Goal: Answer question/provide support: Share knowledge or assist other users

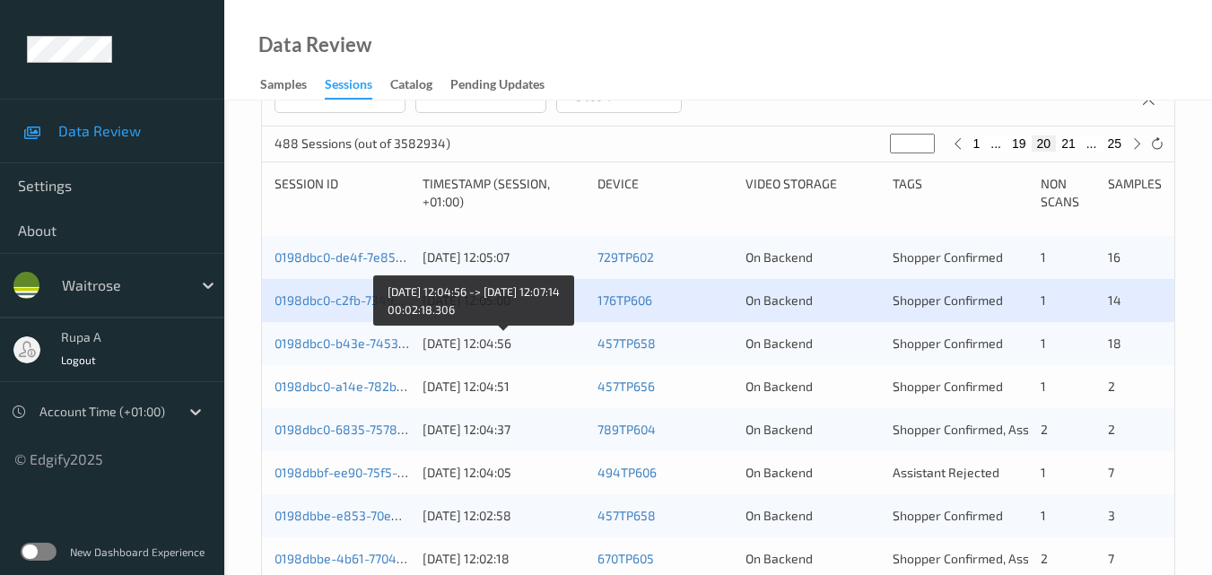
scroll to position [359, 0]
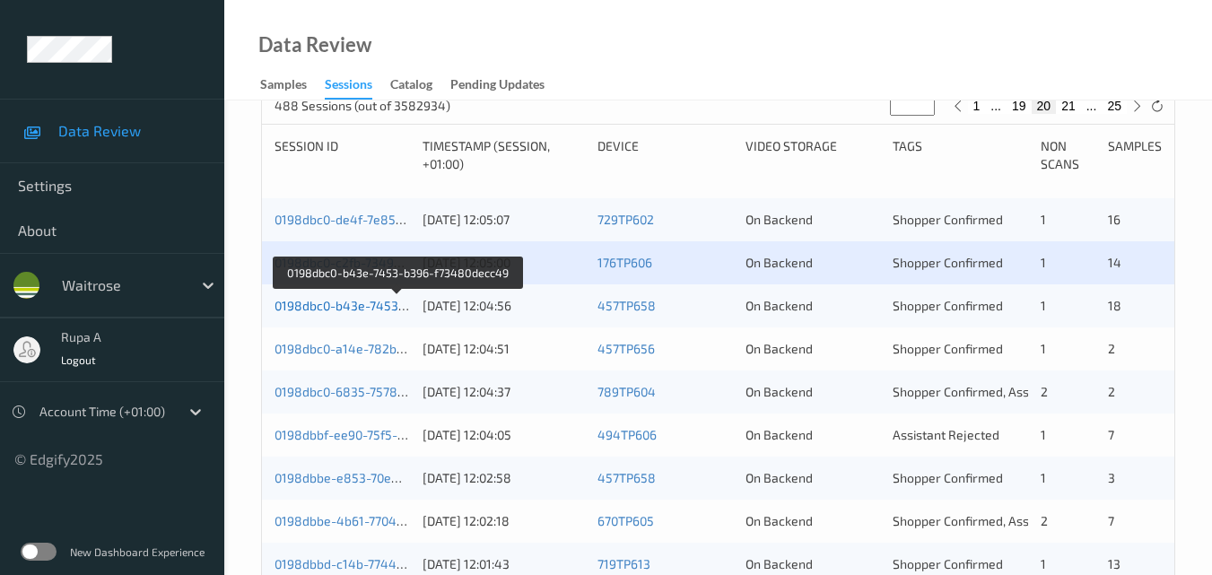
click at [385, 304] on link "0198dbc0-b43e-7453-b396-f73480decc49" at bounding box center [398, 305] width 247 height 15
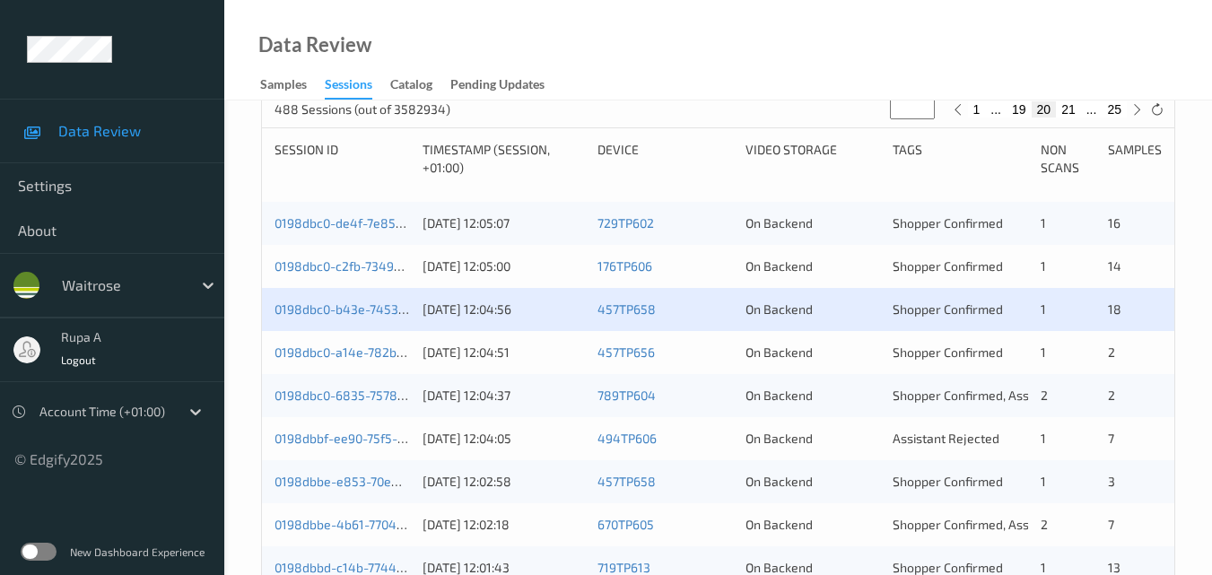
scroll to position [359, 0]
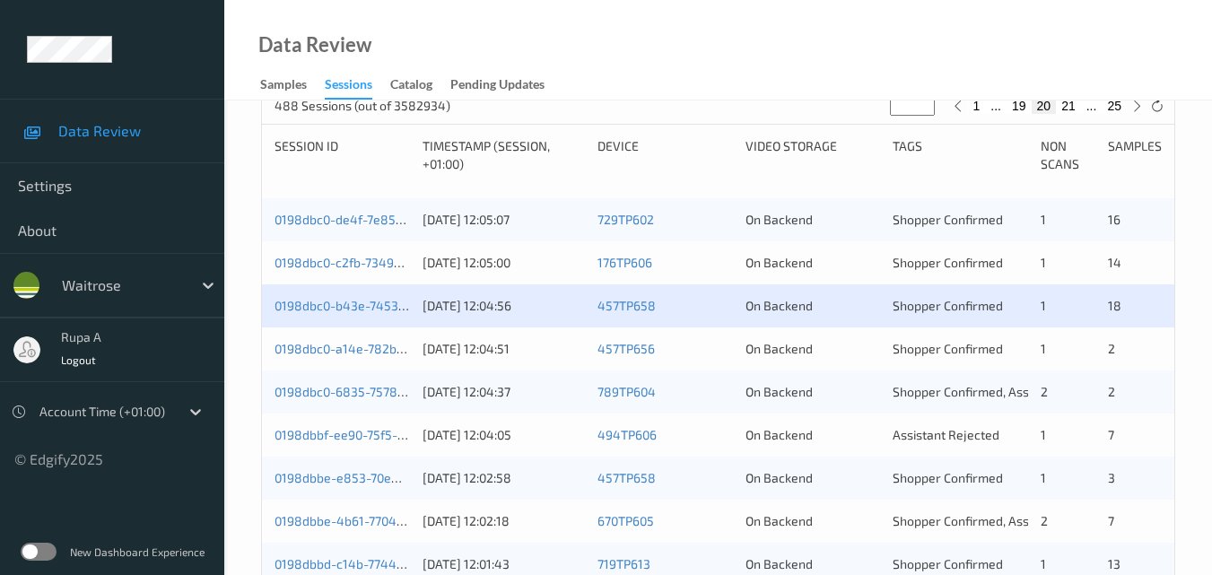
click at [374, 338] on div "0198dbc0-a14e-782b-bfbe-76863b5c2f50 24/08/2025 12:04:51 457TP656 On Backend Sh…" at bounding box center [718, 348] width 912 height 43
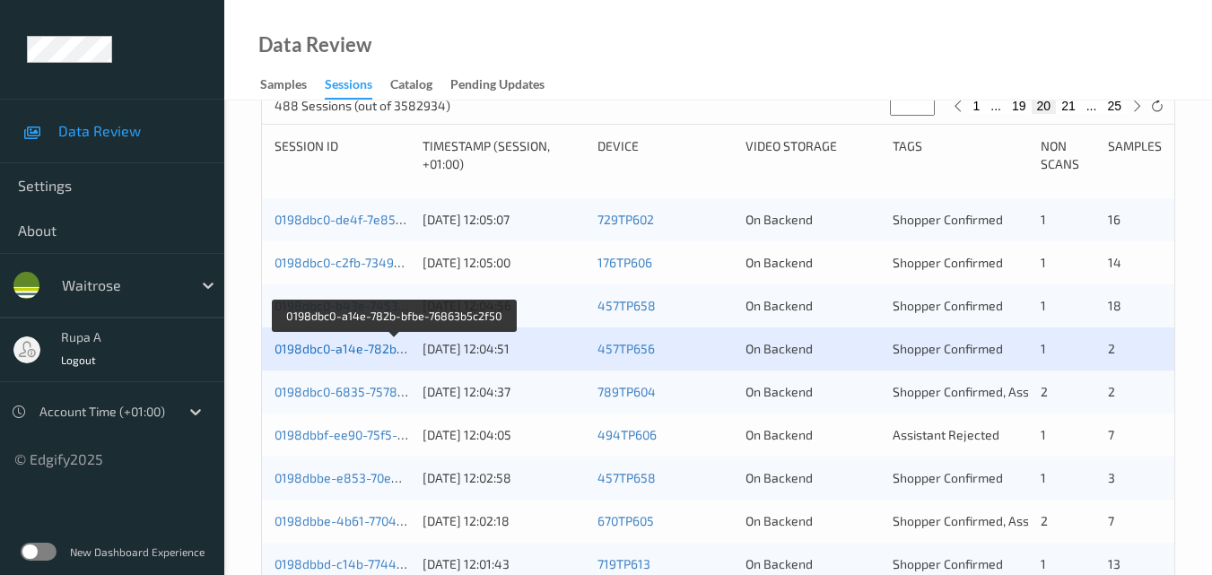
click at [368, 346] on link "0198dbc0-a14e-782b-bfbe-76863b5c2f50" at bounding box center [395, 348] width 240 height 15
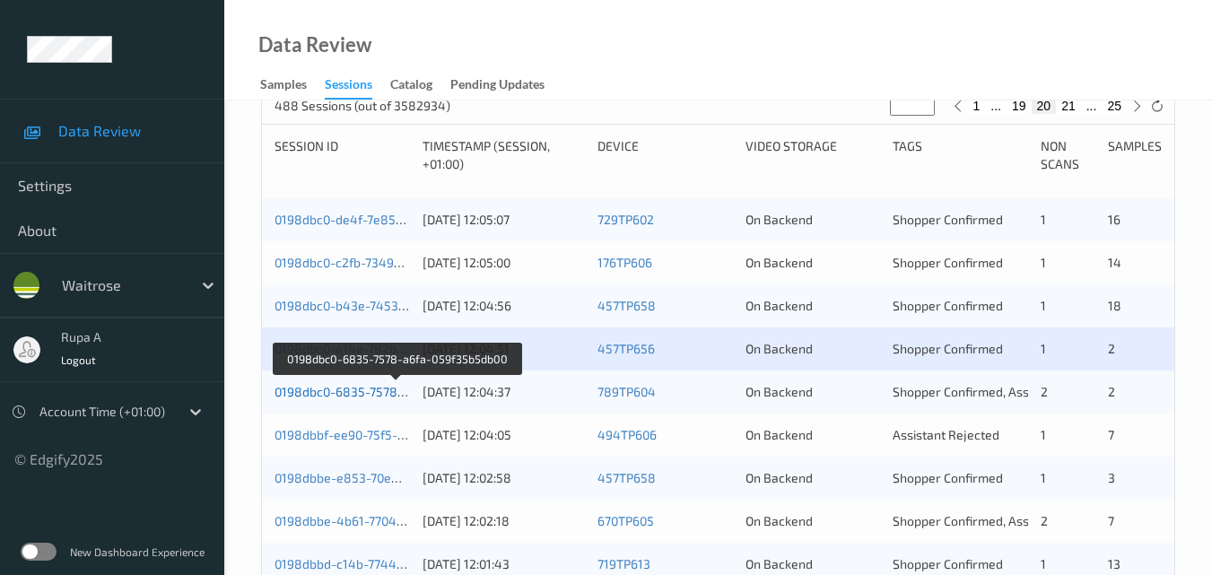
click at [380, 397] on link "0198dbc0-6835-7578-a6fa-059f35b5db00" at bounding box center [396, 391] width 243 height 15
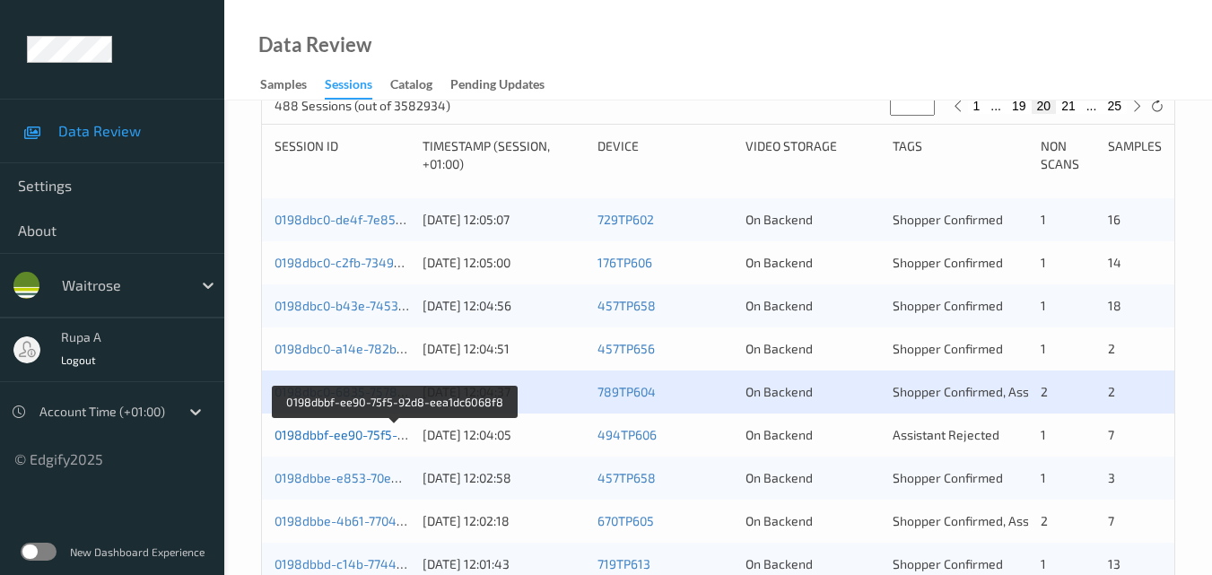
click at [380, 436] on link "0198dbbf-ee90-75f5-92d8-eea1dc6068f8" at bounding box center [395, 434] width 240 height 15
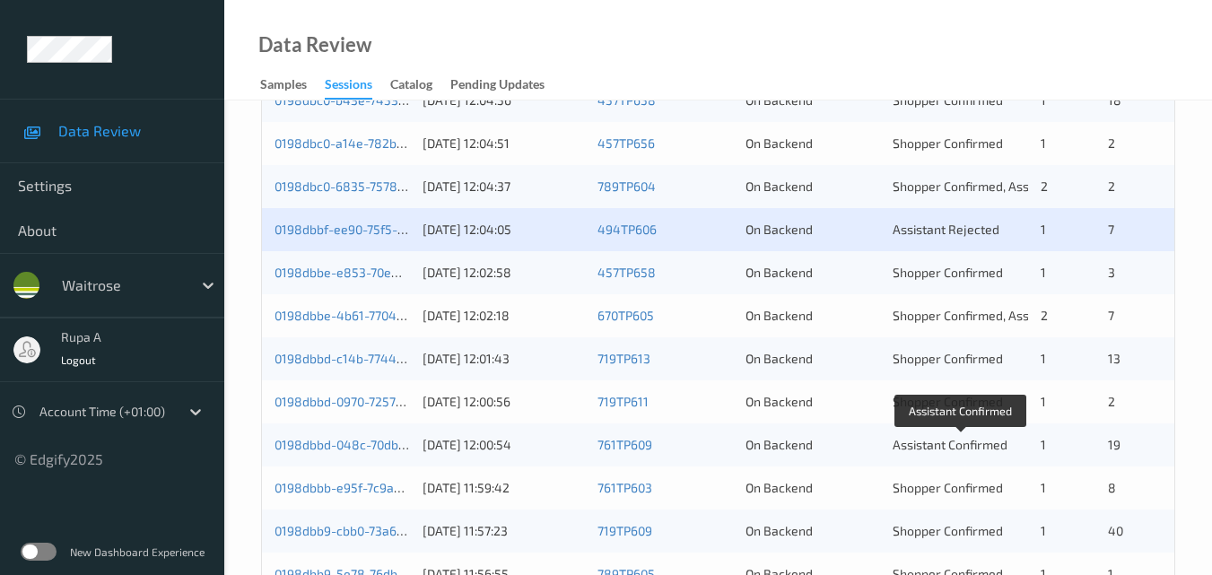
scroll to position [538, 0]
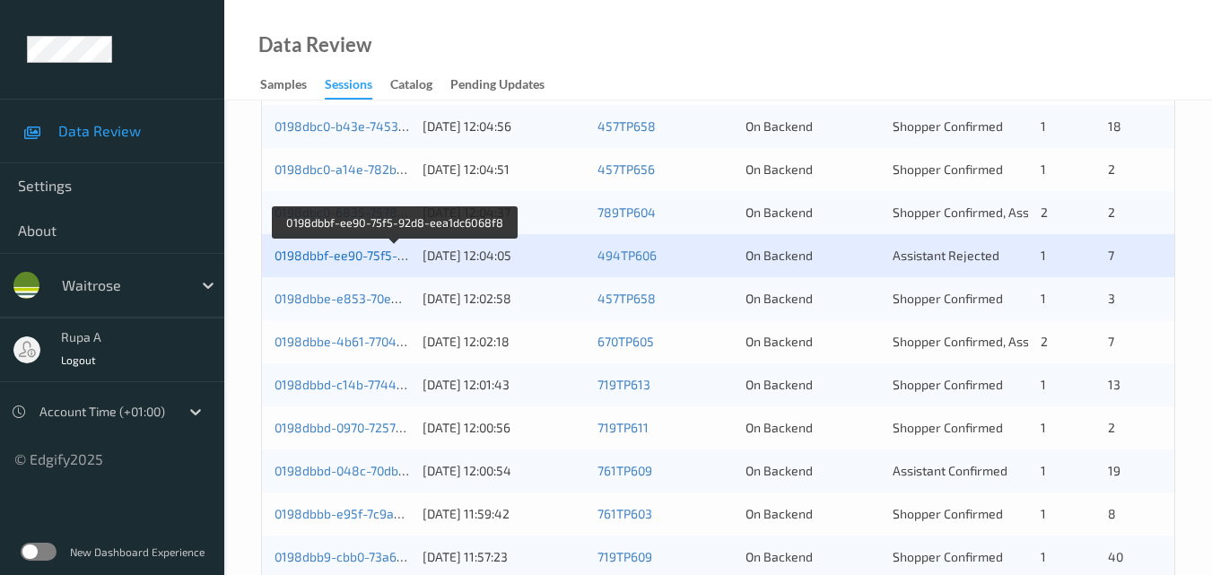
click at [392, 256] on link "0198dbbf-ee90-75f5-92d8-eea1dc6068f8" at bounding box center [395, 255] width 240 height 15
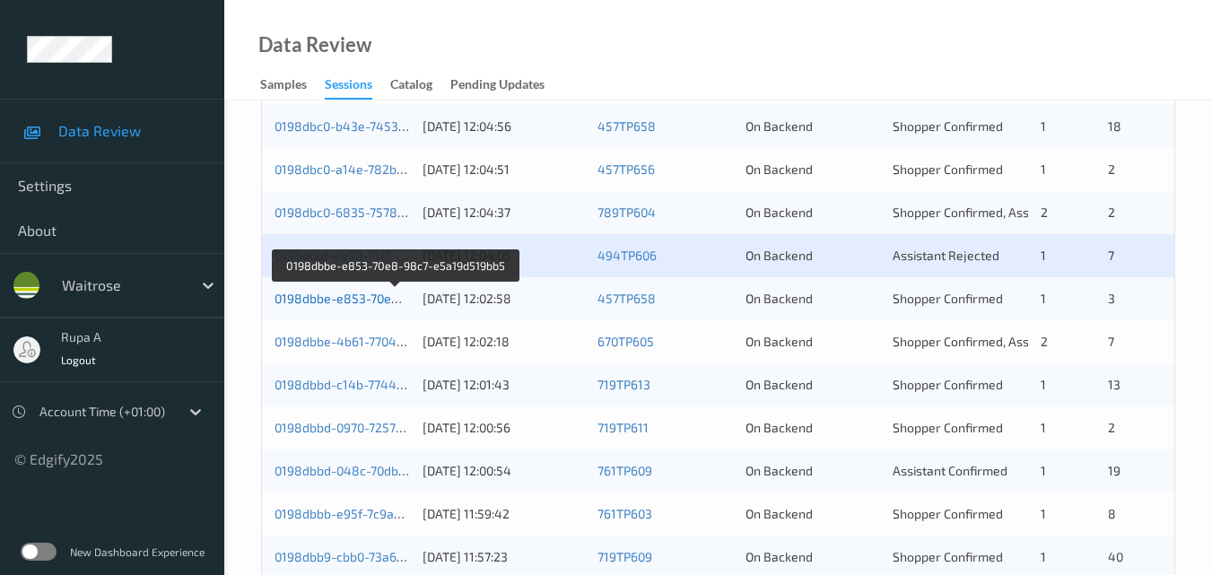
click at [367, 297] on link "0198dbbe-e853-70e8-98c7-e5a19d519bb5" at bounding box center [398, 298] width 246 height 15
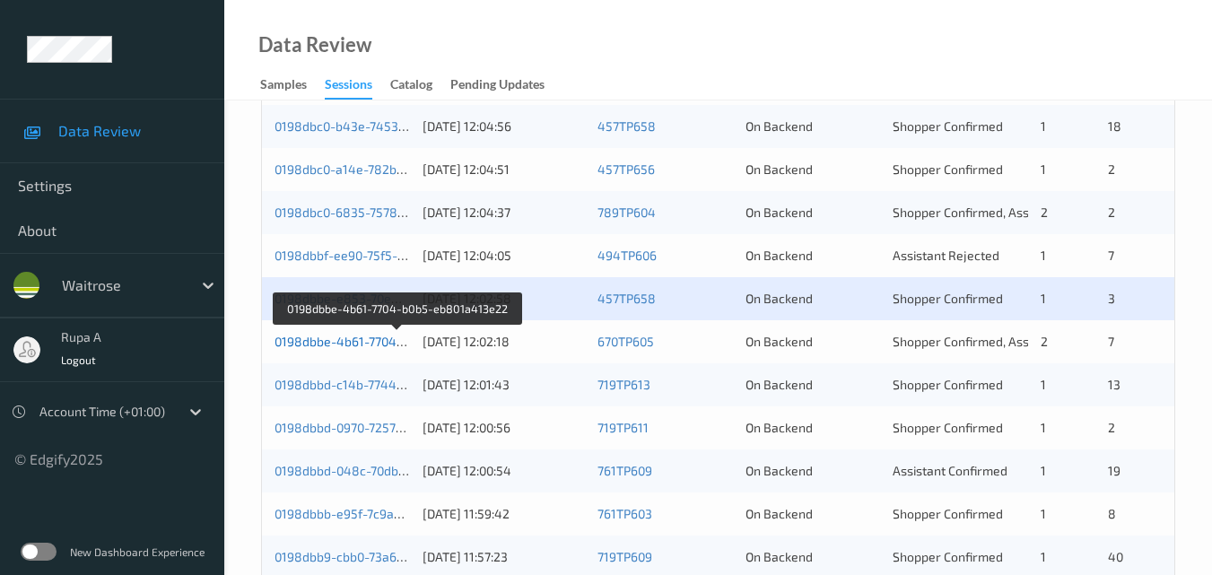
click at [362, 344] on link "0198dbbe-4b61-7704-b0b5-eb801a413e22" at bounding box center [398, 341] width 246 height 15
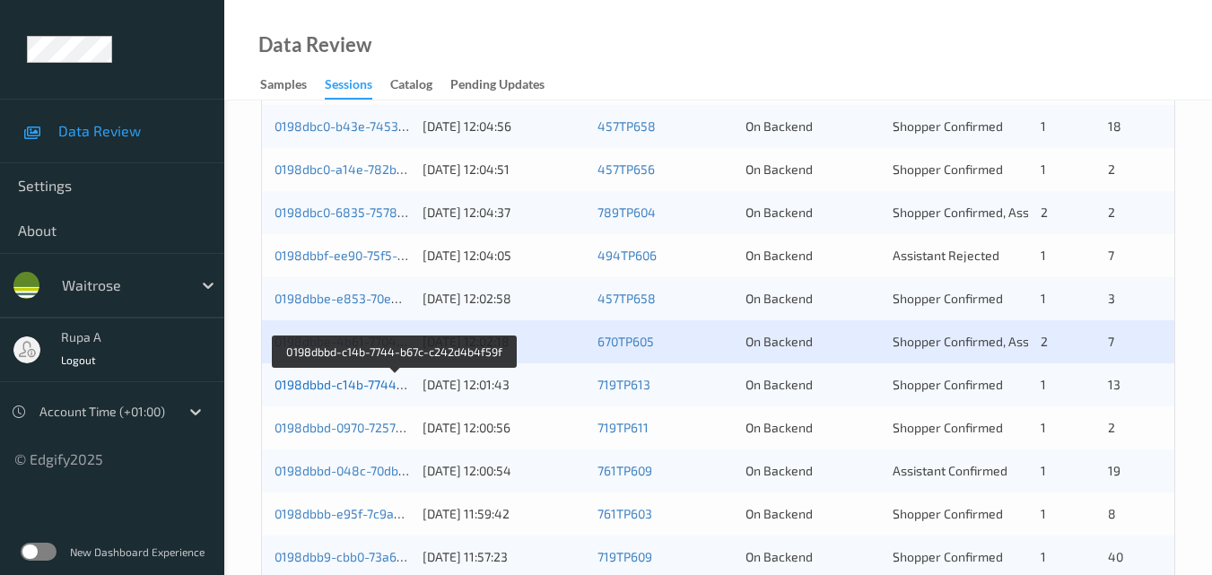
click at [391, 383] on link "0198dbbd-c14b-7744-b67c-c242d4b4f59f" at bounding box center [396, 384] width 242 height 15
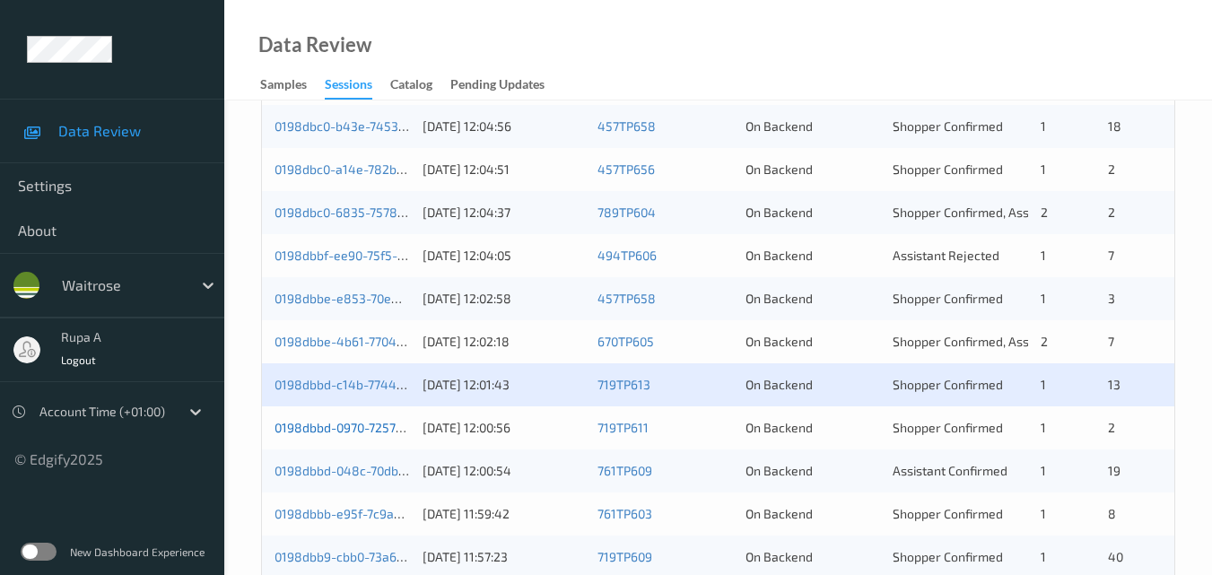
click at [348, 428] on link "0198dbbd-0970-7257-a0b3-a4be71abfeca" at bounding box center [395, 427] width 241 height 15
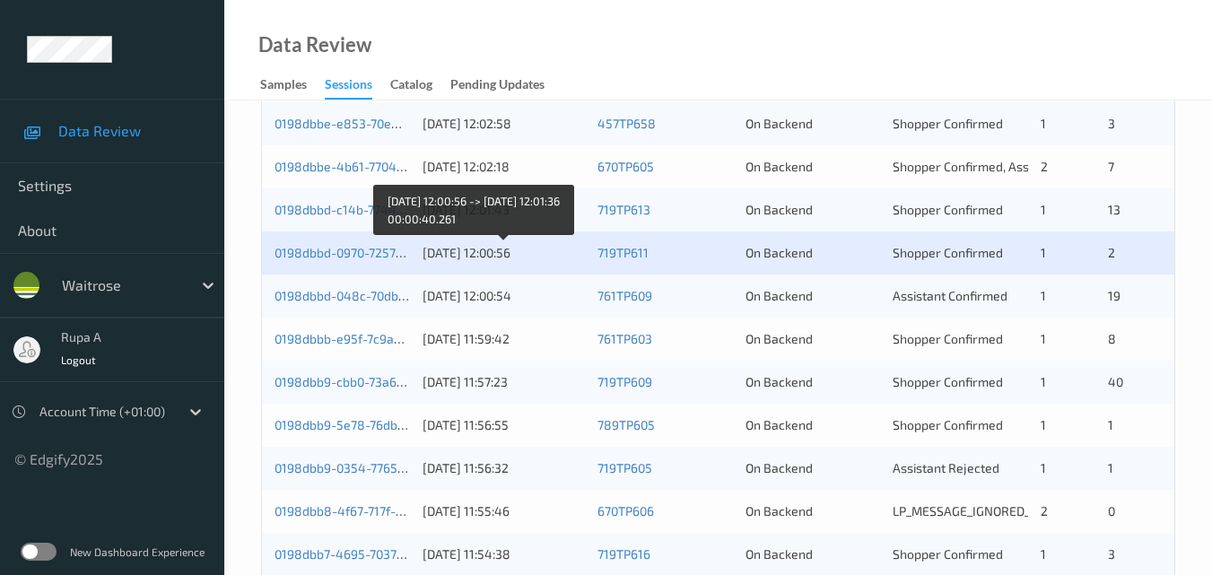
scroll to position [718, 0]
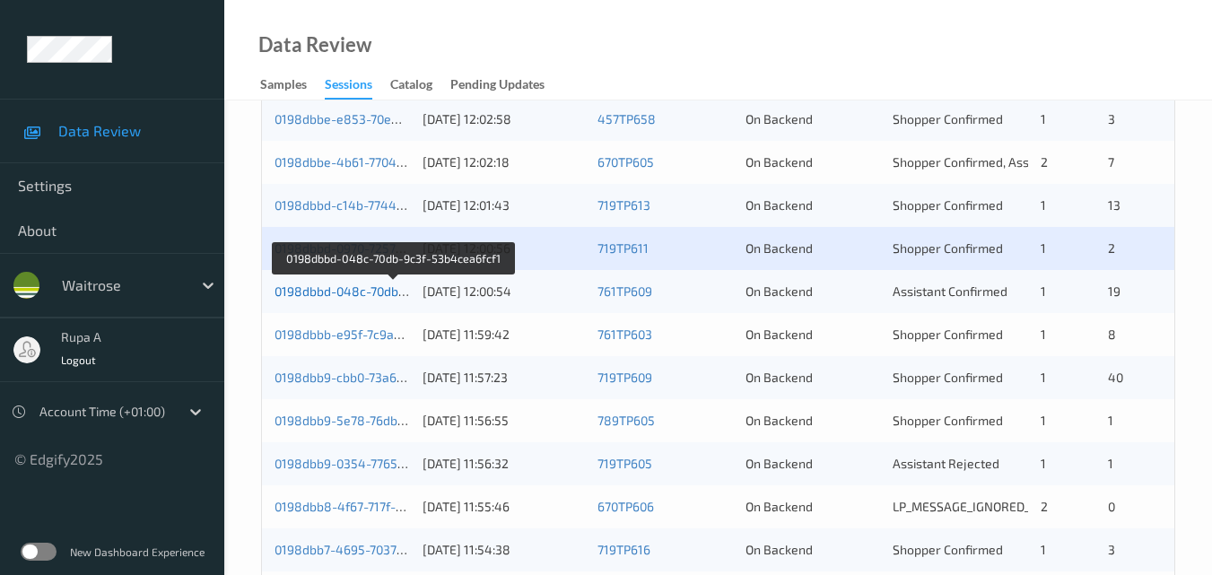
click at [394, 295] on link "0198dbbd-048c-70db-9c3f-53b4cea6fcf1" at bounding box center [394, 291] width 238 height 15
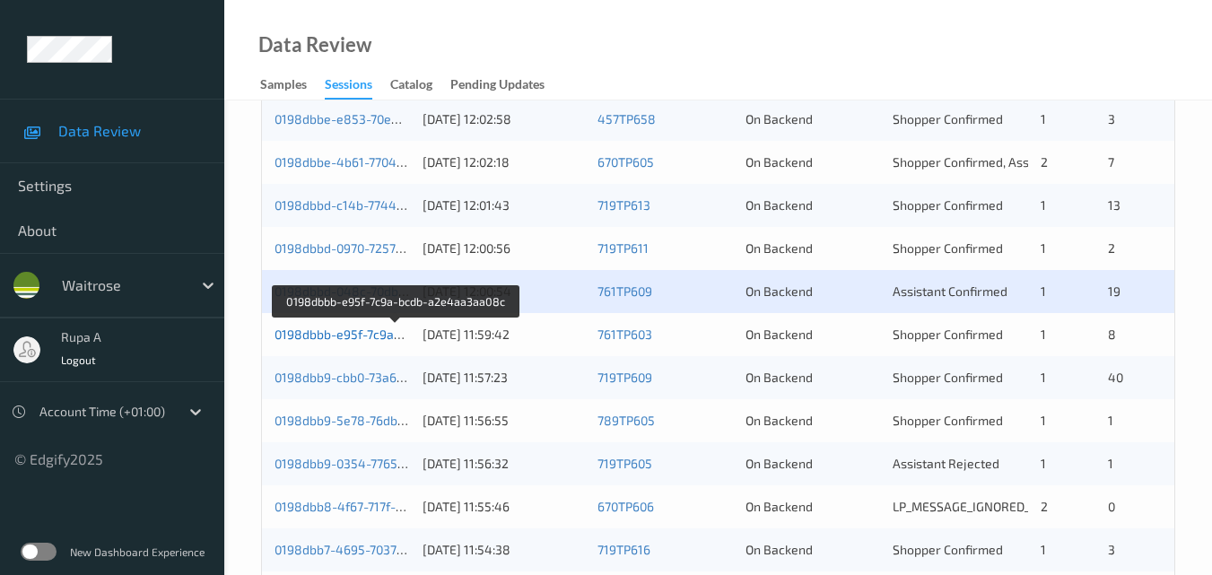
click at [399, 334] on link "0198dbbb-e95f-7c9a-bcdb-a2e4aa3aa08c" at bounding box center [397, 334] width 245 height 15
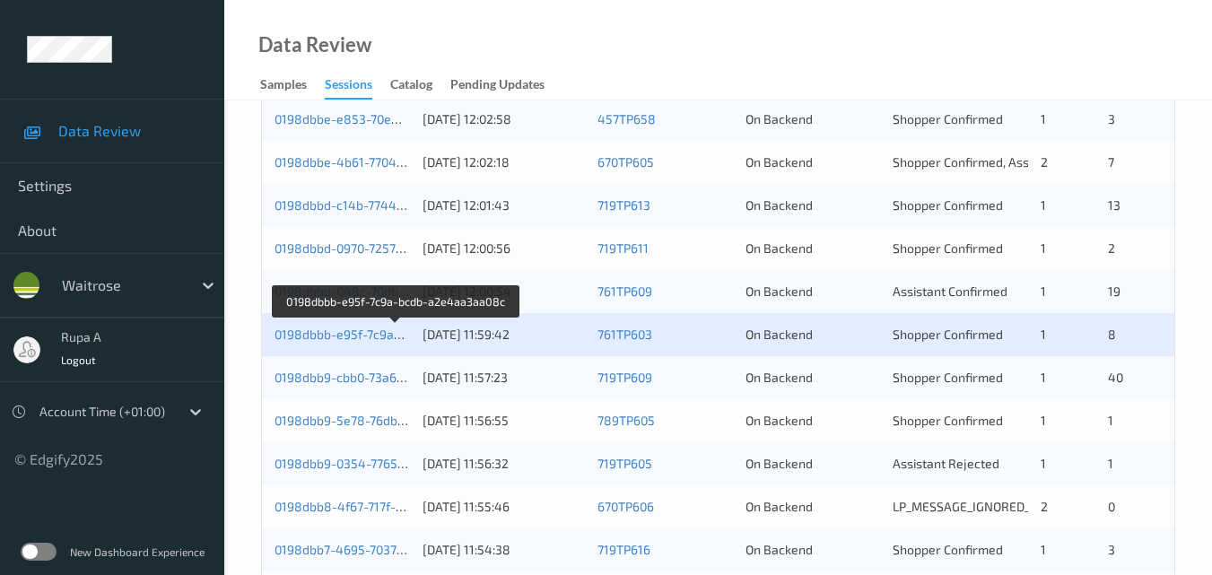
click at [383, 386] on div "0198dbb9-cbb0-73a6-9452-ca787263b208" at bounding box center [342, 378] width 135 height 18
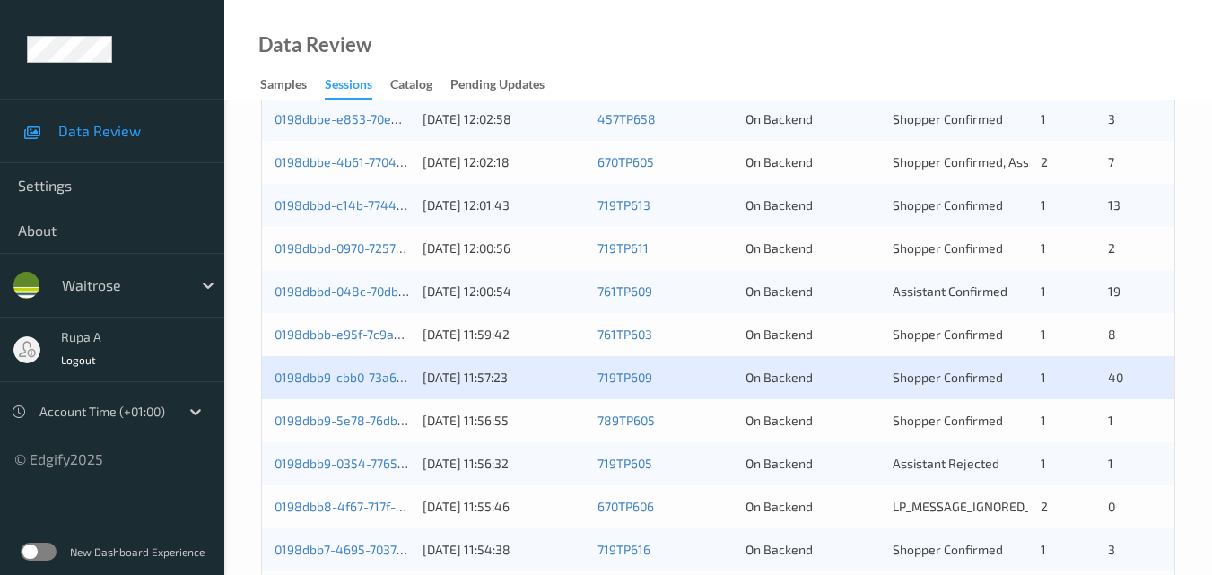
click at [371, 385] on div "0198dbb9-cbb0-73a6-9452-ca787263b208" at bounding box center [342, 378] width 135 height 18
click at [354, 391] on div "0198dbb9-cbb0-73a6-9452-ca787263b208 24/08/2025 11:57:23 719TP609 On Backend Sh…" at bounding box center [718, 377] width 912 height 43
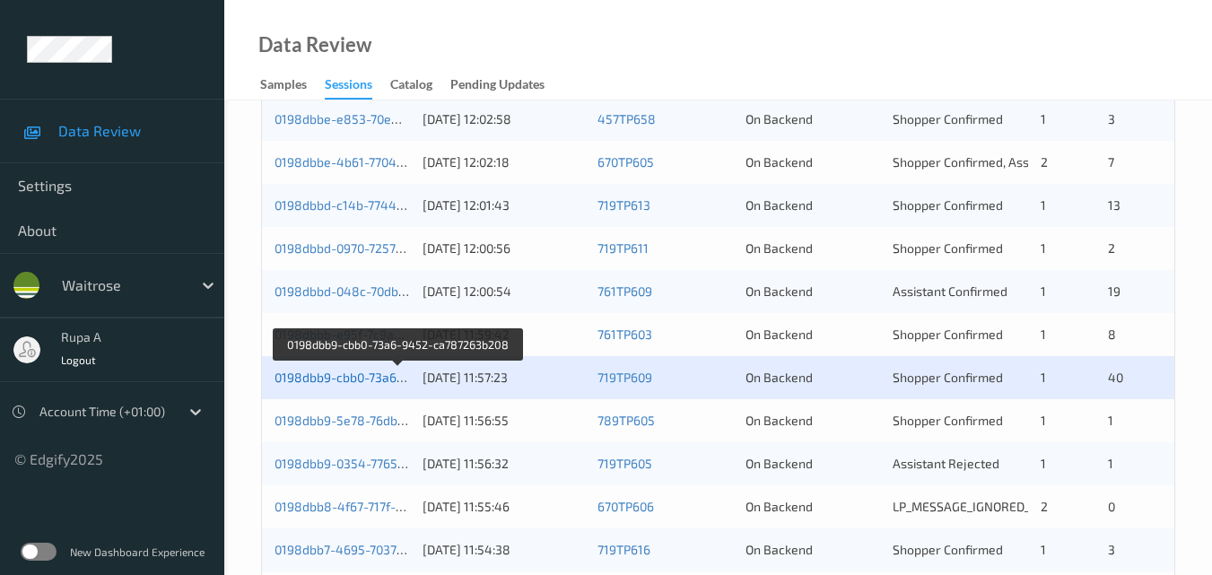
click at [360, 382] on link "0198dbb9-cbb0-73a6-9452-ca787263b208" at bounding box center [399, 377] width 248 height 15
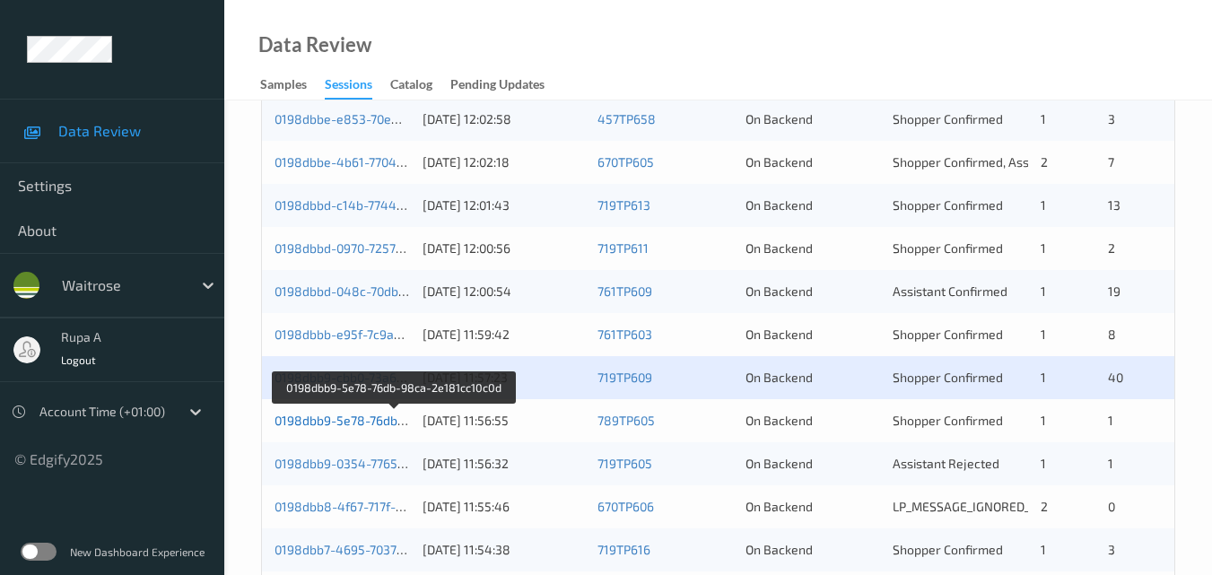
click at [388, 419] on link "0198dbb9-5e78-76db-98ca-2e181cc10c0d" at bounding box center [395, 420] width 241 height 15
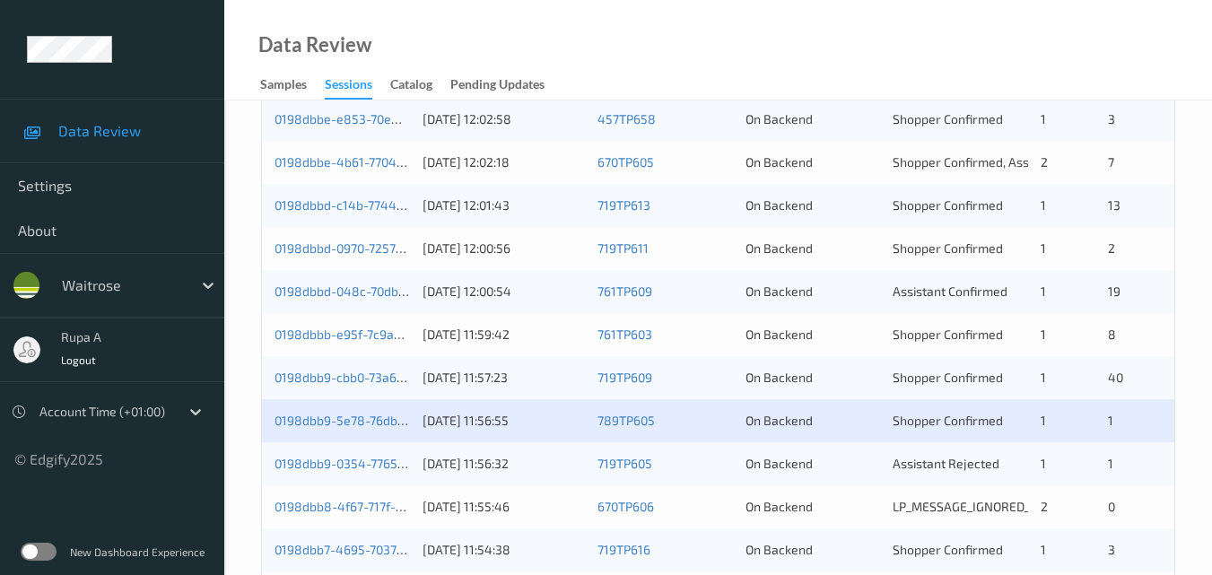
click at [523, 39] on div "Data Review Samples Sessions Catalog Pending Updates" at bounding box center [718, 50] width 988 height 100
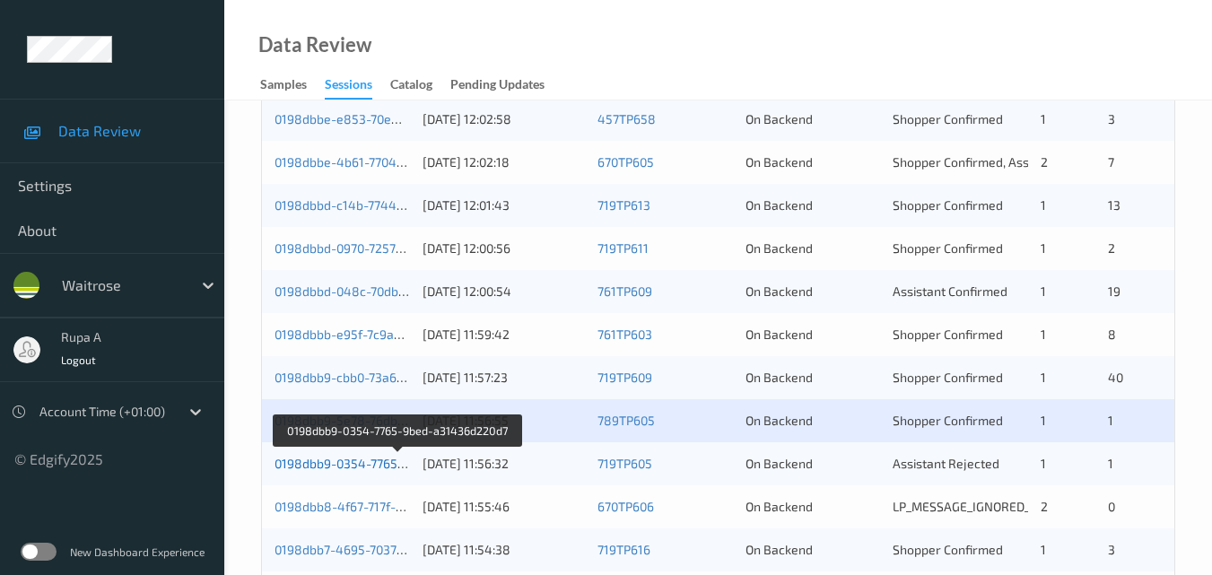
click at [376, 456] on link "0198dbb9-0354-7765-9bed-a31436d220d7" at bounding box center [398, 463] width 247 height 15
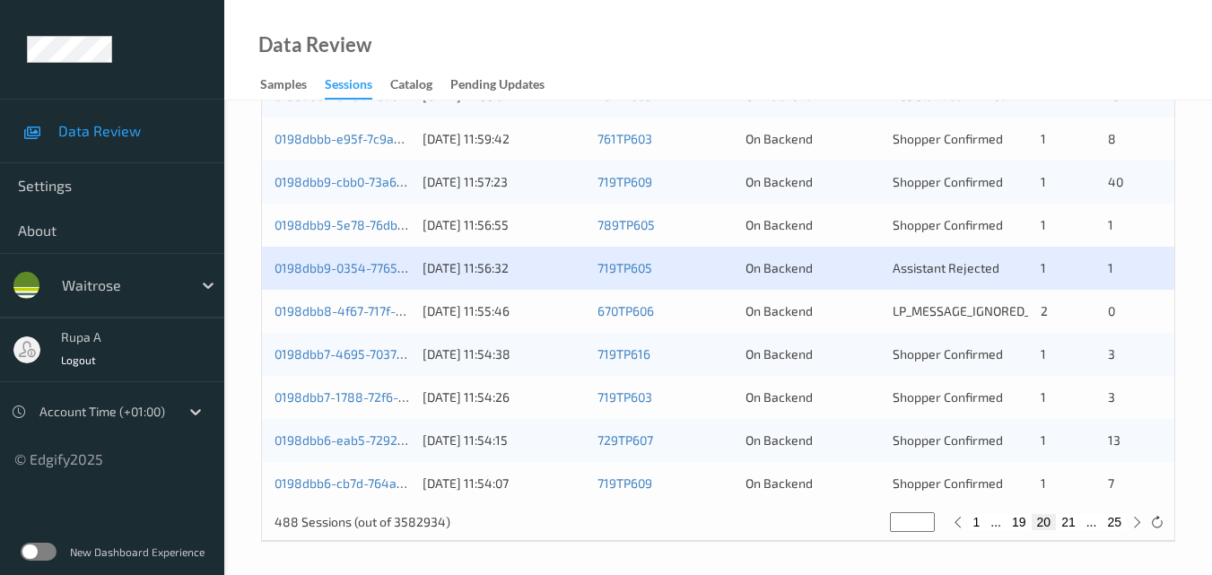
scroll to position [917, 0]
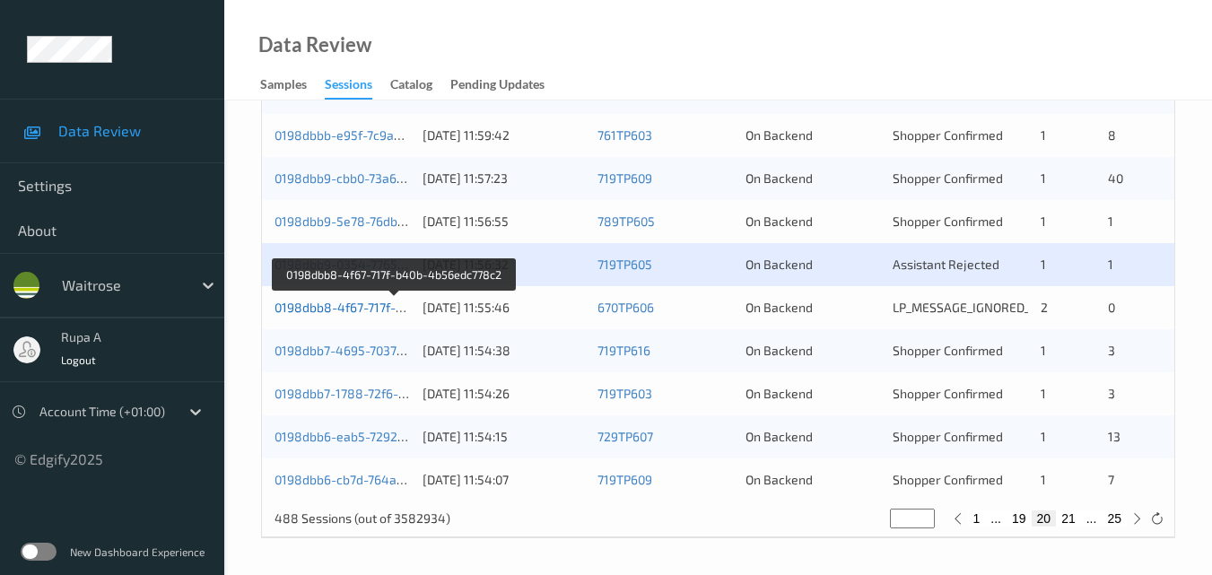
click at [361, 304] on link "0198dbb8-4f67-717f-b40b-4b56edc778c2" at bounding box center [395, 307] width 240 height 15
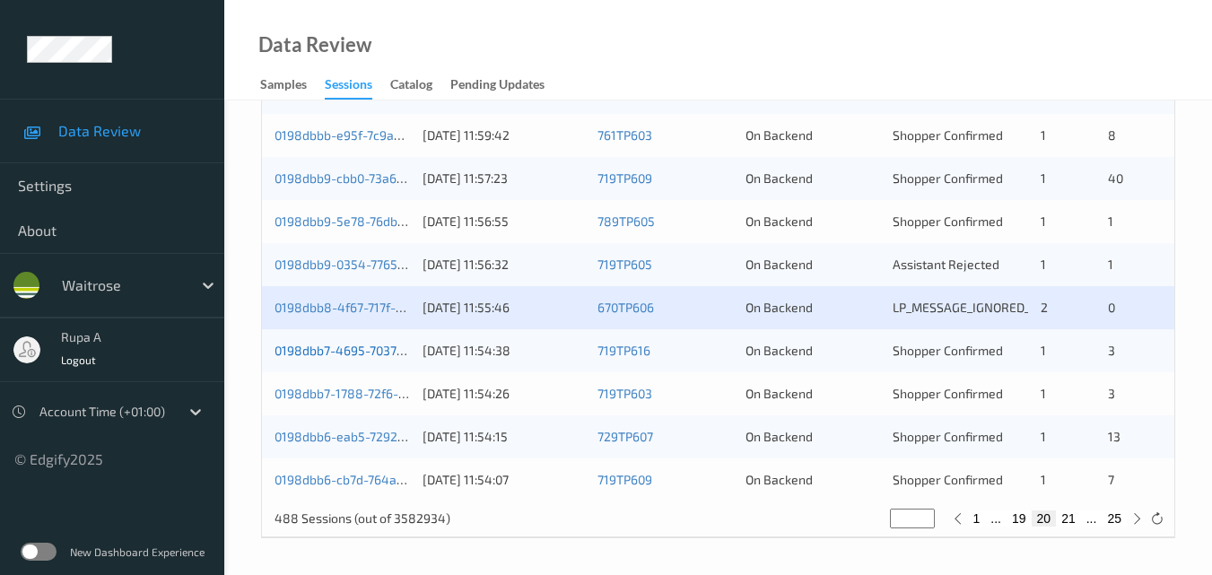
click at [380, 352] on link "0198dbb7-4695-7037-b45b-66966485378b" at bounding box center [400, 350] width 250 height 15
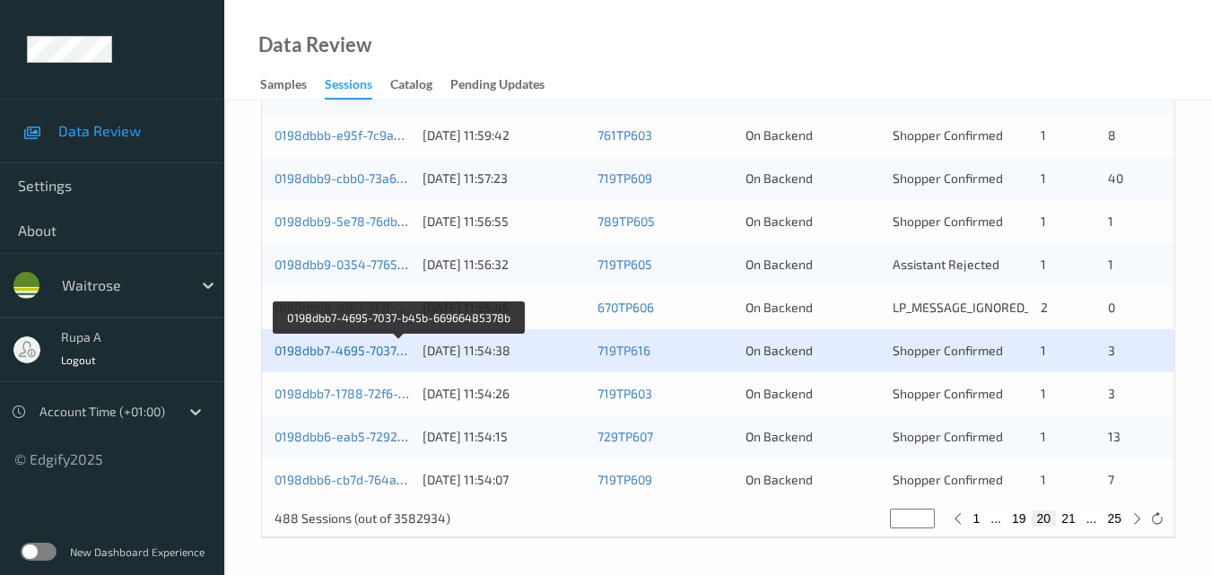
click at [354, 353] on link "0198dbb7-4695-7037-b45b-66966485378b" at bounding box center [400, 350] width 250 height 15
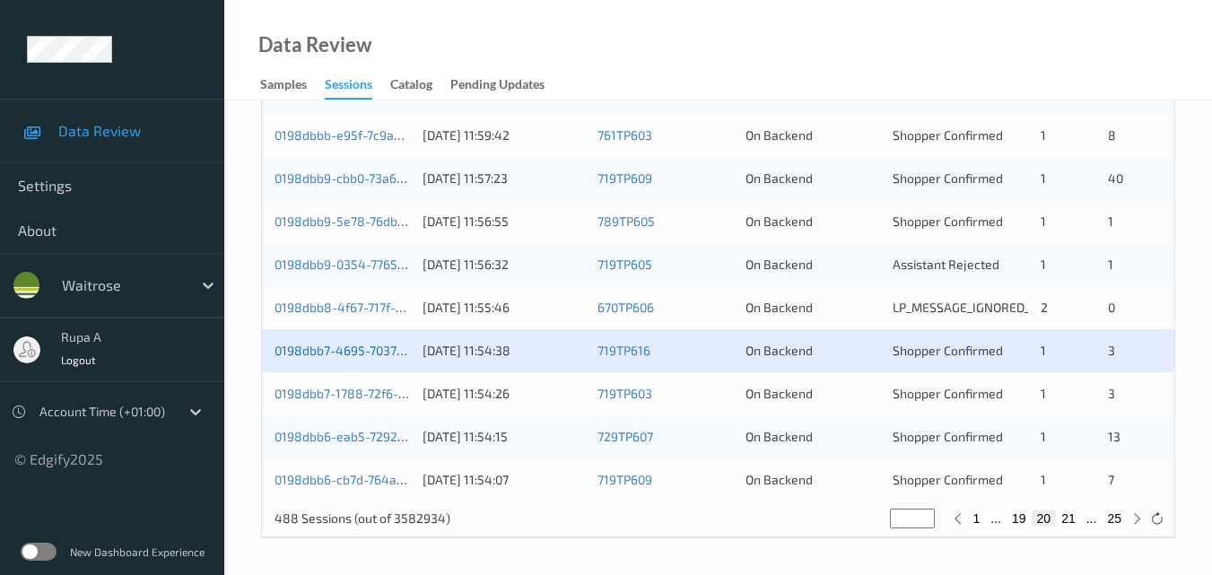
drag, startPoint x: 379, startPoint y: 341, endPoint x: 343, endPoint y: 354, distance: 38.3
click at [343, 354] on link "0198dbb7-4695-7037-b45b-66966485378b" at bounding box center [400, 350] width 250 height 15
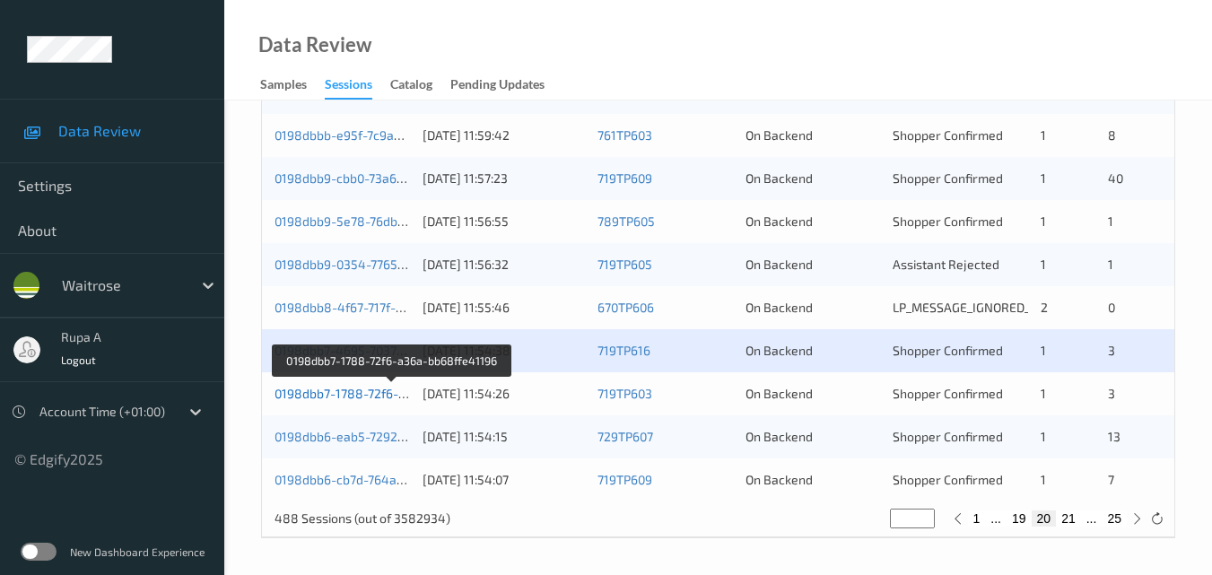
click at [373, 391] on link "0198dbb7-1788-72f6-a36a-bb68ffe41196" at bounding box center [393, 393] width 237 height 15
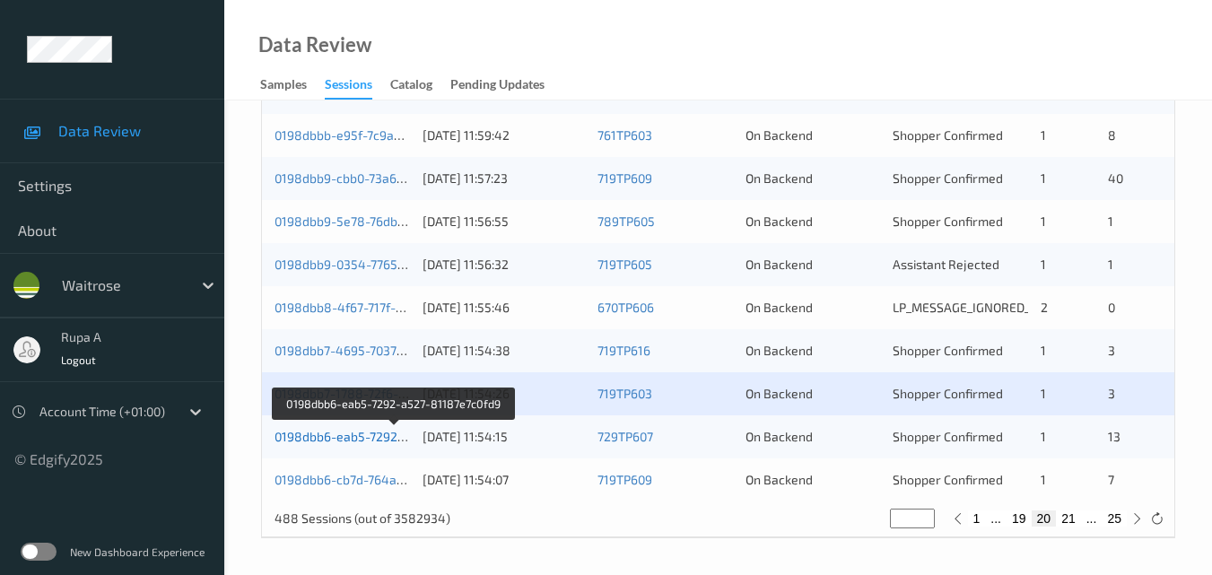
click at [372, 433] on link "0198dbb6-eab5-7292-a527-81187e7c0fd9" at bounding box center [395, 436] width 240 height 15
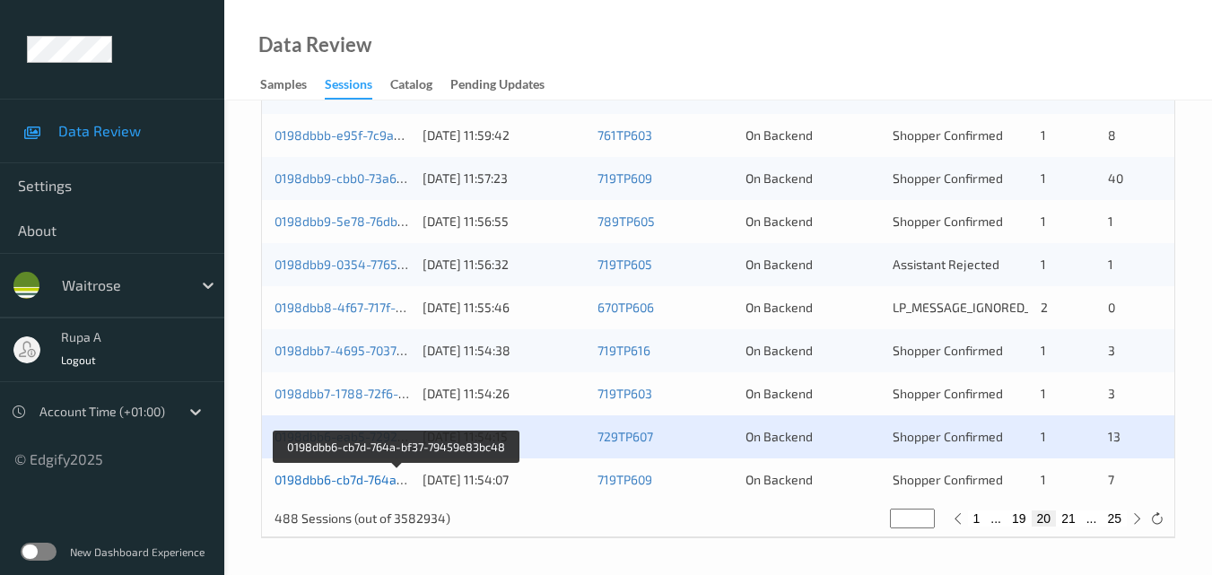
click at [357, 481] on link "0198dbb6-cb7d-764a-bf37-79459e83bc48" at bounding box center [397, 479] width 245 height 15
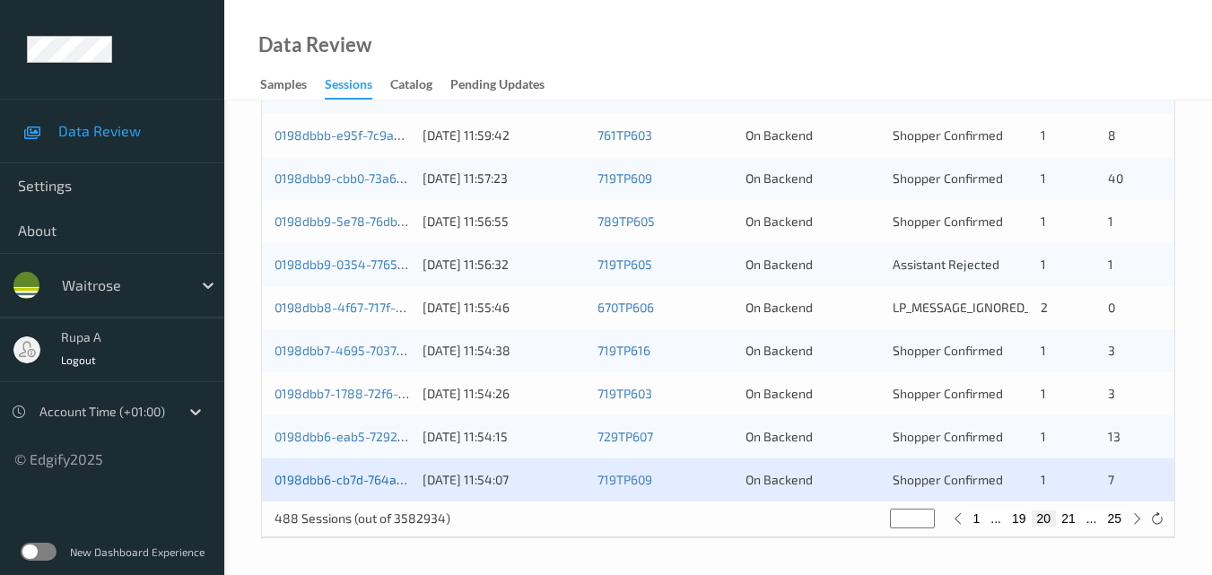
drag, startPoint x: 309, startPoint y: 467, endPoint x: 309, endPoint y: 480, distance: 12.6
click at [309, 480] on link "0198dbb6-cb7d-764a-bf37-79459e83bc48" at bounding box center [397, 479] width 245 height 15
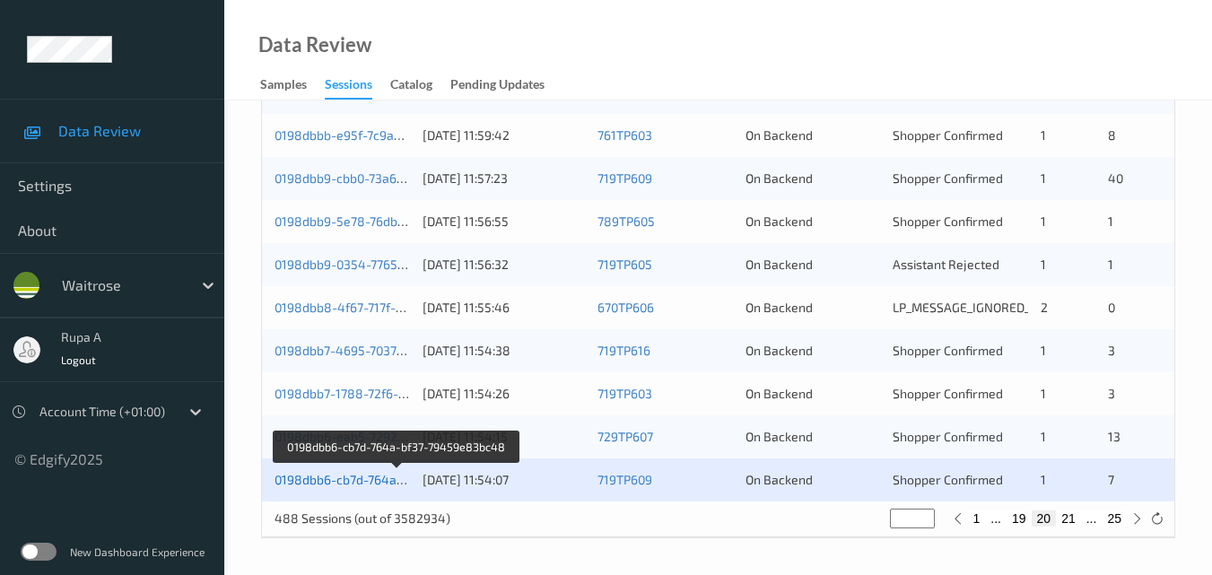
click at [372, 481] on link "0198dbb6-cb7d-764a-bf37-79459e83bc48" at bounding box center [397, 479] width 245 height 15
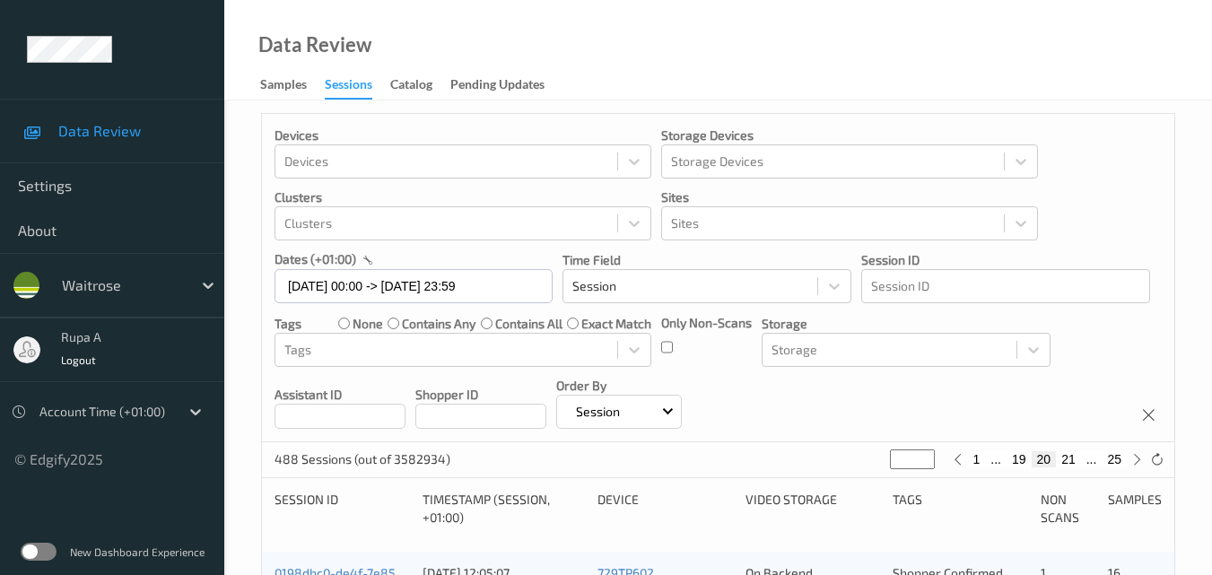
scroll to position [0, 0]
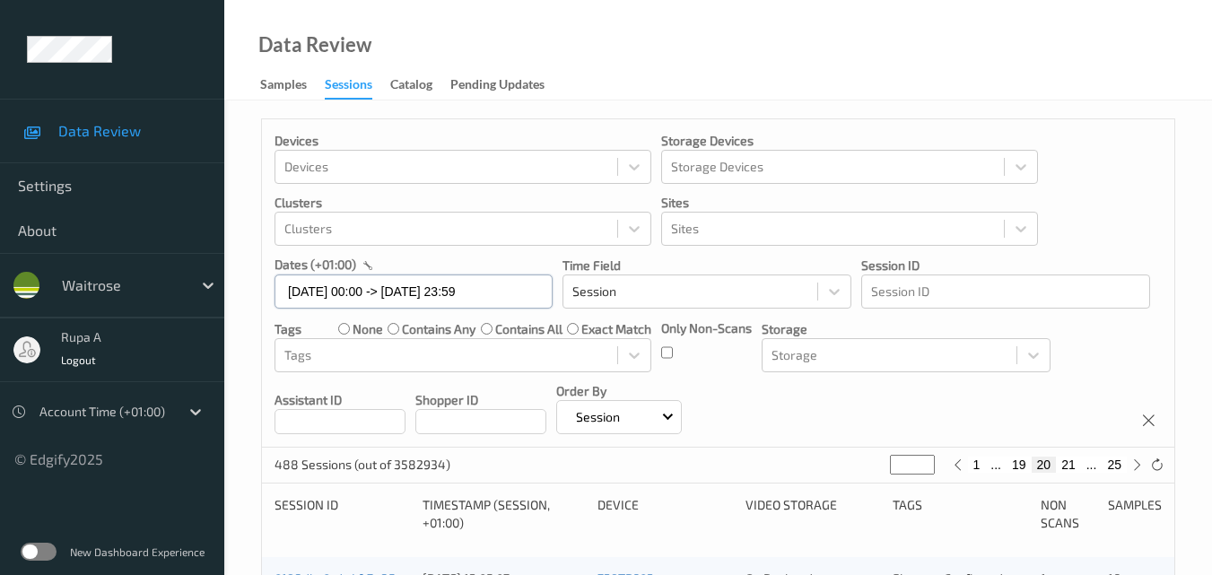
click at [411, 289] on div "24/08/2025 00:00 -> 24/08/2025 23:59" at bounding box center [414, 291] width 278 height 35
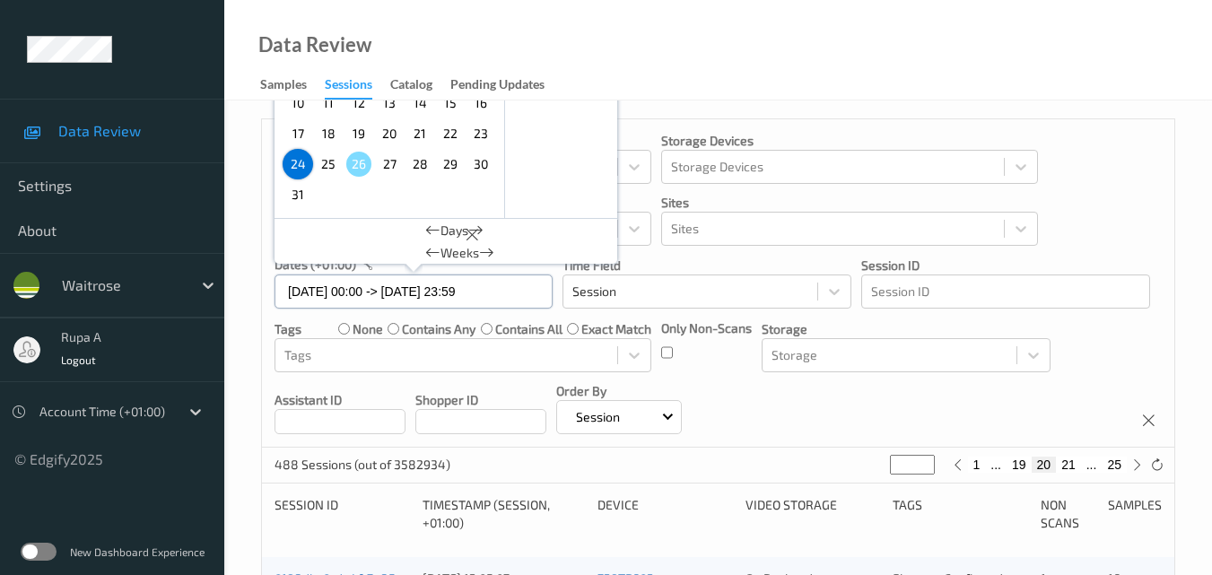
click at [400, 280] on input "24/08/2025 00:00 -> 24/08/2025 23:59" at bounding box center [414, 292] width 278 height 34
click at [329, 168] on span "25" at bounding box center [328, 164] width 25 height 25
type input "25/08/2025 00:00"
type input "*"
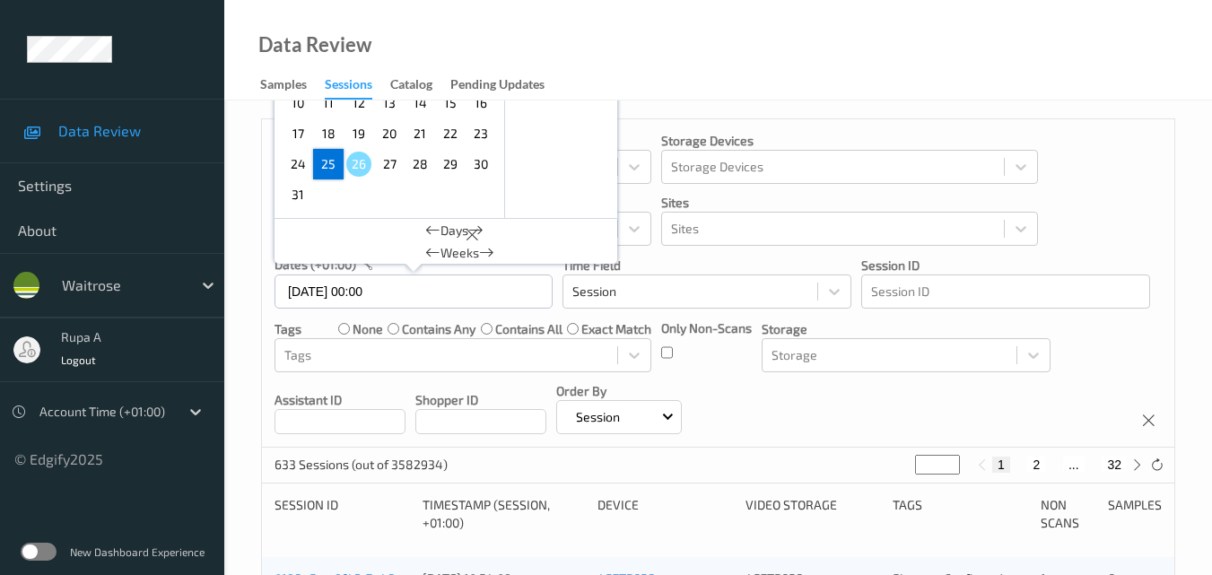
click at [322, 165] on span "25" at bounding box center [328, 164] width 25 height 25
type input "25/08/2025 00:00 -> 25/08/2025 23:59"
click at [1133, 467] on icon at bounding box center [1136, 464] width 13 height 13
type input "*"
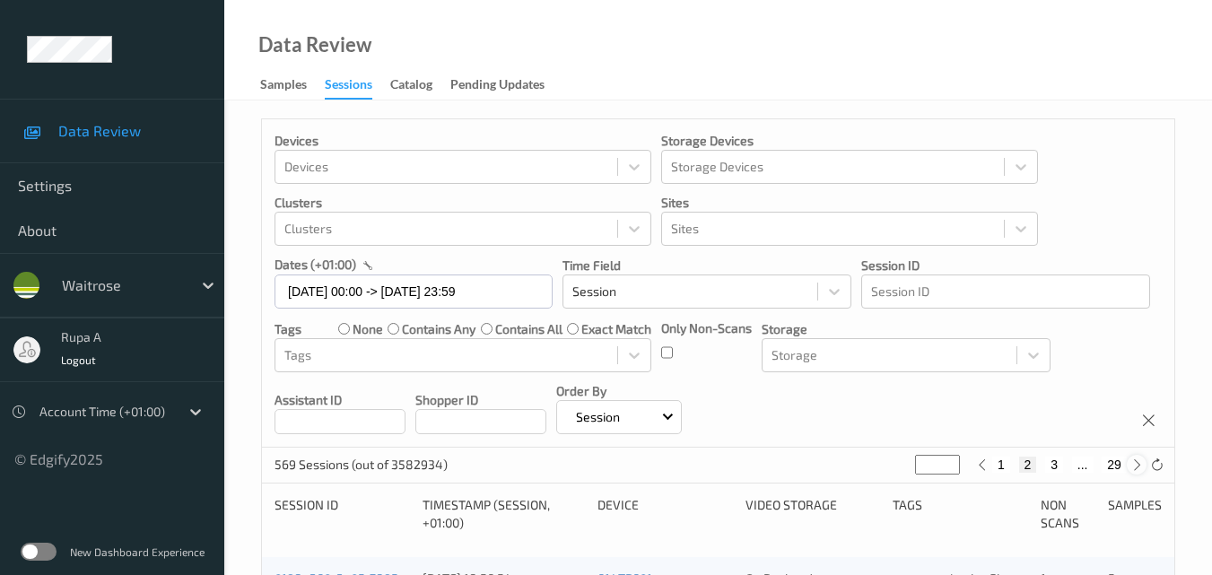
click at [1135, 467] on icon at bounding box center [1136, 464] width 13 height 13
type input "*"
click at [1135, 467] on icon at bounding box center [1136, 464] width 13 height 13
type input "*"
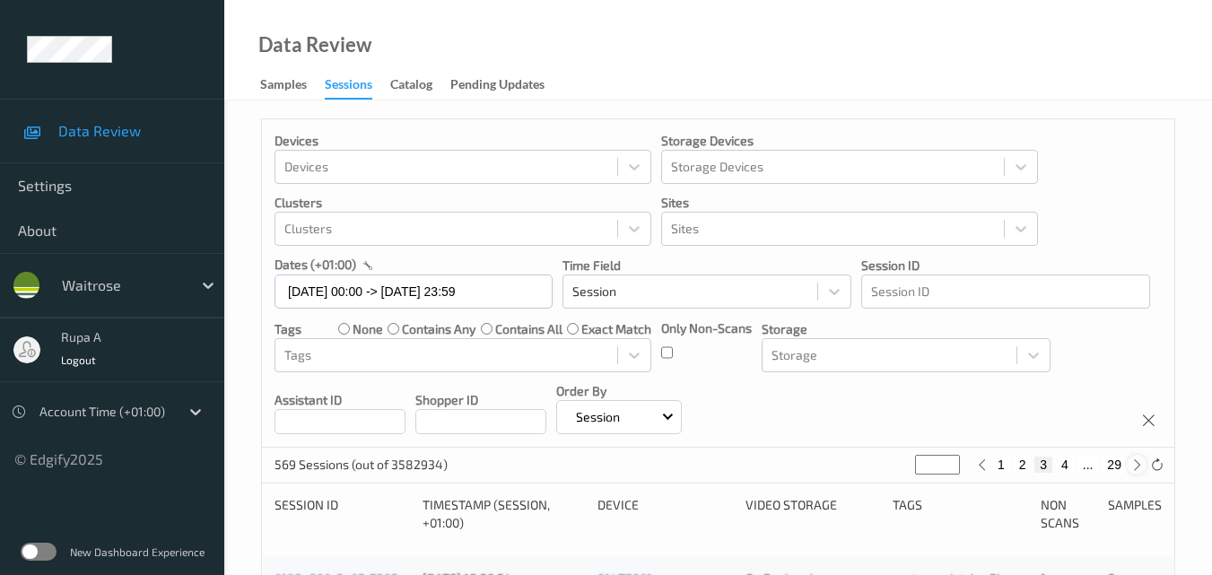
type input "*"
click at [1135, 467] on icon at bounding box center [1136, 464] width 13 height 13
type input "*"
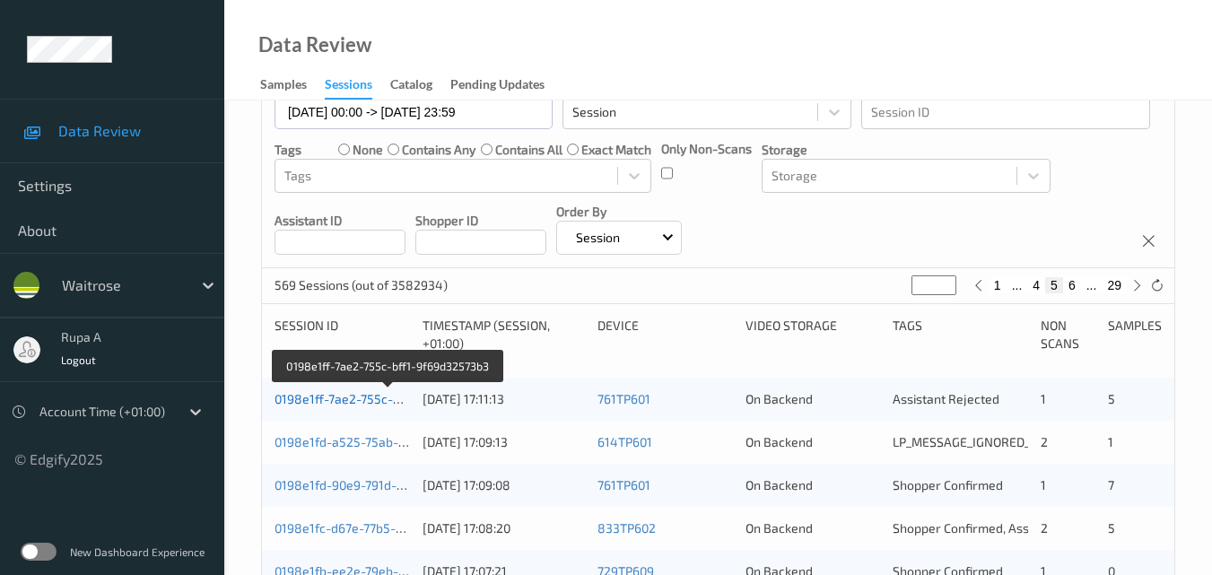
click at [353, 399] on link "0198e1ff-7ae2-755c-bff1-9f69d32573b3" at bounding box center [389, 398] width 228 height 15
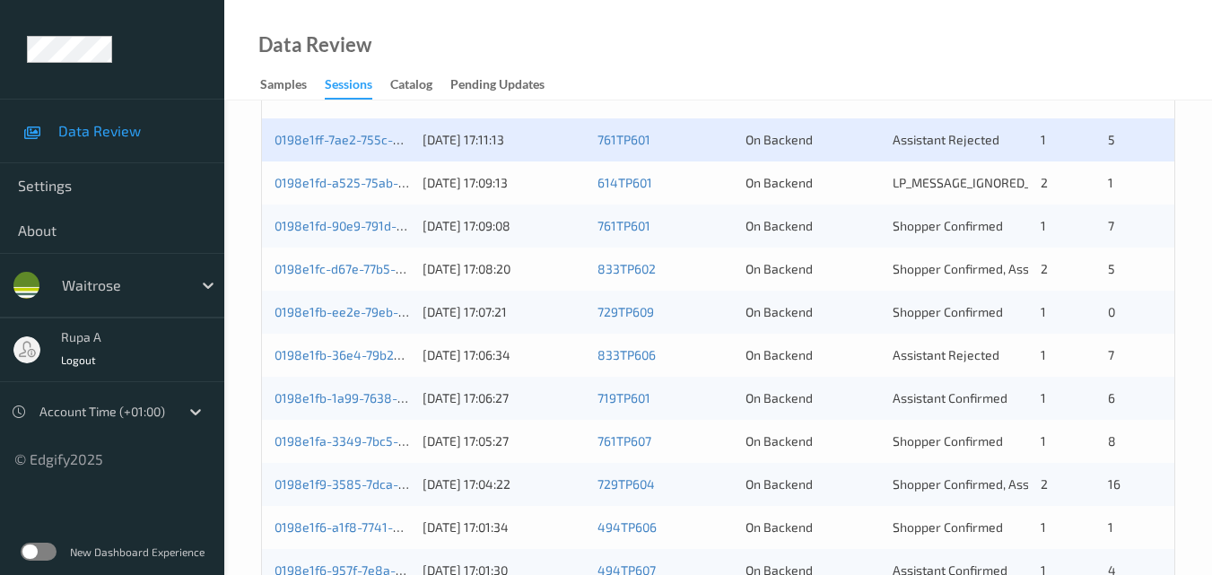
scroll to position [289, 0]
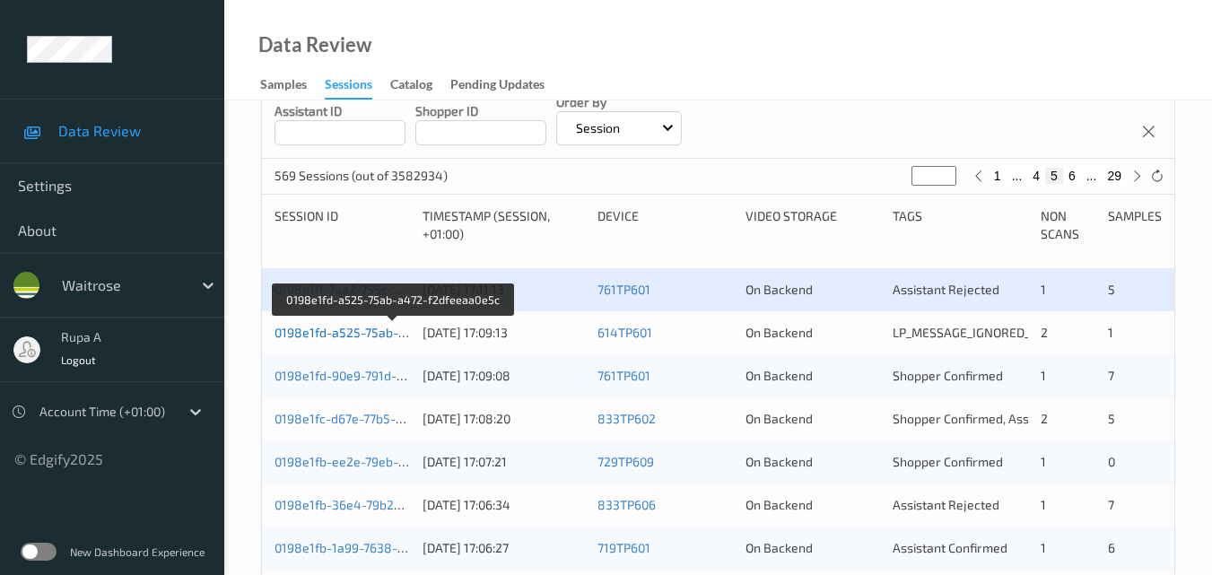
click at [404, 332] on link "0198e1fd-a525-75ab-a472-f2dfeeaa0e5c" at bounding box center [394, 332] width 238 height 15
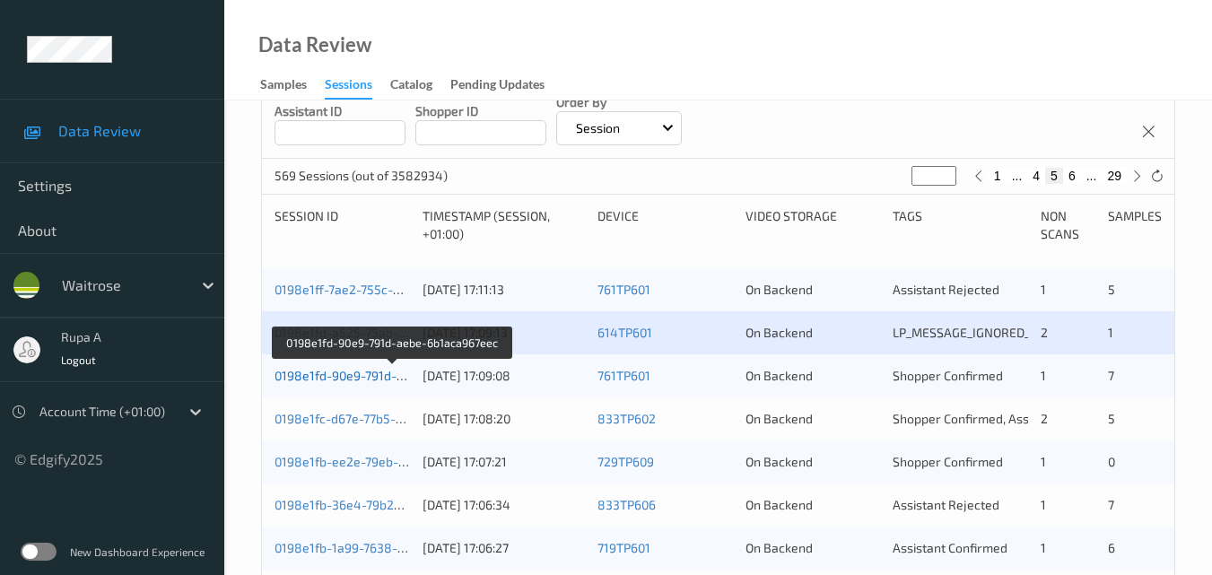
click at [378, 379] on link "0198e1fd-90e9-791d-aebe-6b1aca967eec" at bounding box center [394, 375] width 238 height 15
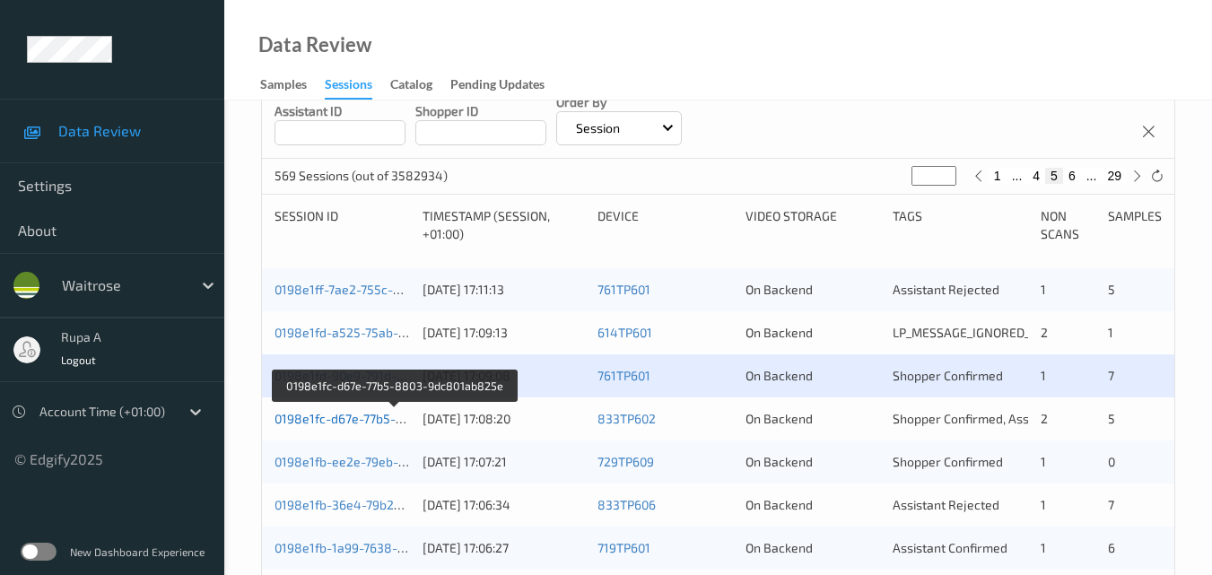
click at [371, 415] on link "0198e1fc-d67e-77b5-8803-9dc801ab825e" at bounding box center [396, 418] width 242 height 15
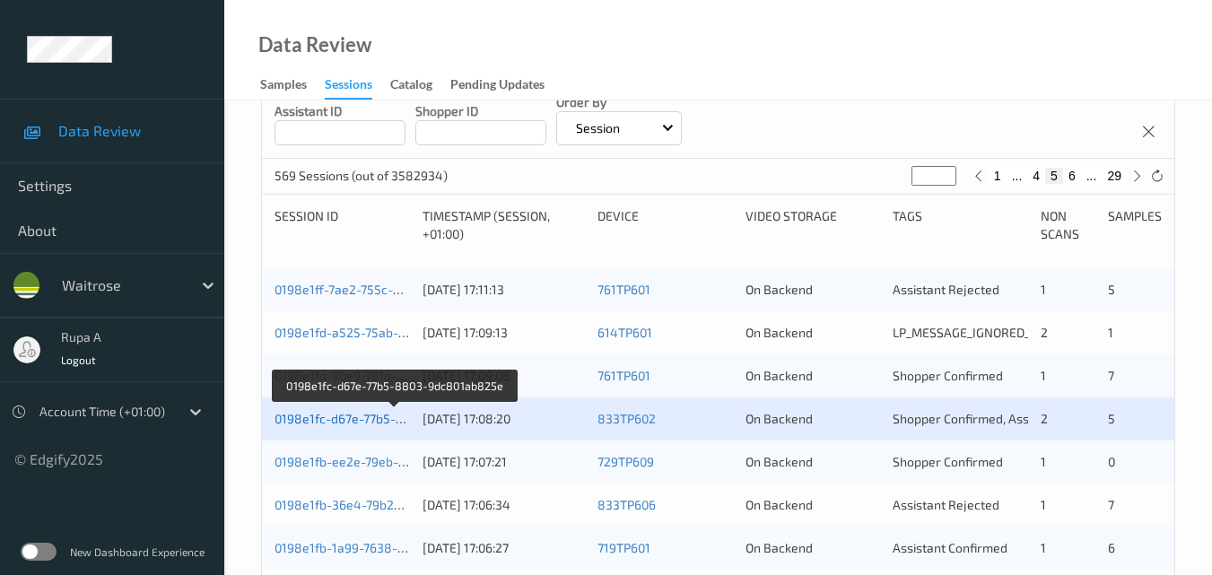
click at [361, 423] on link "0198e1fc-d67e-77b5-8803-9dc801ab825e" at bounding box center [396, 418] width 242 height 15
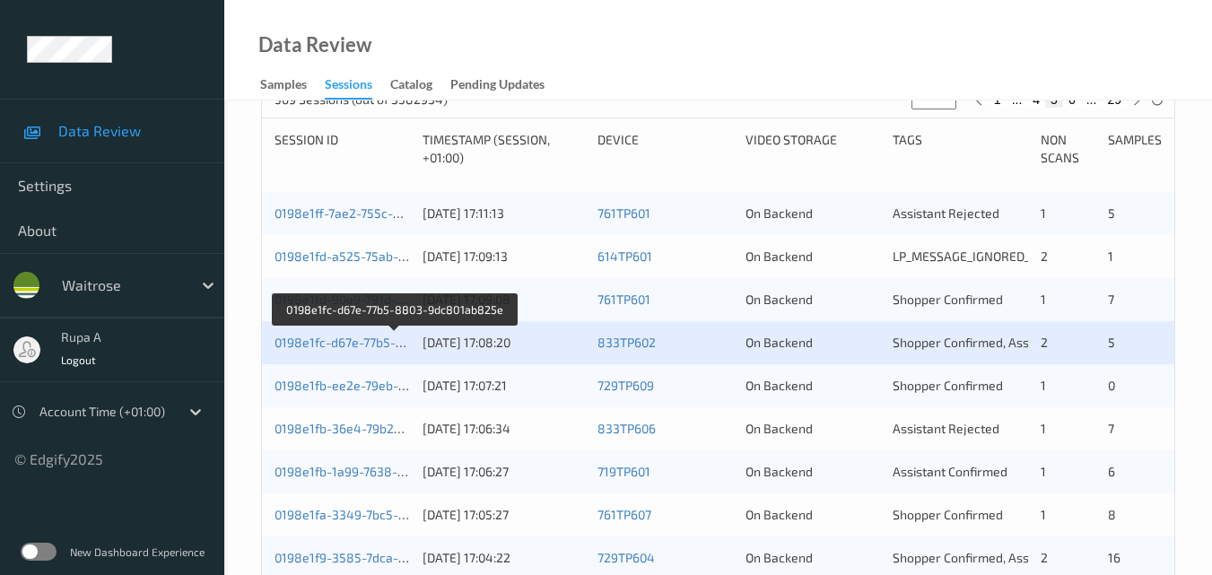
scroll to position [468, 0]
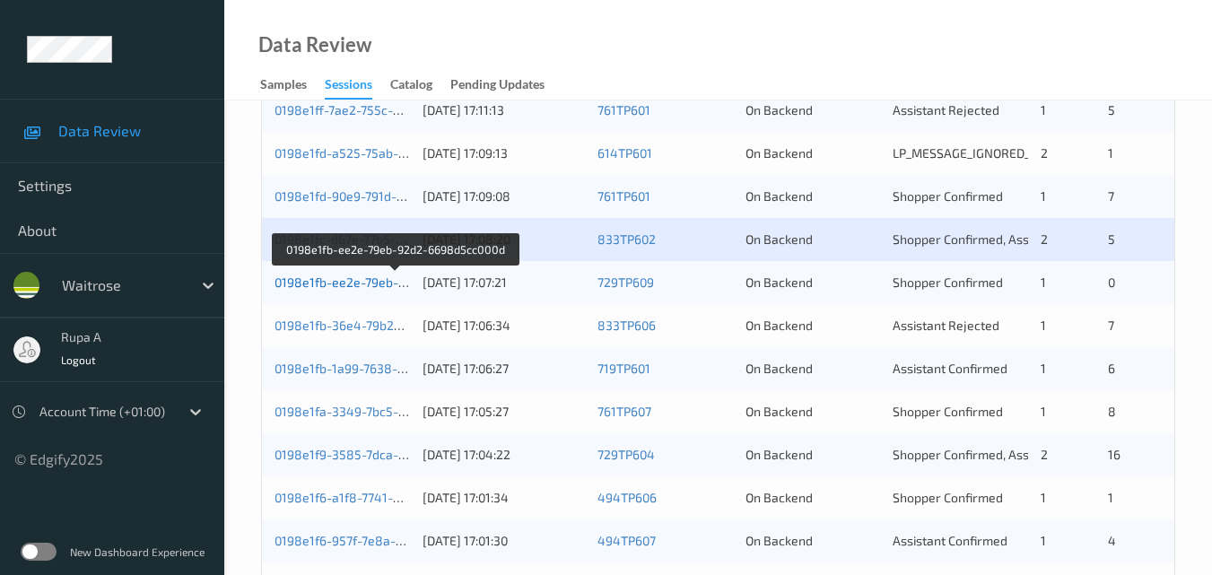
click at [398, 285] on link "0198e1fb-ee2e-79eb-92d2-6698d5cc000d" at bounding box center [396, 282] width 243 height 15
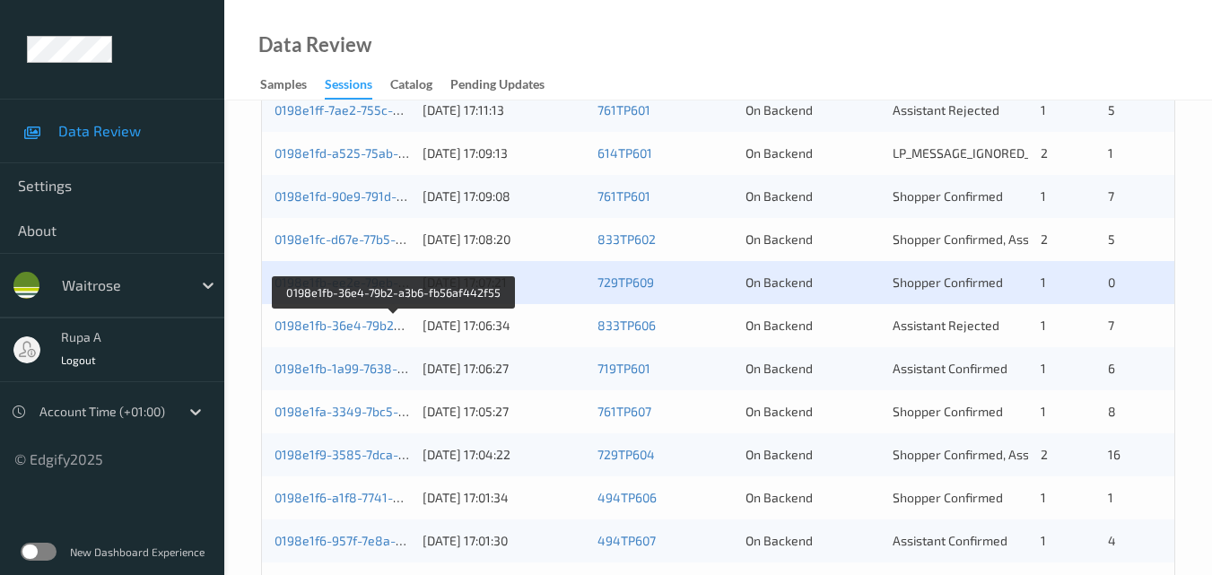
click at [310, 323] on link "0198e1fb-36e4-79b2-a3b6-fb56af442f55" at bounding box center [394, 325] width 239 height 15
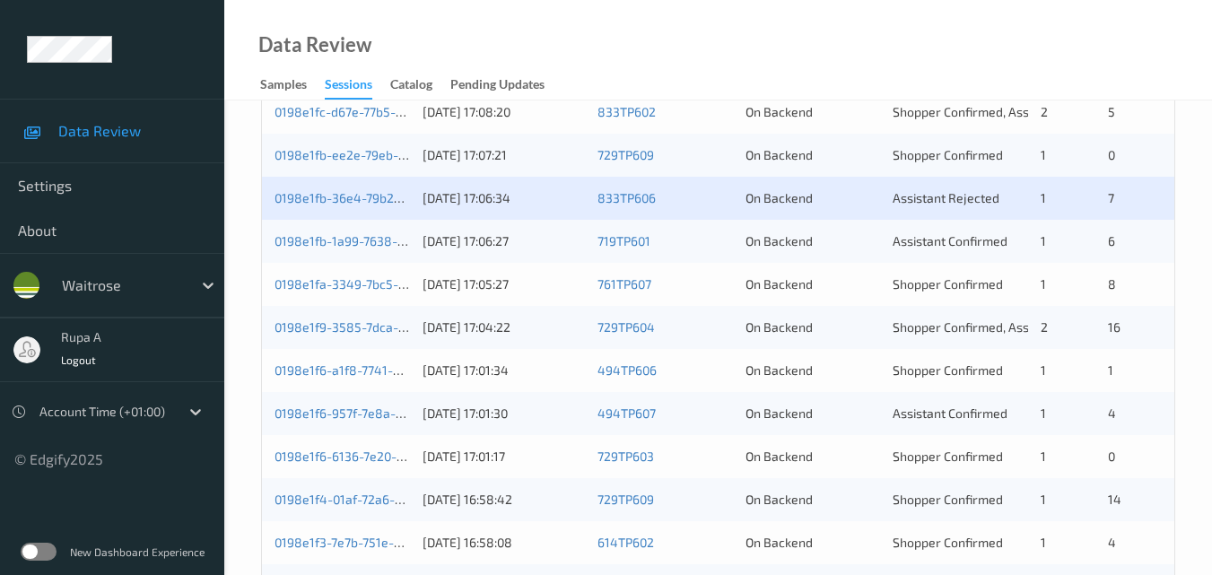
scroll to position [558, 0]
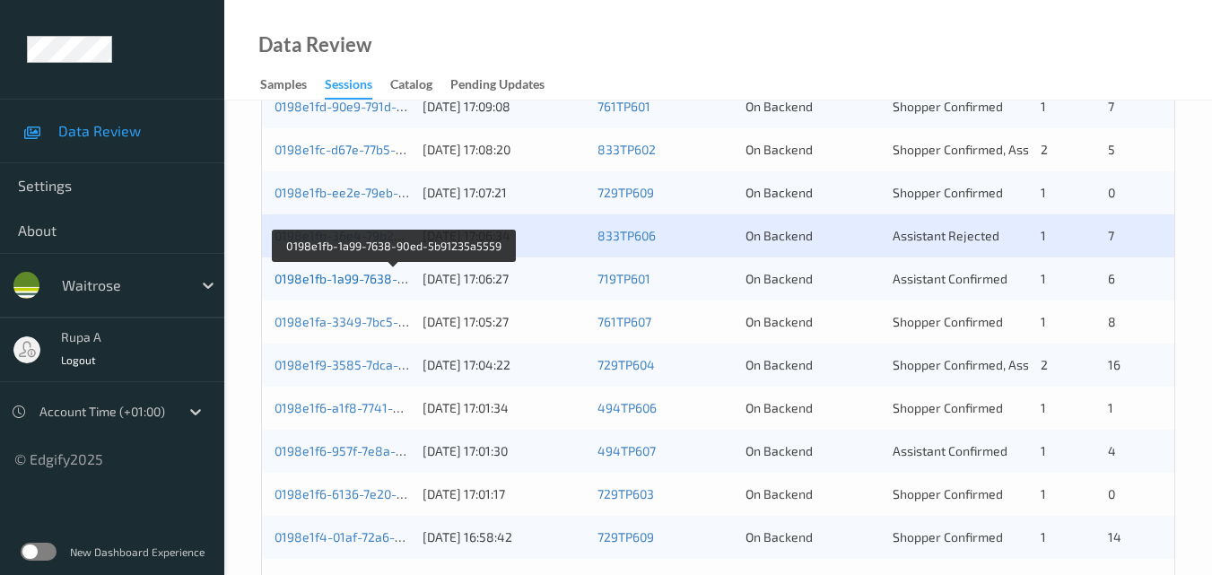
click at [366, 278] on link "0198e1fb-1a99-7638-90ed-5b91235a5559" at bounding box center [395, 278] width 241 height 15
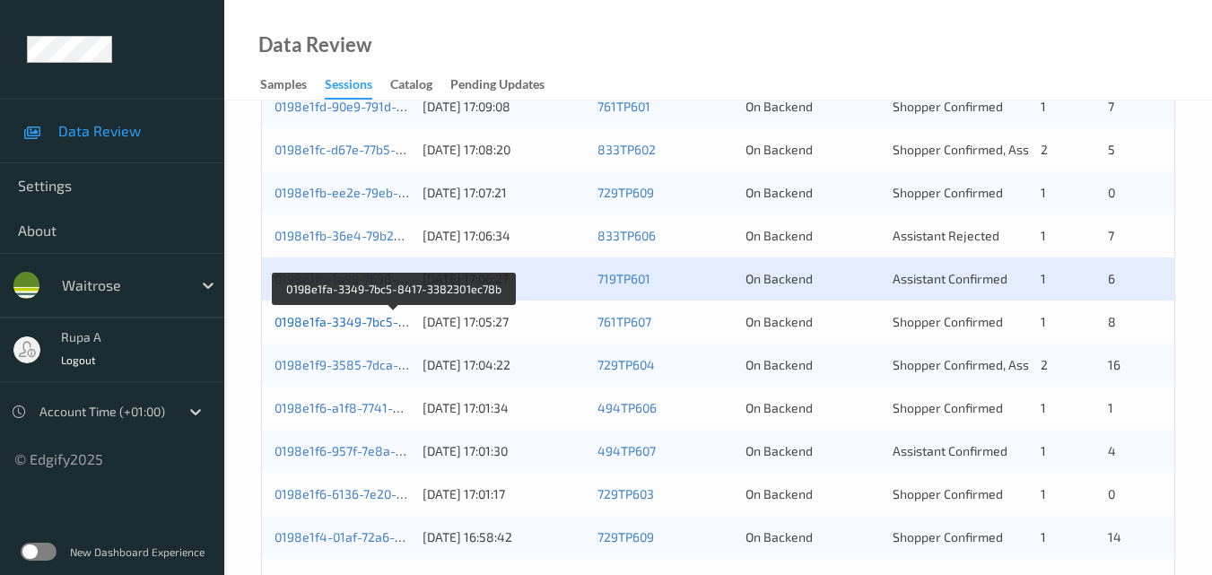
click at [407, 320] on link "0198e1fa-3349-7bc5-8417-3382301ec78b" at bounding box center [395, 321] width 241 height 15
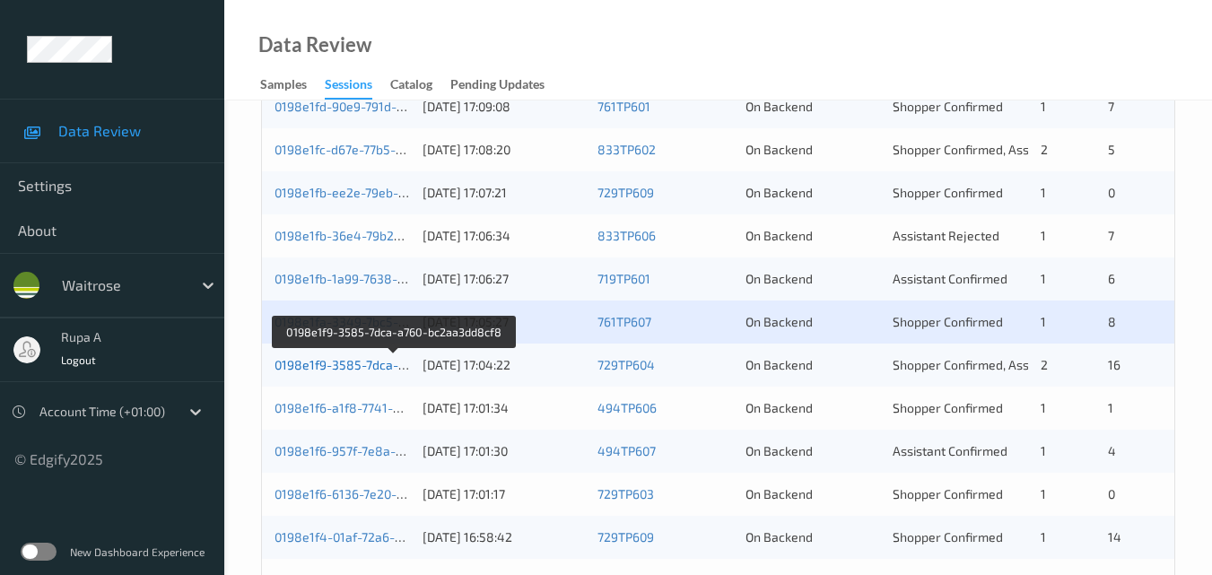
click at [329, 369] on link "0198e1f9-3585-7dca-a760-bc2aa3dd8cf8" at bounding box center [395, 364] width 240 height 15
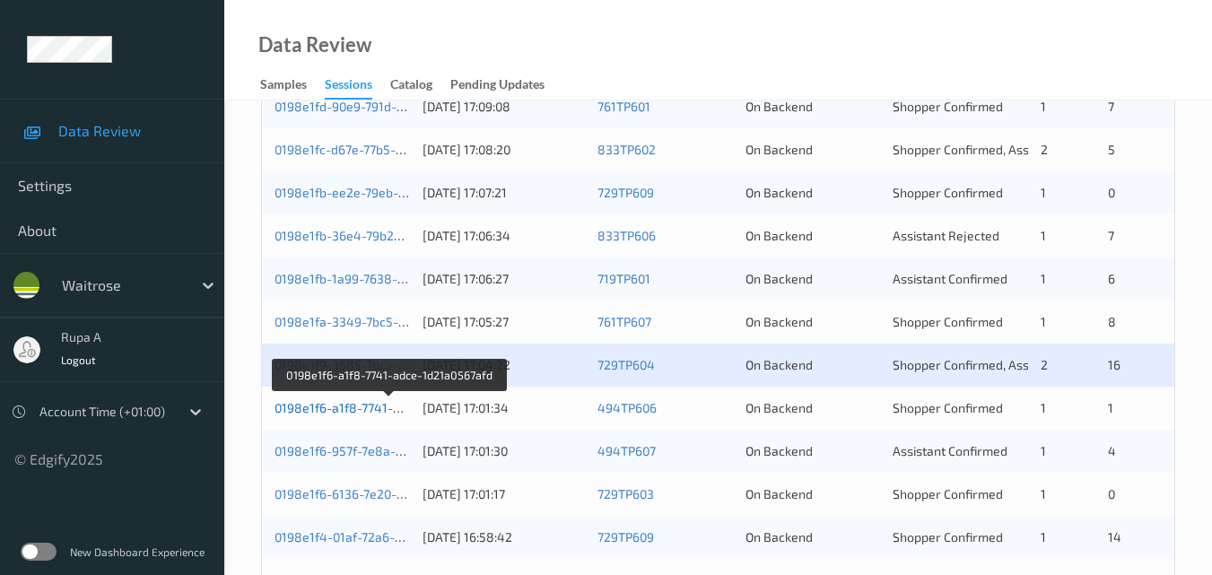
click at [333, 414] on link "0198e1f6-a1f8-7741-adce-1d21a0567afd" at bounding box center [390, 407] width 231 height 15
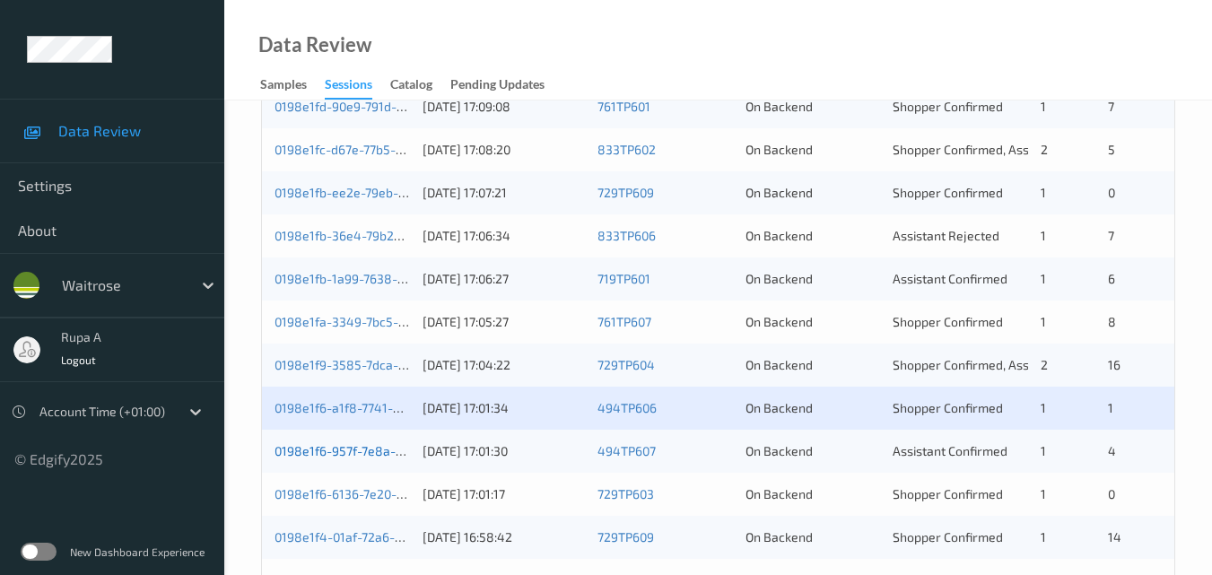
click at [337, 449] on link "0198e1f6-957f-7e8a-979b-ba6b6d6dbdb6" at bounding box center [395, 450] width 240 height 15
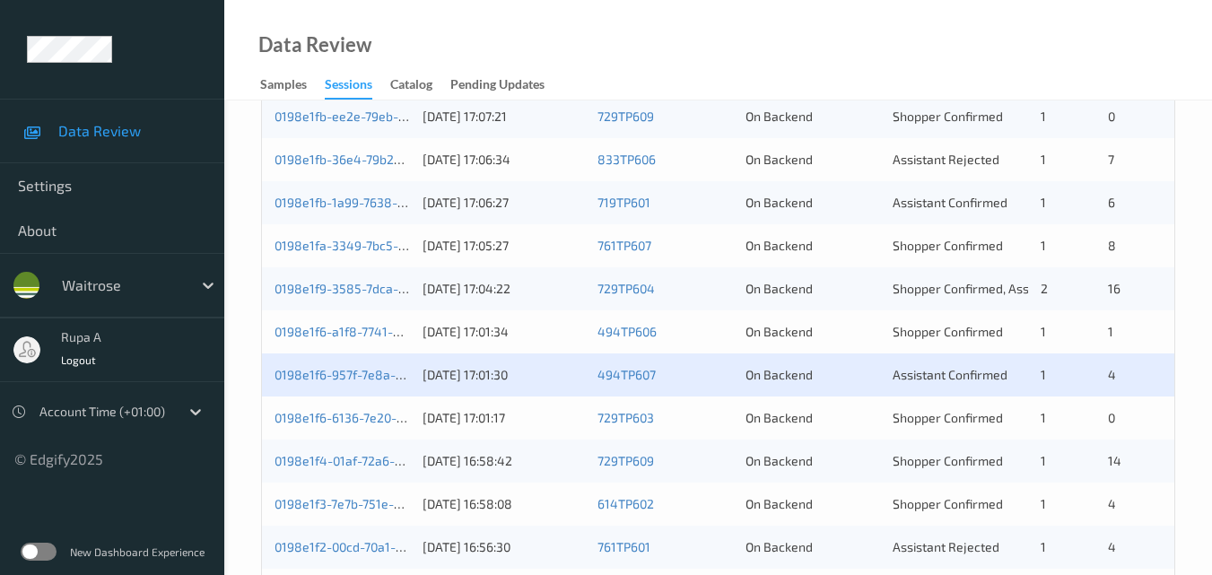
scroll to position [737, 0]
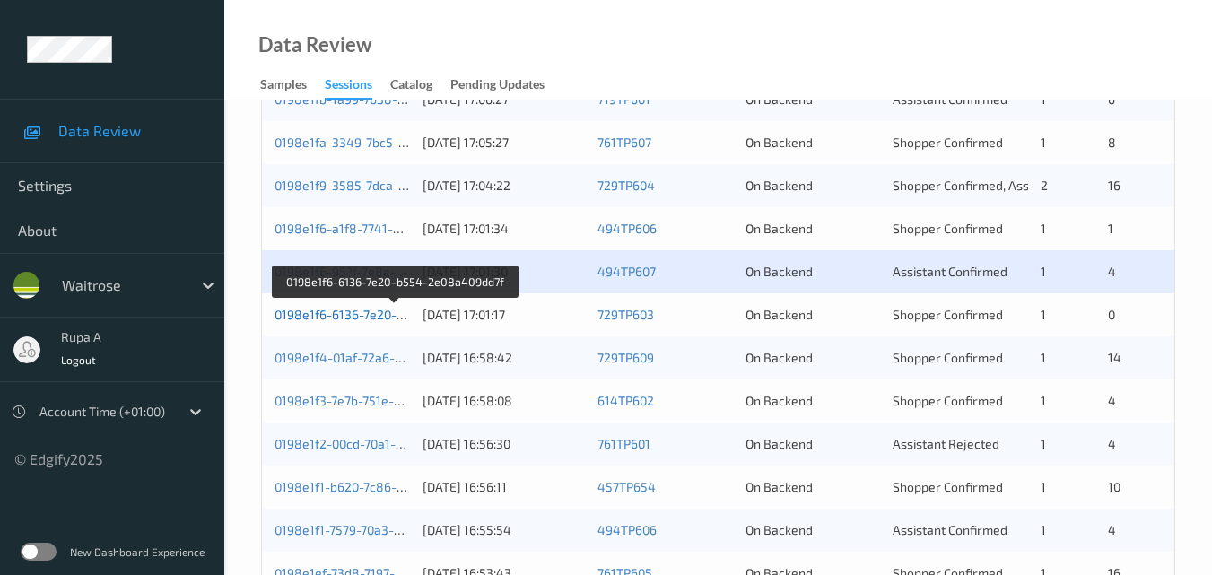
click at [347, 314] on link "0198e1f6-6136-7e20-b554-2e08a409dd7f" at bounding box center [395, 314] width 241 height 15
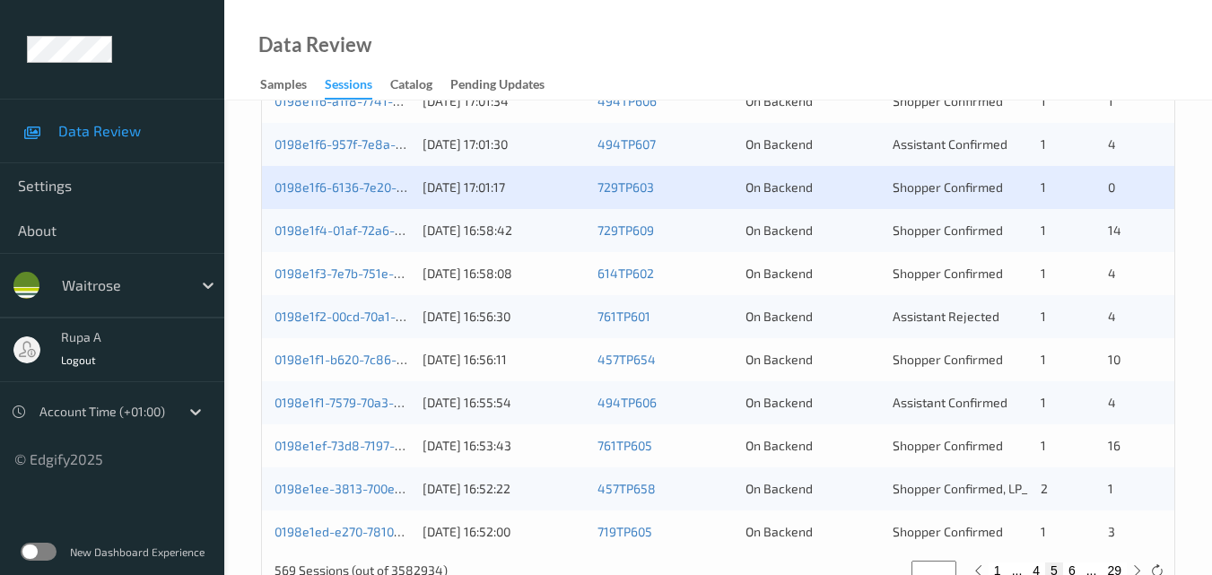
scroll to position [827, 0]
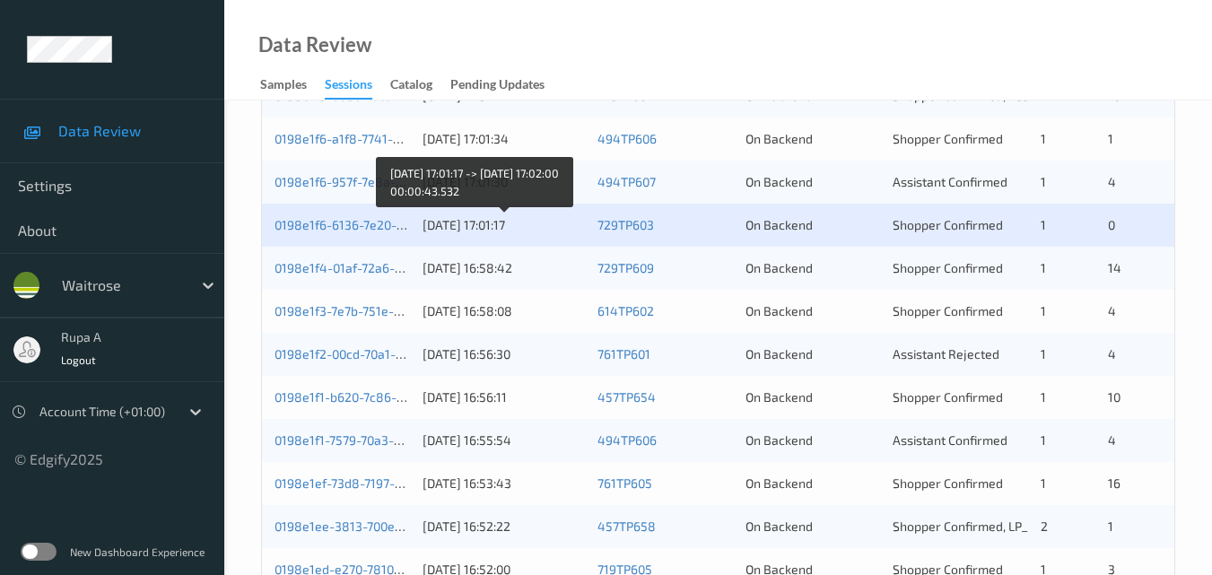
click at [427, 227] on div "25/08/2025 17:01:17" at bounding box center [504, 225] width 162 height 18
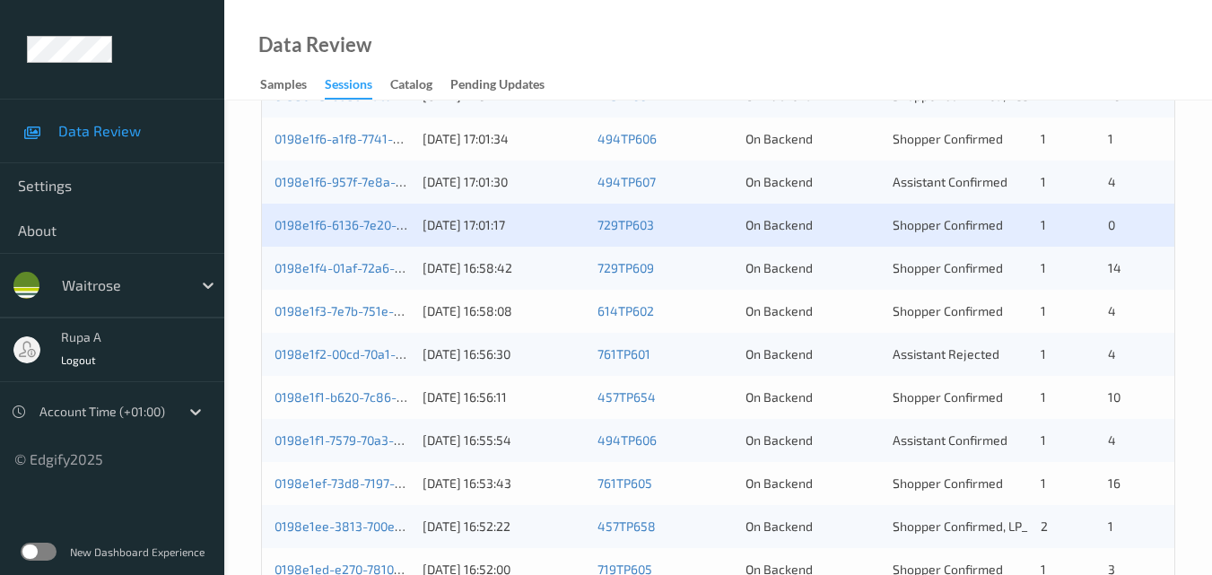
click at [414, 223] on div "0198e1f6-6136-7e20-b554-2e08a409dd7f 25/08/2025 17:01:17 729TP603 On Backend Sh…" at bounding box center [718, 225] width 912 height 43
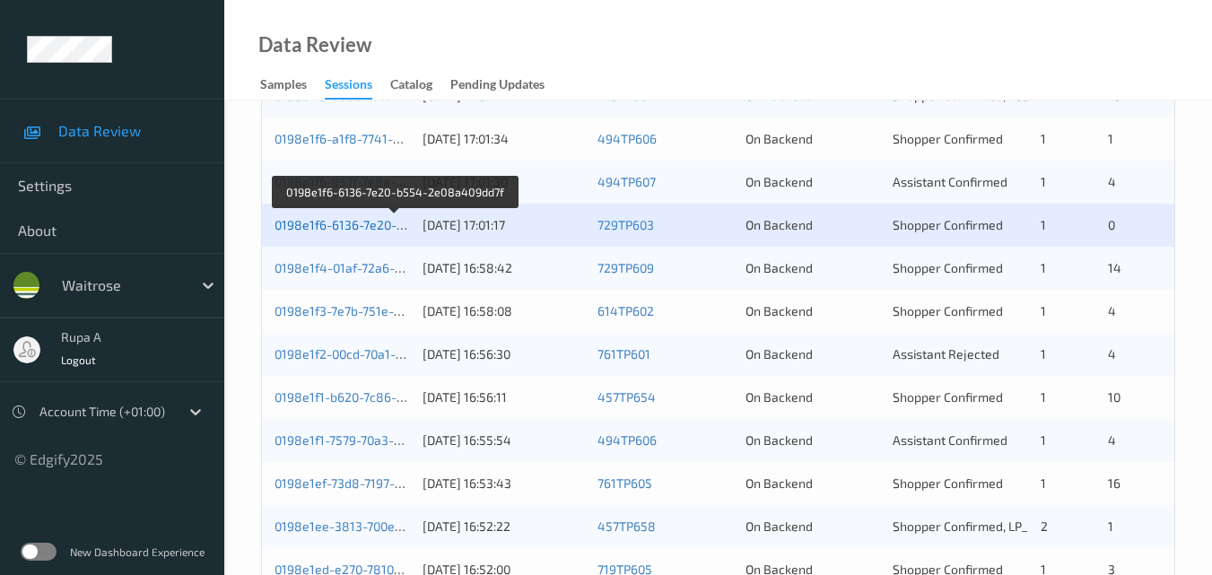
click at [380, 231] on link "0198e1f6-6136-7e20-b554-2e08a409dd7f" at bounding box center [395, 224] width 241 height 15
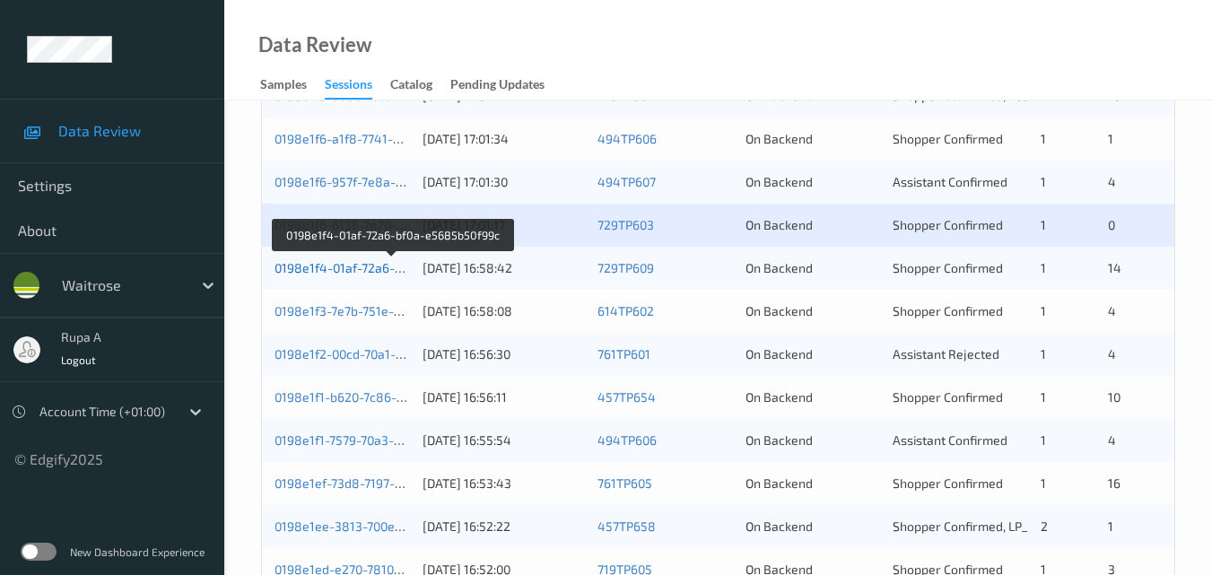
click at [358, 265] on link "0198e1f4-01af-72a6-bf0a-e5685b50f99c" at bounding box center [392, 267] width 235 height 15
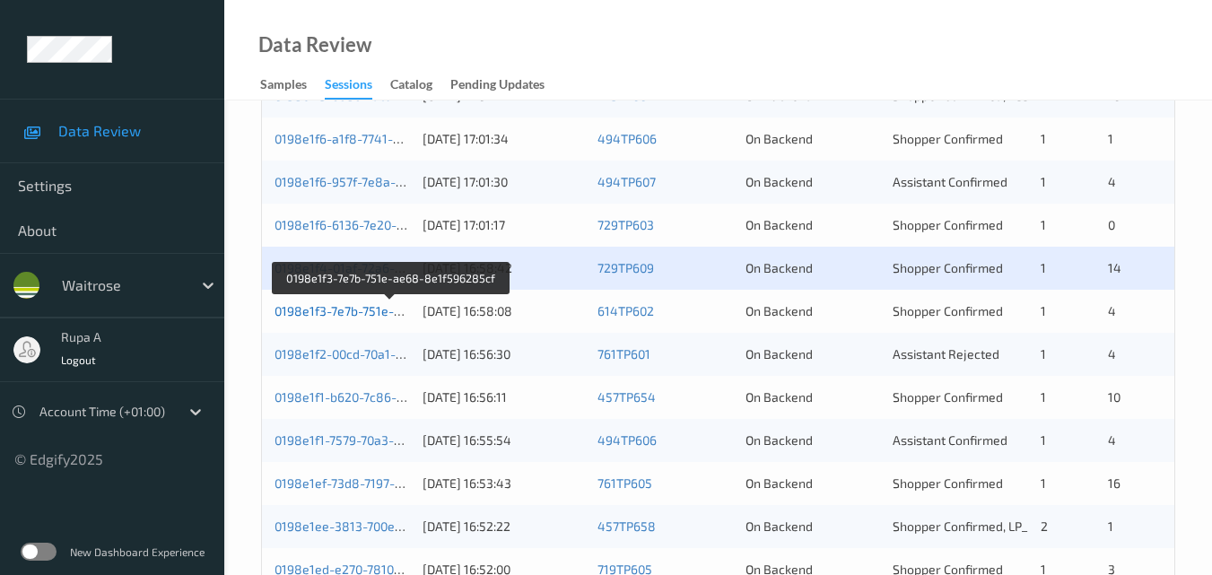
click at [403, 312] on link "0198e1f3-7e7b-751e-ae68-8e1f596285cf" at bounding box center [392, 310] width 234 height 15
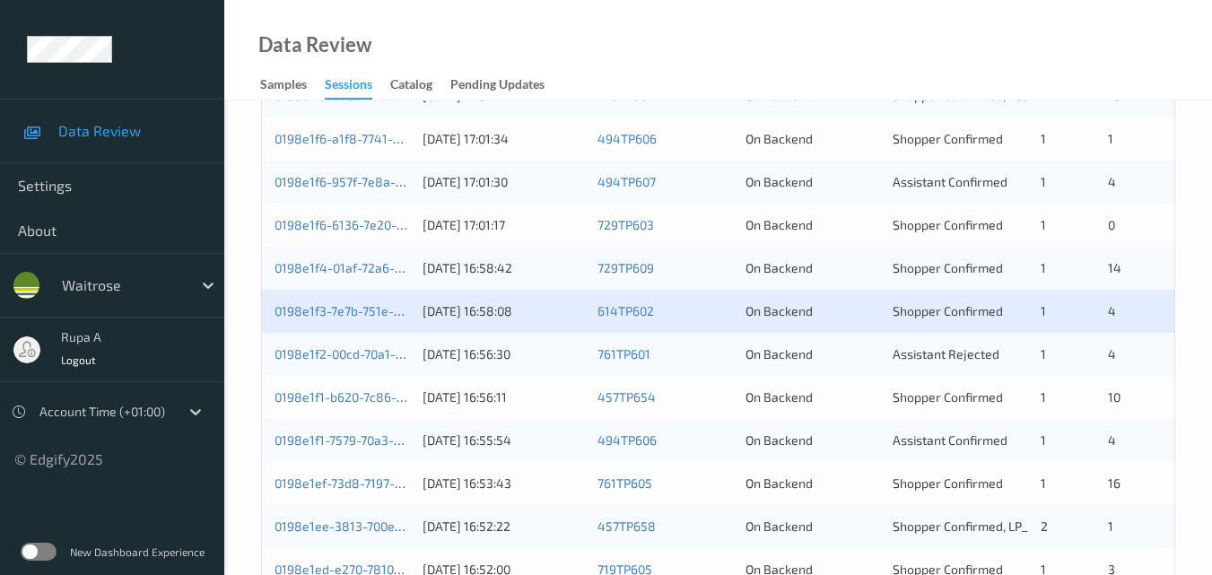
click at [353, 320] on div "0198e1f3-7e7b-751e-ae68-8e1f596285cf 25/08/2025 16:58:08 614TP602 On Backend Sh…" at bounding box center [718, 311] width 912 height 43
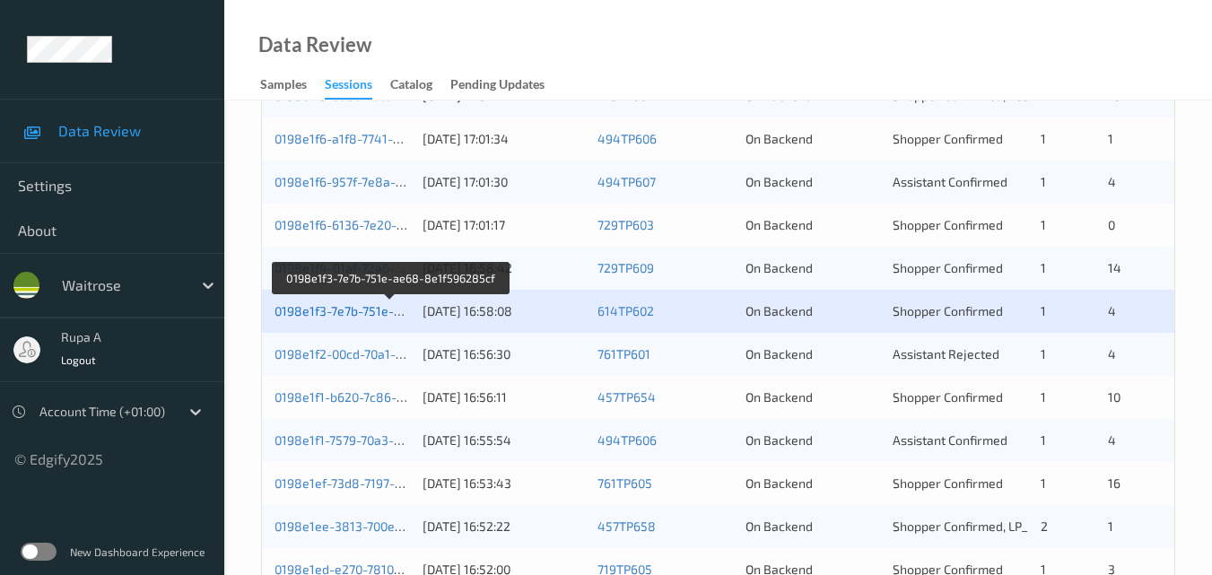
click at [361, 303] on link "0198e1f3-7e7b-751e-ae68-8e1f596285cf" at bounding box center [392, 310] width 234 height 15
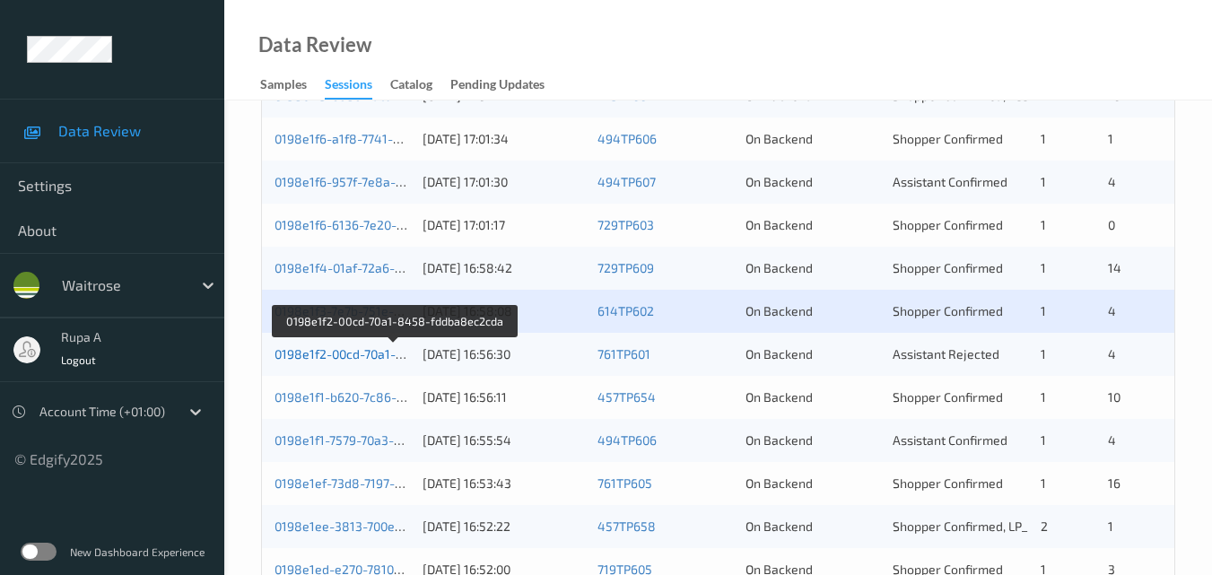
click at [374, 350] on link "0198e1f2-00cd-70a1-8458-fddba8ec2cda" at bounding box center [395, 353] width 240 height 15
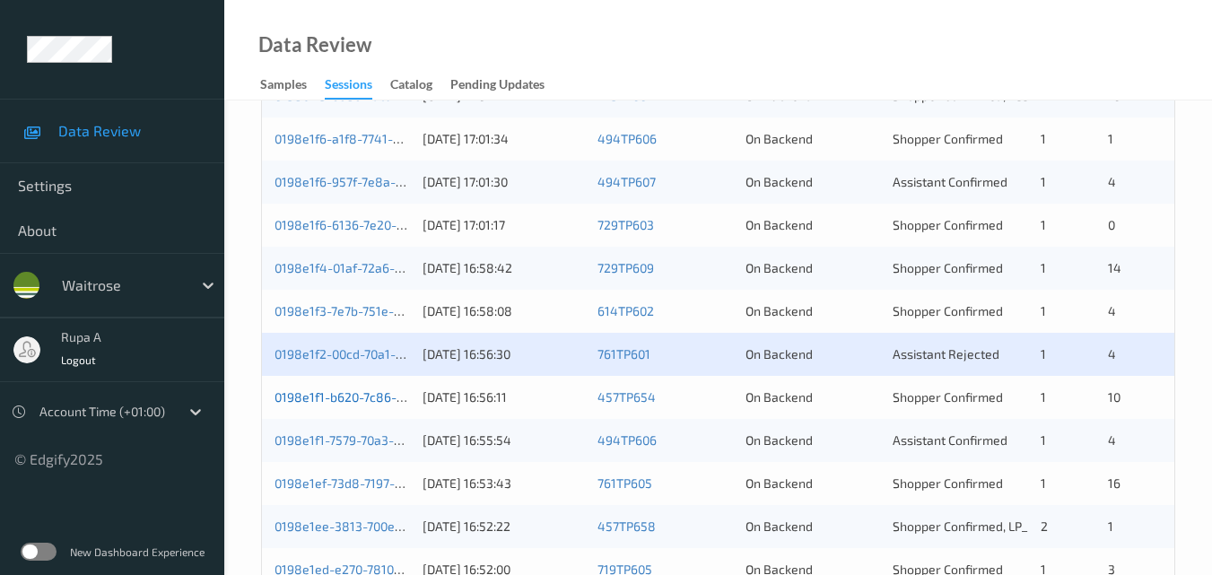
click at [334, 393] on link "0198e1f1-b620-7c86-85e4-b1a60400f259" at bounding box center [395, 396] width 240 height 15
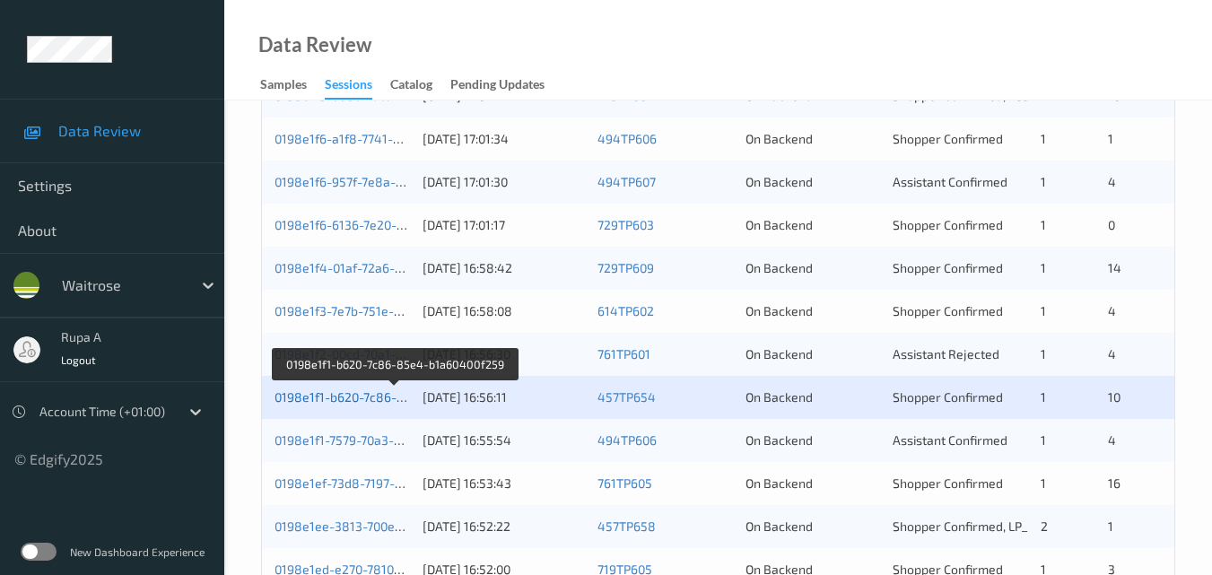
click at [380, 396] on link "0198e1f1-b620-7c86-85e4-b1a60400f259" at bounding box center [395, 396] width 240 height 15
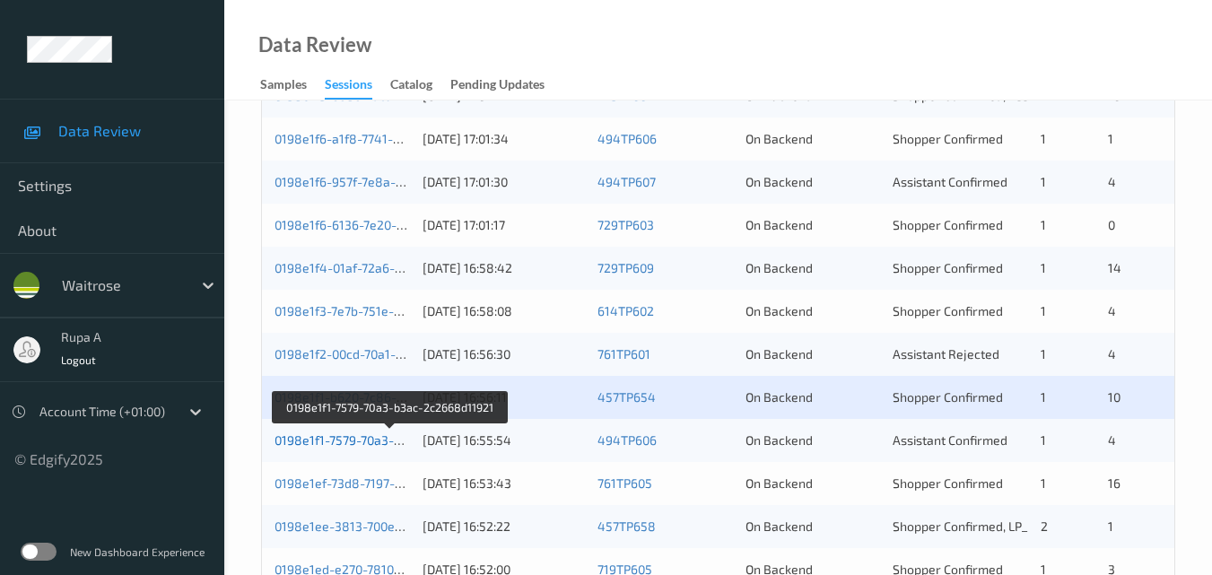
click at [355, 440] on link "0198e1f1-7579-70a3-b3ac-2c2668d11921" at bounding box center [391, 439] width 233 height 15
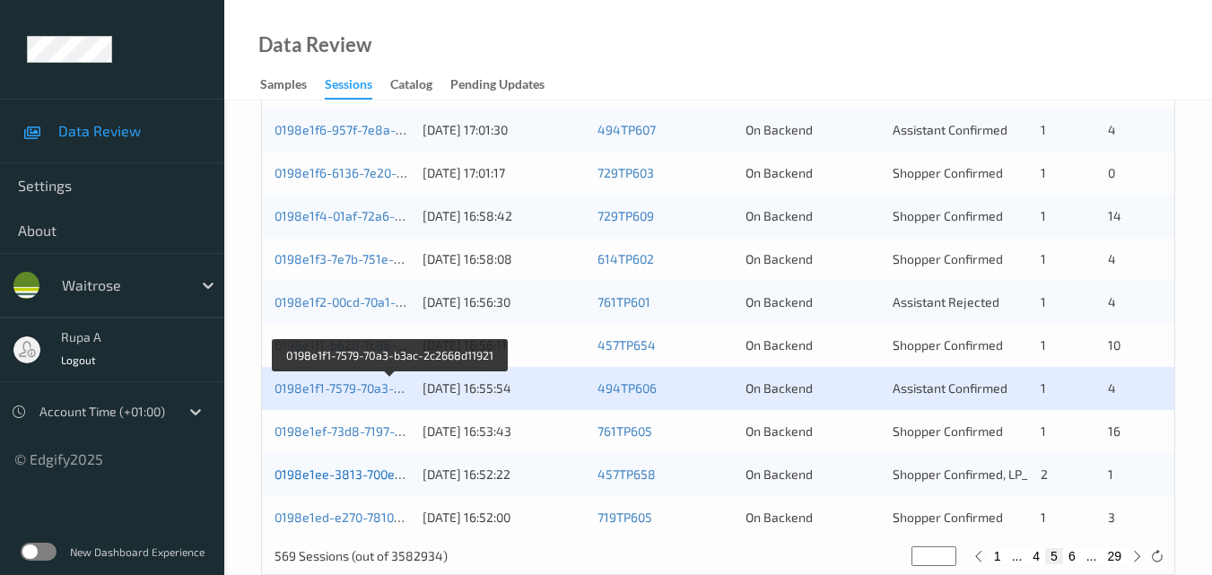
scroll to position [917, 0]
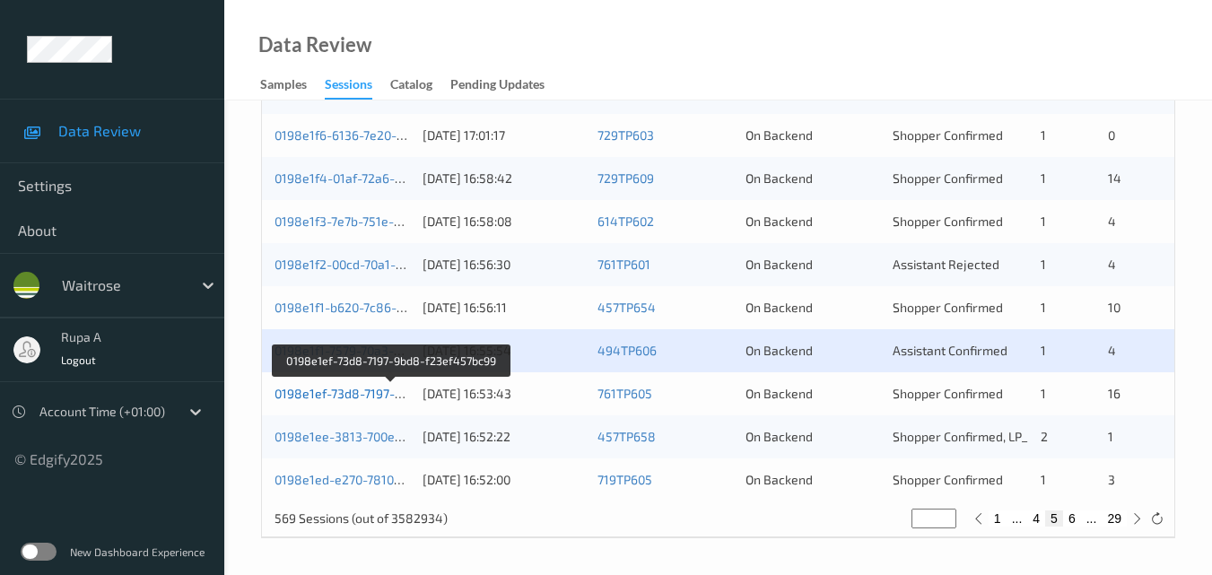
click at [360, 392] on link "0198e1ef-73d8-7197-9bd8-f23ef457bc99" at bounding box center [392, 393] width 235 height 15
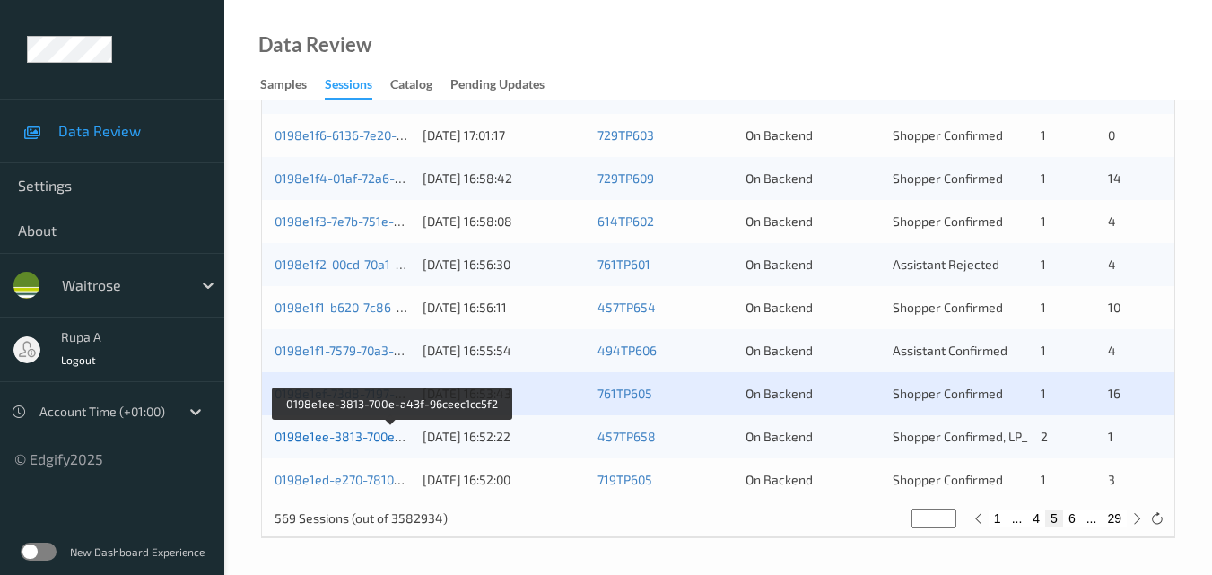
click at [336, 433] on link "0198e1ee-3813-700e-a43f-96ceec1cc5f2" at bounding box center [393, 436] width 236 height 15
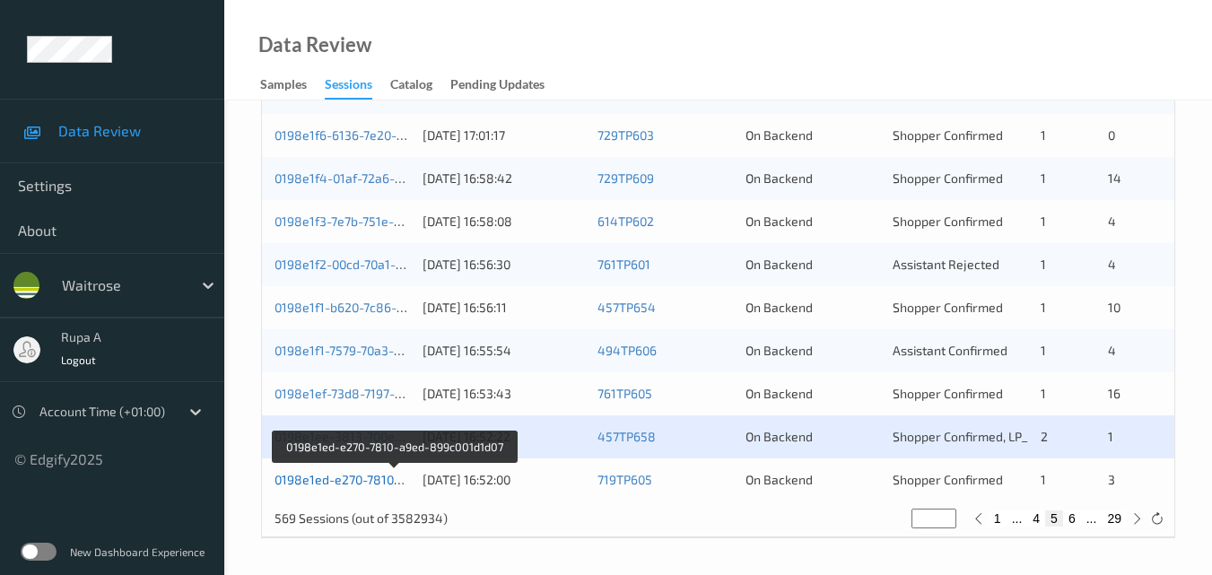
click at [363, 472] on link "0198e1ed-e270-7810-a9ed-899c001d1d07" at bounding box center [395, 479] width 240 height 15
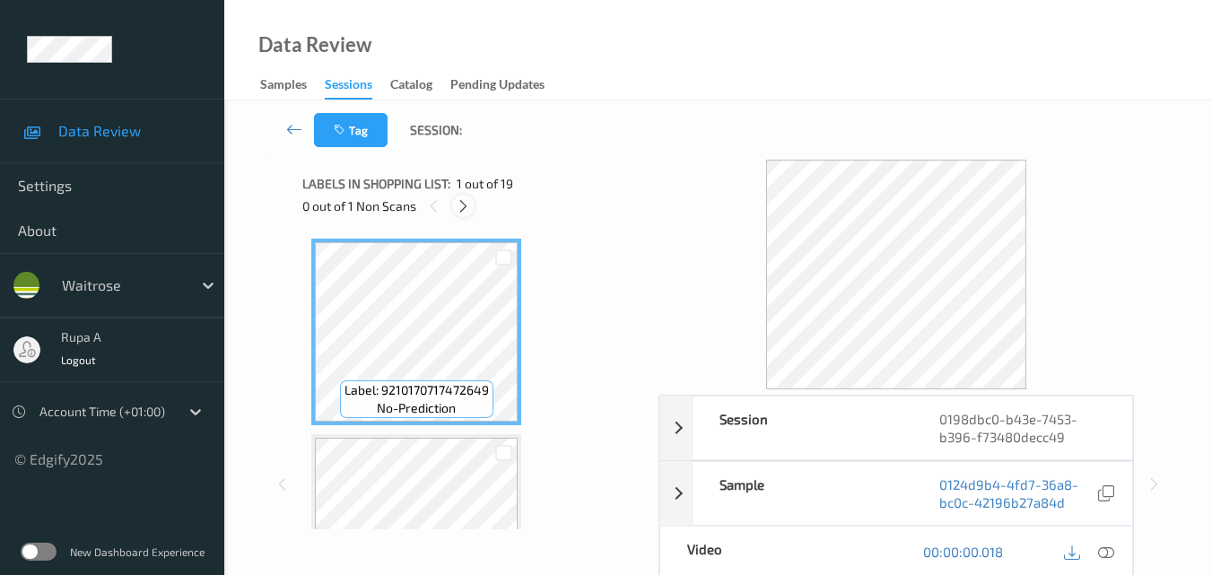
click at [467, 201] on icon at bounding box center [463, 206] width 15 height 16
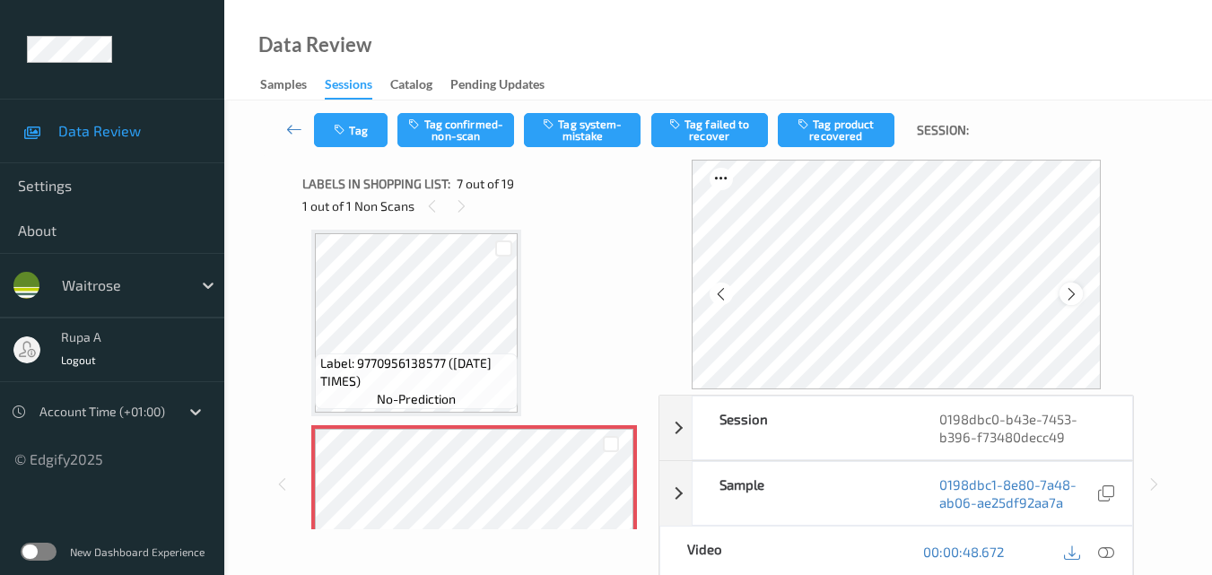
click at [1078, 298] on icon at bounding box center [1071, 294] width 15 height 16
click at [1106, 551] on icon at bounding box center [1106, 552] width 16 height 16
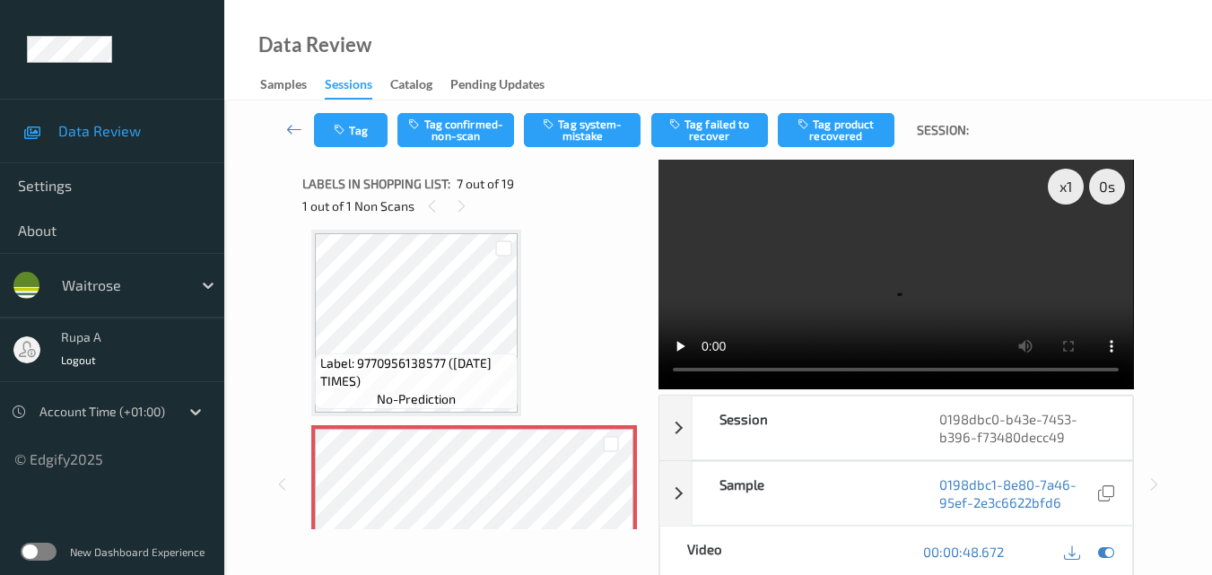
click at [555, 226] on div "Labels in shopping list: 7 out of 19 1 out of 1 Non Scans" at bounding box center [474, 195] width 344 height 70
click at [461, 207] on icon at bounding box center [461, 206] width 15 height 16
click at [481, 414] on div "Label: 9770956138577 (SUNDAY TIMES) no-prediction" at bounding box center [416, 323] width 210 height 187
click at [1115, 558] on div at bounding box center [1107, 552] width 24 height 24
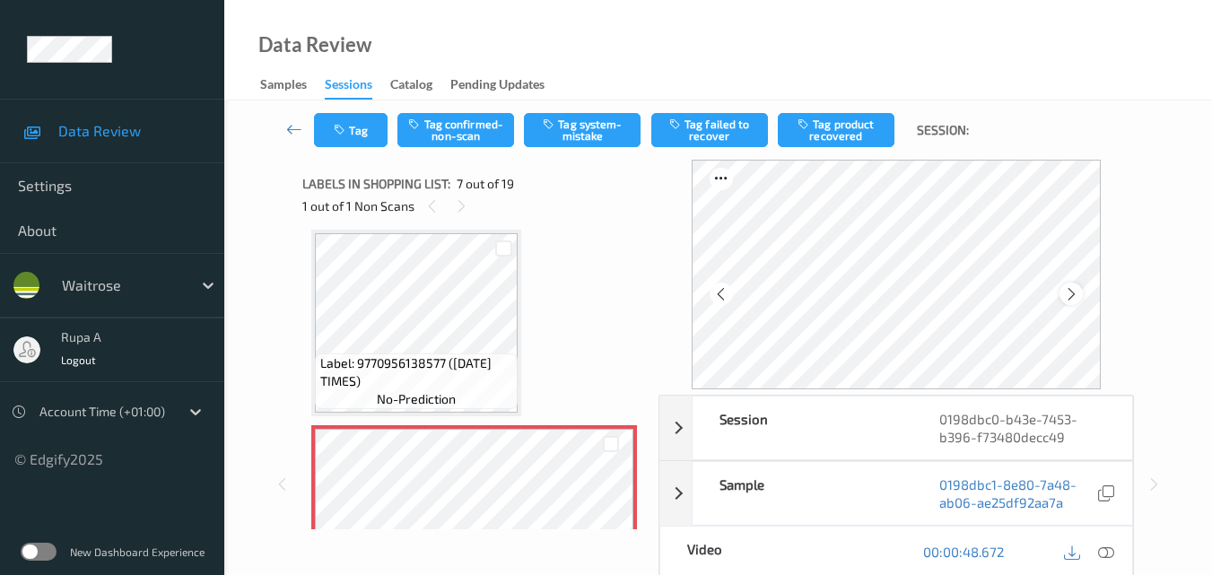
click at [1069, 289] on icon at bounding box center [1071, 294] width 15 height 16
click at [1101, 548] on icon at bounding box center [1106, 552] width 16 height 16
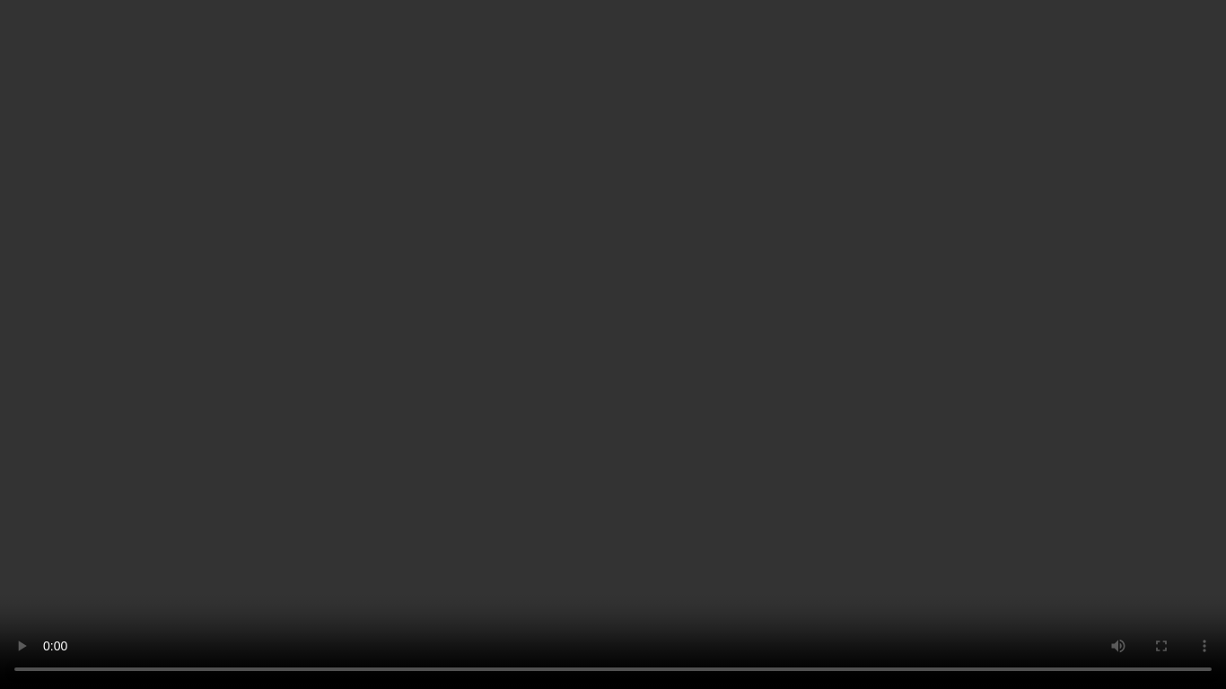
click at [1198, 531] on video at bounding box center [613, 344] width 1226 height 689
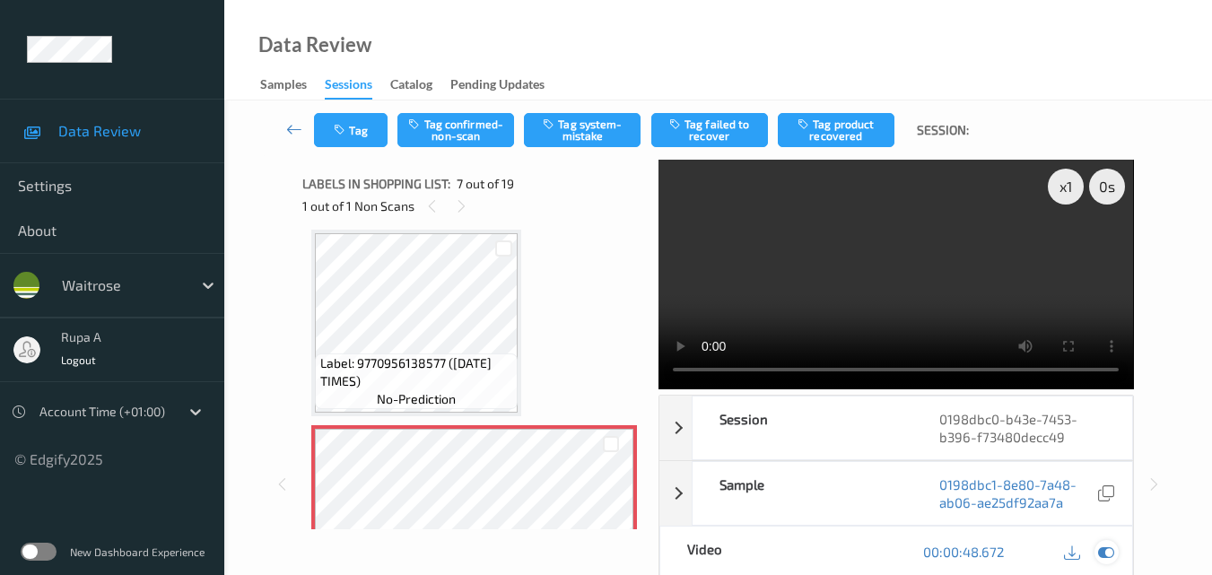
click at [1104, 557] on icon at bounding box center [1106, 552] width 16 height 16
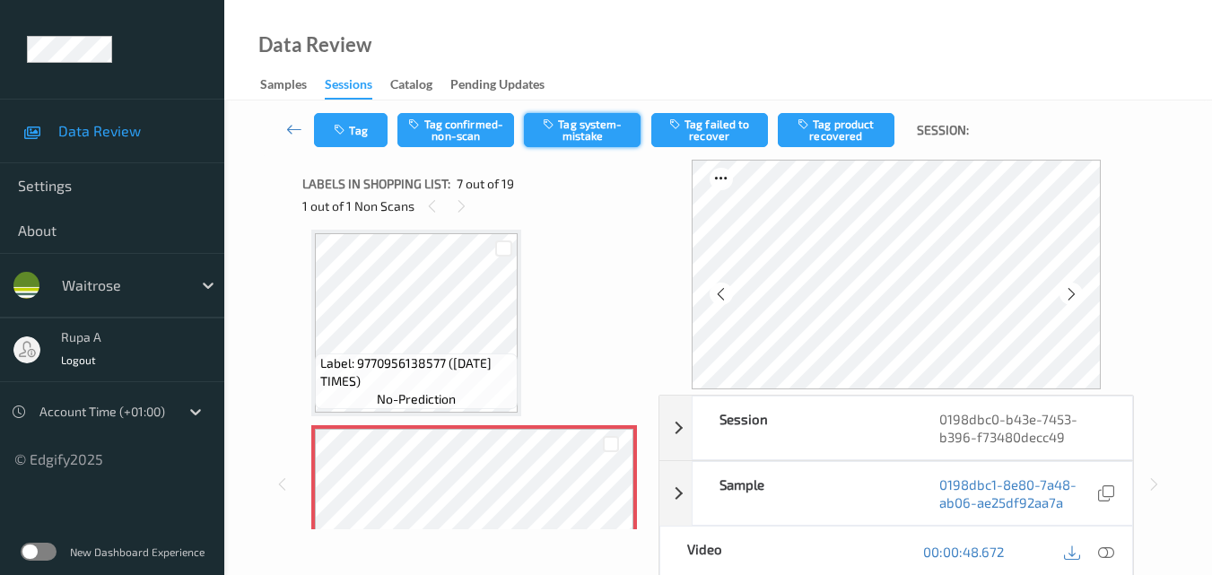
click at [597, 143] on button "Tag system-mistake" at bounding box center [582, 130] width 117 height 34
click at [353, 133] on button "Tag" at bounding box center [351, 130] width 74 height 34
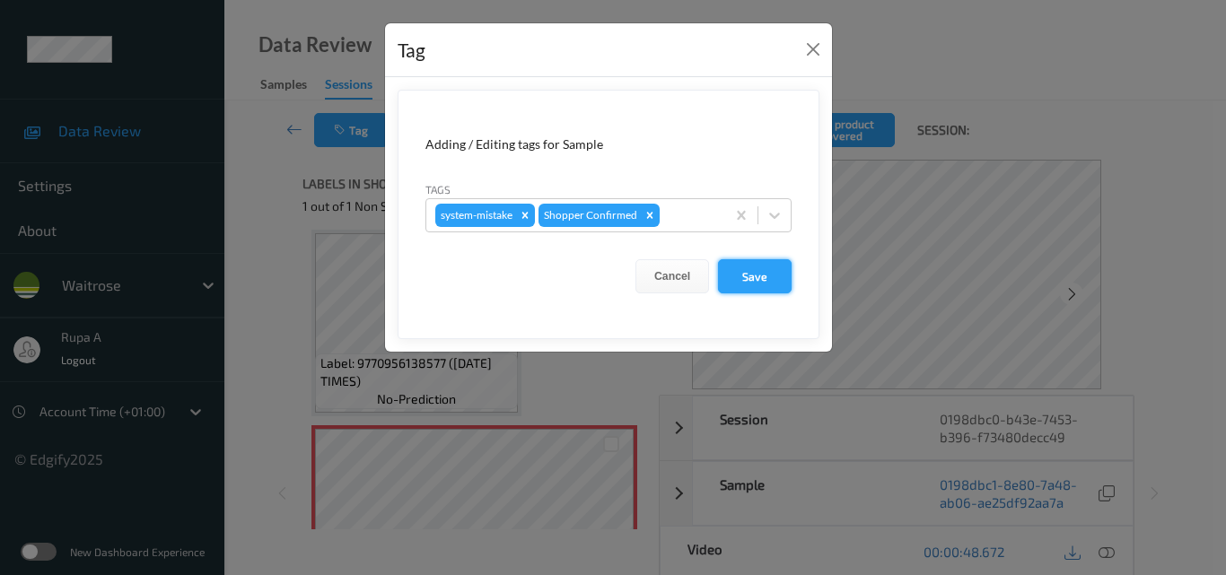
click at [760, 284] on button "Save" at bounding box center [755, 276] width 74 height 34
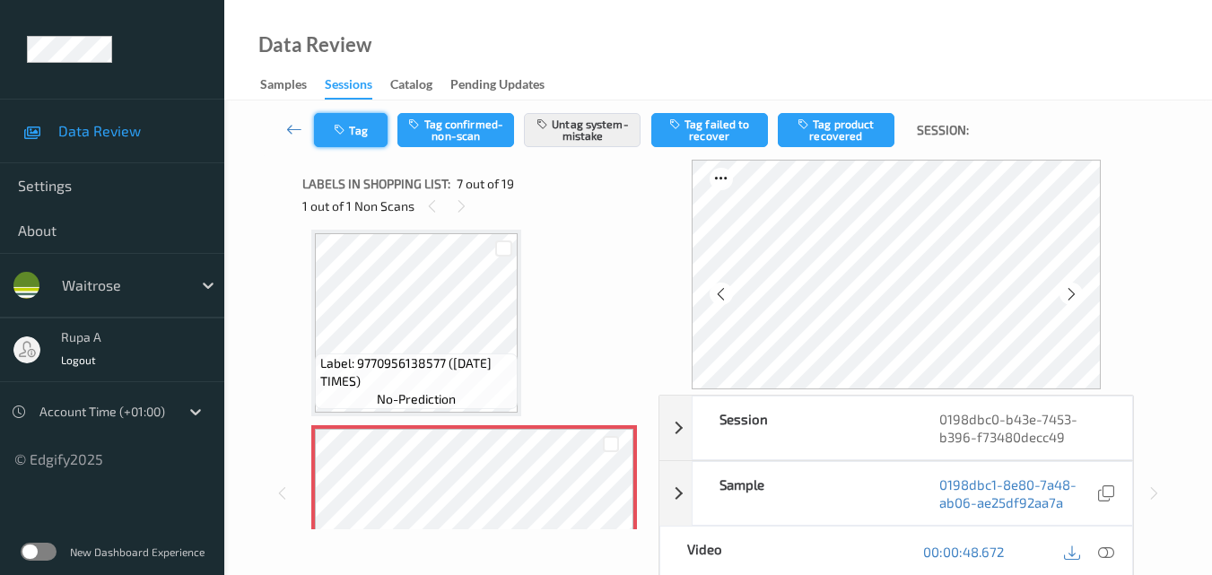
click at [337, 127] on icon "button" at bounding box center [341, 130] width 15 height 13
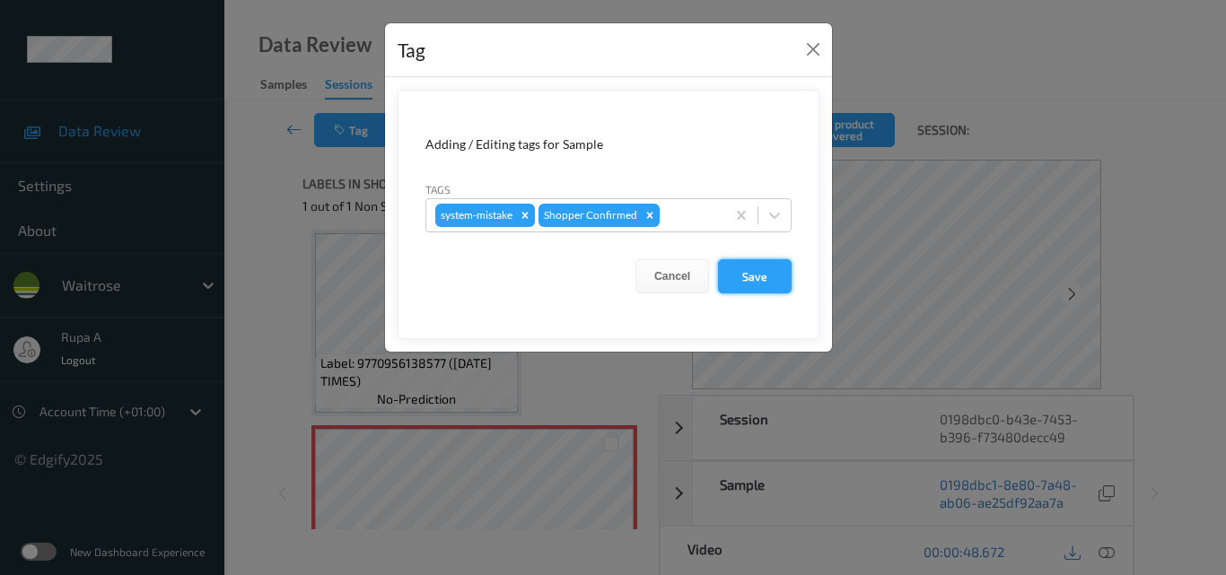
click at [748, 290] on button "Save" at bounding box center [755, 276] width 74 height 34
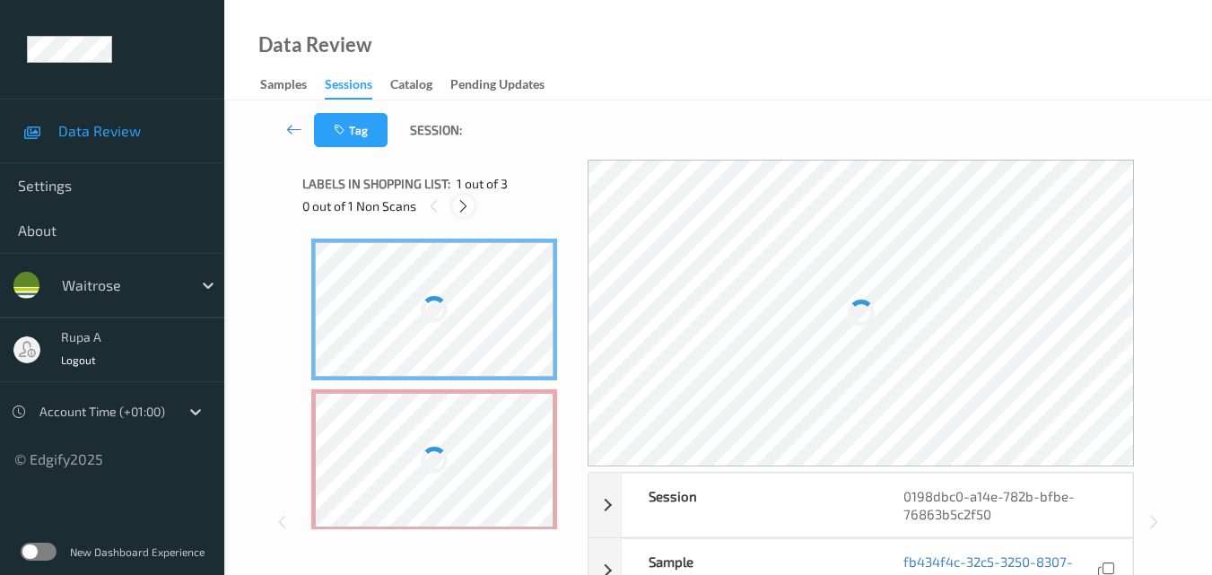
click at [470, 200] on icon at bounding box center [463, 206] width 15 height 16
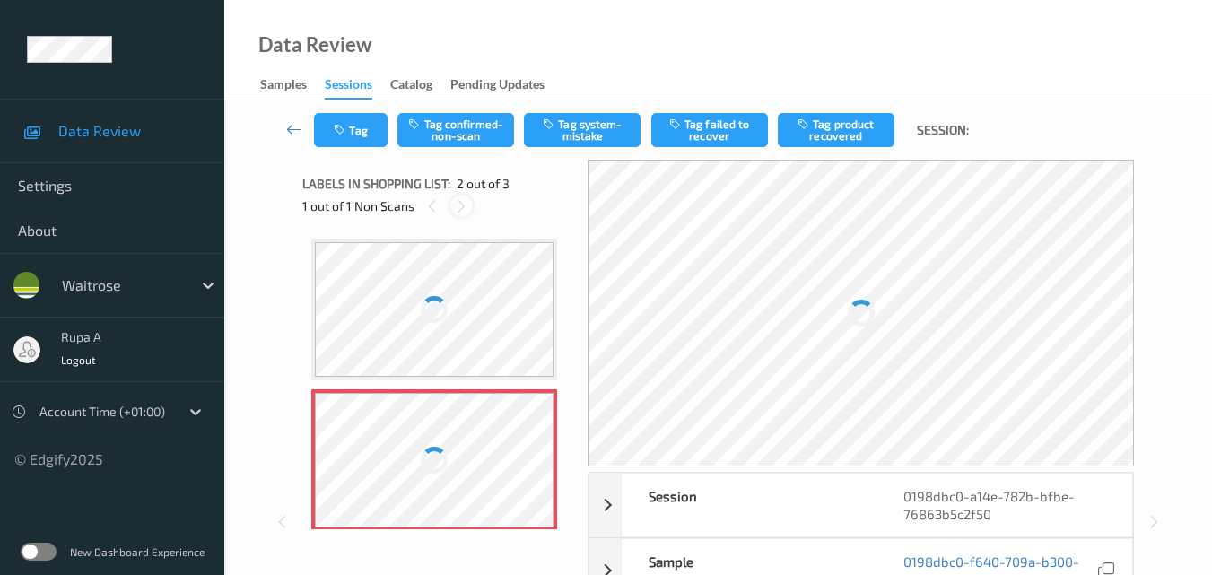
scroll to position [9, 0]
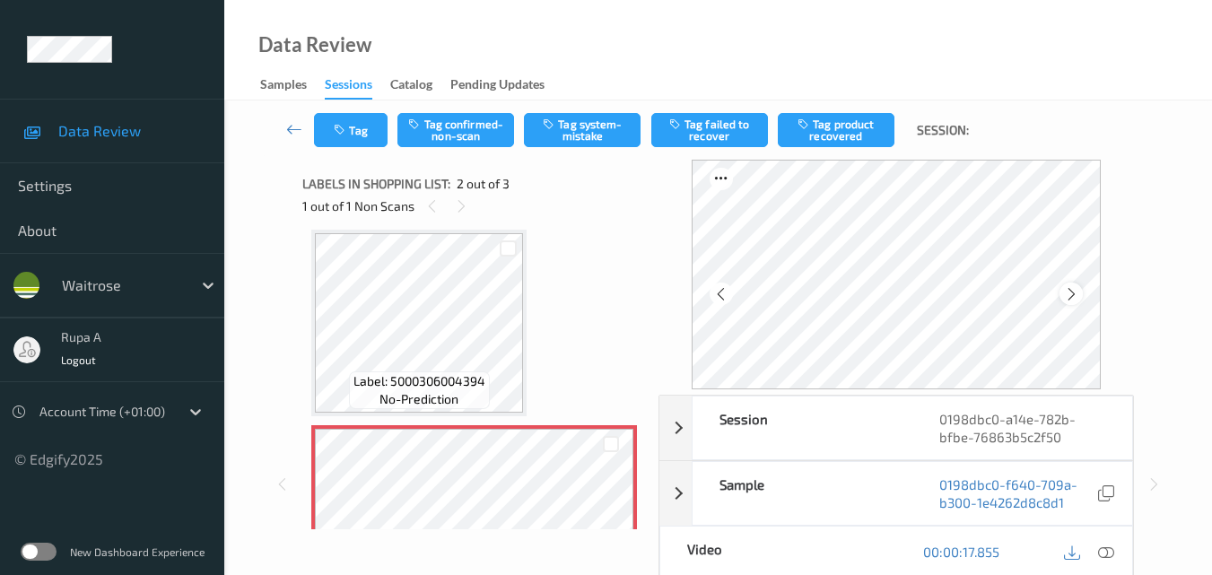
click at [1072, 302] on div at bounding box center [1071, 294] width 22 height 22
click at [1108, 559] on icon at bounding box center [1106, 552] width 16 height 16
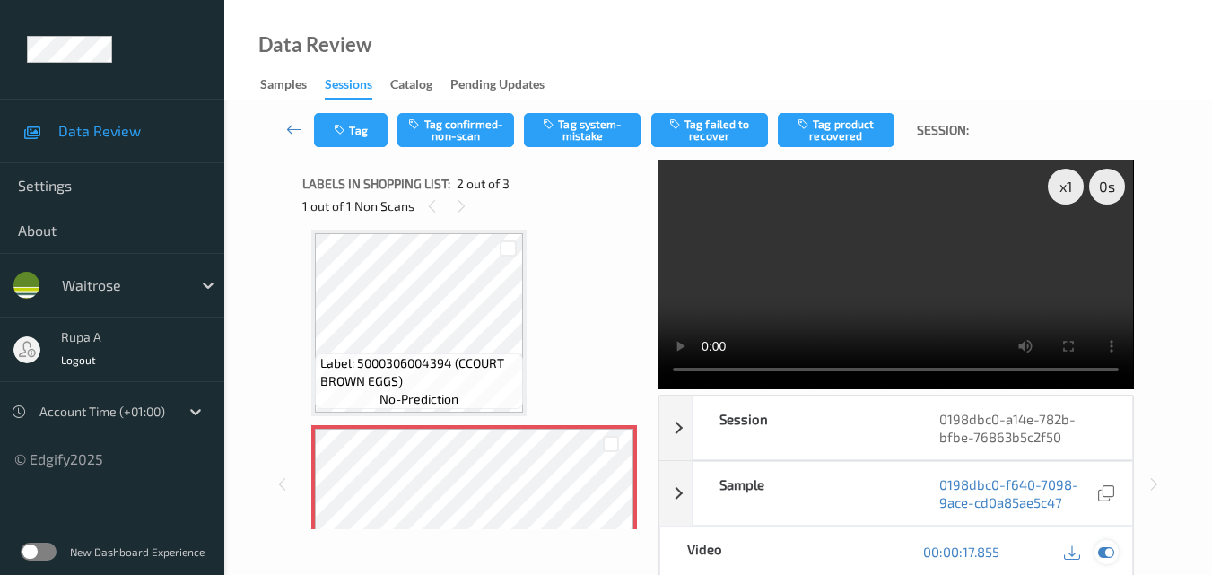
click at [1107, 550] on icon at bounding box center [1106, 552] width 16 height 16
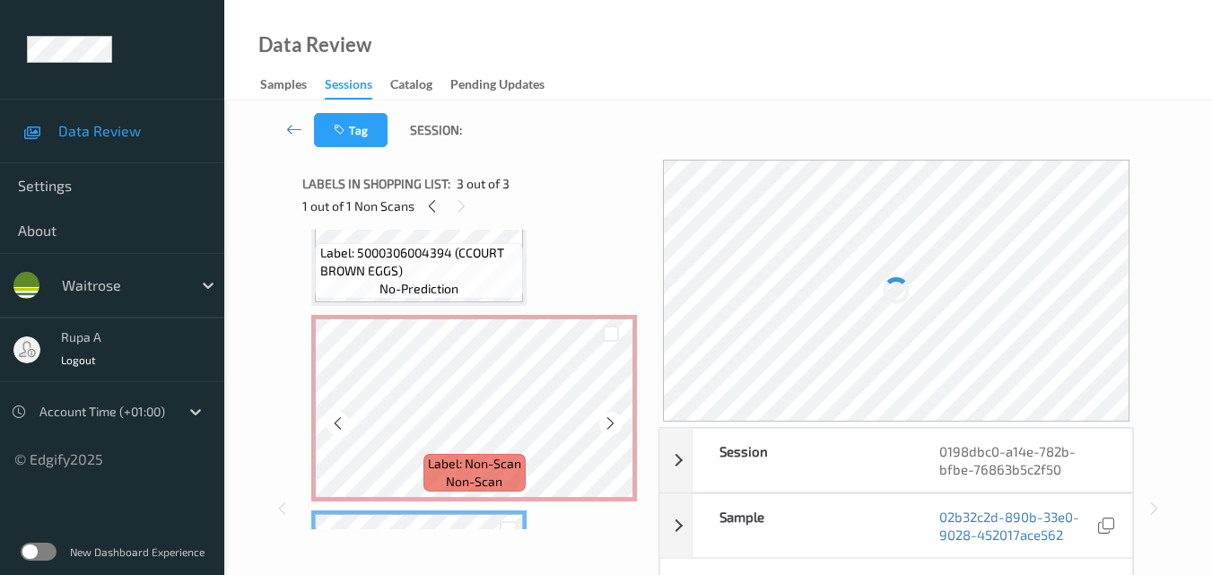
scroll to position [269, 0]
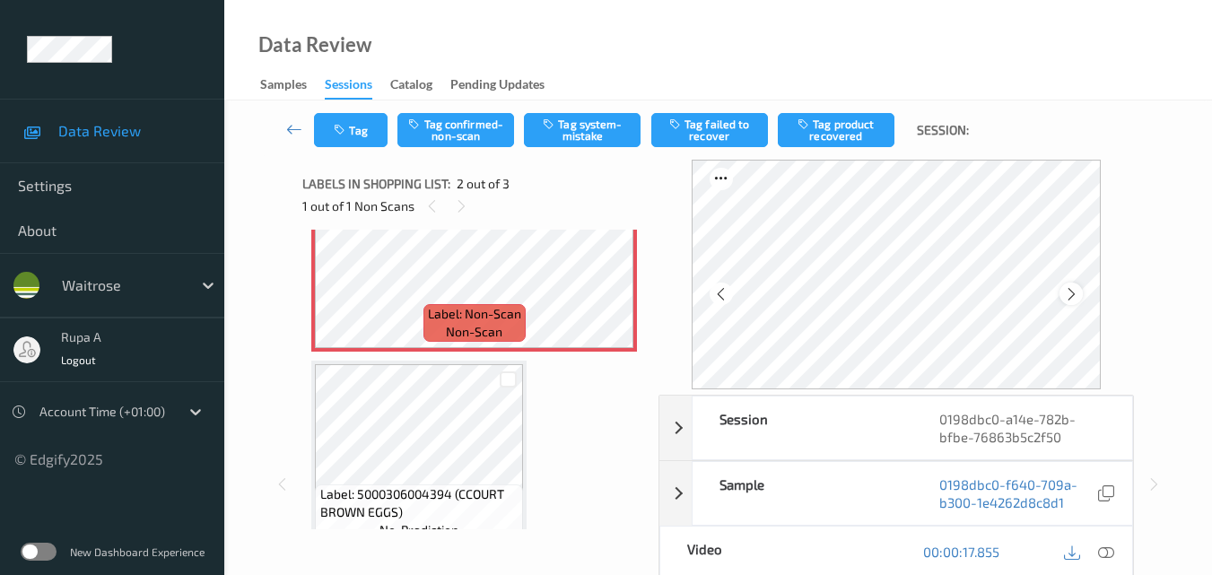
click at [1076, 291] on icon at bounding box center [1071, 294] width 15 height 16
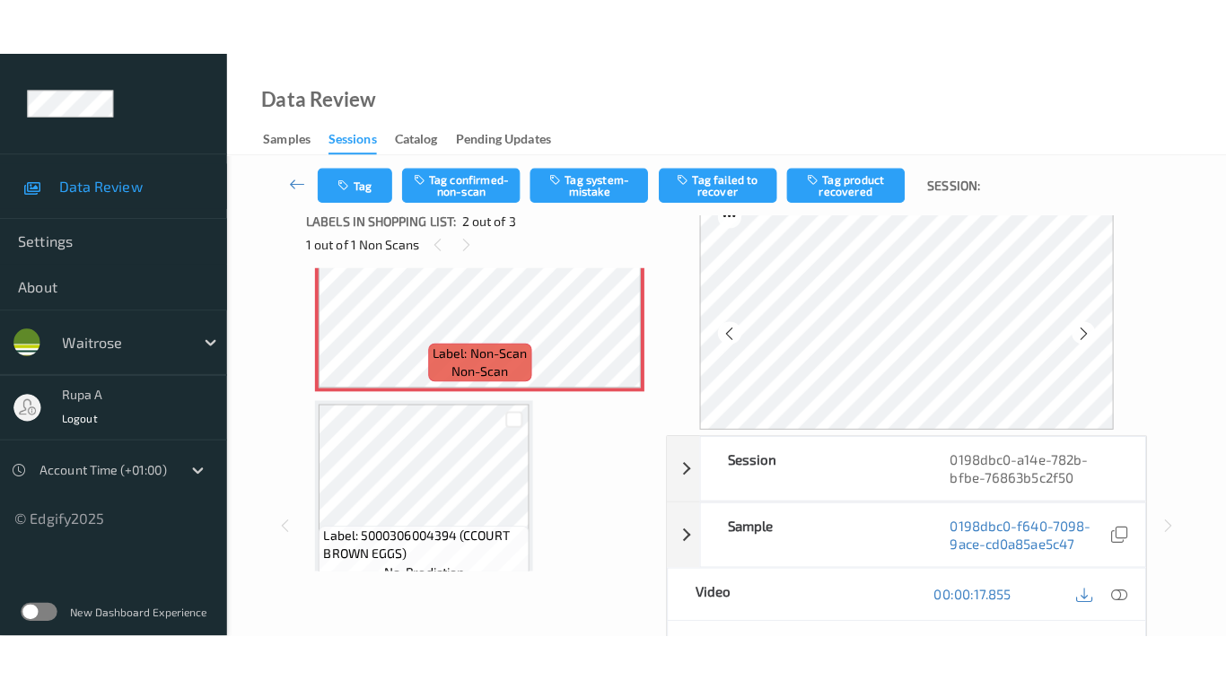
scroll to position [0, 0]
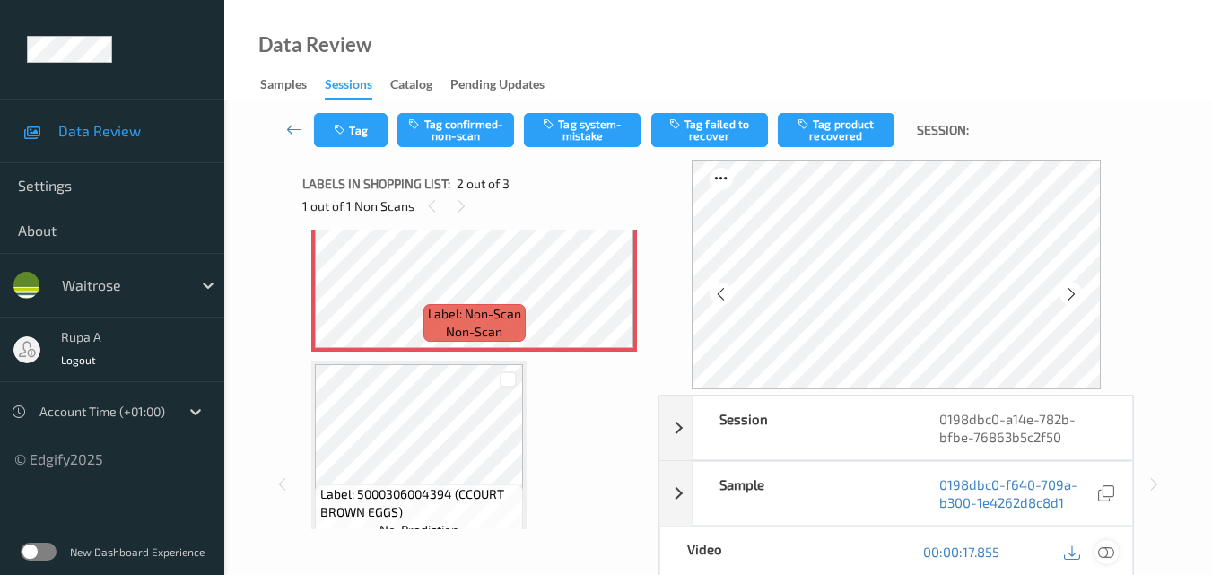
click at [1108, 552] on icon at bounding box center [1106, 552] width 16 height 16
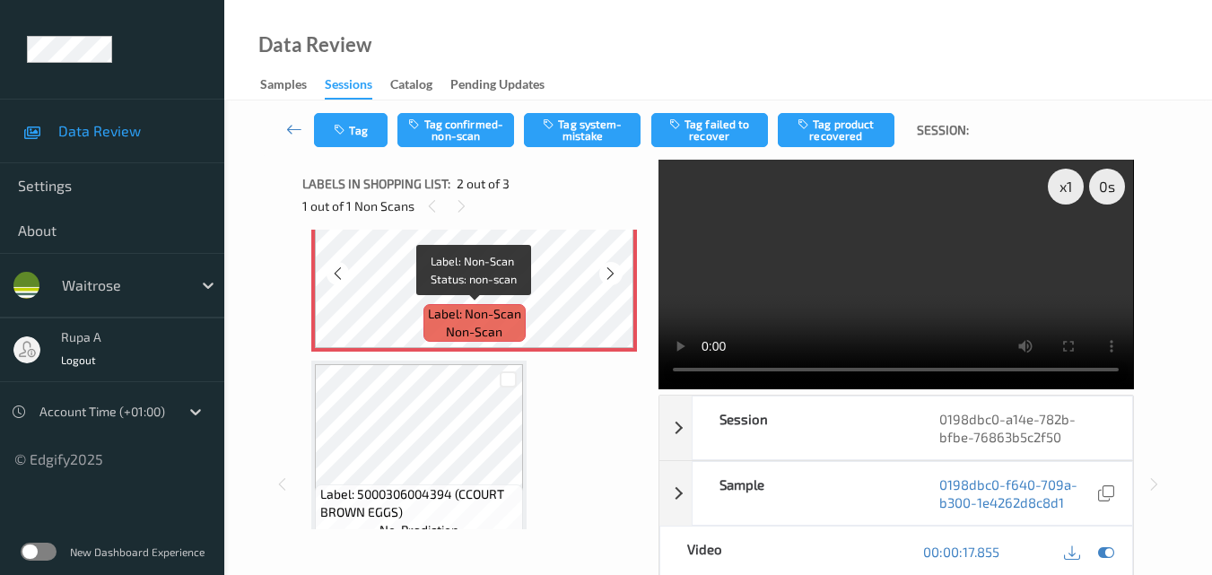
click at [482, 313] on span "Label: Non-Scan" at bounding box center [474, 314] width 93 height 18
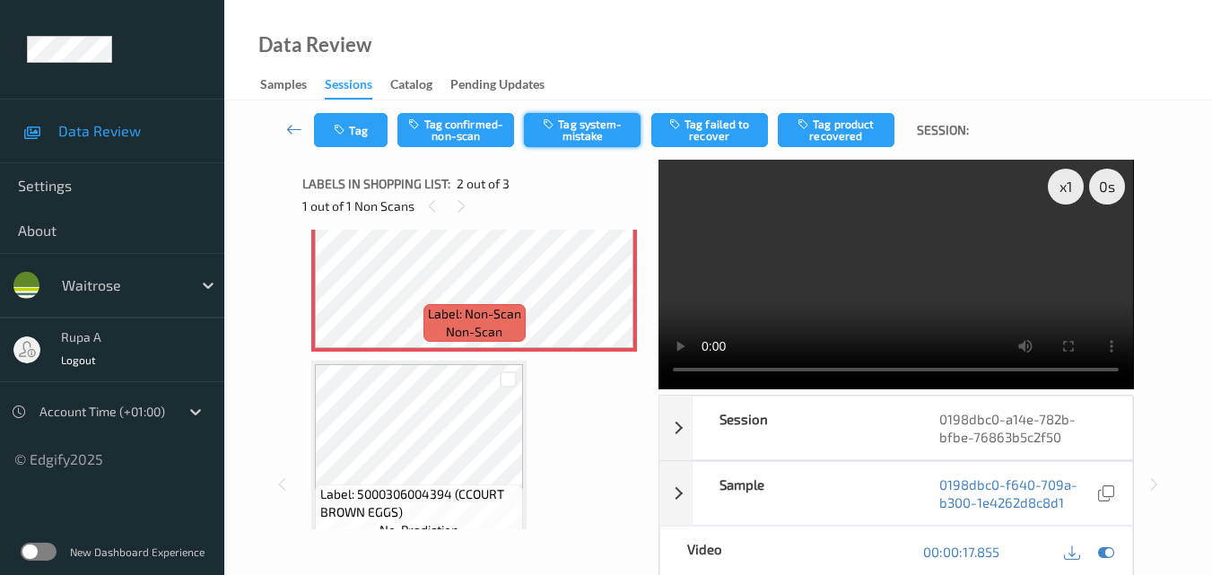
click at [594, 141] on button "Tag system-mistake" at bounding box center [582, 130] width 117 height 34
click at [560, 142] on button "Tag system-mistake" at bounding box center [582, 130] width 117 height 34
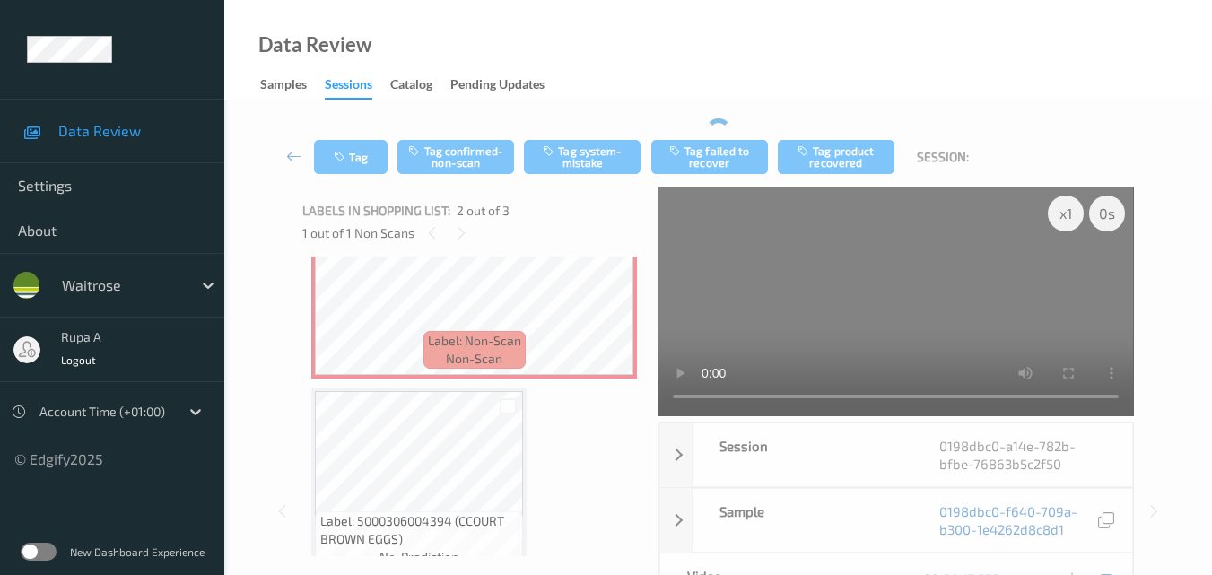
click at [558, 139] on div "Tag Tag confirmed-non-scan Tag system-mistake Tag failed to recover Tag product…" at bounding box center [718, 156] width 914 height 59
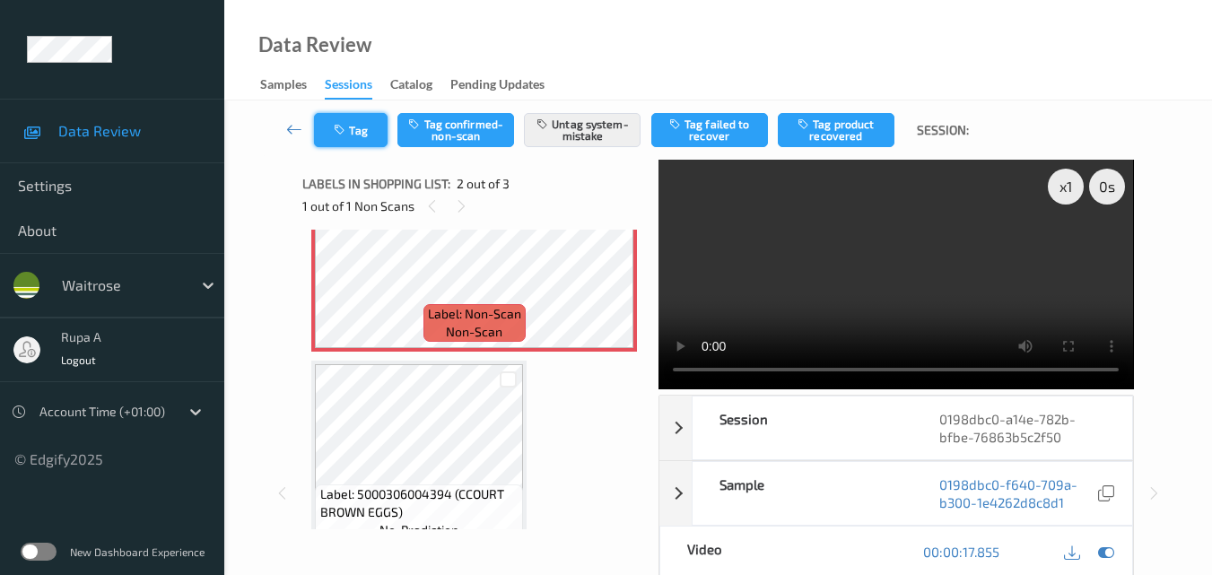
click at [351, 142] on button "Tag" at bounding box center [351, 130] width 74 height 34
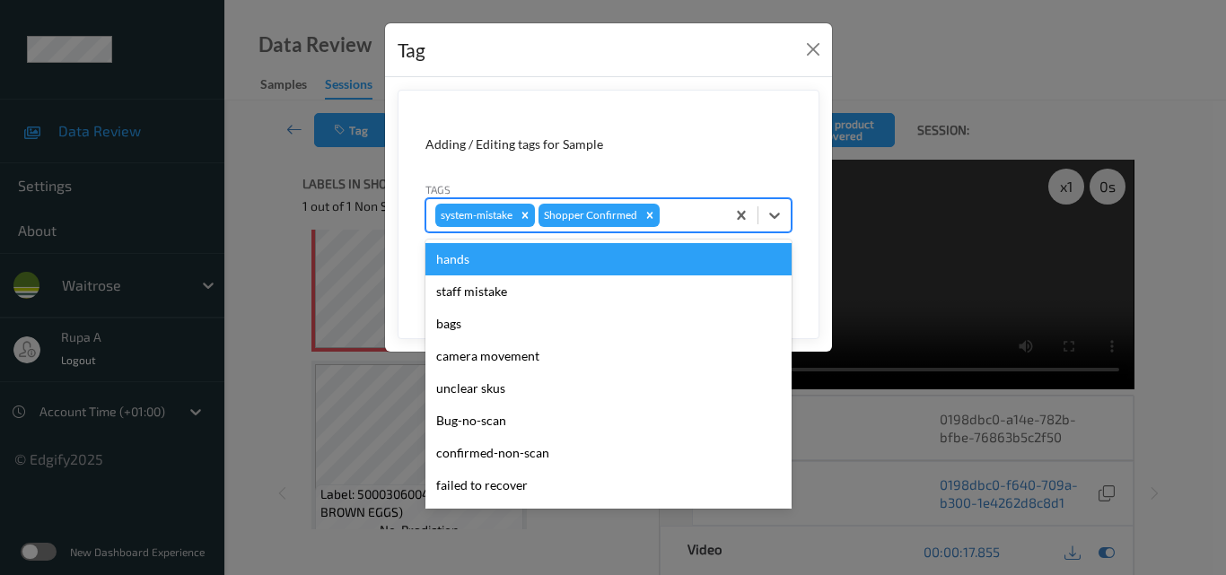
click at [707, 231] on div "system-mistake Shopper Confirmed" at bounding box center [608, 215] width 366 height 34
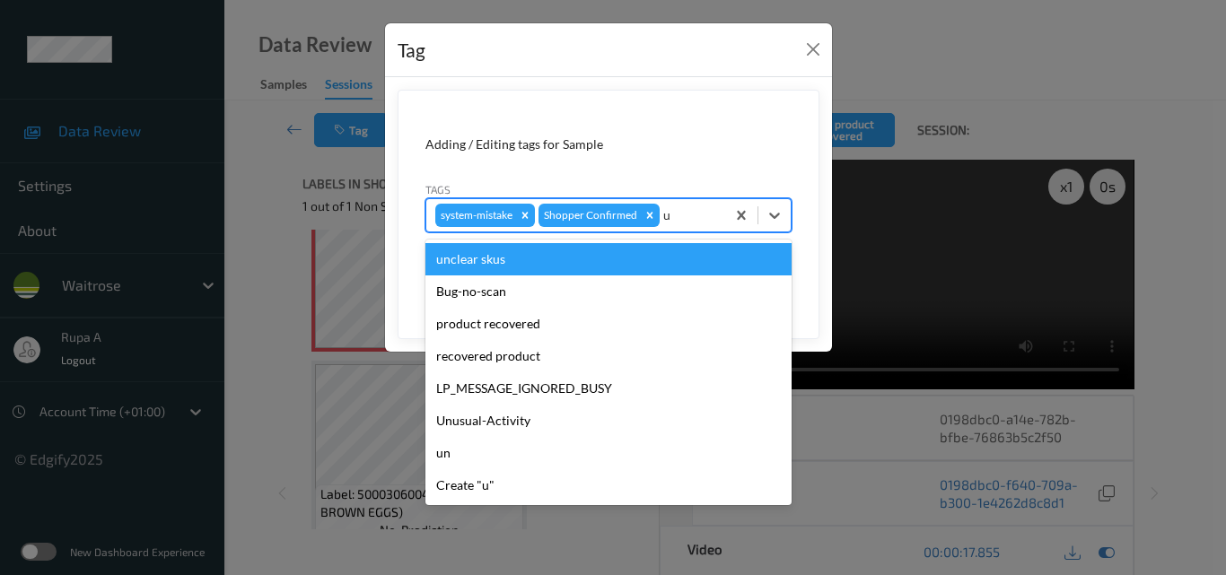
type input "un"
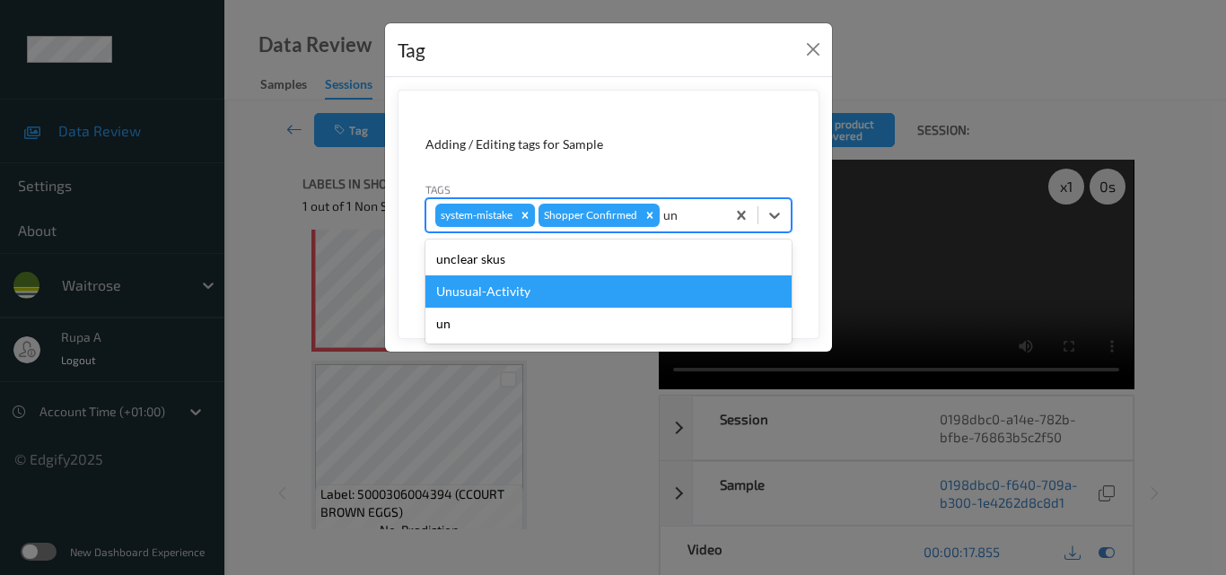
click at [636, 294] on div "Unusual-Activity" at bounding box center [608, 291] width 366 height 32
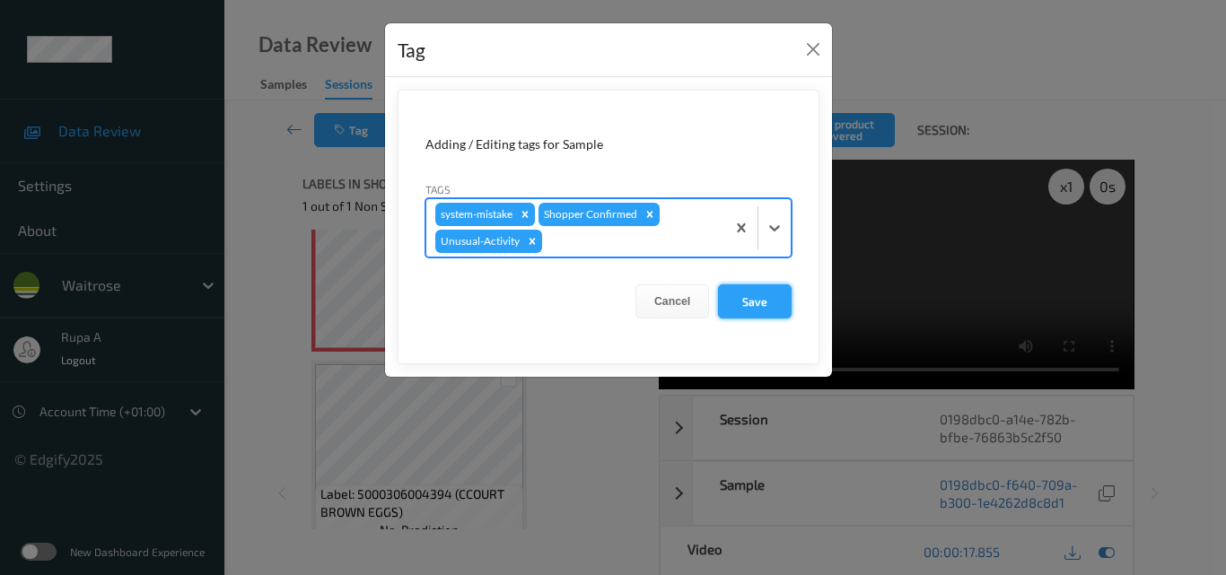
click at [765, 313] on button "Save" at bounding box center [755, 301] width 74 height 34
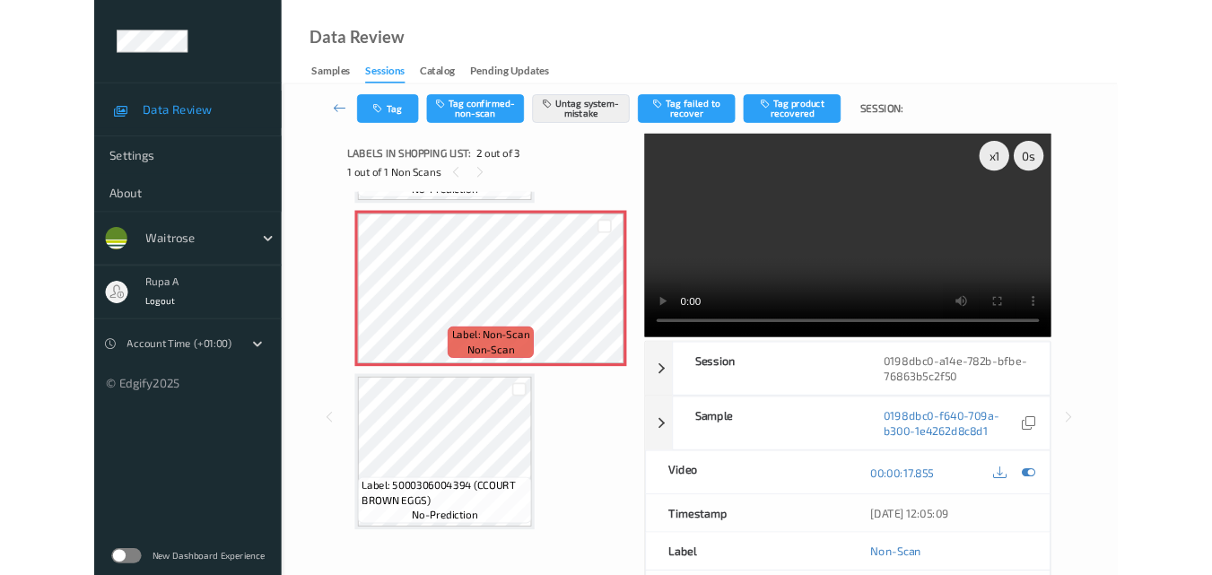
scroll to position [182, 0]
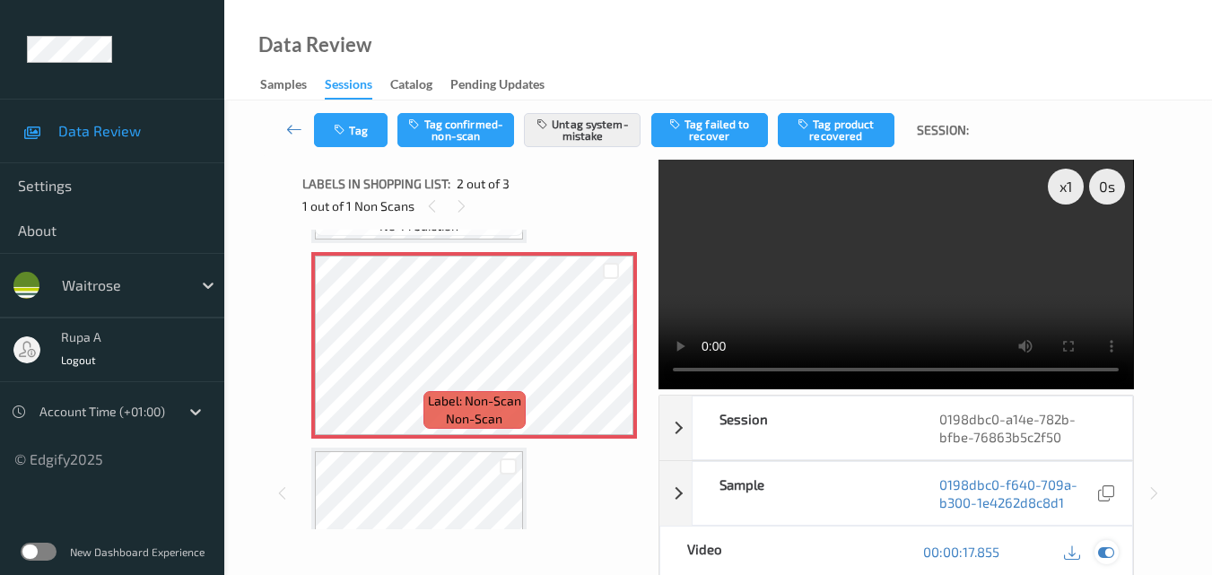
click at [1103, 557] on icon at bounding box center [1106, 552] width 16 height 16
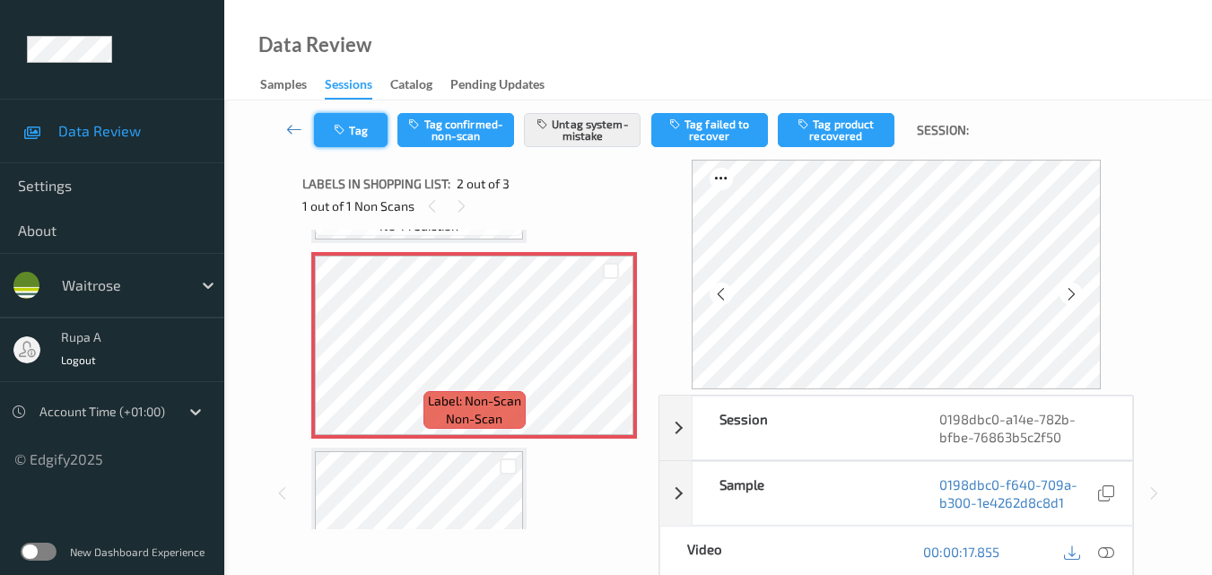
click at [363, 130] on button "Tag" at bounding box center [351, 130] width 74 height 34
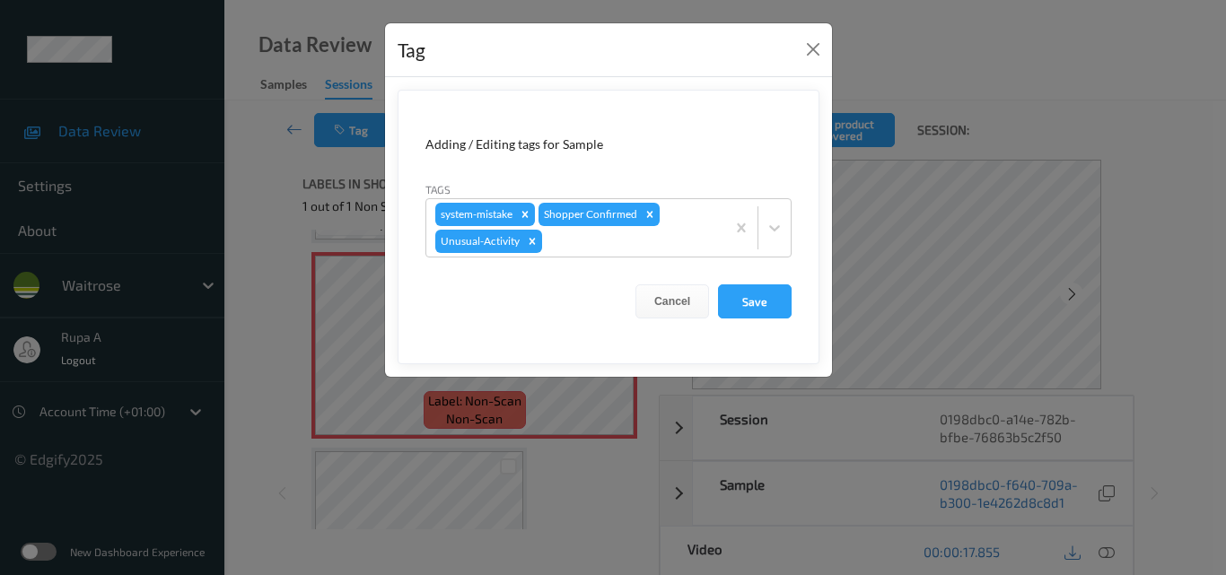
click at [781, 323] on form "Adding / Editing tags for Sample Tags system-mistake Shopper Confirmed Unusual-…" at bounding box center [608, 227] width 422 height 275
click at [763, 290] on button "Save" at bounding box center [755, 301] width 74 height 34
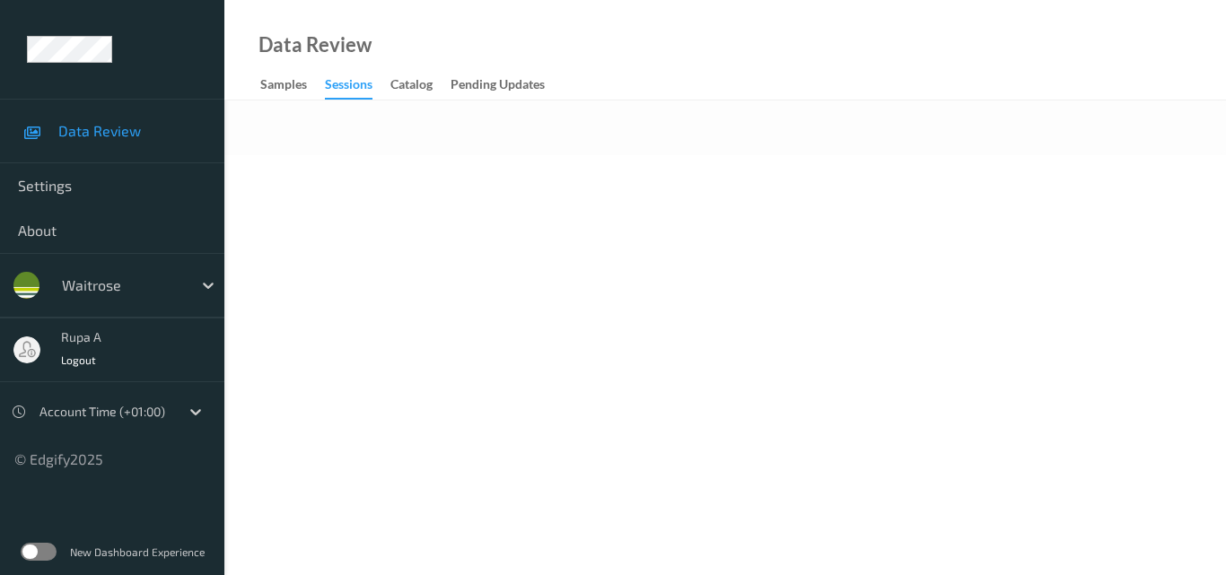
click at [611, 177] on body "Data Review Settings About waitrose rupa a Logout Account Time (+01:00) © Edgif…" at bounding box center [613, 287] width 1226 height 575
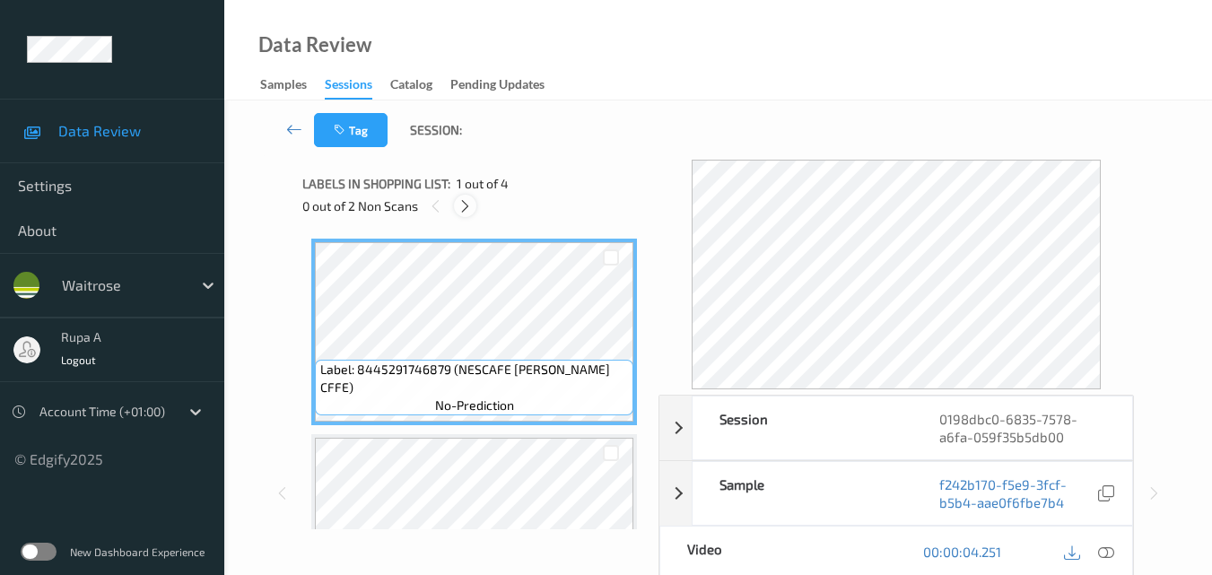
click at [472, 212] on icon at bounding box center [465, 206] width 15 height 16
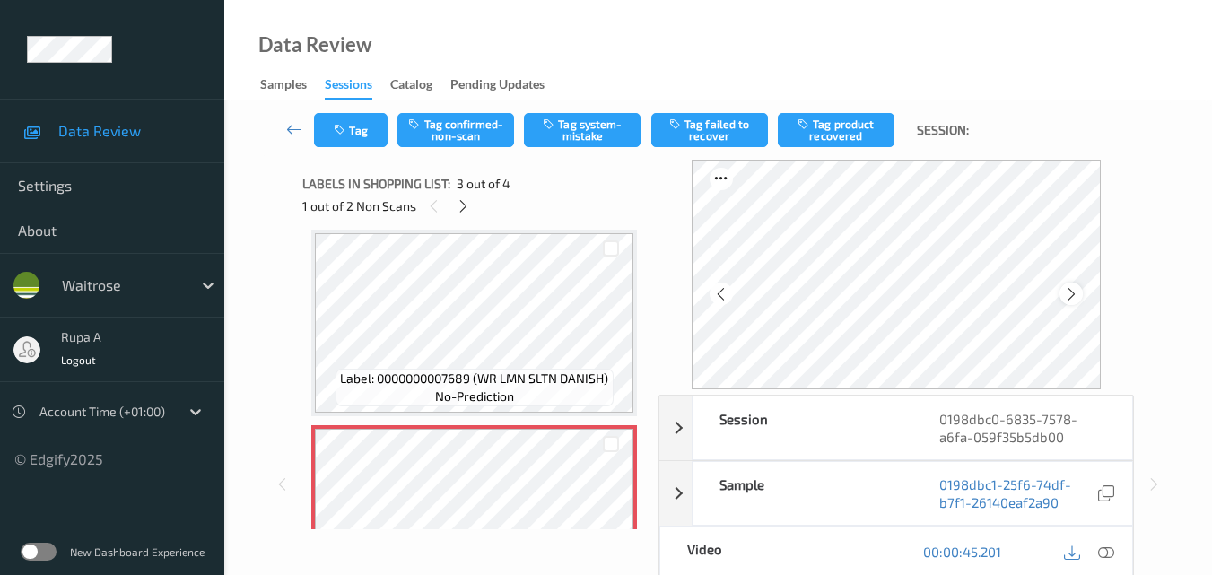
click at [1073, 294] on icon at bounding box center [1071, 294] width 15 height 16
click at [1079, 292] on icon at bounding box center [1071, 294] width 15 height 16
click at [1119, 557] on div "00:00:45.201" at bounding box center [1014, 552] width 236 height 51
click at [1108, 556] on icon at bounding box center [1106, 552] width 16 height 16
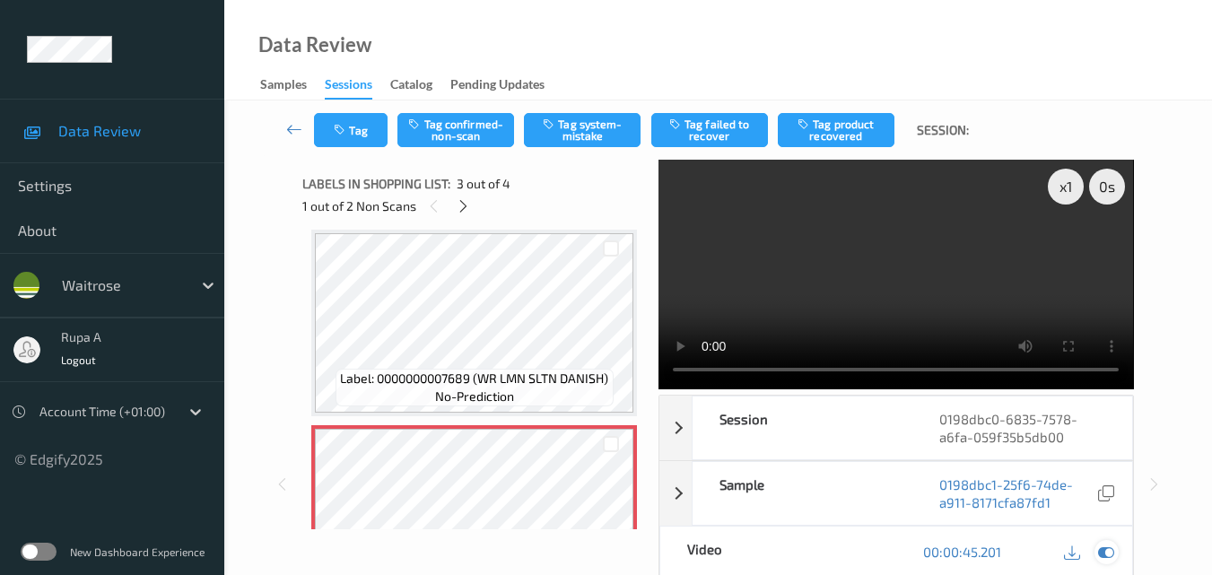
click at [1108, 559] on icon at bounding box center [1106, 552] width 16 height 16
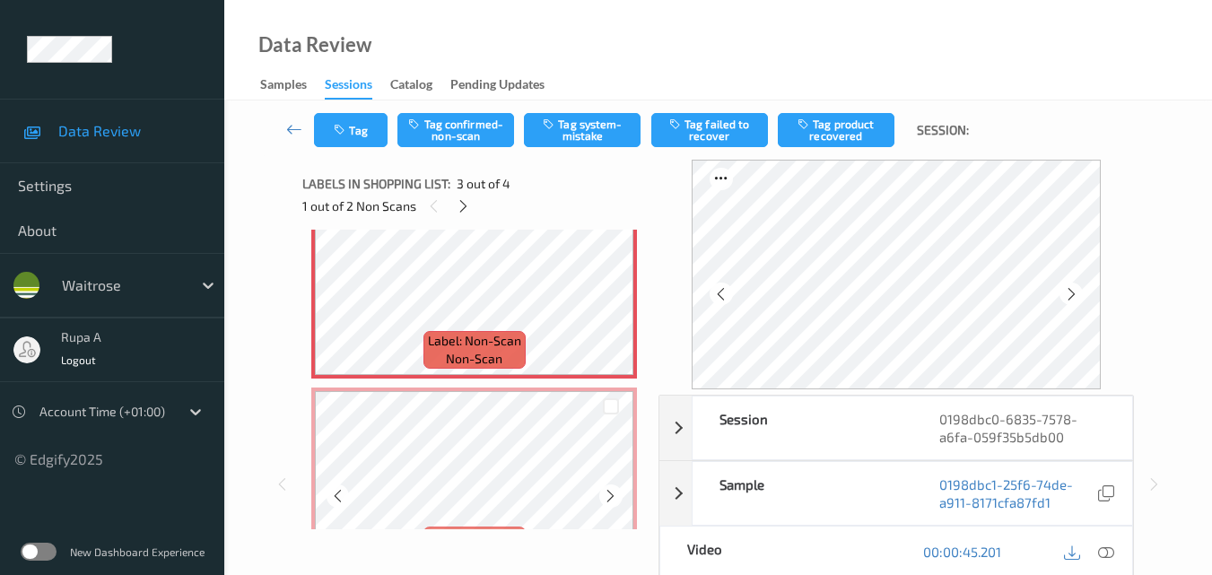
scroll to position [402, 0]
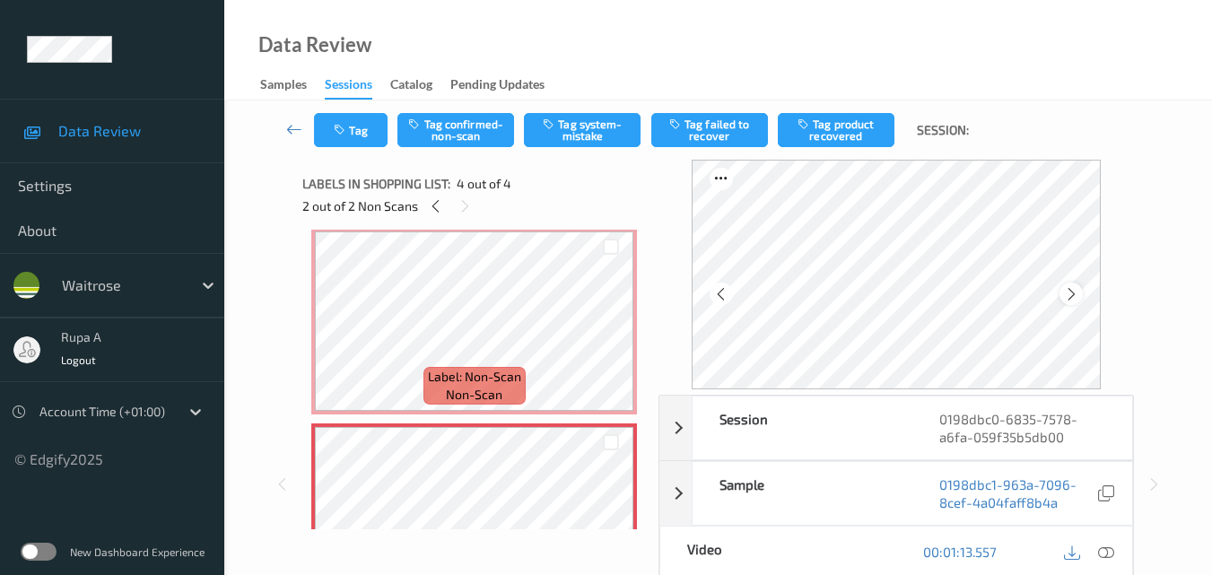
click at [1082, 300] on div at bounding box center [1071, 294] width 22 height 22
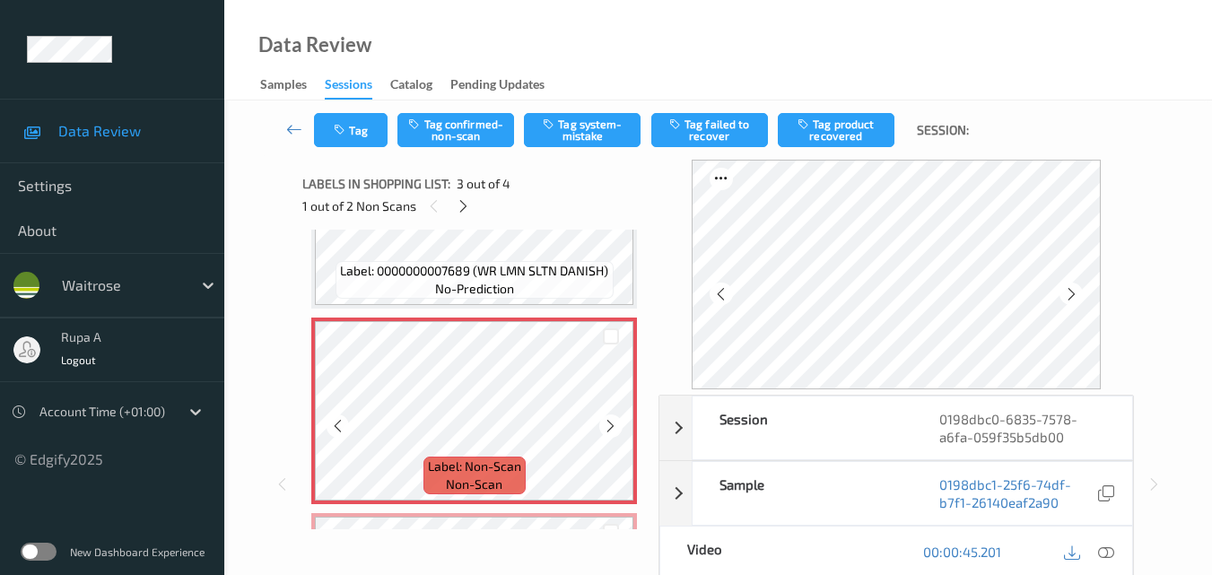
scroll to position [222, 0]
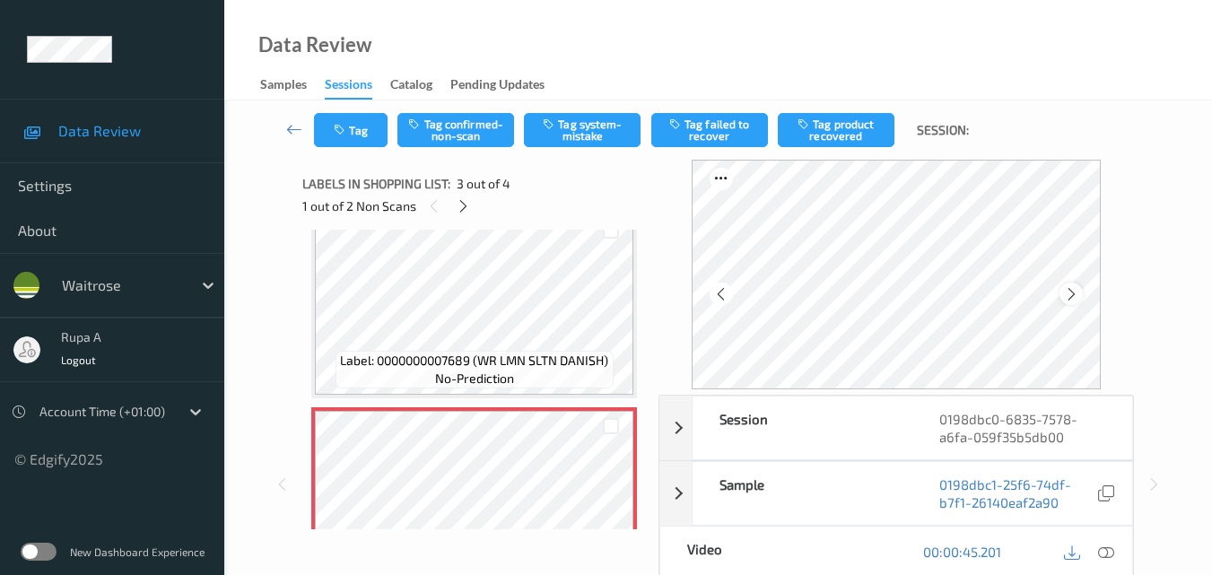
click at [1079, 291] on icon at bounding box center [1071, 294] width 15 height 16
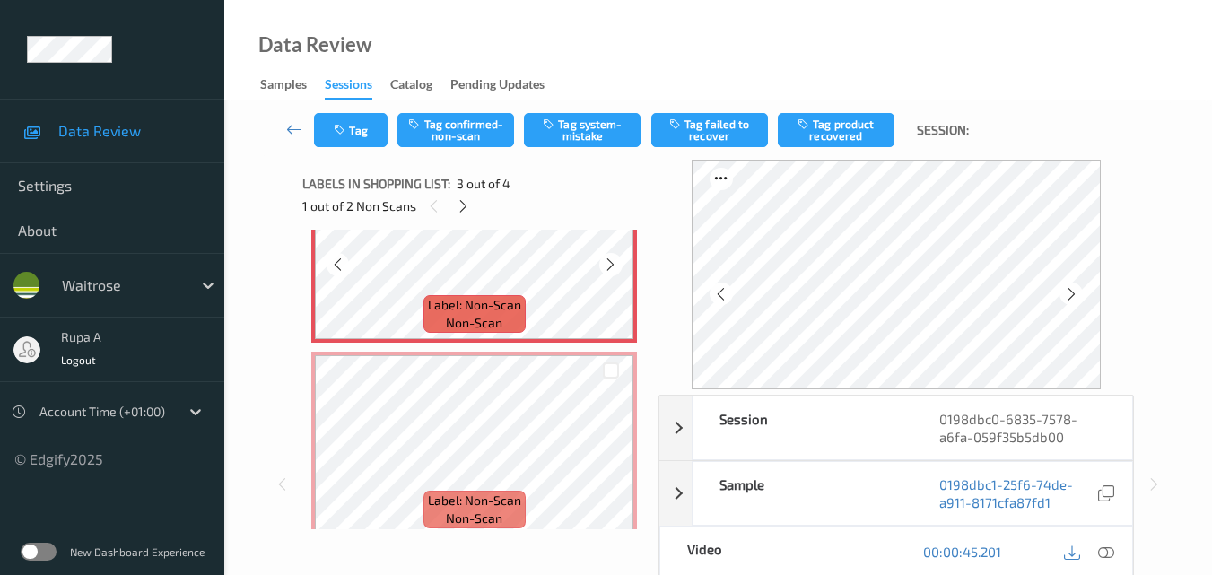
scroll to position [492, 0]
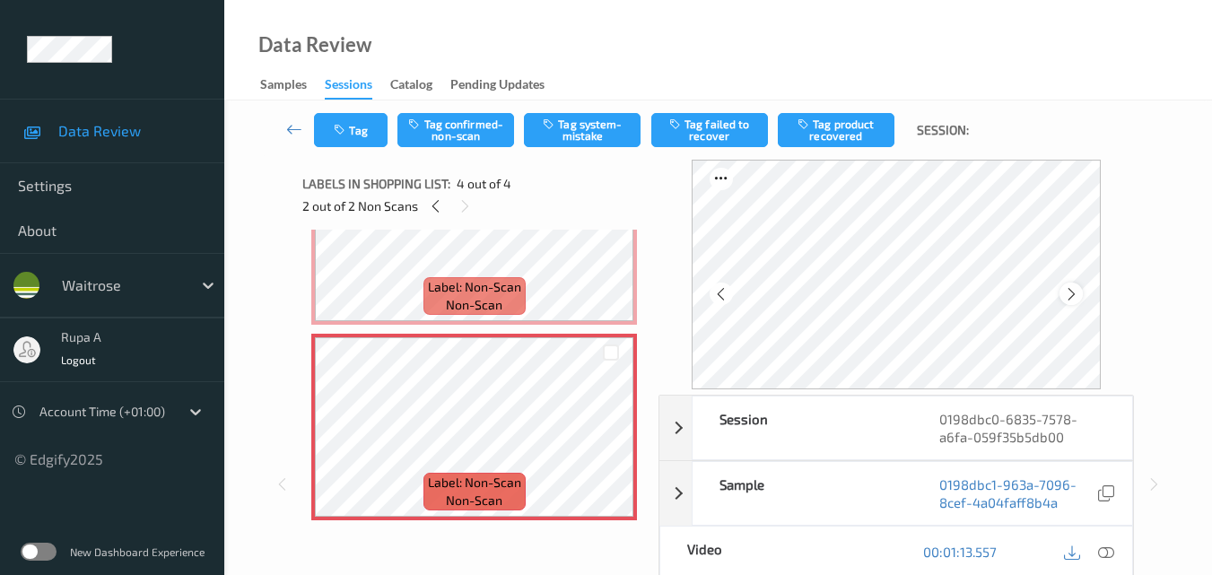
click at [1079, 301] on icon at bounding box center [1071, 294] width 15 height 16
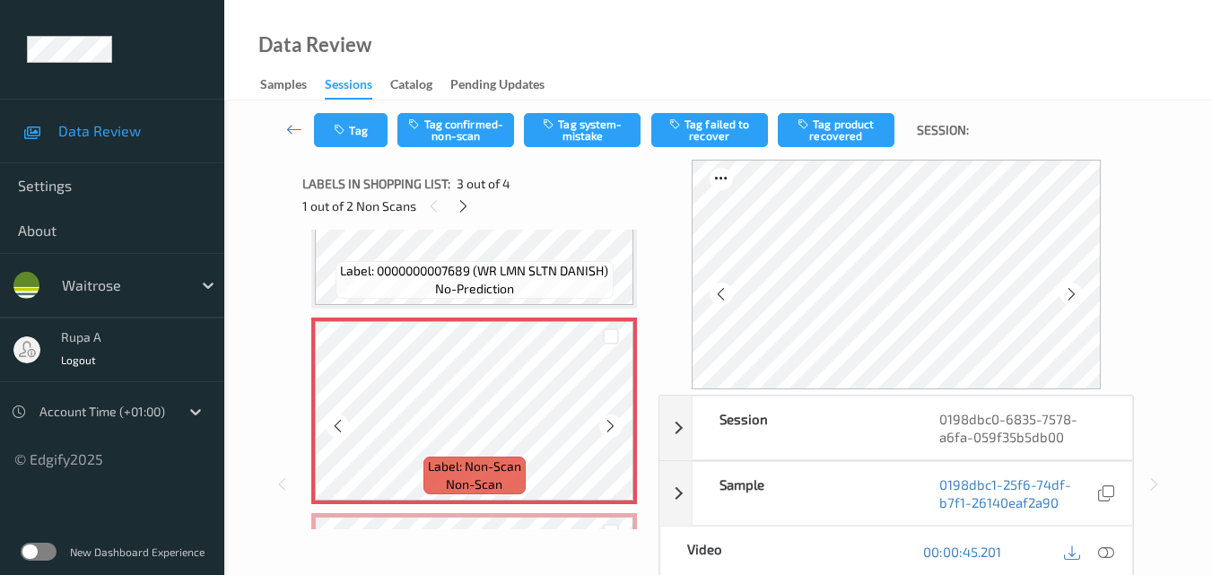
scroll to position [222, 0]
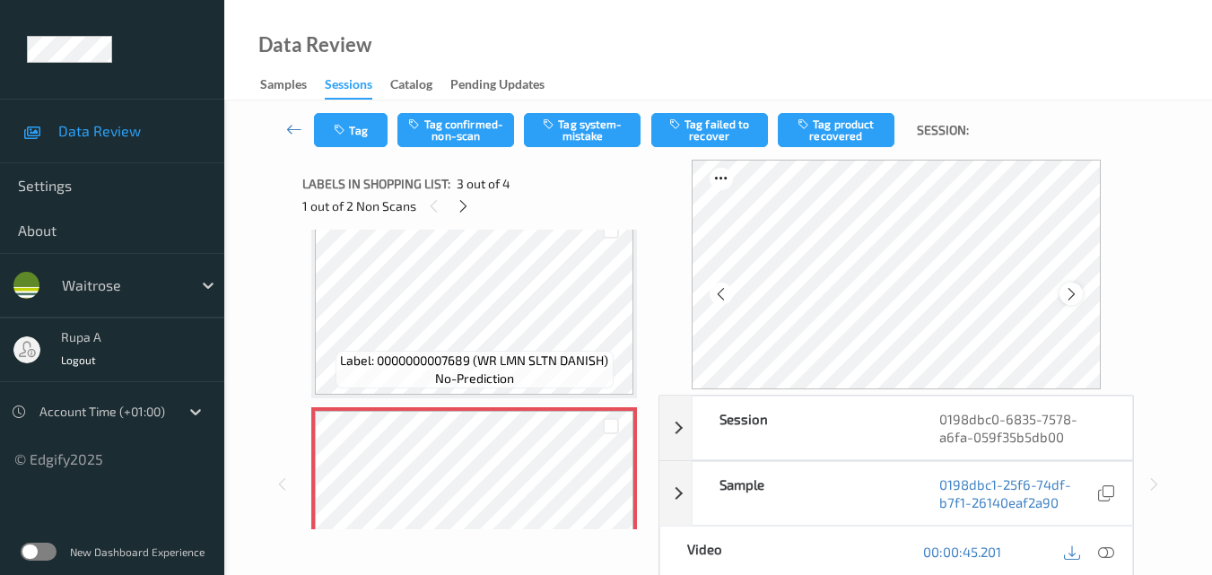
click at [1078, 297] on icon at bounding box center [1071, 294] width 15 height 16
click at [588, 131] on button "Tag system-mistake" at bounding box center [582, 130] width 117 height 34
click at [350, 141] on button "Tag" at bounding box center [351, 130] width 74 height 34
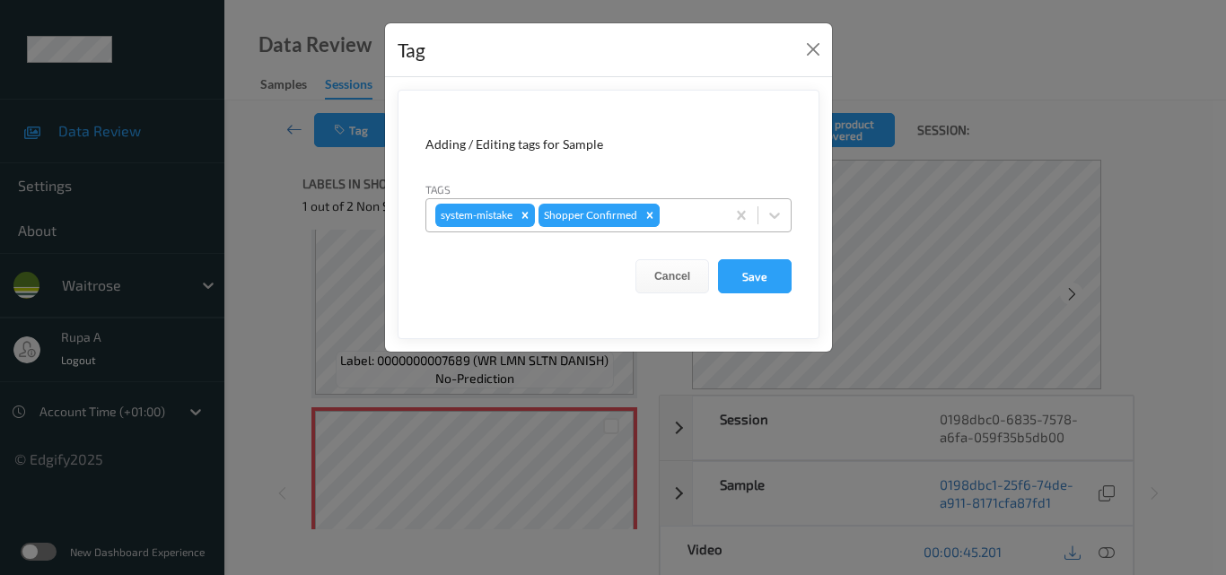
click at [650, 216] on icon "Remove Shopper Confirmed" at bounding box center [650, 215] width 6 height 6
click at [811, 55] on button "Close" at bounding box center [812, 49] width 25 height 25
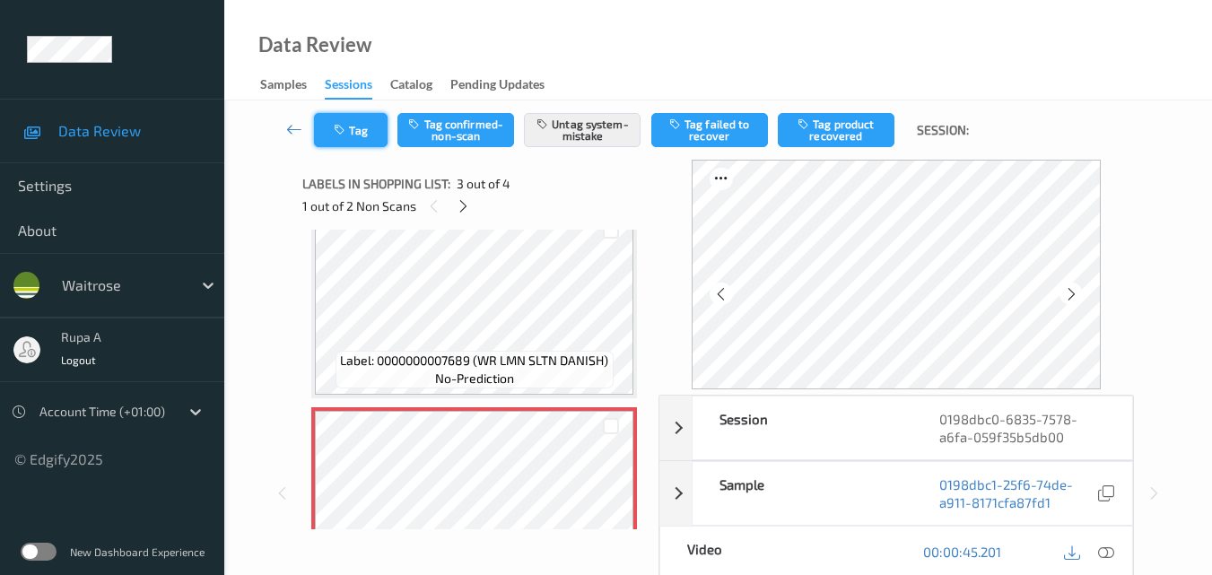
click at [383, 137] on button "Tag" at bounding box center [351, 130] width 74 height 34
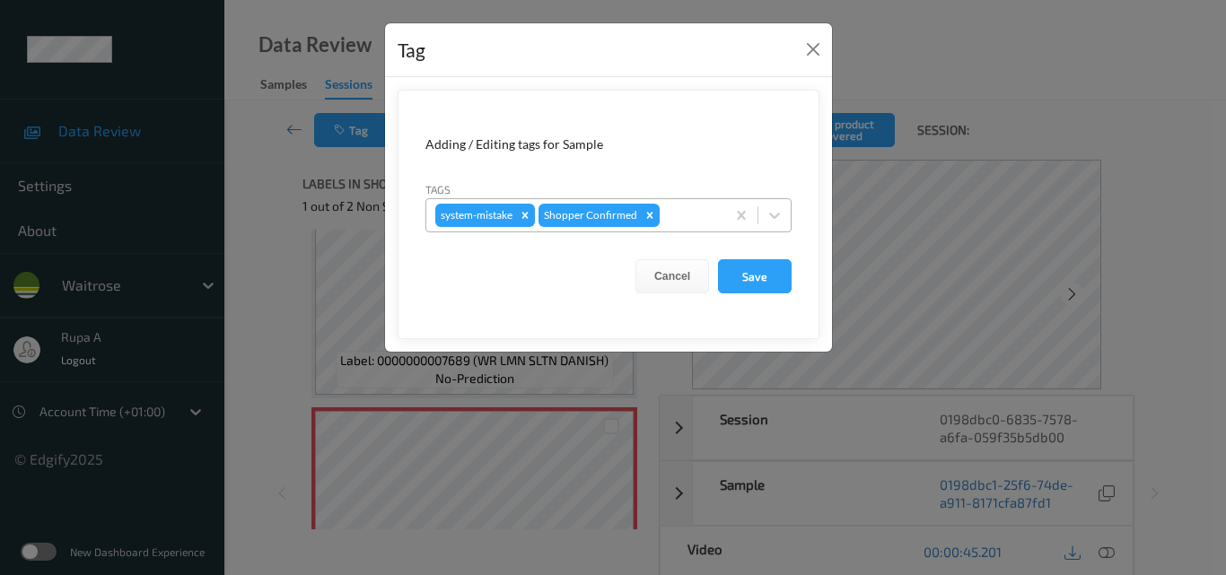
click at [690, 219] on div at bounding box center [689, 216] width 53 height 22
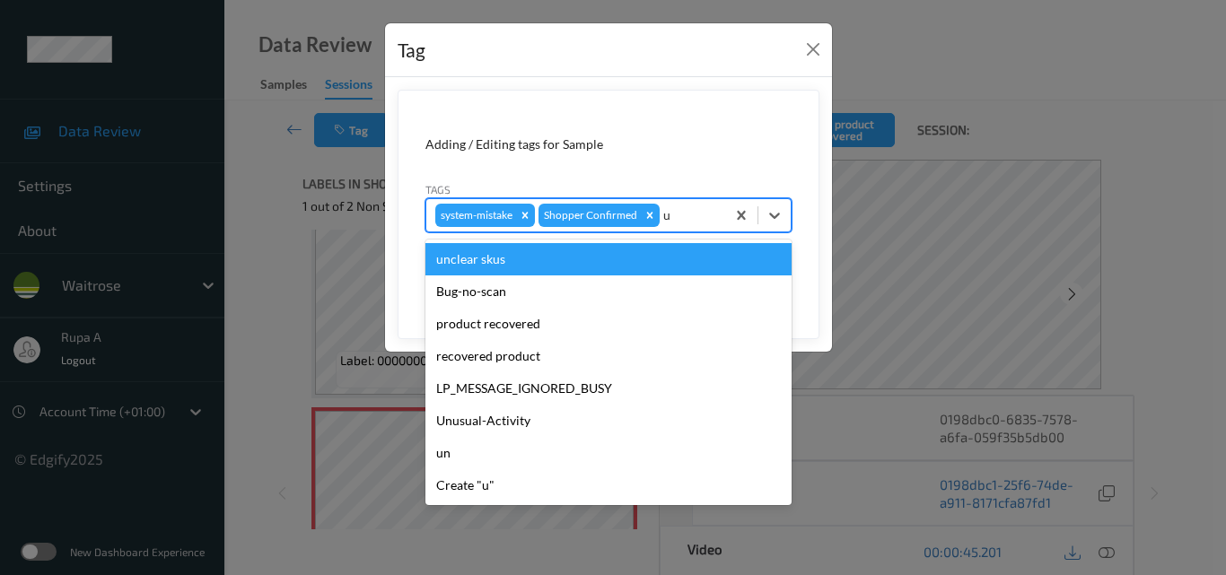
type input "un"
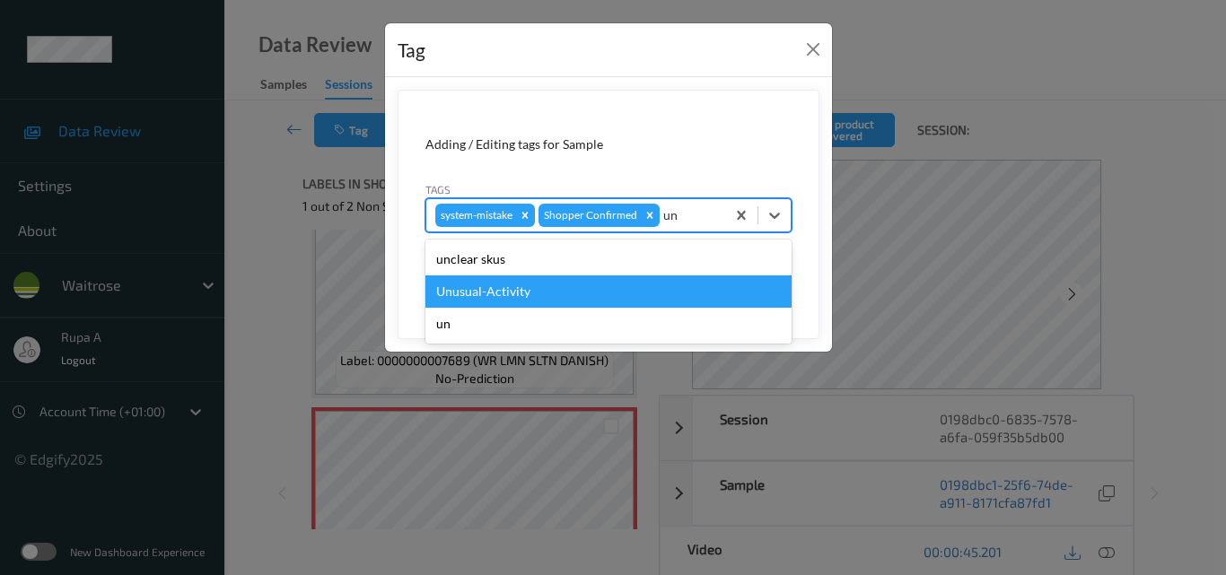
click at [623, 289] on div "Unusual-Activity" at bounding box center [608, 291] width 366 height 32
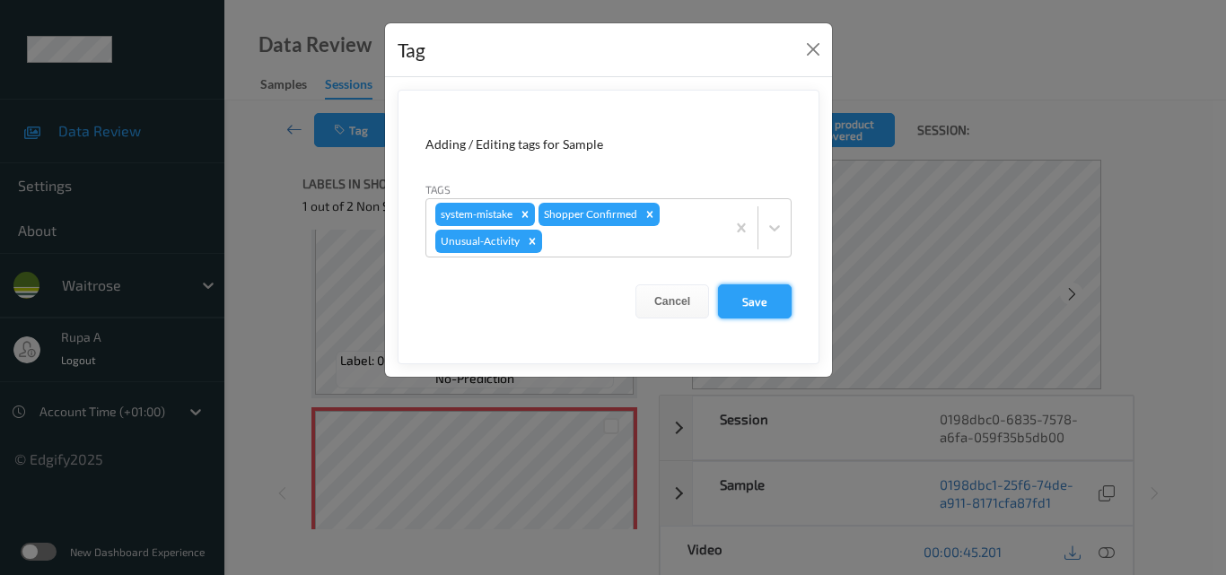
click at [754, 305] on button "Save" at bounding box center [755, 301] width 74 height 34
click at [764, 303] on button "Save" at bounding box center [755, 301] width 74 height 34
click at [753, 316] on button "Save" at bounding box center [755, 301] width 74 height 34
click at [755, 309] on div "Adding / Editing tags for Sample Tags system-mistake Shopper Confirmed Unusual-…" at bounding box center [608, 227] width 447 height 300
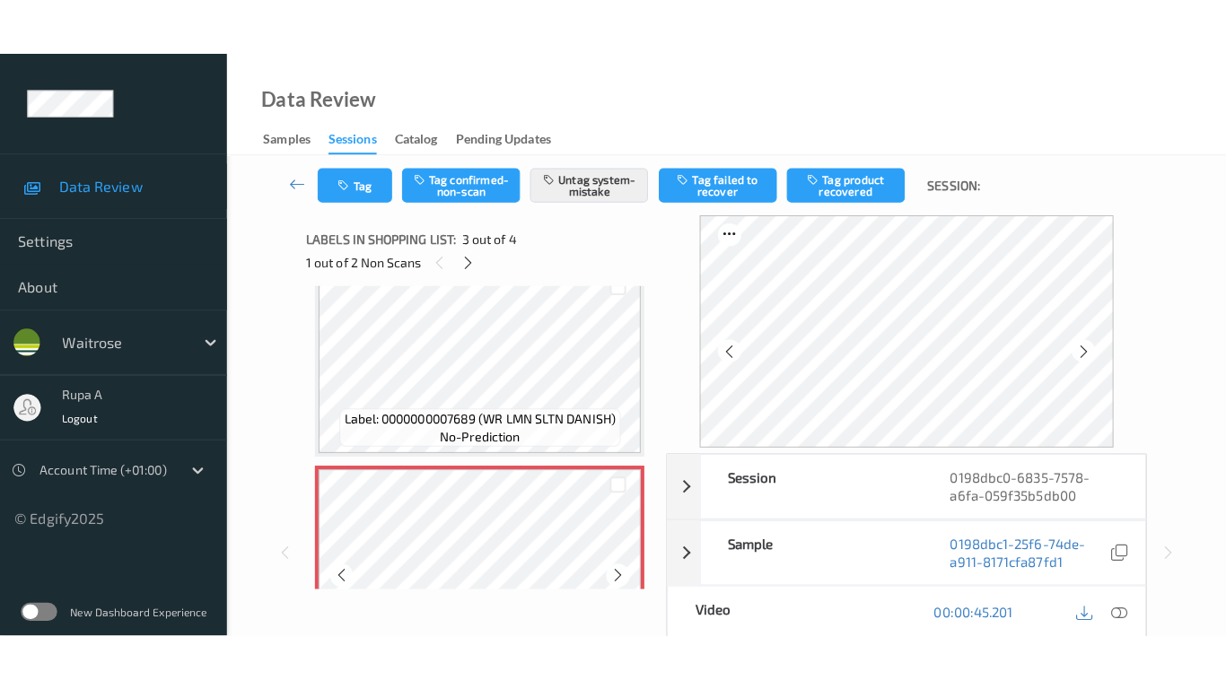
scroll to position [402, 0]
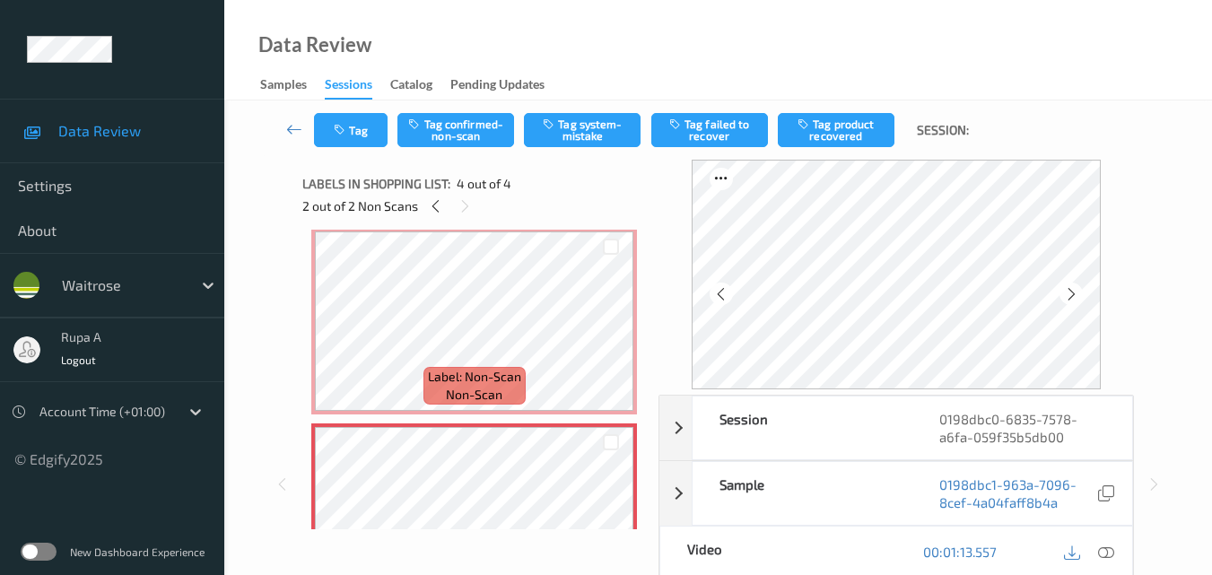
click at [1095, 550] on div at bounding box center [1107, 552] width 24 height 24
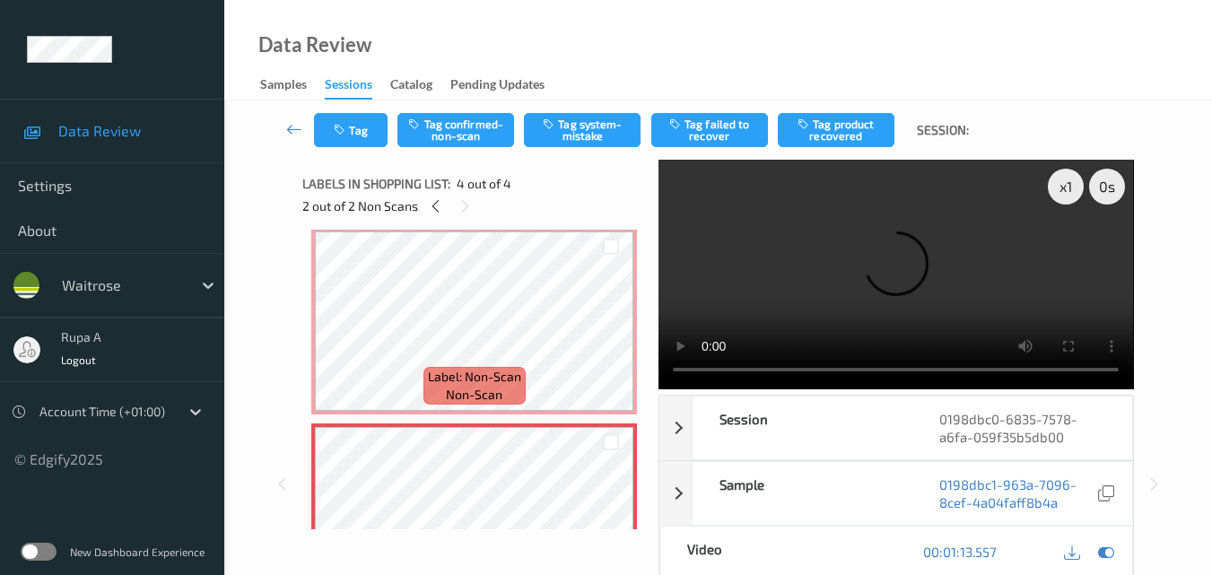
scroll to position [378, 0]
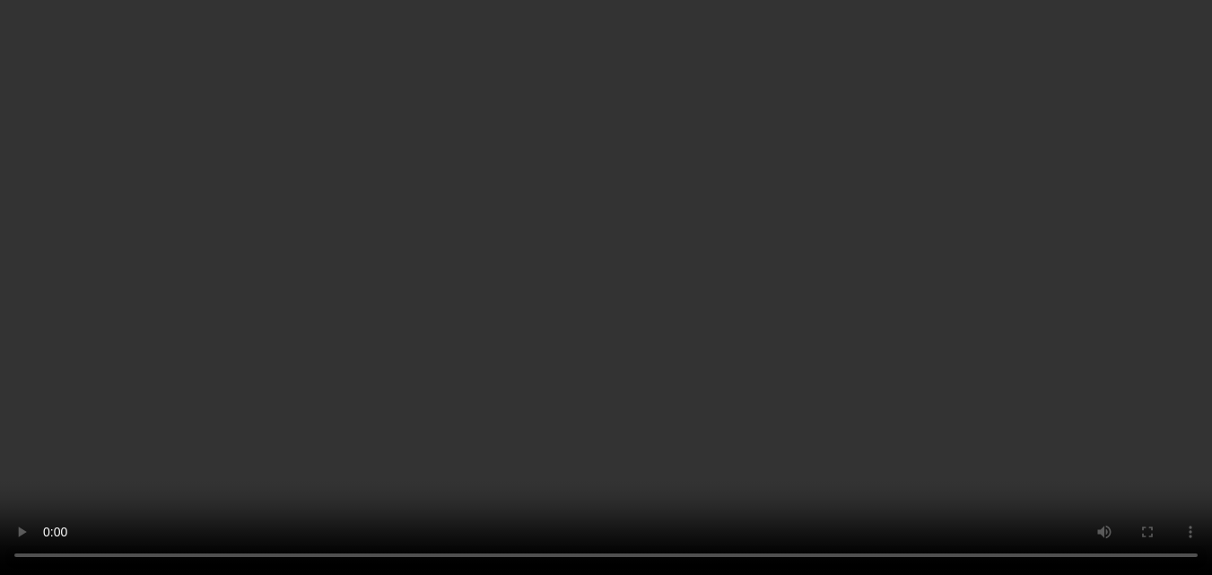
click at [1108, 330] on icon at bounding box center [1106, 322] width 16 height 16
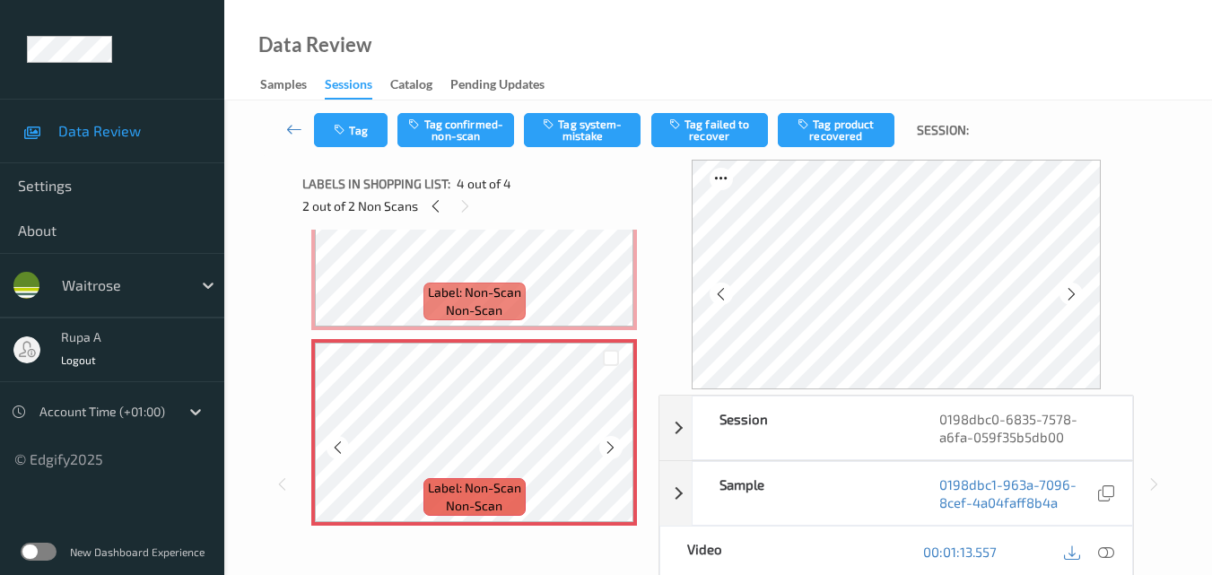
scroll to position [492, 0]
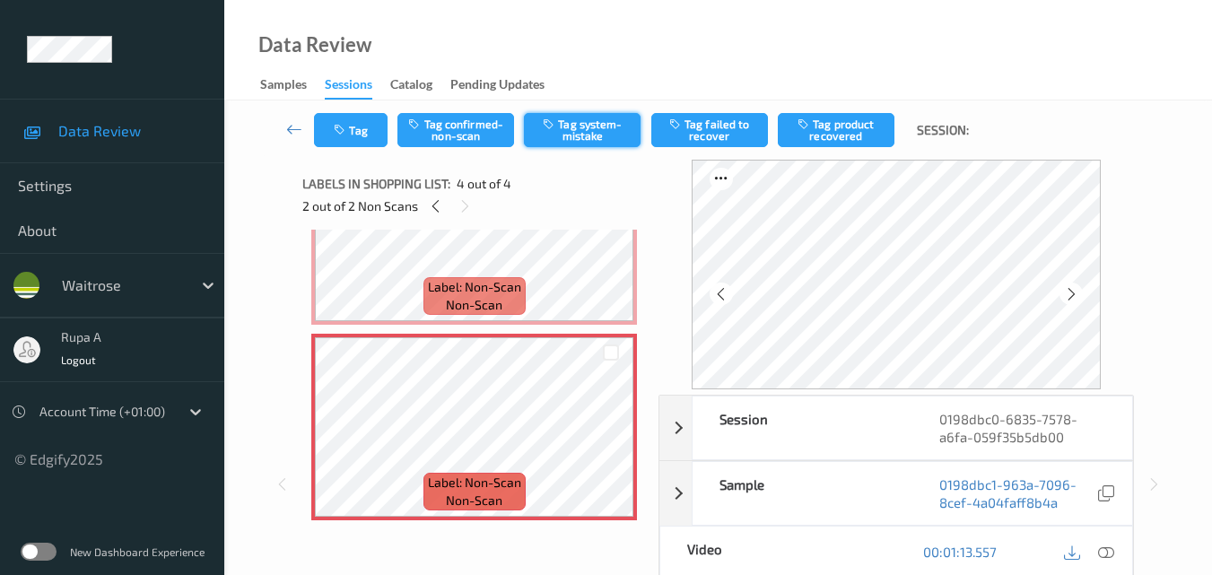
click at [567, 134] on button "Tag system-mistake" at bounding box center [582, 130] width 117 height 34
click at [373, 142] on button "Tag" at bounding box center [351, 130] width 74 height 34
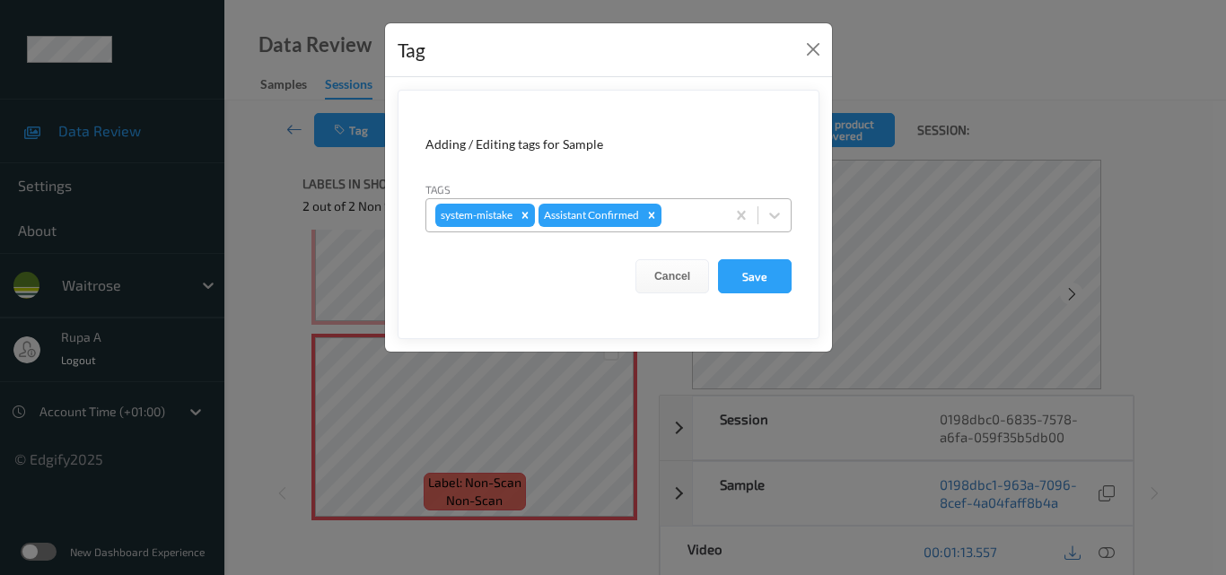
click at [693, 205] on div at bounding box center [690, 216] width 51 height 22
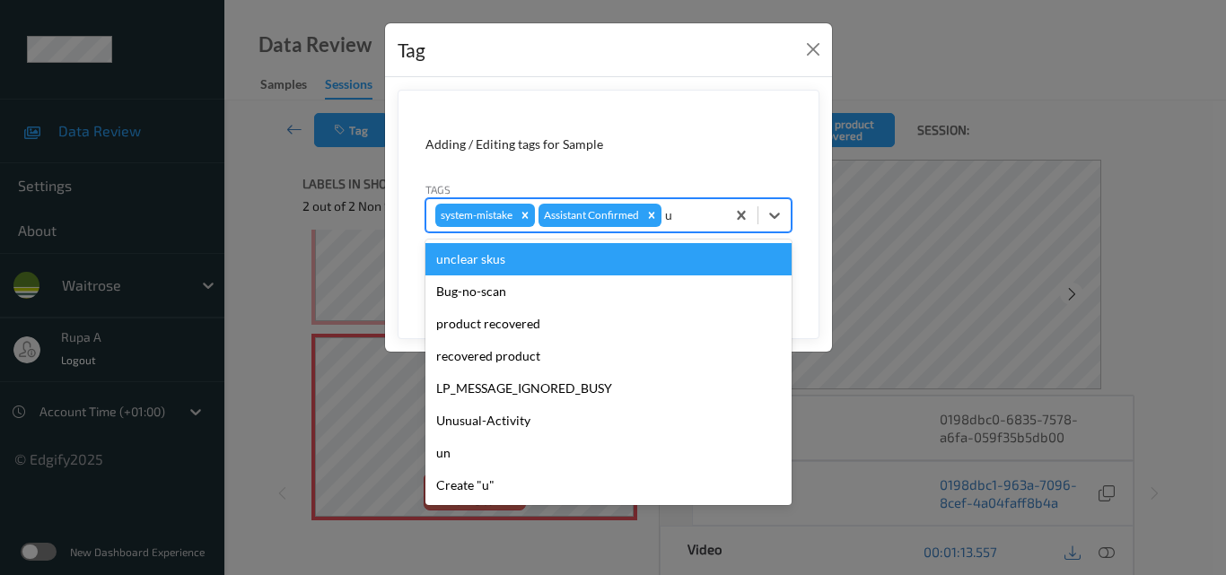
type input "un"
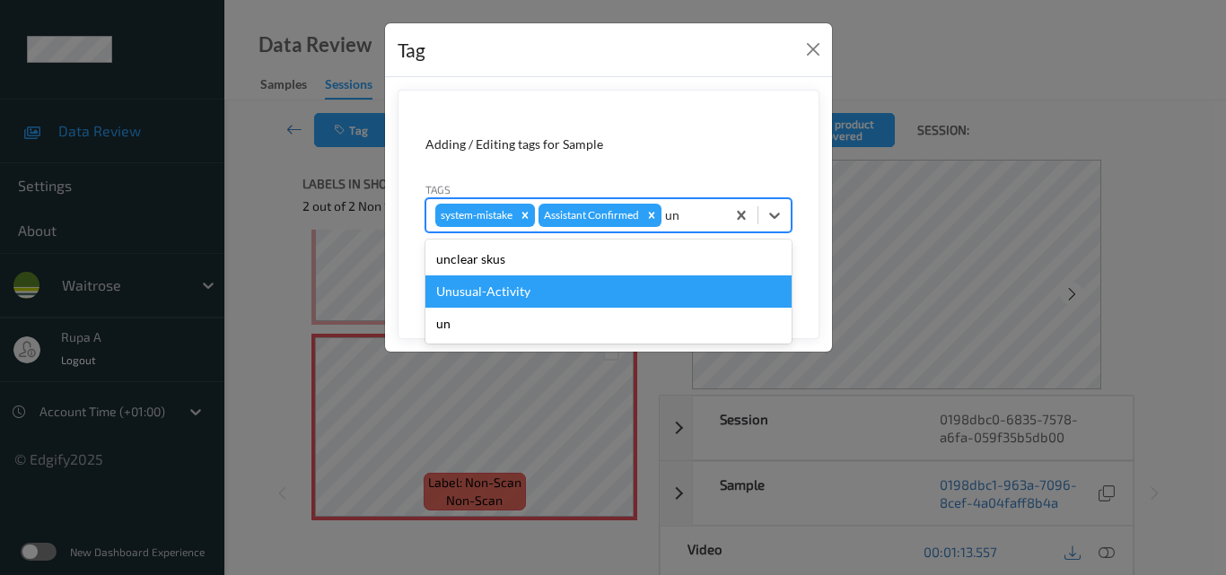
click at [603, 284] on div "Unusual-Activity" at bounding box center [608, 291] width 366 height 32
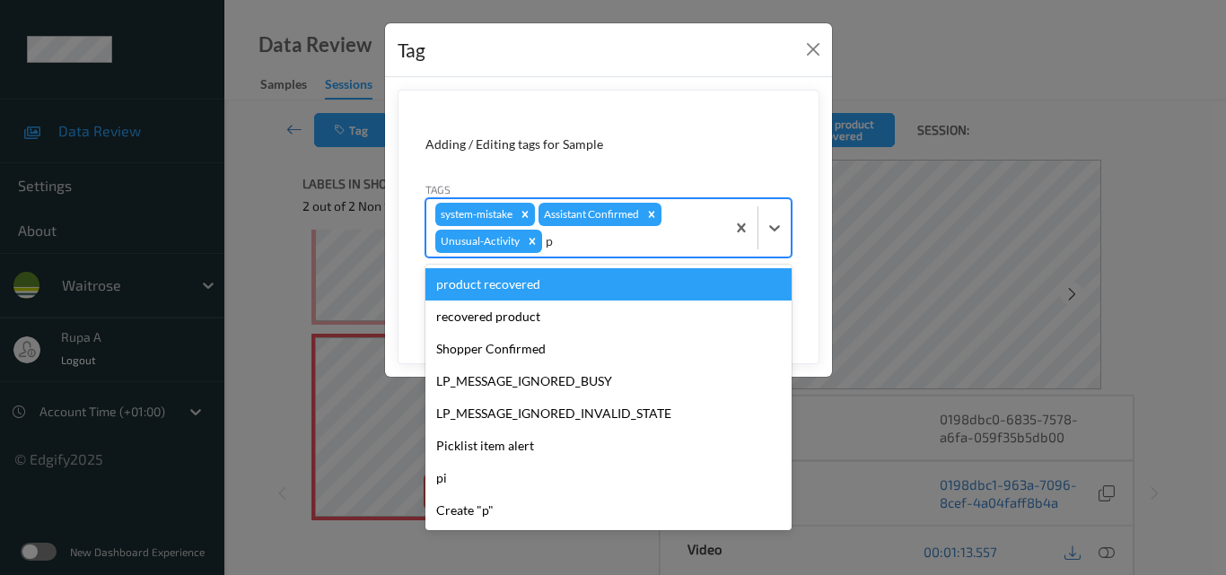
type input "pi"
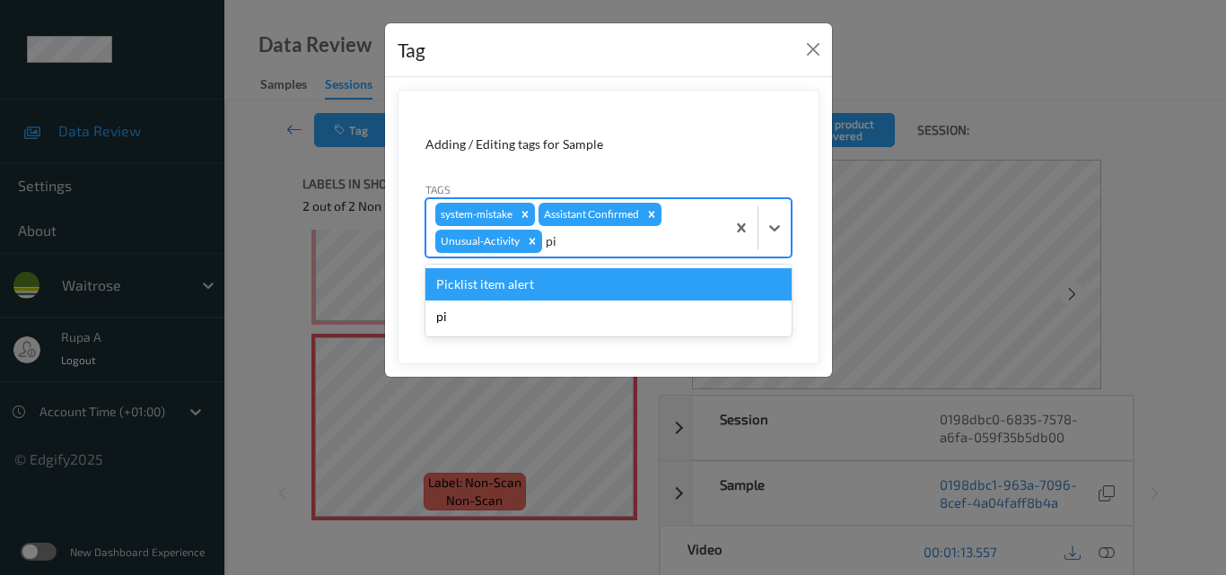
click at [566, 284] on div "Picklist item alert" at bounding box center [608, 284] width 366 height 32
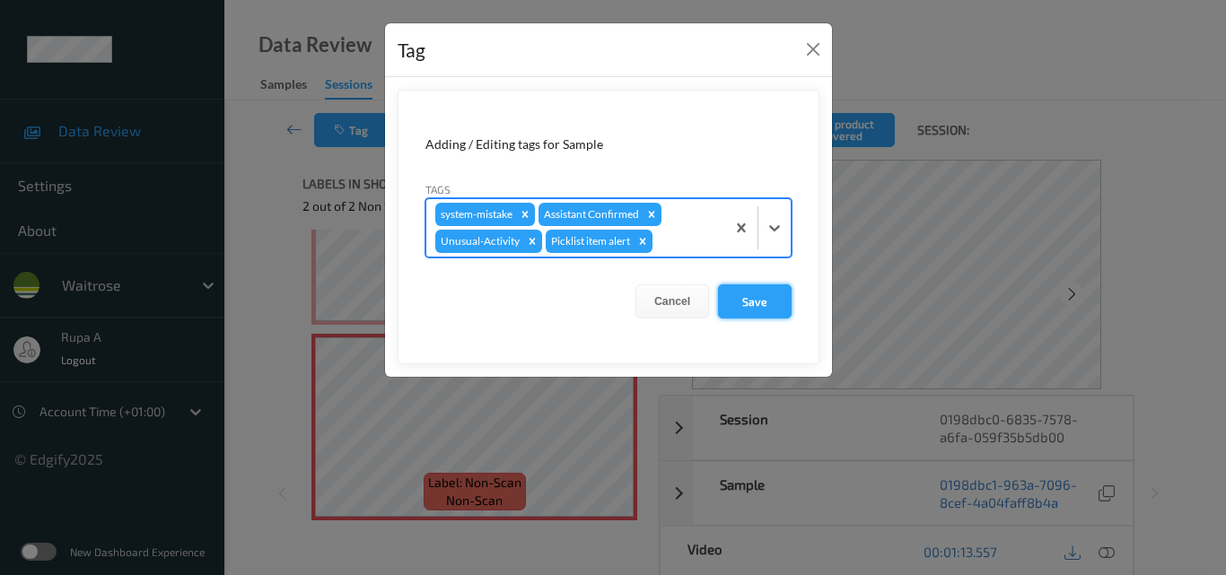
click at [759, 299] on button "Save" at bounding box center [755, 301] width 74 height 34
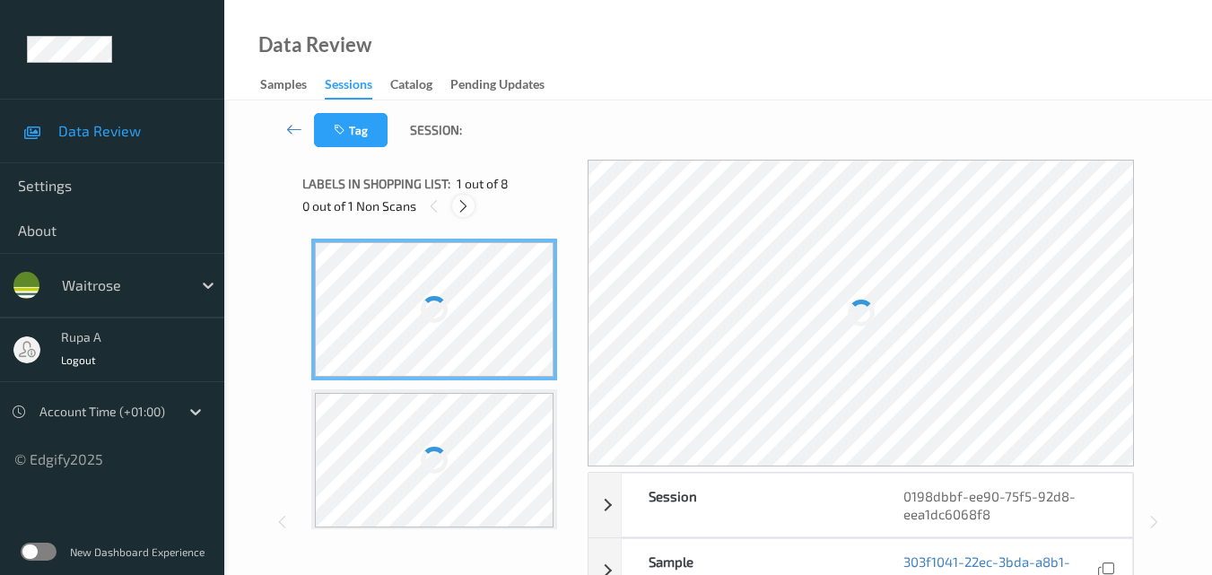
click at [466, 213] on icon at bounding box center [463, 206] width 15 height 16
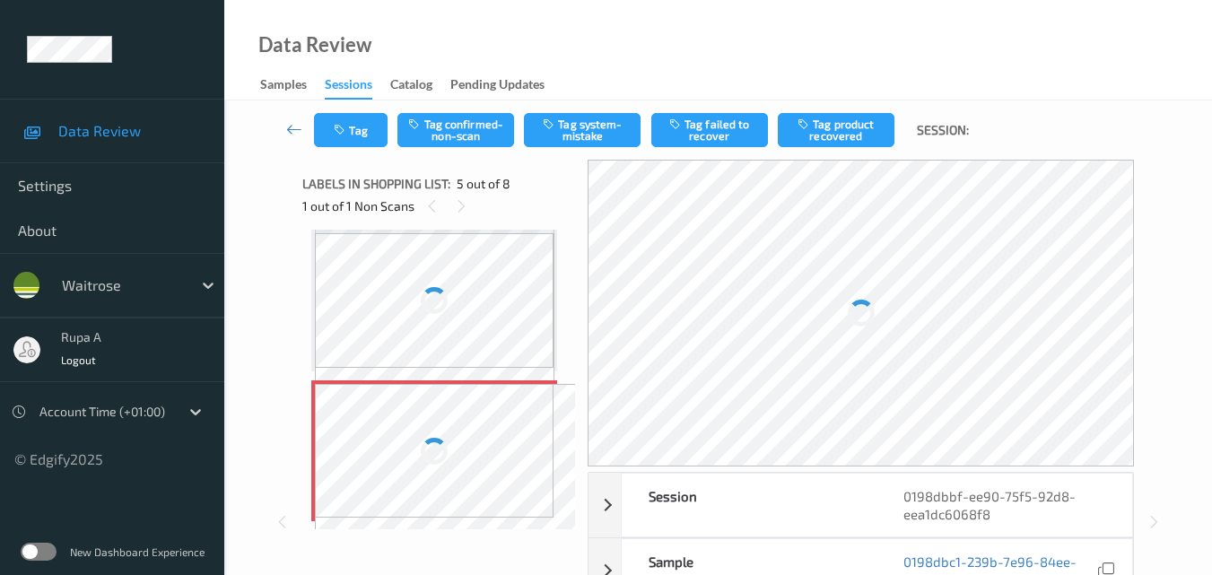
scroll to position [596, 0]
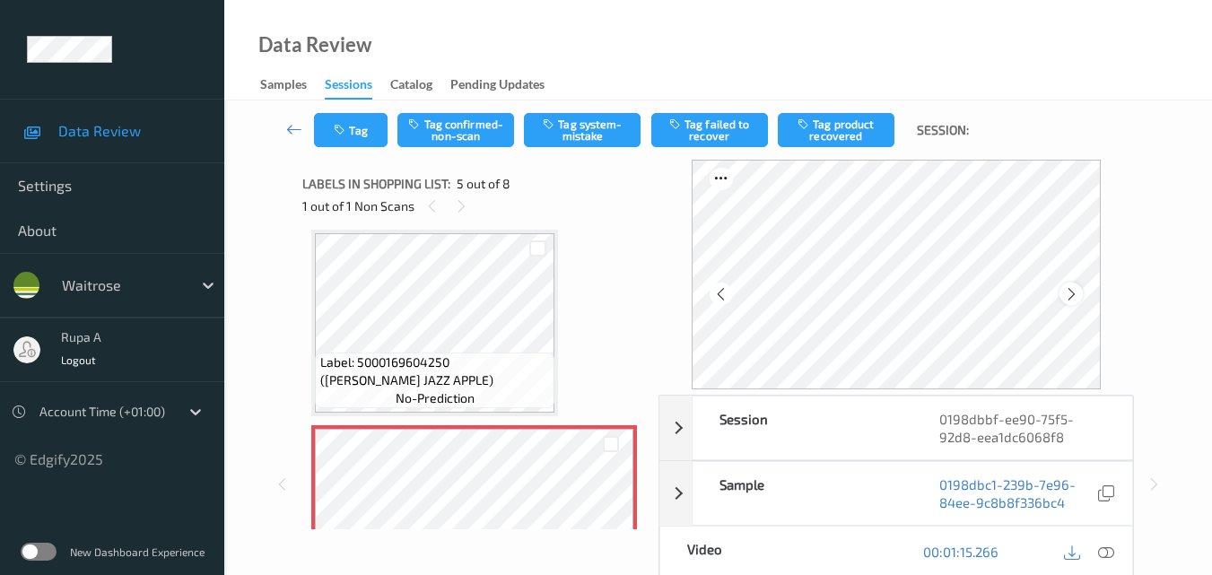
click at [1071, 289] on icon at bounding box center [1071, 294] width 15 height 16
click at [1078, 288] on icon at bounding box center [1071, 294] width 15 height 16
click at [1109, 550] on icon at bounding box center [1106, 552] width 16 height 16
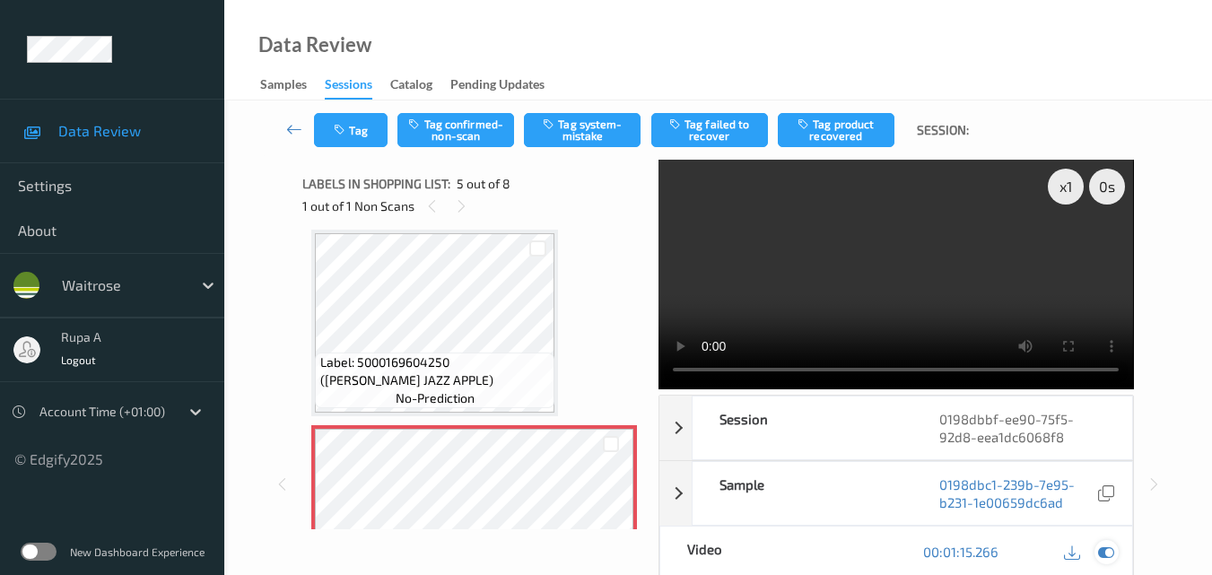
click at [1110, 556] on icon at bounding box center [1106, 552] width 16 height 16
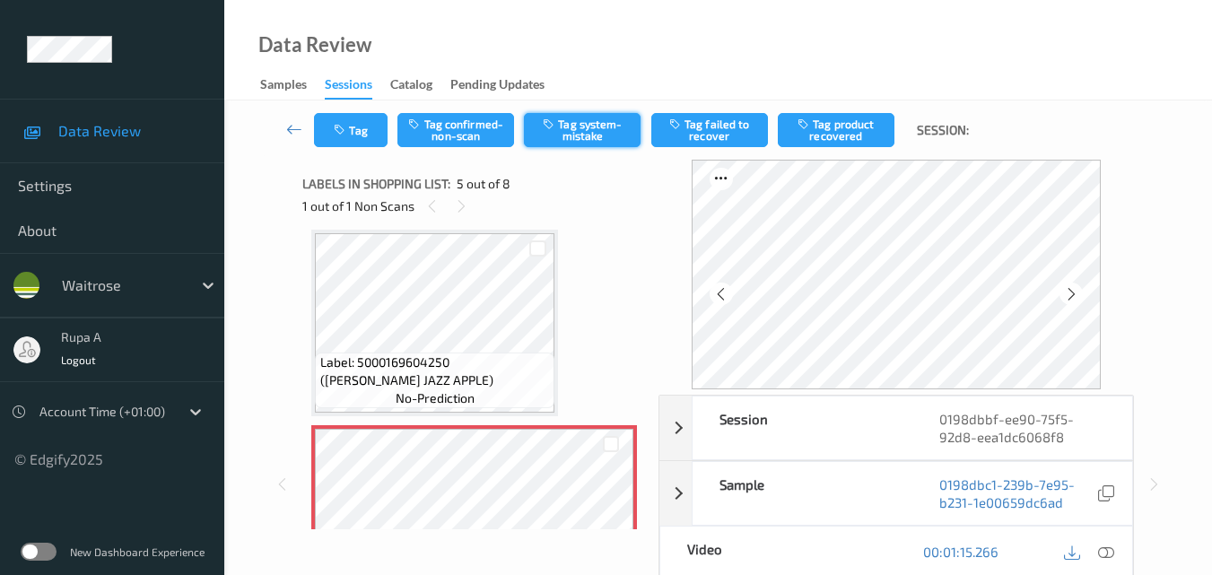
click at [571, 127] on button "Tag system-mistake" at bounding box center [582, 130] width 117 height 34
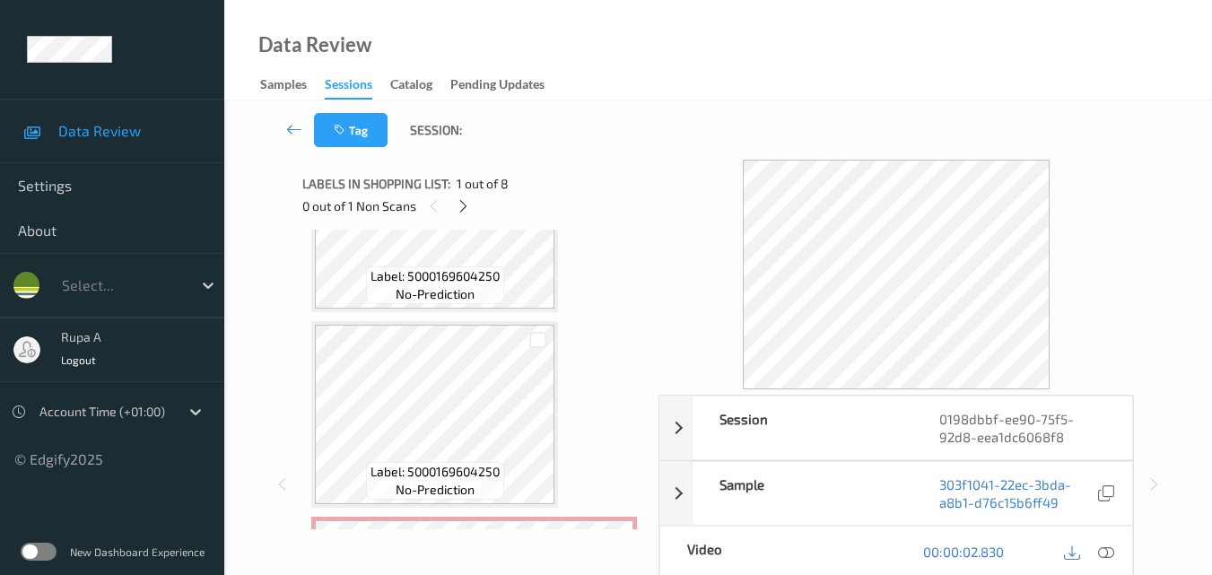
scroll to position [718, 0]
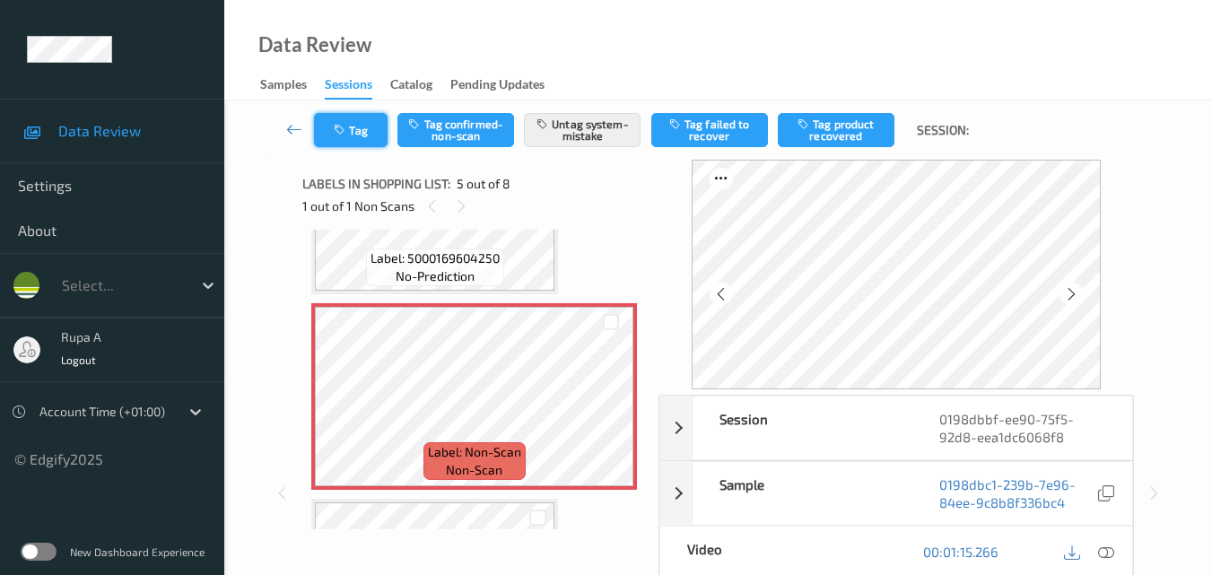
click at [362, 131] on button "Tag" at bounding box center [351, 130] width 74 height 34
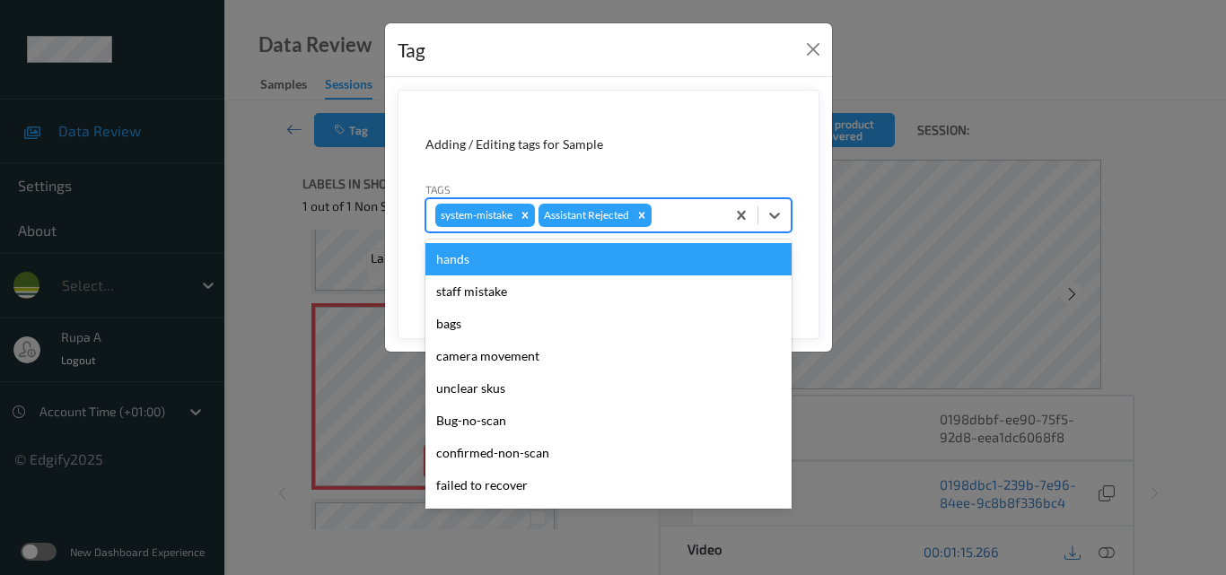
click at [714, 206] on div at bounding box center [685, 216] width 61 height 22
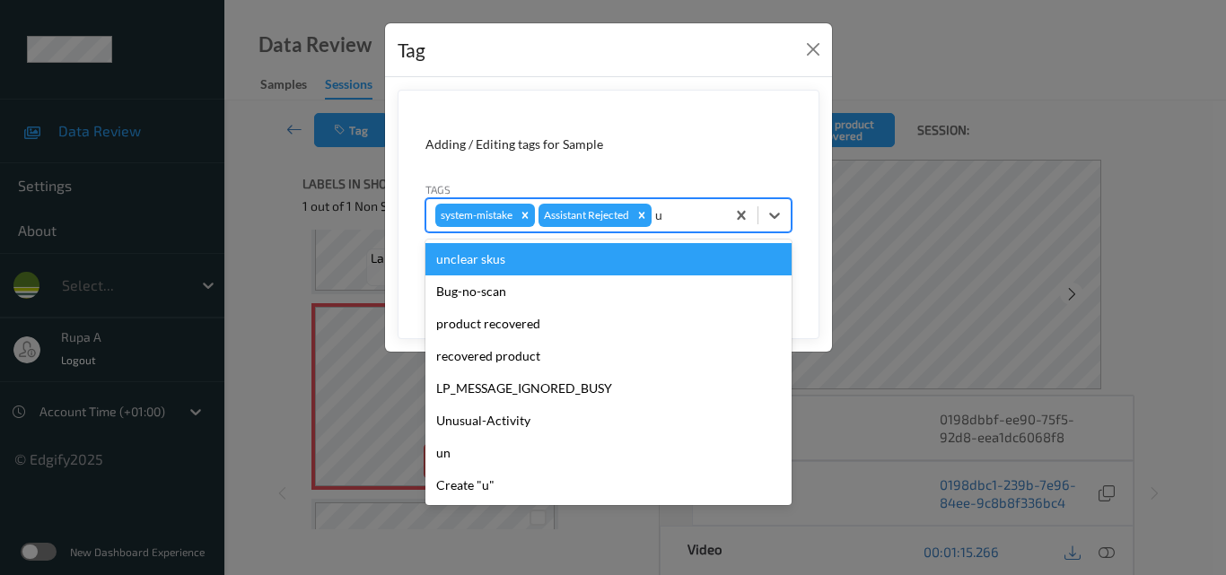
type input "un"
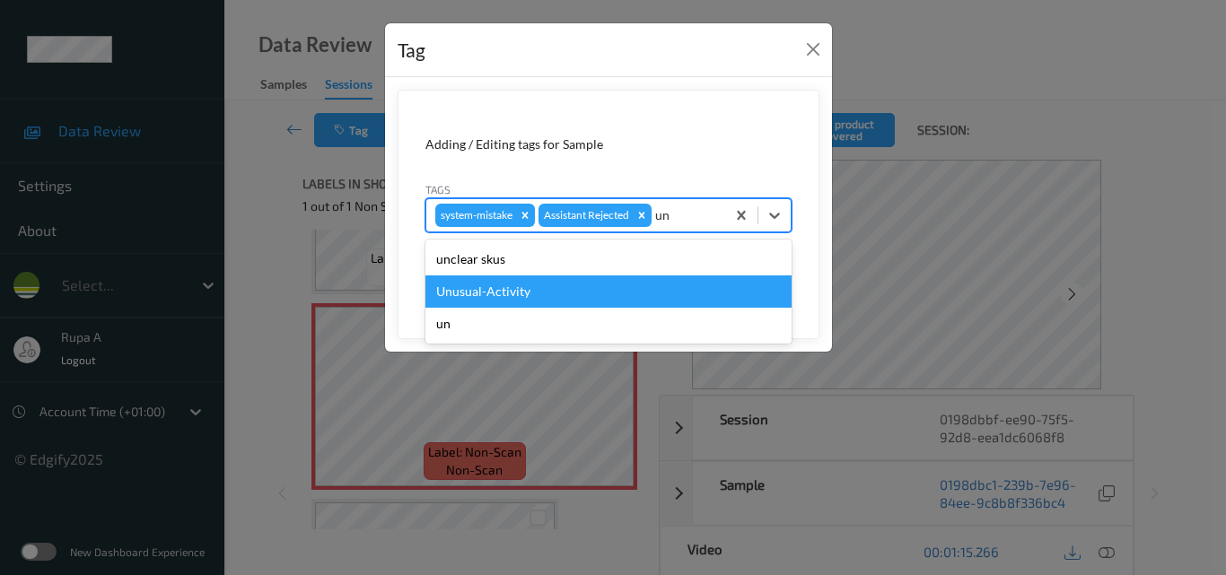
click at [519, 286] on div "Unusual-Activity" at bounding box center [608, 291] width 366 height 32
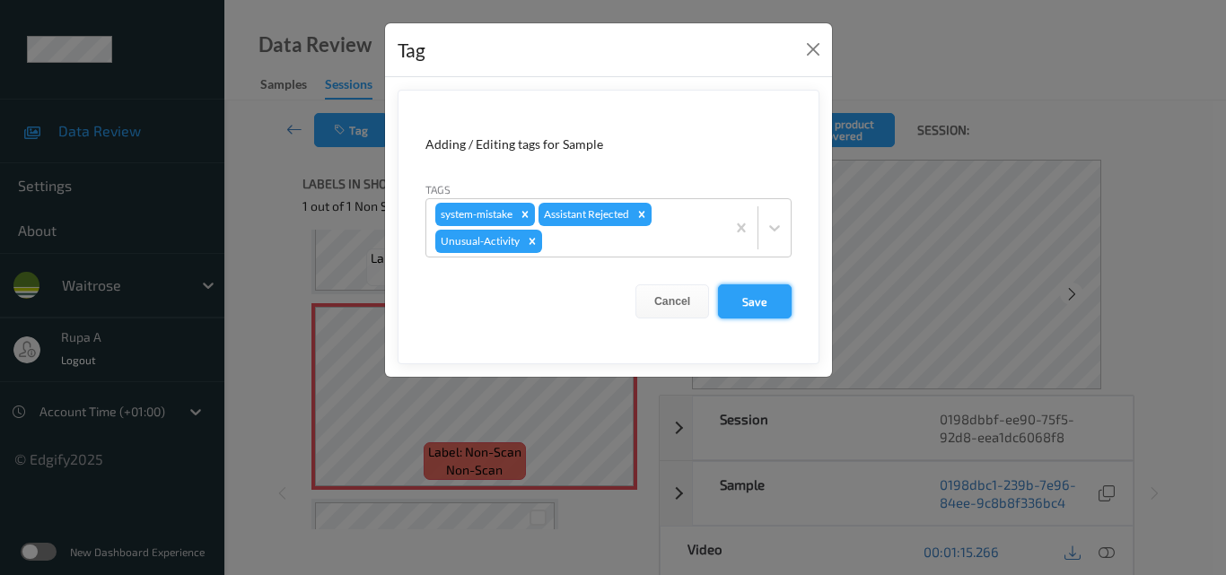
click at [756, 293] on button "Save" at bounding box center [755, 301] width 74 height 34
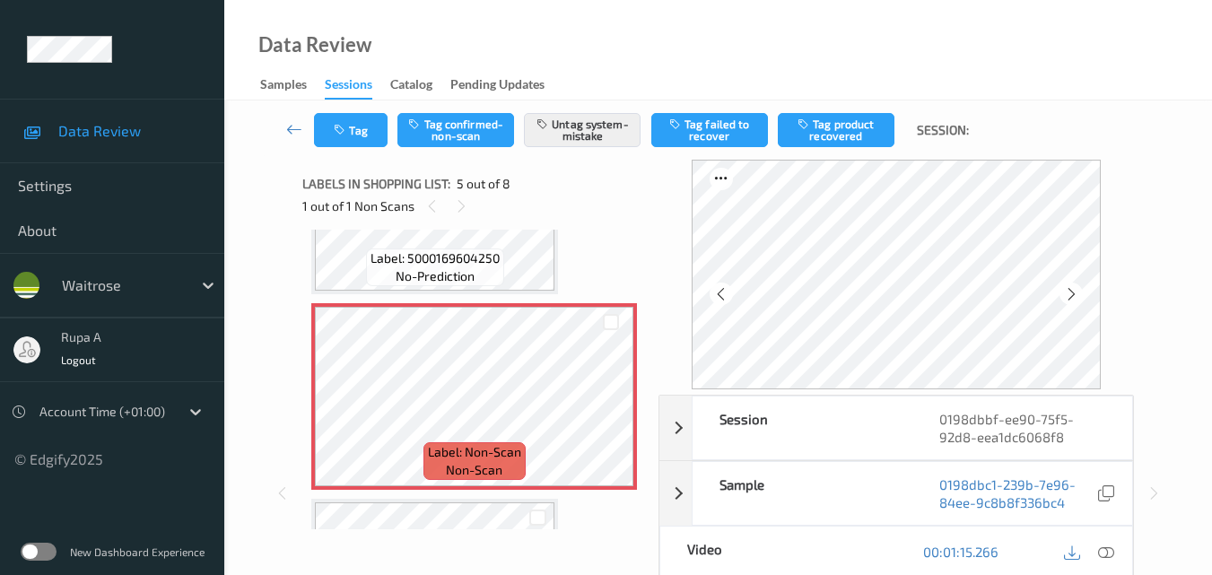
click at [1112, 555] on icon at bounding box center [1106, 552] width 16 height 16
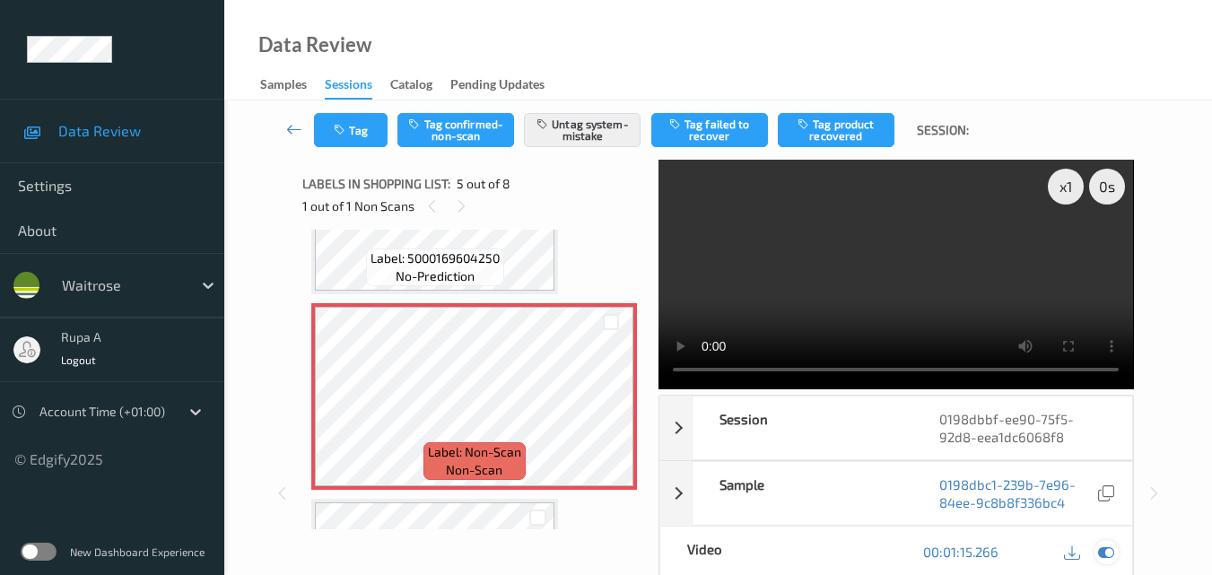
click at [1104, 551] on icon at bounding box center [1106, 552] width 16 height 16
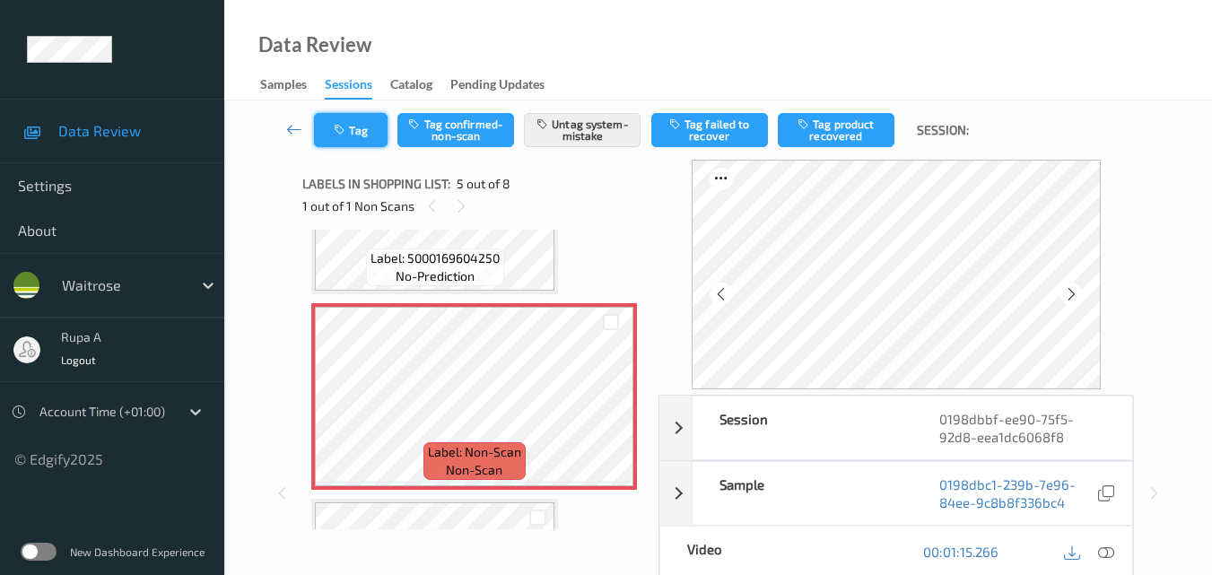
click at [353, 124] on button "Tag" at bounding box center [351, 130] width 74 height 34
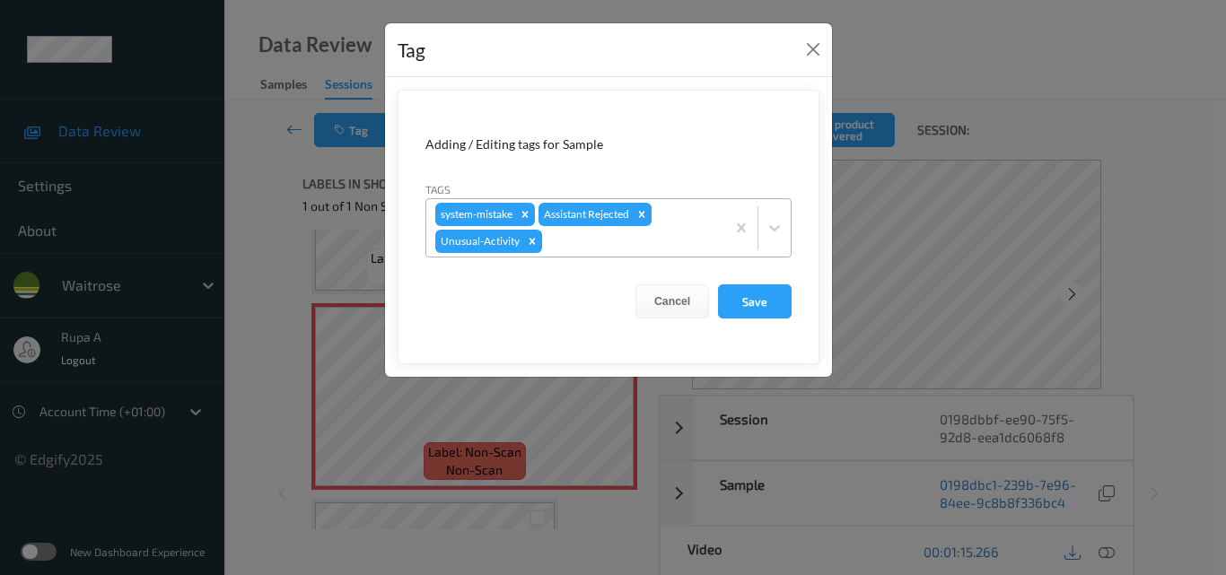
drag, startPoint x: 775, startPoint y: 306, endPoint x: 713, endPoint y: 204, distance: 119.6
click at [774, 307] on button "Save" at bounding box center [755, 301] width 74 height 34
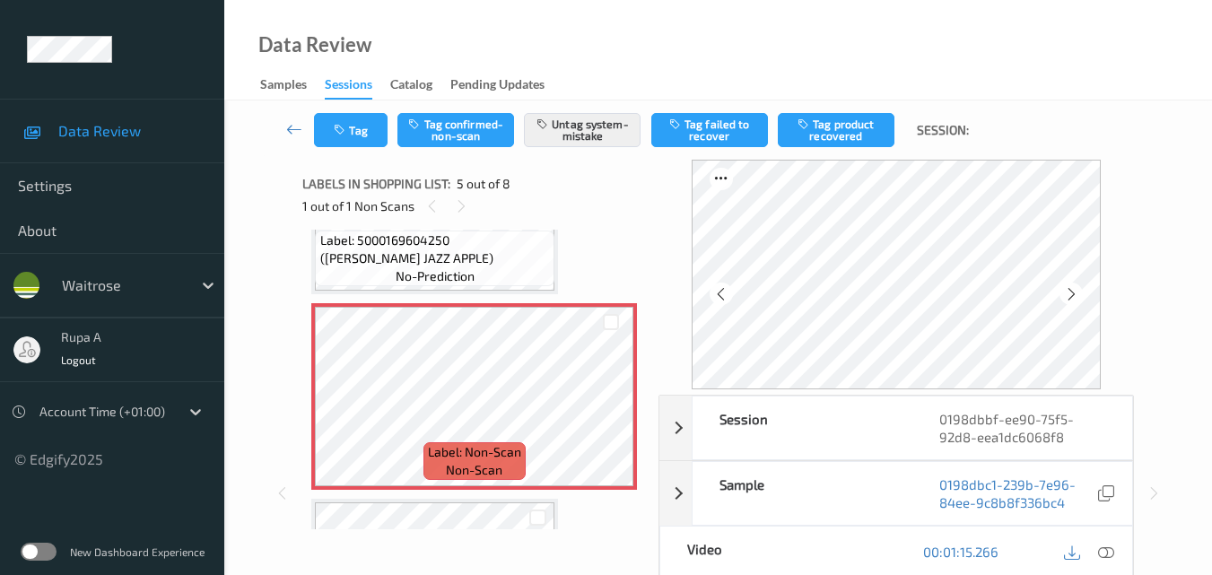
scroll to position [700, 0]
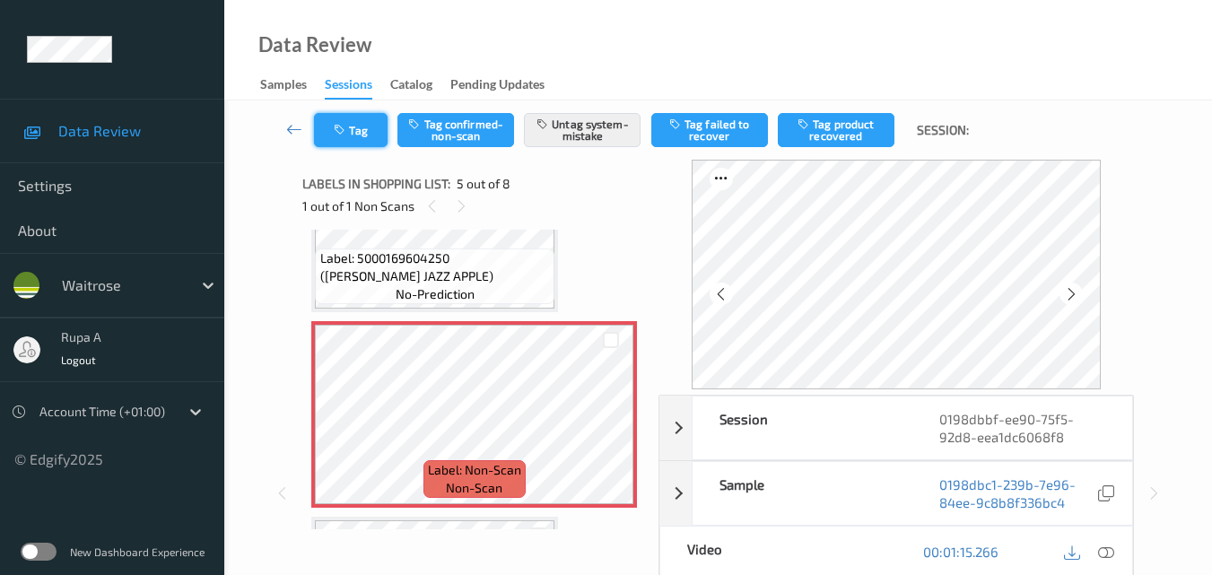
click at [357, 125] on button "Tag" at bounding box center [351, 130] width 74 height 34
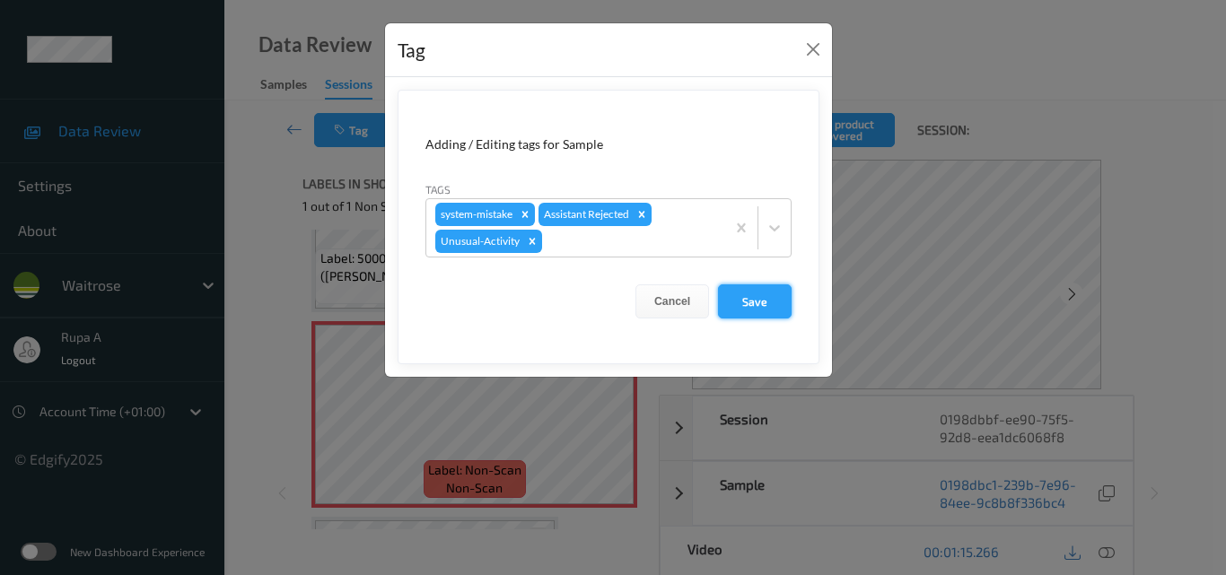
click at [772, 312] on button "Save" at bounding box center [755, 301] width 74 height 34
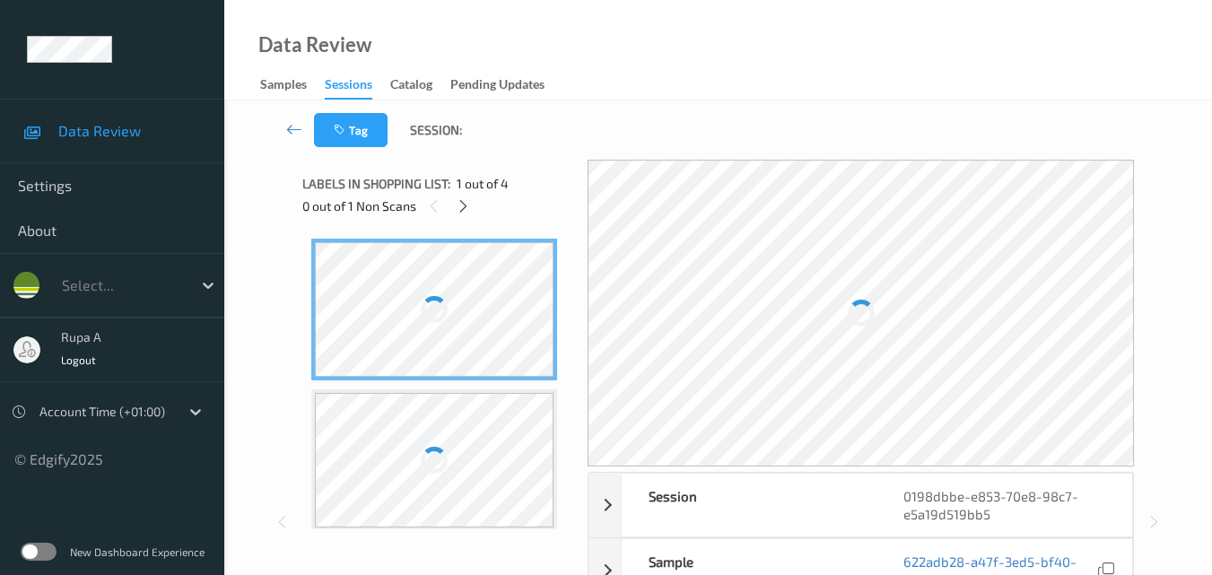
click at [604, 134] on div "Tag Session:" at bounding box center [718, 129] width 914 height 59
click at [468, 198] on icon at bounding box center [463, 206] width 15 height 16
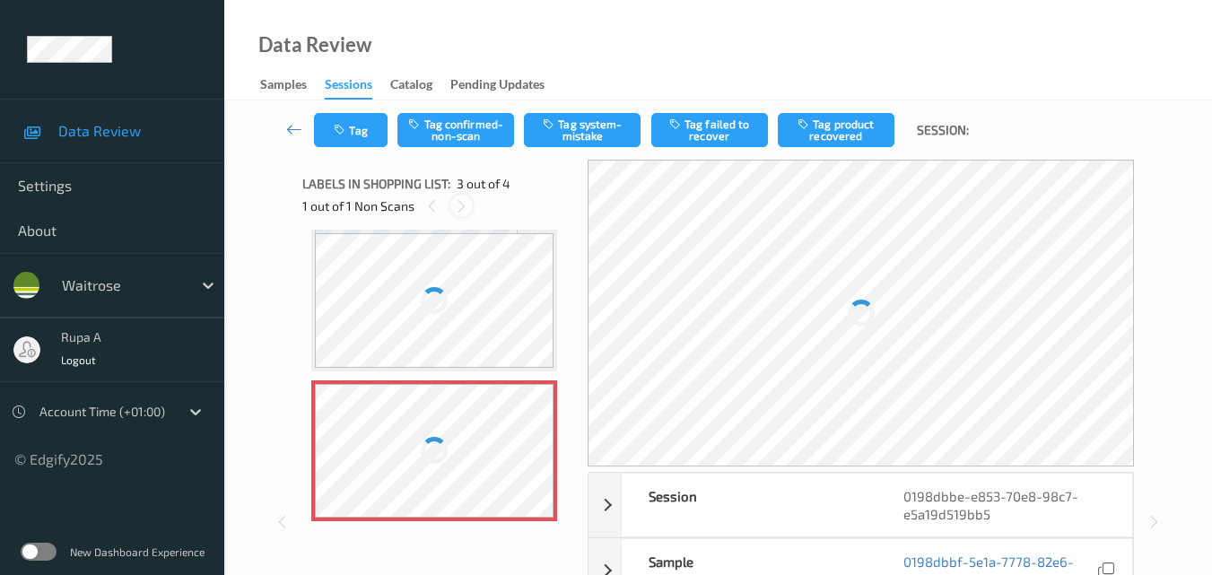
scroll to position [205, 0]
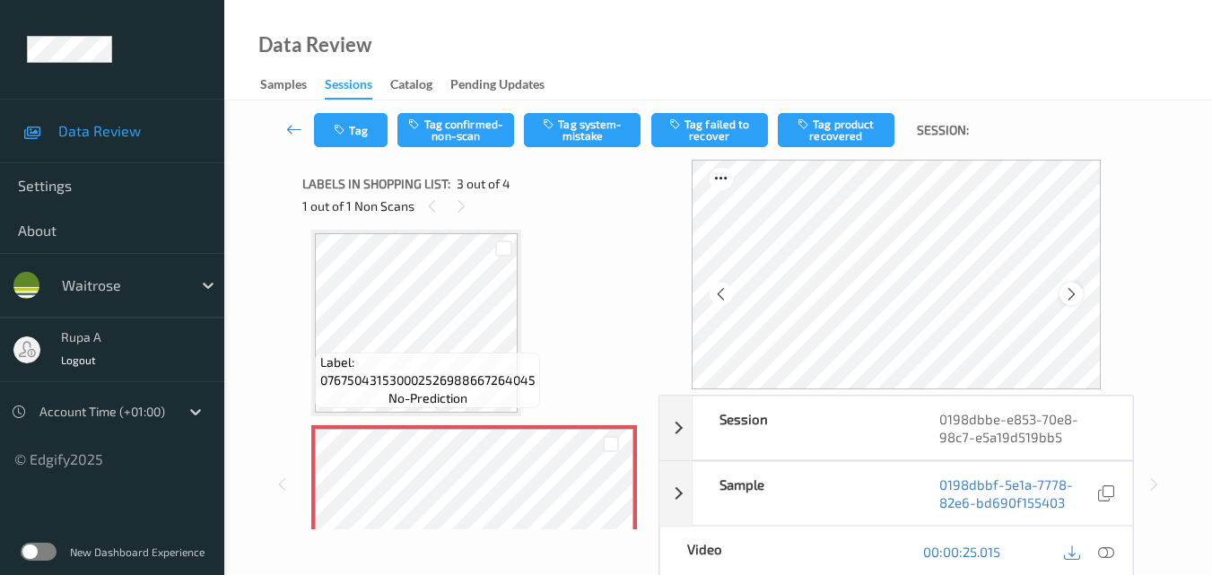
click at [1075, 298] on icon at bounding box center [1071, 294] width 15 height 16
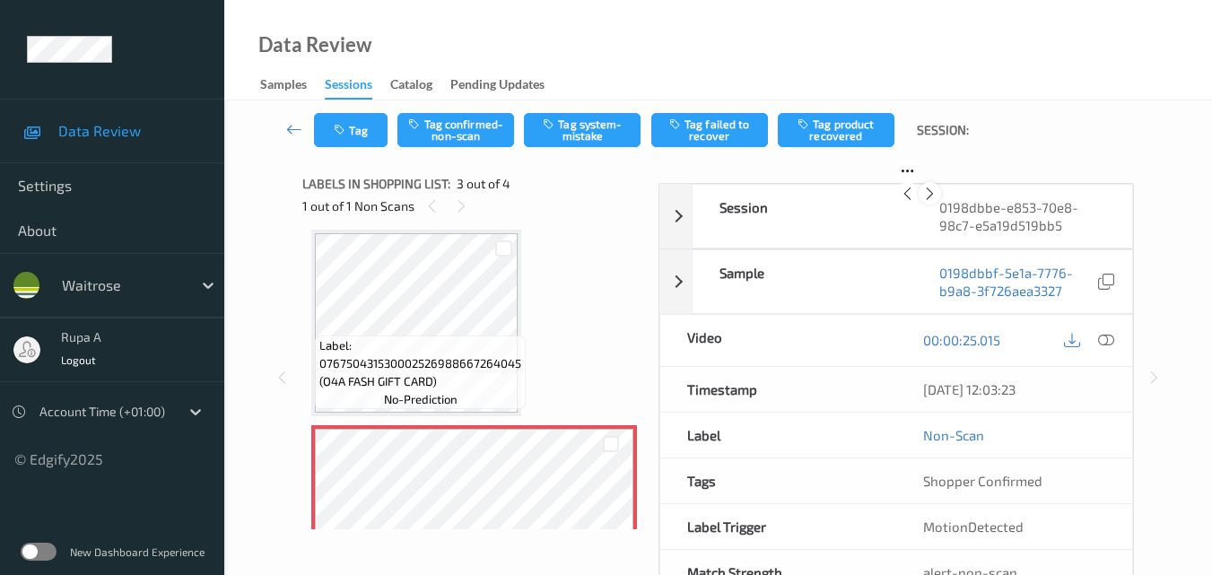
click at [938, 202] on icon at bounding box center [929, 194] width 15 height 16
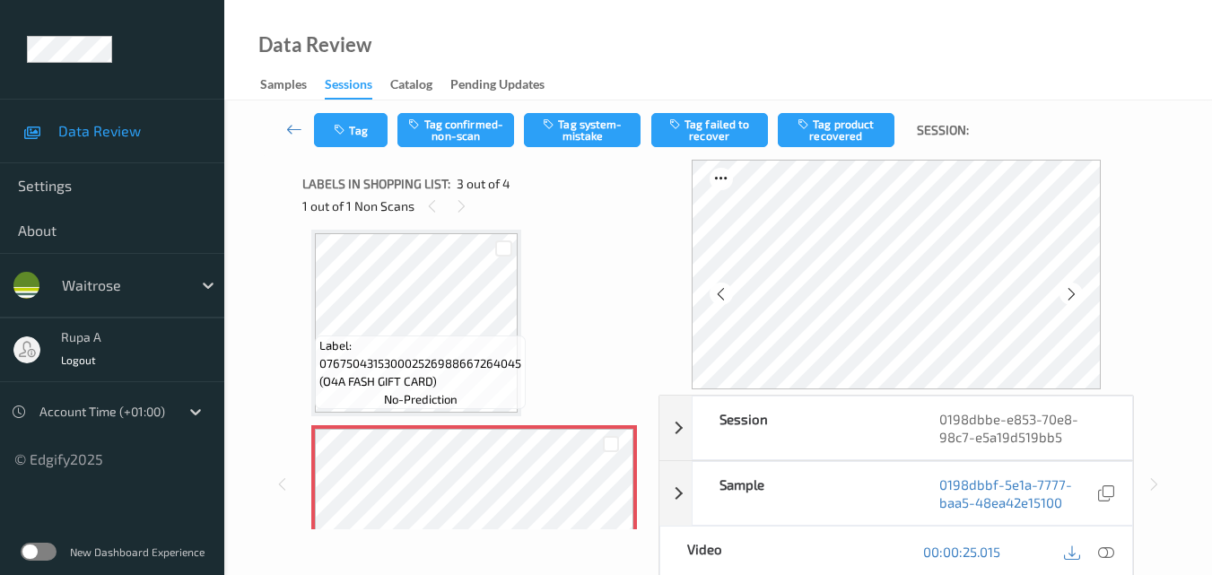
click at [1077, 298] on icon at bounding box center [1071, 294] width 15 height 16
click at [1101, 544] on icon at bounding box center [1106, 552] width 16 height 16
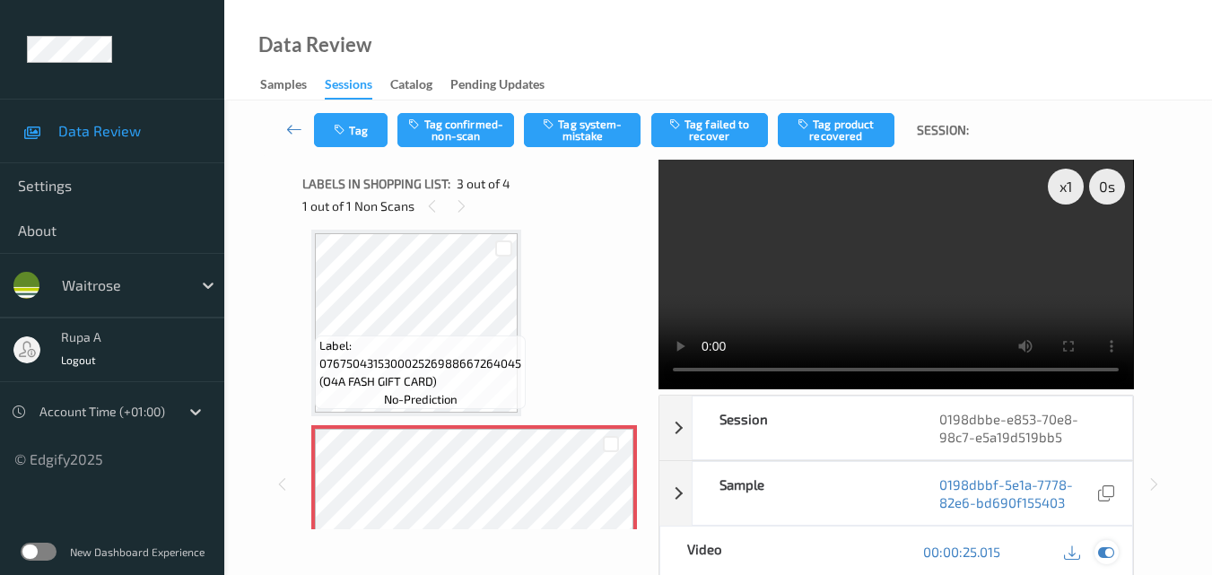
click at [1105, 551] on icon at bounding box center [1106, 552] width 16 height 16
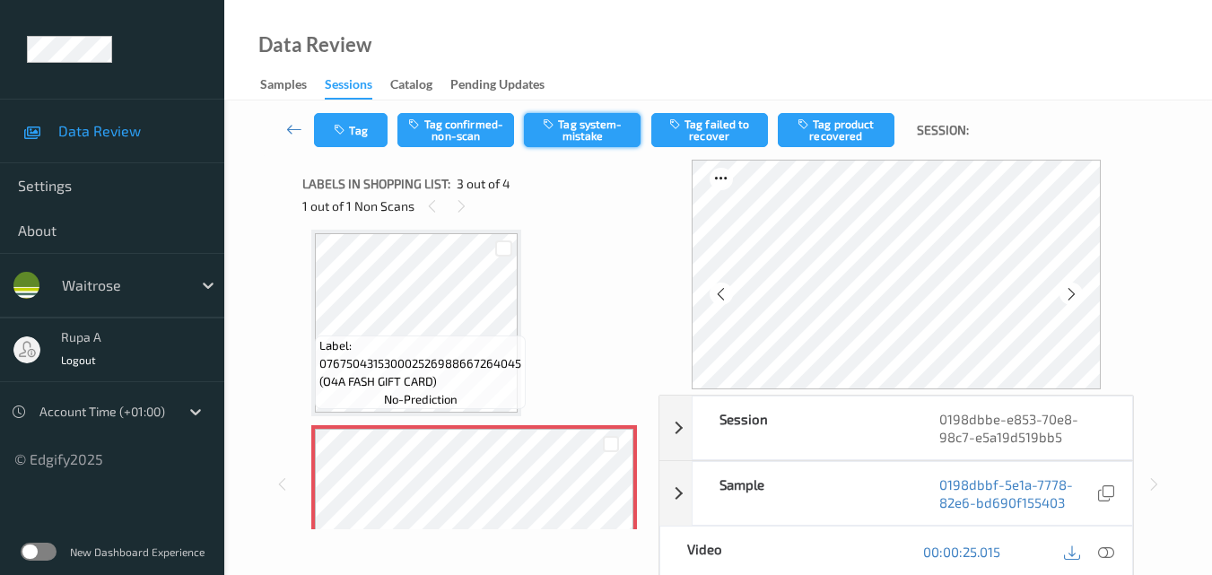
click at [590, 130] on button "Tag system-mistake" at bounding box center [582, 130] width 117 height 34
click at [358, 146] on button "Tag" at bounding box center [351, 130] width 74 height 34
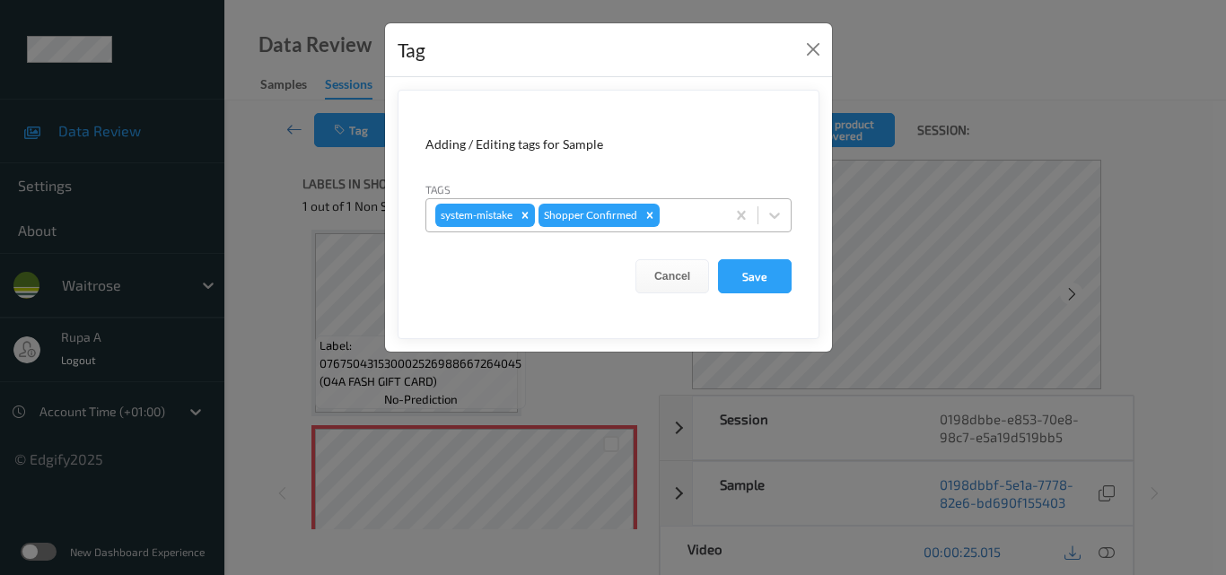
click at [702, 222] on div at bounding box center [689, 216] width 53 height 22
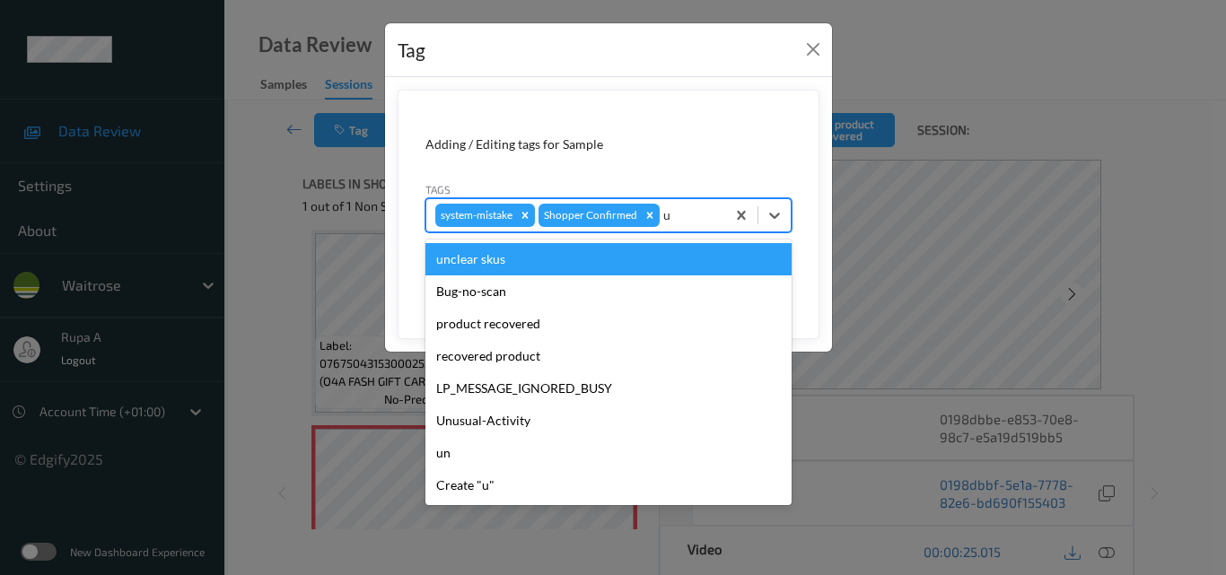
type input "un"
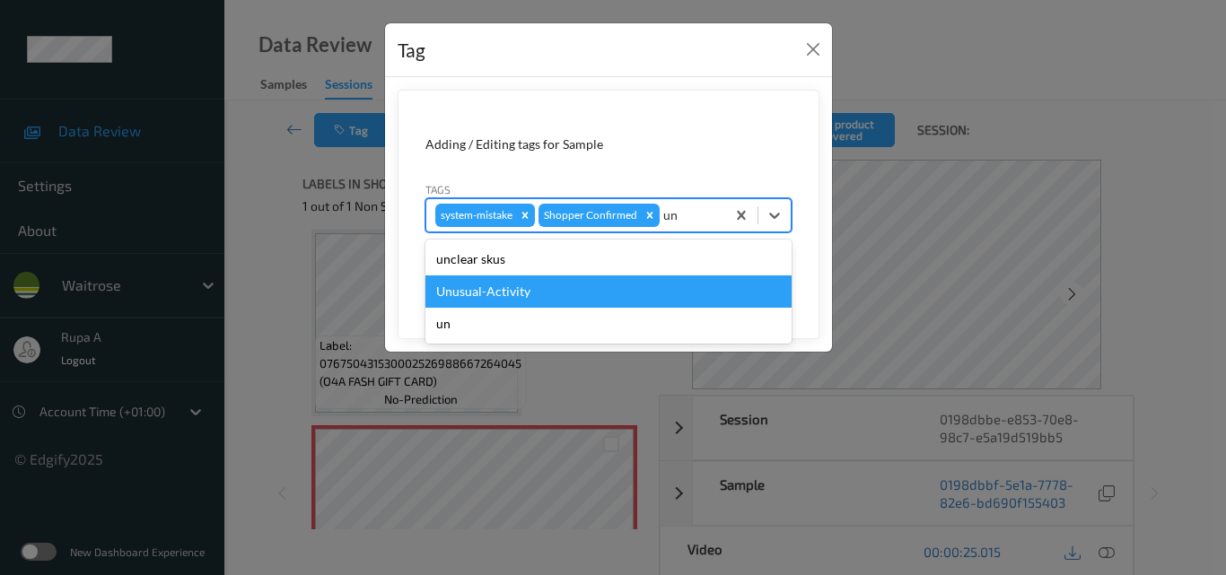
click at [619, 285] on div "Unusual-Activity" at bounding box center [608, 291] width 366 height 32
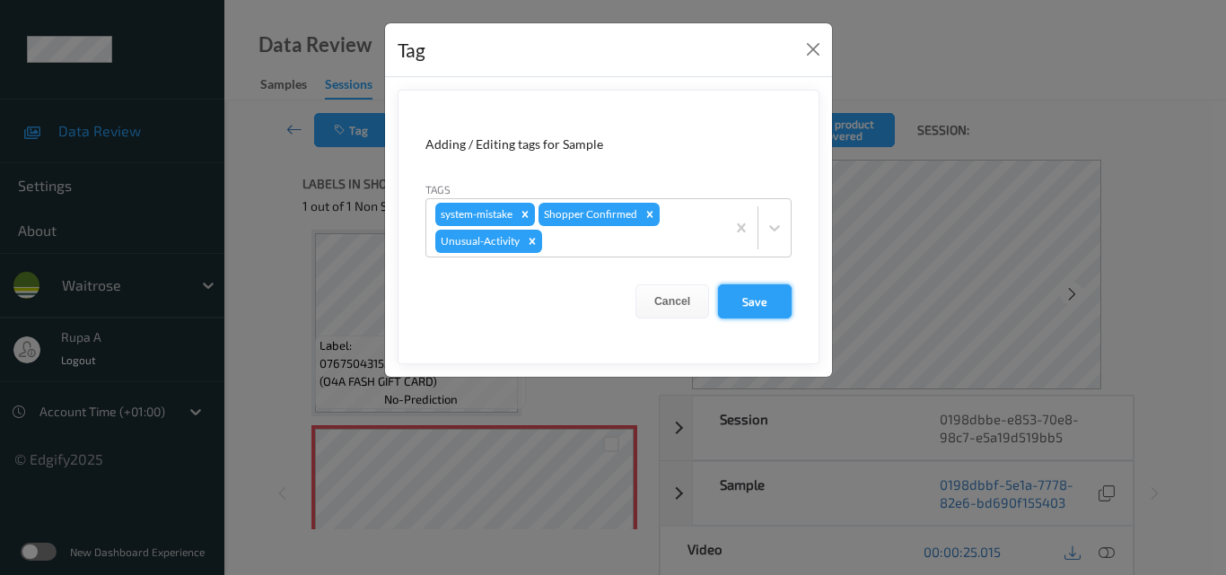
click at [751, 308] on button "Save" at bounding box center [755, 301] width 74 height 34
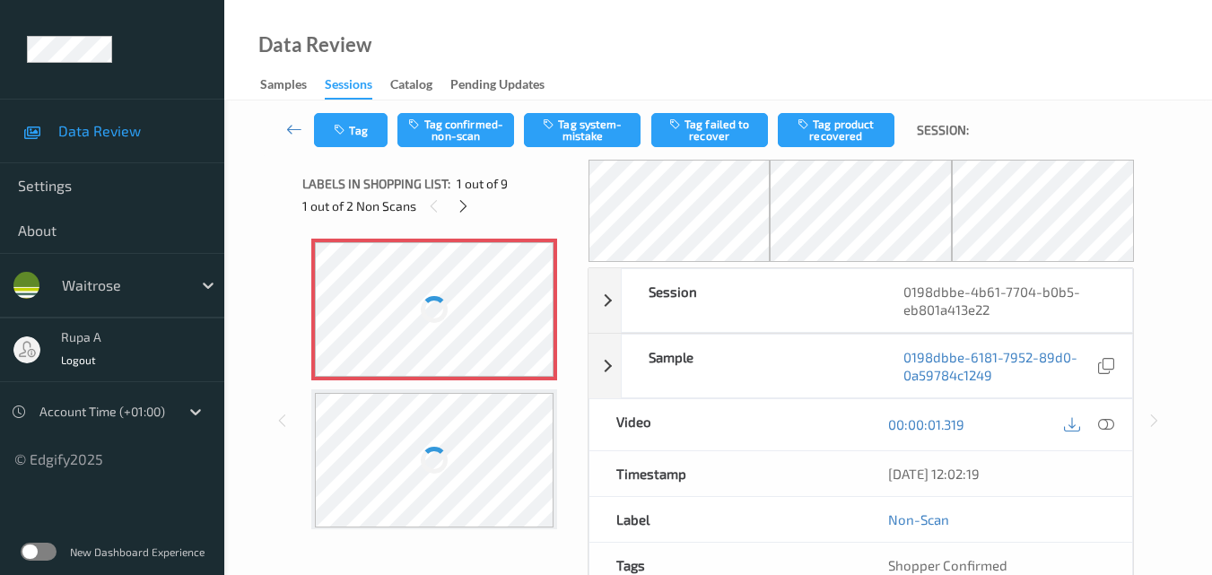
click at [593, 73] on div "Data Review Samples Sessions Catalog Pending Updates" at bounding box center [718, 50] width 988 height 100
click at [466, 208] on icon at bounding box center [463, 206] width 15 height 16
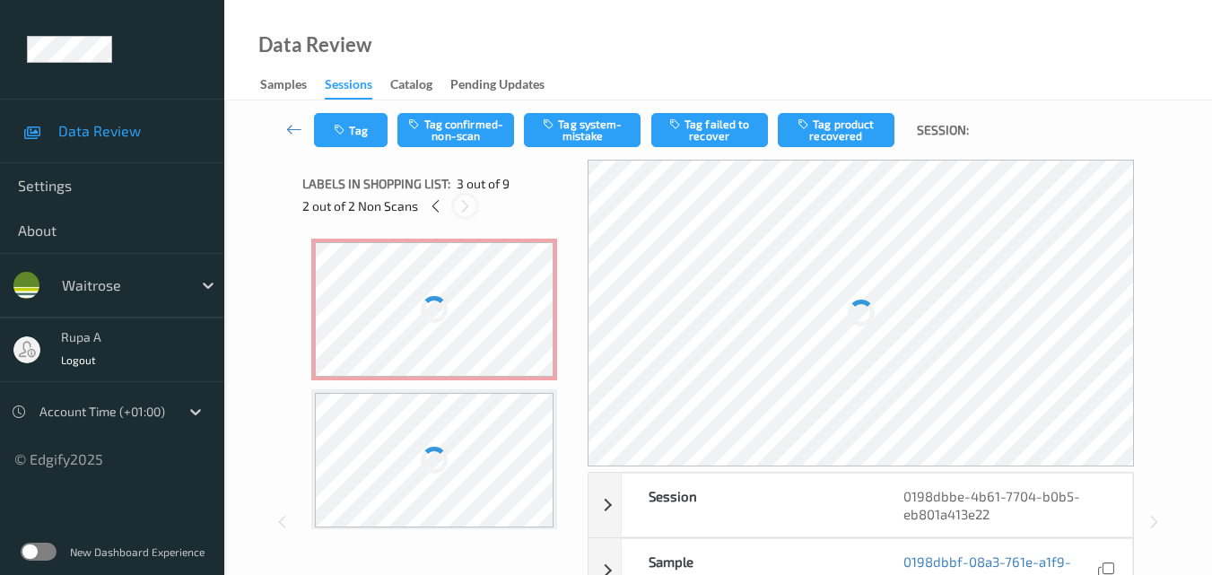
scroll to position [160, 0]
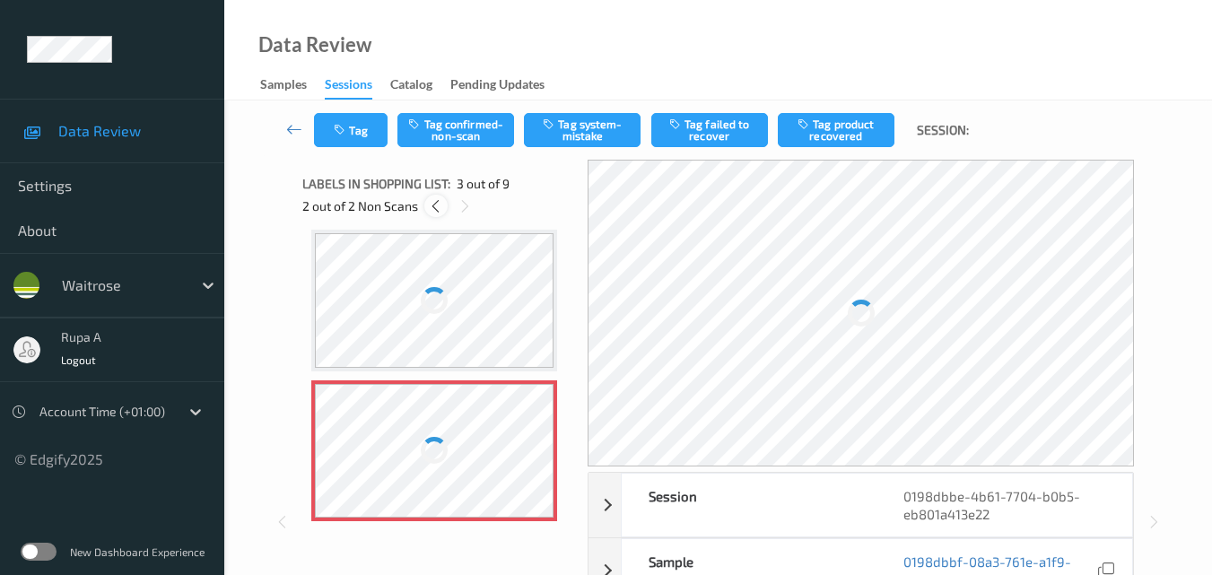
click at [441, 207] on icon at bounding box center [435, 206] width 15 height 16
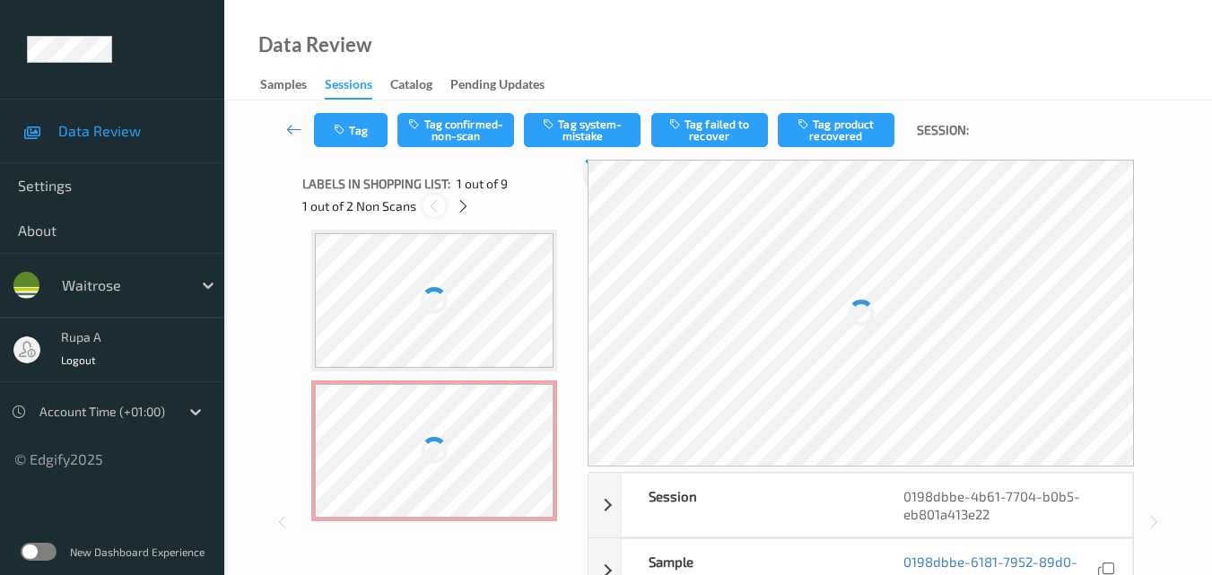
scroll to position [9, 0]
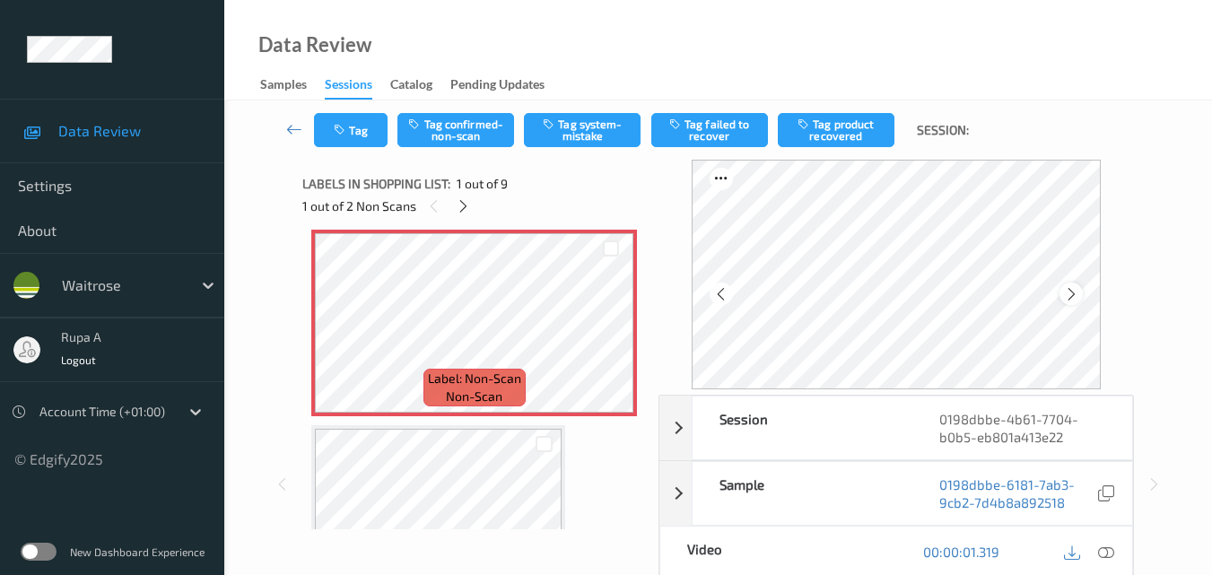
click at [1078, 303] on div at bounding box center [1071, 294] width 22 height 22
click at [1104, 554] on icon at bounding box center [1106, 552] width 16 height 16
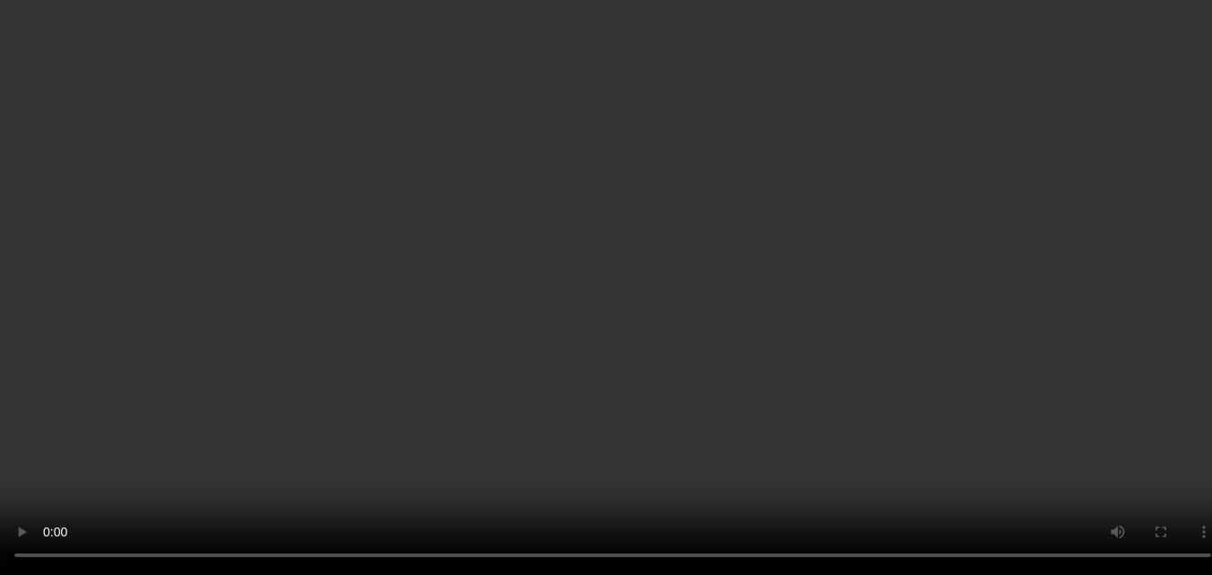
scroll to position [99, 0]
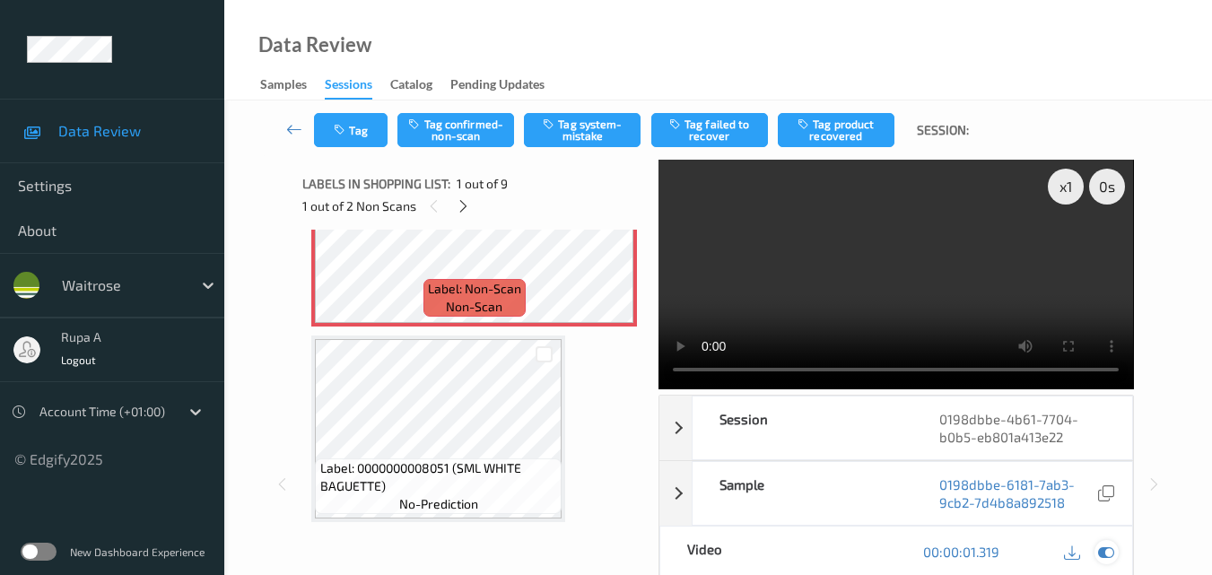
click at [1104, 555] on icon at bounding box center [1106, 552] width 16 height 16
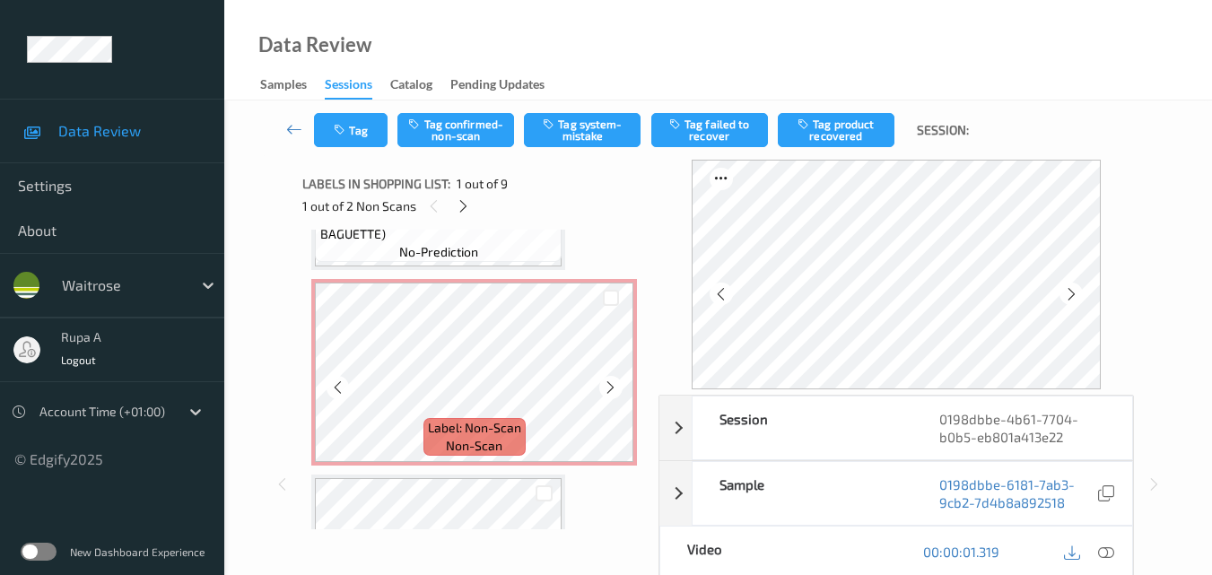
scroll to position [368, 0]
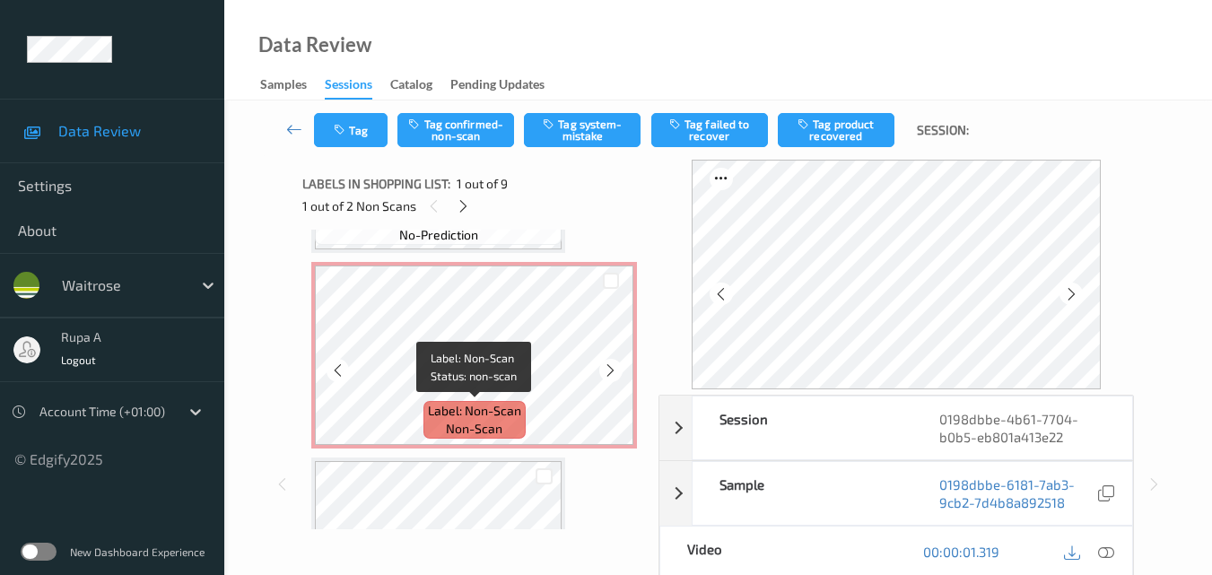
click at [500, 411] on span "Label: Non-Scan" at bounding box center [474, 411] width 93 height 18
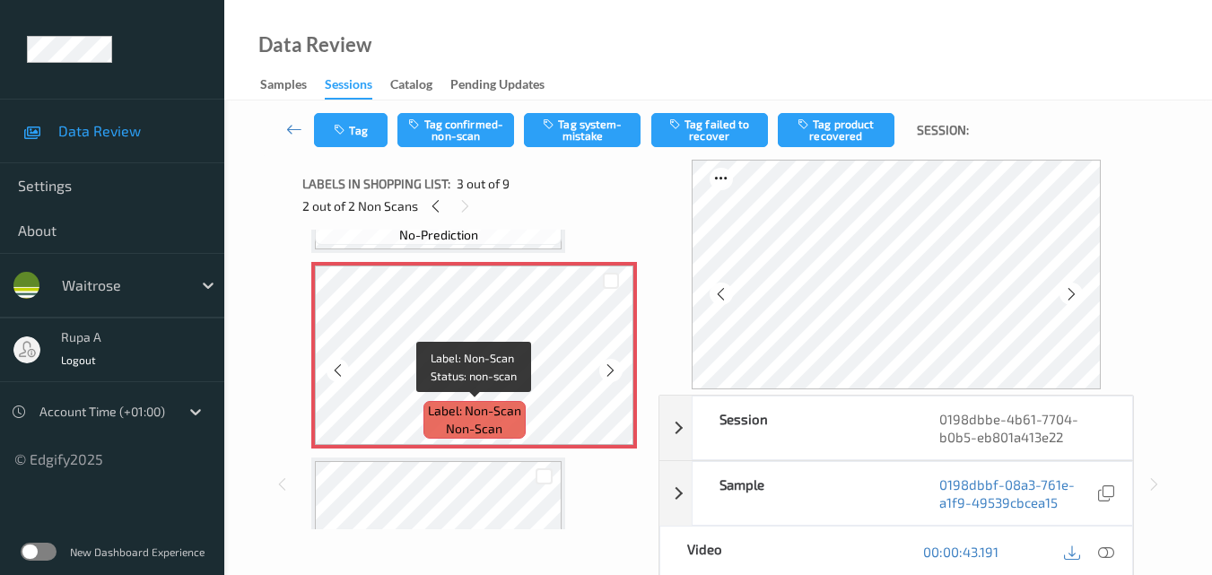
scroll to position [278, 0]
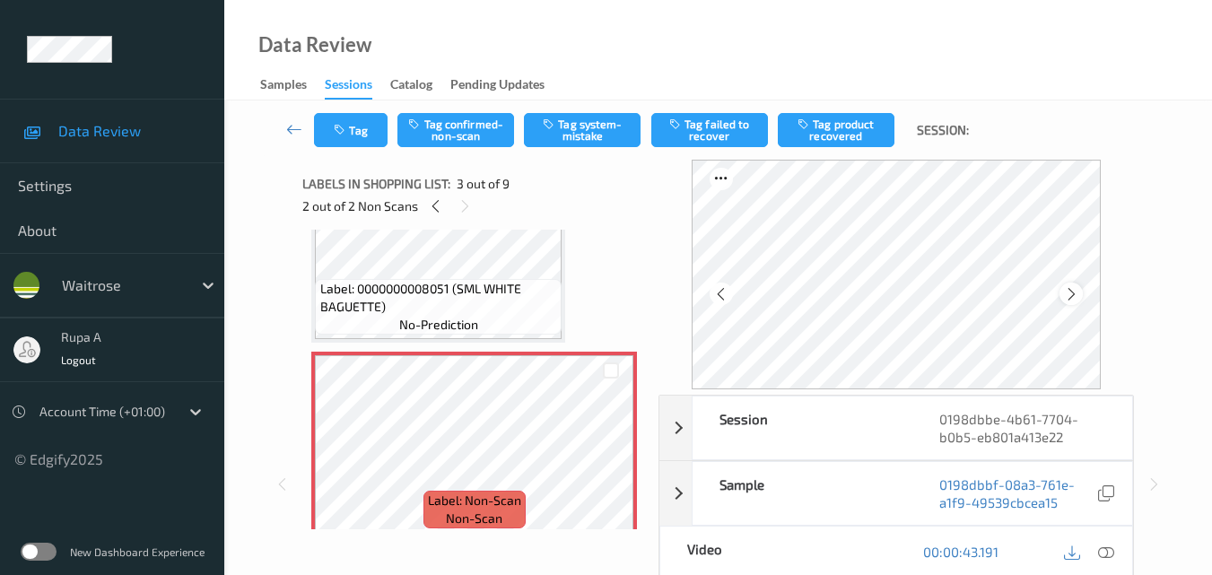
click at [1075, 284] on div at bounding box center [1071, 294] width 22 height 22
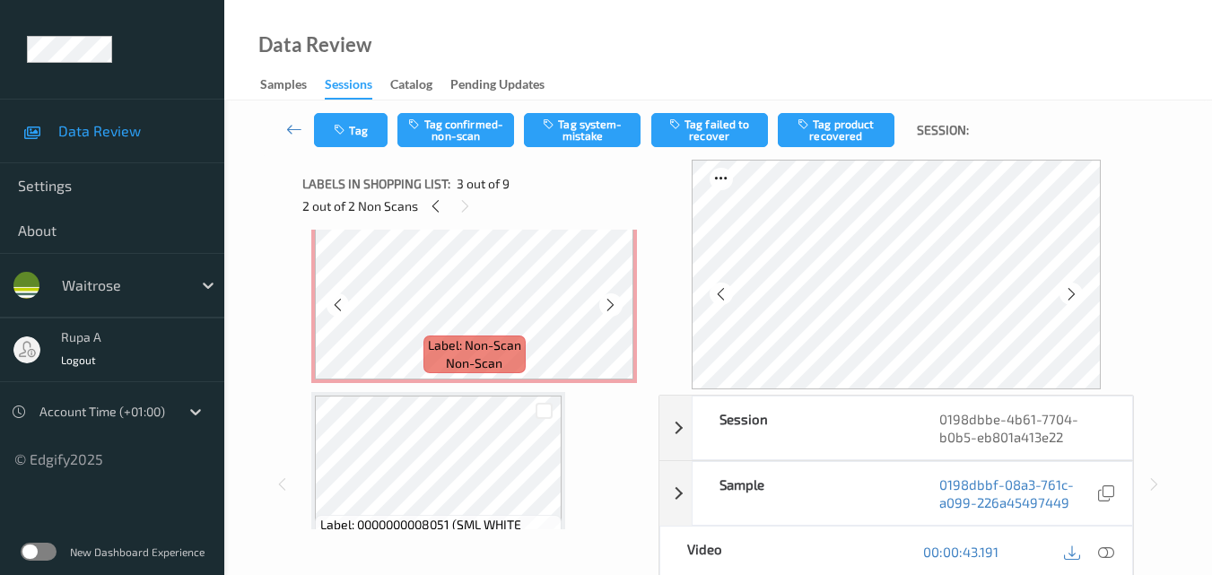
scroll to position [9, 0]
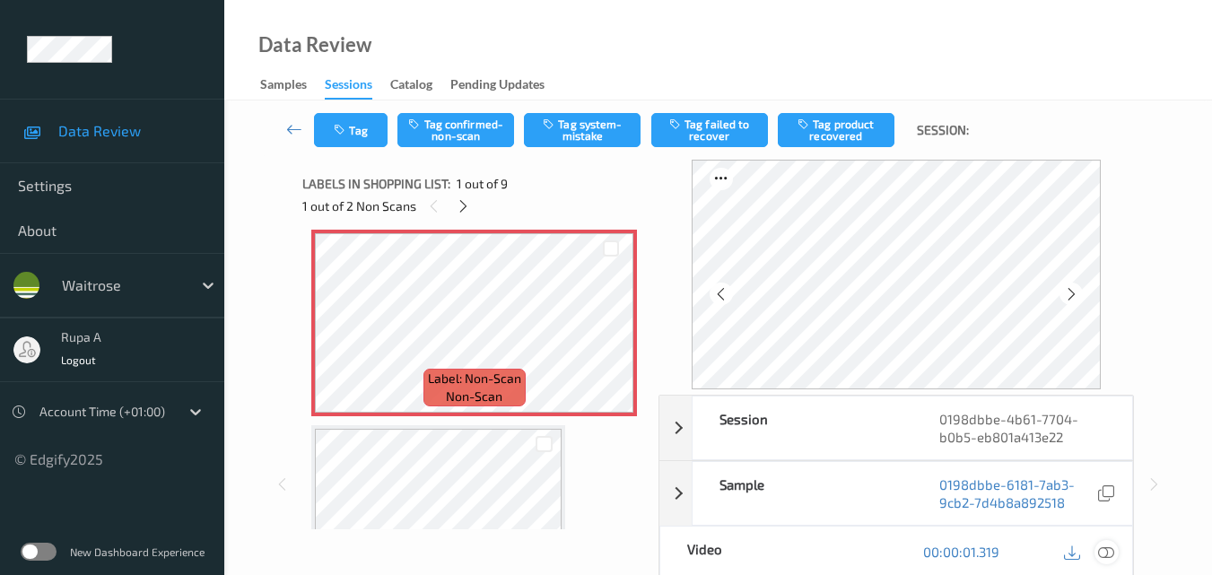
click at [1107, 549] on icon at bounding box center [1106, 552] width 16 height 16
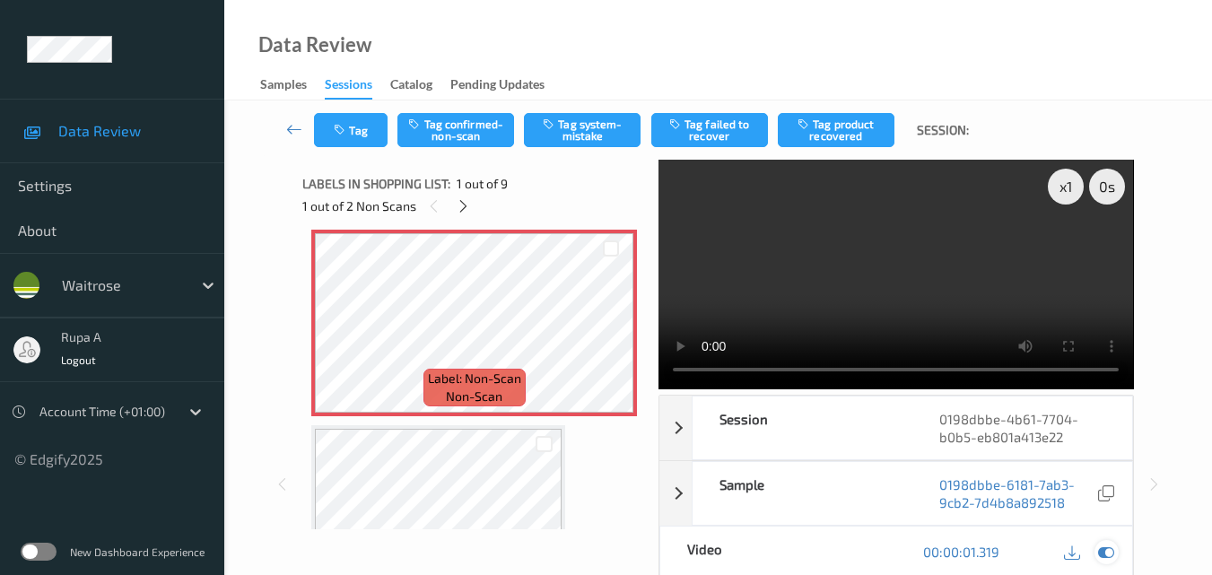
click at [1097, 552] on div at bounding box center [1107, 552] width 24 height 24
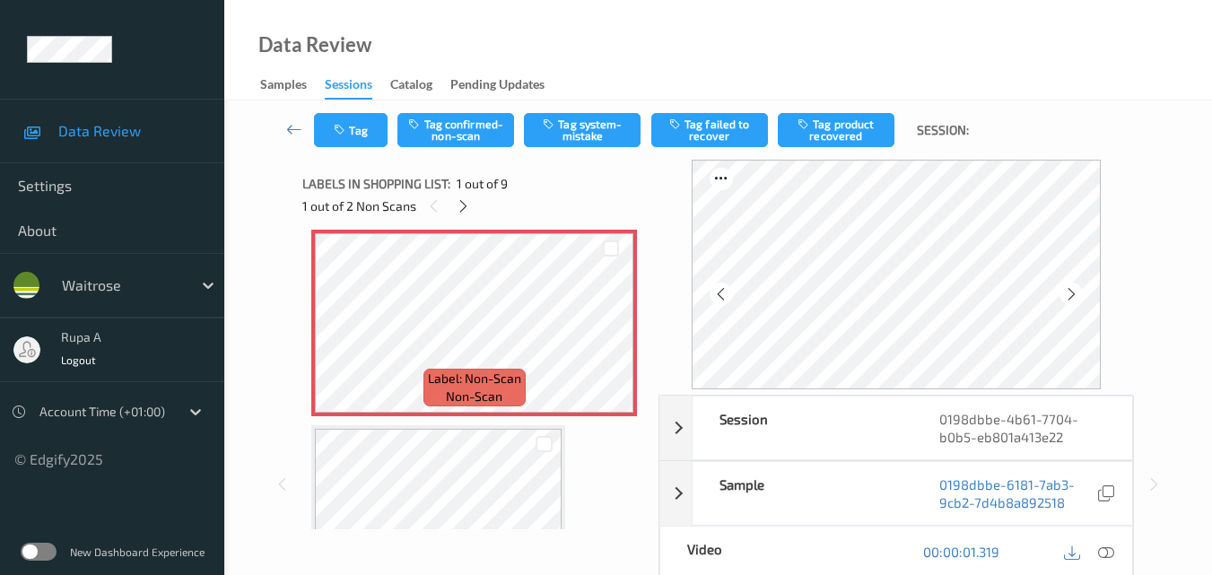
scroll to position [0, 0]
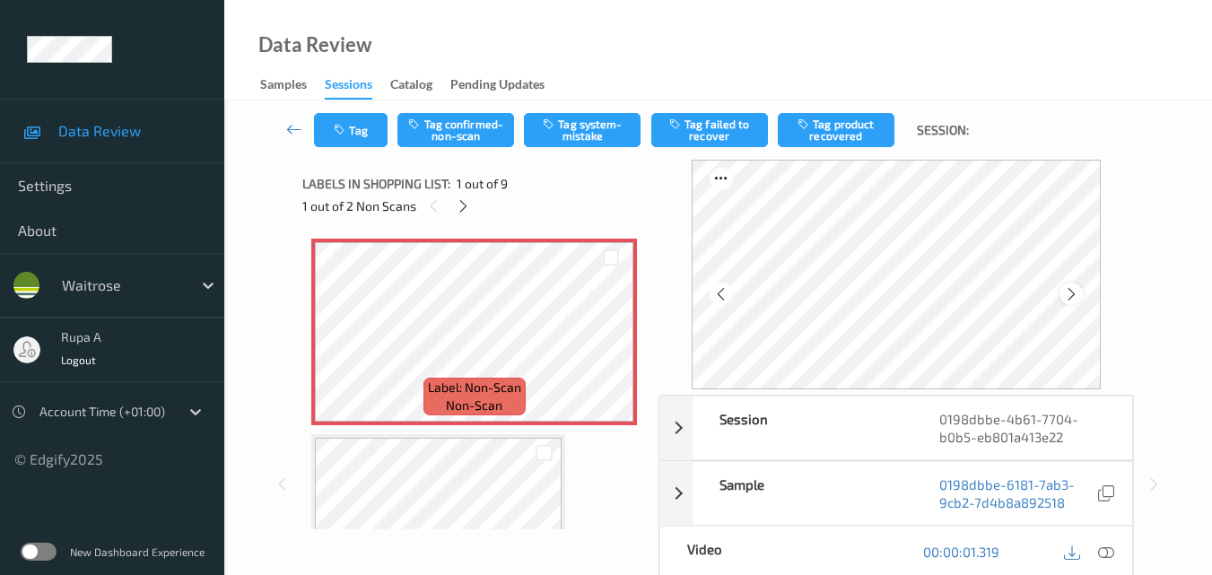
click at [1071, 292] on icon at bounding box center [1071, 294] width 15 height 16
click at [1116, 553] on div at bounding box center [1107, 552] width 24 height 24
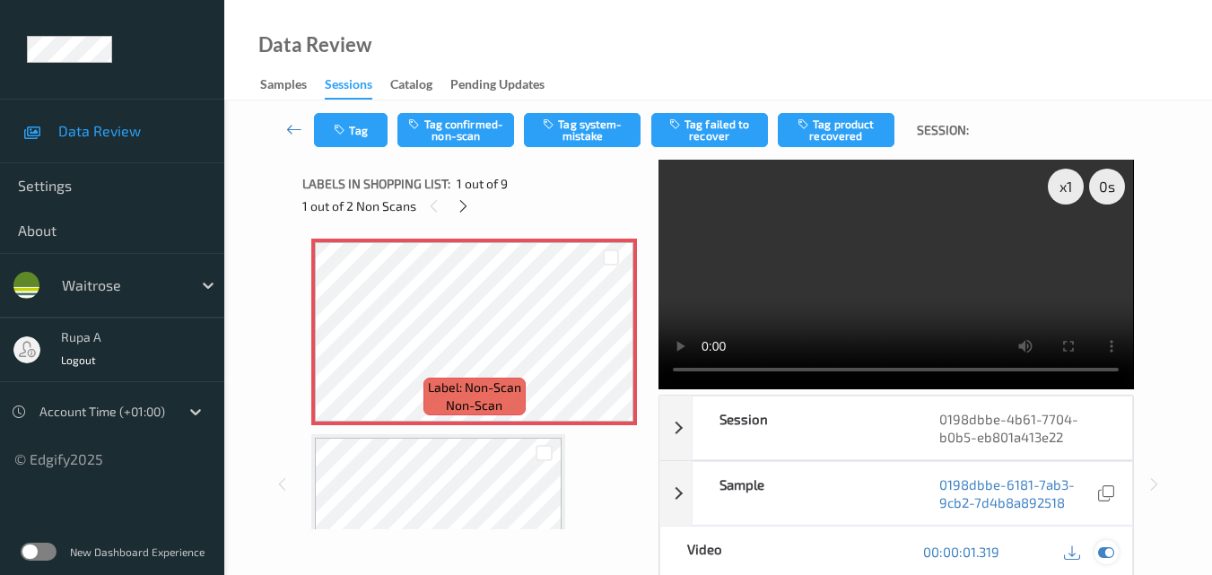
click at [1116, 552] on div at bounding box center [1107, 552] width 24 height 24
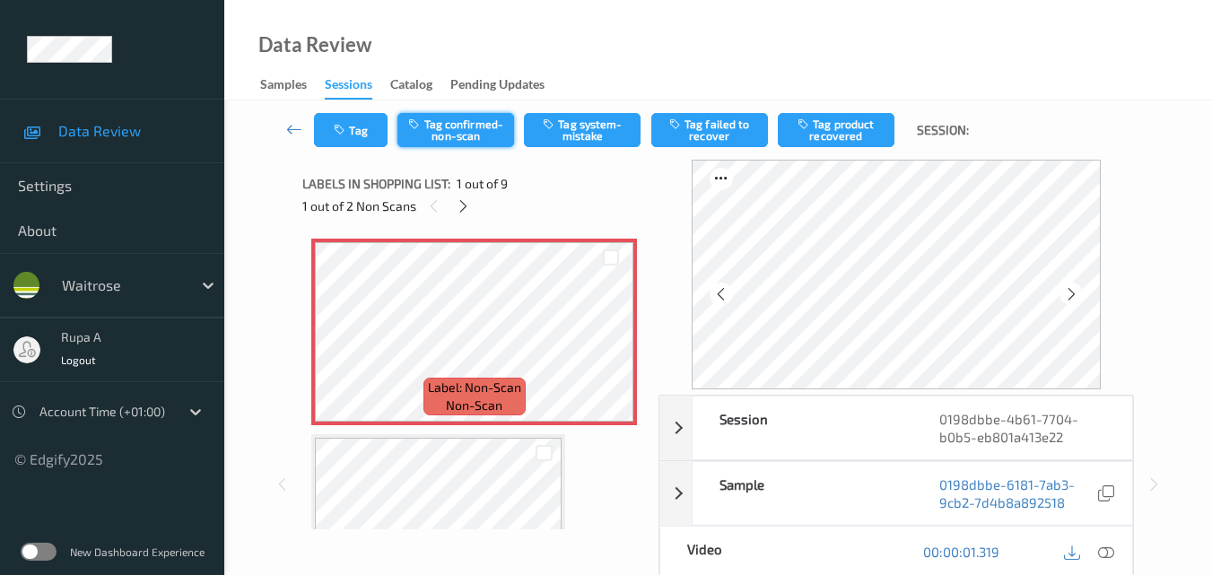
click at [449, 146] on button "Tag confirmed-non-scan" at bounding box center [455, 130] width 117 height 34
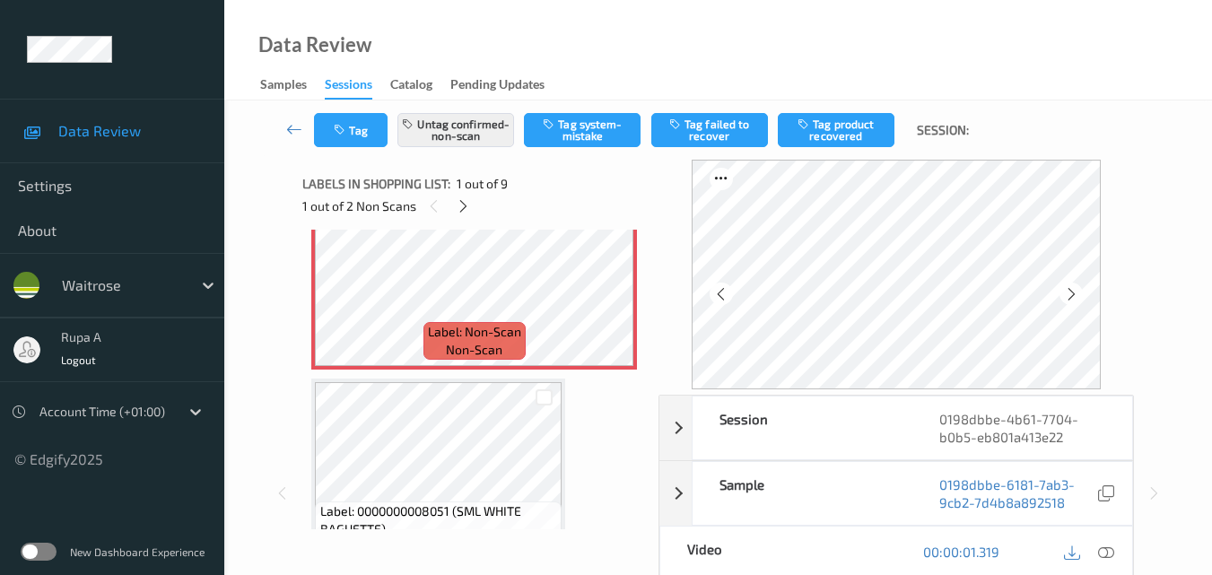
scroll to position [90, 0]
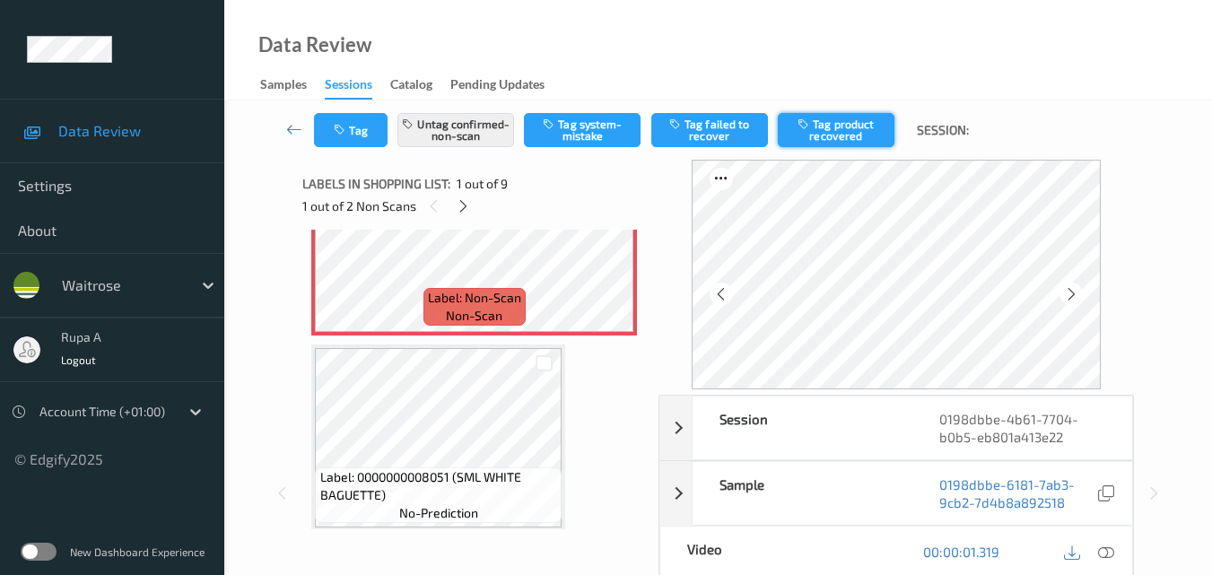
click at [832, 134] on button "Tag product recovered" at bounding box center [836, 130] width 117 height 34
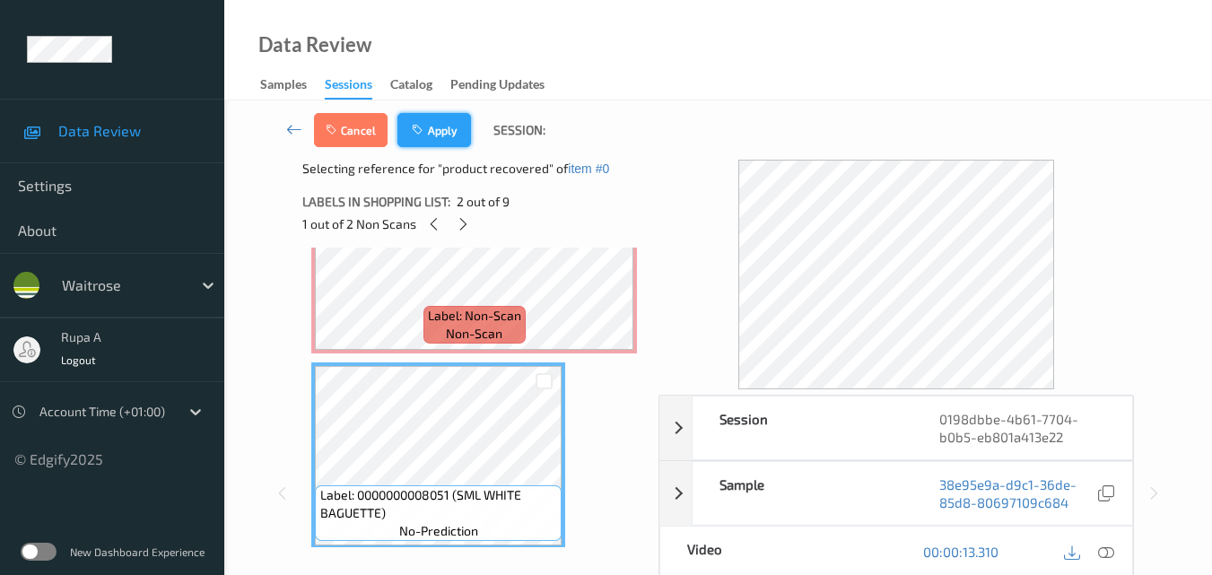
click at [449, 141] on button "Apply" at bounding box center [434, 130] width 74 height 34
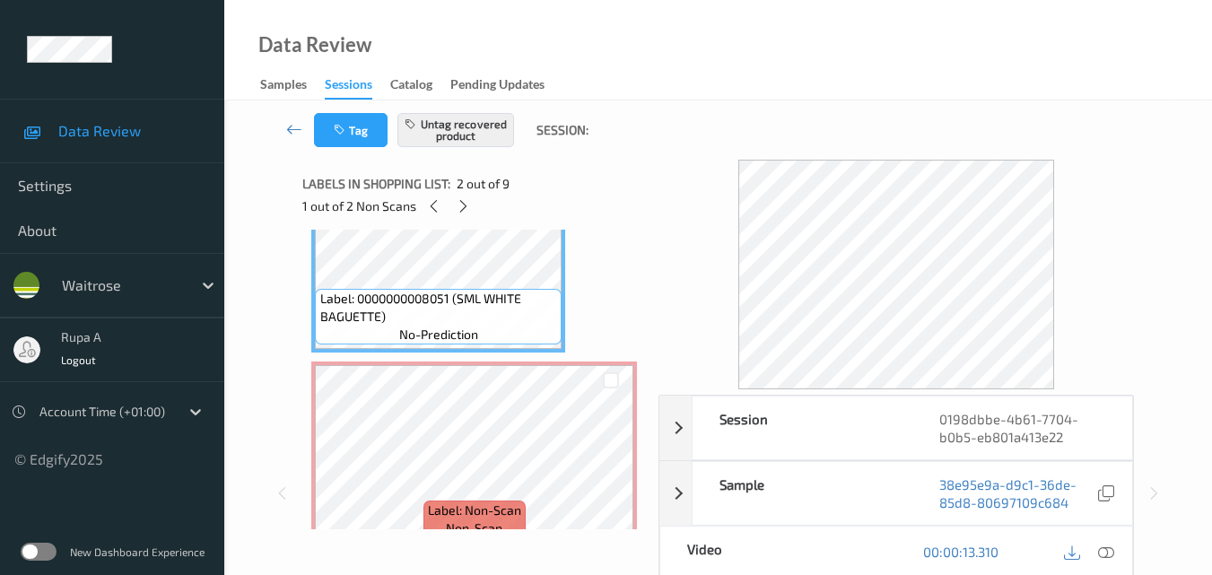
scroll to position [269, 0]
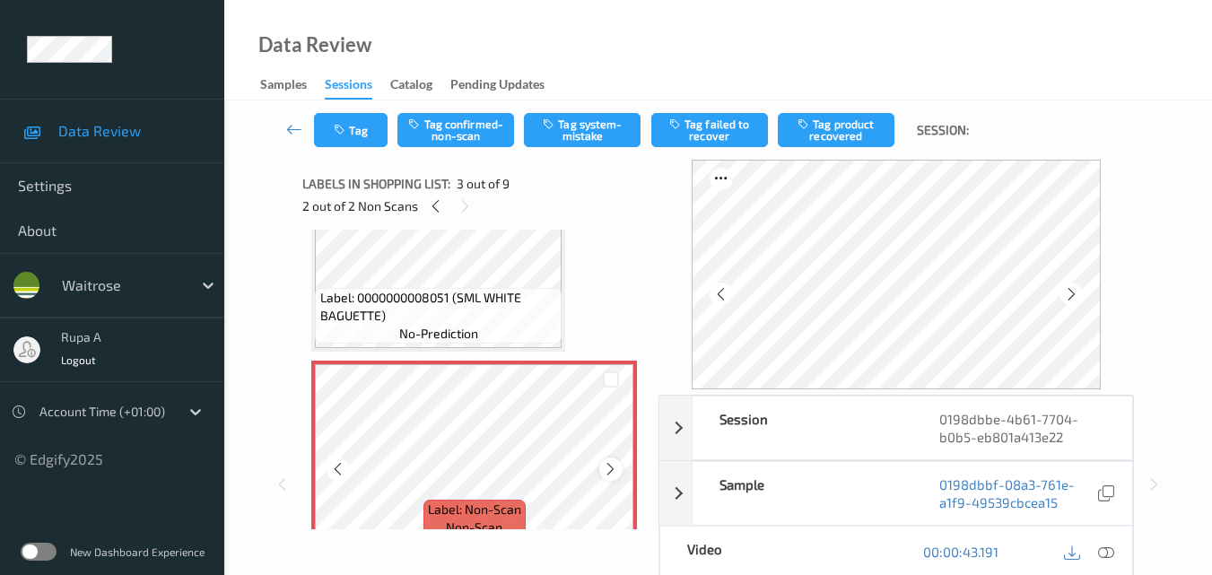
click at [608, 466] on icon at bounding box center [610, 469] width 15 height 16
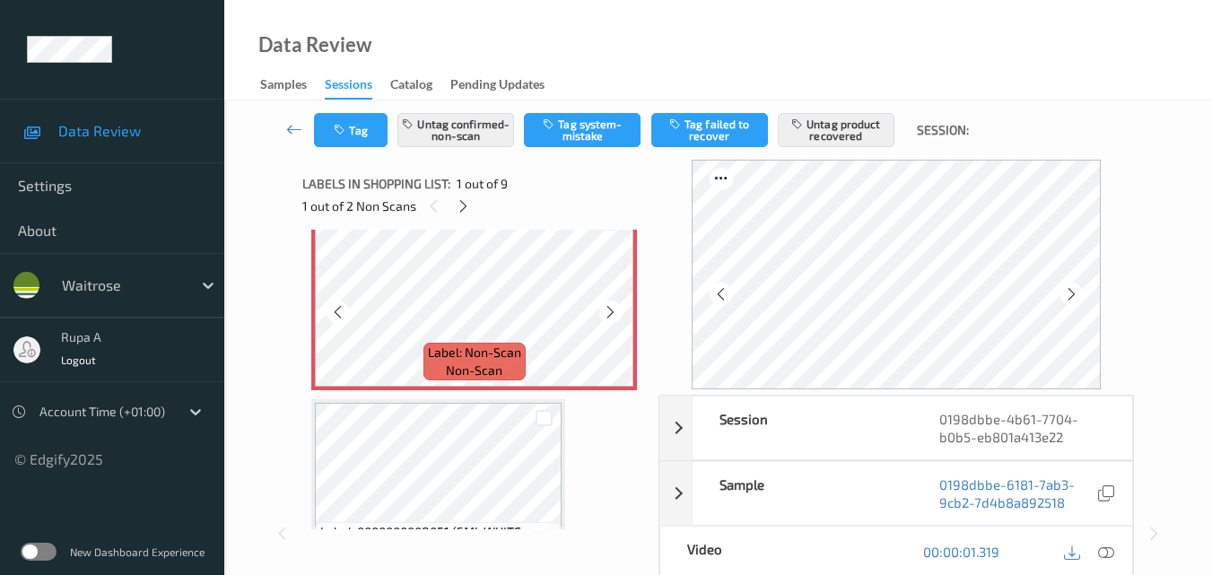
scroll to position [0, 0]
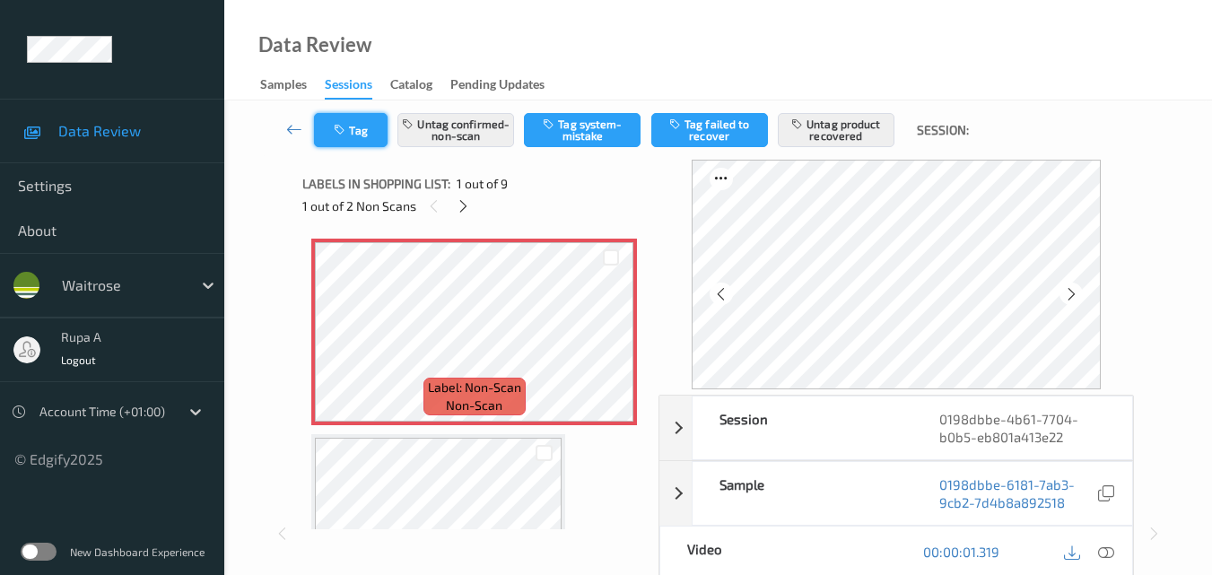
click at [354, 128] on button "Tag" at bounding box center [351, 130] width 74 height 34
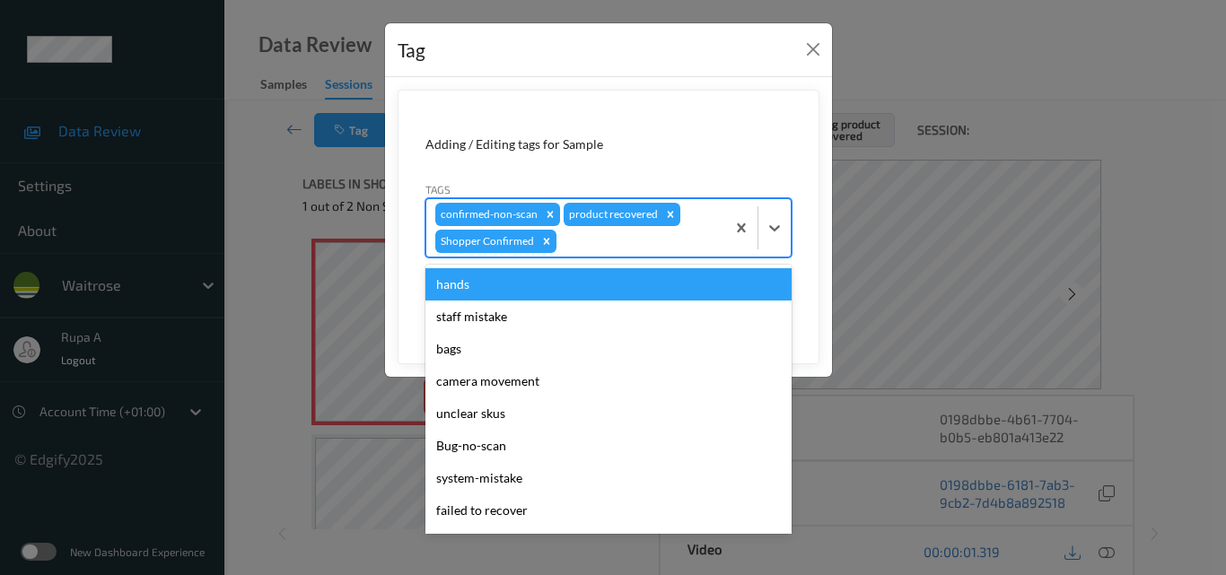
click at [598, 246] on div at bounding box center [638, 242] width 156 height 22
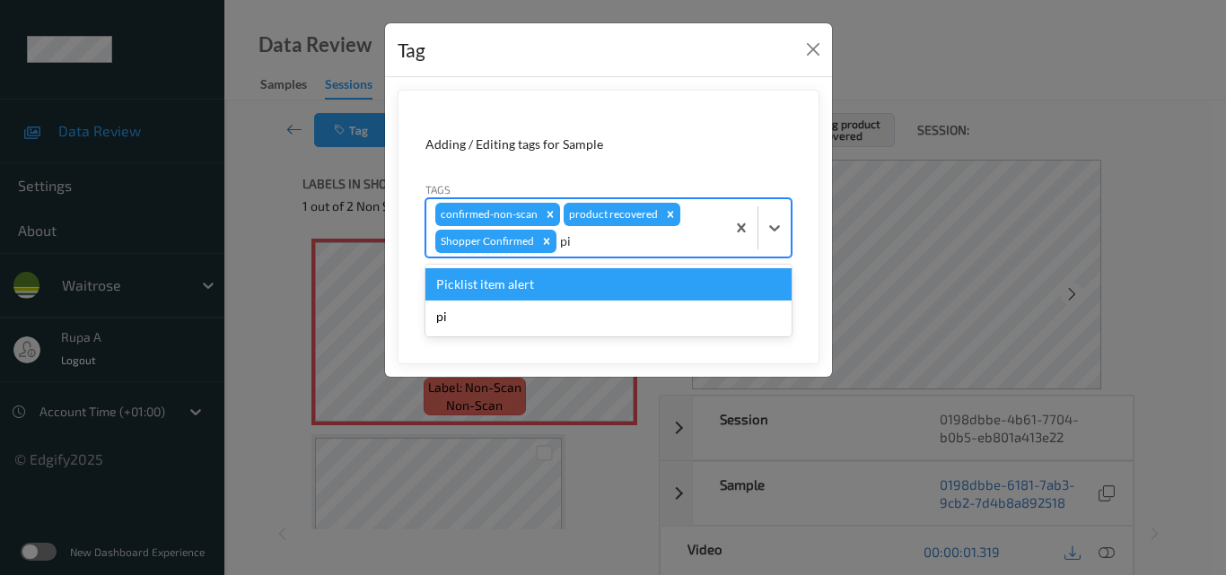
type input "pic"
click at [476, 292] on div "Picklist item alert" at bounding box center [608, 284] width 366 height 32
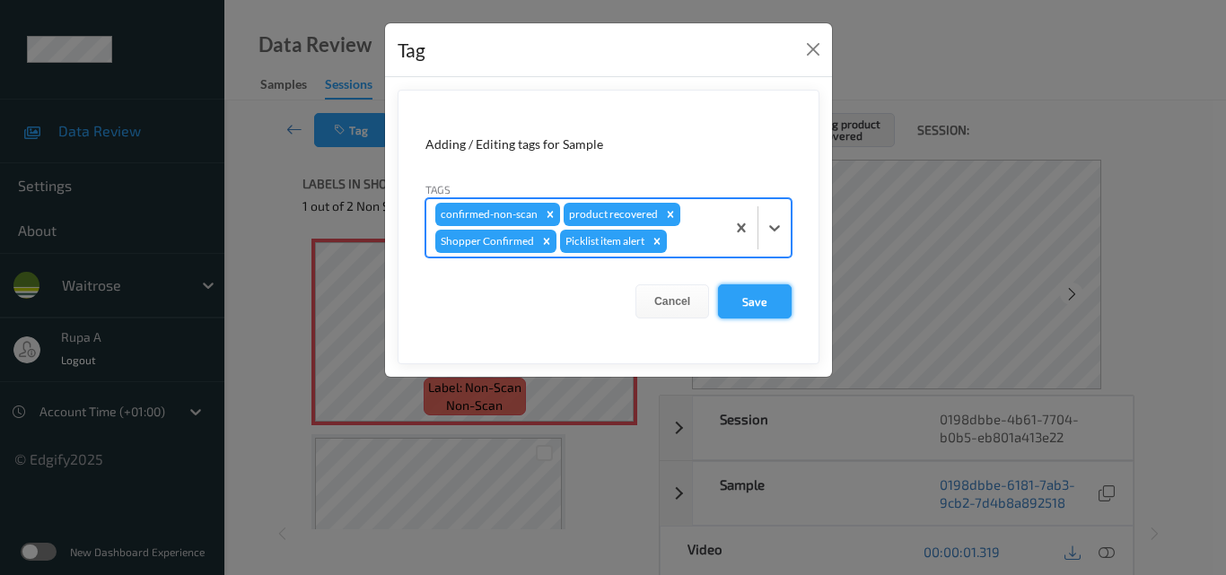
click at [742, 310] on button "Save" at bounding box center [755, 301] width 74 height 34
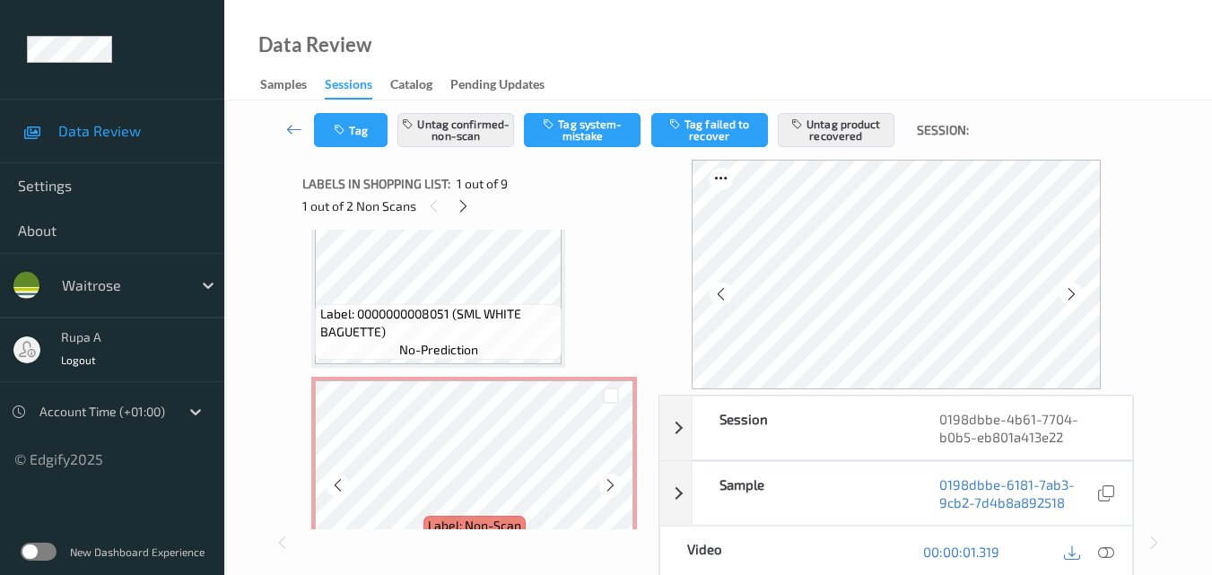
scroll to position [359, 0]
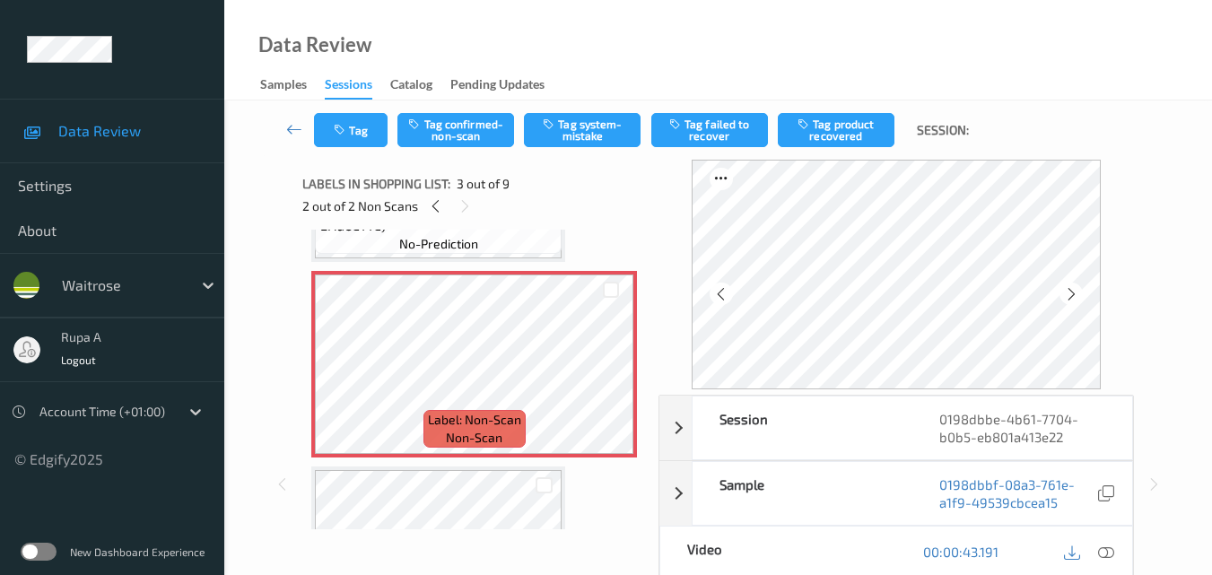
click at [1108, 553] on icon at bounding box center [1106, 552] width 16 height 16
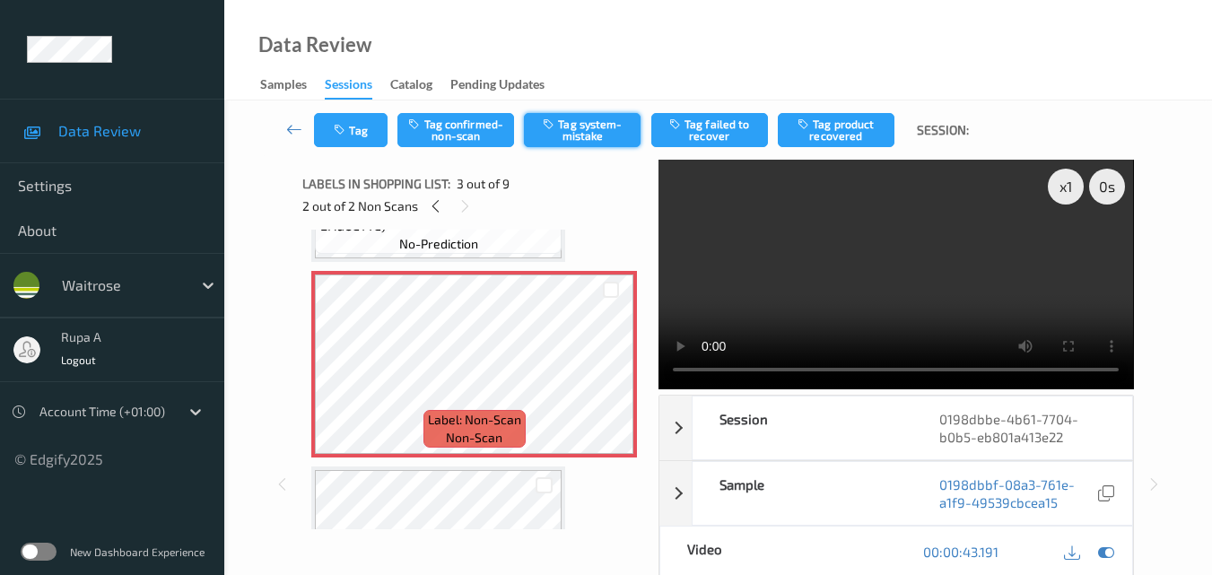
click at [583, 129] on button "Tag system-mistake" at bounding box center [582, 130] width 117 height 34
click at [362, 132] on button "Tag" at bounding box center [351, 130] width 74 height 34
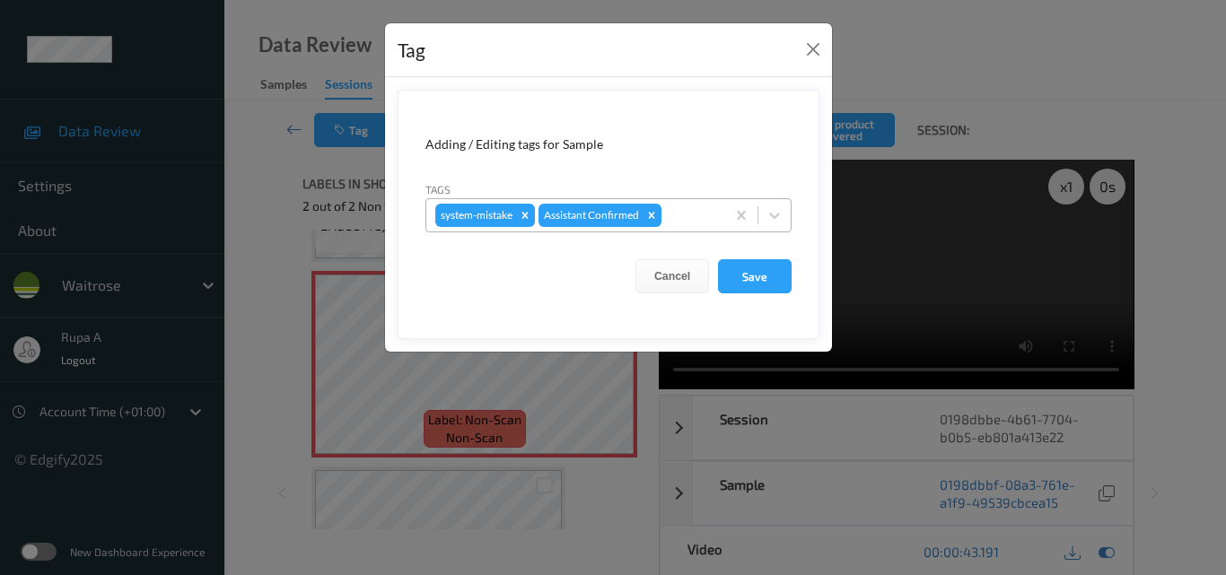
click at [694, 222] on div at bounding box center [690, 216] width 51 height 22
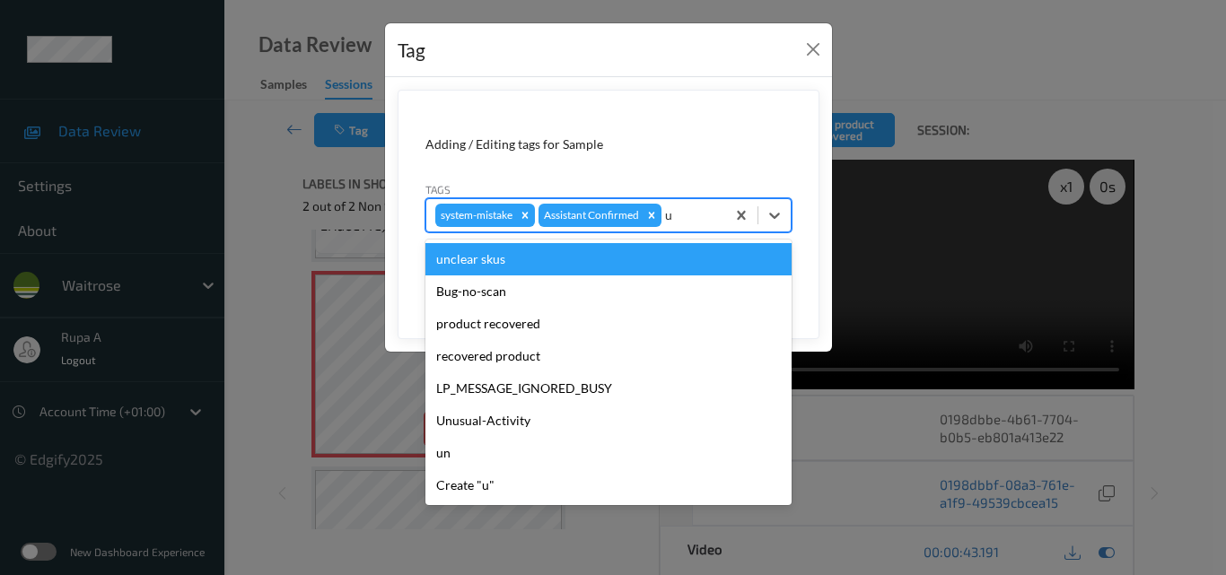
type input "un"
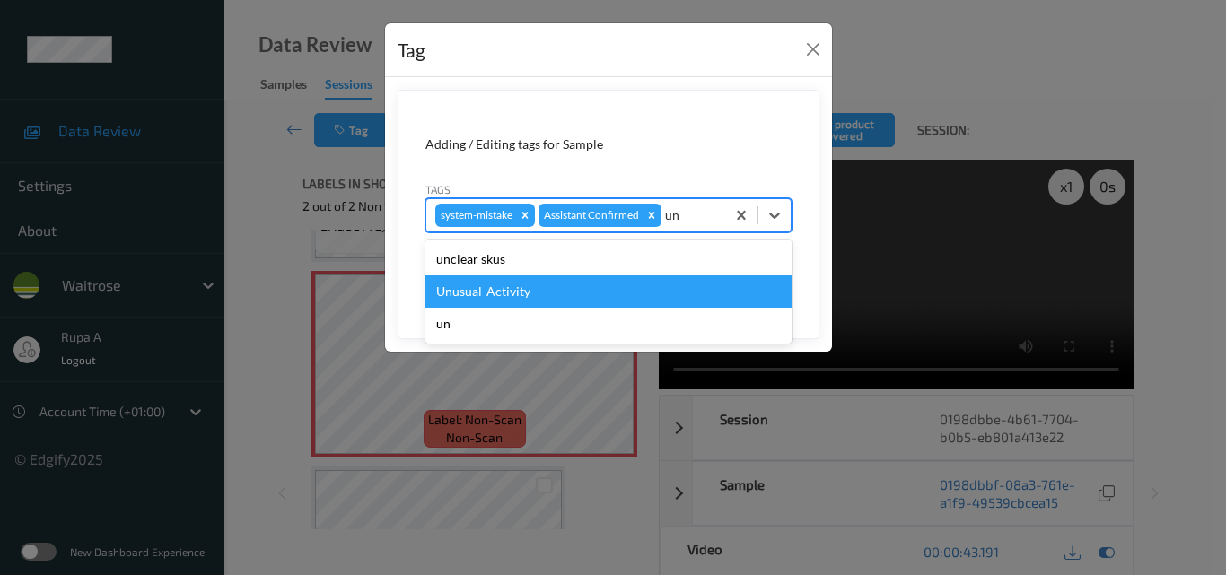
click at [568, 290] on div "Unusual-Activity" at bounding box center [608, 291] width 366 height 32
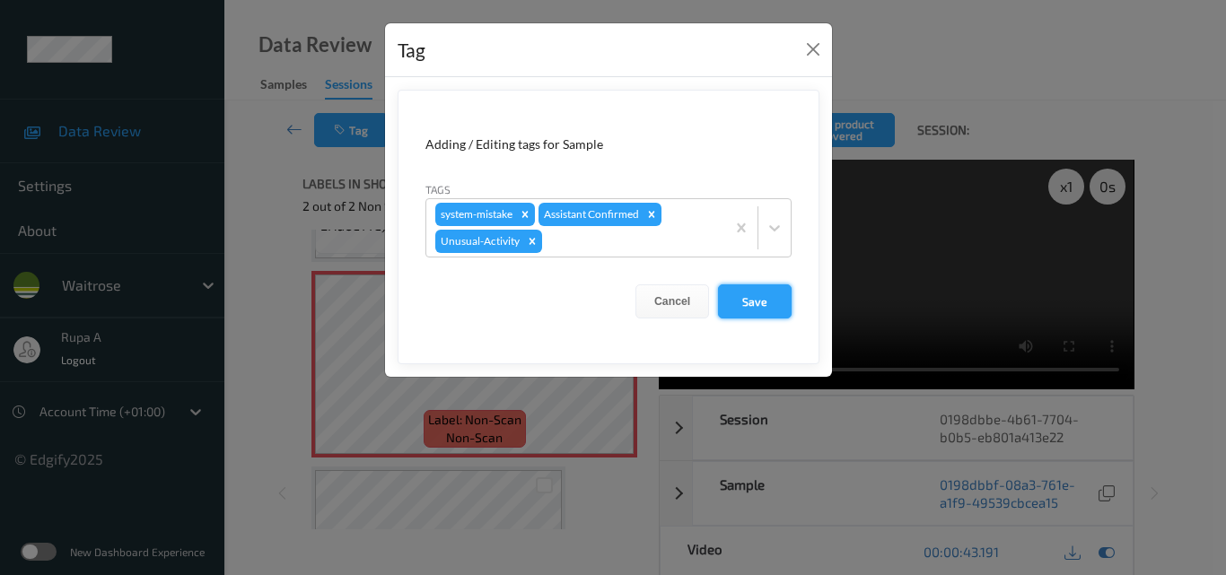
click at [731, 305] on button "Save" at bounding box center [755, 301] width 74 height 34
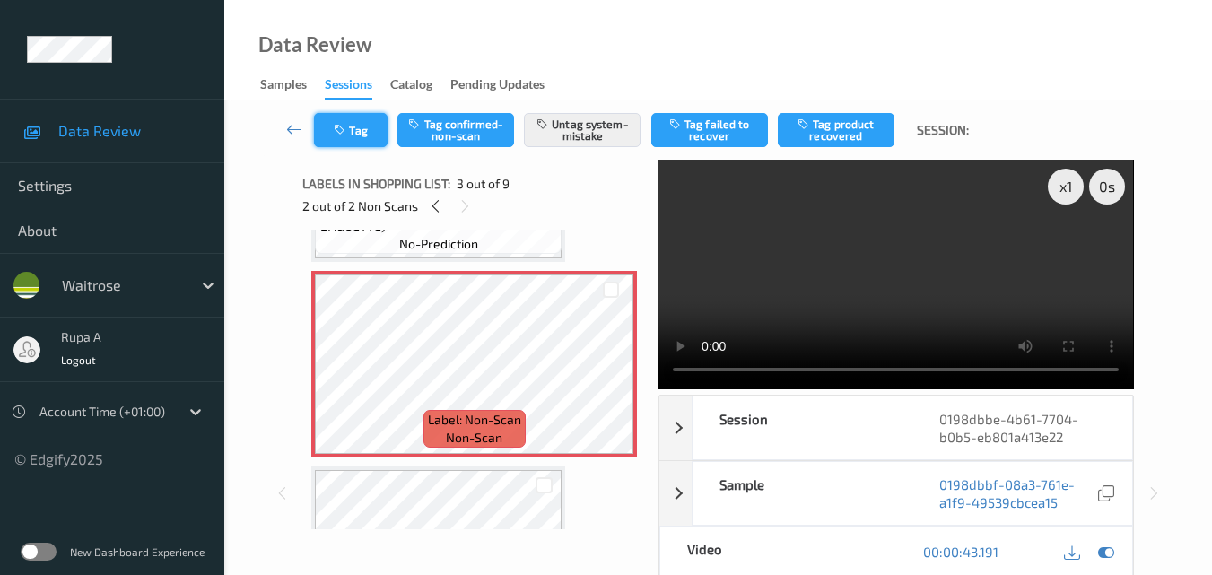
click at [353, 137] on button "Tag" at bounding box center [351, 130] width 74 height 34
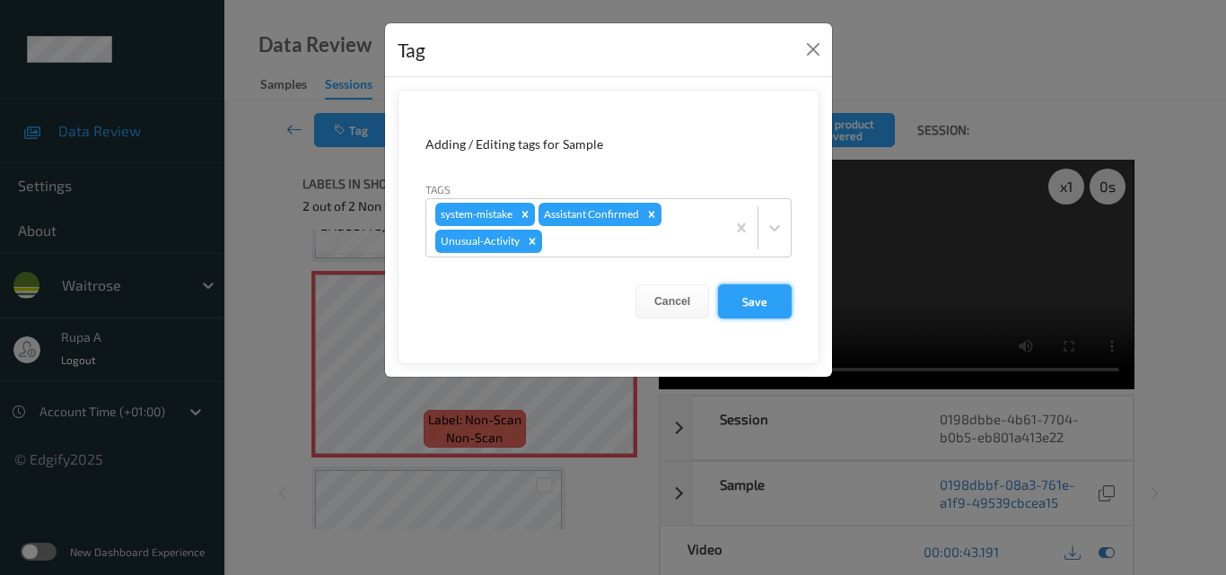
click at [755, 297] on button "Save" at bounding box center [755, 301] width 74 height 34
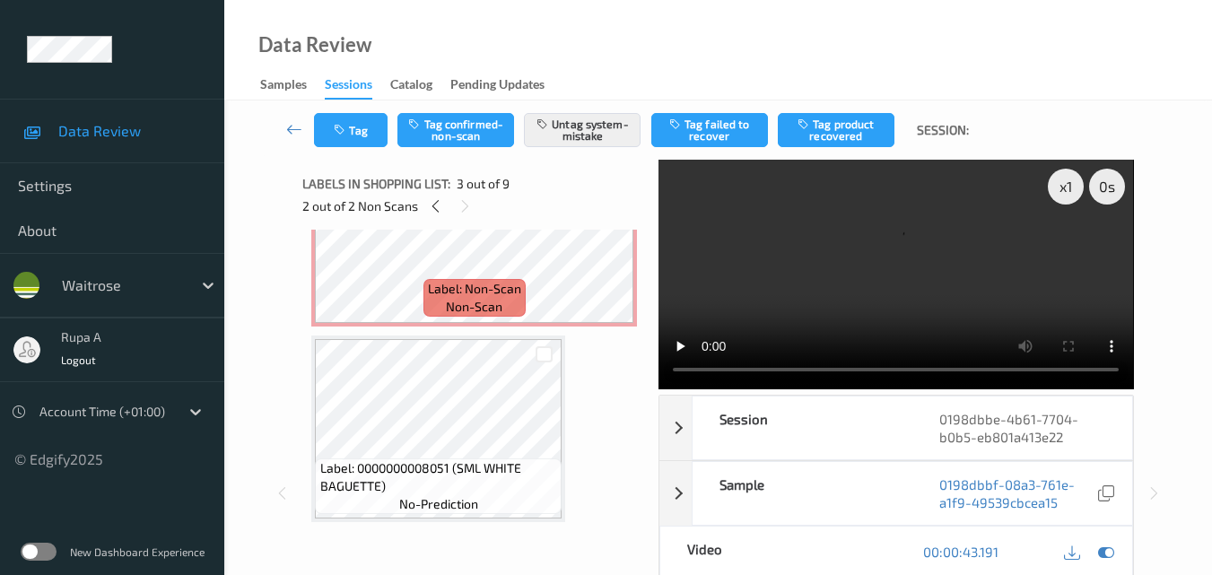
scroll to position [90, 0]
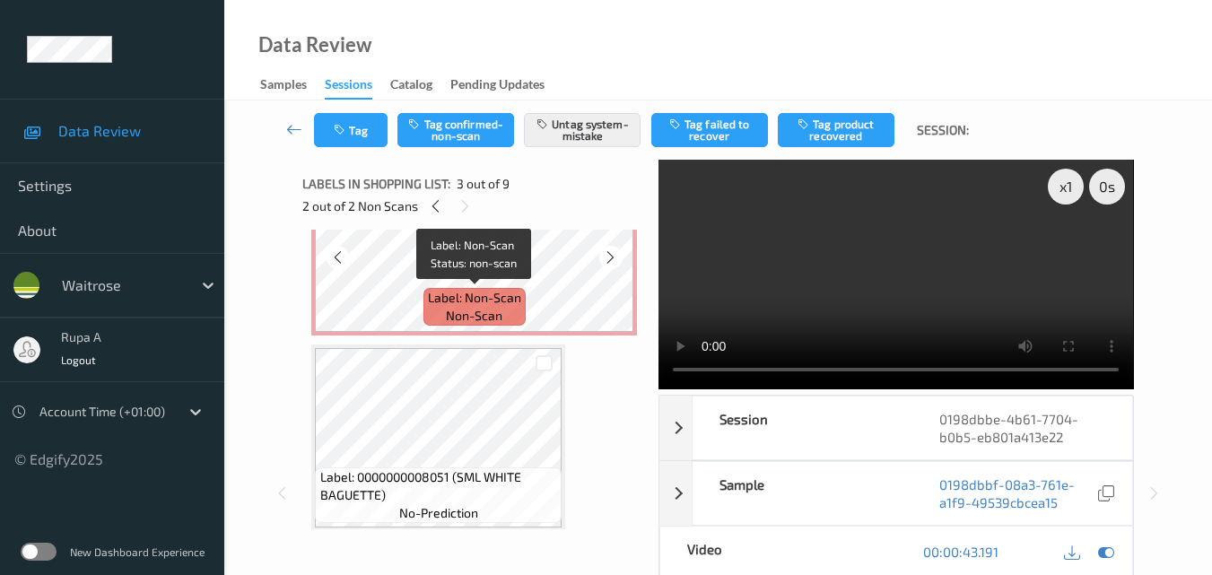
click at [509, 296] on span "Label: Non-Scan" at bounding box center [474, 298] width 93 height 18
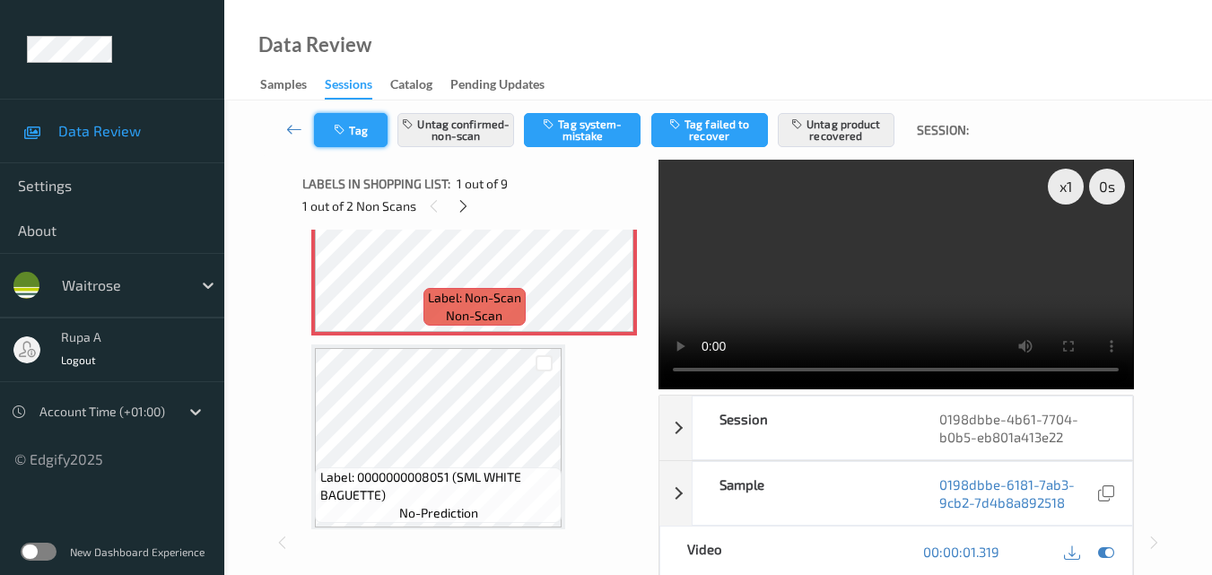
click at [328, 143] on button "Tag" at bounding box center [351, 130] width 74 height 34
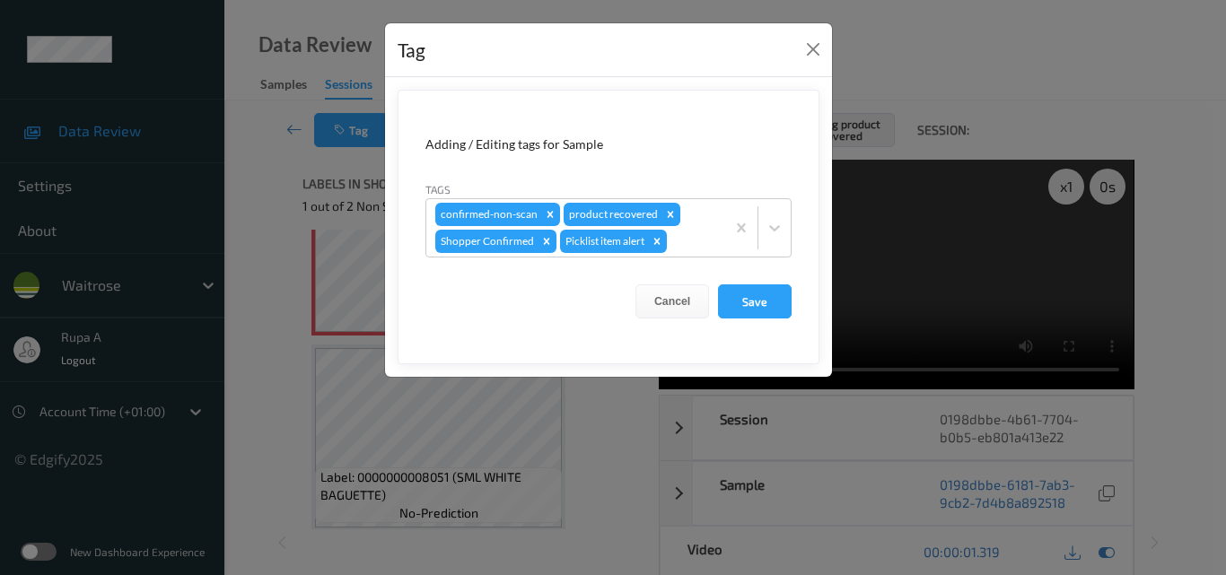
click at [715, 298] on div "Cancel Save" at bounding box center [608, 301] width 366 height 34
click at [755, 286] on button "Save" at bounding box center [755, 301] width 74 height 34
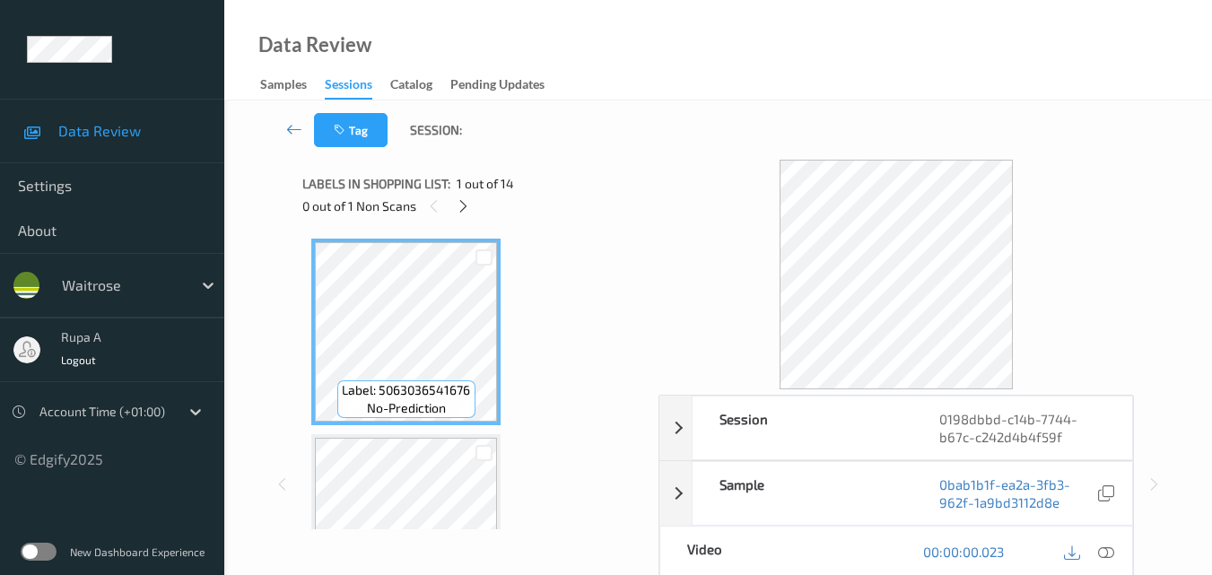
click at [476, 205] on div "0 out of 1 Non Scans" at bounding box center [474, 206] width 344 height 22
click at [461, 205] on icon at bounding box center [463, 206] width 15 height 16
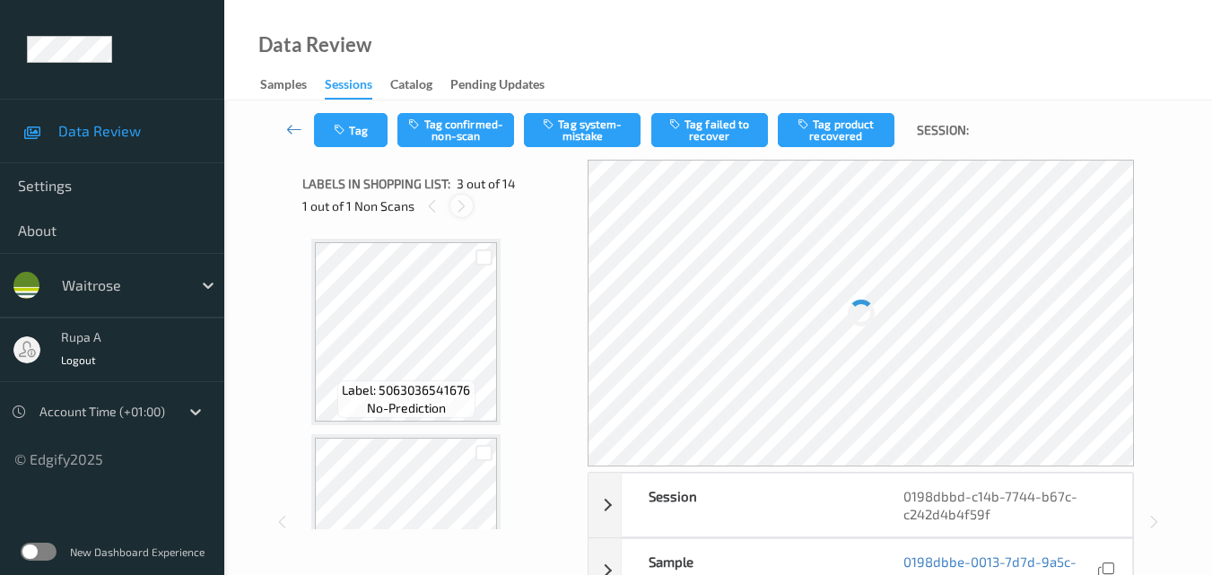
scroll to position [205, 0]
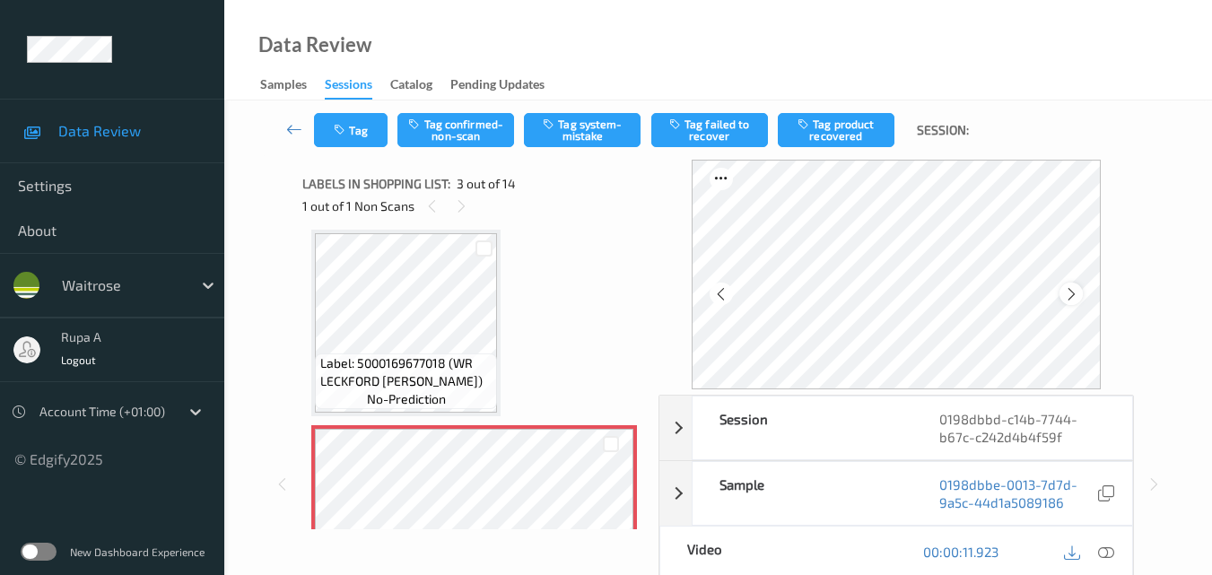
click at [1074, 294] on icon at bounding box center [1071, 294] width 15 height 16
click at [1117, 556] on div at bounding box center [1107, 552] width 24 height 24
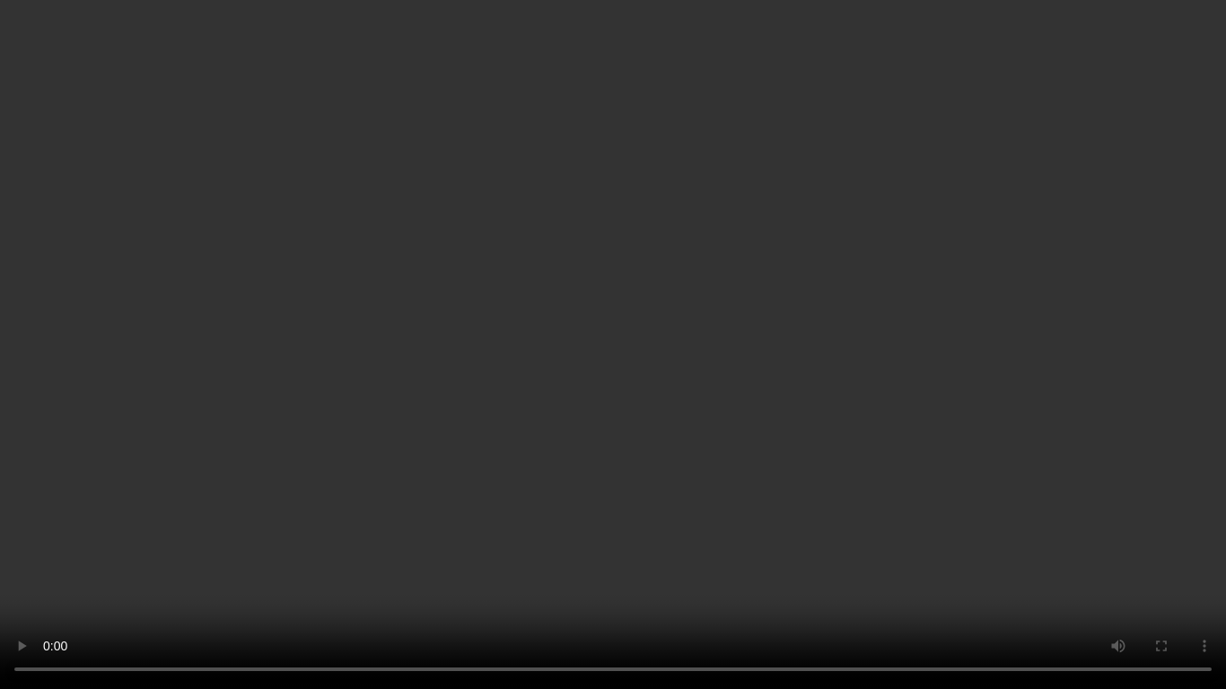
click at [546, 332] on video at bounding box center [613, 344] width 1226 height 689
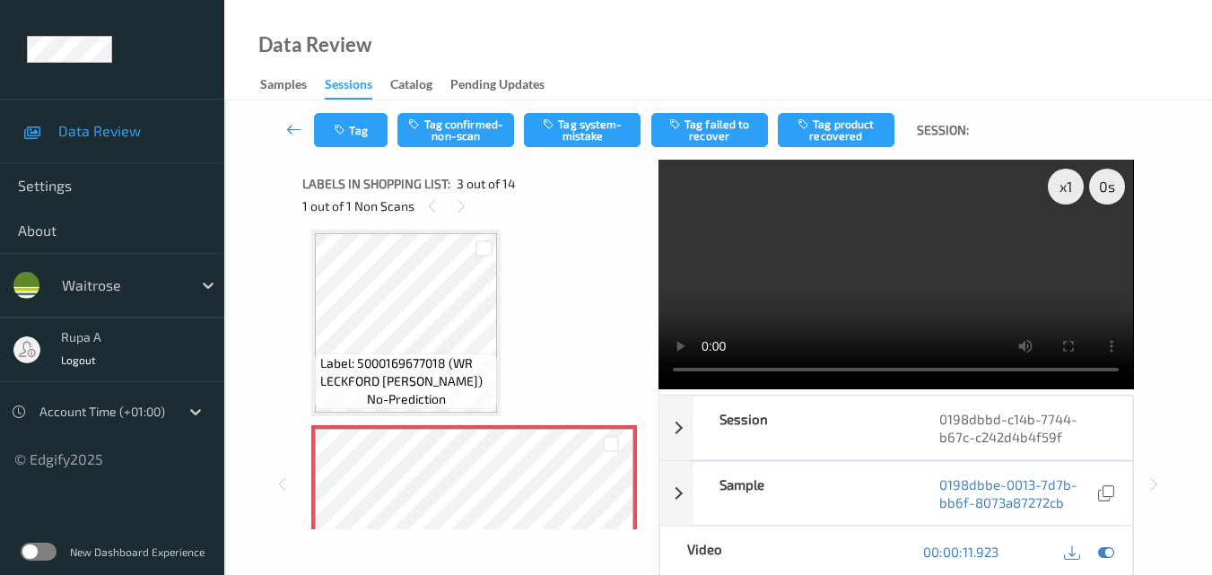
click at [1112, 563] on div at bounding box center [1089, 552] width 58 height 24
click at [1105, 547] on icon at bounding box center [1106, 552] width 16 height 16
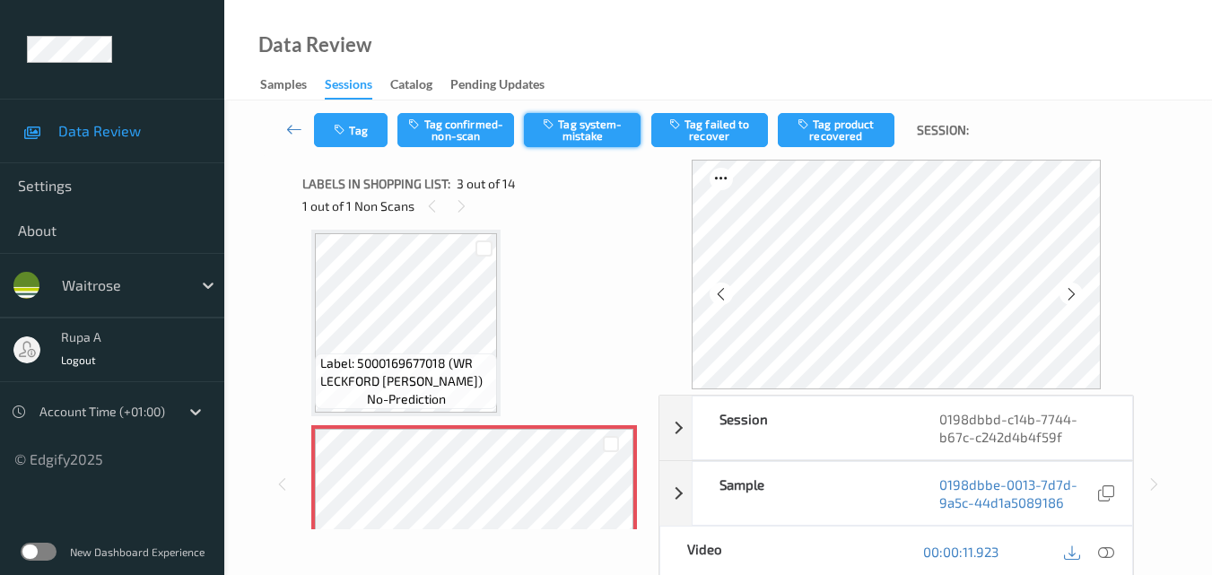
click at [569, 128] on button "Tag system-mistake" at bounding box center [582, 130] width 117 height 34
click at [359, 145] on button "Tag" at bounding box center [351, 130] width 74 height 34
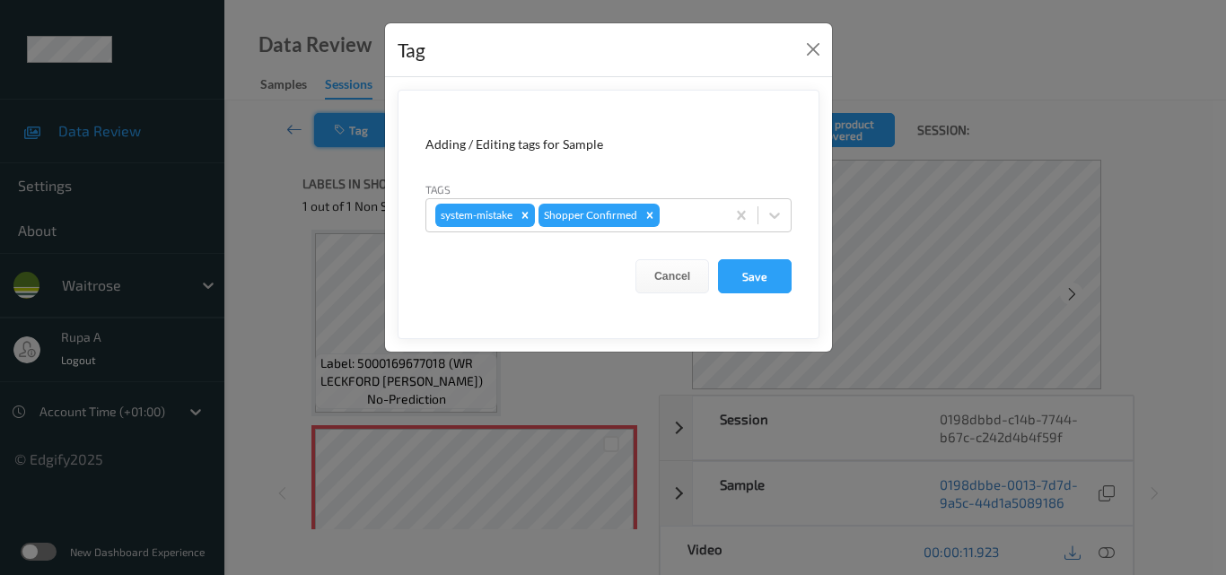
click at [714, 208] on div at bounding box center [689, 216] width 53 height 22
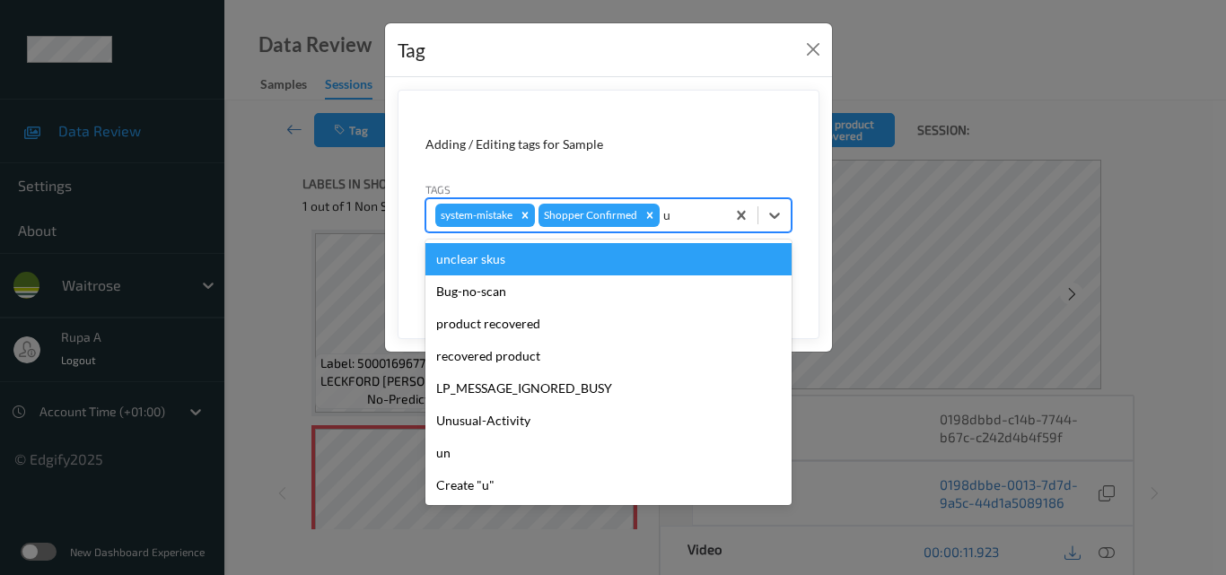
type input "un"
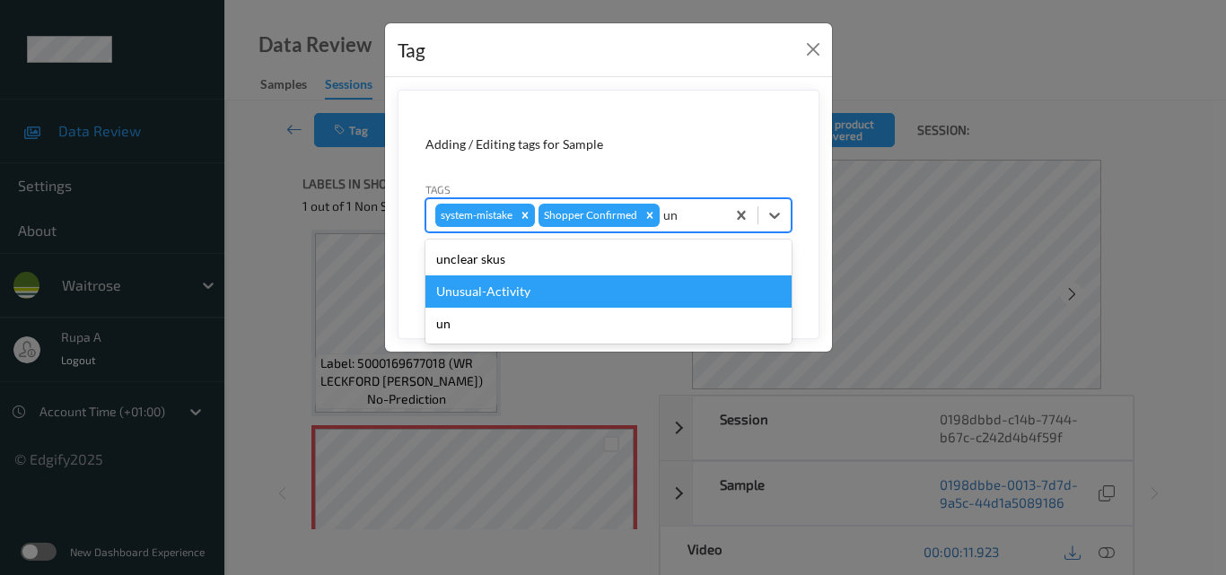
click at [564, 295] on div "Unusual-Activity" at bounding box center [608, 291] width 366 height 32
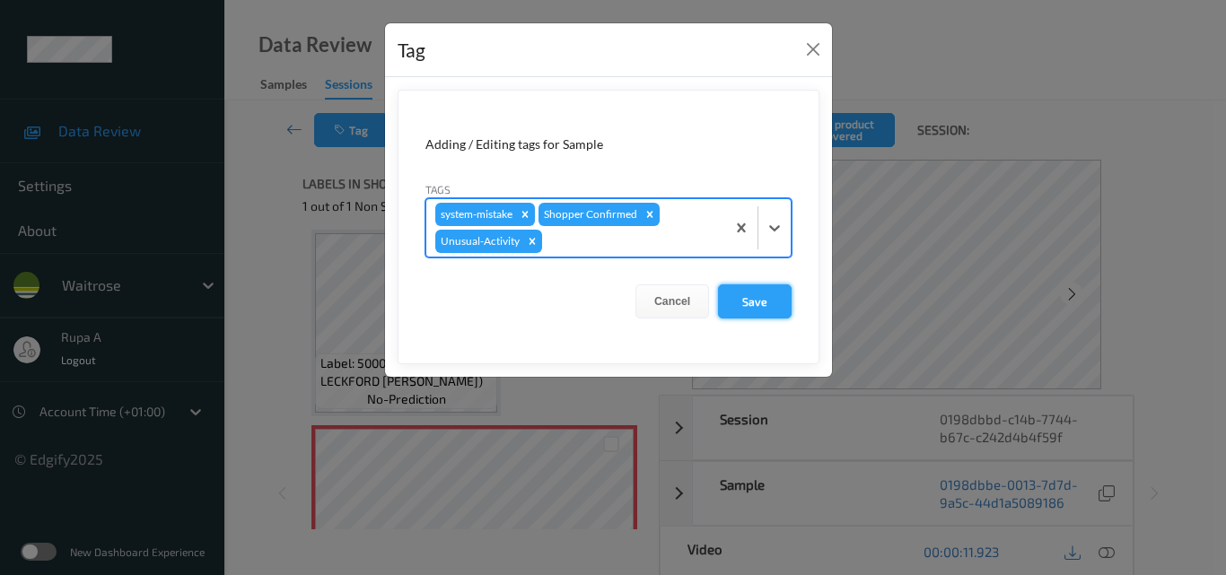
click at [751, 298] on button "Save" at bounding box center [755, 301] width 74 height 34
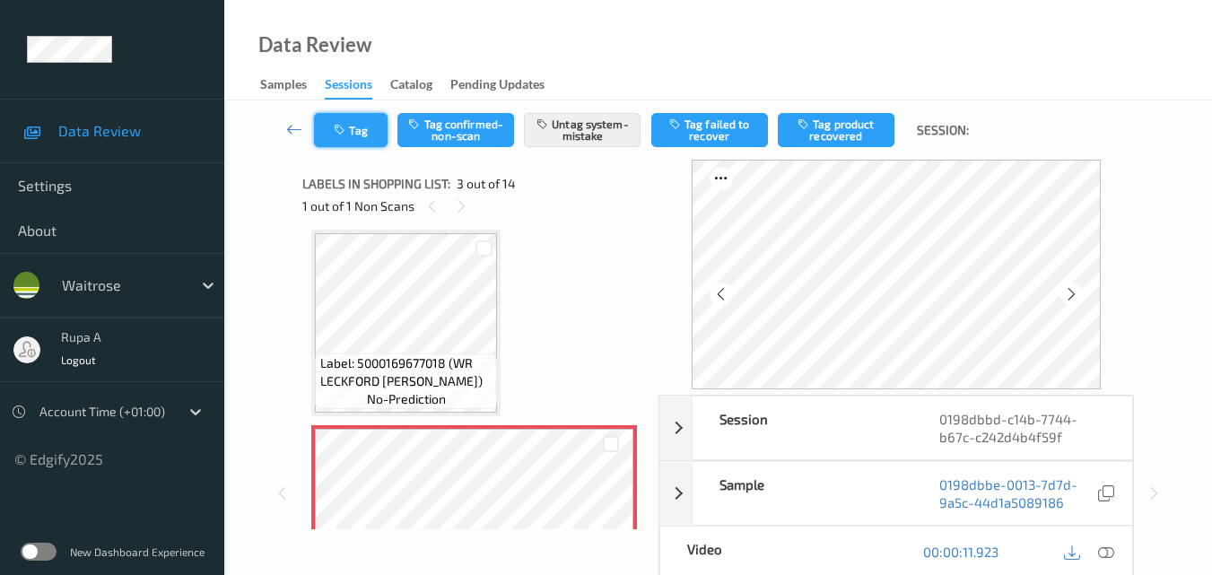
click at [317, 135] on button "Tag" at bounding box center [351, 130] width 74 height 34
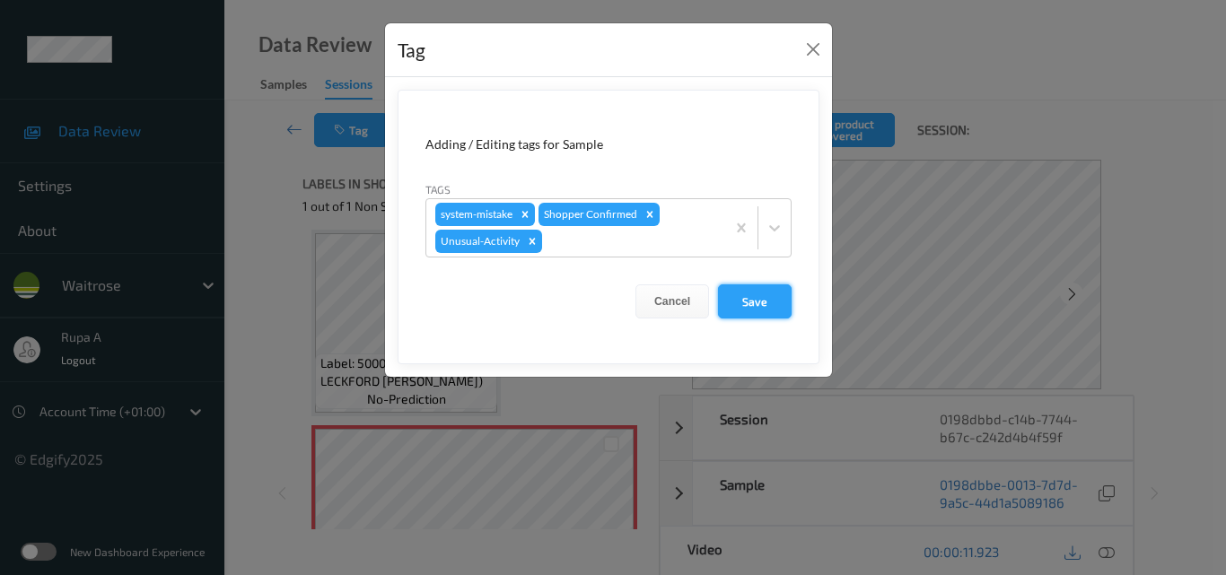
click at [751, 305] on button "Save" at bounding box center [755, 301] width 74 height 34
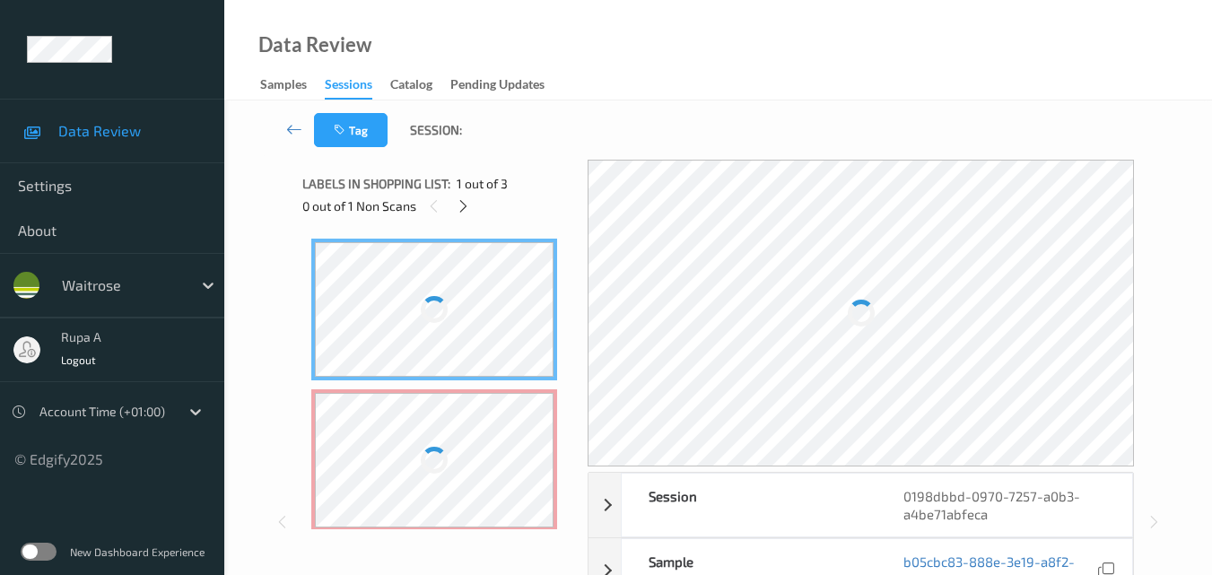
click at [569, 108] on div "Tag Session:" at bounding box center [718, 129] width 914 height 59
click at [474, 210] on div at bounding box center [463, 206] width 22 height 22
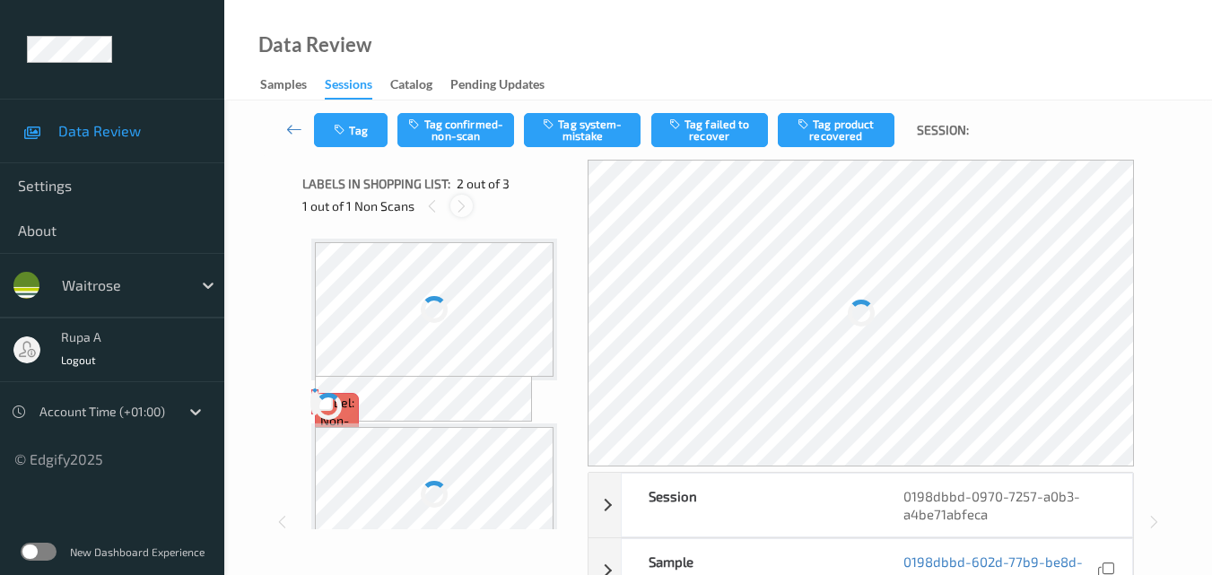
scroll to position [9, 0]
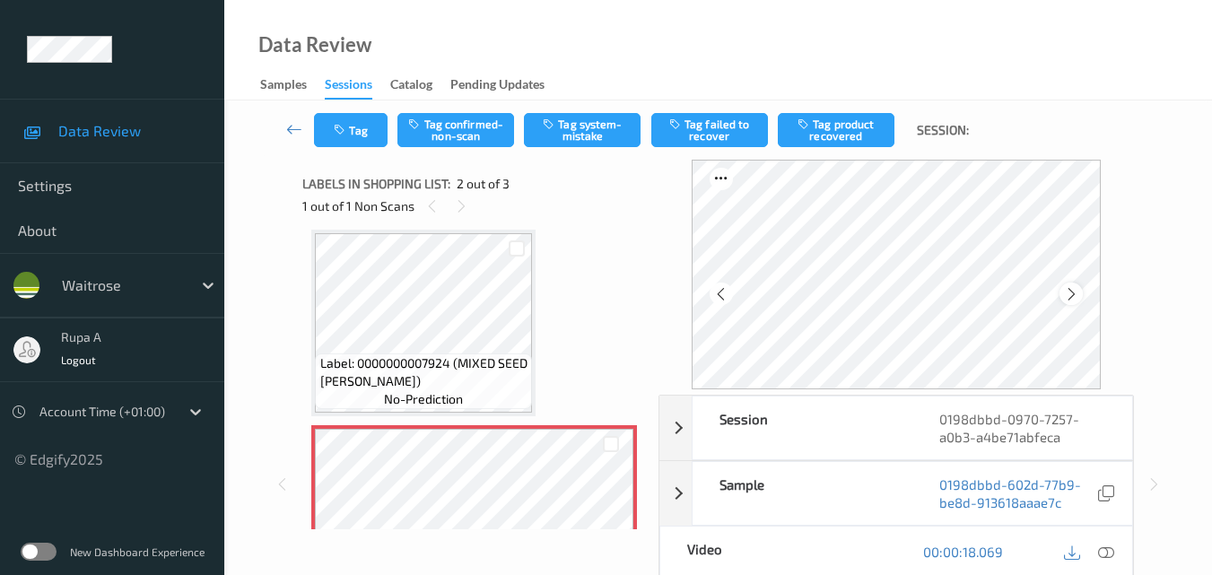
click at [1079, 294] on icon at bounding box center [1071, 294] width 15 height 16
click at [1072, 292] on icon at bounding box center [1071, 294] width 15 height 16
click at [1112, 554] on icon at bounding box center [1106, 552] width 16 height 16
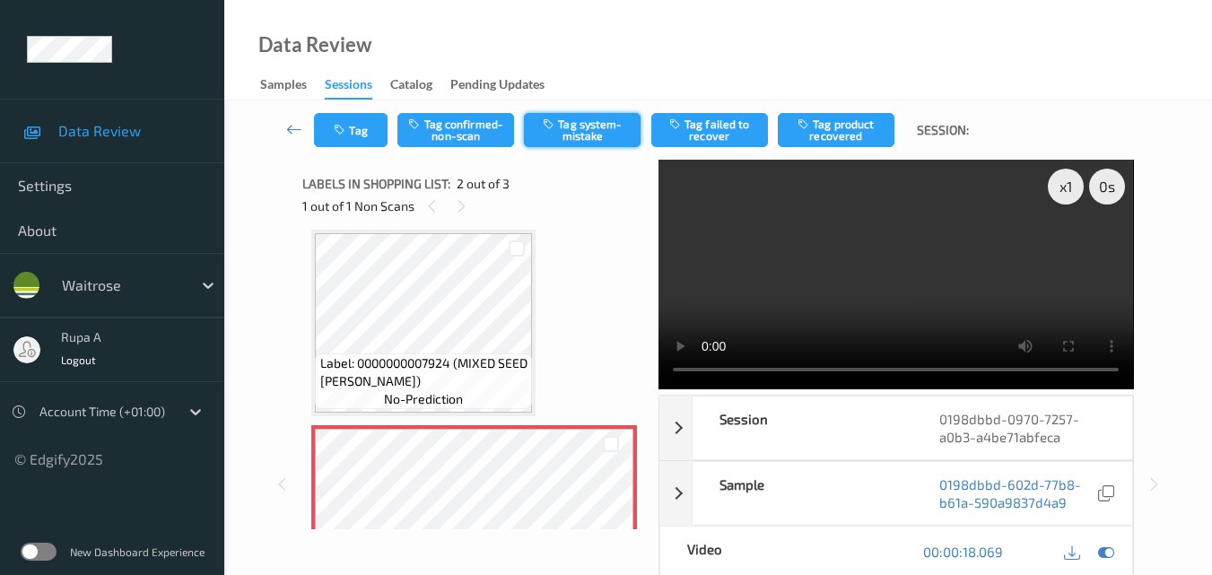
click at [591, 137] on button "Tag system-mistake" at bounding box center [582, 130] width 117 height 34
click at [358, 133] on button "Tag" at bounding box center [351, 130] width 74 height 34
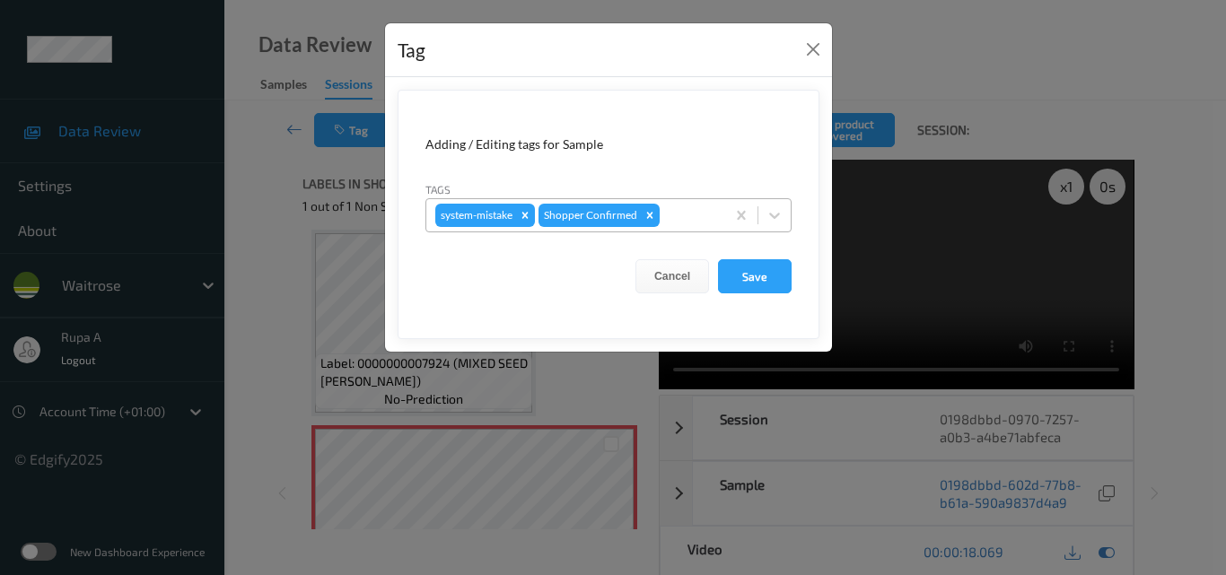
click at [682, 217] on div at bounding box center [689, 216] width 53 height 22
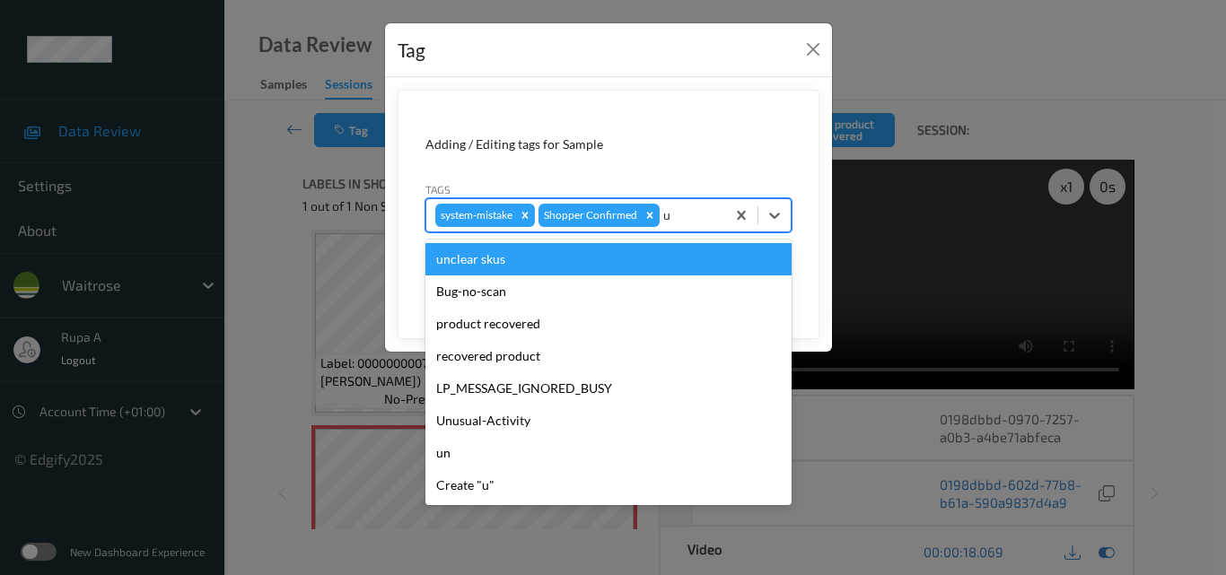
type input "un"
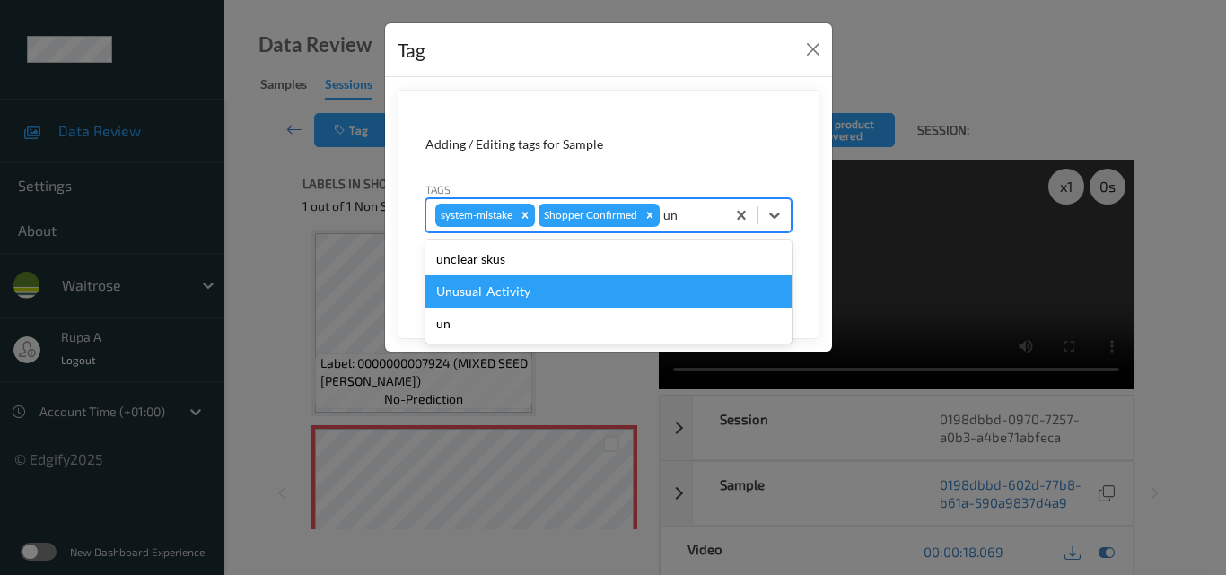
click at [528, 291] on div "Unusual-Activity" at bounding box center [608, 291] width 366 height 32
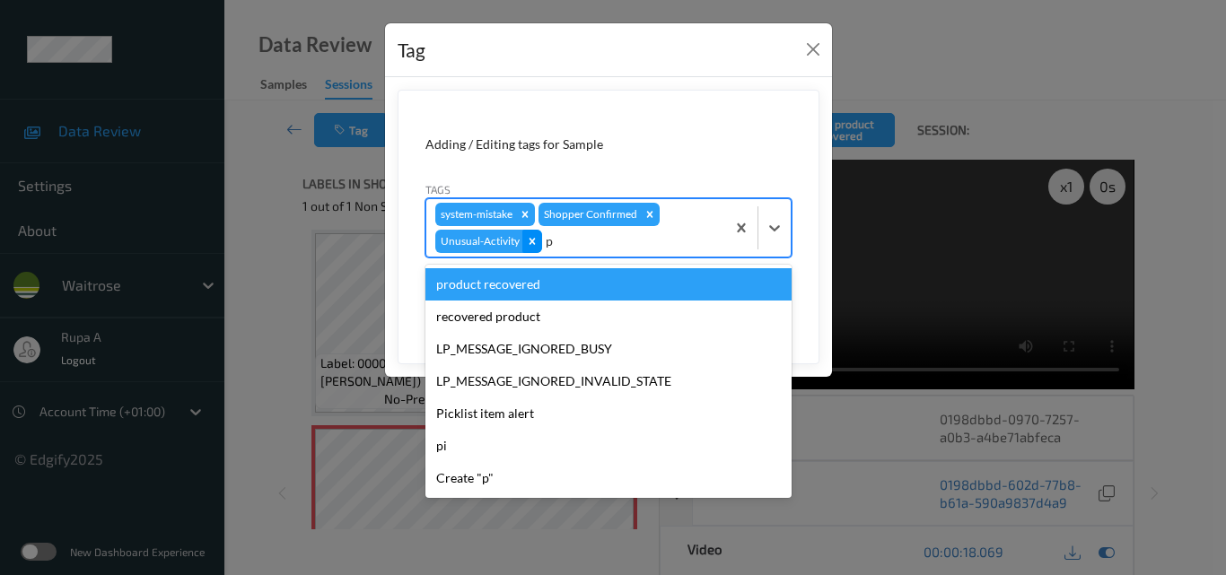
type input "pi"
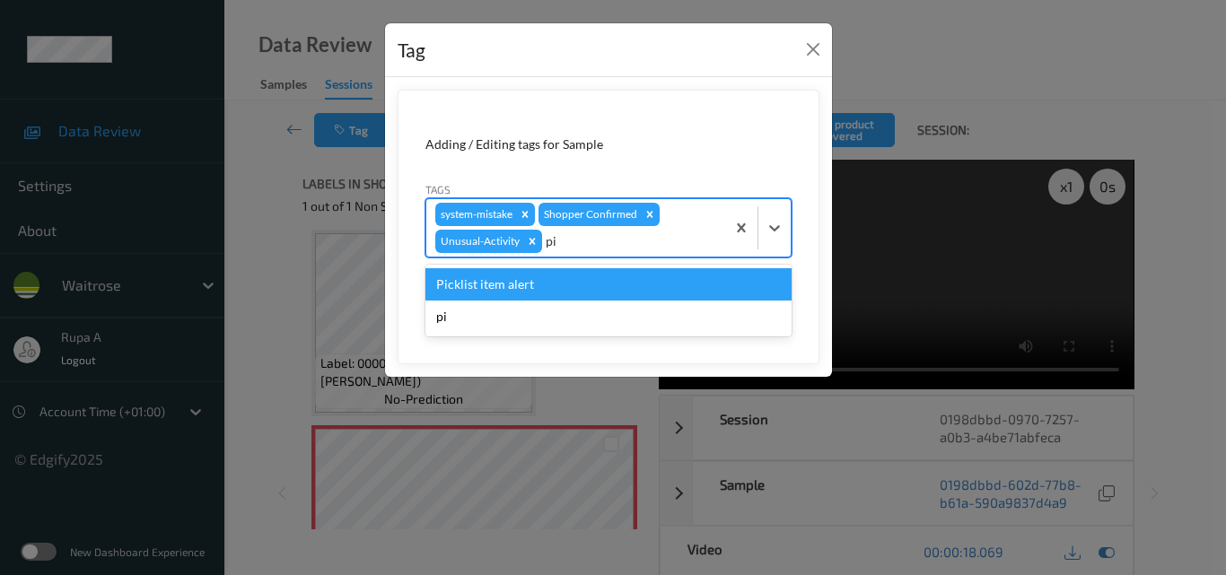
click at [537, 282] on div "Picklist item alert" at bounding box center [608, 284] width 366 height 32
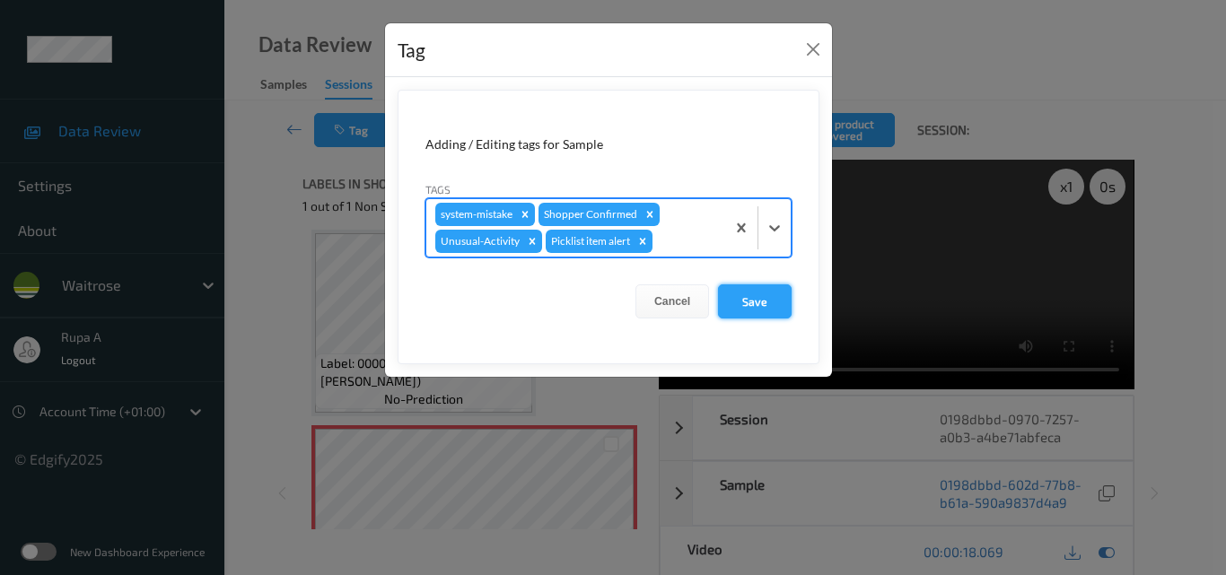
click at [777, 308] on button "Save" at bounding box center [755, 301] width 74 height 34
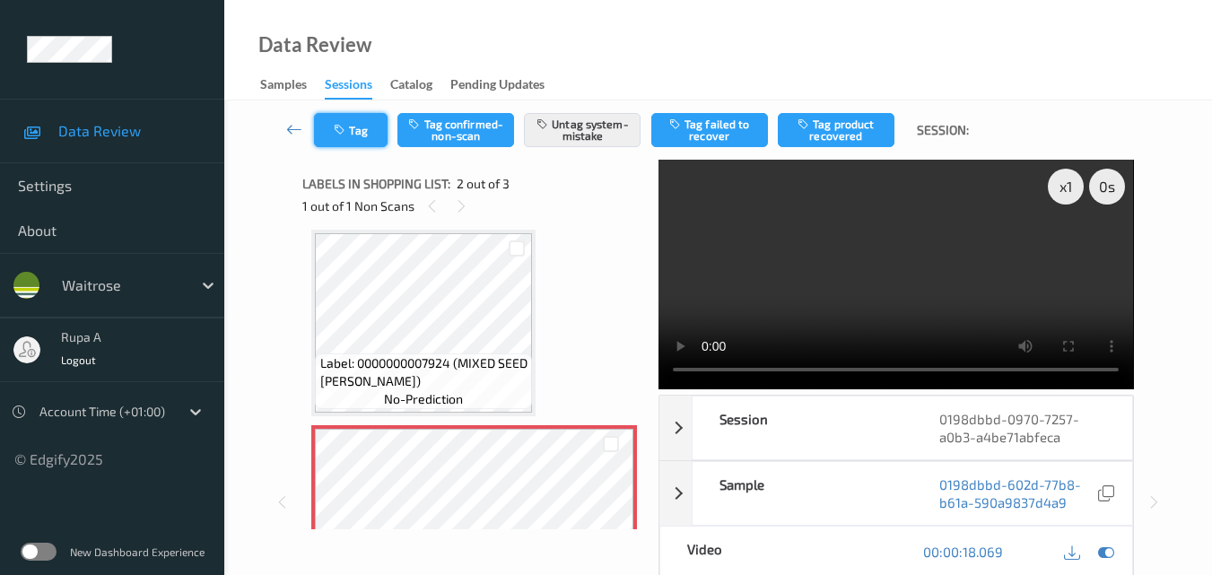
click at [319, 142] on button "Tag" at bounding box center [351, 130] width 74 height 34
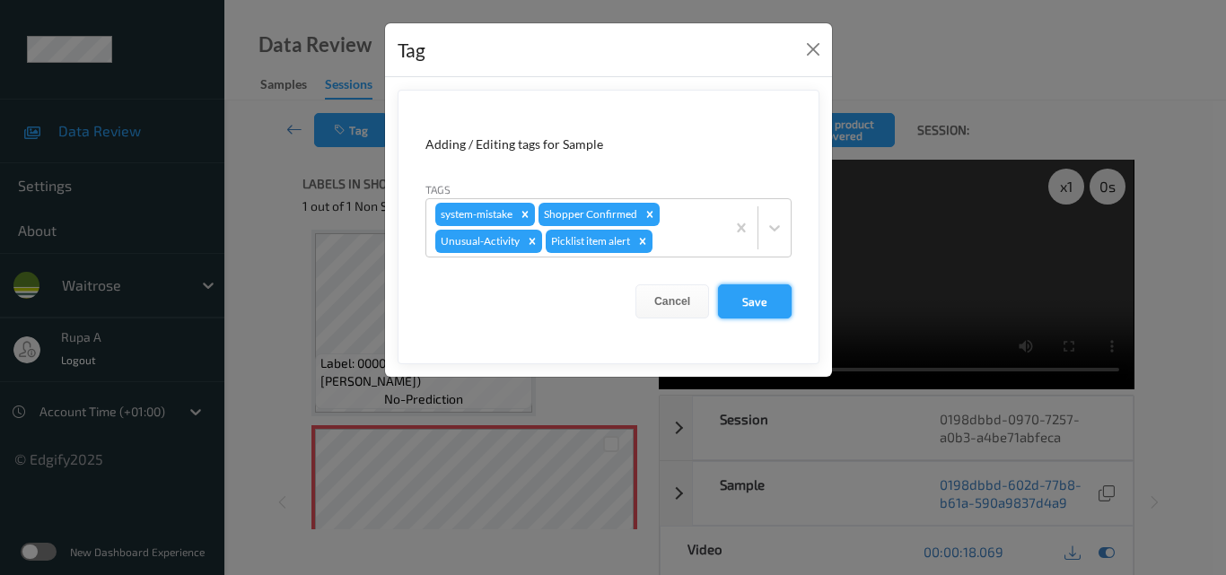
click at [777, 311] on button "Save" at bounding box center [755, 301] width 74 height 34
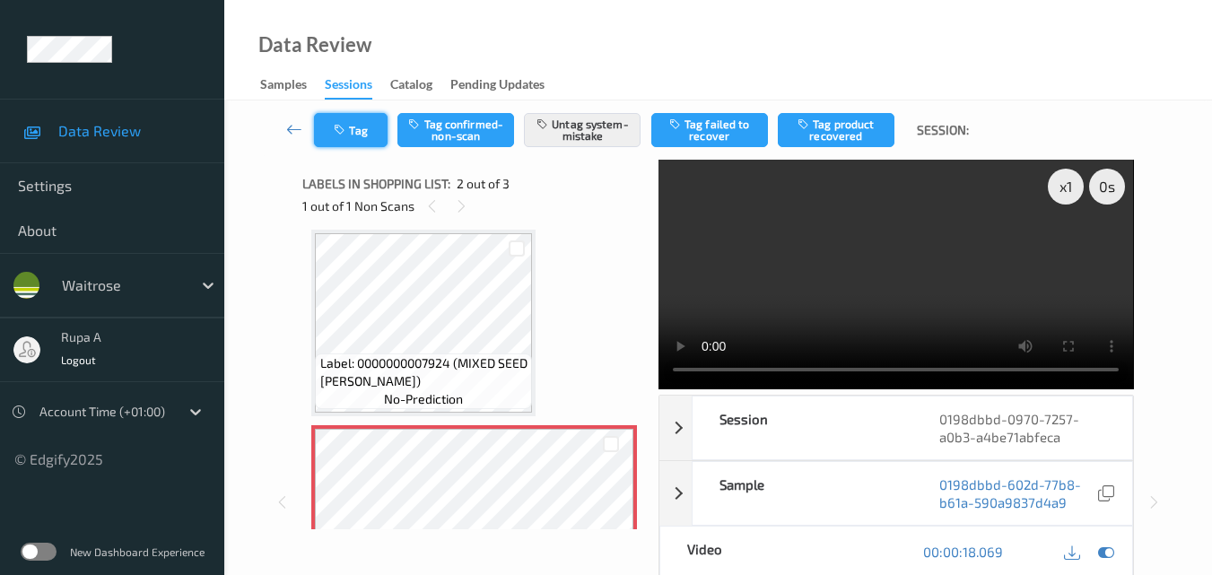
click at [375, 128] on button "Tag" at bounding box center [351, 130] width 74 height 34
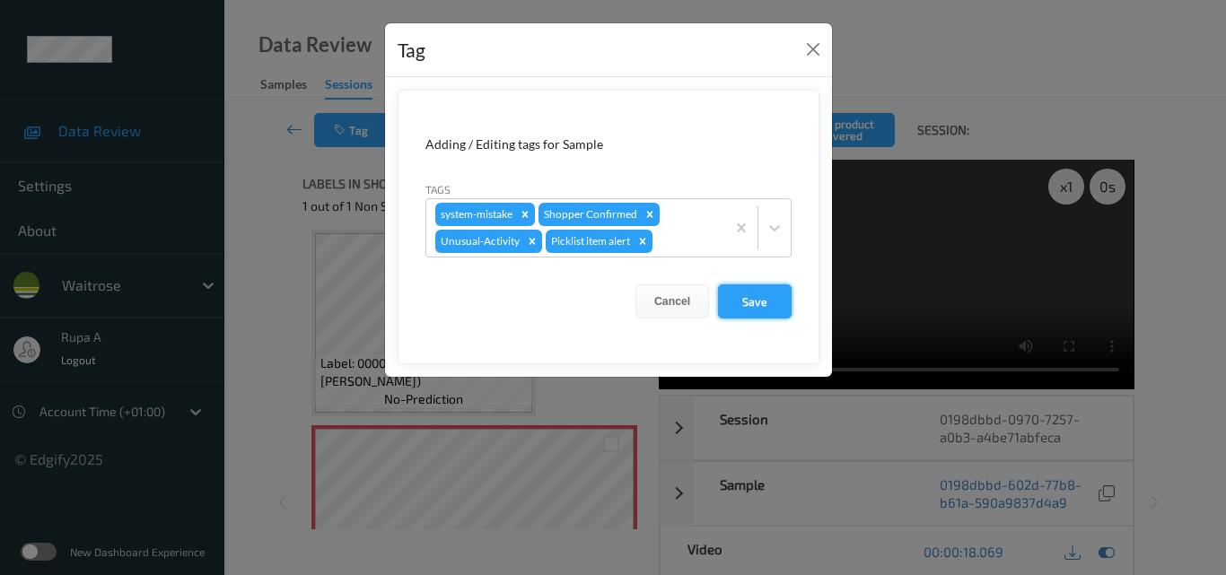
drag, startPoint x: 755, startPoint y: 310, endPoint x: 765, endPoint y: 298, distance: 15.3
click at [757, 309] on button "Save" at bounding box center [755, 301] width 74 height 34
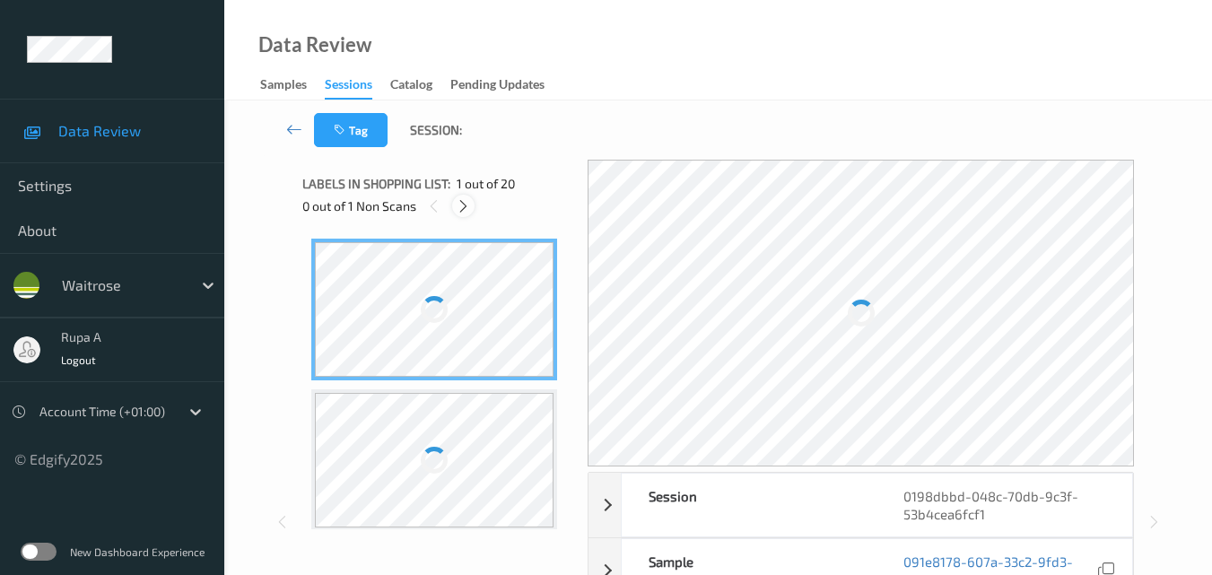
click at [460, 200] on icon at bounding box center [463, 206] width 15 height 16
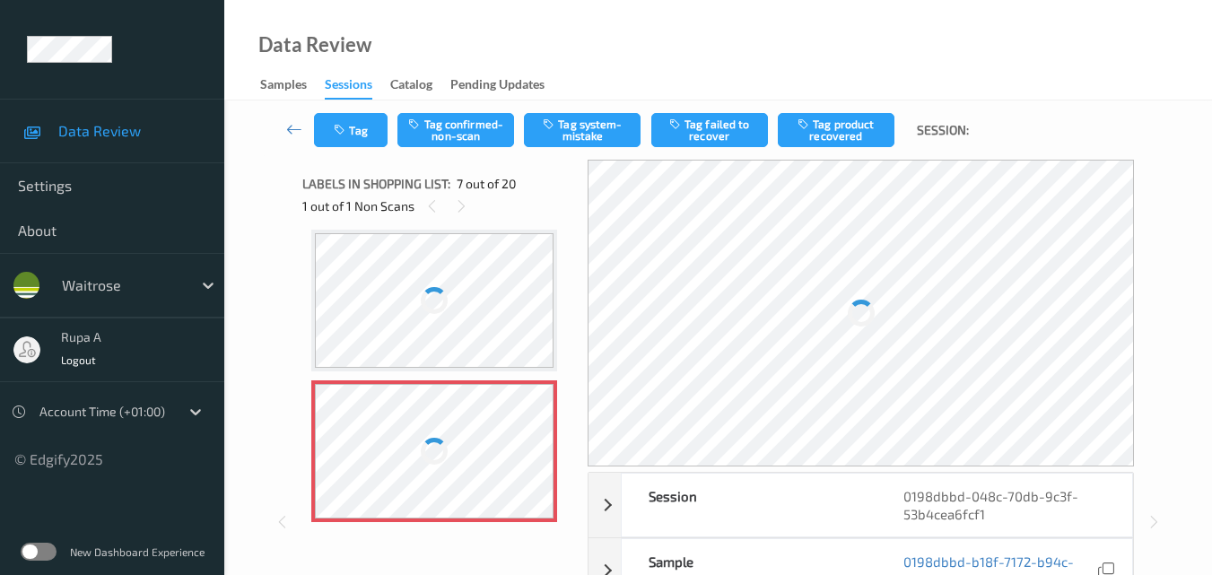
scroll to position [987, 0]
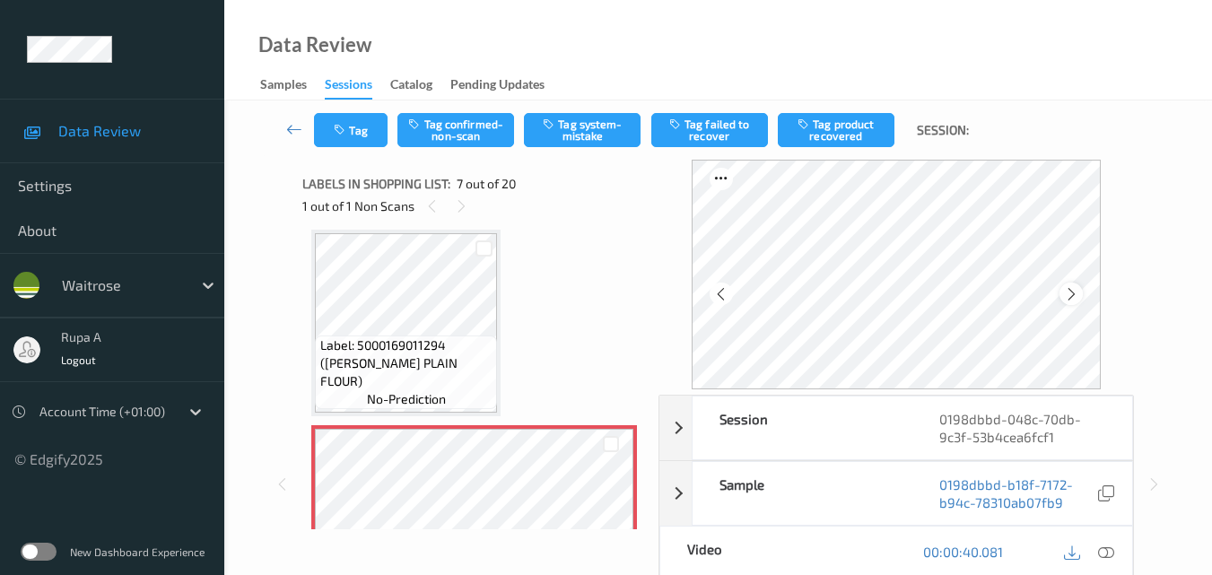
click at [1079, 289] on icon at bounding box center [1071, 294] width 15 height 16
click at [1068, 292] on icon at bounding box center [1071, 294] width 15 height 16
click at [1104, 550] on icon at bounding box center [1106, 552] width 16 height 16
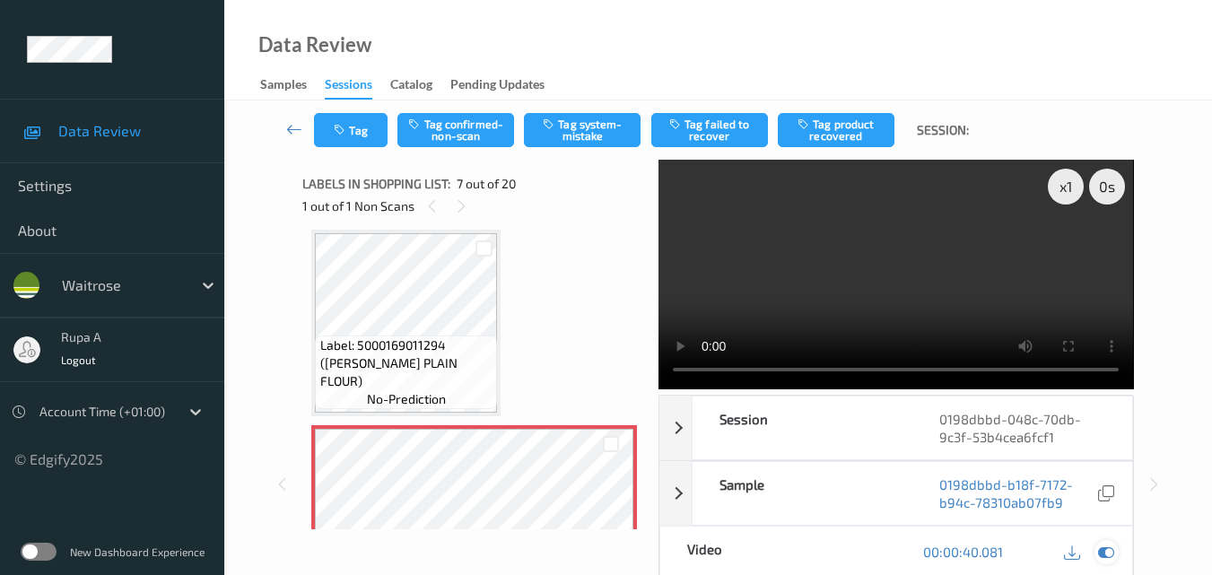
click at [1100, 553] on icon at bounding box center [1106, 552] width 16 height 16
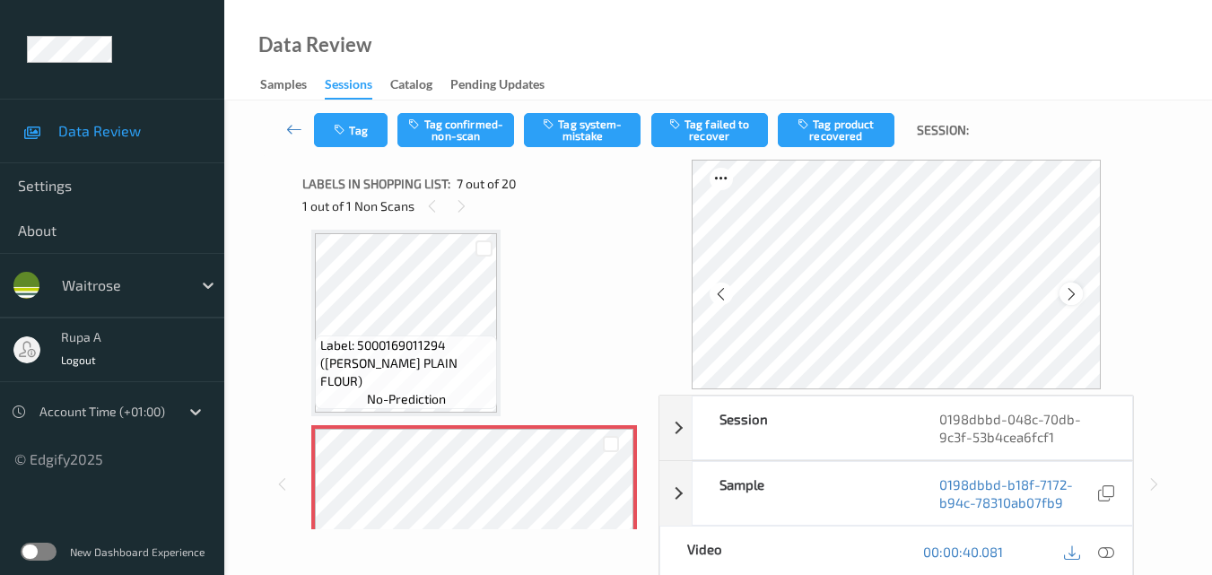
click at [1078, 298] on icon at bounding box center [1071, 294] width 15 height 16
click at [1104, 556] on icon at bounding box center [1106, 552] width 16 height 16
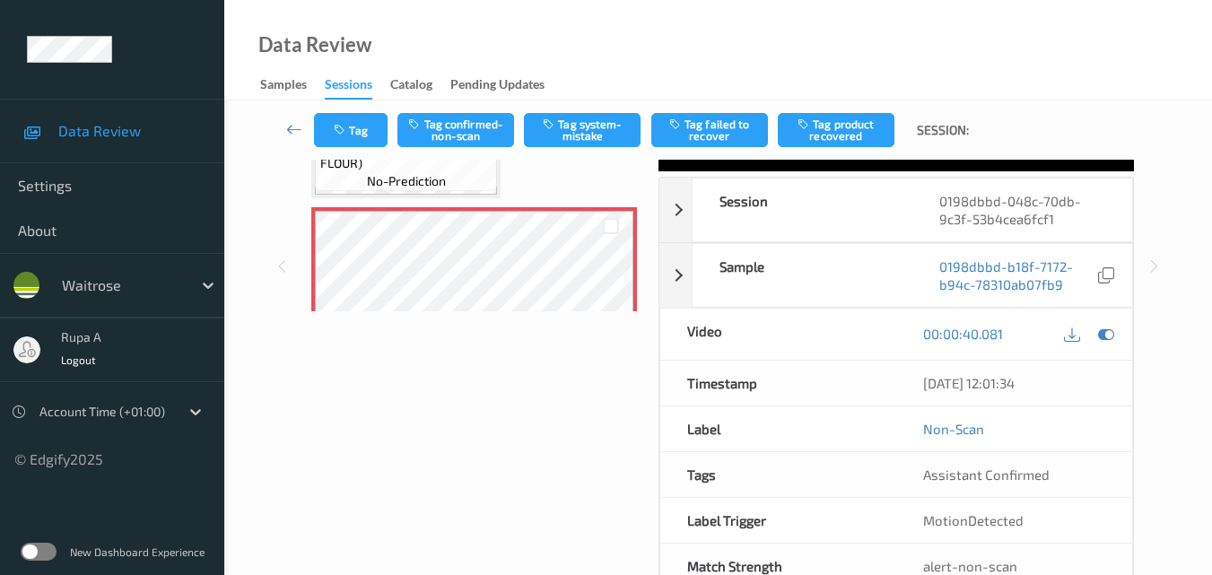
scroll to position [180, 0]
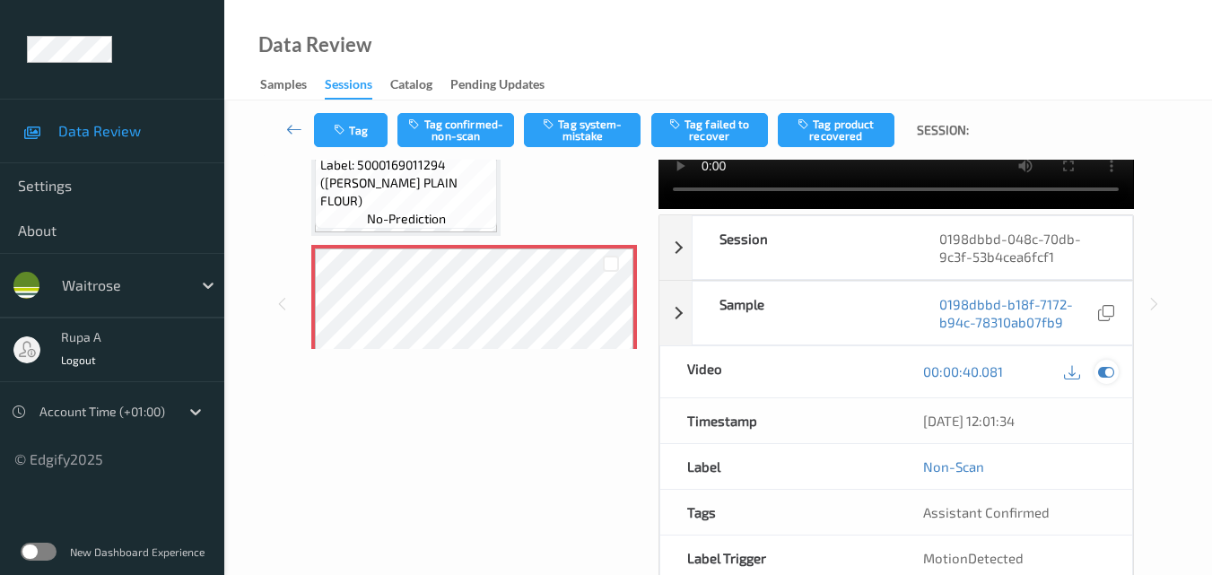
click at [1112, 373] on icon at bounding box center [1106, 371] width 16 height 16
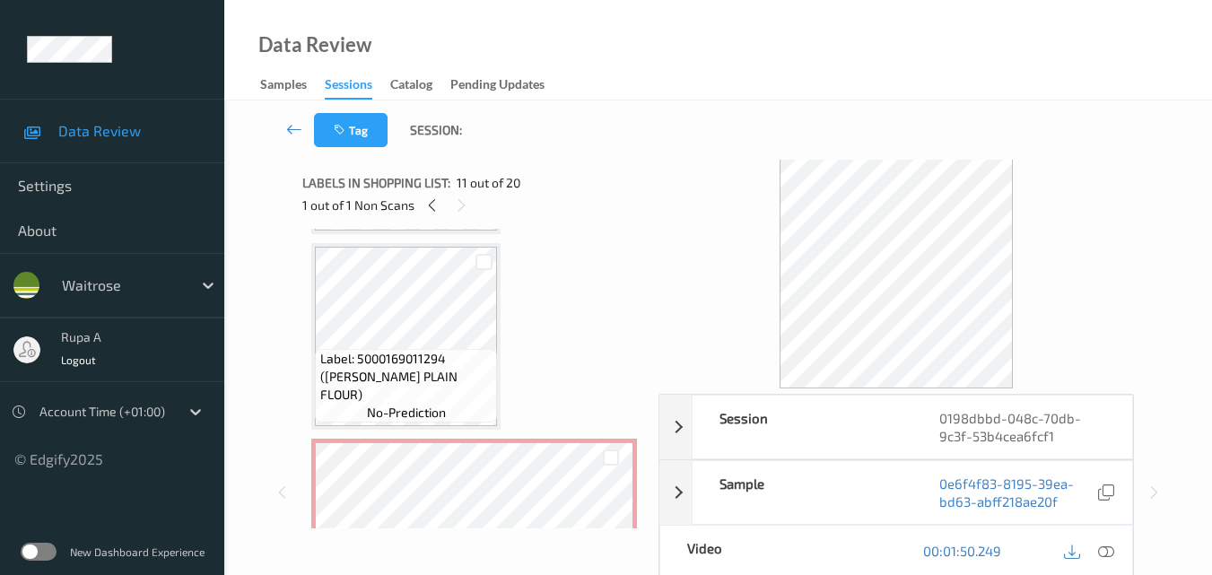
scroll to position [1077, 0]
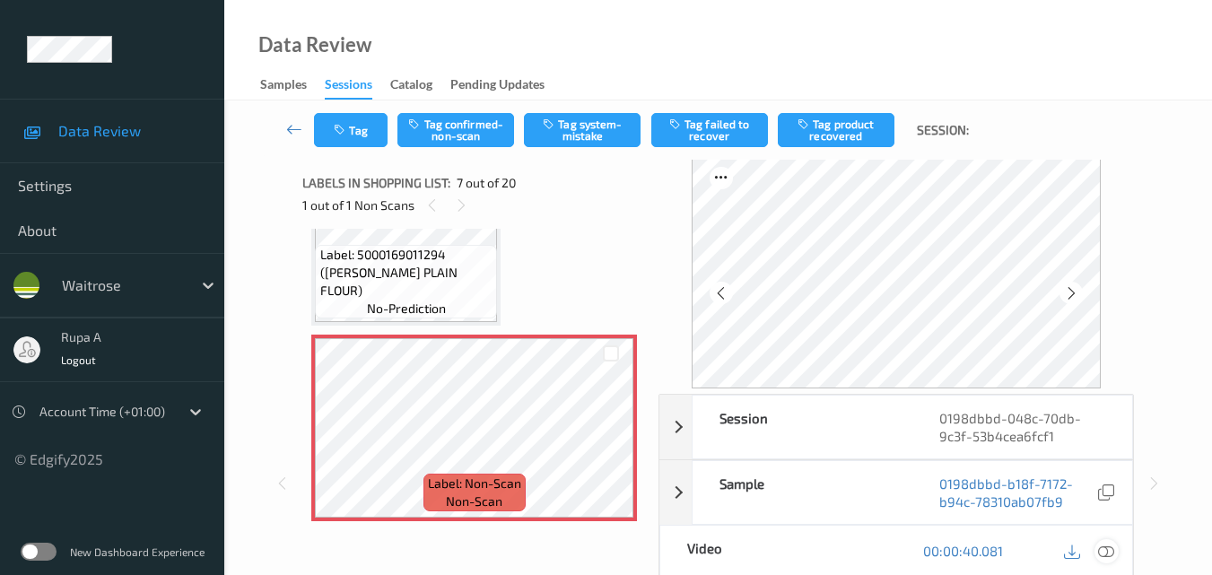
click at [1102, 545] on icon at bounding box center [1106, 551] width 16 height 16
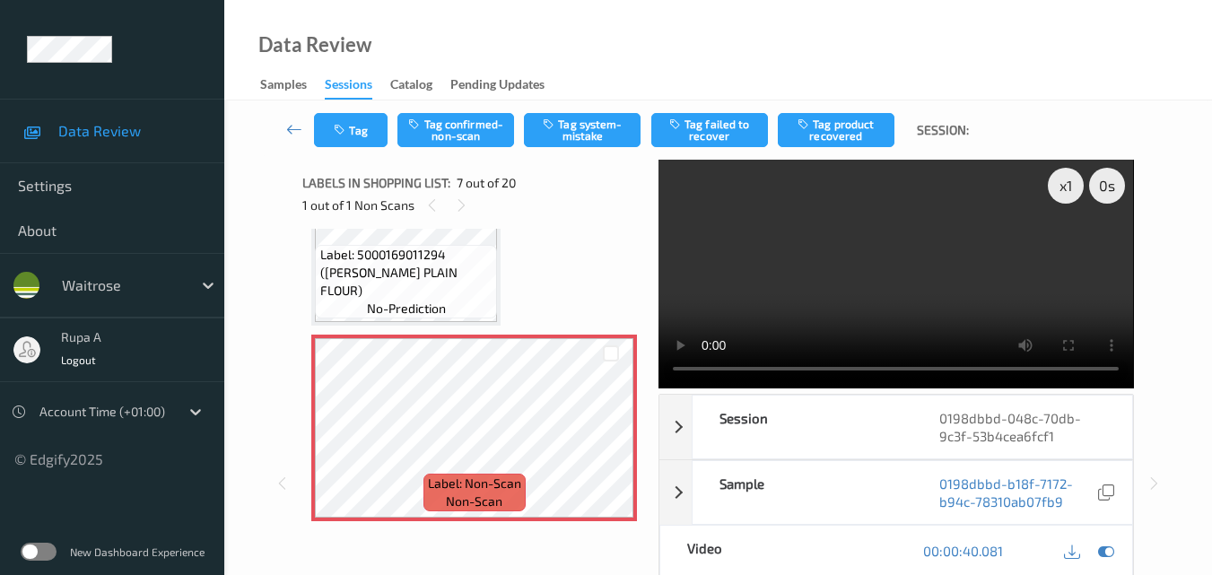
scroll to position [0, 0]
click at [612, 125] on button "Tag system-mistake" at bounding box center [582, 130] width 117 height 34
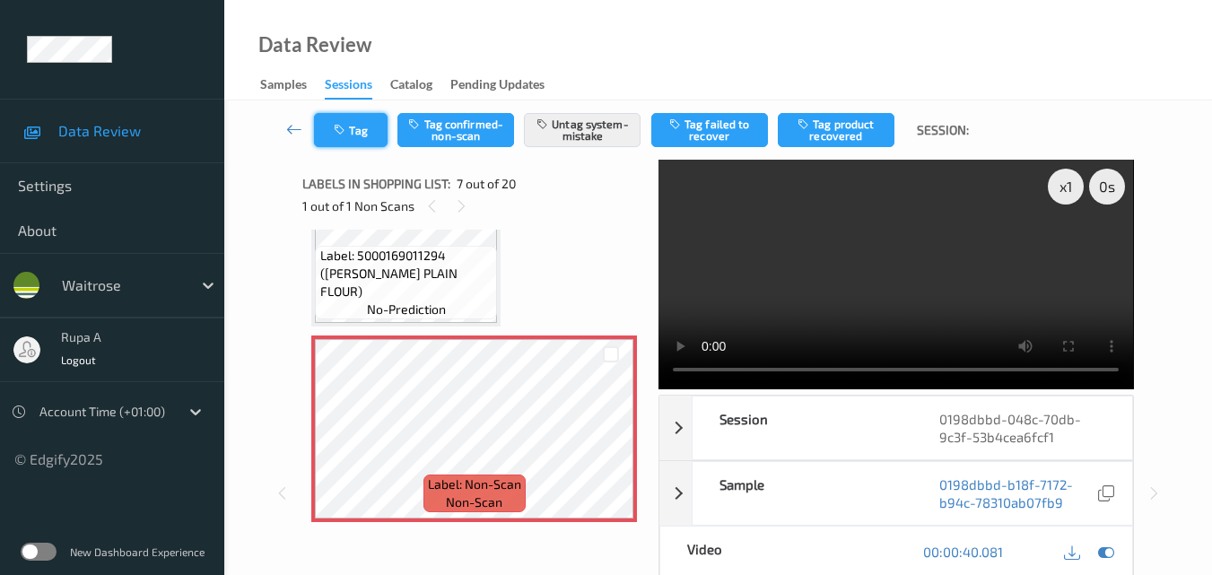
click at [345, 130] on icon "button" at bounding box center [341, 130] width 15 height 13
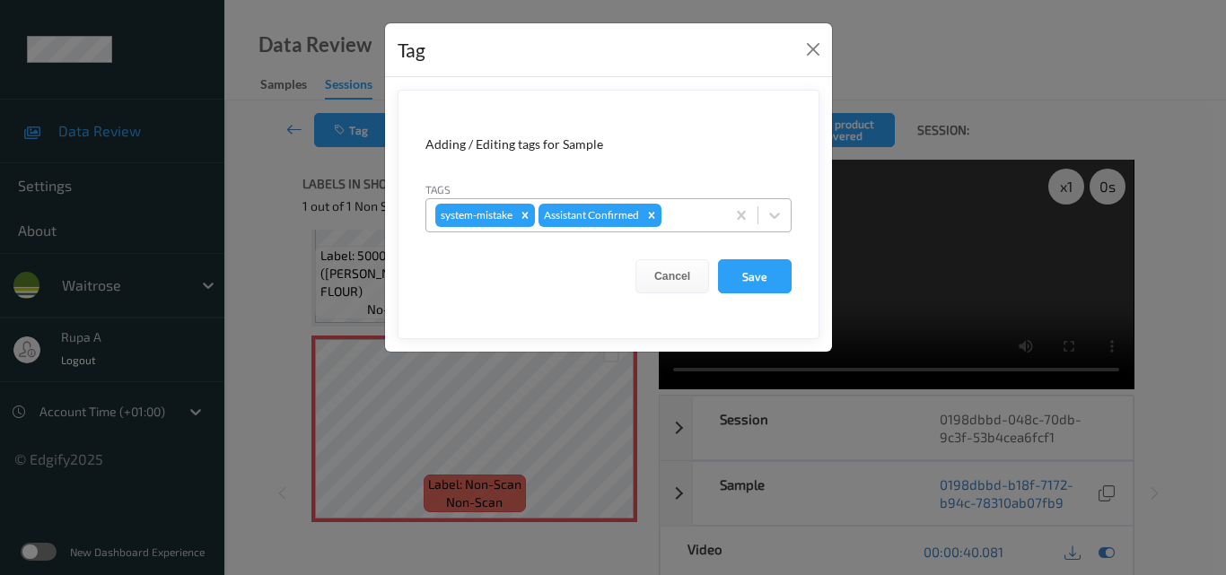
click at [698, 219] on div at bounding box center [690, 216] width 51 height 22
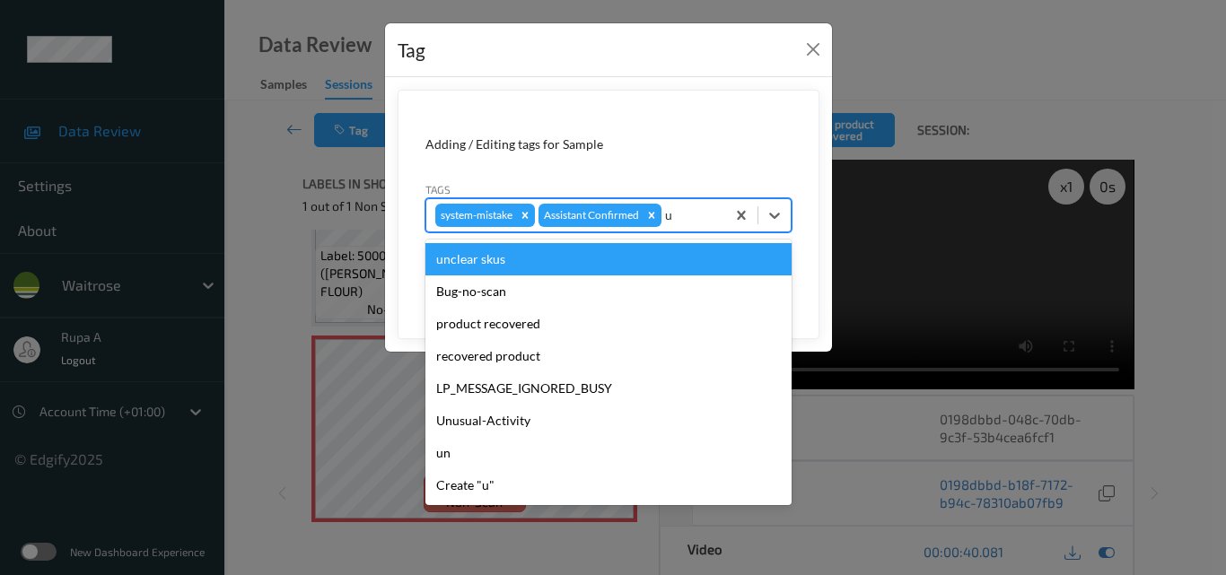
type input "un"
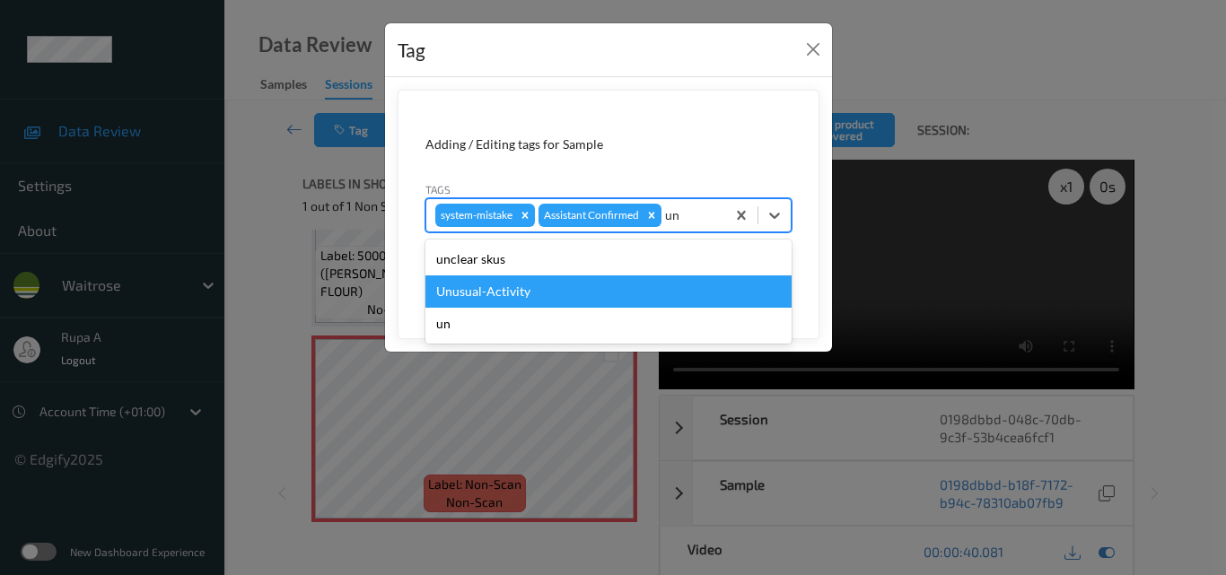
click at [578, 296] on div "Unusual-Activity" at bounding box center [608, 291] width 366 height 32
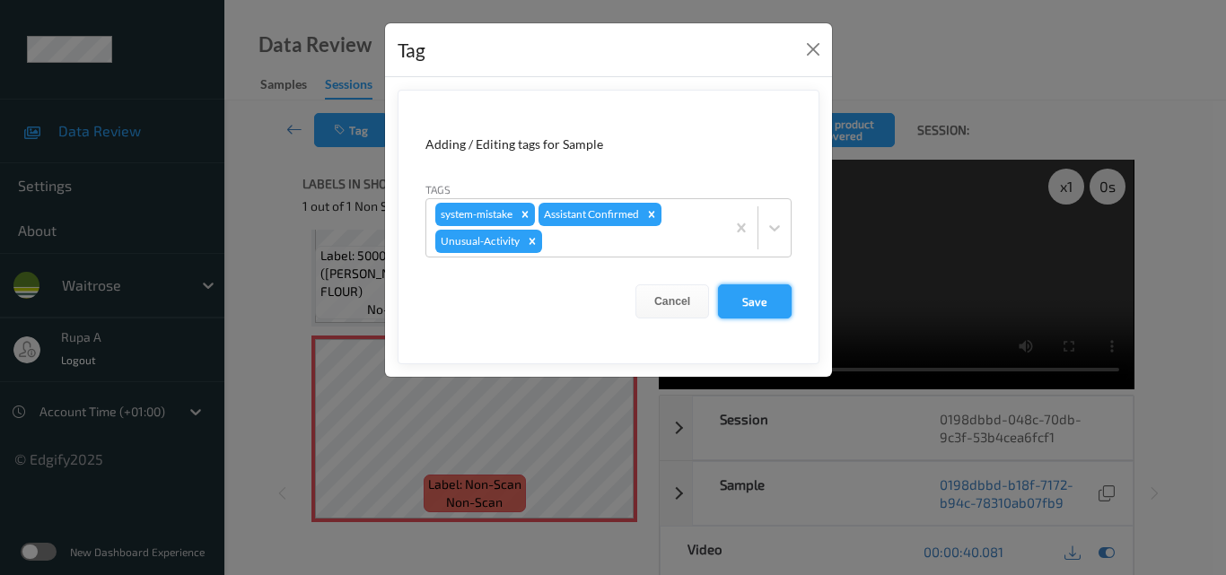
click at [739, 306] on button "Save" at bounding box center [755, 301] width 74 height 34
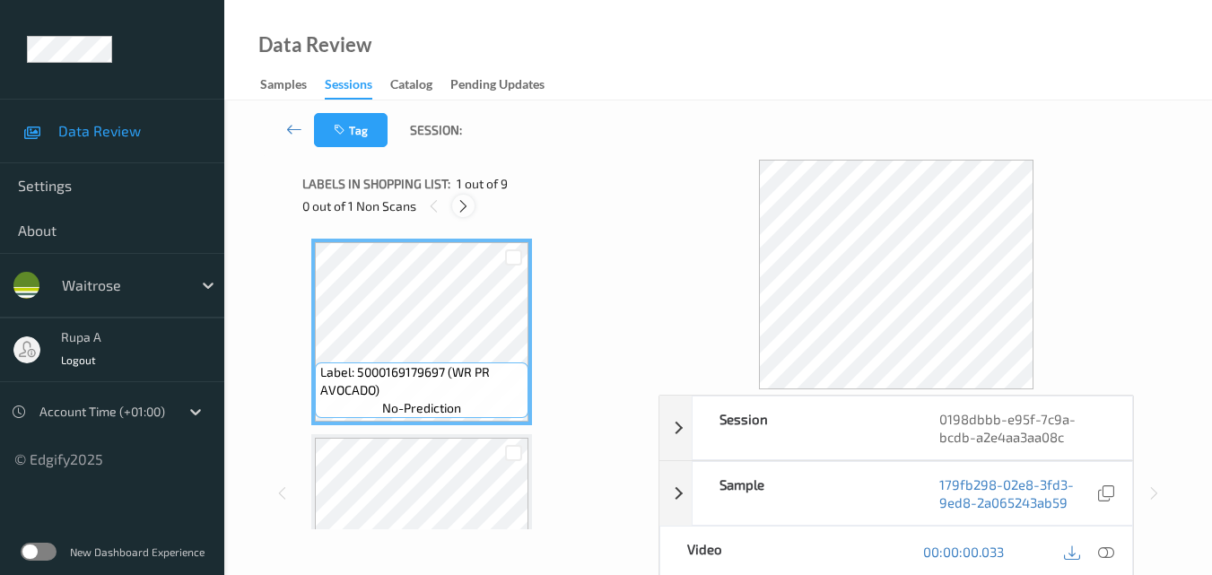
click at [458, 208] on icon at bounding box center [463, 206] width 15 height 16
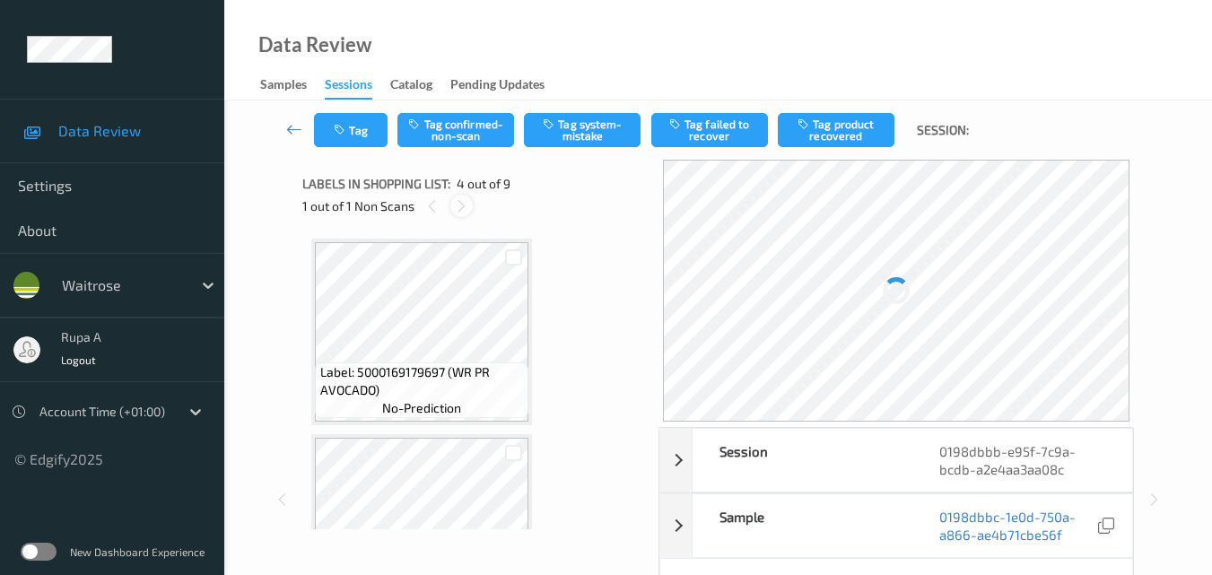
scroll to position [400, 0]
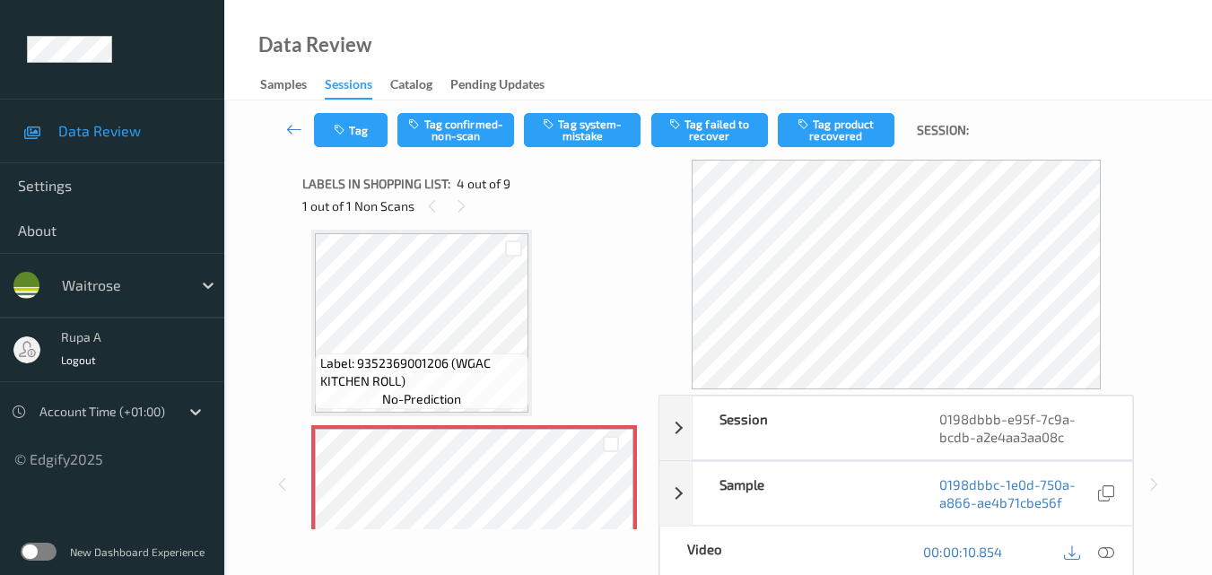
click at [1114, 554] on div at bounding box center [1107, 552] width 24 height 24
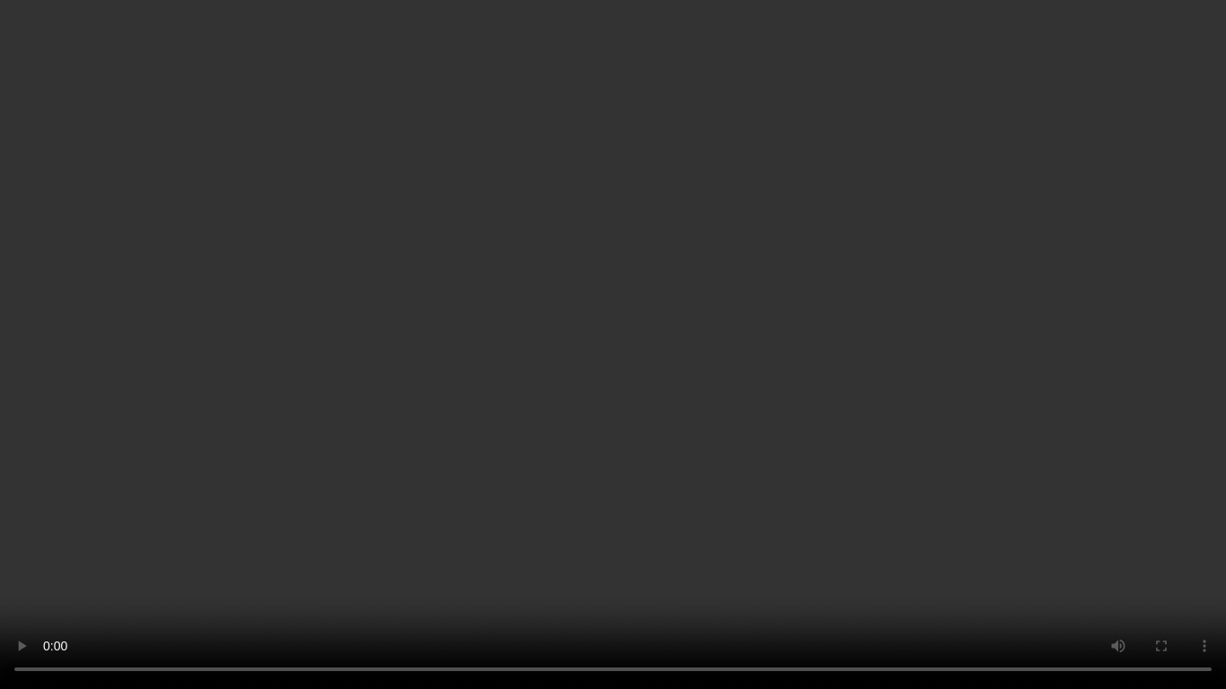
click at [0, 136] on video at bounding box center [613, 344] width 1226 height 689
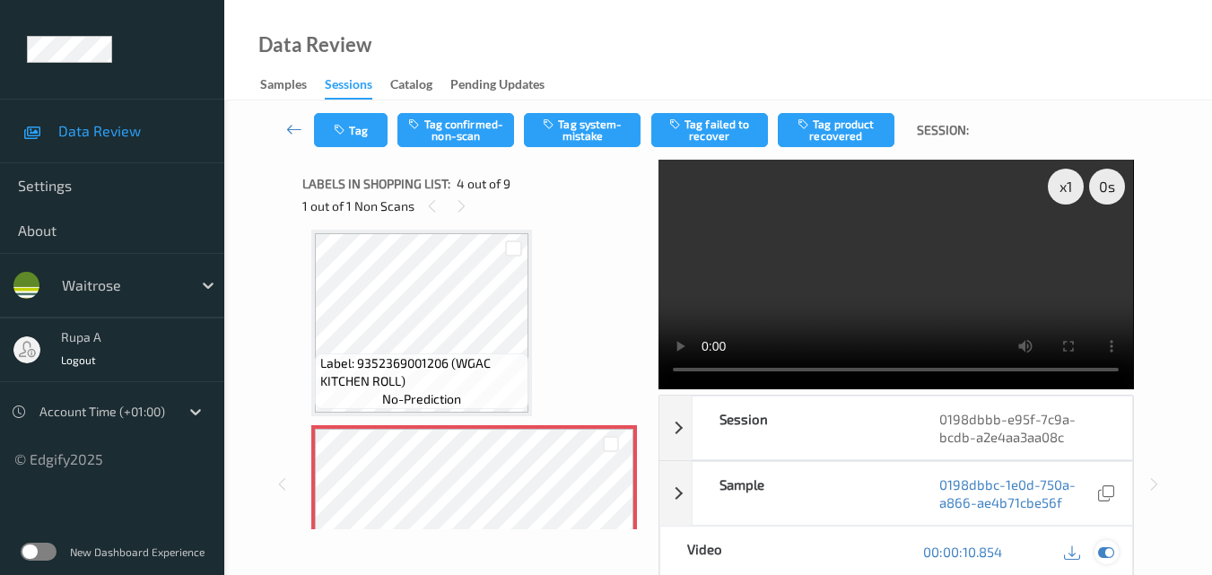
click at [1105, 554] on icon at bounding box center [1106, 552] width 16 height 16
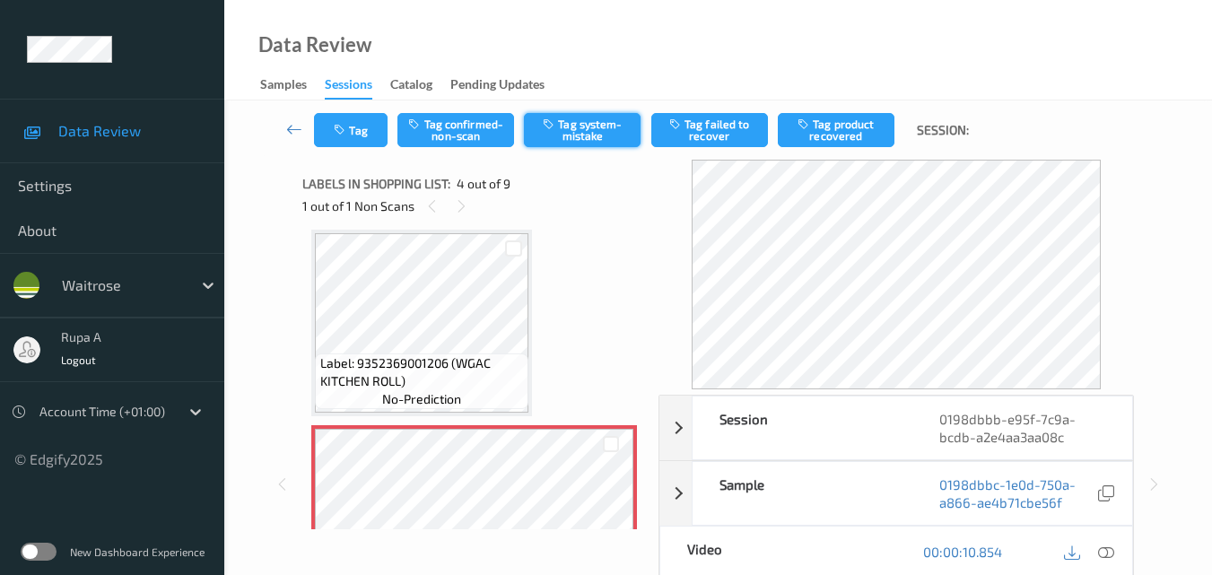
click at [576, 136] on button "Tag system-mistake" at bounding box center [582, 130] width 117 height 34
click at [360, 131] on button "Tag" at bounding box center [351, 130] width 74 height 34
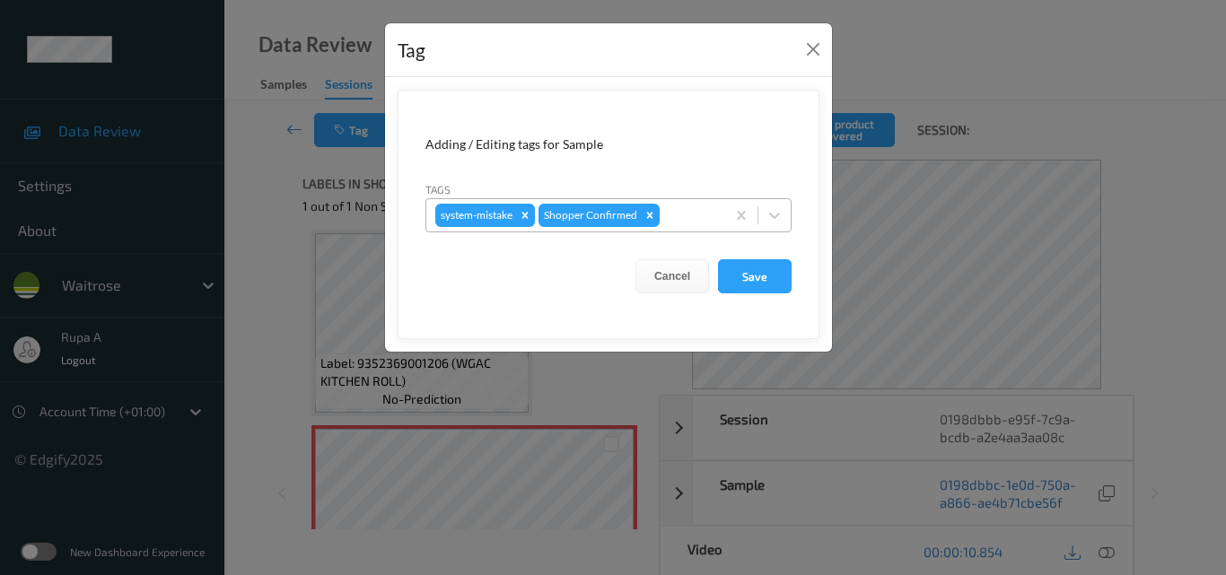
click at [674, 214] on div at bounding box center [689, 216] width 53 height 22
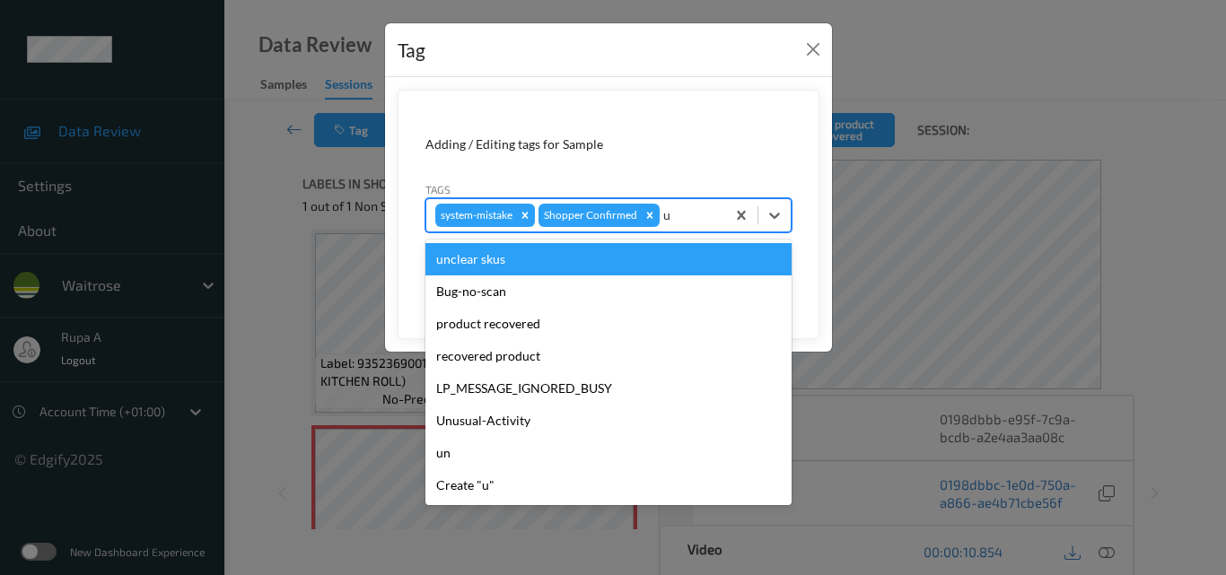
type input "un"
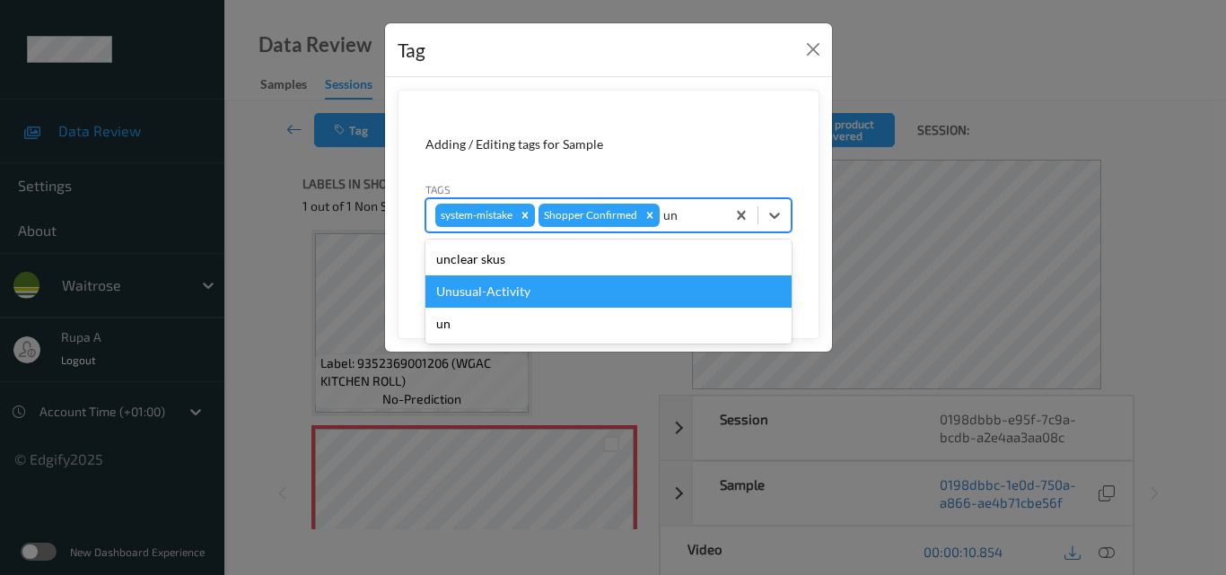
click at [581, 286] on div "Unusual-Activity" at bounding box center [608, 291] width 366 height 32
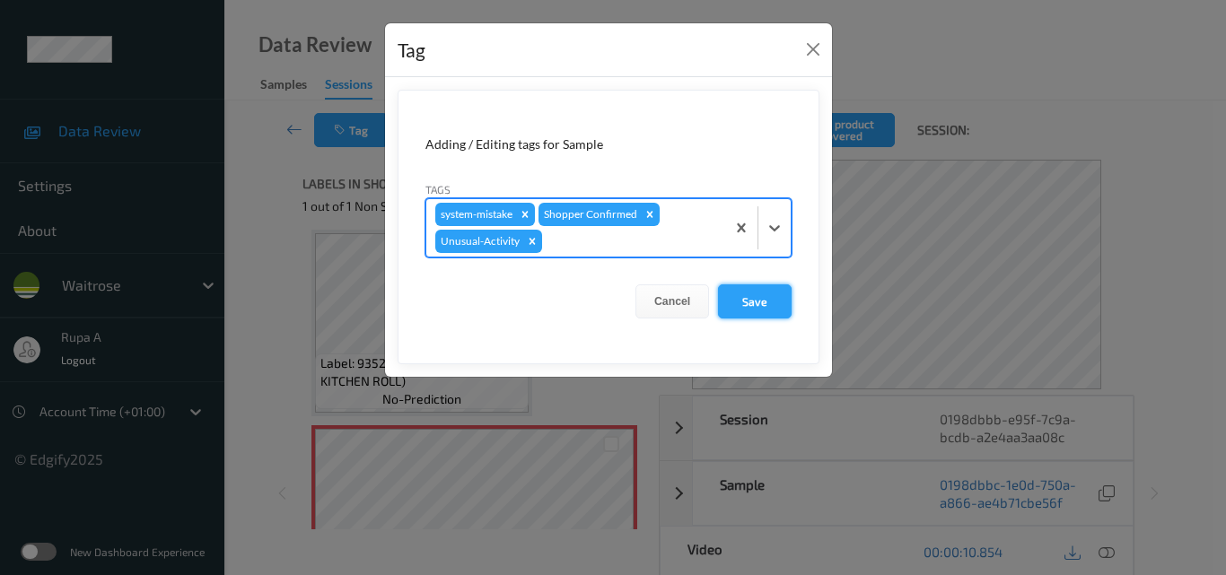
click at [769, 298] on button "Save" at bounding box center [755, 301] width 74 height 34
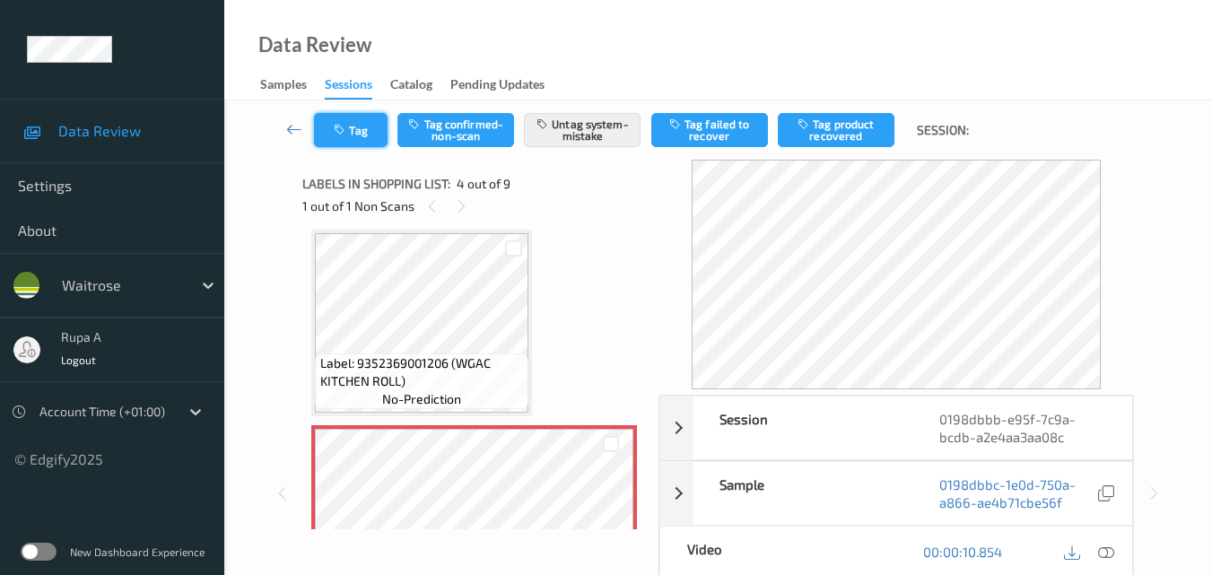
click at [338, 133] on icon "button" at bounding box center [341, 130] width 15 height 13
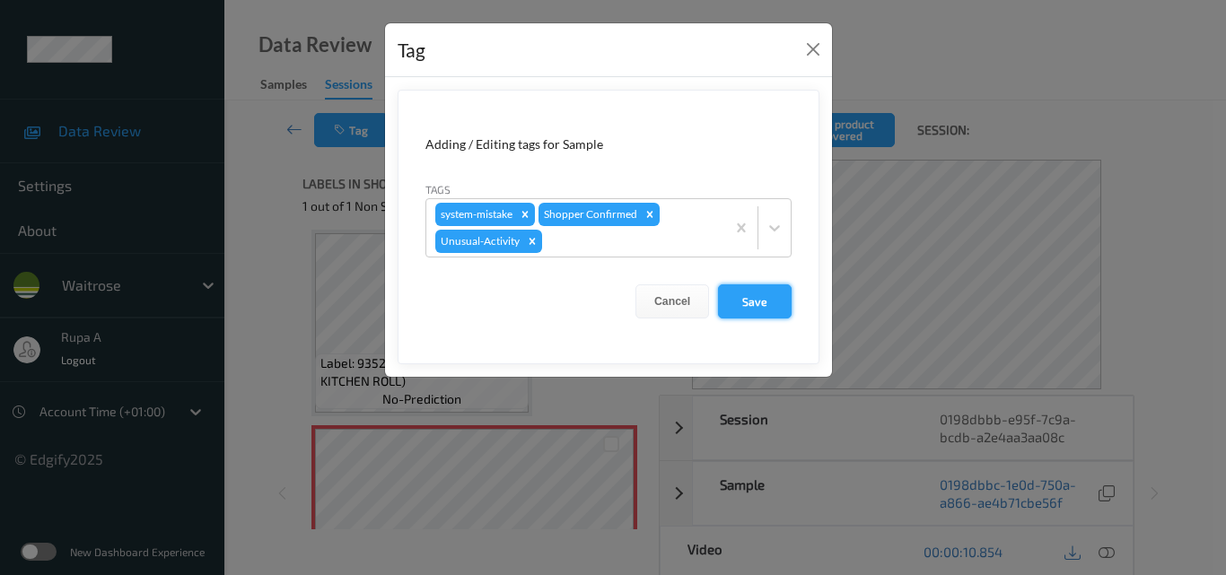
click at [758, 296] on button "Save" at bounding box center [755, 301] width 74 height 34
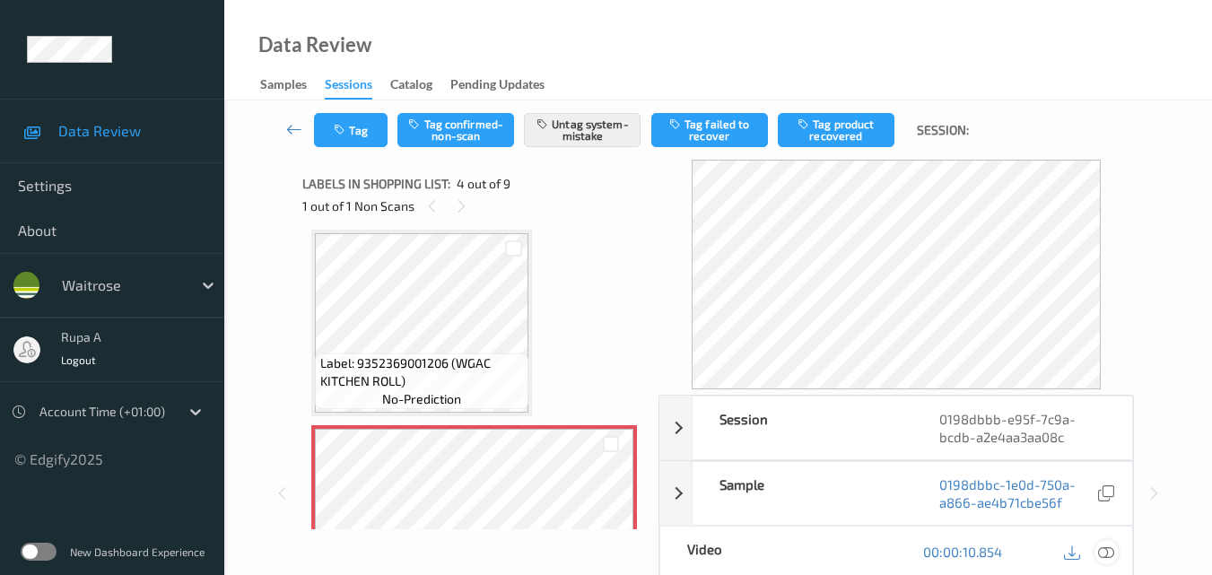
click at [1098, 560] on icon at bounding box center [1106, 552] width 16 height 16
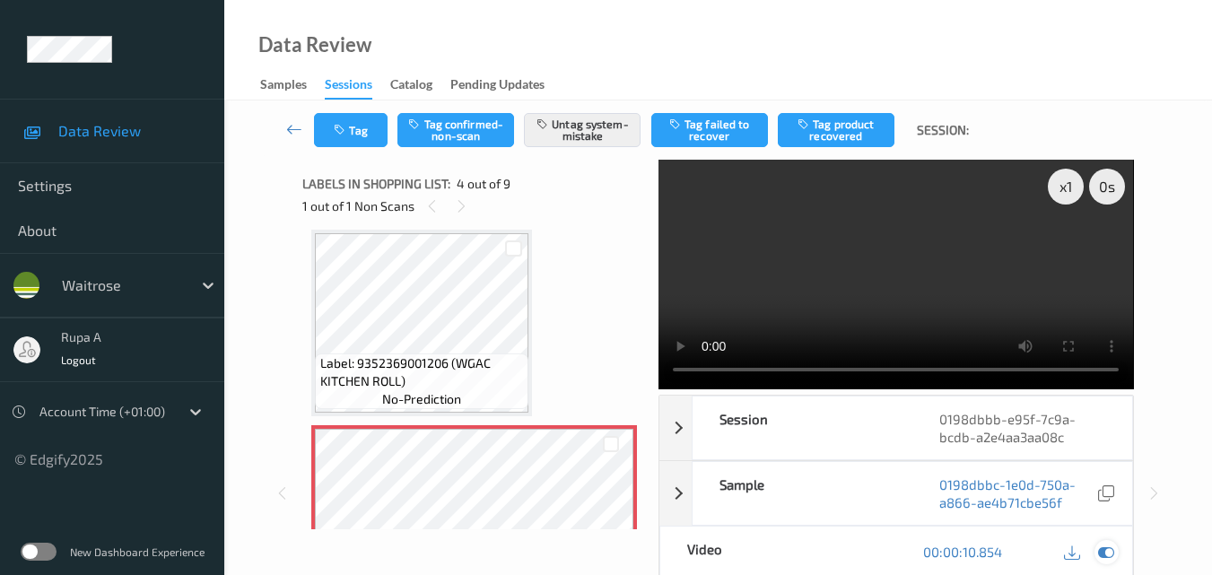
click at [1108, 555] on icon at bounding box center [1106, 552] width 16 height 16
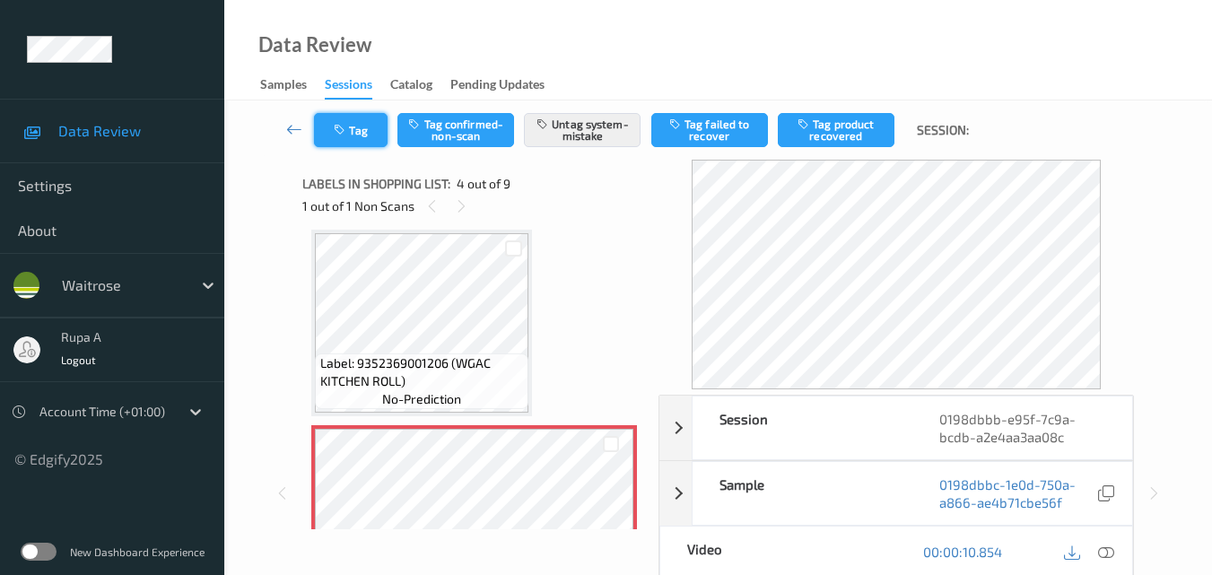
click at [365, 134] on button "Tag" at bounding box center [351, 130] width 74 height 34
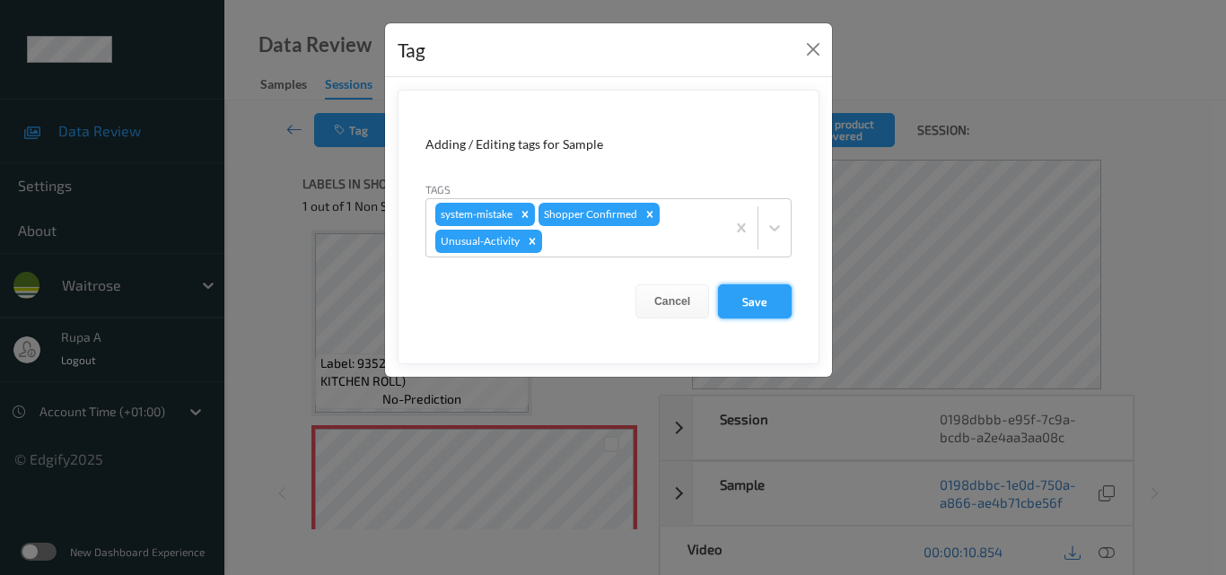
click at [763, 301] on button "Save" at bounding box center [755, 301] width 74 height 34
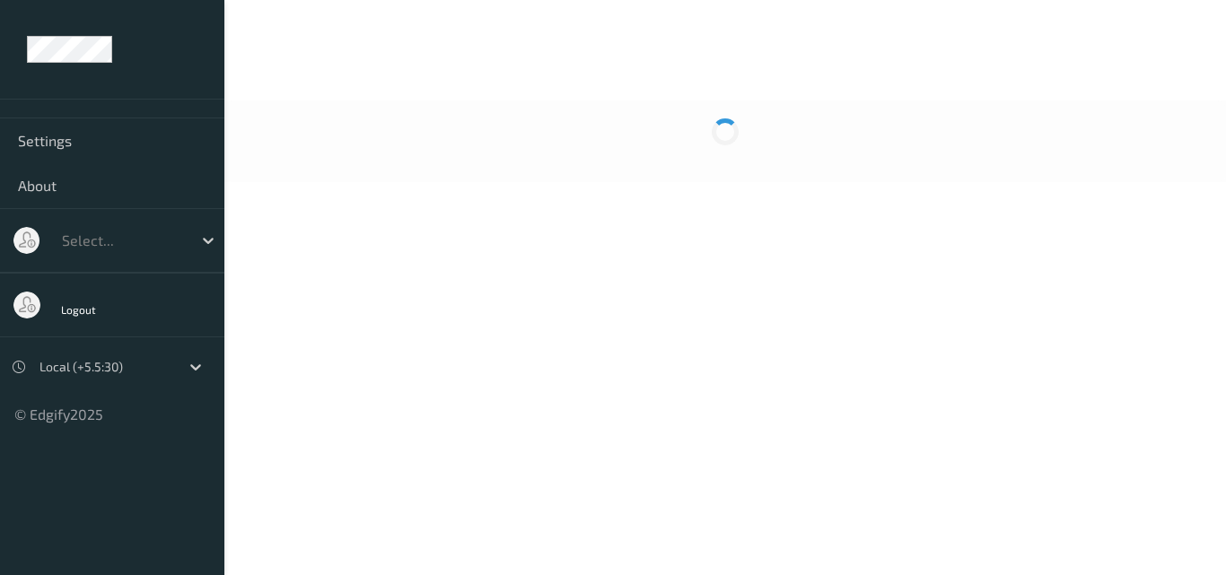
click at [611, 217] on body "Settings About Select... Logout Local (+5.5:30) © Edgify 2025 New Dashboard Exp…" at bounding box center [613, 287] width 1226 height 575
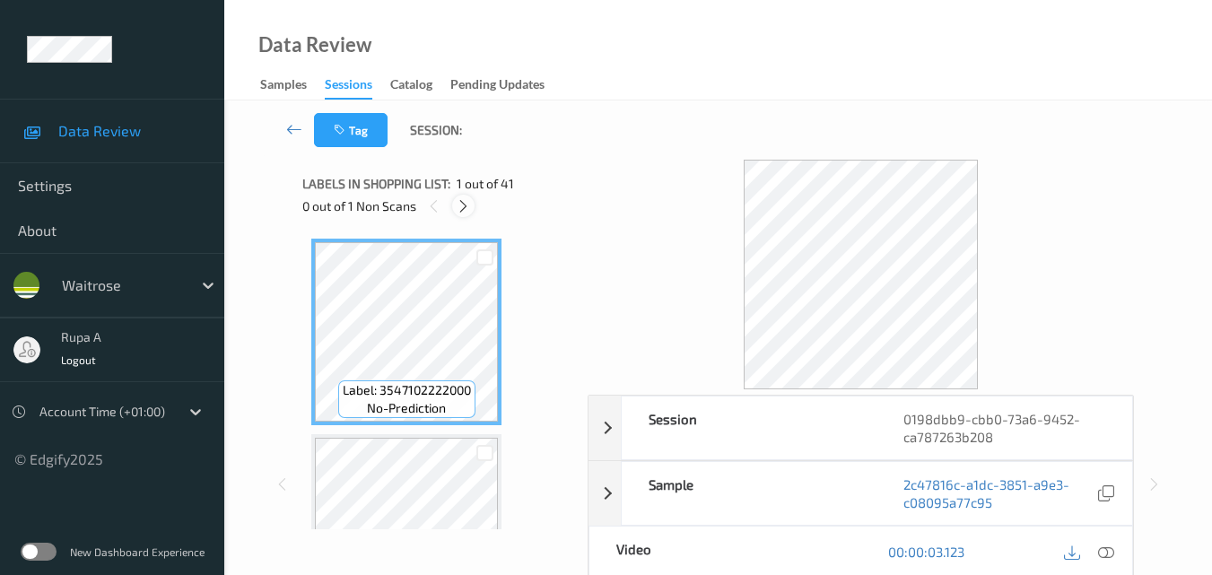
click at [457, 215] on div at bounding box center [463, 206] width 22 height 22
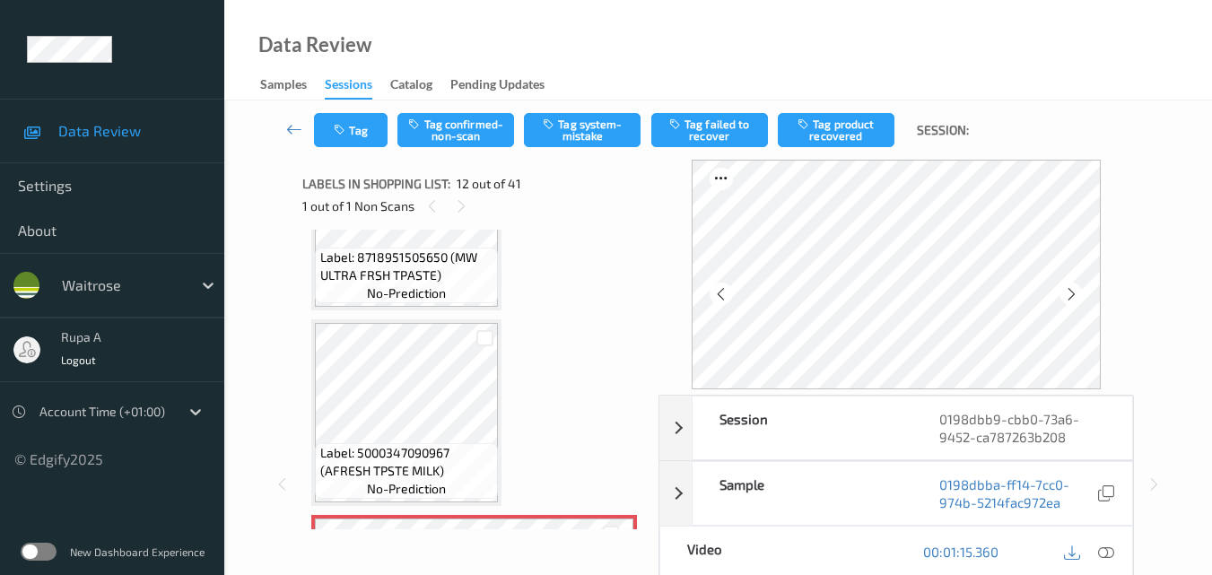
scroll to position [1857, 0]
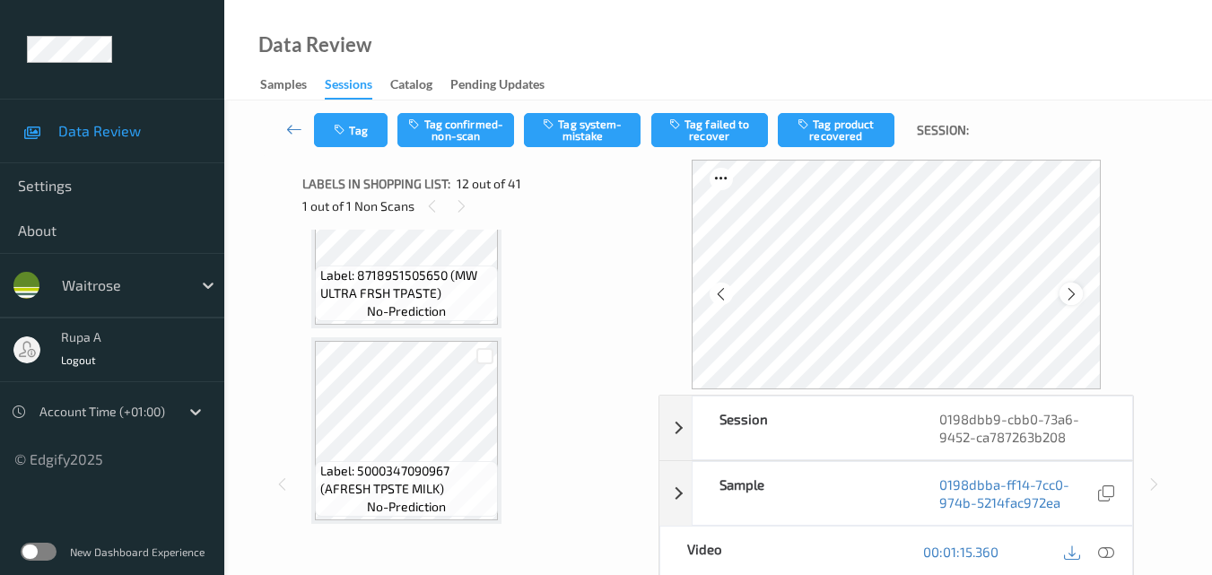
click at [1068, 292] on icon at bounding box center [1071, 294] width 15 height 16
click at [1078, 289] on icon at bounding box center [1071, 294] width 15 height 16
click at [1104, 549] on icon at bounding box center [1106, 552] width 16 height 16
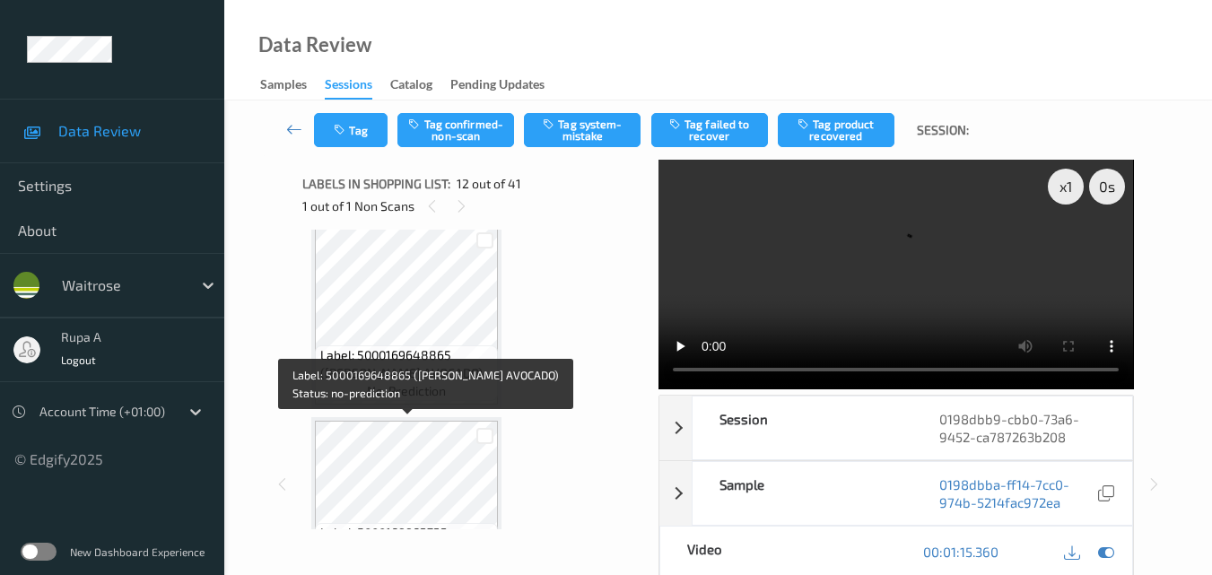
scroll to position [2485, 0]
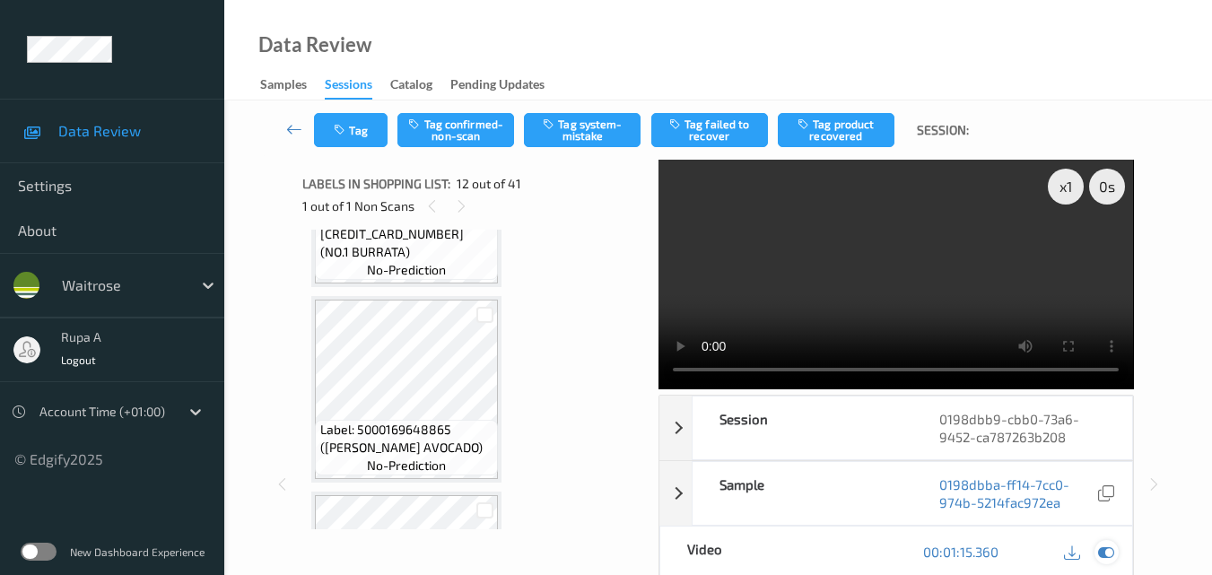
click at [1109, 552] on icon at bounding box center [1106, 552] width 16 height 16
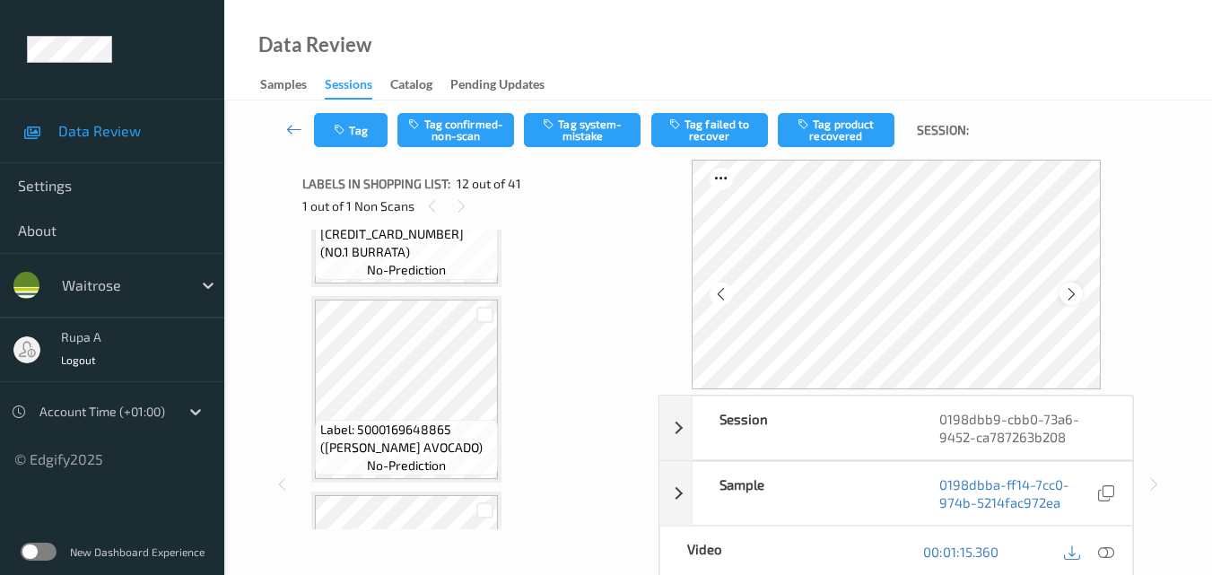
click at [1065, 294] on div at bounding box center [1071, 294] width 22 height 22
click at [1071, 295] on icon at bounding box center [1071, 294] width 15 height 16
click at [1104, 557] on icon at bounding box center [1106, 552] width 16 height 16
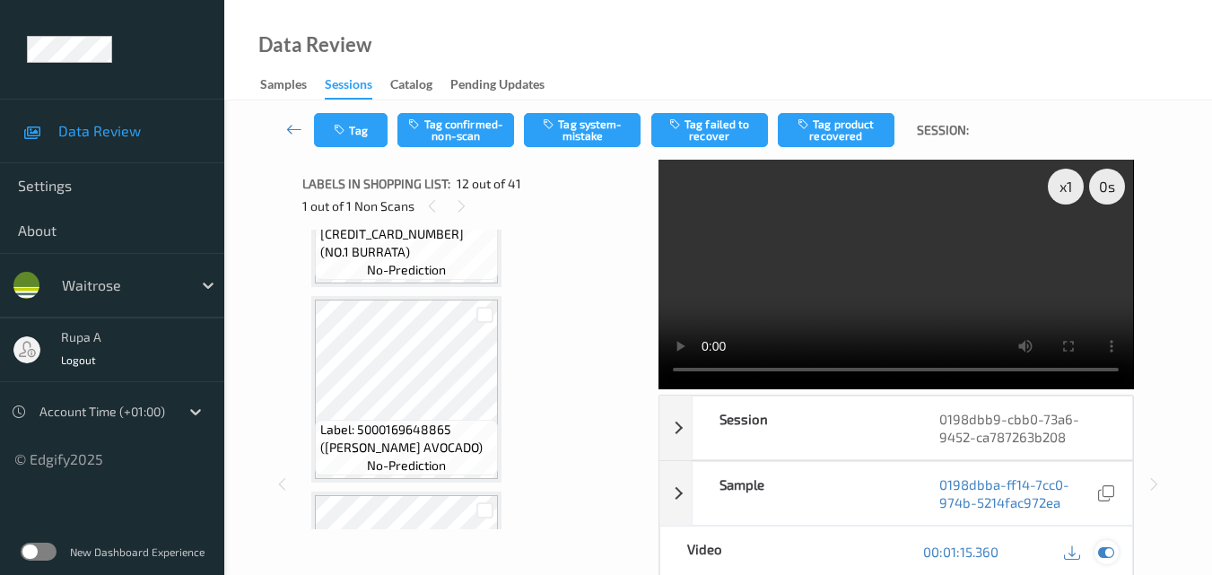
click at [1095, 551] on div at bounding box center [1107, 552] width 24 height 24
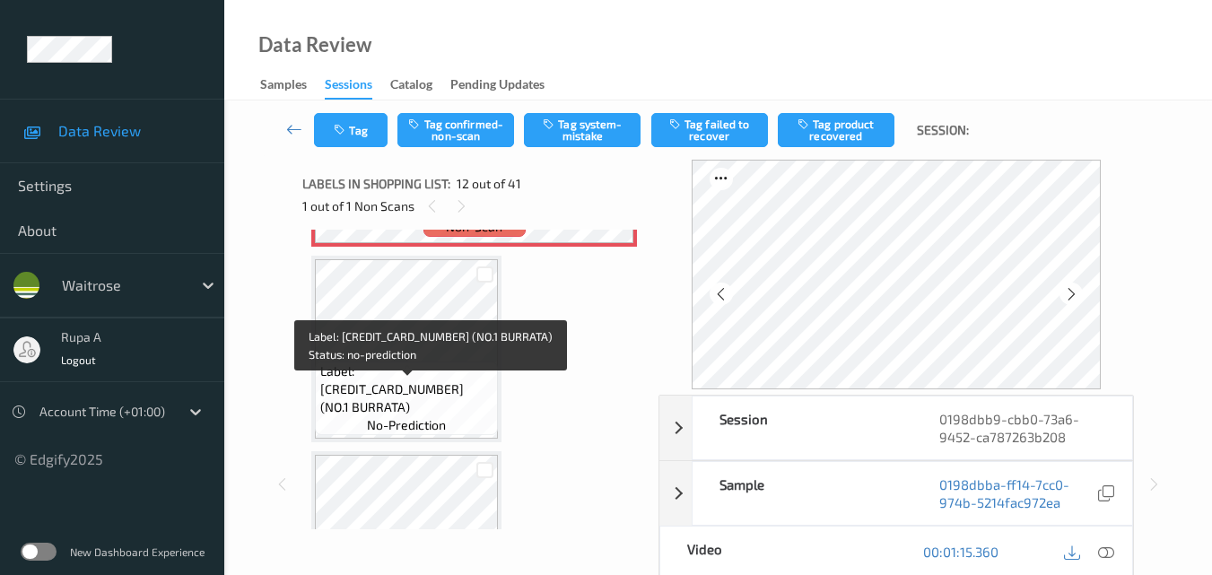
scroll to position [2126, 0]
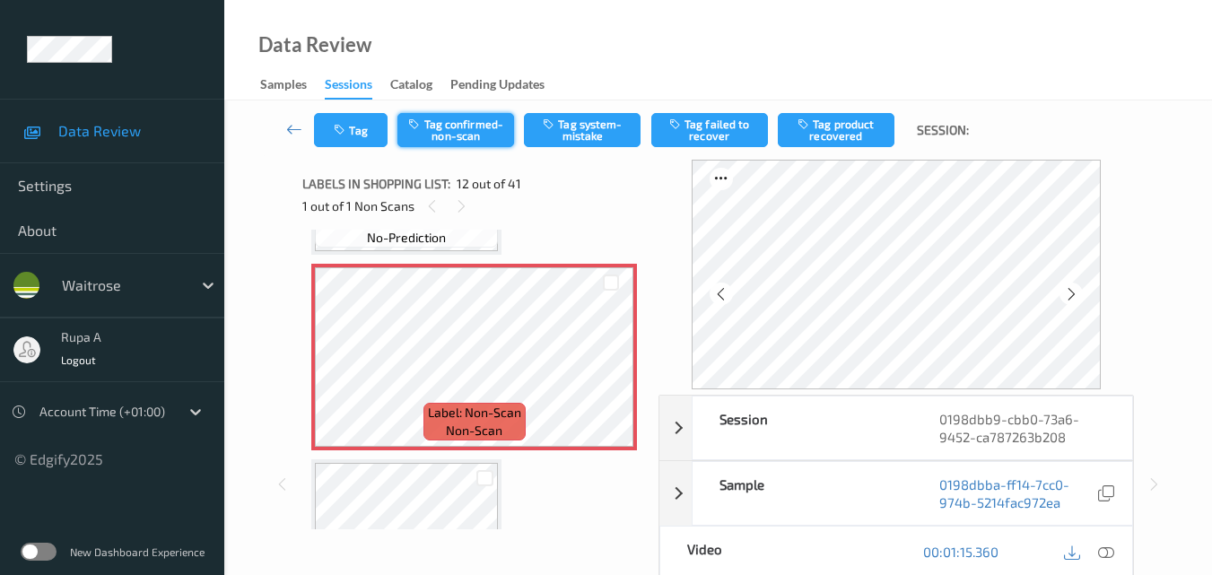
click at [469, 143] on button "Tag confirmed-non-scan" at bounding box center [455, 130] width 117 height 34
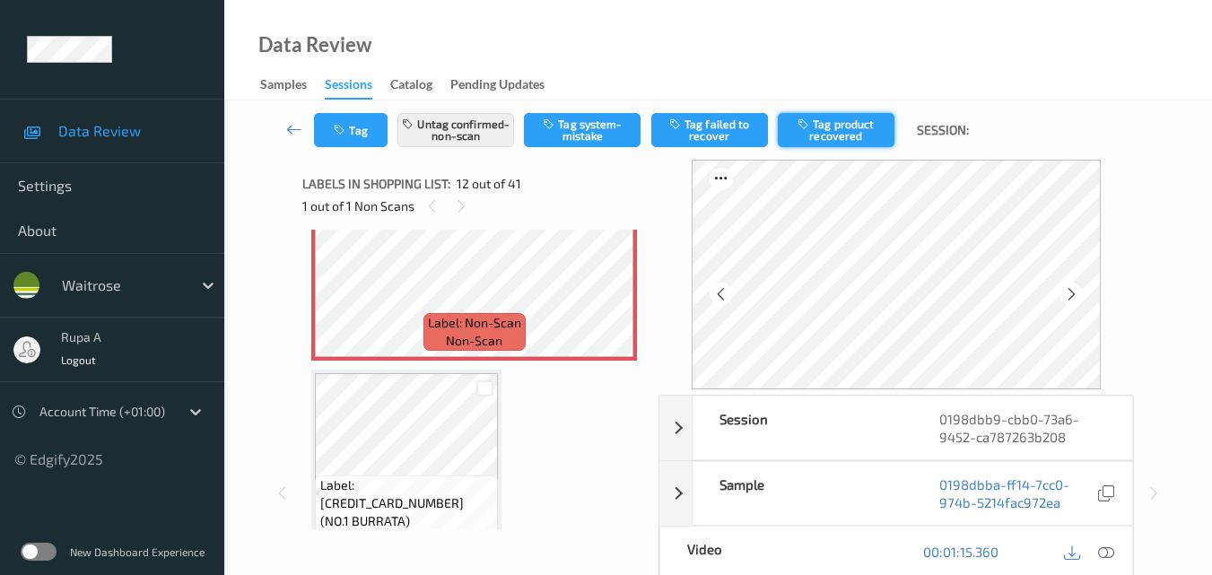
click at [832, 132] on button "Tag product recovered" at bounding box center [836, 130] width 117 height 34
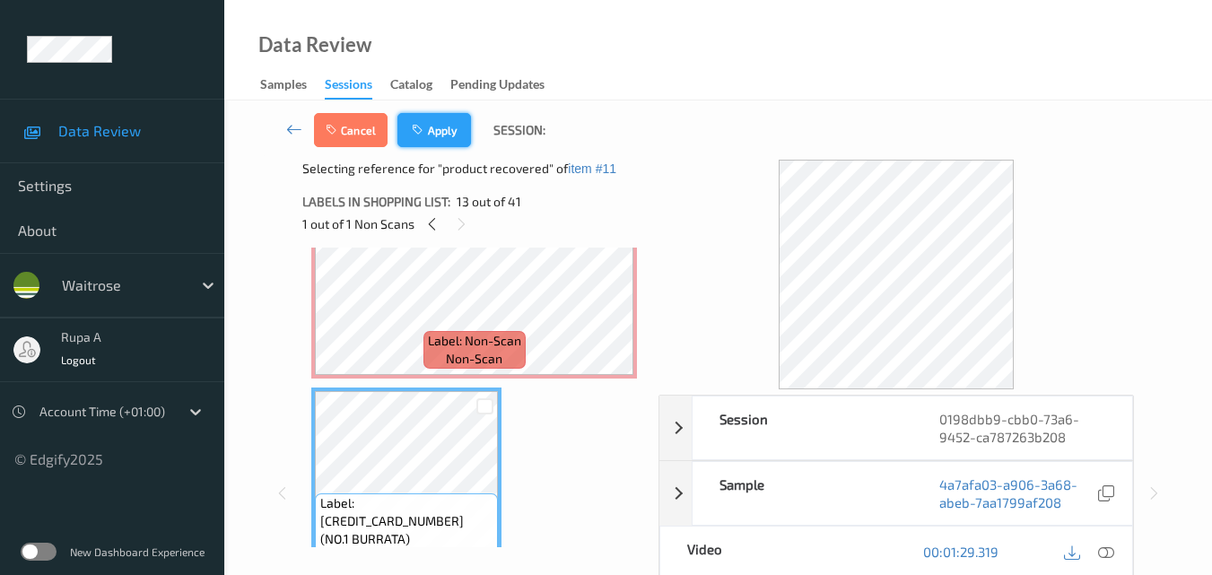
click at [432, 135] on button "Apply" at bounding box center [434, 130] width 74 height 34
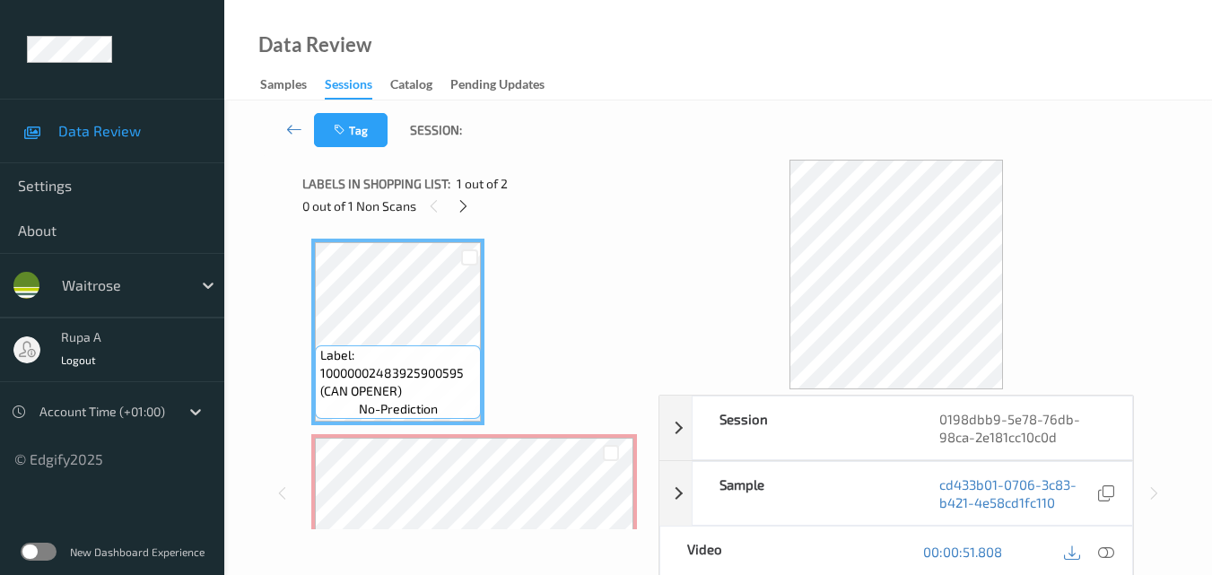
drag, startPoint x: 545, startPoint y: 220, endPoint x: 539, endPoint y: 230, distance: 11.7
click at [539, 230] on div "Labels in shopping list: 1 out of 2 0 out of 1 Non Scans Label: 100000024839259…" at bounding box center [474, 493] width 344 height 667
click at [463, 214] on icon at bounding box center [463, 206] width 15 height 16
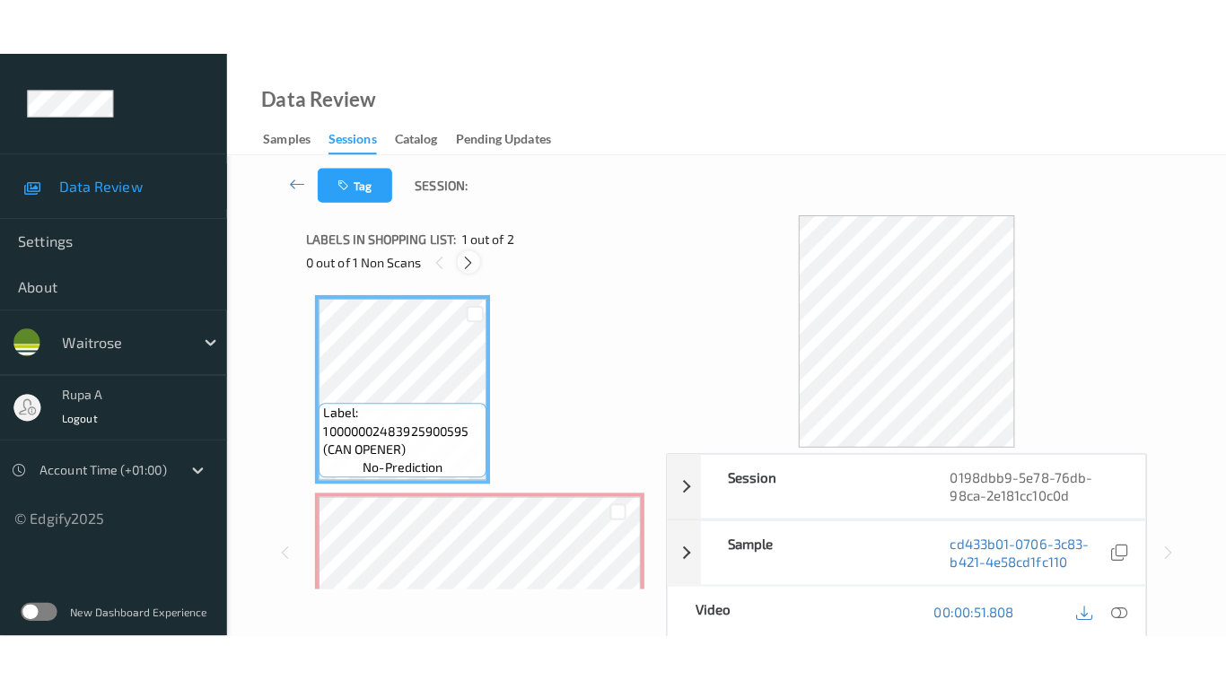
scroll to position [9, 0]
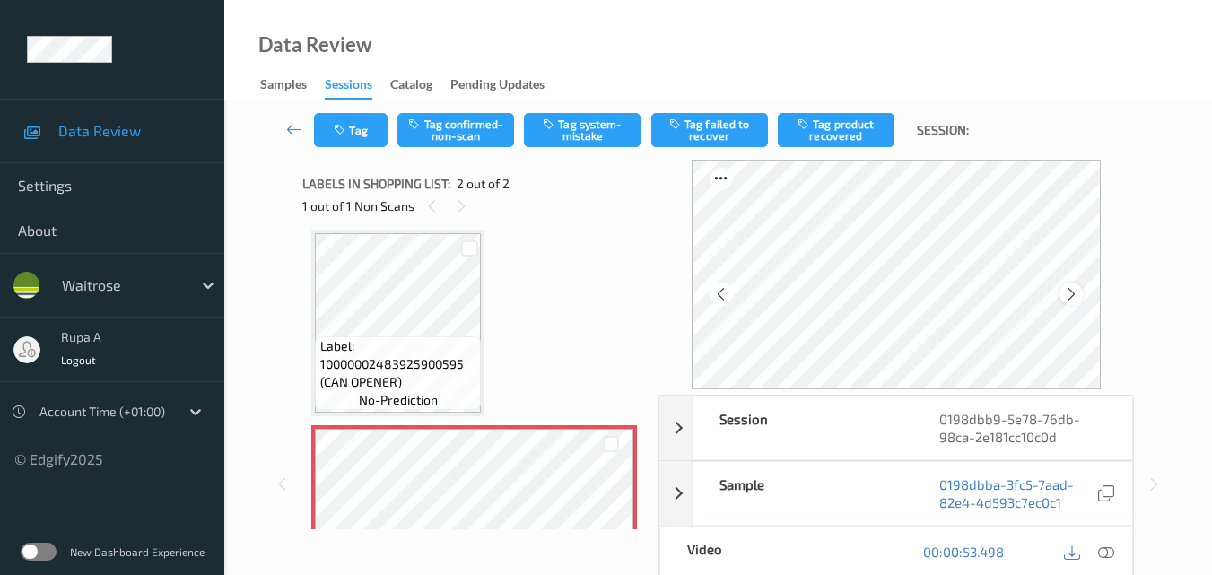
click at [1082, 296] on div at bounding box center [1071, 294] width 22 height 22
click at [1102, 554] on icon at bounding box center [1106, 552] width 16 height 16
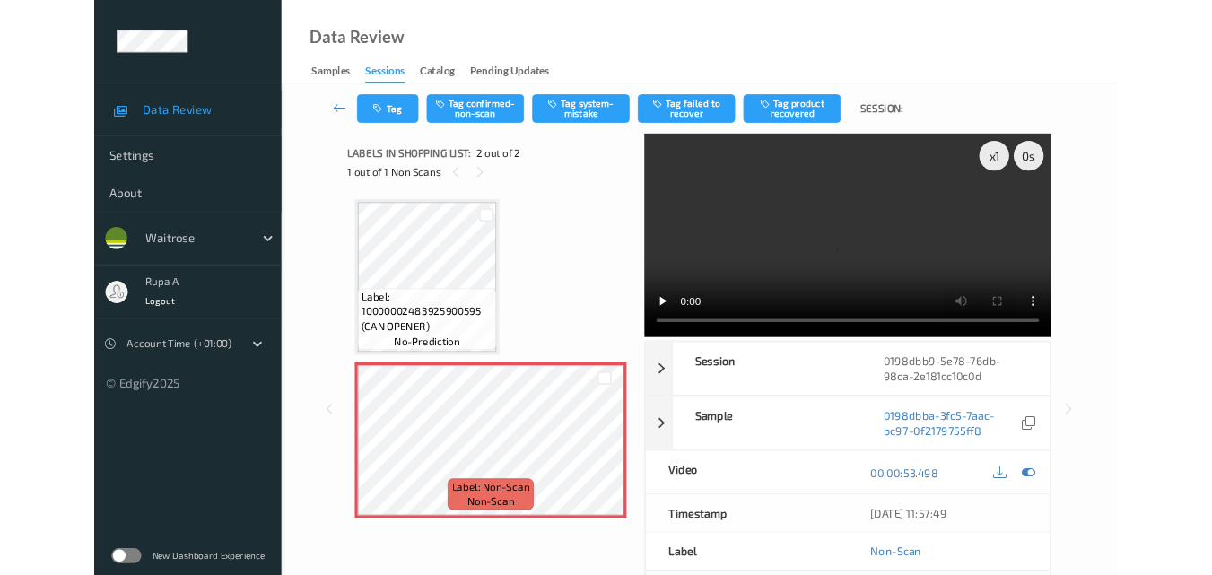
scroll to position [0, 0]
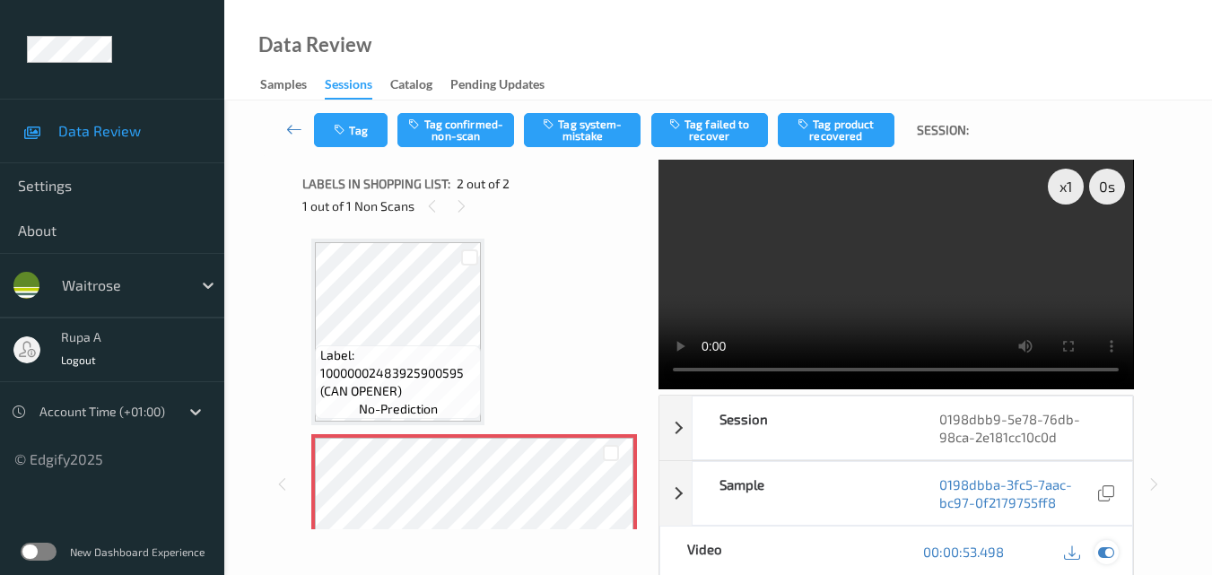
click at [1107, 557] on icon at bounding box center [1106, 552] width 16 height 16
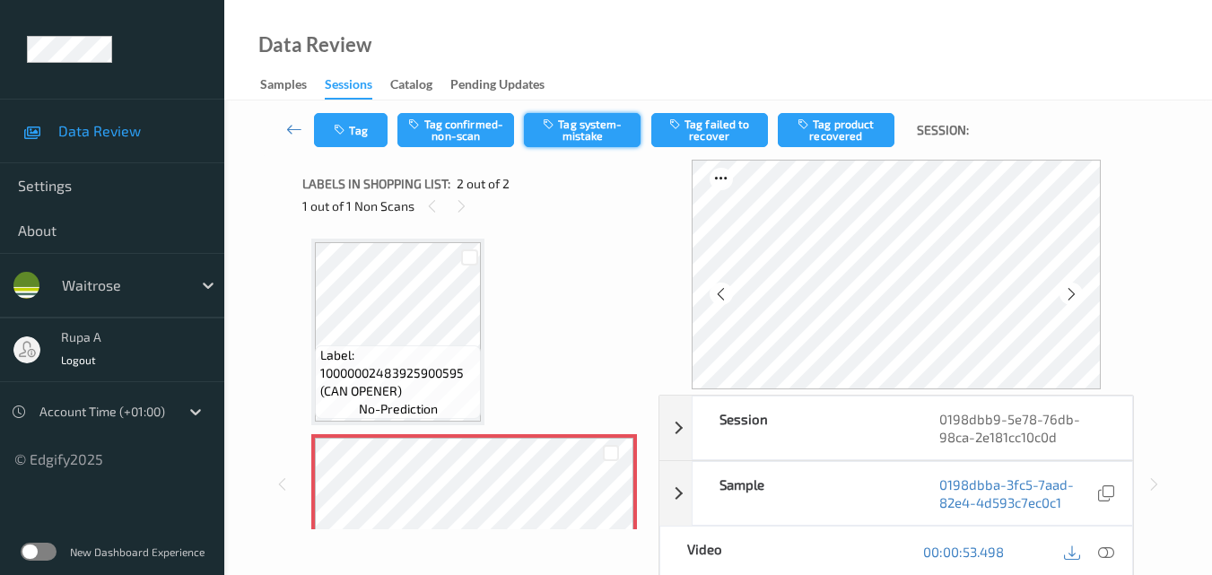
click at [603, 131] on button "Tag system-mistake" at bounding box center [582, 130] width 117 height 34
click at [370, 135] on button "Tag" at bounding box center [351, 130] width 74 height 34
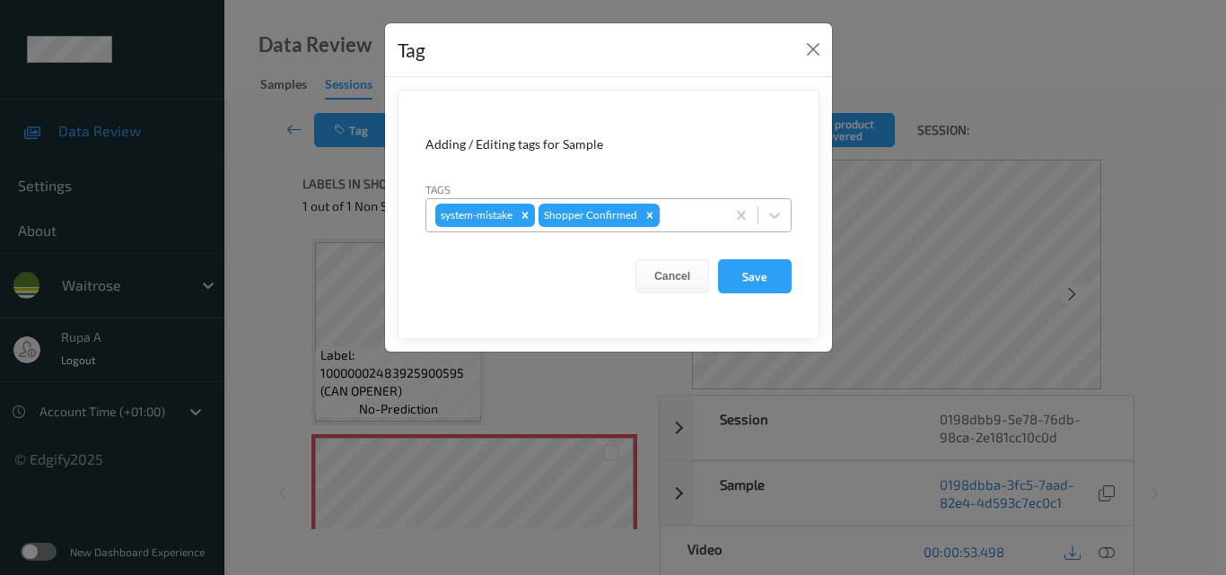
click at [680, 228] on div "system-mistake Shopper Confirmed" at bounding box center [575, 215] width 299 height 31
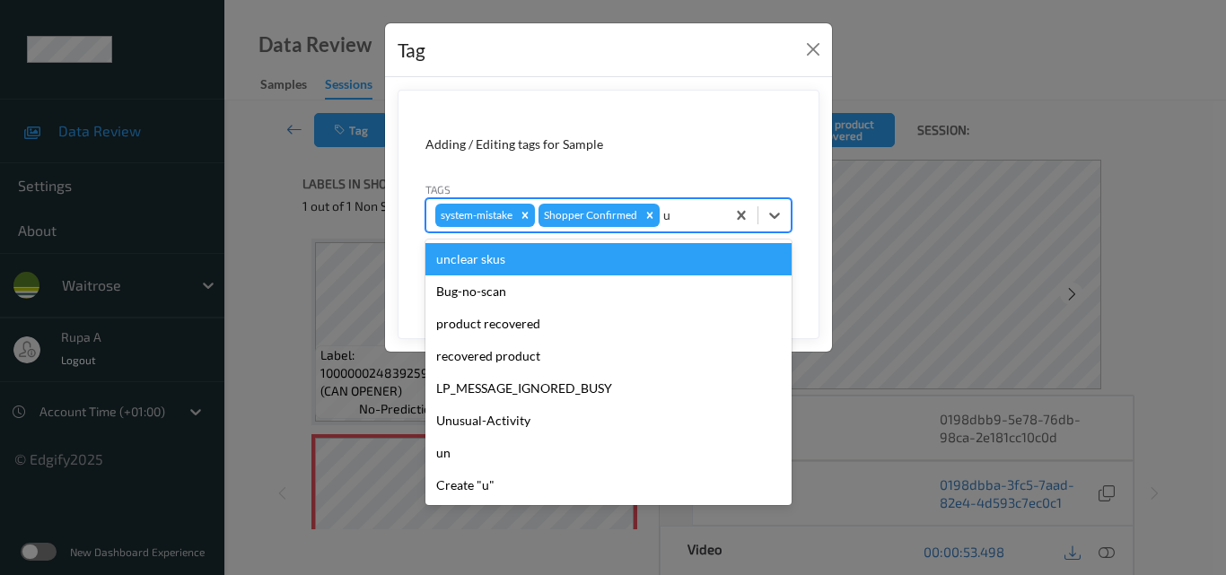
type input "un"
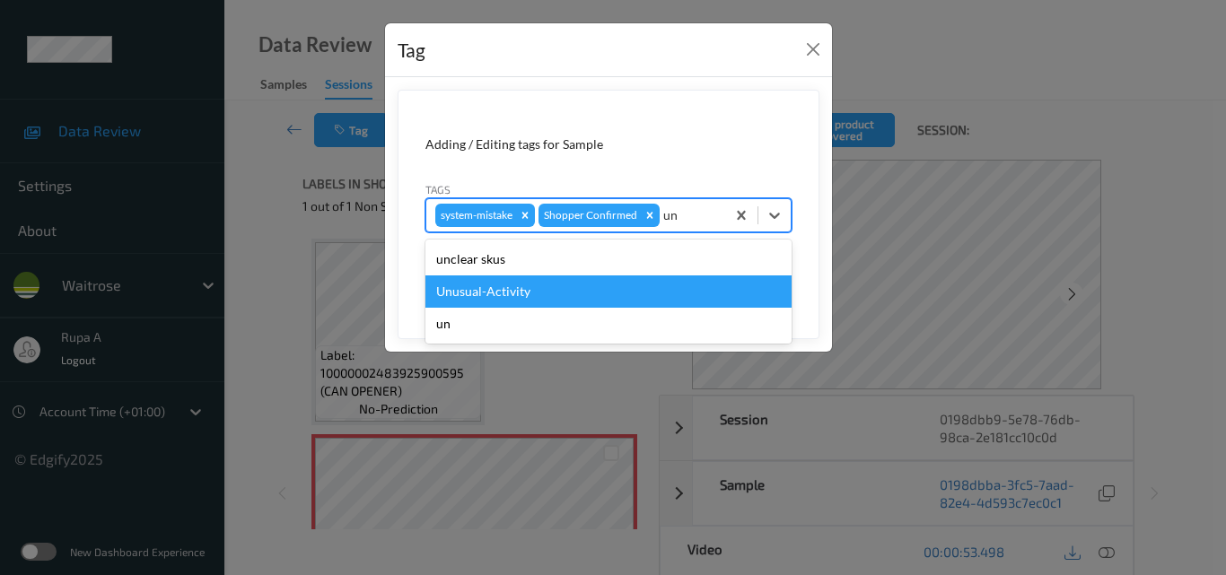
click at [554, 290] on div "Unusual-Activity" at bounding box center [608, 291] width 366 height 32
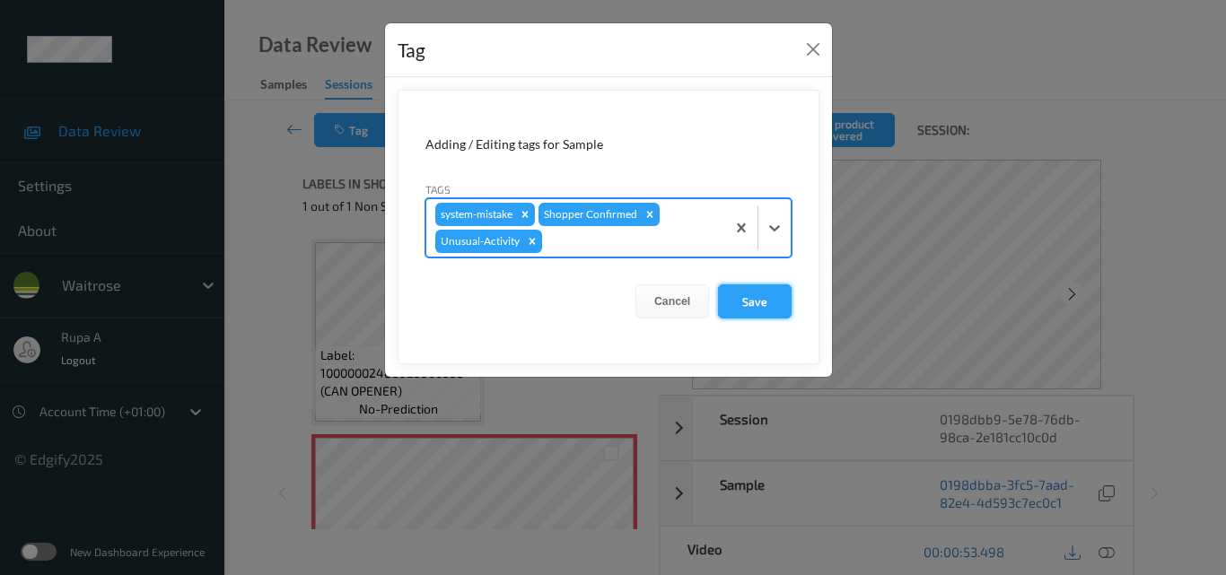
click at [770, 299] on button "Save" at bounding box center [755, 301] width 74 height 34
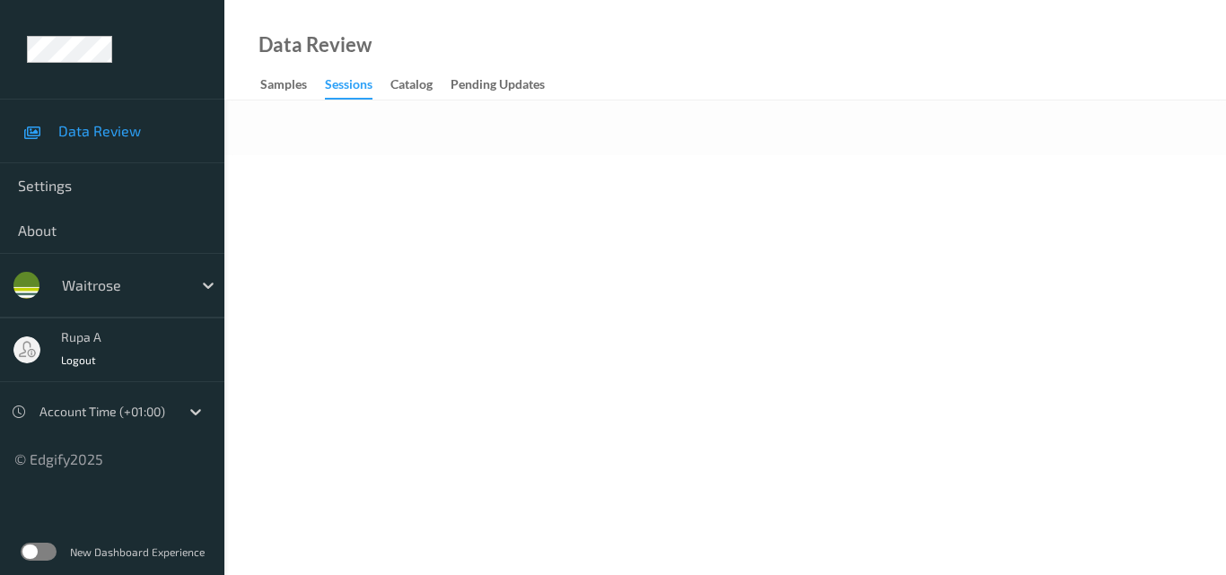
click at [431, 253] on body "Data Review Settings About waitrose rupa a Logout Account Time (+01:00) © Edgif…" at bounding box center [613, 287] width 1226 height 575
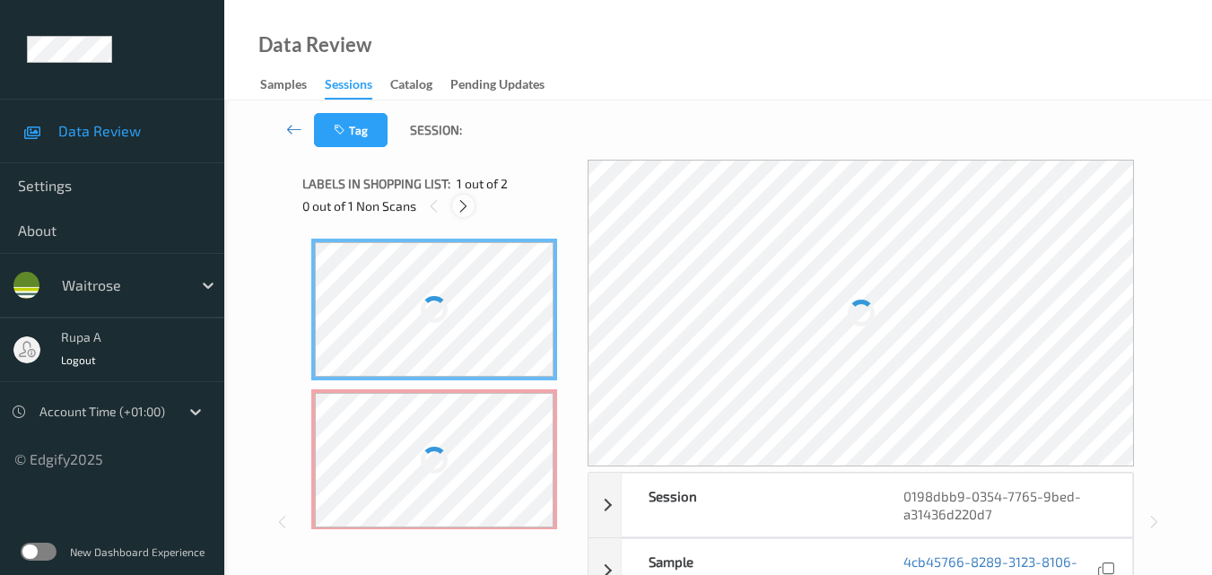
click at [456, 211] on icon at bounding box center [463, 206] width 15 height 16
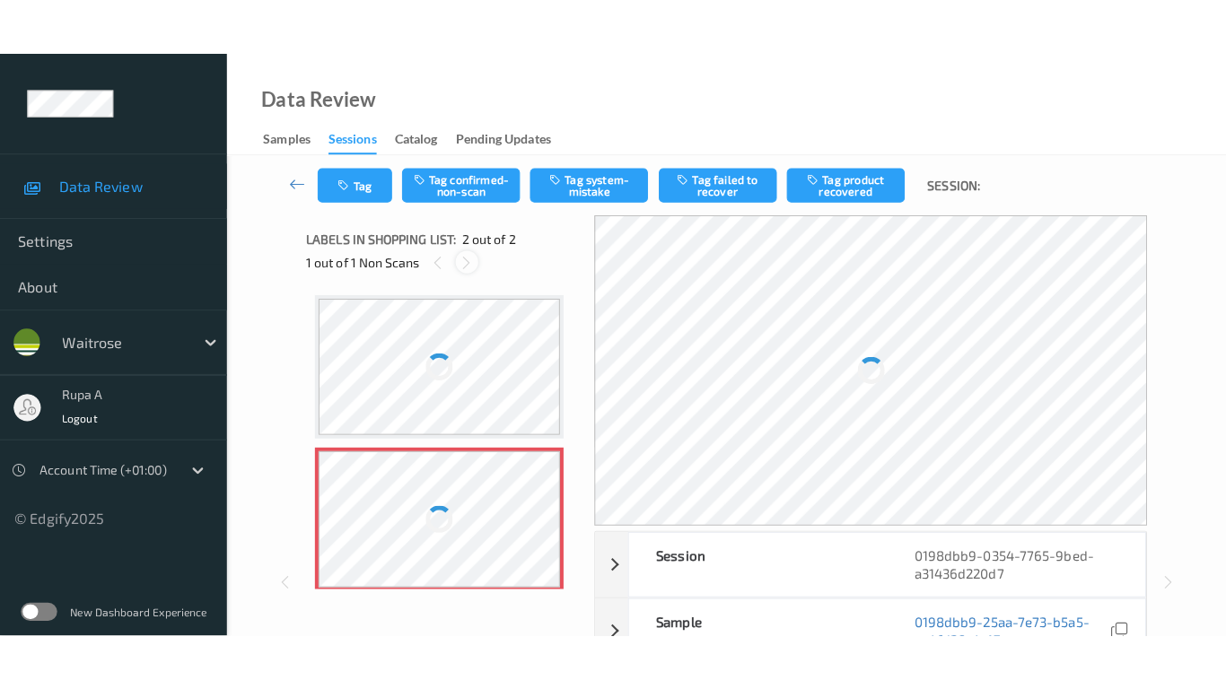
scroll to position [9, 0]
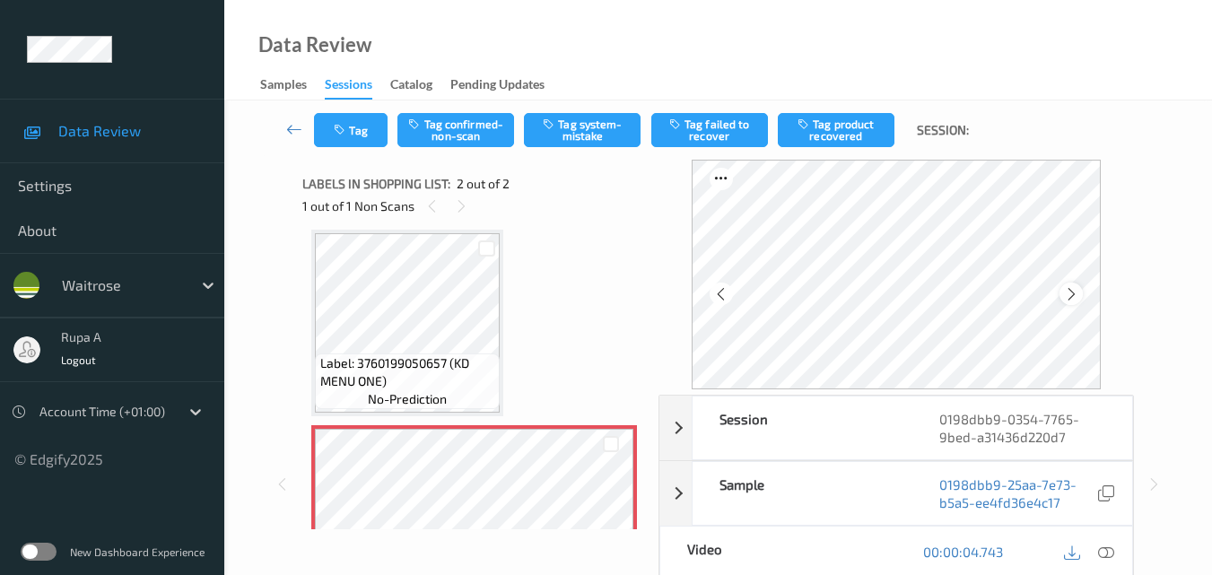
click at [1075, 294] on icon at bounding box center [1071, 294] width 15 height 16
click at [1071, 294] on icon at bounding box center [1071, 294] width 15 height 16
click at [1104, 557] on icon at bounding box center [1106, 552] width 16 height 16
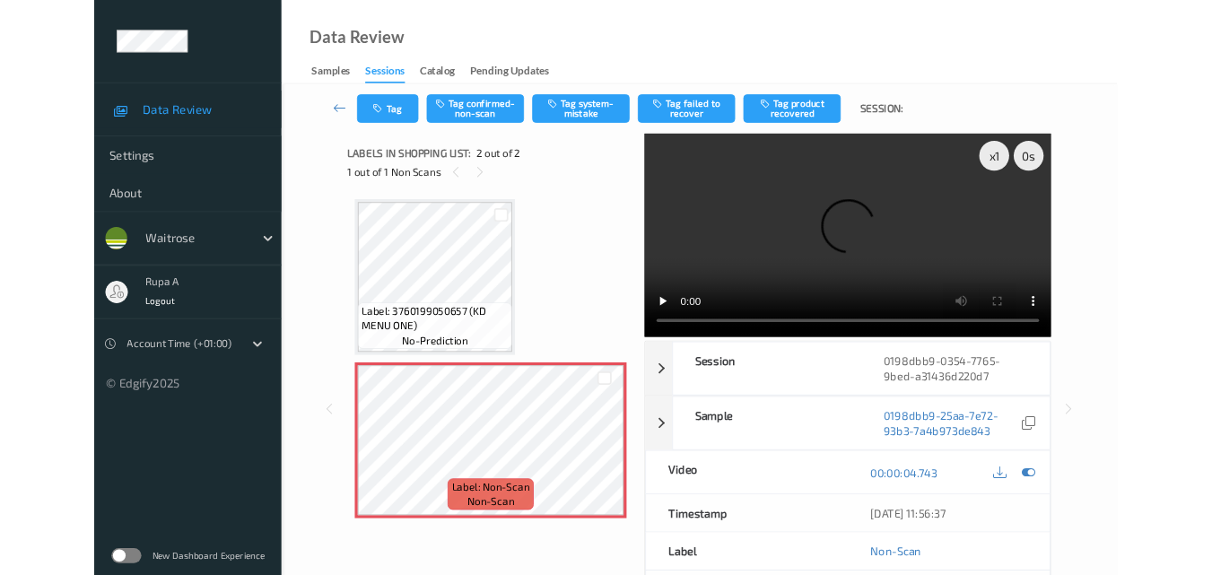
scroll to position [0, 0]
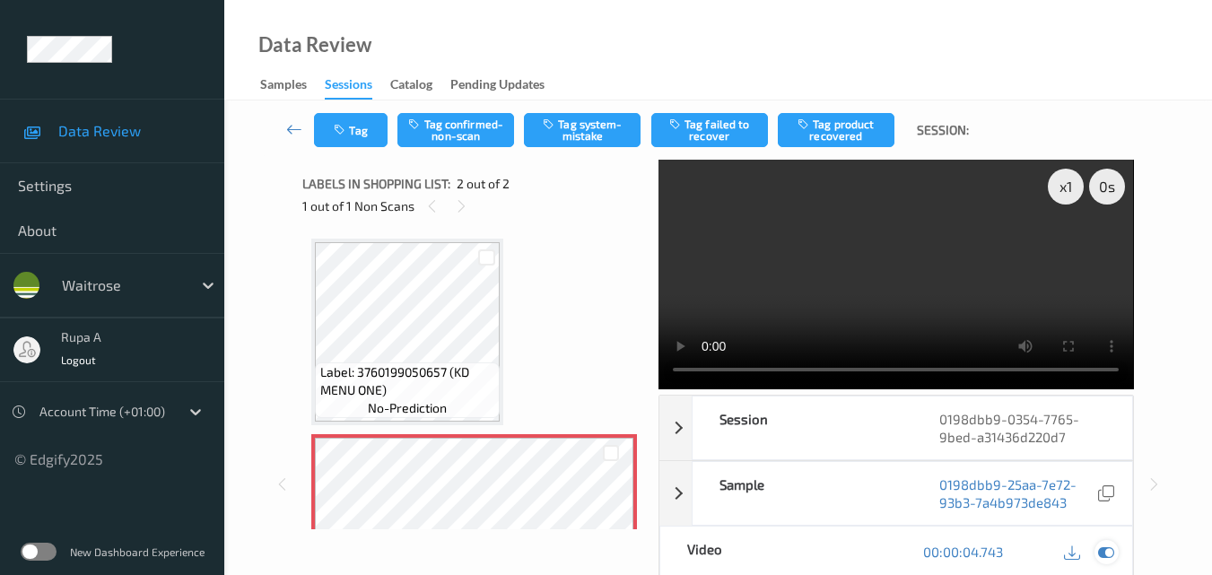
click at [1110, 554] on icon at bounding box center [1106, 552] width 16 height 16
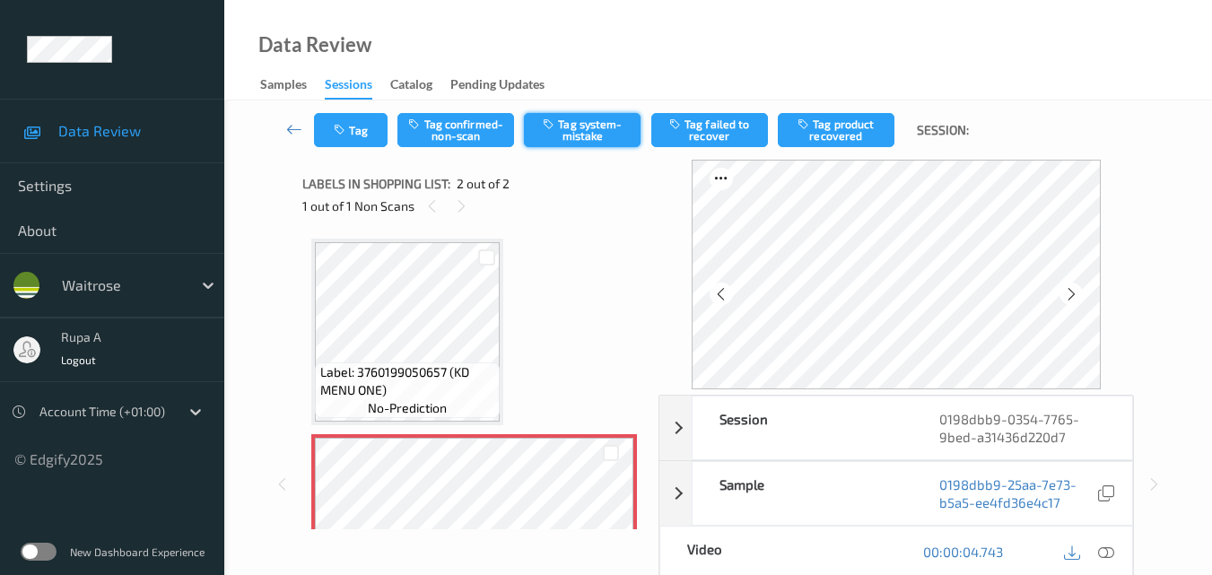
click at [578, 125] on button "Tag system-mistake" at bounding box center [582, 130] width 117 height 34
click at [364, 131] on button "Tag" at bounding box center [351, 130] width 74 height 34
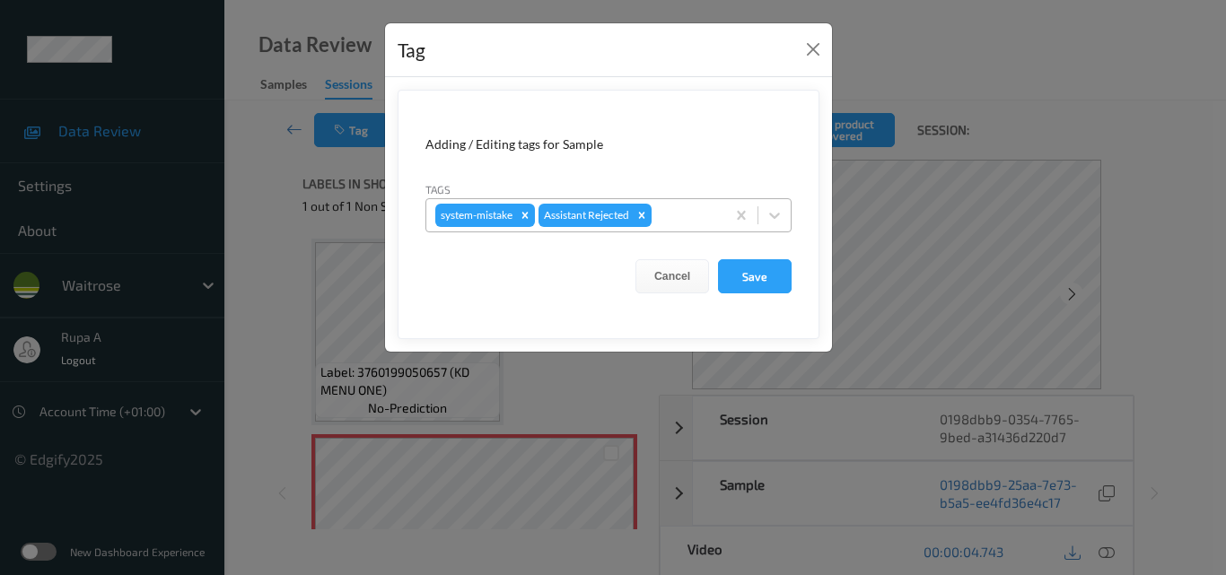
click at [711, 222] on div at bounding box center [685, 216] width 61 height 22
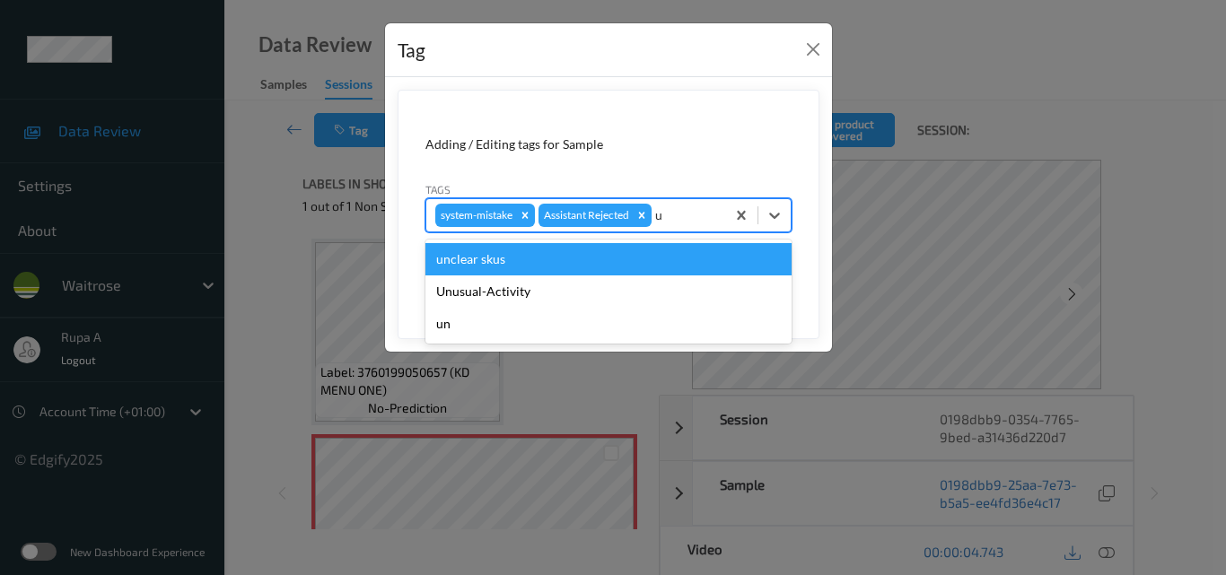
type input "un"
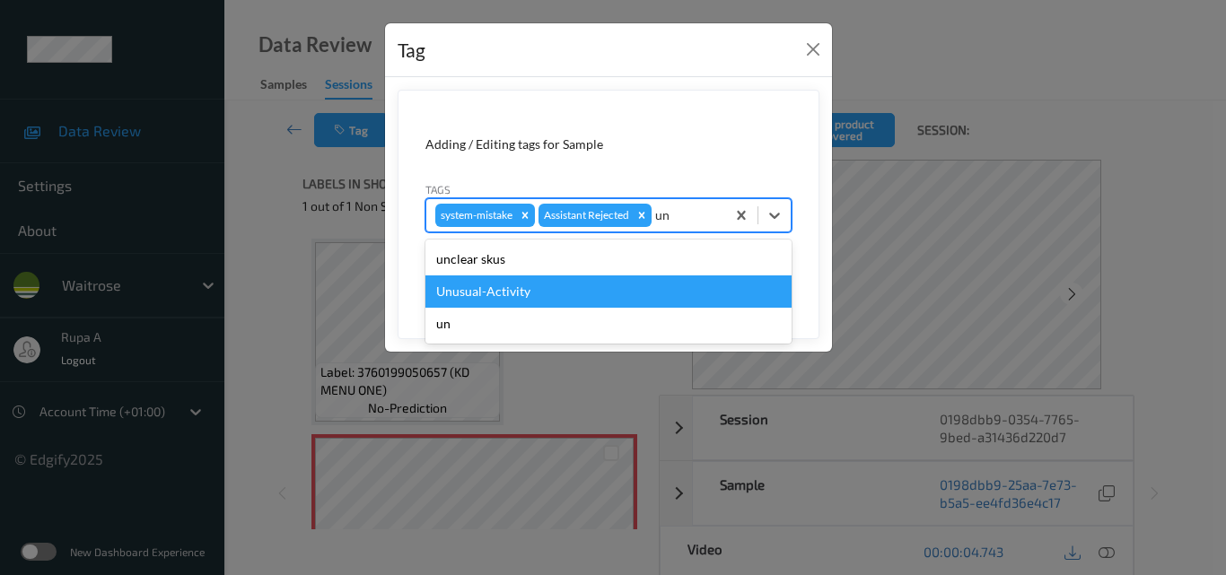
click at [518, 283] on div "Unusual-Activity" at bounding box center [608, 291] width 366 height 32
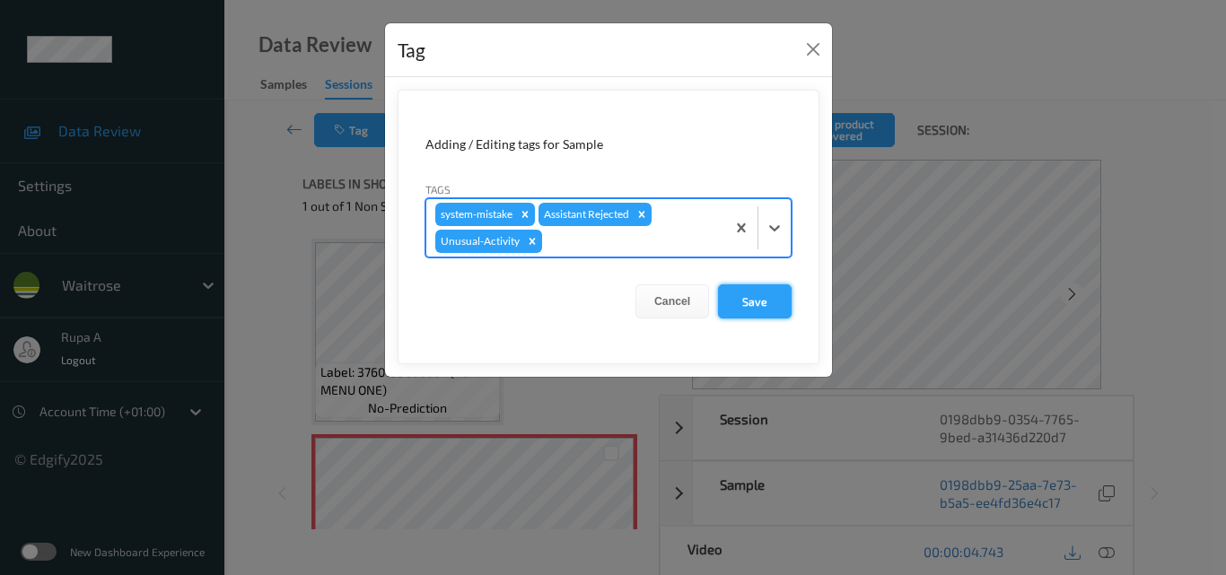
click at [763, 296] on button "Save" at bounding box center [755, 301] width 74 height 34
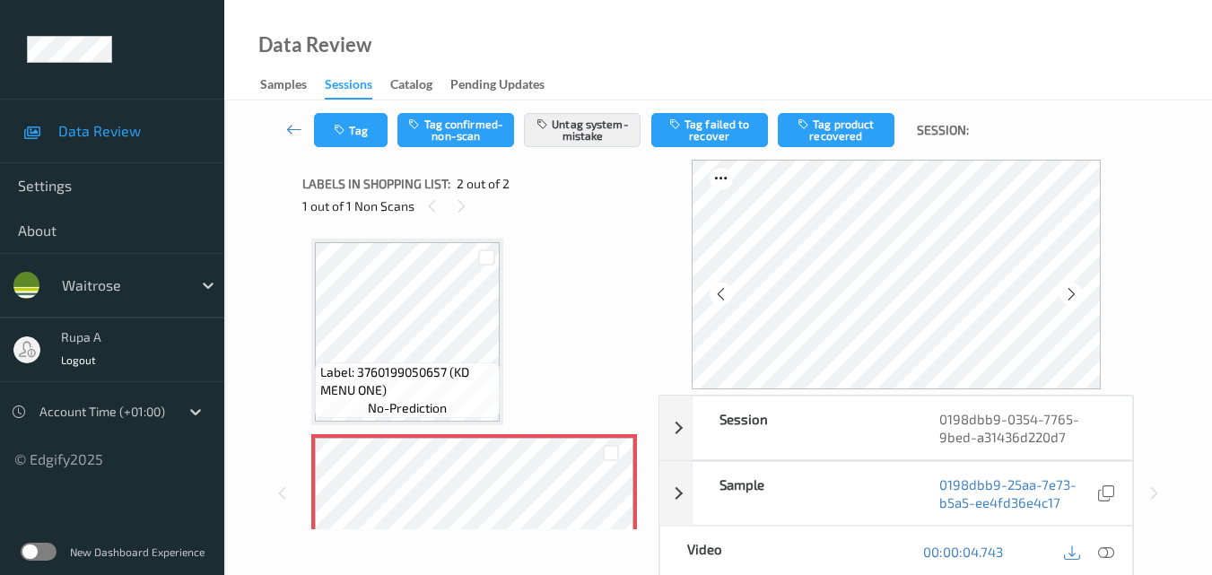
click at [589, 154] on div "Tag Tag confirmed-non-scan Untag system-mistake Tag failed to recover Tag produ…" at bounding box center [718, 129] width 914 height 59
click at [350, 146] on button "Tag" at bounding box center [351, 130] width 74 height 34
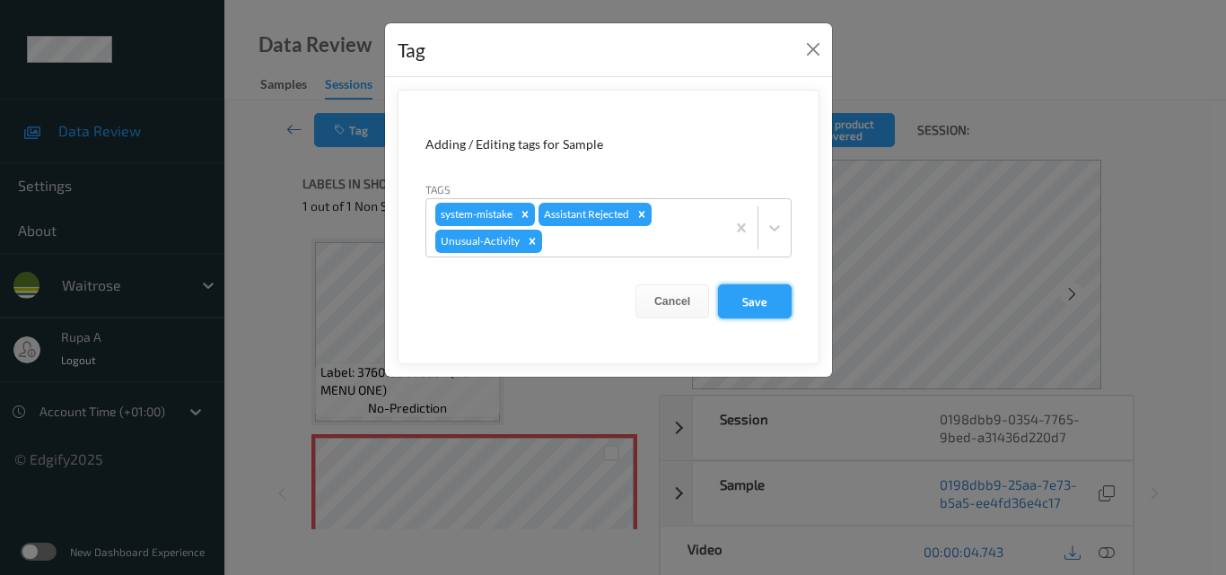
click at [779, 308] on button "Save" at bounding box center [755, 301] width 74 height 34
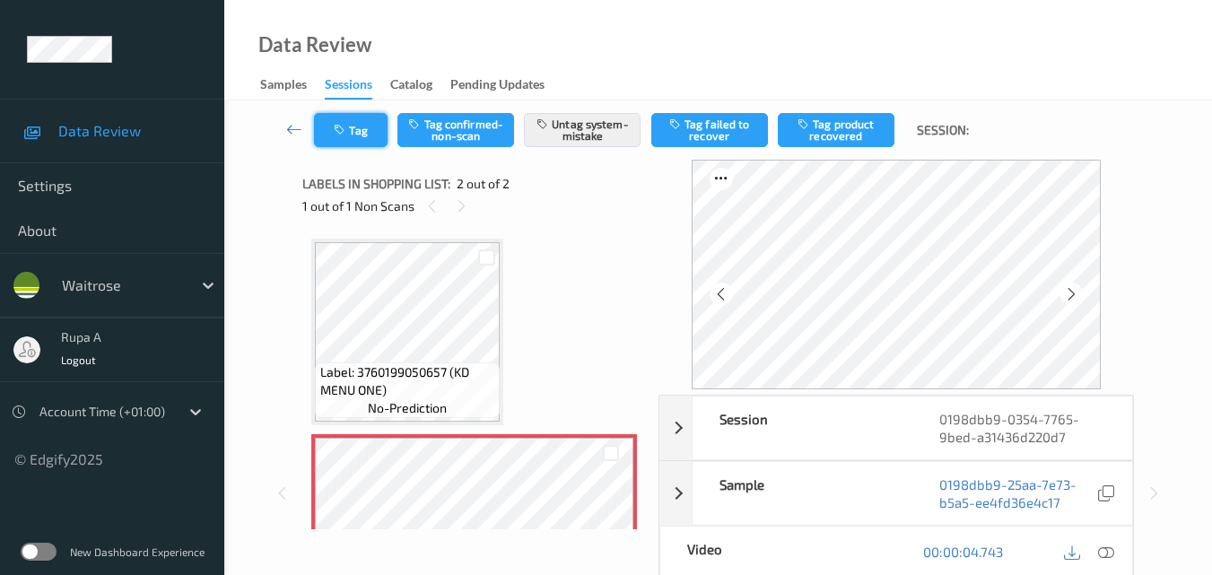
click at [343, 128] on icon "button" at bounding box center [341, 130] width 15 height 13
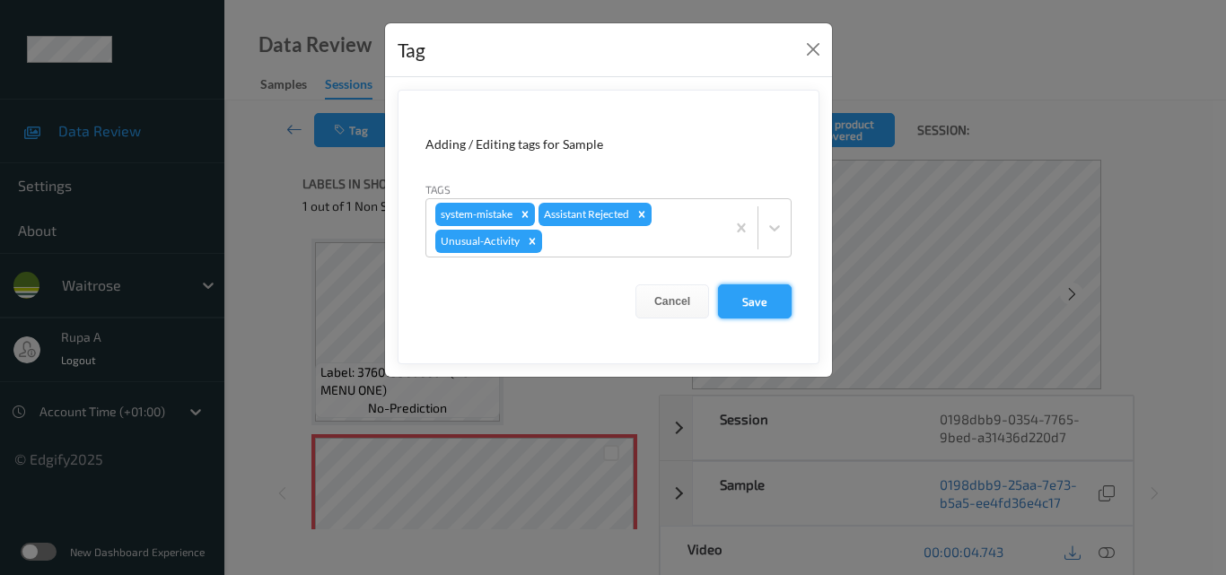
click at [756, 303] on button "Save" at bounding box center [755, 301] width 74 height 34
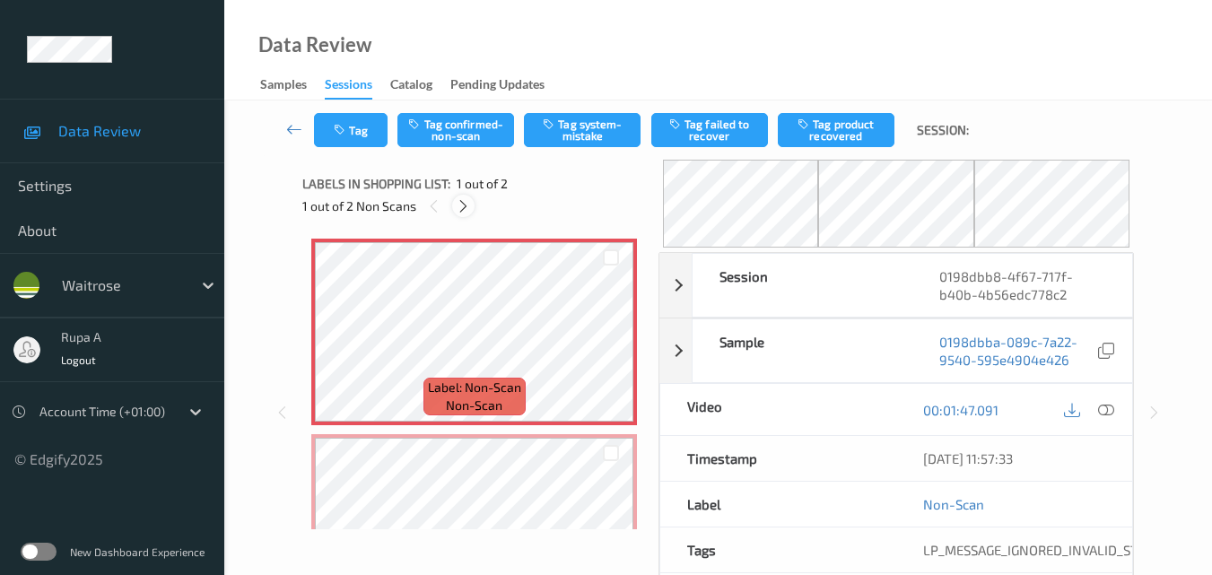
click at [465, 206] on icon at bounding box center [463, 206] width 15 height 16
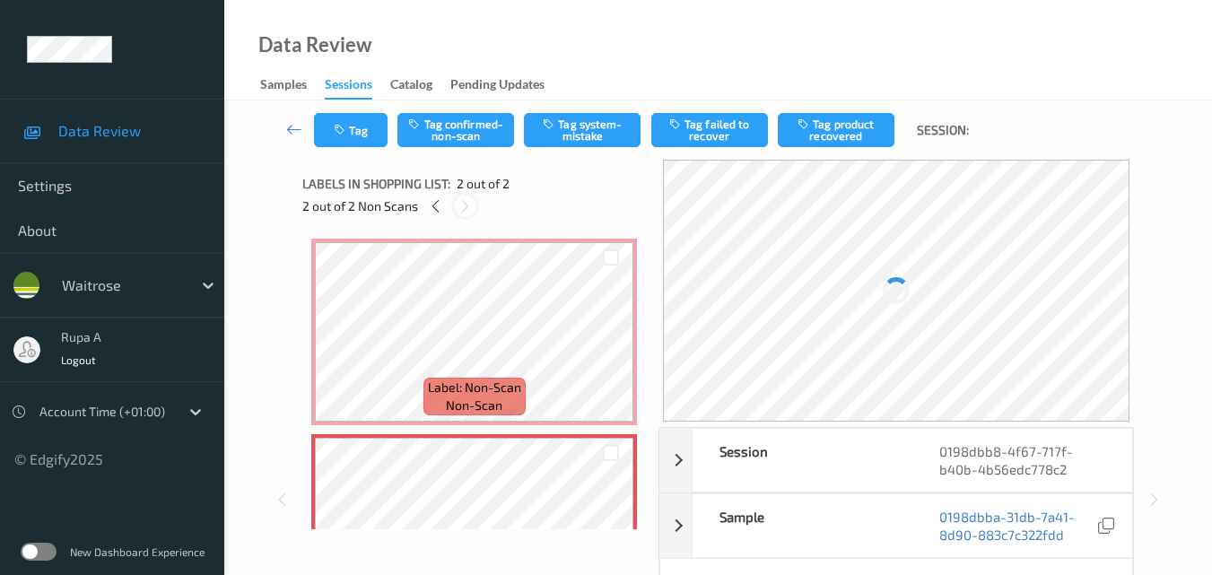
scroll to position [9, 0]
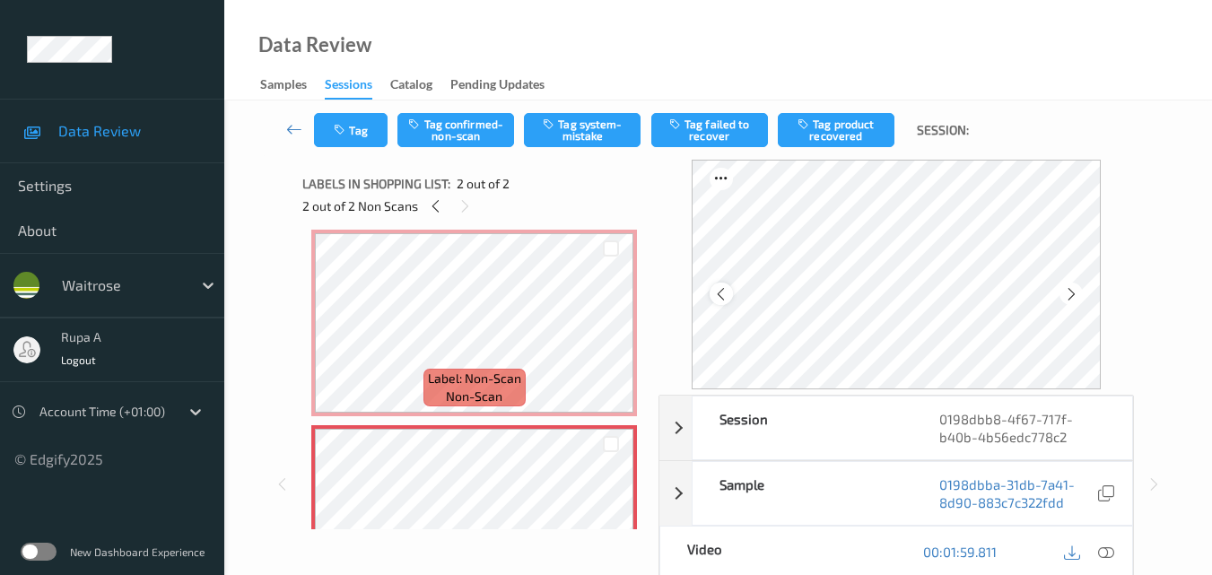
click at [721, 288] on icon at bounding box center [720, 294] width 15 height 16
click at [441, 211] on icon at bounding box center [435, 206] width 15 height 16
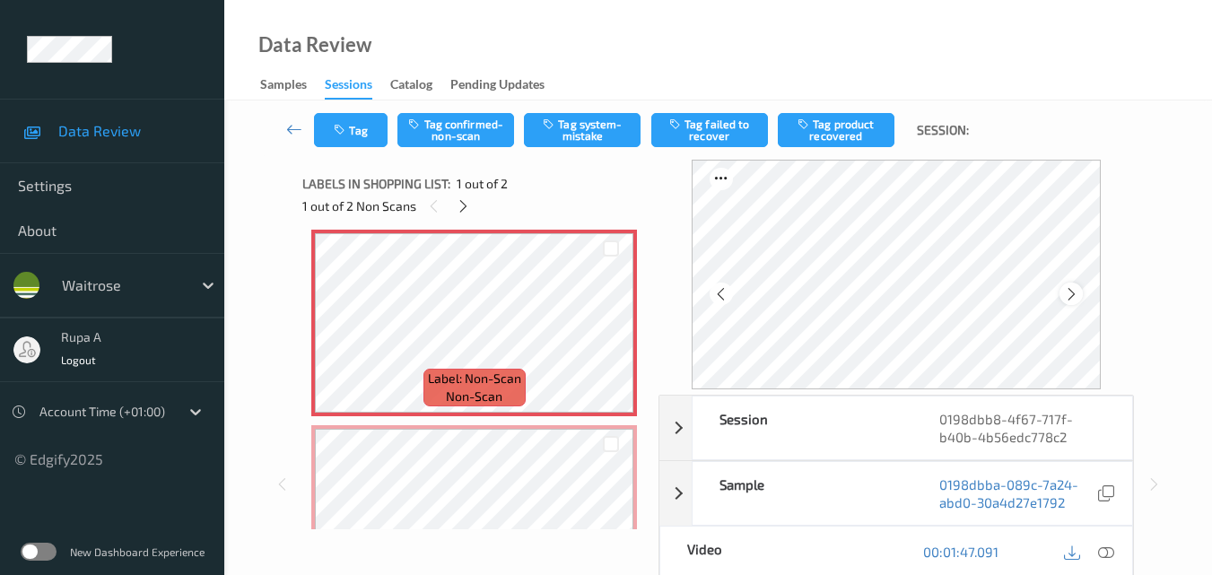
click at [1077, 292] on icon at bounding box center [1071, 294] width 15 height 16
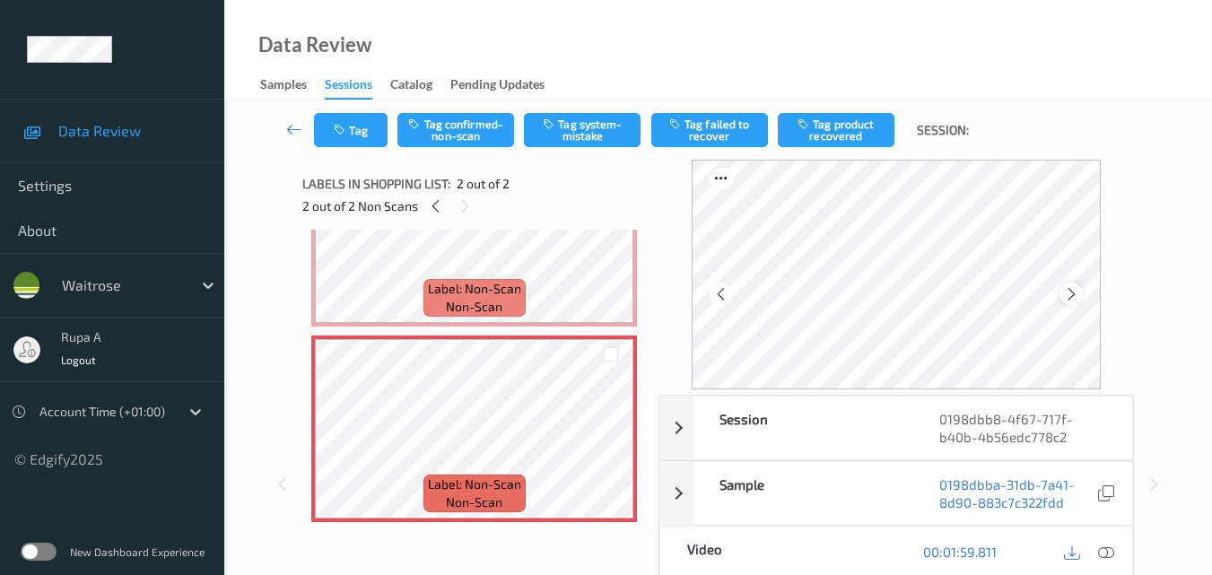
click at [1064, 292] on div at bounding box center [1071, 294] width 22 height 22
click at [1079, 286] on icon at bounding box center [1071, 294] width 15 height 16
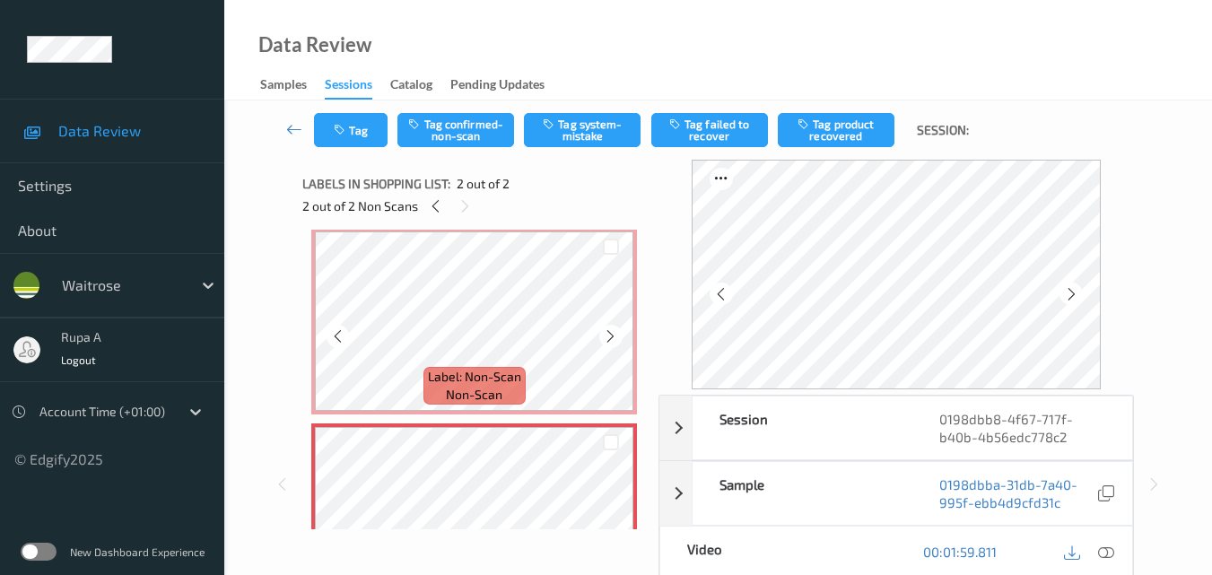
scroll to position [0, 0]
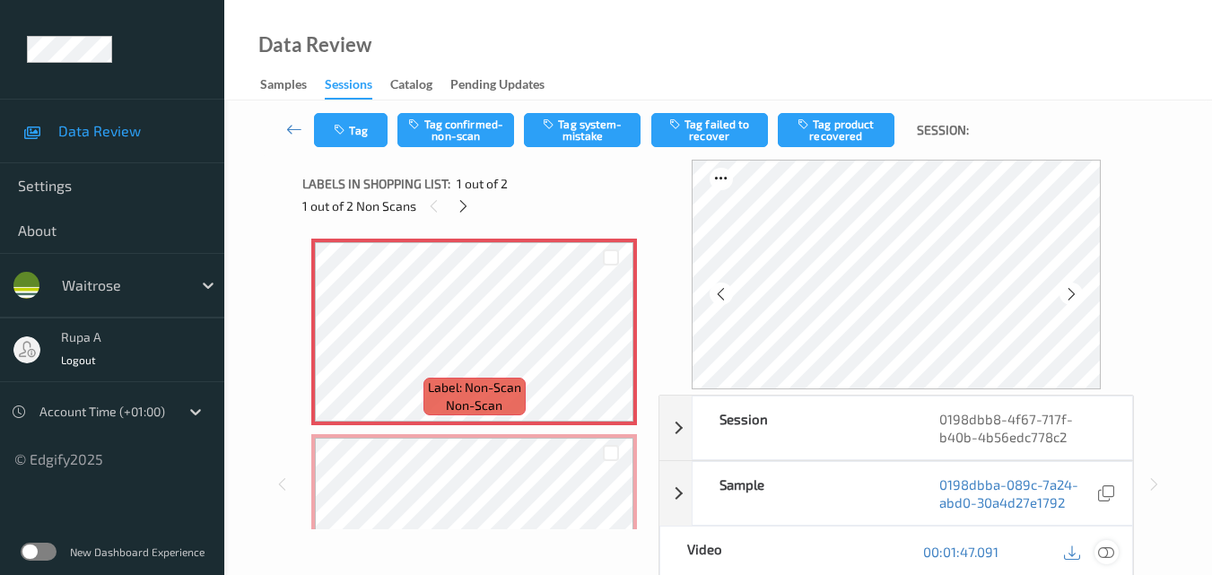
click at [1095, 555] on div at bounding box center [1107, 552] width 24 height 24
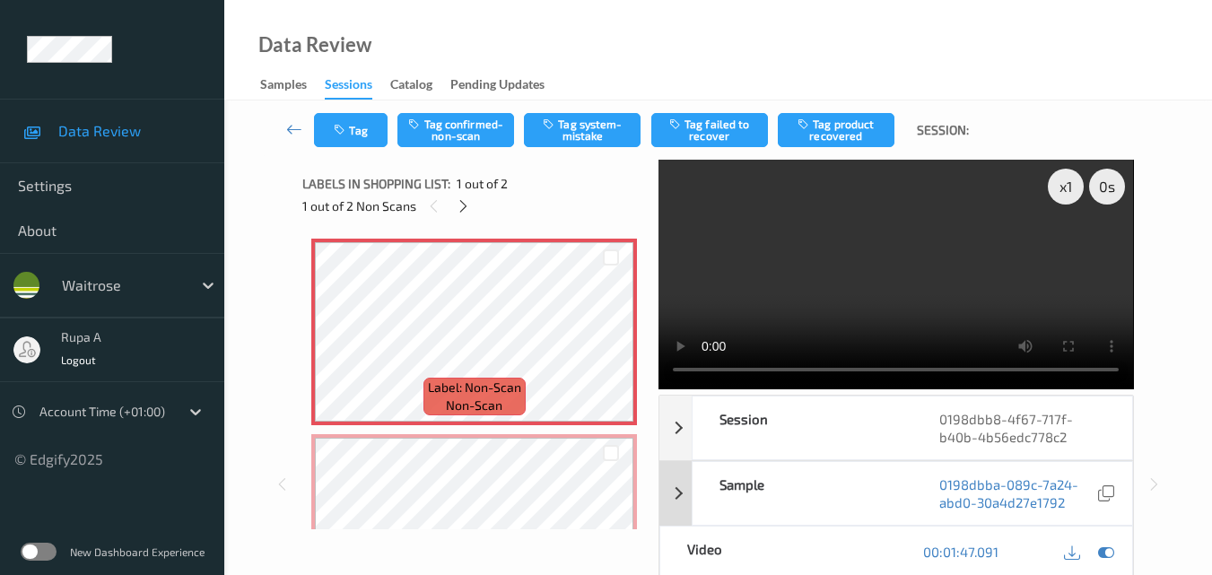
click at [1095, 556] on div at bounding box center [1107, 552] width 24 height 24
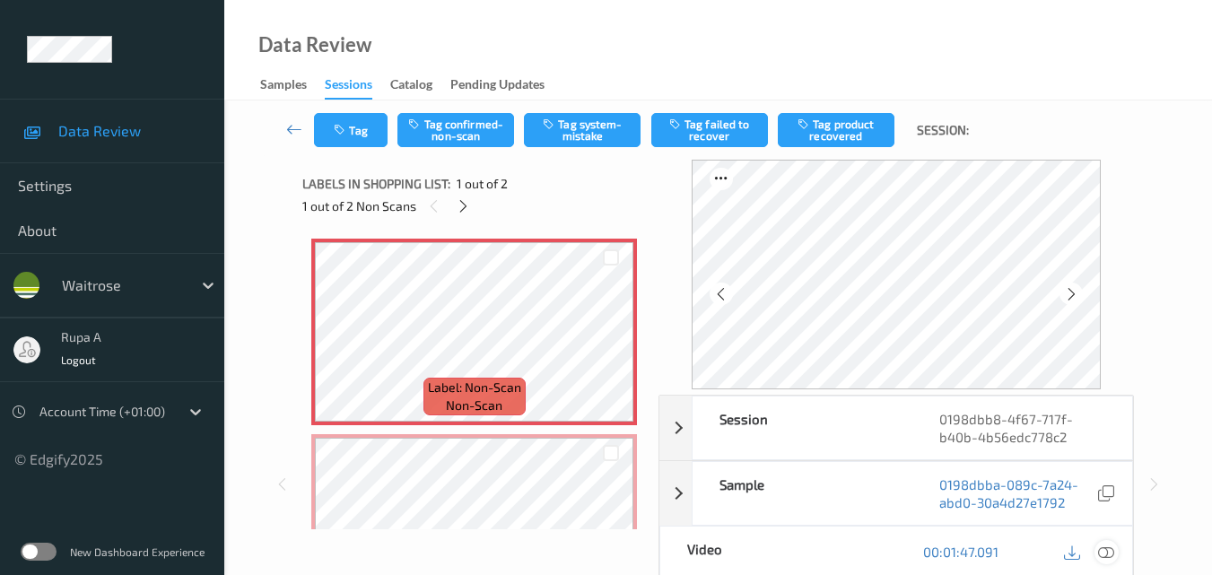
click at [1096, 558] on div at bounding box center [1107, 552] width 24 height 24
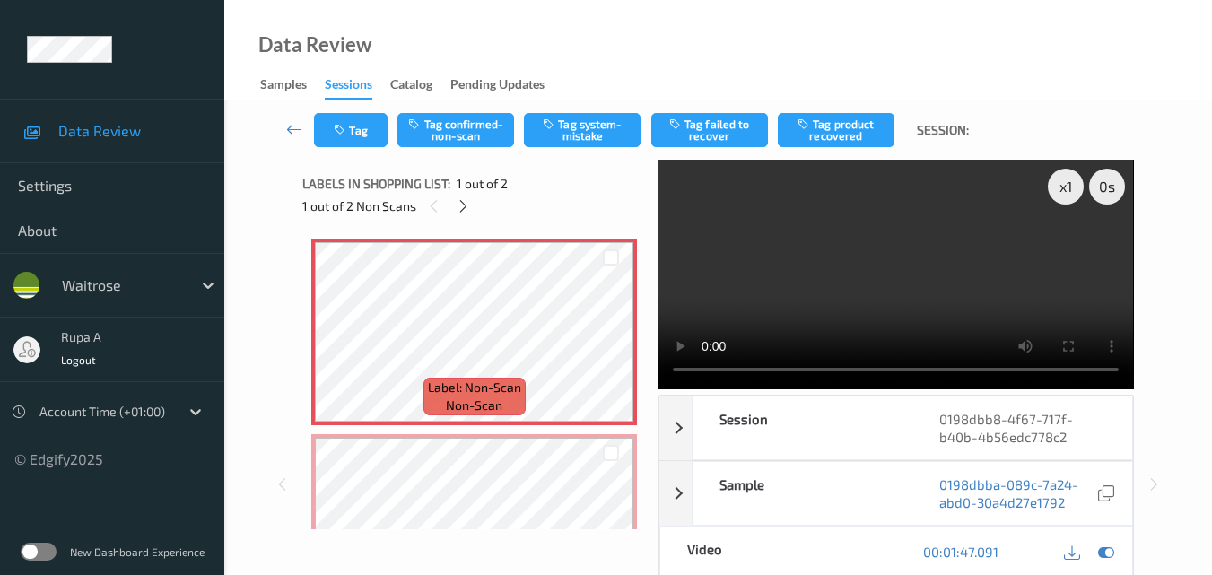
click at [1114, 567] on div "00:01:47.091" at bounding box center [1014, 552] width 236 height 51
click at [1114, 561] on div at bounding box center [1107, 552] width 24 height 24
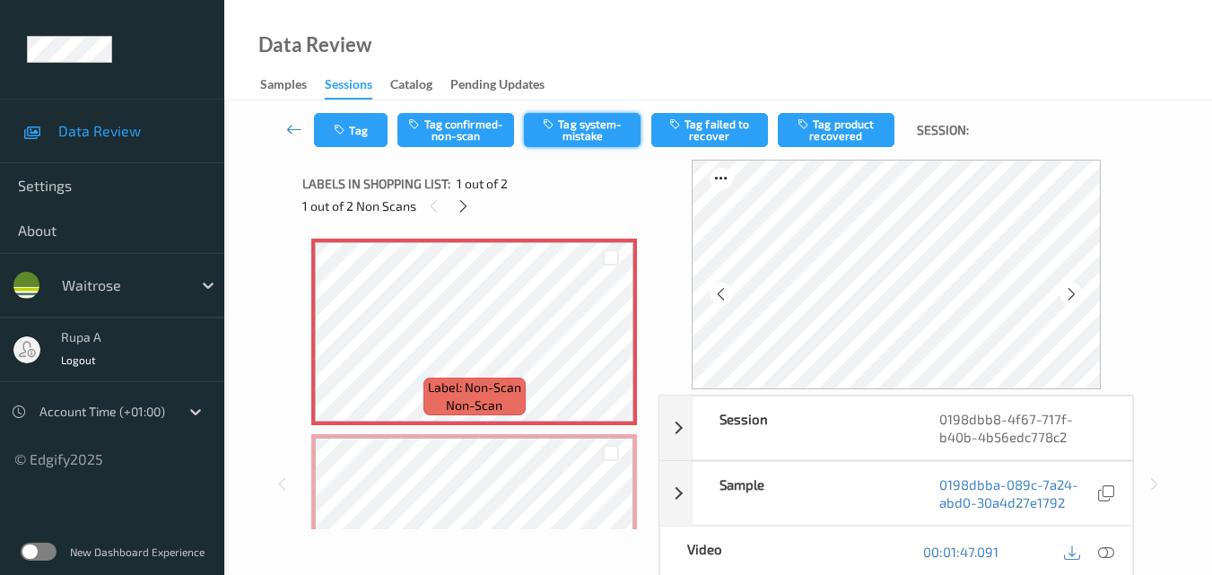
click at [604, 135] on button "Tag system-mistake" at bounding box center [582, 130] width 117 height 34
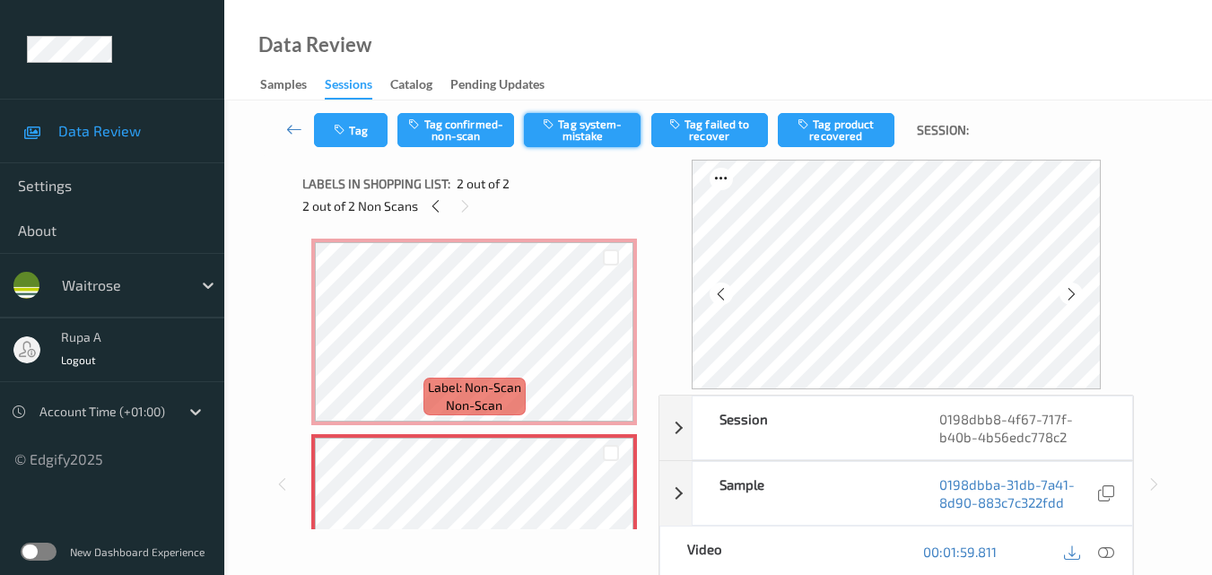
click at [600, 115] on button "Tag system-mistake" at bounding box center [582, 130] width 117 height 34
click at [360, 135] on button "Tag" at bounding box center [351, 130] width 74 height 34
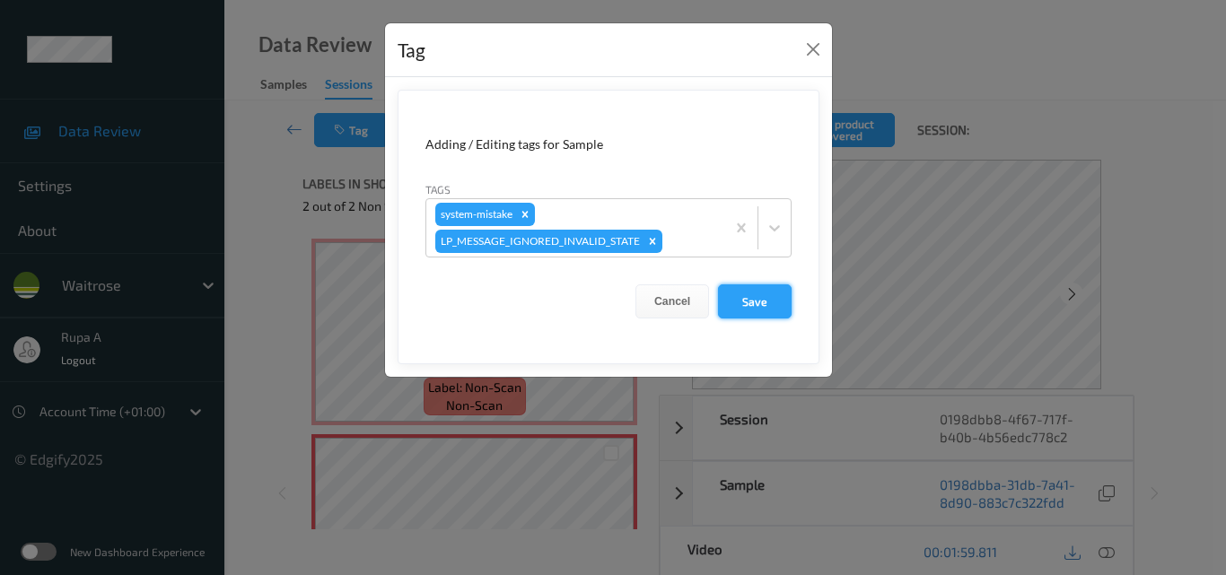
click at [763, 311] on button "Save" at bounding box center [755, 301] width 74 height 34
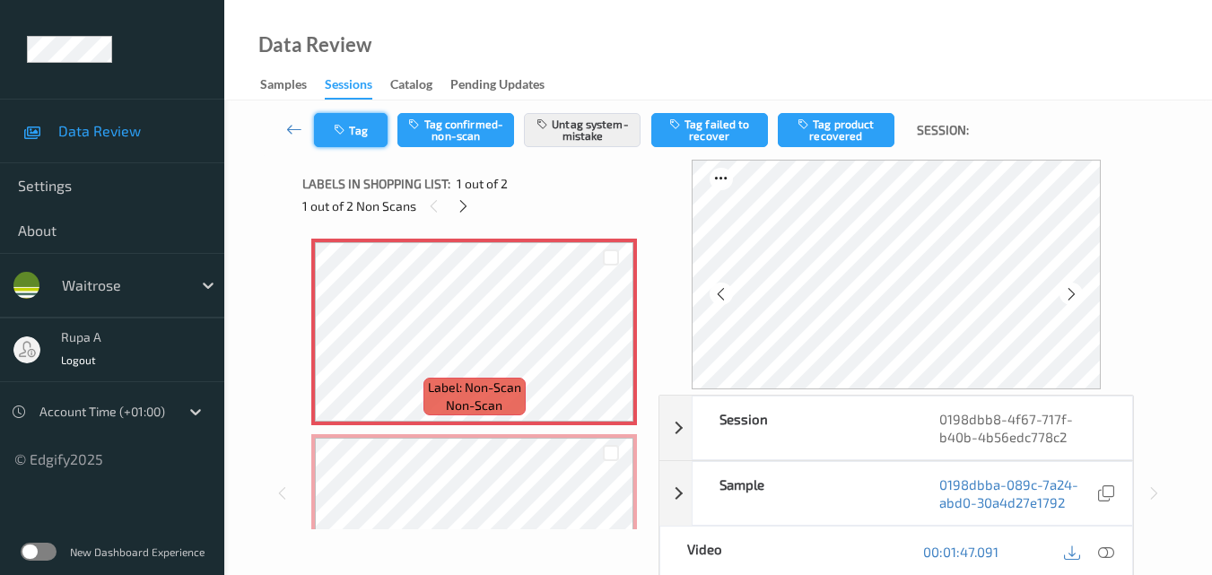
click at [365, 144] on button "Tag" at bounding box center [351, 130] width 74 height 34
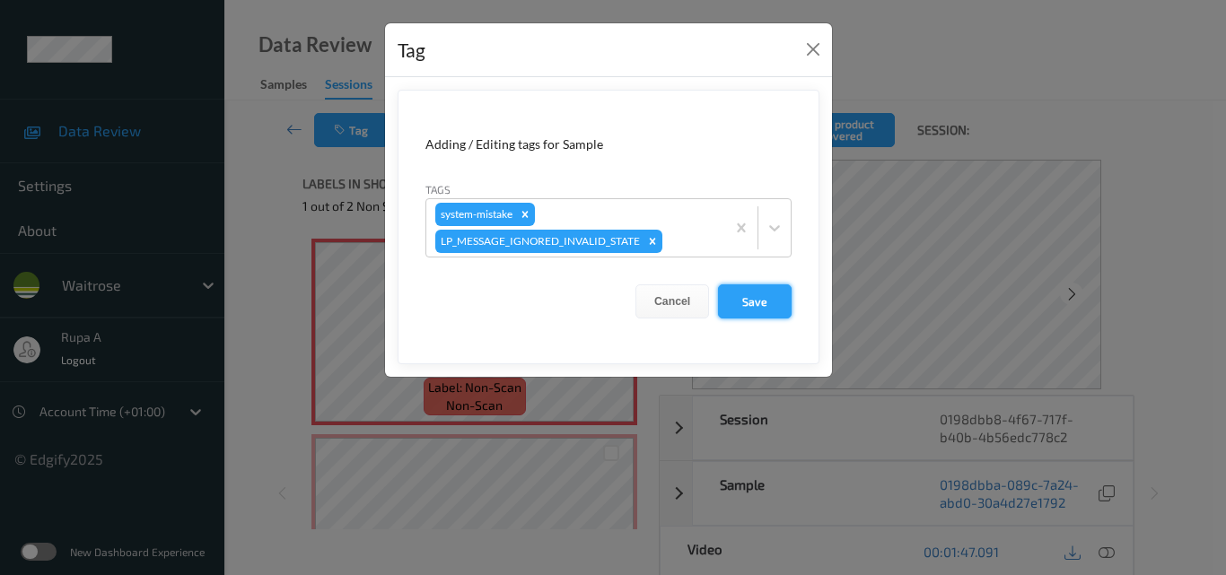
click at [756, 296] on button "Save" at bounding box center [755, 301] width 74 height 34
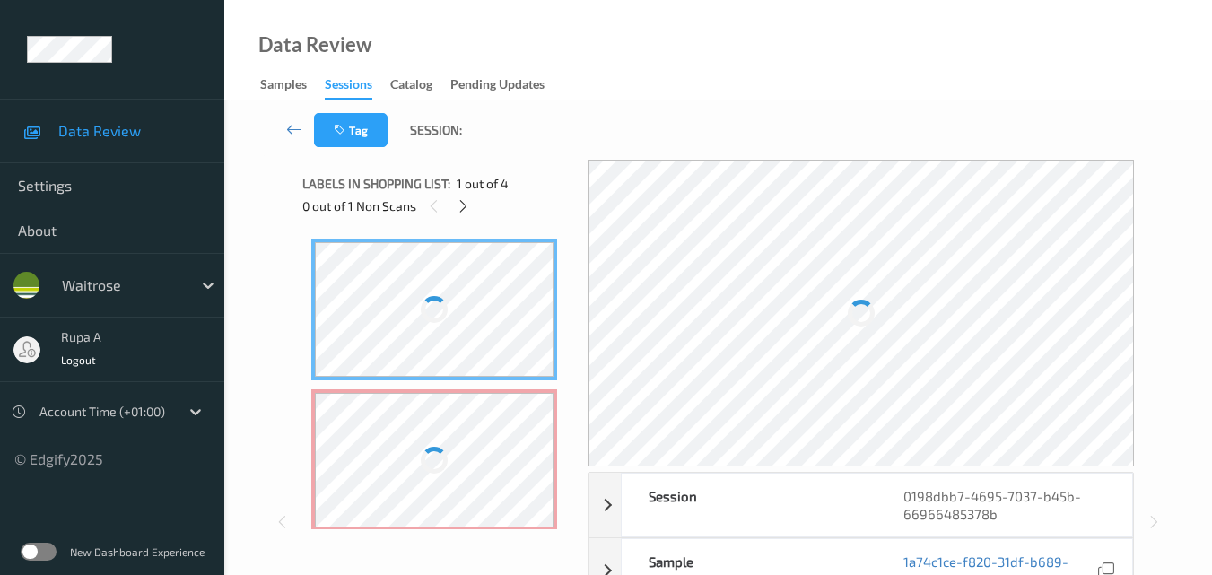
click at [572, 140] on div "Tag Session:" at bounding box center [718, 129] width 914 height 59
click at [465, 207] on icon at bounding box center [463, 206] width 15 height 16
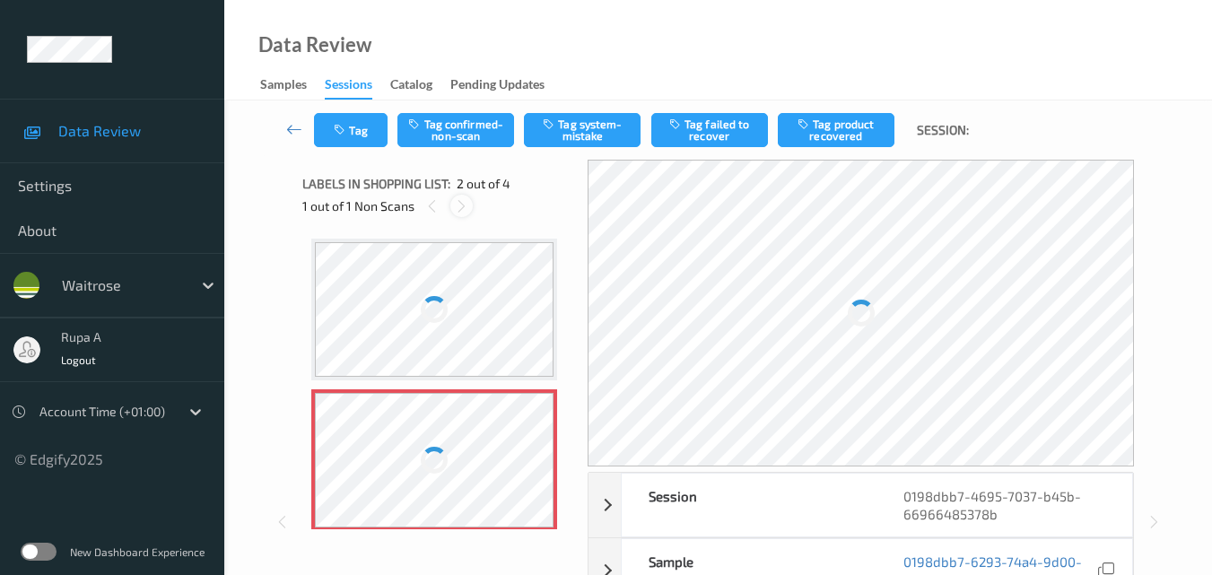
scroll to position [9, 0]
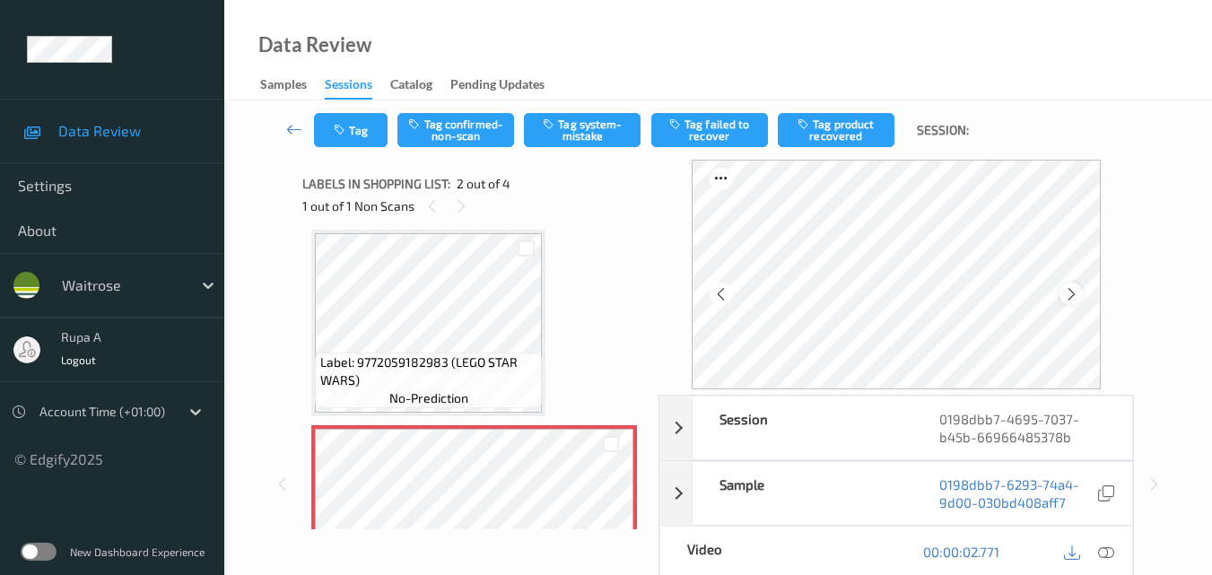
click at [1075, 293] on icon at bounding box center [1071, 294] width 15 height 16
click at [1079, 292] on icon at bounding box center [1071, 294] width 15 height 16
click at [1109, 548] on icon at bounding box center [1106, 552] width 16 height 16
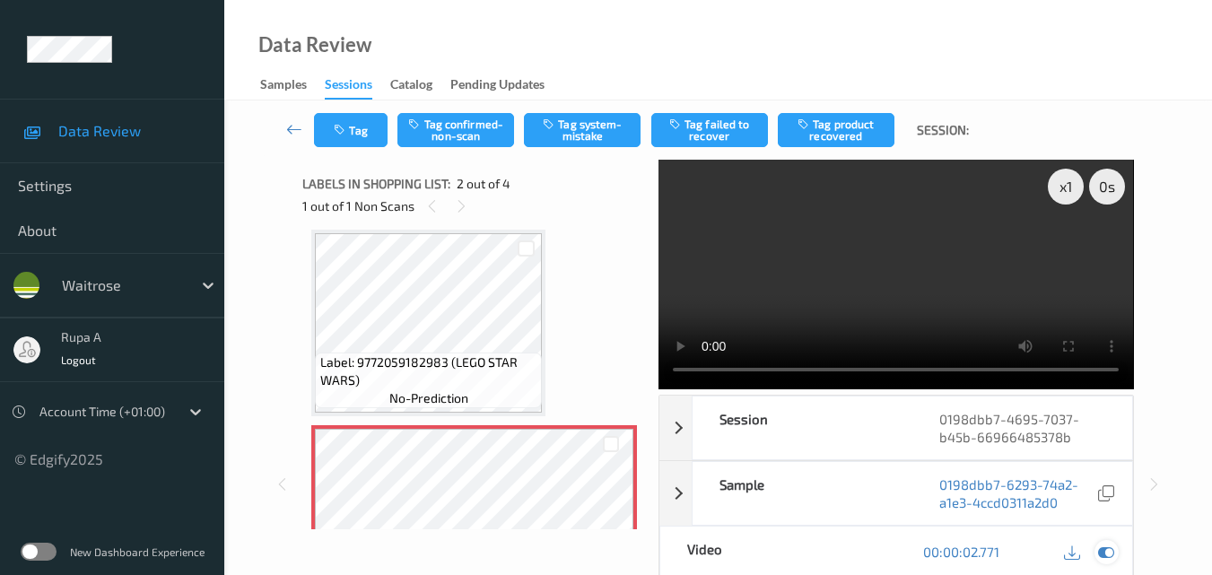
click at [1108, 558] on icon at bounding box center [1106, 552] width 16 height 16
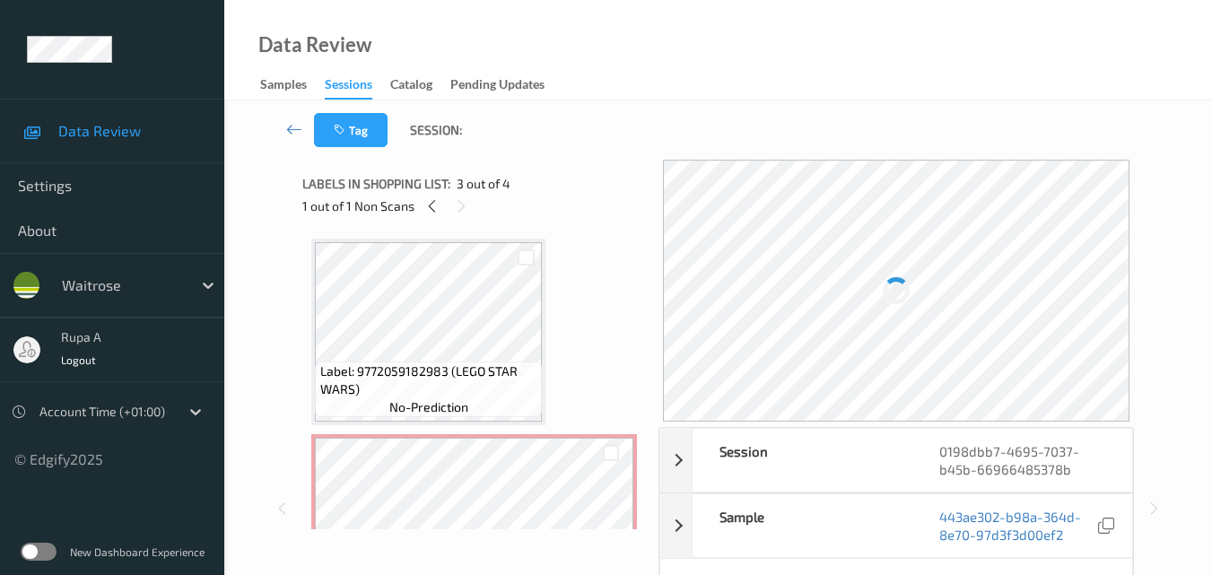
scroll to position [90, 0]
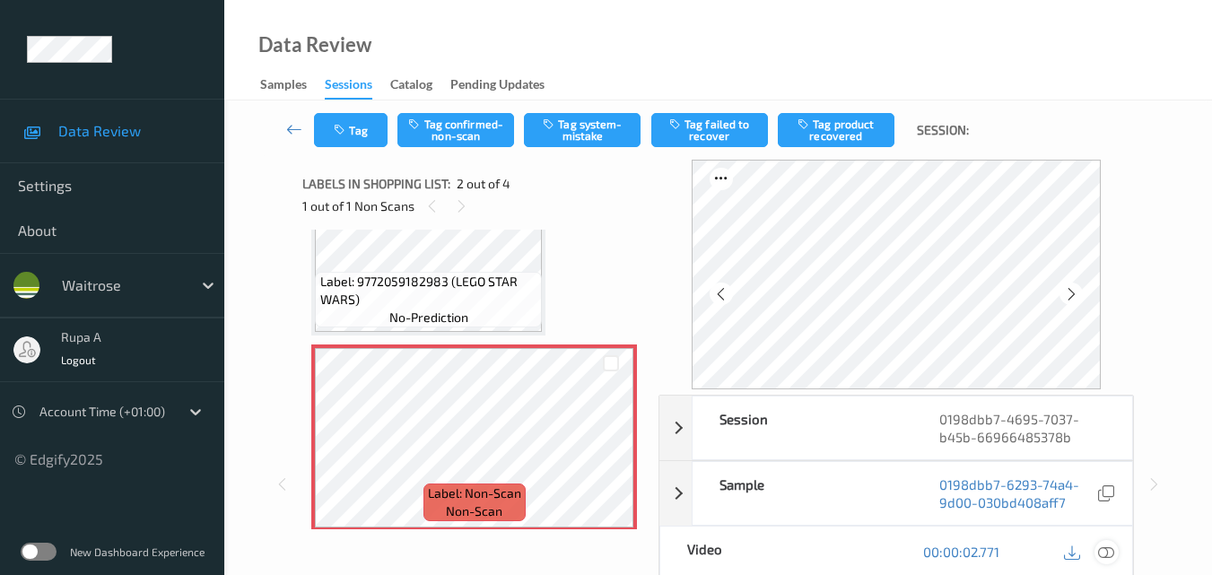
click at [1110, 563] on div at bounding box center [1107, 552] width 24 height 24
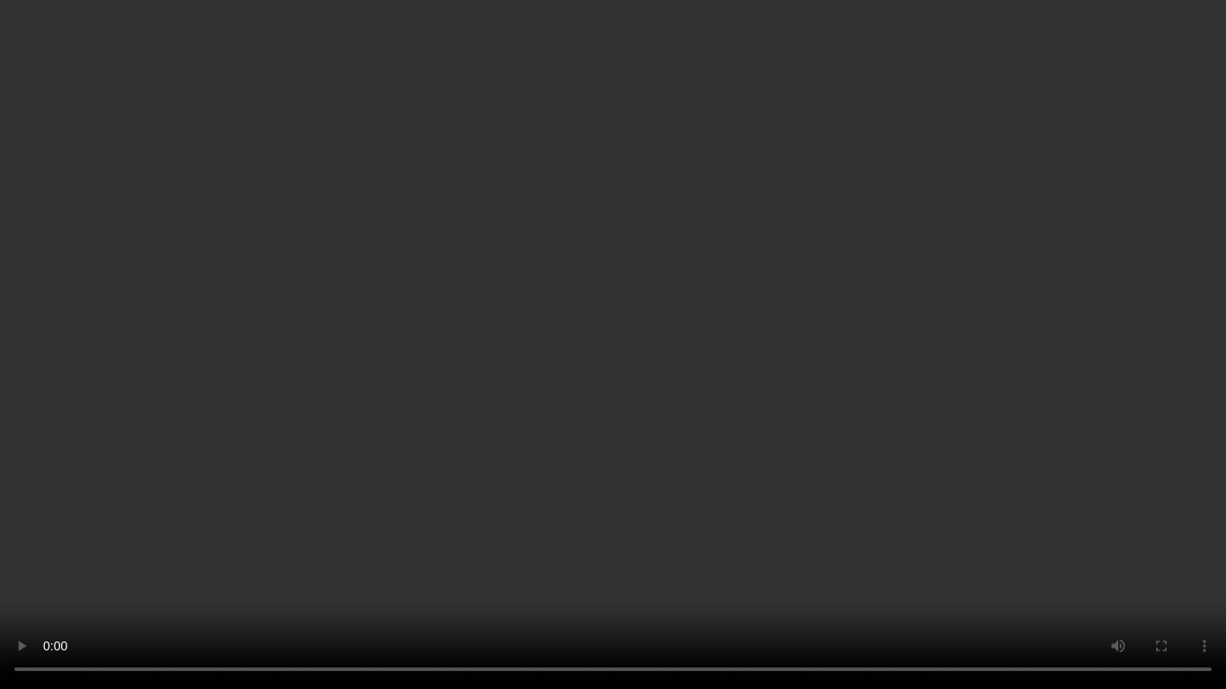
click at [255, 481] on video at bounding box center [613, 344] width 1226 height 689
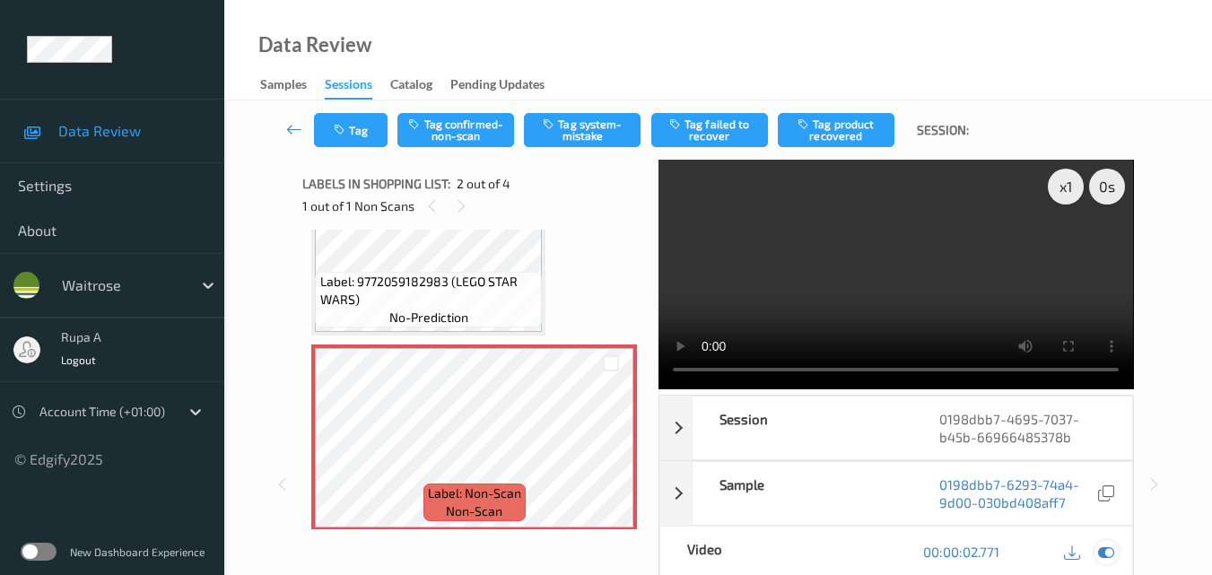
click at [1104, 554] on icon at bounding box center [1106, 552] width 16 height 16
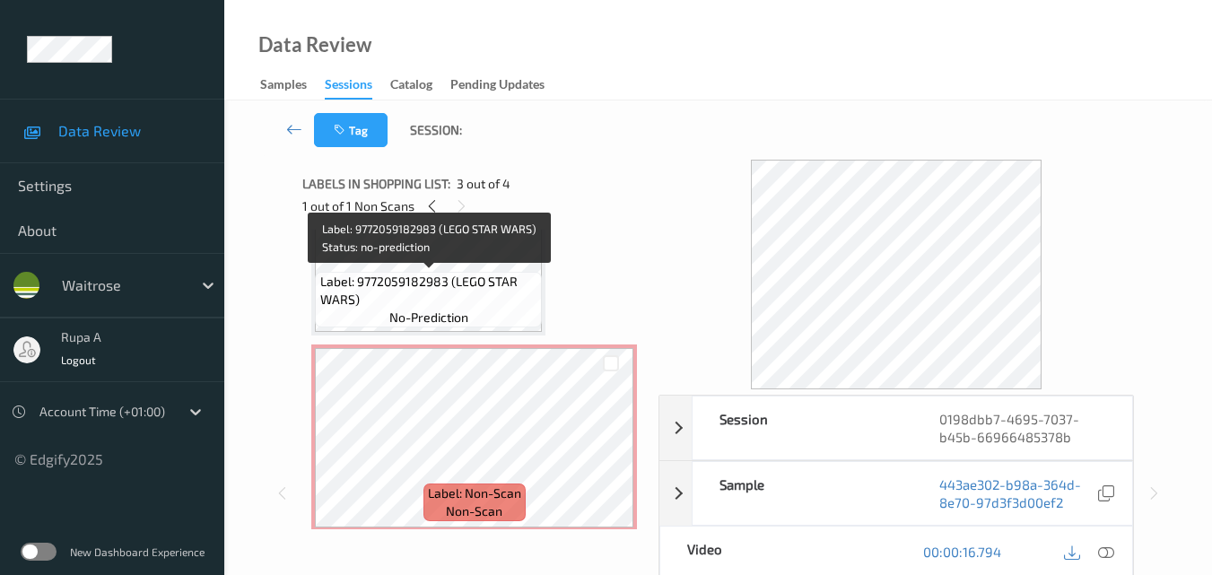
click at [459, 275] on span "Label: 9772059182983 (LEGO STAR WARS)" at bounding box center [429, 291] width 218 height 36
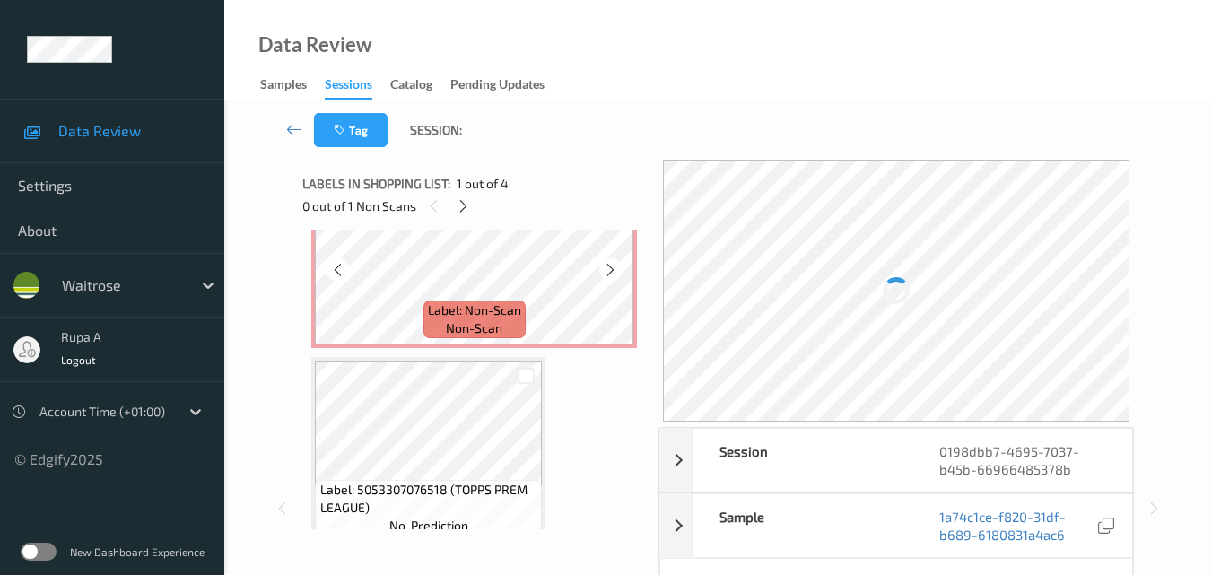
scroll to position [179, 0]
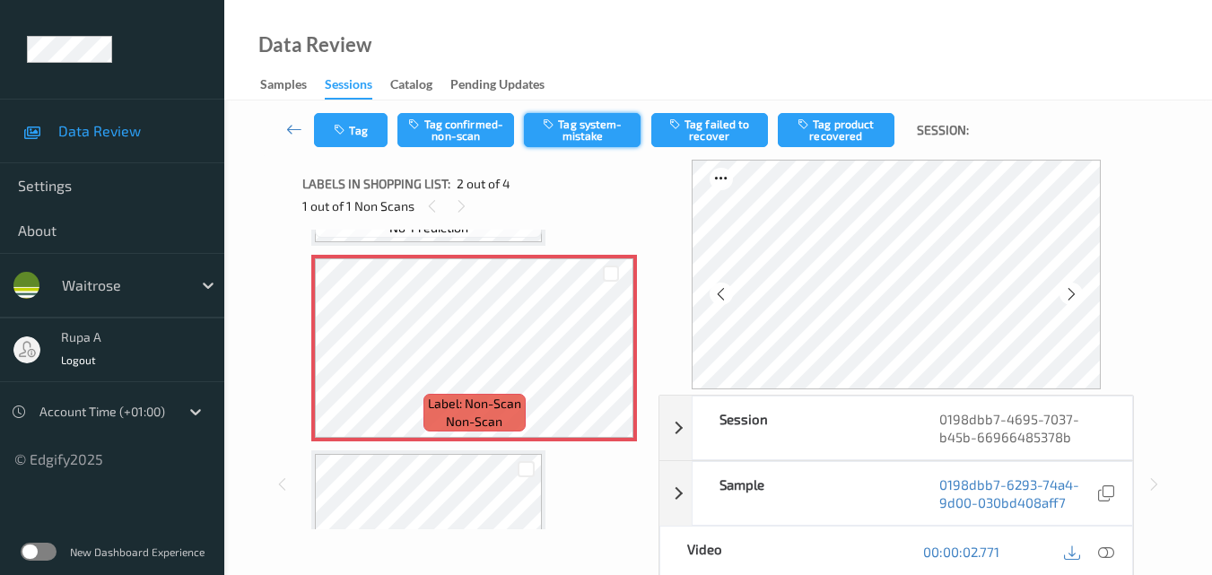
click at [598, 139] on button "Tag system-mistake" at bounding box center [582, 130] width 117 height 34
click at [581, 135] on button "Tag system-mistake" at bounding box center [582, 130] width 117 height 34
click at [356, 133] on button "Tag" at bounding box center [351, 130] width 74 height 34
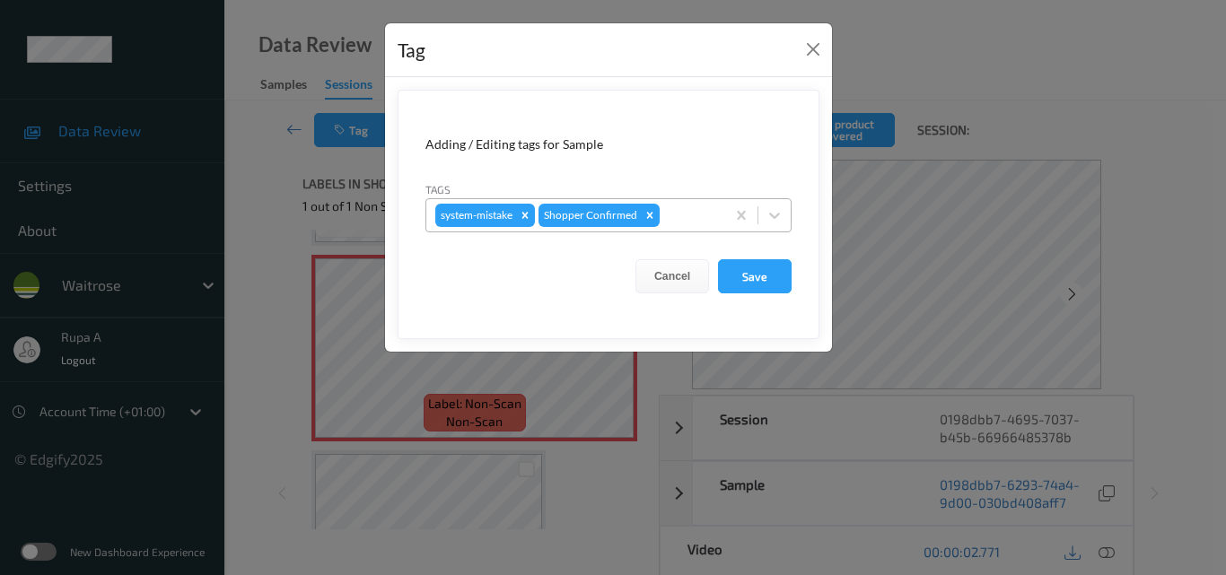
click at [704, 222] on div at bounding box center [689, 216] width 53 height 22
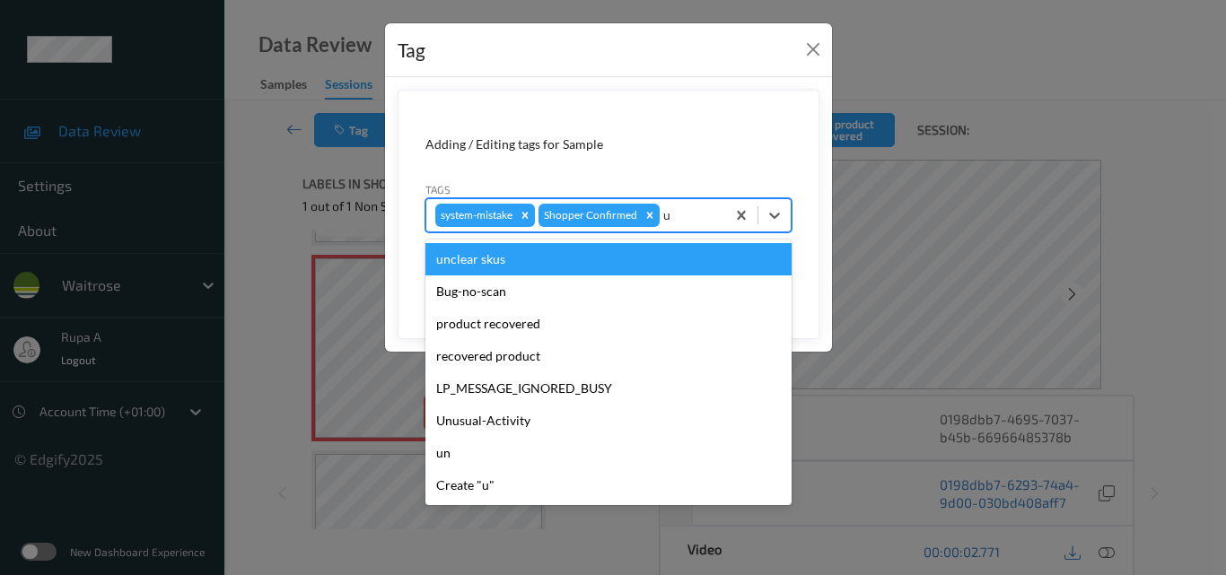
type input "un"
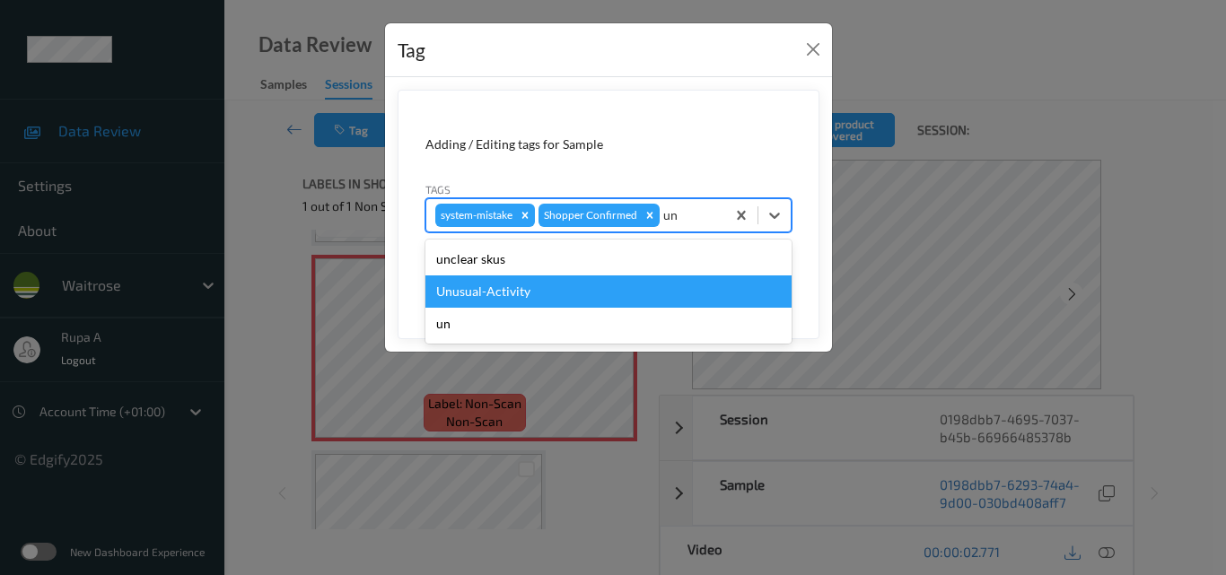
click at [581, 280] on div "Unusual-Activity" at bounding box center [608, 291] width 366 height 32
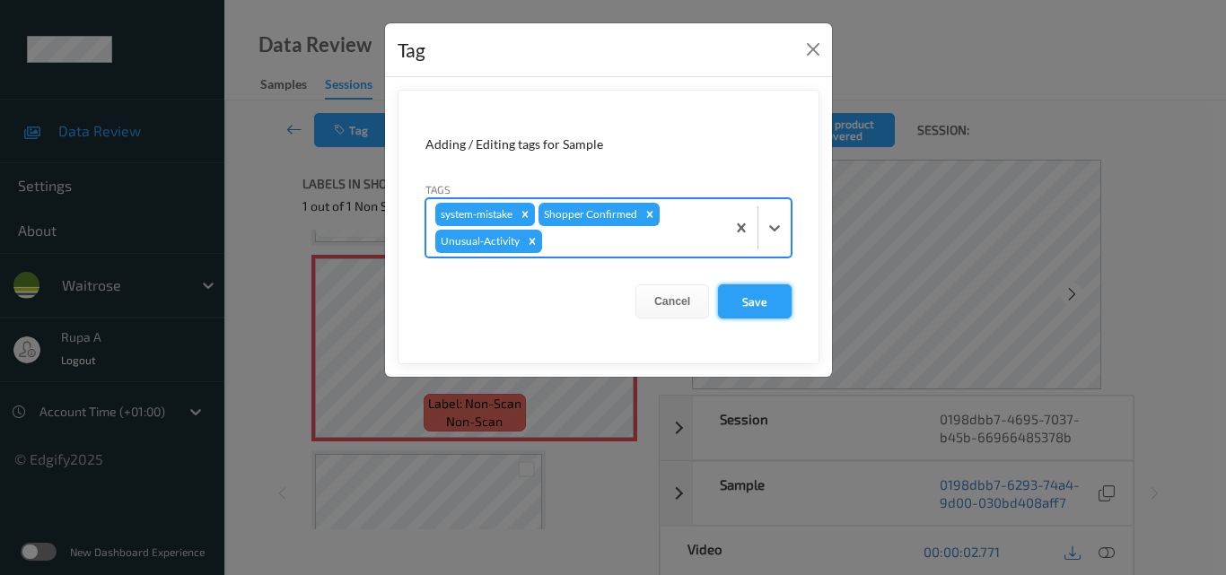
click at [772, 317] on button "Save" at bounding box center [755, 301] width 74 height 34
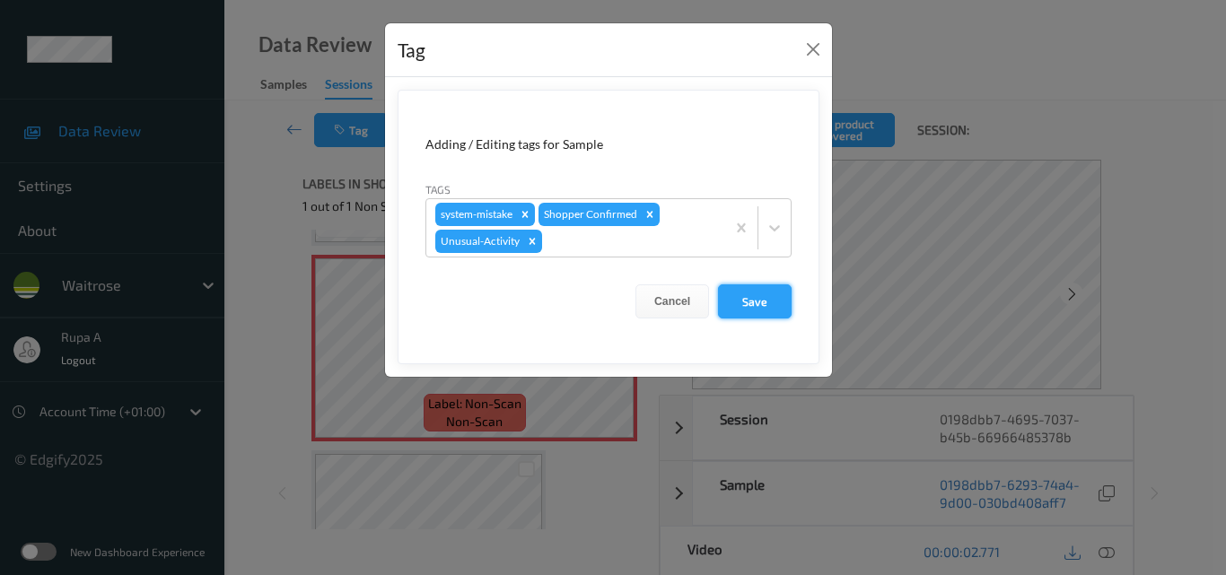
click at [772, 316] on button "Save" at bounding box center [755, 301] width 74 height 34
click at [760, 308] on button "Save" at bounding box center [755, 301] width 74 height 34
click at [741, 305] on button "Save" at bounding box center [755, 301] width 74 height 34
click at [748, 313] on button "Save" at bounding box center [755, 301] width 74 height 34
click at [747, 310] on button "Save" at bounding box center [755, 301] width 74 height 34
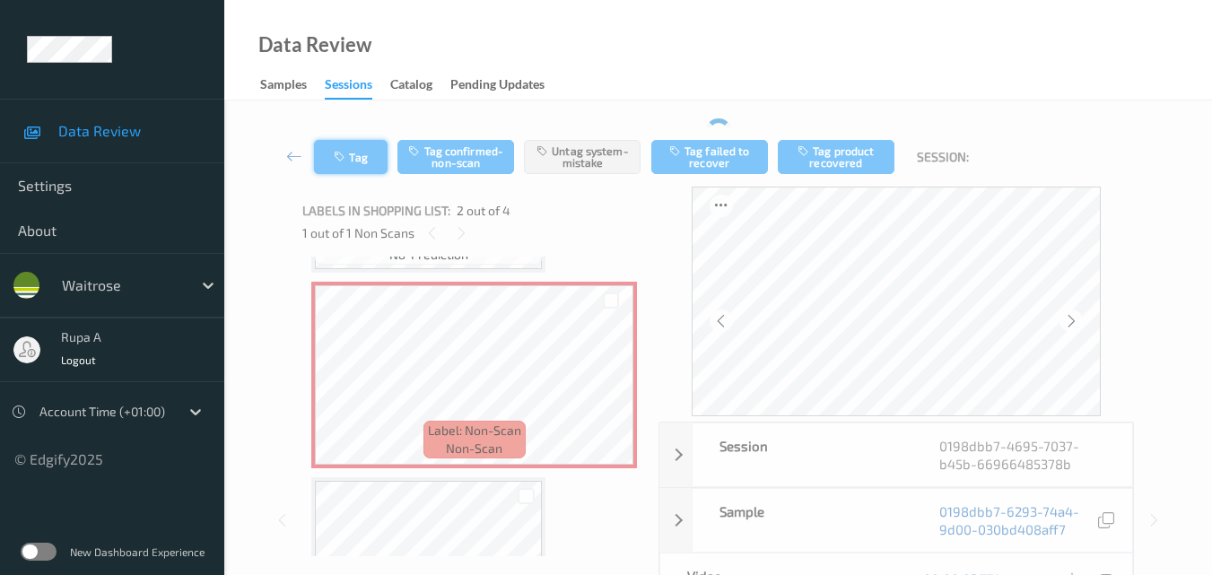
click at [355, 150] on div "Tag Tag confirmed-non-scan Untag system-mistake Tag failed to recover Tag produ…" at bounding box center [718, 156] width 914 height 59
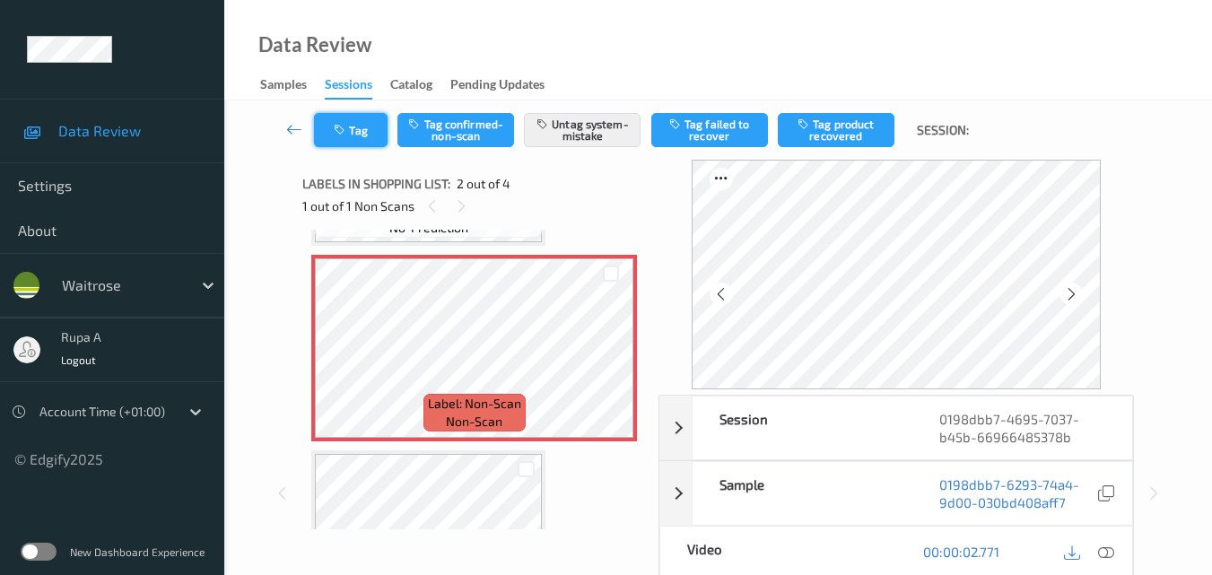
click at [357, 141] on button "Tag" at bounding box center [351, 130] width 74 height 34
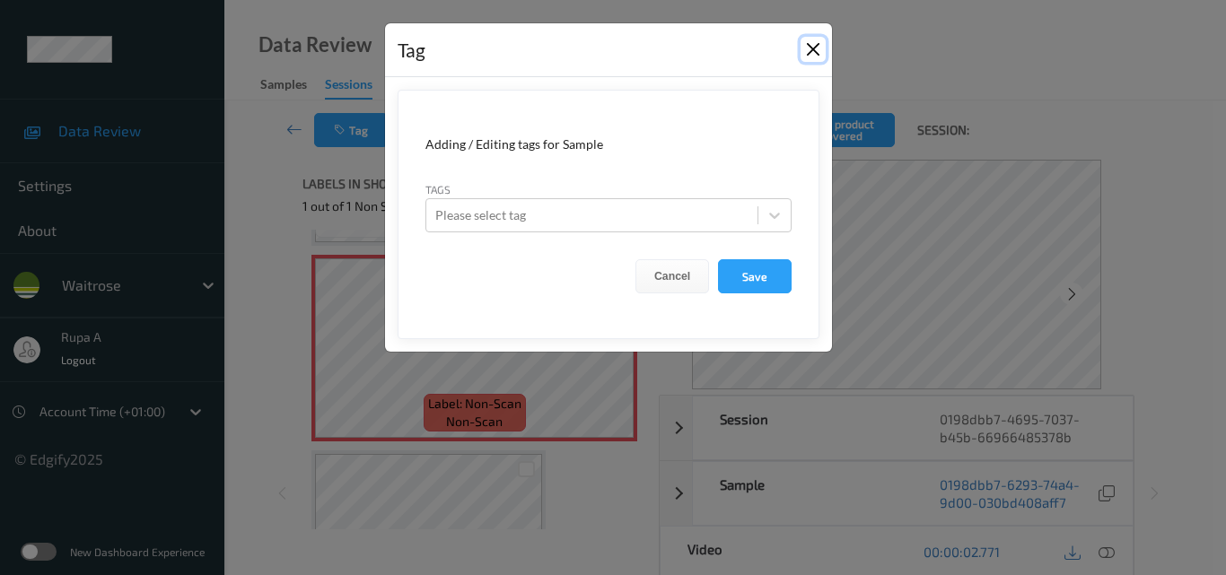
click at [818, 54] on button "Close" at bounding box center [812, 49] width 25 height 25
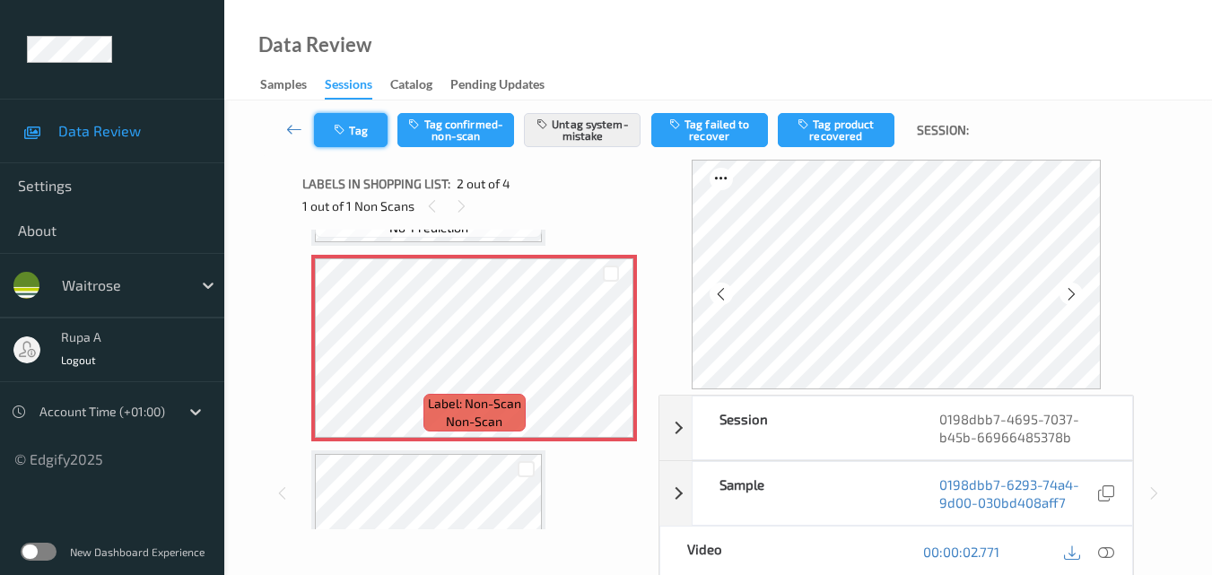
click at [342, 138] on button "Tag" at bounding box center [351, 130] width 74 height 34
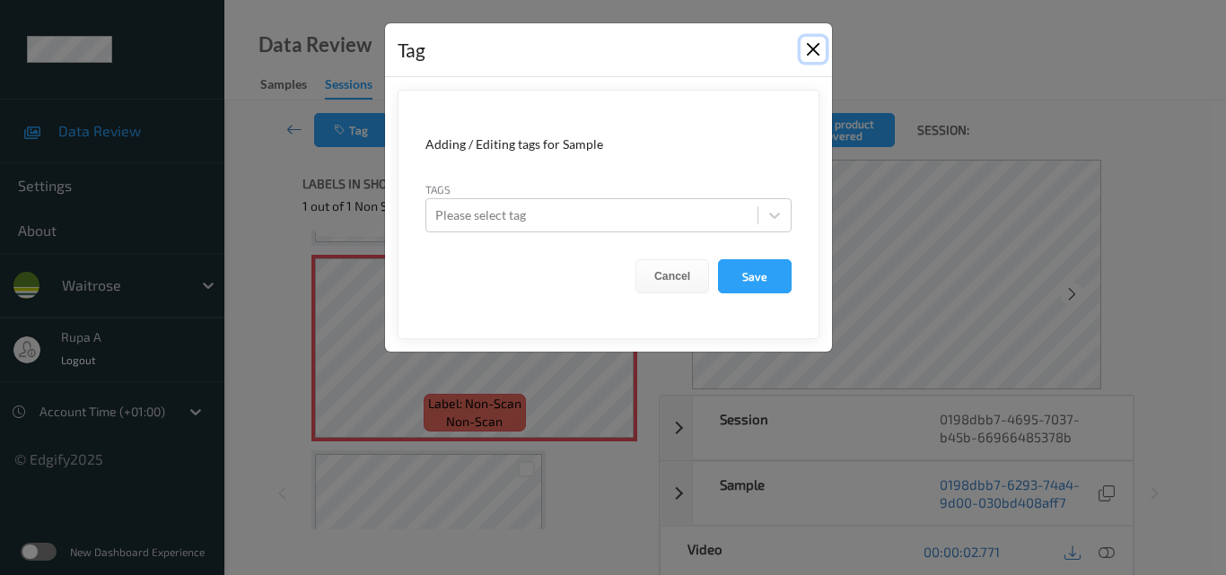
click at [812, 42] on button "Close" at bounding box center [812, 49] width 25 height 25
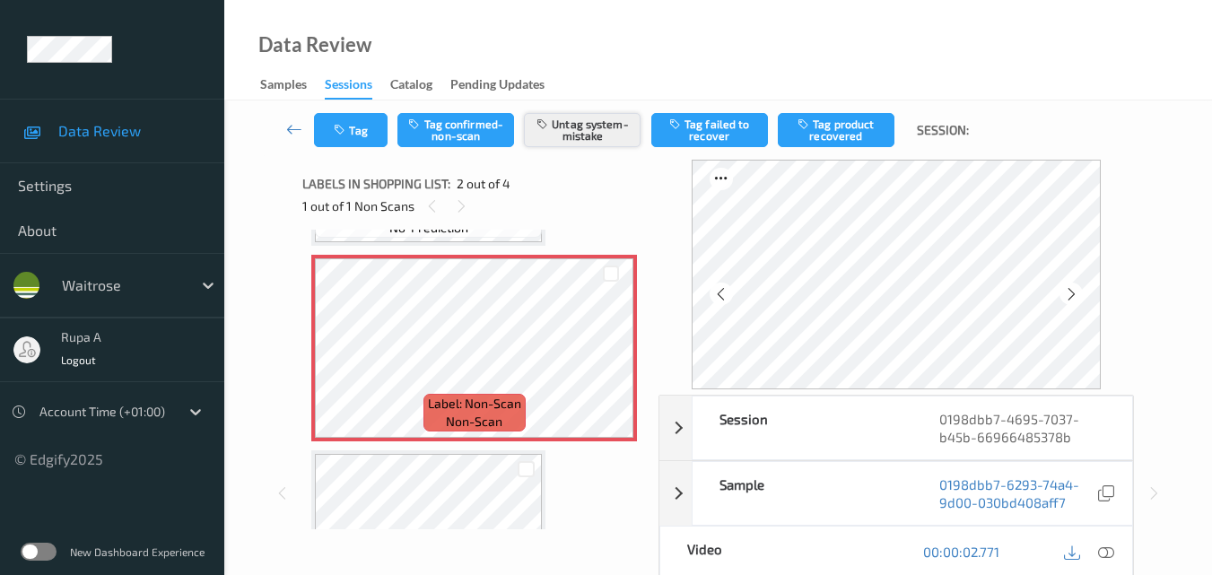
click at [563, 131] on button "Untag system-mistake" at bounding box center [582, 130] width 117 height 34
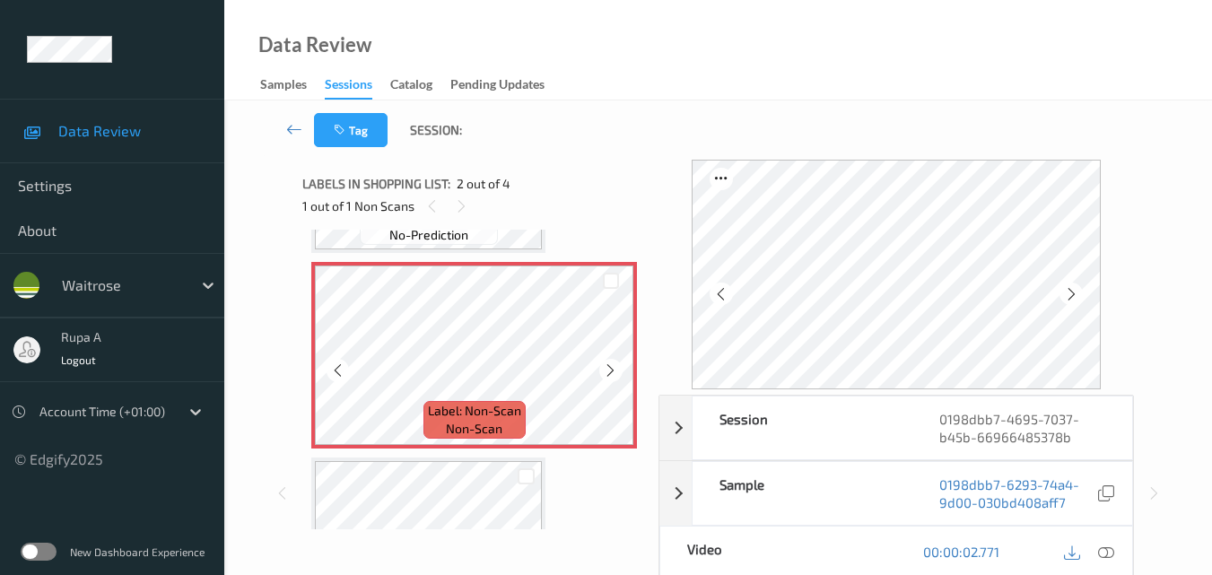
scroll to position [179, 0]
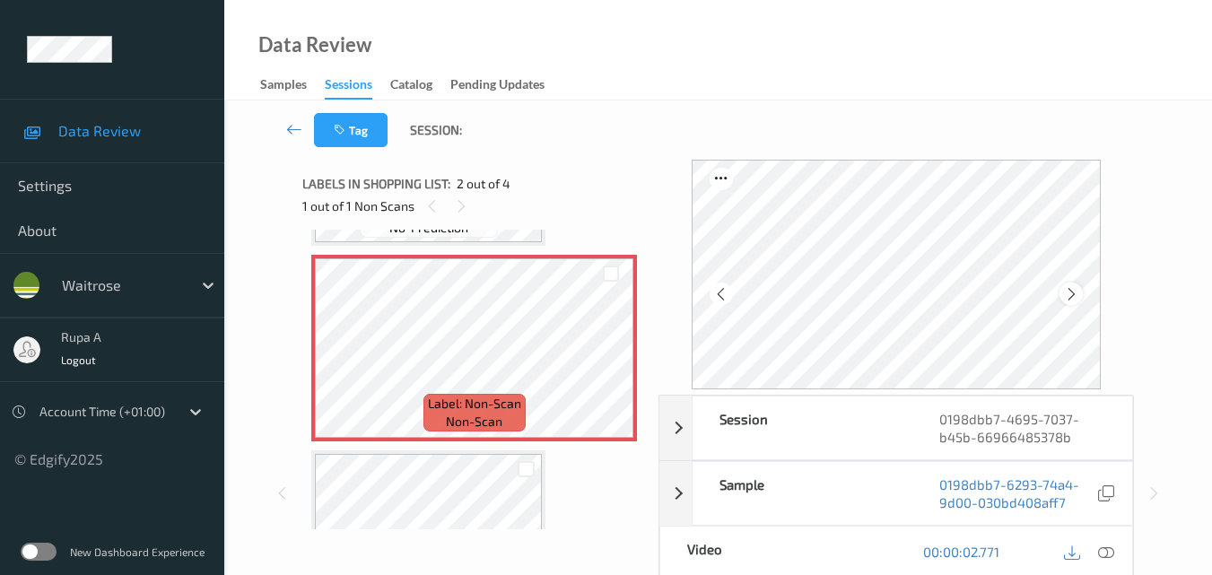
click at [1067, 292] on div at bounding box center [1071, 294] width 22 height 22
click at [287, 132] on icon at bounding box center [294, 129] width 16 height 18
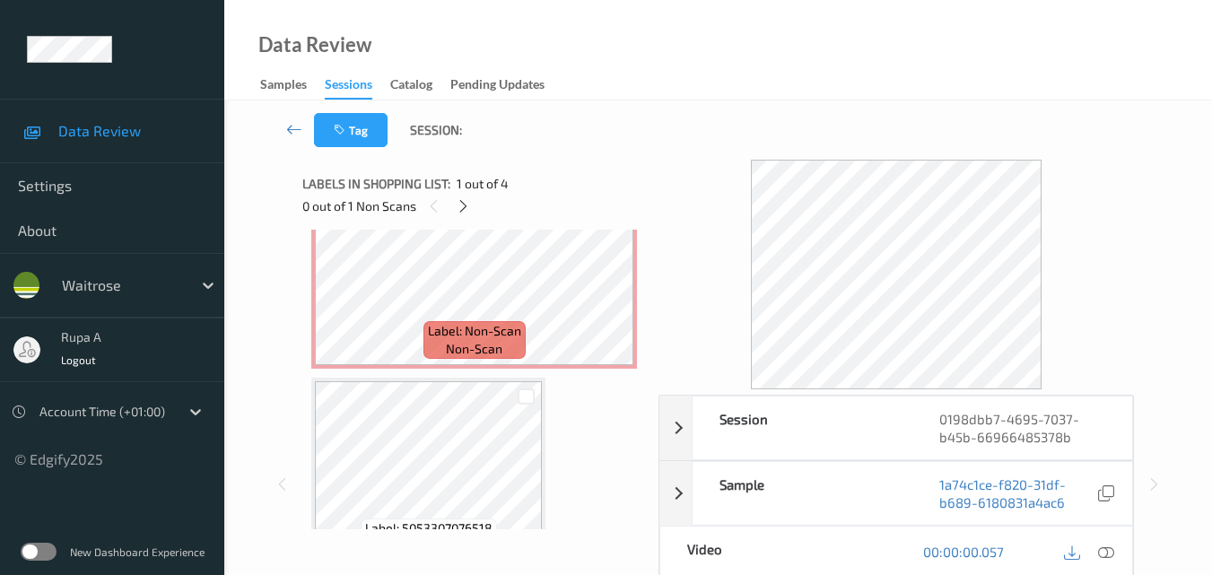
scroll to position [269, 0]
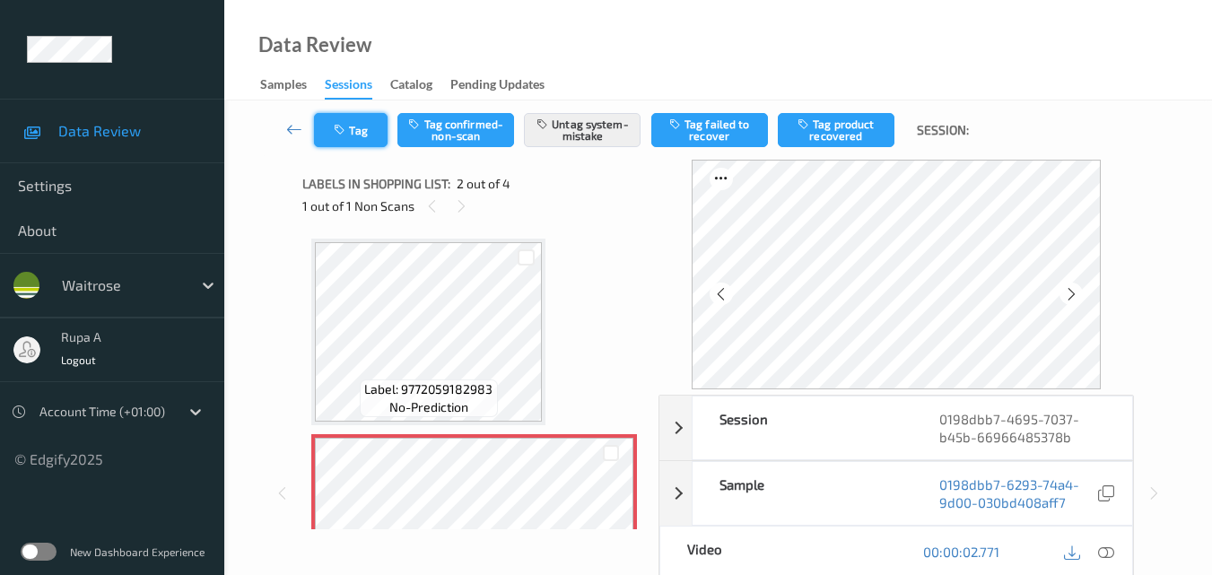
click at [342, 121] on button "Tag" at bounding box center [351, 130] width 74 height 34
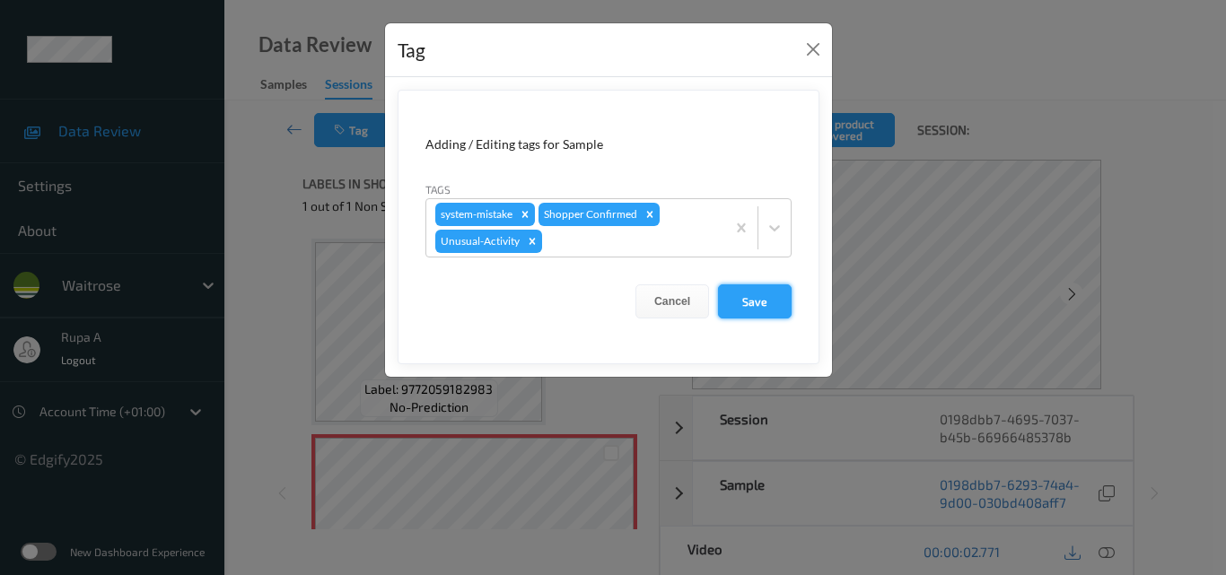
click at [772, 314] on button "Save" at bounding box center [755, 301] width 74 height 34
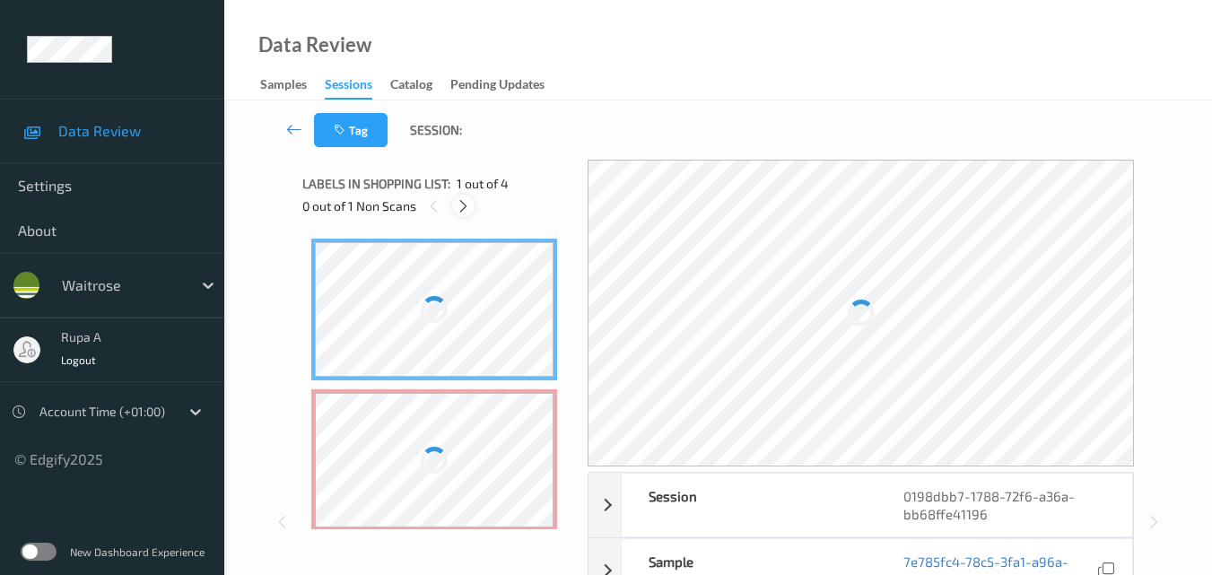
click at [466, 212] on icon at bounding box center [463, 206] width 15 height 16
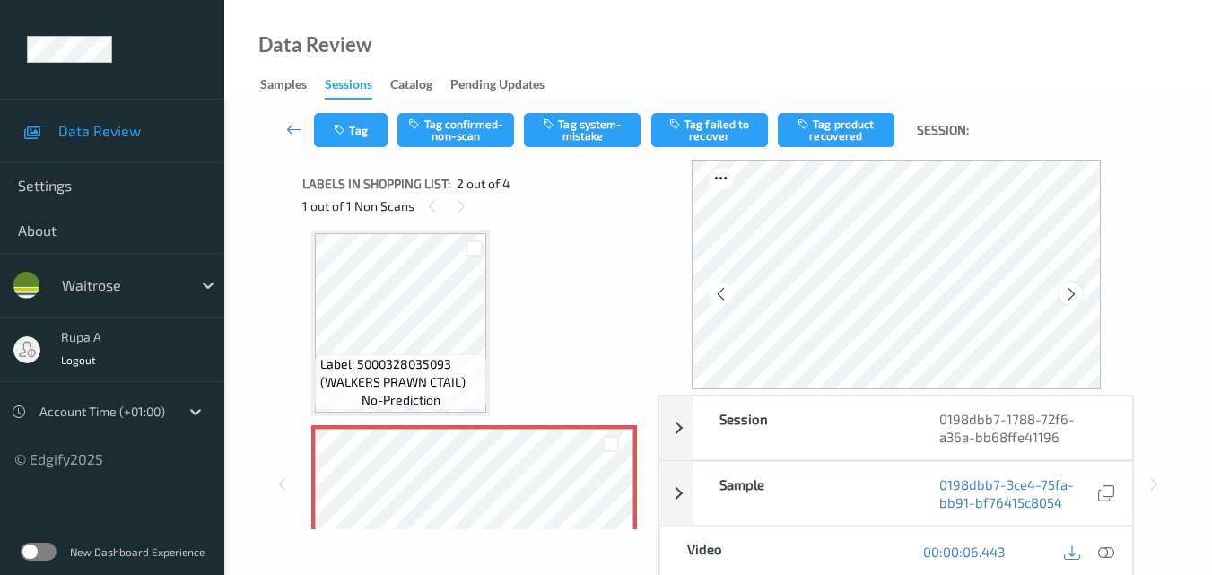
click at [1070, 291] on icon at bounding box center [1071, 294] width 15 height 16
click at [1112, 549] on icon at bounding box center [1106, 552] width 16 height 16
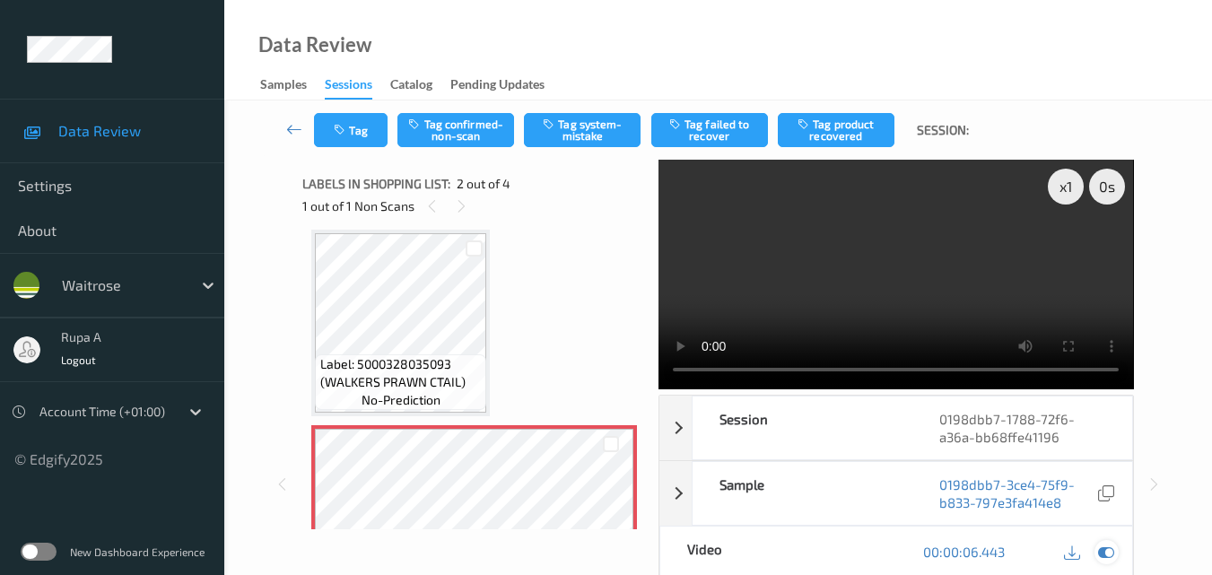
click at [1099, 556] on icon at bounding box center [1106, 552] width 16 height 16
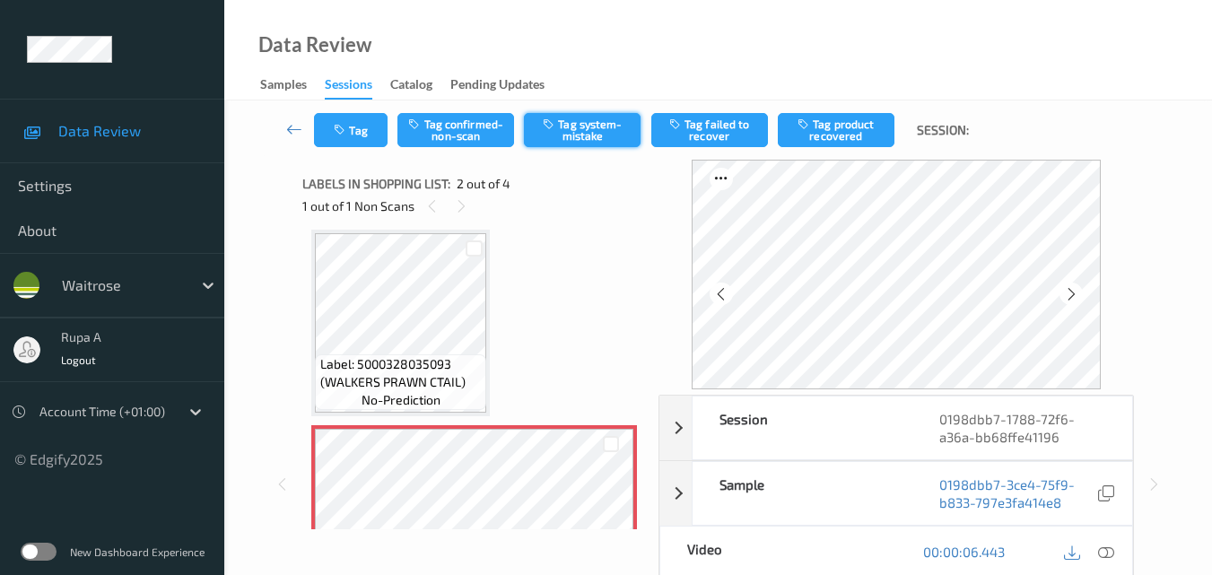
click at [583, 138] on button "Tag system-mistake" at bounding box center [582, 130] width 117 height 34
click at [353, 129] on button "Tag" at bounding box center [351, 130] width 74 height 34
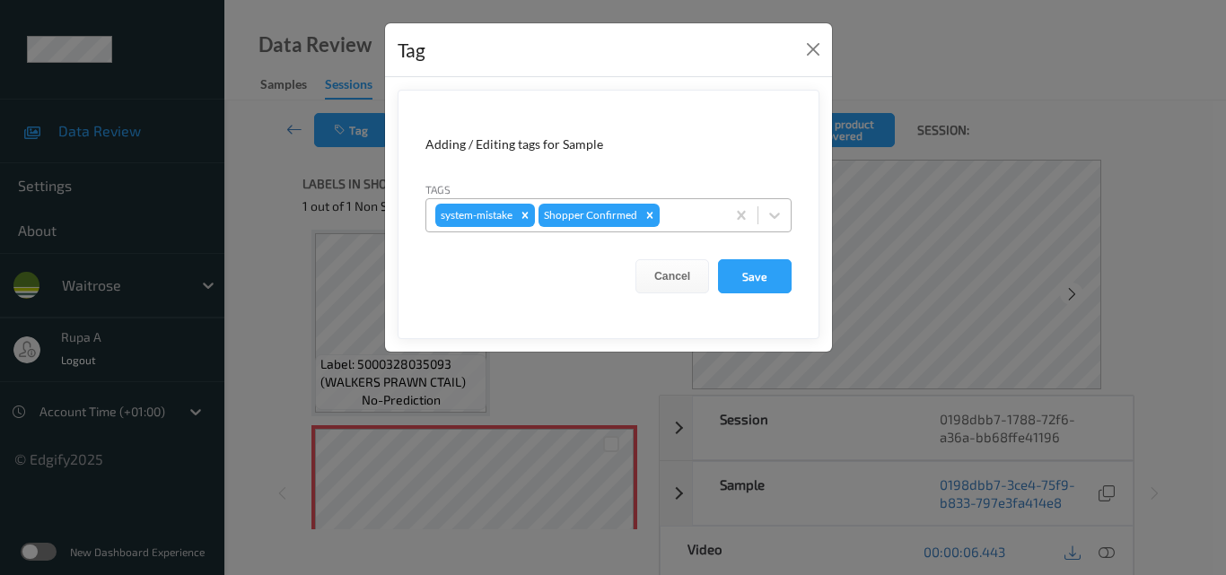
click at [679, 212] on div at bounding box center [689, 216] width 53 height 22
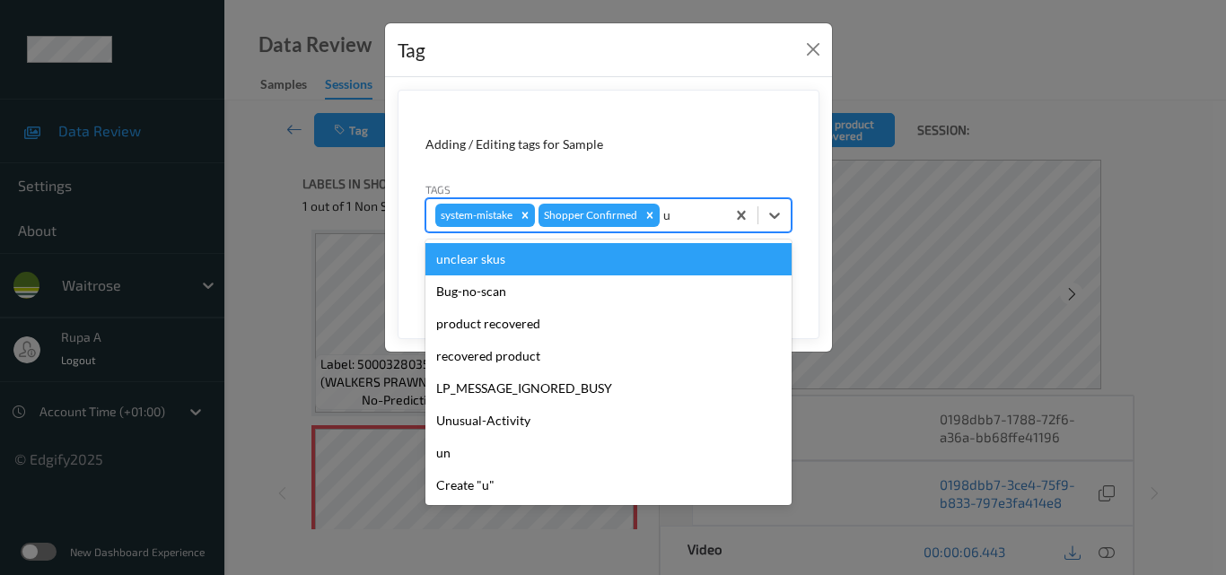
type input "un"
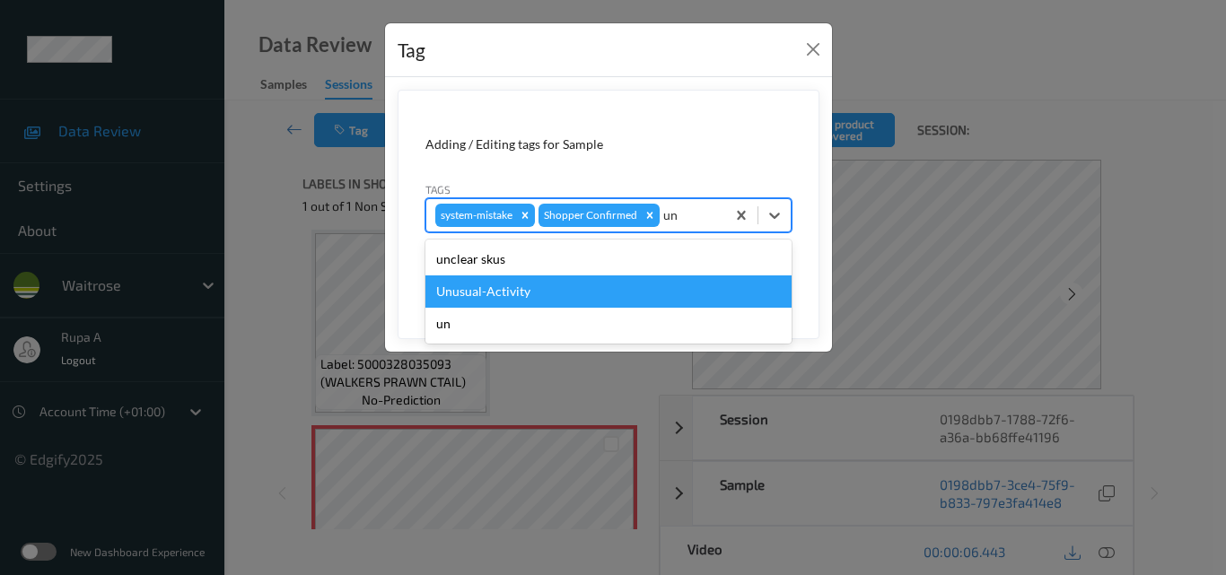
click at [632, 284] on div "Unusual-Activity" at bounding box center [608, 291] width 366 height 32
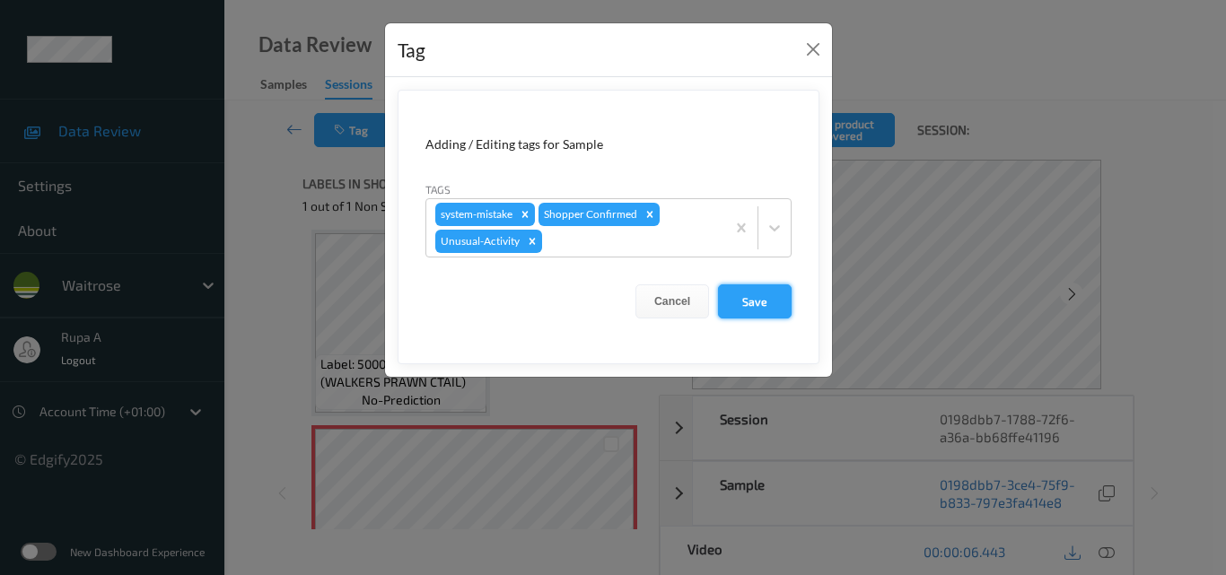
click at [758, 308] on button "Save" at bounding box center [755, 301] width 74 height 34
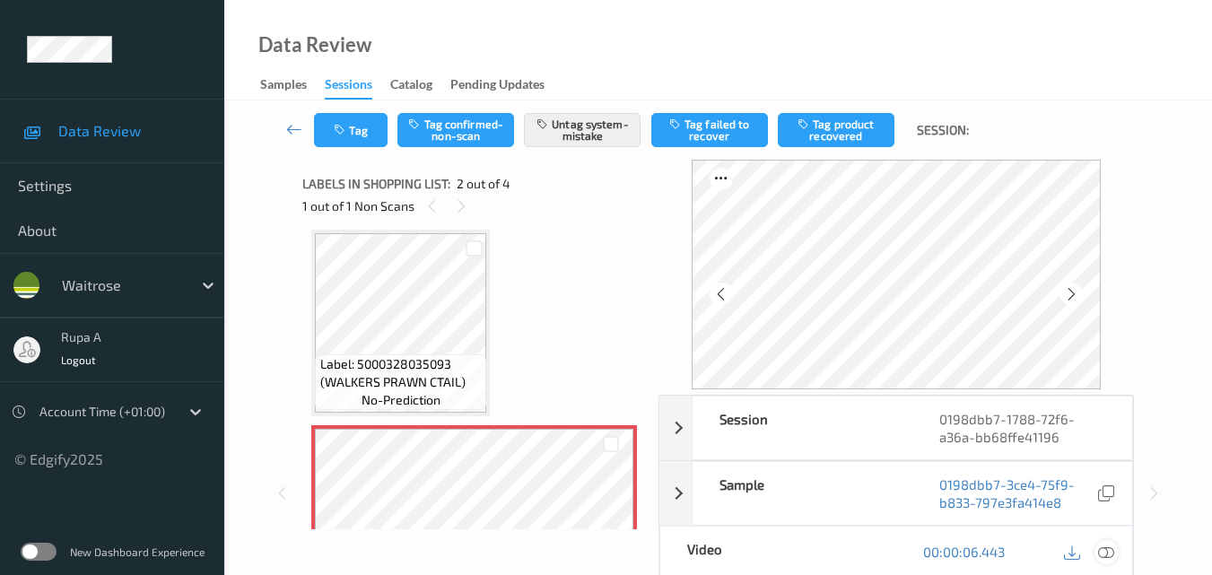
click at [1110, 555] on icon at bounding box center [1106, 552] width 16 height 16
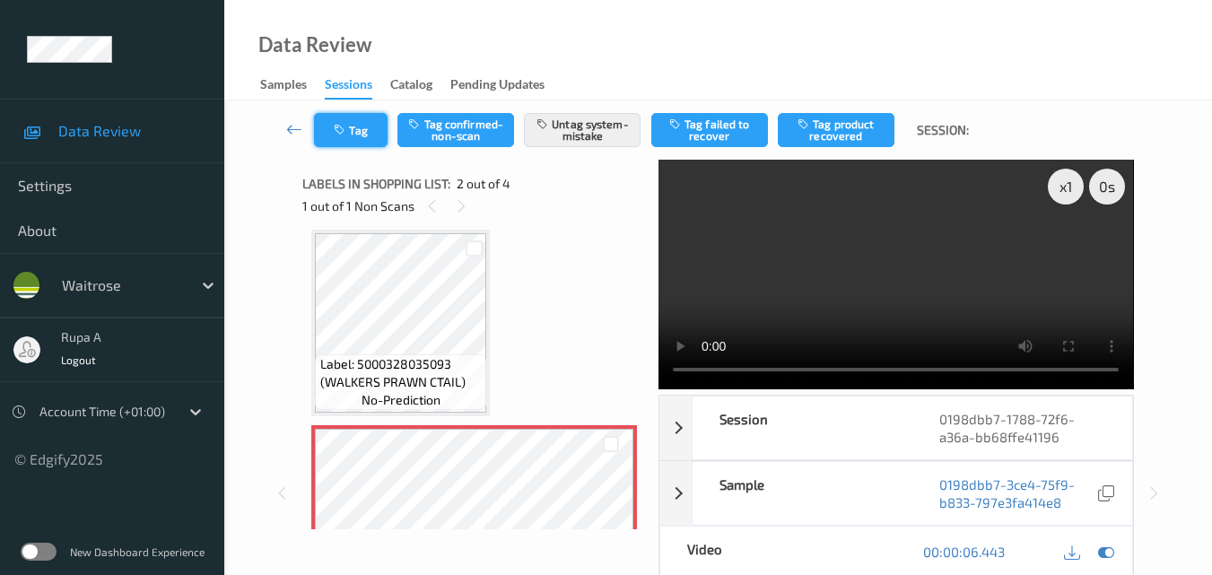
click at [346, 138] on button "Tag" at bounding box center [351, 130] width 74 height 34
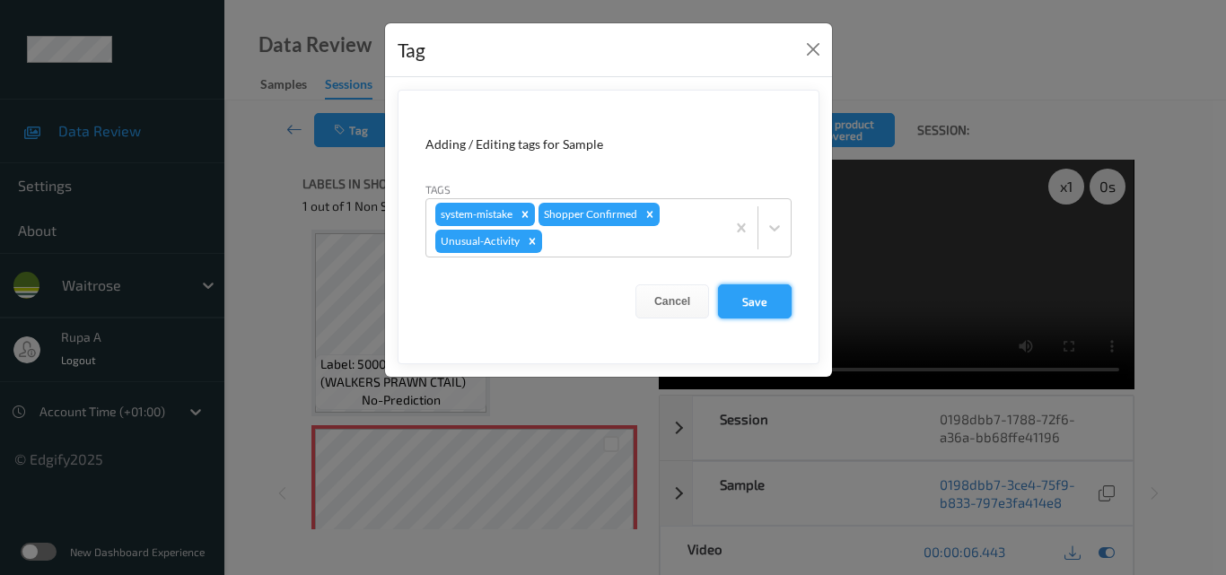
click at [762, 313] on button "Save" at bounding box center [755, 301] width 74 height 34
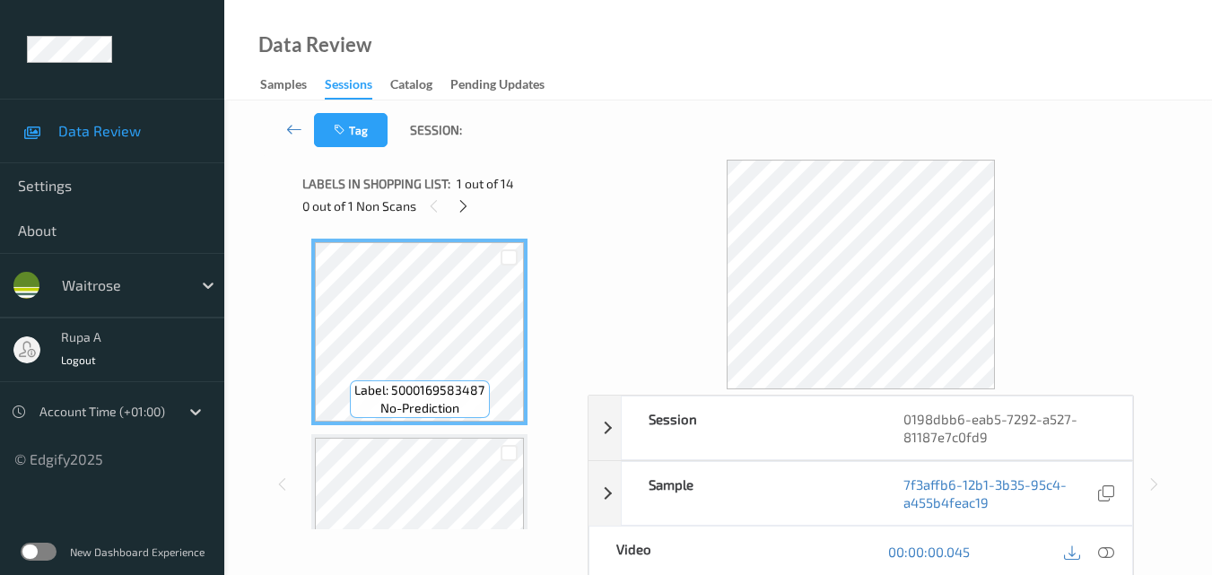
click at [638, 121] on div "Tag Session:" at bounding box center [718, 129] width 914 height 59
click at [439, 237] on div "Label: 5000169583487 no-prediction Label: 5000169583487 no-prediction Label: 00…" at bounding box center [438, 380] width 273 height 300
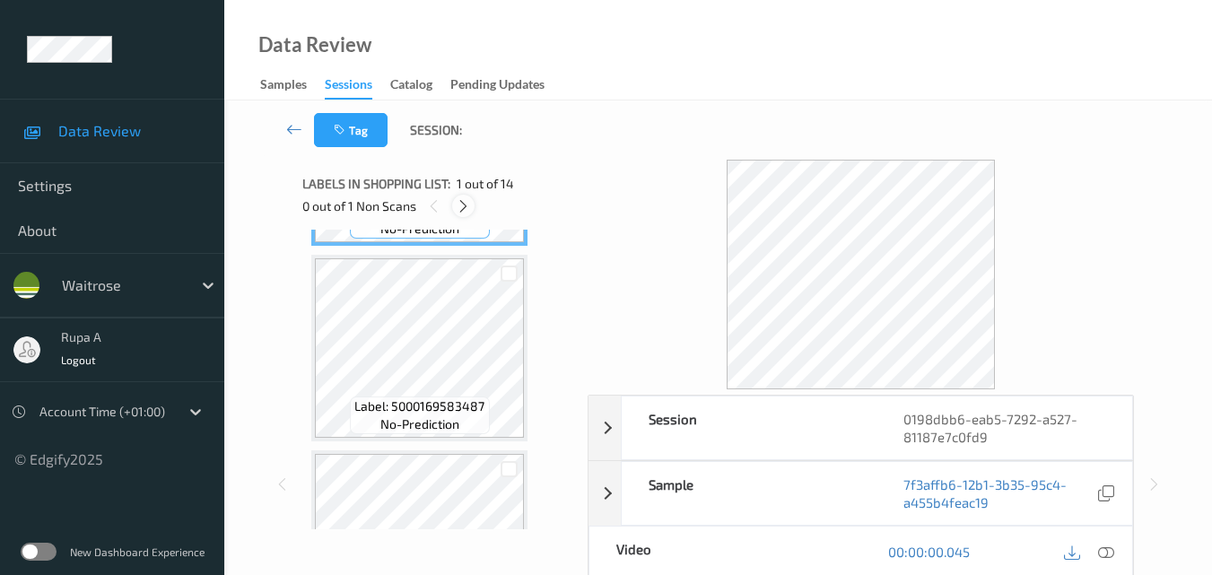
click at [464, 202] on icon at bounding box center [463, 206] width 15 height 16
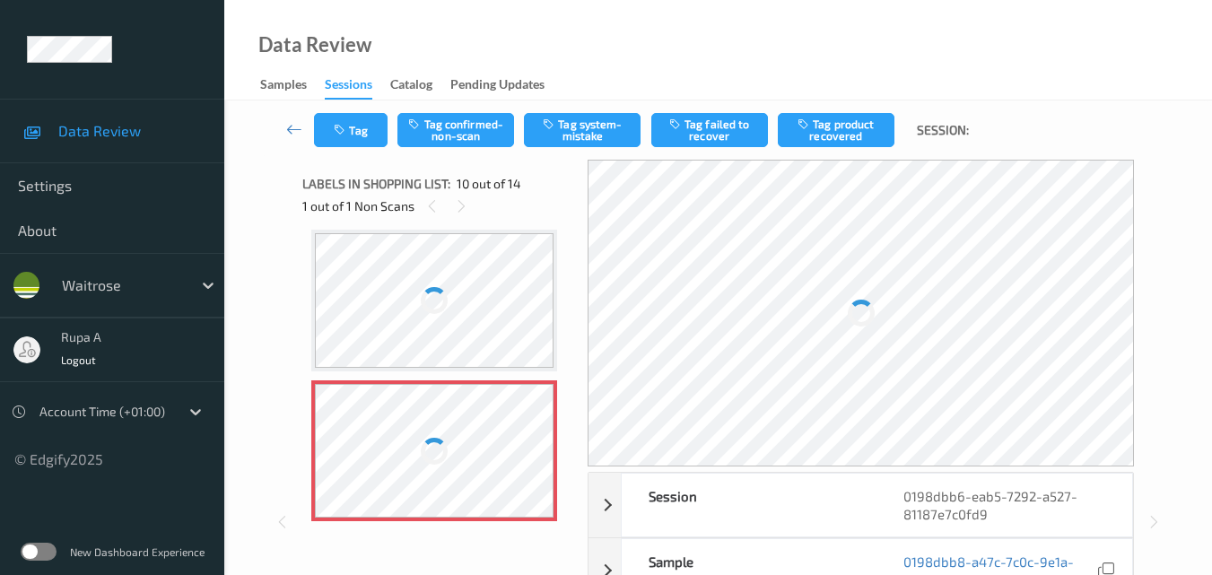
scroll to position [1574, 0]
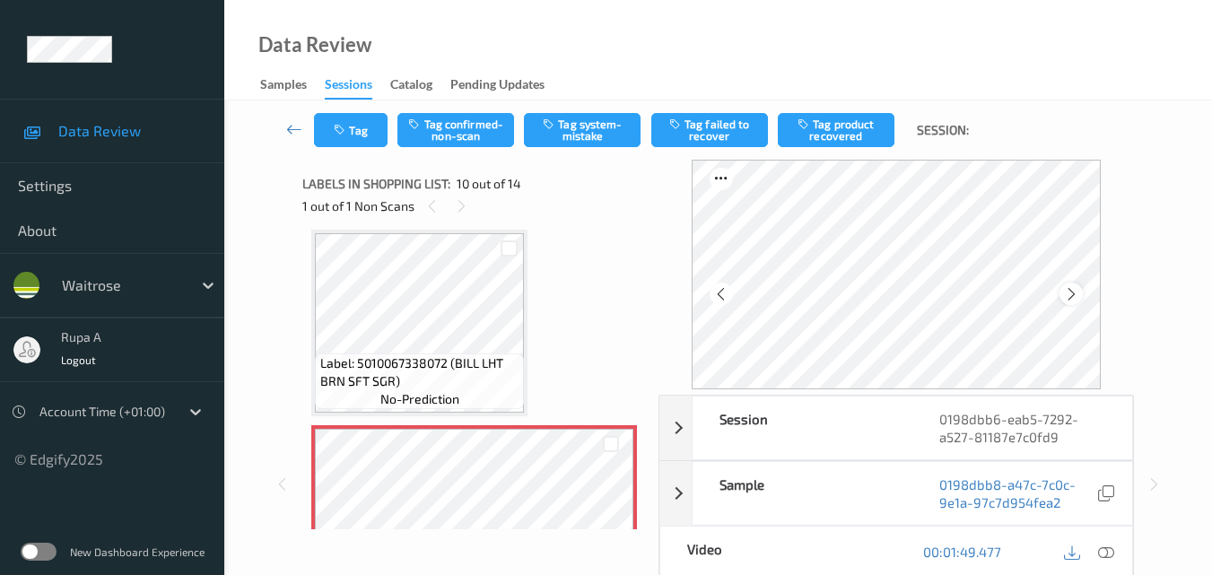
click at [1075, 298] on icon at bounding box center [1071, 294] width 15 height 16
click at [1112, 554] on icon at bounding box center [1106, 552] width 16 height 16
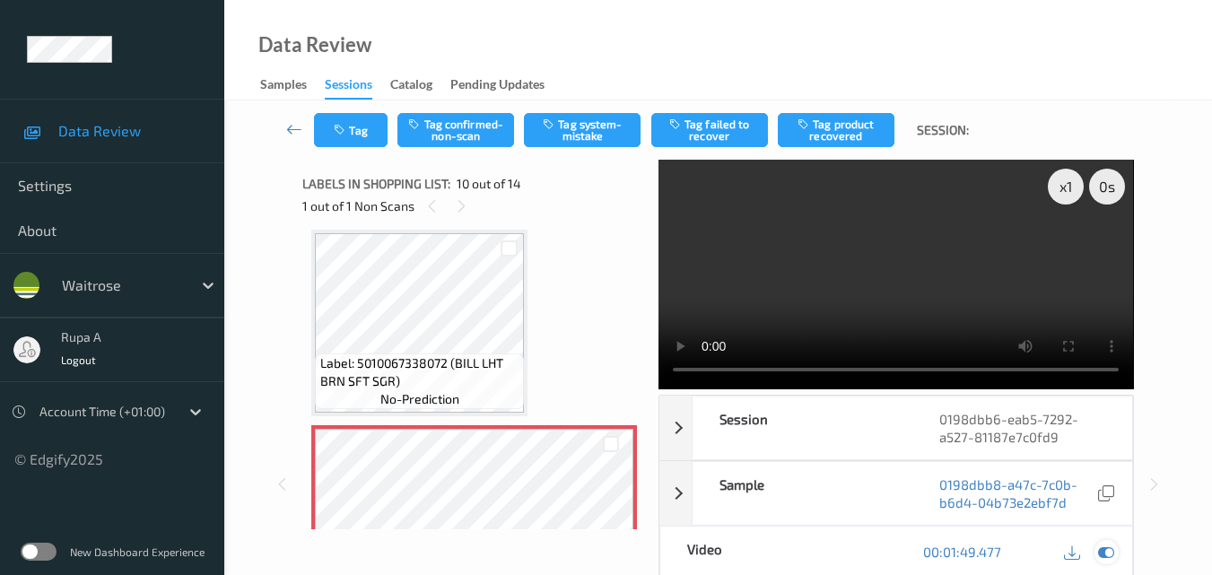
click at [1118, 553] on div at bounding box center [1107, 552] width 24 height 24
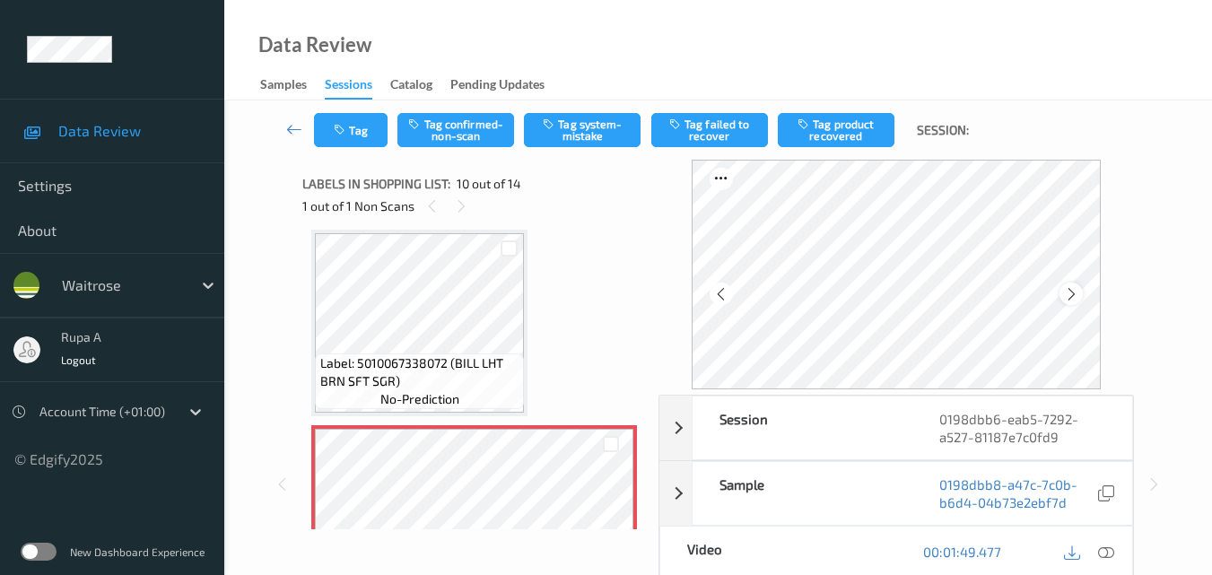
click at [1078, 289] on icon at bounding box center [1071, 294] width 15 height 16
click at [1079, 290] on icon at bounding box center [1071, 294] width 15 height 16
click at [1111, 553] on icon at bounding box center [1106, 552] width 16 height 16
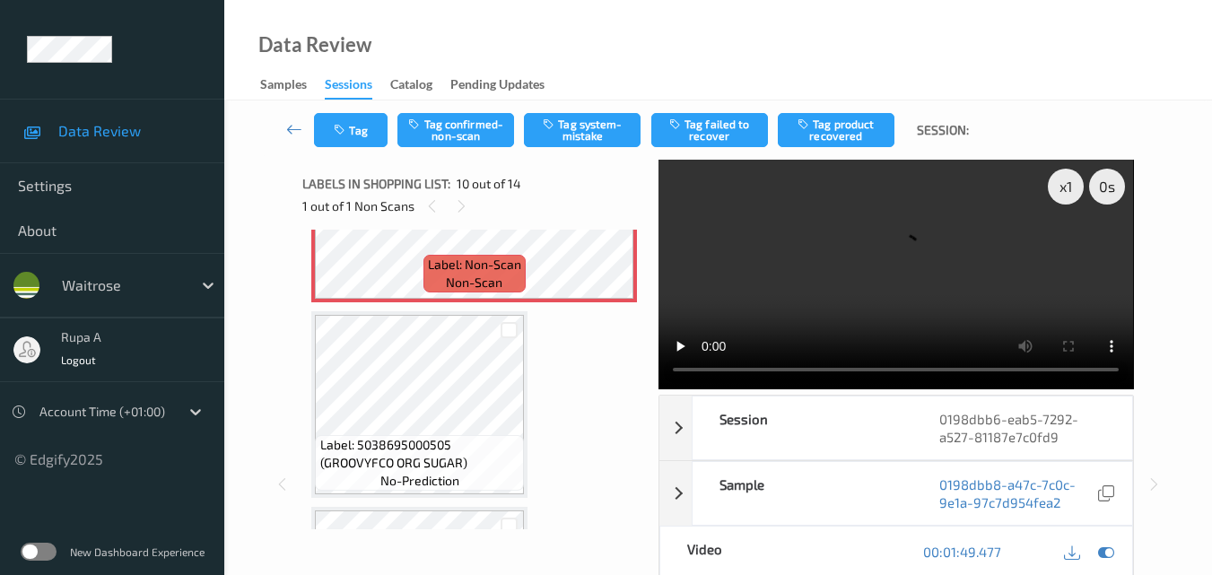
scroll to position [1933, 0]
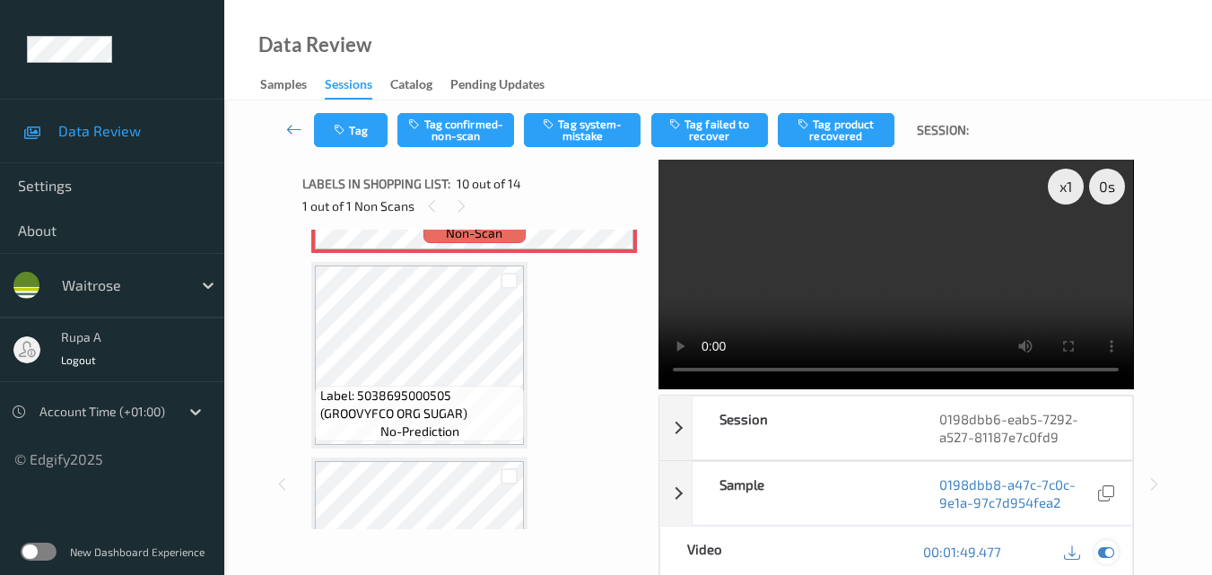
click at [1113, 556] on icon at bounding box center [1106, 552] width 16 height 16
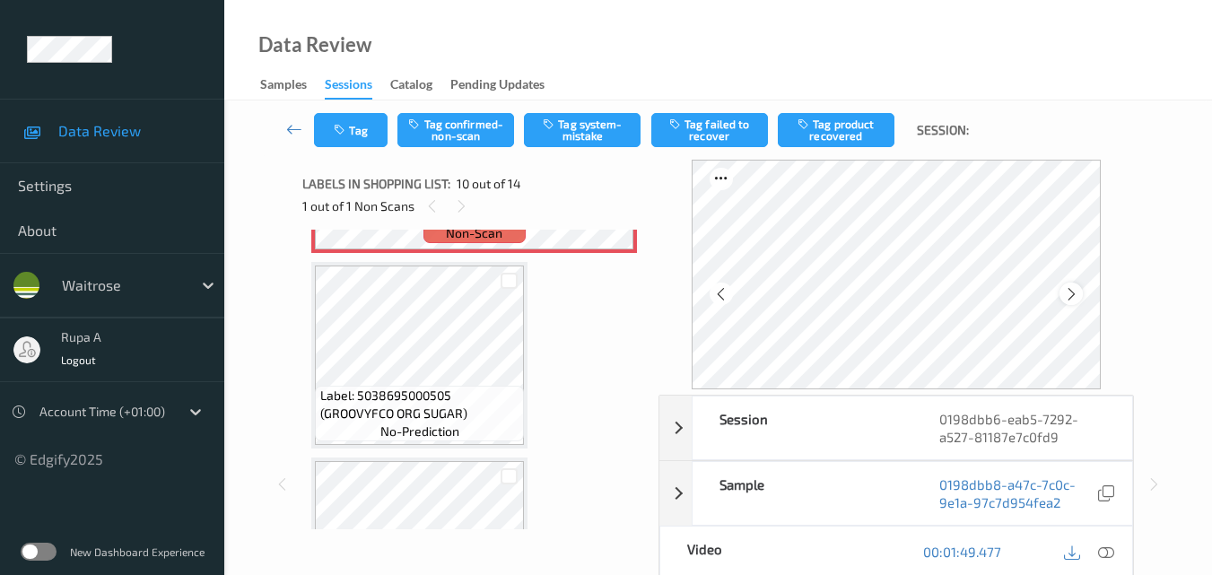
click at [1079, 293] on icon at bounding box center [1071, 294] width 15 height 16
click at [1079, 294] on icon at bounding box center [1071, 294] width 15 height 16
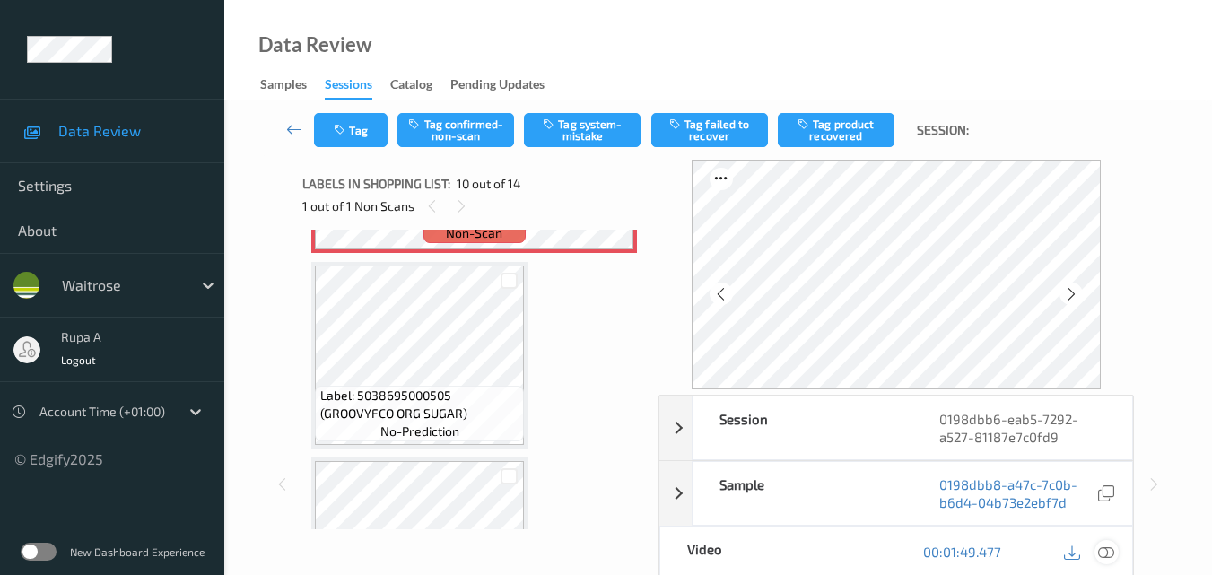
click at [1106, 553] on icon at bounding box center [1106, 552] width 16 height 16
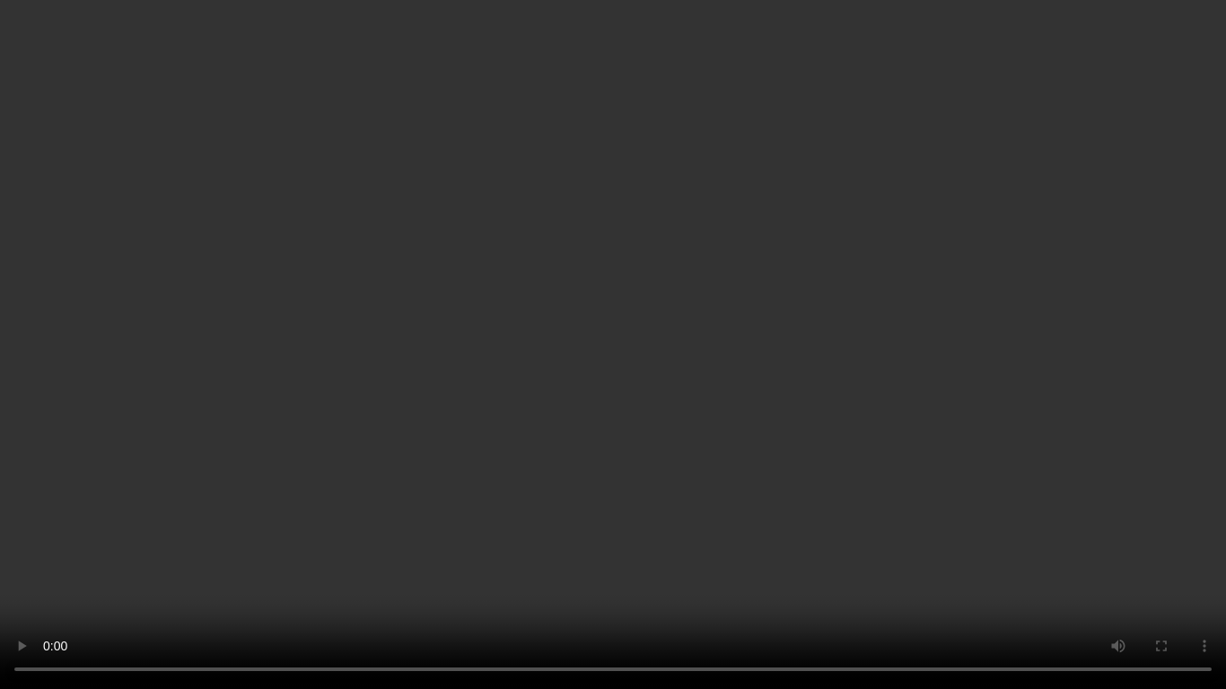
click at [635, 472] on video at bounding box center [613, 344] width 1226 height 689
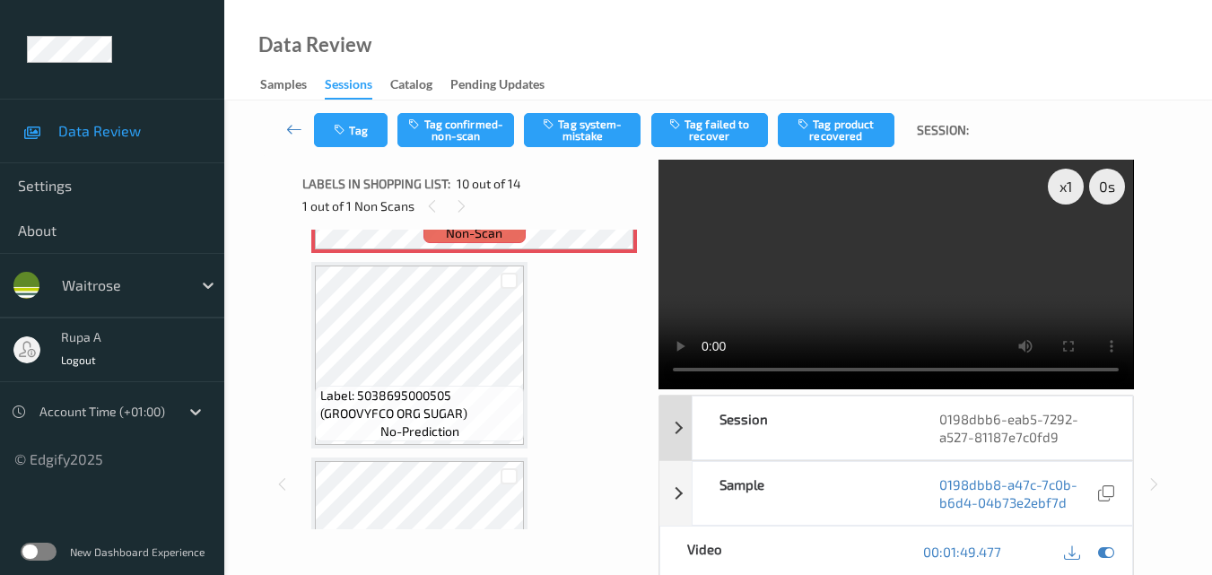
drag, startPoint x: 1109, startPoint y: 552, endPoint x: 856, endPoint y: 410, distance: 290.0
click at [1112, 550] on icon at bounding box center [1106, 552] width 16 height 16
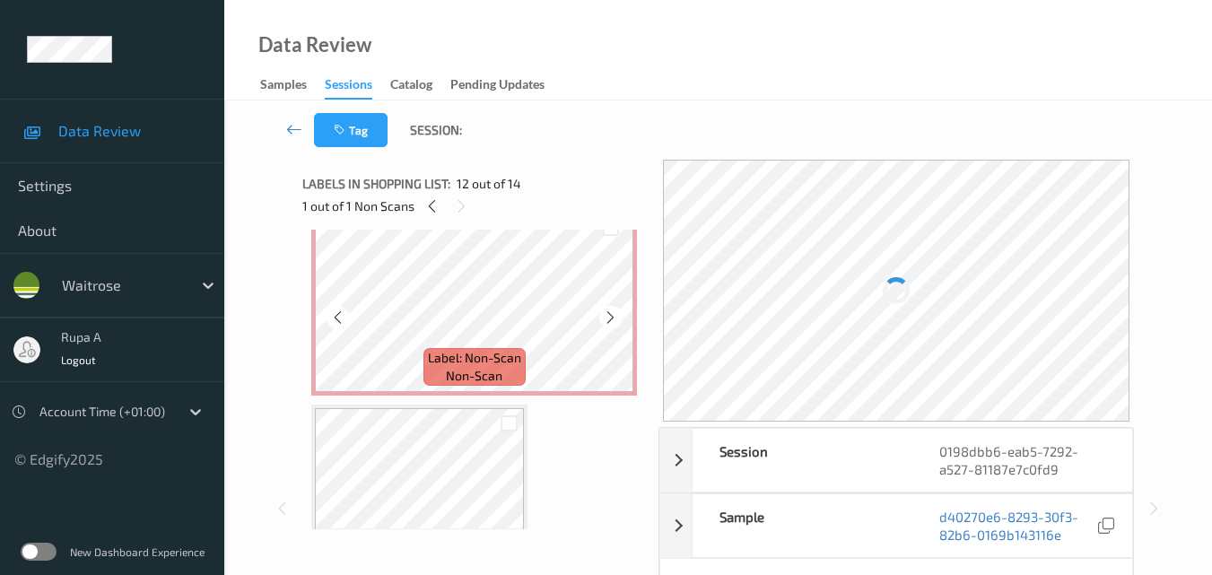
scroll to position [1753, 0]
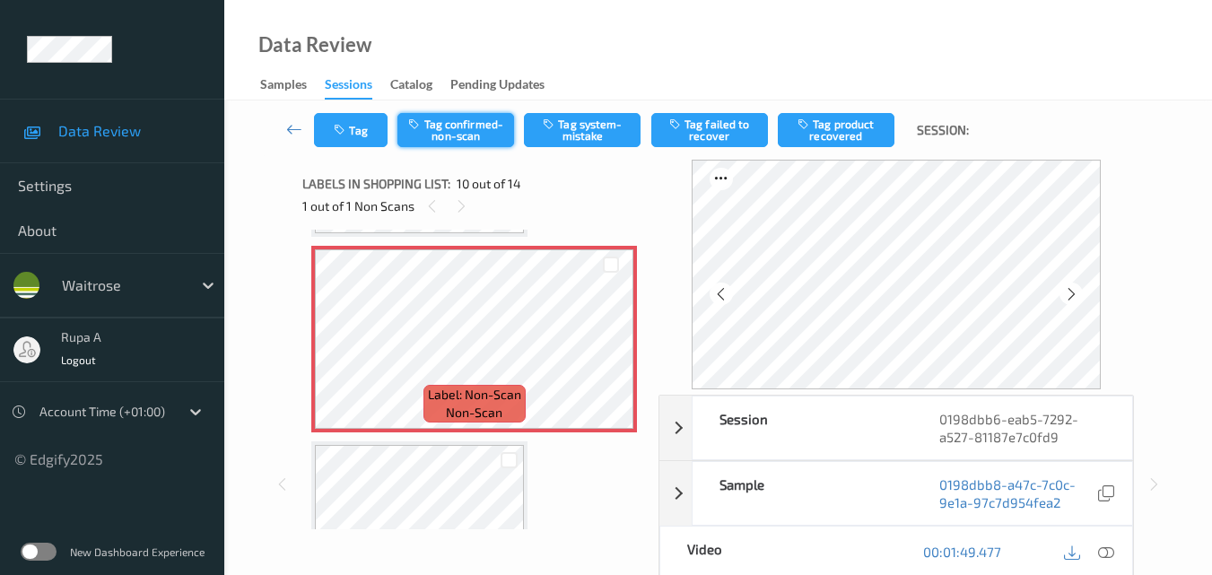
click at [475, 131] on button "Tag confirmed-non-scan" at bounding box center [455, 130] width 117 height 34
click at [1070, 298] on icon at bounding box center [1071, 294] width 15 height 16
click at [1111, 554] on icon at bounding box center [1106, 552] width 16 height 16
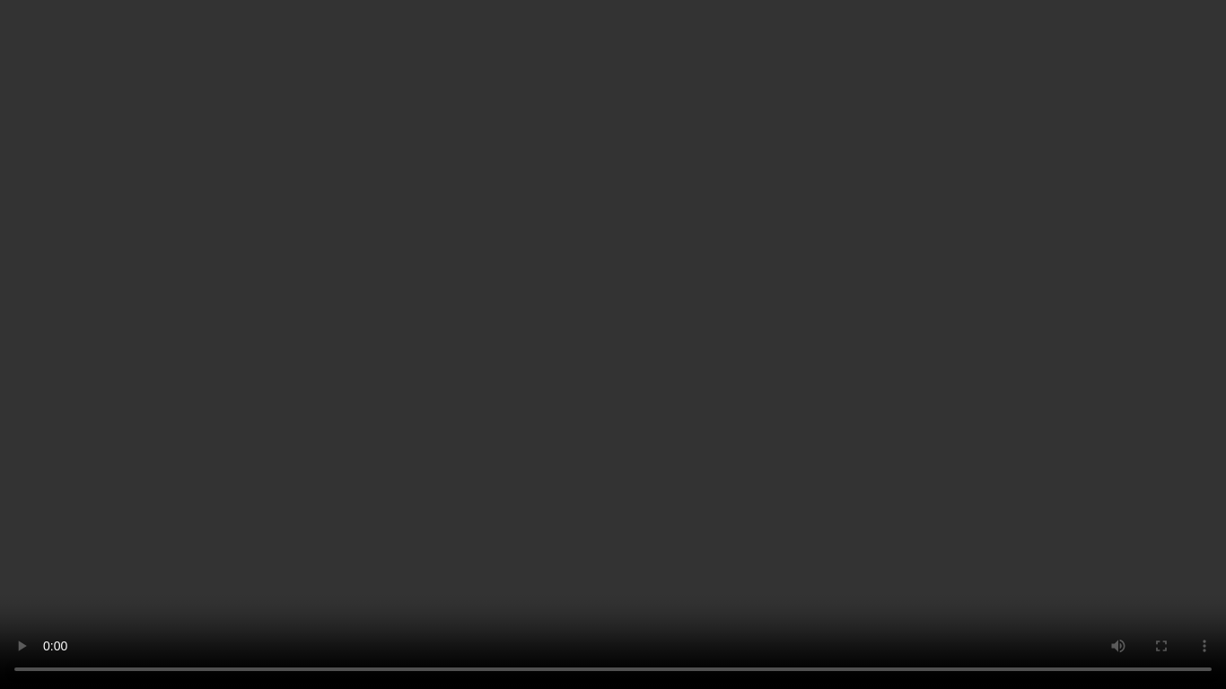
click at [749, 407] on video at bounding box center [613, 344] width 1226 height 689
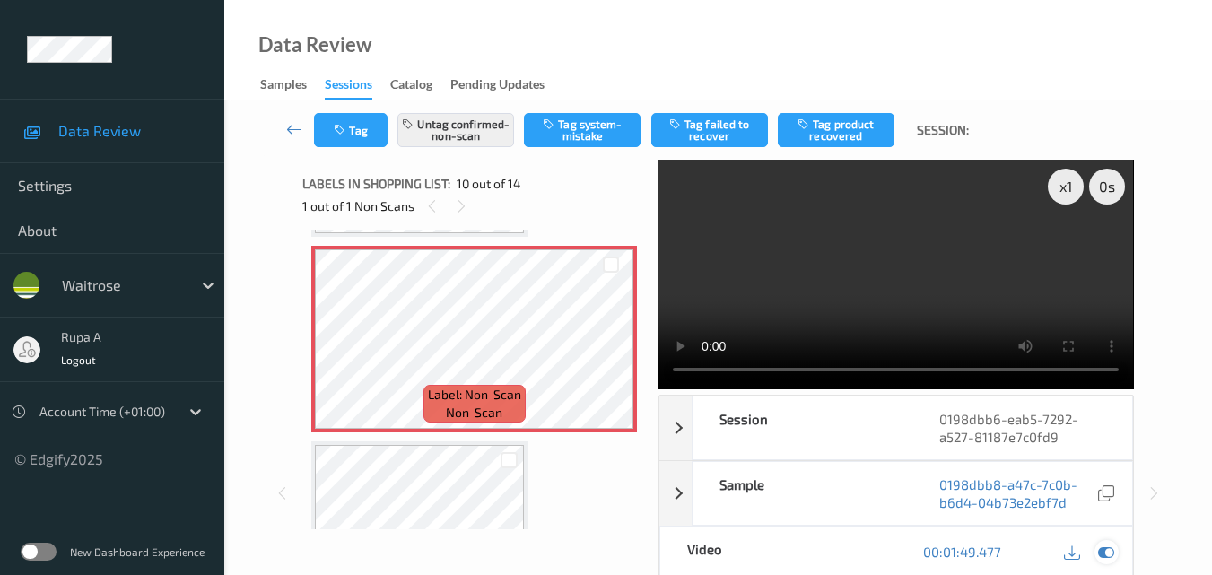
click at [1111, 553] on icon at bounding box center [1106, 552] width 16 height 16
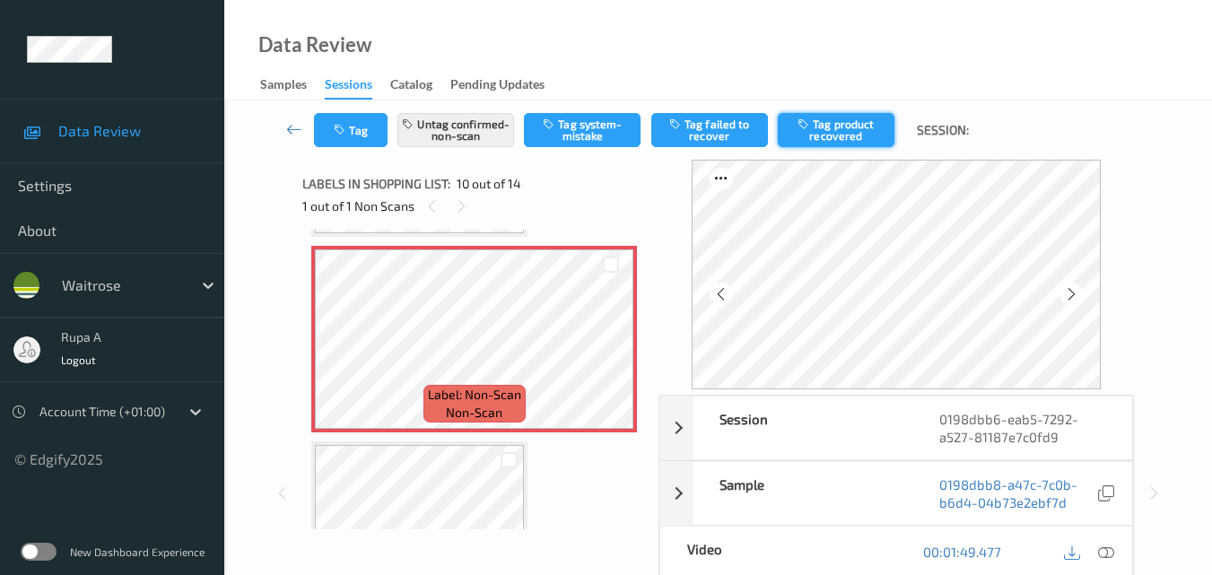
click at [840, 140] on button "Tag product recovered" at bounding box center [836, 130] width 117 height 34
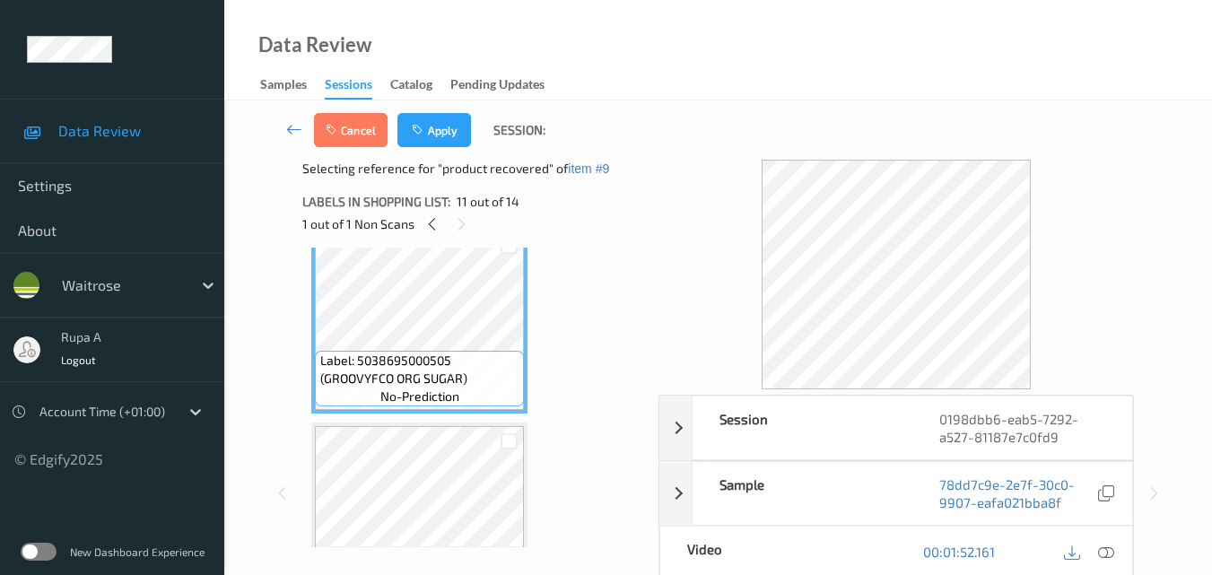
scroll to position [2022, 0]
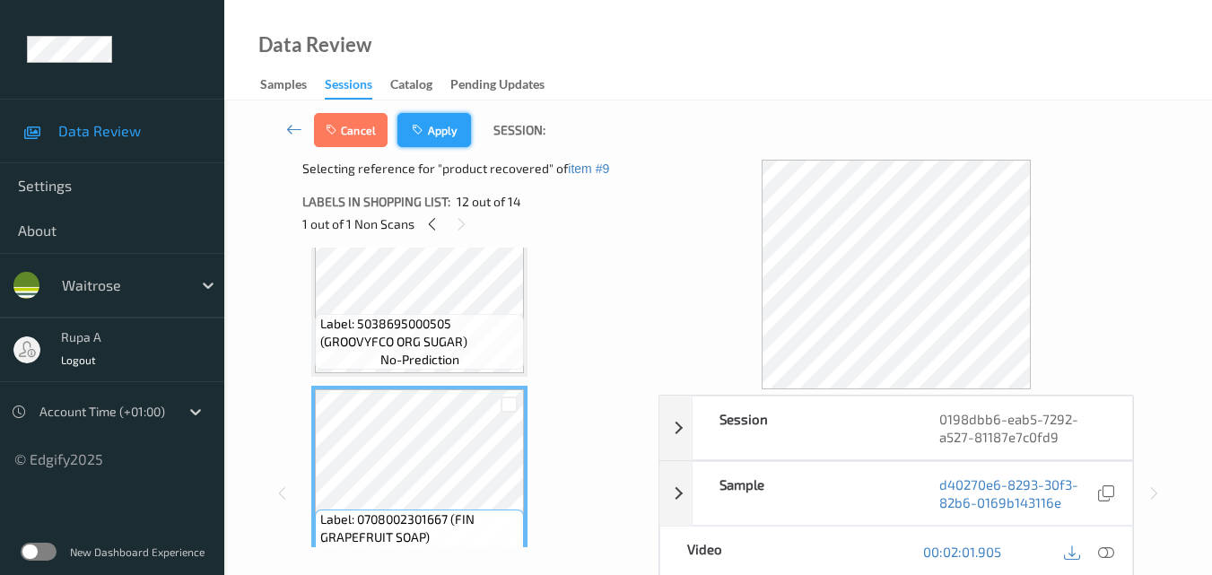
click at [431, 139] on button "Apply" at bounding box center [434, 130] width 74 height 34
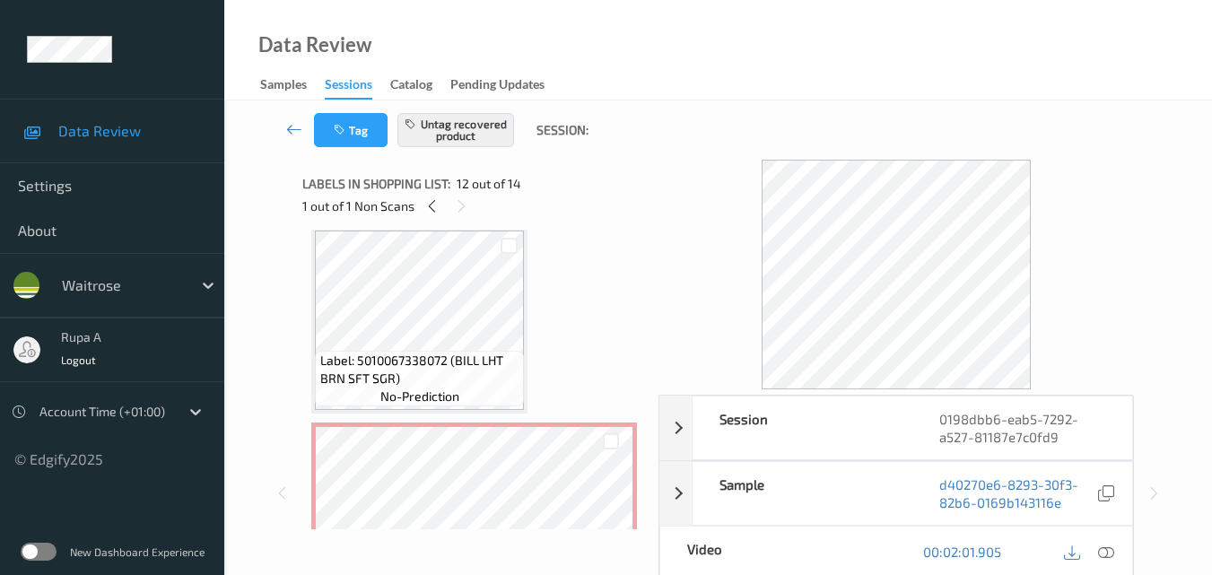
scroll to position [1574, 0]
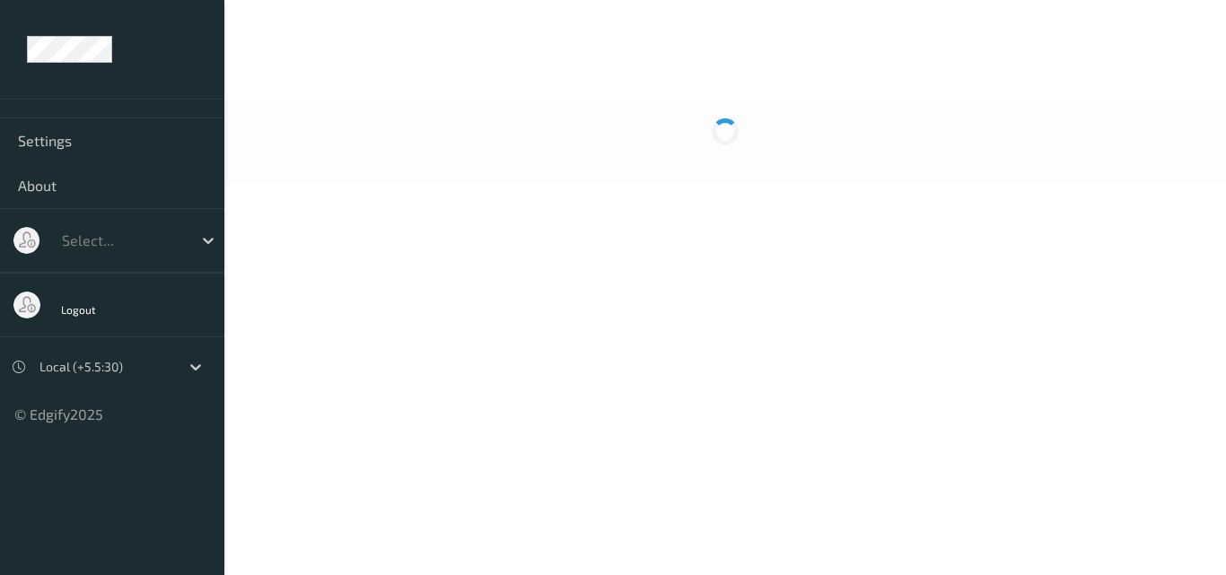
click at [536, 214] on body "Settings About Select... Logout Local (+5.5:30) © Edgify 2025 New Dashboard Exp…" at bounding box center [613, 287] width 1226 height 575
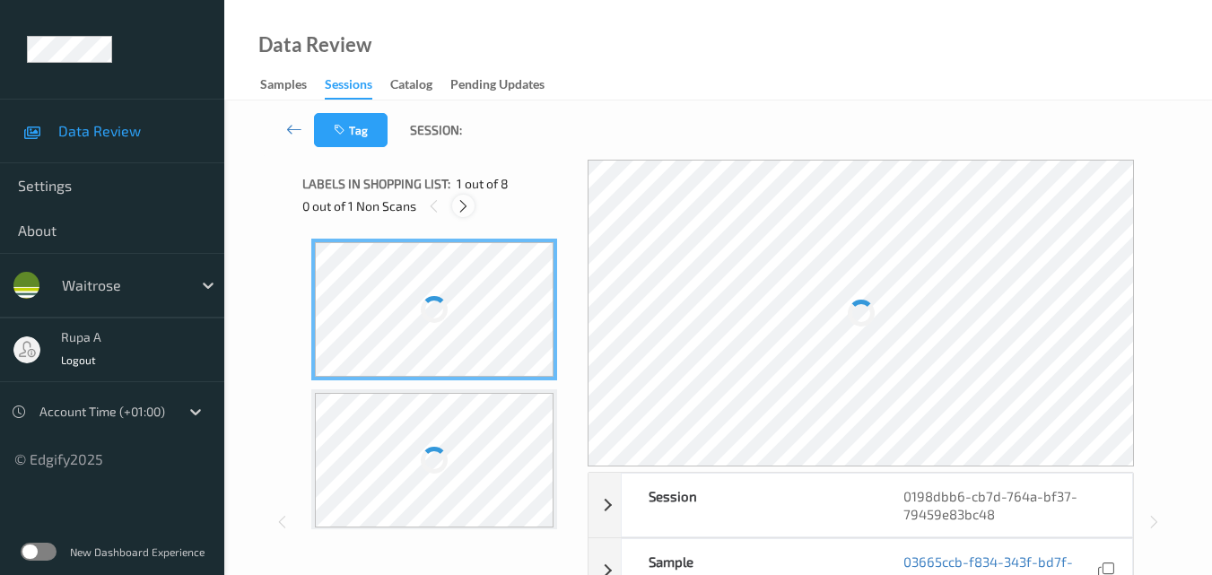
click at [467, 204] on icon at bounding box center [463, 206] width 15 height 16
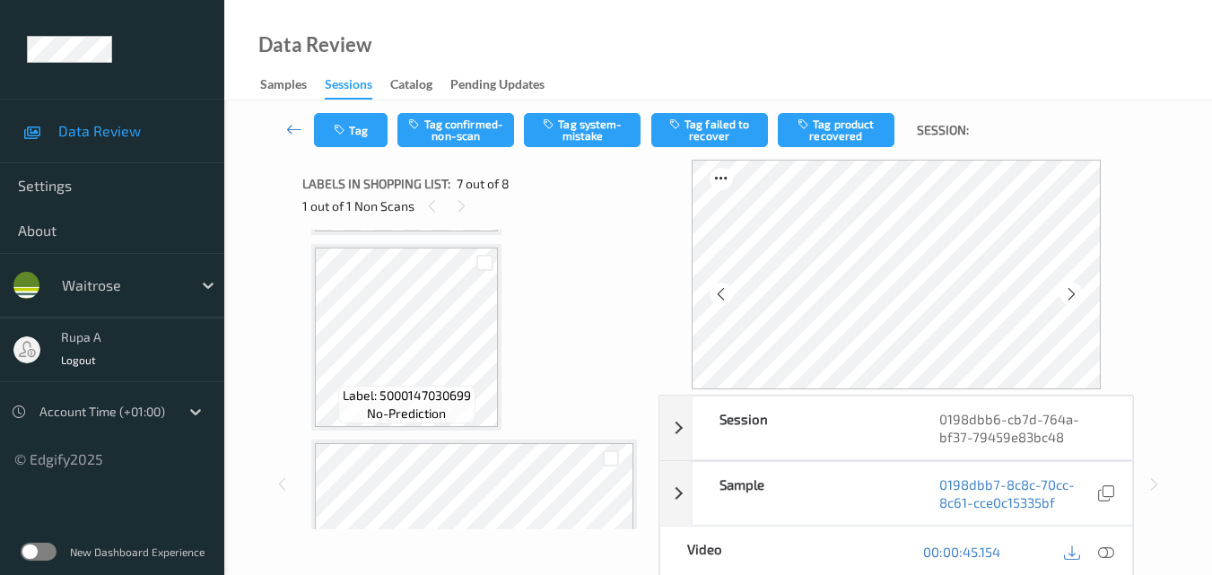
scroll to position [763, 0]
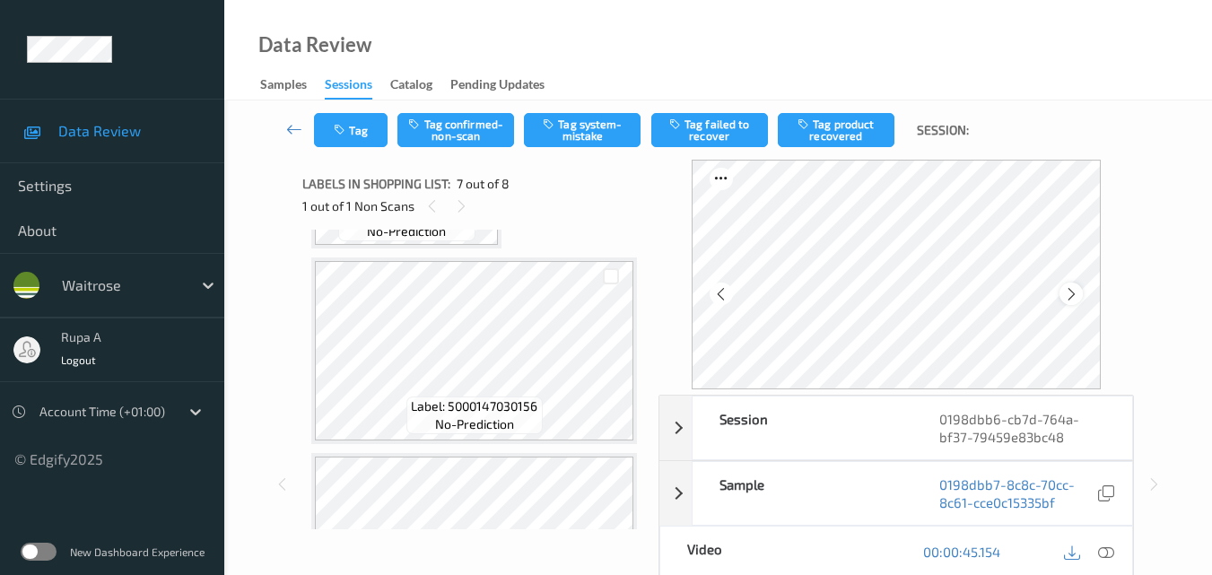
click at [1069, 291] on icon at bounding box center [1071, 294] width 15 height 16
click at [1107, 555] on icon at bounding box center [1106, 552] width 16 height 16
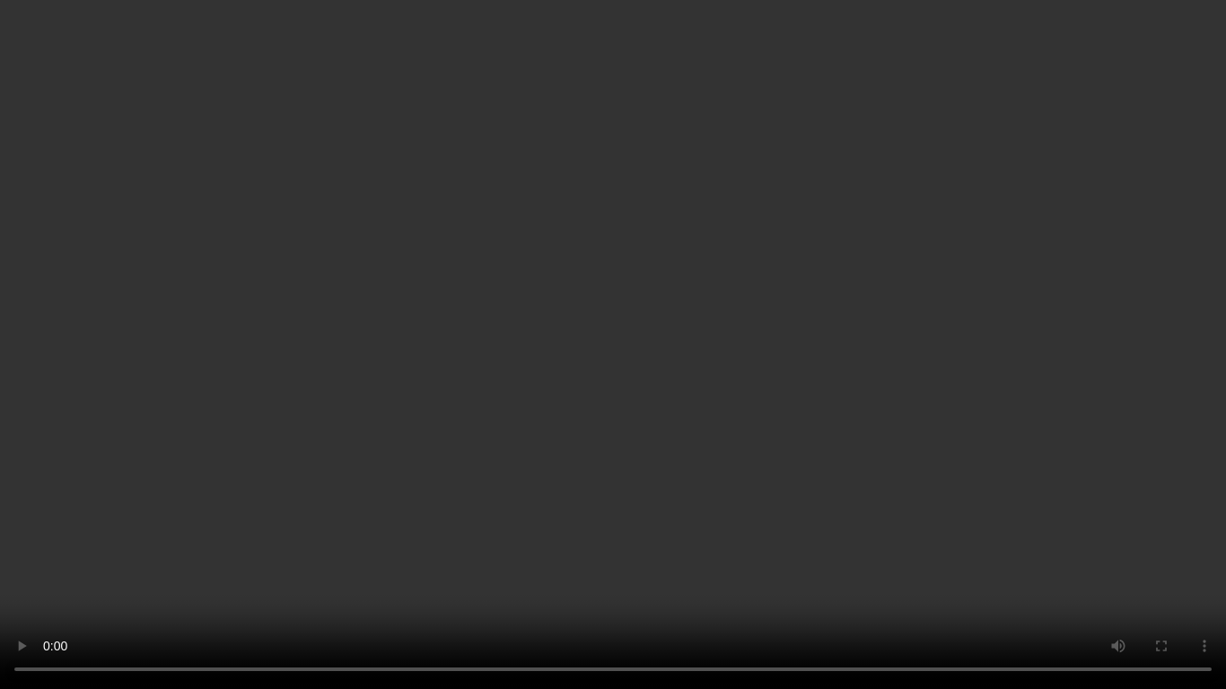
click at [667, 421] on video at bounding box center [613, 344] width 1226 height 689
click at [842, 340] on video at bounding box center [613, 344] width 1226 height 689
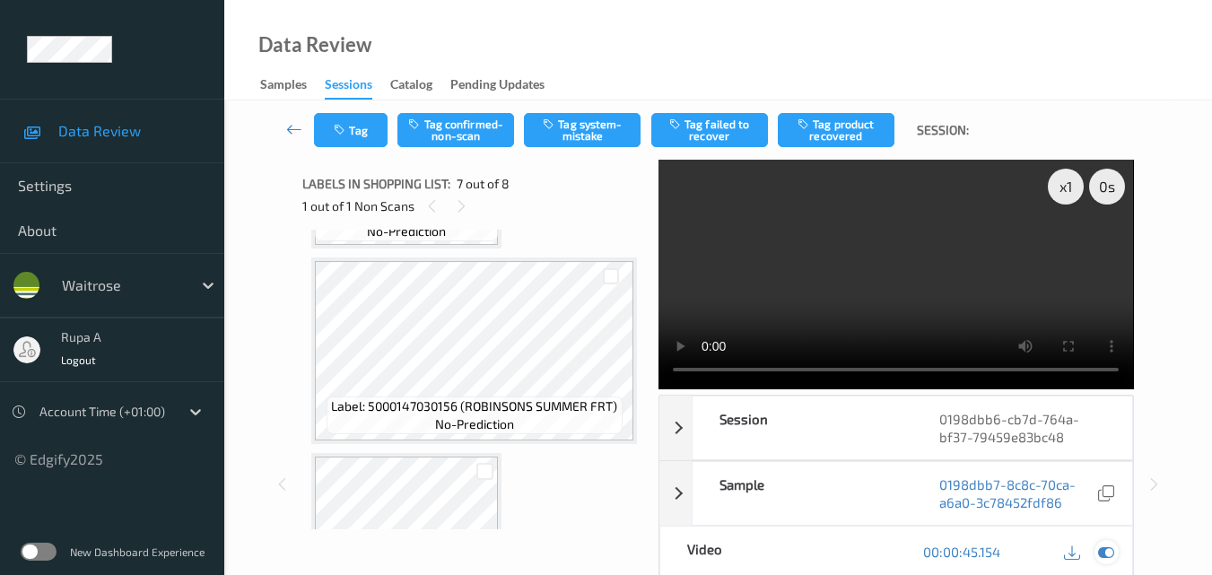
click at [1112, 558] on icon at bounding box center [1106, 552] width 16 height 16
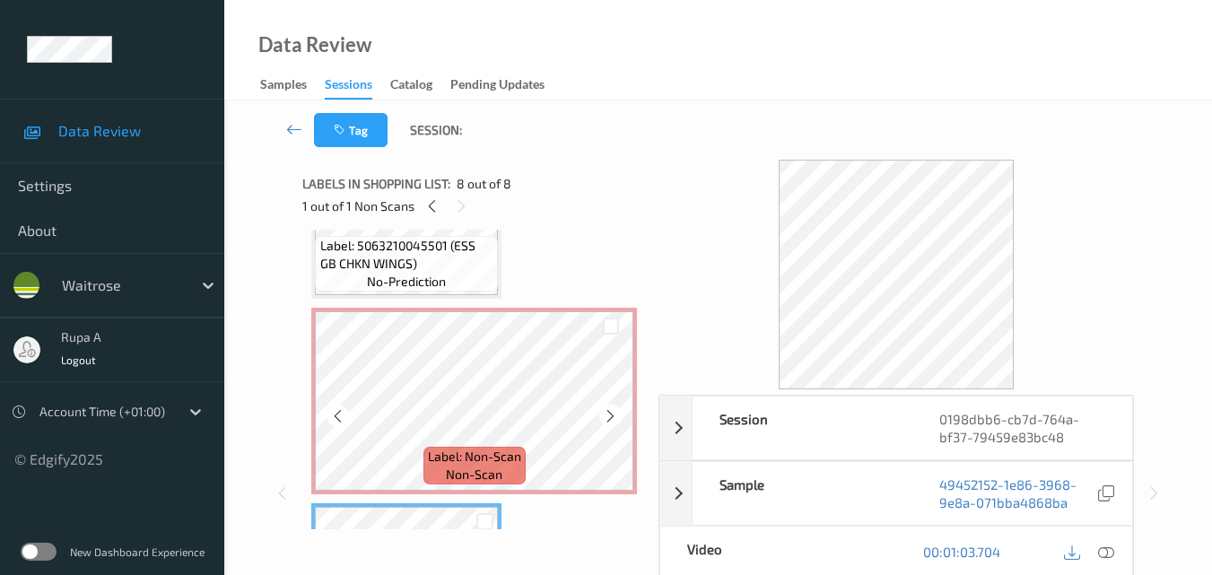
scroll to position [1095, 0]
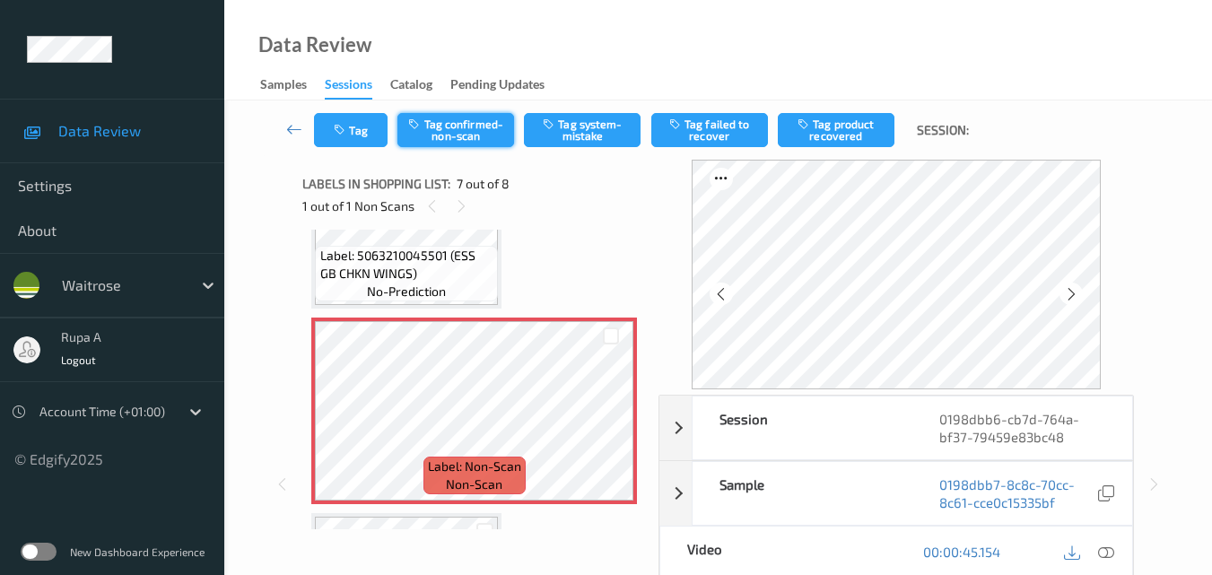
click at [458, 144] on button "Tag confirmed-non-scan" at bounding box center [455, 130] width 117 height 34
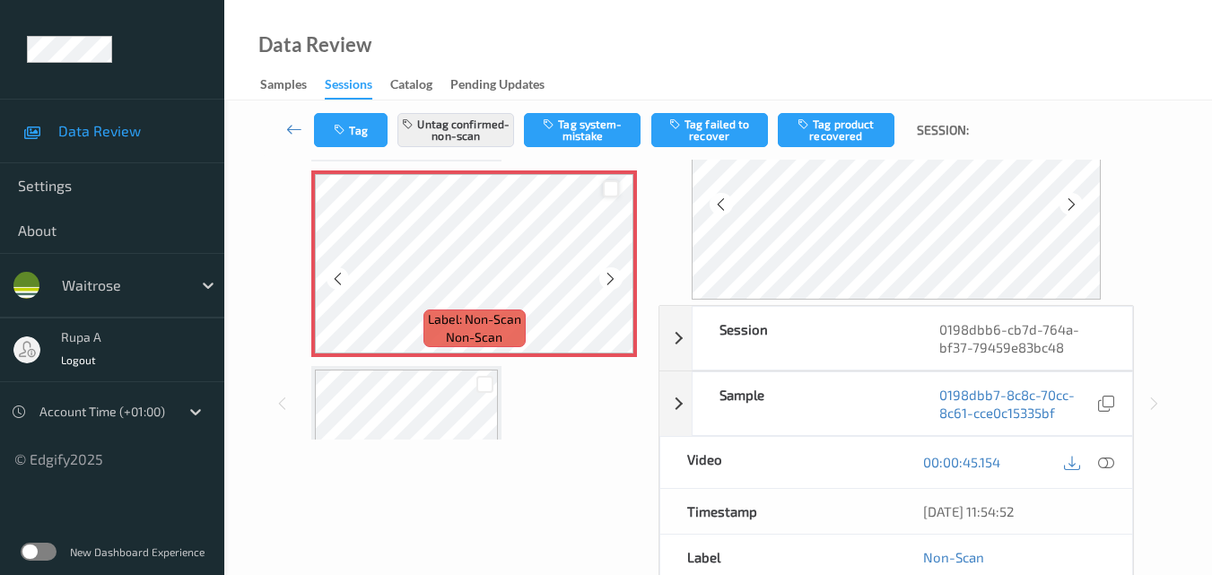
scroll to position [1184, 0]
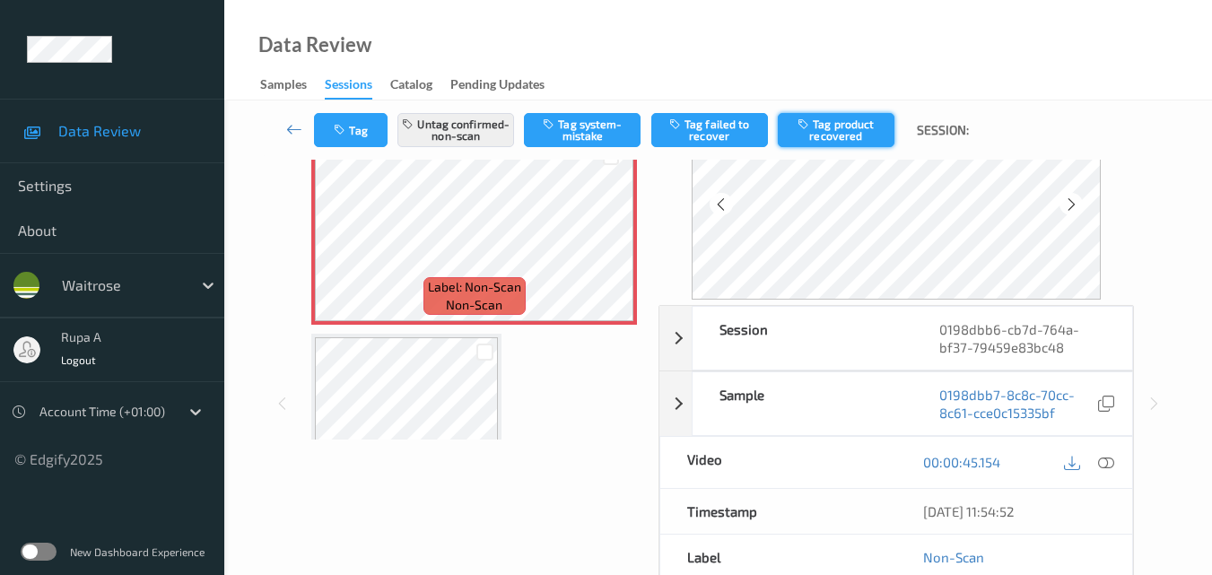
click at [817, 129] on button "Tag product recovered" at bounding box center [836, 130] width 117 height 34
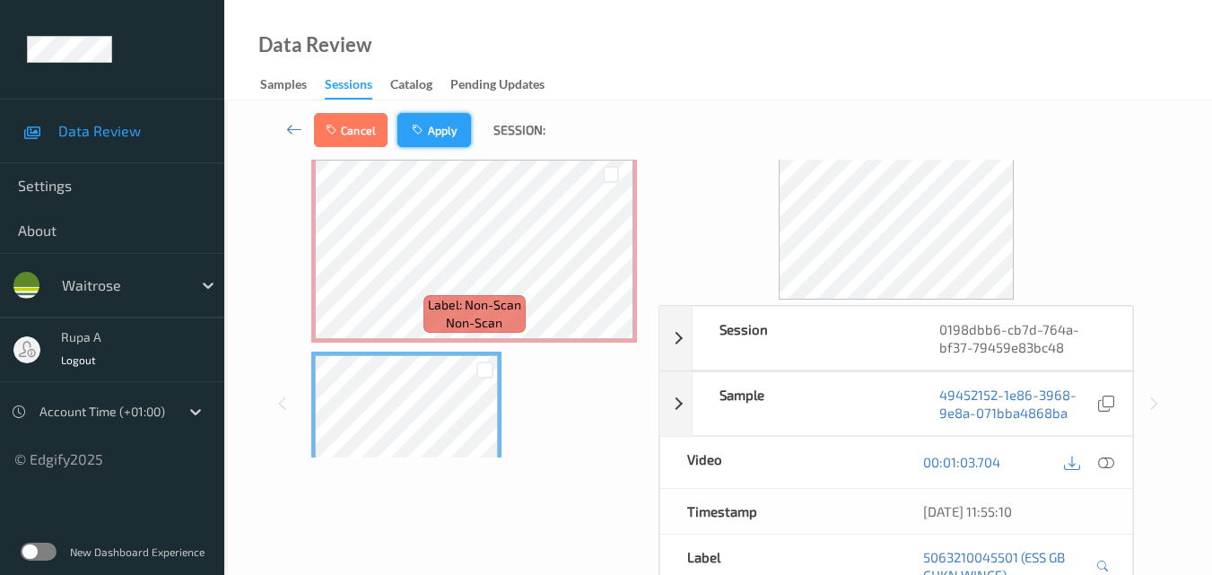
click at [437, 132] on button "Apply" at bounding box center [434, 130] width 74 height 34
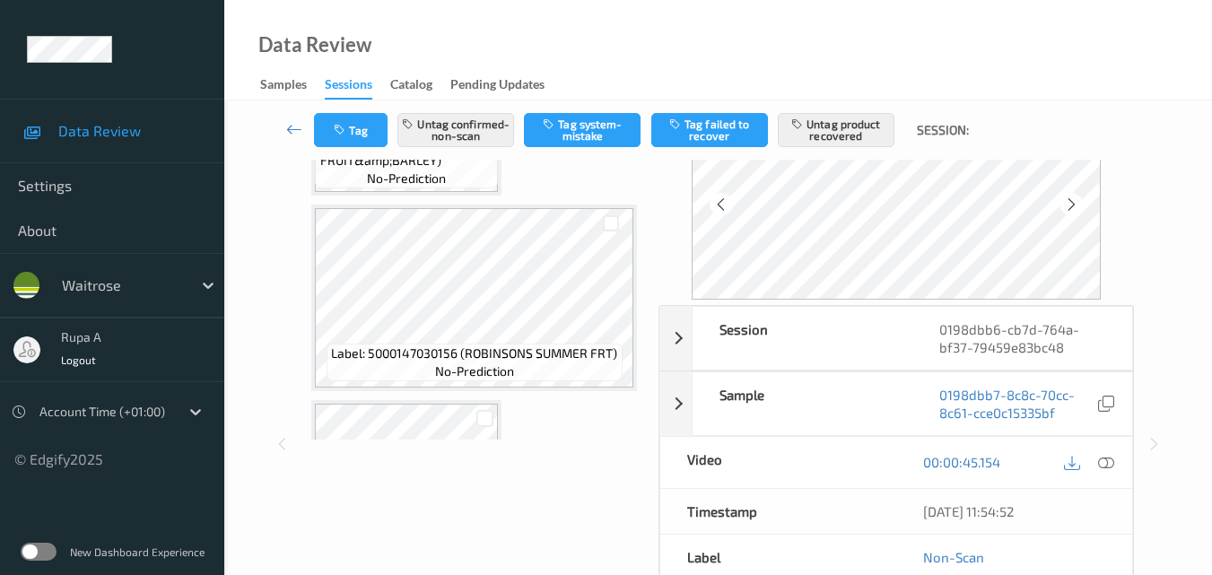
scroll to position [718, 0]
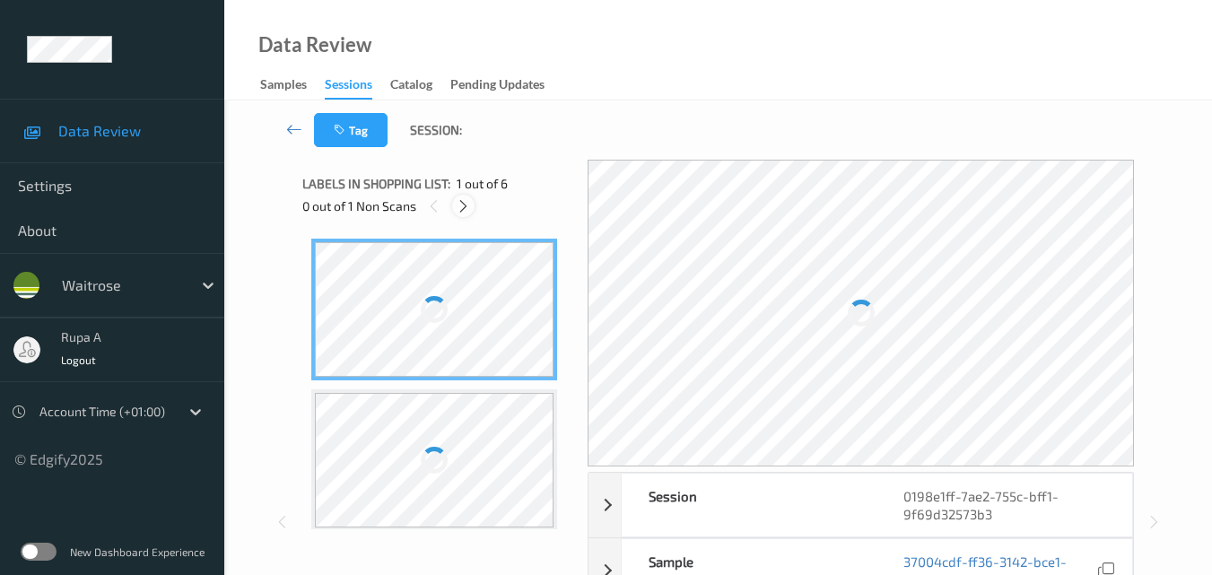
click at [460, 210] on icon at bounding box center [463, 206] width 15 height 16
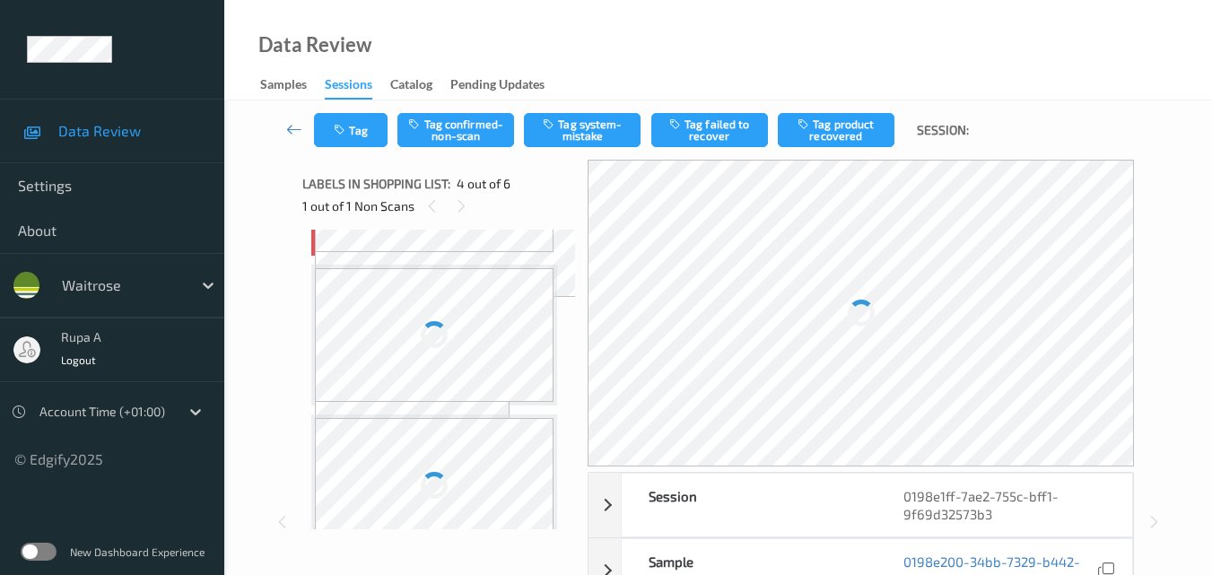
scroll to position [400, 0]
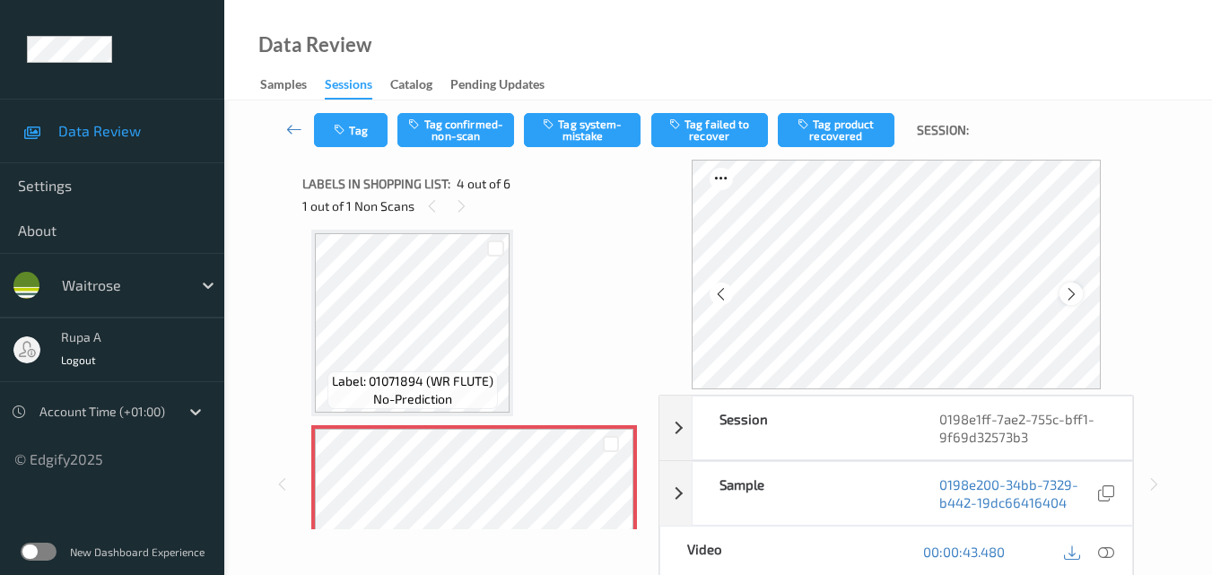
click at [1069, 300] on icon at bounding box center [1071, 294] width 15 height 16
click at [1112, 556] on icon at bounding box center [1106, 552] width 16 height 16
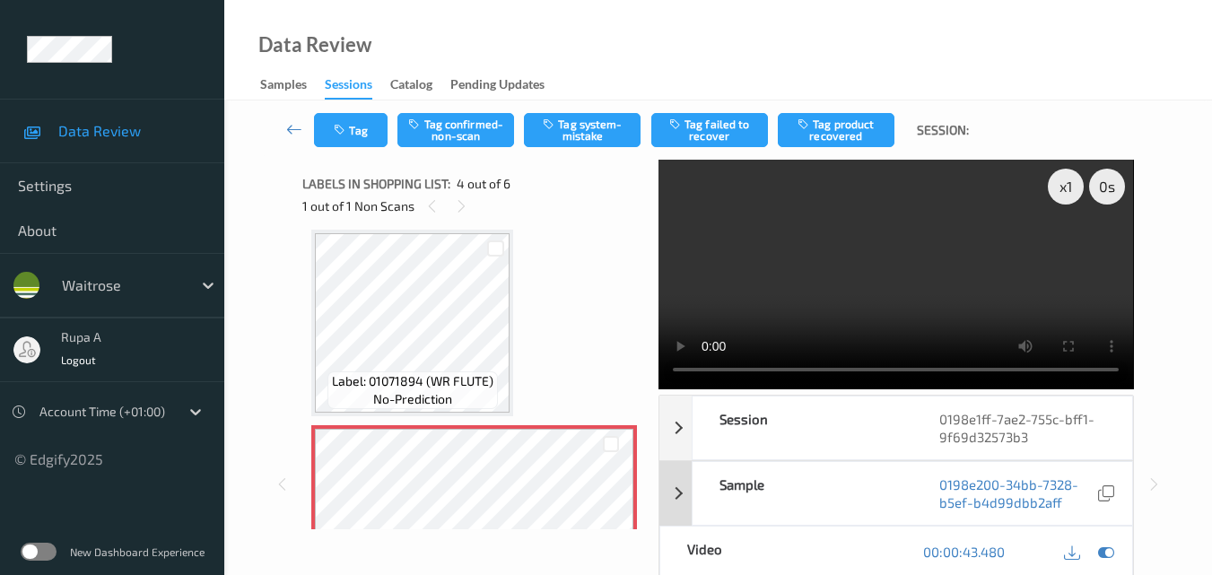
click at [1111, 549] on icon at bounding box center [1106, 552] width 16 height 16
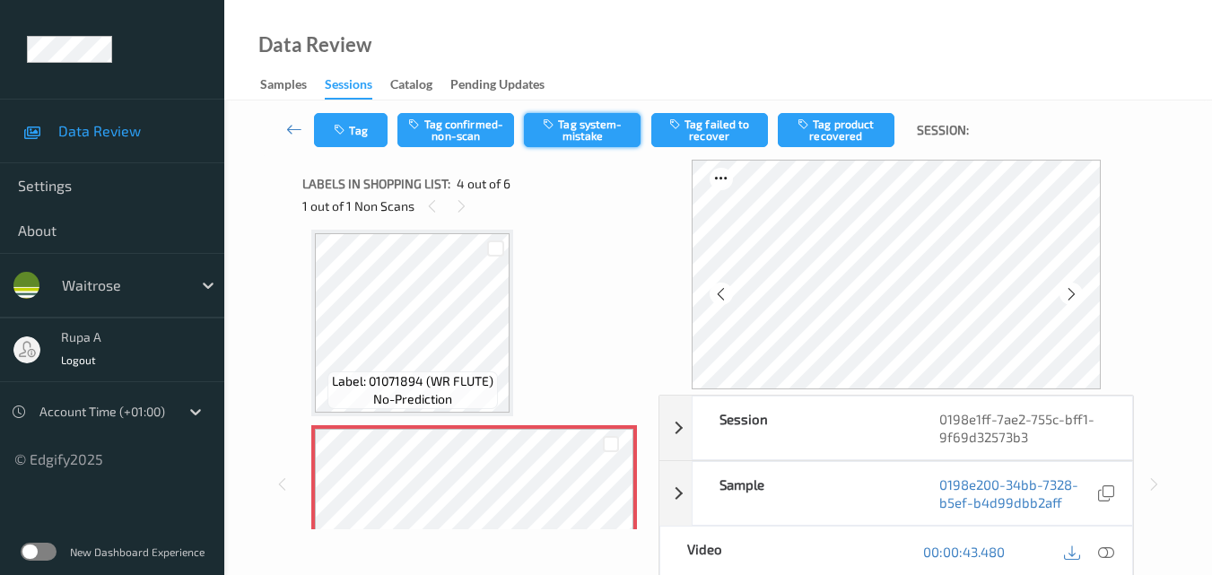
click at [603, 141] on button "Tag system-mistake" at bounding box center [582, 130] width 117 height 34
click at [366, 128] on button "Tag" at bounding box center [351, 130] width 74 height 34
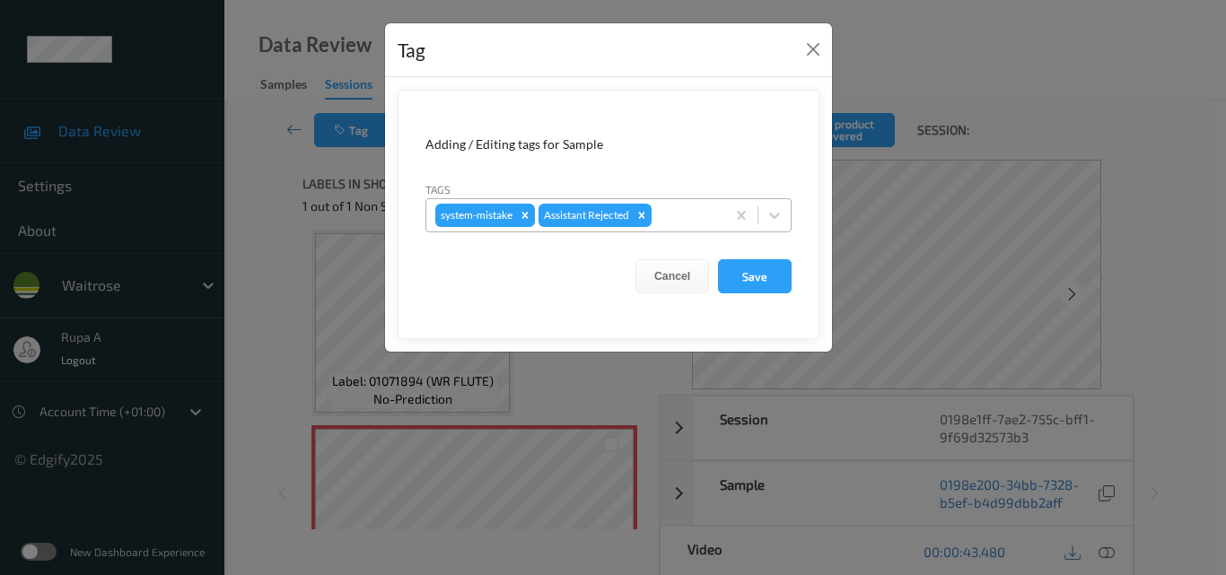
click at [707, 202] on div "system-mistake Assistant Rejected" at bounding box center [575, 215] width 299 height 31
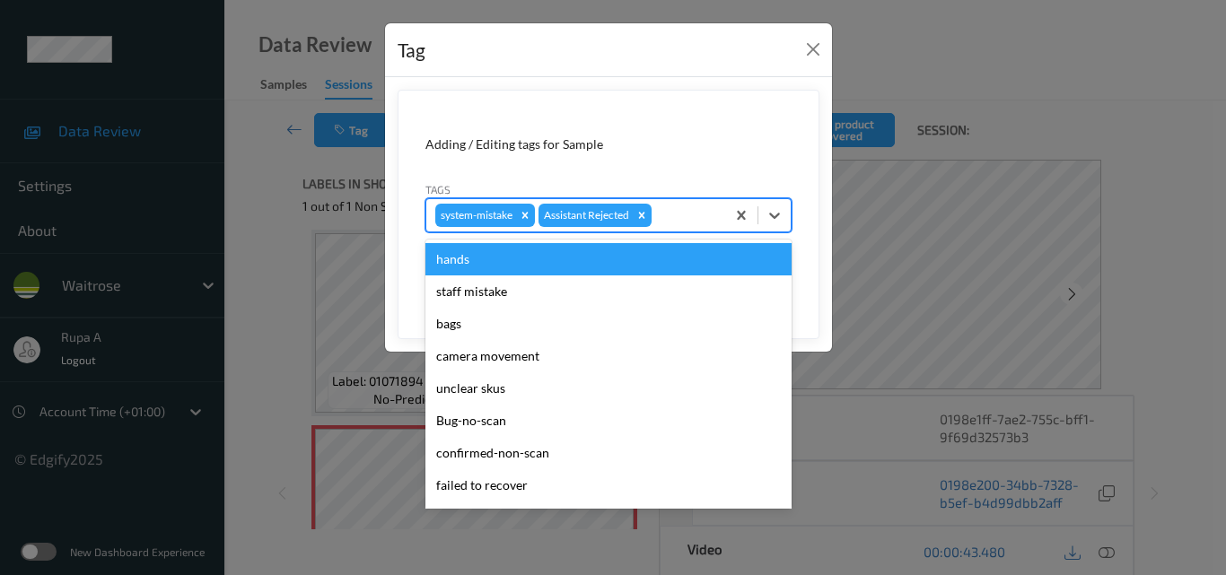
type input "i"
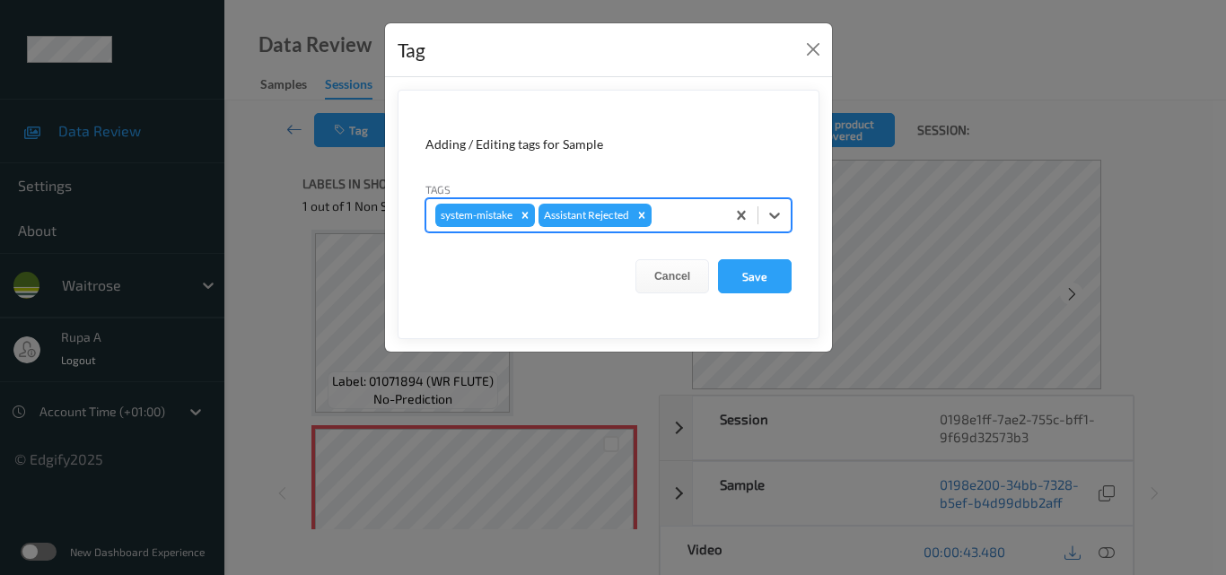
drag, startPoint x: 670, startPoint y: 214, endPoint x: 655, endPoint y: 217, distance: 15.5
click at [655, 217] on div "system-mistake Assistant Rejected" at bounding box center [575, 215] width 299 height 31
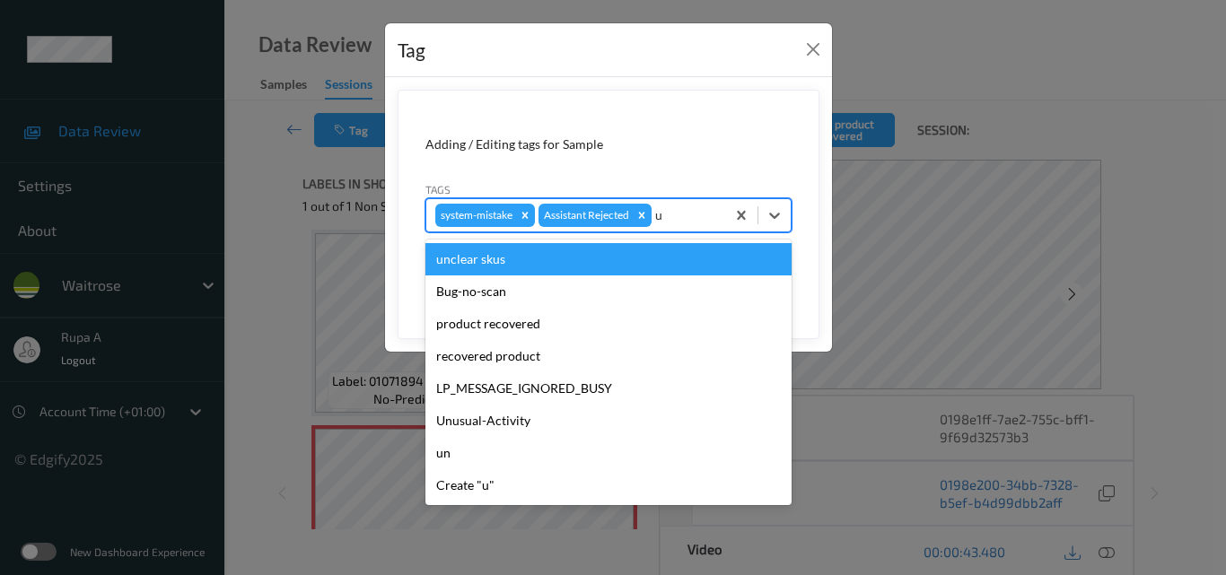
type input "un"
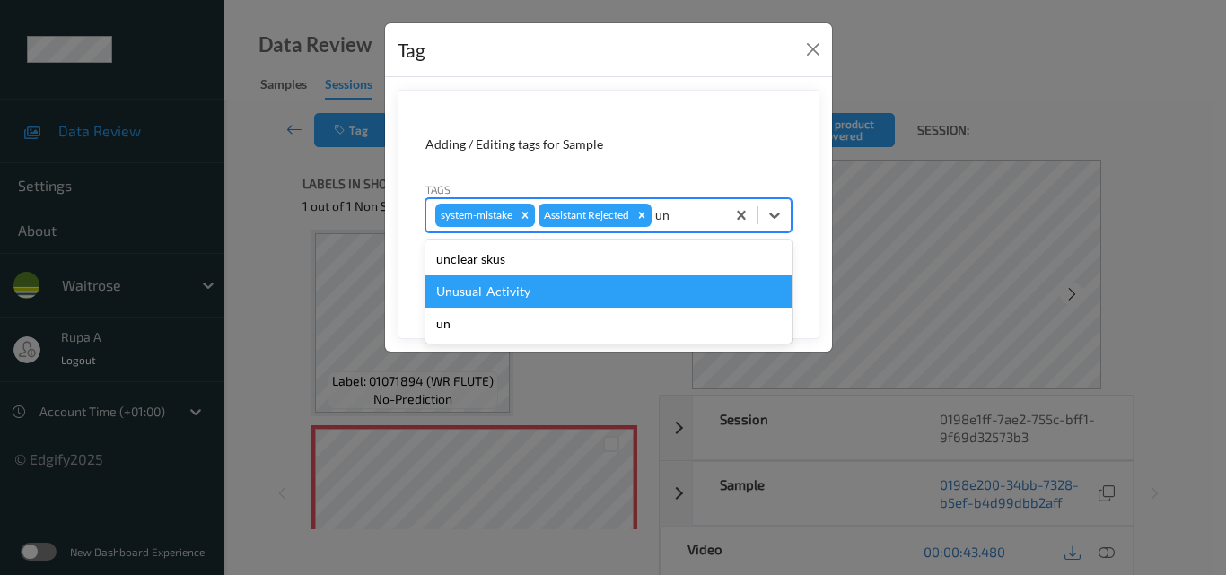
click at [544, 285] on div "Unusual-Activity" at bounding box center [608, 291] width 366 height 32
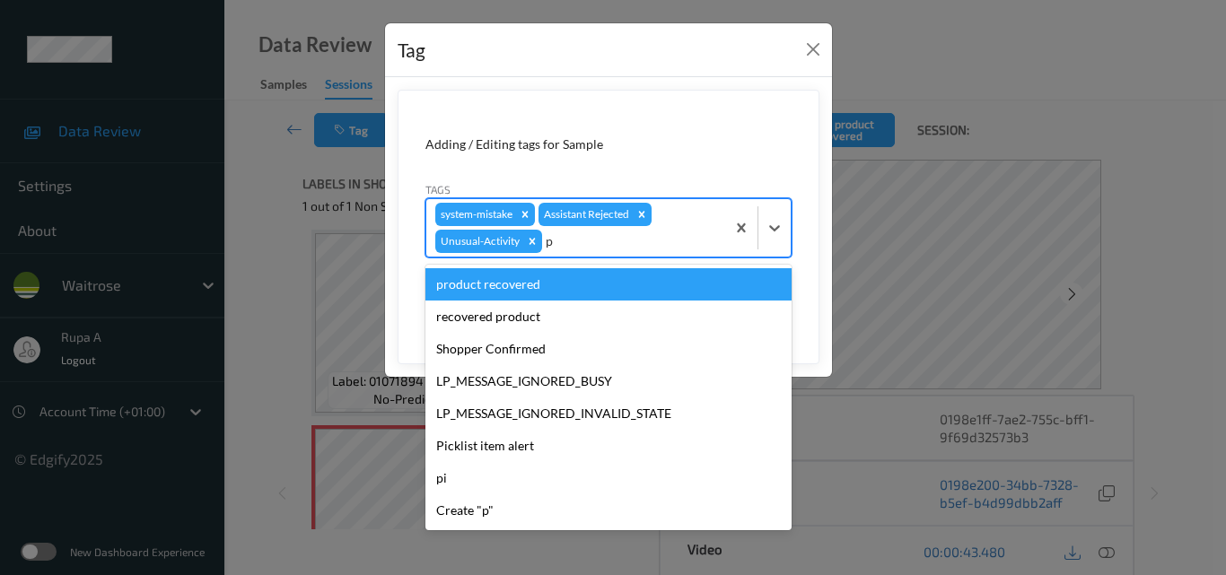
type input "pi"
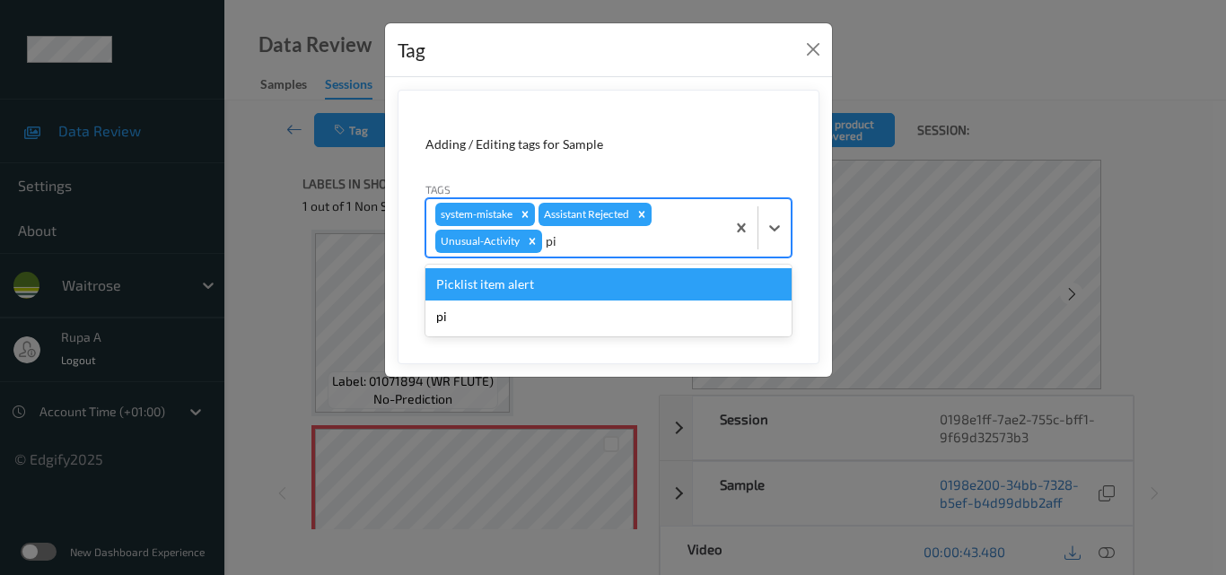
click at [502, 278] on div "Picklist item alert" at bounding box center [608, 284] width 366 height 32
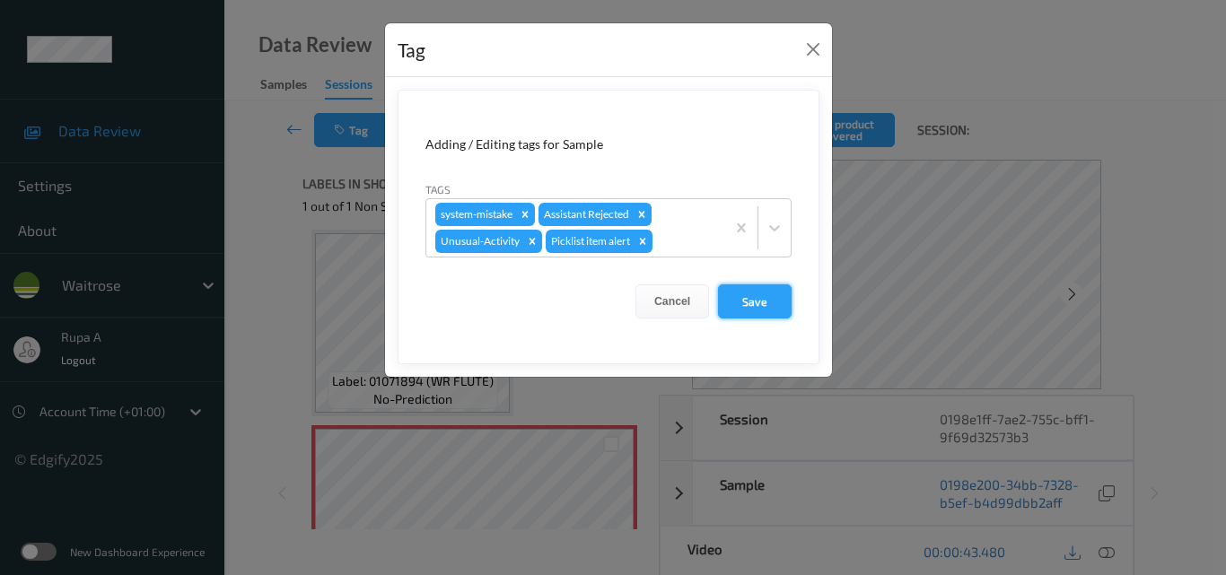
click at [760, 292] on button "Save" at bounding box center [755, 301] width 74 height 34
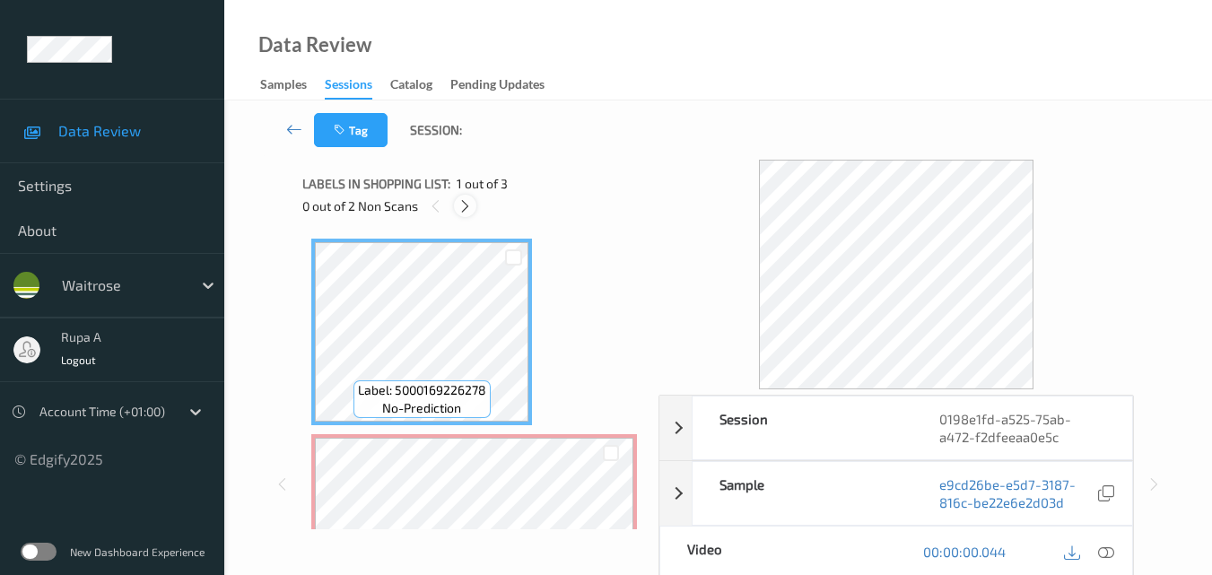
click at [464, 215] on div at bounding box center [465, 206] width 22 height 22
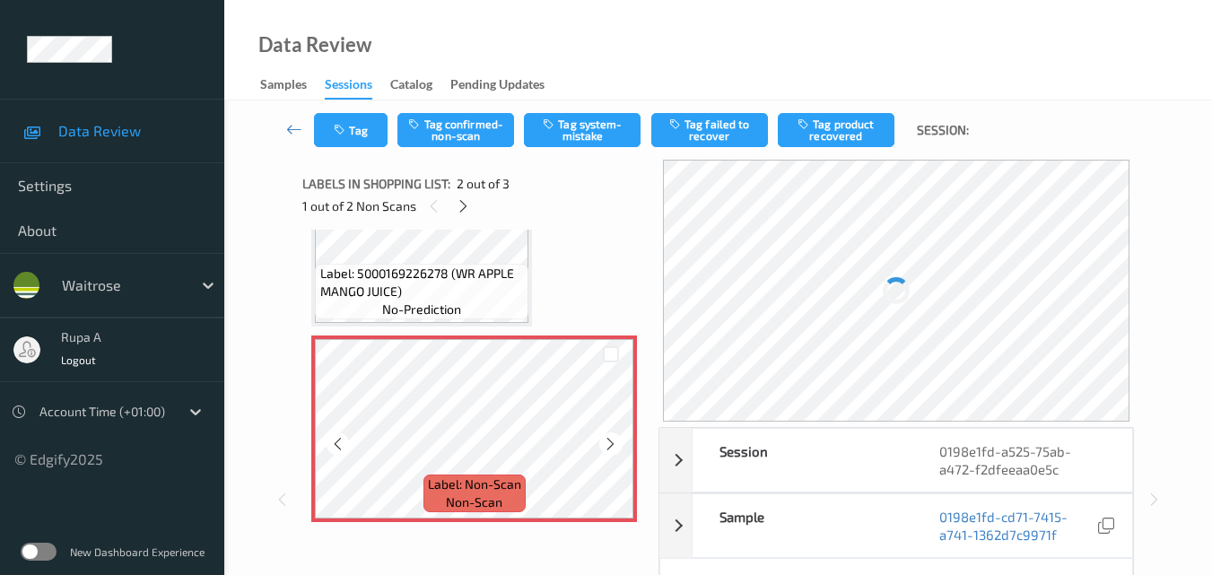
scroll to position [81, 0]
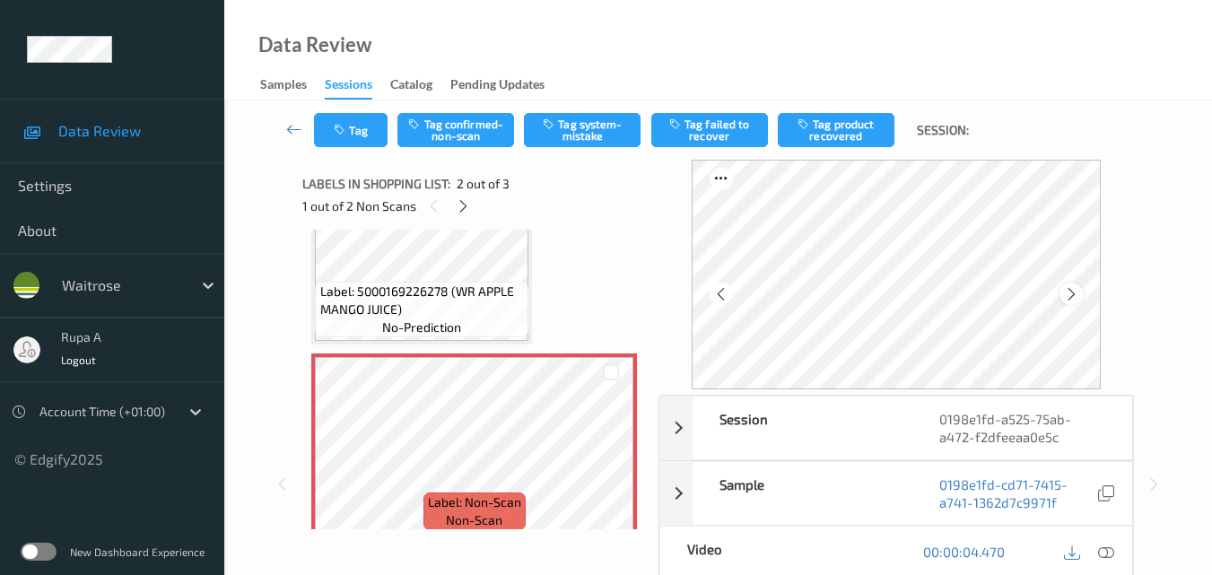
click at [1074, 293] on icon at bounding box center [1071, 294] width 15 height 16
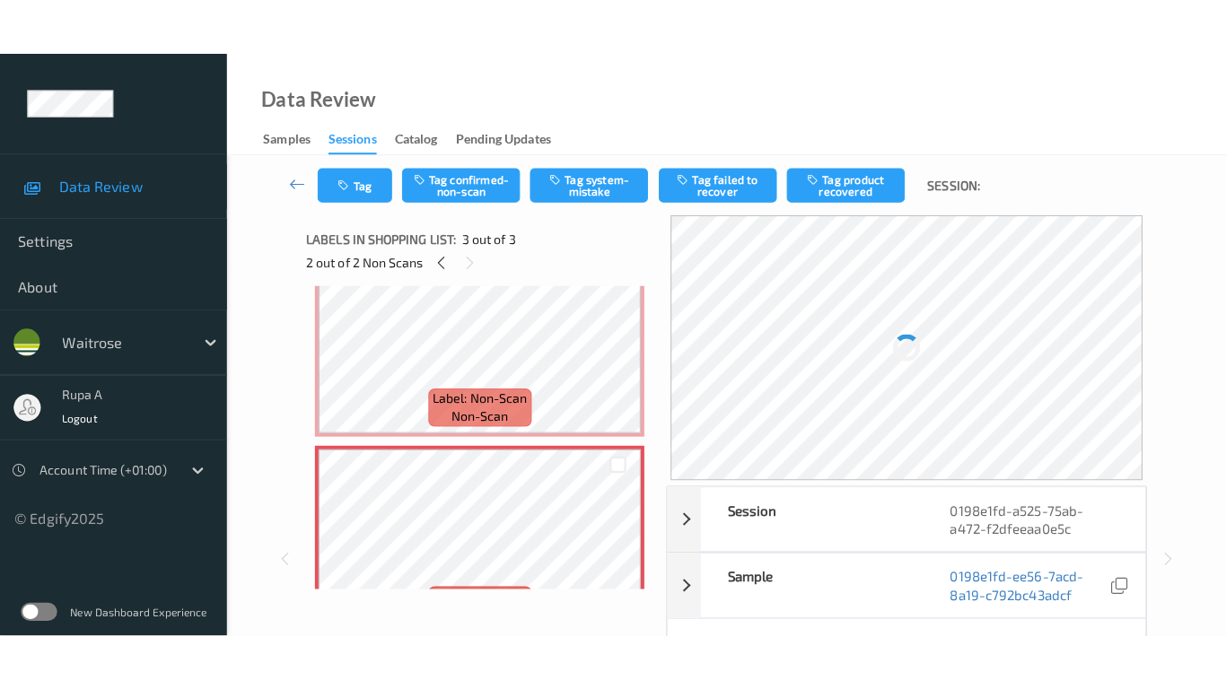
scroll to position [206, 0]
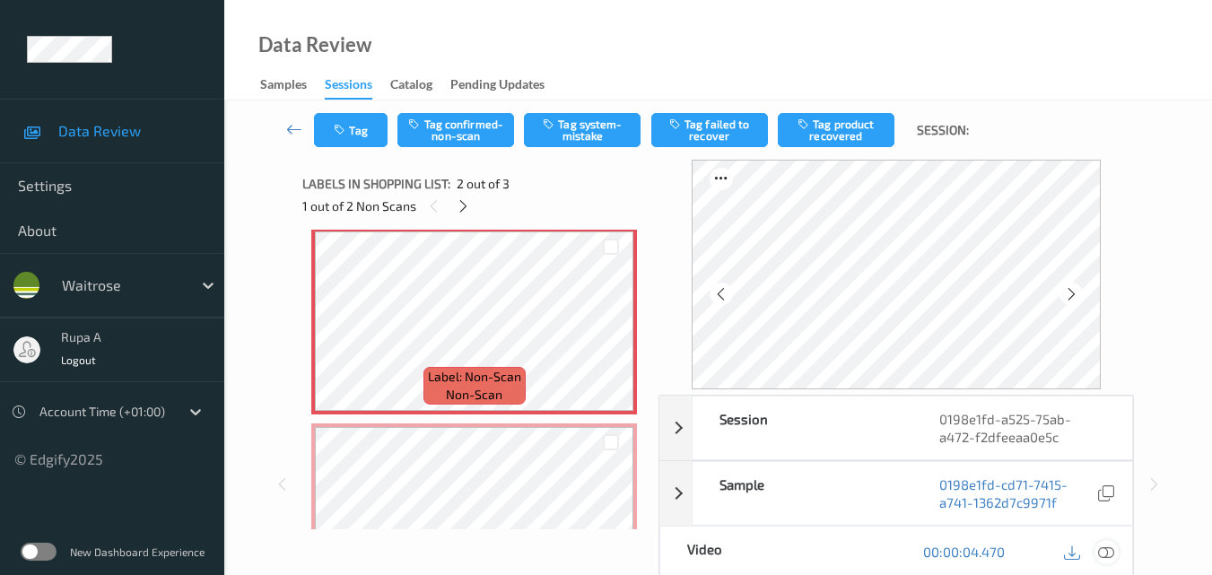
click at [1098, 546] on icon at bounding box center [1106, 552] width 16 height 16
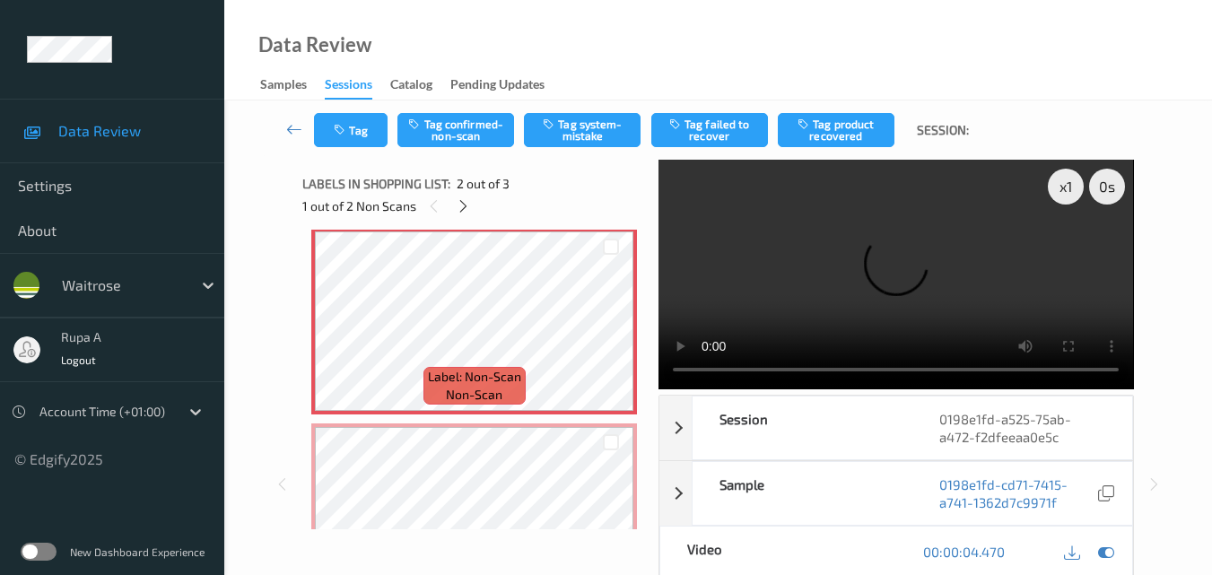
scroll to position [182, 0]
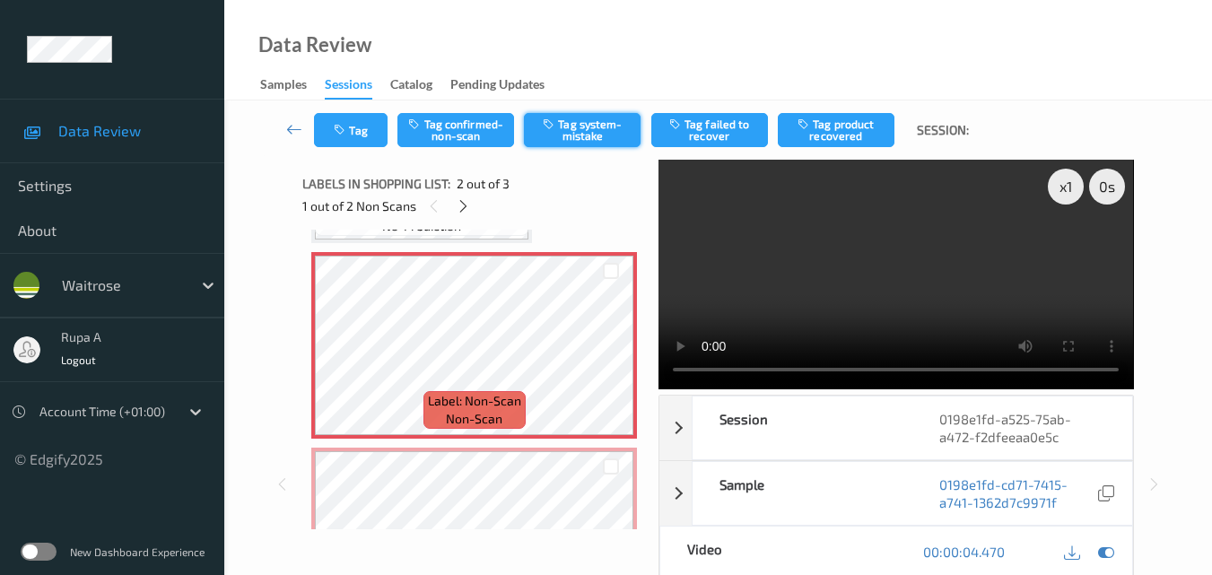
click at [606, 115] on button "Tag system-mistake" at bounding box center [582, 130] width 117 height 34
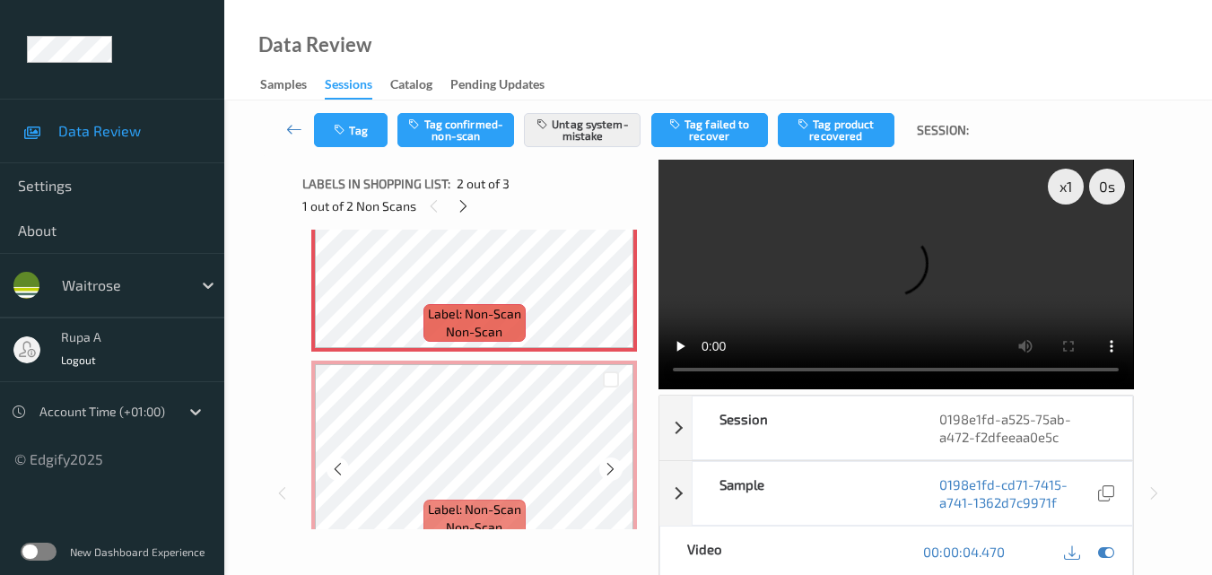
scroll to position [272, 0]
click at [1112, 544] on icon at bounding box center [1106, 552] width 16 height 16
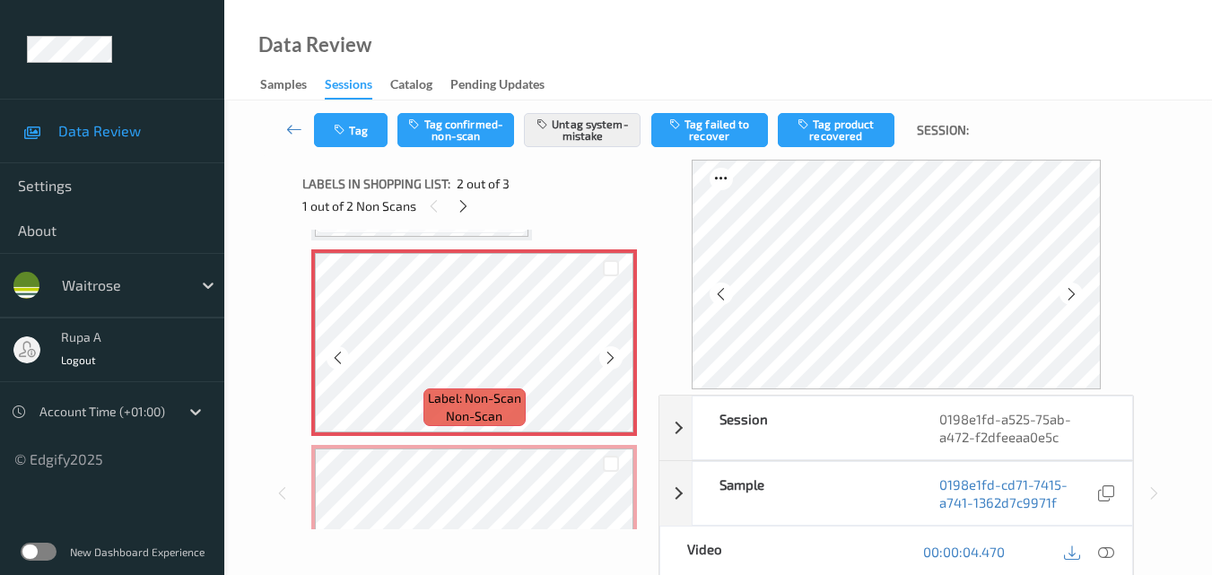
scroll to position [182, 0]
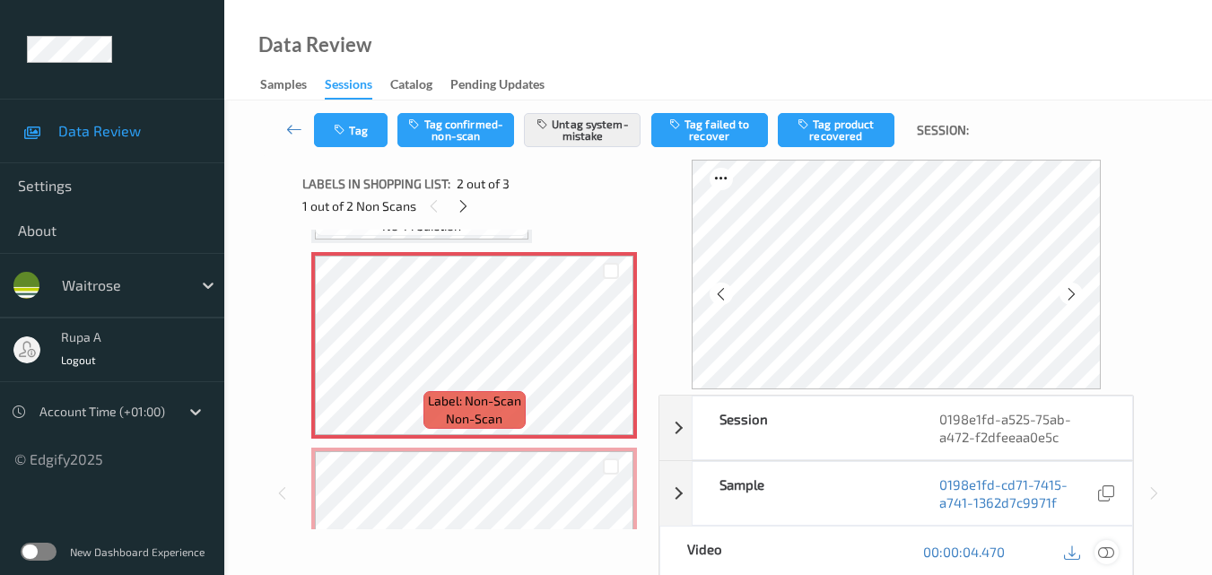
click at [1112, 558] on icon at bounding box center [1106, 552] width 16 height 16
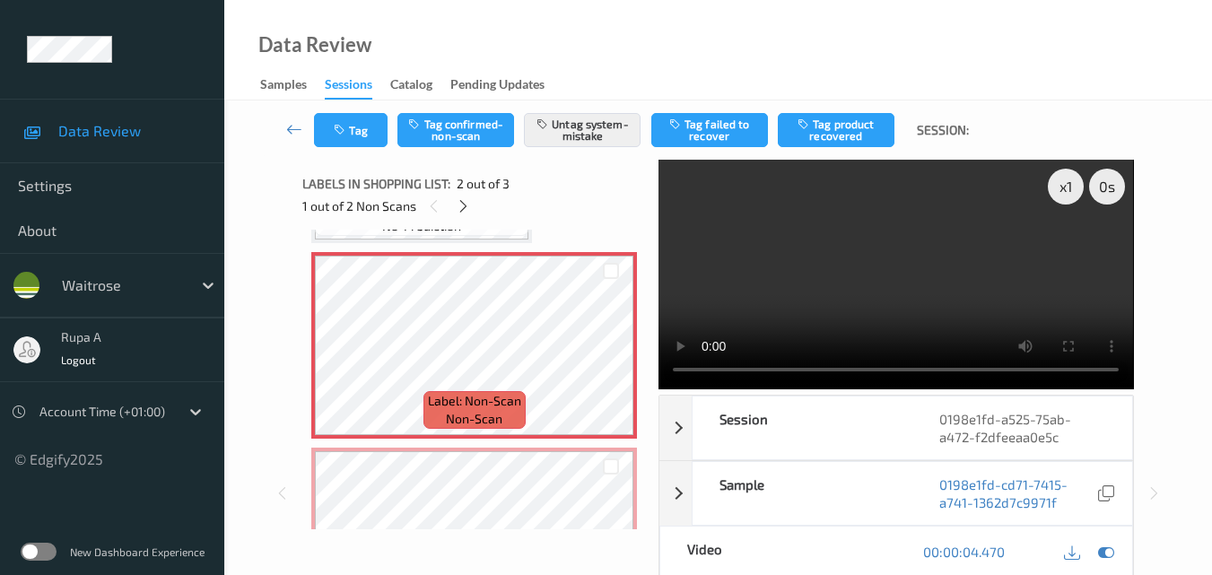
drag, startPoint x: 1108, startPoint y: 554, endPoint x: 1063, endPoint y: 526, distance: 53.3
click at [1108, 554] on icon at bounding box center [1106, 552] width 16 height 16
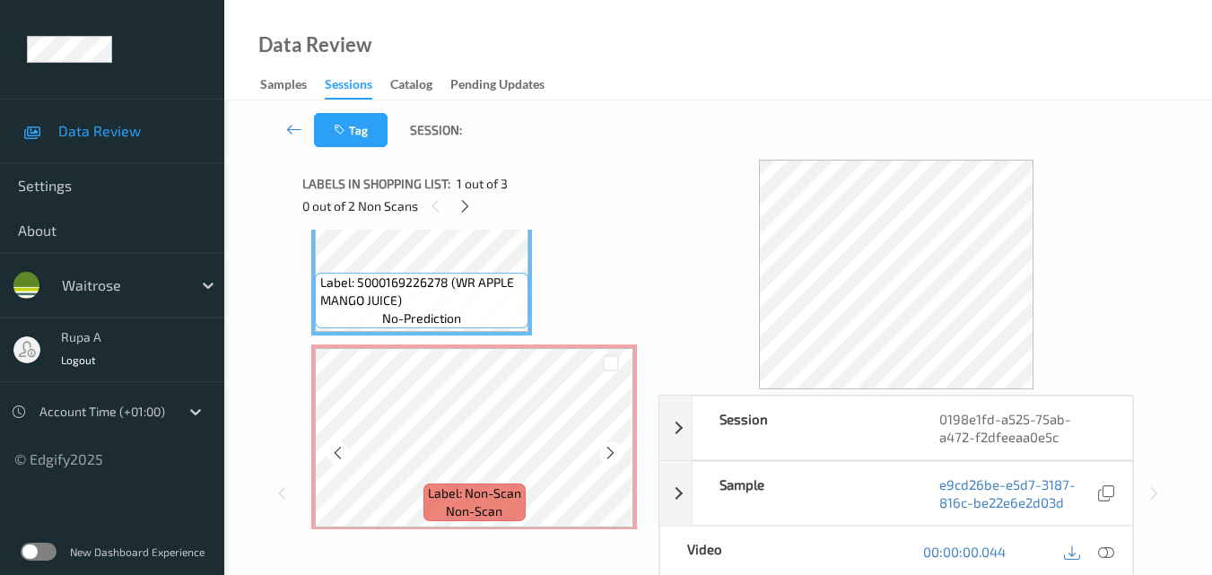
scroll to position [0, 0]
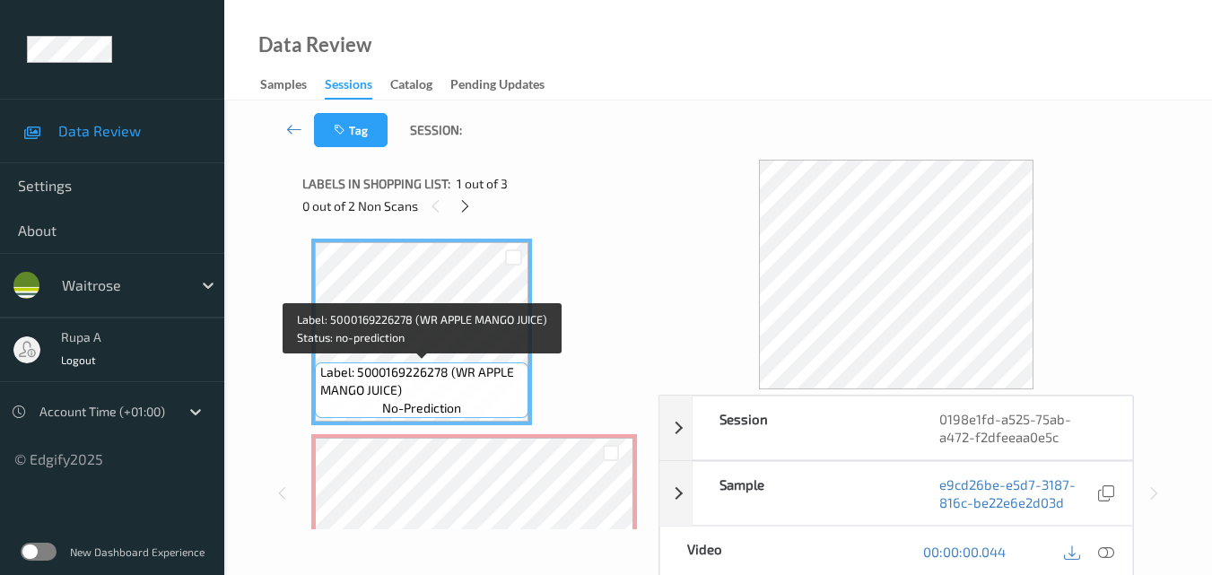
click at [459, 371] on span "Label: 5000169226278 (WR APPLE MANGO JUICE)" at bounding box center [422, 381] width 205 height 36
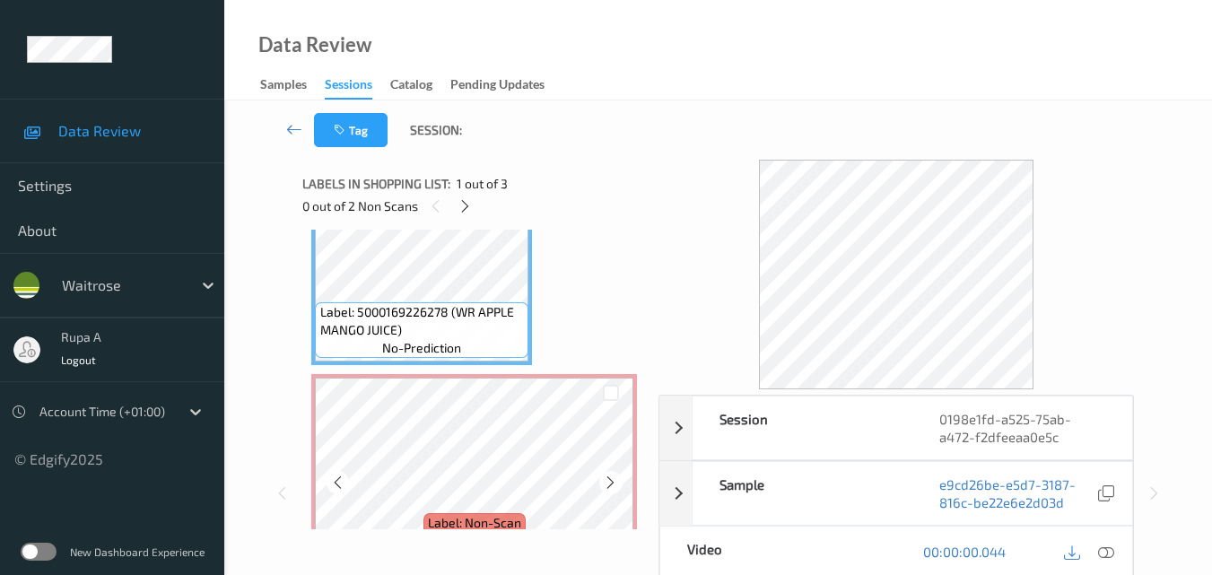
scroll to position [179, 0]
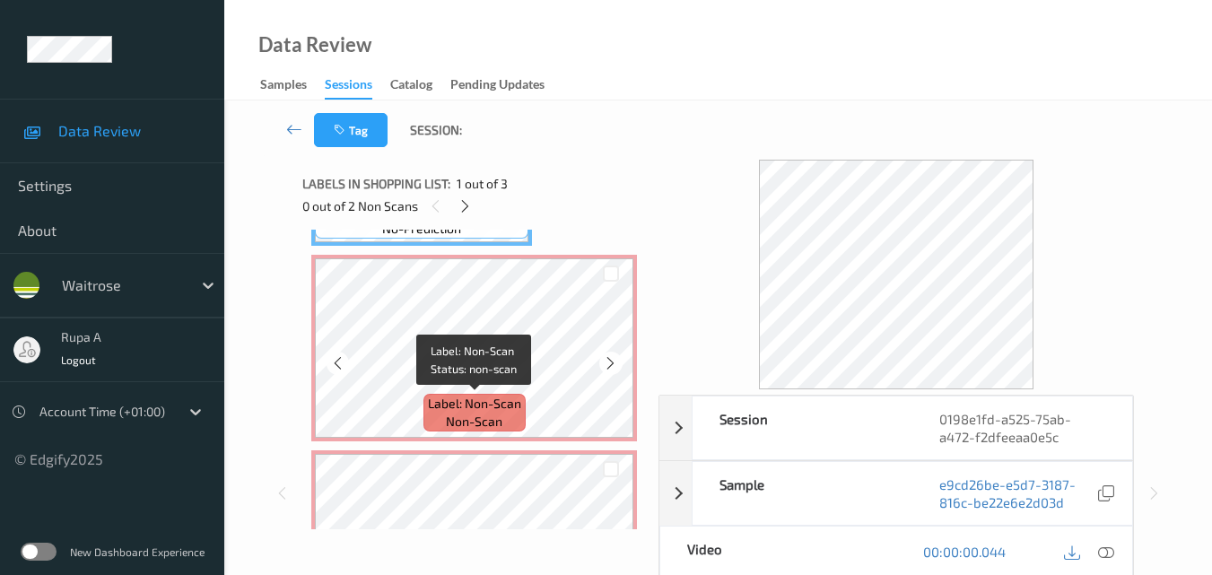
click at [458, 419] on span "non-scan" at bounding box center [474, 422] width 57 height 18
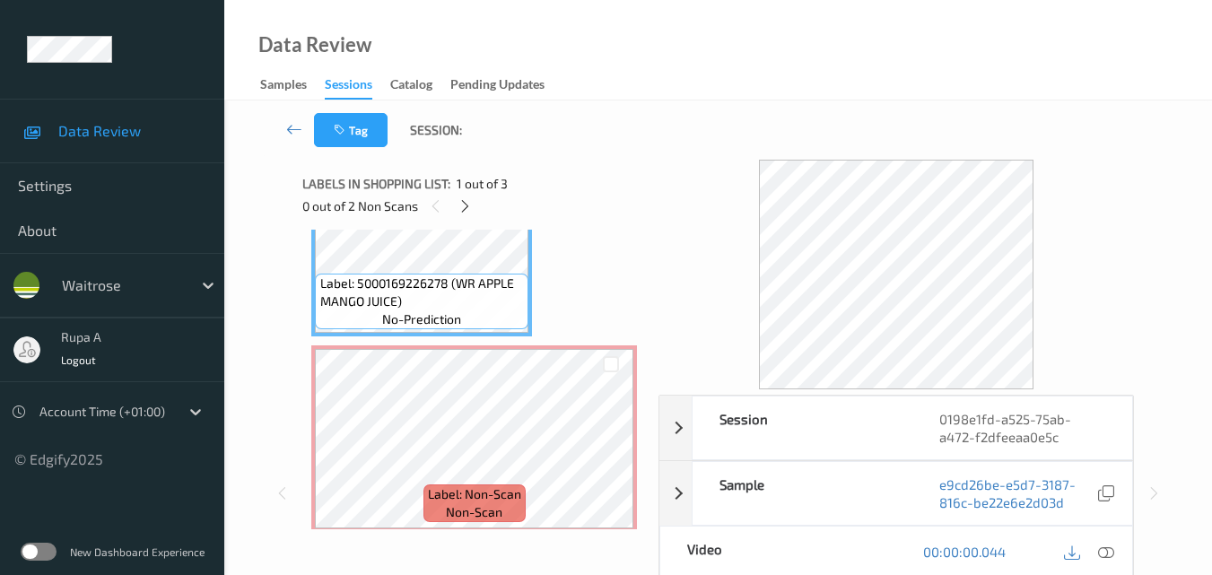
scroll to position [90, 0]
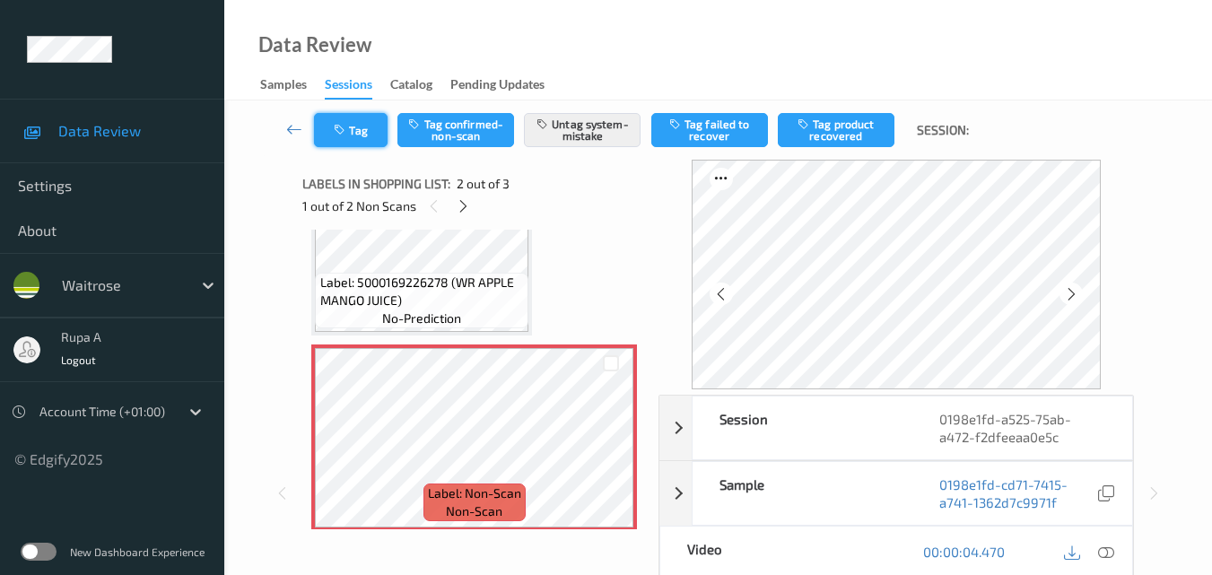
click at [350, 141] on button "Tag" at bounding box center [351, 130] width 74 height 34
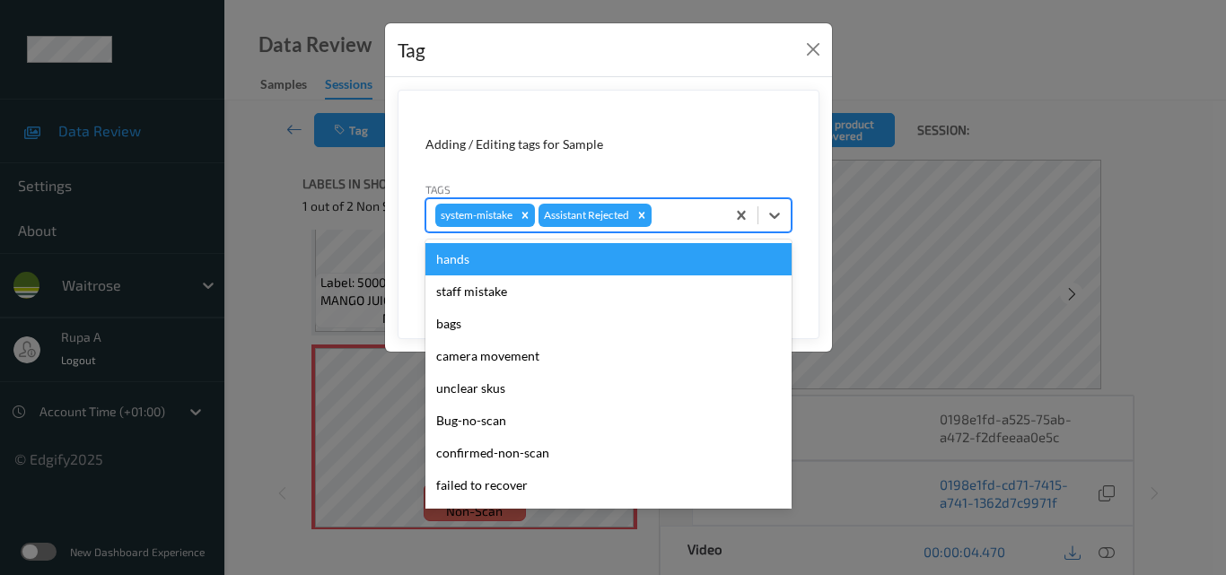
click at [685, 220] on div at bounding box center [685, 216] width 61 height 22
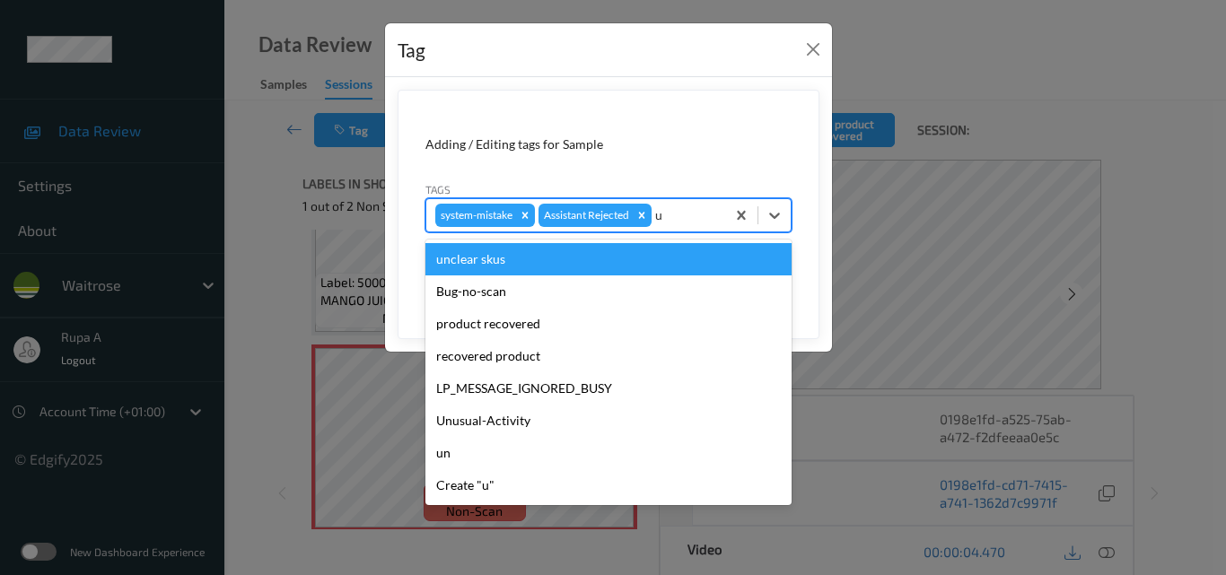
type input "un"
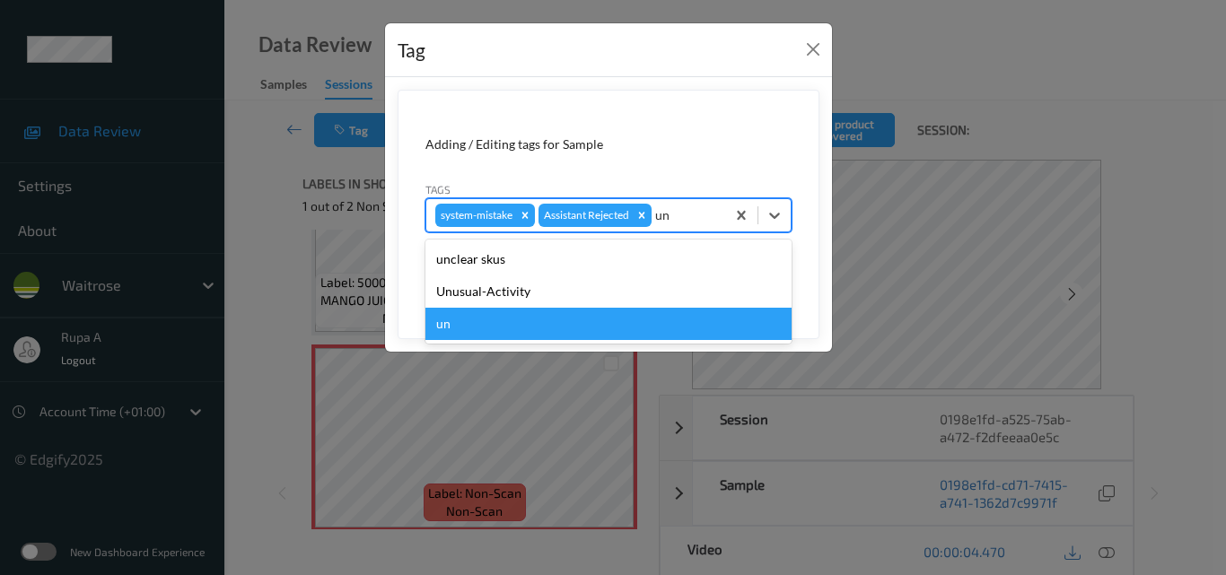
click at [576, 308] on div "un" at bounding box center [608, 324] width 366 height 32
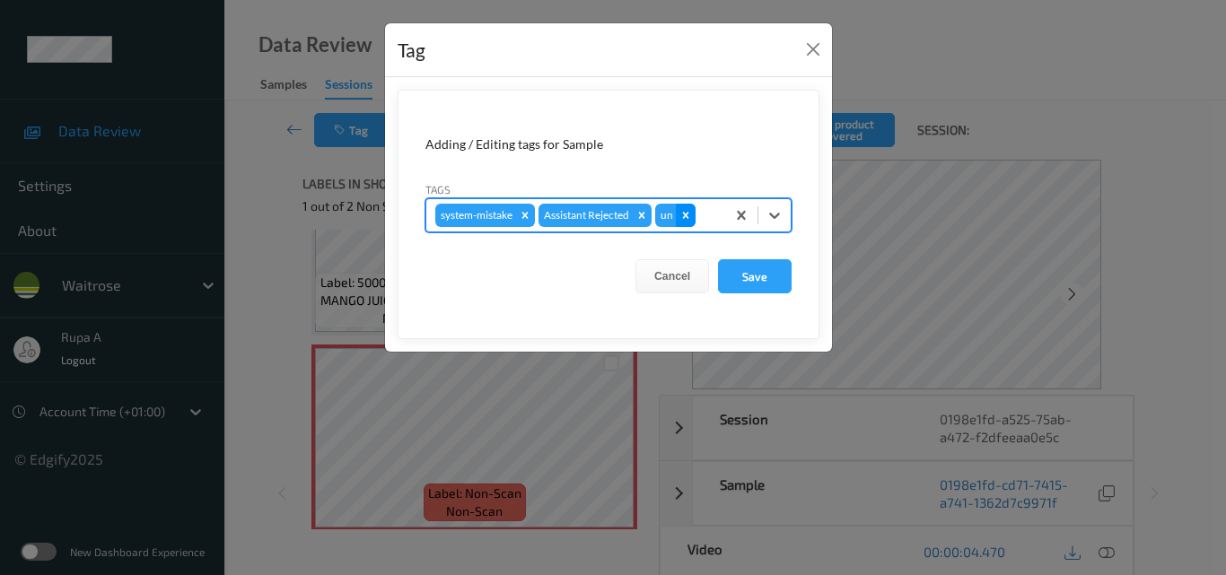
click at [691, 215] on icon "Remove un" at bounding box center [685, 215] width 13 height 13
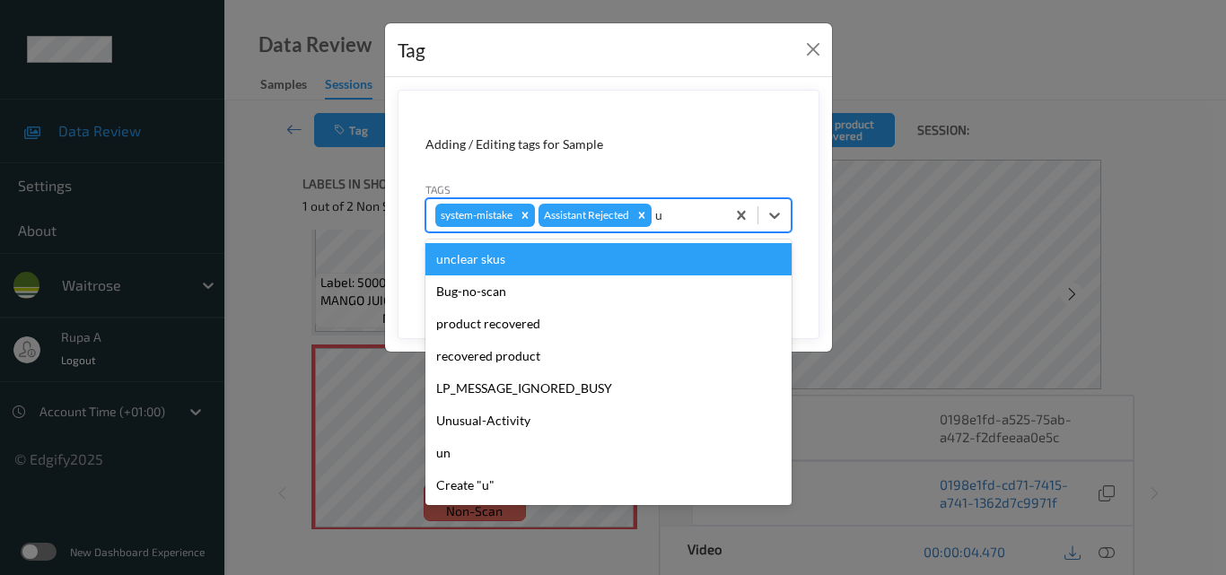
type input "un"
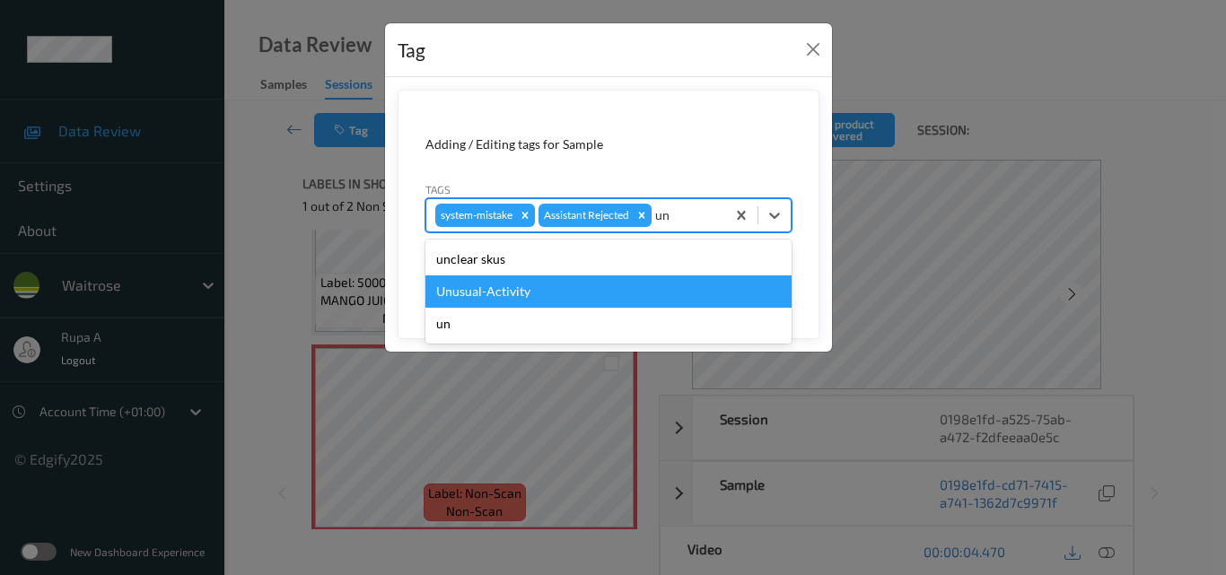
click at [521, 295] on div "Unusual-Activity" at bounding box center [608, 291] width 366 height 32
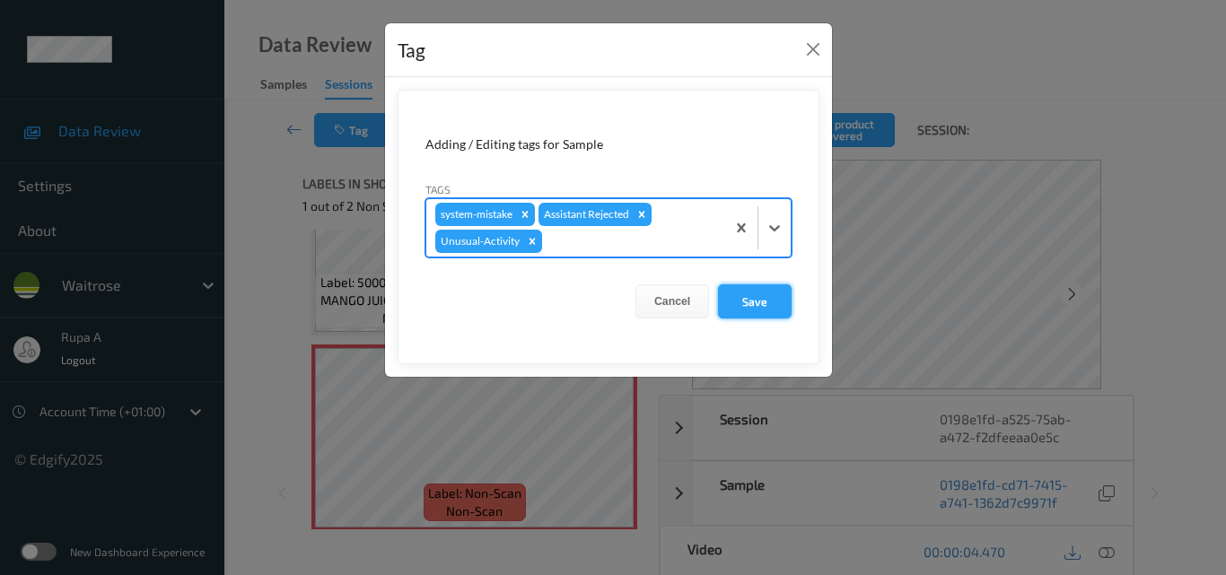
click at [790, 296] on button "Save" at bounding box center [755, 301] width 74 height 34
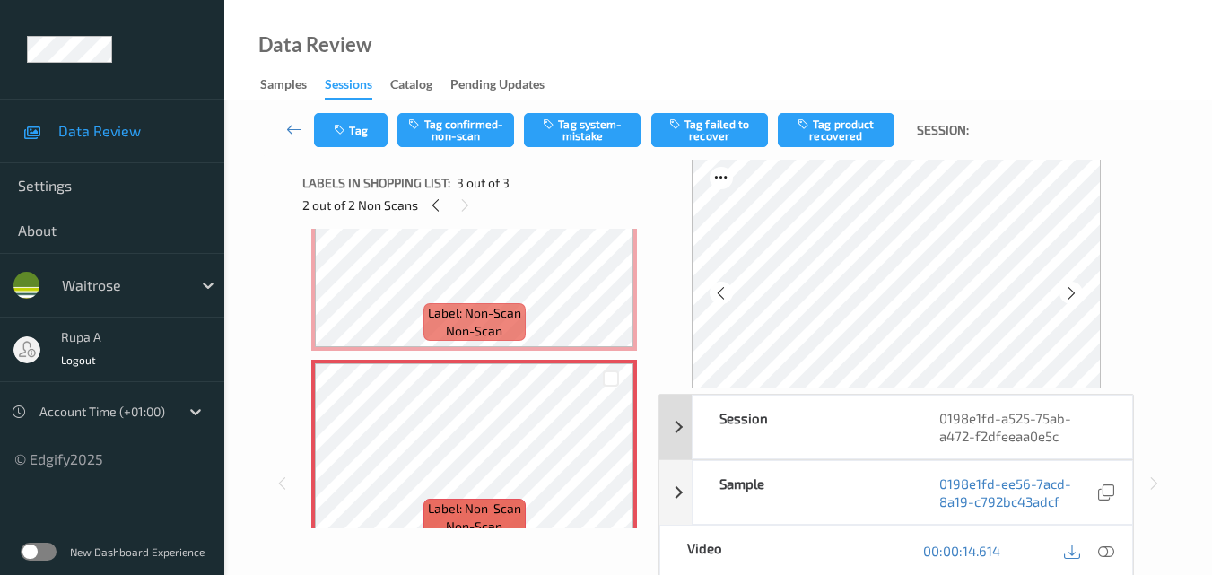
scroll to position [0, 0]
click at [573, 138] on button "Tag system-mistake" at bounding box center [582, 130] width 117 height 34
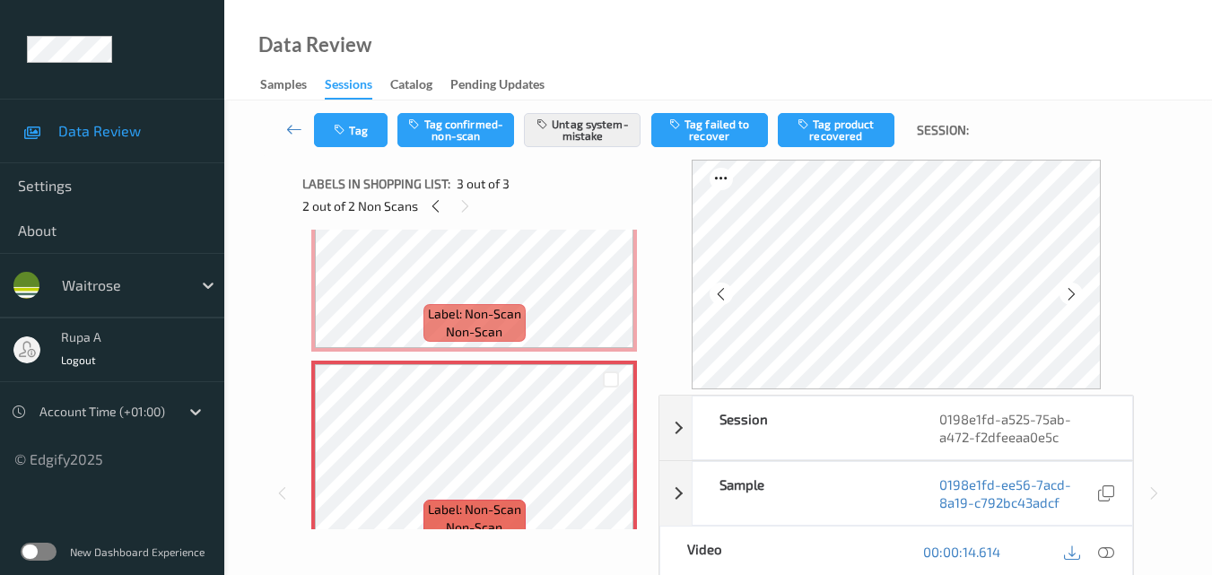
click at [307, 149] on div "Tag Tag confirmed-non-scan Untag system-mistake Tag failed to recover Tag produ…" at bounding box center [718, 129] width 914 height 59
click at [336, 138] on button "Tag" at bounding box center [351, 130] width 74 height 34
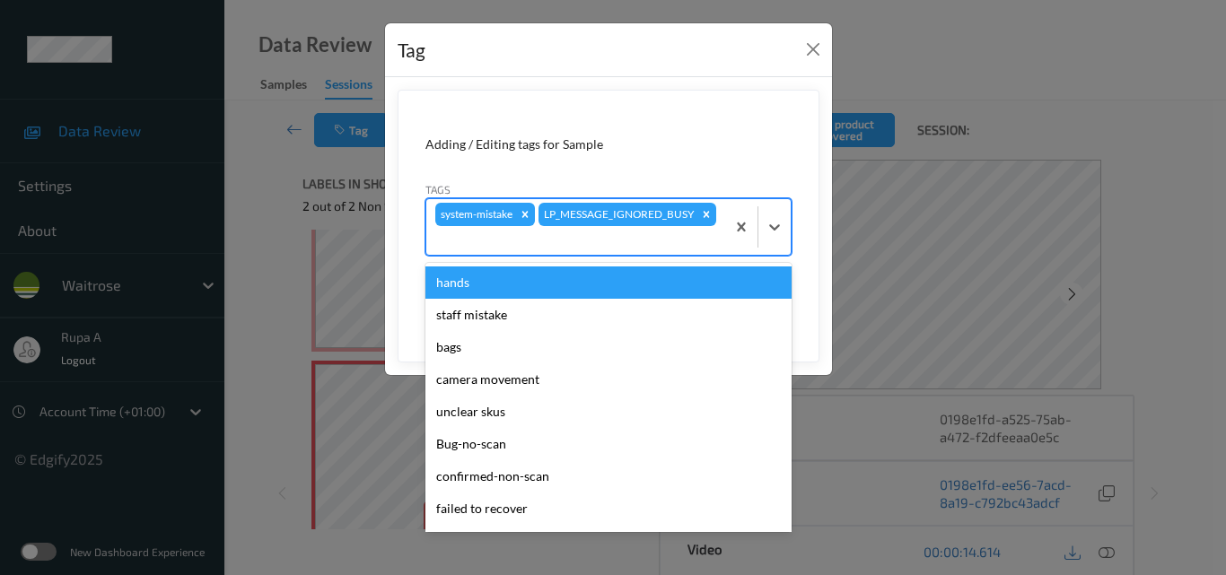
click at [652, 210] on div "system-mistake LP_MESSAGE_IGNORED_BUSY" at bounding box center [575, 227] width 299 height 56
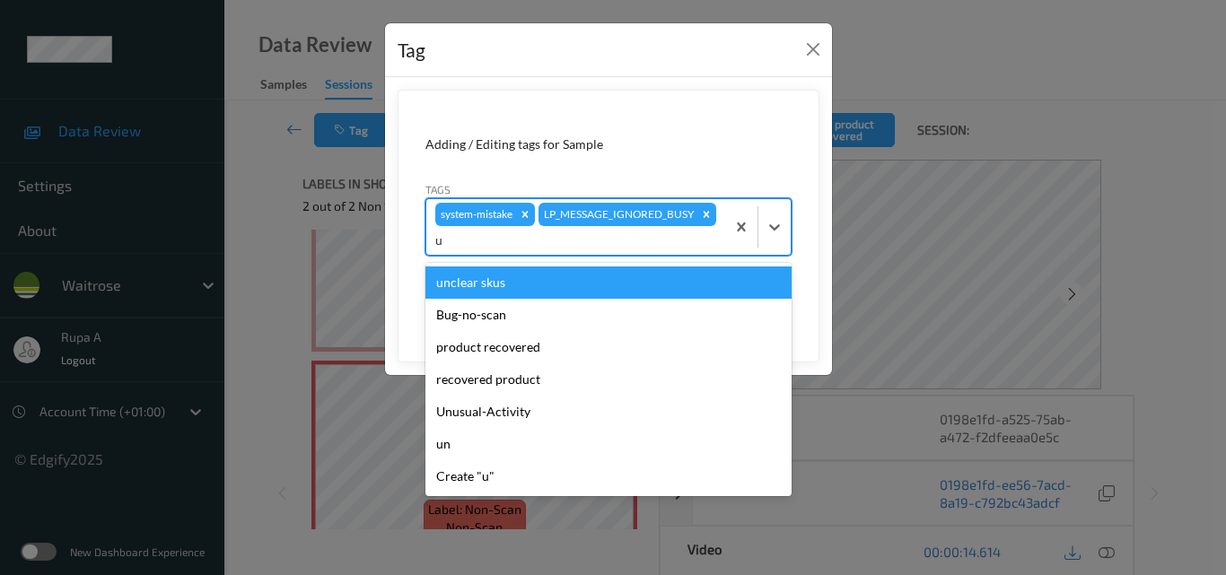
type input "un"
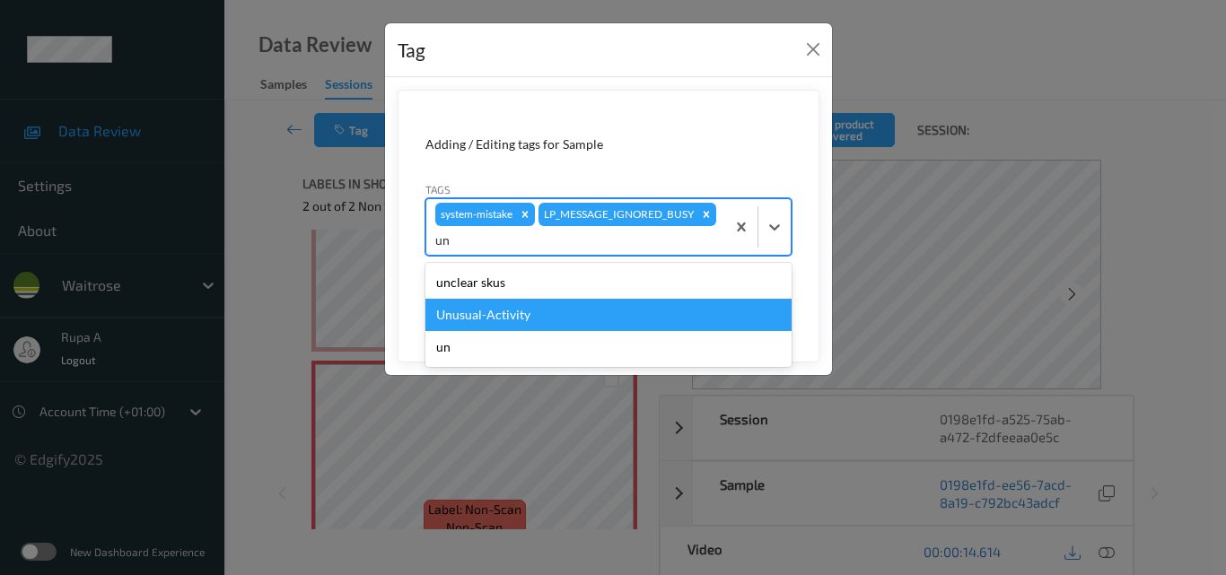
click at [465, 317] on div "Unusual-Activity" at bounding box center [608, 315] width 366 height 32
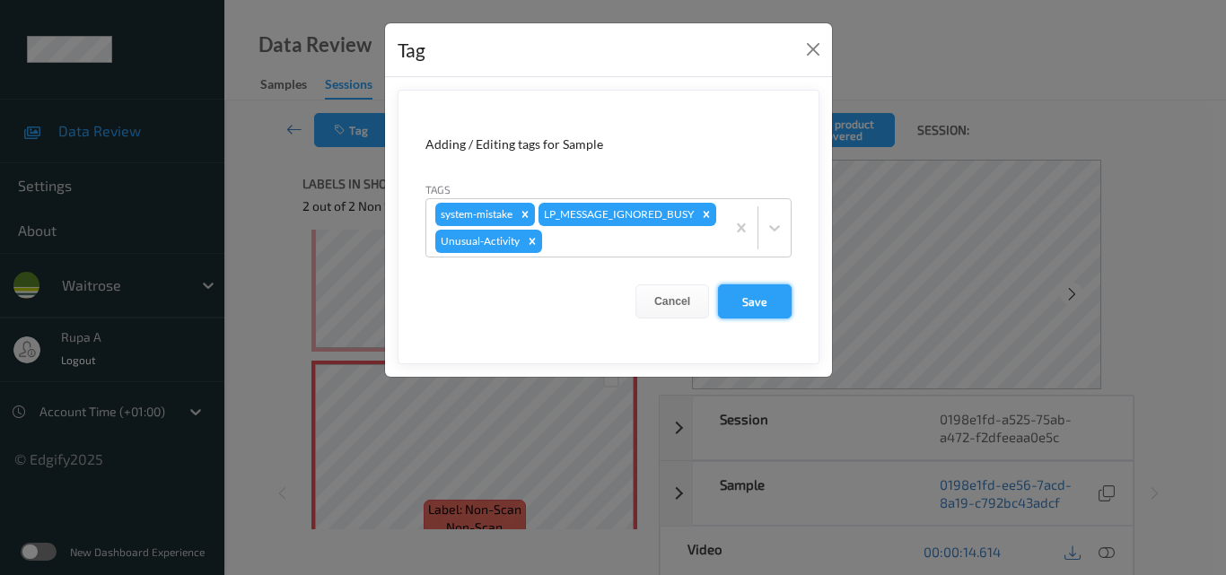
click at [763, 318] on button "Save" at bounding box center [755, 301] width 74 height 34
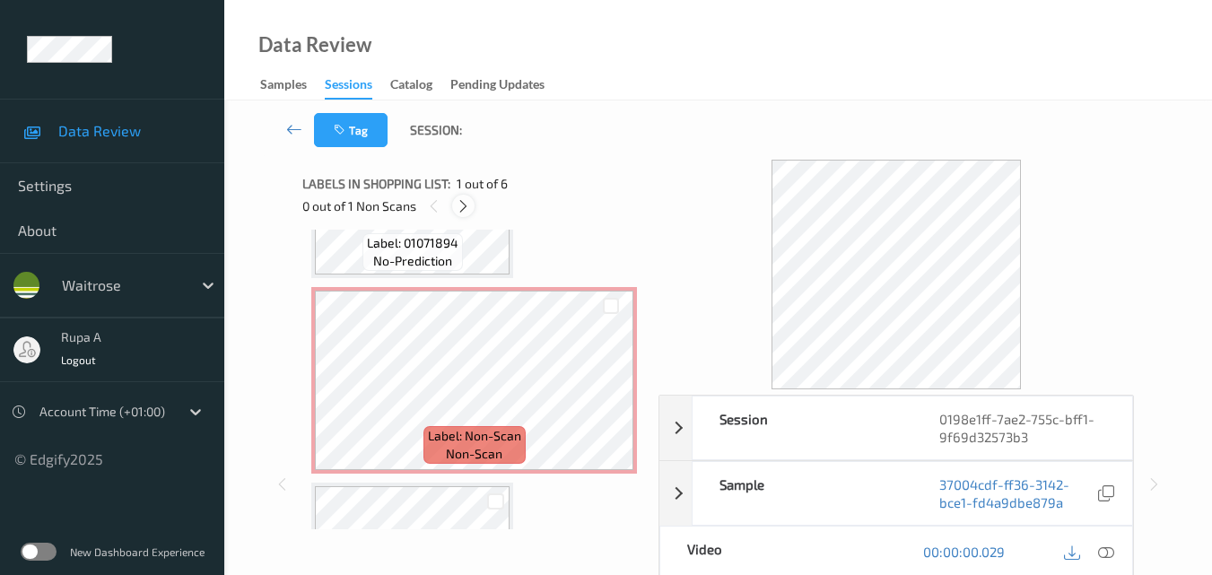
click at [463, 209] on icon at bounding box center [463, 206] width 15 height 16
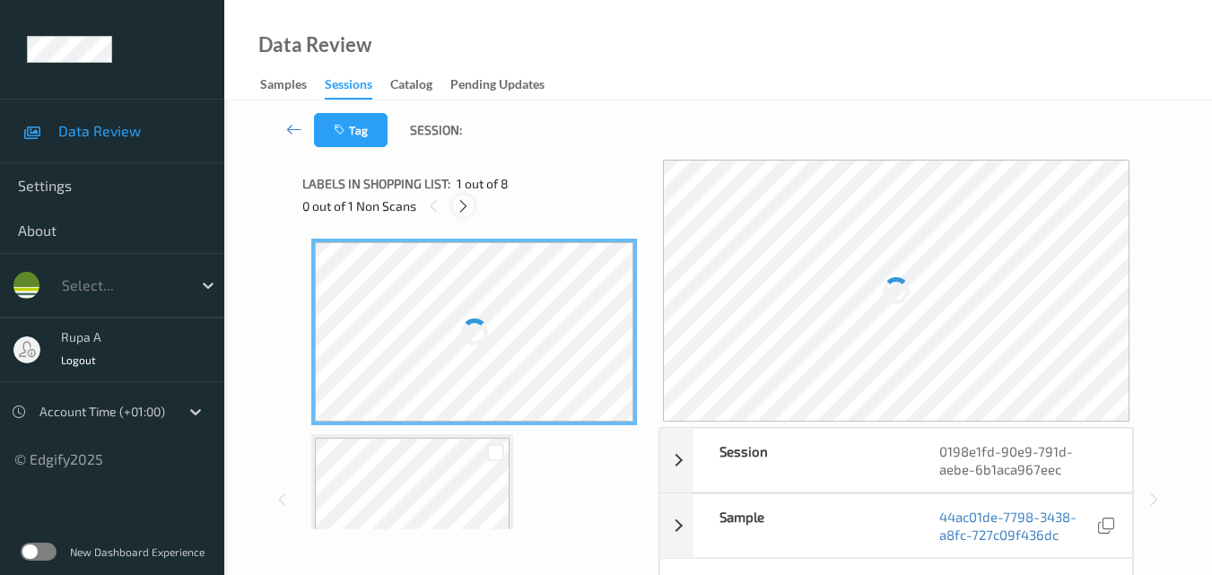
click at [464, 207] on icon at bounding box center [463, 206] width 15 height 16
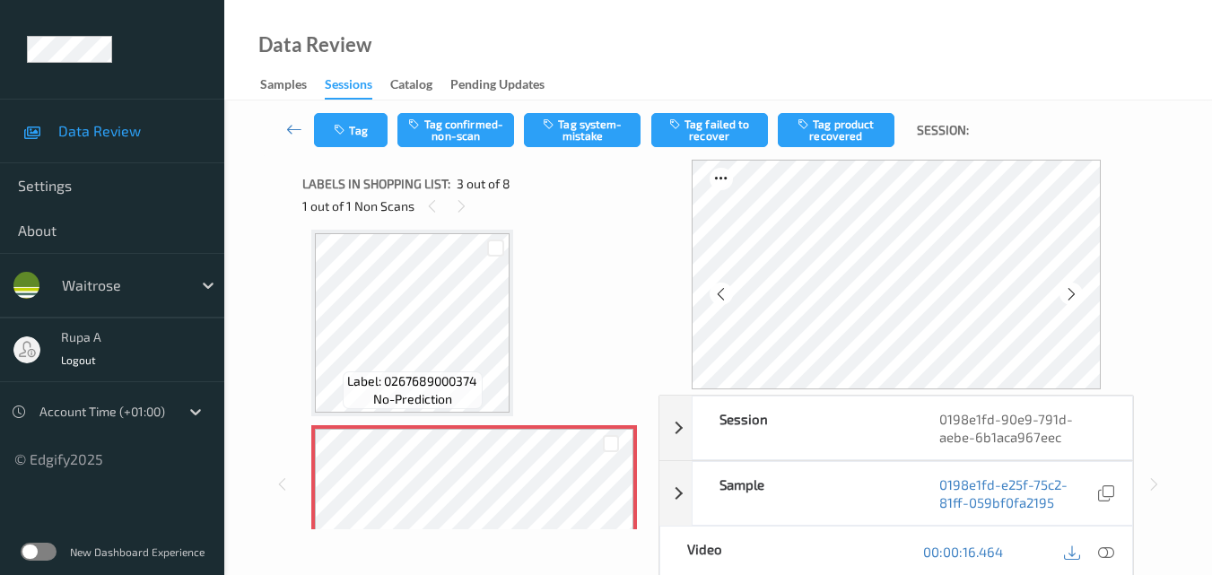
drag, startPoint x: 1068, startPoint y: 297, endPoint x: 1083, endPoint y: 317, distance: 24.9
click at [1069, 297] on icon at bounding box center [1071, 294] width 15 height 16
click at [1078, 288] on icon at bounding box center [1071, 294] width 15 height 16
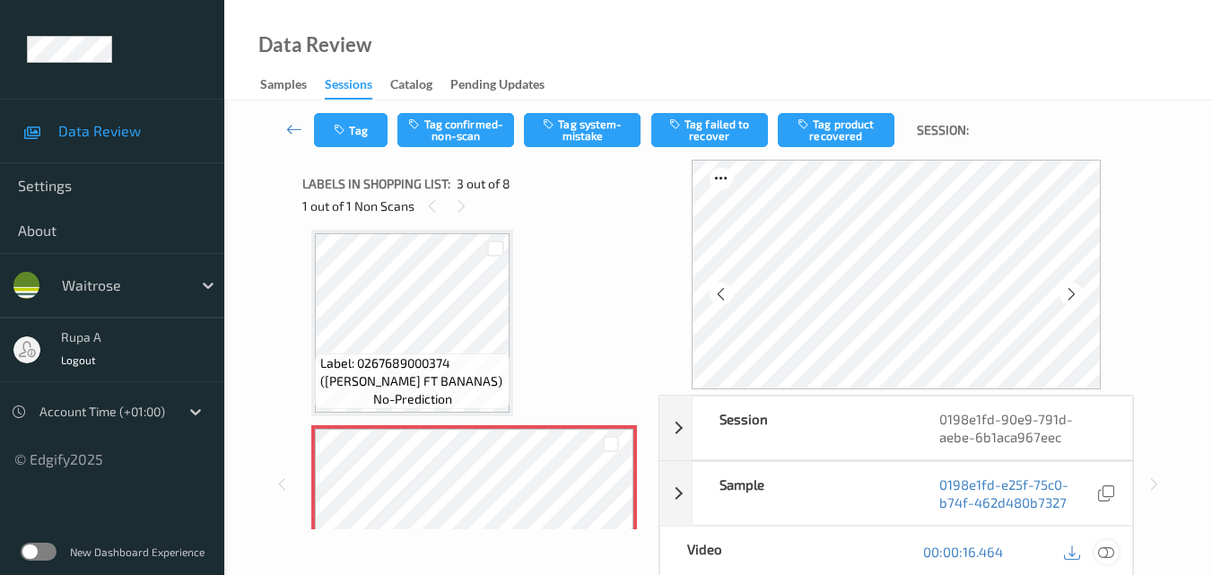
click at [1108, 555] on icon at bounding box center [1106, 552] width 16 height 16
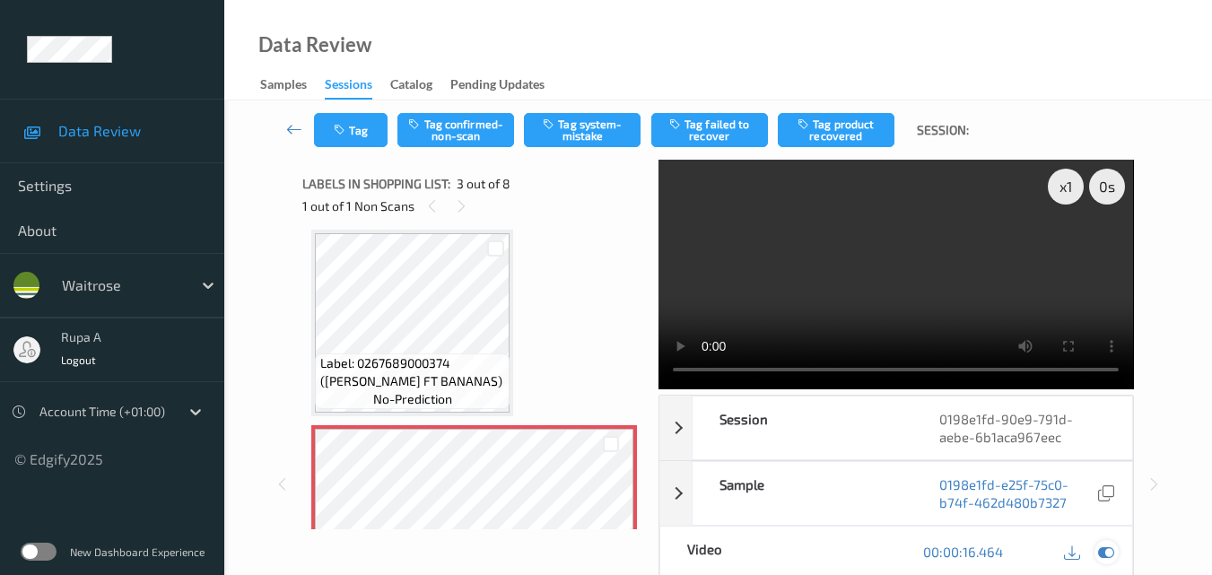
click at [1102, 559] on icon at bounding box center [1106, 552] width 16 height 16
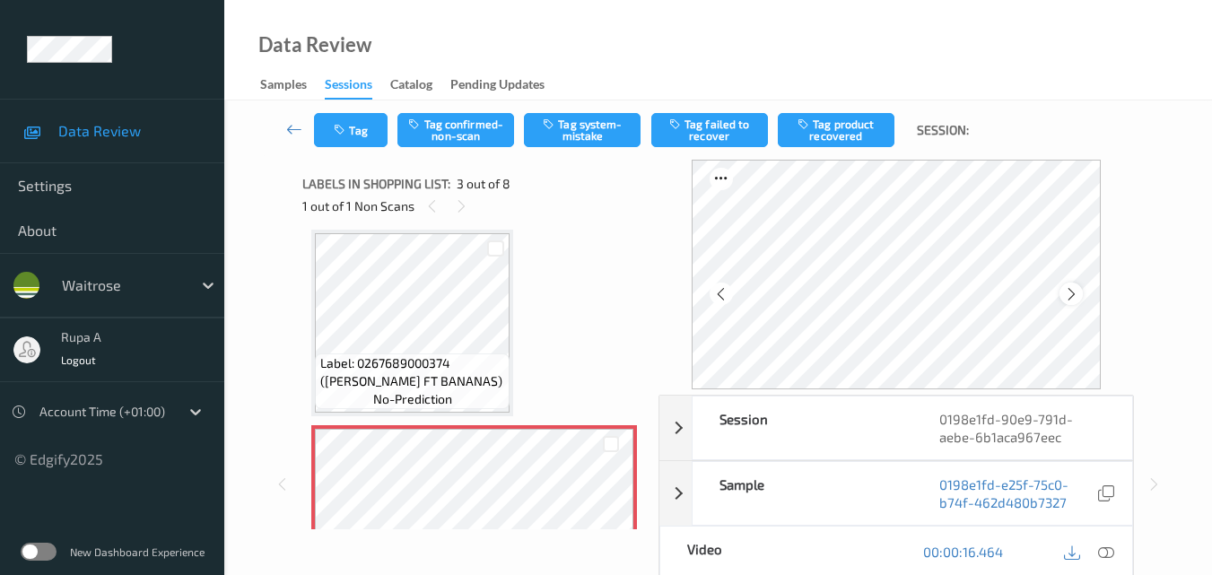
click at [1071, 290] on icon at bounding box center [1071, 294] width 15 height 16
click at [1110, 558] on icon at bounding box center [1106, 552] width 16 height 16
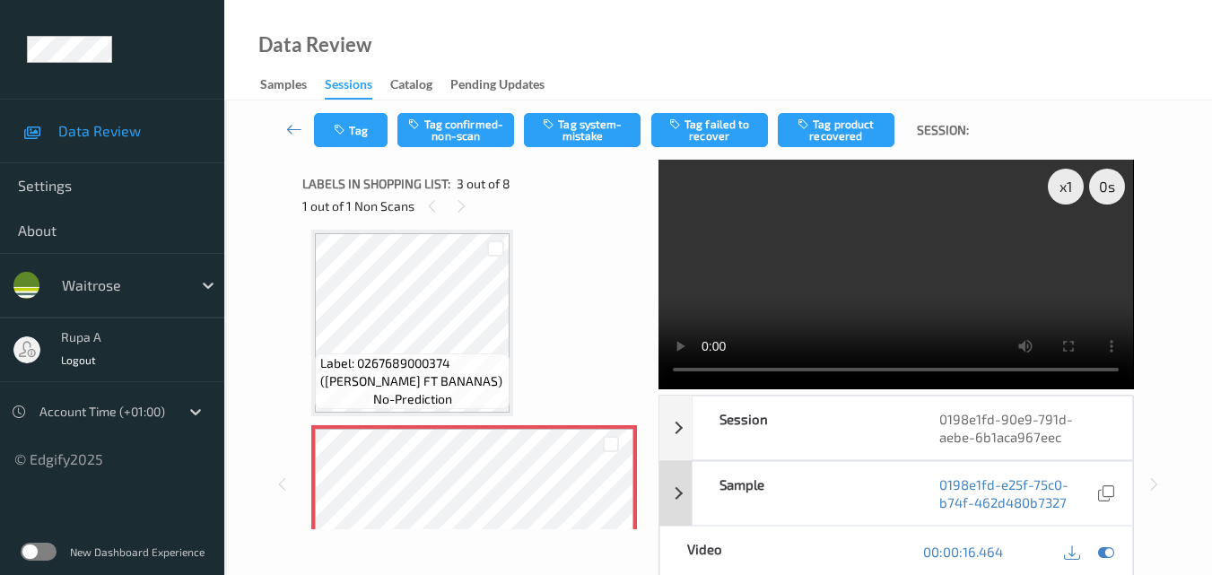
click at [1106, 554] on icon at bounding box center [1106, 552] width 16 height 16
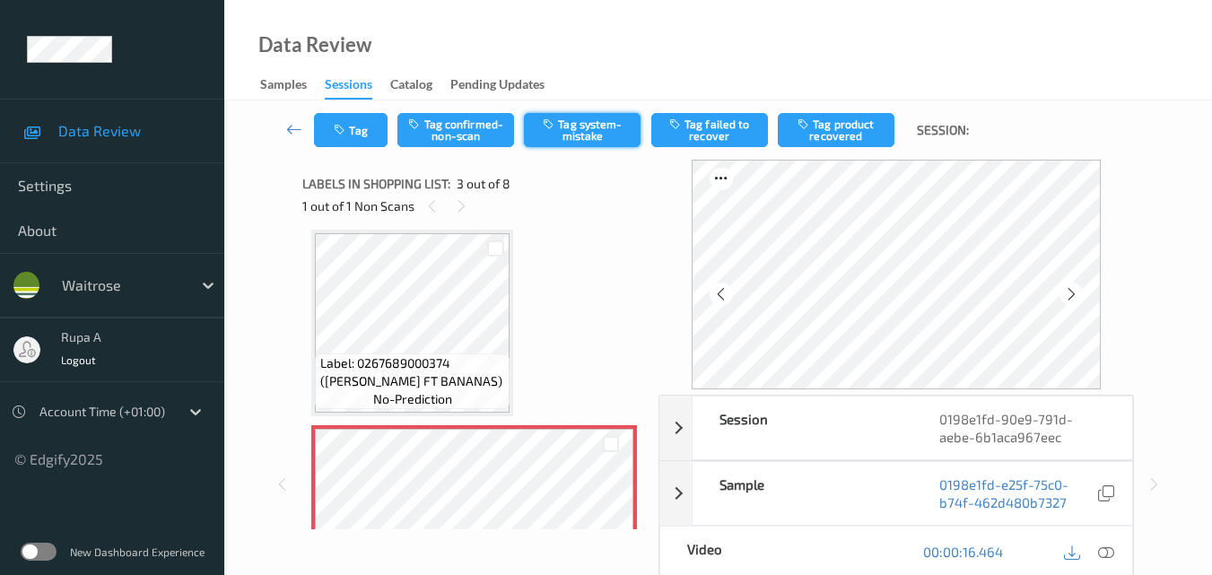
click at [593, 134] on button "Tag system-mistake" at bounding box center [582, 130] width 117 height 34
click at [375, 143] on button "Tag" at bounding box center [351, 130] width 74 height 34
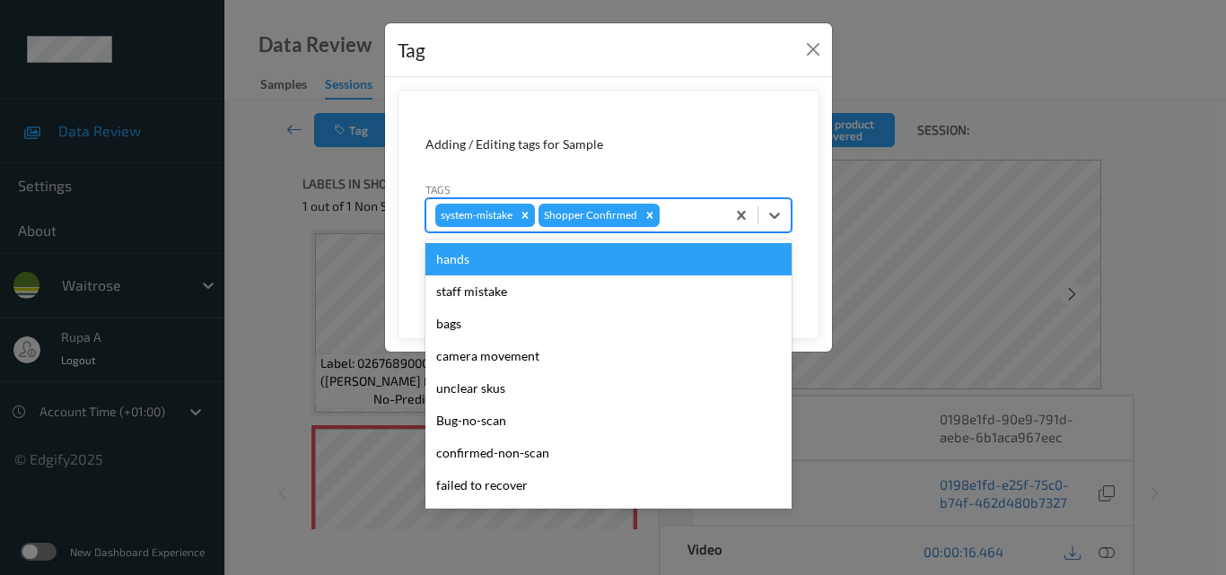
click at [697, 211] on div at bounding box center [689, 216] width 53 height 22
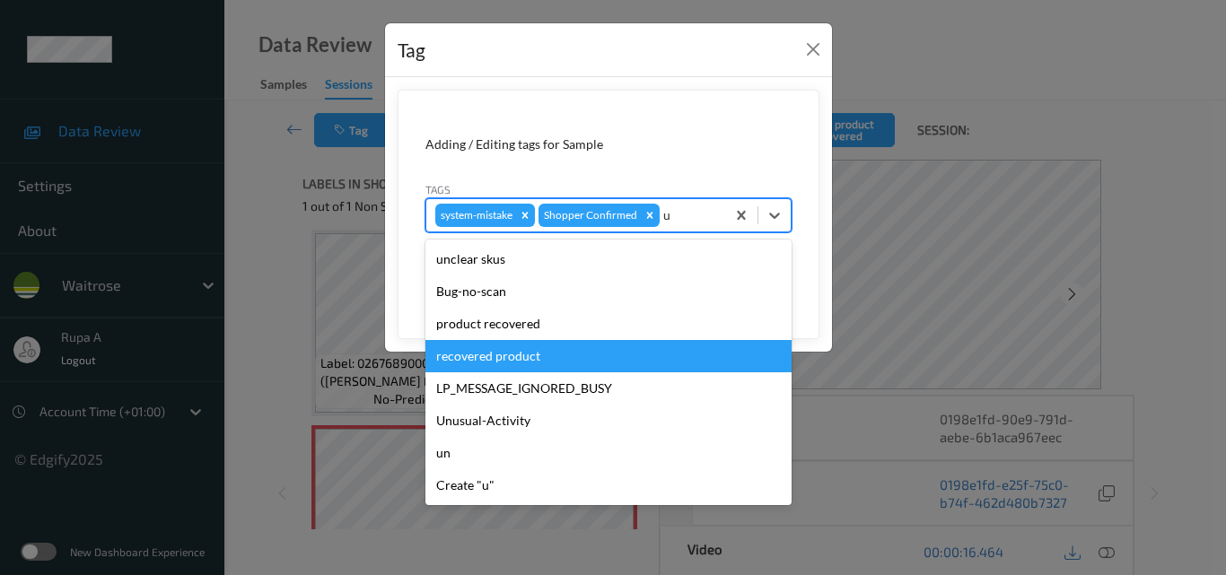
type input "un"
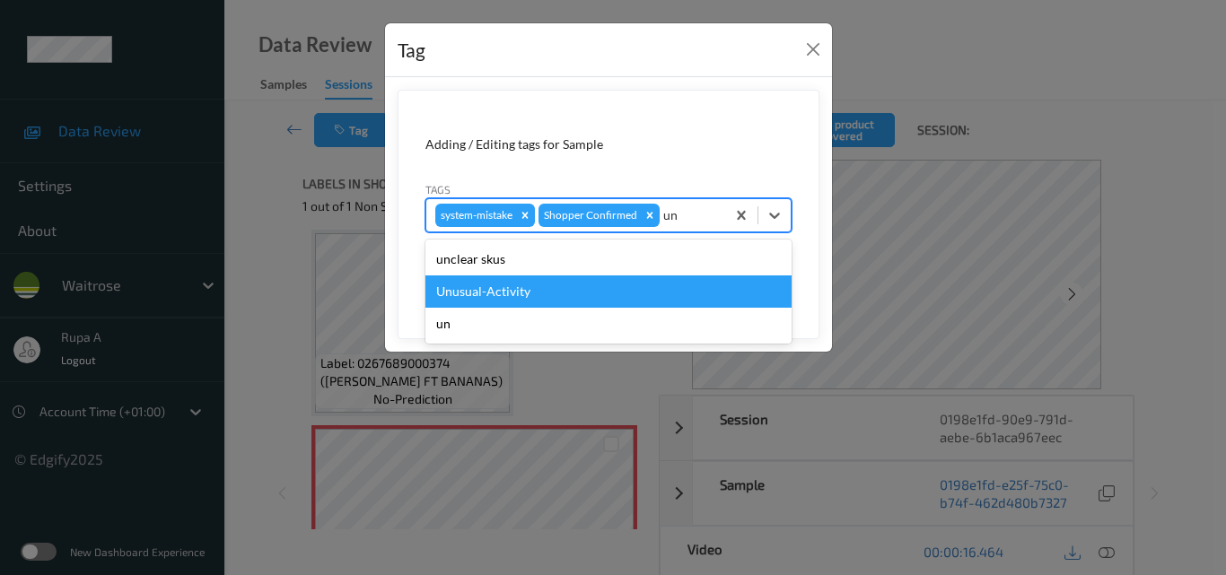
click at [502, 283] on div "Unusual-Activity" at bounding box center [608, 291] width 366 height 32
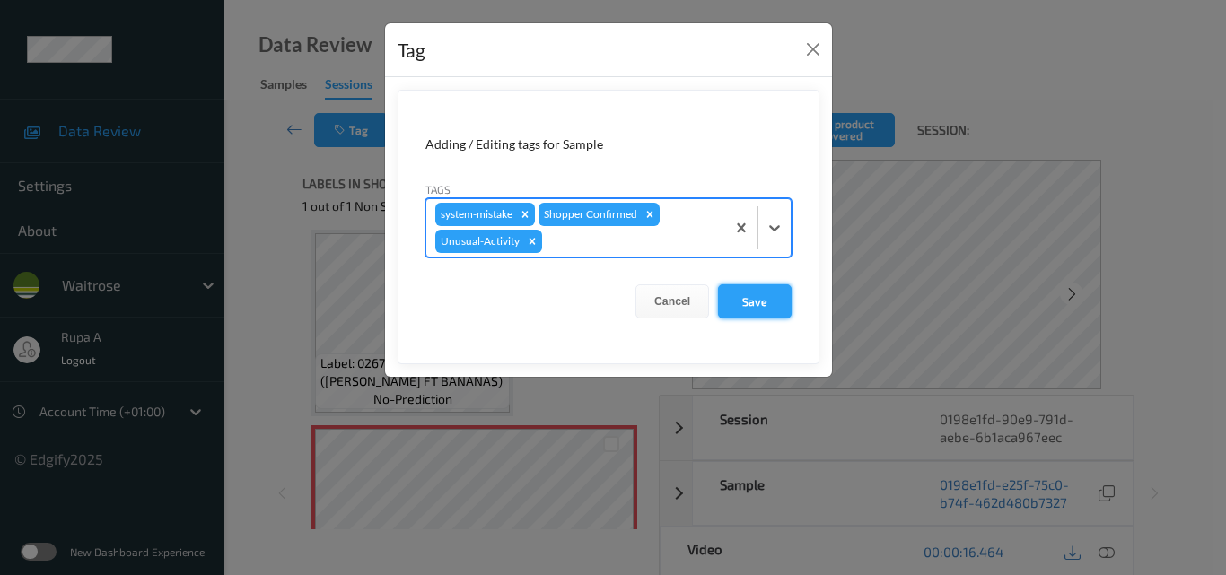
click at [739, 297] on button "Save" at bounding box center [755, 301] width 74 height 34
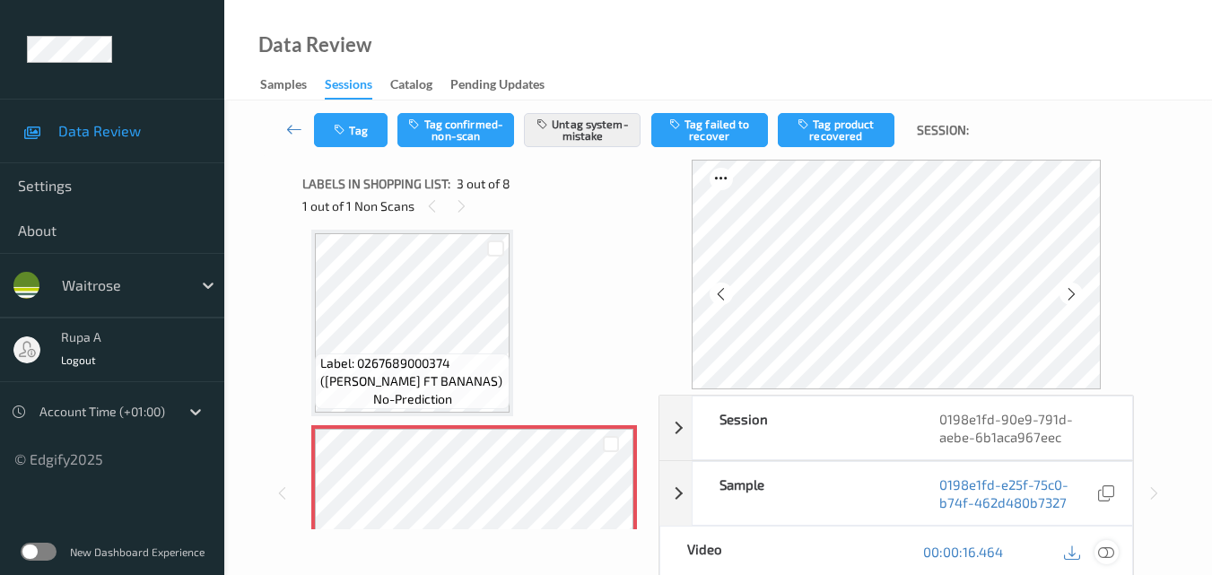
click at [1108, 541] on div at bounding box center [1107, 552] width 24 height 24
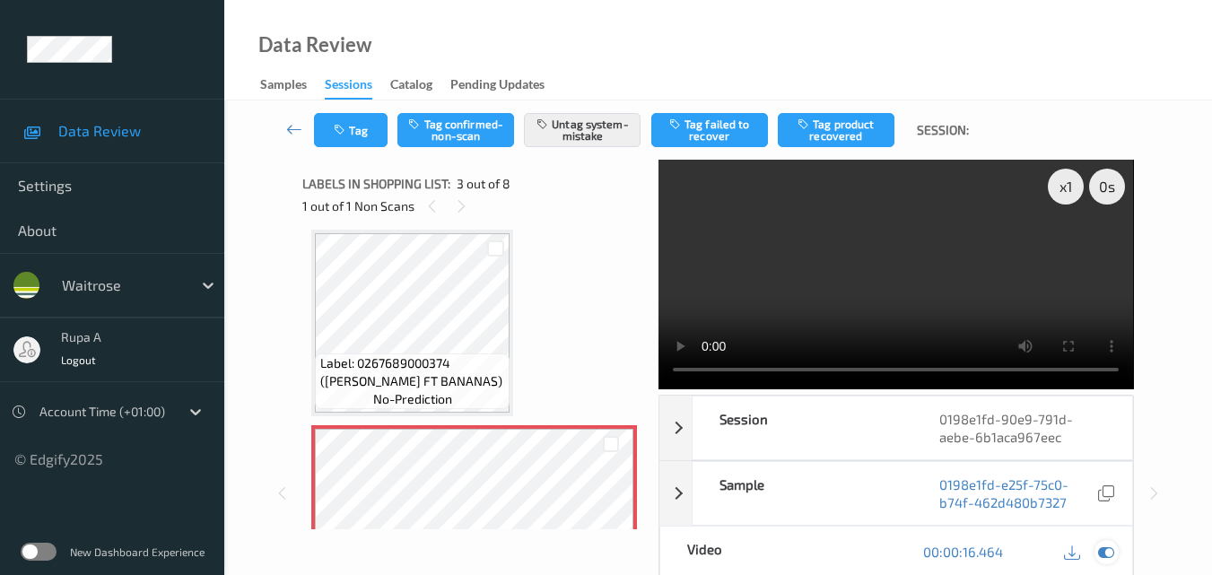
click at [1108, 550] on icon at bounding box center [1106, 552] width 16 height 16
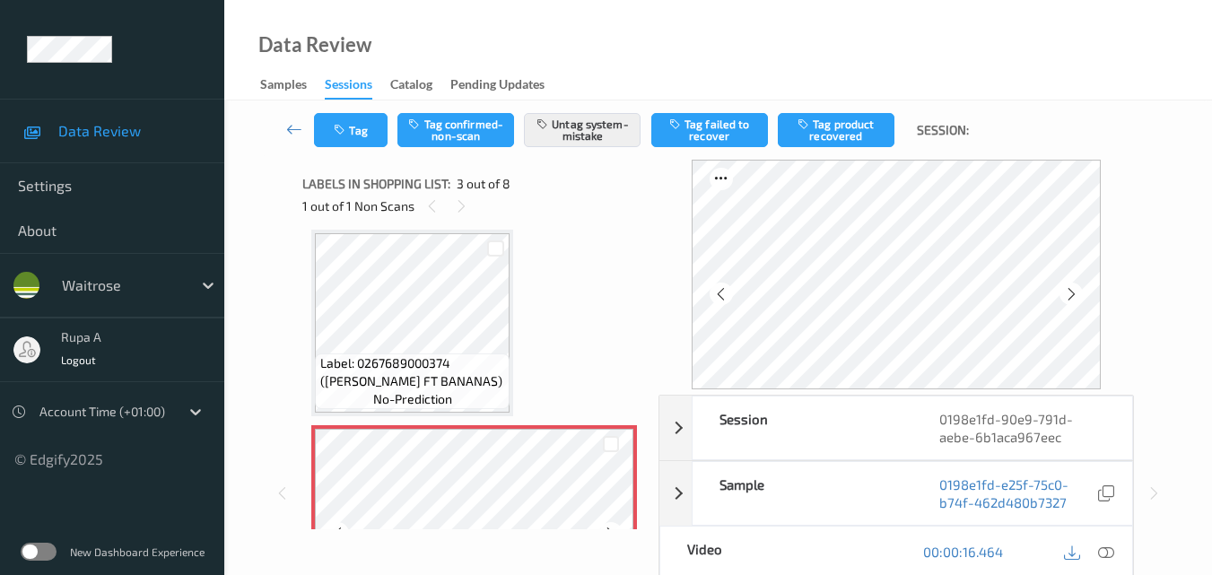
scroll to position [294, 0]
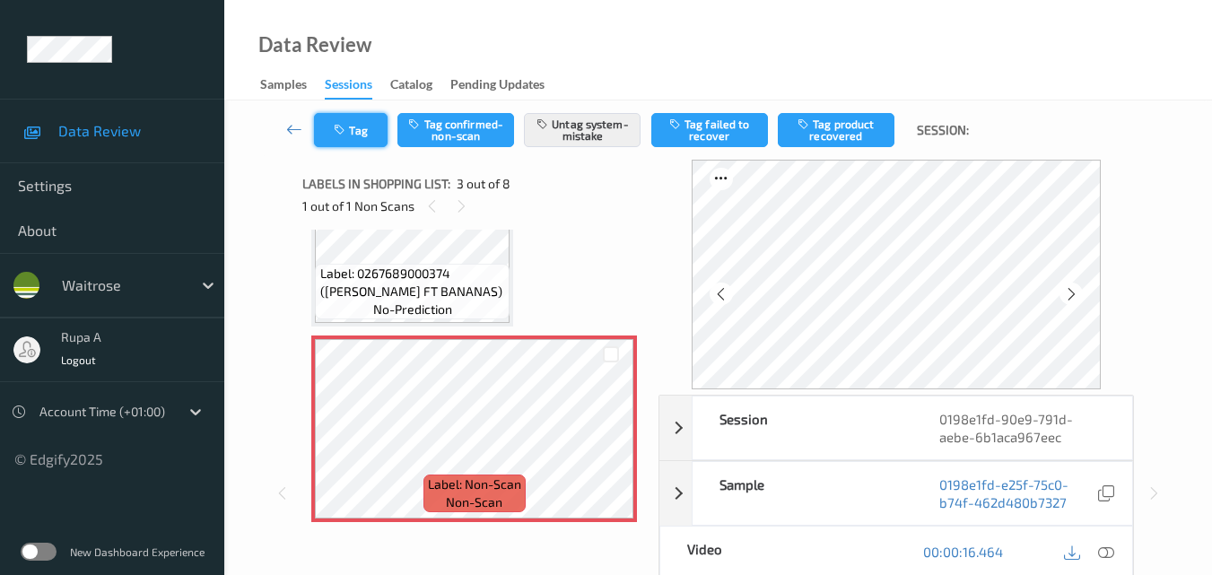
click at [356, 144] on button "Tag" at bounding box center [351, 130] width 74 height 34
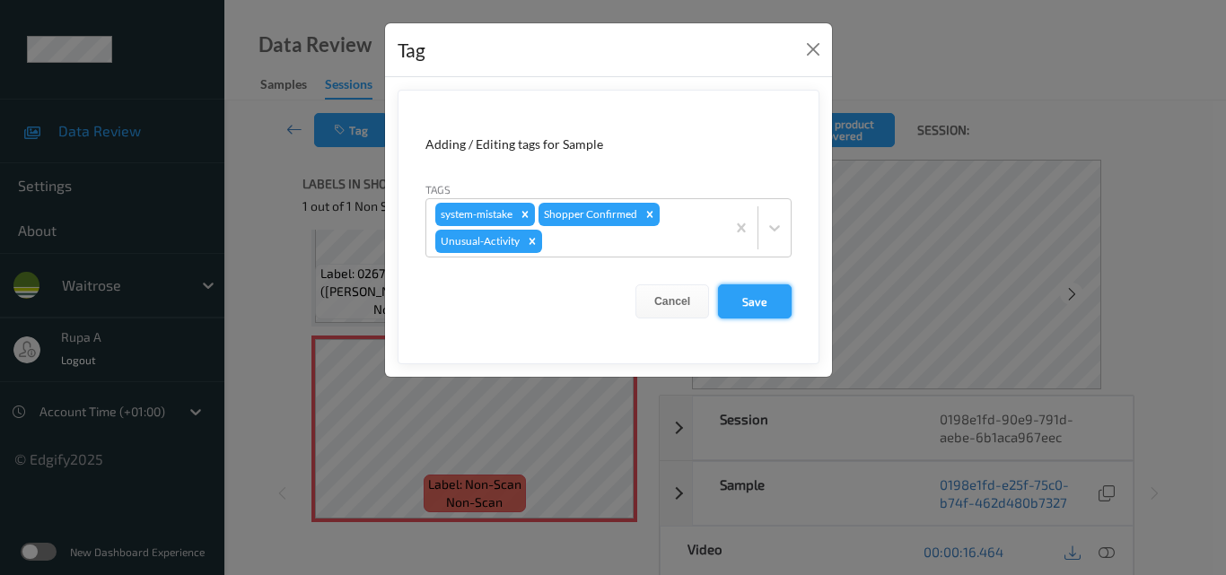
click at [782, 304] on button "Save" at bounding box center [755, 301] width 74 height 34
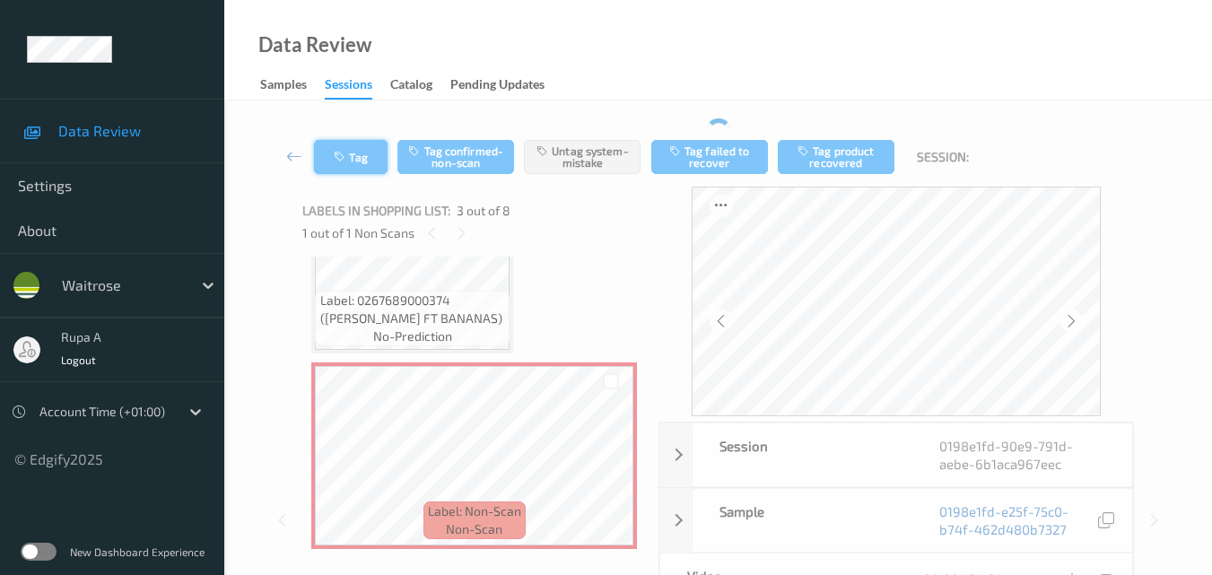
click at [330, 163] on button "Tag" at bounding box center [351, 157] width 74 height 34
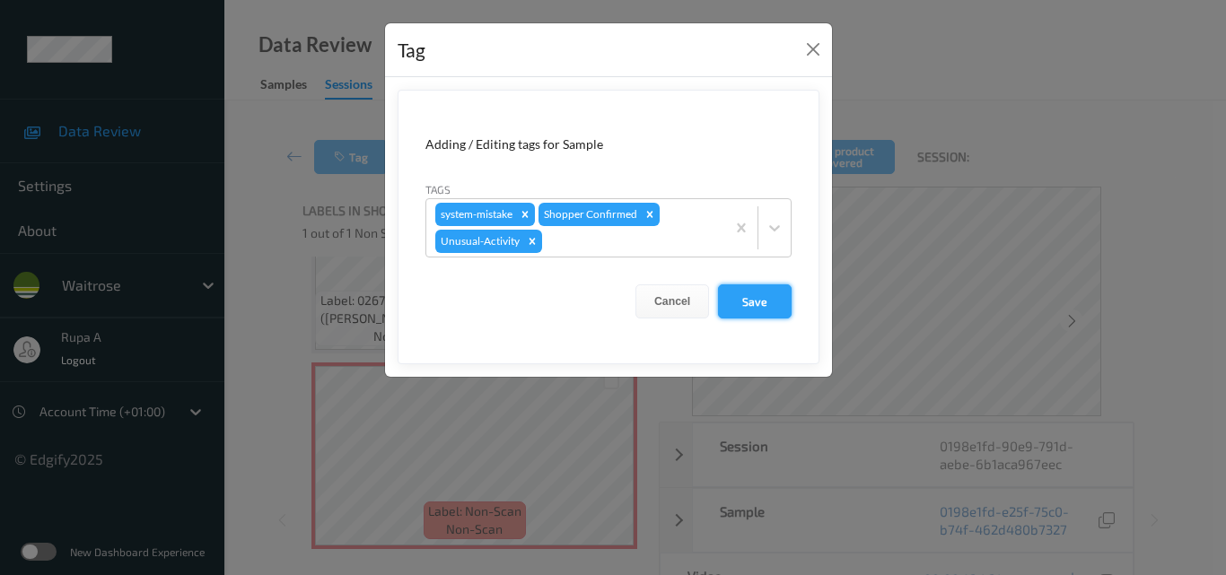
click at [740, 298] on button "Save" at bounding box center [755, 301] width 74 height 34
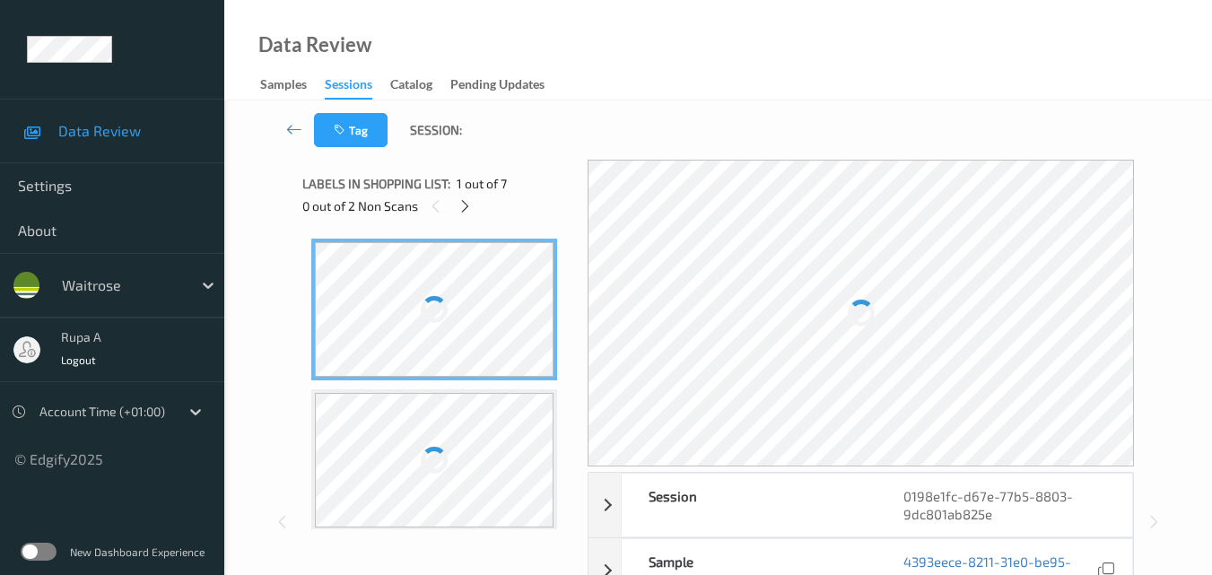
click at [502, 223] on div "Labels in shopping list: 1 out of 7 0 out of 2 Non Scans" at bounding box center [438, 195] width 273 height 70
click at [470, 200] on icon at bounding box center [465, 206] width 15 height 16
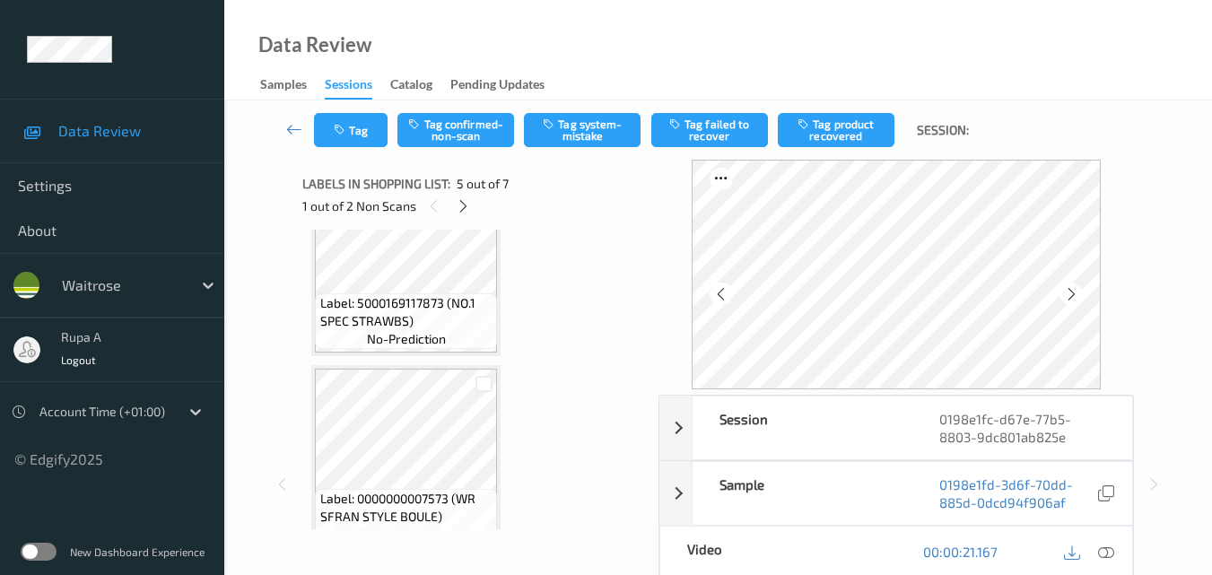
scroll to position [596, 0]
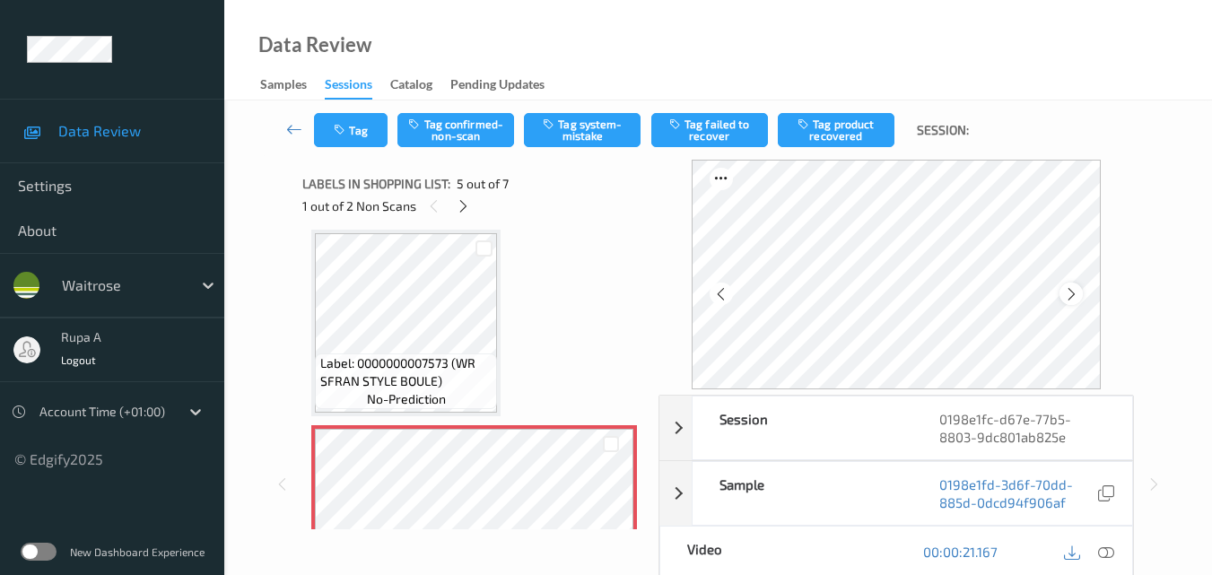
click at [1065, 290] on div at bounding box center [1071, 294] width 22 height 22
click at [1097, 547] on div at bounding box center [1107, 552] width 24 height 24
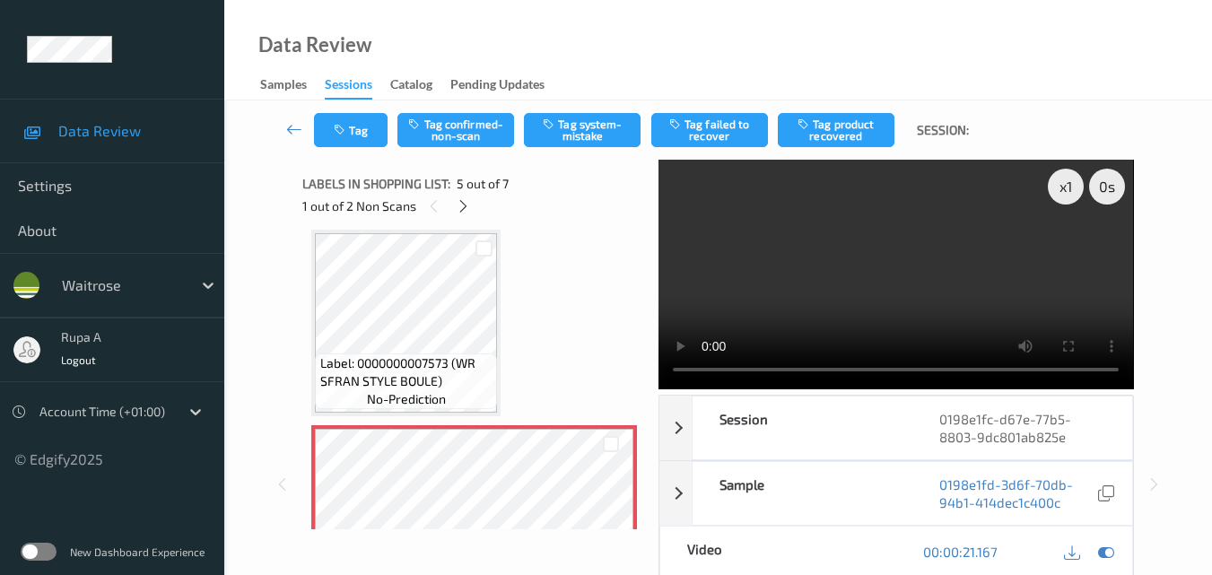
click at [1117, 561] on div at bounding box center [1089, 552] width 58 height 24
click at [1117, 556] on div at bounding box center [1107, 552] width 24 height 24
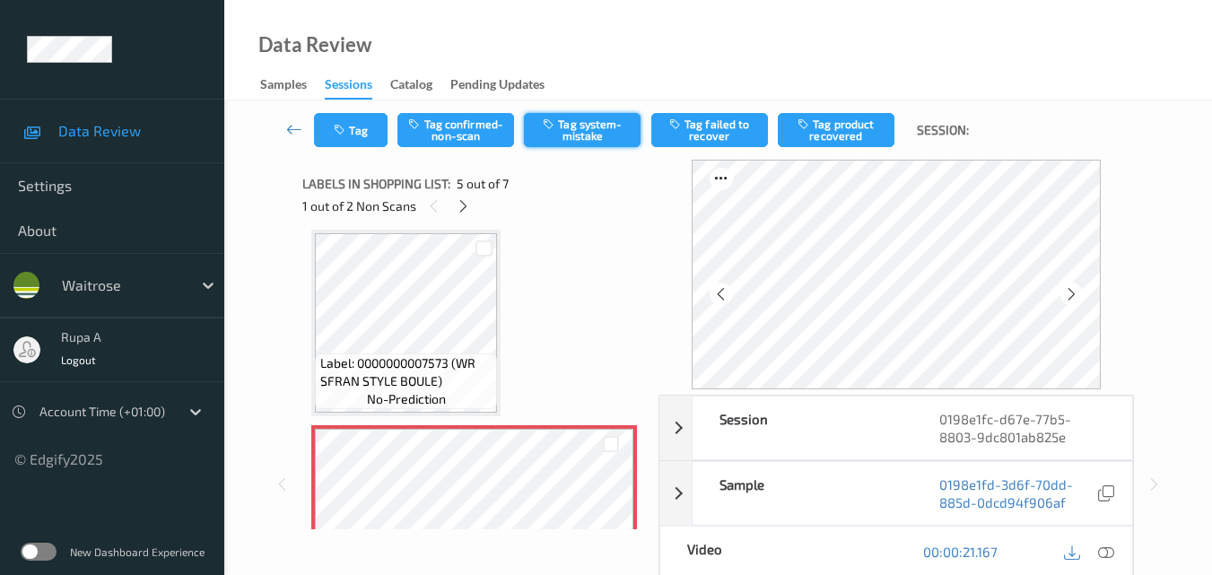
click at [573, 146] on button "Tag system-mistake" at bounding box center [582, 130] width 117 height 34
click at [362, 143] on button "Tag" at bounding box center [351, 130] width 74 height 34
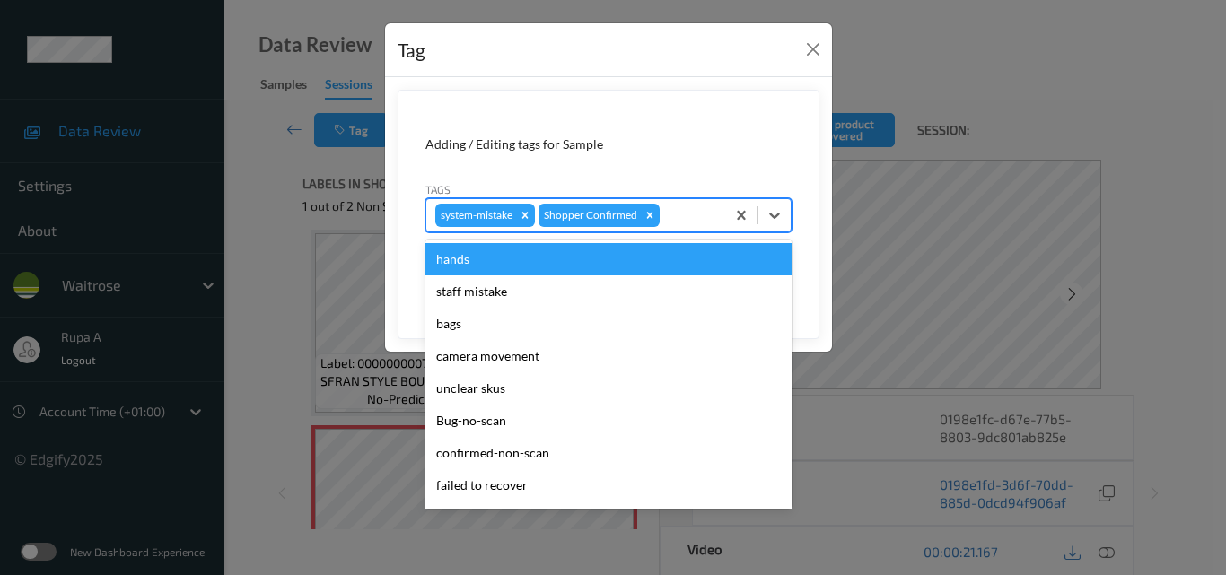
click at [696, 219] on div at bounding box center [689, 216] width 53 height 22
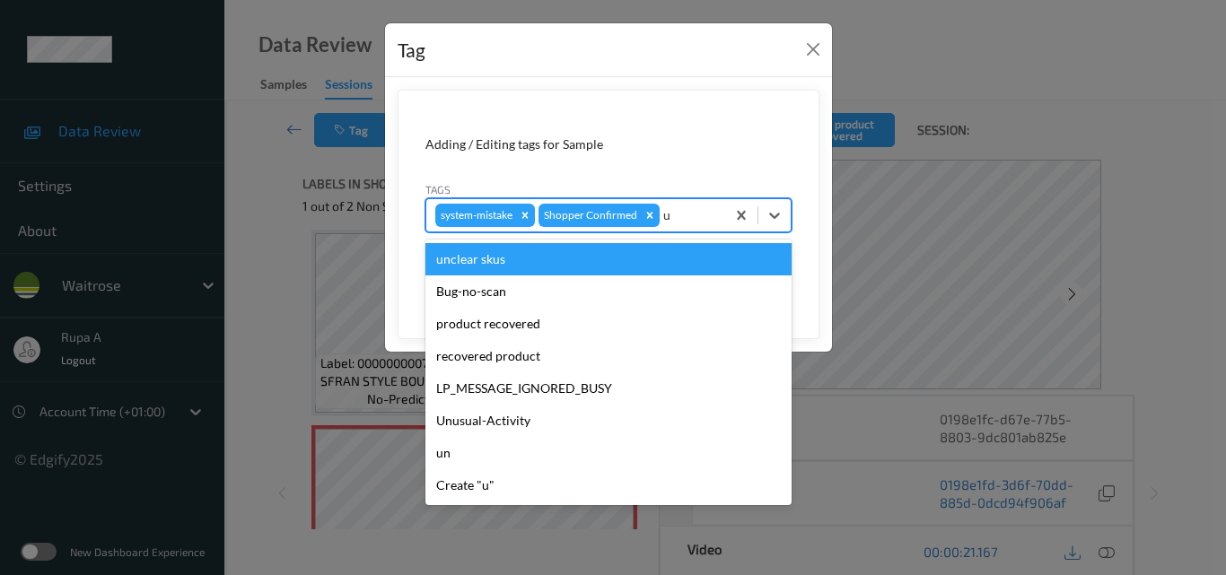
type input "un"
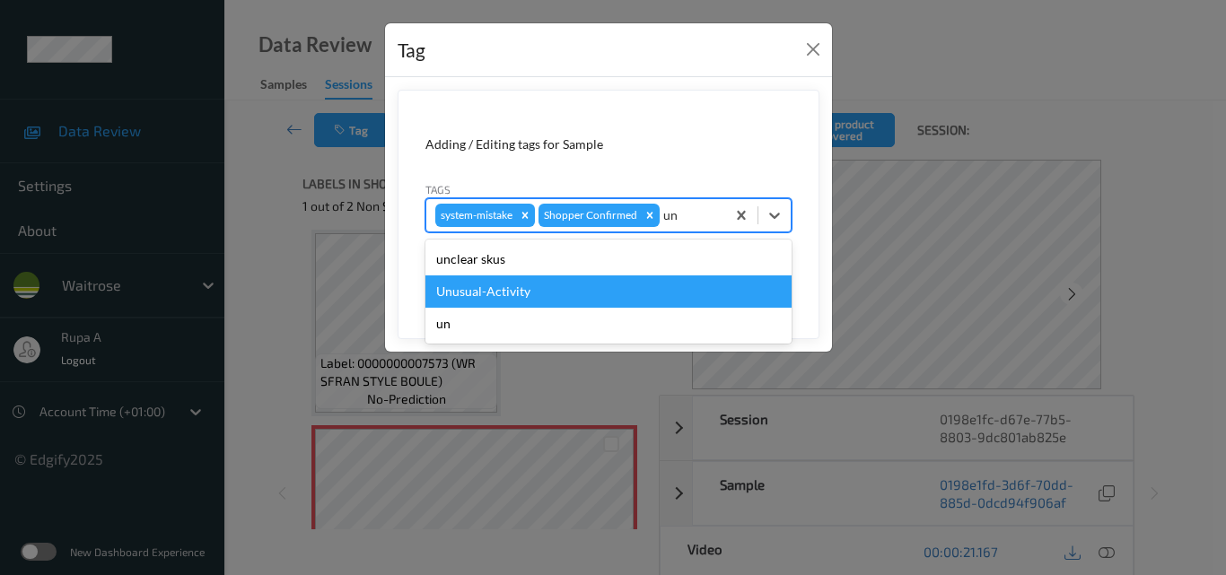
click at [541, 289] on div "Unusual-Activity" at bounding box center [608, 291] width 366 height 32
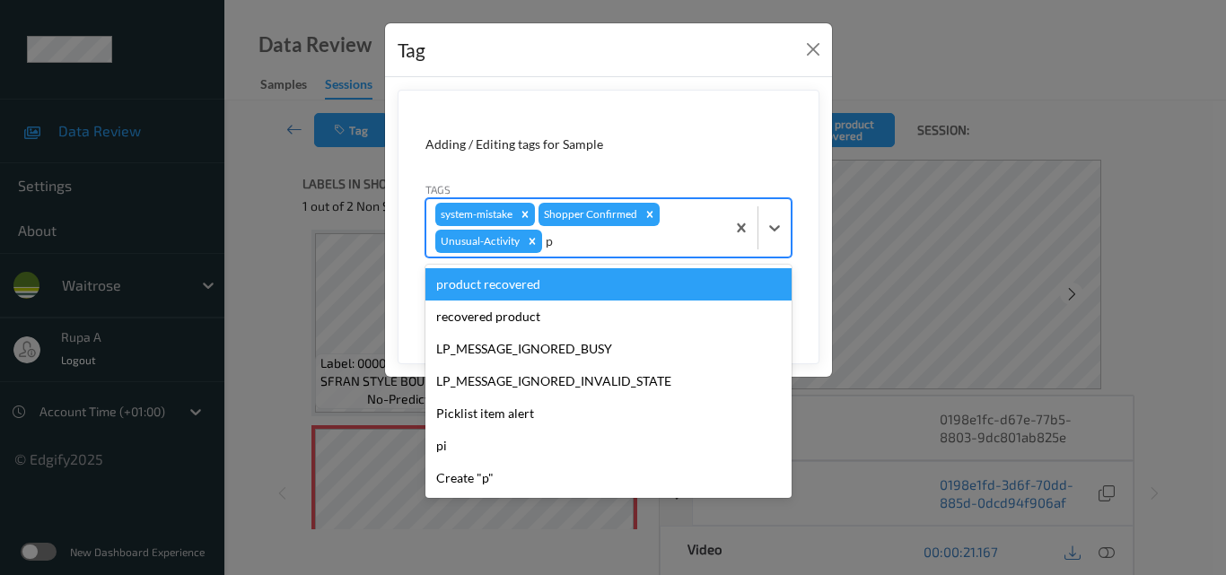
type input "pi"
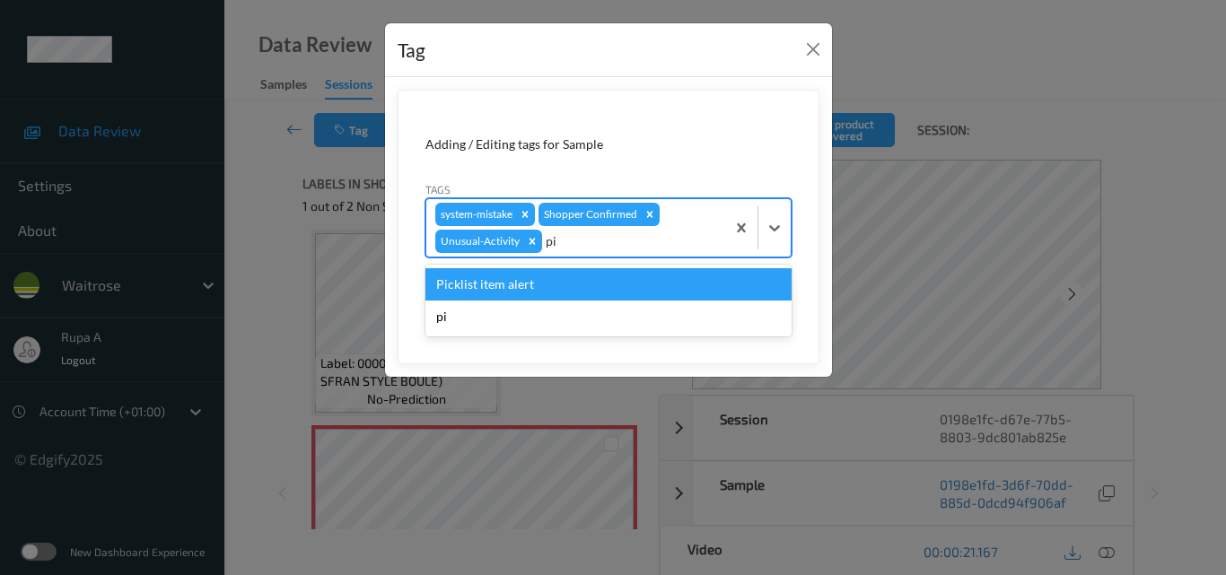
click at [530, 292] on div "Picklist item alert" at bounding box center [608, 284] width 366 height 32
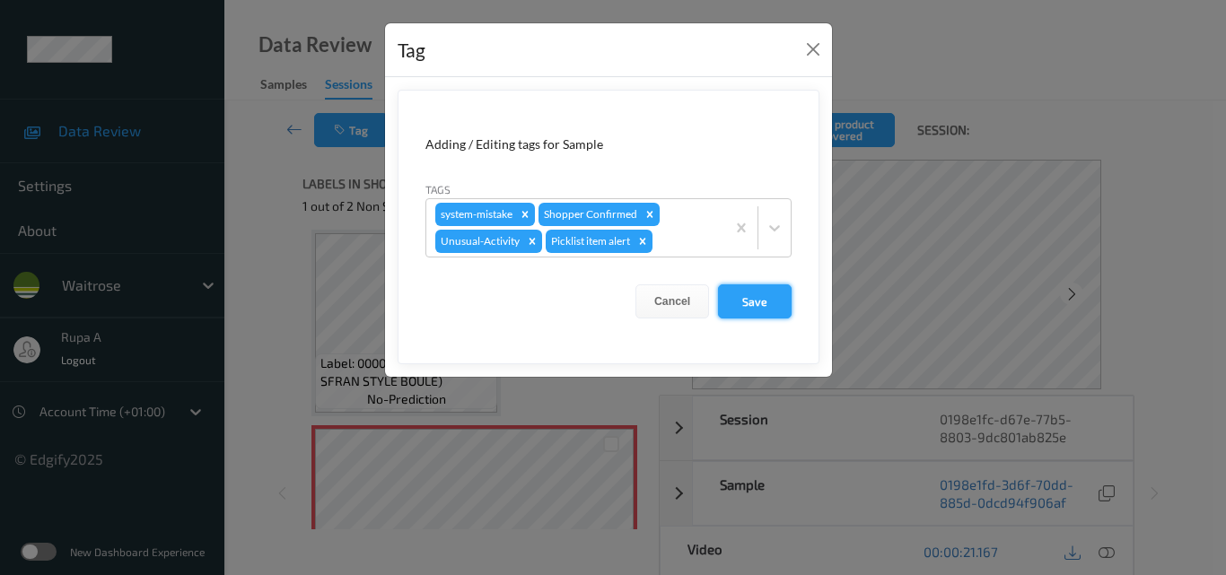
click at [747, 307] on button "Save" at bounding box center [755, 301] width 74 height 34
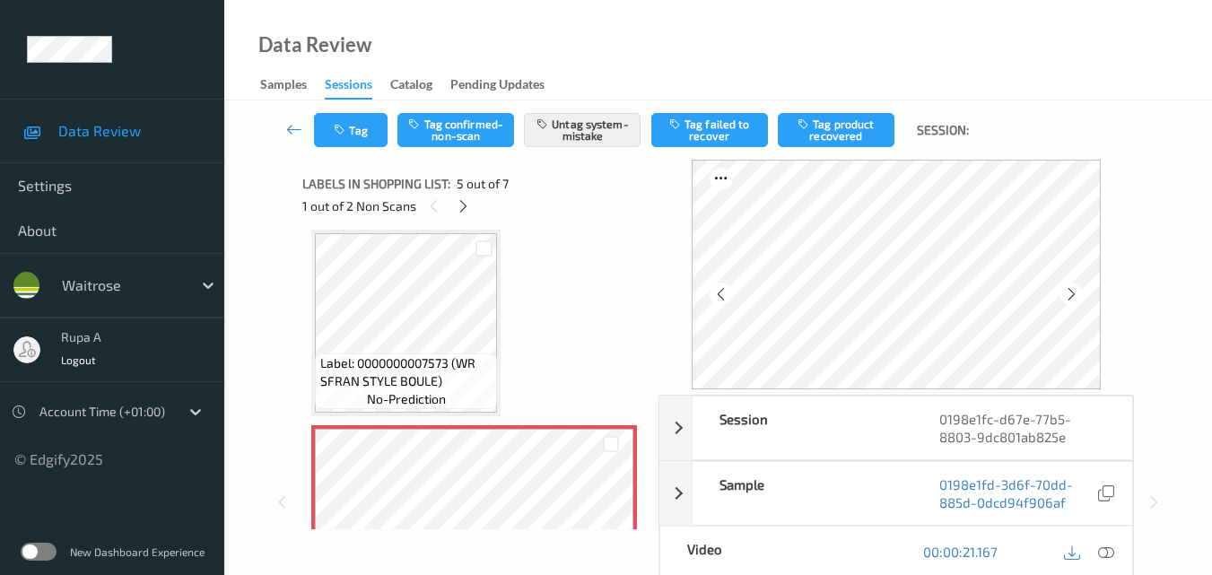
click at [563, 207] on div "1 out of 2 Non Scans" at bounding box center [474, 206] width 344 height 22
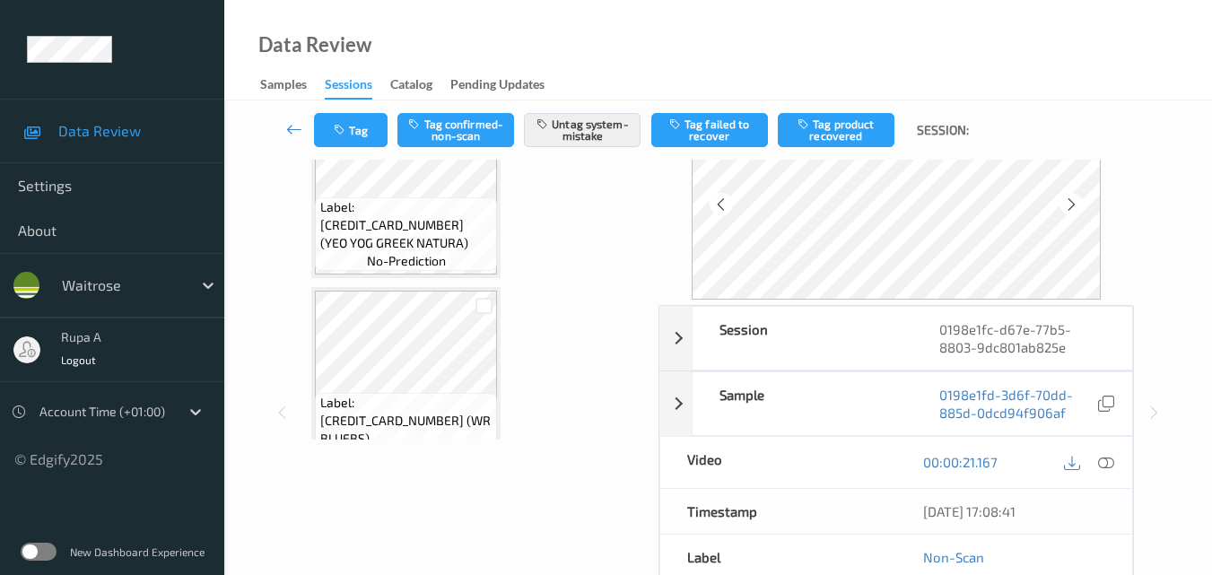
scroll to position [0, 0]
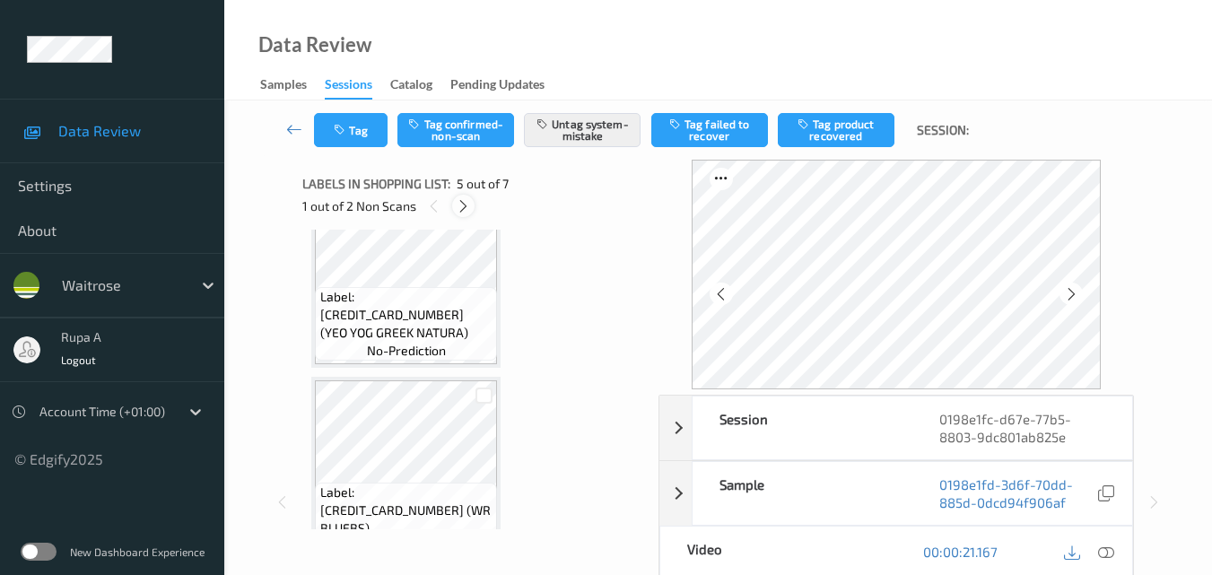
click at [460, 205] on icon at bounding box center [463, 206] width 15 height 16
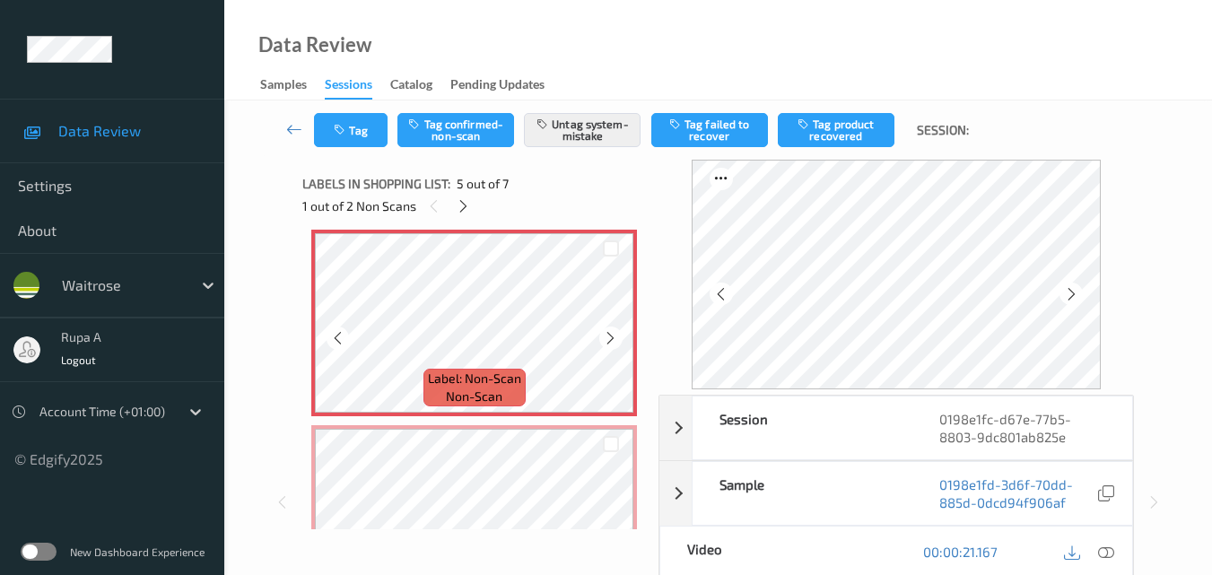
scroll to position [702, 0]
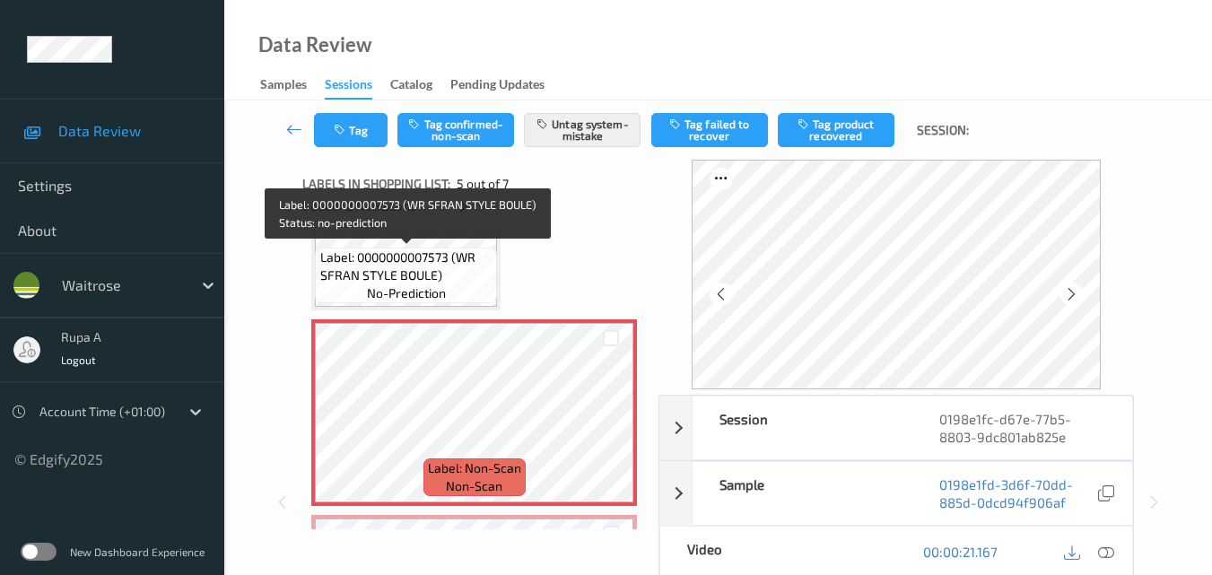
click at [467, 262] on span "Label: 0000000007573 (WR SFRAN STYLE BOULE)" at bounding box center [406, 267] width 173 height 36
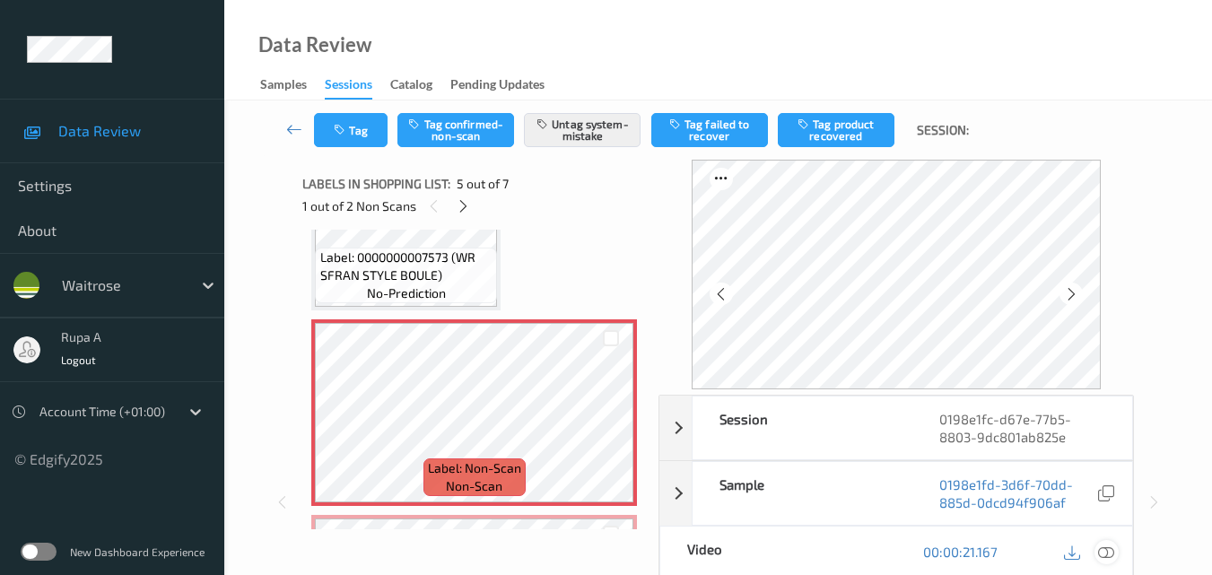
click at [1111, 553] on icon at bounding box center [1106, 552] width 16 height 16
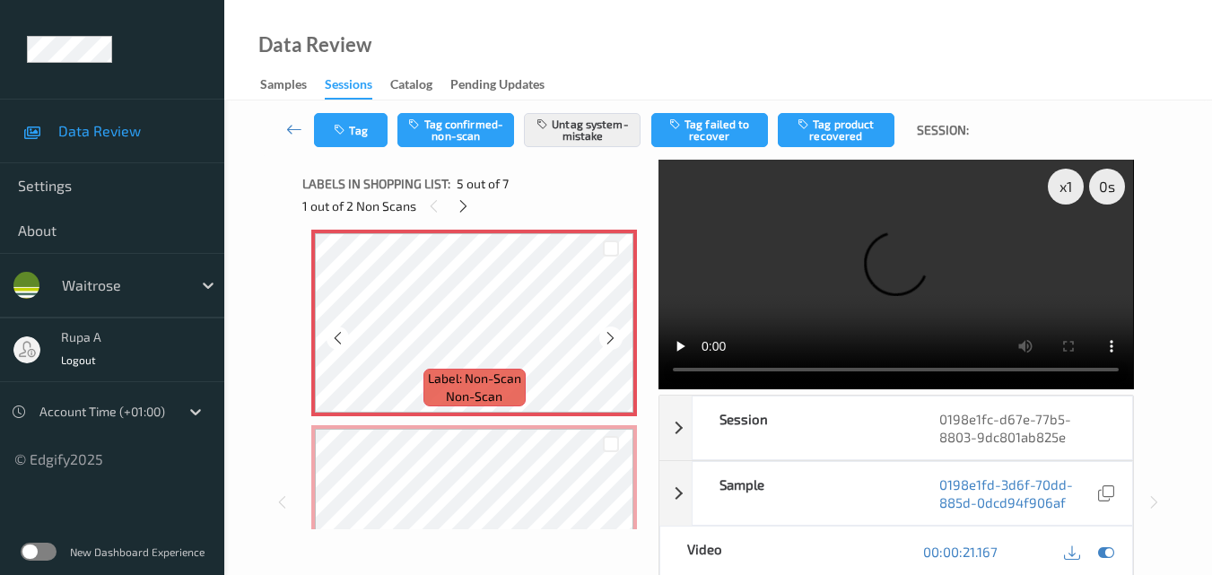
scroll to position [881, 0]
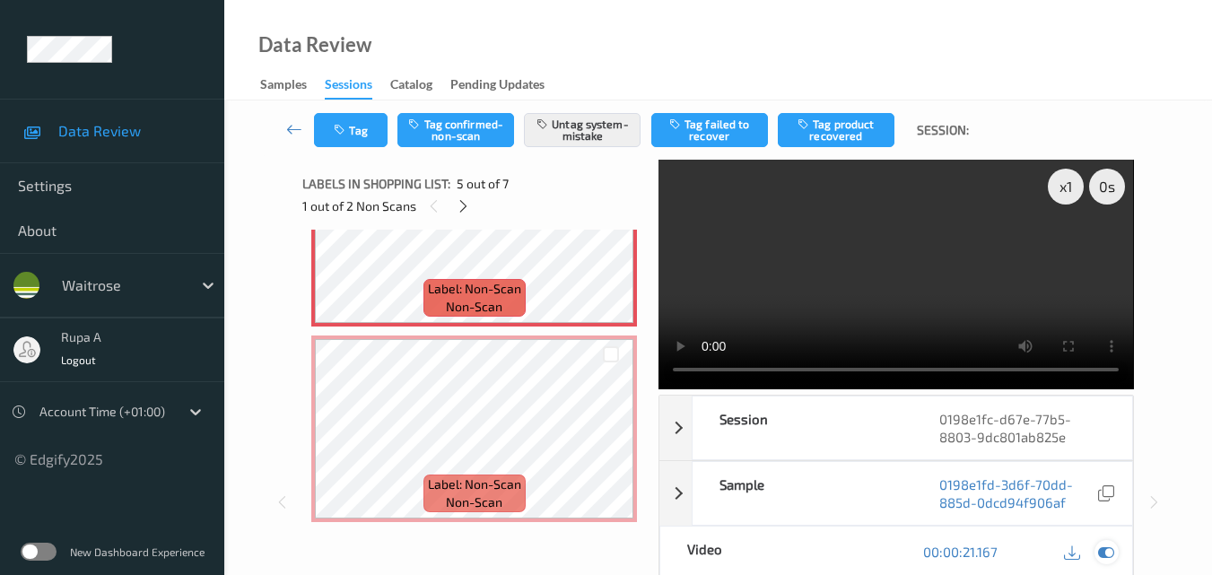
click at [1107, 549] on icon at bounding box center [1106, 552] width 16 height 16
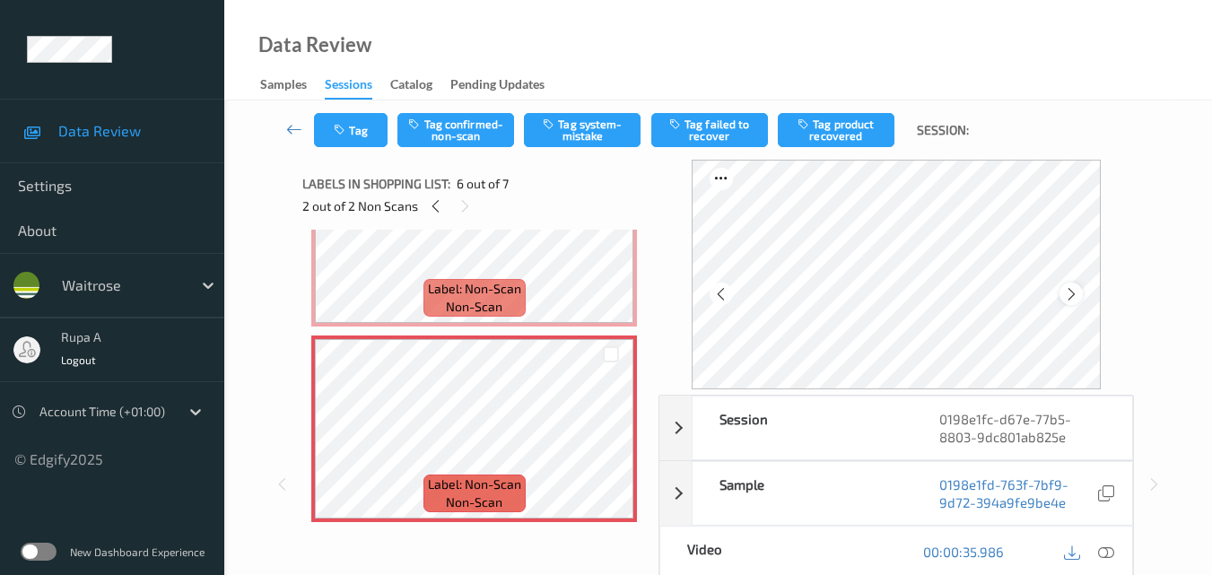
click at [1078, 298] on icon at bounding box center [1071, 294] width 15 height 16
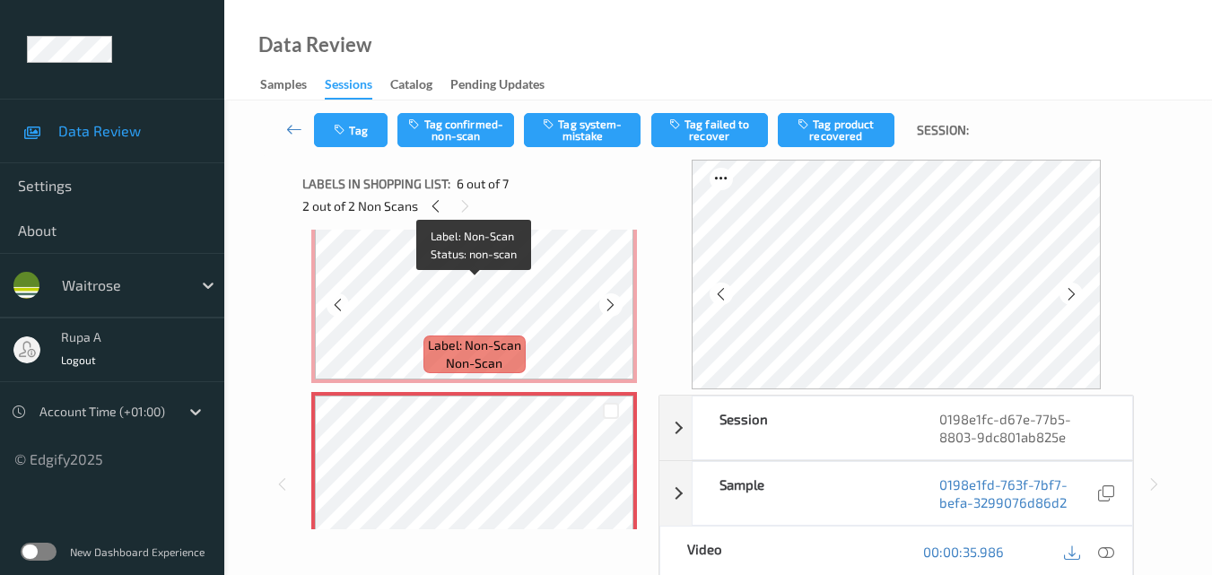
scroll to position [791, 0]
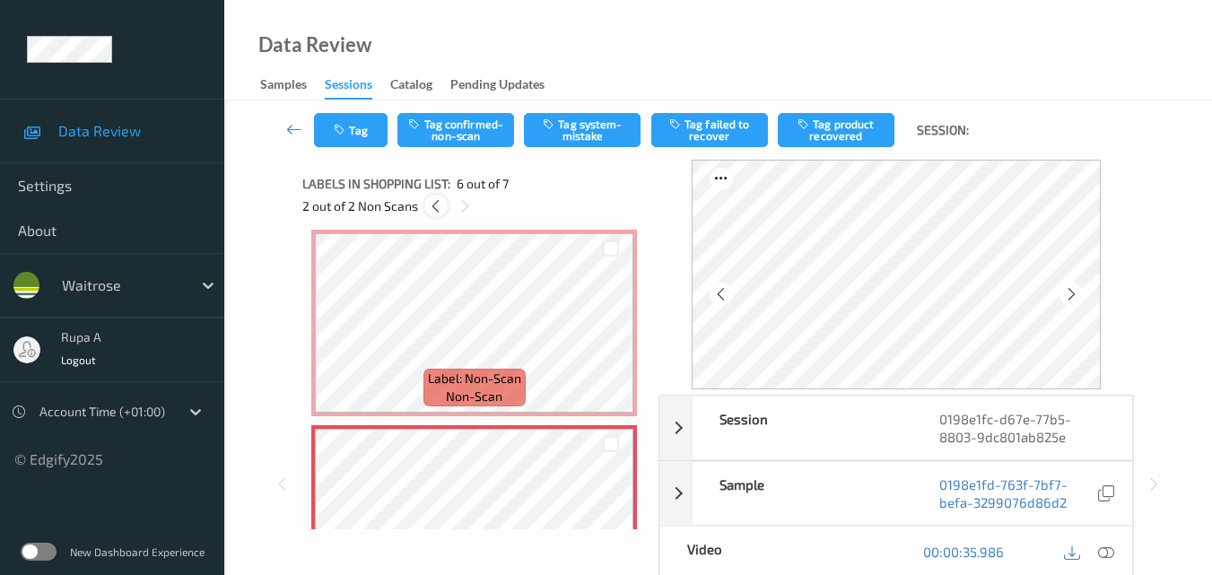
click at [433, 208] on icon at bounding box center [435, 206] width 15 height 16
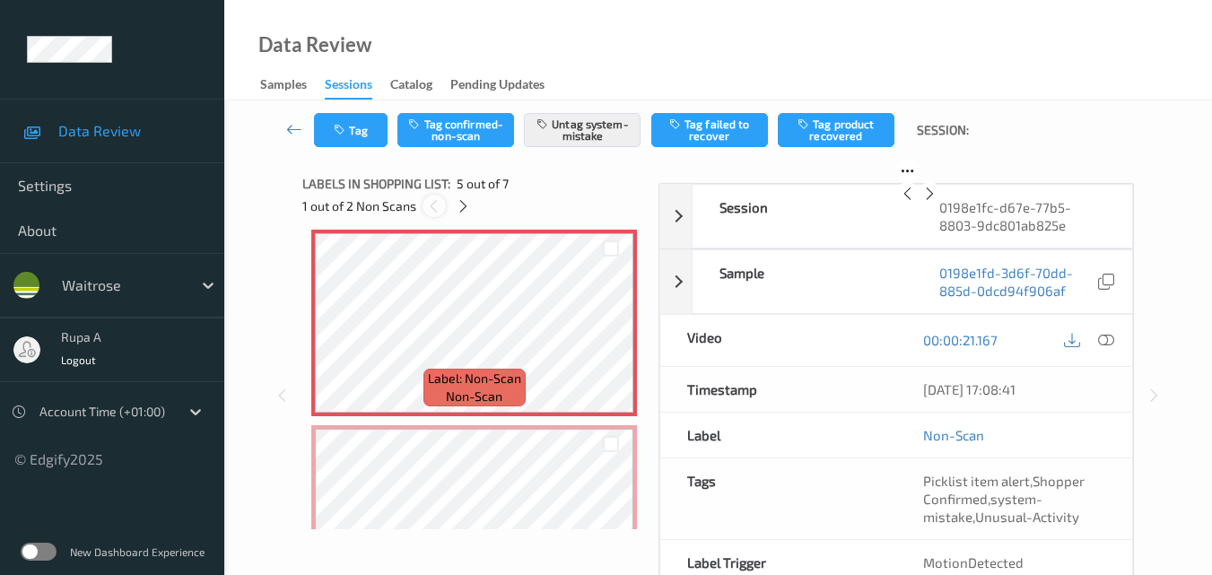
scroll to position [596, 0]
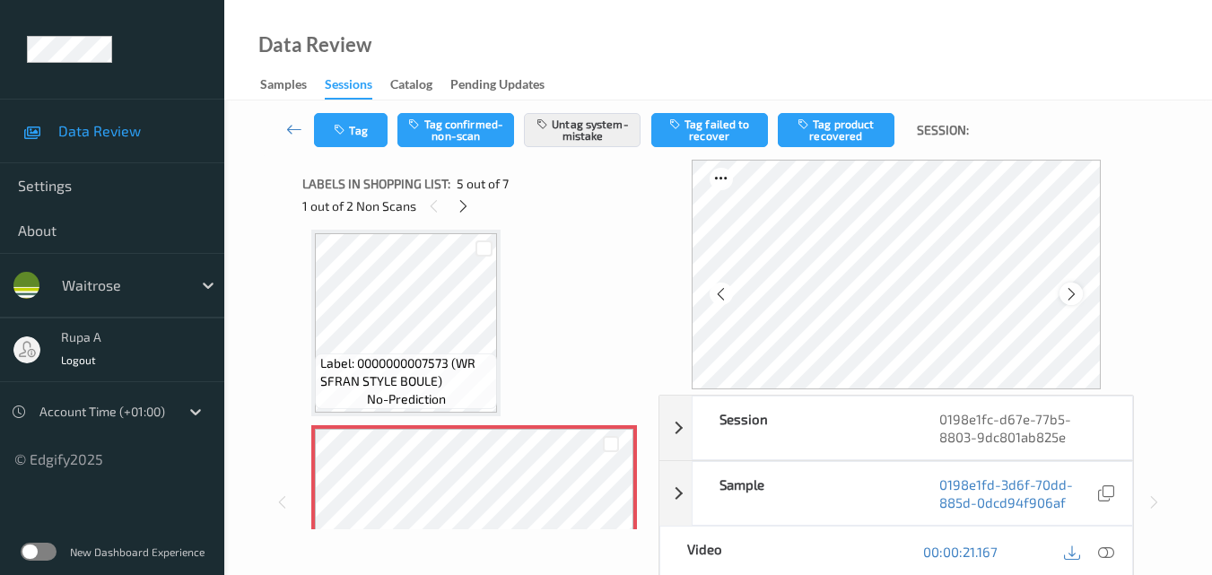
click at [1079, 292] on icon at bounding box center [1071, 294] width 15 height 16
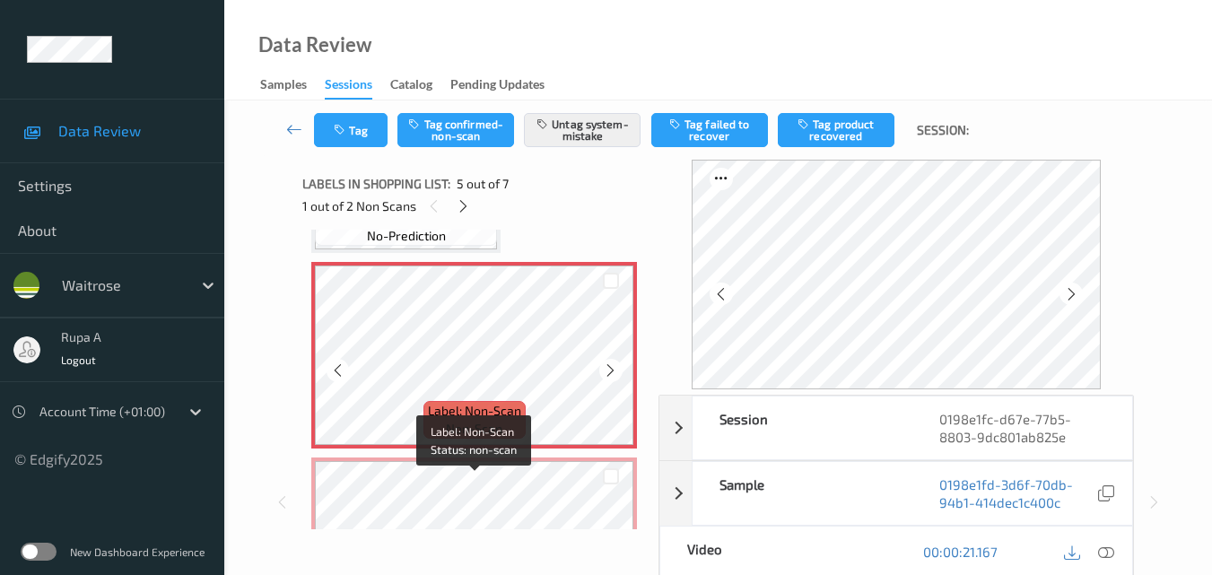
scroll to position [865, 0]
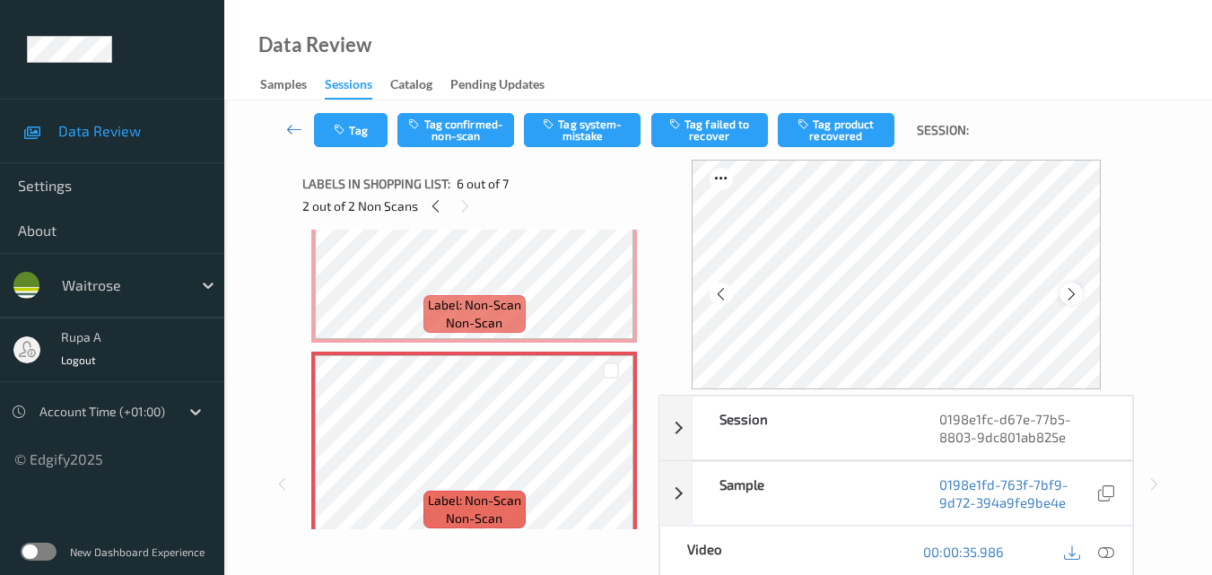
click at [1079, 295] on icon at bounding box center [1071, 294] width 15 height 16
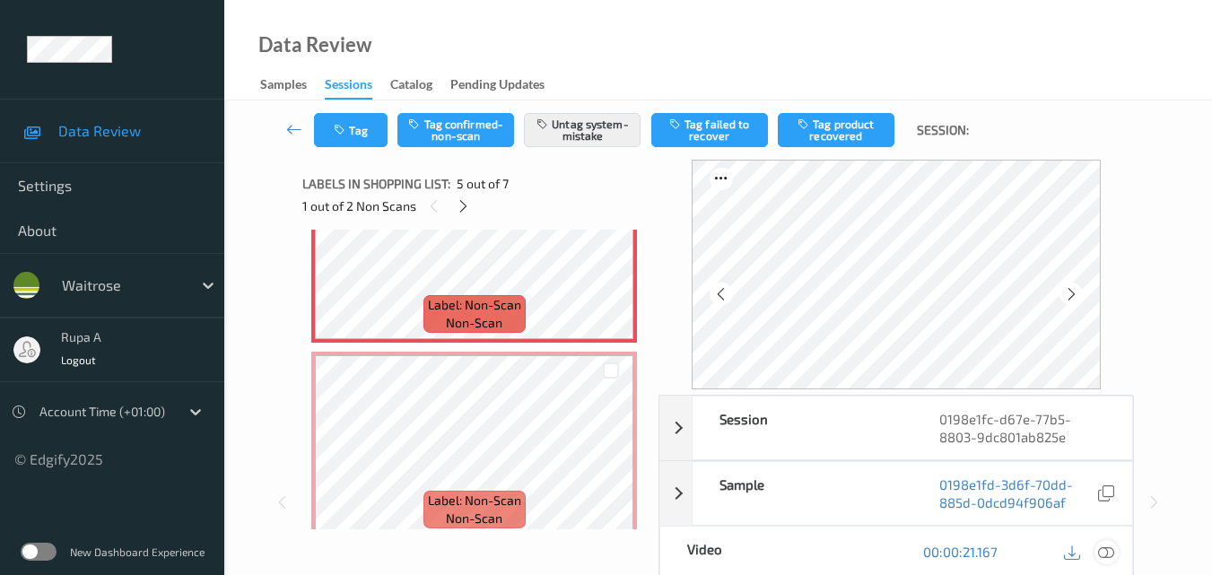
click at [1107, 552] on icon at bounding box center [1106, 552] width 16 height 16
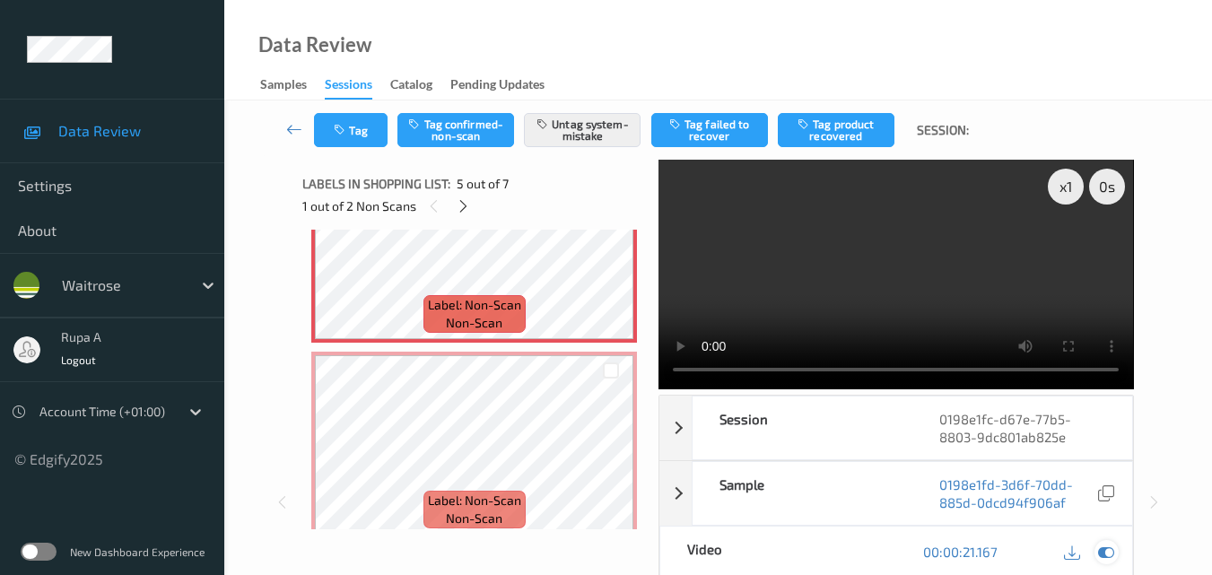
click at [1100, 554] on icon at bounding box center [1106, 552] width 16 height 16
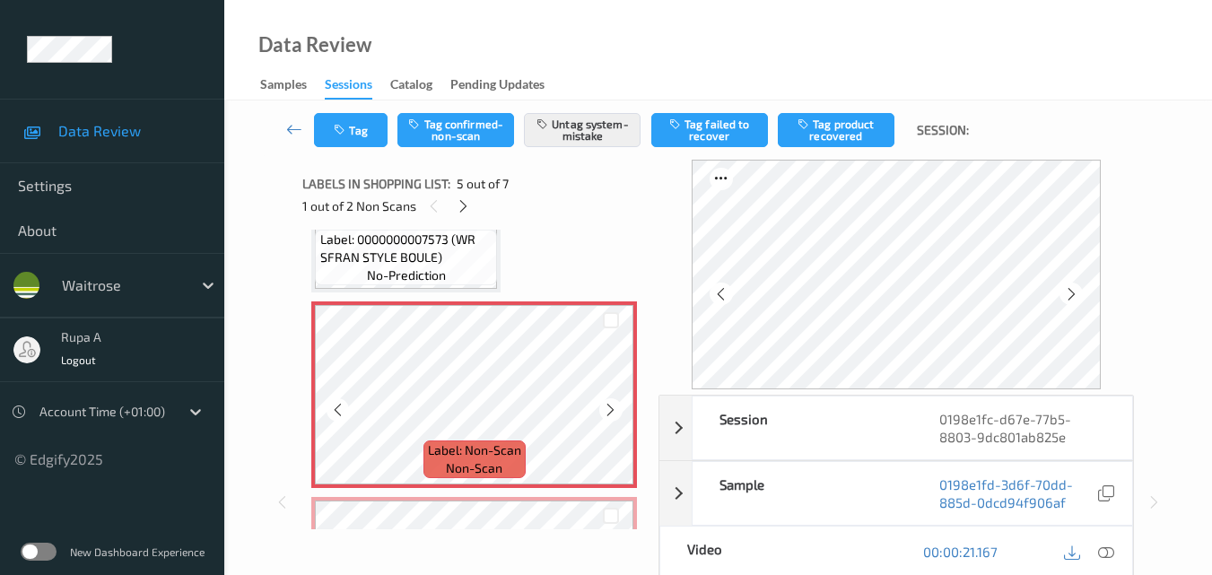
scroll to position [685, 0]
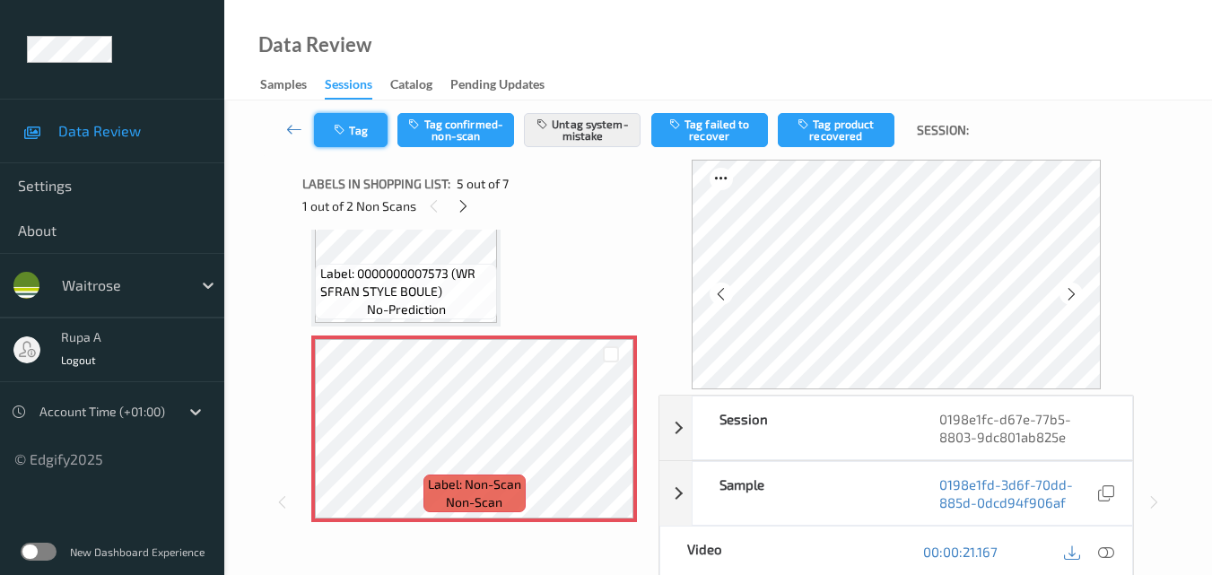
click at [368, 135] on button "Tag" at bounding box center [351, 130] width 74 height 34
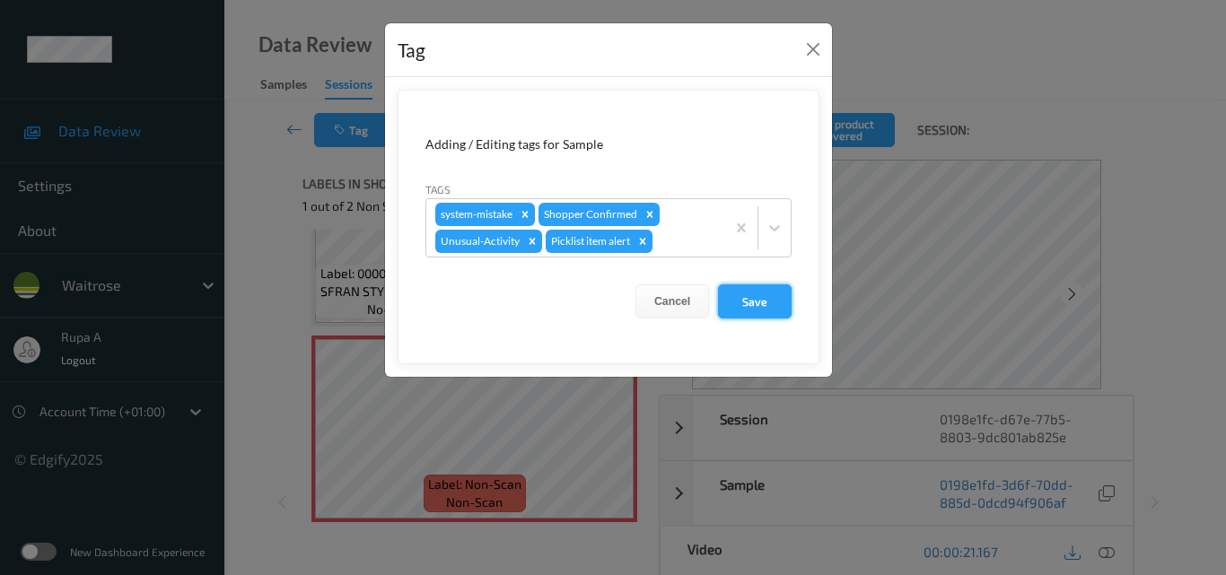
click at [773, 302] on button "Save" at bounding box center [755, 301] width 74 height 34
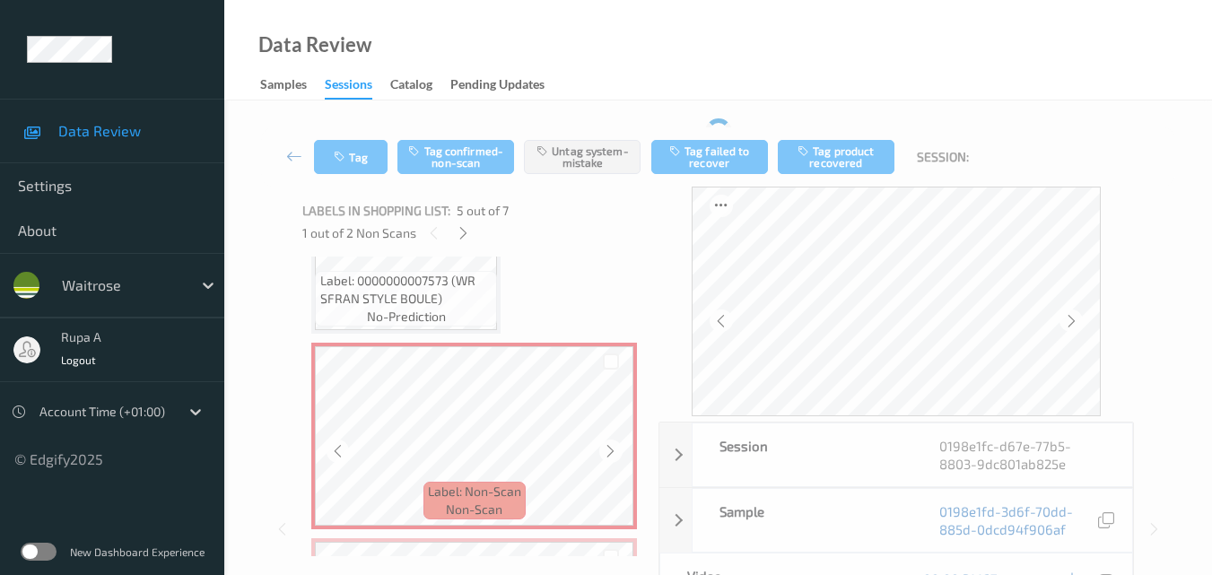
scroll to position [775, 0]
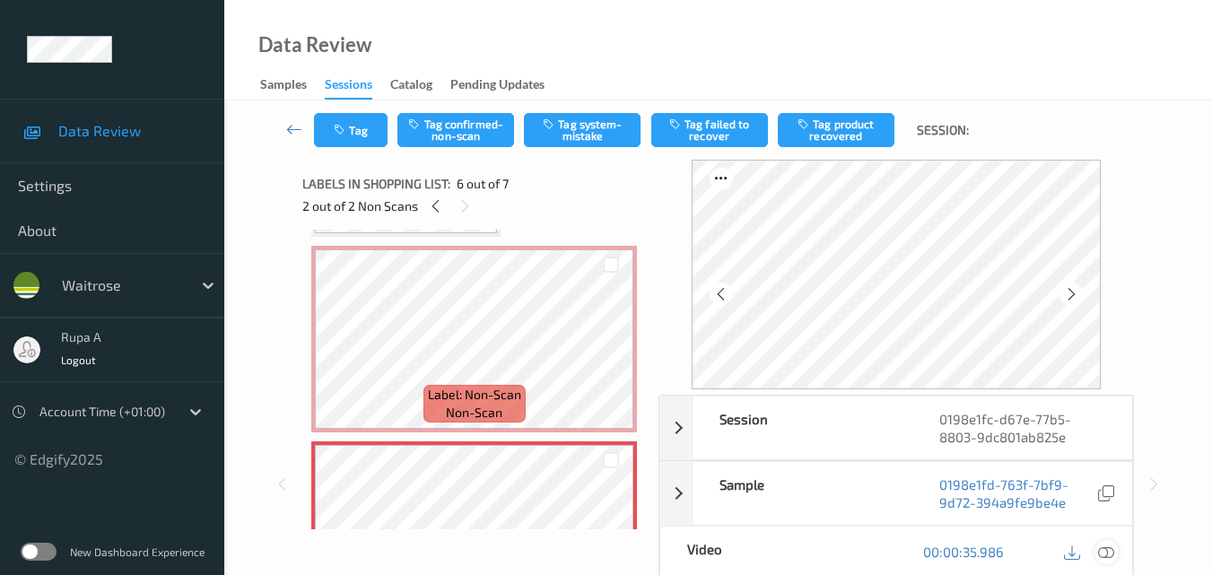
click at [1107, 549] on icon at bounding box center [1106, 552] width 16 height 16
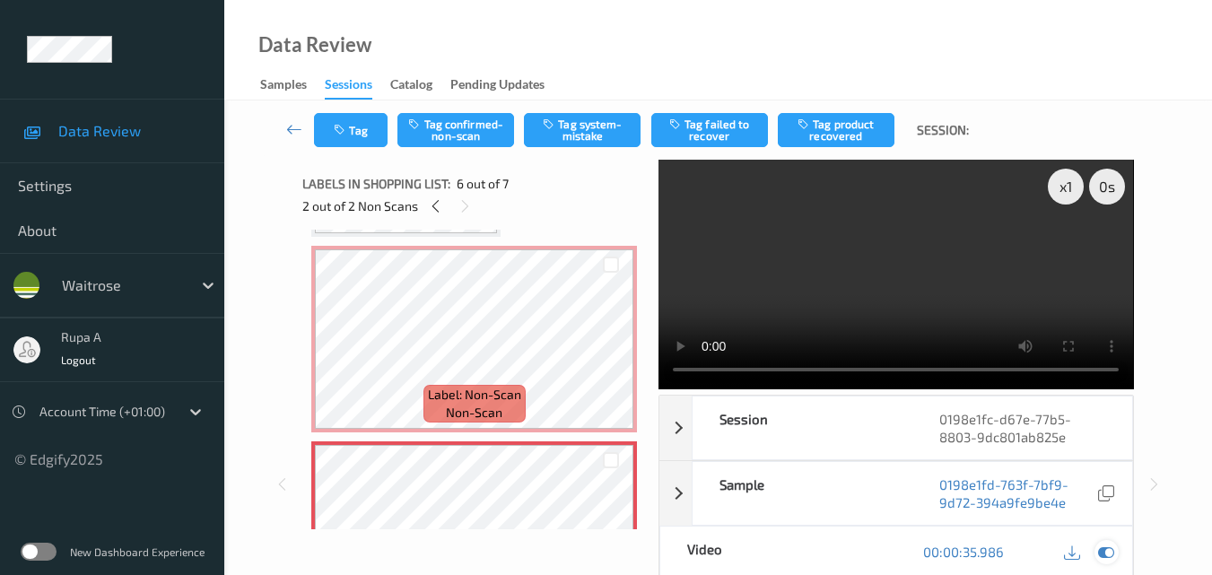
click at [1101, 550] on icon at bounding box center [1106, 552] width 16 height 16
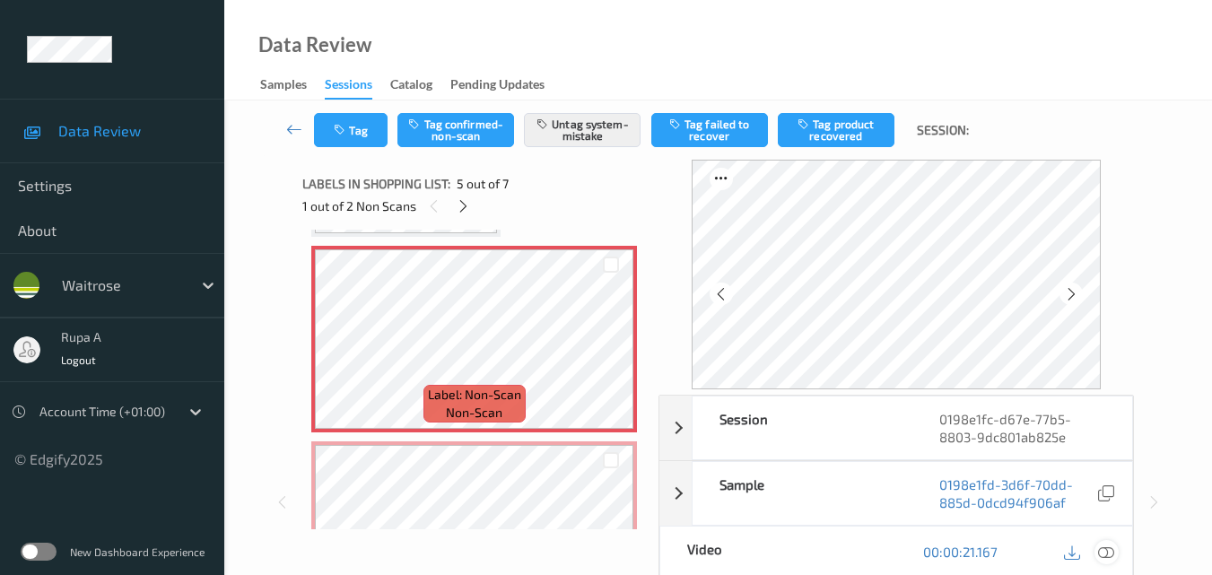
click at [1109, 554] on icon at bounding box center [1106, 552] width 16 height 16
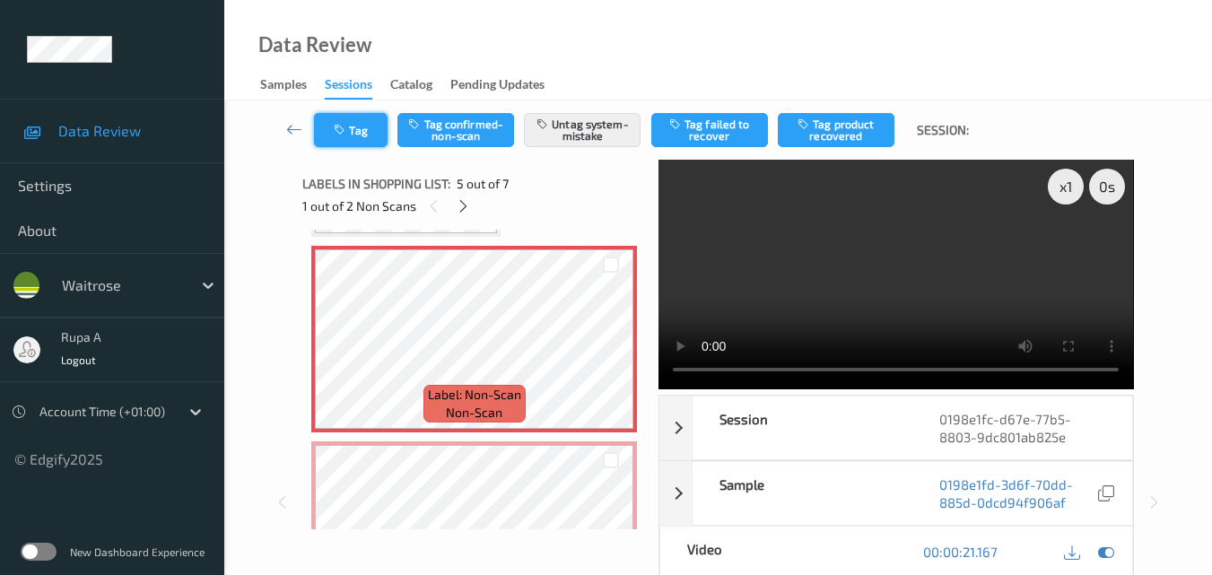
click at [356, 136] on button "Tag" at bounding box center [351, 130] width 74 height 34
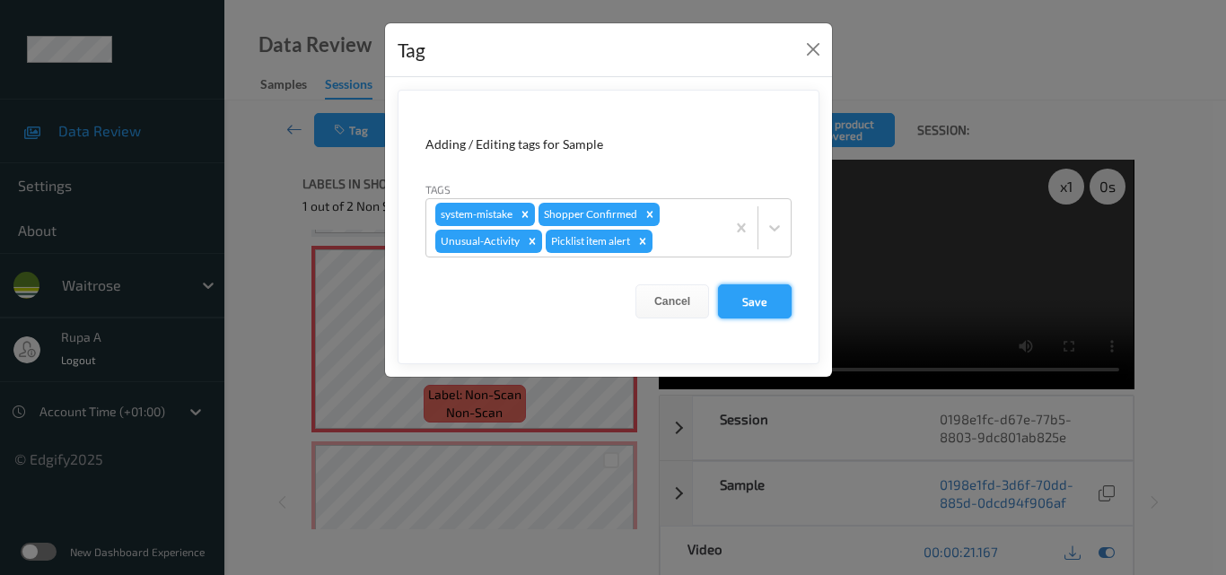
click at [768, 297] on button "Save" at bounding box center [755, 301] width 74 height 34
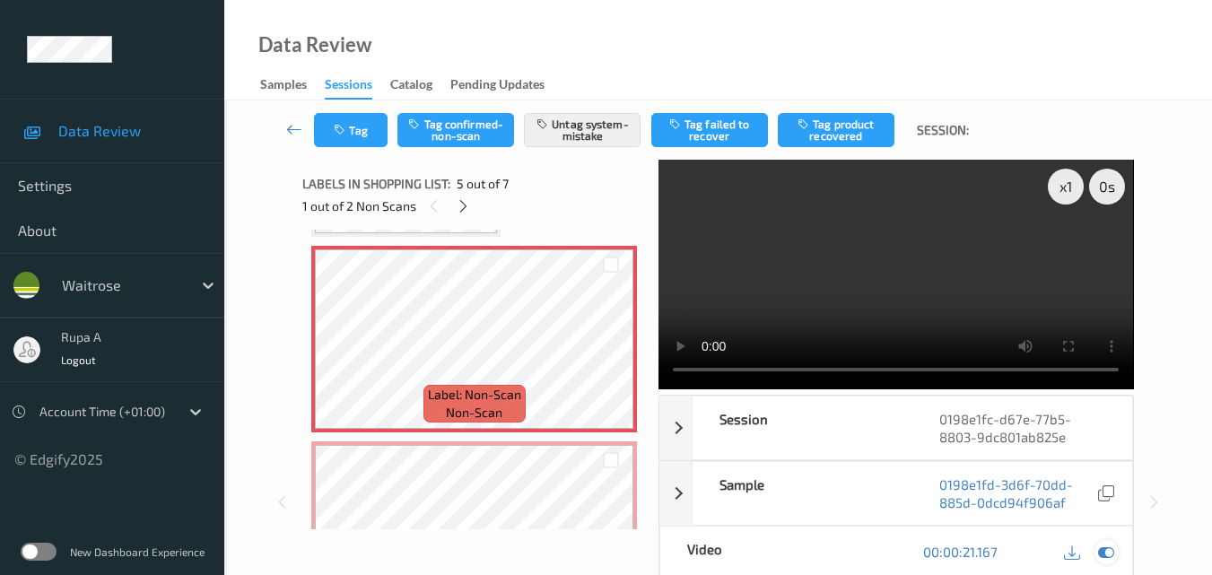
click at [1106, 555] on icon at bounding box center [1106, 552] width 16 height 16
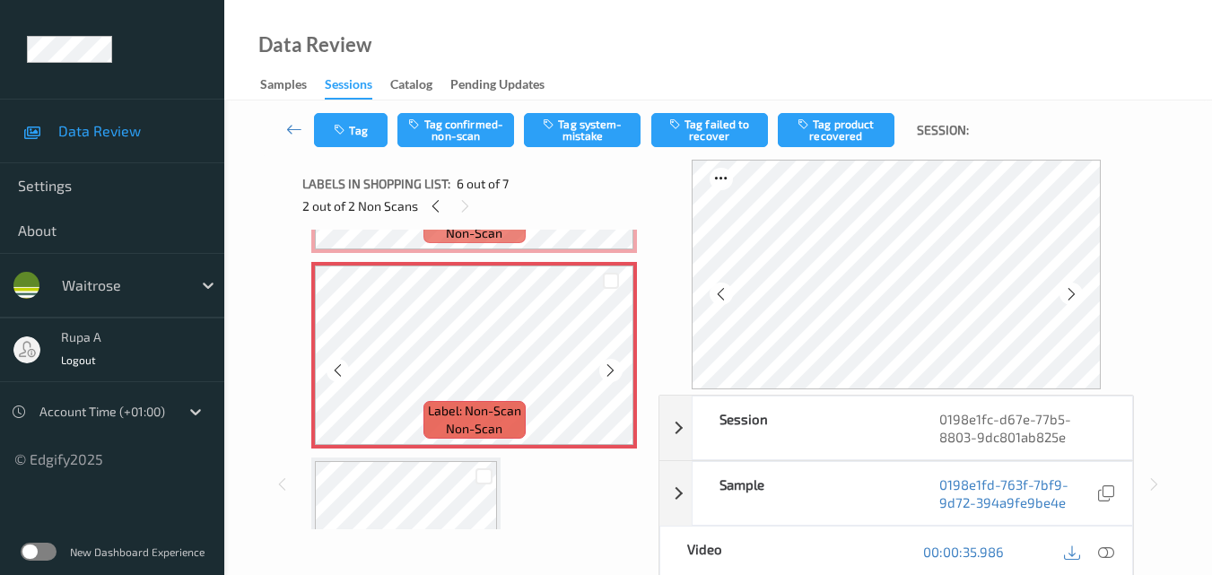
scroll to position [865, 0]
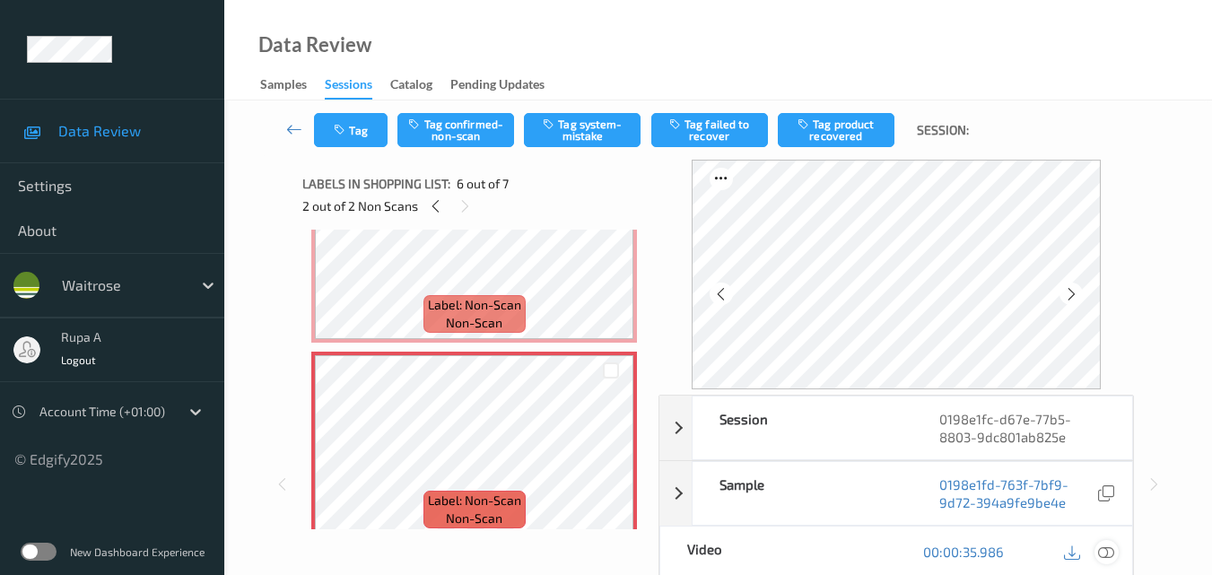
click at [1106, 555] on icon at bounding box center [1106, 552] width 16 height 16
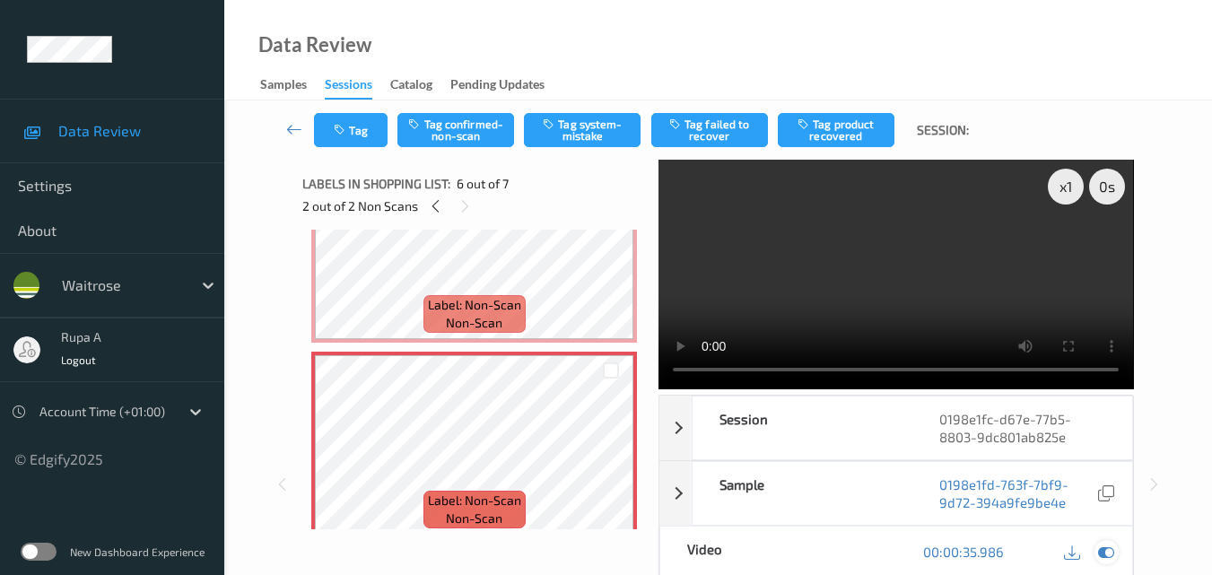
click at [1100, 551] on icon at bounding box center [1106, 552] width 16 height 16
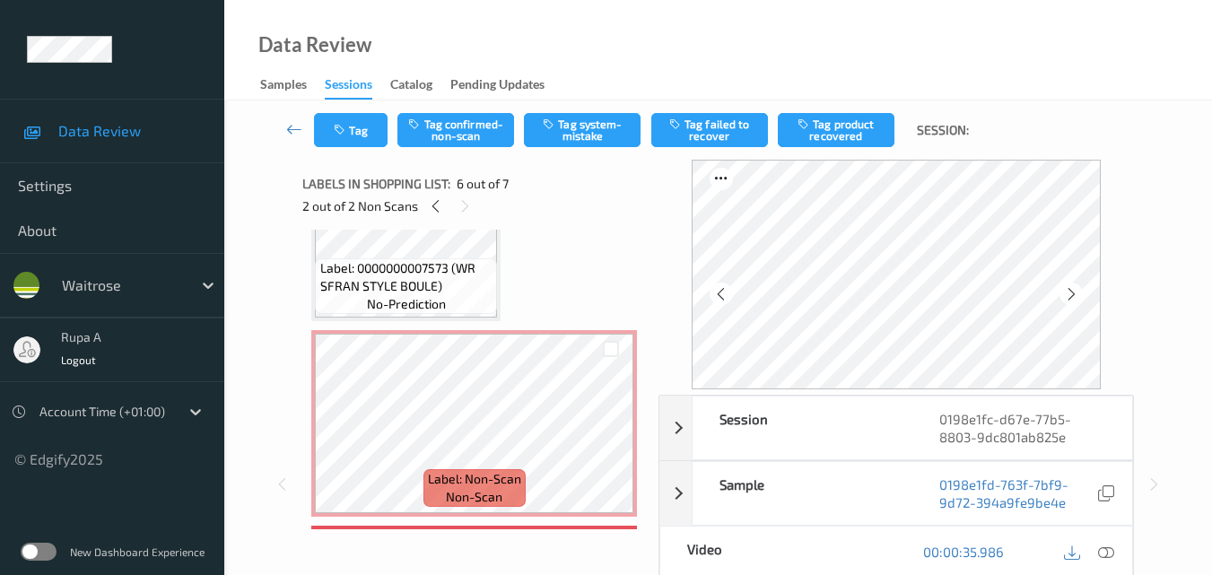
scroll to position [685, 0]
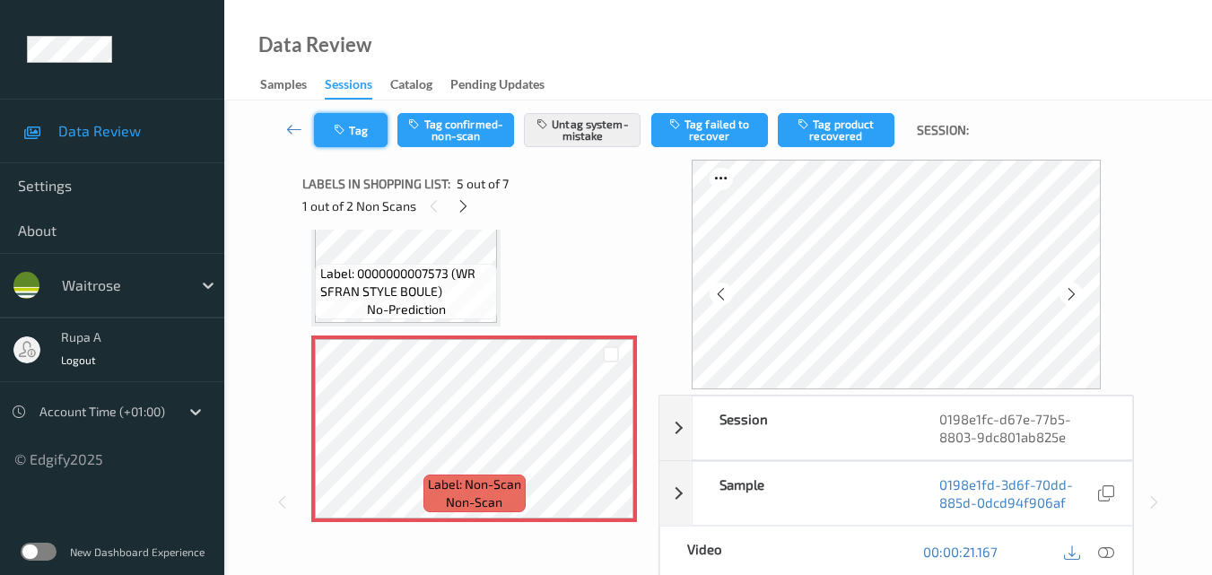
click at [361, 129] on button "Tag" at bounding box center [351, 130] width 74 height 34
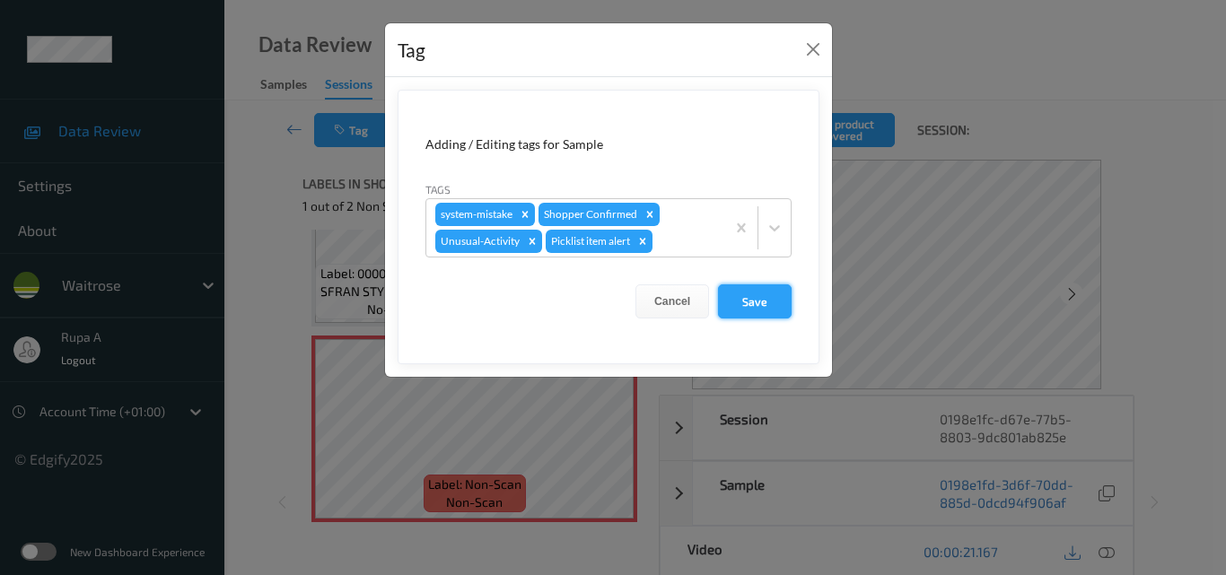
click at [749, 294] on button "Save" at bounding box center [755, 301] width 74 height 34
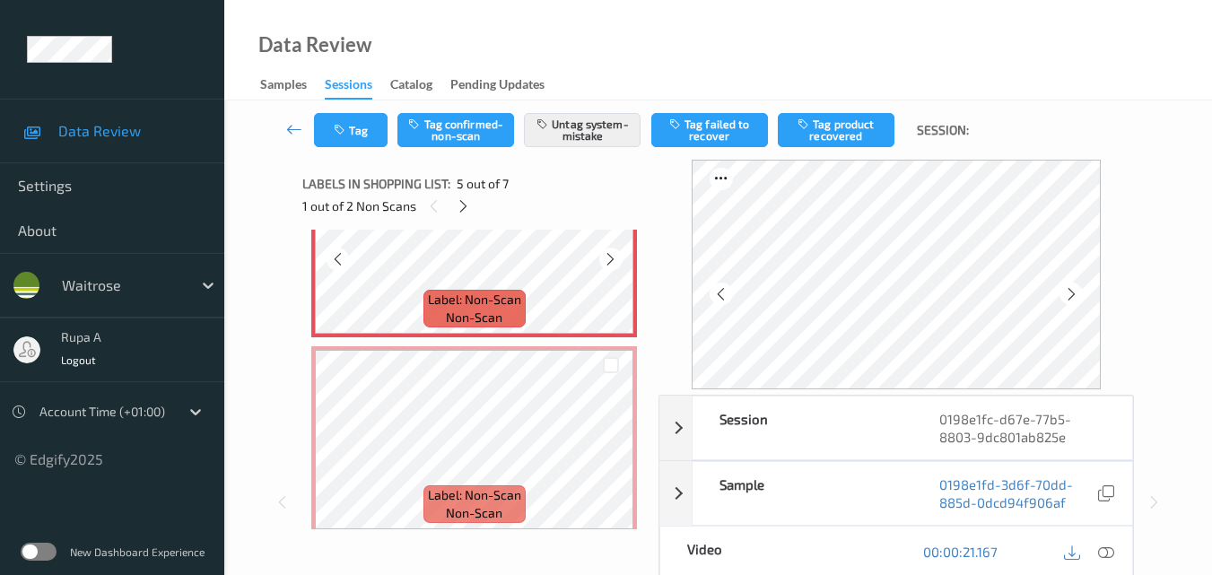
scroll to position [955, 0]
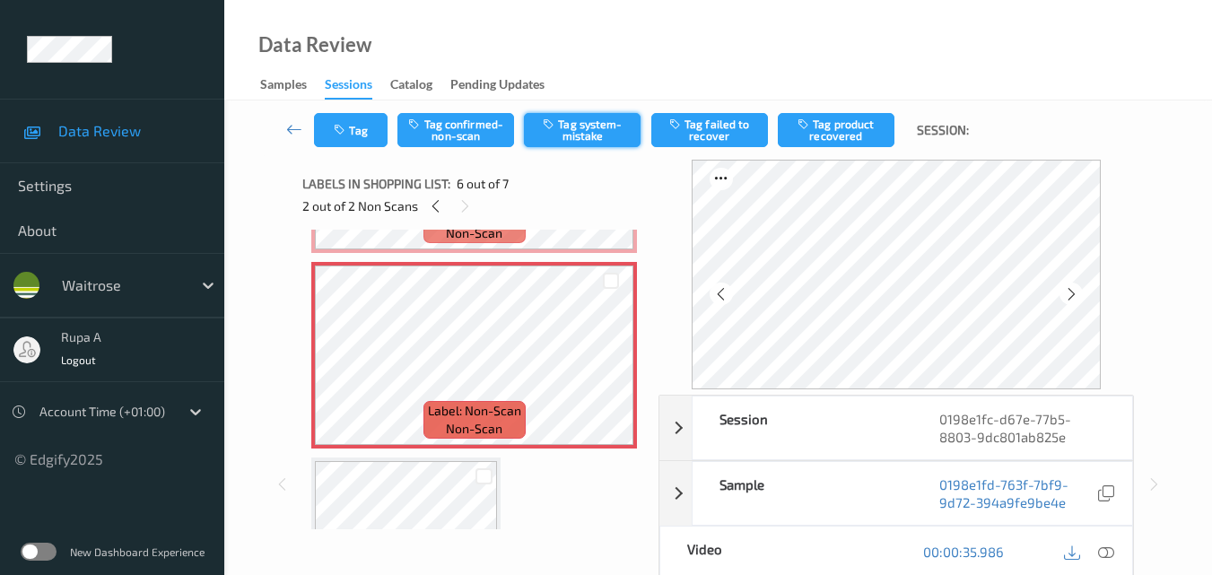
click at [572, 135] on button "Tag system-mistake" at bounding box center [582, 130] width 117 height 34
click at [575, 141] on button "Tag system-mistake" at bounding box center [582, 130] width 117 height 34
click at [340, 134] on icon "button" at bounding box center [341, 130] width 15 height 13
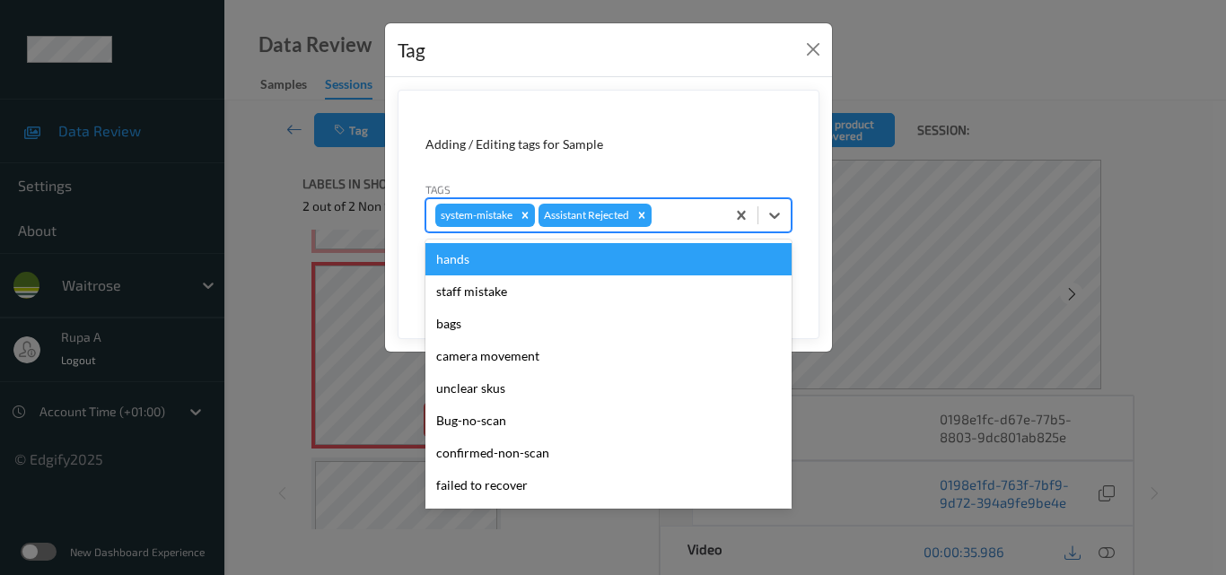
click at [691, 227] on div "system-mistake Assistant Rejected" at bounding box center [575, 215] width 299 height 31
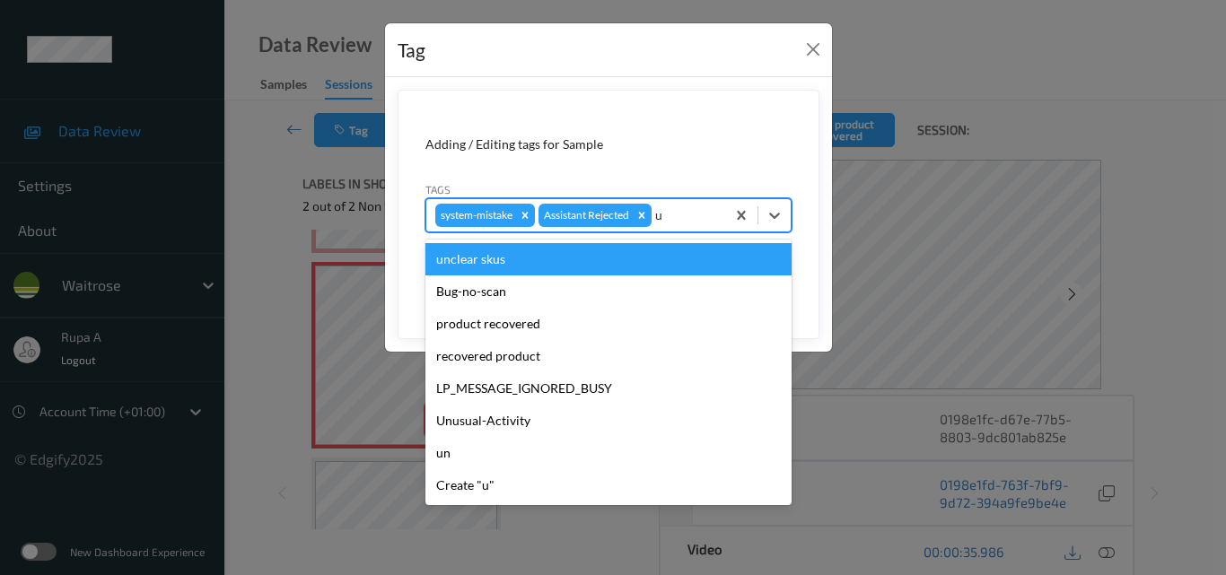
type input "un"
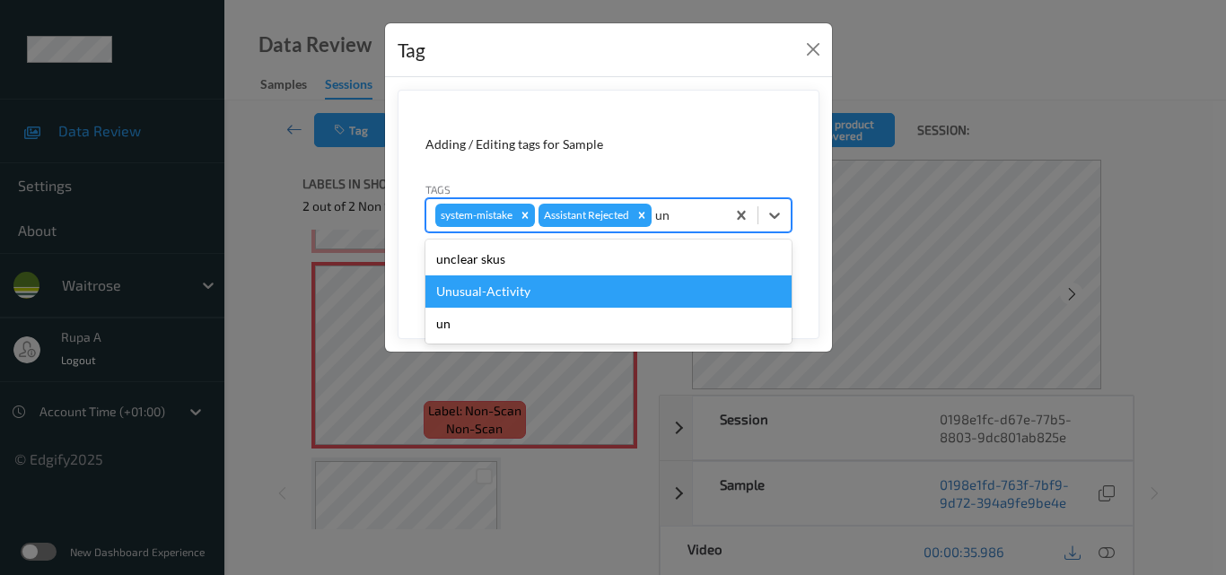
click at [500, 293] on div "Unusual-Activity" at bounding box center [608, 291] width 366 height 32
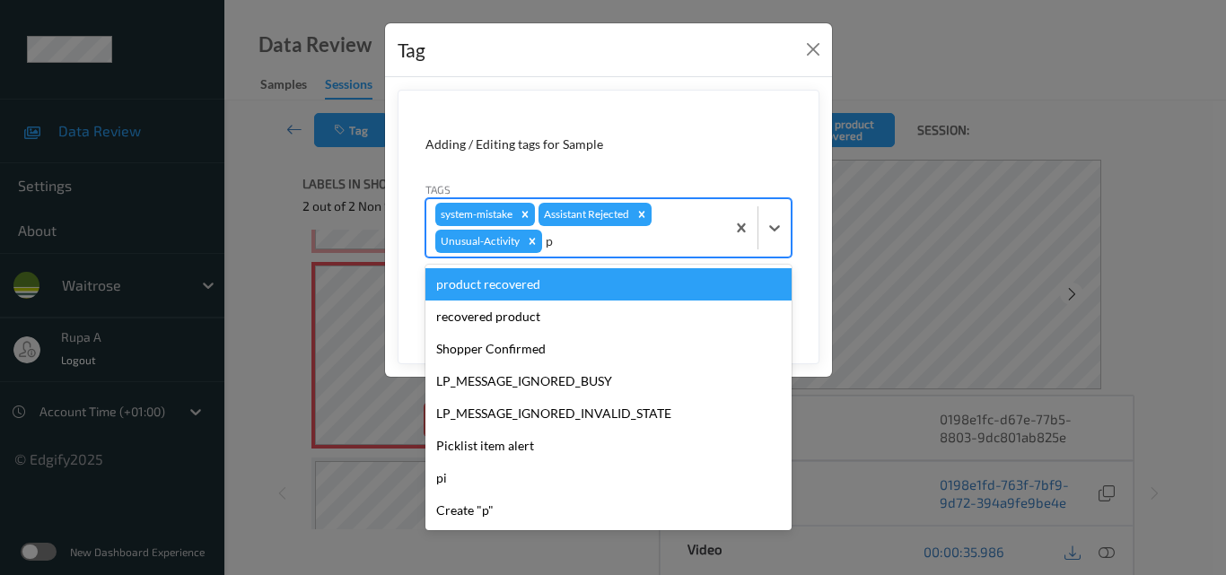
type input "pi"
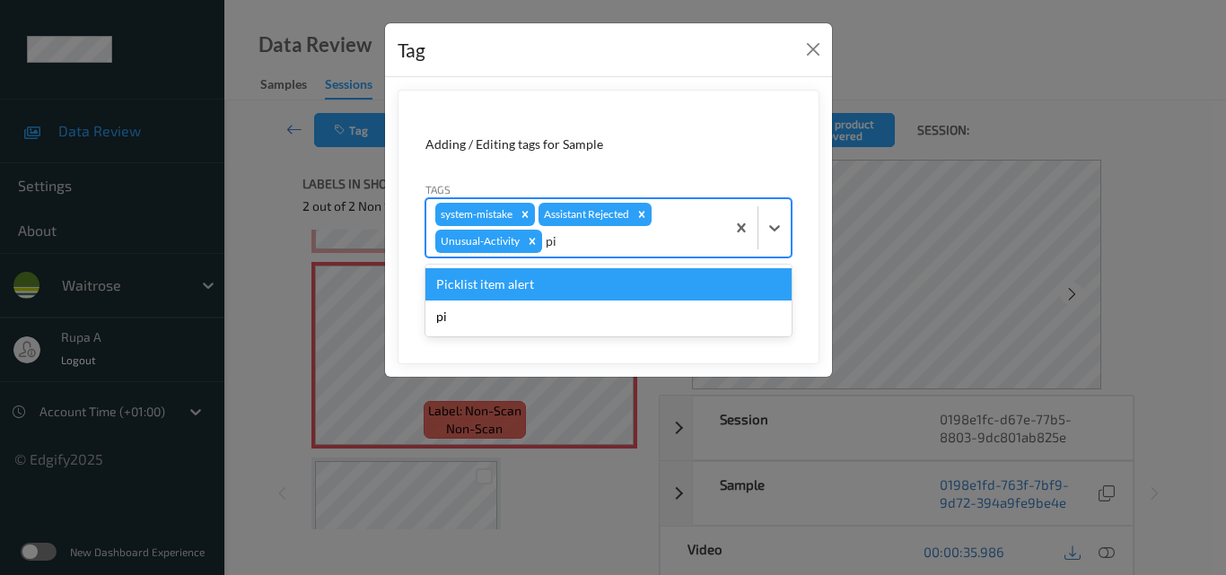
click at [493, 280] on div "Picklist item alert" at bounding box center [608, 284] width 366 height 32
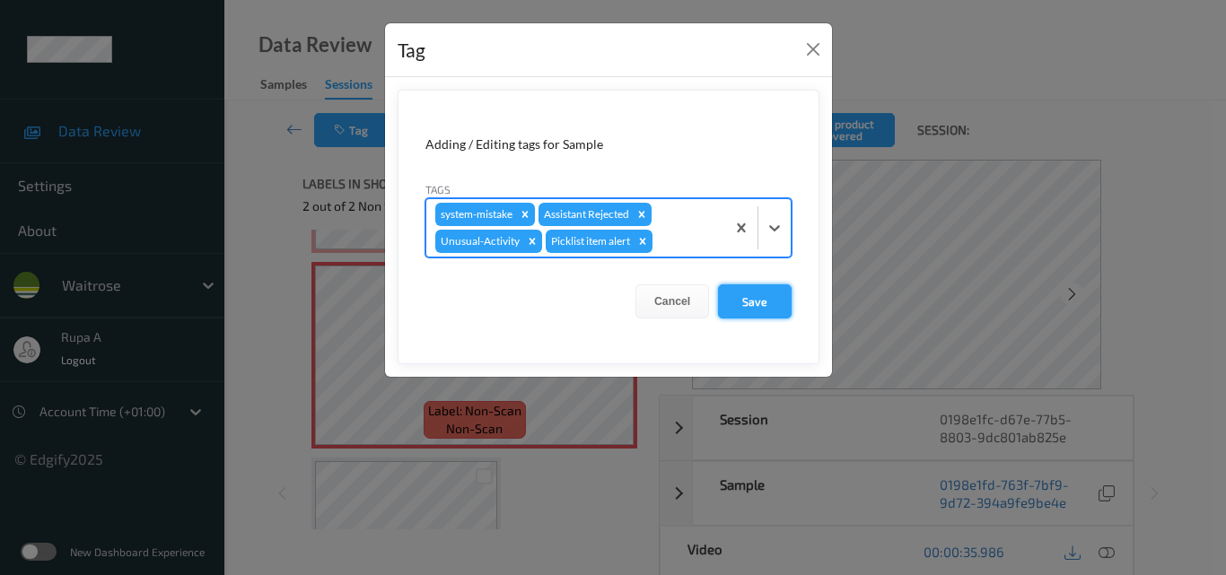
click at [770, 310] on button "Save" at bounding box center [755, 301] width 74 height 34
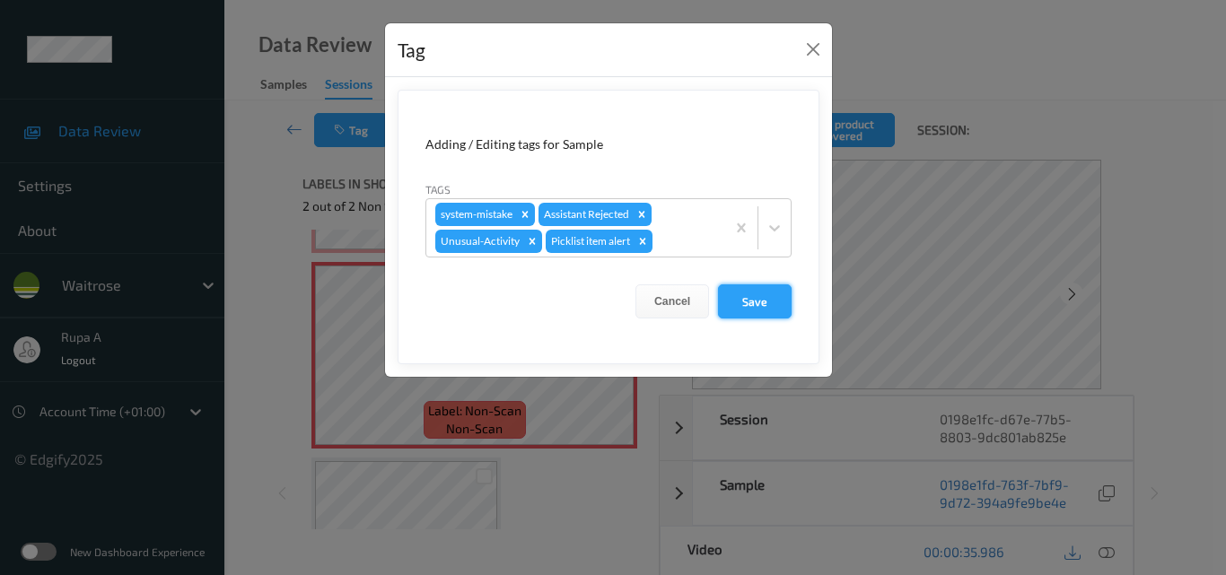
click at [761, 300] on button "Save" at bounding box center [755, 301] width 74 height 34
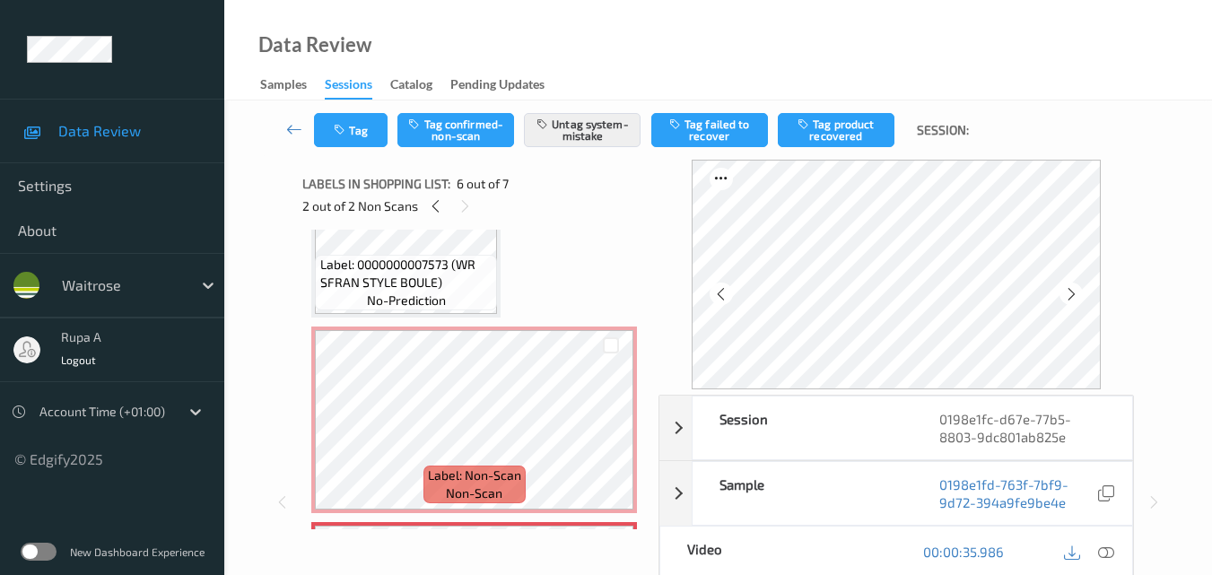
scroll to position [685, 0]
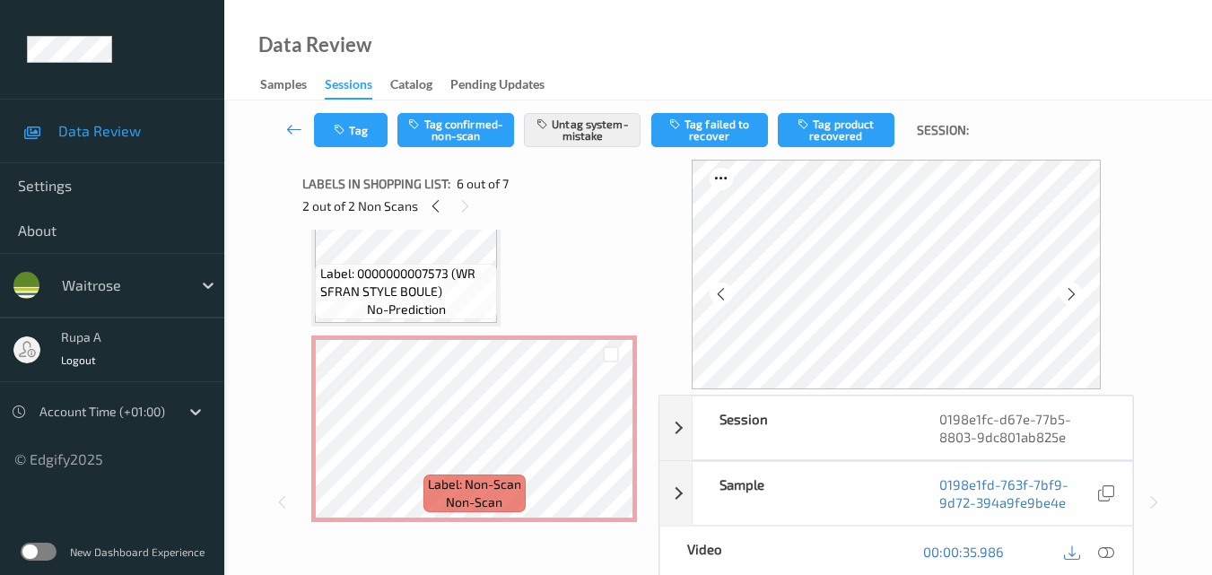
click at [460, 324] on div "Label: 0000000007573 (WR SFRAN STYLE BOULE) no-prediction" at bounding box center [405, 233] width 189 height 187
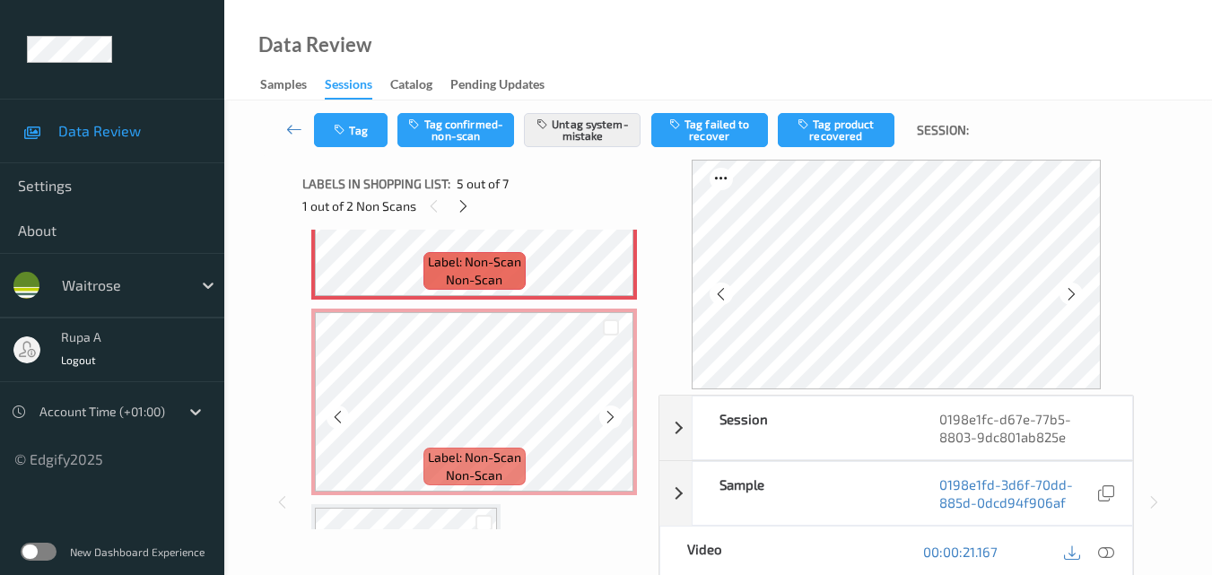
scroll to position [955, 0]
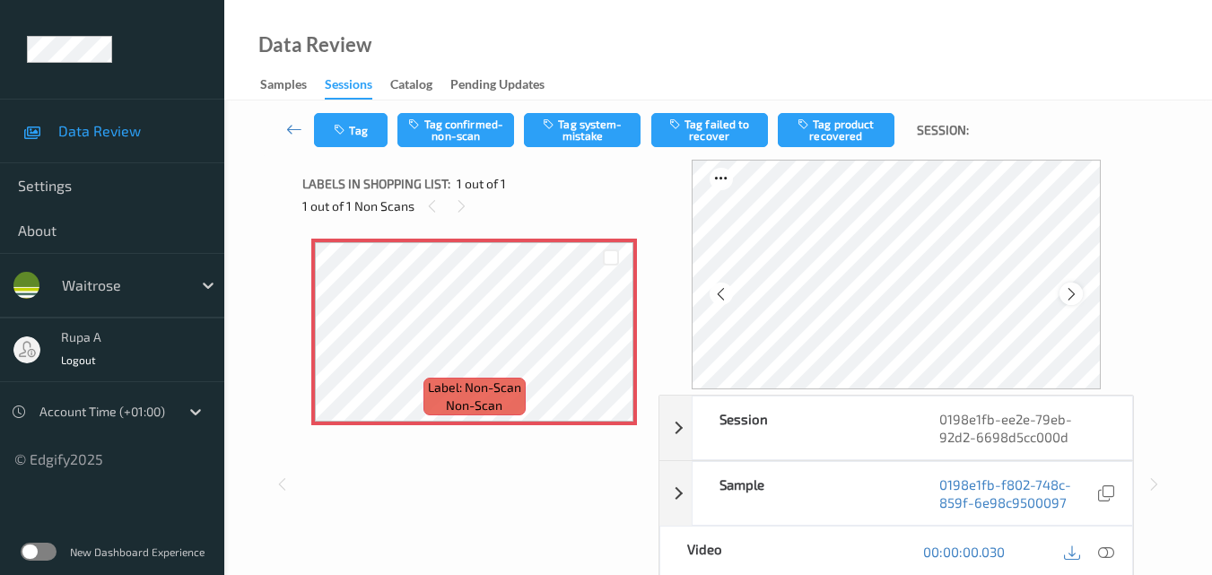
click at [1071, 296] on icon at bounding box center [1071, 294] width 15 height 16
click at [1104, 563] on div at bounding box center [1107, 552] width 24 height 24
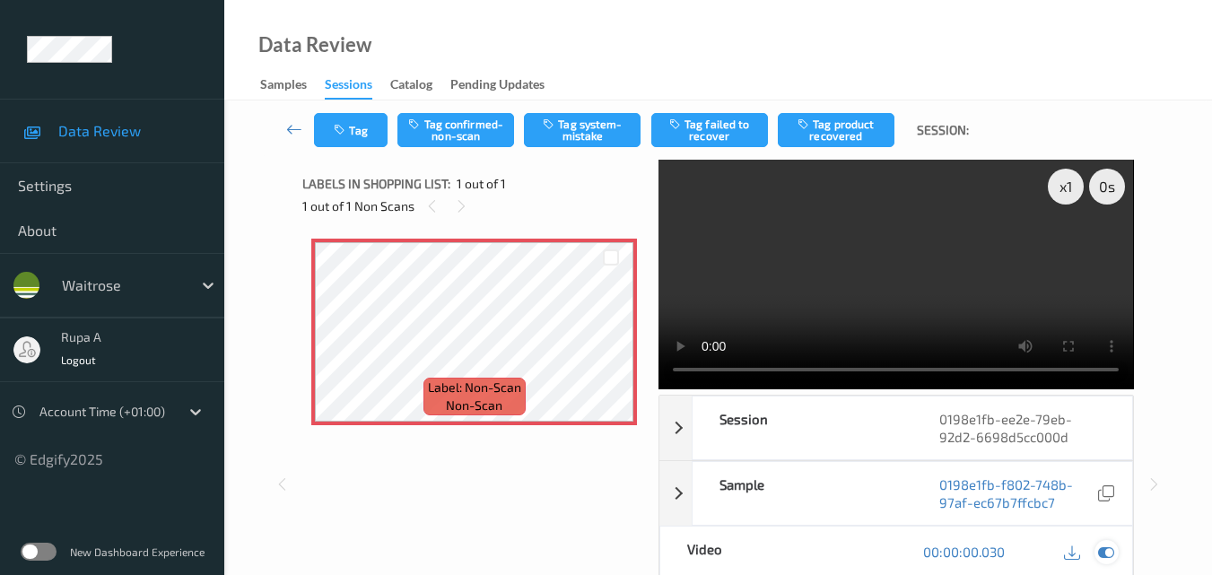
click at [1104, 550] on icon at bounding box center [1106, 552] width 16 height 16
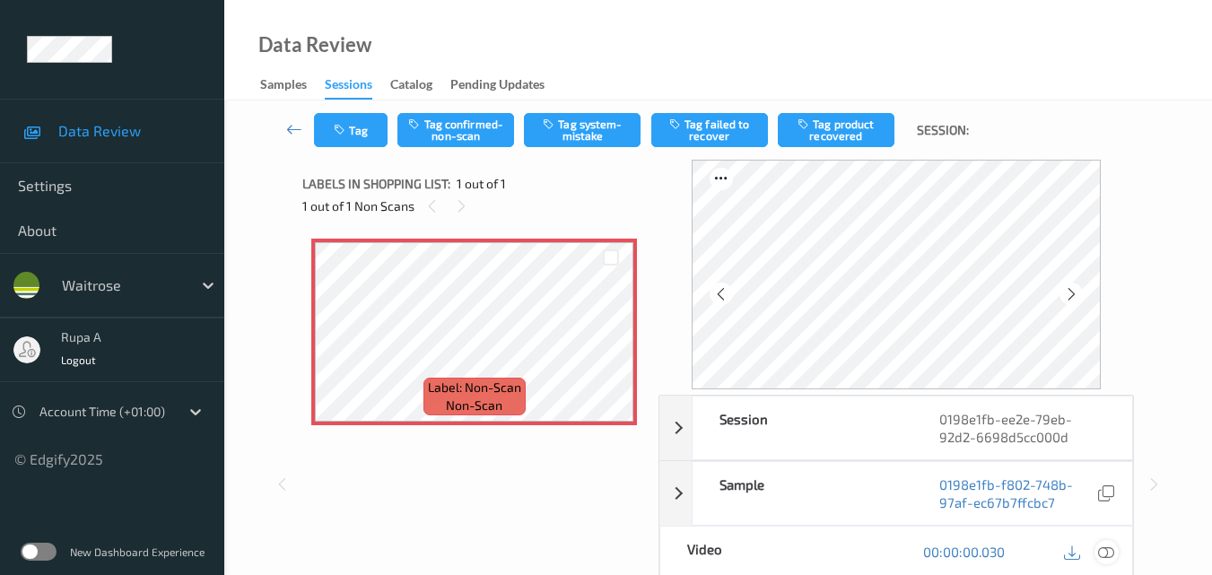
click at [1102, 549] on icon at bounding box center [1106, 552] width 16 height 16
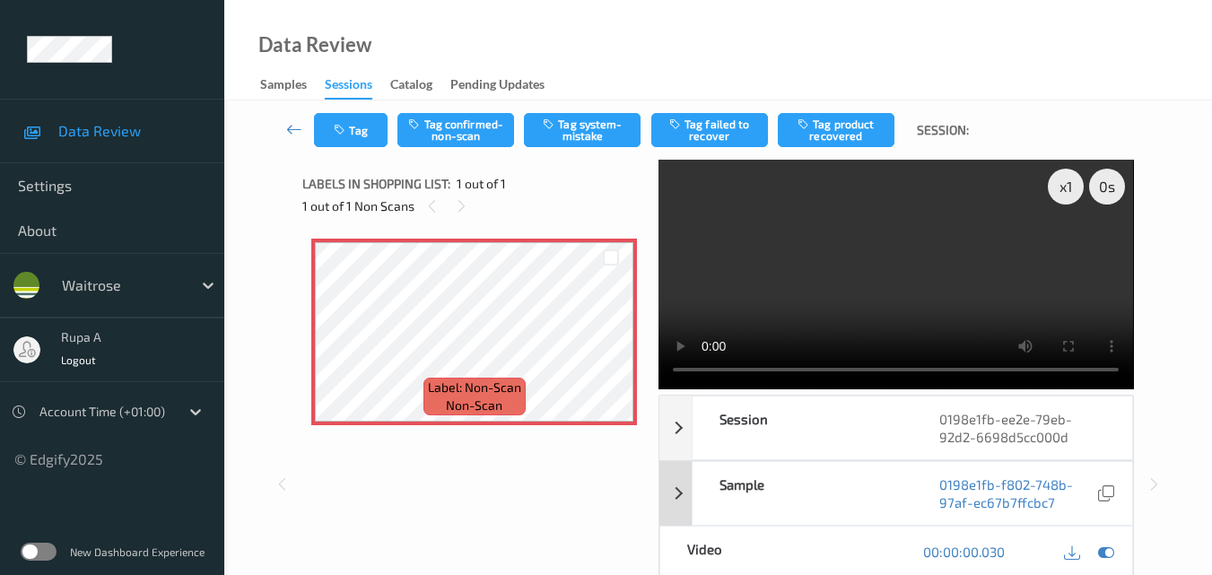
click at [1105, 553] on icon at bounding box center [1106, 552] width 16 height 16
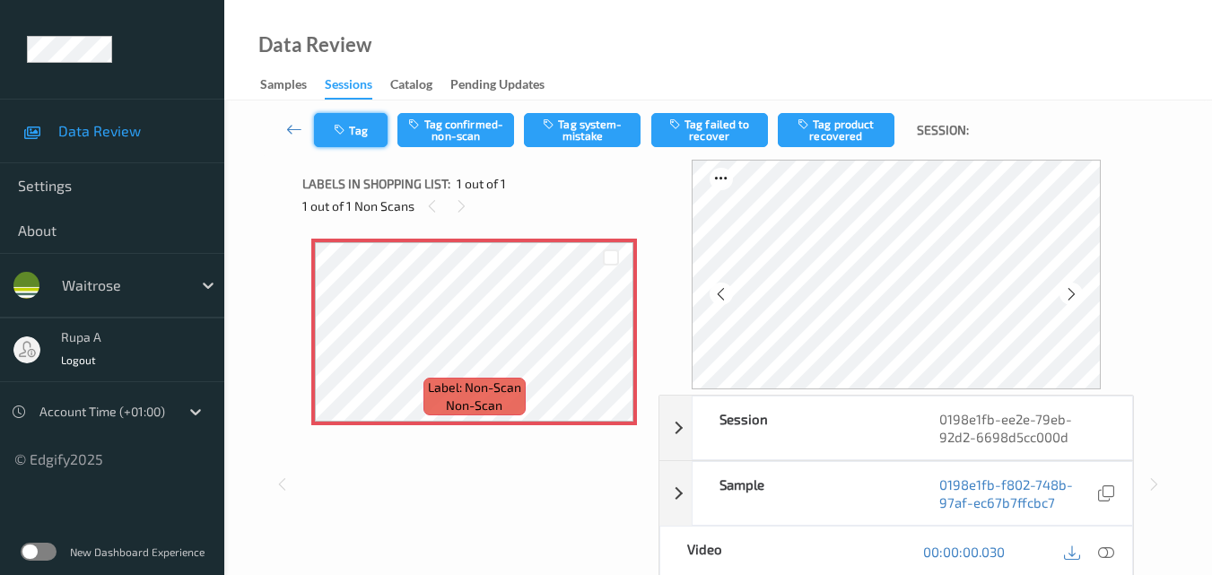
click at [347, 130] on icon "button" at bounding box center [341, 130] width 15 height 13
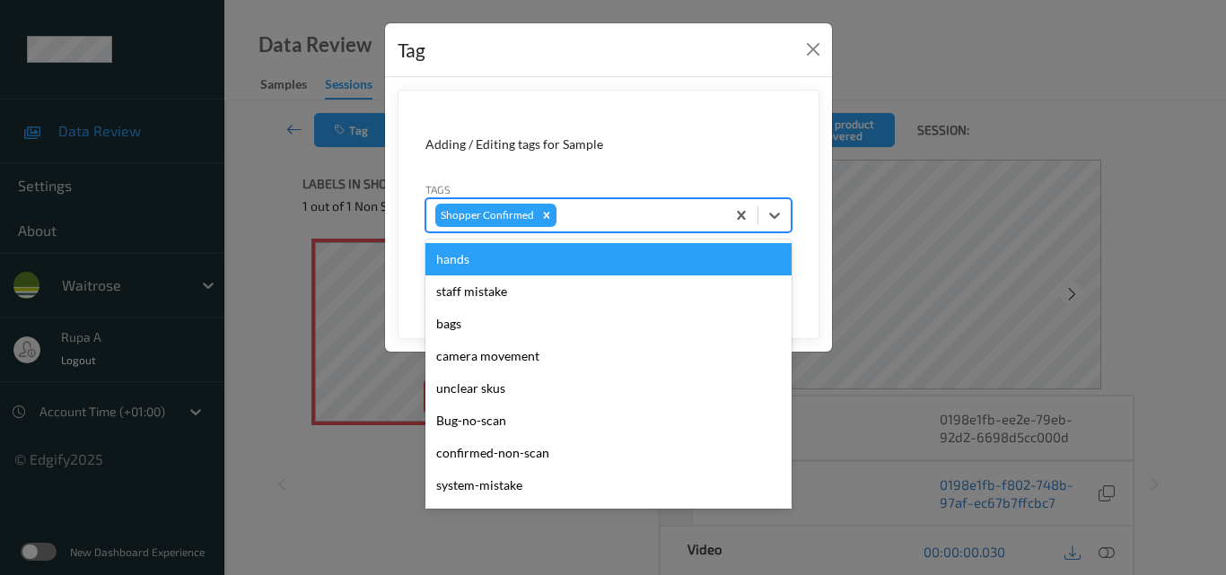
click at [592, 208] on div at bounding box center [638, 216] width 156 height 22
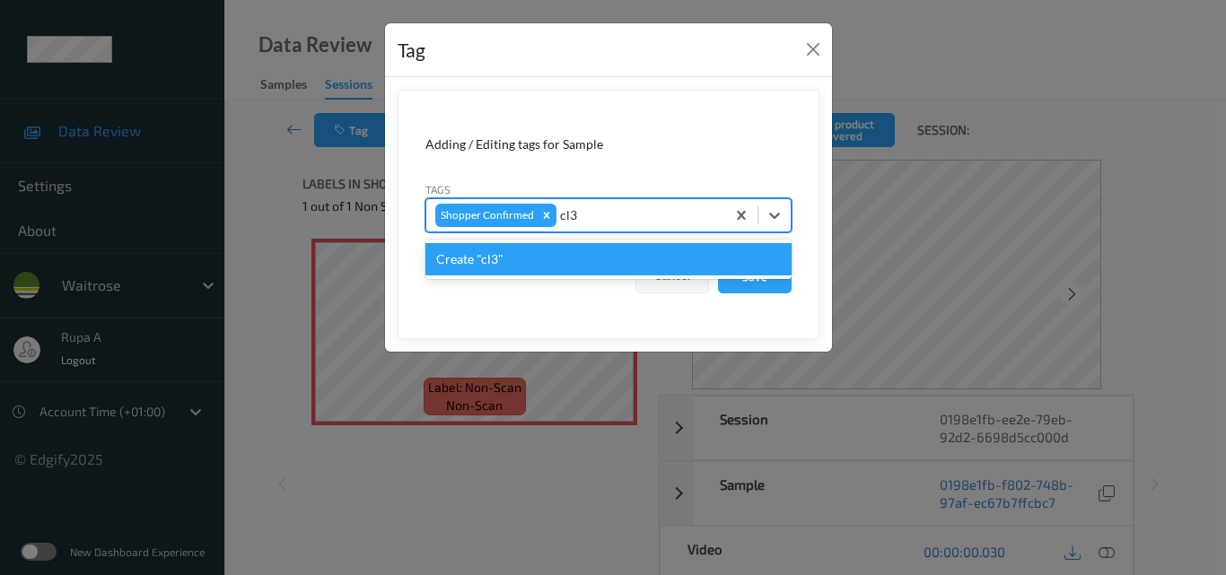
drag, startPoint x: 567, startPoint y: 214, endPoint x: 578, endPoint y: 217, distance: 11.3
click at [578, 217] on div "cl3" at bounding box center [638, 216] width 156 height 22
type input "c"
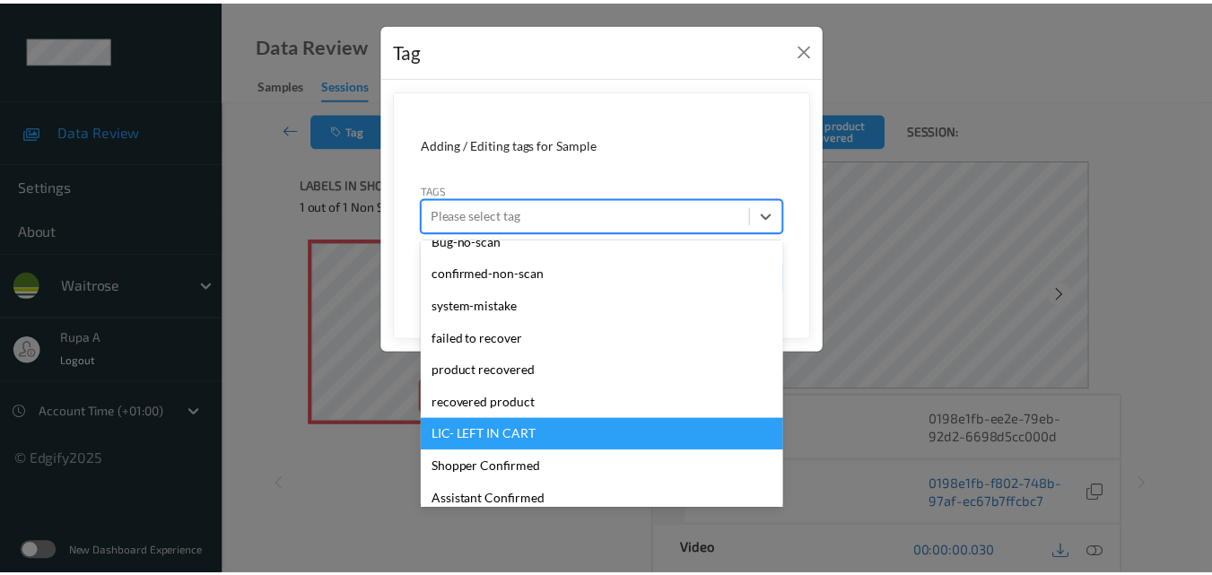
scroll to position [416, 0]
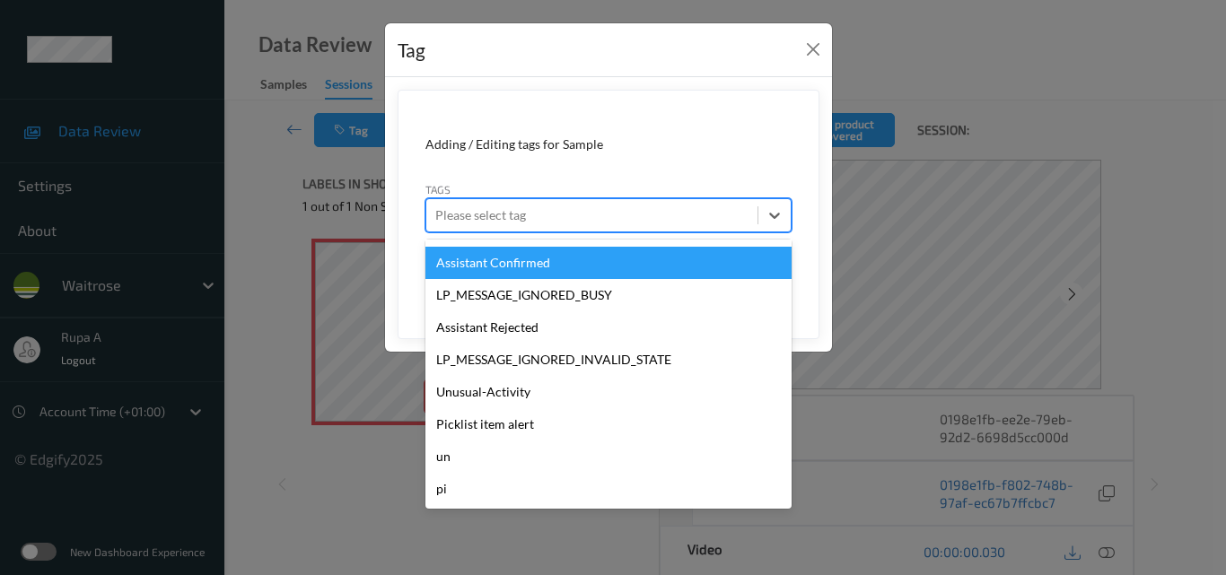
click at [782, 53] on div "Tag" at bounding box center [608, 50] width 447 height 55
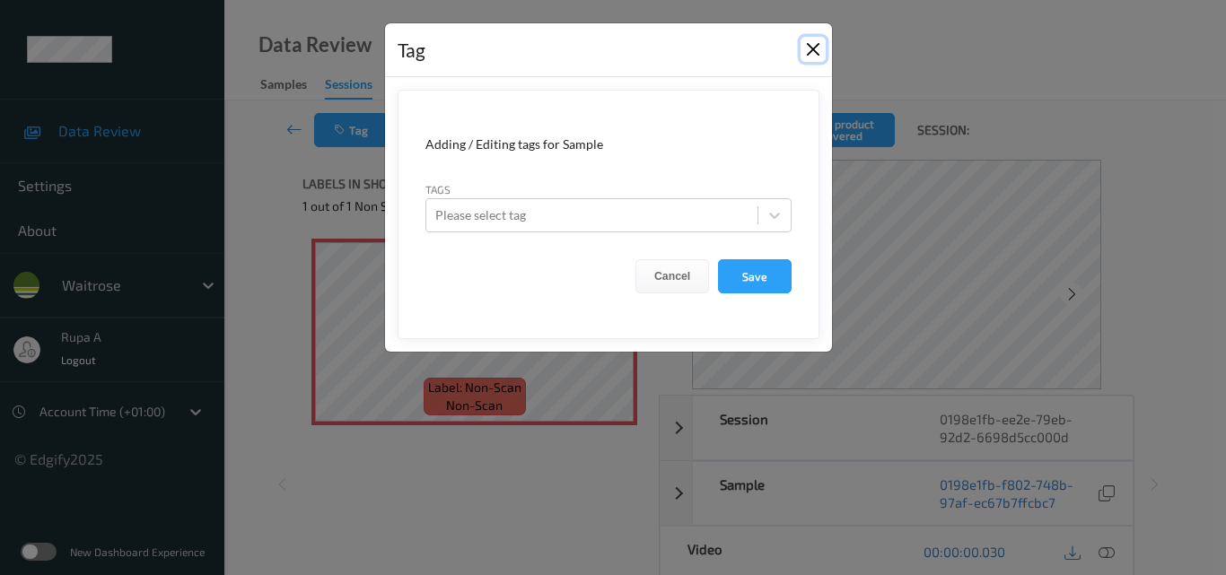
click at [816, 53] on button "Close" at bounding box center [812, 49] width 25 height 25
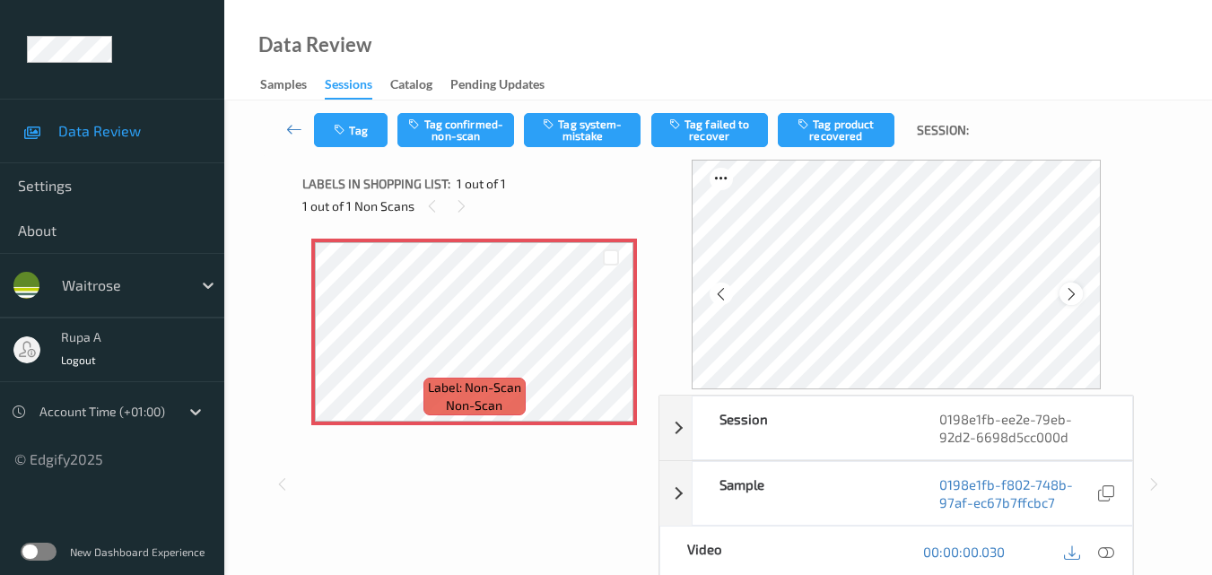
click at [1073, 299] on icon at bounding box center [1071, 294] width 15 height 16
click at [322, 127] on button "Tag" at bounding box center [351, 130] width 74 height 34
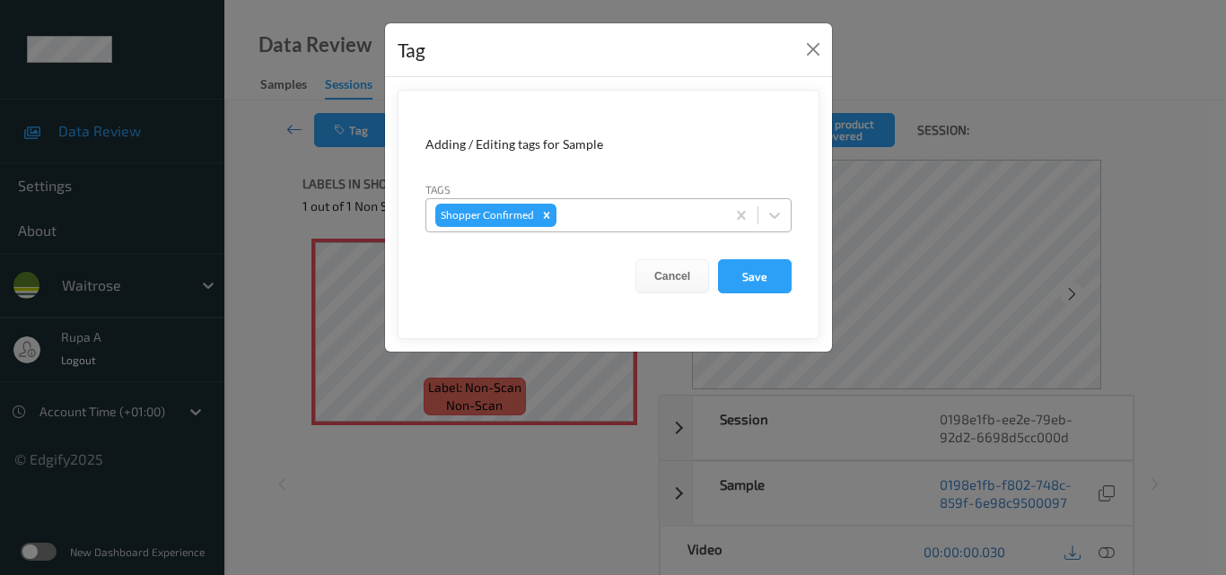
click at [582, 199] on div "Tags Shopper Confirmed" at bounding box center [608, 206] width 366 height 52
click at [582, 205] on div at bounding box center [638, 216] width 156 height 22
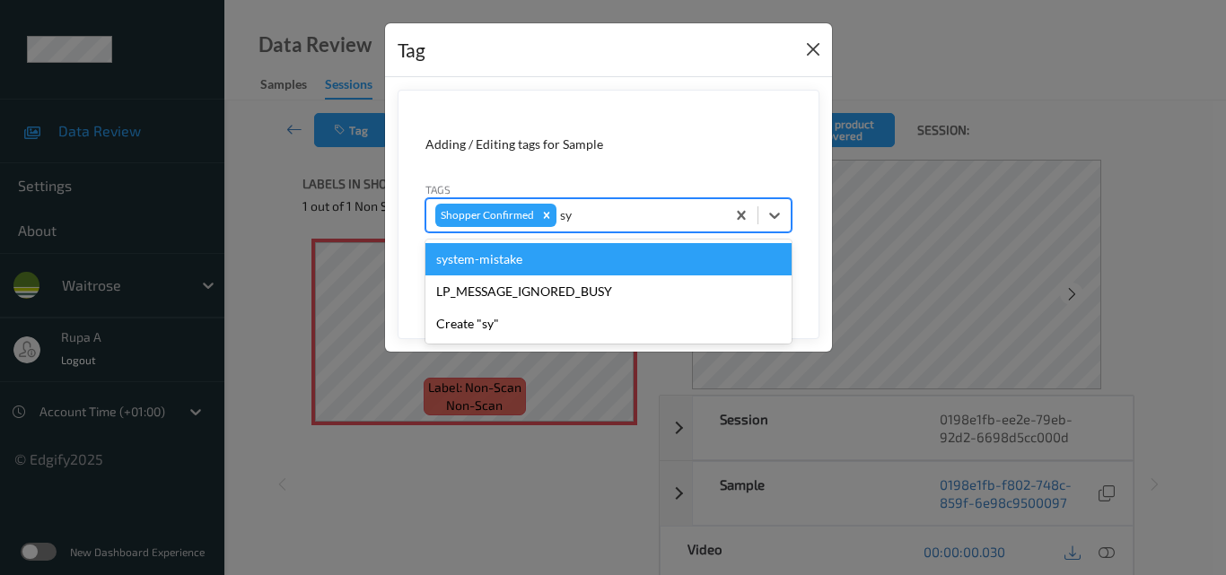
type input "sy"
click at [820, 47] on button "Close" at bounding box center [812, 49] width 25 height 25
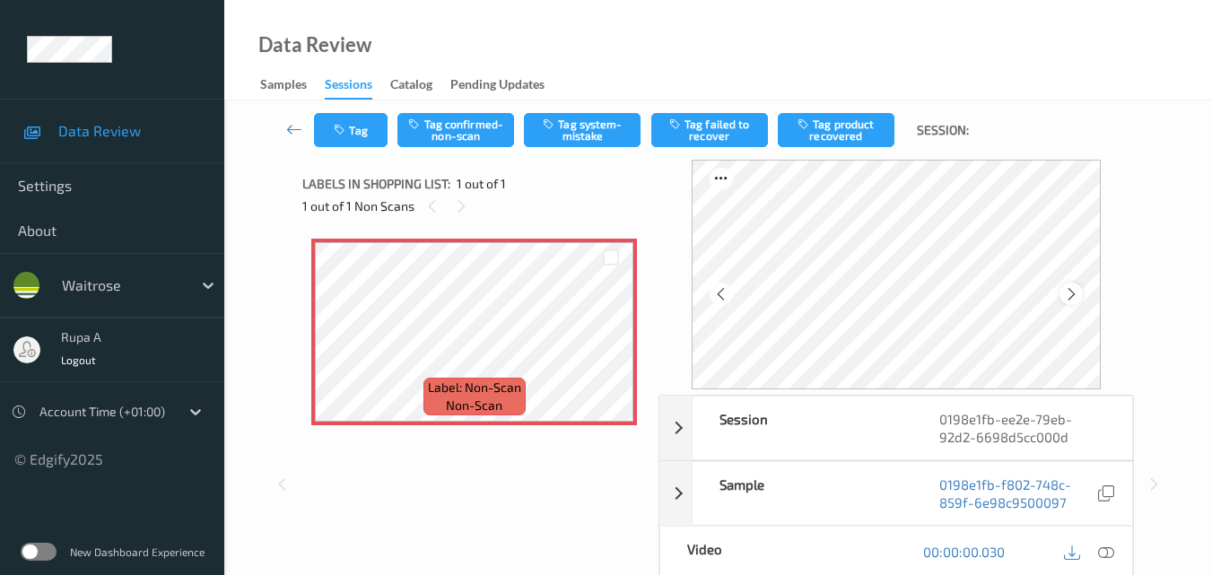
click at [1069, 296] on icon at bounding box center [1071, 294] width 15 height 16
click at [591, 204] on div "1 out of 1 Non Scans" at bounding box center [474, 206] width 344 height 22
click at [333, 127] on button "Tag" at bounding box center [351, 130] width 74 height 34
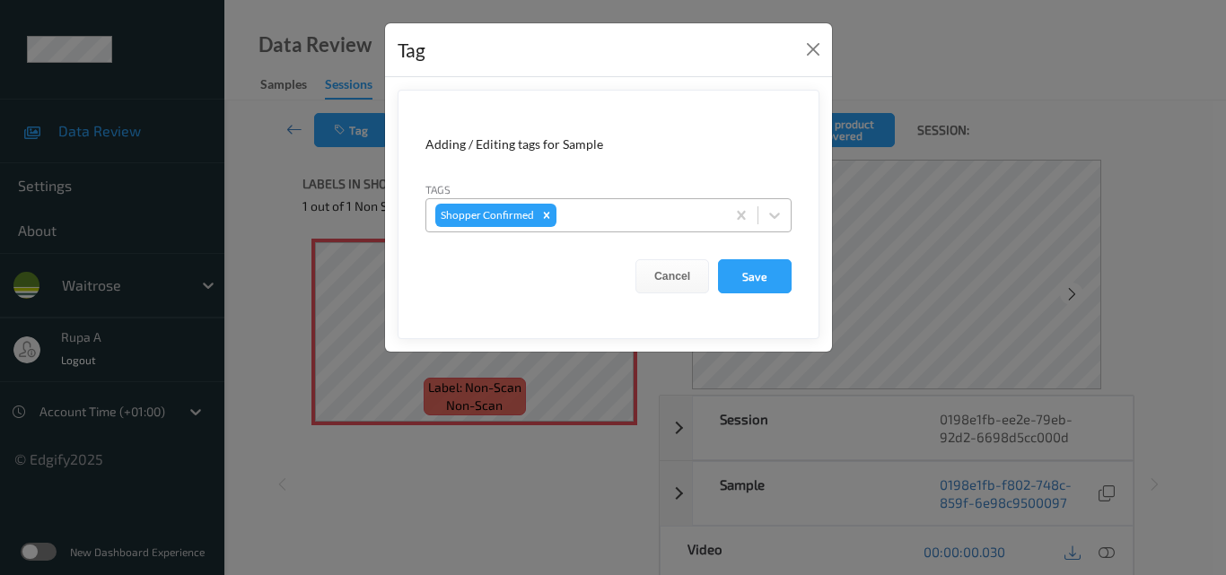
click at [616, 219] on div at bounding box center [638, 216] width 156 height 22
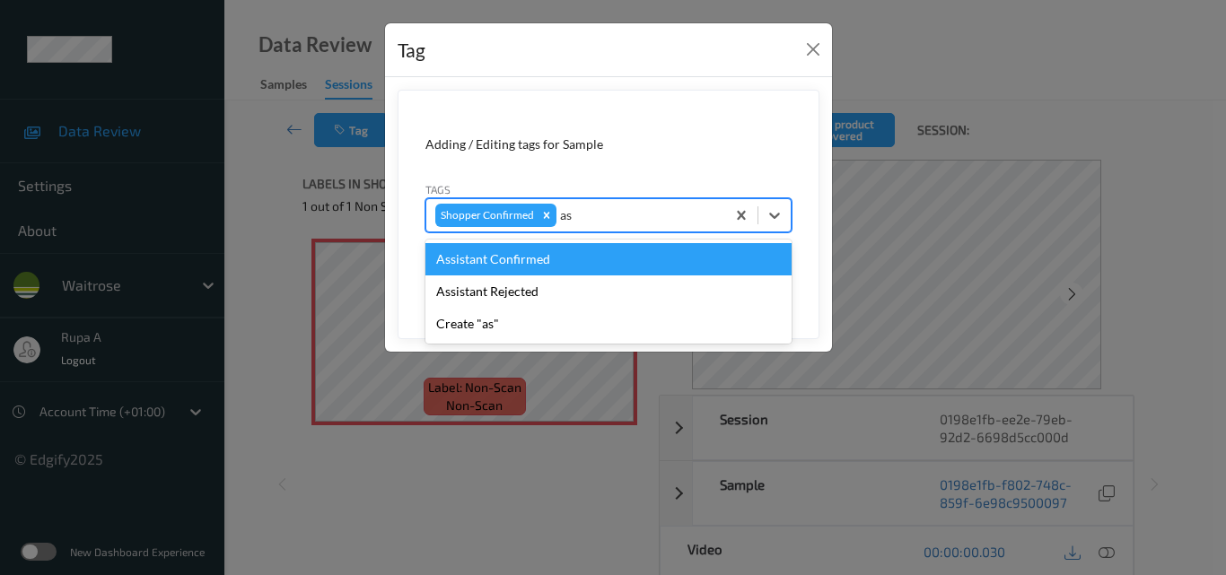
type input "as"
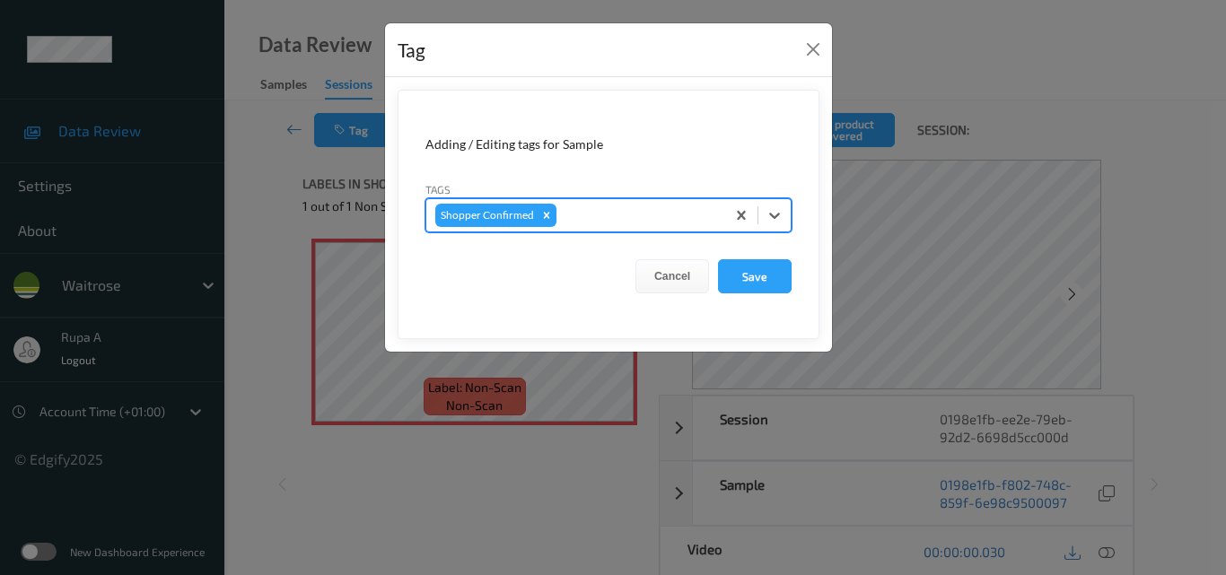
paste input "Assitance Clean the Meachine"
type input "Assitance Clean the Meachine"
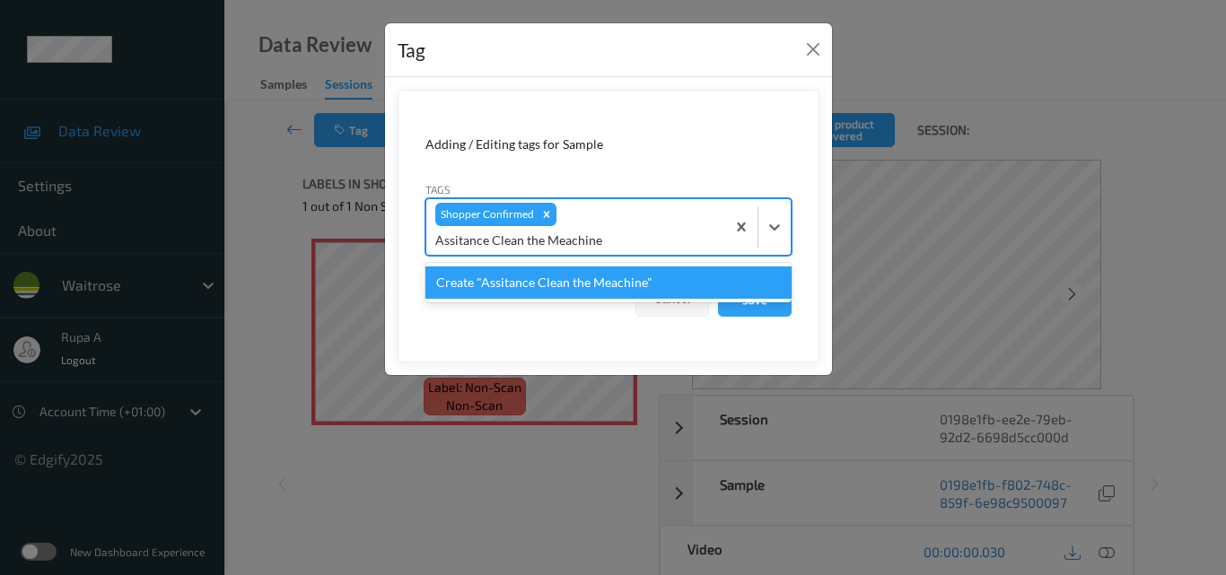
click at [580, 291] on div "Create "Assitance Clean the Meachine"" at bounding box center [608, 282] width 366 height 32
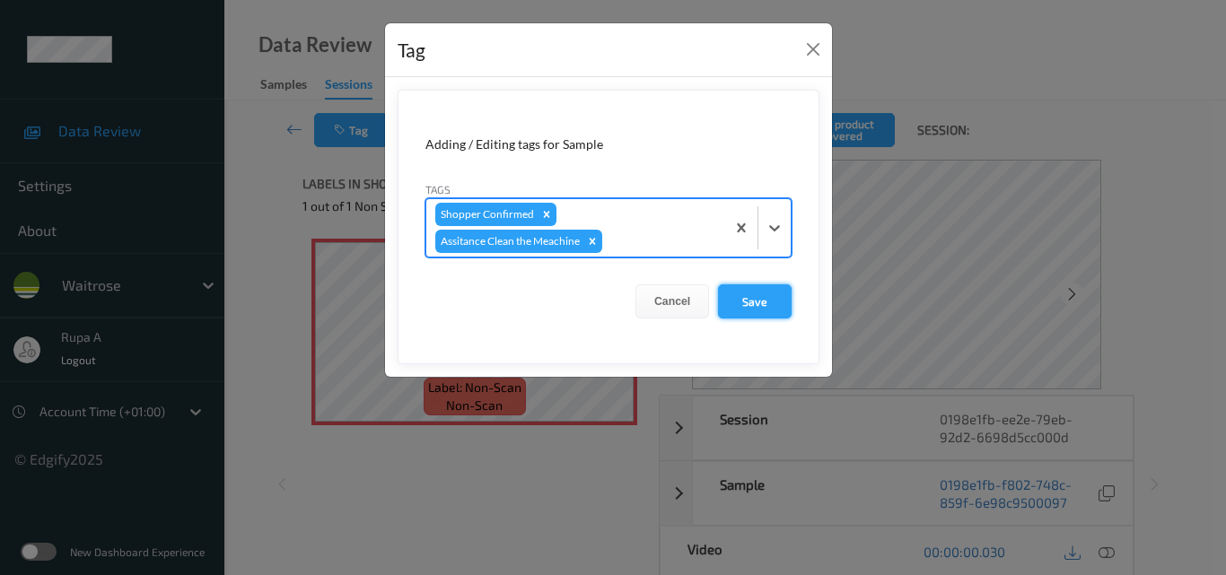
click at [768, 307] on button "Save" at bounding box center [755, 301] width 74 height 34
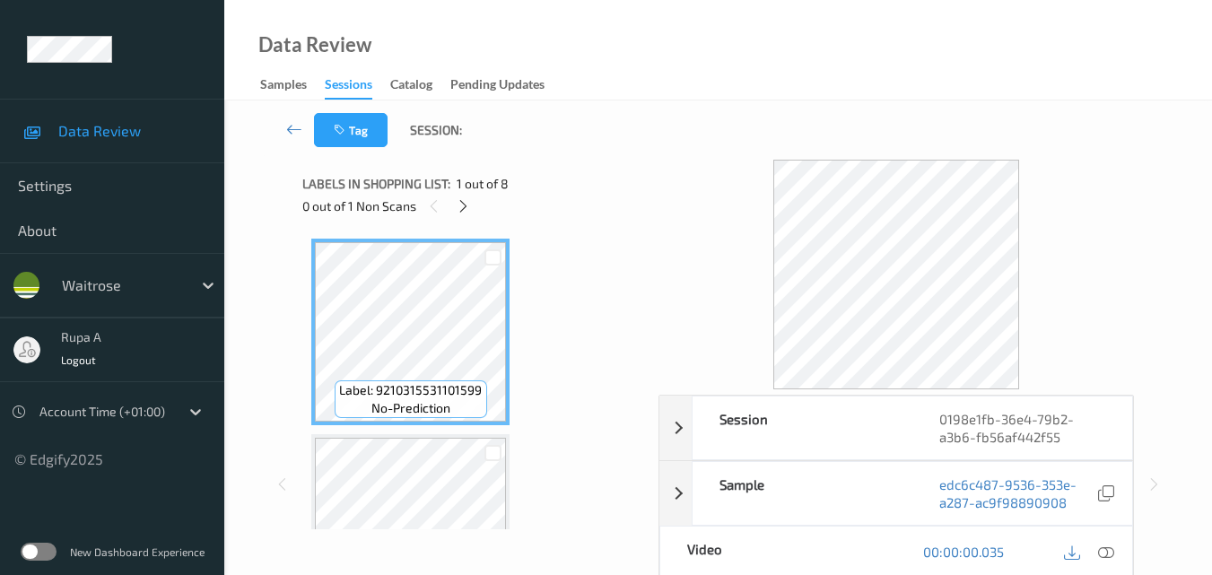
click at [534, 201] on div "0 out of 1 Non Scans" at bounding box center [474, 206] width 344 height 22
click at [456, 210] on icon at bounding box center [463, 206] width 15 height 16
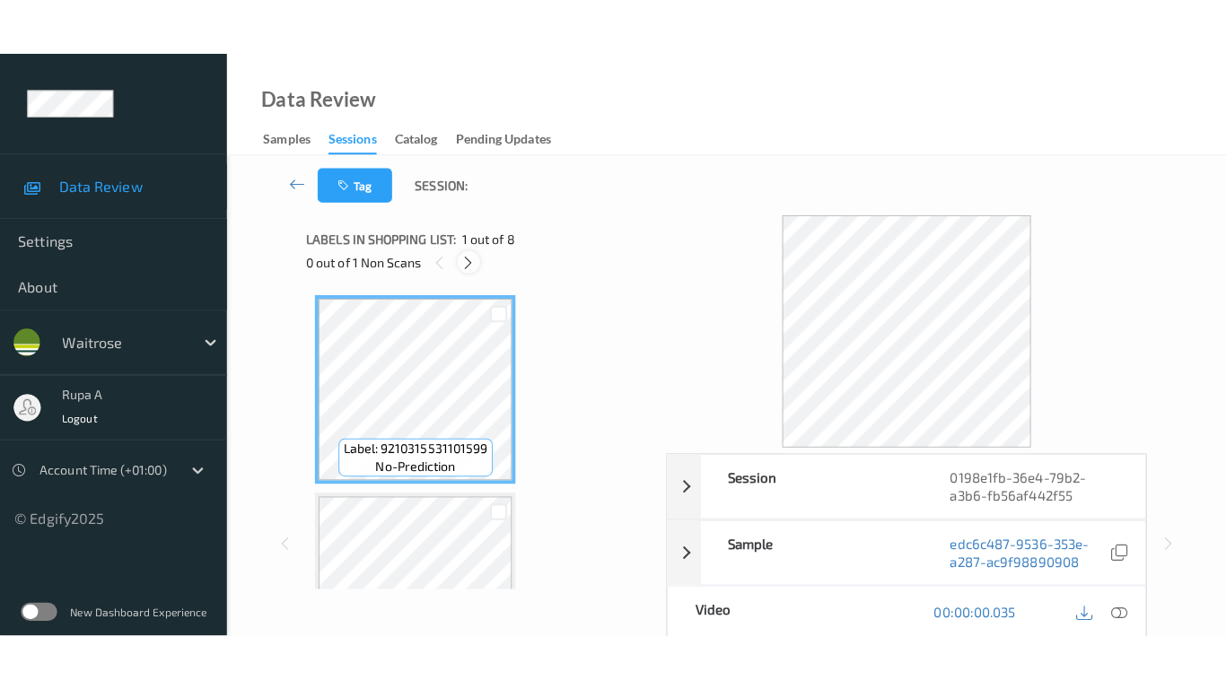
scroll to position [1182, 0]
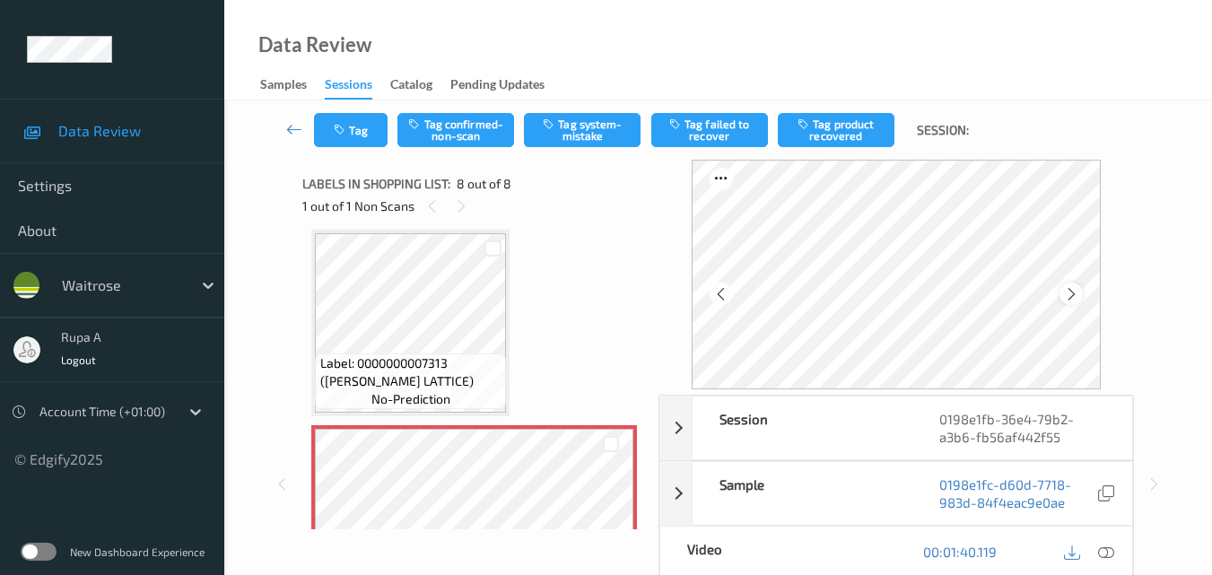
click at [1068, 294] on icon at bounding box center [1071, 294] width 15 height 16
click at [1104, 552] on icon at bounding box center [1106, 552] width 16 height 16
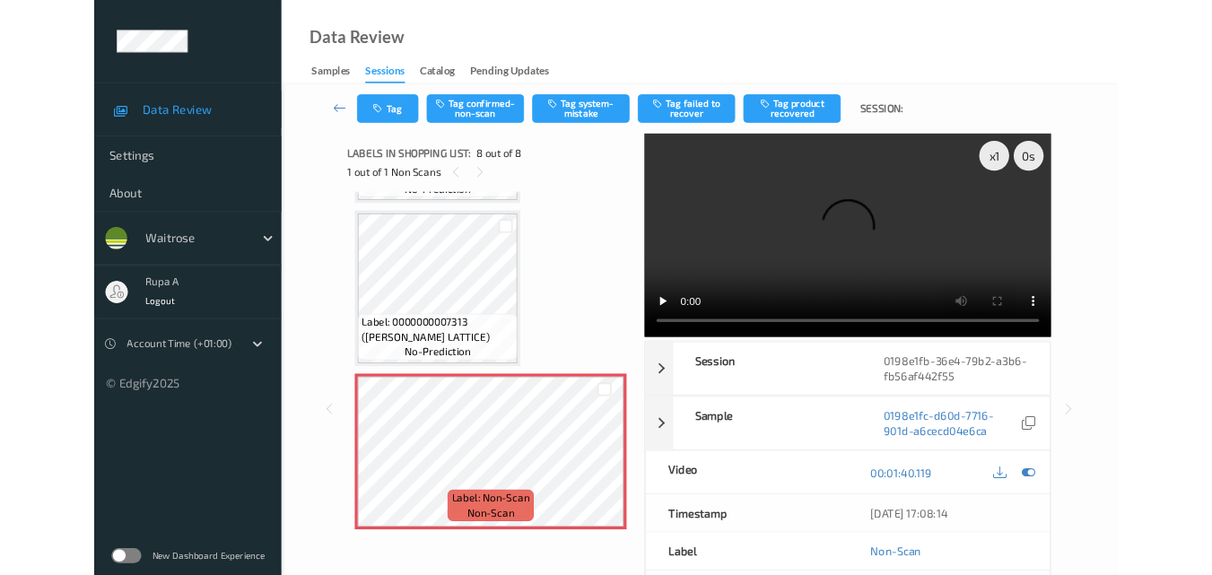
scroll to position [1160, 0]
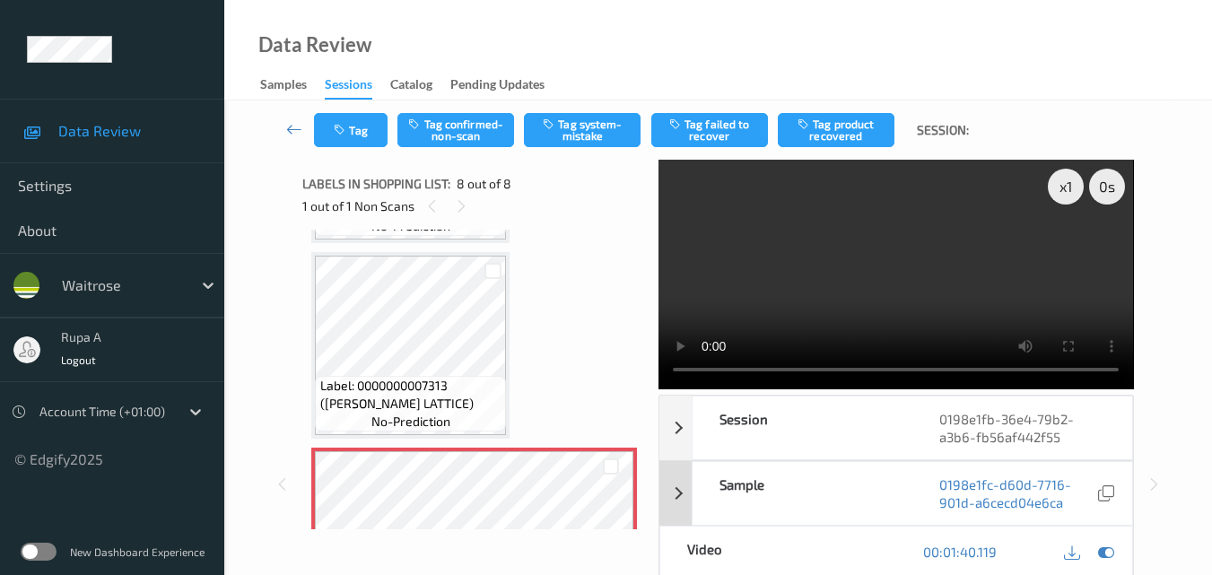
drag, startPoint x: 1114, startPoint y: 549, endPoint x: 1058, endPoint y: 514, distance: 66.5
click at [1112, 550] on icon at bounding box center [1106, 552] width 16 height 16
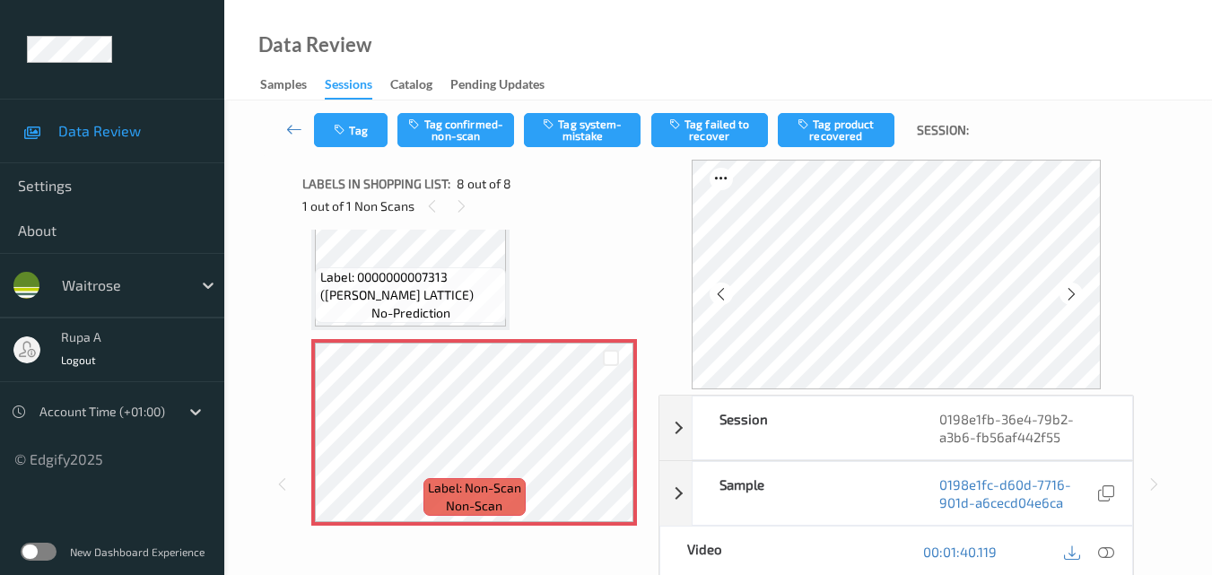
scroll to position [1274, 0]
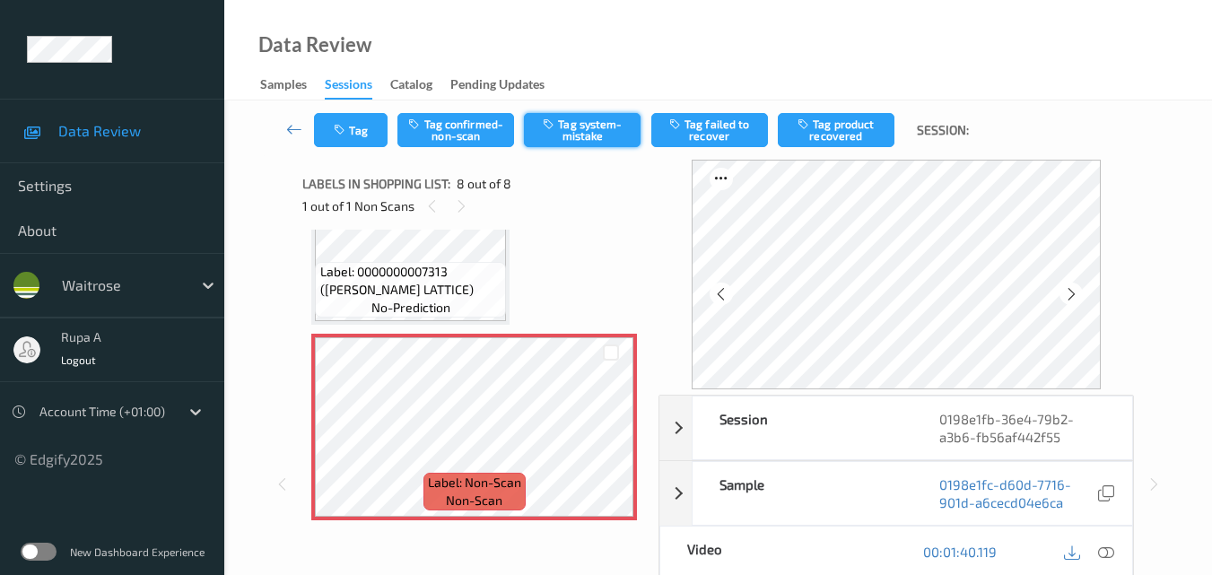
click at [601, 136] on button "Tag system-mistake" at bounding box center [582, 130] width 117 height 34
click at [360, 152] on div "Tag Tag confirmed-non-scan Untag system-mistake Tag failed to recover Tag produ…" at bounding box center [718, 129] width 914 height 59
click at [363, 142] on button "Tag" at bounding box center [351, 130] width 74 height 34
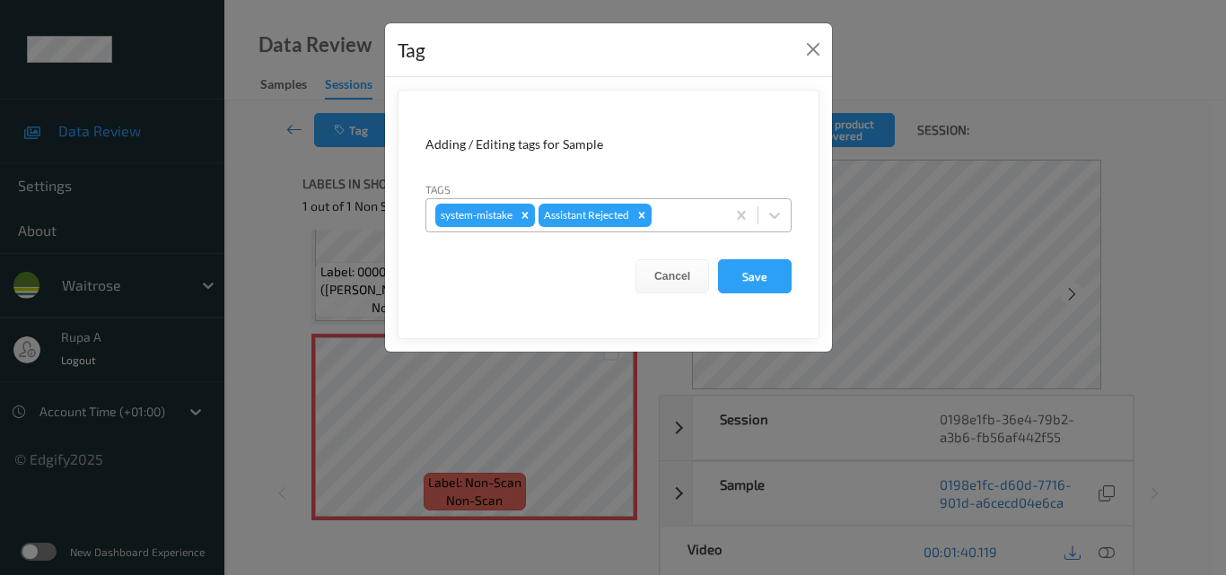
click at [687, 220] on div at bounding box center [685, 216] width 61 height 22
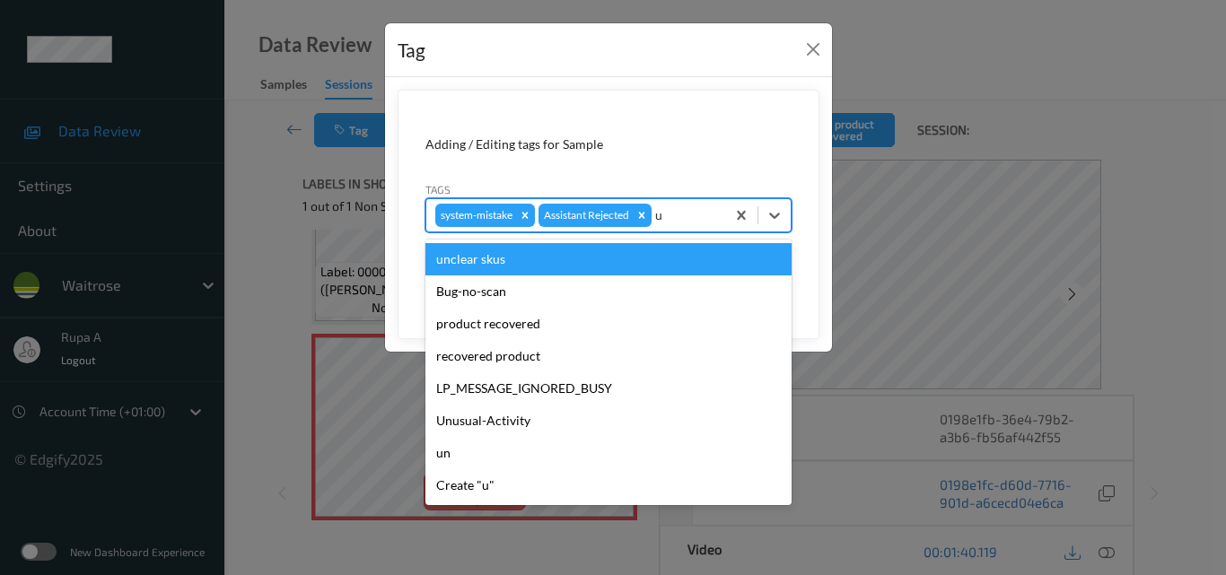
type input "un"
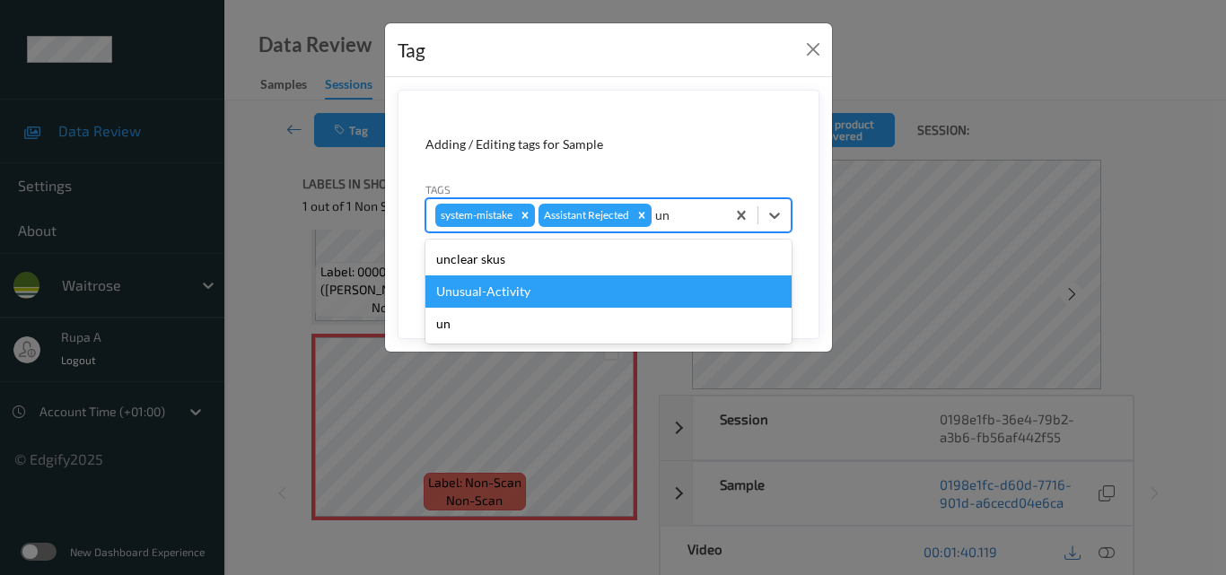
click at [567, 296] on div "Unusual-Activity" at bounding box center [608, 291] width 366 height 32
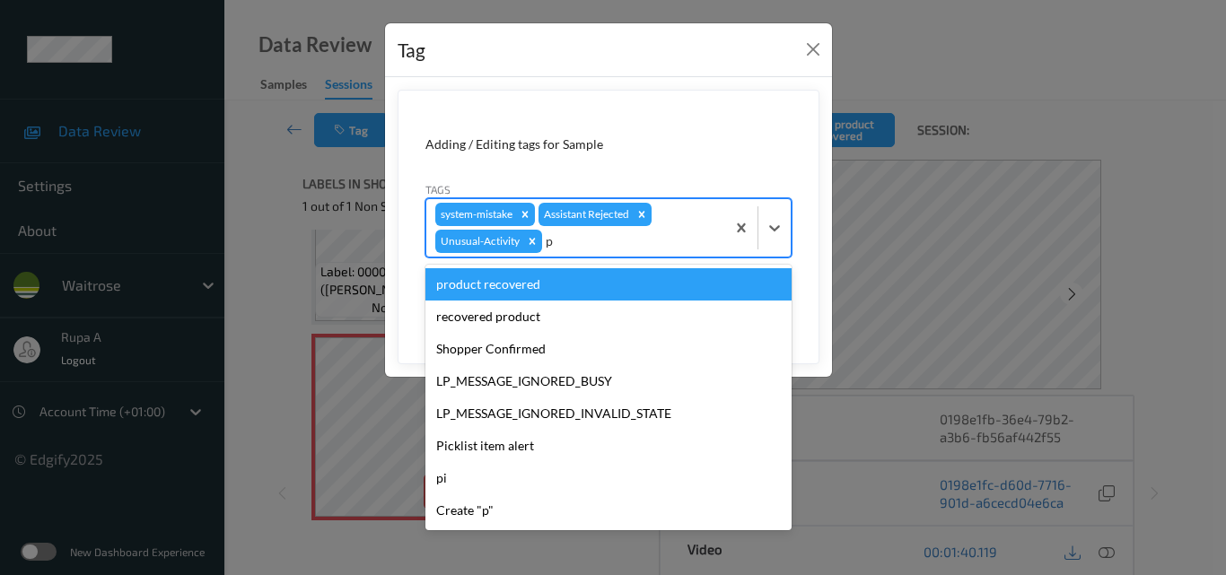
type input "pi"
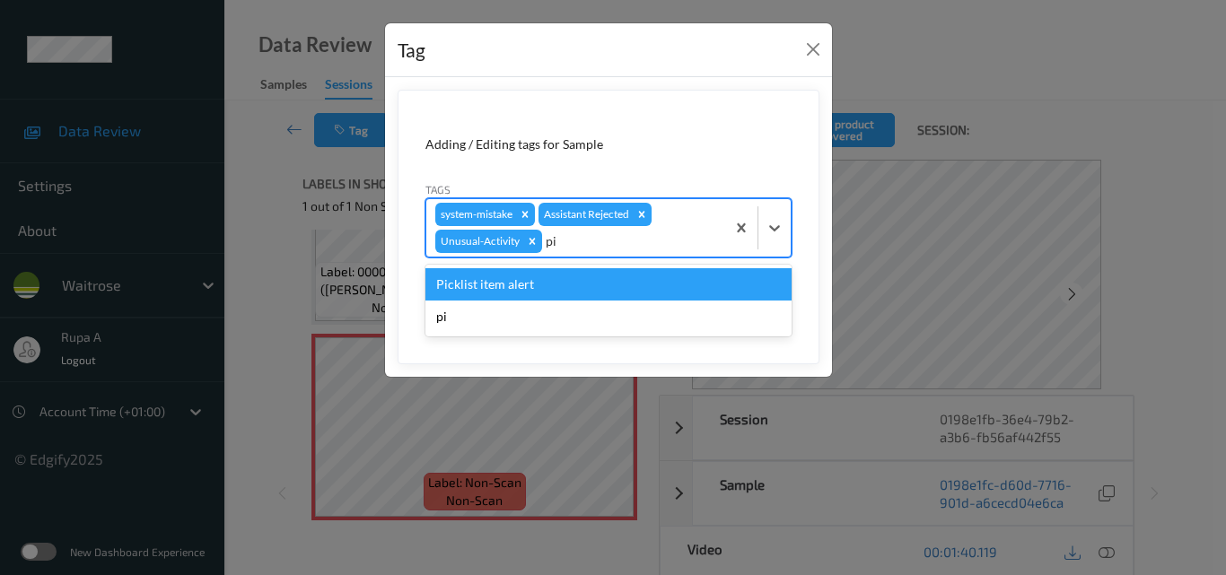
click at [576, 286] on div "Picklist item alert" at bounding box center [608, 284] width 366 height 32
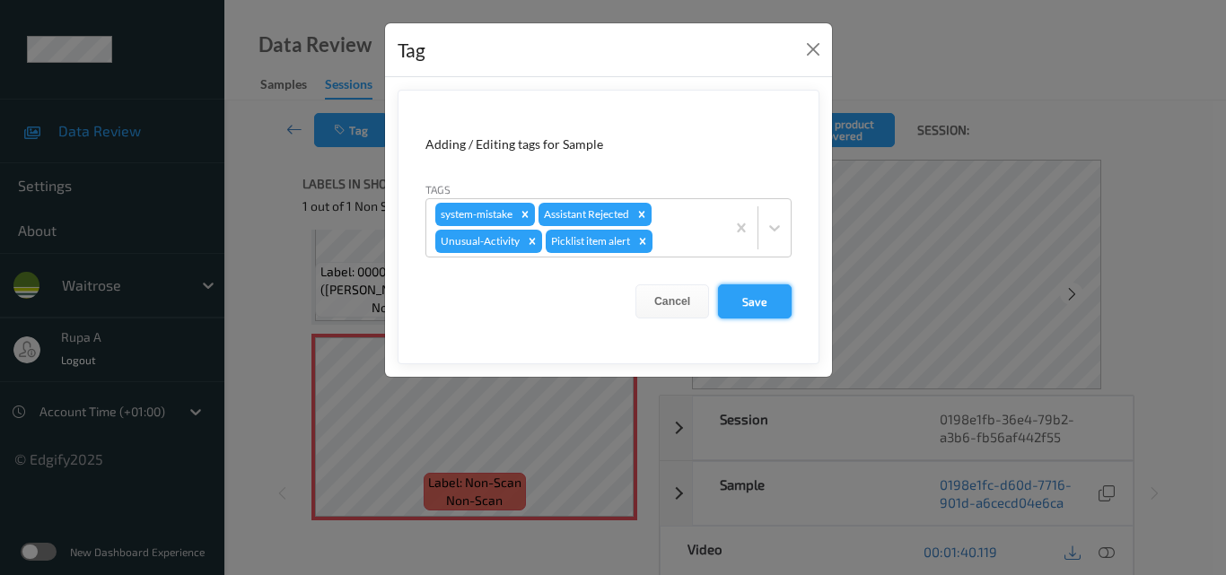
click at [743, 291] on button "Save" at bounding box center [755, 301] width 74 height 34
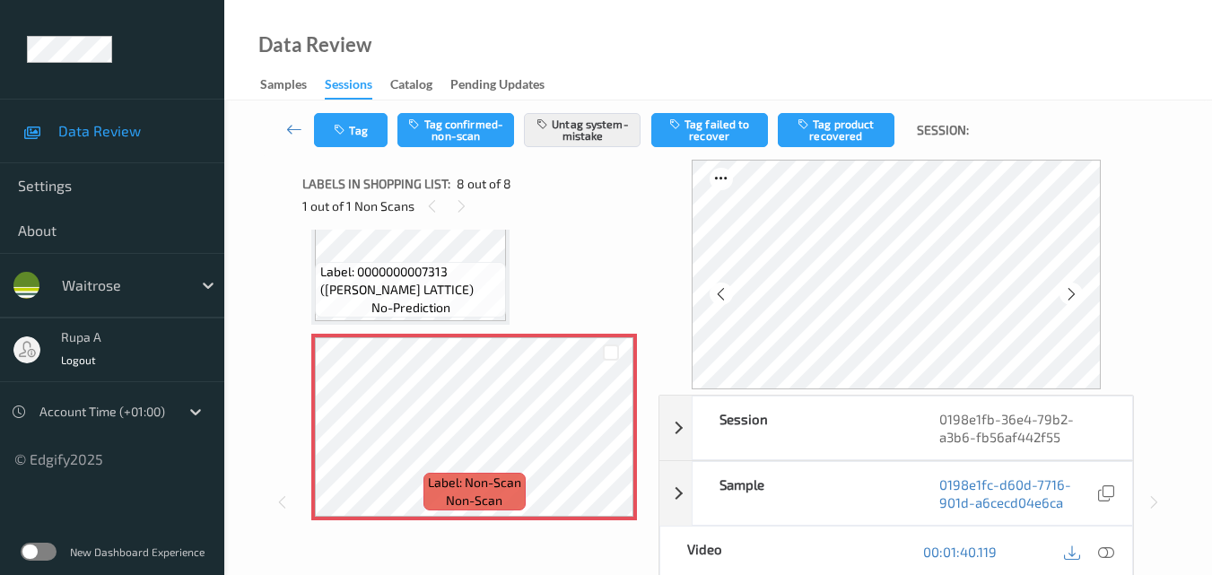
click at [364, 125] on button "Tag" at bounding box center [351, 130] width 74 height 34
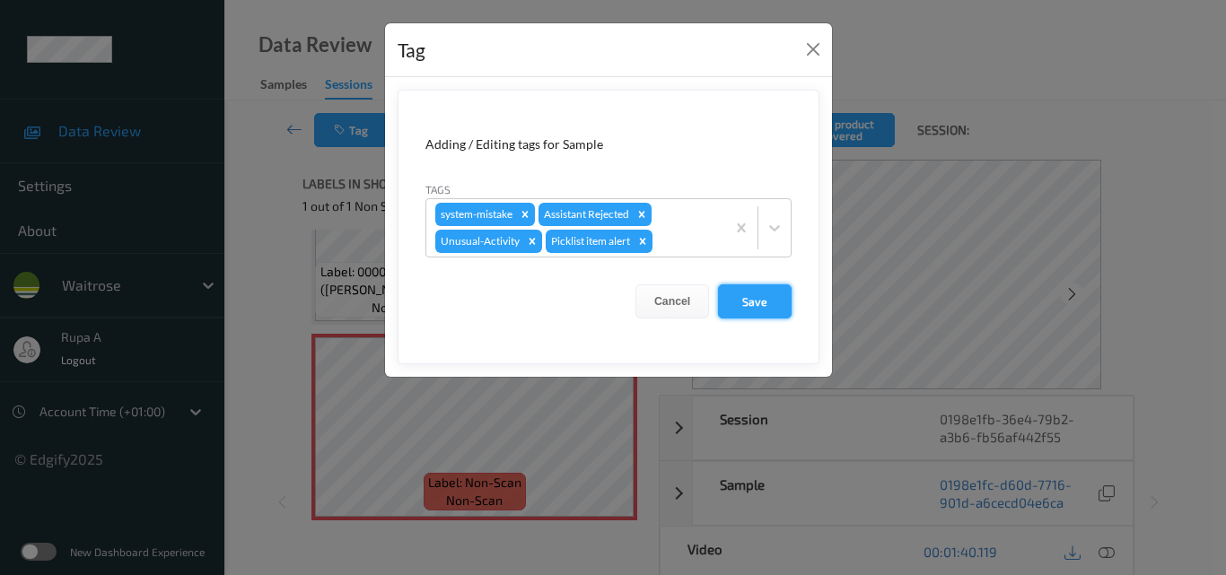
click at [759, 299] on button "Save" at bounding box center [755, 301] width 74 height 34
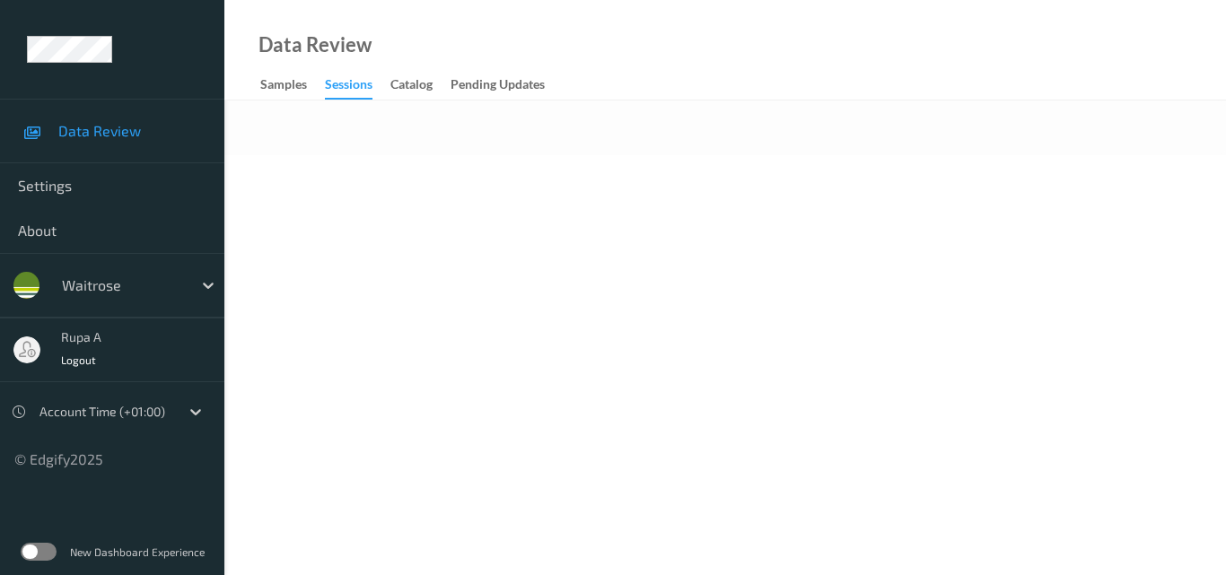
click at [588, 235] on body "Data Review Settings About waitrose rupa a Logout Account Time (+01:00) © Edgif…" at bounding box center [613, 287] width 1226 height 575
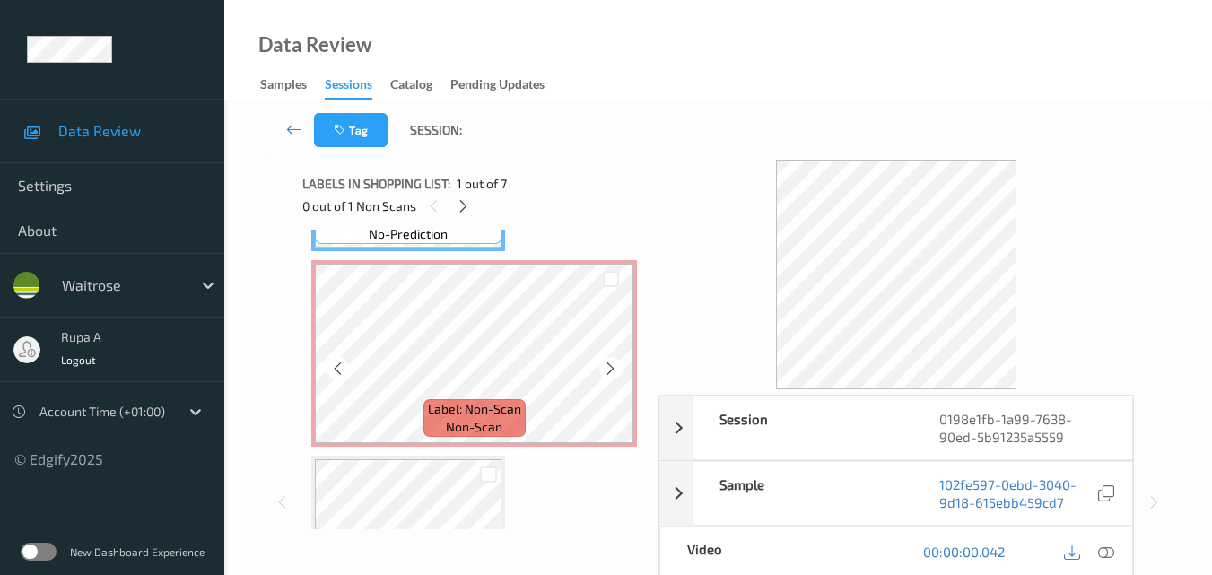
scroll to position [179, 0]
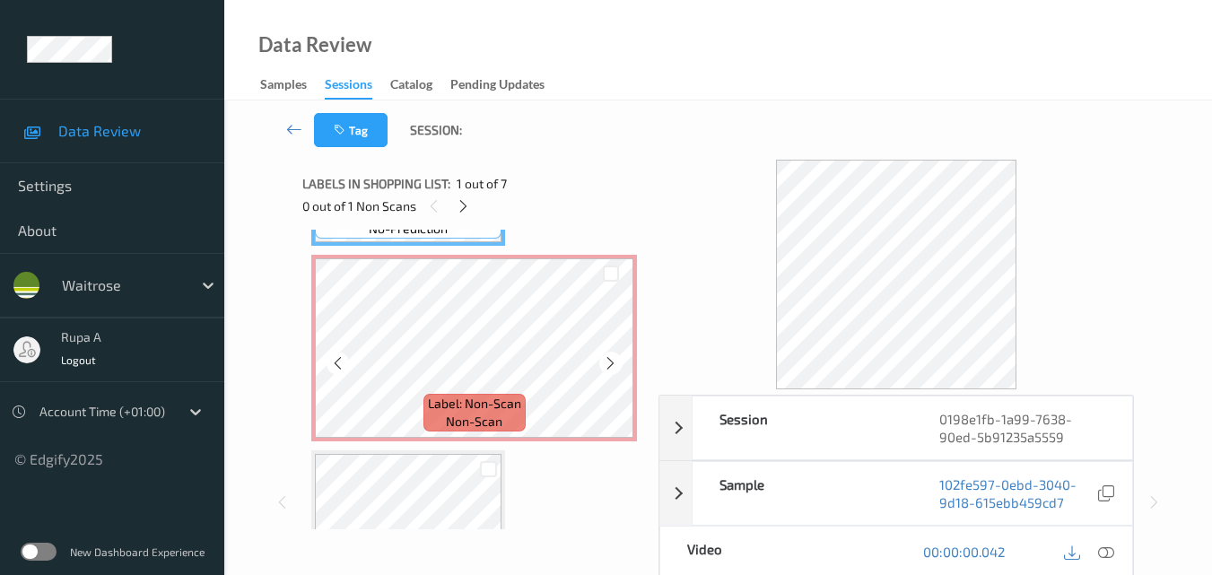
click at [545, 441] on div "Label: Non-Scan non-scan" at bounding box center [474, 348] width 326 height 187
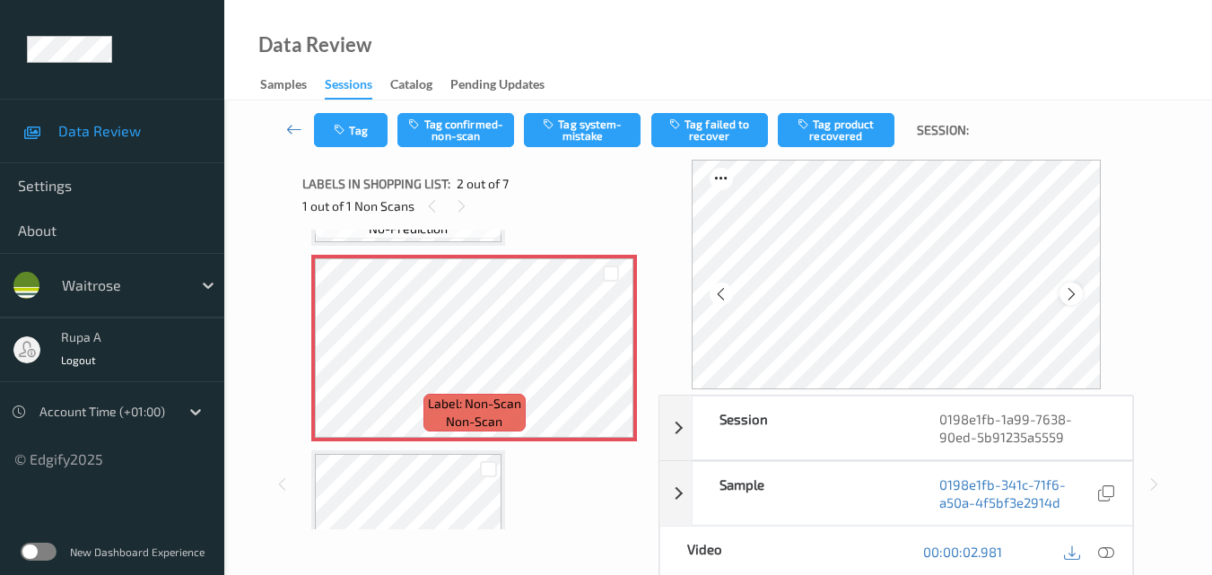
click at [1073, 292] on icon at bounding box center [1071, 294] width 15 height 16
click at [1109, 554] on icon at bounding box center [1106, 552] width 16 height 16
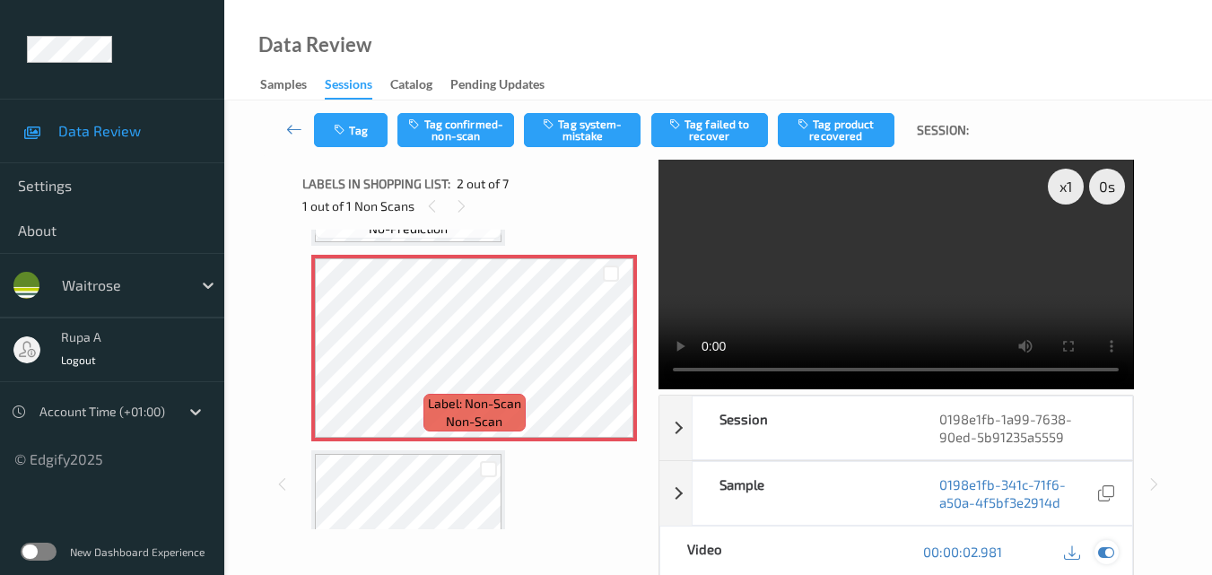
click at [1111, 559] on icon at bounding box center [1106, 552] width 16 height 16
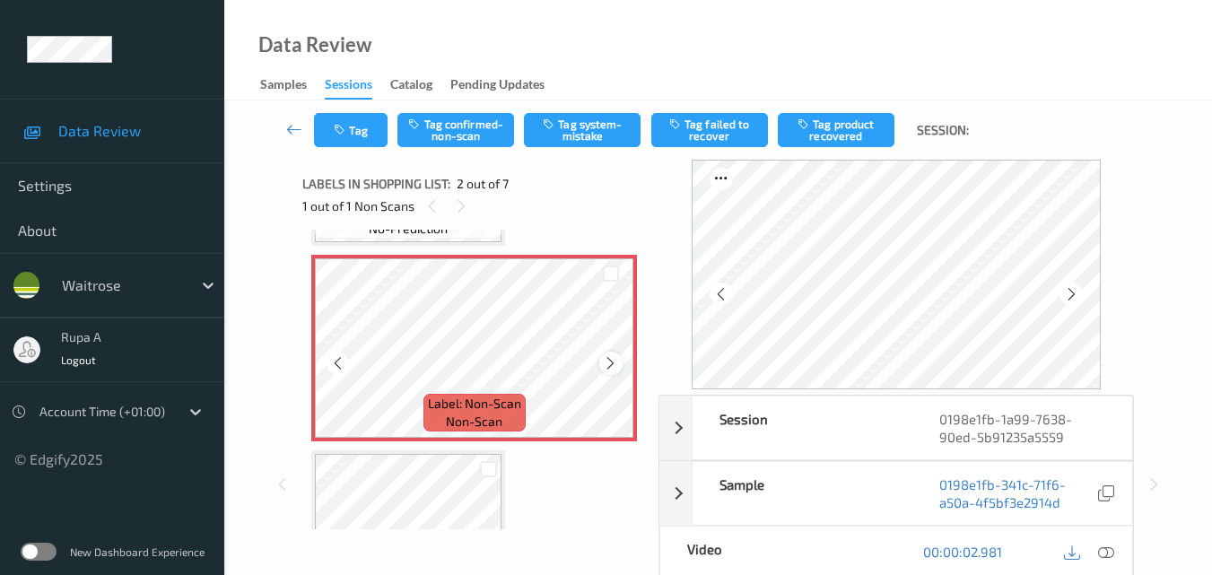
click at [615, 358] on icon at bounding box center [610, 363] width 15 height 16
click at [1076, 293] on icon at bounding box center [1071, 294] width 15 height 16
click at [566, 136] on button "Tag system-mistake" at bounding box center [582, 130] width 117 height 34
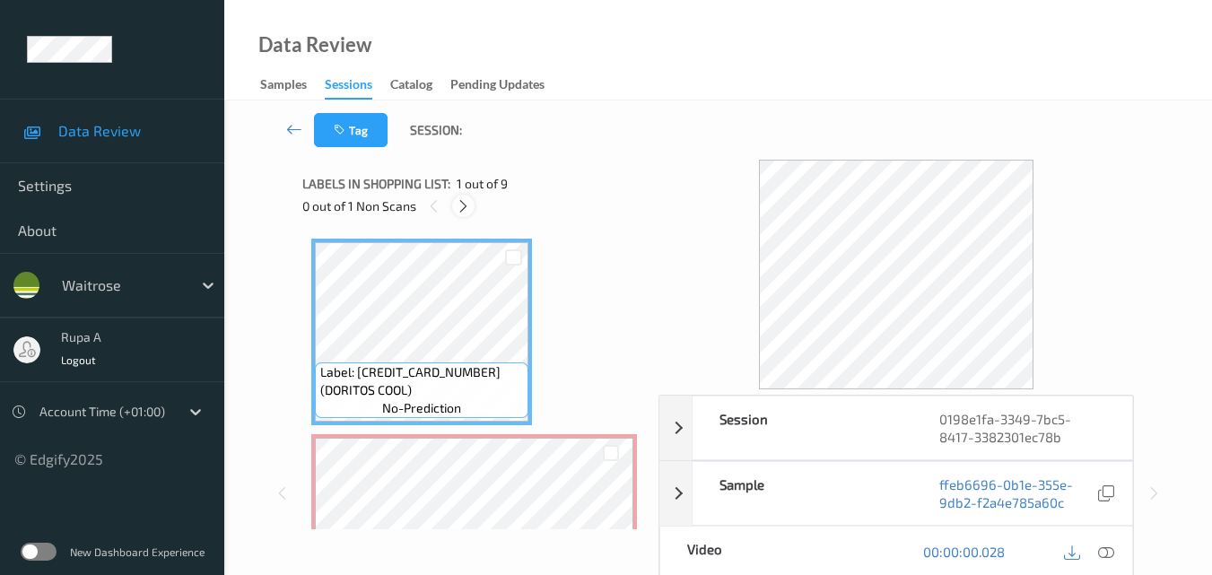
click at [465, 215] on div at bounding box center [463, 206] width 22 height 22
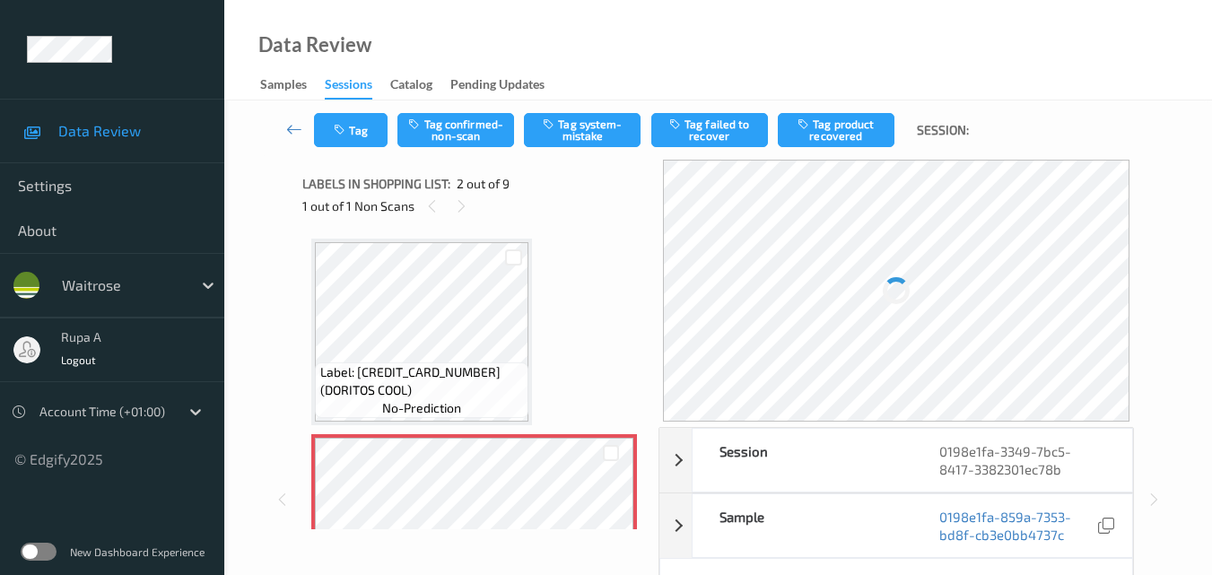
scroll to position [9, 0]
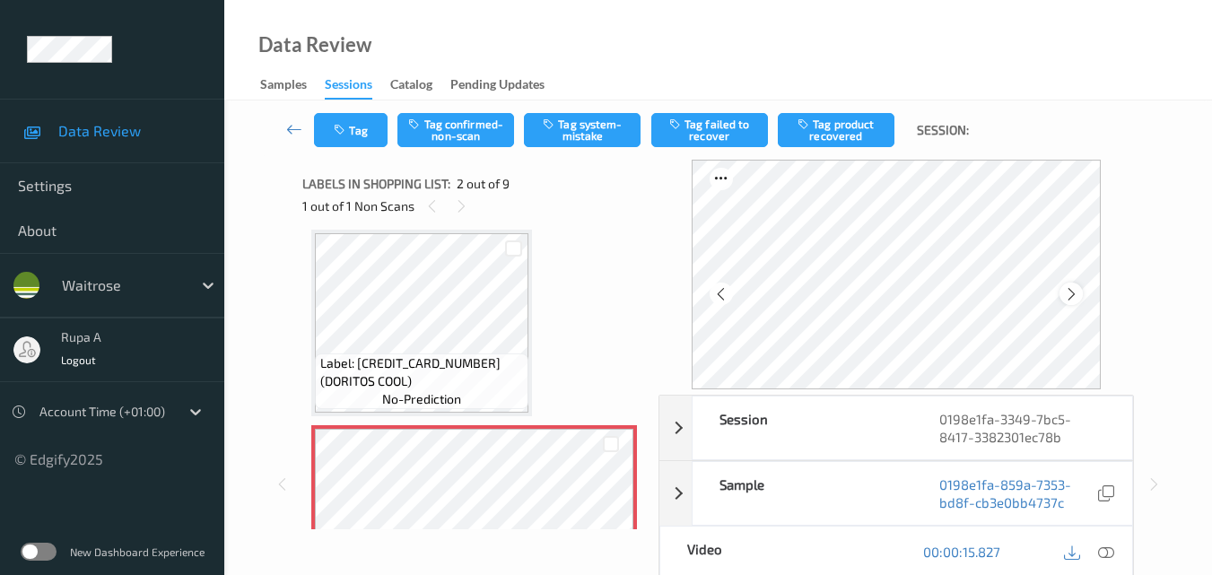
click at [1073, 296] on icon at bounding box center [1071, 294] width 15 height 16
click at [1077, 294] on icon at bounding box center [1071, 294] width 15 height 16
click at [1105, 562] on div at bounding box center [1107, 552] width 24 height 24
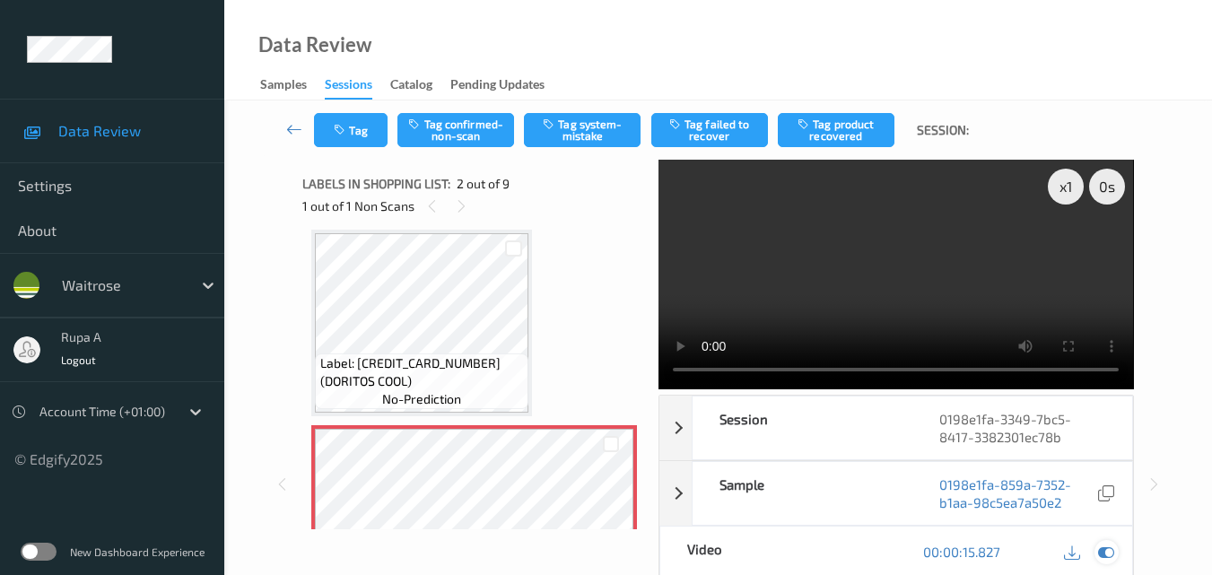
click at [1111, 557] on icon at bounding box center [1106, 552] width 16 height 16
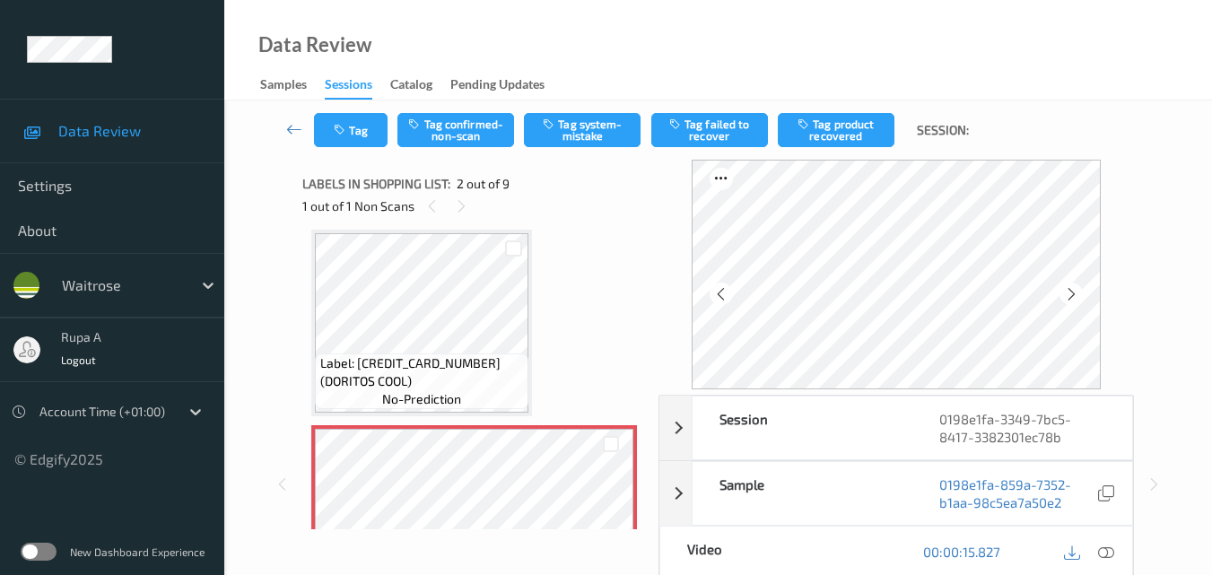
click at [1104, 547] on icon at bounding box center [1106, 552] width 16 height 16
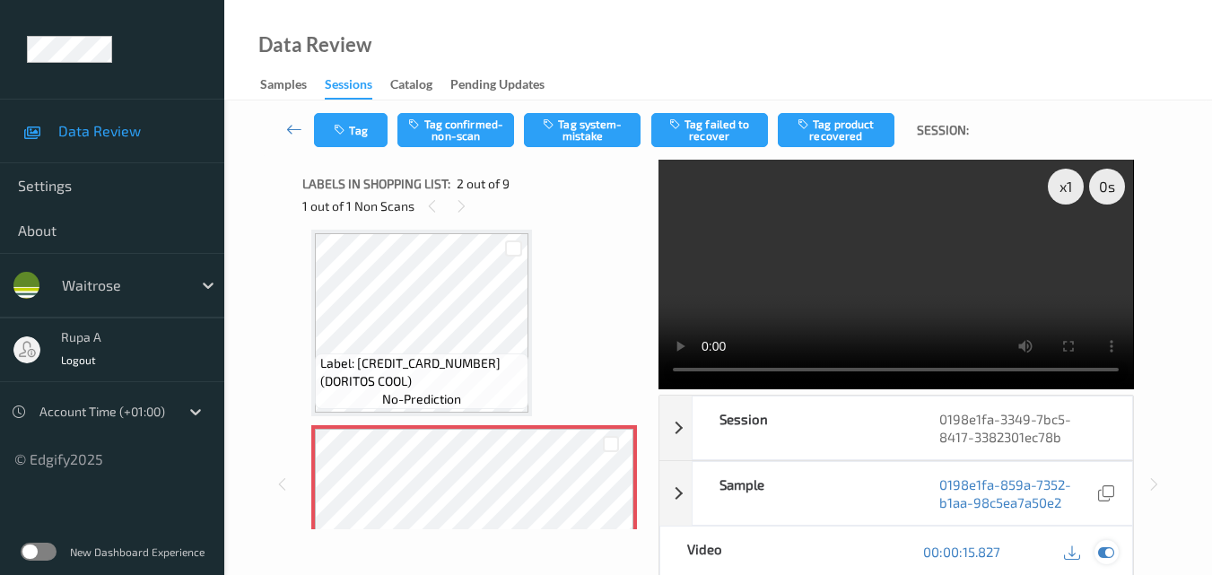
click at [1107, 553] on icon at bounding box center [1106, 552] width 16 height 16
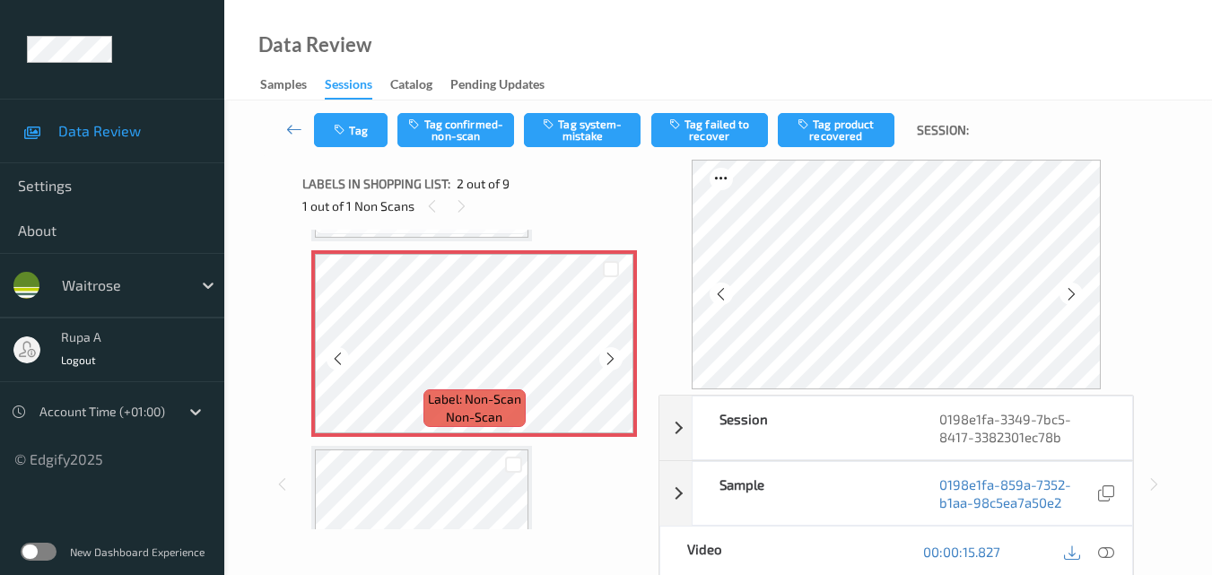
scroll to position [188, 0]
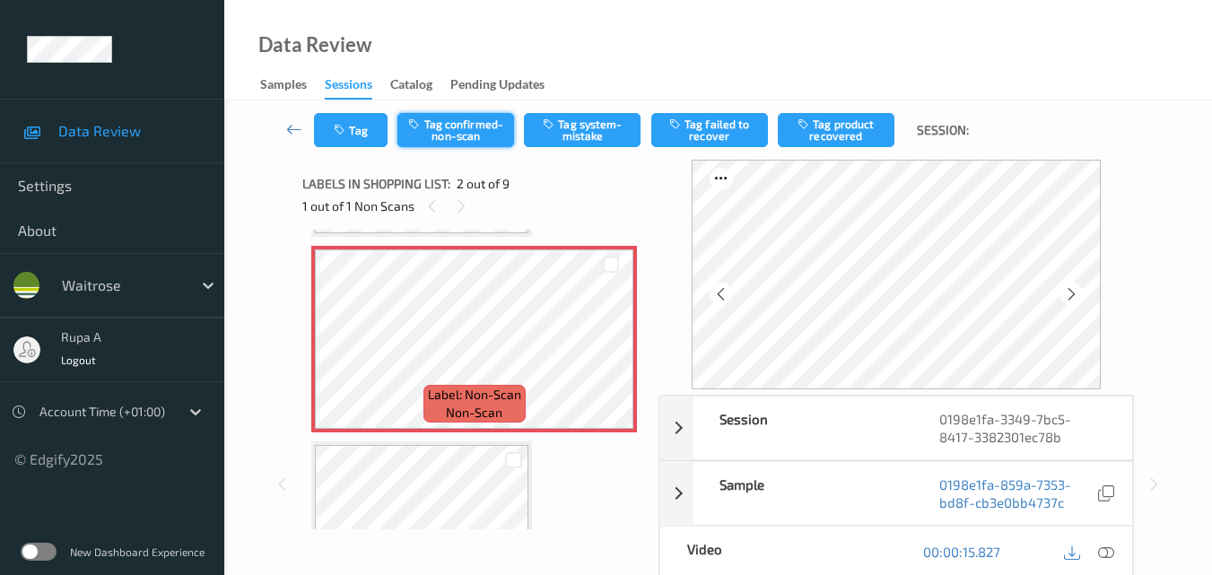
click at [448, 131] on button "Tag confirmed-non-scan" at bounding box center [455, 130] width 117 height 34
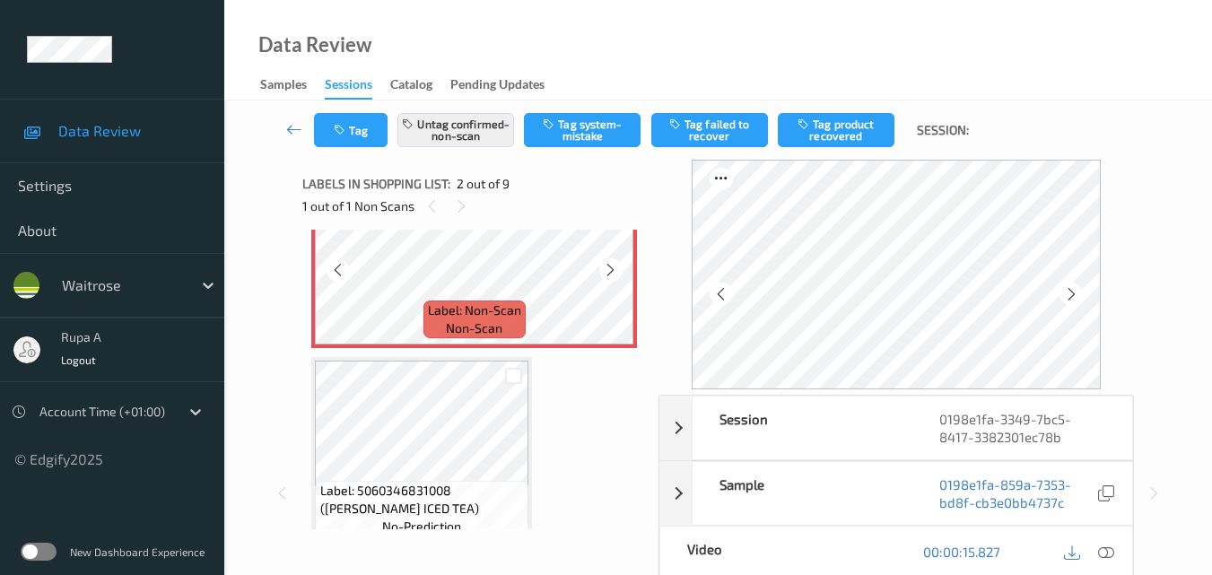
scroll to position [278, 0]
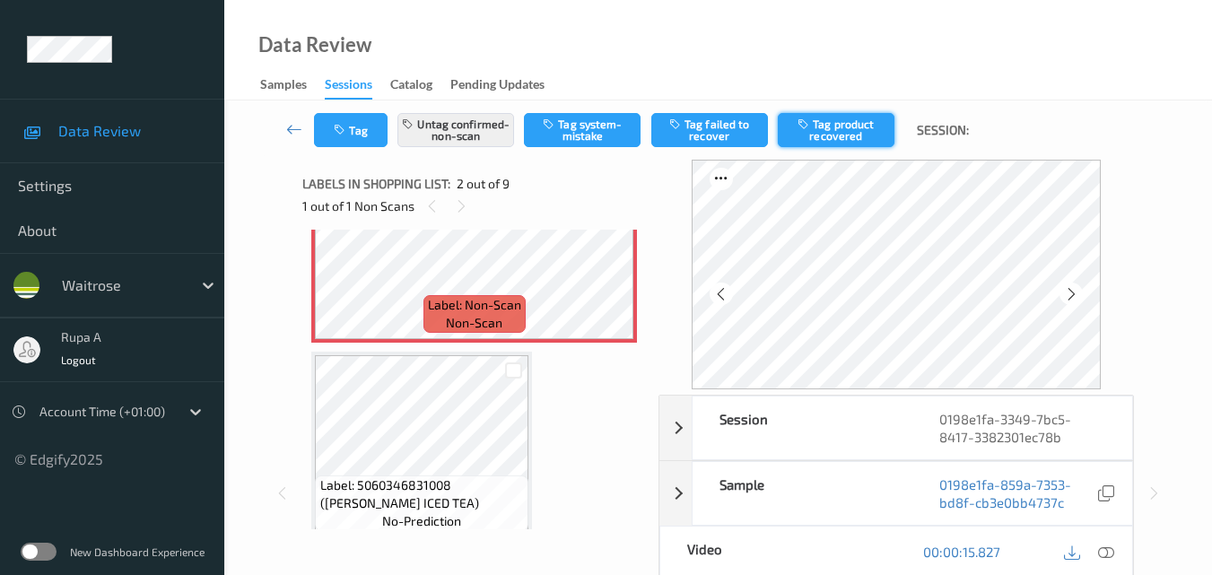
click at [817, 132] on button "Tag product recovered" at bounding box center [836, 130] width 117 height 34
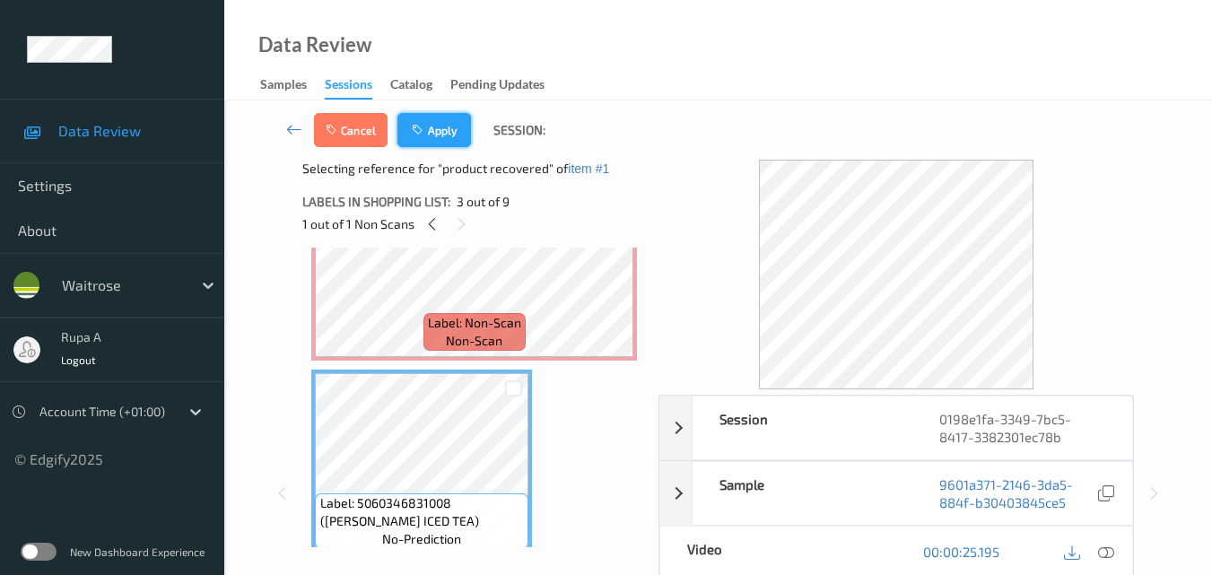
click at [459, 140] on button "Apply" at bounding box center [434, 130] width 74 height 34
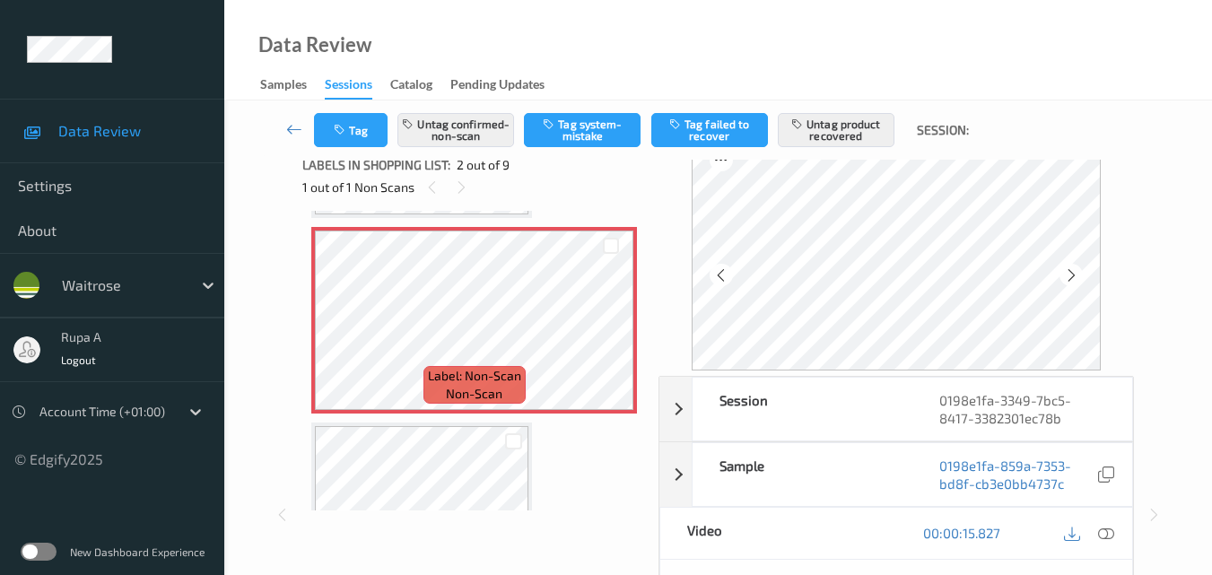
scroll to position [0, 0]
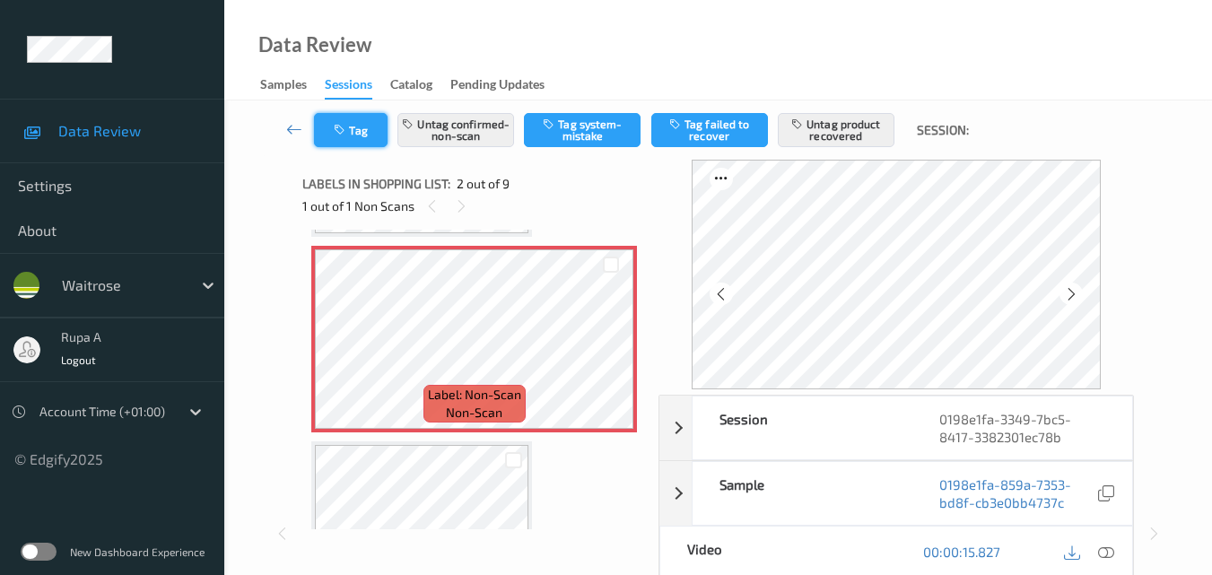
click at [319, 140] on button "Tag" at bounding box center [351, 130] width 74 height 34
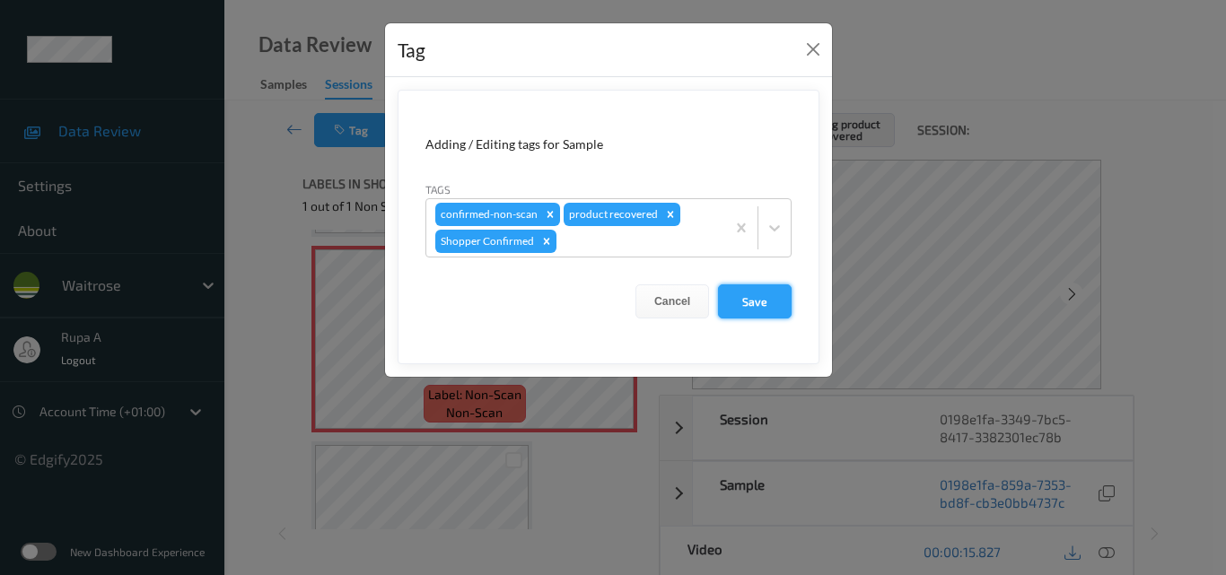
click at [738, 312] on button "Save" at bounding box center [755, 301] width 74 height 34
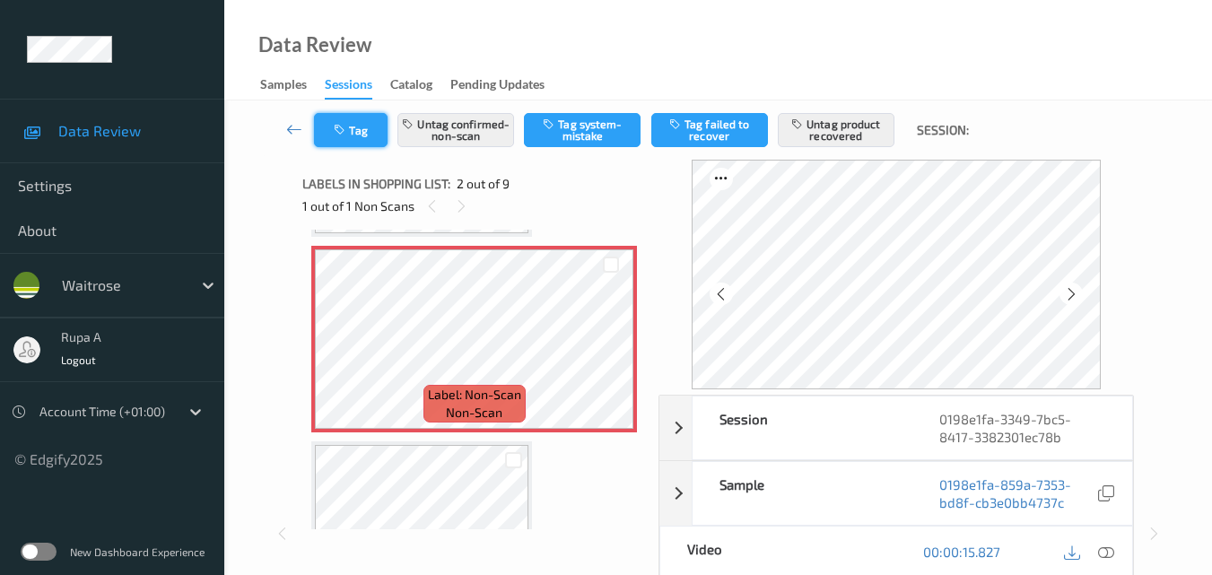
click at [341, 130] on icon "button" at bounding box center [341, 130] width 15 height 13
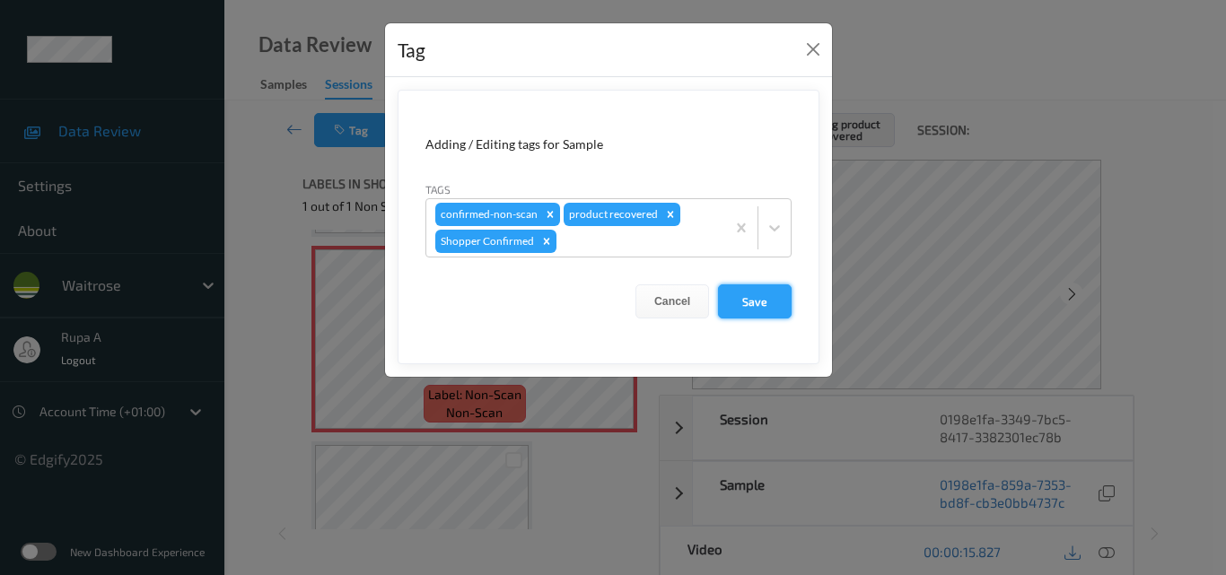
click at [737, 307] on button "Save" at bounding box center [755, 301] width 74 height 34
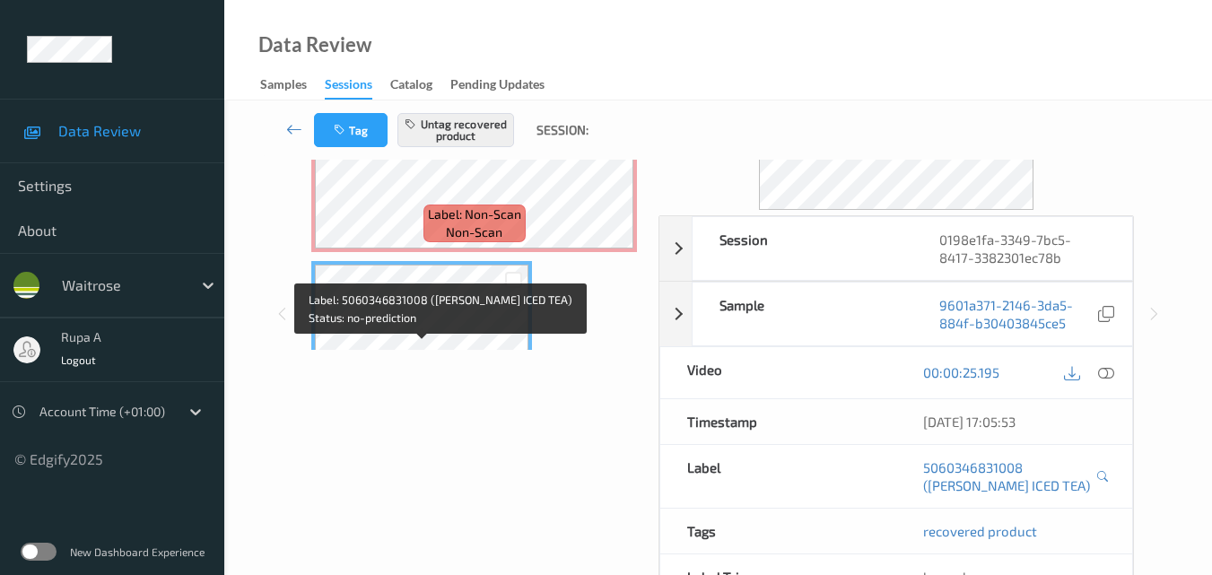
scroll to position [188, 0]
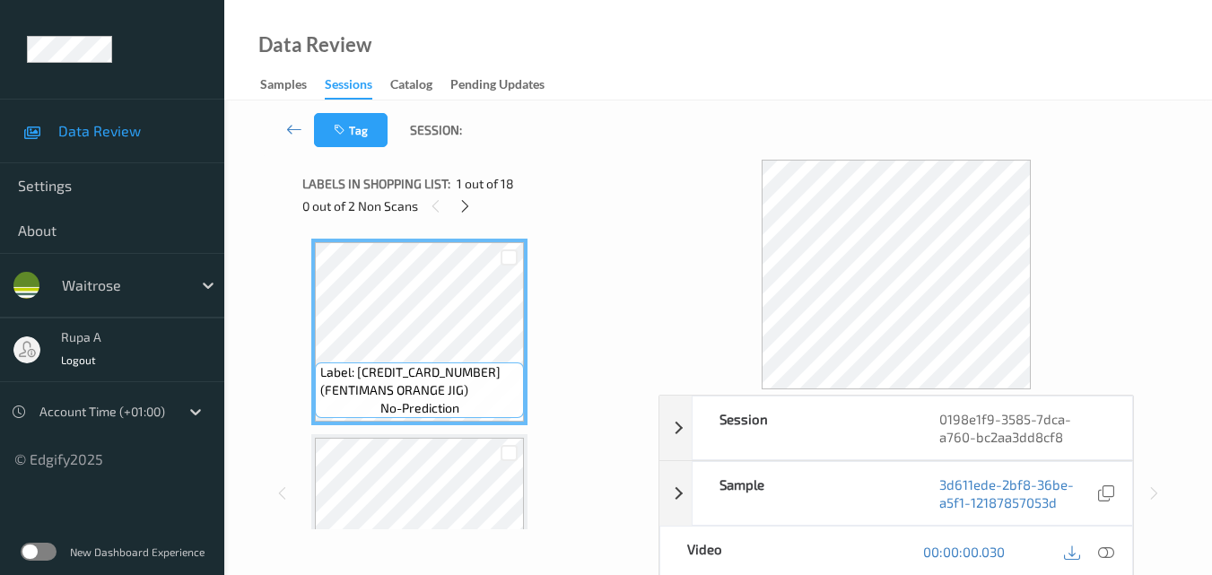
click at [613, 210] on div "0 out of 2 Non Scans" at bounding box center [474, 206] width 344 height 22
click at [457, 205] on div at bounding box center [465, 206] width 22 height 22
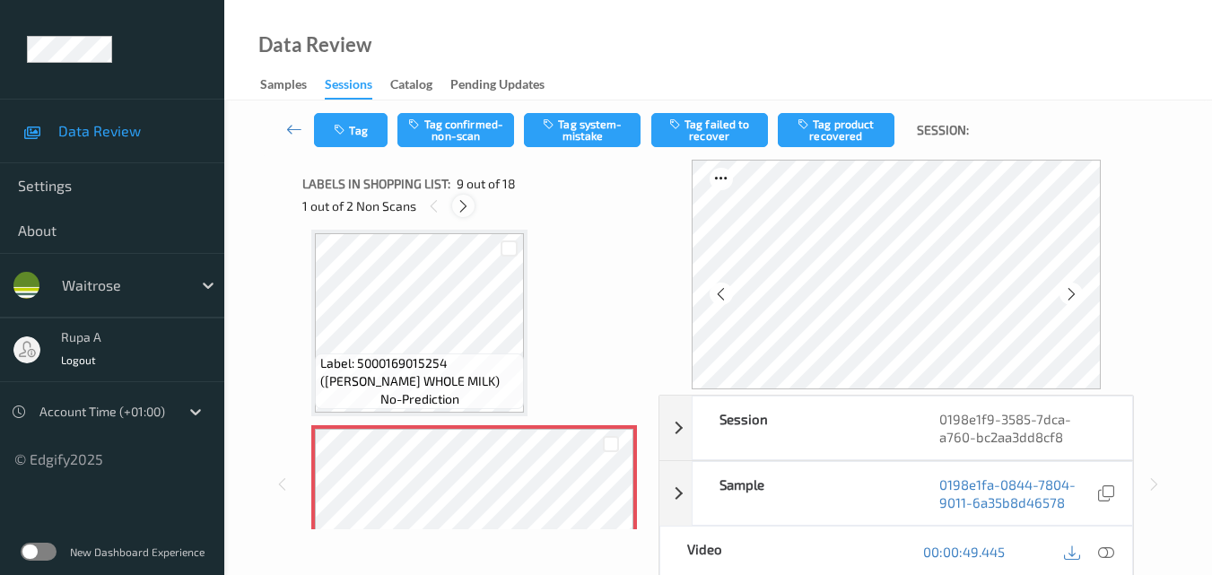
click at [459, 208] on icon at bounding box center [463, 206] width 15 height 16
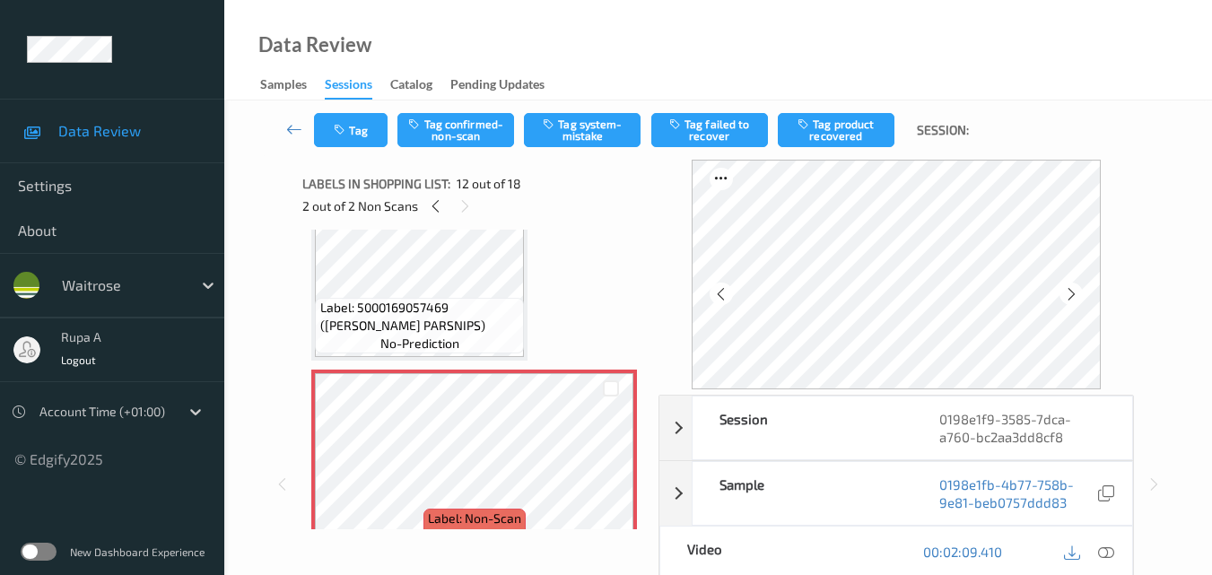
scroll to position [2055, 0]
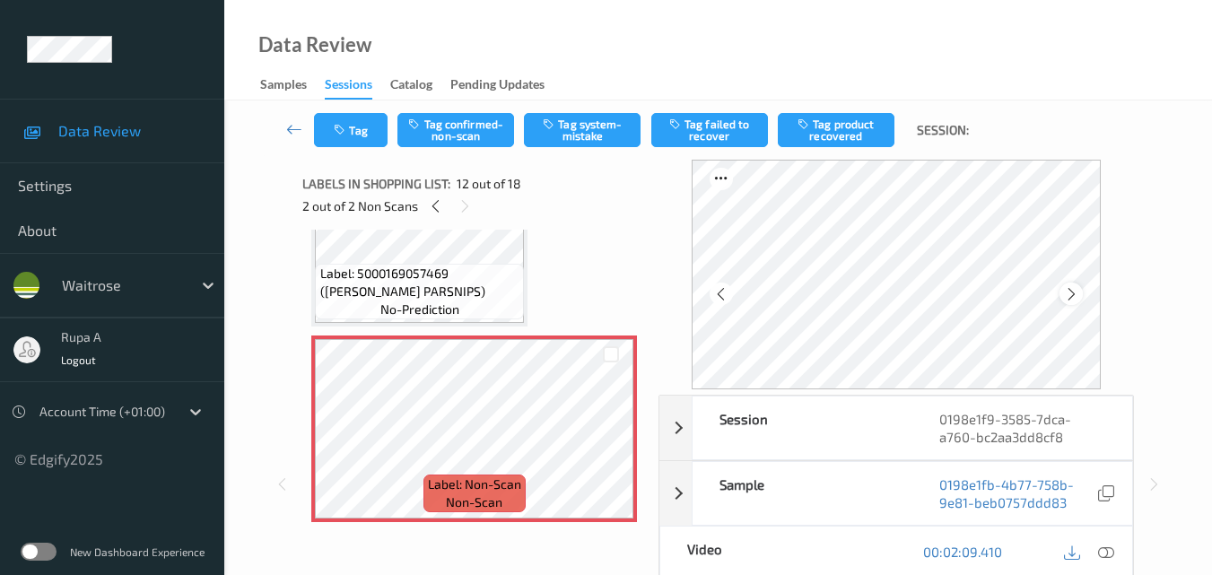
click at [1079, 293] on icon at bounding box center [1071, 294] width 15 height 16
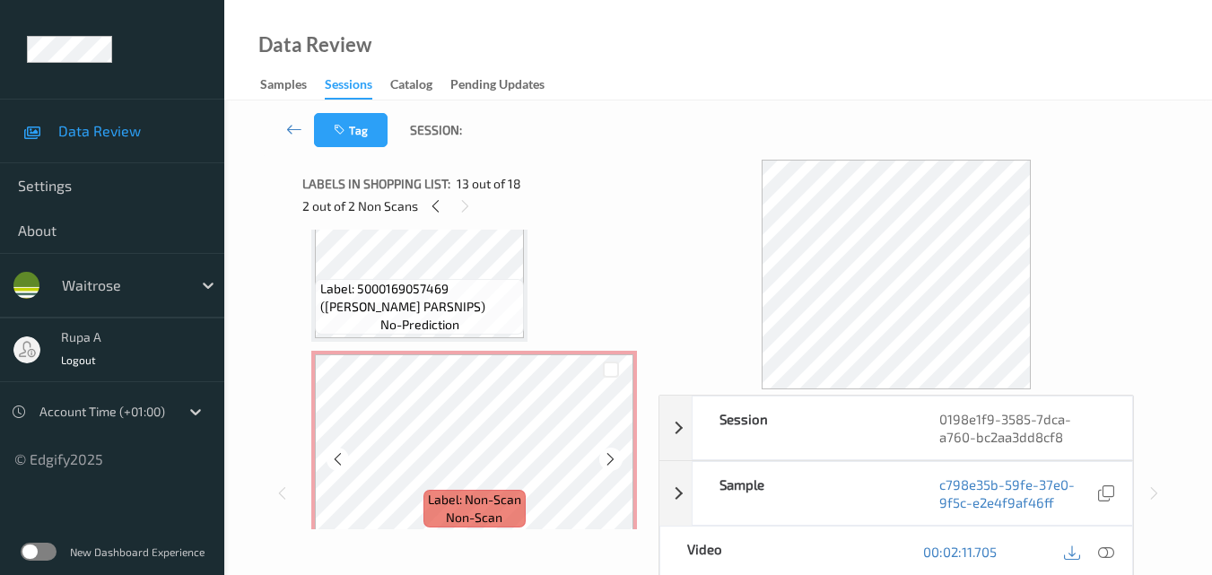
scroll to position [1965, 0]
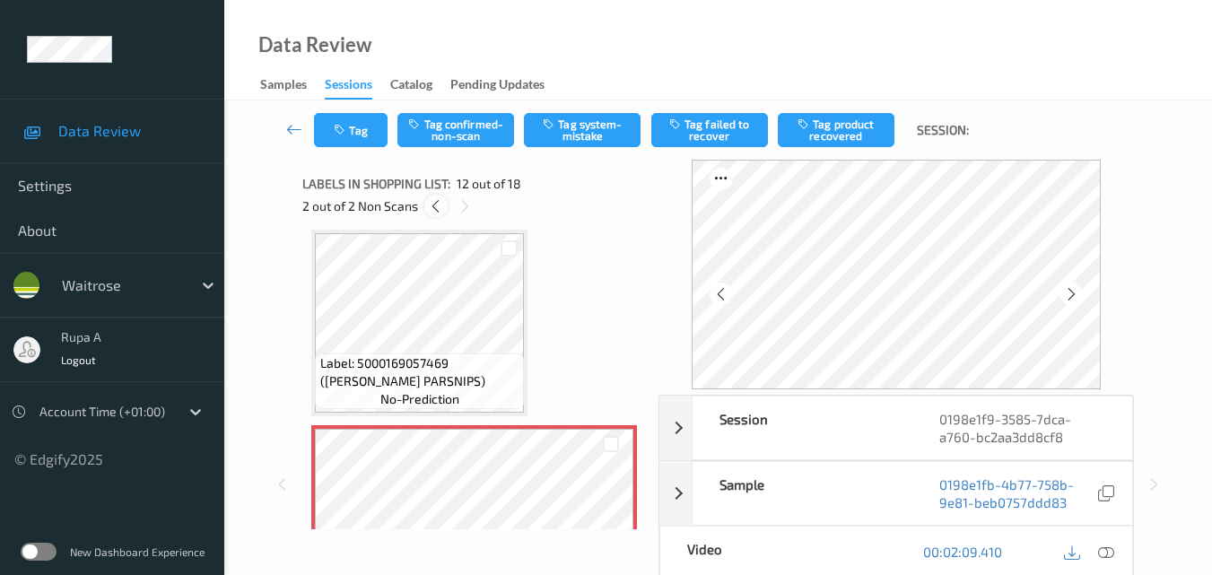
click at [438, 210] on icon at bounding box center [435, 206] width 15 height 16
click at [1076, 284] on div at bounding box center [1071, 294] width 22 height 22
click at [1096, 551] on div at bounding box center [1107, 552] width 24 height 24
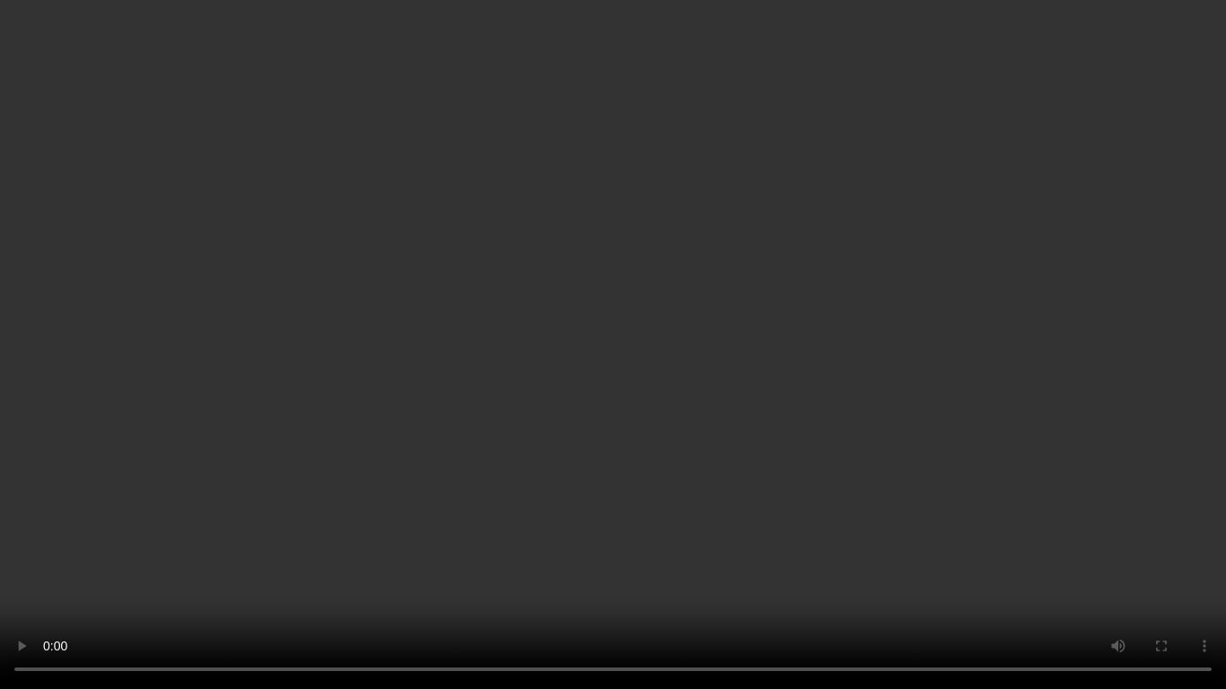
click at [275, 39] on video at bounding box center [613, 344] width 1226 height 689
click at [790, 340] on video at bounding box center [613, 344] width 1226 height 689
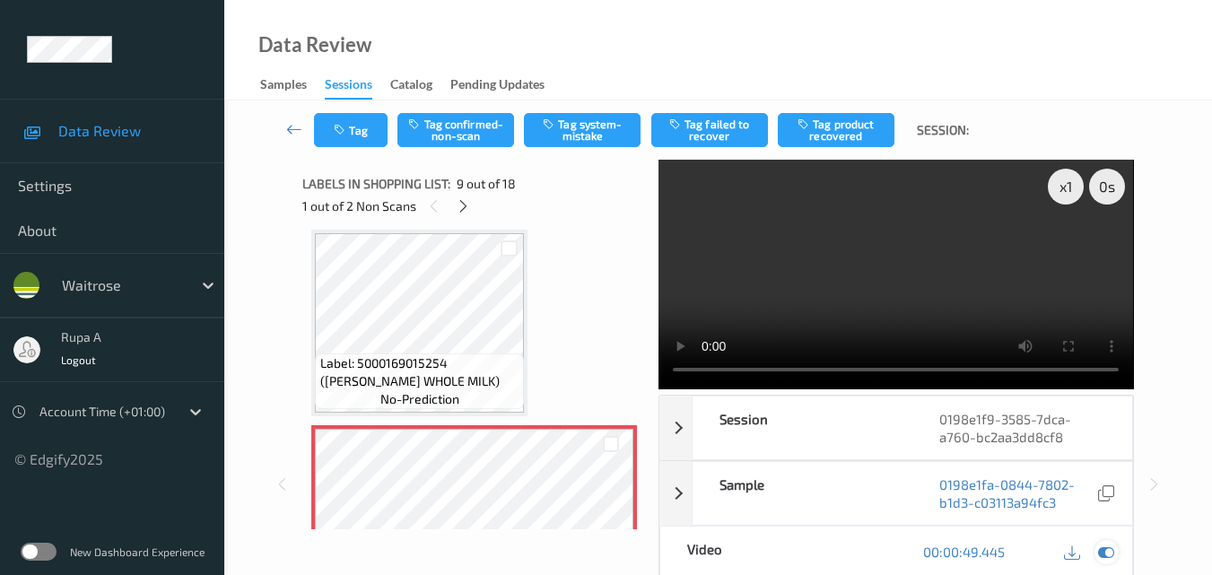
click at [1109, 553] on icon at bounding box center [1106, 552] width 16 height 16
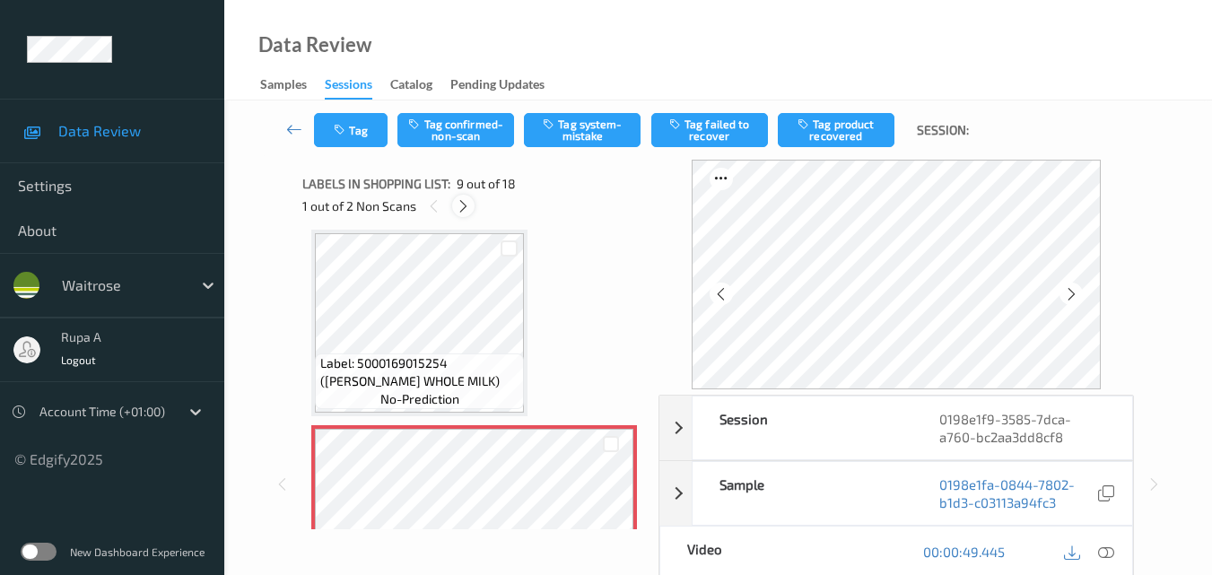
click at [467, 206] on icon at bounding box center [463, 206] width 15 height 16
click at [1079, 298] on icon at bounding box center [1071, 294] width 15 height 16
click at [1111, 553] on icon at bounding box center [1106, 552] width 16 height 16
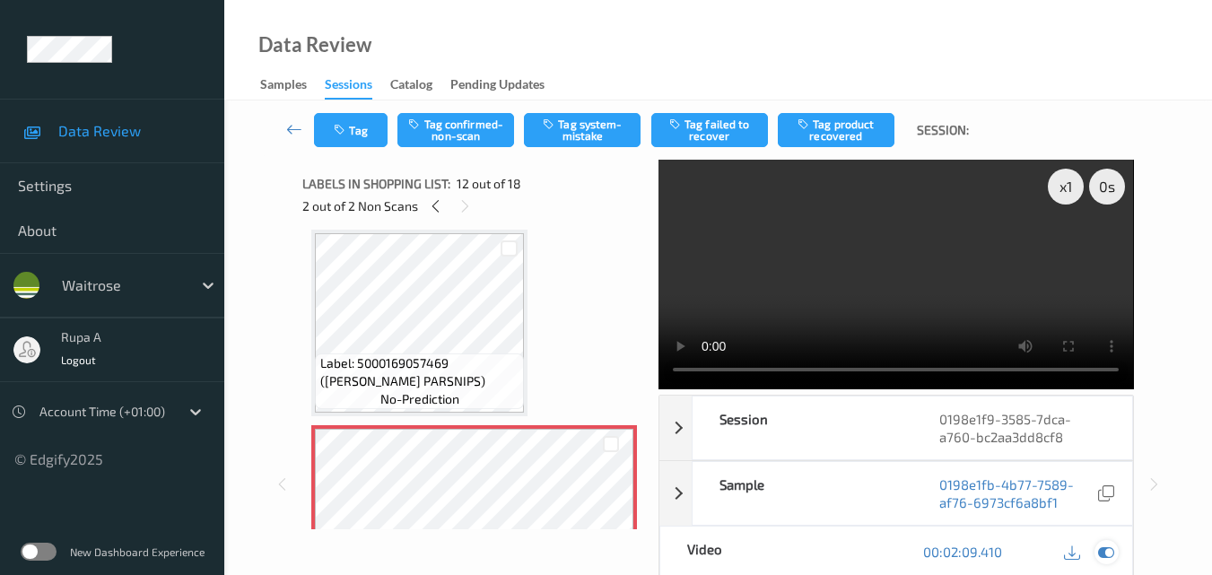
click at [1111, 550] on icon at bounding box center [1106, 552] width 16 height 16
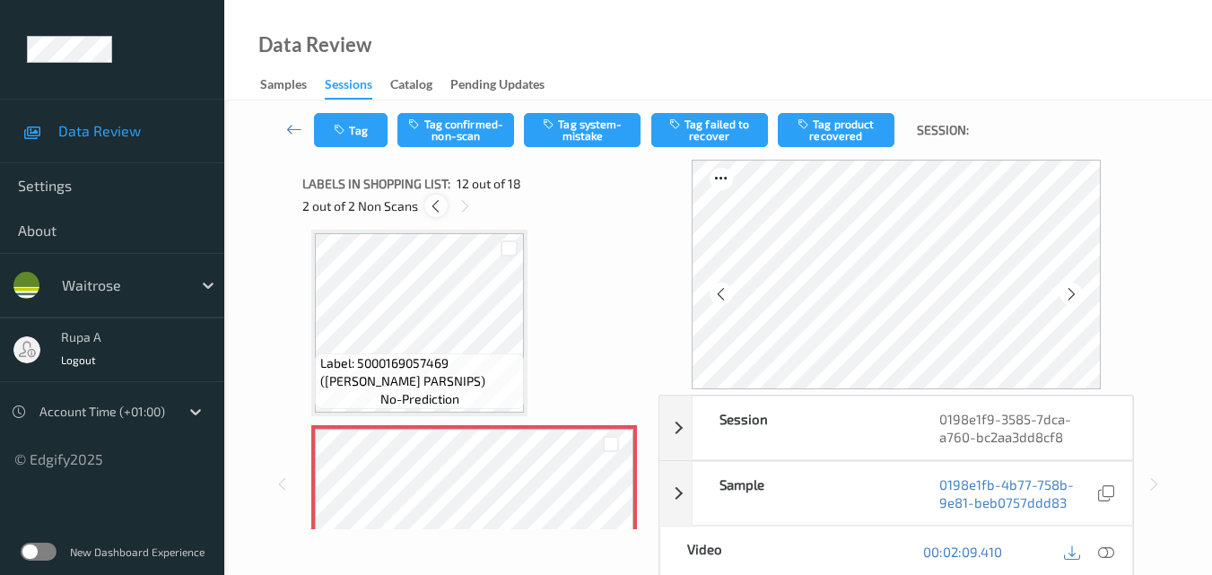
click at [439, 212] on icon at bounding box center [435, 206] width 15 height 16
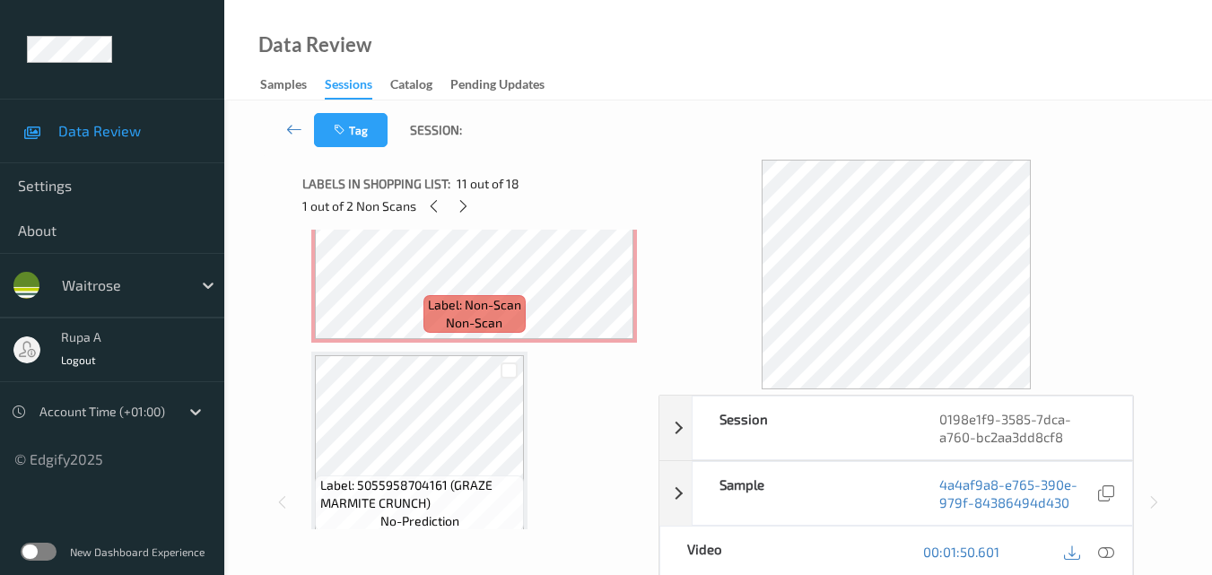
scroll to position [1557, 0]
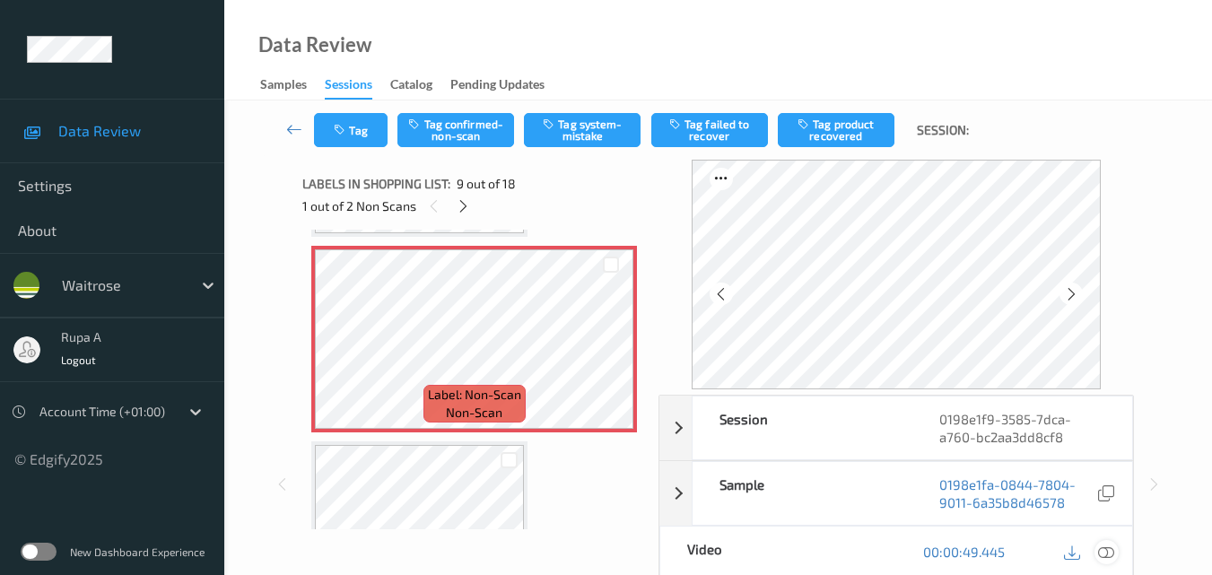
click at [1112, 554] on icon at bounding box center [1106, 552] width 16 height 16
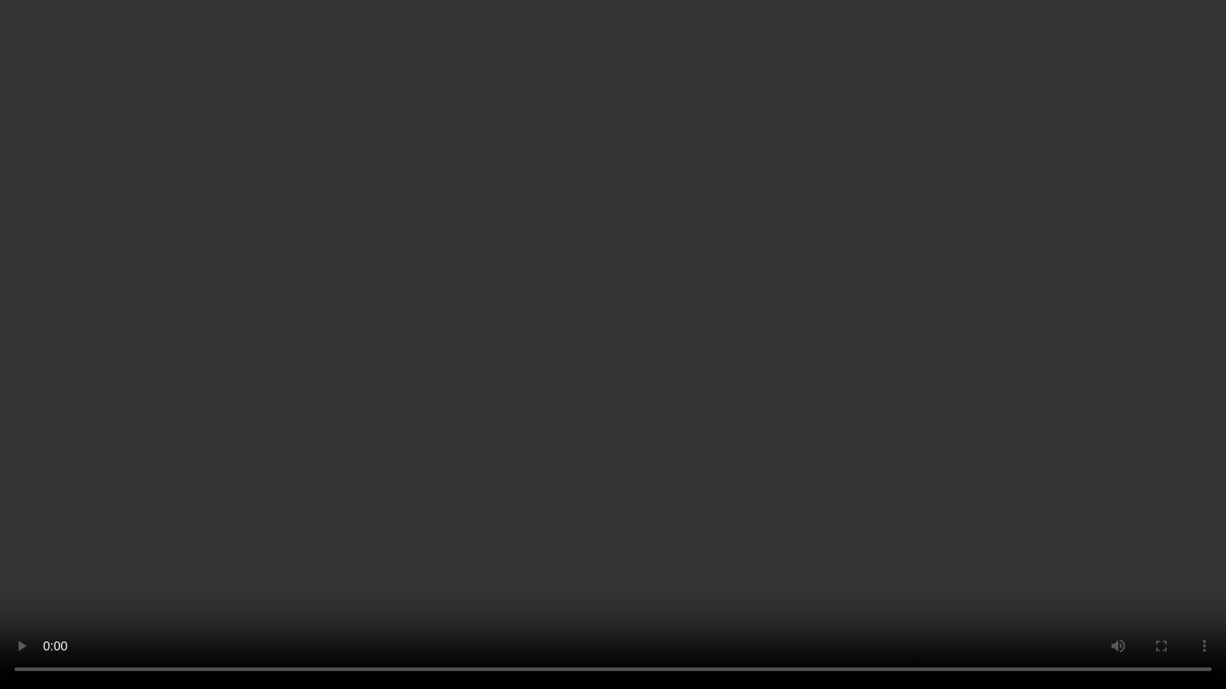
drag, startPoint x: 1217, startPoint y: 449, endPoint x: 692, endPoint y: 581, distance: 541.2
click at [692, 574] on video at bounding box center [613, 344] width 1226 height 689
click at [685, 531] on video at bounding box center [613, 344] width 1226 height 689
click at [1148, 574] on video at bounding box center [613, 344] width 1226 height 689
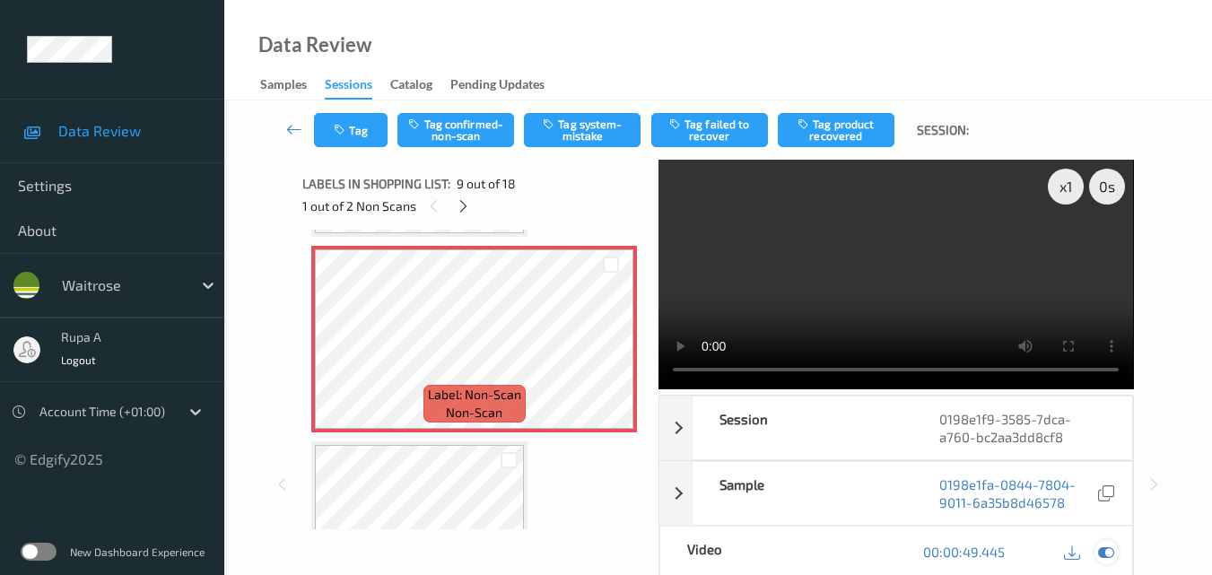
click at [1112, 554] on icon at bounding box center [1106, 552] width 16 height 16
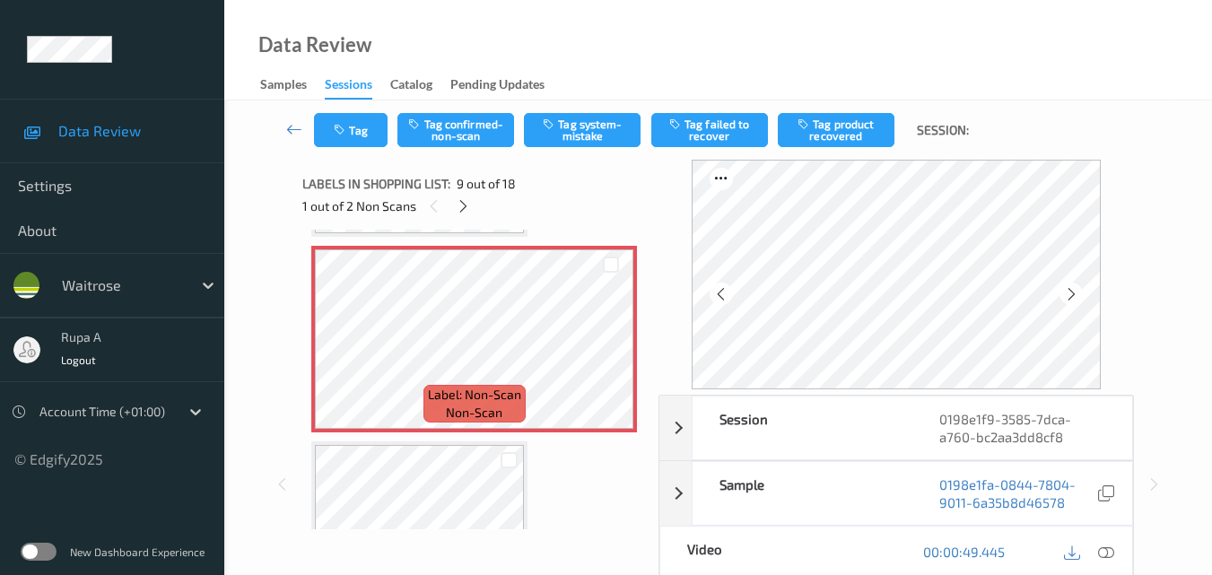
scroll to position [1647, 0]
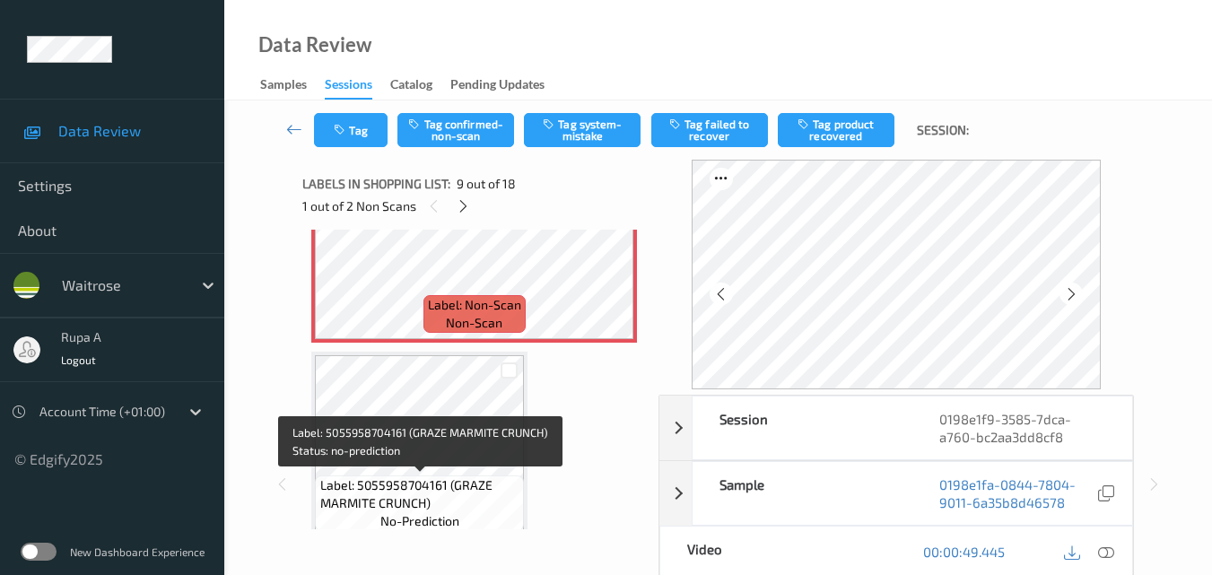
click at [439, 484] on span "Label: 5055958704161 (GRAZE MARMITE CRUNCH)" at bounding box center [420, 494] width 200 height 36
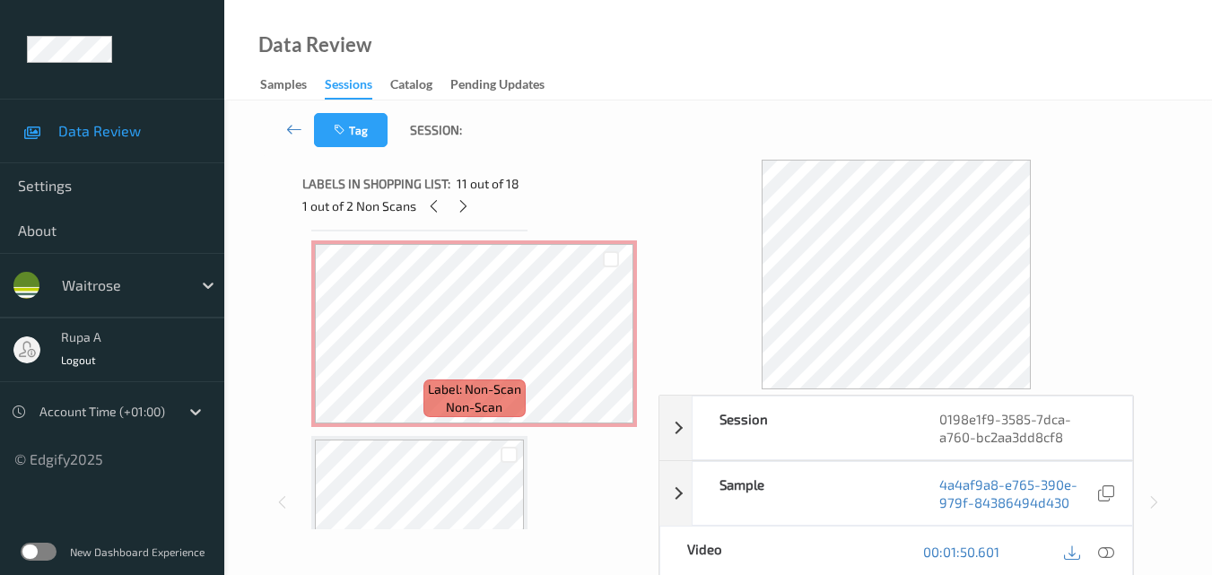
scroll to position [1557, 0]
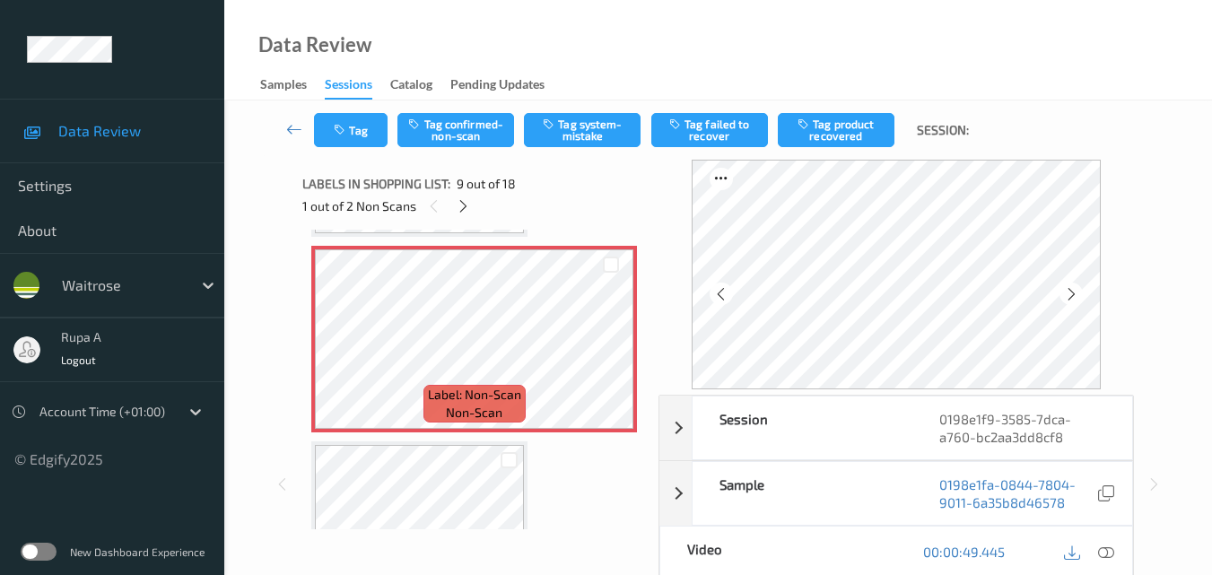
click at [1098, 556] on icon at bounding box center [1106, 552] width 16 height 16
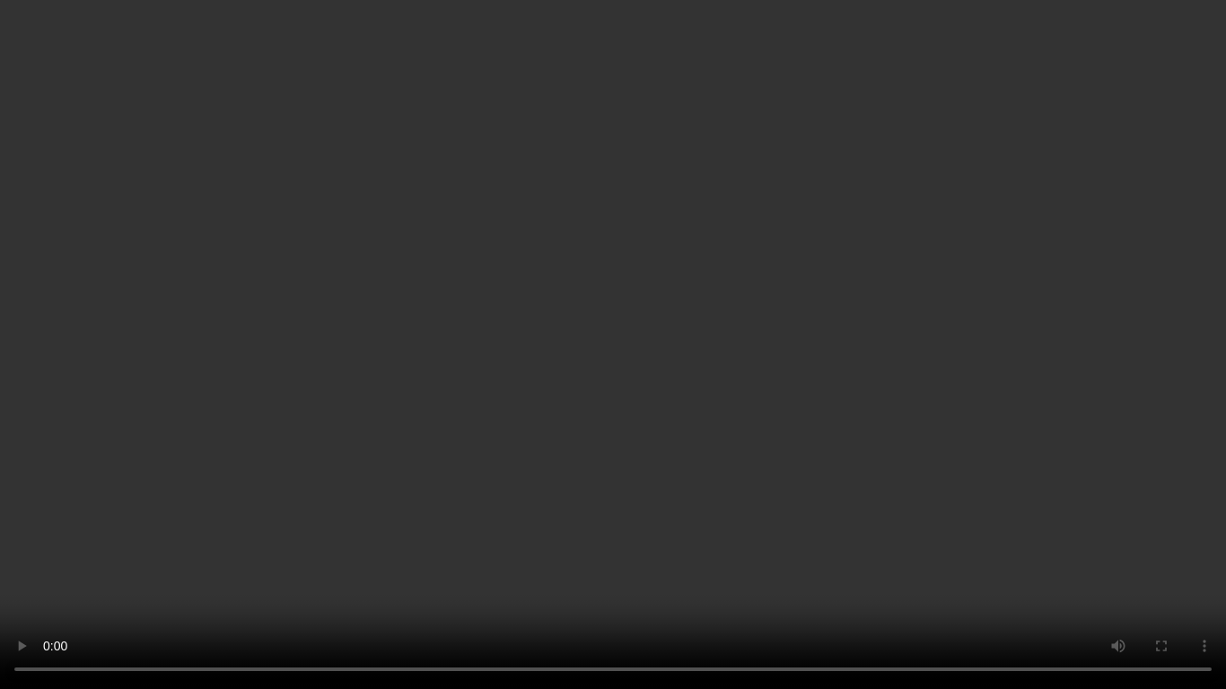
click at [1089, 468] on video at bounding box center [613, 344] width 1226 height 689
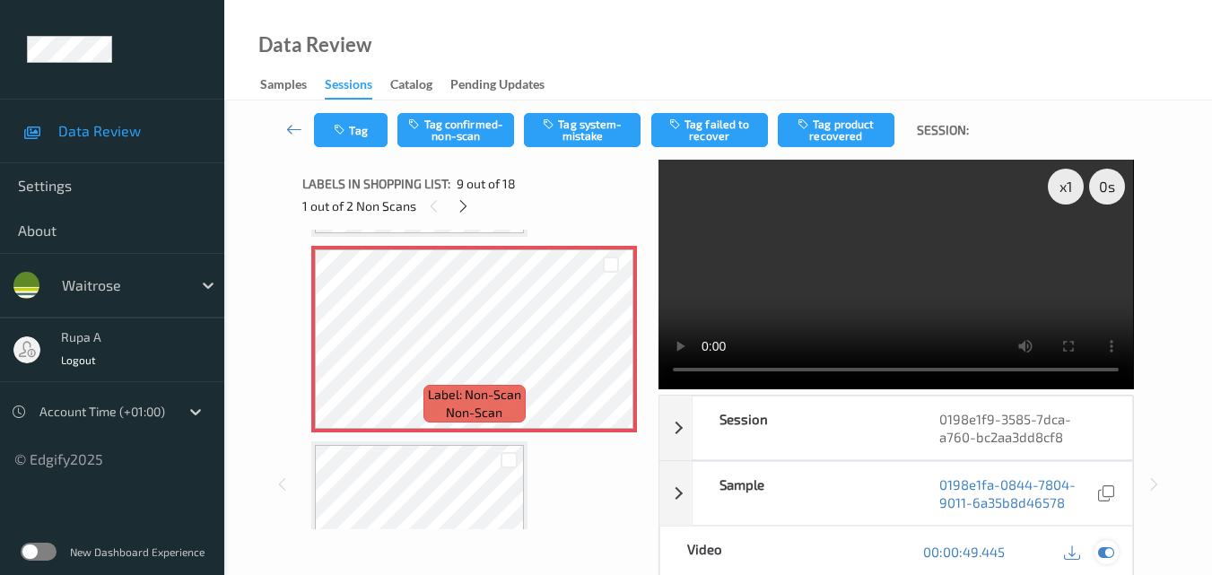
click at [1116, 554] on div at bounding box center [1107, 552] width 24 height 24
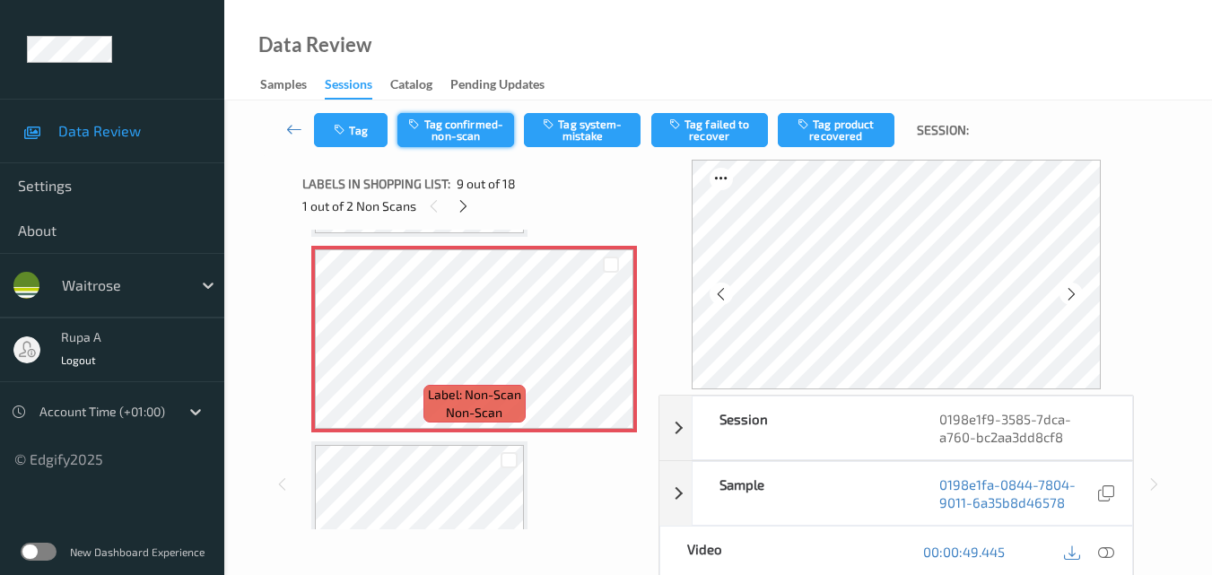
click at [464, 127] on button "Tag confirmed-non-scan" at bounding box center [455, 130] width 117 height 34
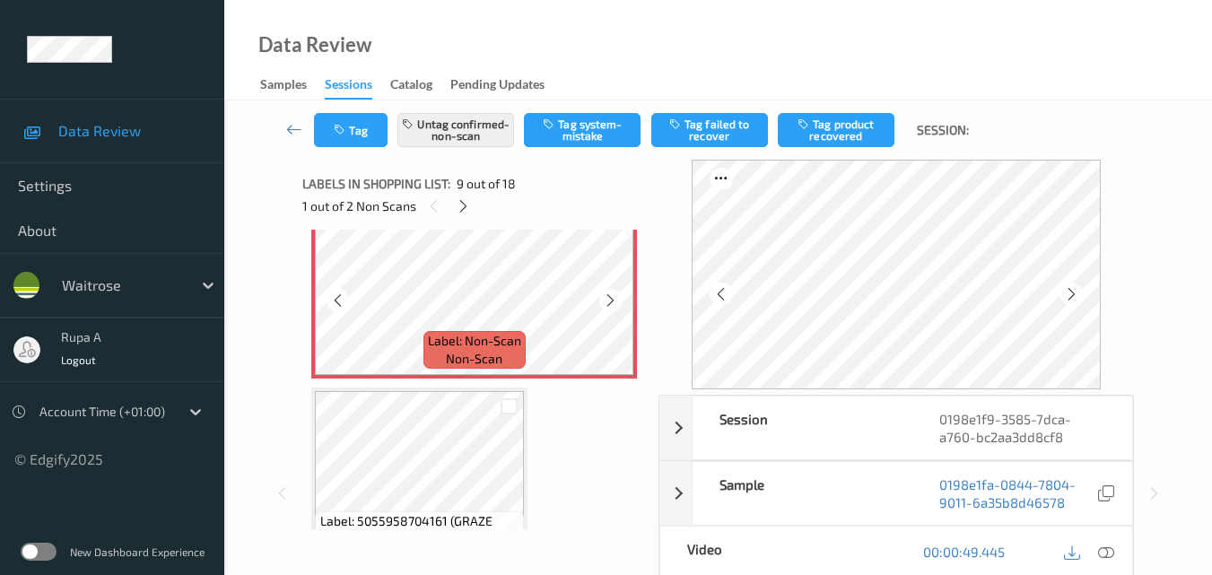
scroll to position [1737, 0]
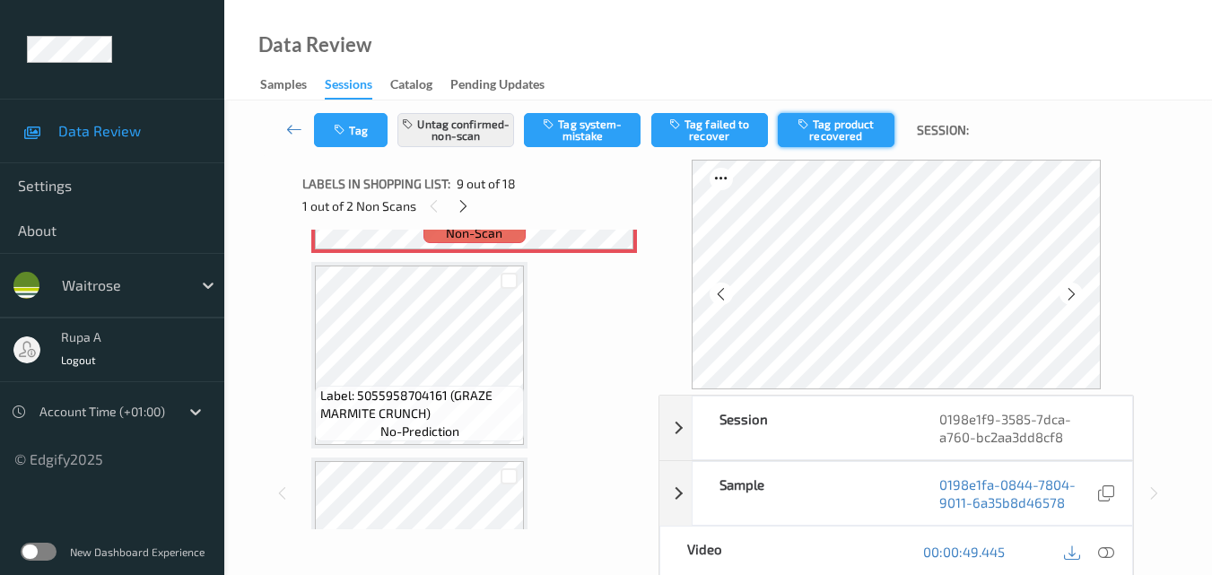
click at [868, 129] on button "Tag product recovered" at bounding box center [836, 130] width 117 height 34
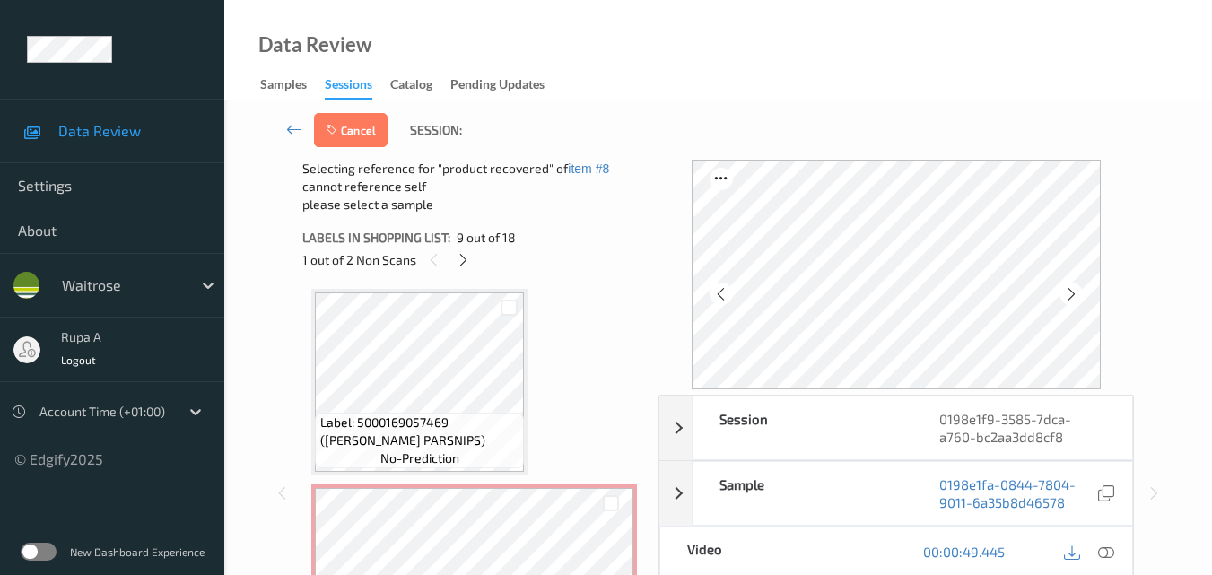
scroll to position [2006, 0]
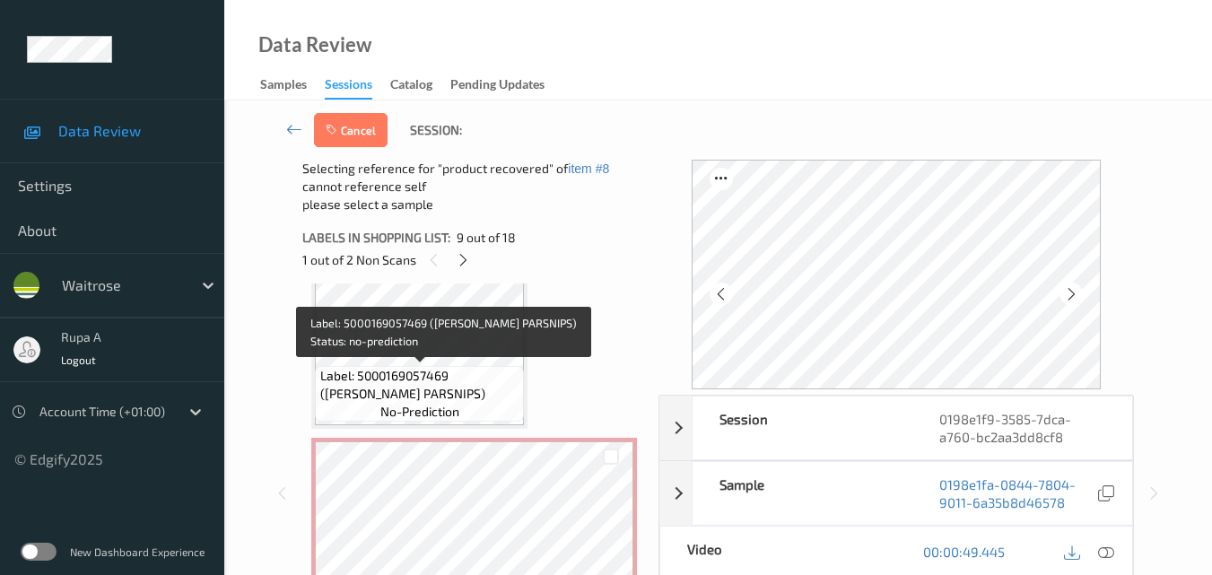
click at [465, 368] on span "Label: 5000169057469 (WR ESS PARSNIPS)" at bounding box center [420, 385] width 200 height 36
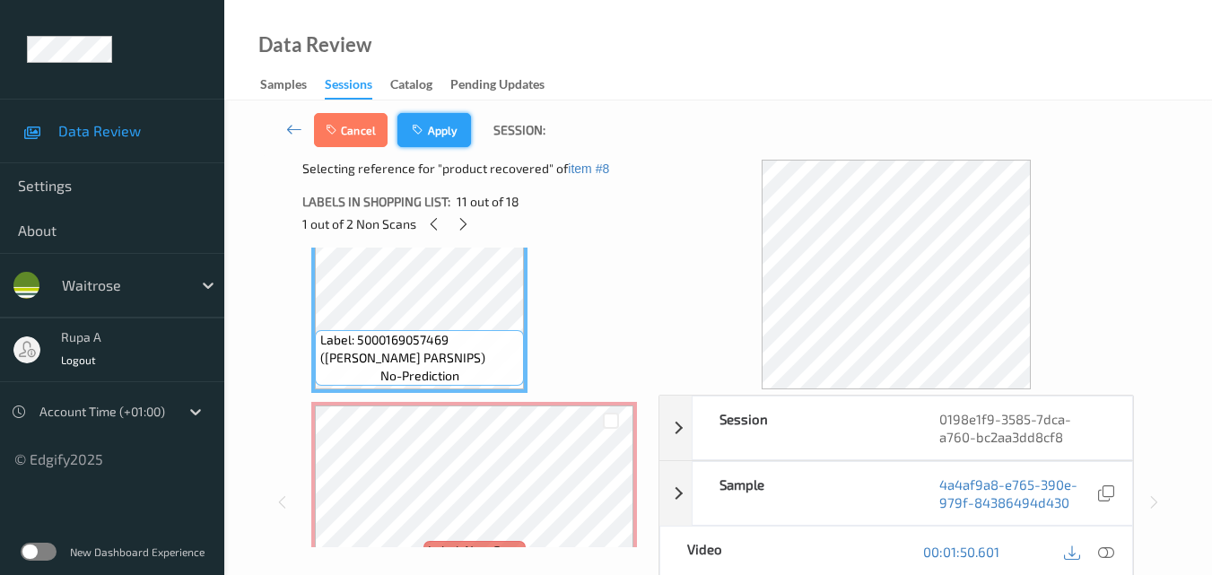
click at [424, 129] on icon "button" at bounding box center [419, 130] width 15 height 13
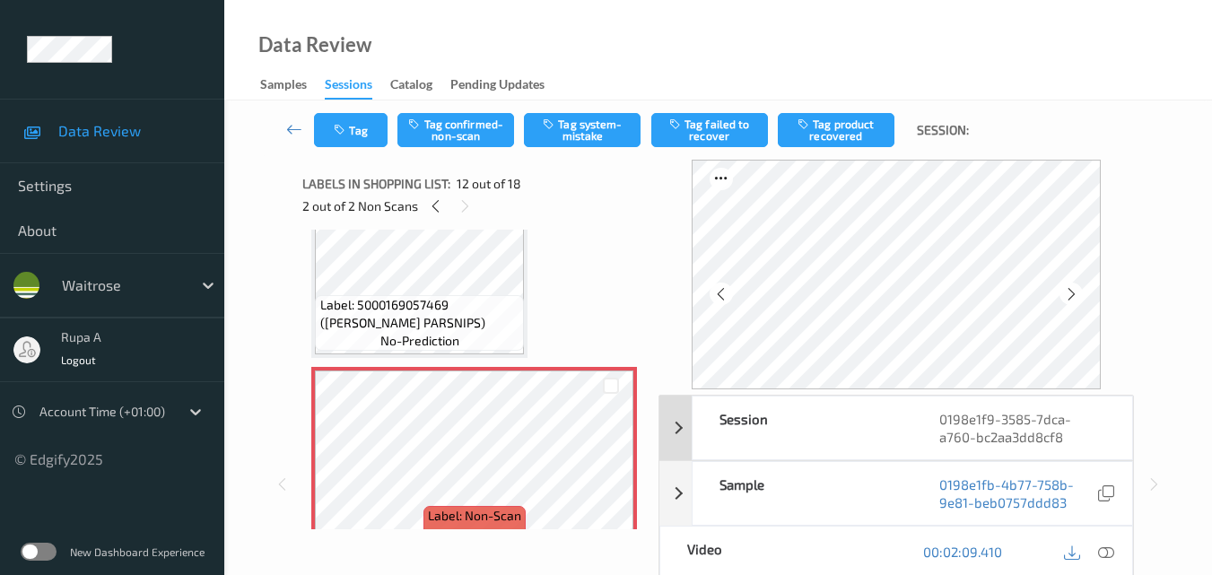
scroll to position [2096, 0]
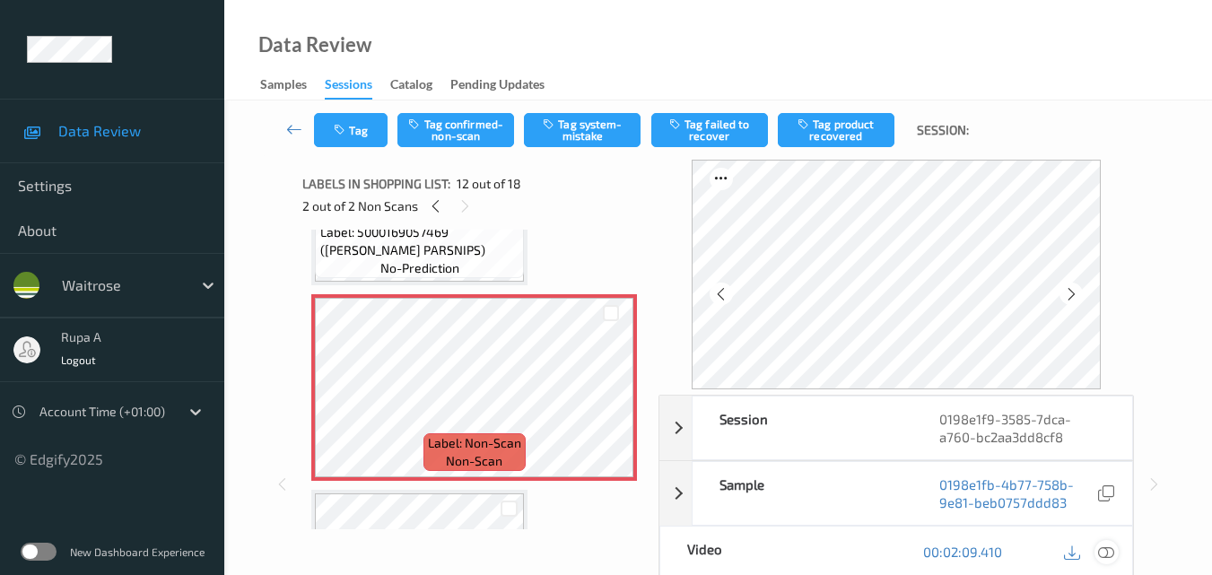
click at [1113, 558] on icon at bounding box center [1106, 552] width 16 height 16
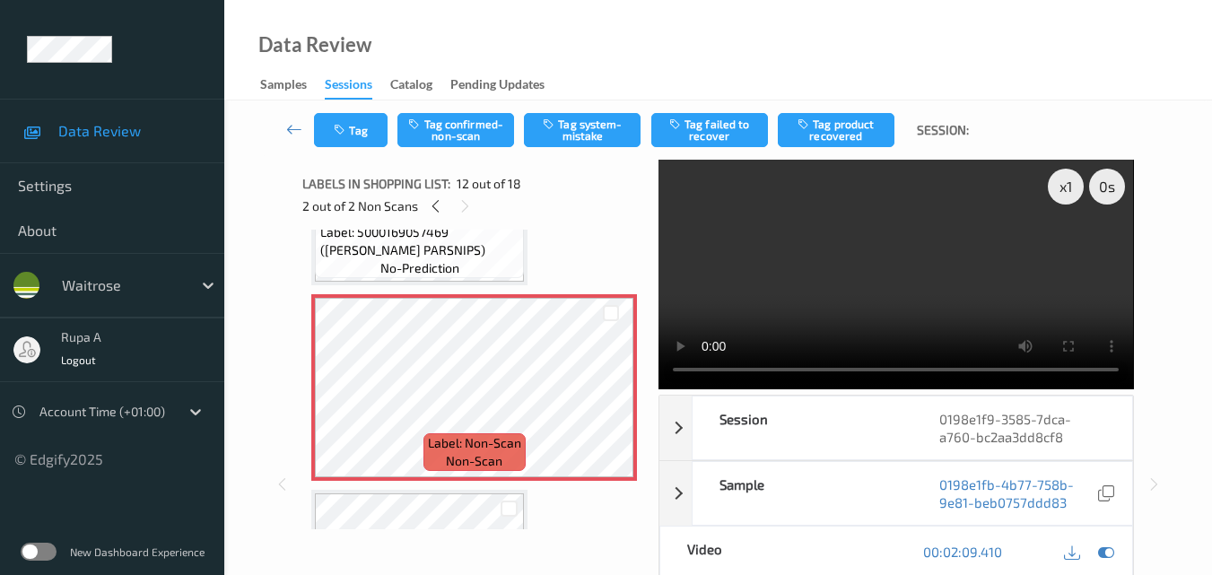
click at [1113, 559] on icon at bounding box center [1106, 552] width 16 height 16
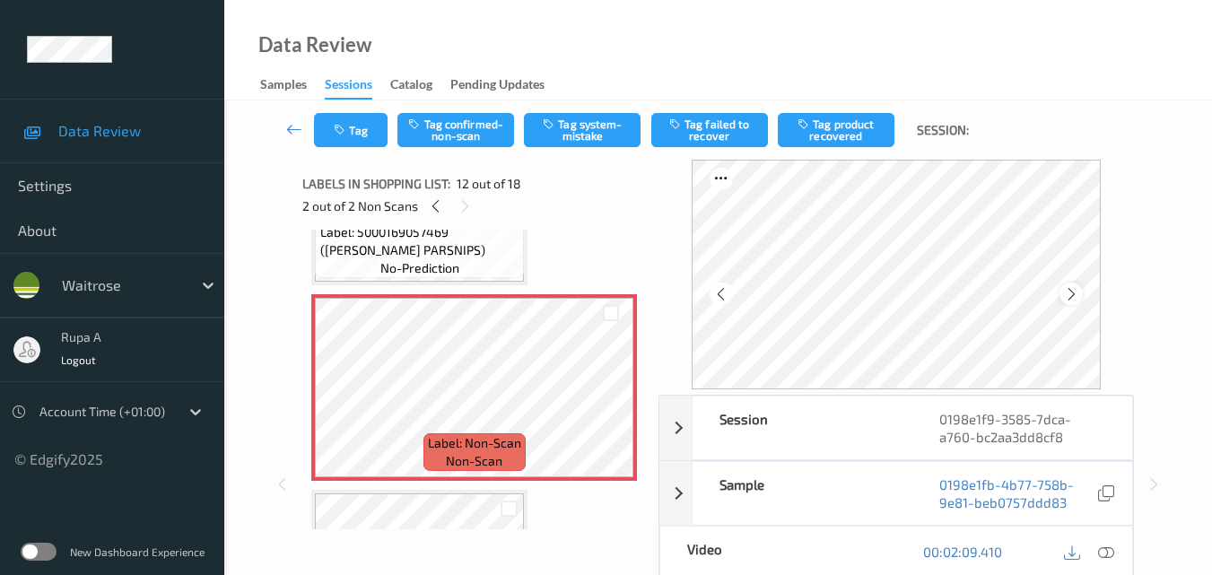
click at [1079, 295] on icon at bounding box center [1071, 294] width 15 height 16
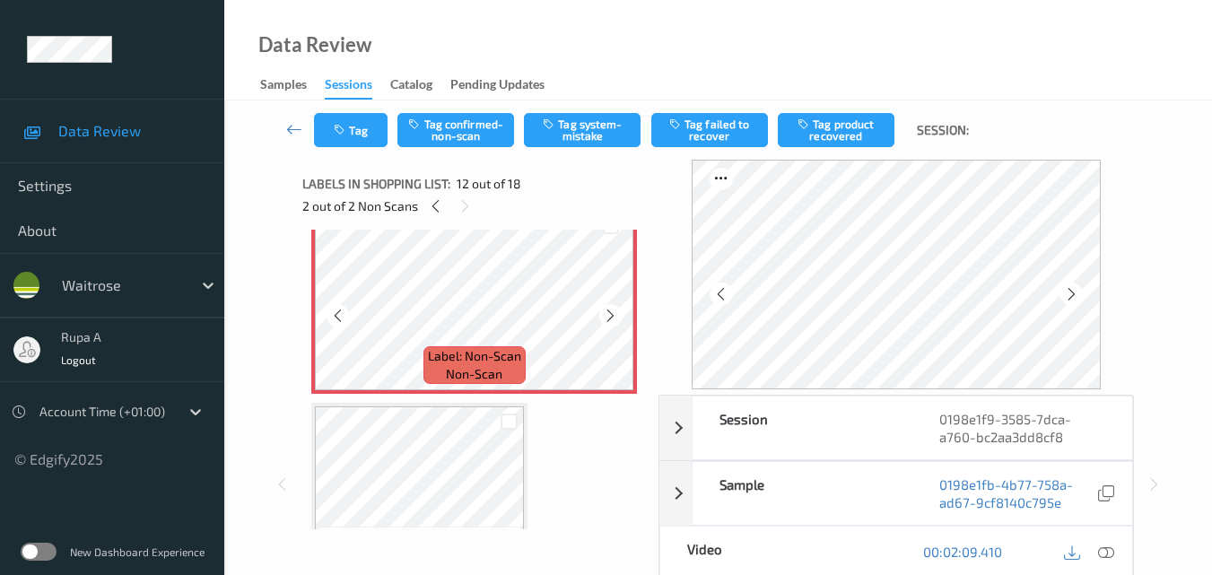
scroll to position [2186, 0]
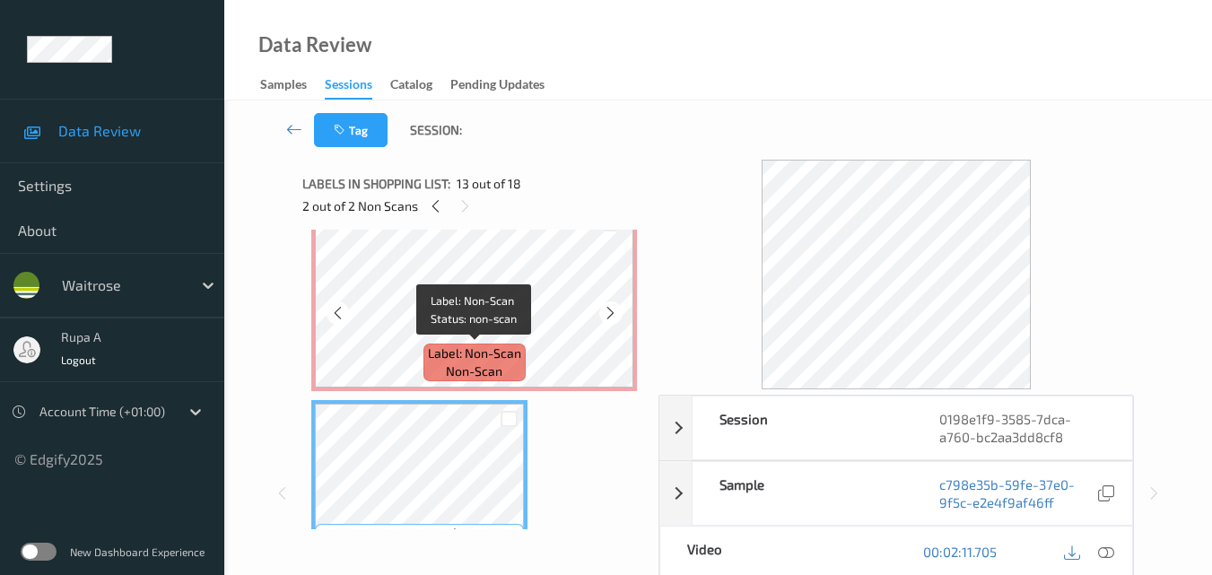
click at [480, 347] on span "Label: Non-Scan" at bounding box center [474, 354] width 93 height 18
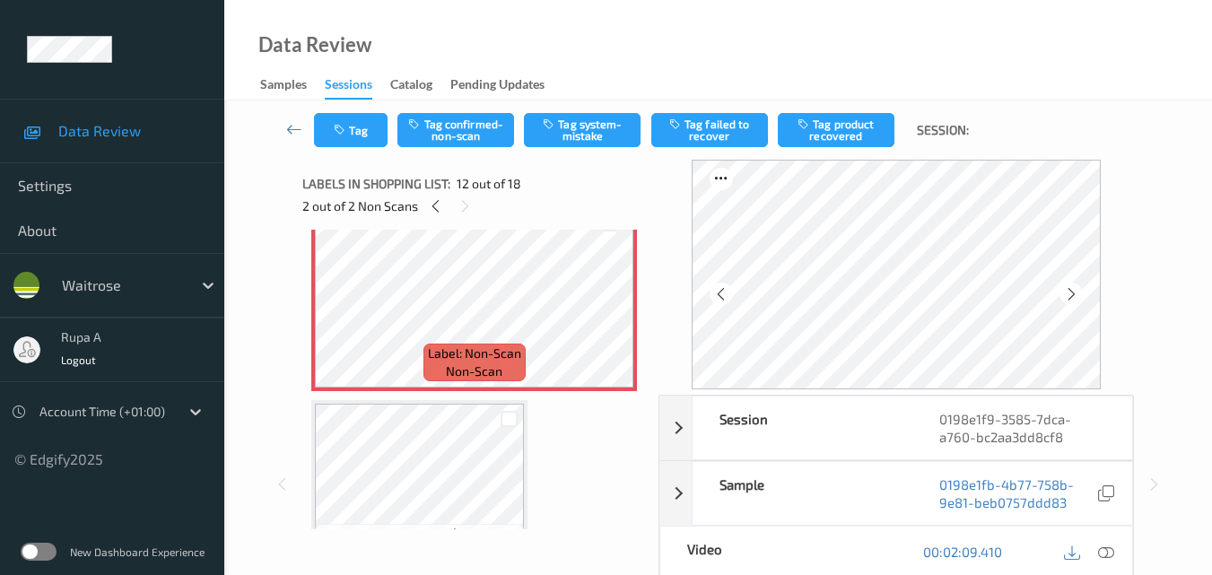
click at [1112, 545] on icon at bounding box center [1106, 552] width 16 height 16
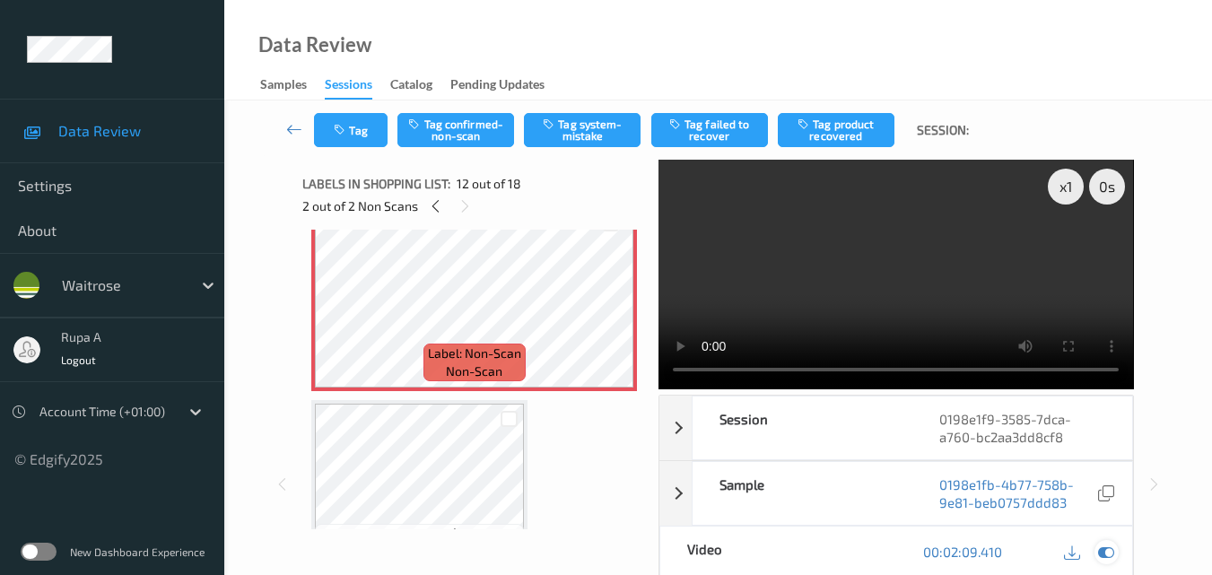
click at [1101, 554] on icon at bounding box center [1106, 552] width 16 height 16
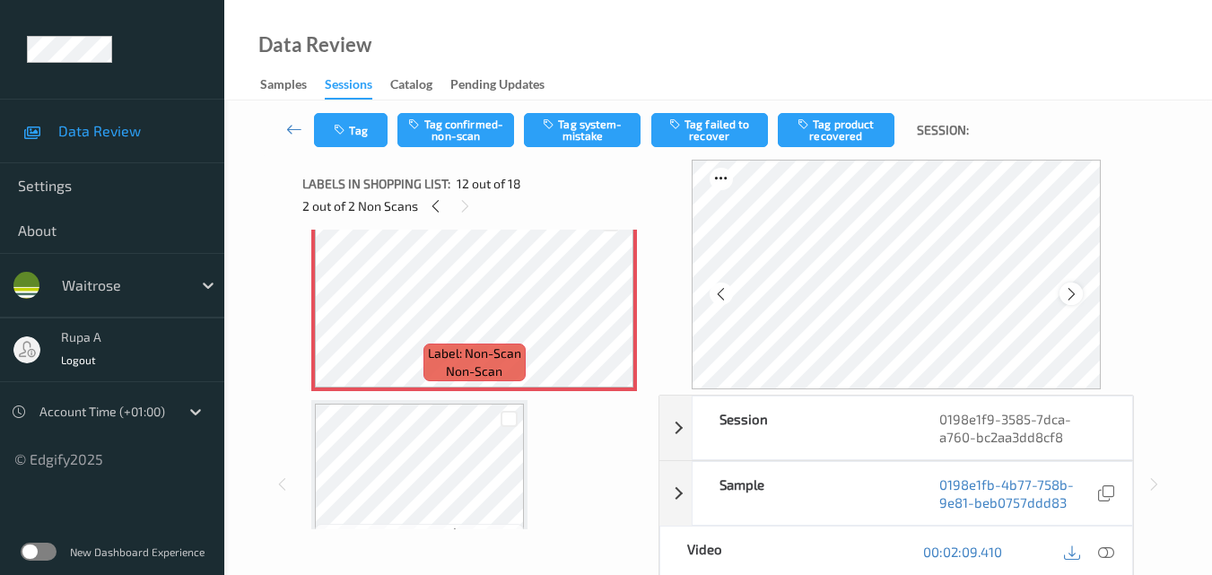
click at [1079, 286] on icon at bounding box center [1071, 294] width 15 height 16
click at [1079, 288] on icon at bounding box center [1071, 294] width 15 height 16
click at [1073, 292] on icon at bounding box center [1071, 294] width 15 height 16
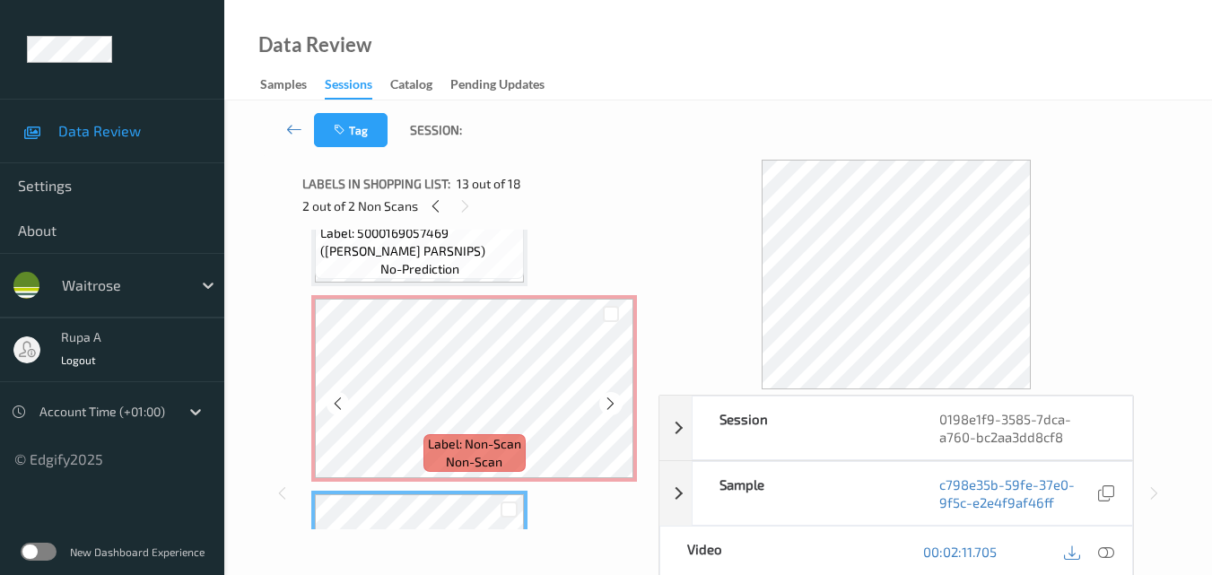
scroll to position [2096, 0]
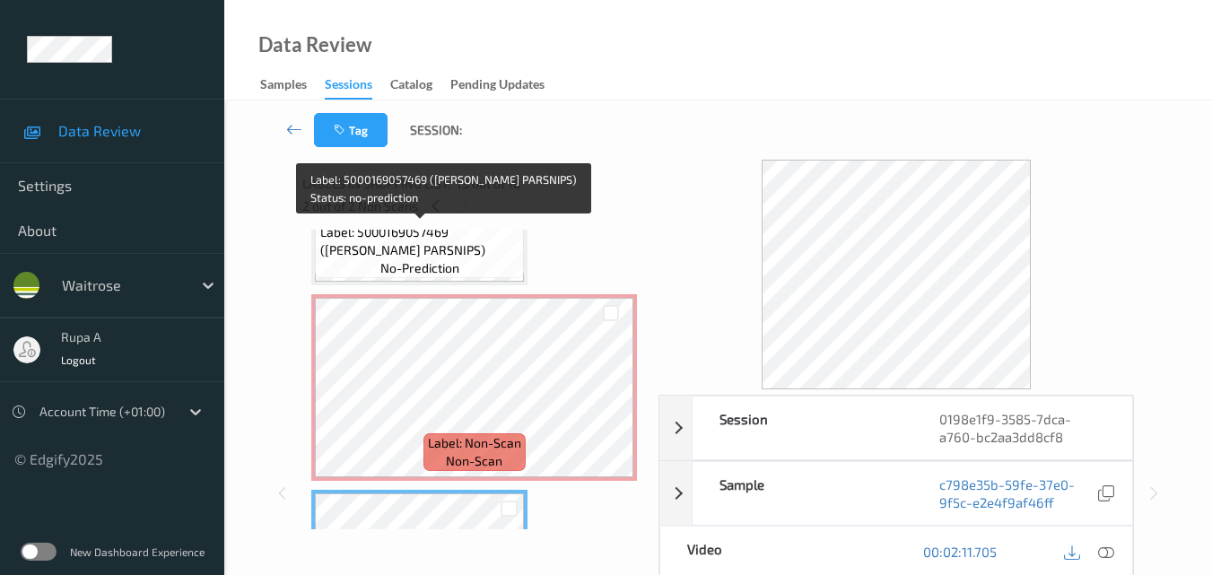
click at [433, 266] on span "no-prediction" at bounding box center [419, 268] width 79 height 18
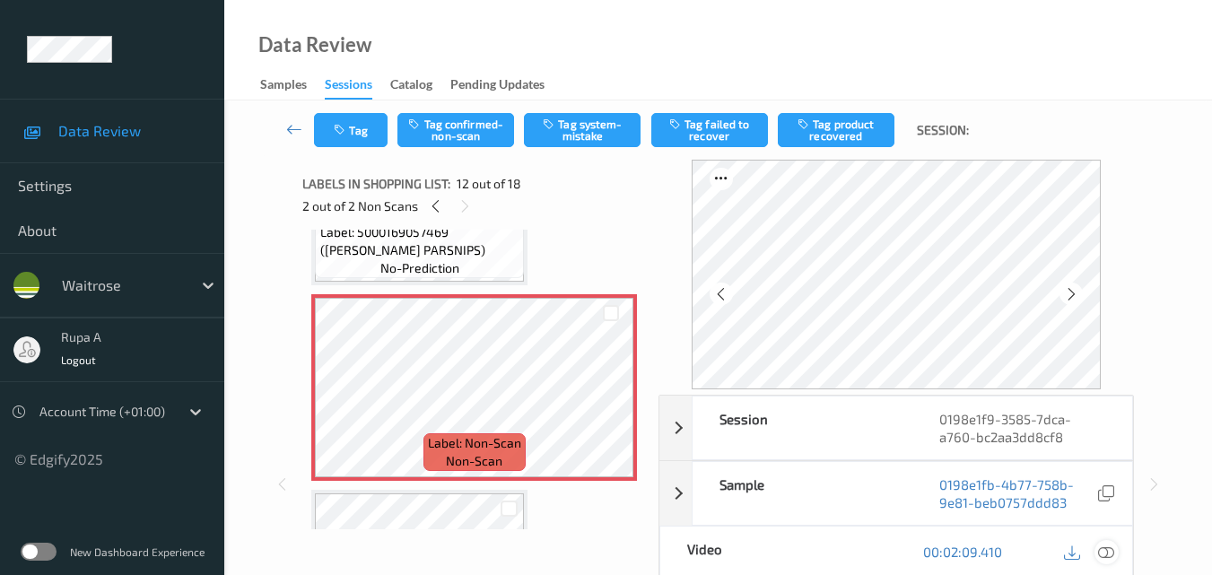
click at [1101, 556] on icon at bounding box center [1106, 552] width 16 height 16
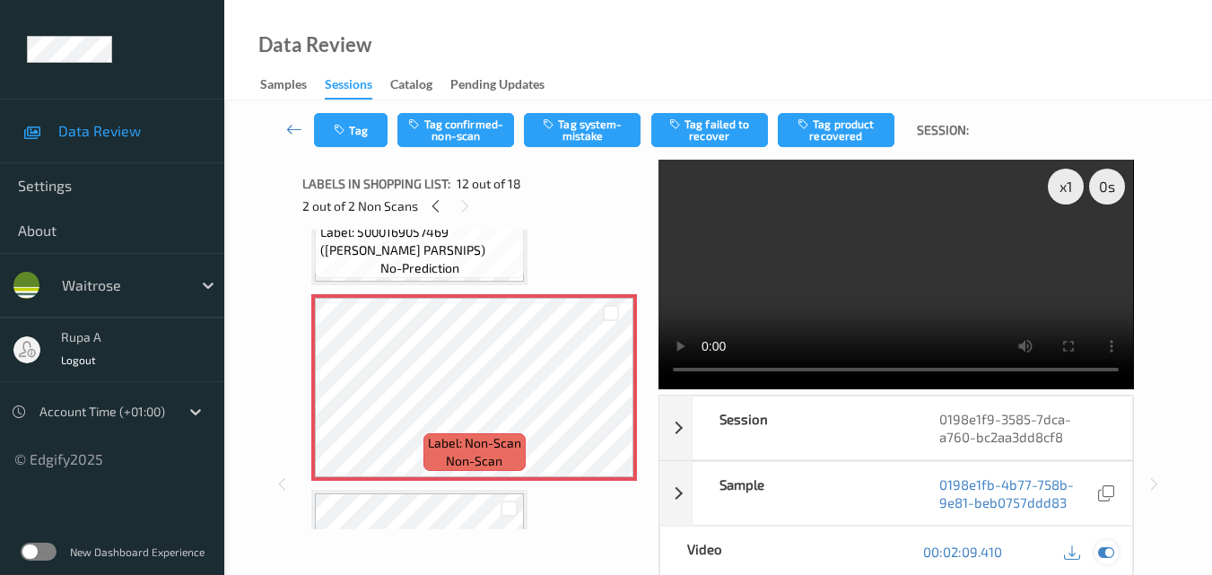
click at [1108, 555] on icon at bounding box center [1106, 552] width 16 height 16
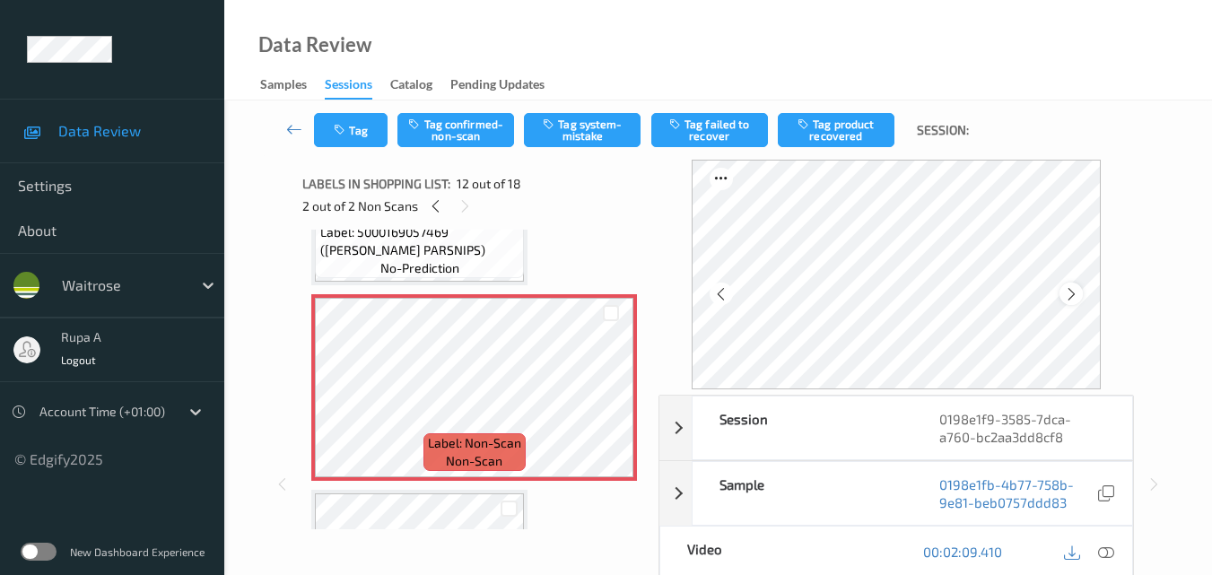
click at [1070, 298] on icon at bounding box center [1071, 294] width 15 height 16
click at [1070, 299] on icon at bounding box center [1071, 294] width 15 height 16
click at [1080, 302] on div at bounding box center [1071, 294] width 22 height 22
click at [1109, 550] on icon at bounding box center [1106, 552] width 16 height 16
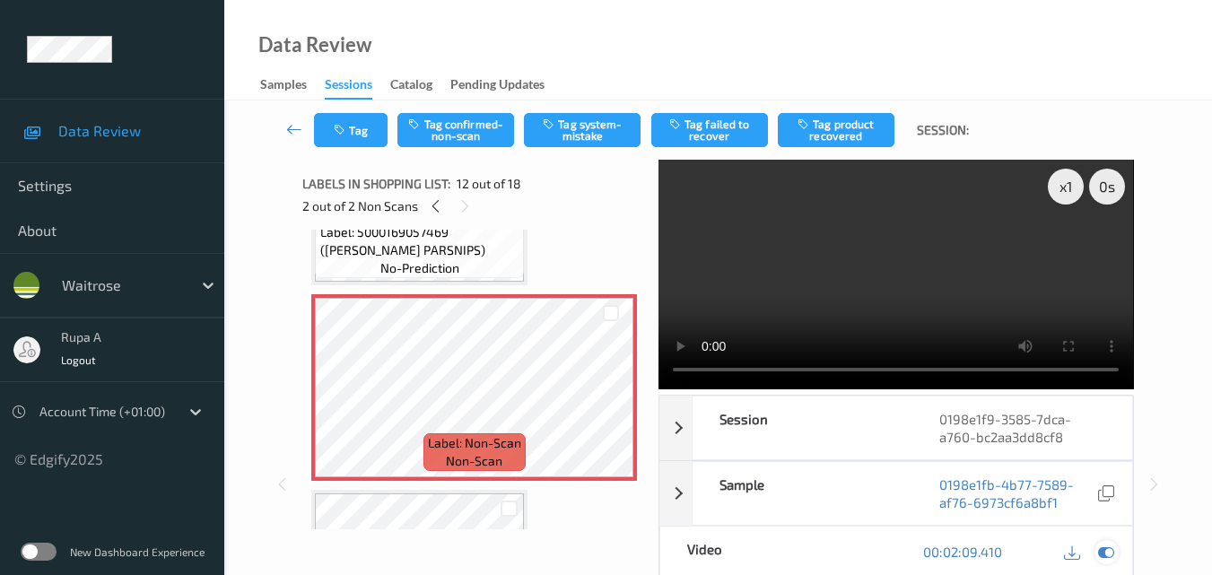
click at [1095, 555] on div at bounding box center [1089, 552] width 58 height 24
click at [1096, 555] on div at bounding box center [1107, 552] width 24 height 24
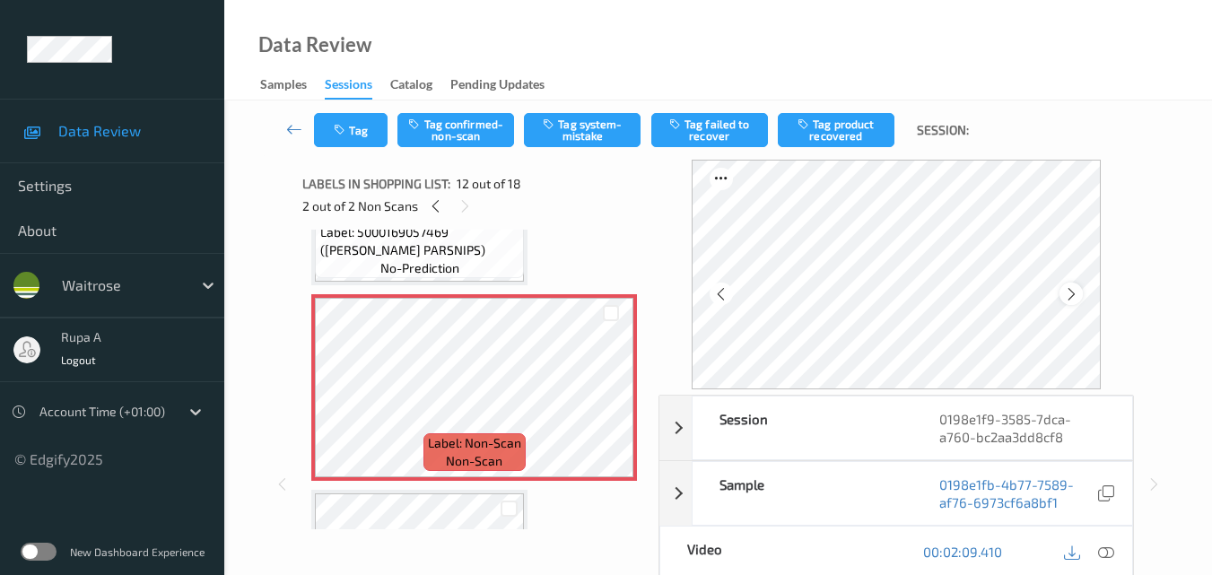
click at [1070, 292] on icon at bounding box center [1071, 294] width 15 height 16
click at [1067, 297] on icon at bounding box center [1071, 294] width 15 height 16
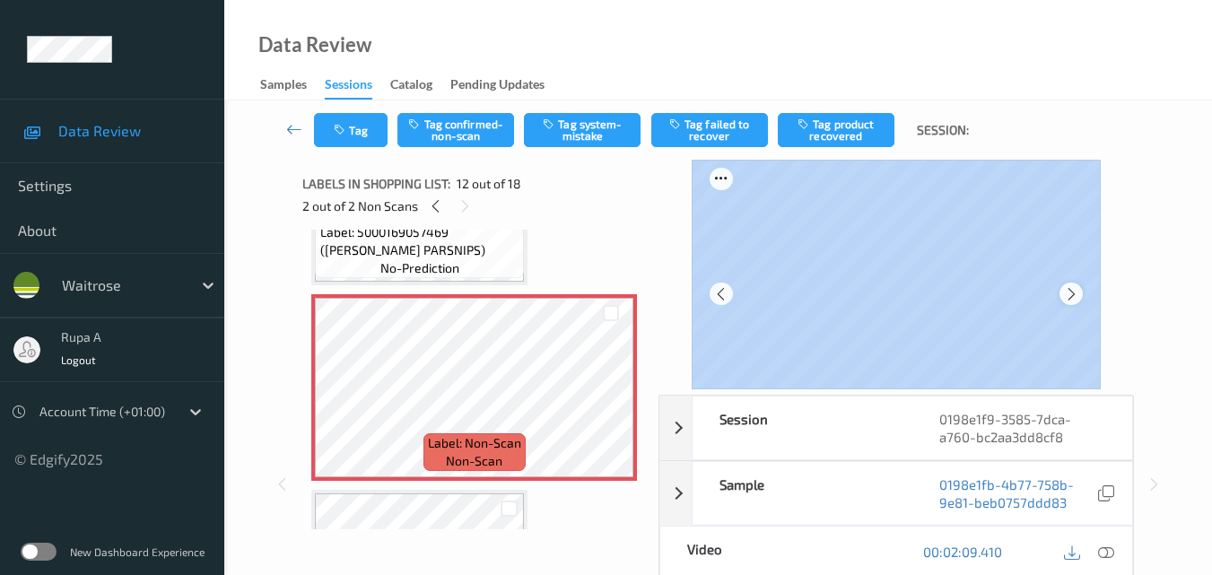
click at [1070, 315] on div at bounding box center [896, 275] width 408 height 230
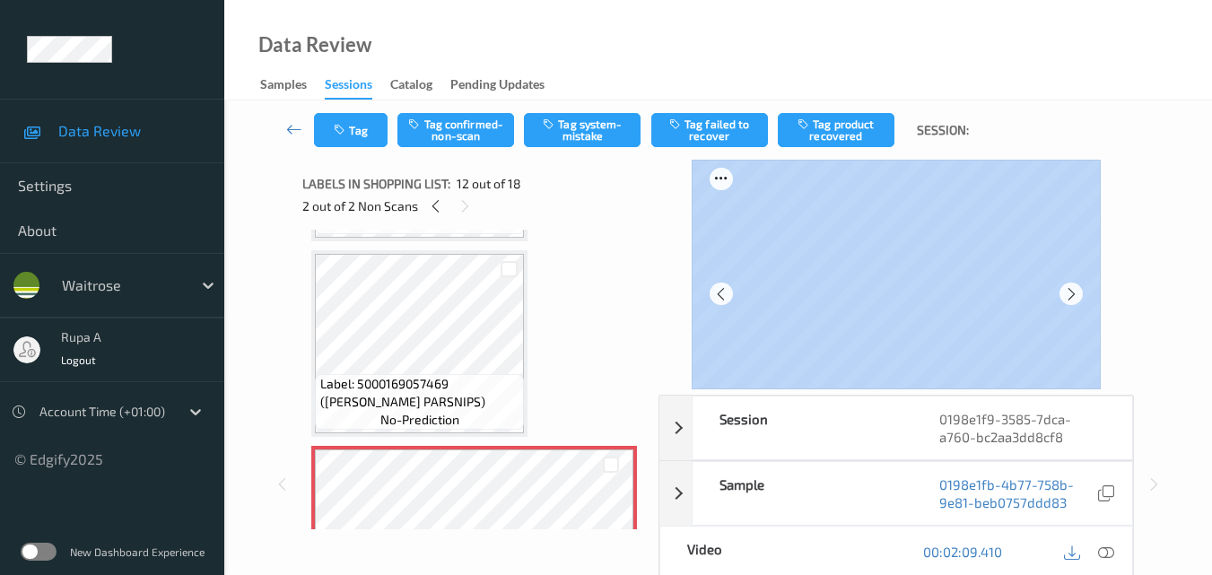
scroll to position [2103, 0]
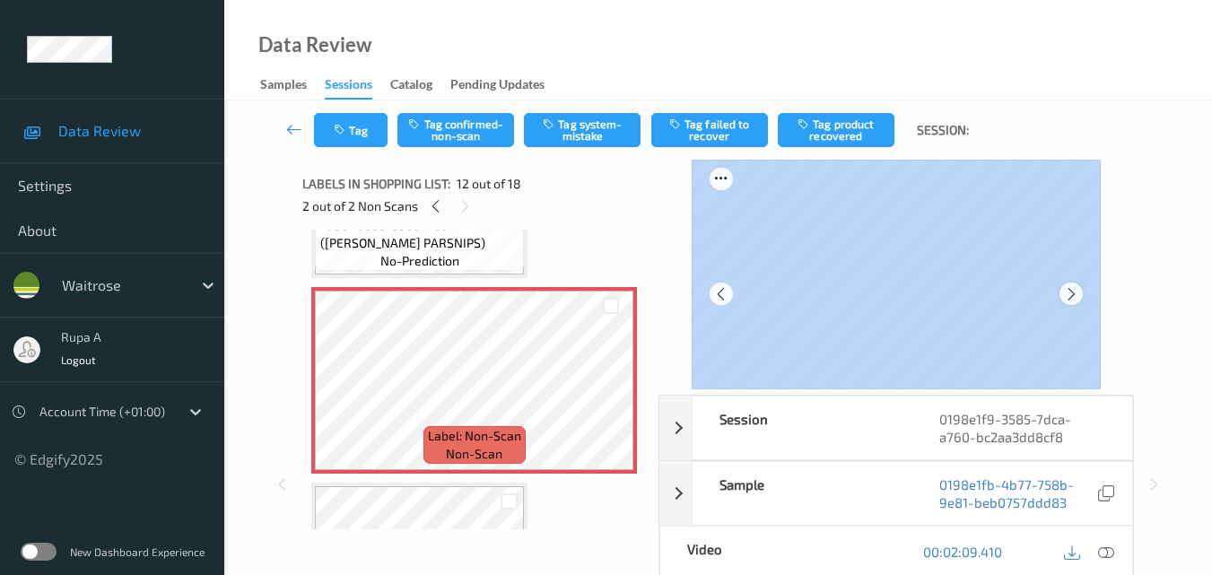
click at [1082, 295] on div at bounding box center [1071, 294] width 22 height 22
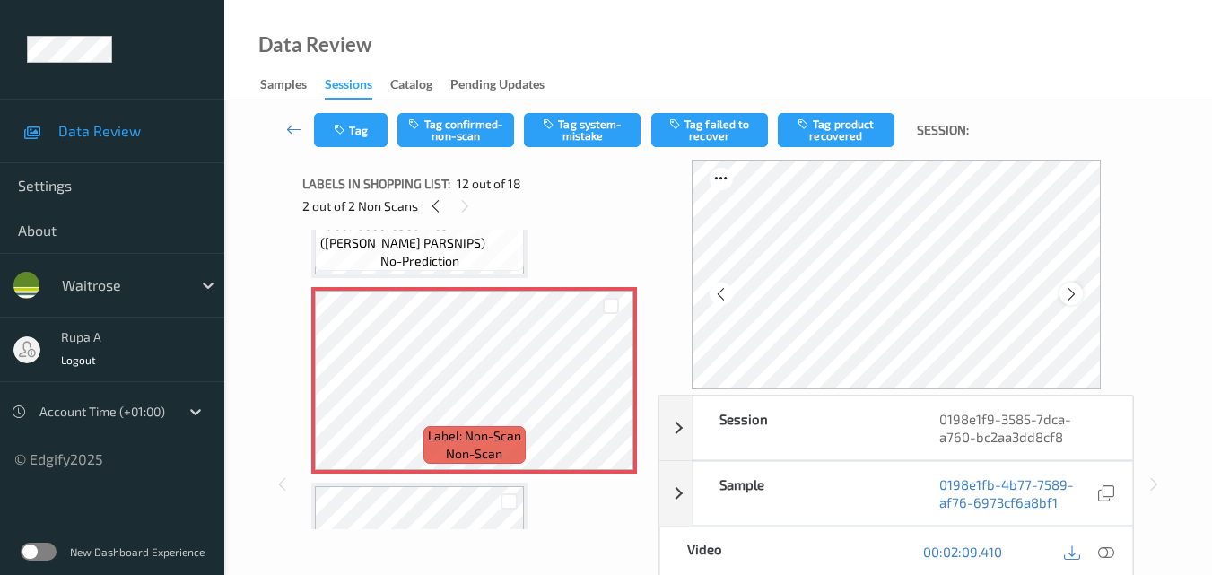
click at [1066, 295] on div at bounding box center [1071, 294] width 22 height 22
click at [1078, 296] on icon at bounding box center [1071, 294] width 15 height 16
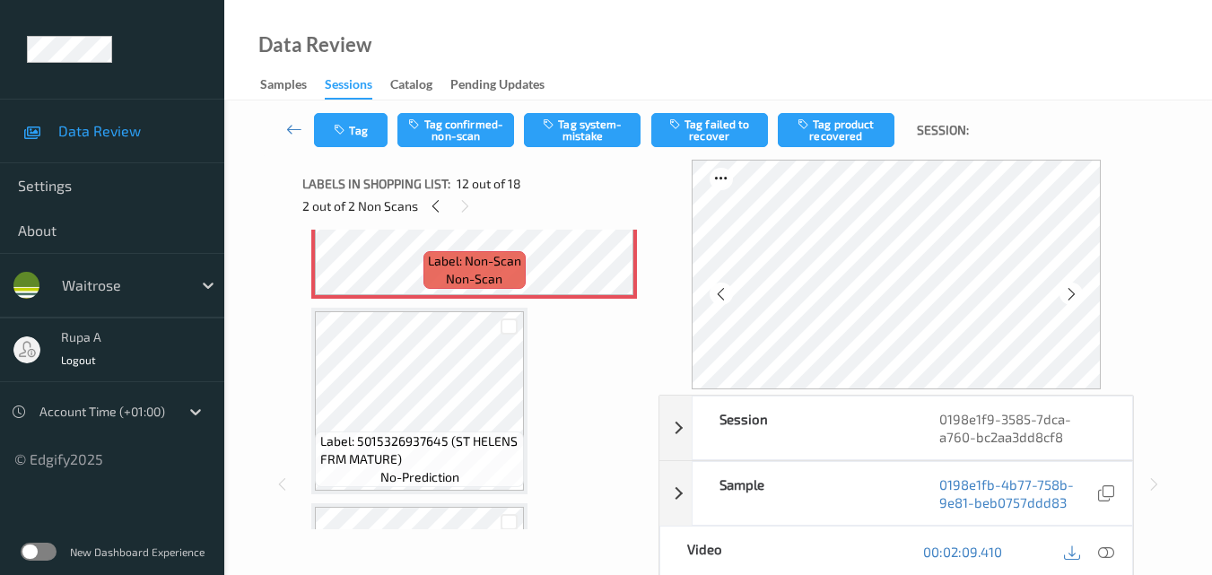
scroll to position [2282, 0]
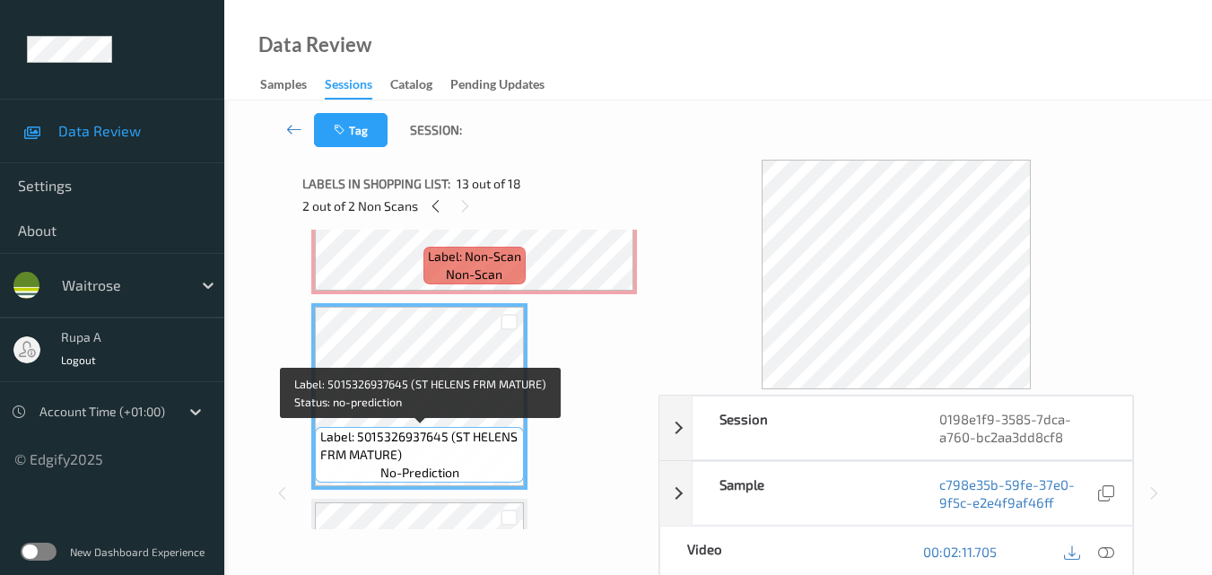
click at [358, 455] on span "Label: 5015326937645 (ST HELENS FRM MATURE)" at bounding box center [420, 446] width 200 height 36
click at [357, 455] on span "Label: 5015326937645 (ST HELENS FRM MATURE)" at bounding box center [420, 446] width 200 height 36
copy span "Label: 5015326937645 (ST HELENS FRM MATURE)"
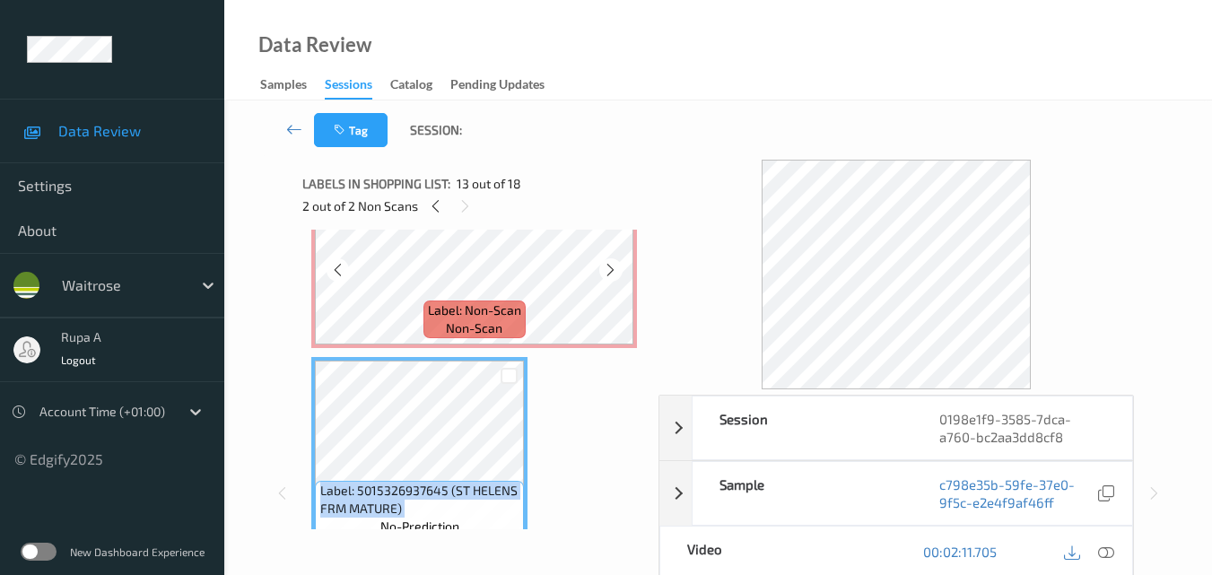
scroll to position [2193, 0]
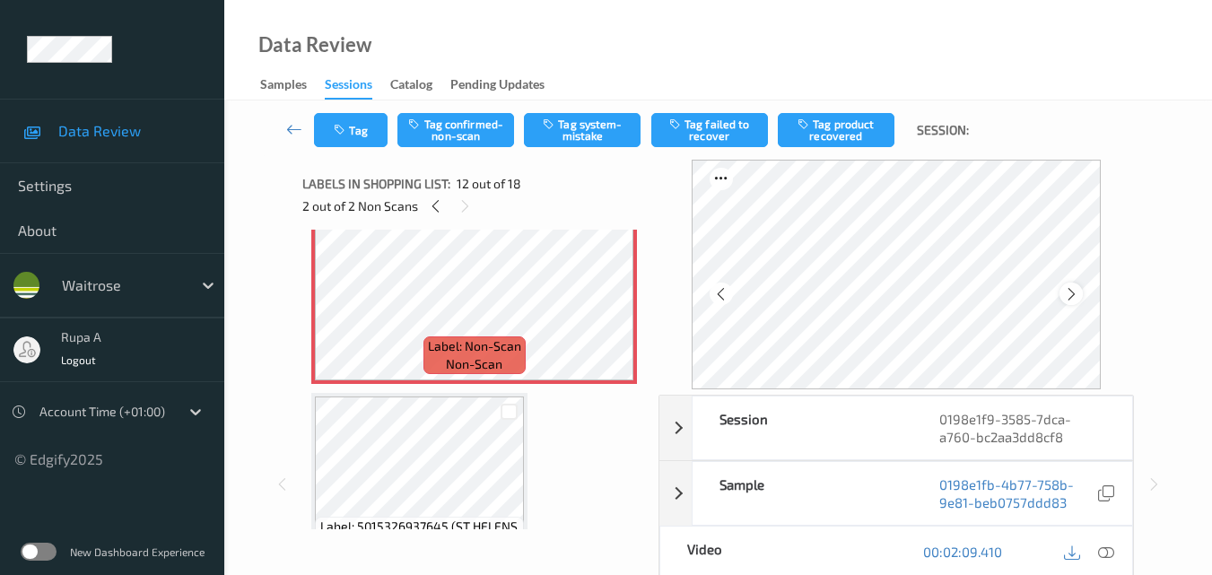
click at [1076, 296] on icon at bounding box center [1071, 294] width 15 height 16
click at [1078, 296] on icon at bounding box center [1071, 294] width 15 height 16
click at [1078, 292] on icon at bounding box center [1071, 294] width 15 height 16
click at [1079, 291] on icon at bounding box center [1071, 294] width 15 height 16
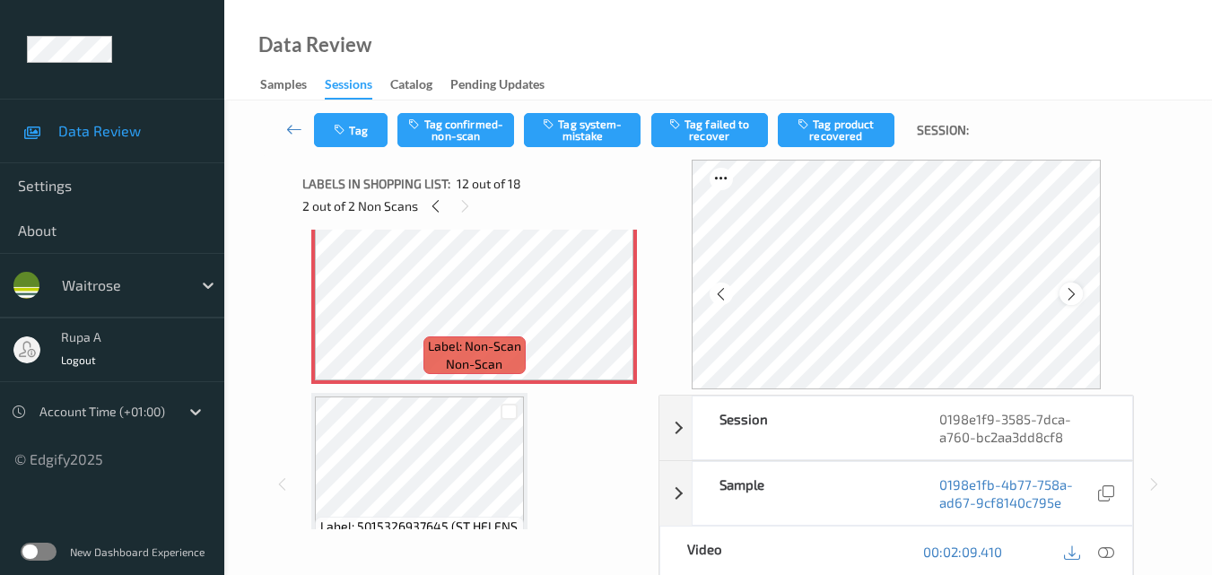
click at [1070, 299] on icon at bounding box center [1071, 294] width 15 height 16
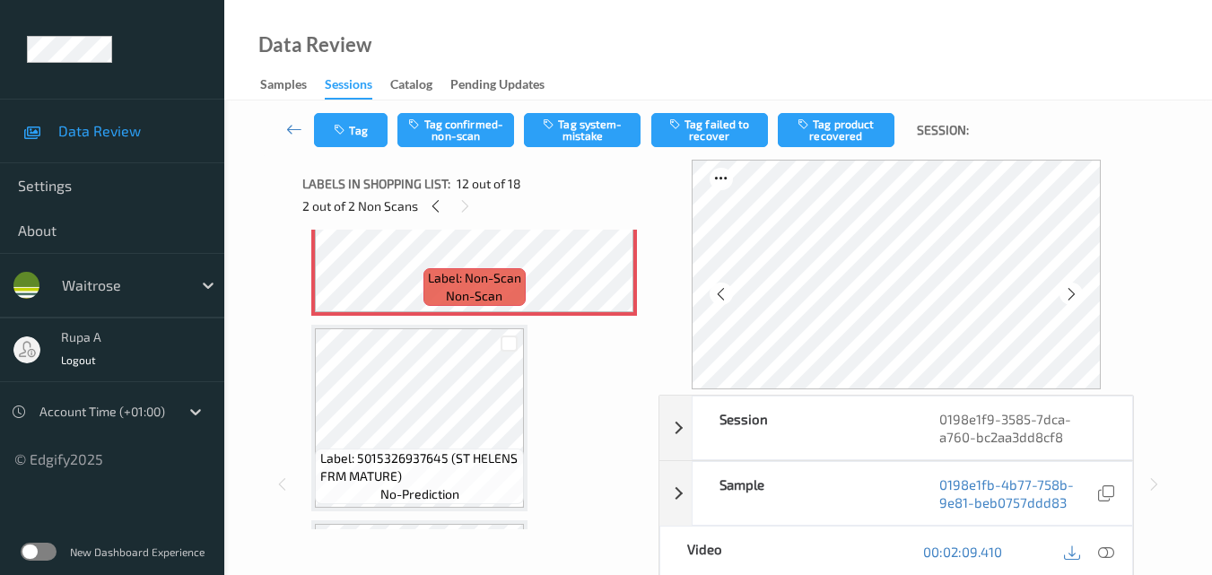
scroll to position [2372, 0]
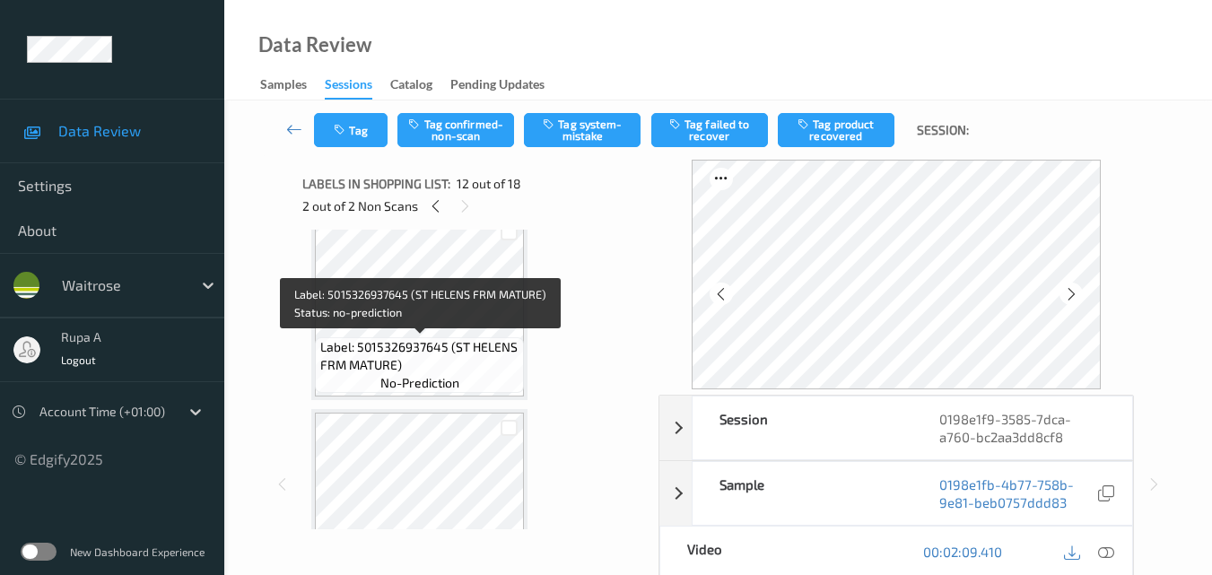
click at [399, 345] on span "Label: 5015326937645 (ST HELENS FRM MATURE)" at bounding box center [420, 356] width 200 height 36
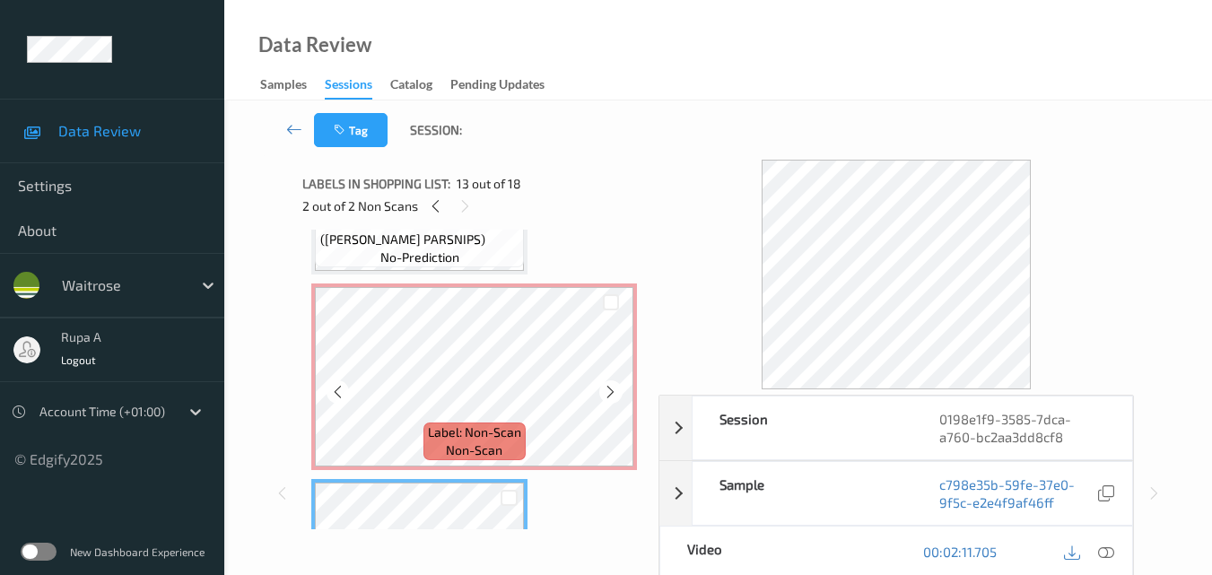
scroll to position [2103, 0]
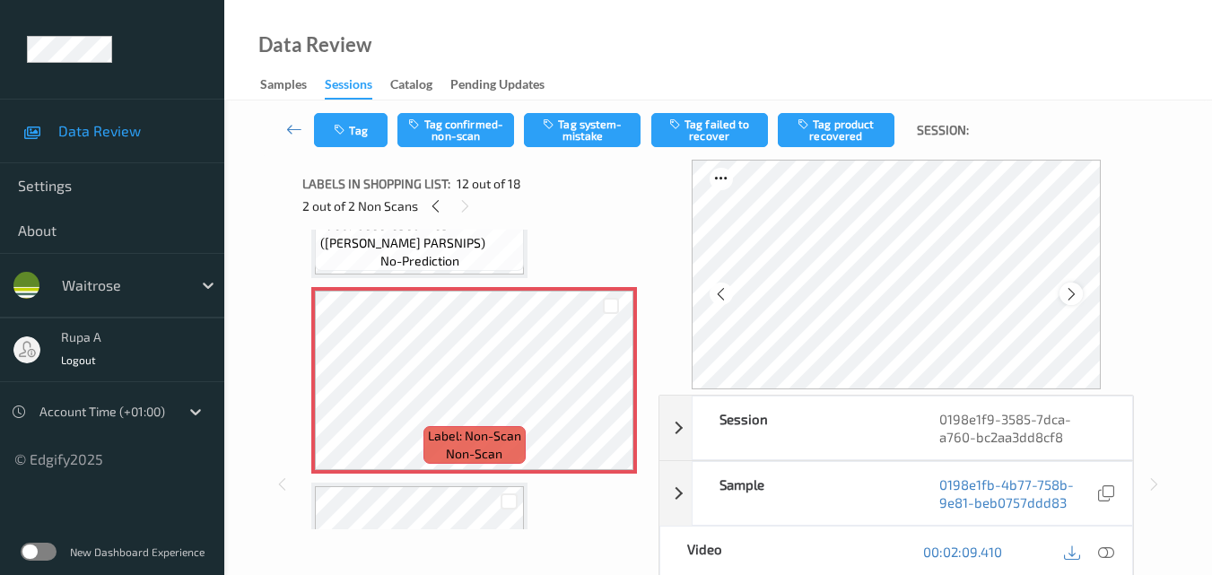
click at [1079, 293] on icon at bounding box center [1071, 294] width 15 height 16
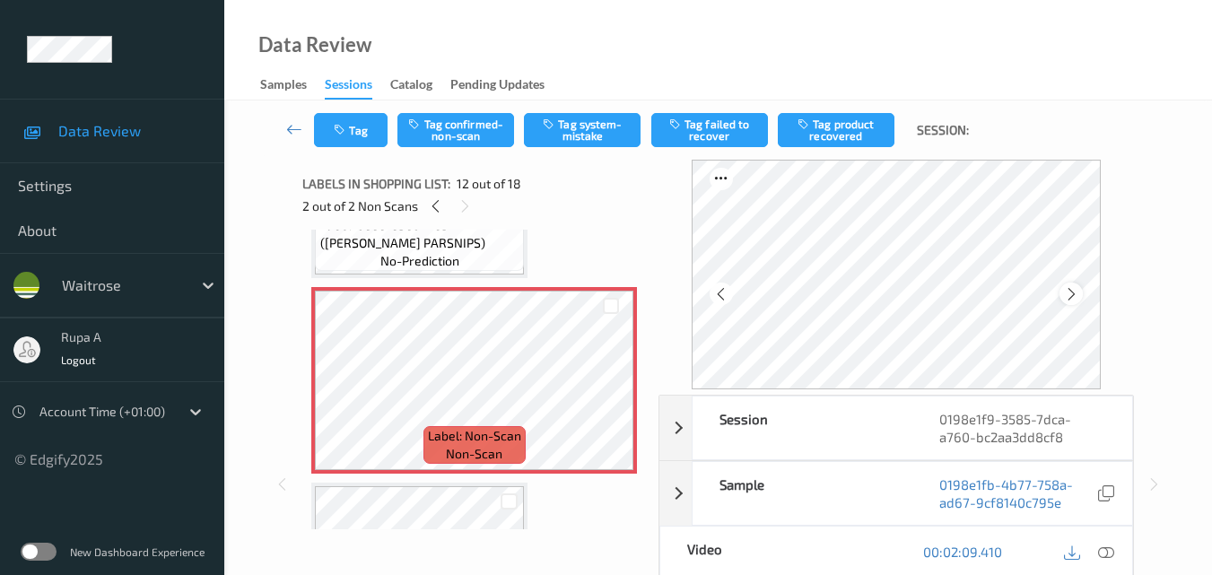
click at [1079, 289] on icon at bounding box center [1071, 294] width 15 height 16
click at [1079, 288] on icon at bounding box center [1071, 294] width 15 height 16
click at [1076, 298] on icon at bounding box center [1071, 294] width 15 height 16
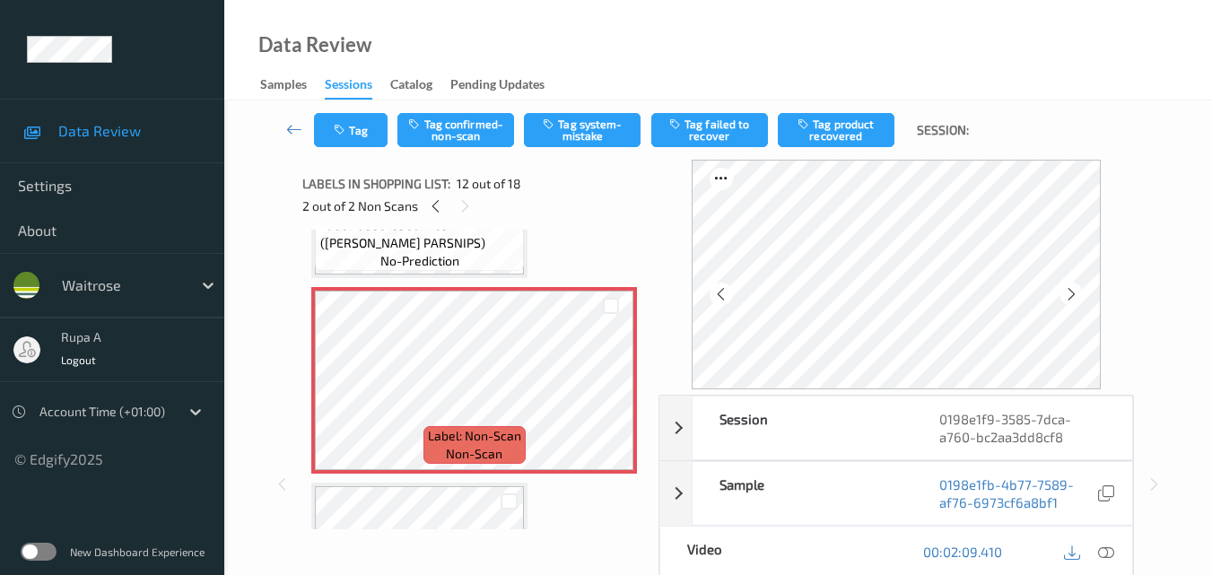
click at [1076, 298] on icon at bounding box center [1071, 294] width 15 height 16
click at [1106, 555] on icon at bounding box center [1106, 552] width 16 height 16
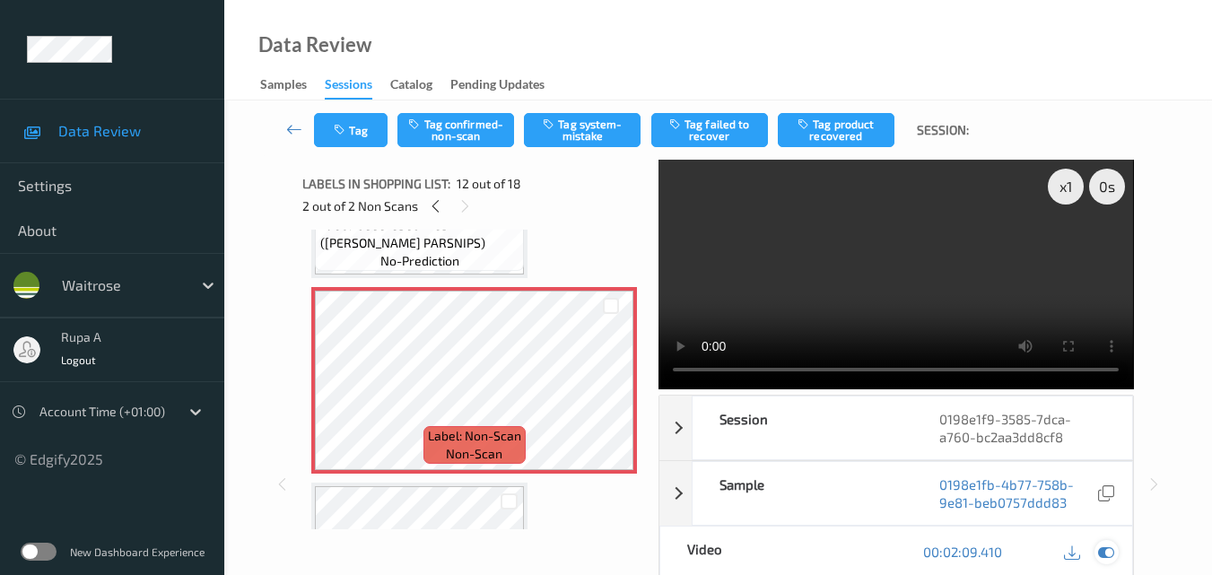
click at [1101, 552] on icon at bounding box center [1106, 552] width 16 height 16
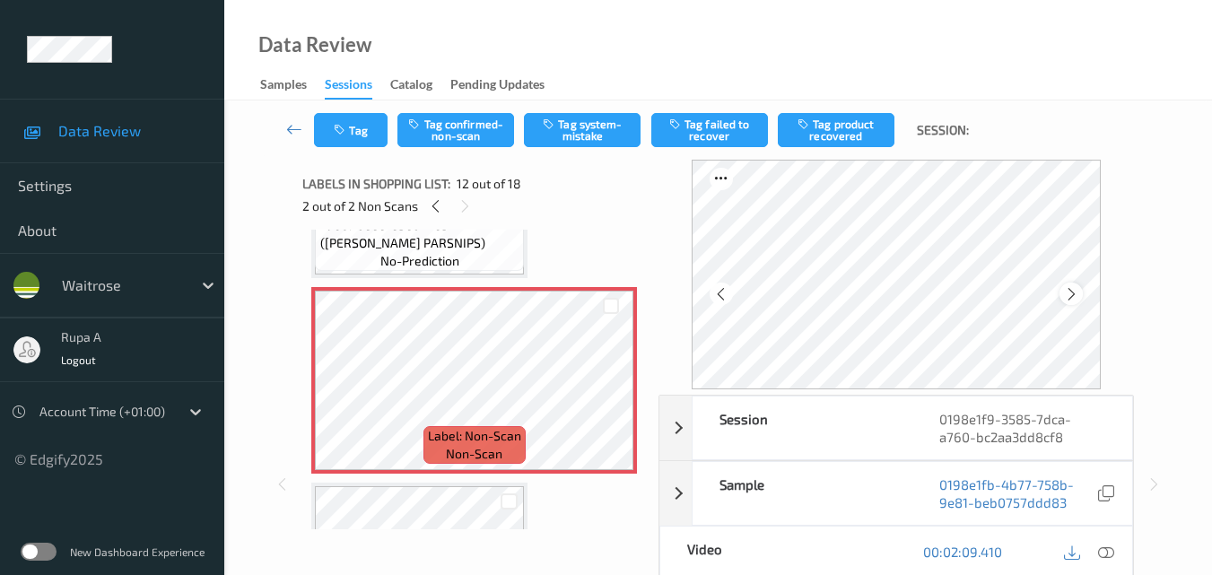
click at [1069, 294] on icon at bounding box center [1071, 294] width 15 height 16
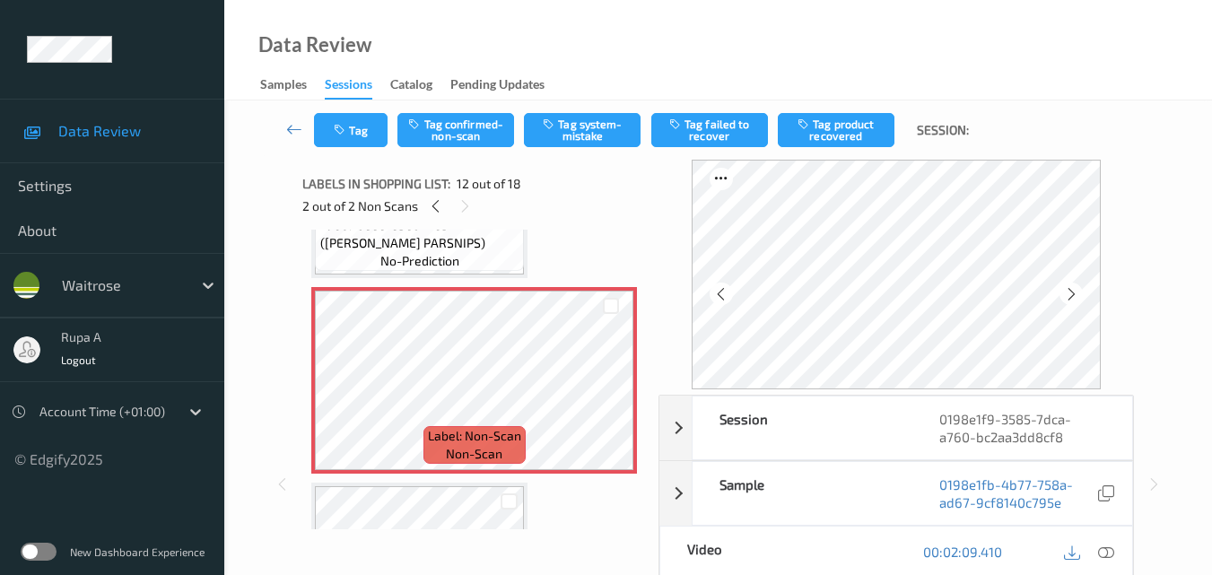
click at [1069, 294] on icon at bounding box center [1071, 294] width 15 height 16
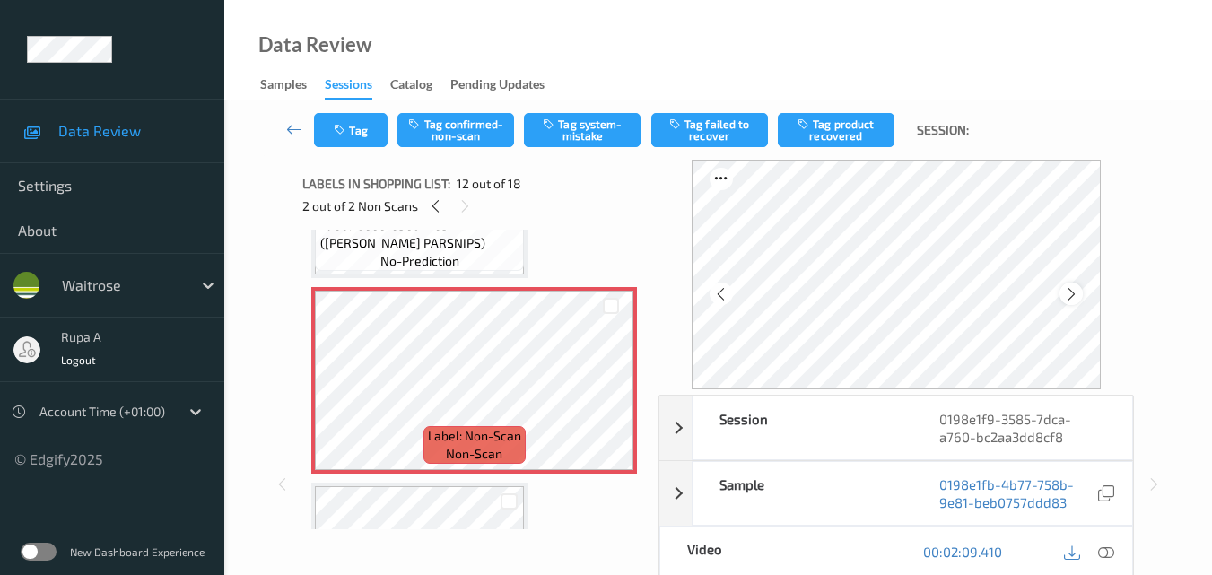
click at [1077, 297] on icon at bounding box center [1071, 294] width 15 height 16
click at [1078, 296] on icon at bounding box center [1071, 294] width 15 height 16
click at [1069, 296] on icon at bounding box center [1071, 294] width 15 height 16
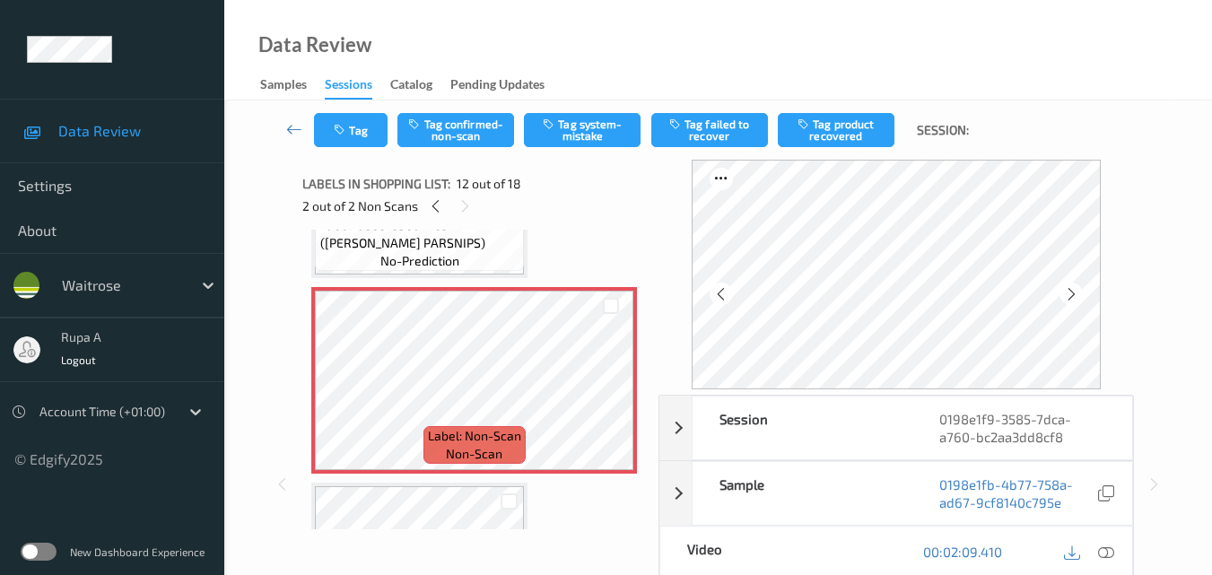
click at [1069, 296] on icon at bounding box center [1071, 294] width 15 height 16
click at [605, 144] on button "Tag system-mistake" at bounding box center [582, 130] width 117 height 34
click at [377, 133] on button "Tag" at bounding box center [351, 130] width 74 height 34
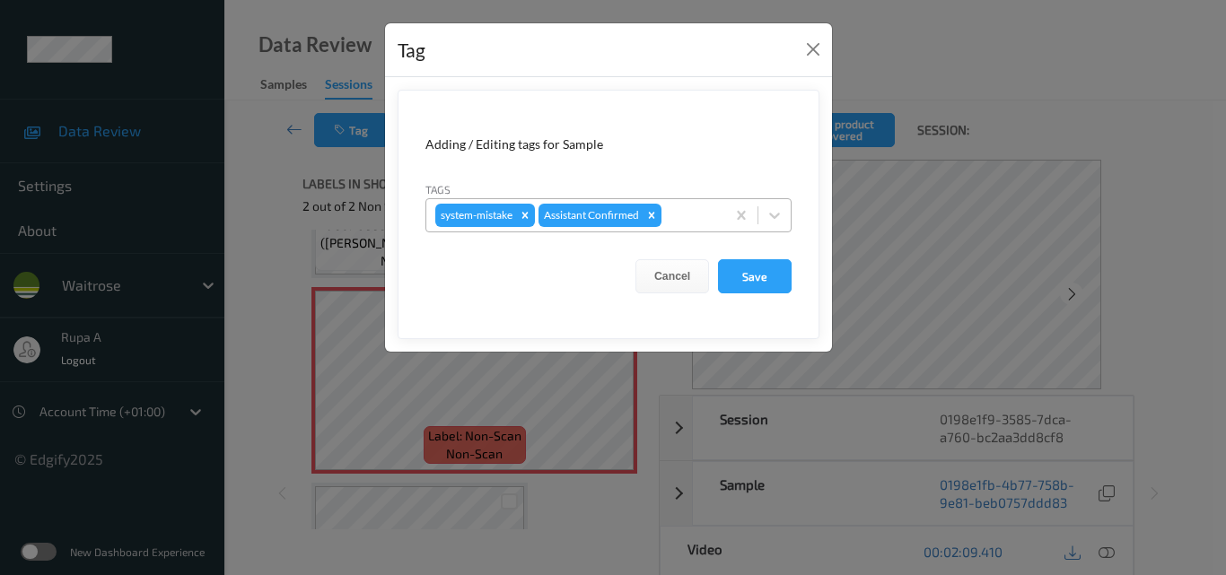
click at [667, 222] on input "text" at bounding box center [666, 215] width 3 height 18
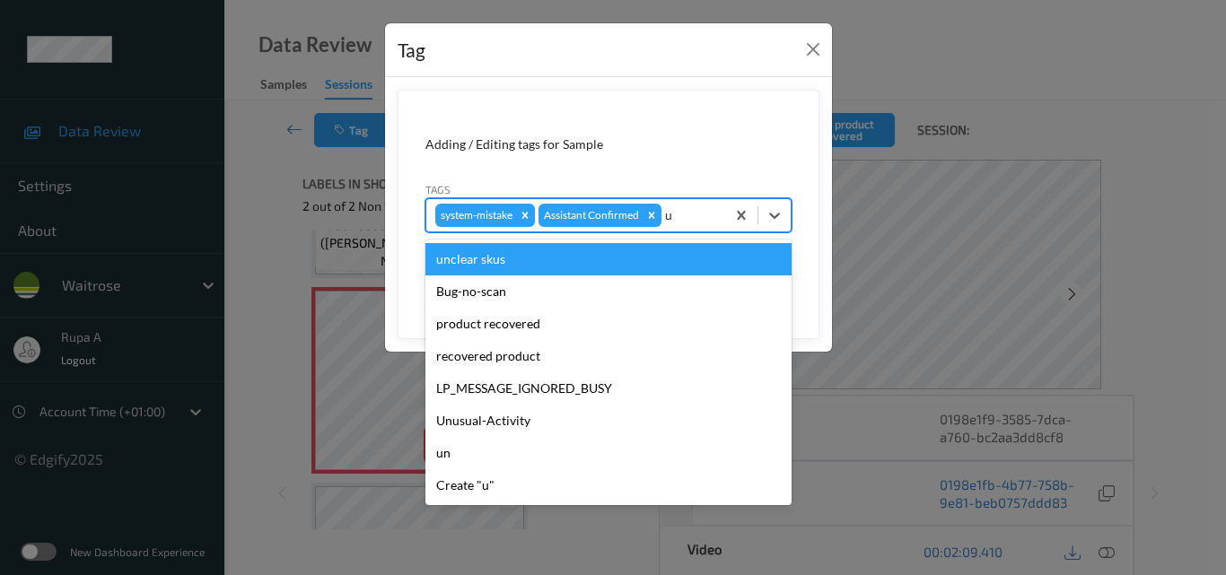
type input "un"
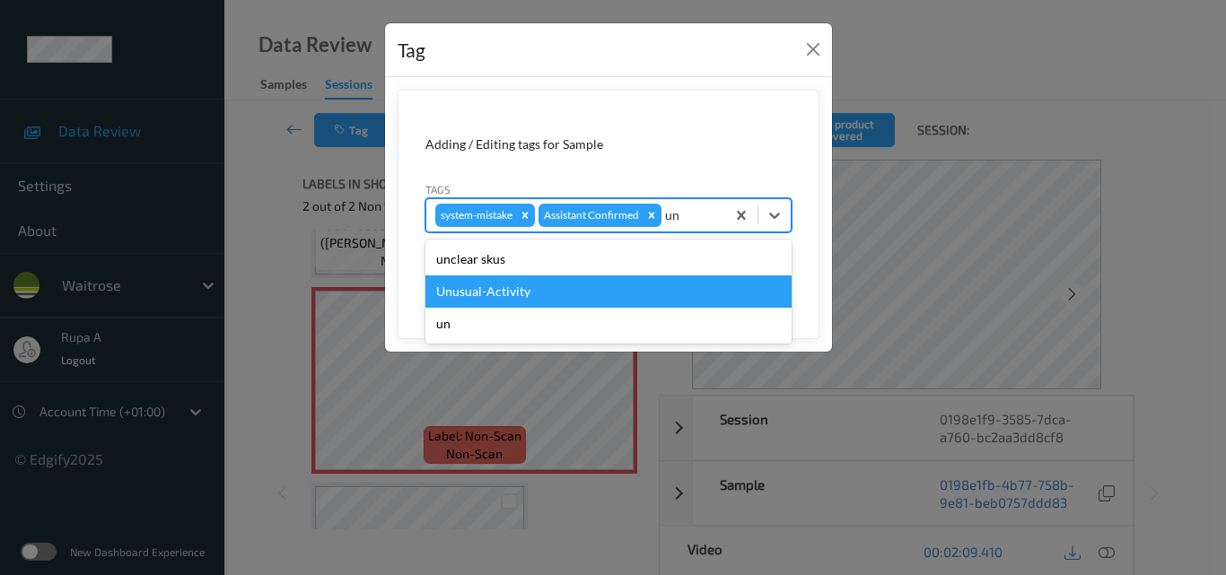
click at [563, 289] on div "Unusual-Activity" at bounding box center [608, 291] width 366 height 32
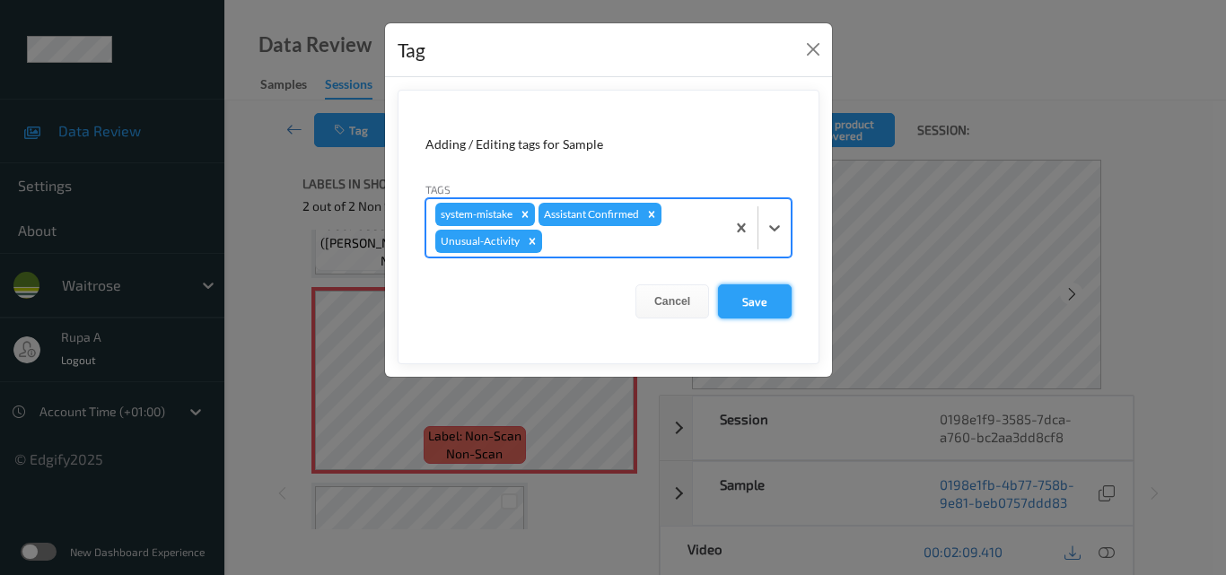
click at [749, 302] on button "Save" at bounding box center [755, 301] width 74 height 34
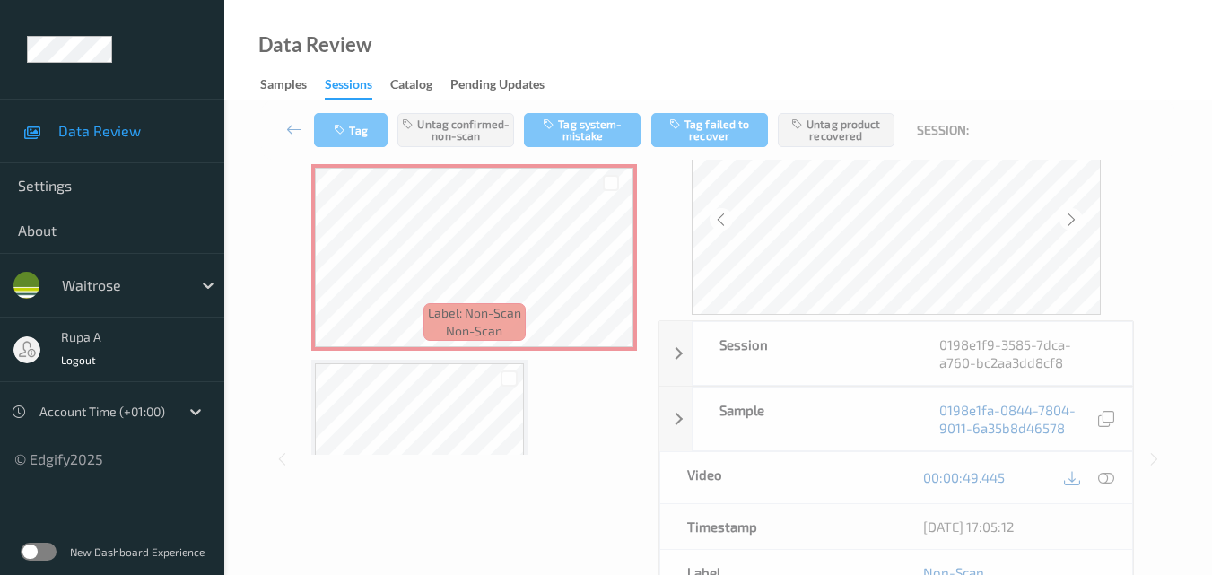
scroll to position [269, 0]
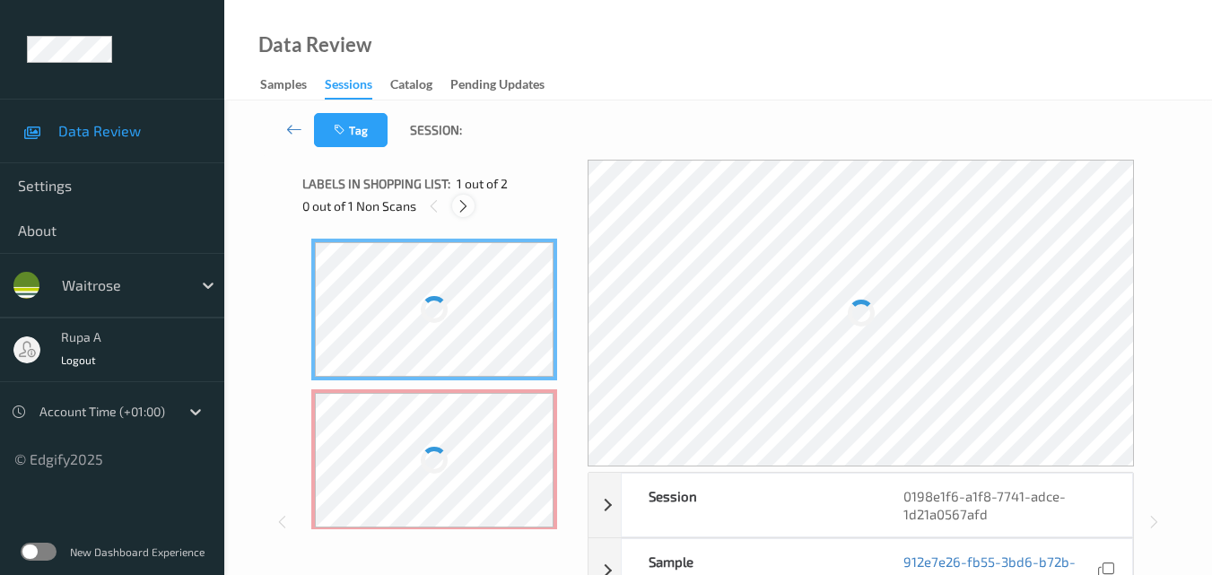
click at [467, 214] on div at bounding box center [463, 206] width 22 height 22
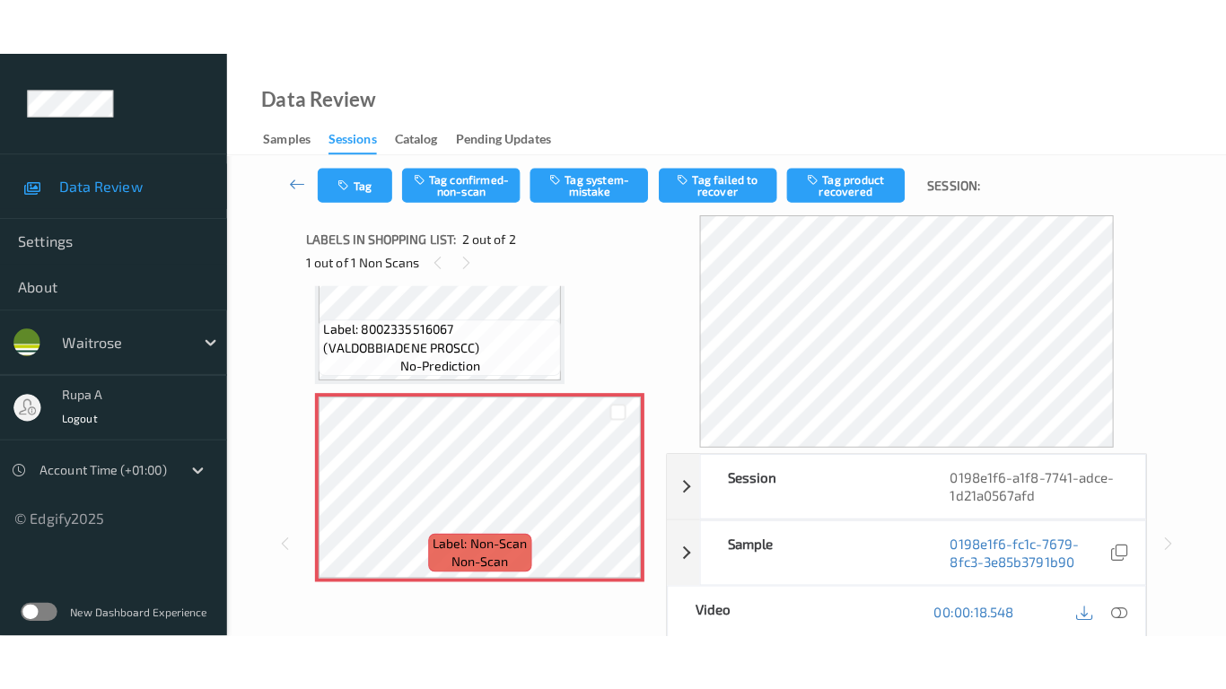
scroll to position [100, 0]
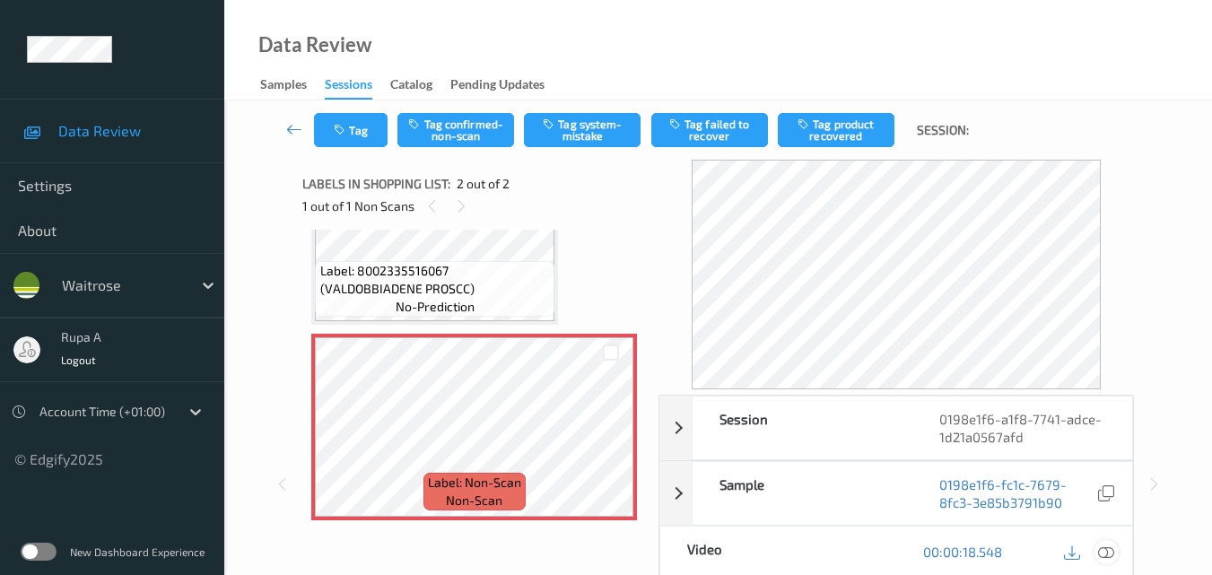
click at [1104, 545] on icon at bounding box center [1106, 552] width 16 height 16
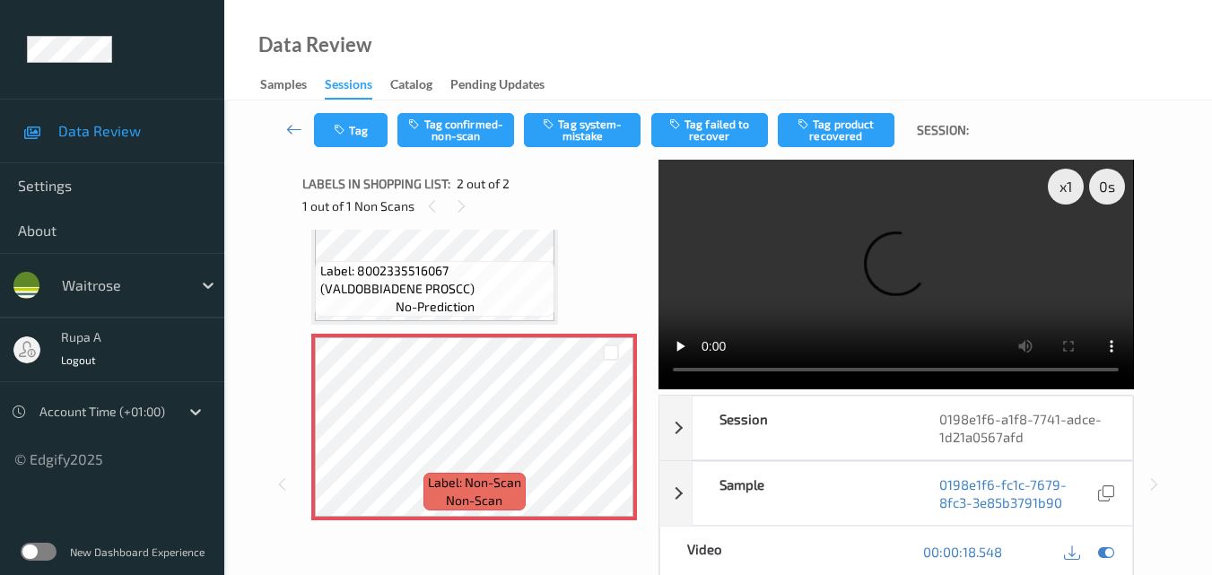
scroll to position [0, 0]
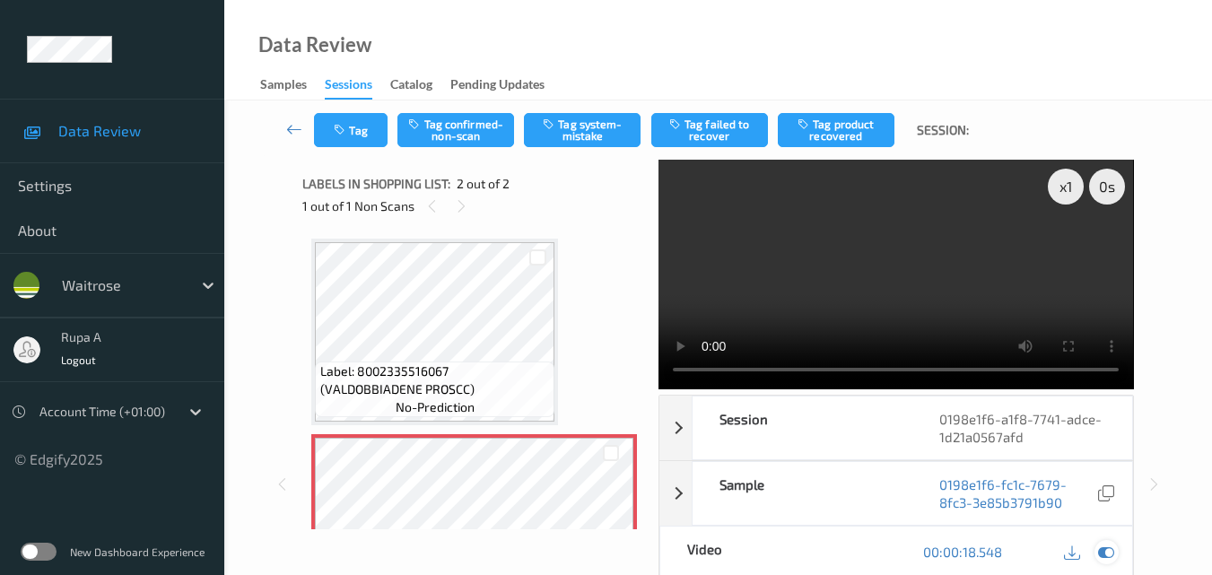
click at [1112, 552] on icon at bounding box center [1106, 552] width 16 height 16
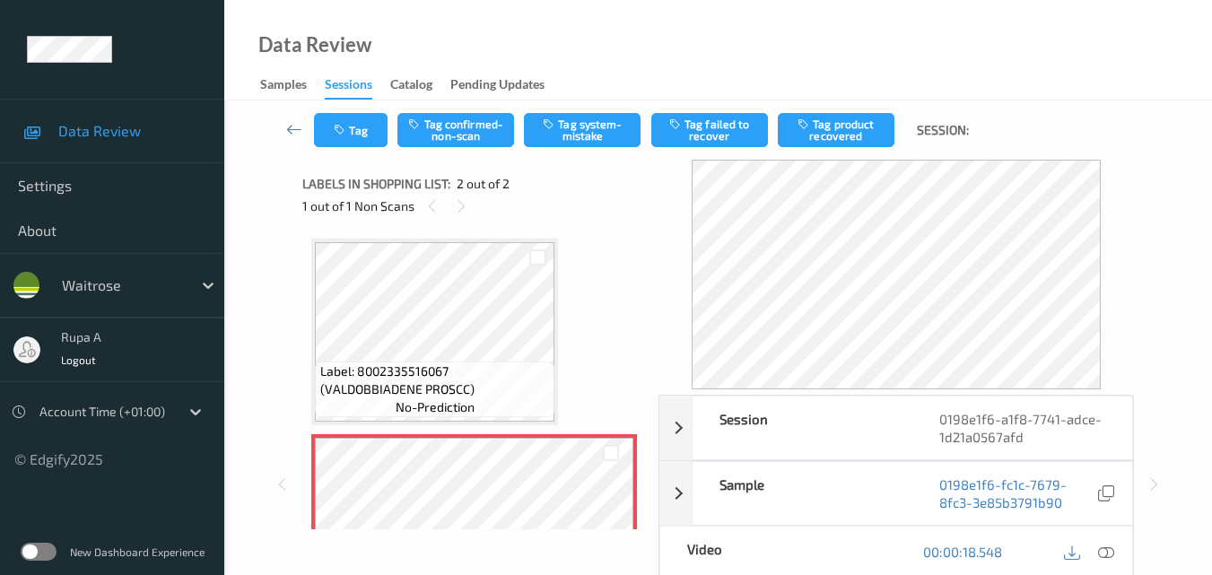
click at [589, 147] on div "Tag Tag confirmed-non-scan Tag system-mistake Tag failed to recover Tag product…" at bounding box center [718, 129] width 914 height 59
click at [592, 131] on button "Tag system-mistake" at bounding box center [582, 130] width 117 height 34
click at [574, 134] on button "Tag system-mistake" at bounding box center [582, 130] width 117 height 34
click at [362, 134] on button "Tag" at bounding box center [351, 130] width 74 height 34
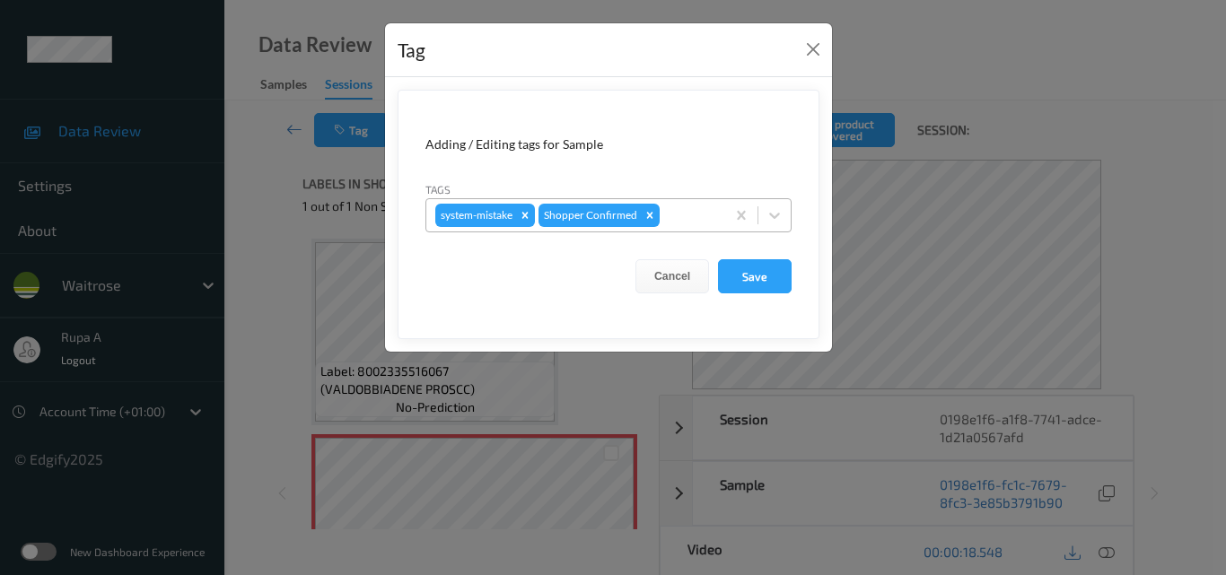
click at [694, 218] on div at bounding box center [689, 216] width 53 height 22
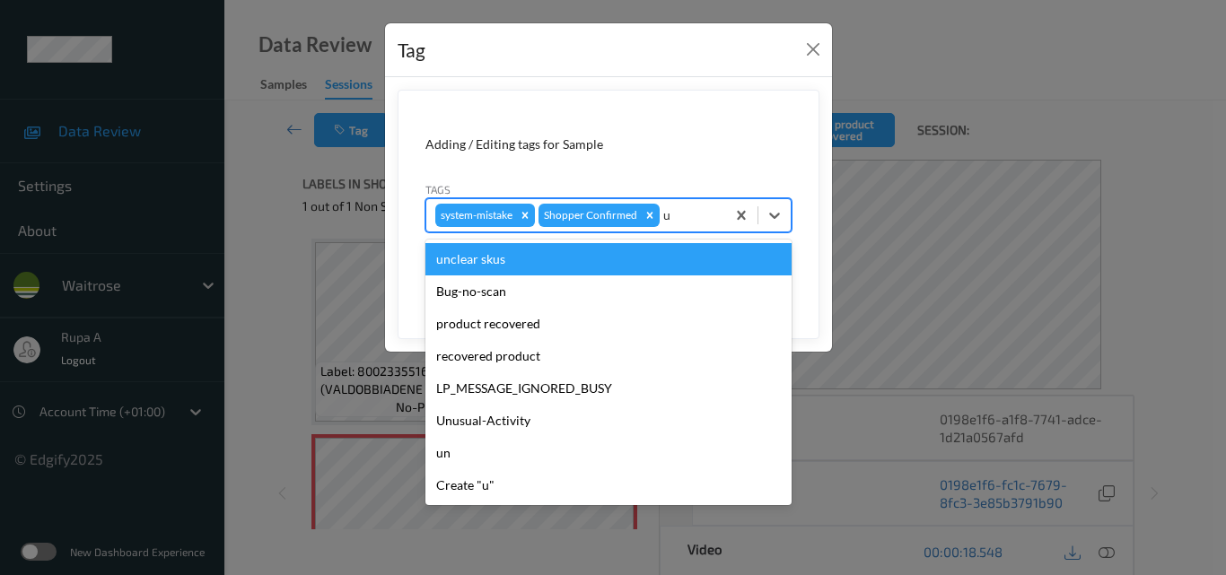
type input "un"
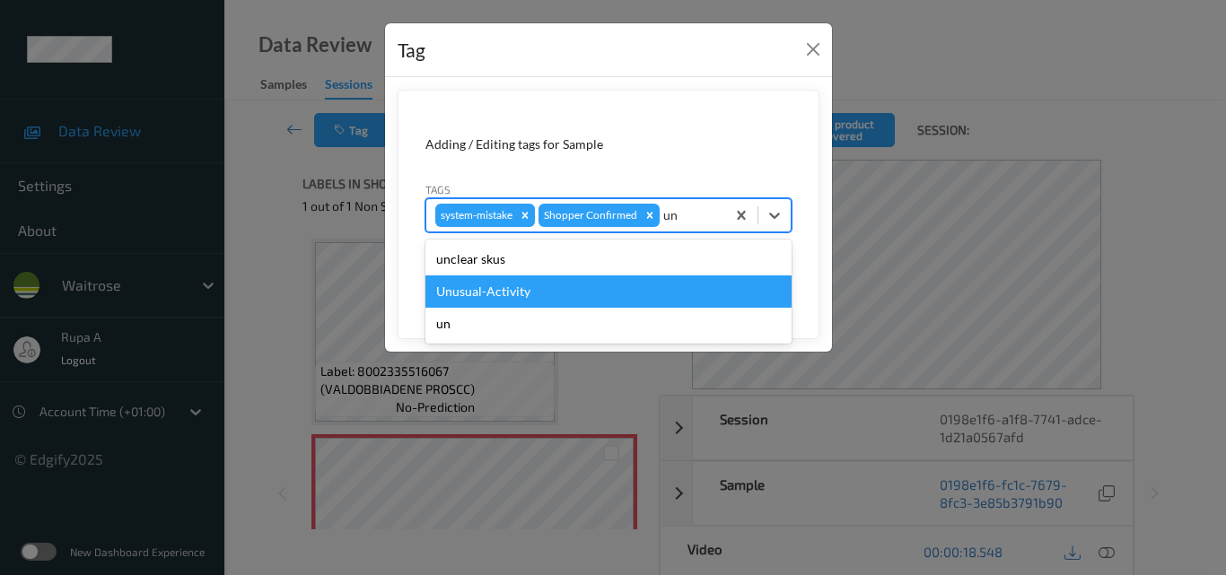
click at [587, 298] on div "Unusual-Activity" at bounding box center [608, 291] width 366 height 32
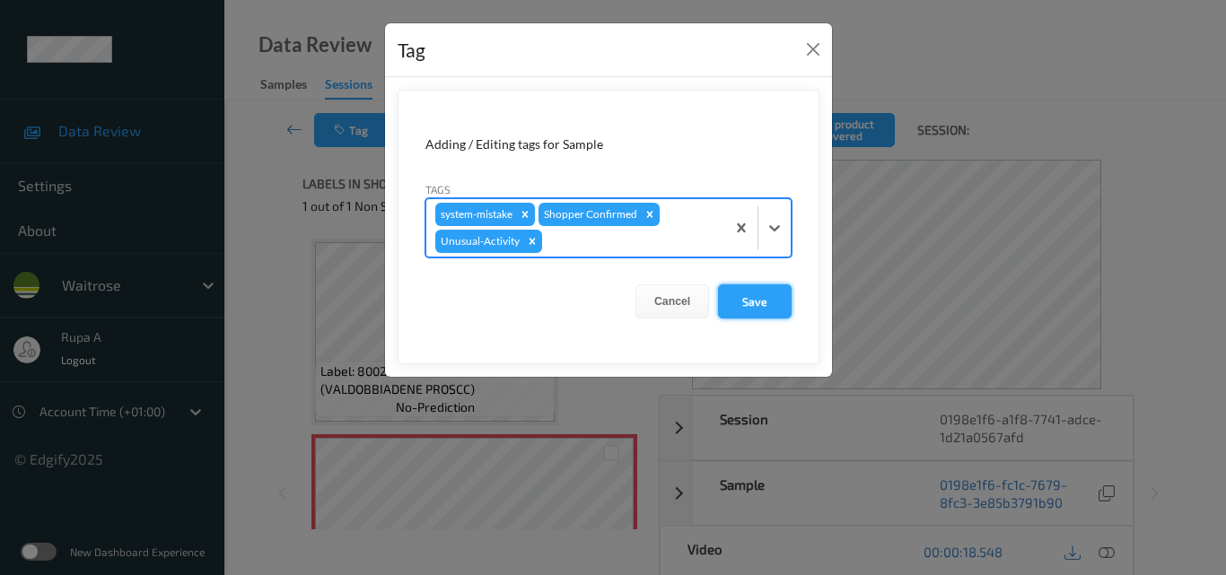
click at [739, 312] on button "Save" at bounding box center [755, 301] width 74 height 34
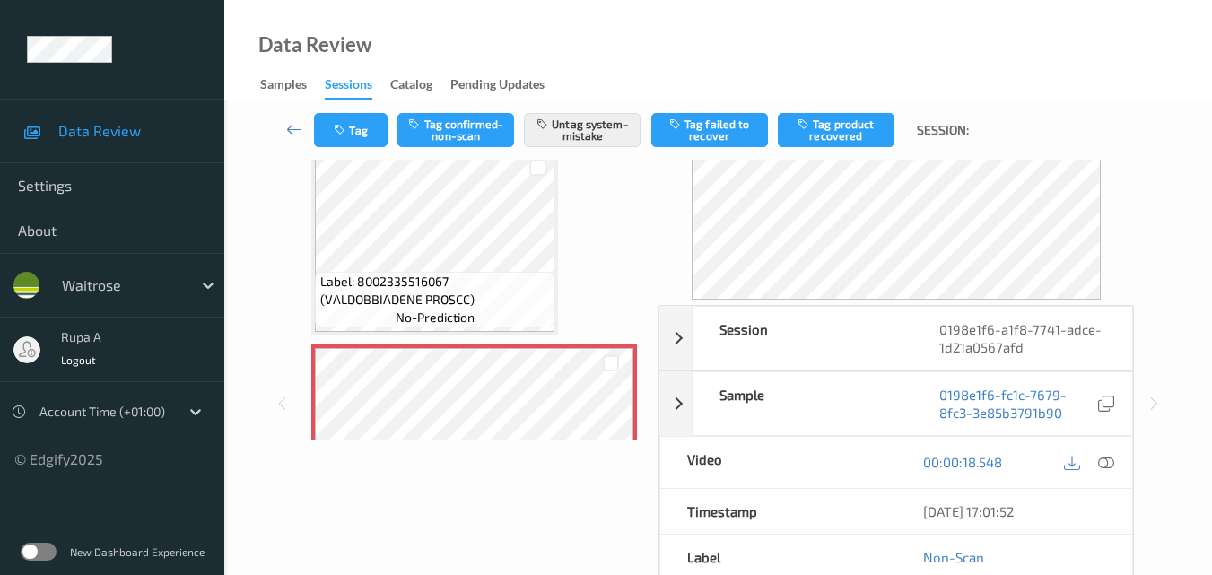
scroll to position [90, 0]
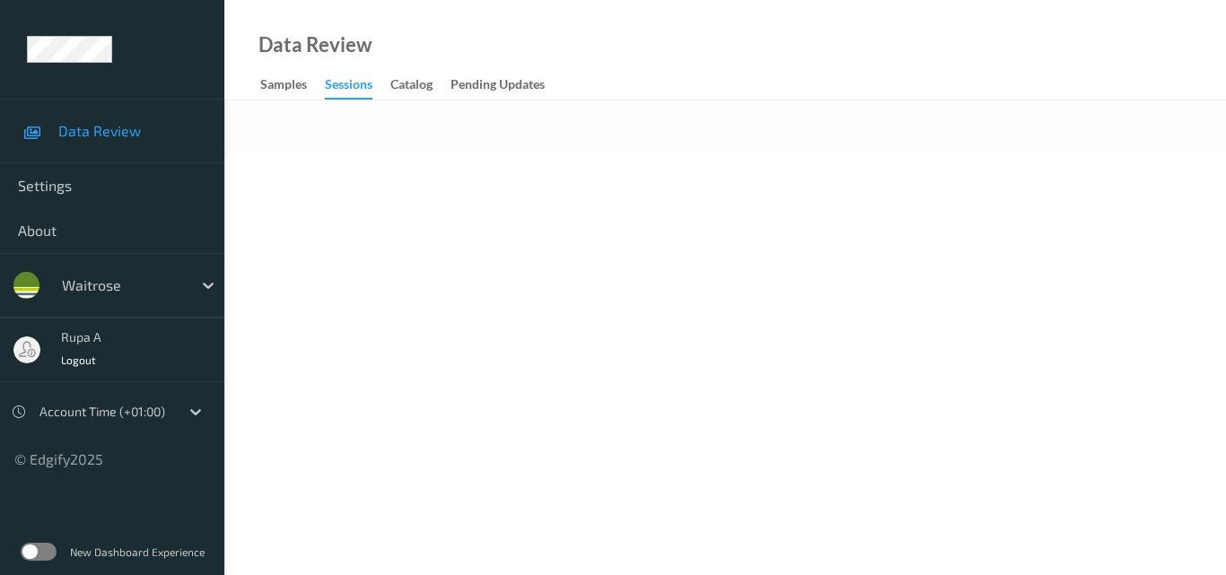
click at [596, 144] on div at bounding box center [724, 127] width 1001 height 55
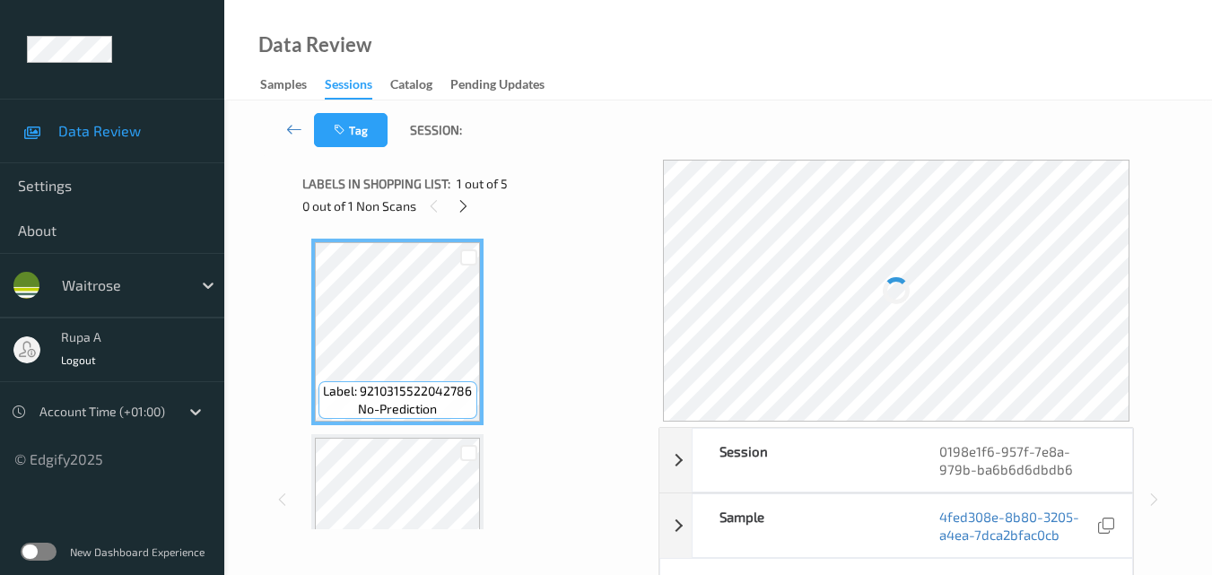
click at [593, 225] on div "Labels in shopping list: 1 out of 5 0 out of 1 Non Scans" at bounding box center [474, 195] width 344 height 70
click at [462, 202] on icon at bounding box center [463, 206] width 15 height 16
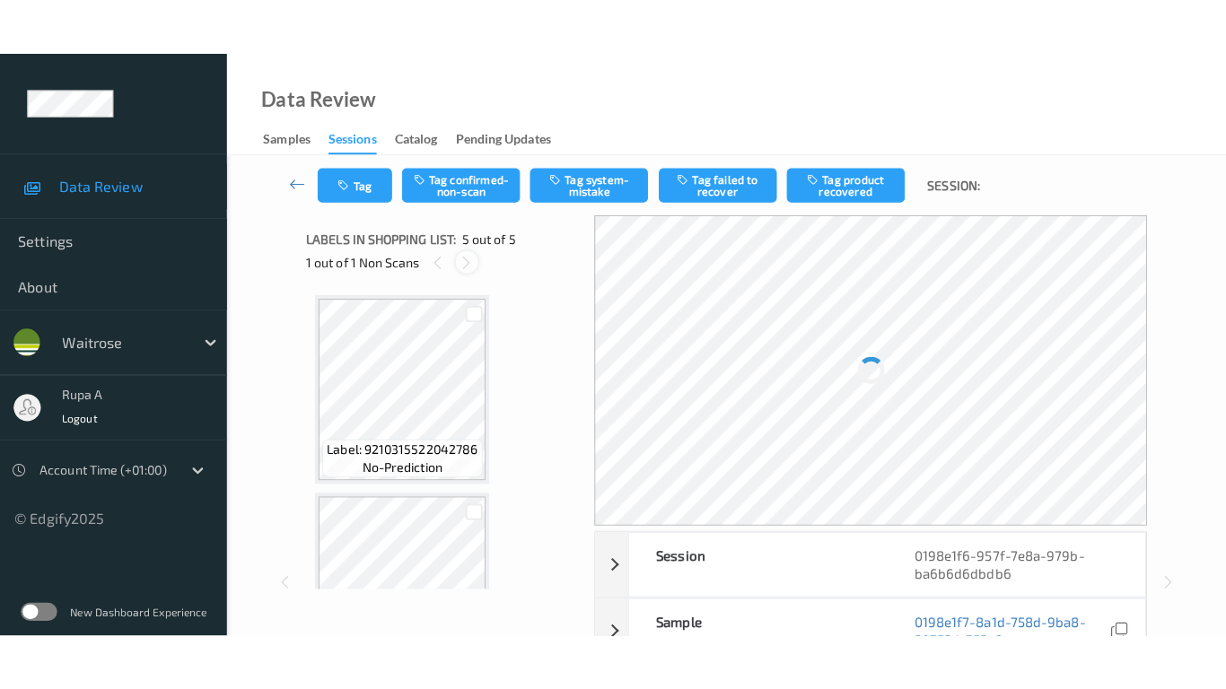
scroll to position [596, 0]
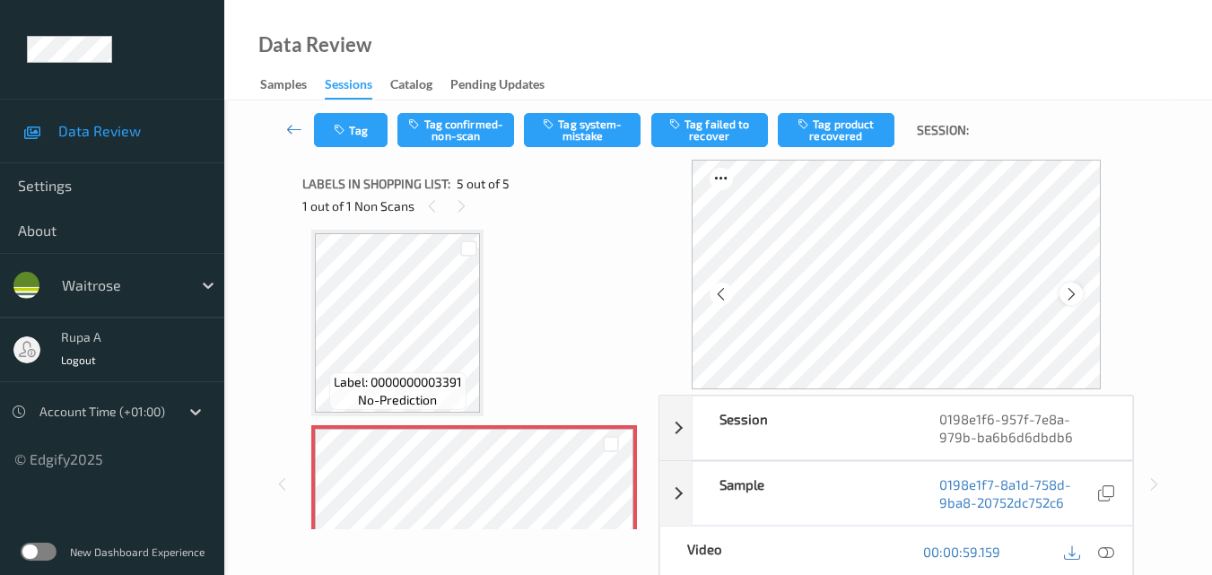
click at [1078, 299] on icon at bounding box center [1071, 294] width 15 height 16
click at [1079, 296] on icon at bounding box center [1071, 294] width 15 height 16
click at [1111, 556] on icon at bounding box center [1106, 552] width 16 height 16
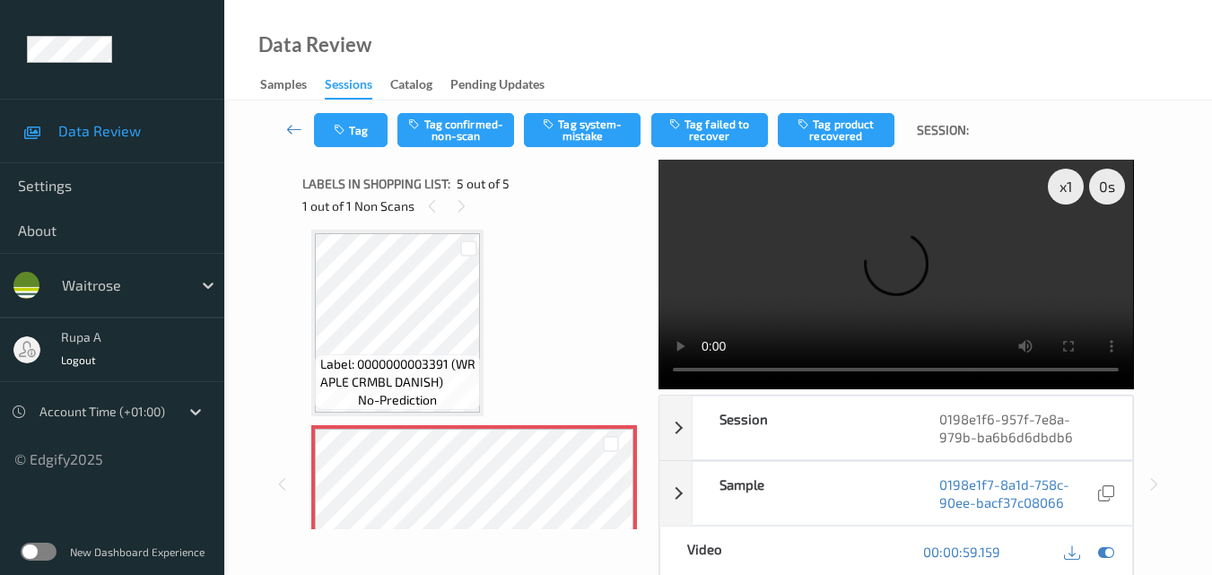
scroll to position [573, 0]
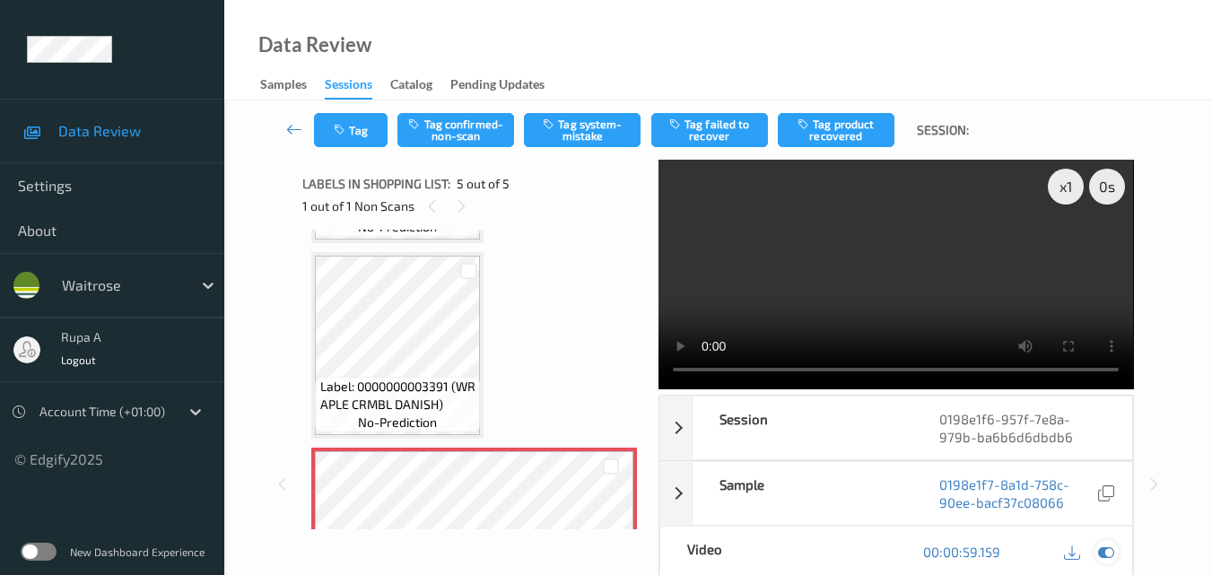
click at [1110, 554] on icon at bounding box center [1106, 552] width 16 height 16
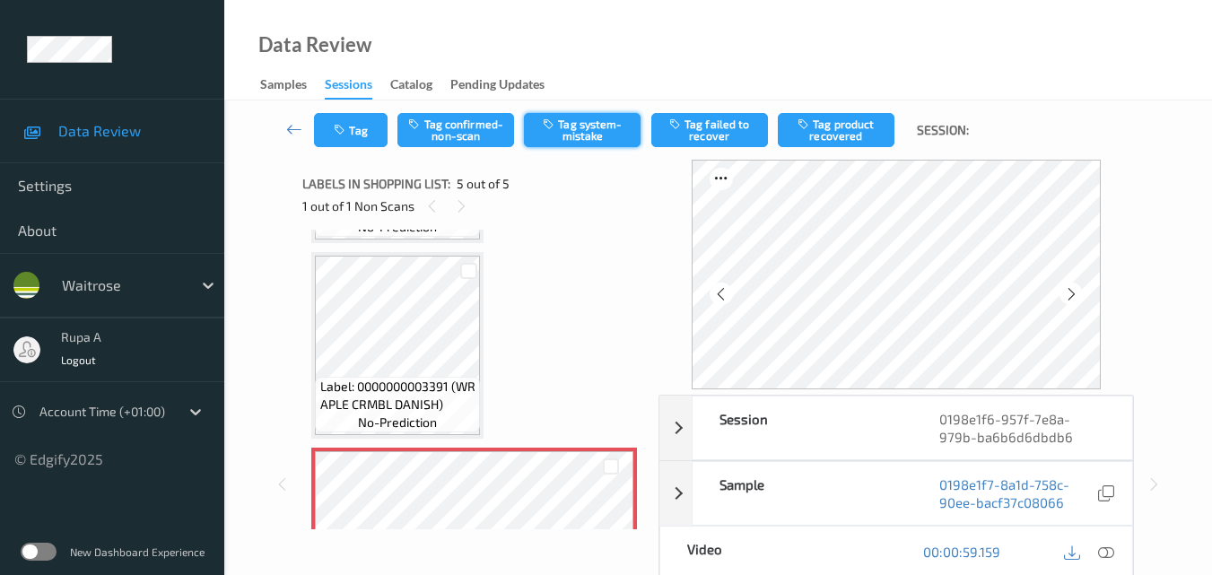
click at [573, 145] on button "Tag system-mistake" at bounding box center [582, 130] width 117 height 34
click at [341, 112] on div "Tag Tag confirmed-non-scan Untag system-mistake Tag failed to recover Tag produ…" at bounding box center [718, 129] width 914 height 59
click at [340, 118] on button "Tag" at bounding box center [351, 130] width 74 height 34
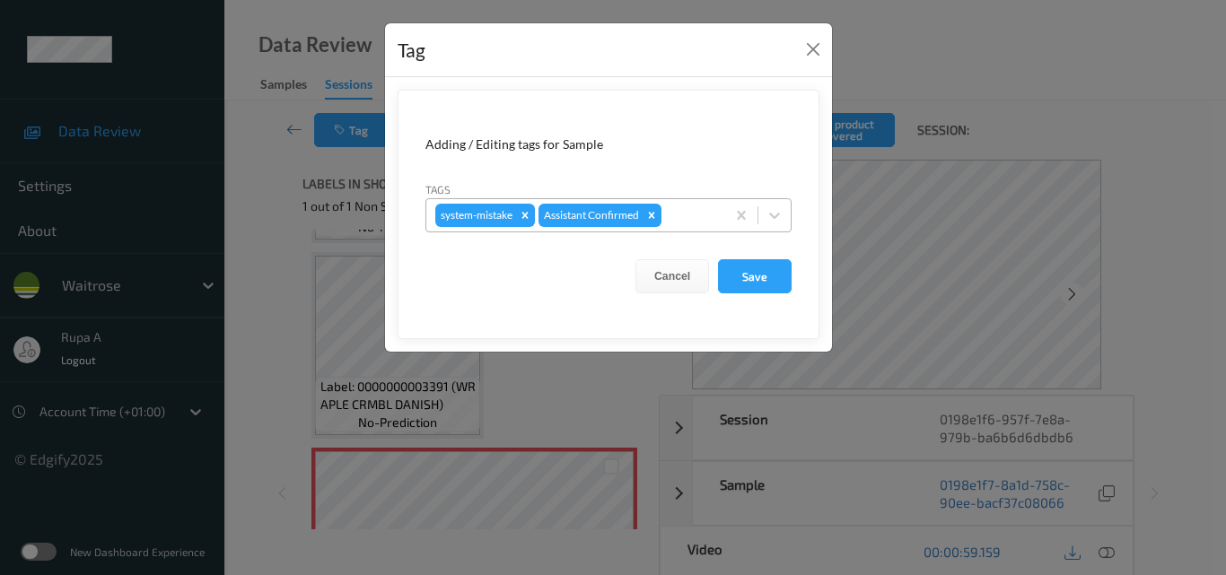
click at [674, 217] on div at bounding box center [690, 216] width 51 height 22
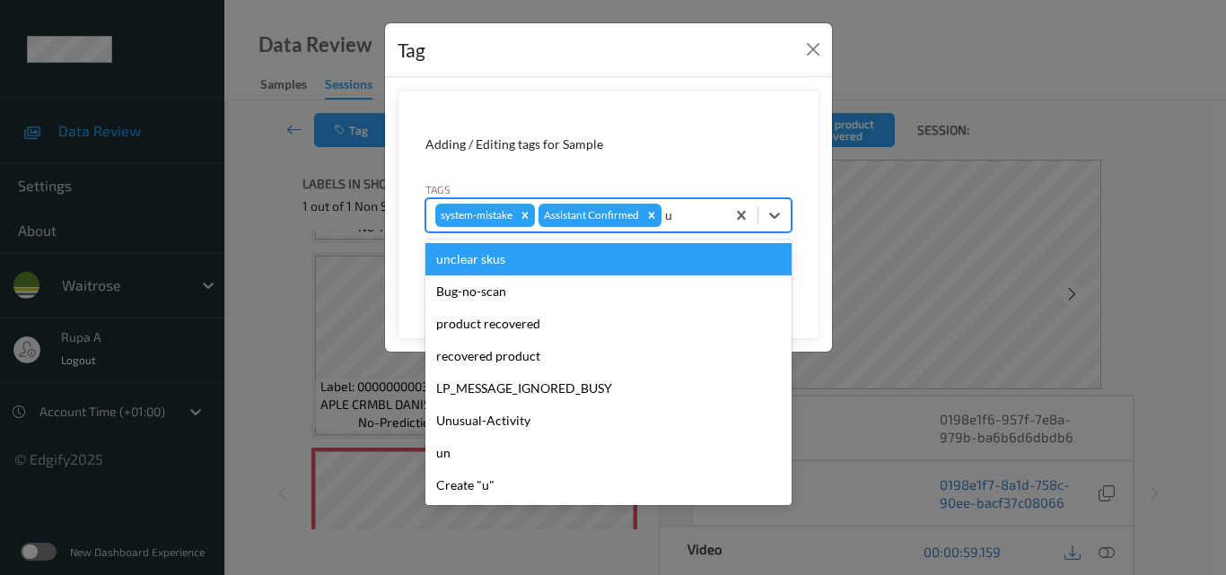
type input "un"
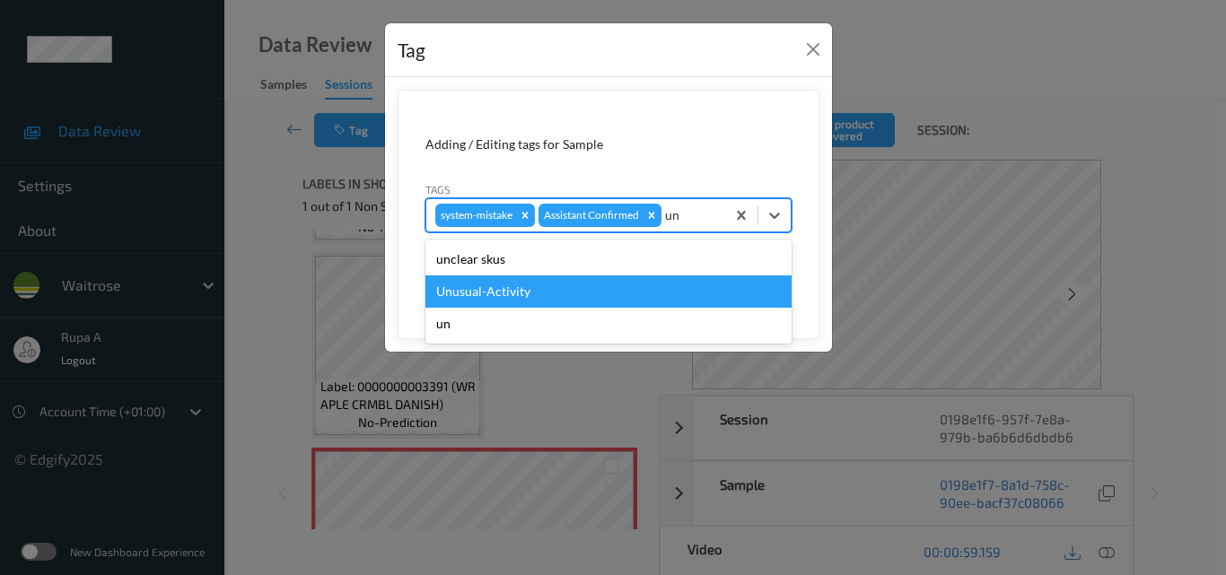
click at [568, 304] on div "Unusual-Activity" at bounding box center [608, 291] width 366 height 32
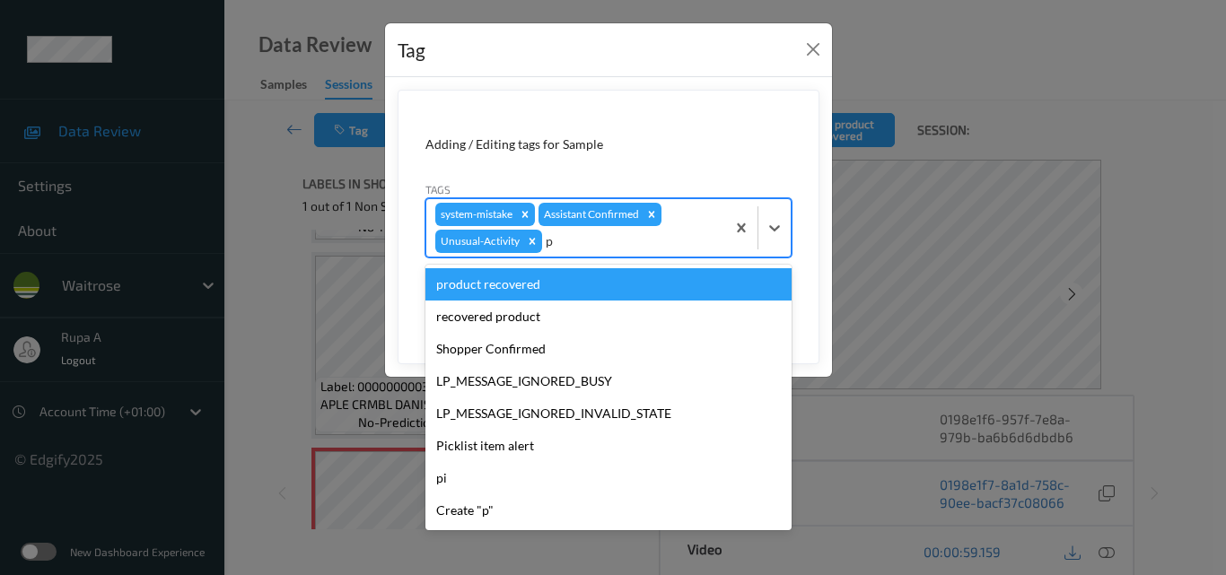
type input "pi"
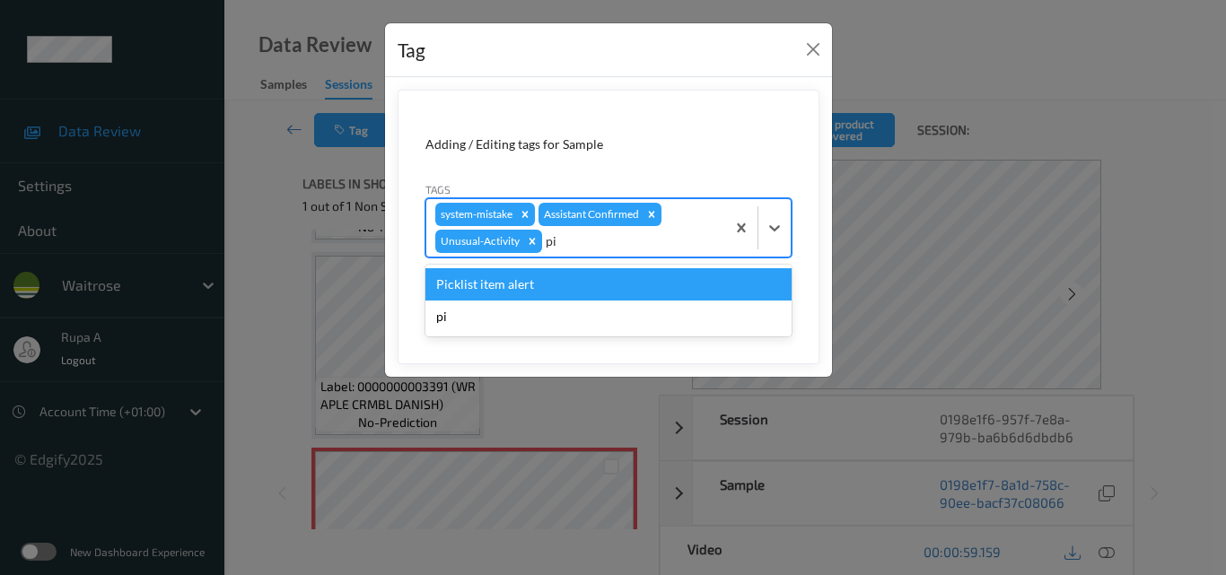
click at [563, 287] on div "Picklist item alert" at bounding box center [608, 284] width 366 height 32
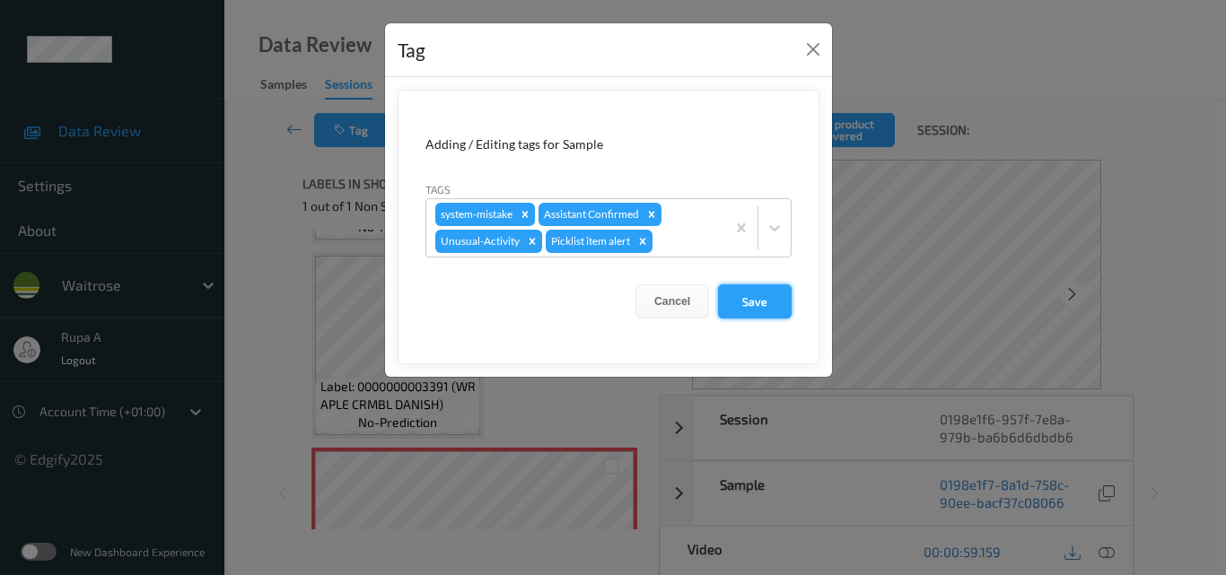
click at [774, 305] on button "Save" at bounding box center [755, 301] width 74 height 34
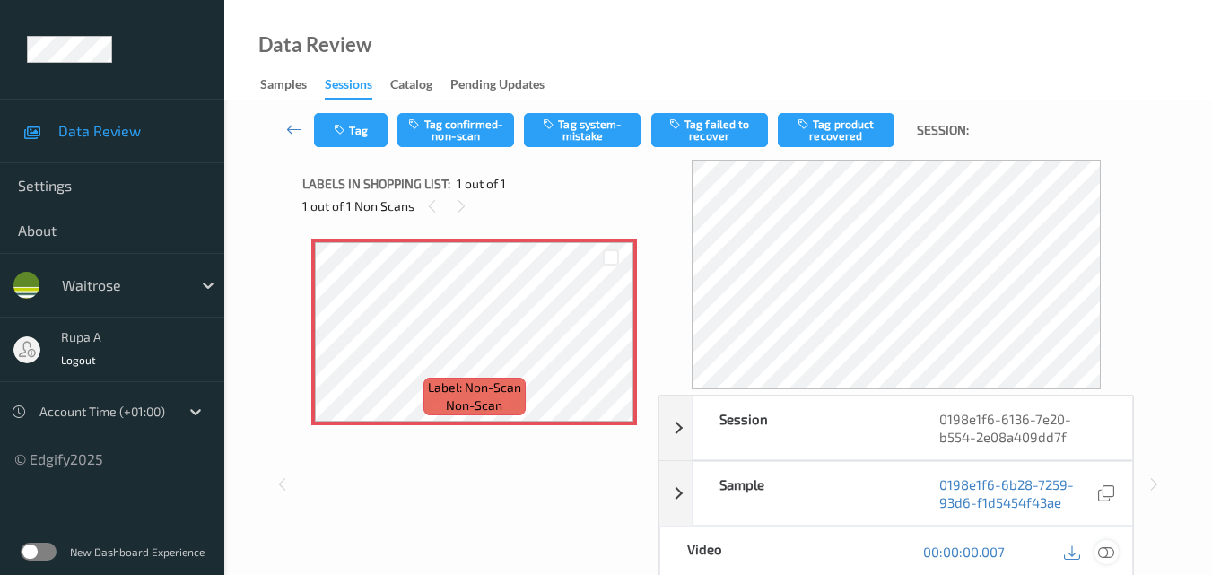
click at [1111, 551] on icon at bounding box center [1106, 552] width 16 height 16
click at [650, 262] on div "Session 0198e1f6-6136-7e20-b554-2e08a409dd7f Session ID 0198e1f6-6136-7e20-b554…" at bounding box center [717, 484] width 831 height 649
click at [1106, 551] on icon at bounding box center [1106, 552] width 16 height 16
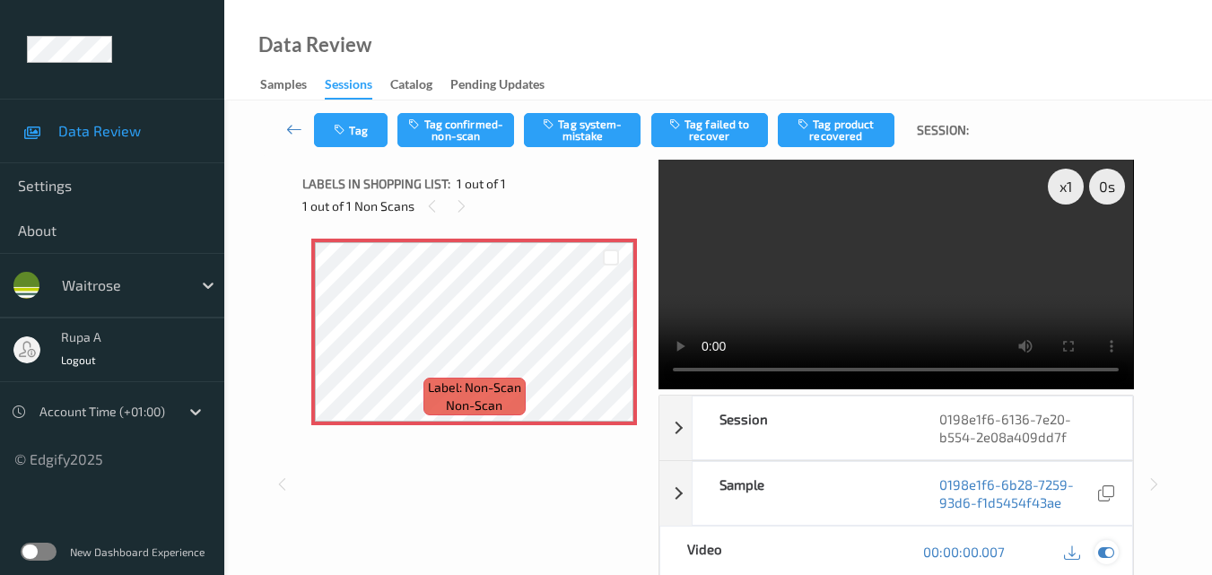
click at [1112, 554] on icon at bounding box center [1106, 552] width 16 height 16
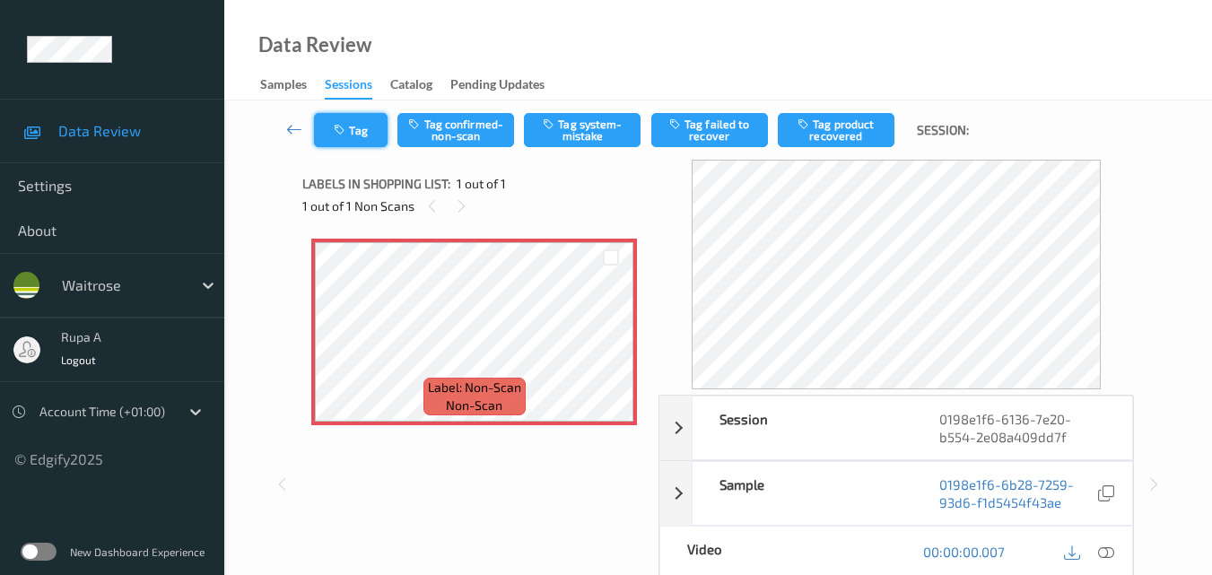
click at [358, 143] on button "Tag" at bounding box center [351, 130] width 74 height 34
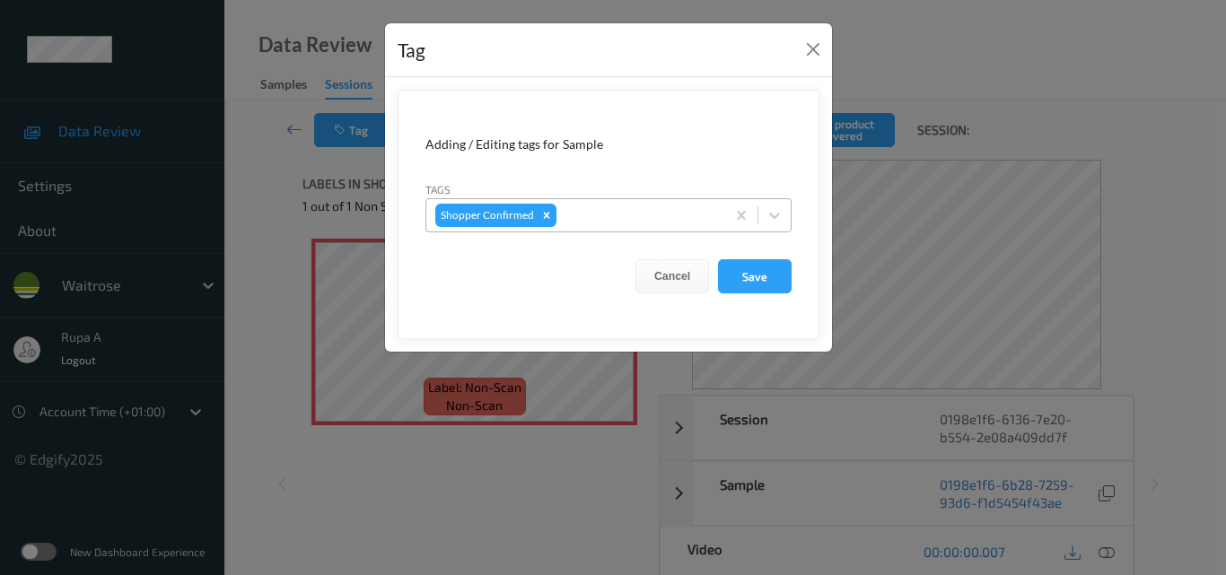
click at [666, 216] on div at bounding box center [638, 216] width 156 height 22
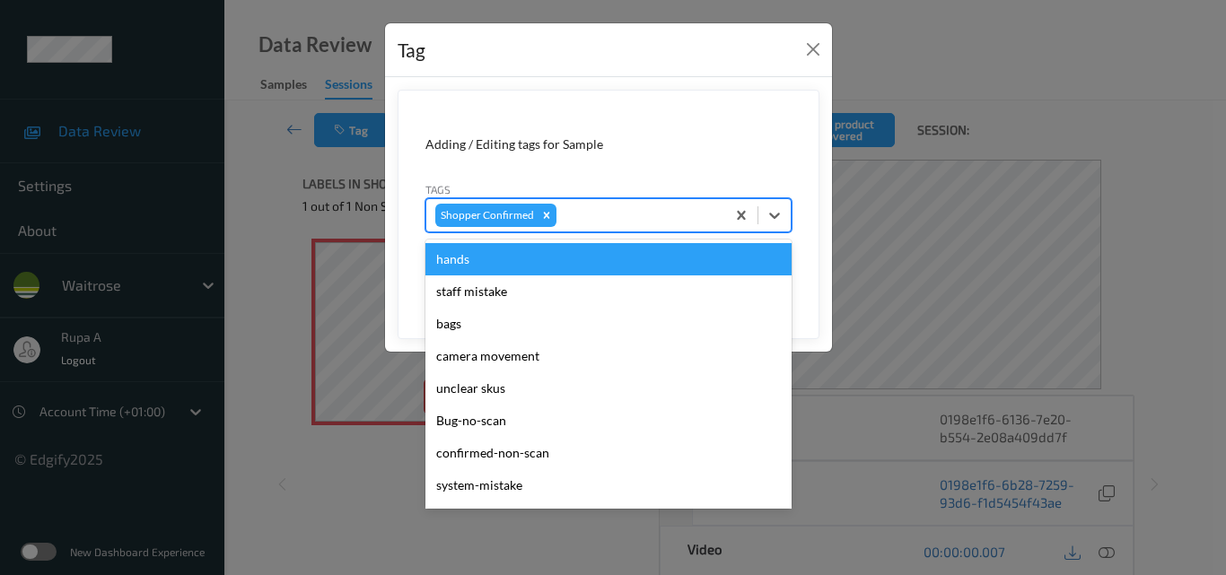
paste input "Assitance Clean the Meachine"
type input "Assitance Clean the Meachine"
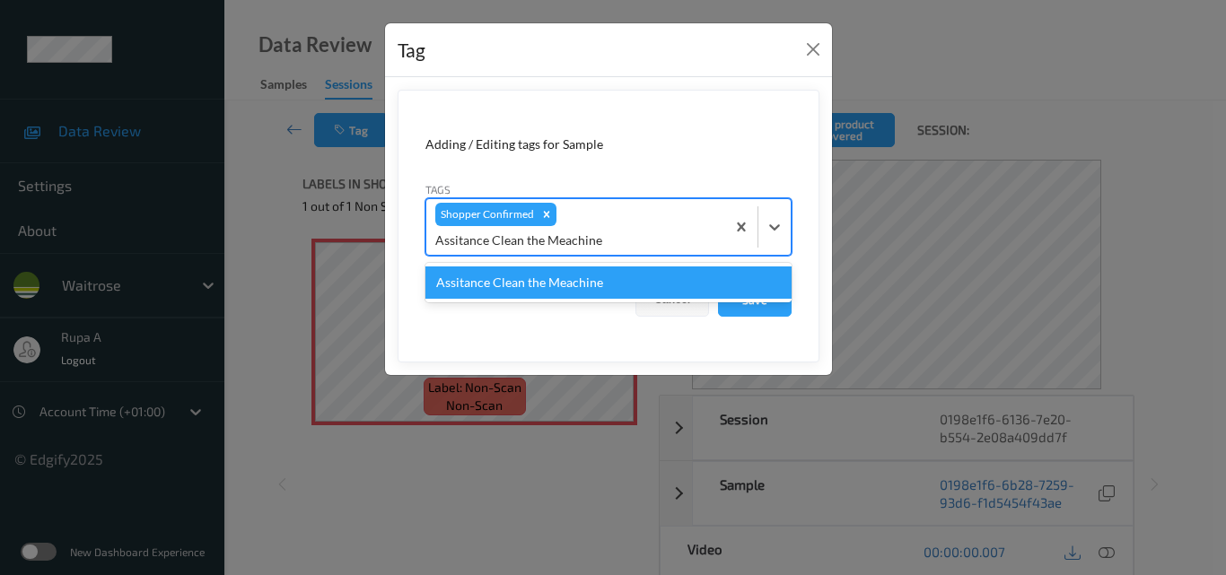
click at [608, 273] on div "Assitance Clean the Meachine" at bounding box center [608, 282] width 366 height 32
click at [606, 280] on form "Adding / Editing tags for Sample Tags option Assitance Clean the Meachine focus…" at bounding box center [608, 226] width 422 height 273
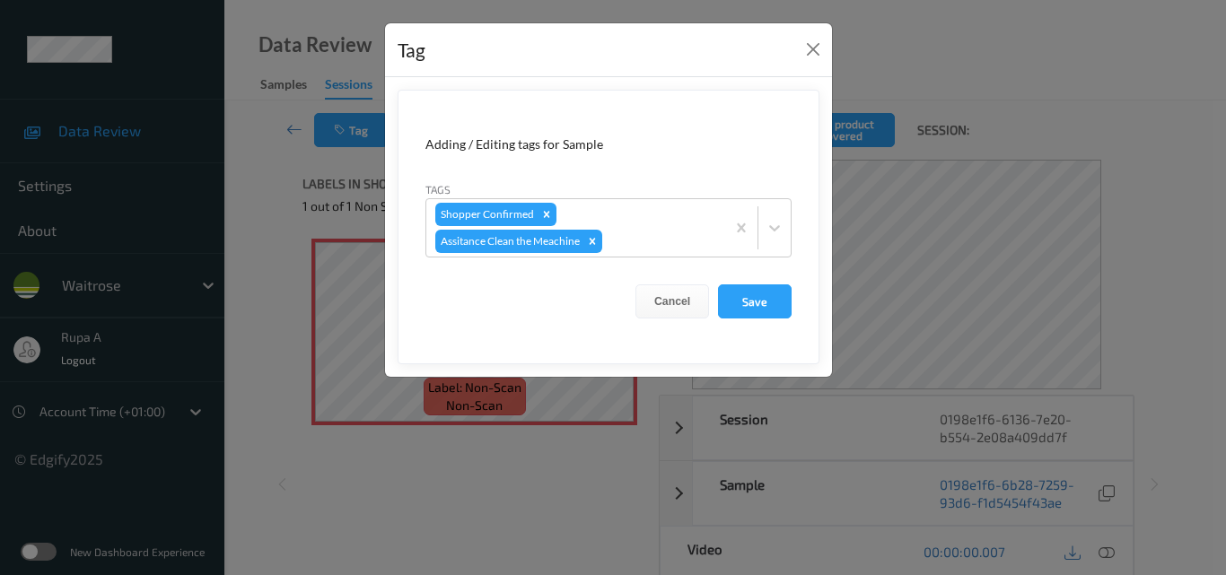
click at [604, 289] on div "Cancel Save" at bounding box center [608, 301] width 366 height 34
click at [761, 301] on button "Save" at bounding box center [755, 301] width 74 height 34
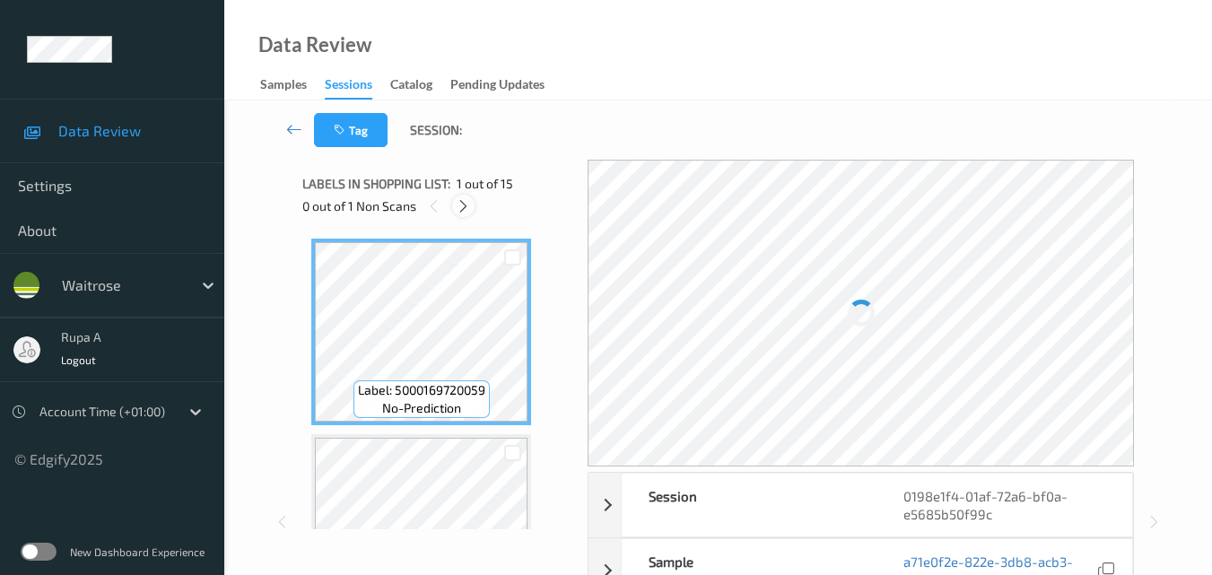
click at [469, 206] on icon at bounding box center [463, 206] width 15 height 16
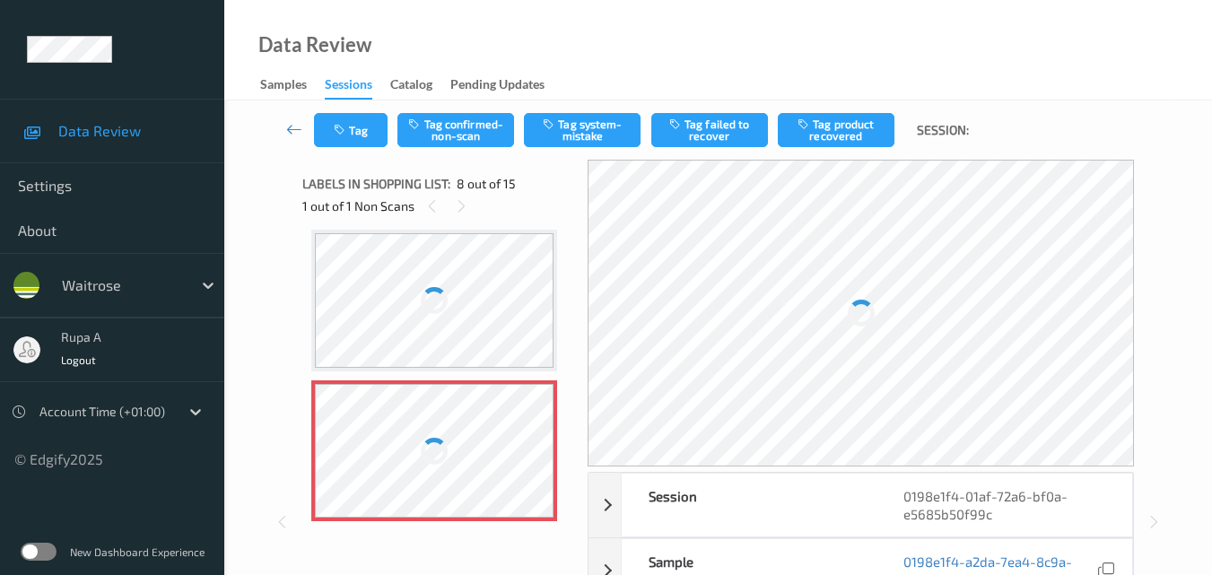
scroll to position [1182, 0]
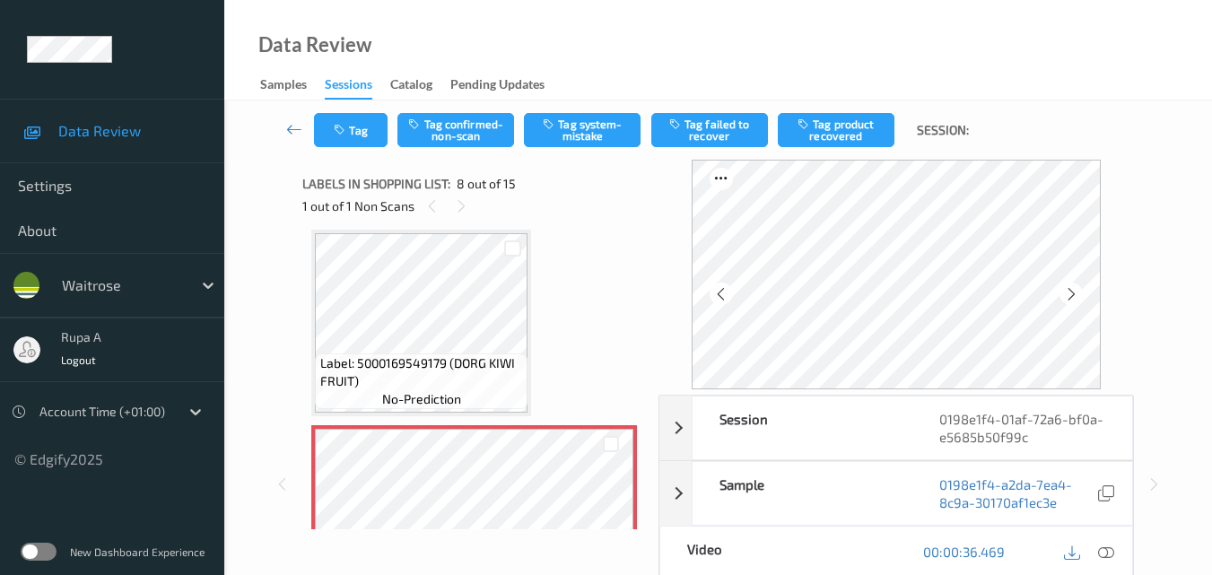
click at [660, 308] on div "Session 0198e1f4-01af-72a6-bf0a-e5685b50f99c Session ID 0198e1f4-01af-72a6-bf0a…" at bounding box center [717, 484] width 831 height 649
click at [1067, 292] on div at bounding box center [1071, 294] width 22 height 22
click at [1110, 555] on icon at bounding box center [1106, 552] width 16 height 16
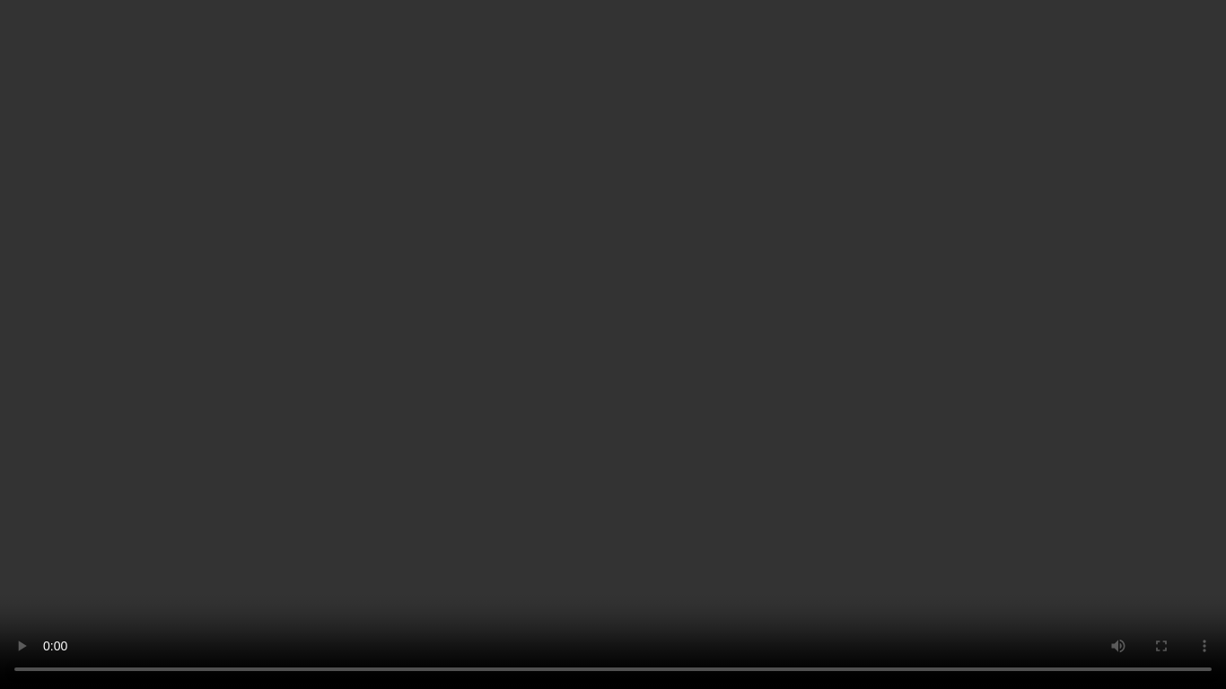
click at [708, 357] on video at bounding box center [613, 344] width 1226 height 689
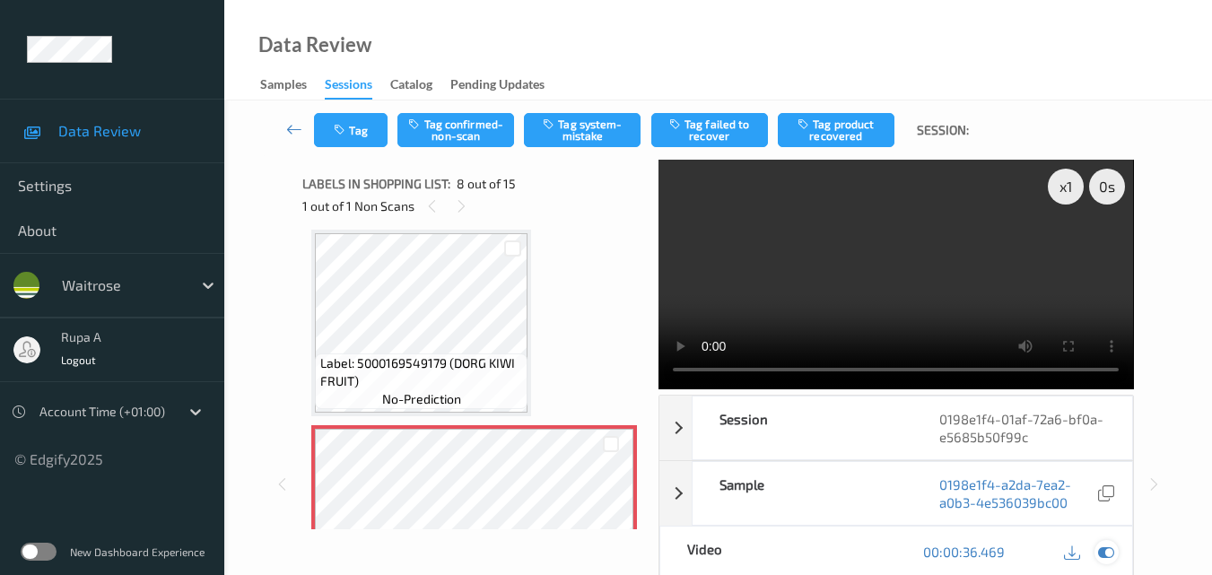
click at [1106, 555] on icon at bounding box center [1106, 552] width 16 height 16
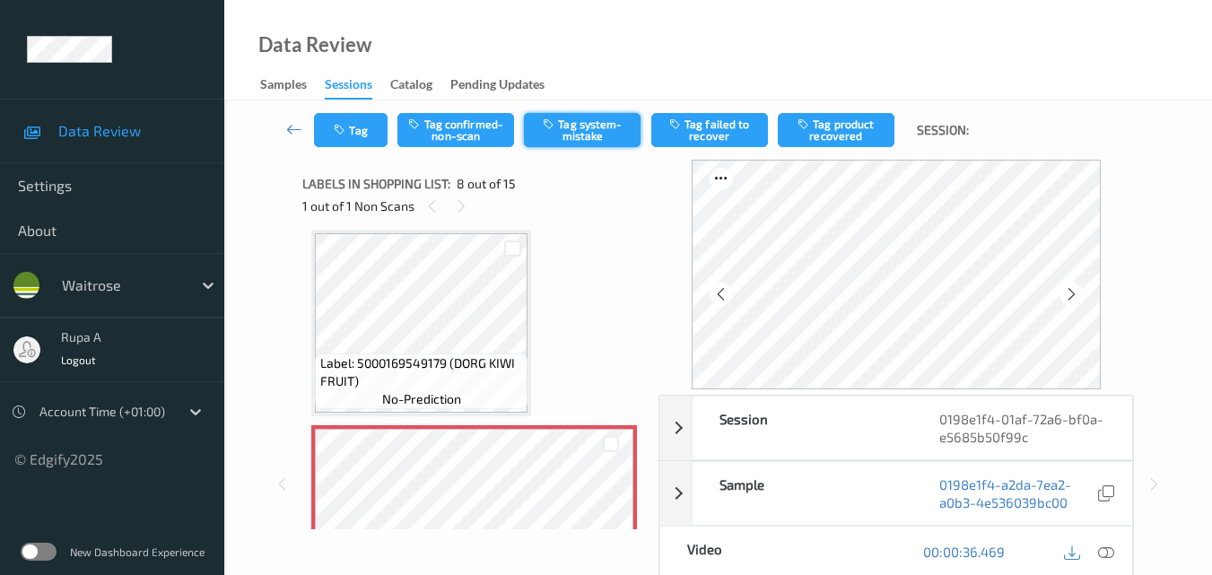
click at [581, 127] on button "Tag system-mistake" at bounding box center [582, 130] width 117 height 34
click at [349, 135] on icon "button" at bounding box center [341, 130] width 15 height 13
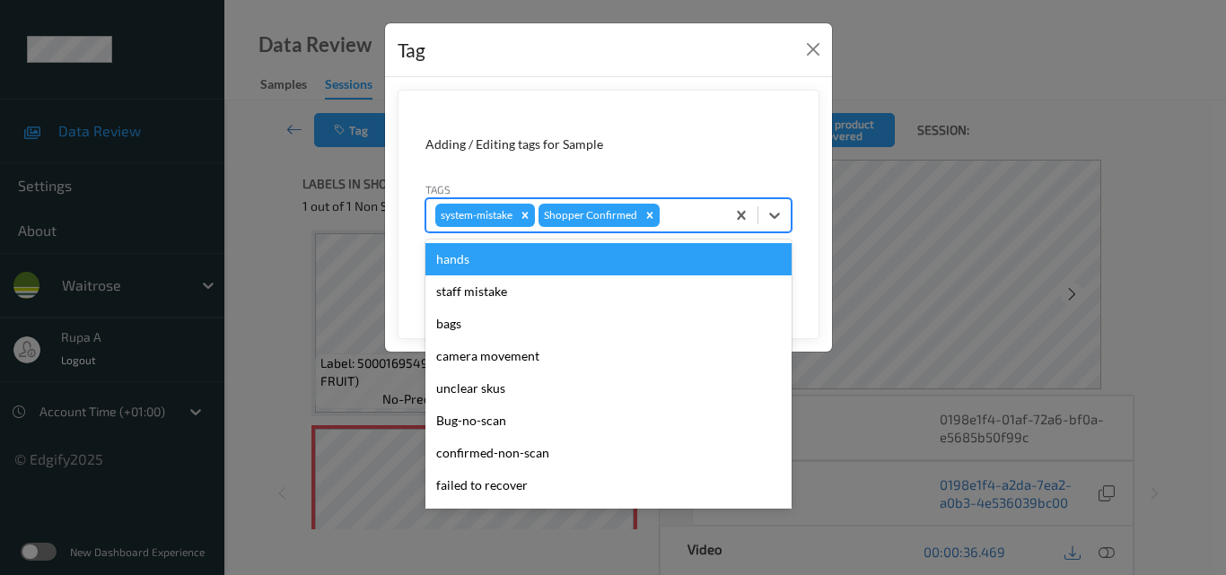
click at [682, 221] on div at bounding box center [689, 216] width 53 height 22
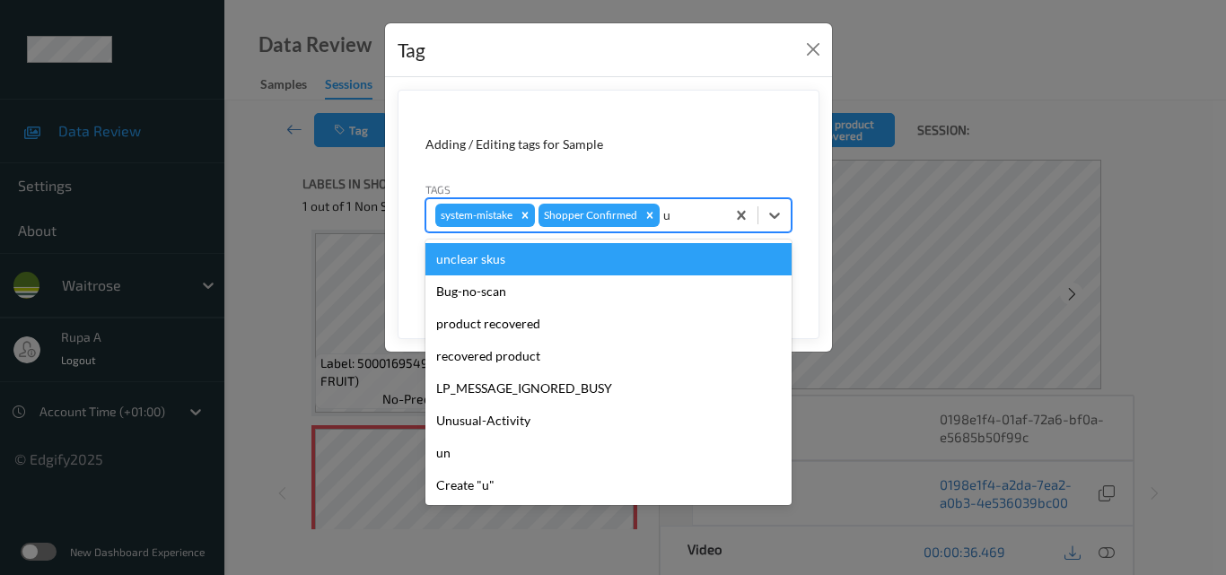
type input "un"
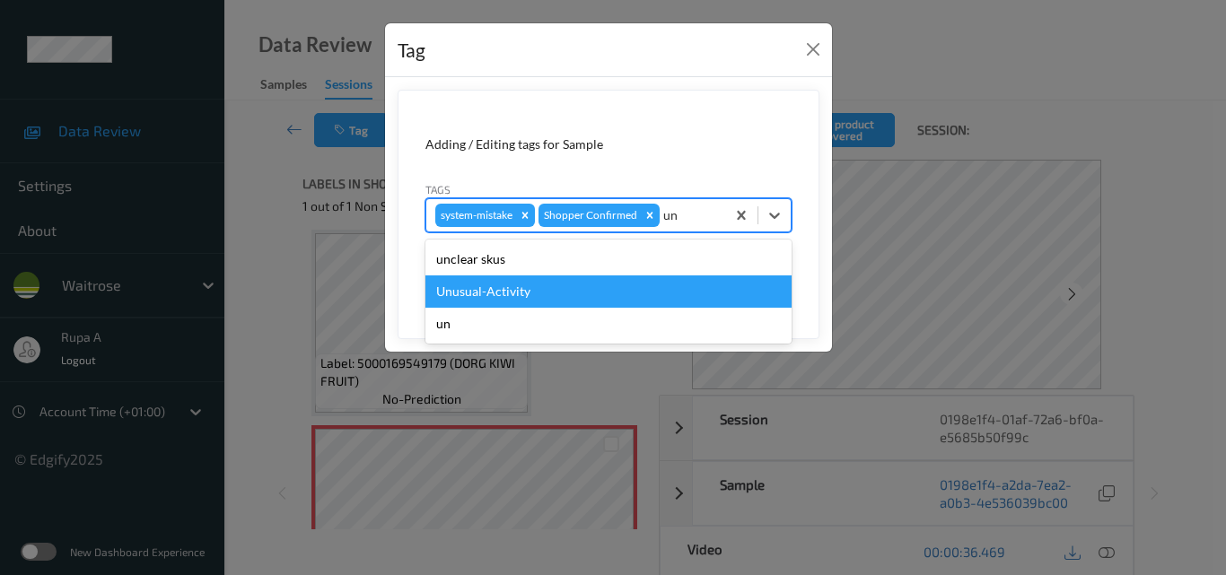
click at [641, 284] on div "Unusual-Activity" at bounding box center [608, 291] width 366 height 32
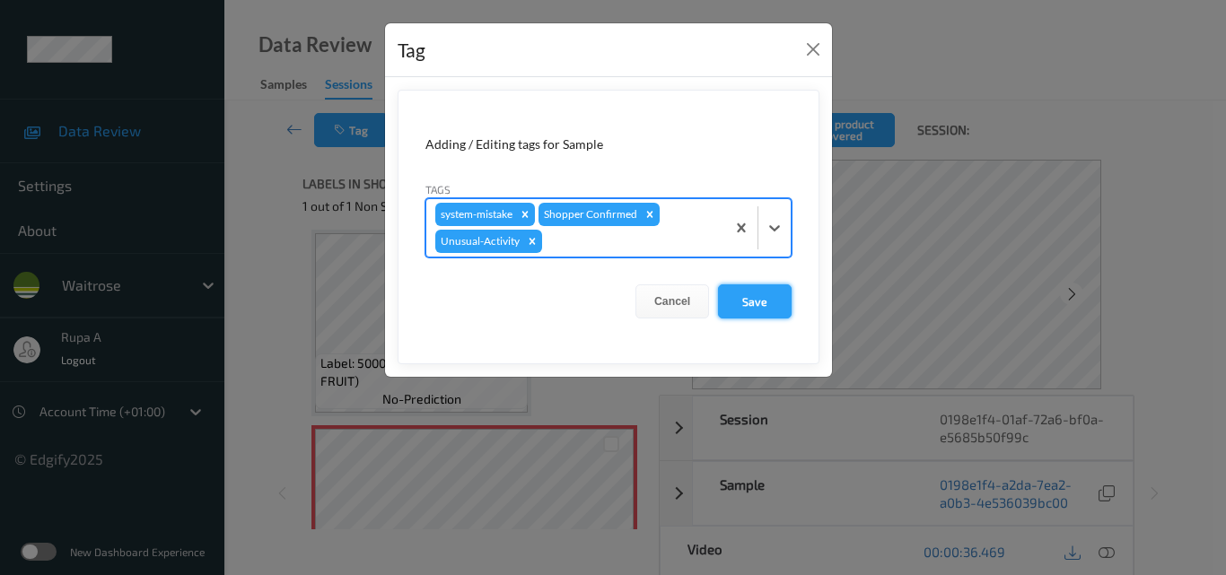
click at [782, 305] on button "Save" at bounding box center [755, 301] width 74 height 34
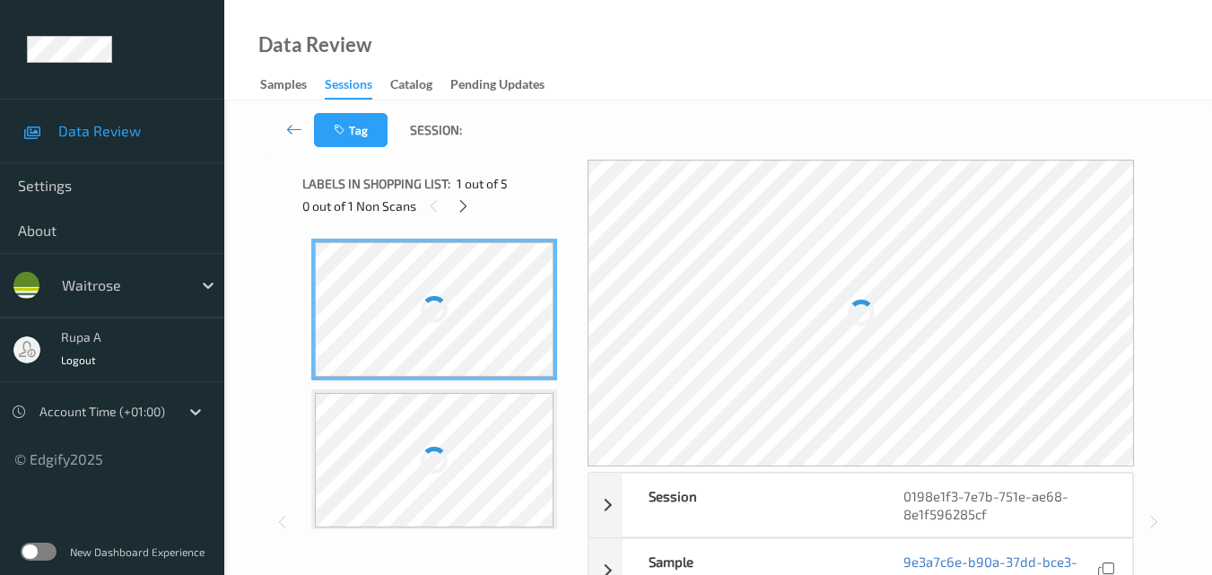
click at [592, 170] on div at bounding box center [860, 313] width 545 height 307
click at [457, 210] on icon at bounding box center [463, 206] width 15 height 16
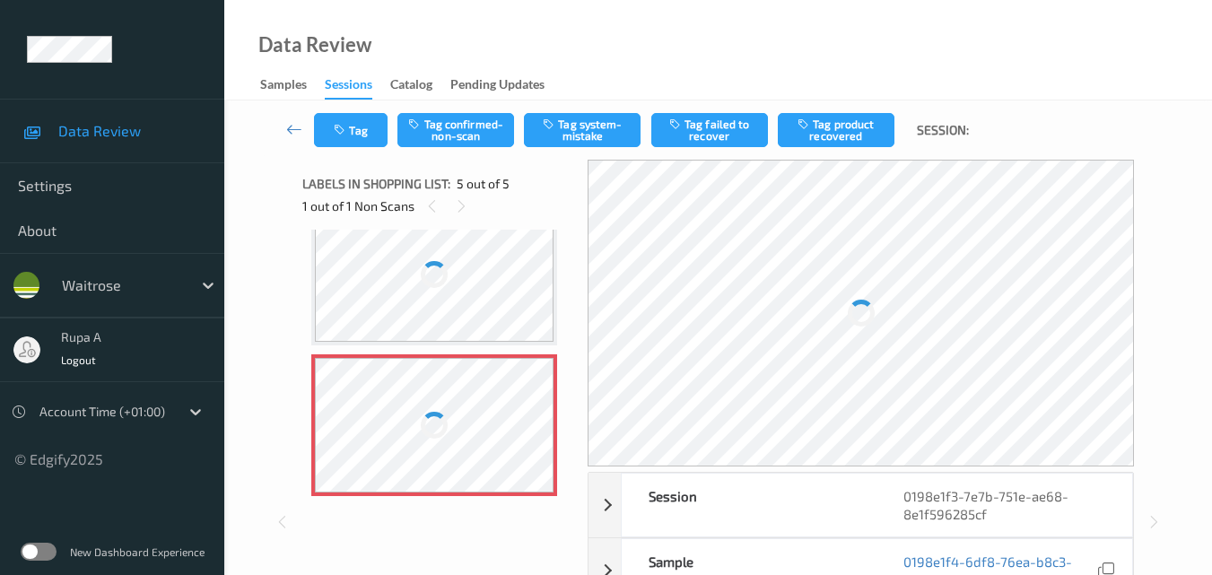
scroll to position [548, 0]
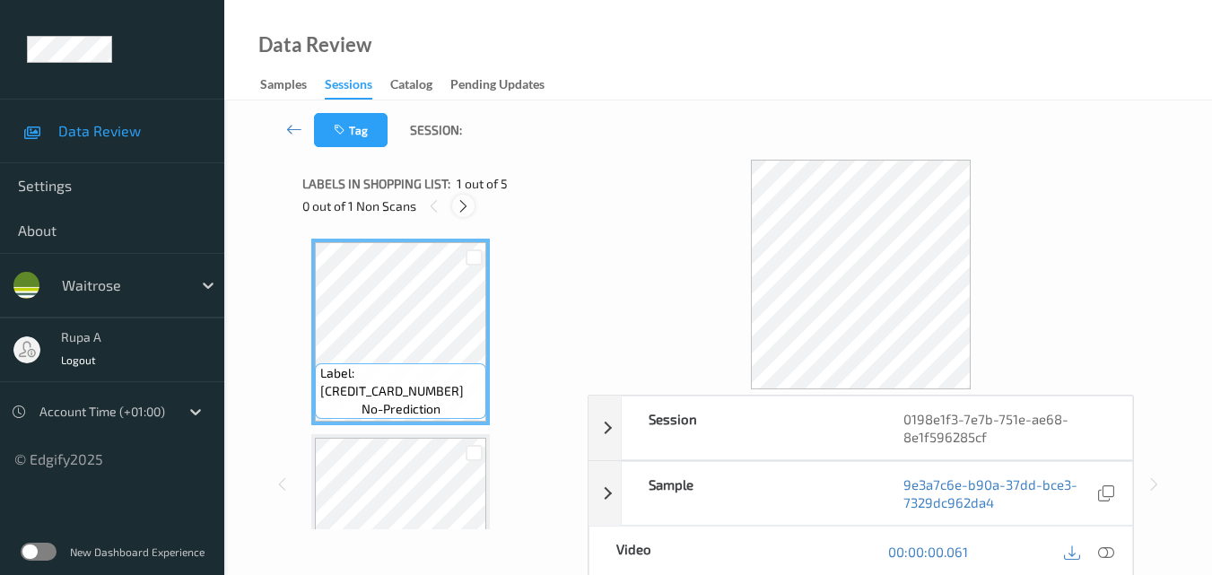
click at [462, 204] on icon at bounding box center [463, 206] width 15 height 16
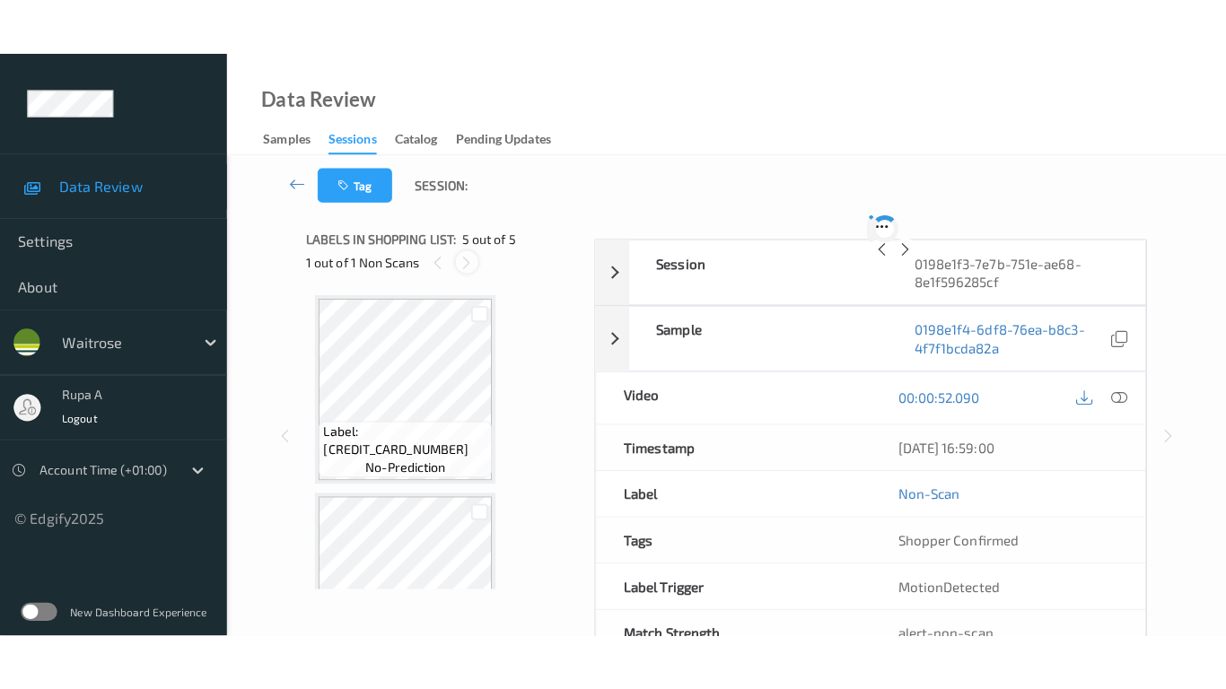
scroll to position [596, 0]
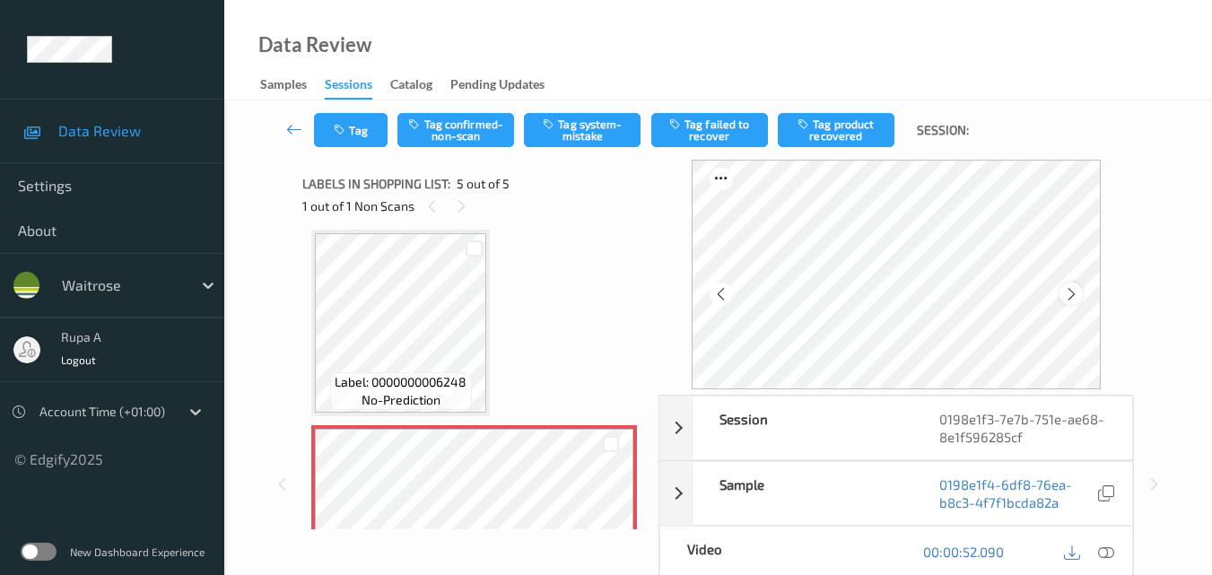
click at [1075, 297] on icon at bounding box center [1071, 294] width 15 height 16
click at [1078, 291] on icon at bounding box center [1071, 294] width 15 height 16
click at [1104, 552] on icon at bounding box center [1106, 552] width 16 height 16
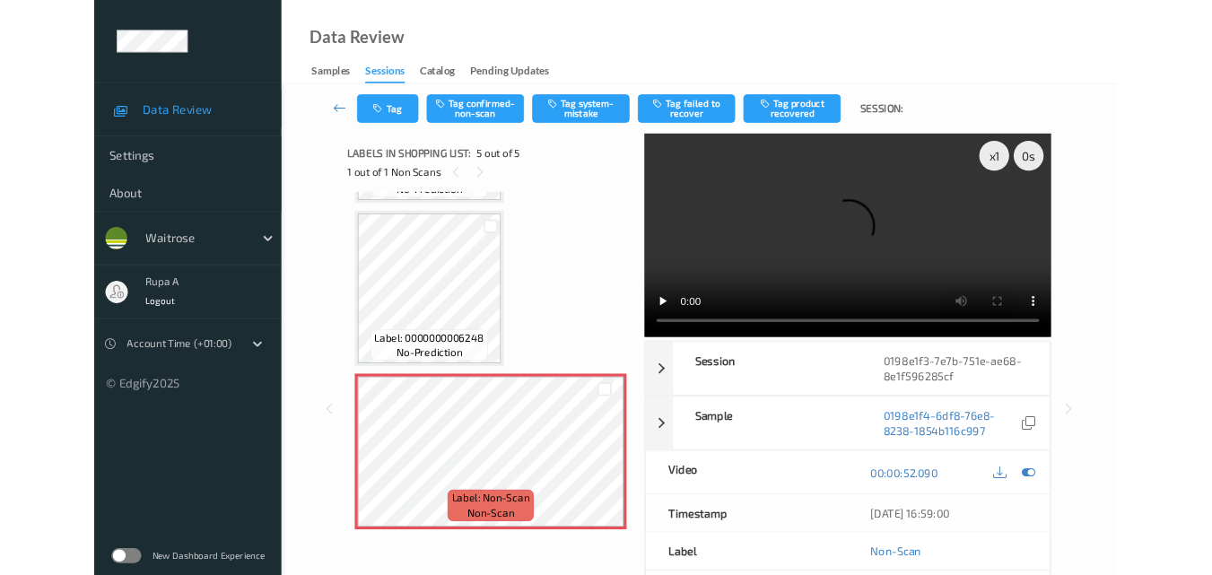
scroll to position [573, 0]
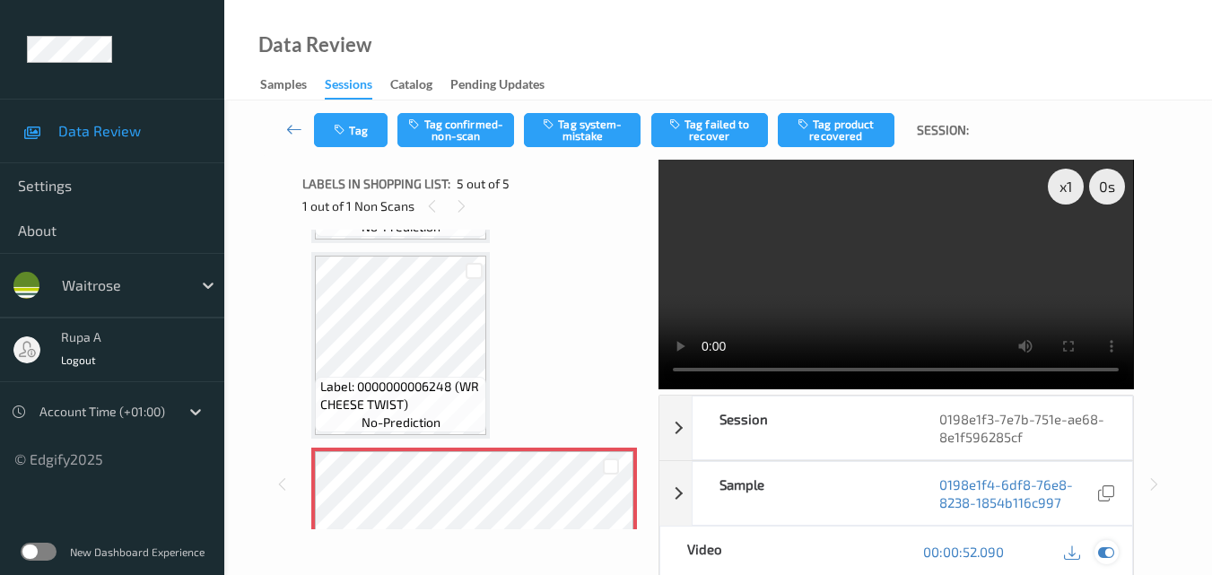
click at [1106, 548] on icon at bounding box center [1106, 552] width 16 height 16
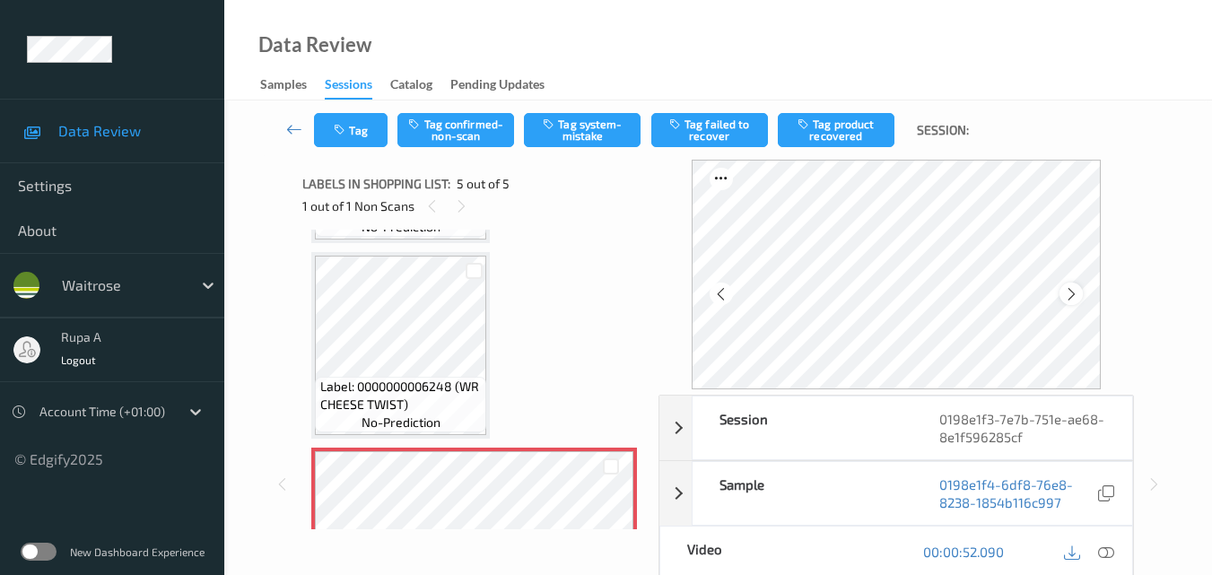
click at [1076, 299] on icon at bounding box center [1071, 294] width 15 height 16
click at [1075, 299] on icon at bounding box center [1071, 294] width 15 height 16
click at [1070, 301] on icon at bounding box center [1071, 294] width 15 height 16
click at [1071, 300] on icon at bounding box center [1071, 294] width 15 height 16
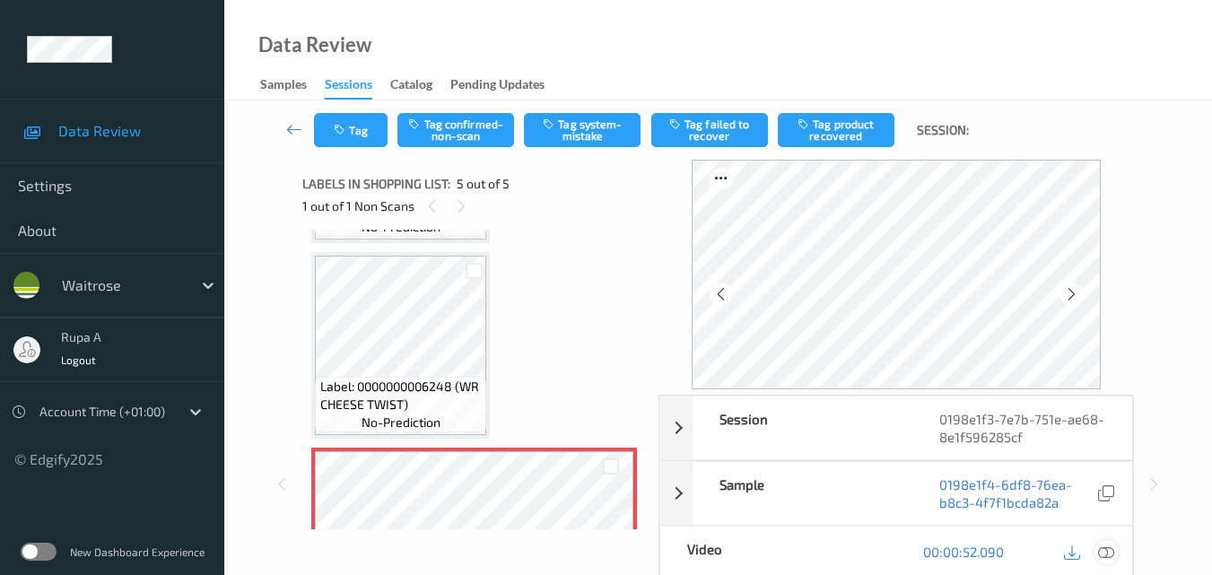
click at [1107, 556] on icon at bounding box center [1106, 552] width 16 height 16
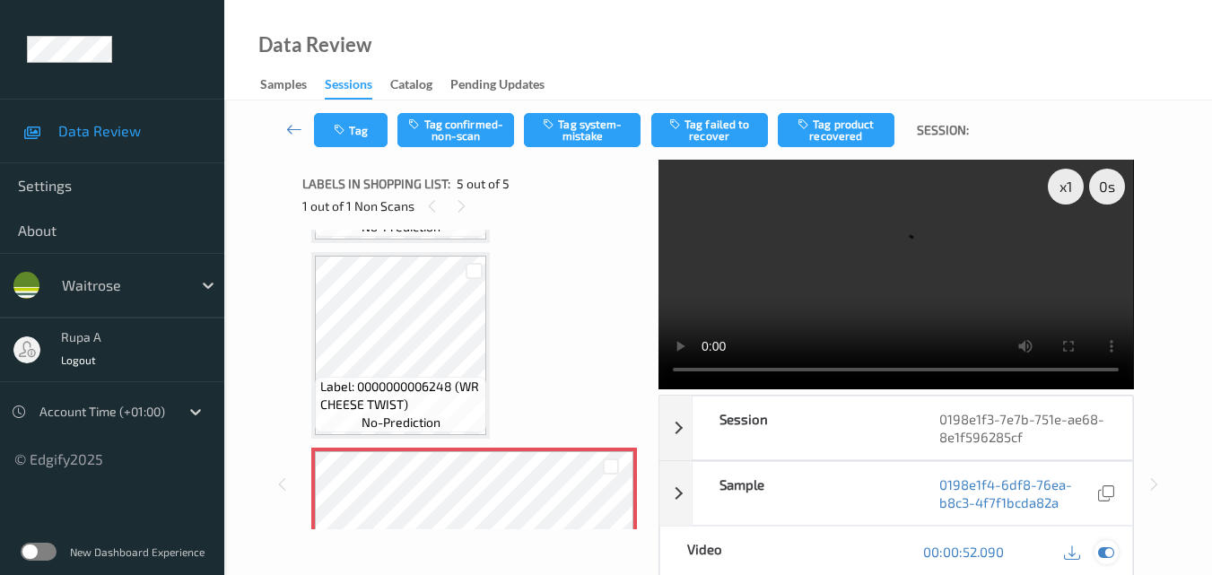
click at [1106, 553] on icon at bounding box center [1106, 552] width 16 height 16
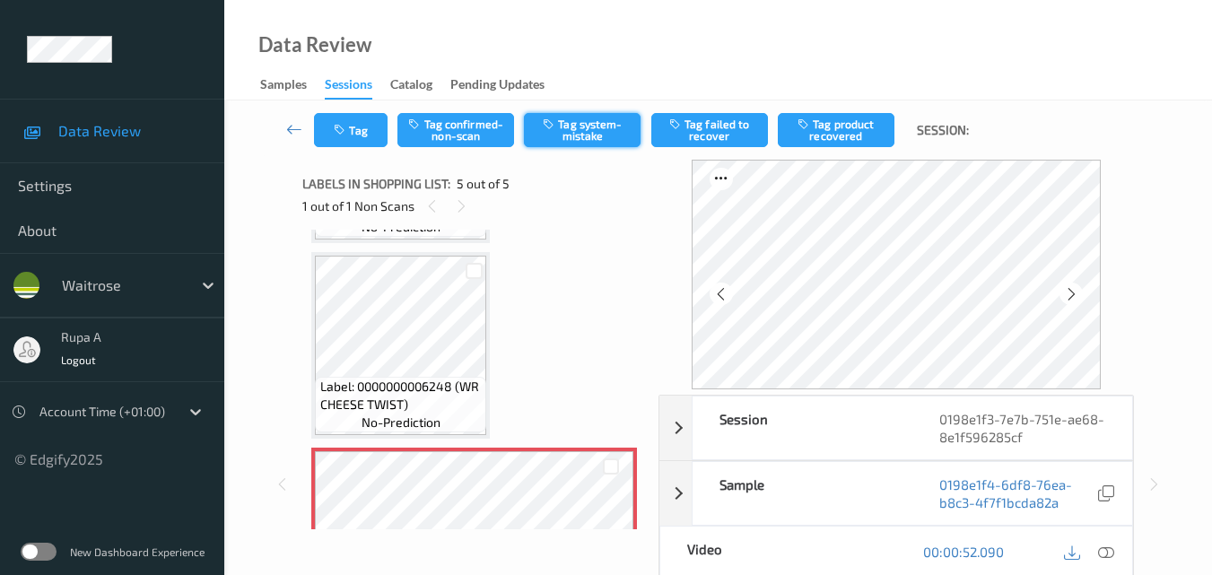
click at [575, 137] on button "Tag system-mistake" at bounding box center [582, 130] width 117 height 34
click at [369, 132] on button "Tag" at bounding box center [351, 130] width 74 height 34
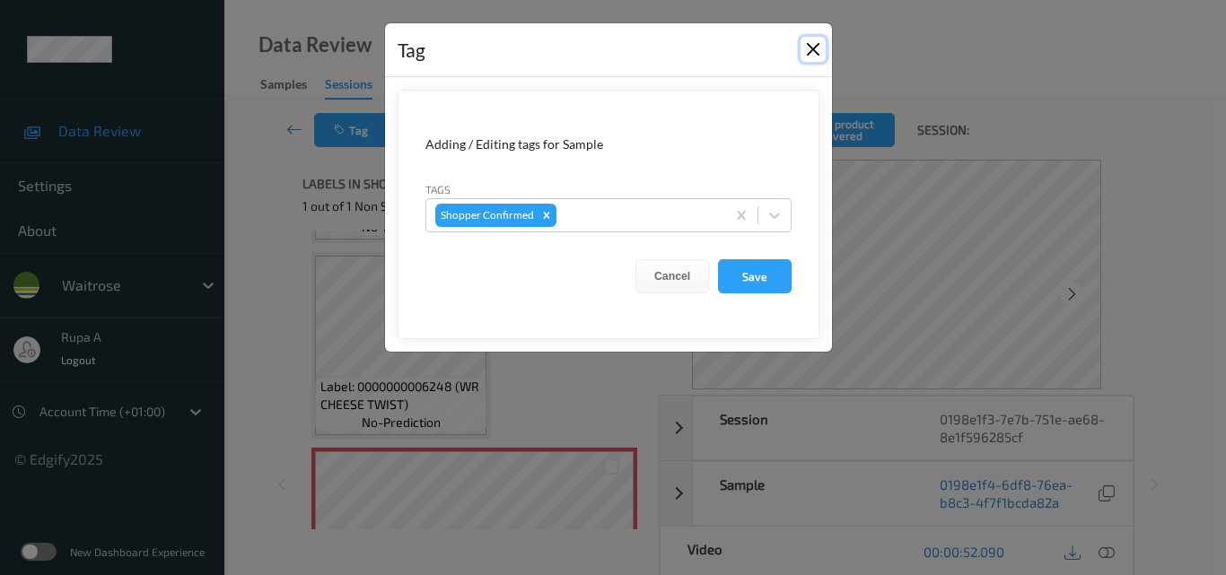
click at [816, 48] on button "Close" at bounding box center [812, 49] width 25 height 25
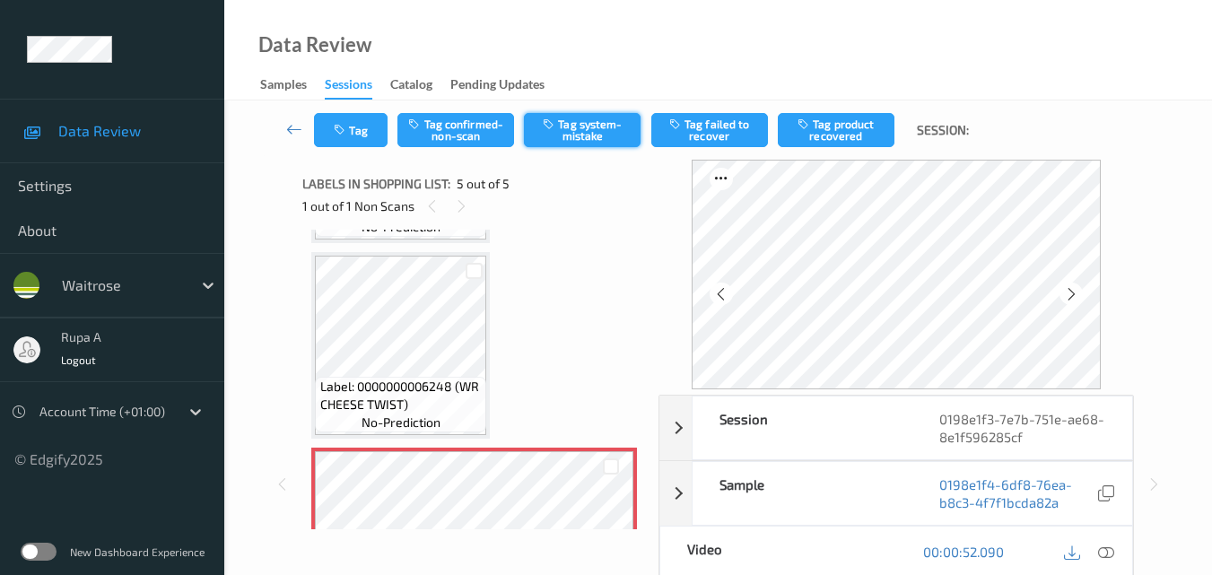
click at [566, 123] on button "Tag system-mistake" at bounding box center [582, 130] width 117 height 34
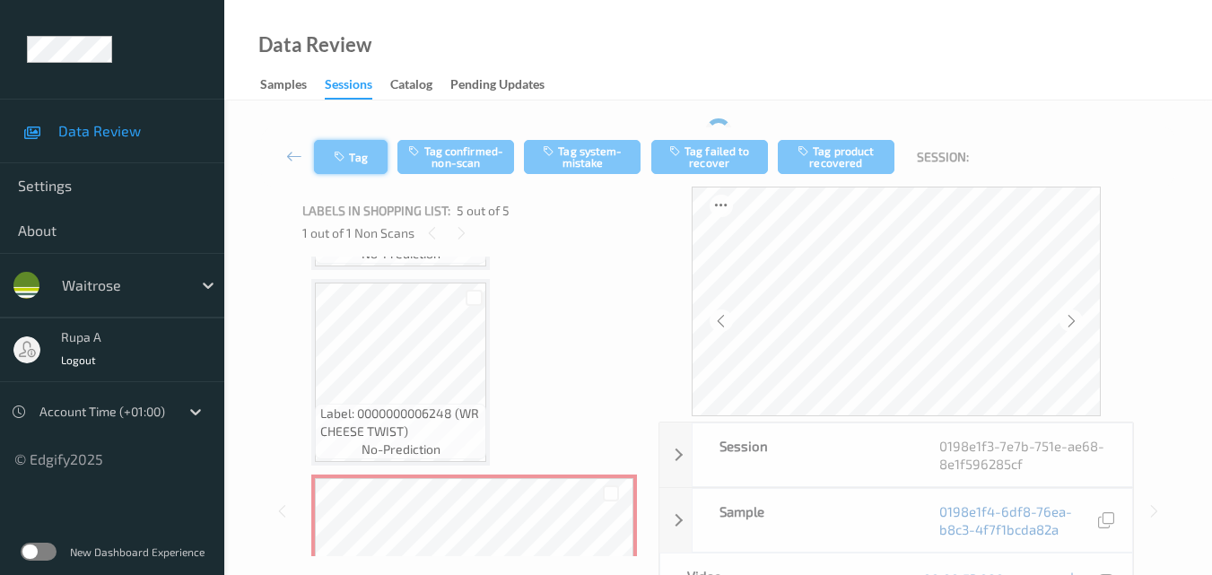
click at [363, 161] on button "Tag" at bounding box center [351, 157] width 74 height 34
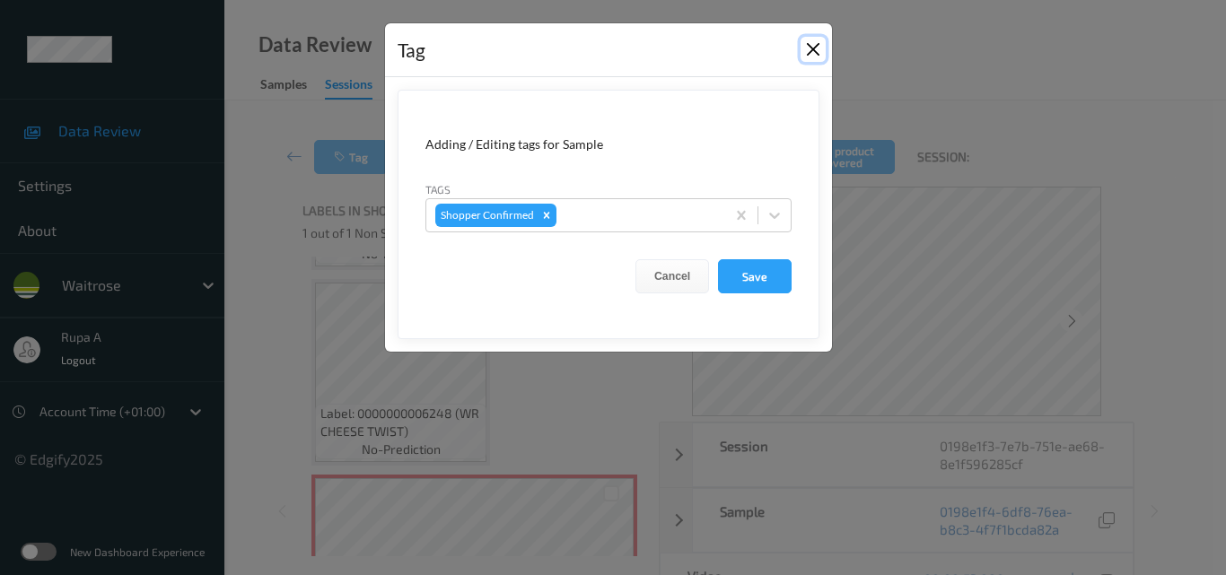
click at [812, 53] on button "Close" at bounding box center [812, 49] width 25 height 25
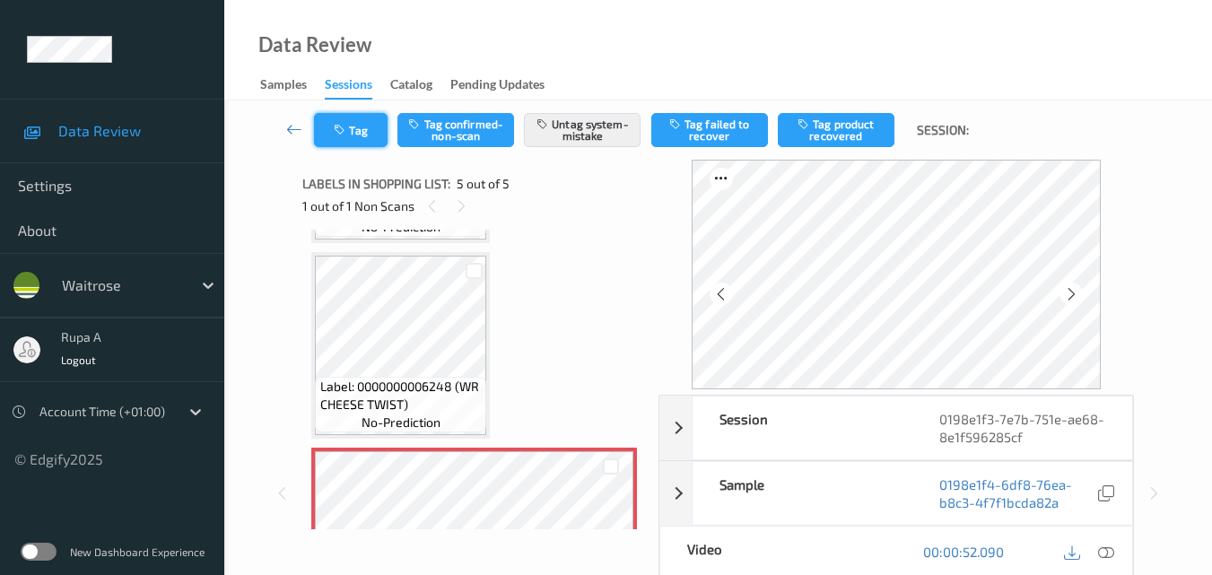
click at [374, 132] on button "Tag" at bounding box center [351, 130] width 74 height 34
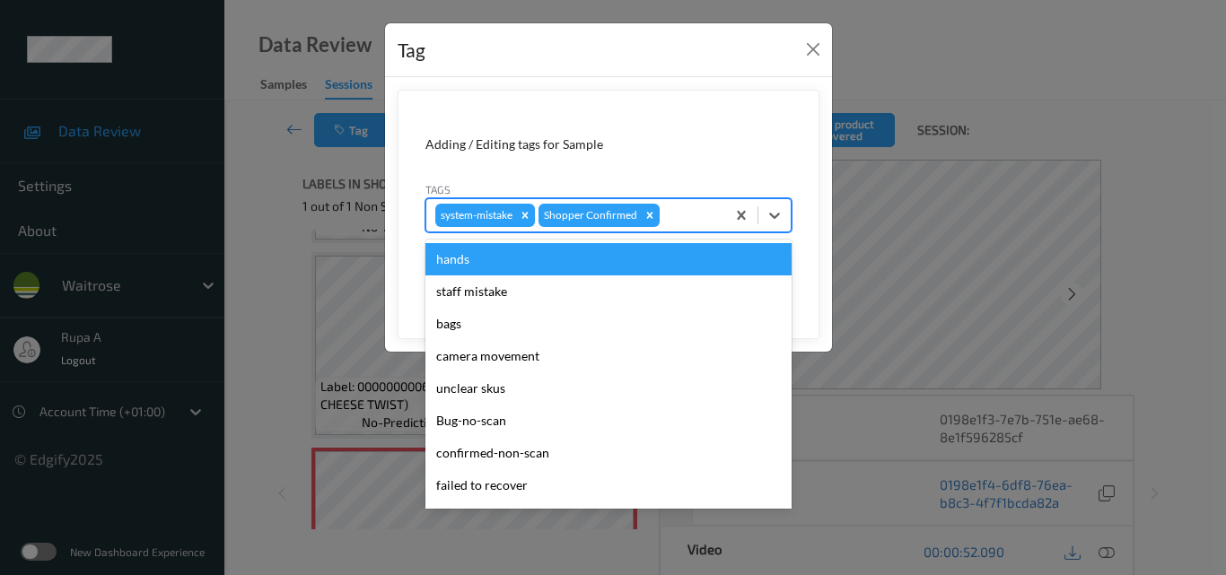
click at [668, 225] on div at bounding box center [689, 216] width 53 height 22
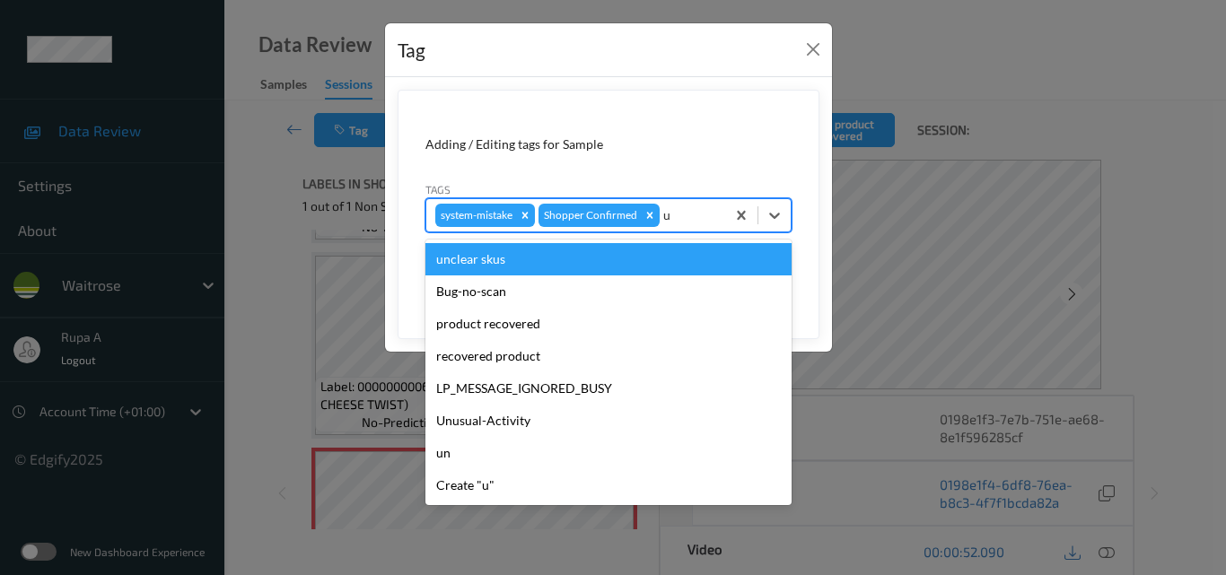
type input "un"
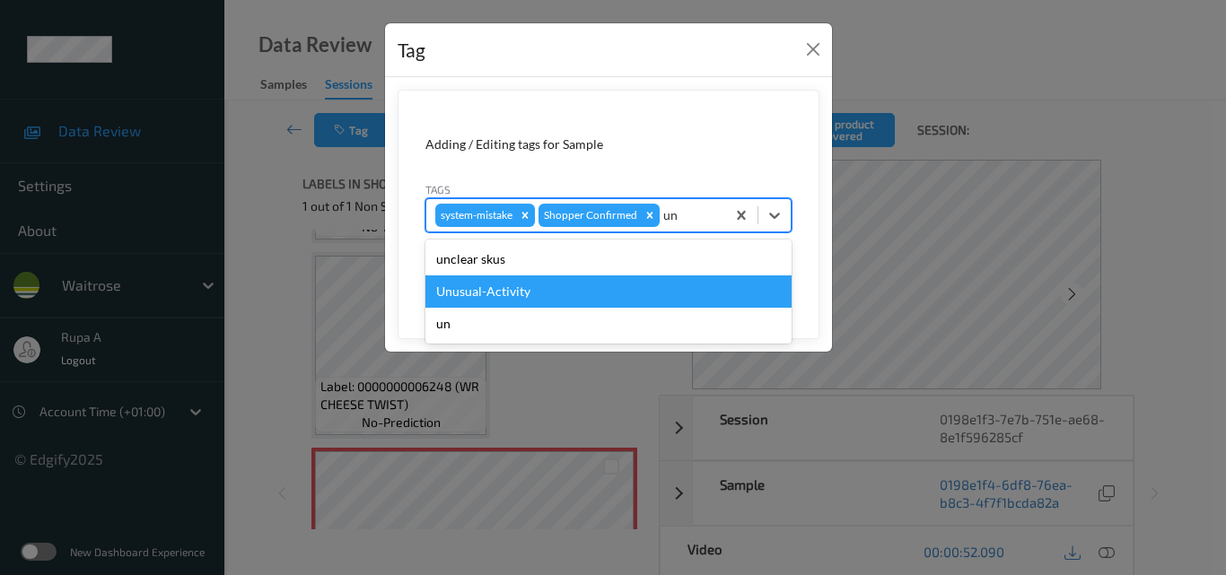
click at [547, 288] on div "Unusual-Activity" at bounding box center [608, 291] width 366 height 32
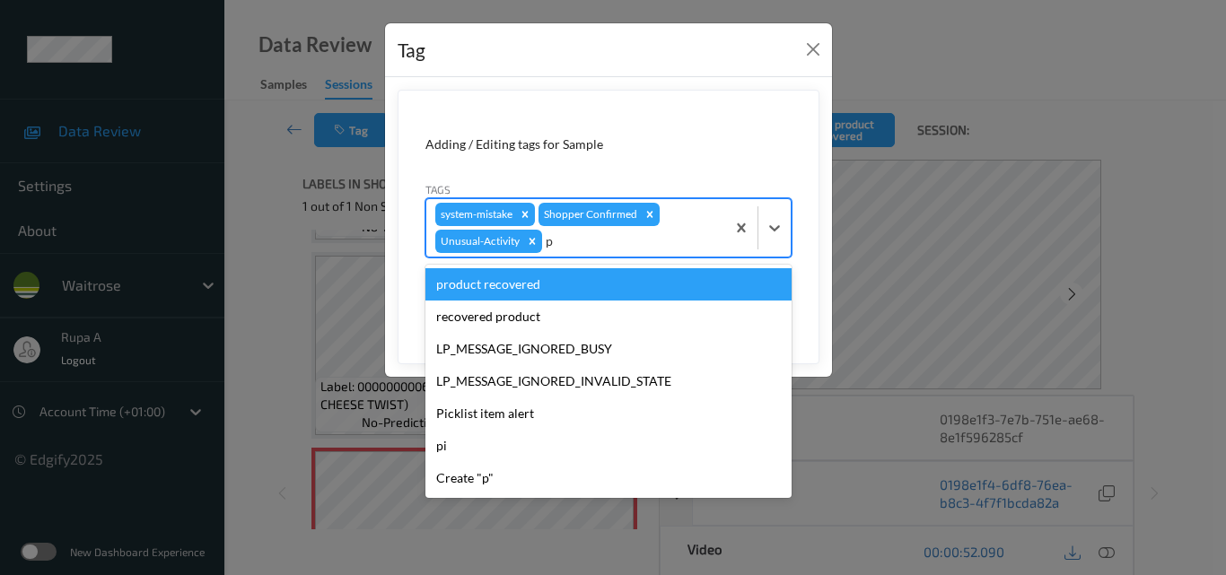
type input "pi"
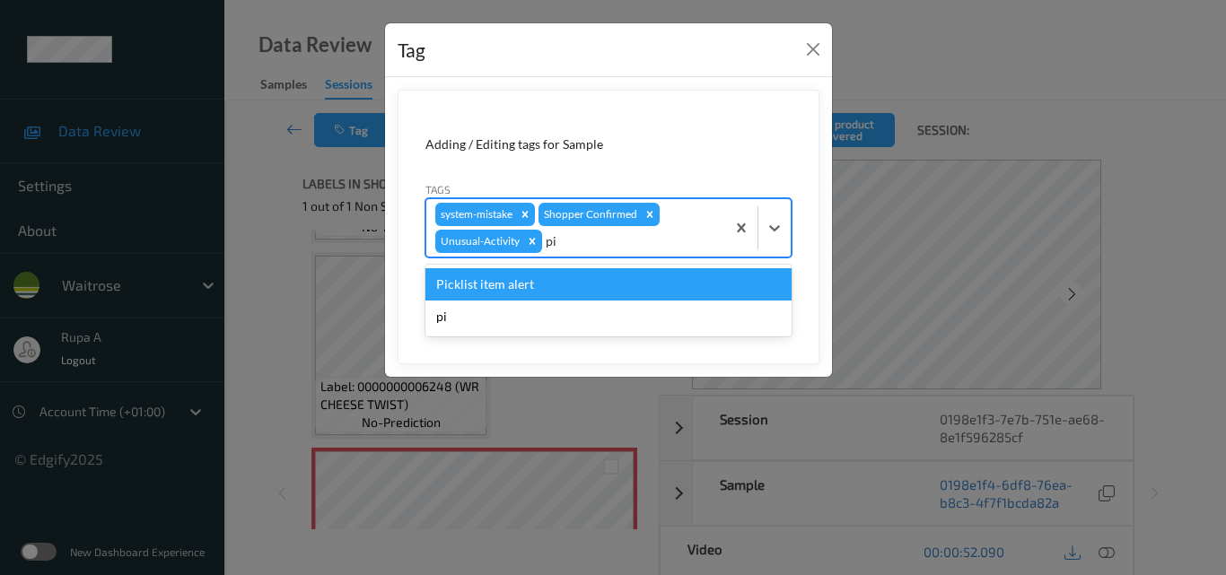
click at [540, 293] on div "Picklist item alert" at bounding box center [608, 284] width 366 height 32
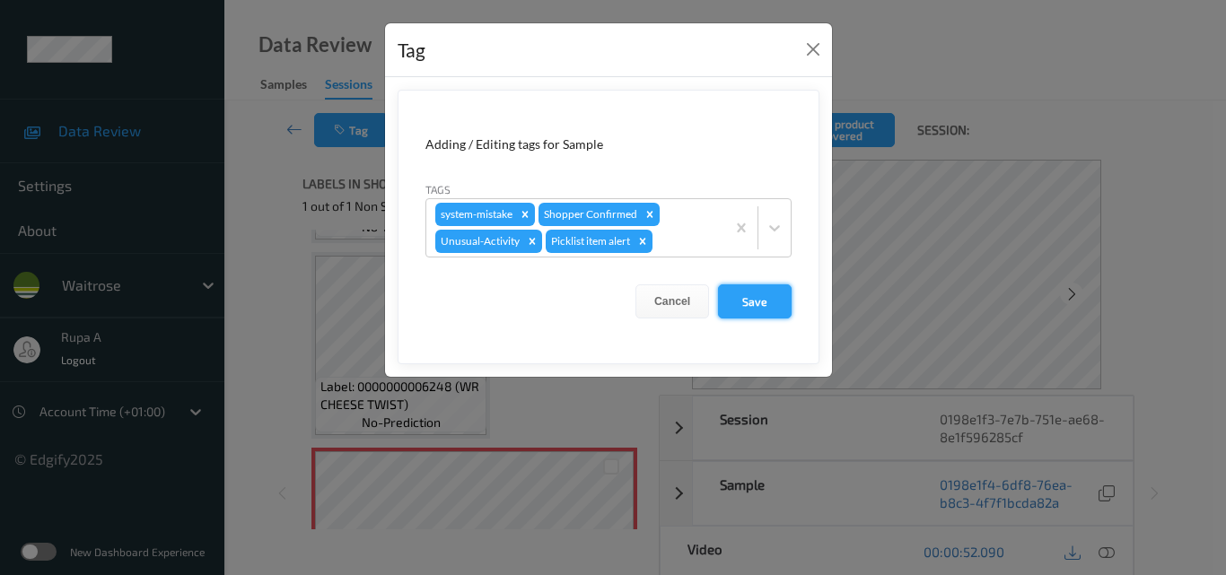
click at [737, 299] on button "Save" at bounding box center [755, 301] width 74 height 34
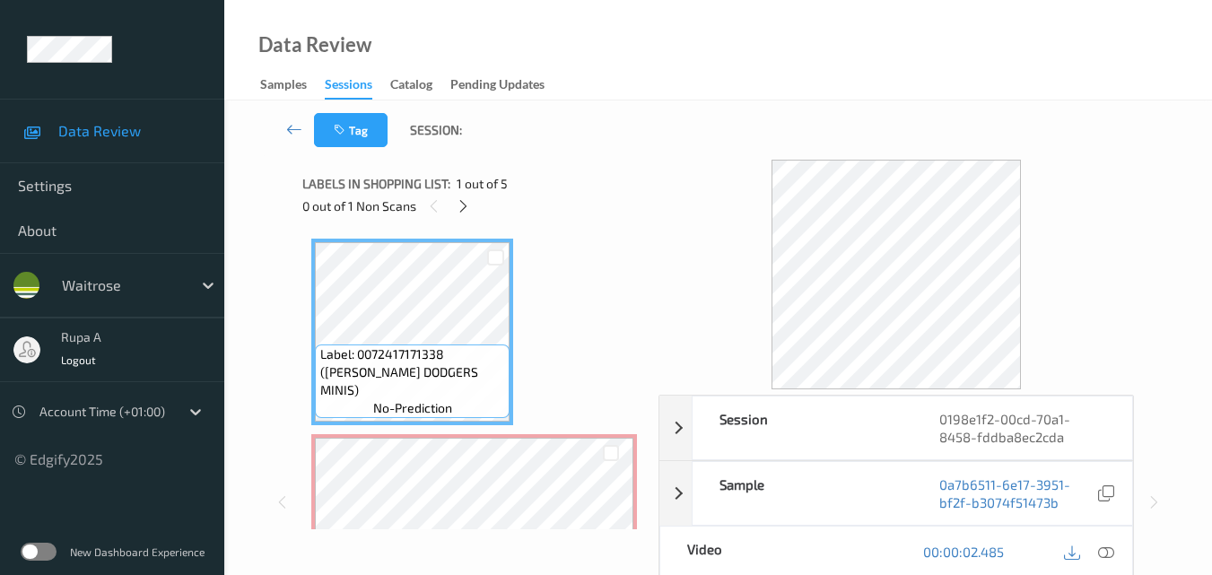
click at [590, 159] on div "Tag Session:" at bounding box center [718, 129] width 914 height 59
click at [461, 214] on icon at bounding box center [463, 206] width 15 height 16
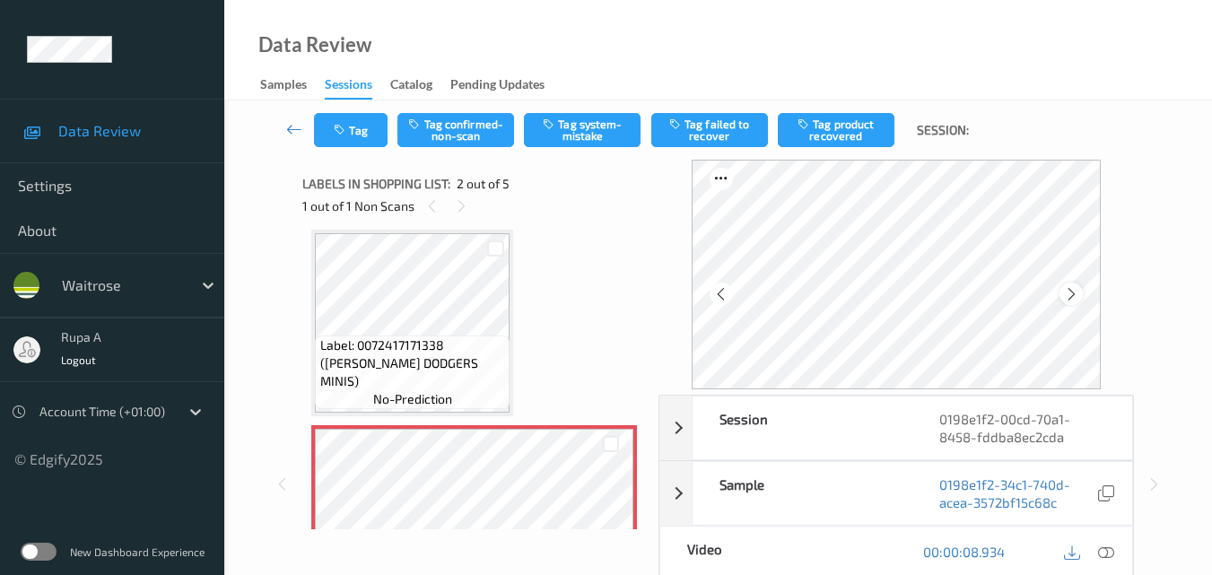
click at [1070, 287] on icon at bounding box center [1071, 294] width 15 height 16
click at [1073, 291] on icon at bounding box center [1071, 294] width 15 height 16
click at [1073, 292] on icon at bounding box center [1071, 294] width 15 height 16
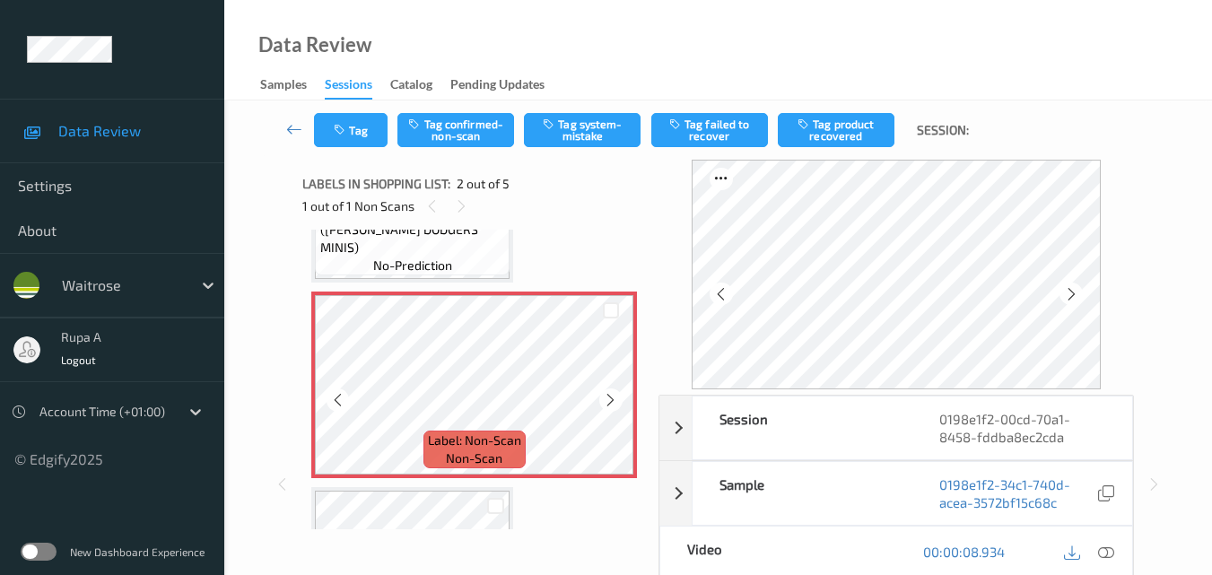
scroll to position [188, 0]
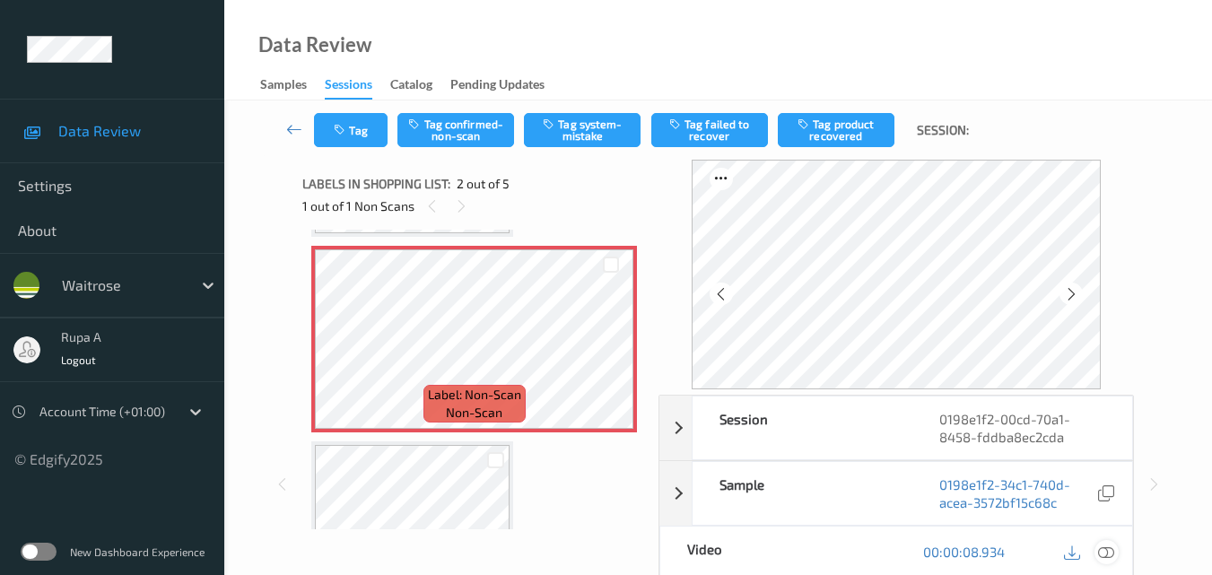
click at [1102, 553] on icon at bounding box center [1106, 552] width 16 height 16
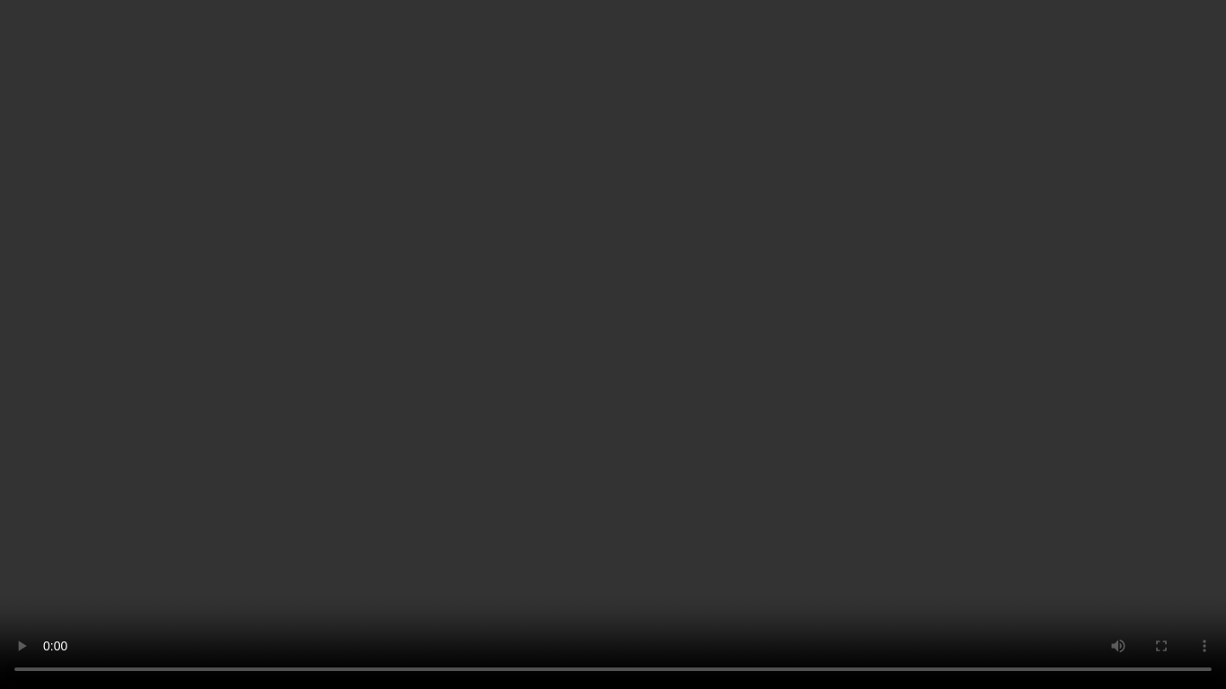
click at [632, 485] on video at bounding box center [613, 344] width 1226 height 689
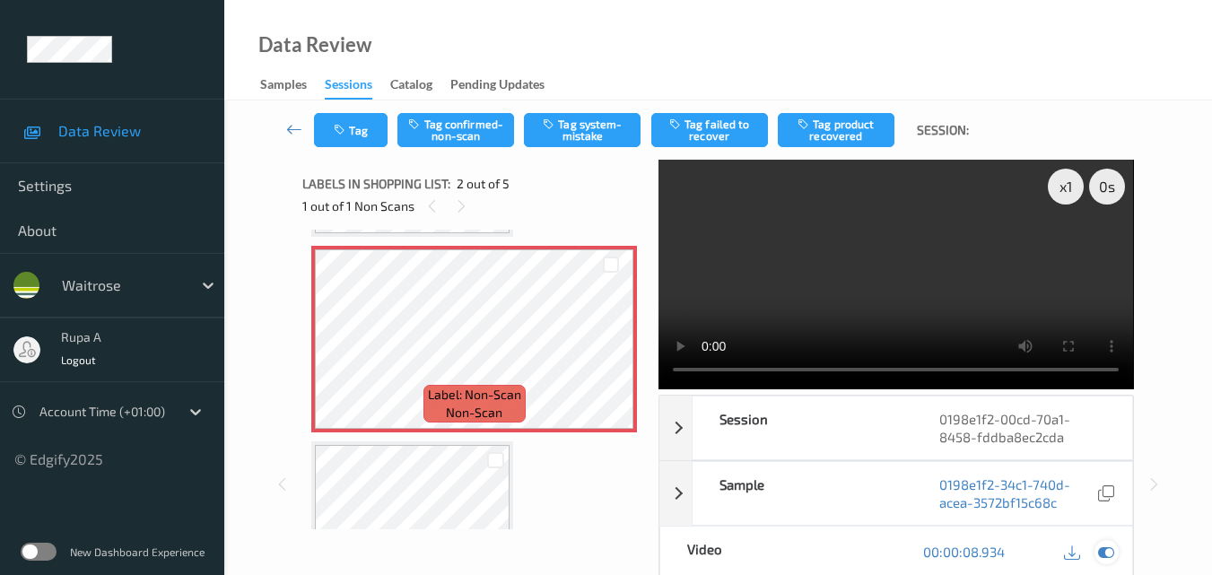
click at [1103, 555] on icon at bounding box center [1106, 552] width 16 height 16
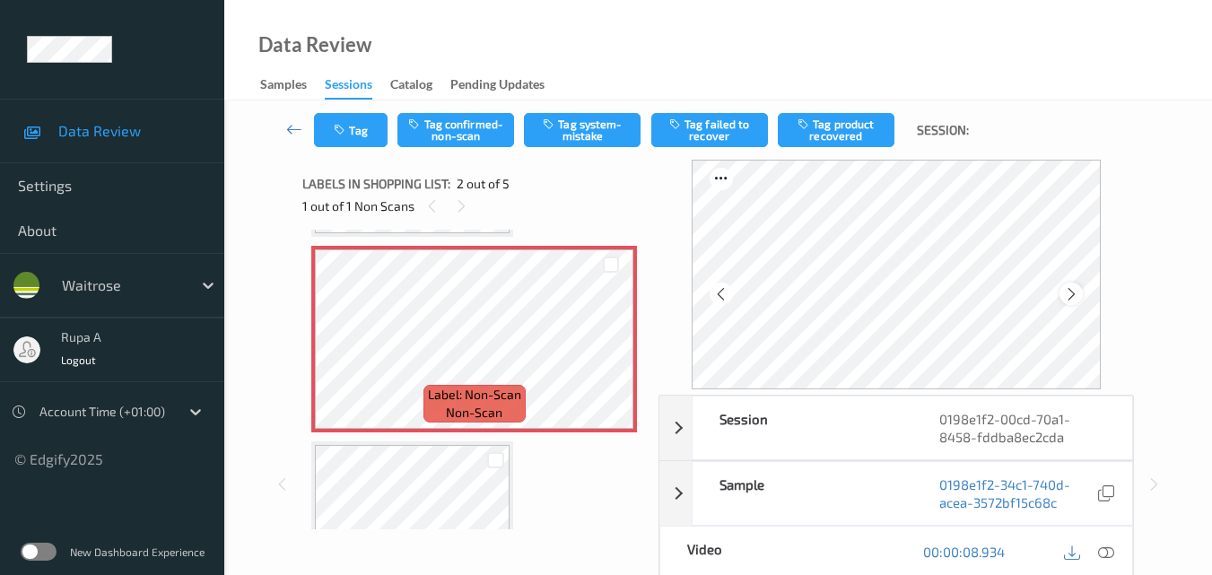
click at [1077, 294] on icon at bounding box center [1071, 294] width 15 height 16
click at [1075, 295] on icon at bounding box center [1071, 294] width 15 height 16
click at [1071, 290] on icon at bounding box center [1071, 294] width 15 height 16
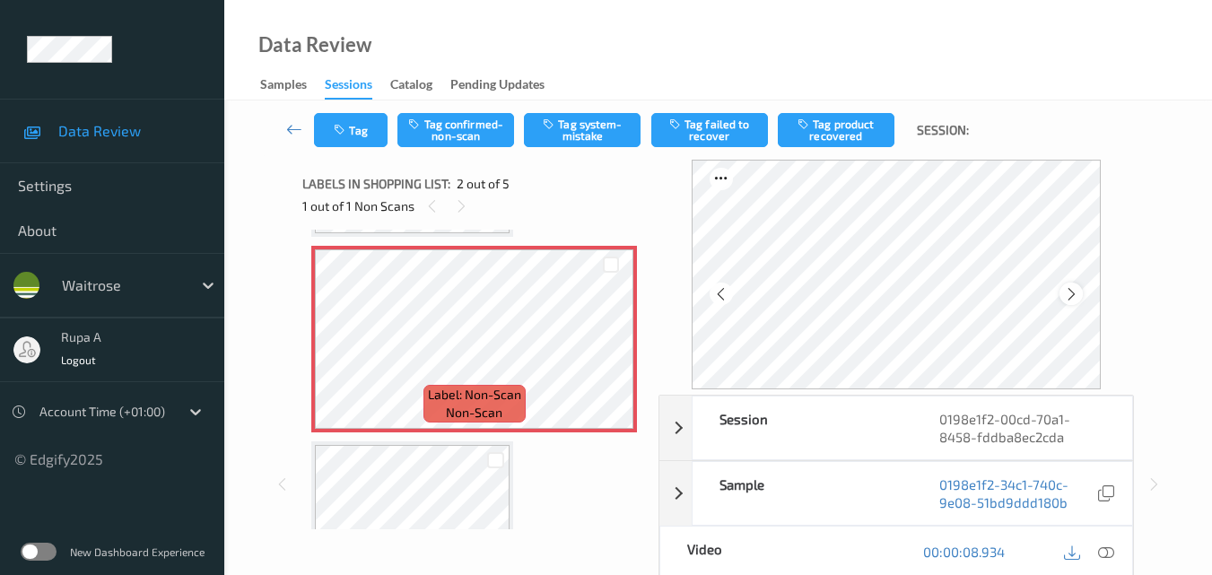
click at [1079, 300] on icon at bounding box center [1071, 294] width 15 height 16
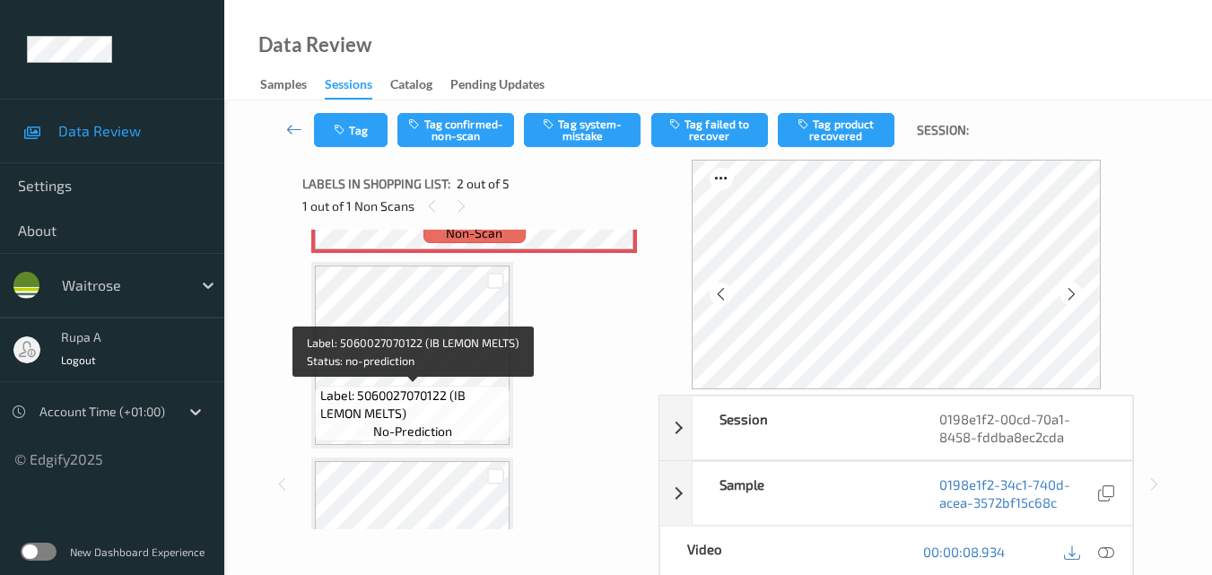
scroll to position [278, 0]
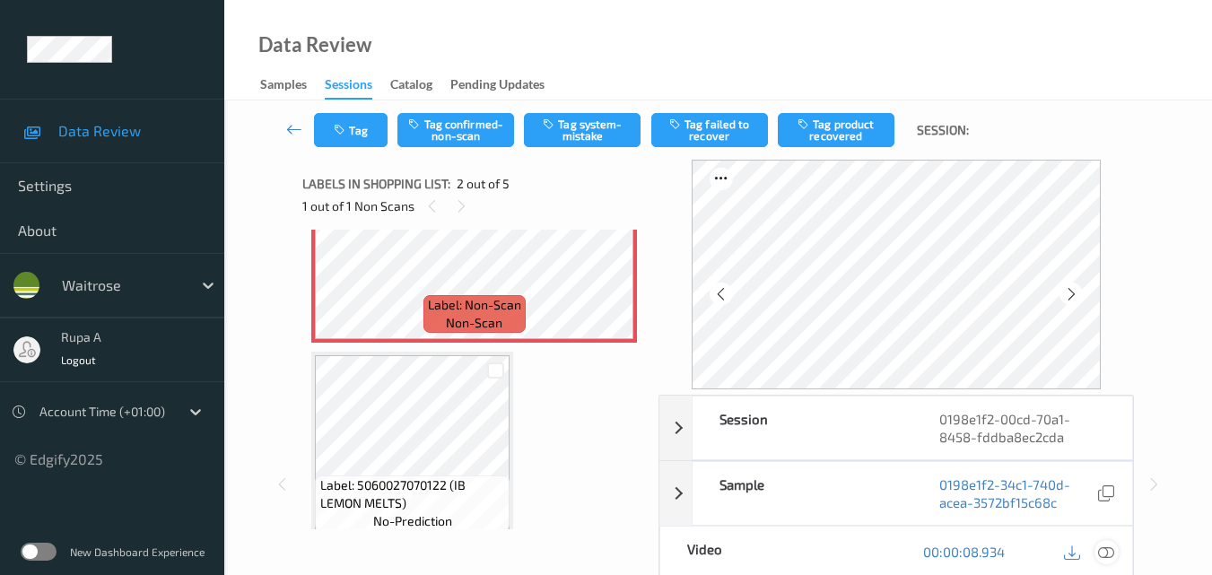
click at [1110, 551] on icon at bounding box center [1106, 552] width 16 height 16
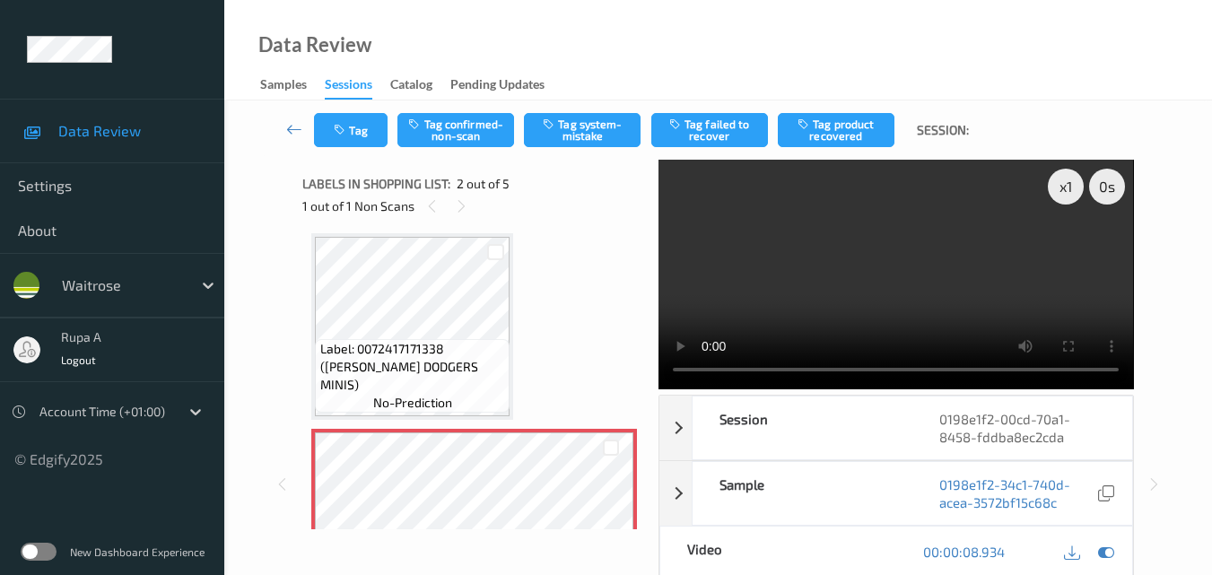
scroll to position [0, 0]
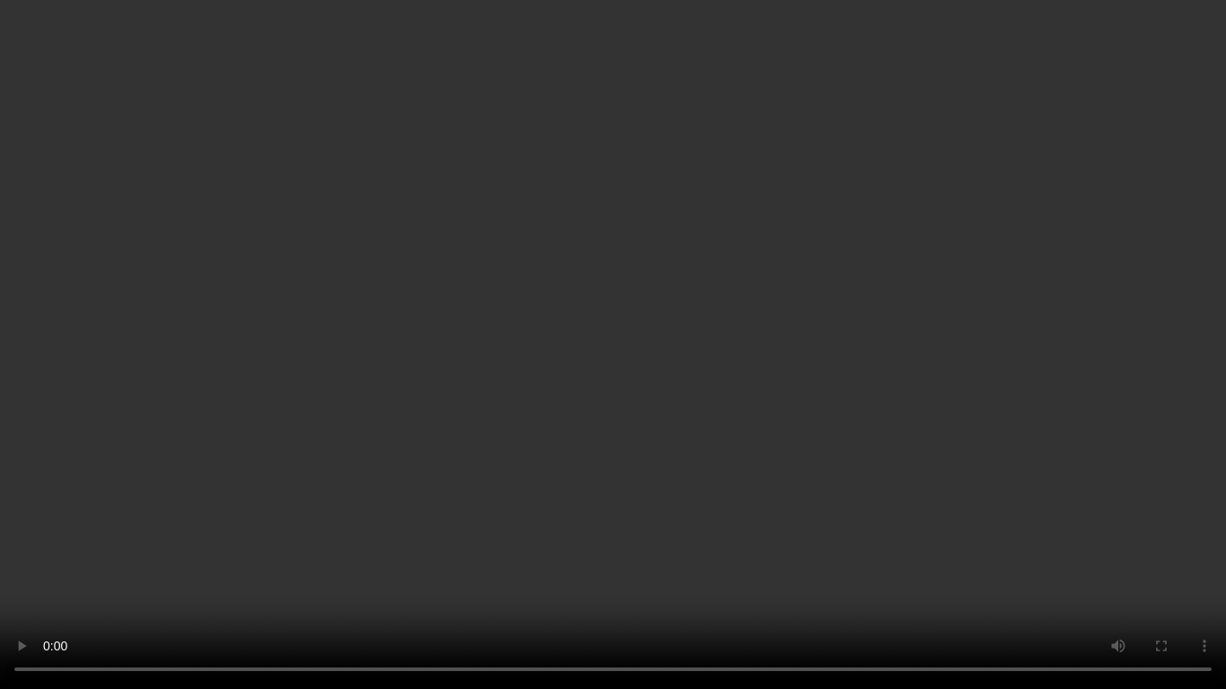
drag, startPoint x: 557, startPoint y: 466, endPoint x: 650, endPoint y: 27, distance: 448.5
click at [557, 465] on video at bounding box center [613, 344] width 1226 height 689
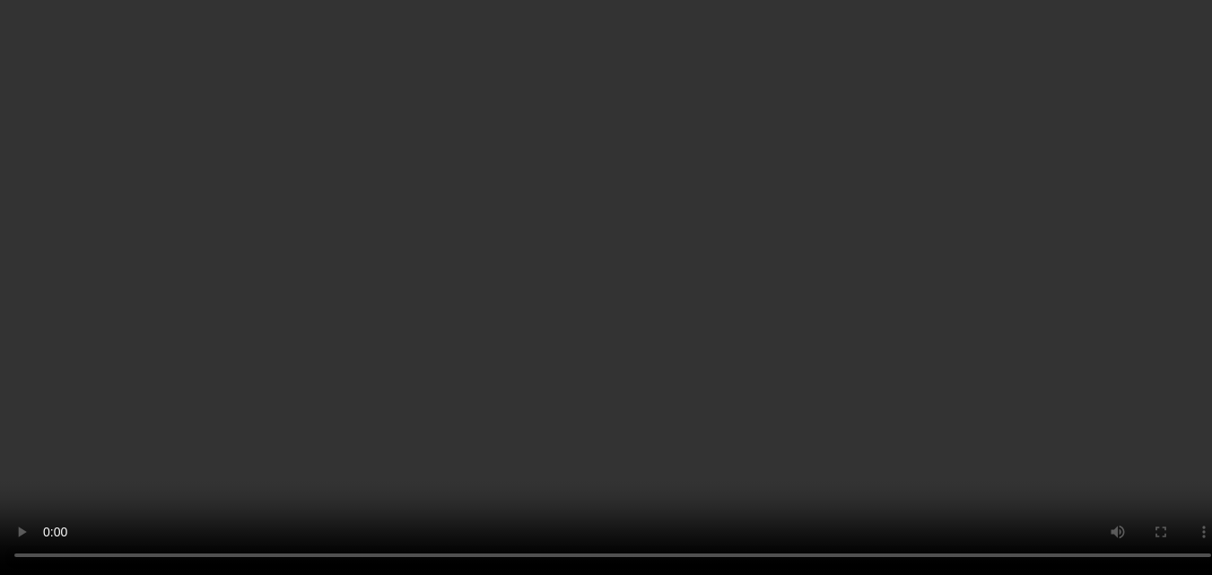
scroll to position [90, 0]
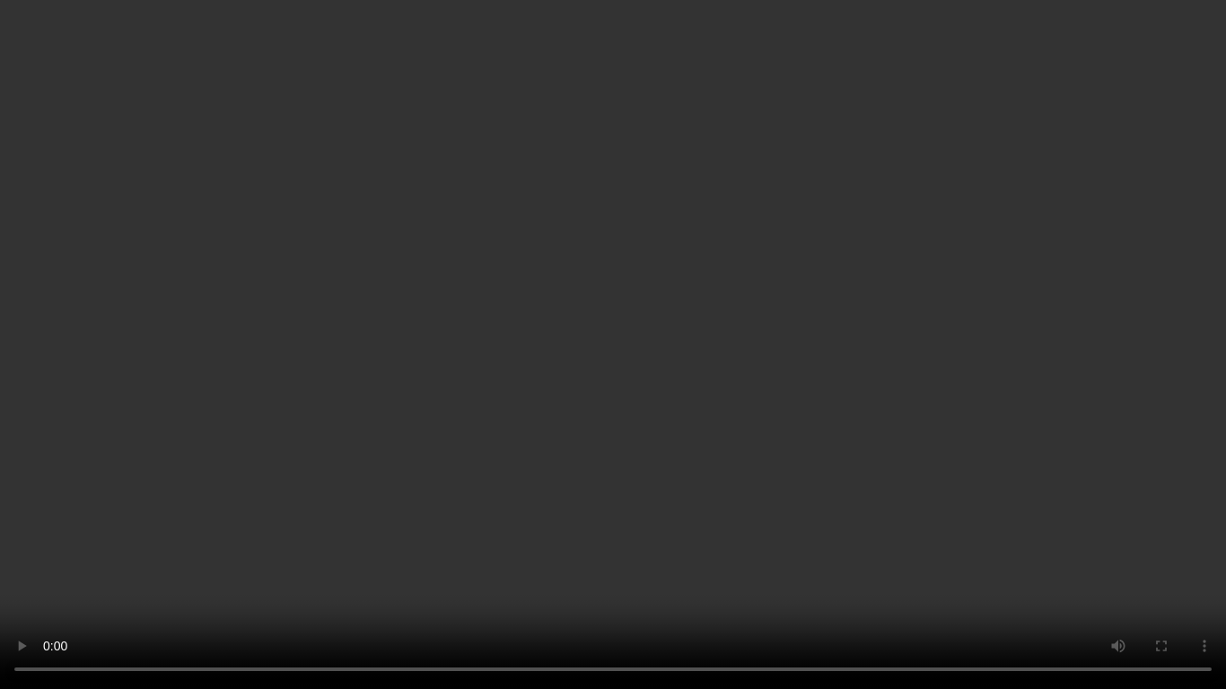
click at [655, 416] on video at bounding box center [613, 344] width 1226 height 689
click at [780, 226] on video at bounding box center [613, 344] width 1226 height 689
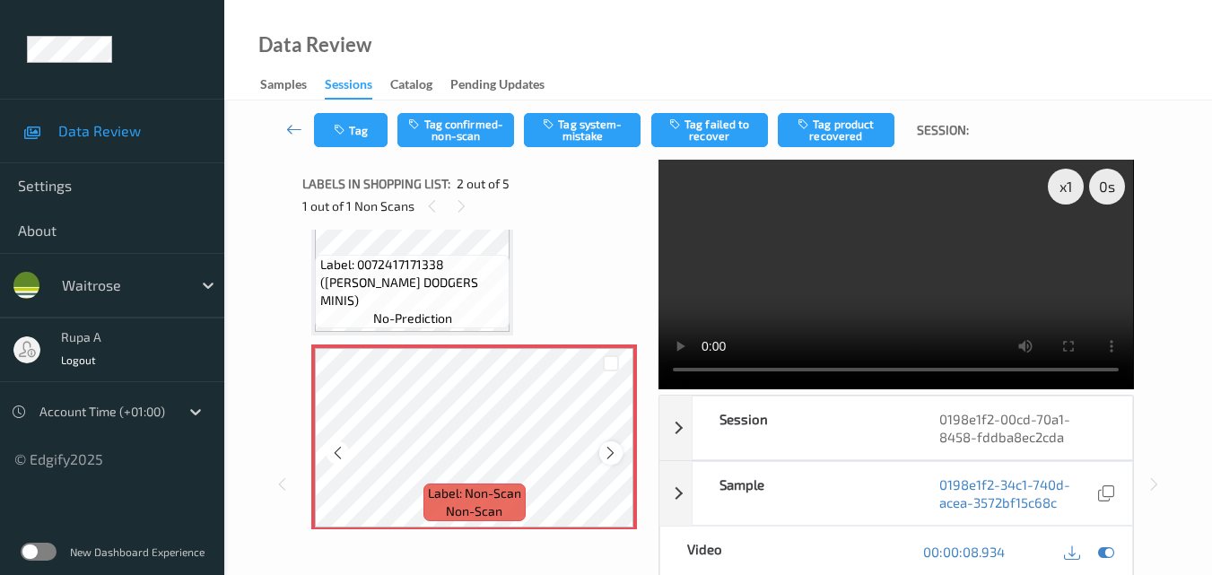
click at [606, 457] on icon at bounding box center [610, 453] width 15 height 16
click at [571, 136] on button "Tag system-mistake" at bounding box center [582, 130] width 117 height 34
click at [316, 133] on div "Tag Tag confirmed-non-scan Untag system-mistake Tag failed to recover Tag produ…" at bounding box center [718, 129] width 914 height 59
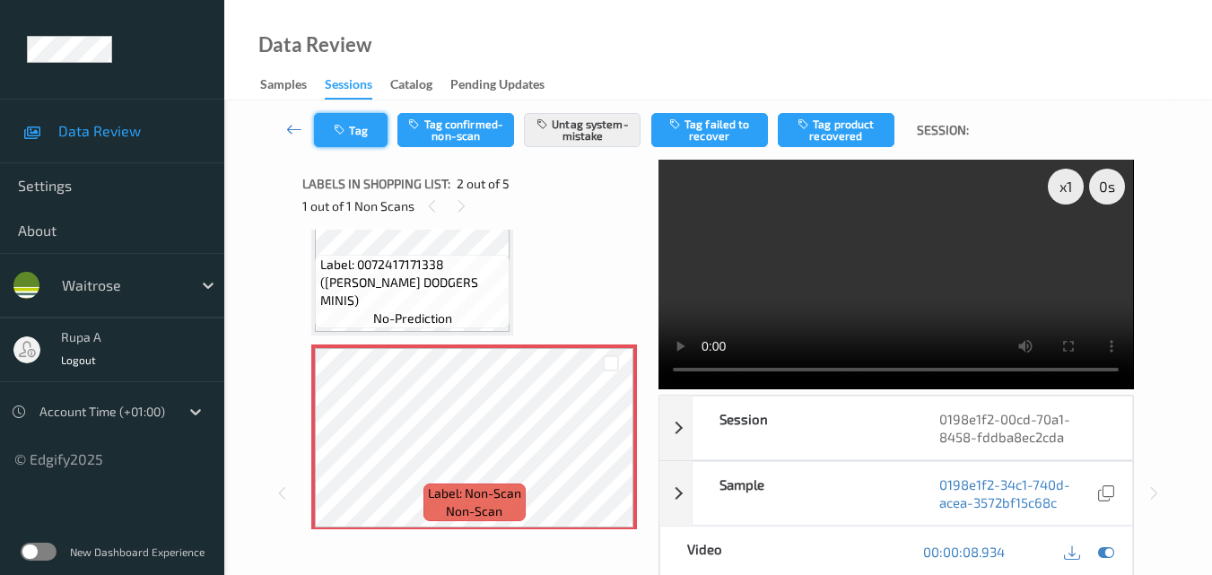
click at [363, 137] on button "Tag" at bounding box center [351, 130] width 74 height 34
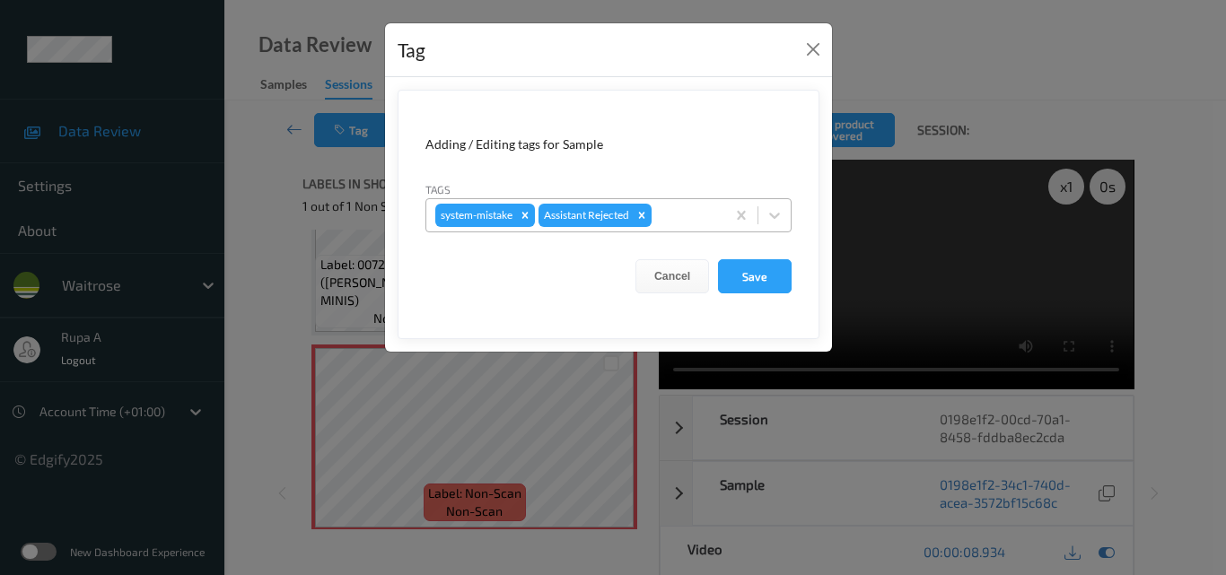
click at [694, 217] on div at bounding box center [685, 216] width 61 height 22
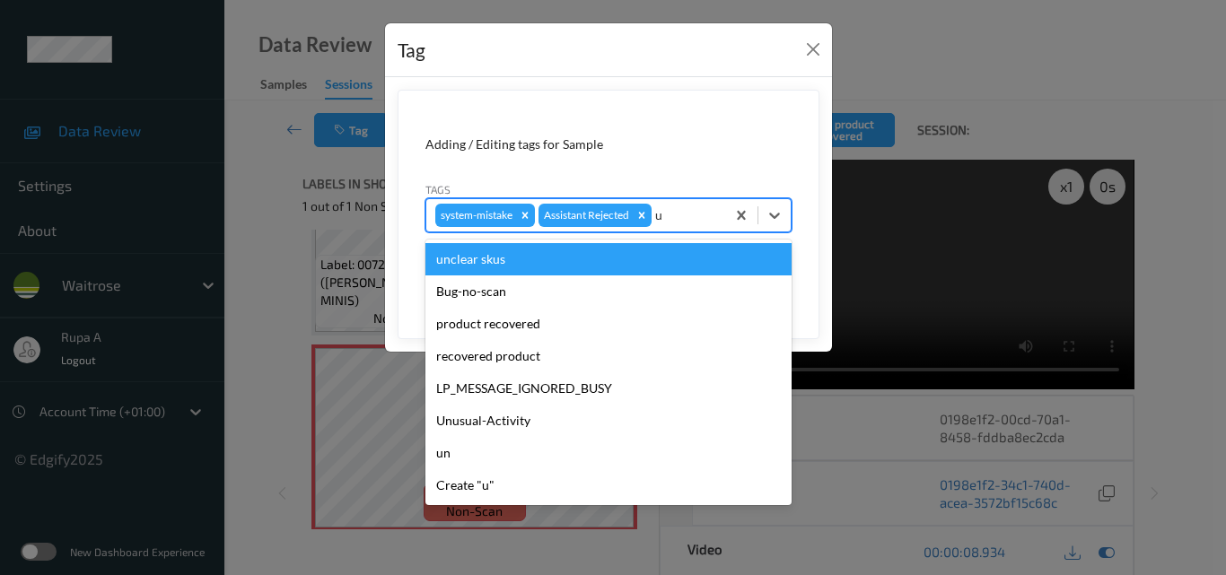
type input "un"
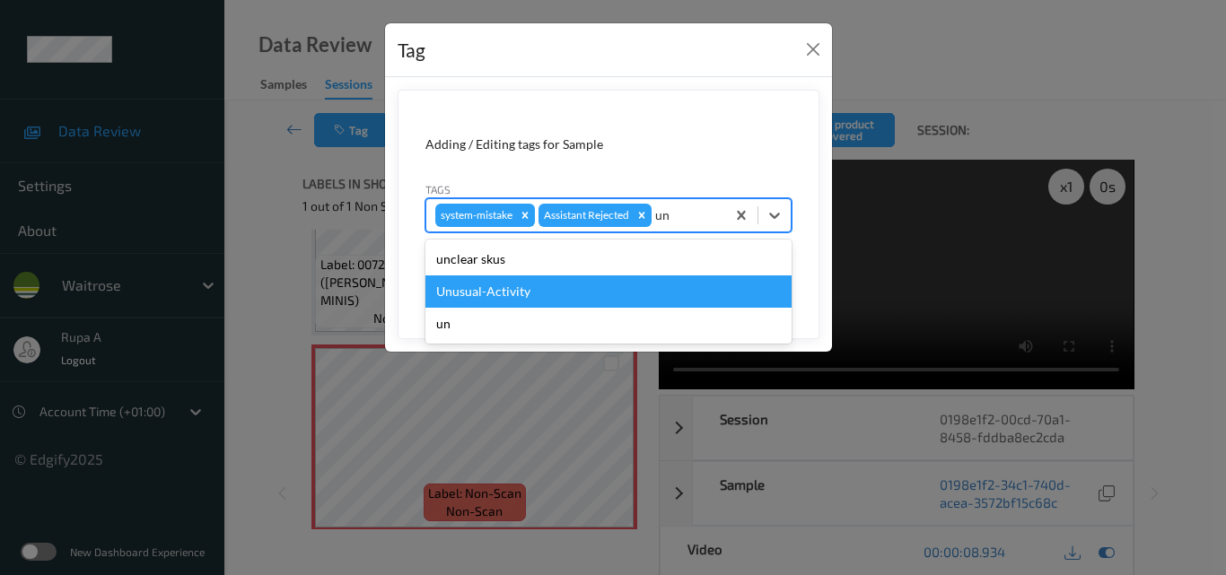
click at [580, 293] on div "Unusual-Activity" at bounding box center [608, 291] width 366 height 32
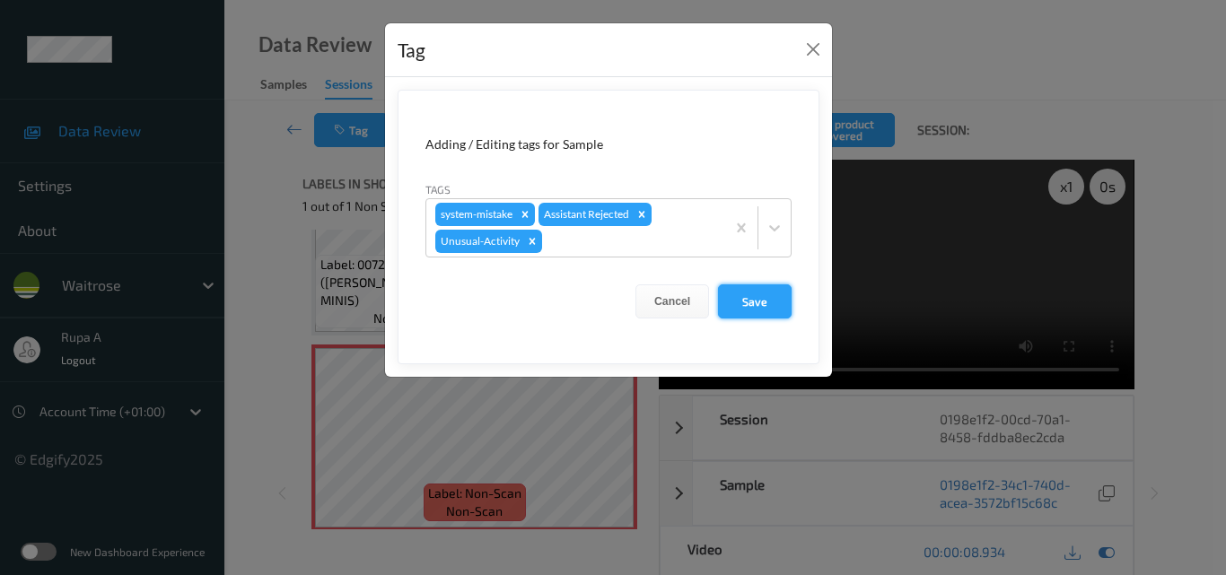
click at [735, 302] on button "Save" at bounding box center [755, 301] width 74 height 34
click at [751, 312] on button "Save" at bounding box center [755, 301] width 74 height 34
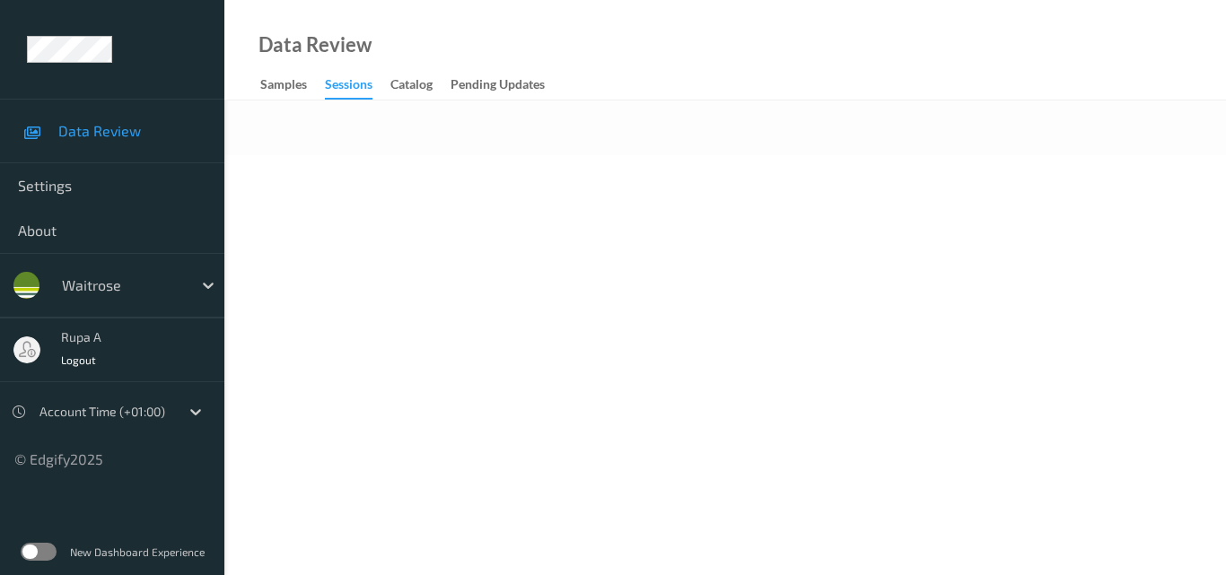
click at [534, 160] on body "Data Review Settings About waitrose rupa a Logout Account Time (+01:00) © Edgif…" at bounding box center [613, 287] width 1226 height 575
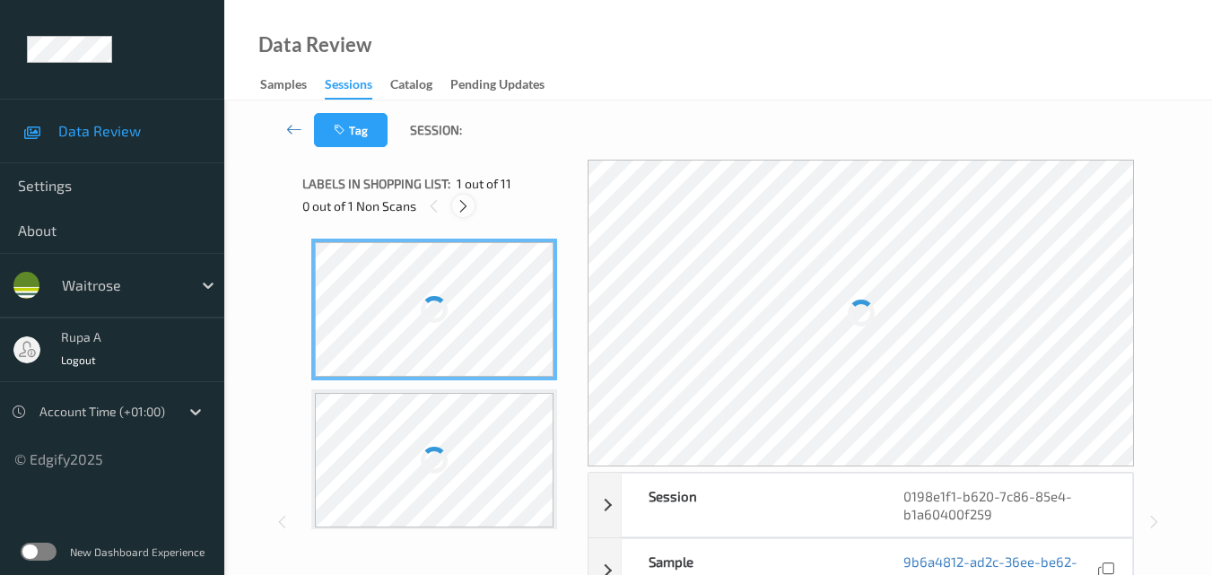
click at [461, 214] on div at bounding box center [463, 206] width 22 height 22
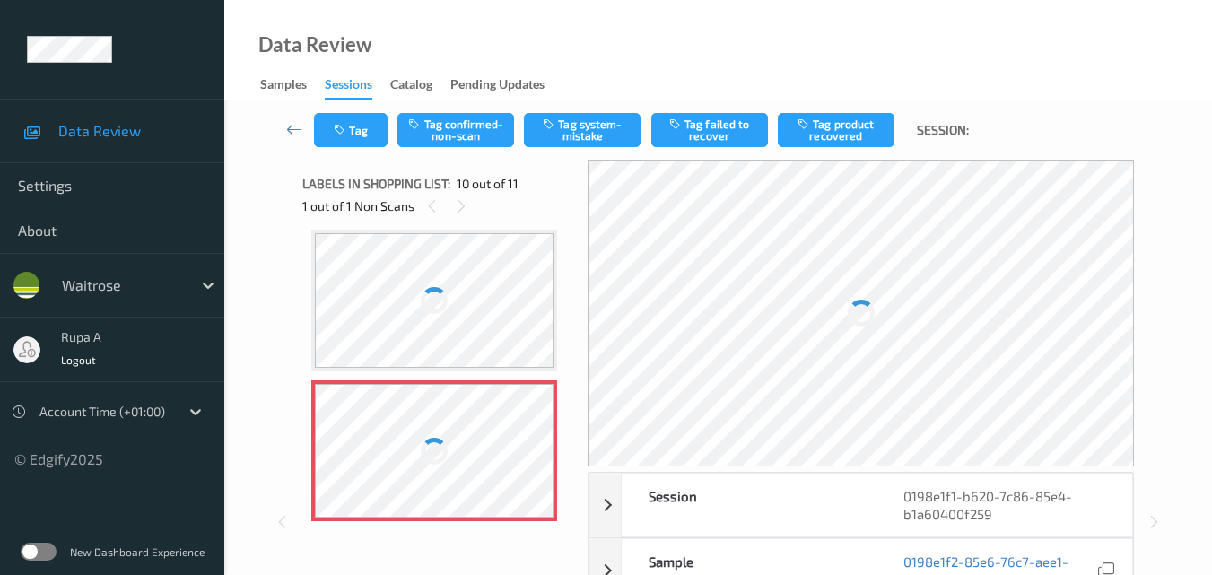
scroll to position [1393, 0]
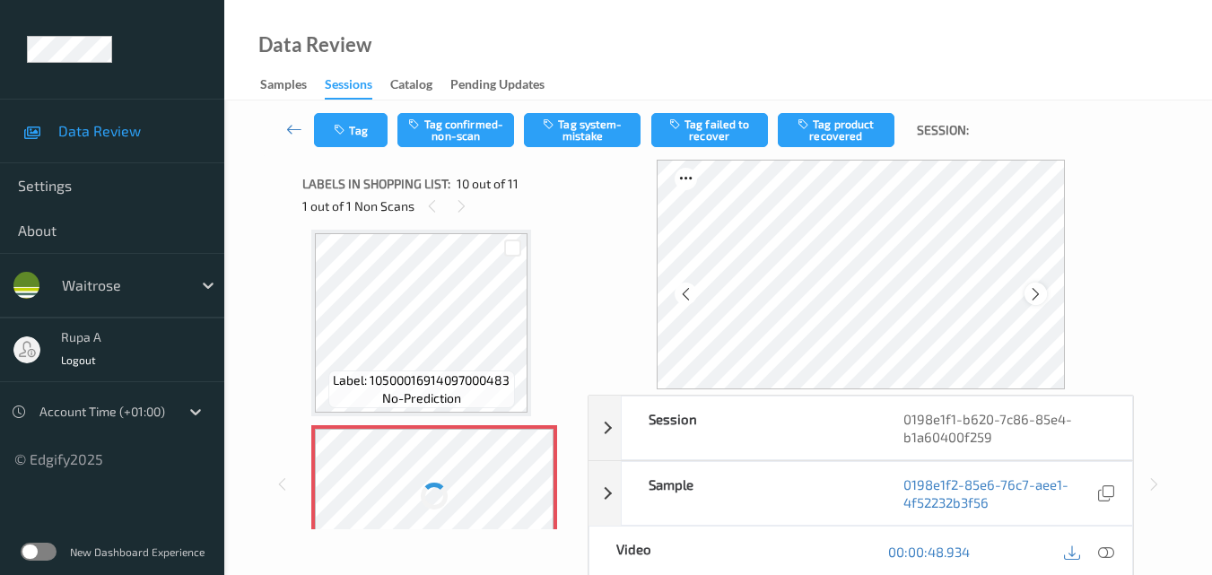
click at [1026, 286] on div at bounding box center [1036, 294] width 22 height 22
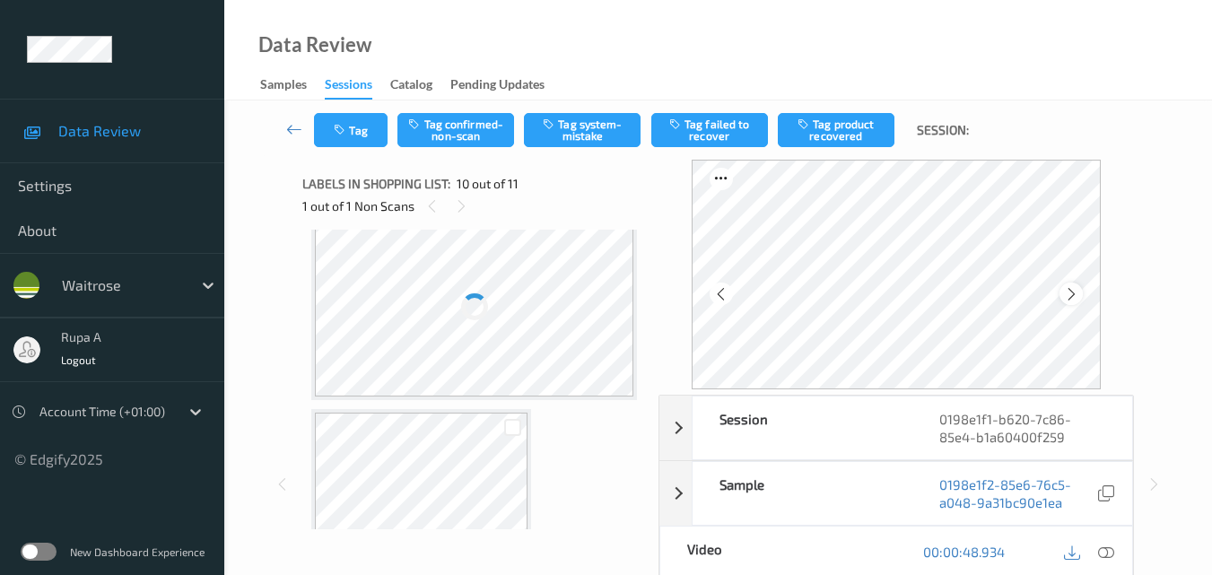
click at [1078, 293] on icon at bounding box center [1071, 294] width 15 height 16
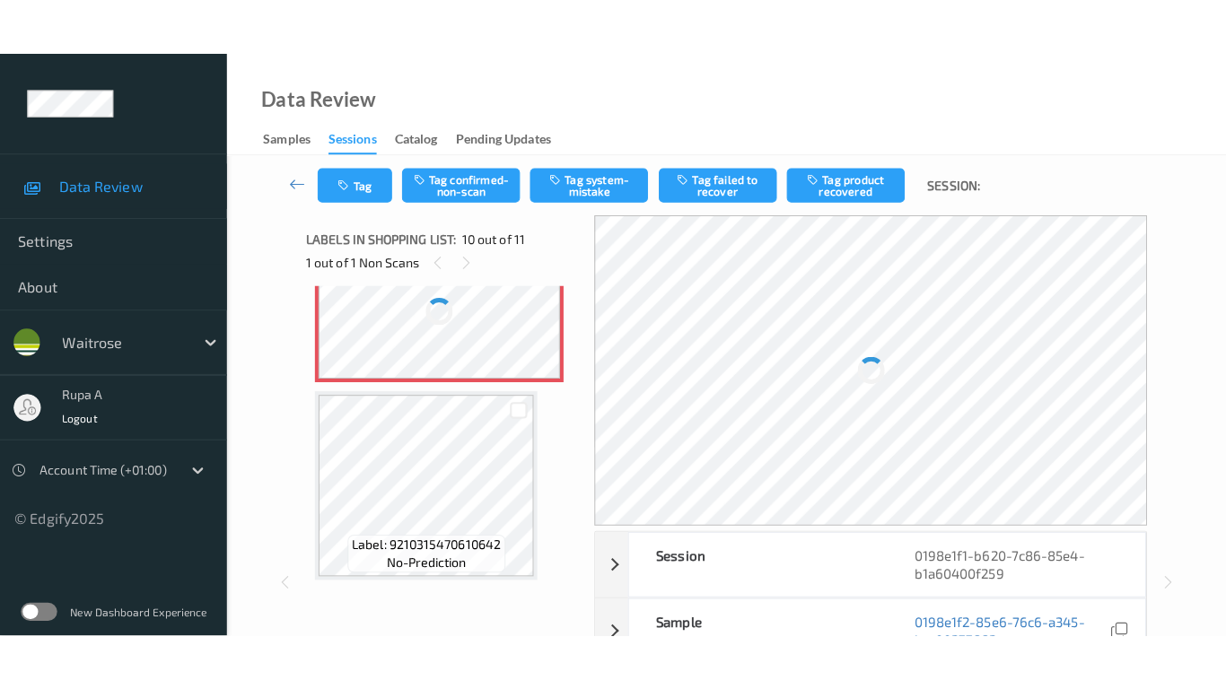
scroll to position [1824, 0]
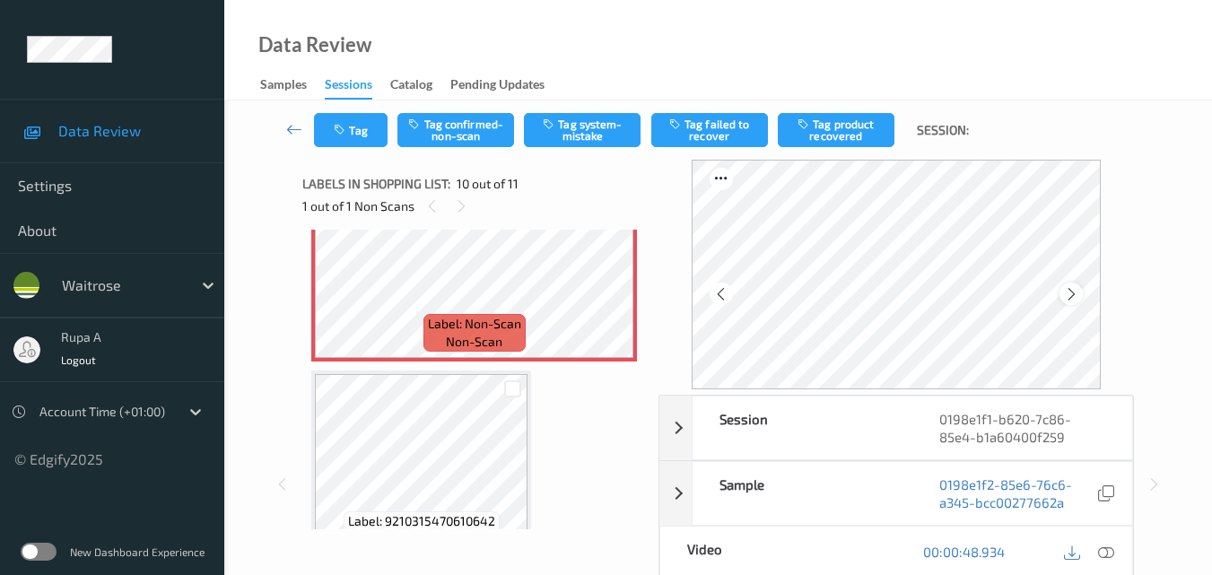
click at [1076, 296] on icon at bounding box center [1071, 294] width 15 height 16
click at [1108, 558] on icon at bounding box center [1106, 552] width 16 height 16
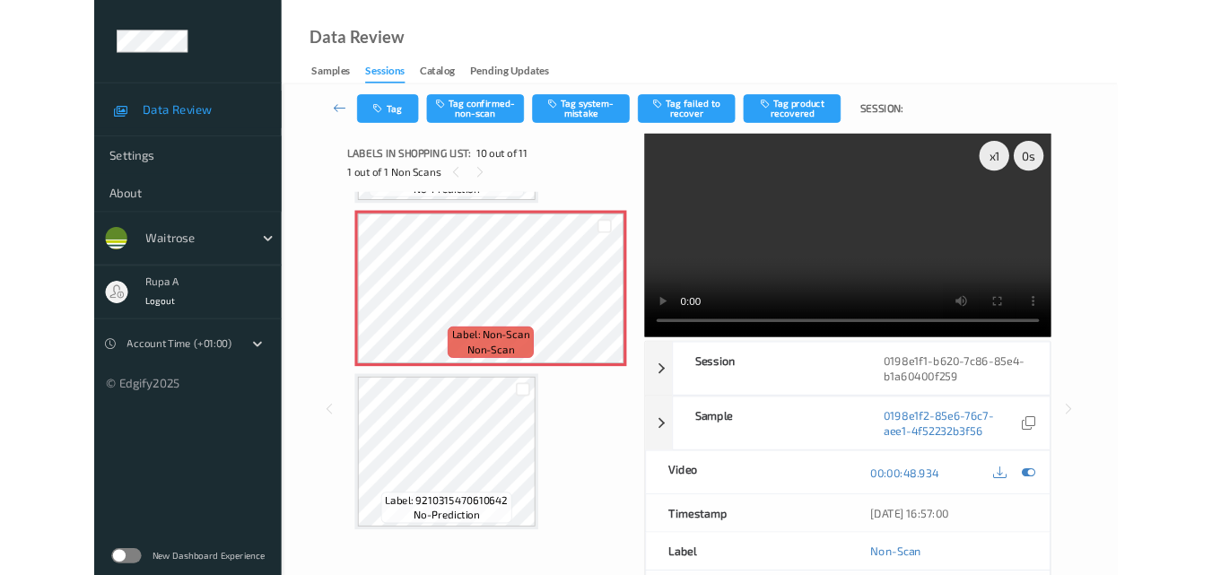
scroll to position [1747, 0]
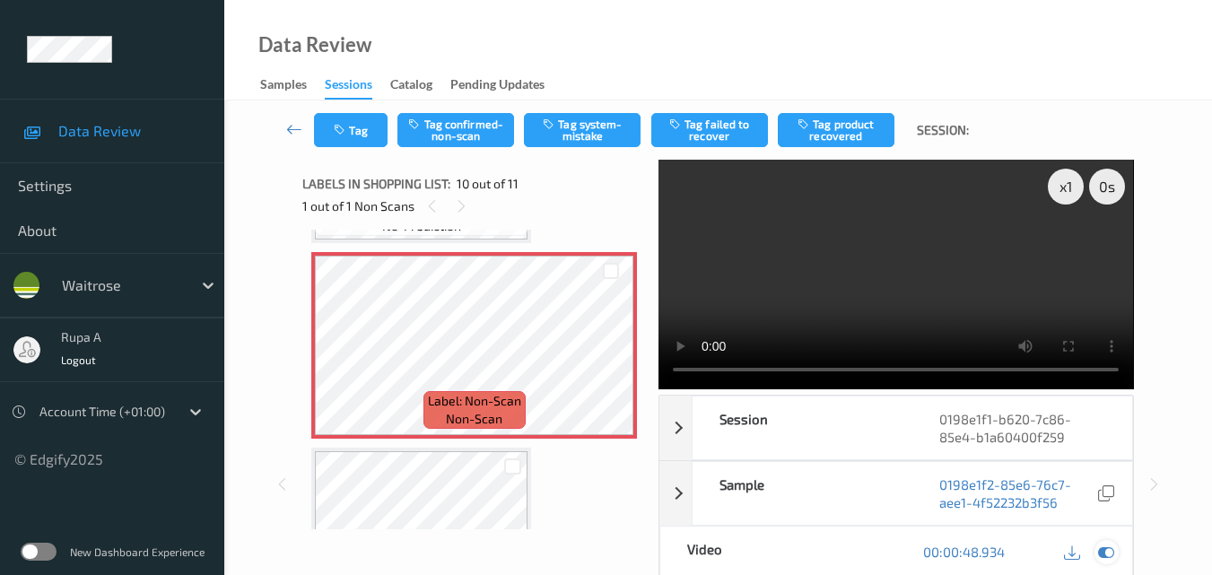
click at [1106, 556] on icon at bounding box center [1106, 552] width 16 height 16
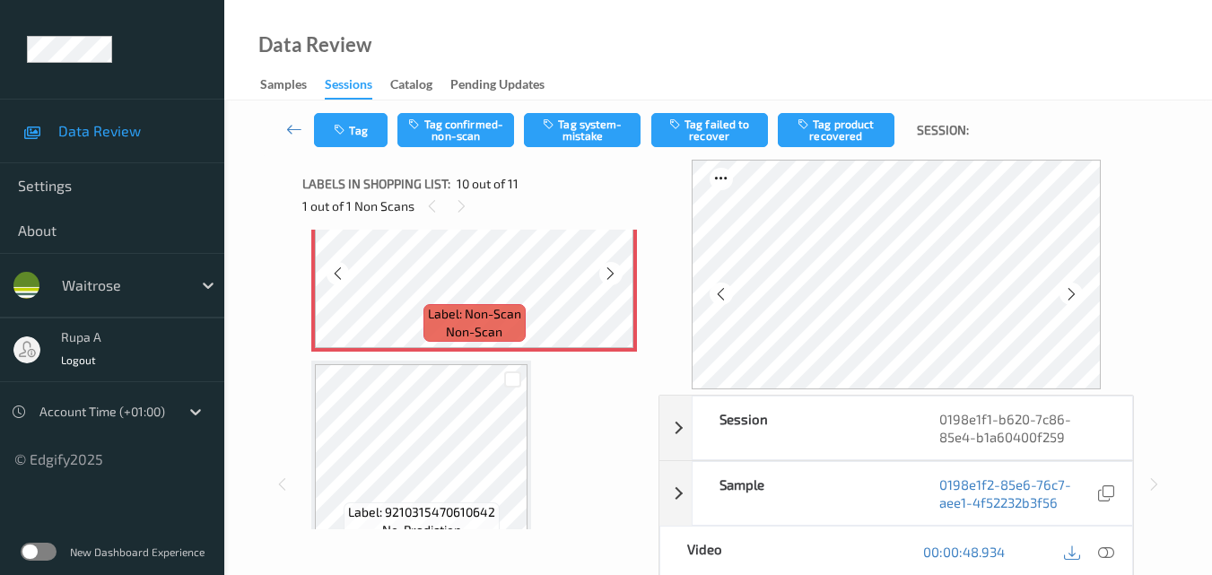
scroll to position [1837, 0]
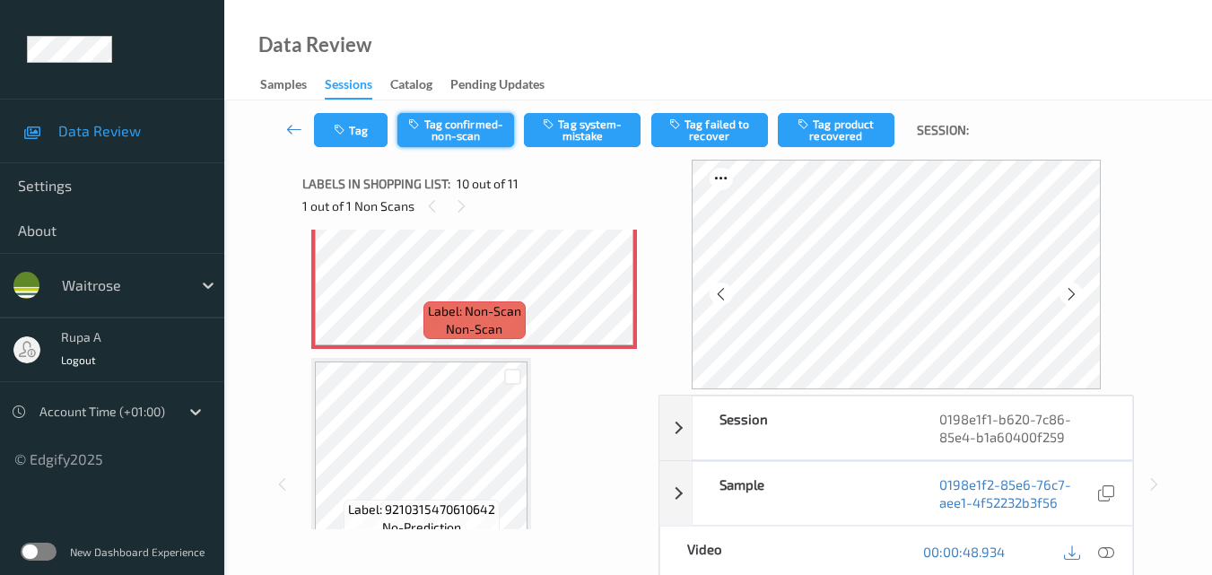
click at [473, 144] on button "Tag confirmed-non-scan" at bounding box center [455, 130] width 117 height 34
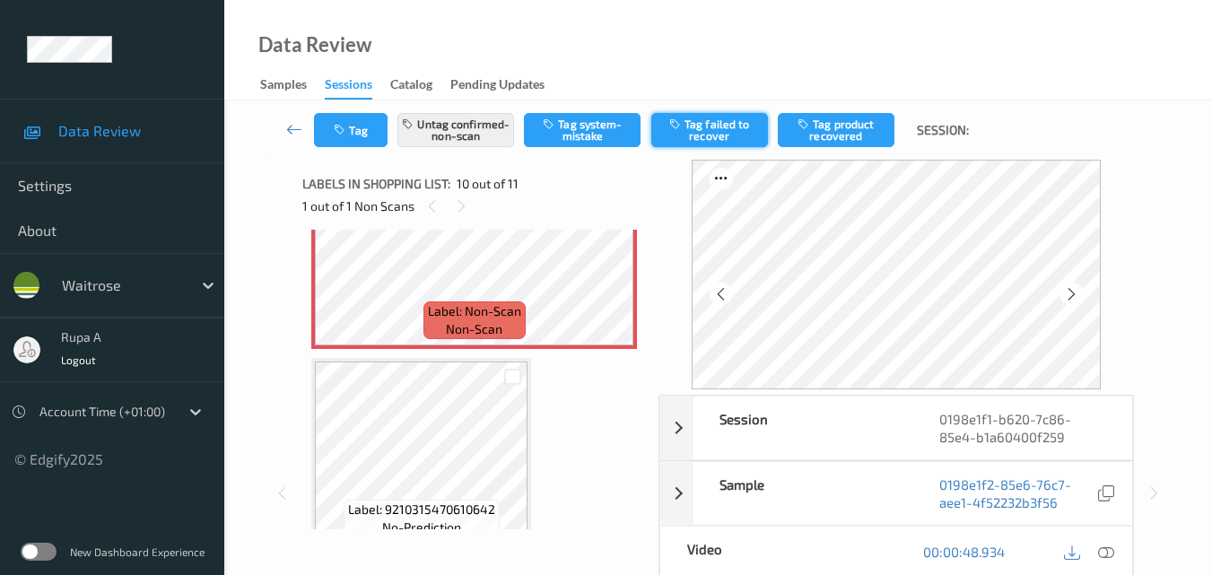
click at [715, 135] on button "Tag failed to recover" at bounding box center [709, 130] width 117 height 34
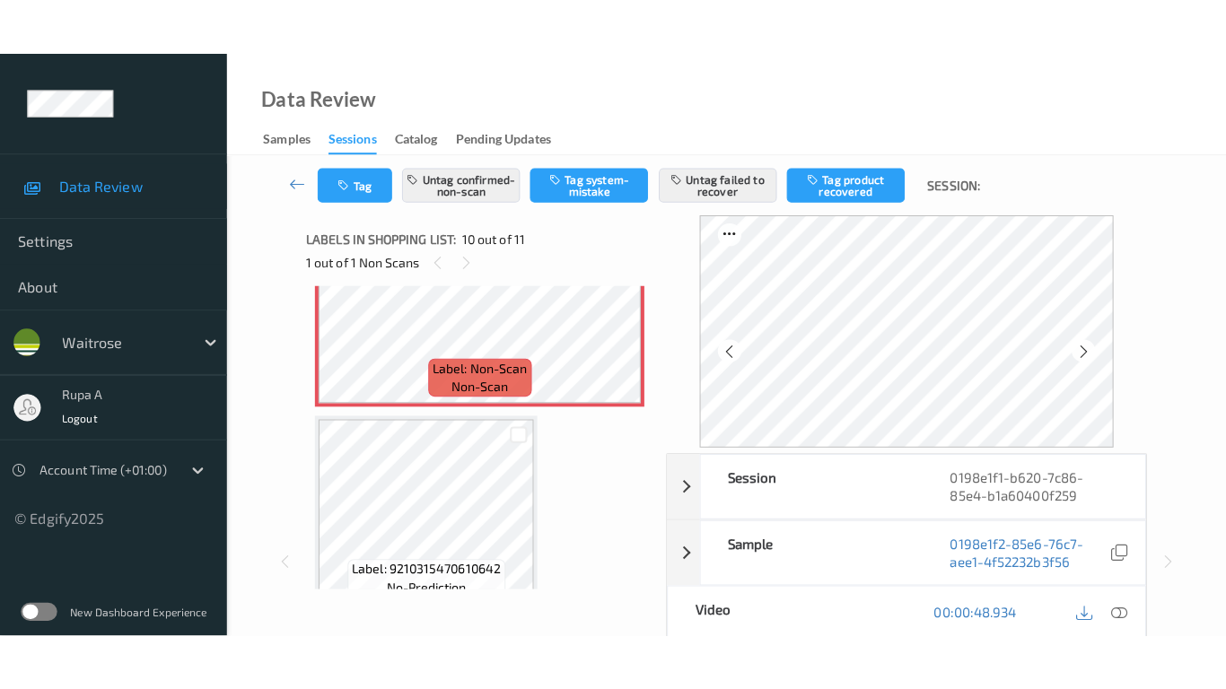
scroll to position [1861, 0]
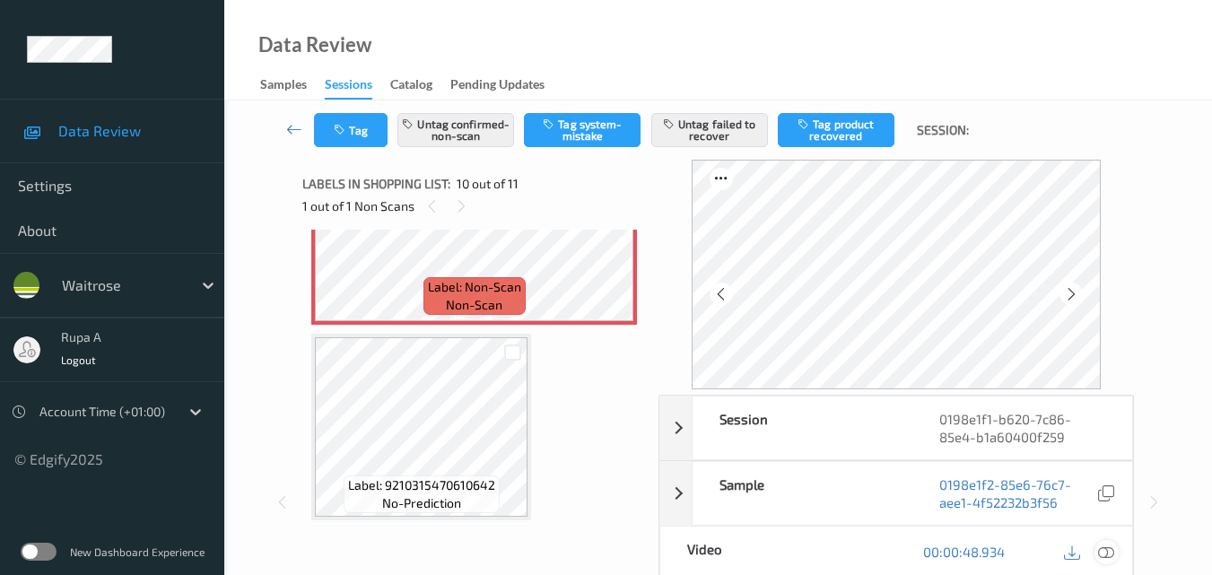
click at [1097, 548] on div at bounding box center [1107, 552] width 24 height 24
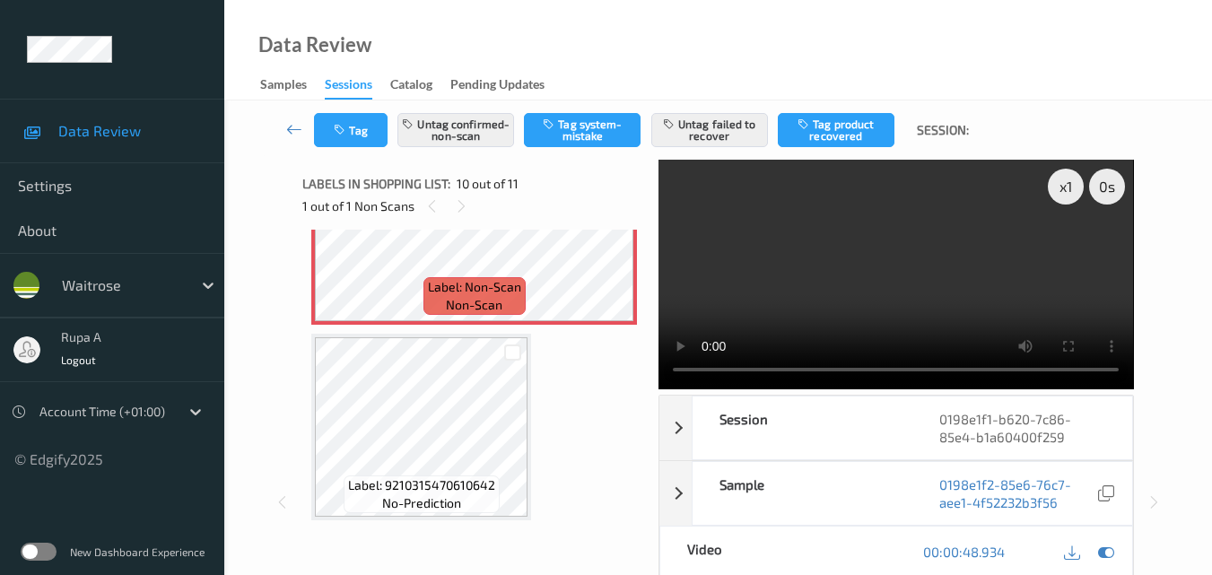
scroll to position [1747, 0]
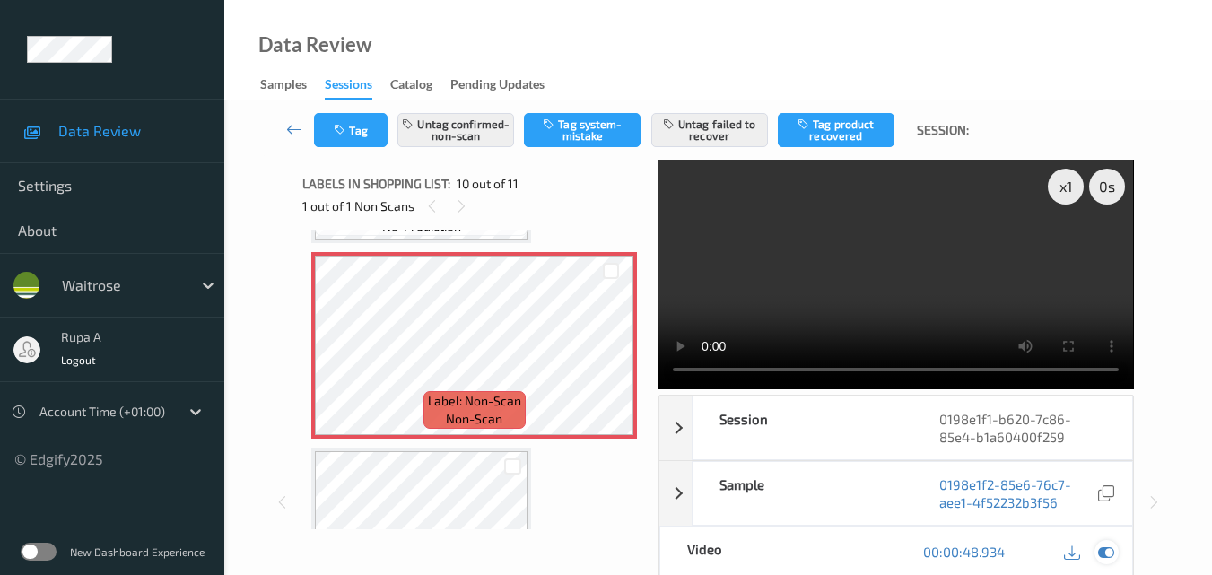
click at [1102, 546] on icon at bounding box center [1106, 552] width 16 height 16
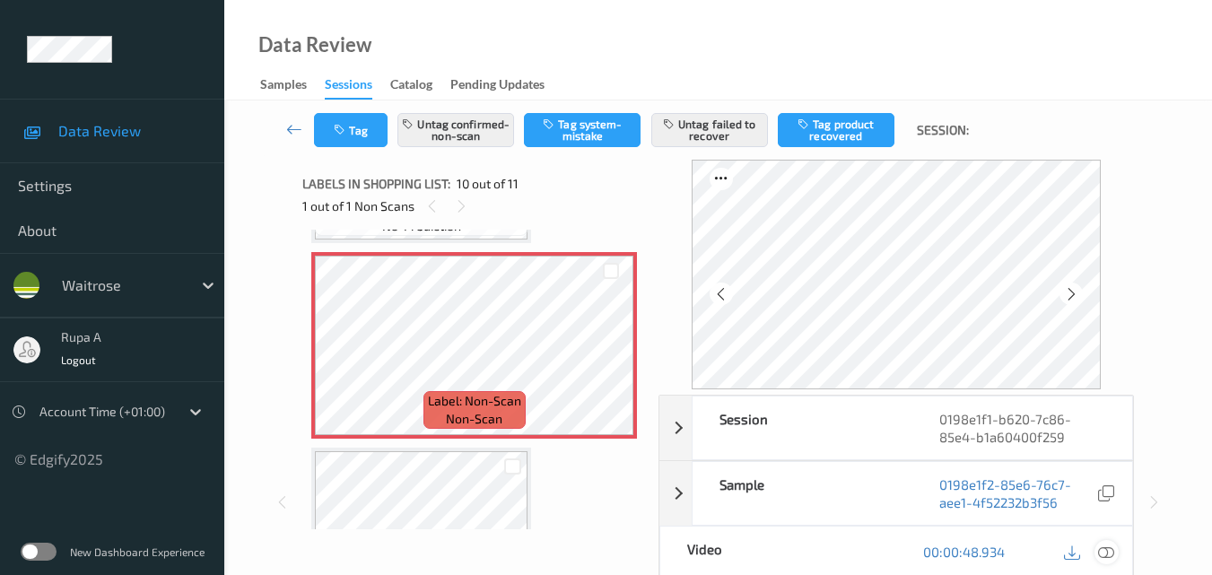
click at [1107, 553] on icon at bounding box center [1106, 552] width 16 height 16
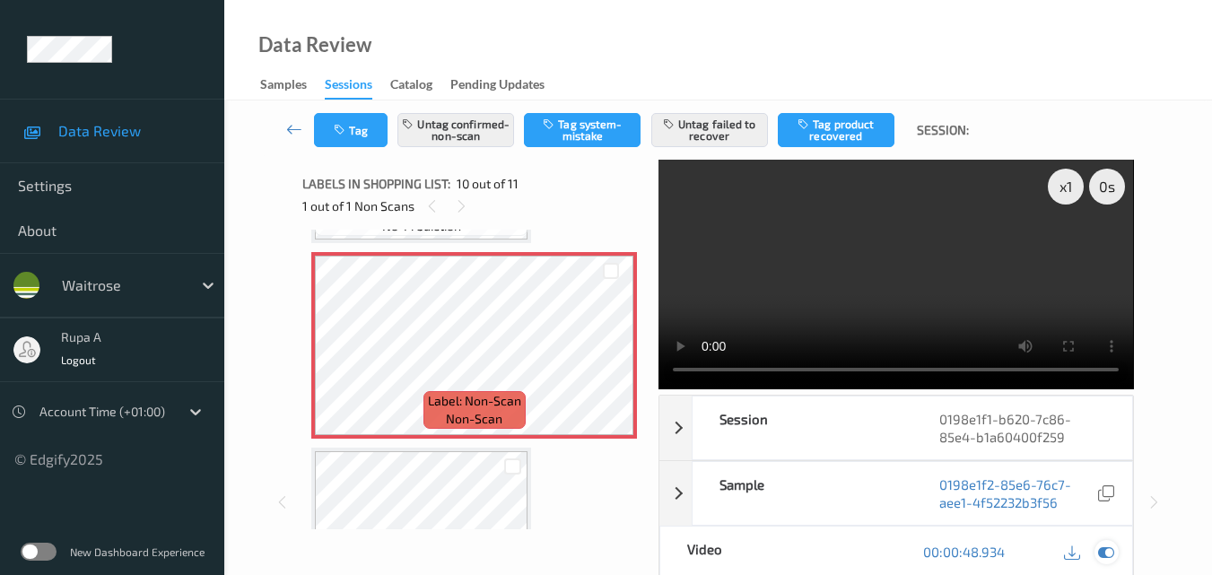
click at [1114, 555] on icon at bounding box center [1106, 552] width 16 height 16
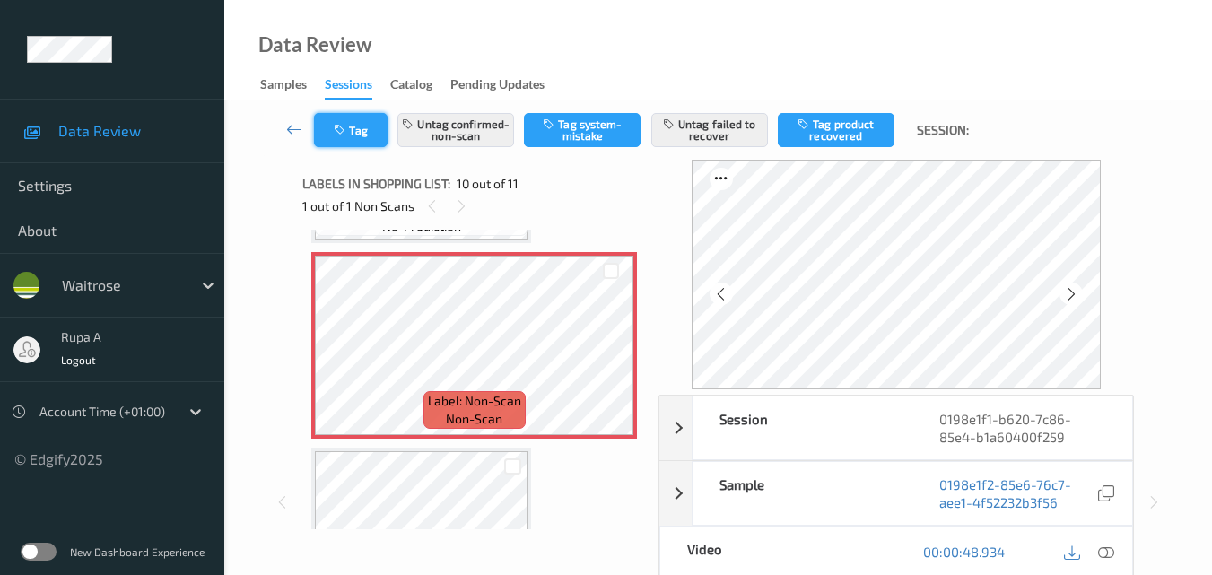
click at [372, 126] on button "Tag" at bounding box center [351, 130] width 74 height 34
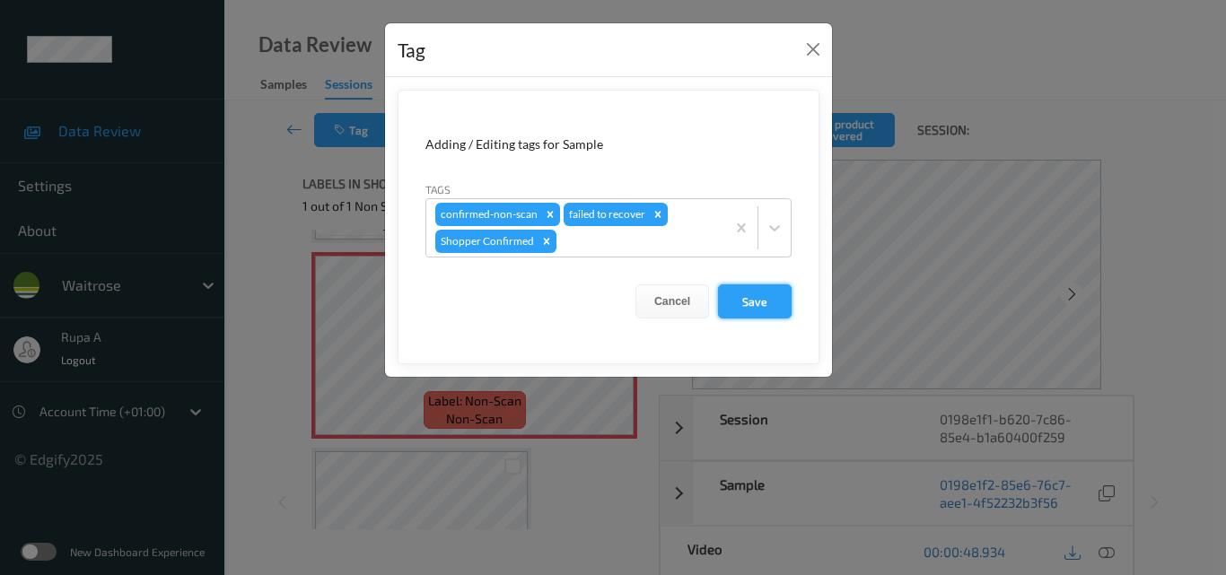
click at [757, 303] on button "Save" at bounding box center [755, 301] width 74 height 34
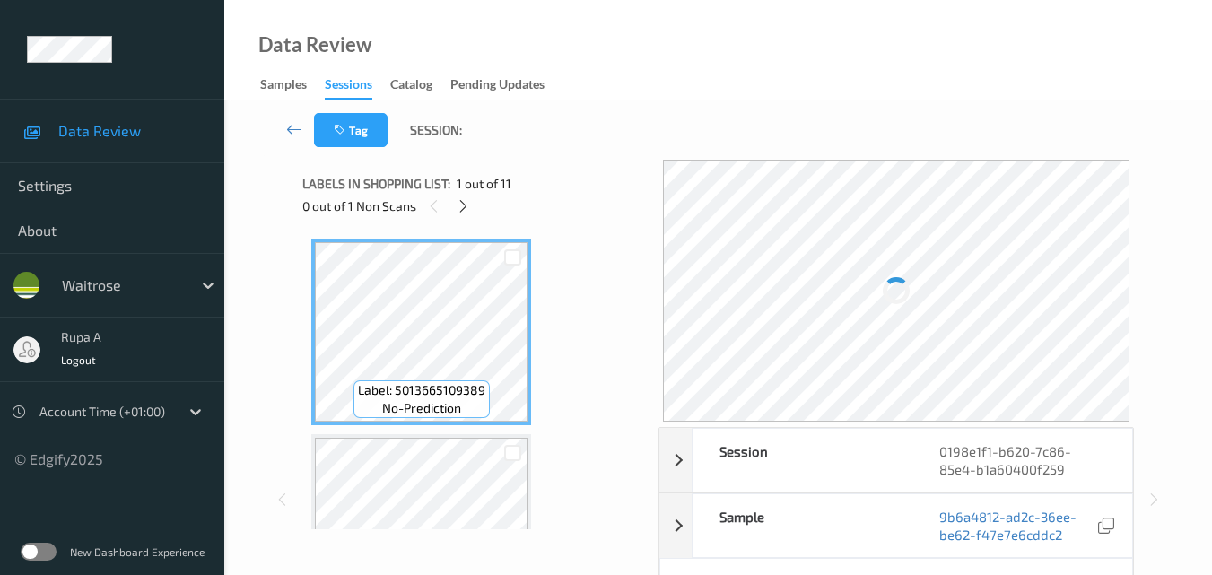
click at [569, 222] on div "Labels in shopping list: 1 out of 11 0 out of 1 Non Scans" at bounding box center [474, 195] width 344 height 70
click at [469, 214] on div at bounding box center [463, 206] width 22 height 22
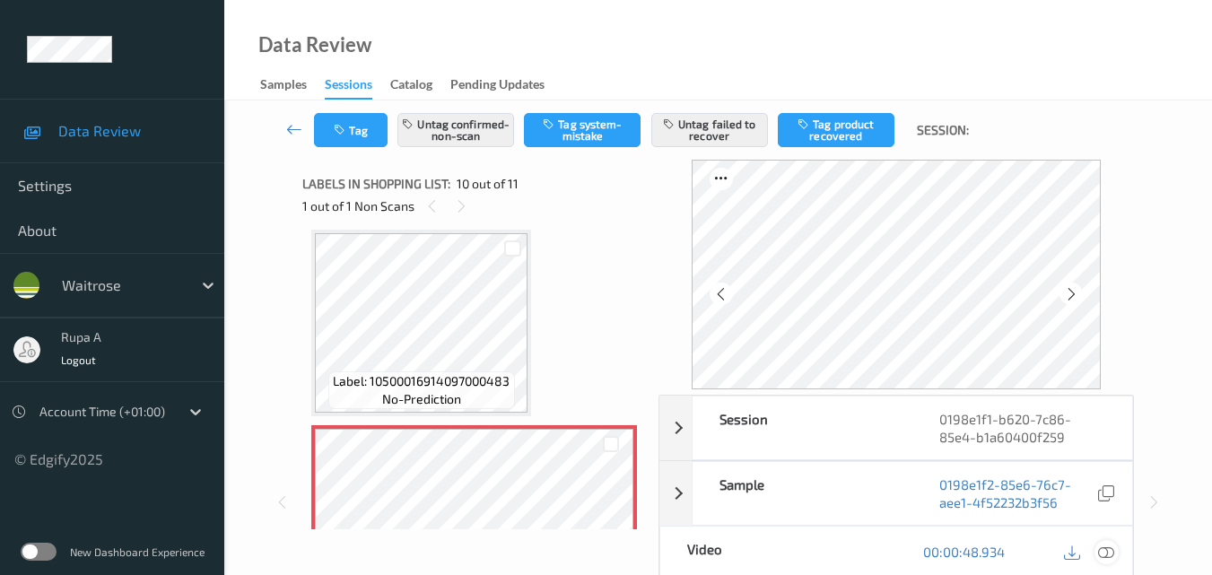
click at [1105, 550] on icon at bounding box center [1106, 552] width 16 height 16
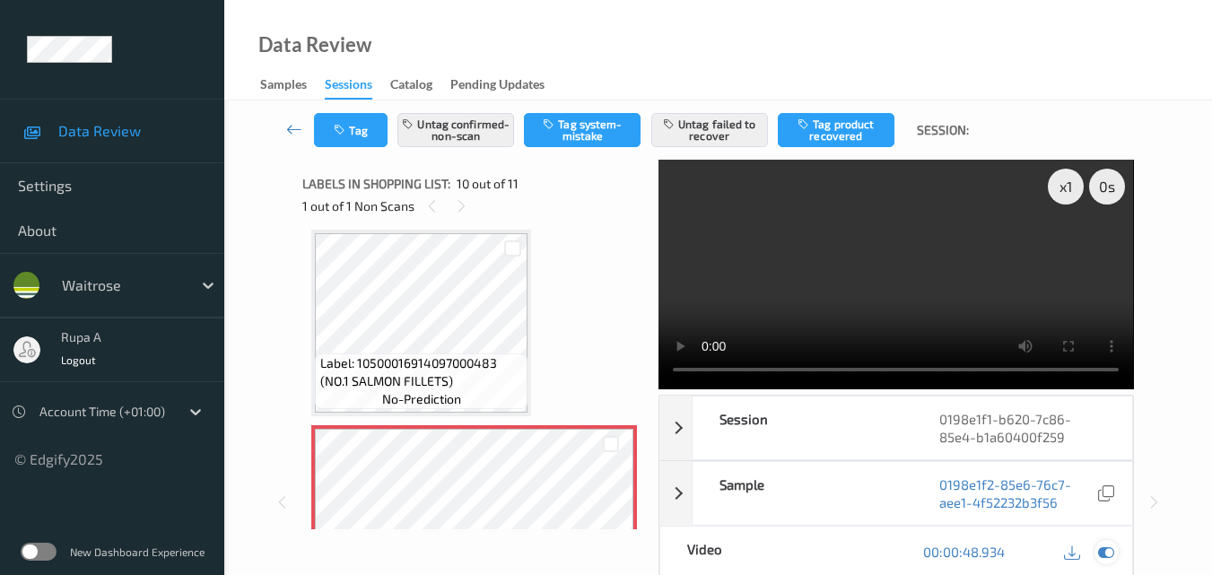
click at [1106, 555] on icon at bounding box center [1106, 552] width 16 height 16
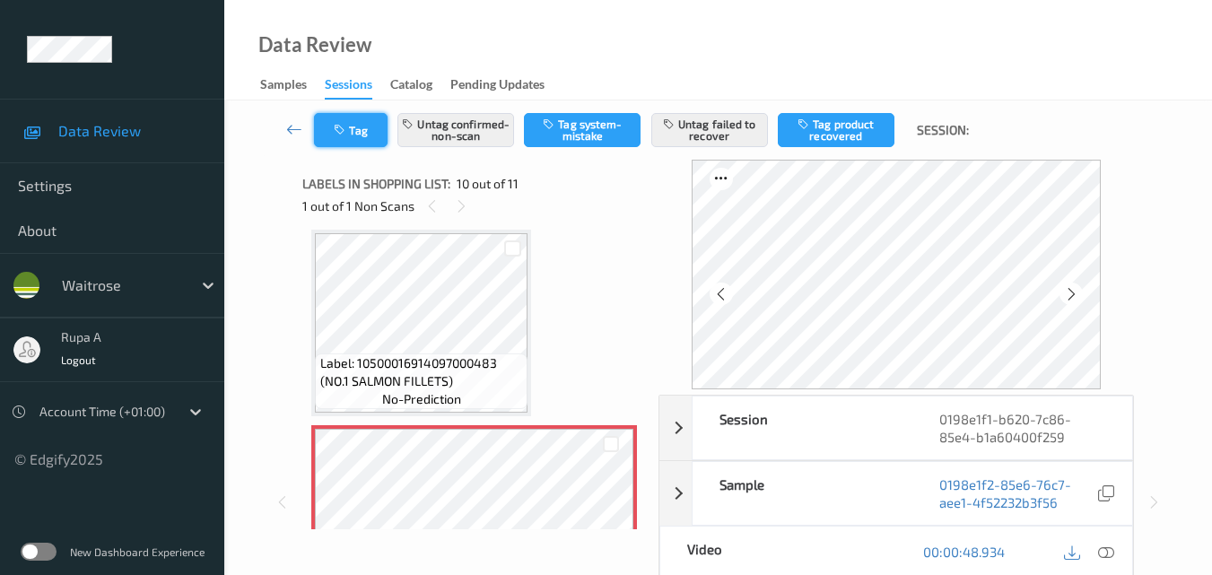
click at [356, 135] on button "Tag" at bounding box center [351, 130] width 74 height 34
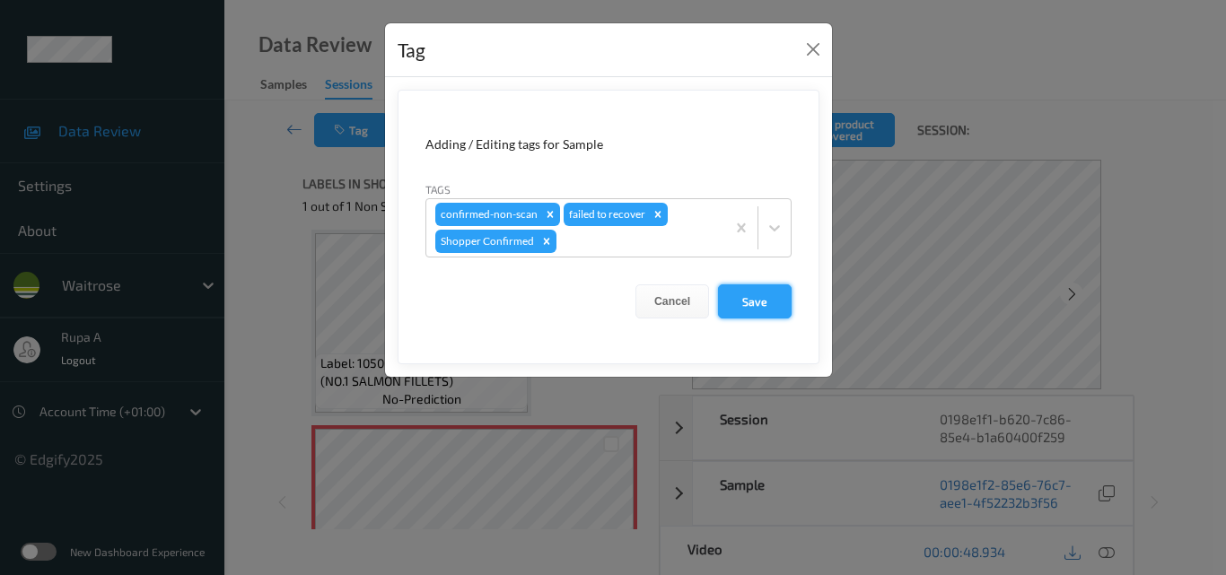
click at [751, 304] on button "Save" at bounding box center [755, 301] width 74 height 34
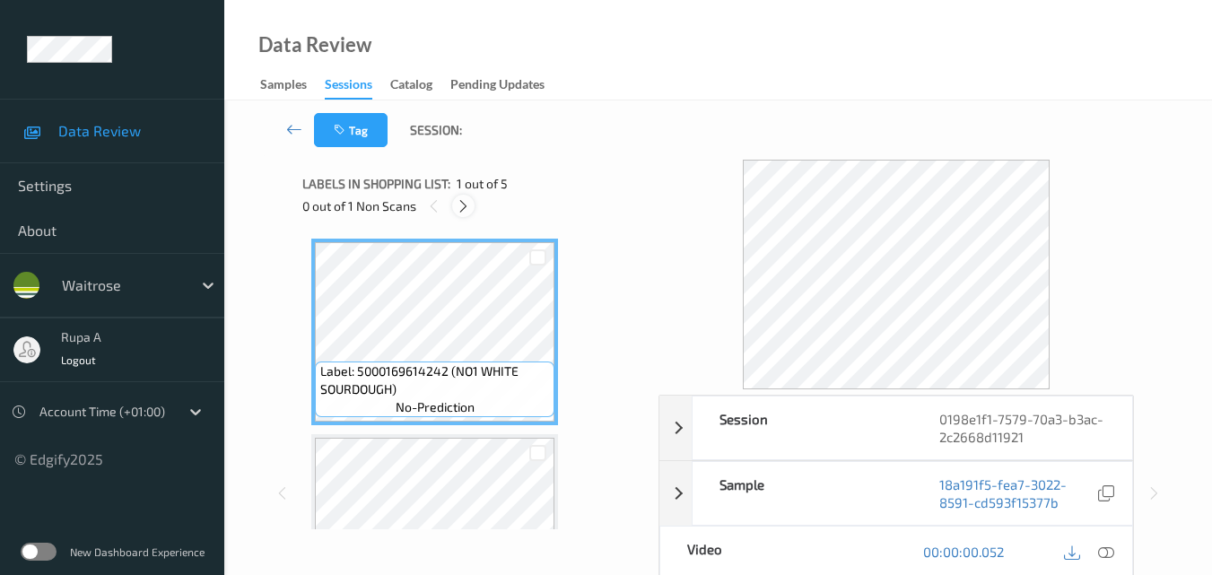
click at [459, 203] on icon at bounding box center [463, 206] width 15 height 16
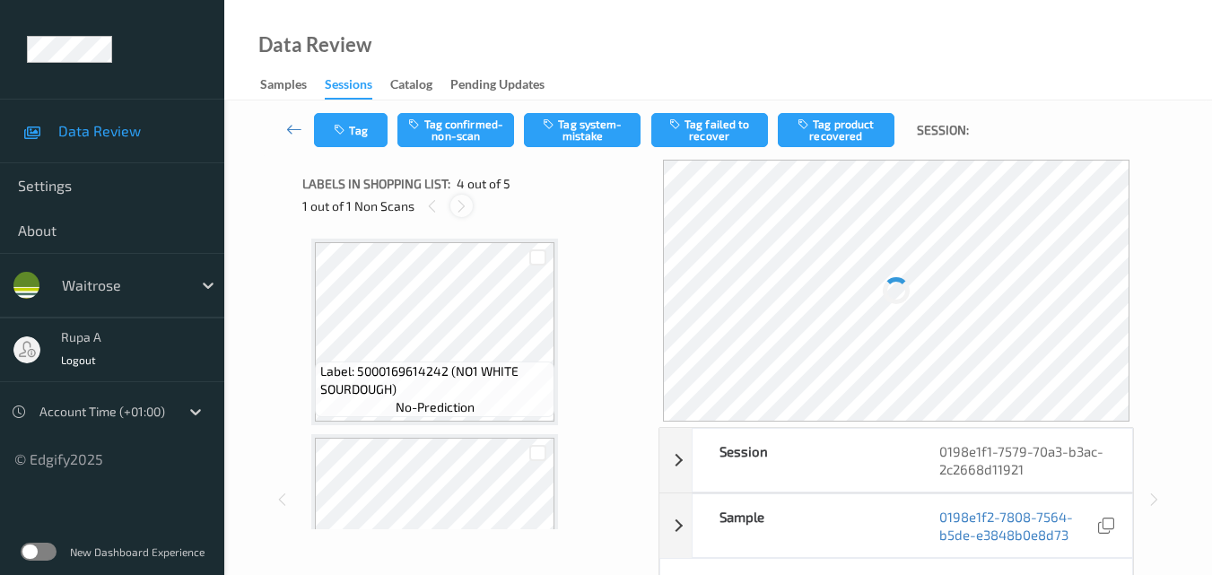
scroll to position [400, 0]
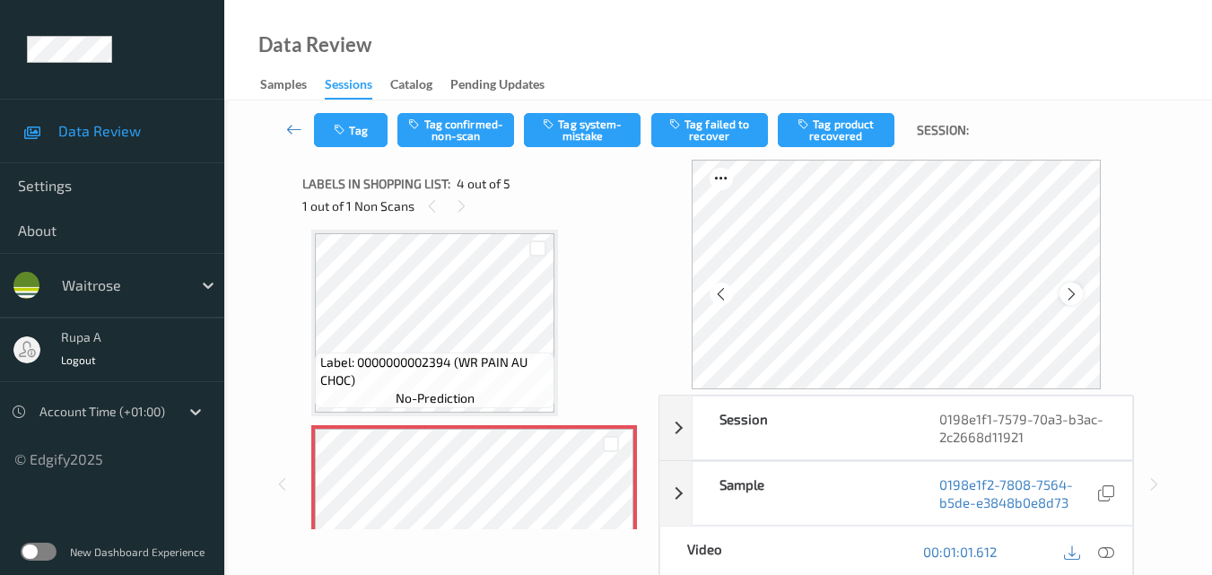
click at [1075, 291] on icon at bounding box center [1071, 294] width 15 height 16
click at [1078, 289] on icon at bounding box center [1071, 294] width 15 height 16
click at [1111, 551] on icon at bounding box center [1106, 552] width 16 height 16
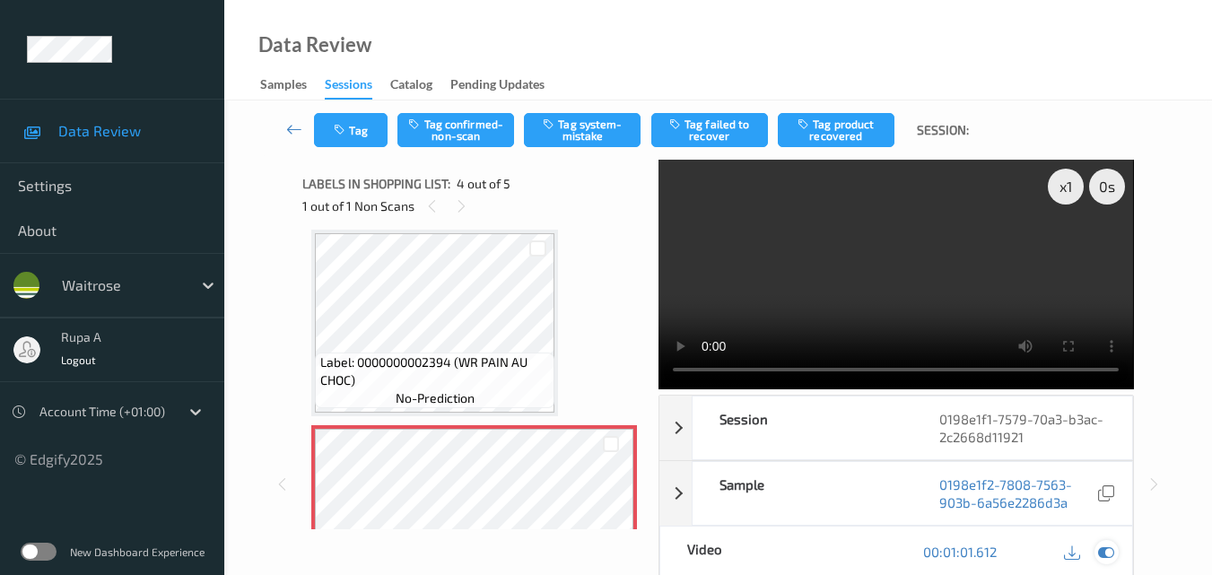
click at [1104, 551] on icon at bounding box center [1106, 552] width 16 height 16
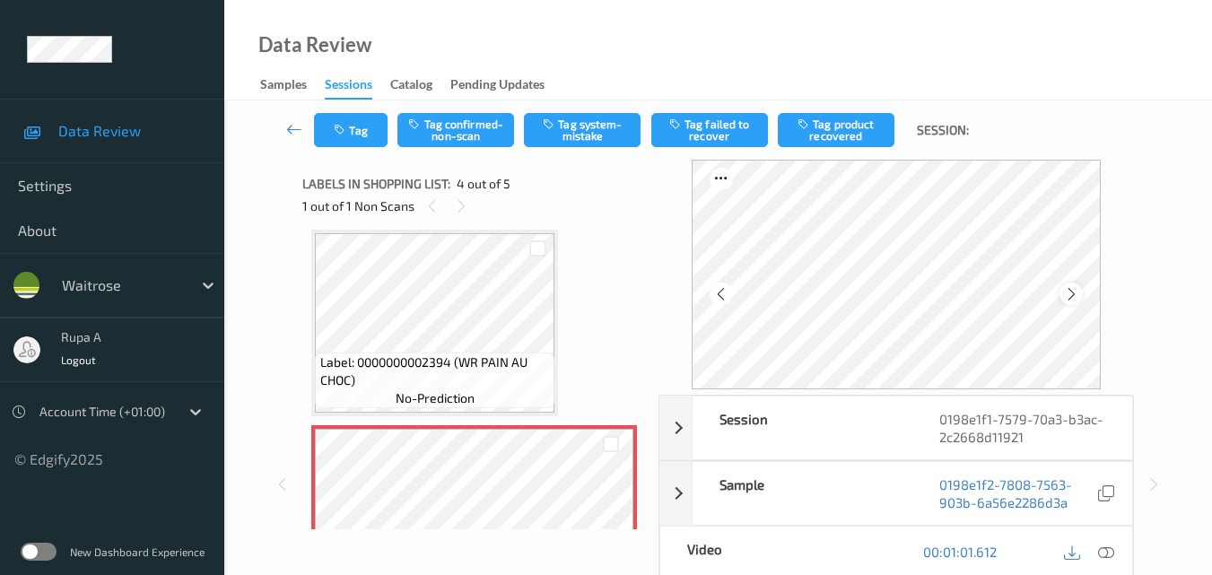
click at [1071, 290] on icon at bounding box center [1071, 294] width 15 height 16
click at [1111, 549] on icon at bounding box center [1106, 552] width 16 height 16
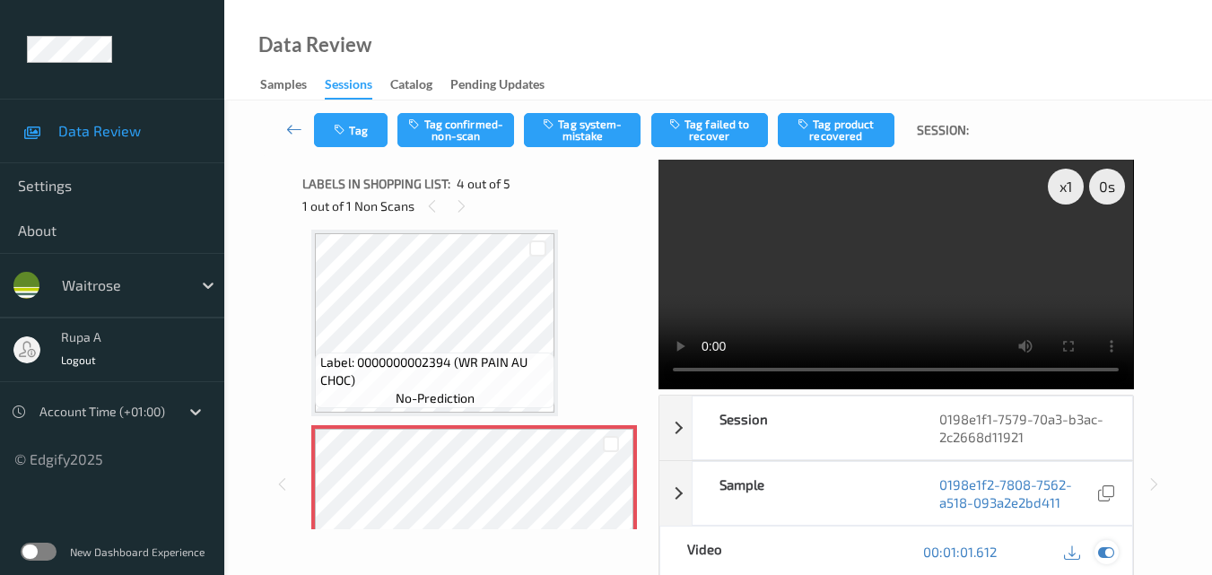
click at [1100, 559] on icon at bounding box center [1106, 552] width 16 height 16
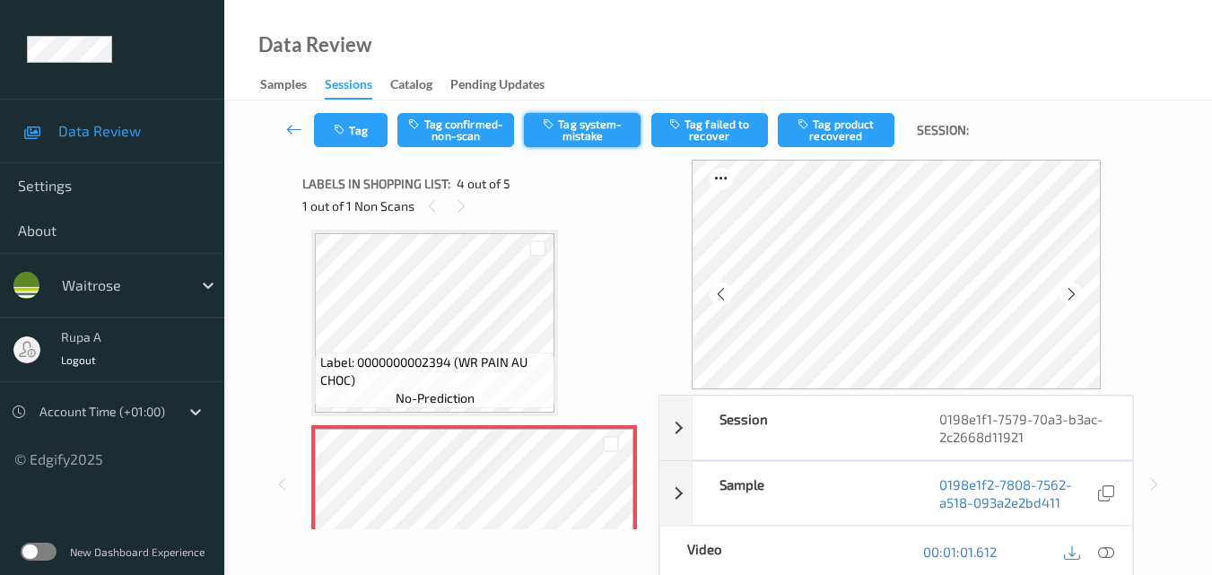
click at [611, 124] on button "Tag system-mistake" at bounding box center [582, 130] width 117 height 34
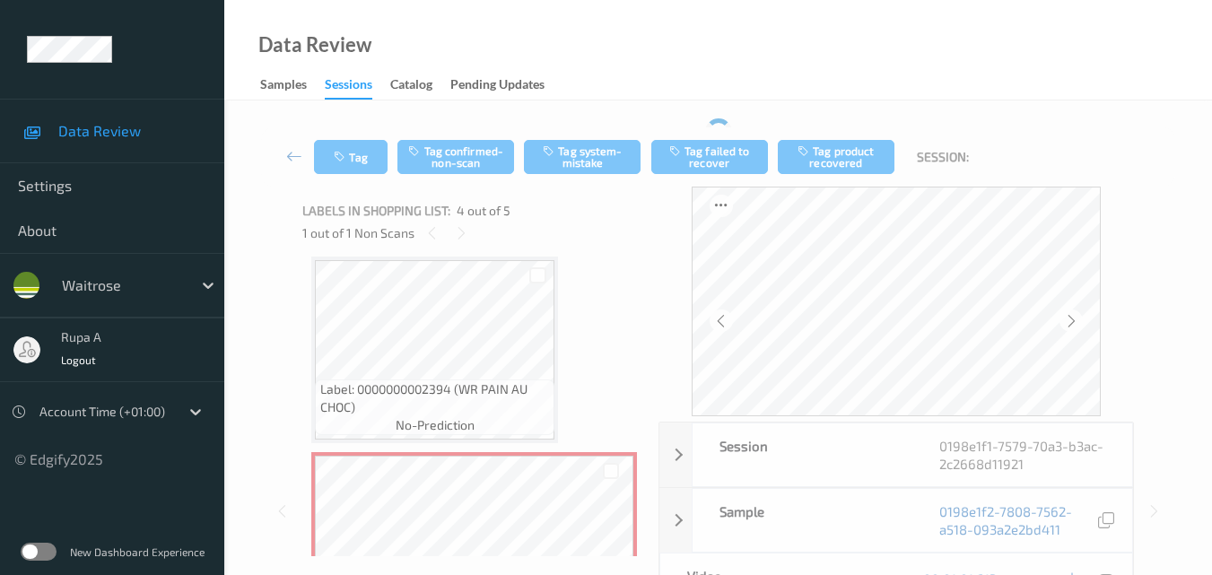
click at [343, 135] on div "Tag Tag confirmed-non-scan Tag system-mistake Tag failed to recover Tag product…" at bounding box center [718, 156] width 914 height 59
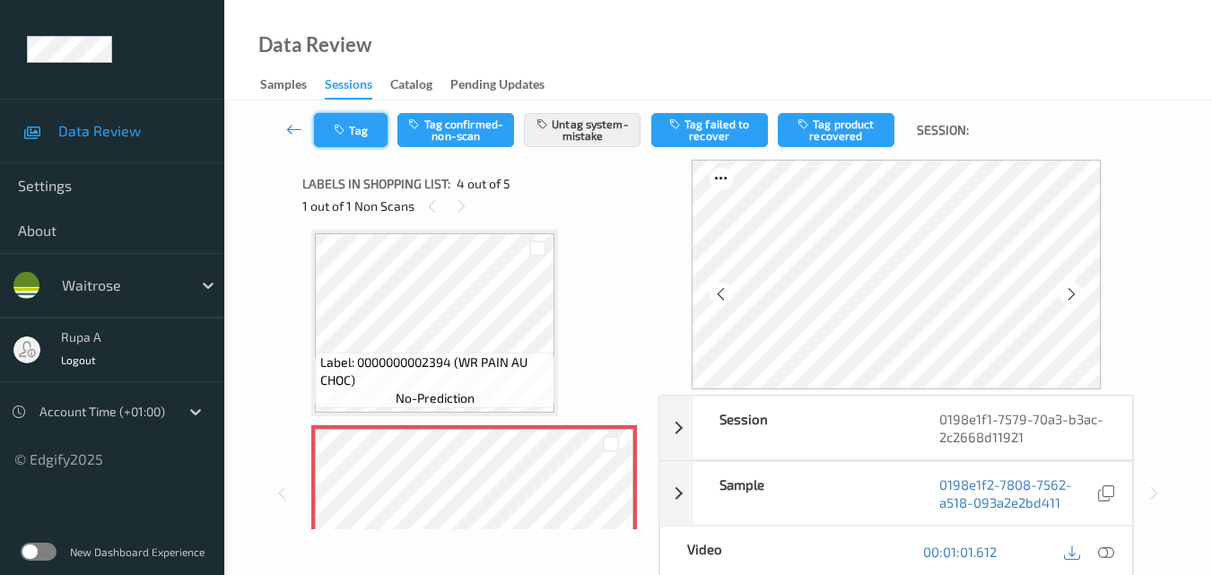
click at [352, 136] on button "Tag" at bounding box center [351, 130] width 74 height 34
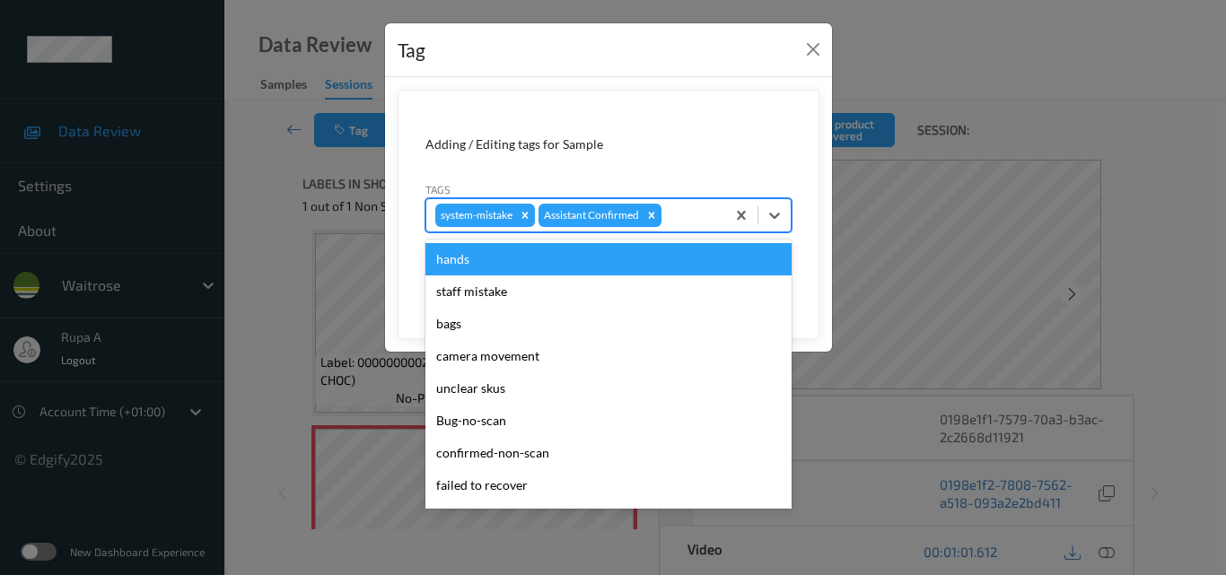
click at [715, 226] on div "system-mistake Assistant Confirmed" at bounding box center [575, 215] width 299 height 31
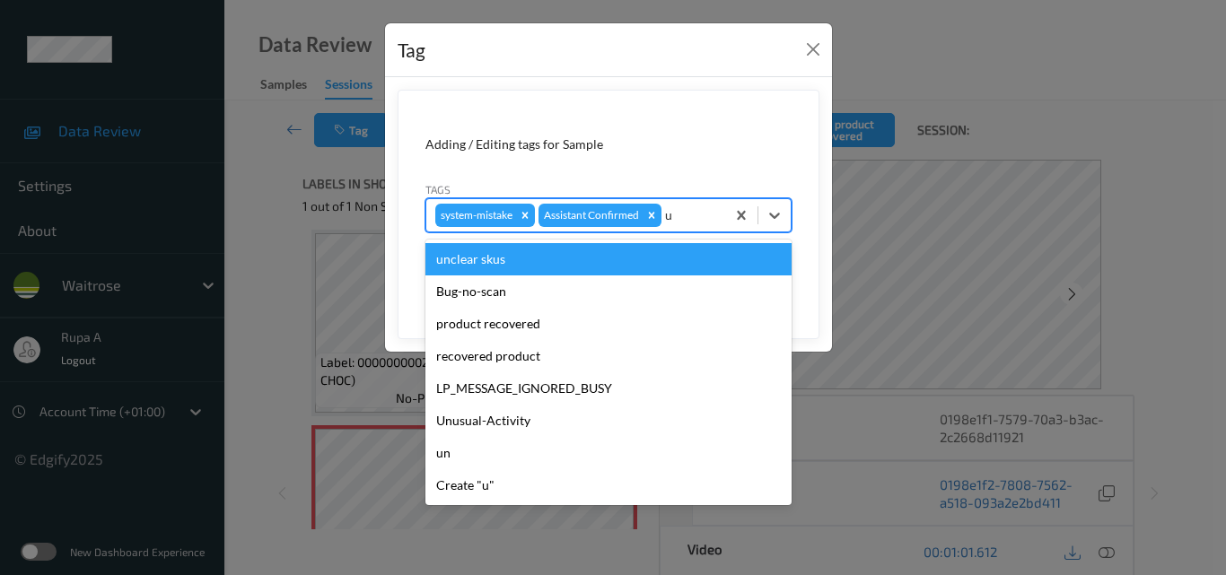
type input "un"
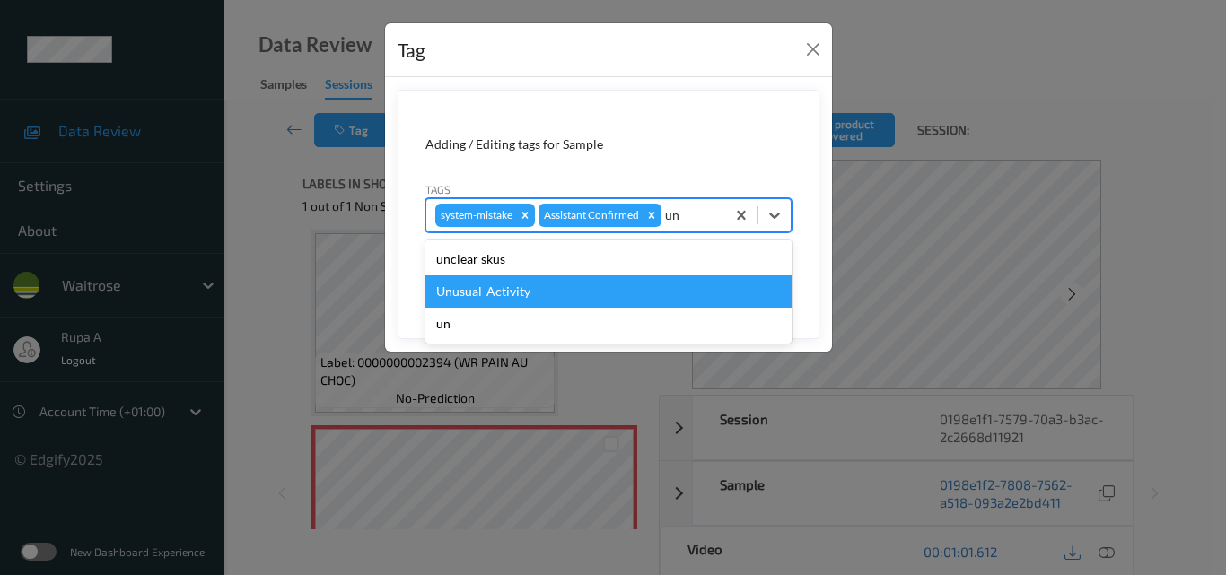
click at [525, 285] on div "Unusual-Activity" at bounding box center [608, 291] width 366 height 32
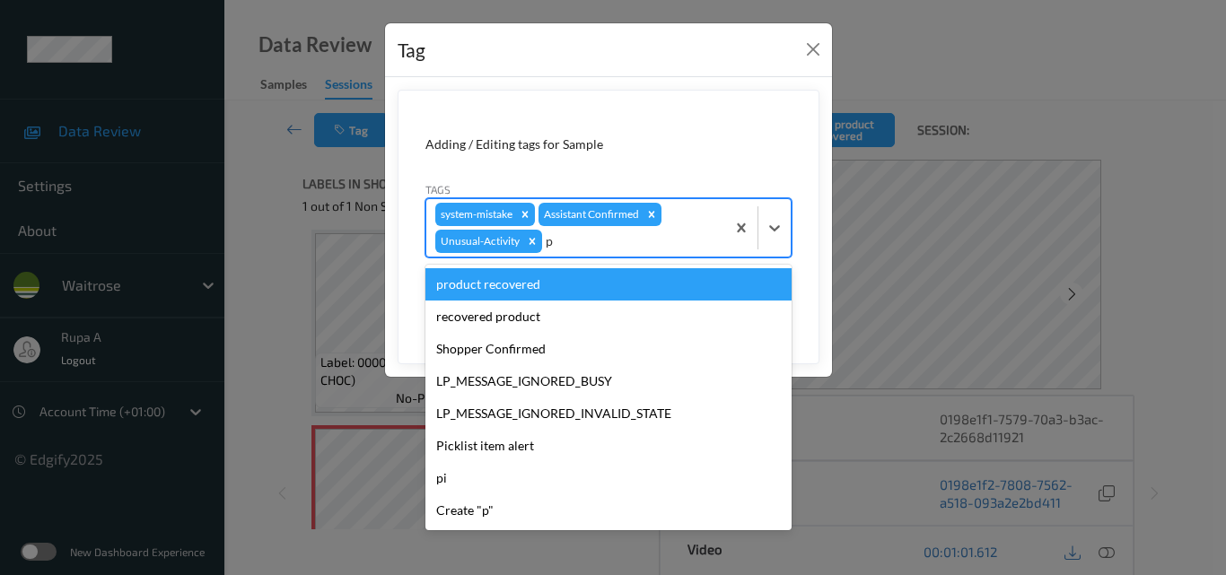
type input "pi"
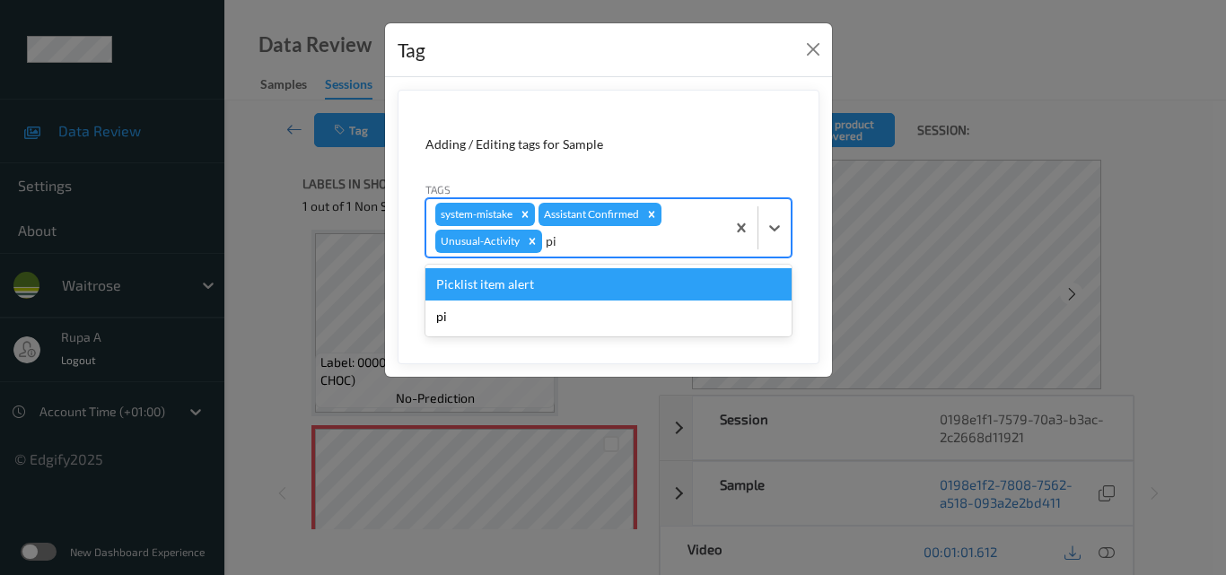
click at [510, 292] on div "Picklist item alert" at bounding box center [608, 284] width 366 height 32
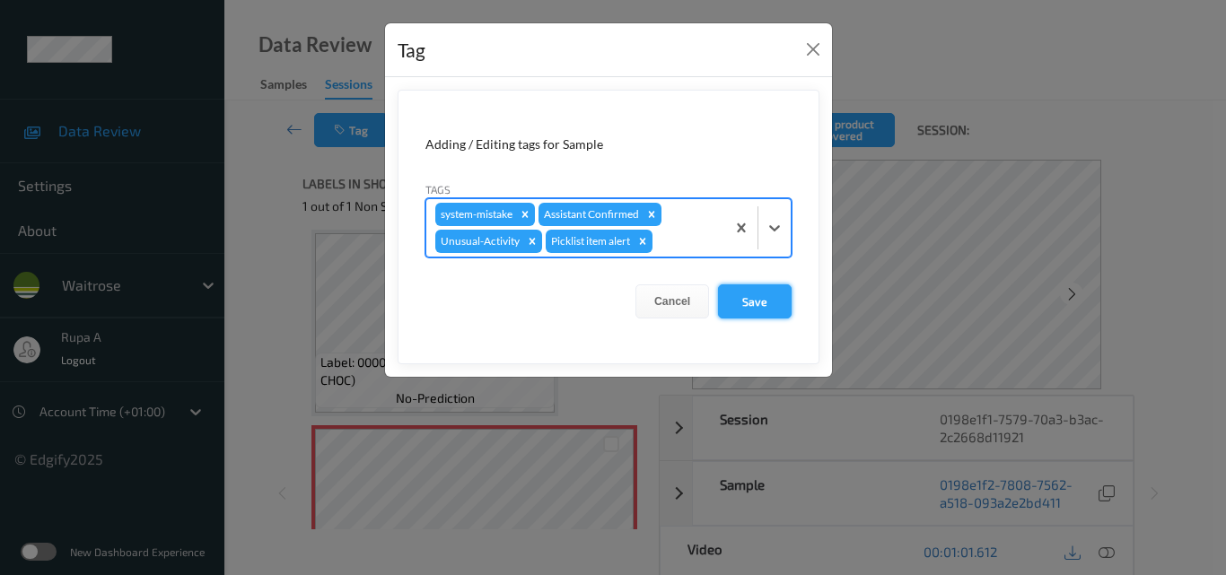
click at [766, 301] on button "Save" at bounding box center [755, 301] width 74 height 34
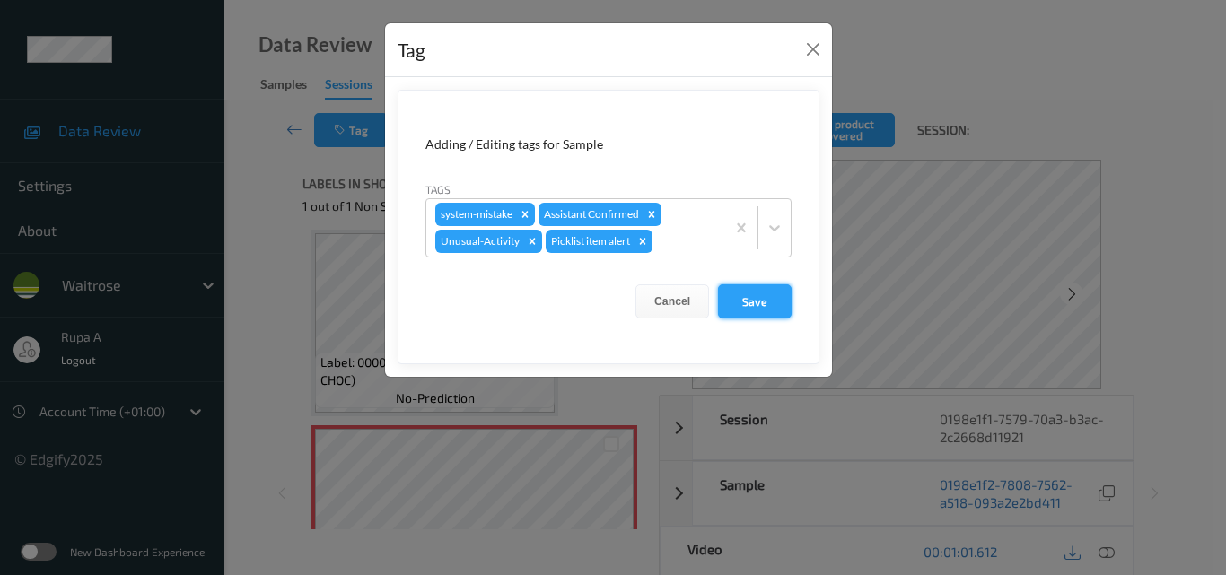
click at [758, 310] on button "Save" at bounding box center [755, 301] width 74 height 34
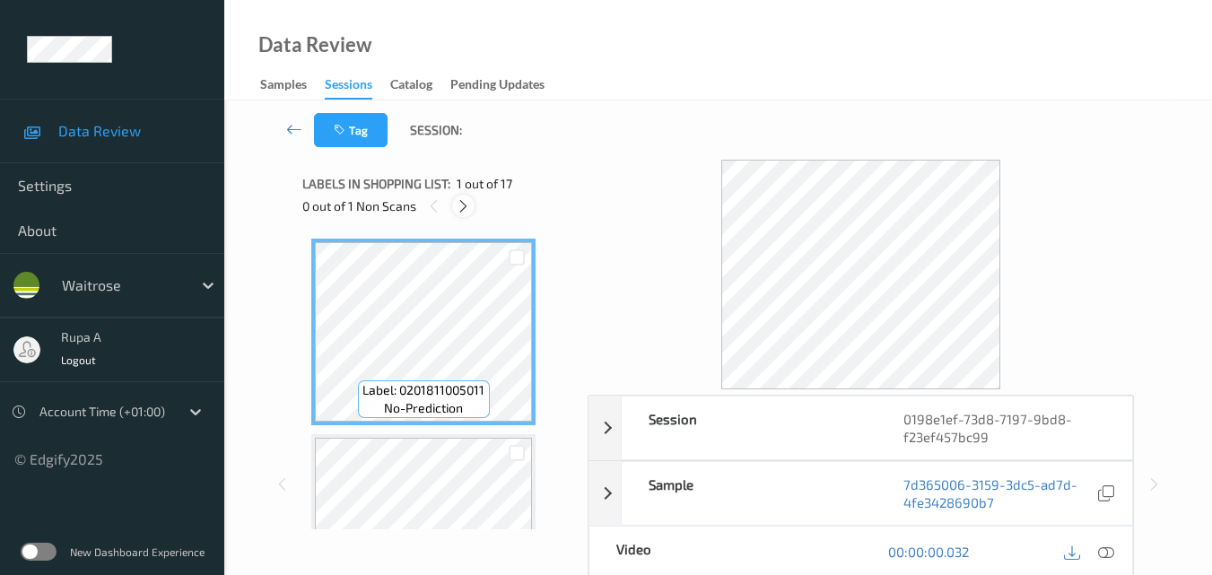
click at [454, 207] on div at bounding box center [463, 206] width 22 height 22
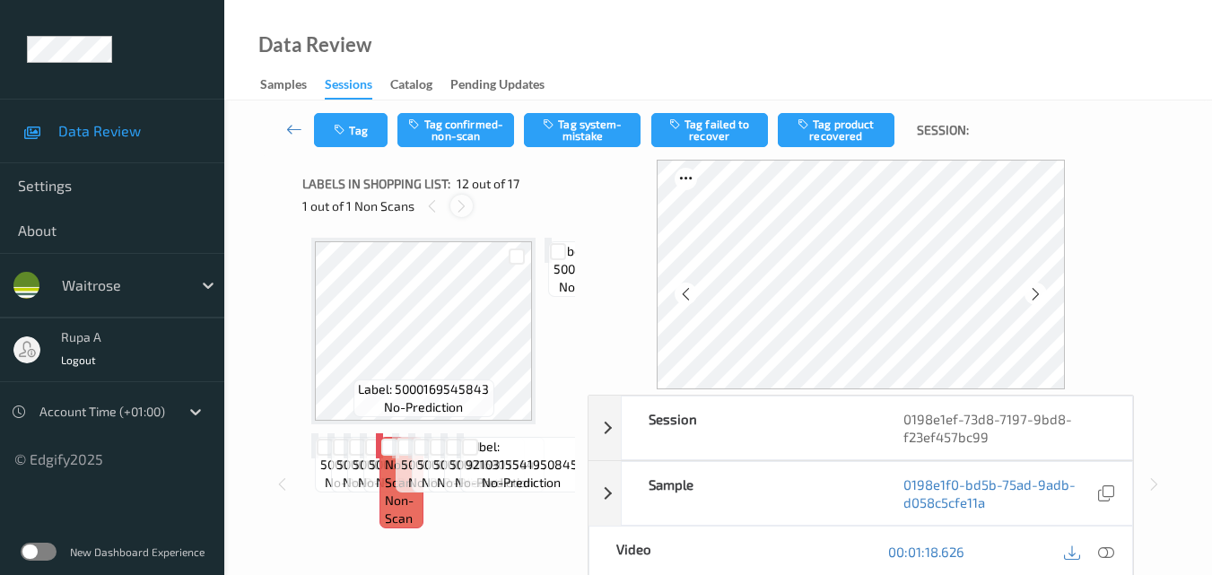
scroll to position [1965, 0]
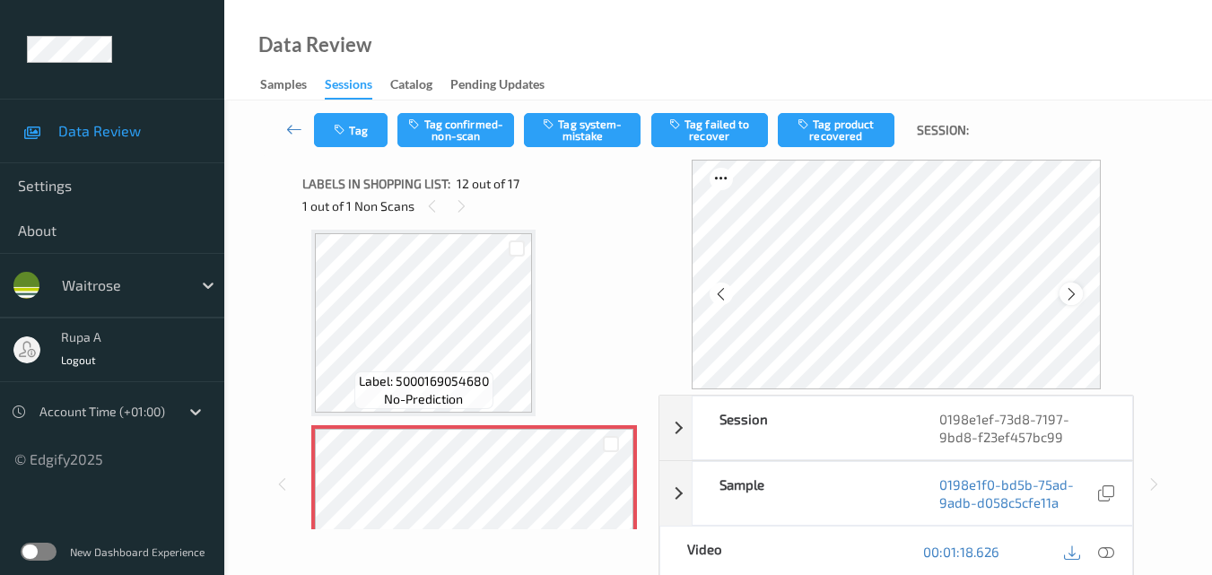
click at [1079, 292] on icon at bounding box center [1071, 294] width 15 height 16
click at [1078, 292] on icon at bounding box center [1071, 294] width 15 height 16
click at [1076, 292] on icon at bounding box center [1071, 294] width 15 height 16
click at [1112, 553] on icon at bounding box center [1106, 552] width 16 height 16
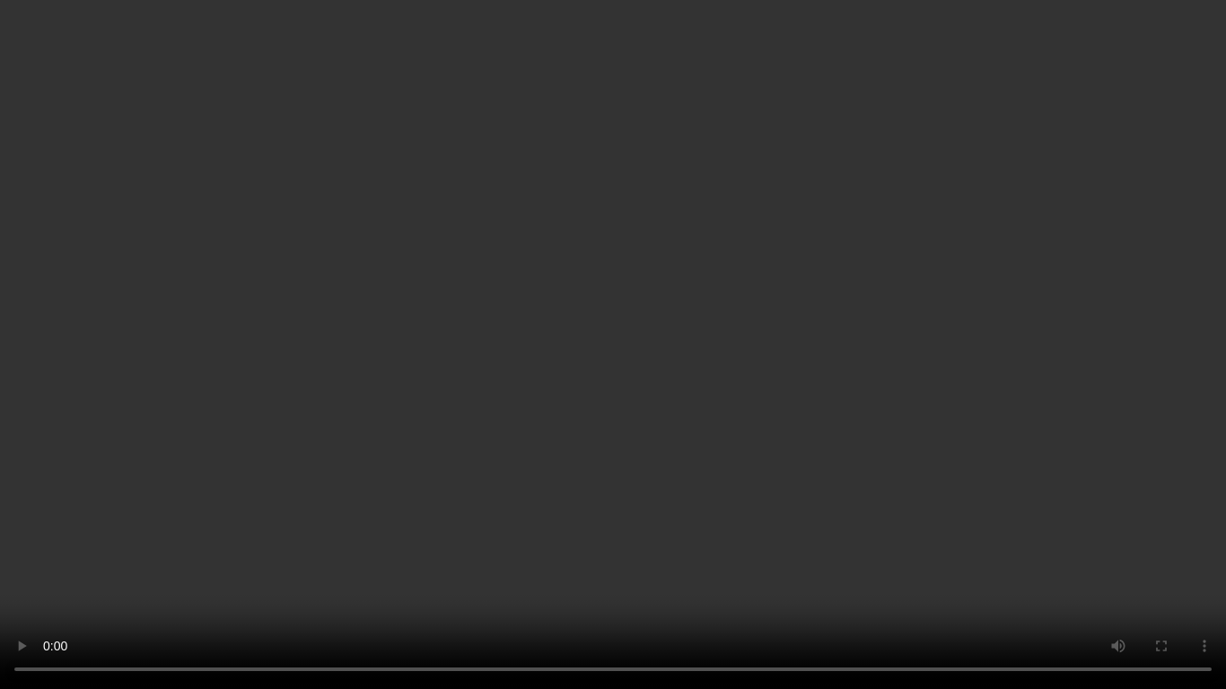
click at [673, 502] on video at bounding box center [613, 344] width 1226 height 689
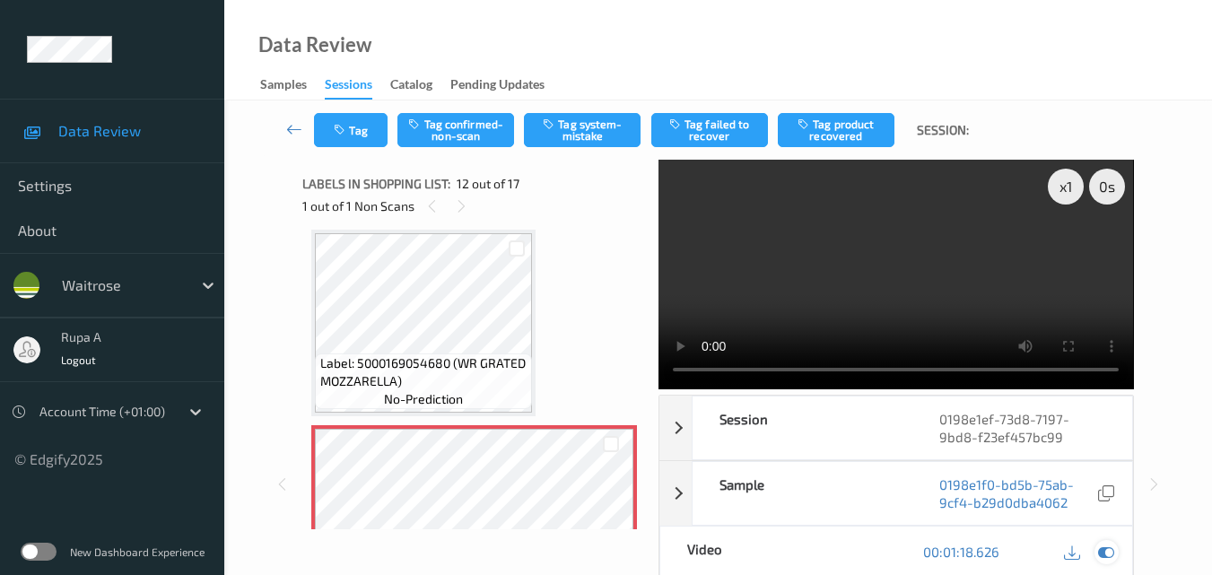
click at [1108, 548] on icon at bounding box center [1106, 552] width 16 height 16
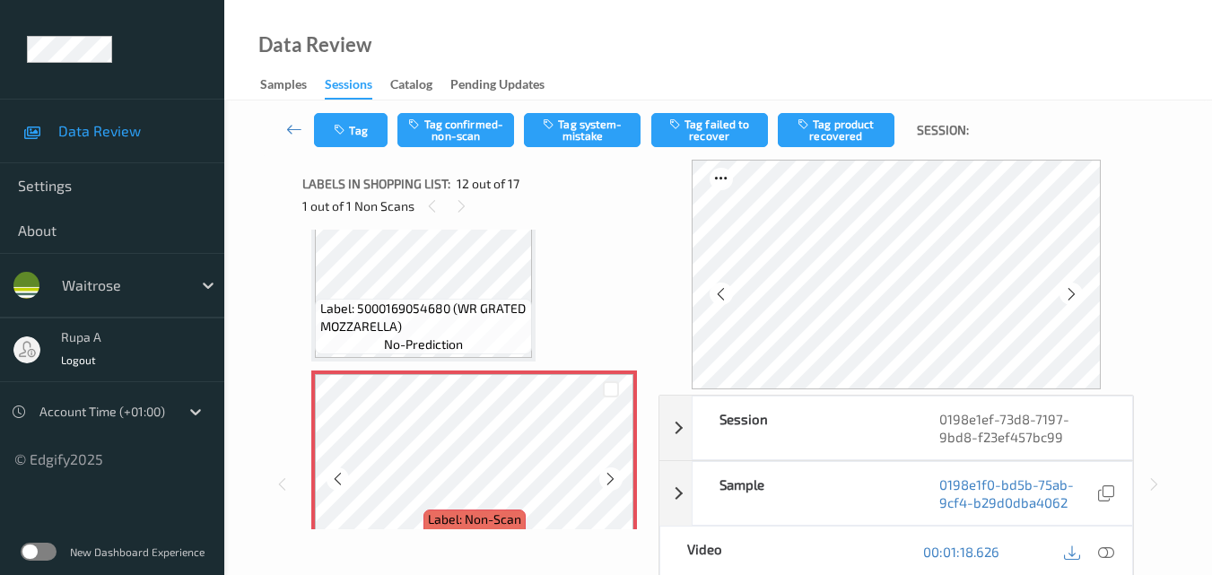
scroll to position [2055, 0]
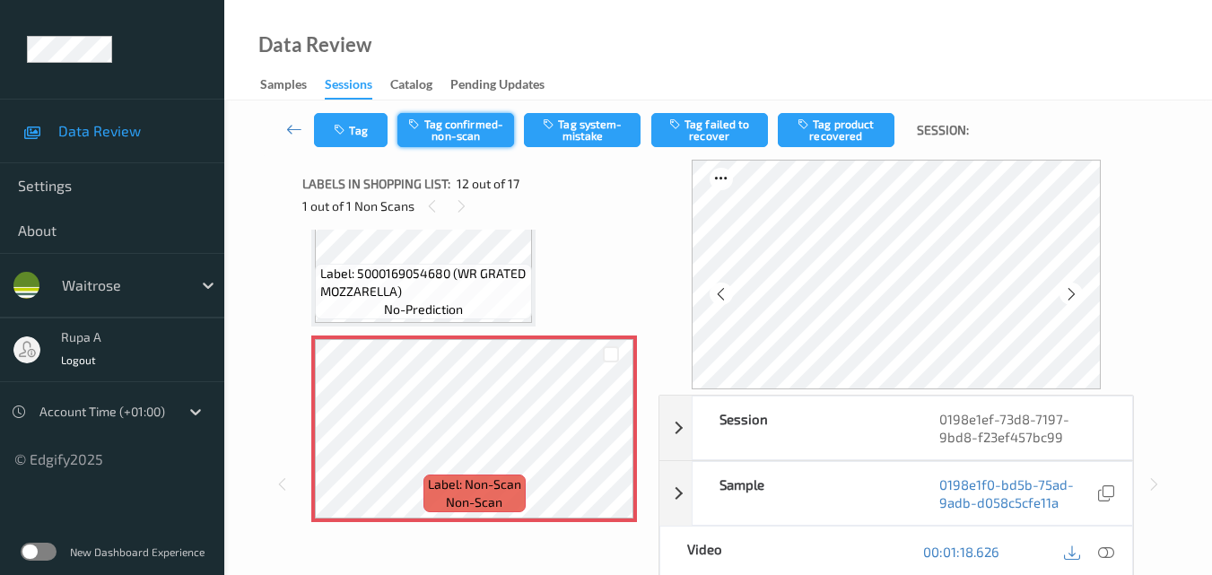
click at [463, 136] on button "Tag confirmed-non-scan" at bounding box center [455, 130] width 117 height 34
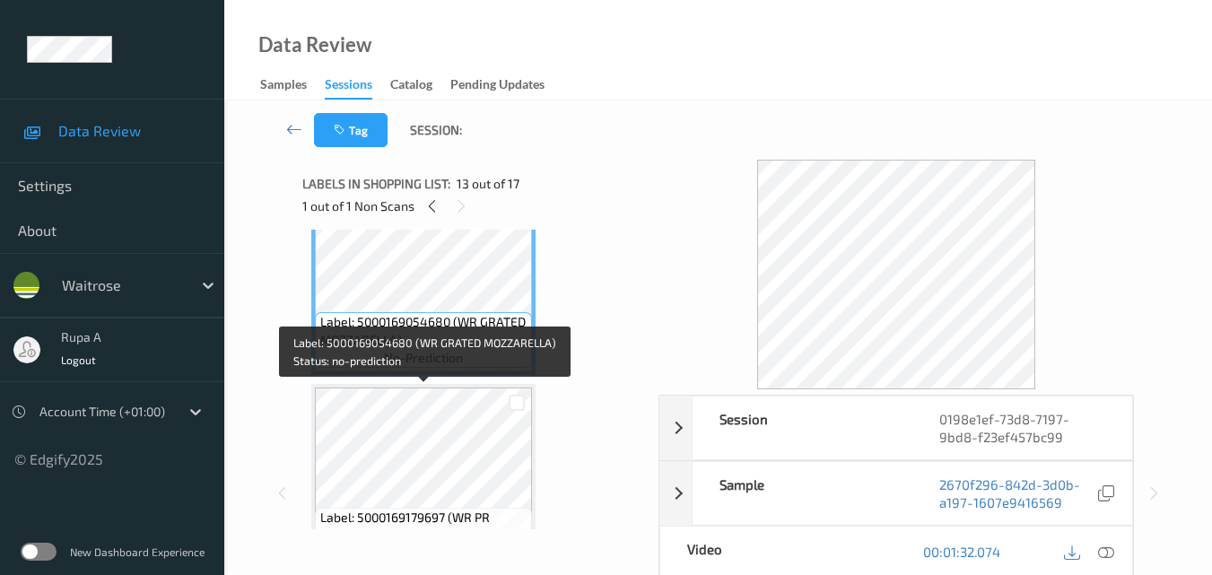
scroll to position [2503, 0]
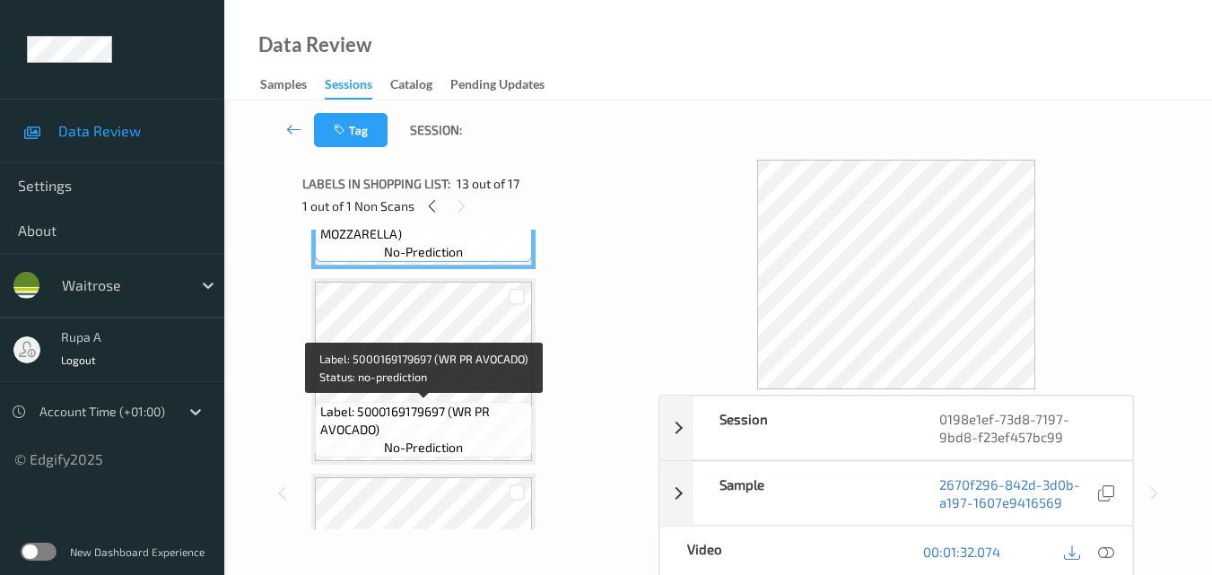
click at [435, 420] on span "Label: 5000169179697 (WR PR AVOCADO)" at bounding box center [424, 421] width 208 height 36
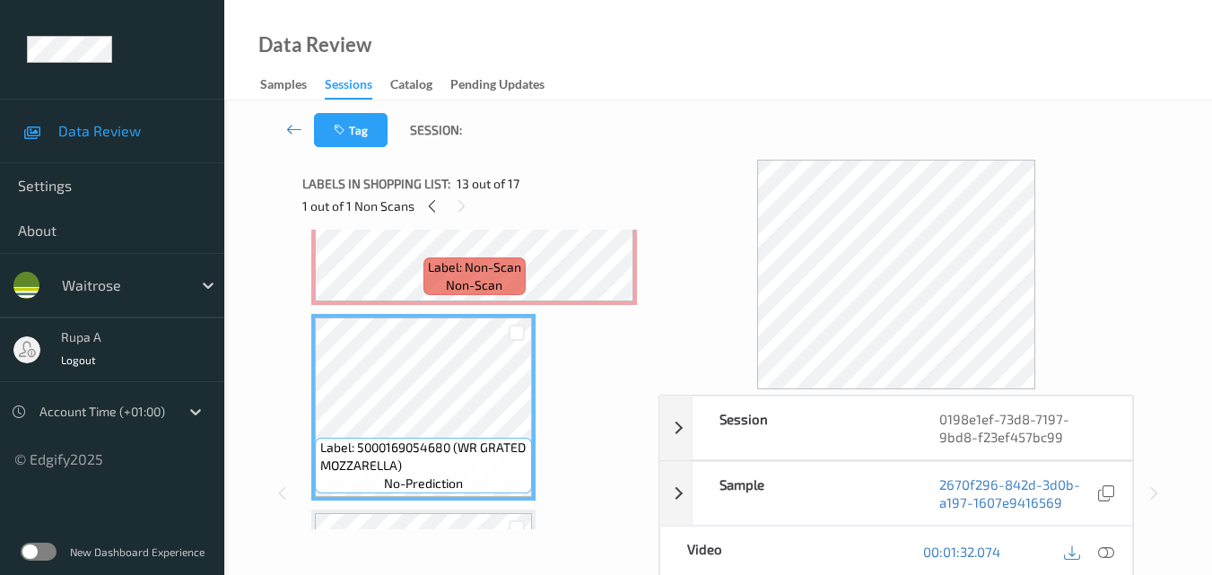
scroll to position [2234, 0]
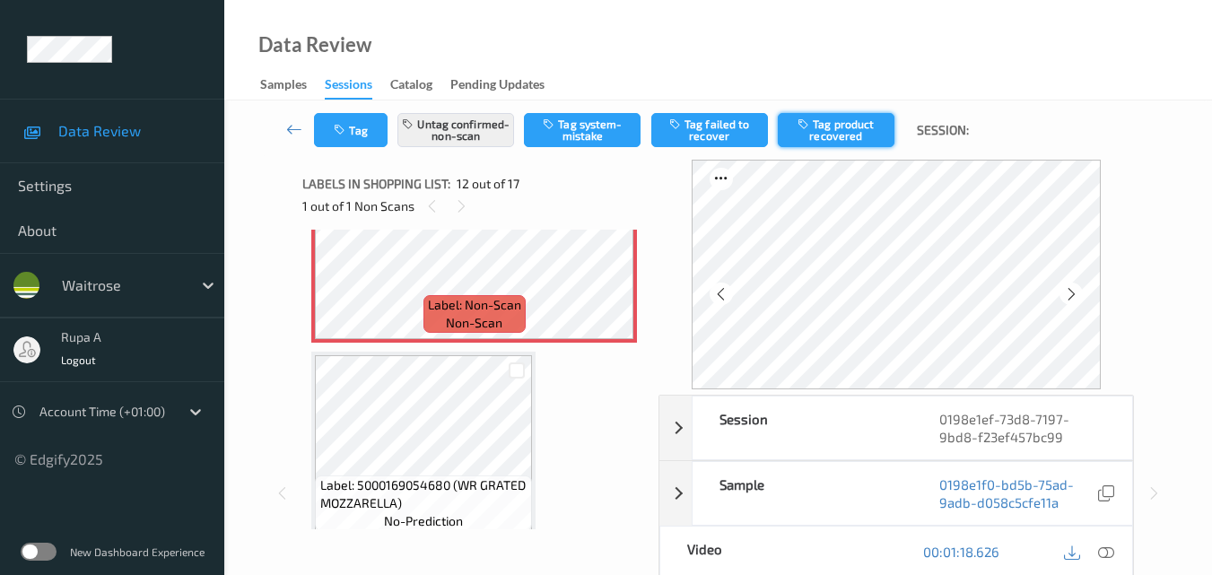
click at [832, 135] on button "Tag product recovered" at bounding box center [836, 130] width 117 height 34
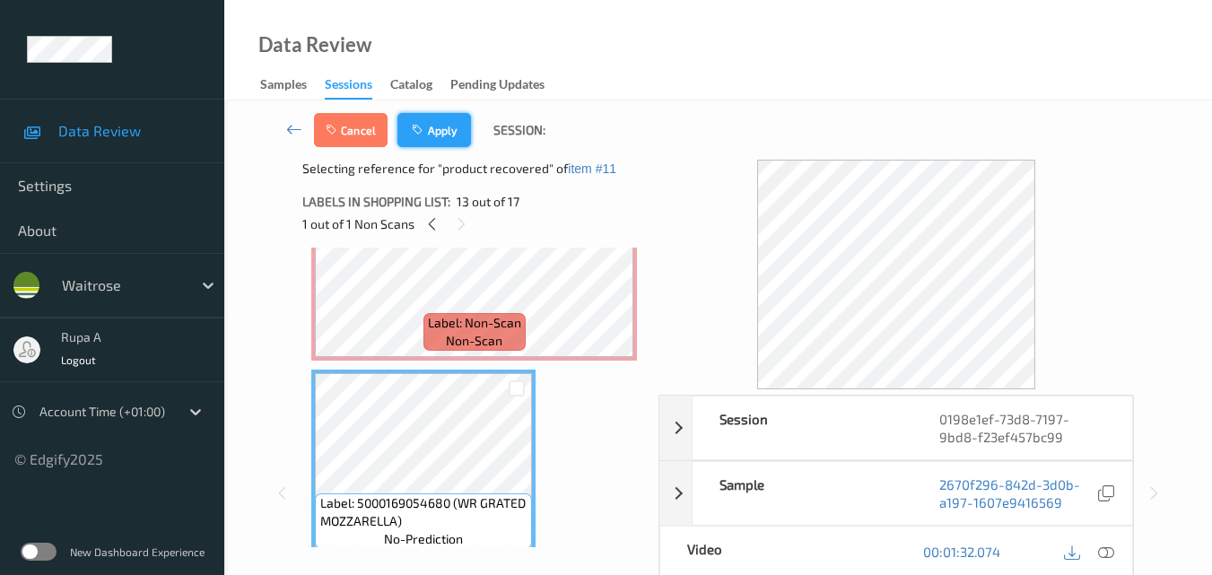
click at [431, 144] on button "Apply" at bounding box center [434, 130] width 74 height 34
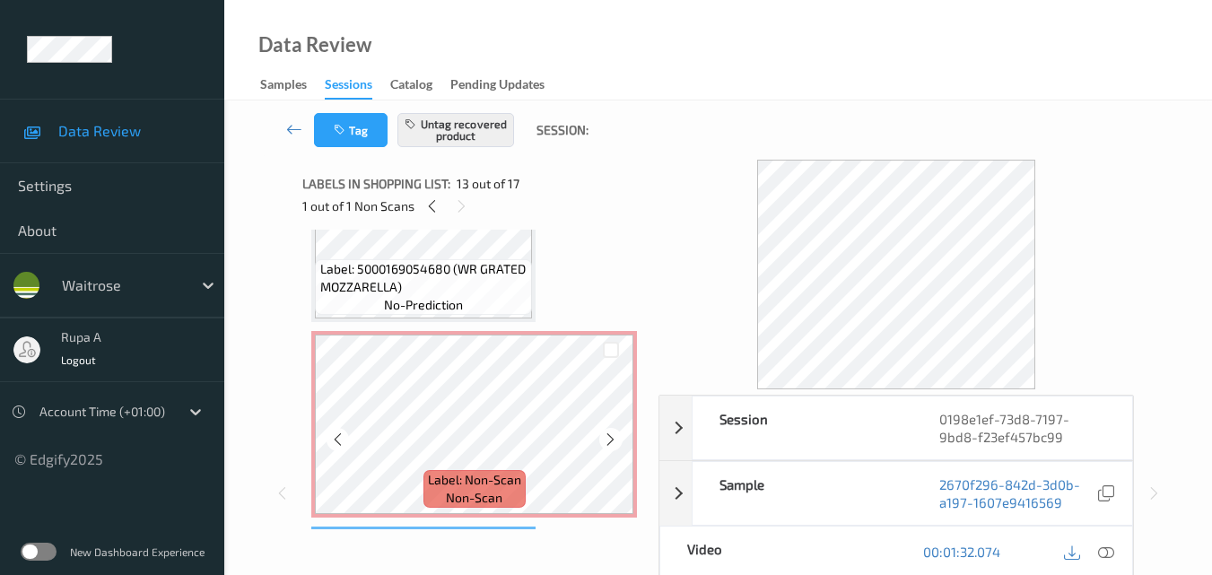
scroll to position [2055, 0]
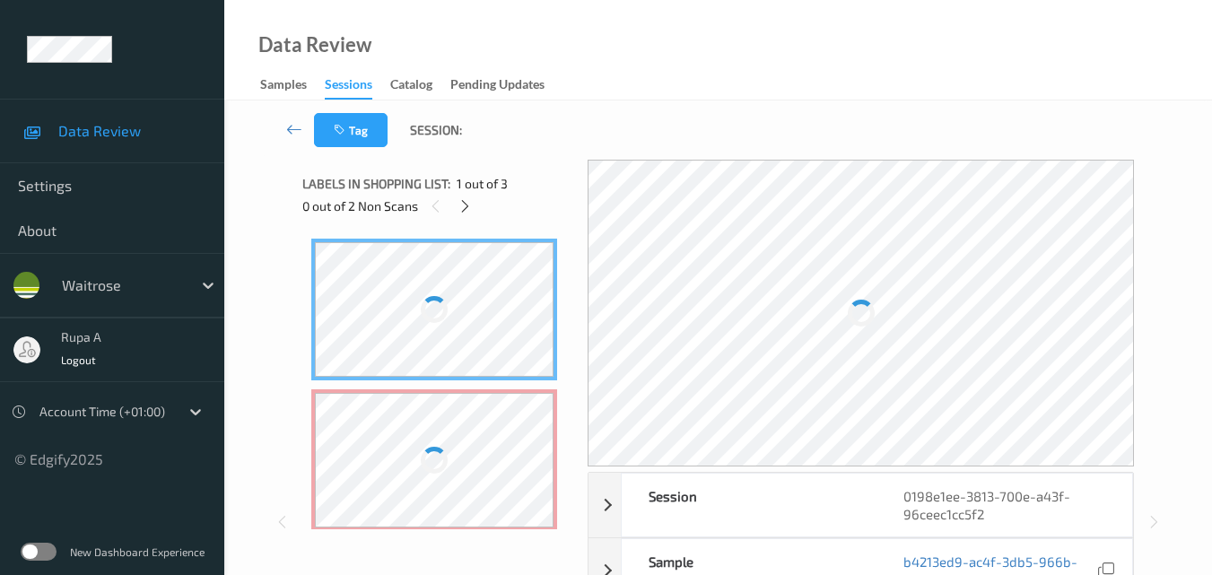
click at [559, 135] on div "Tag Session:" at bounding box center [718, 129] width 914 height 59
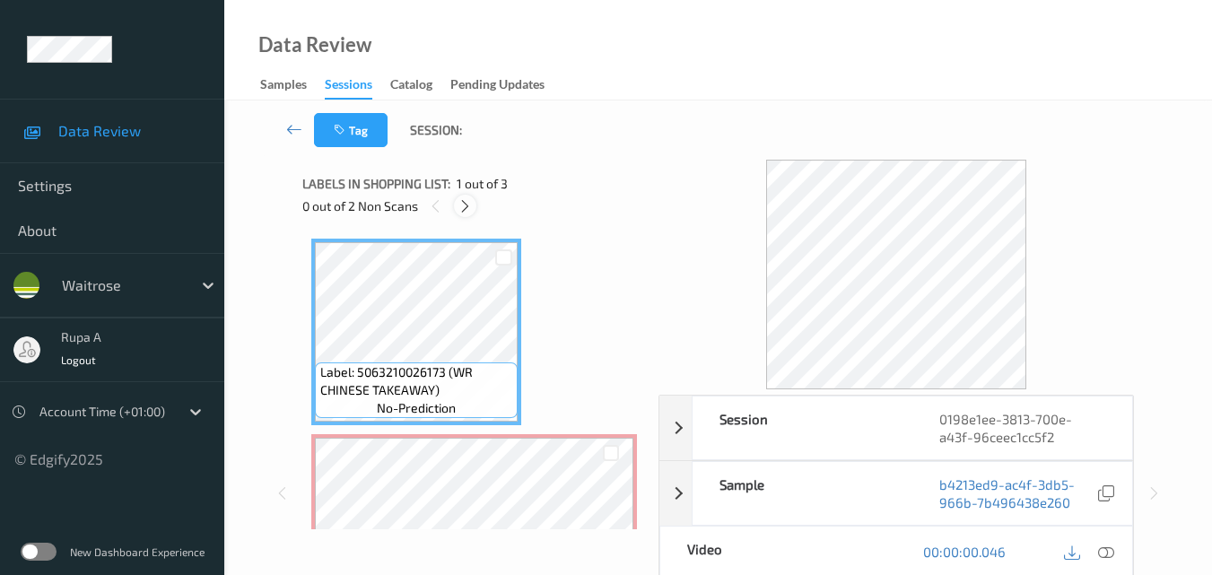
click at [465, 214] on icon at bounding box center [465, 206] width 15 height 16
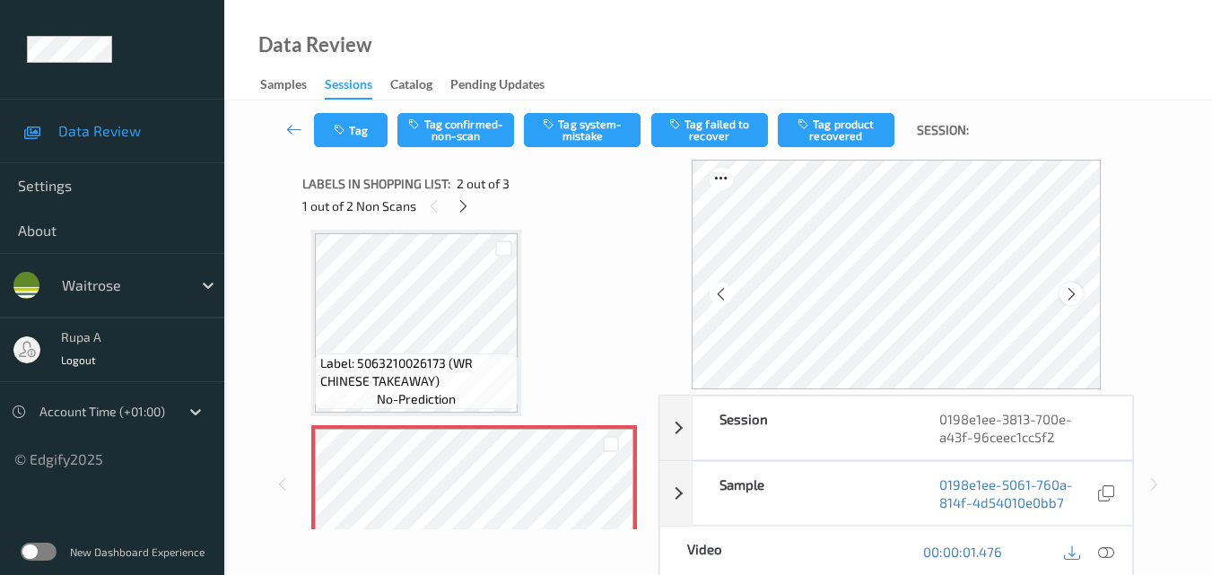
click at [1078, 291] on icon at bounding box center [1071, 294] width 15 height 16
click at [1078, 292] on icon at bounding box center [1071, 294] width 15 height 16
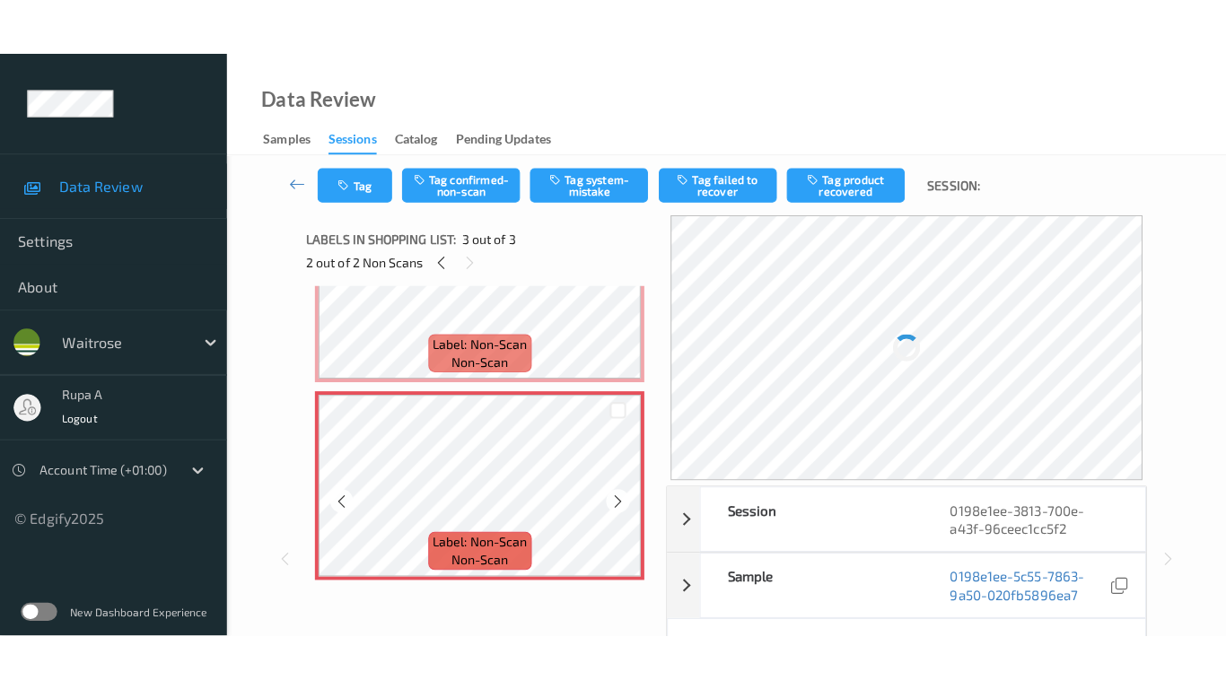
scroll to position [206, 0]
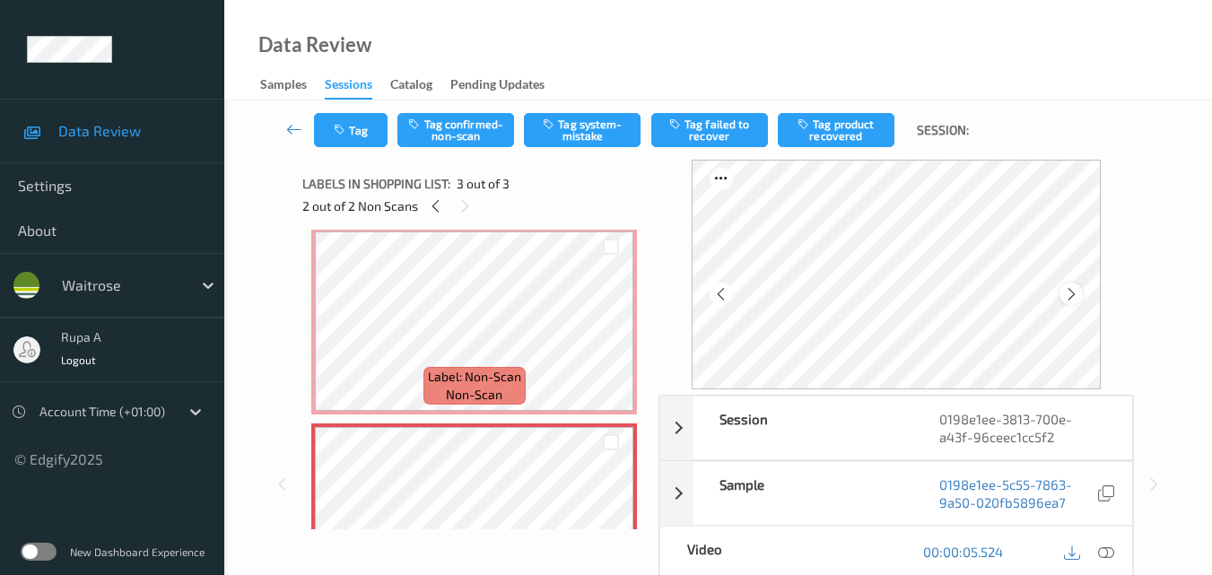
click at [1078, 291] on icon at bounding box center [1071, 294] width 15 height 16
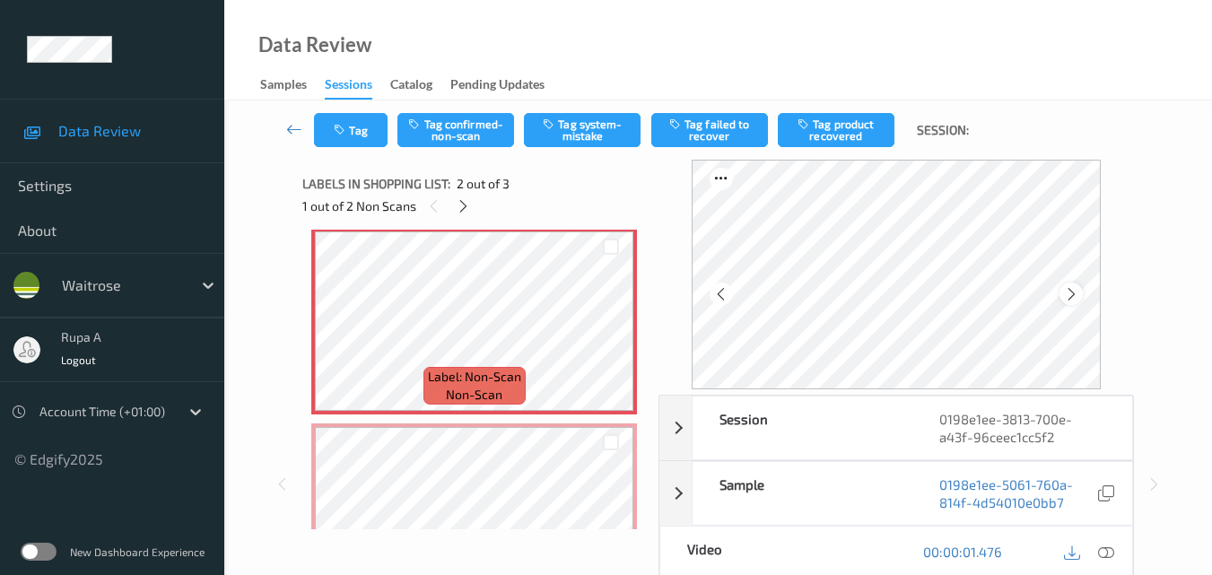
click at [1082, 299] on div at bounding box center [1071, 294] width 22 height 22
click at [1105, 545] on icon at bounding box center [1106, 552] width 16 height 16
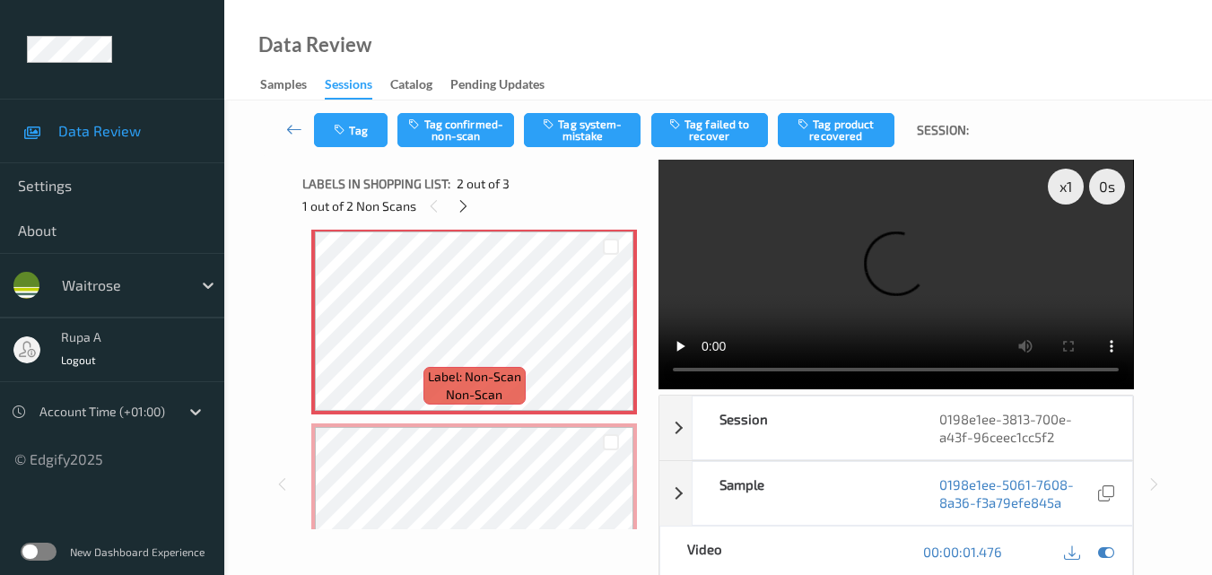
scroll to position [182, 0]
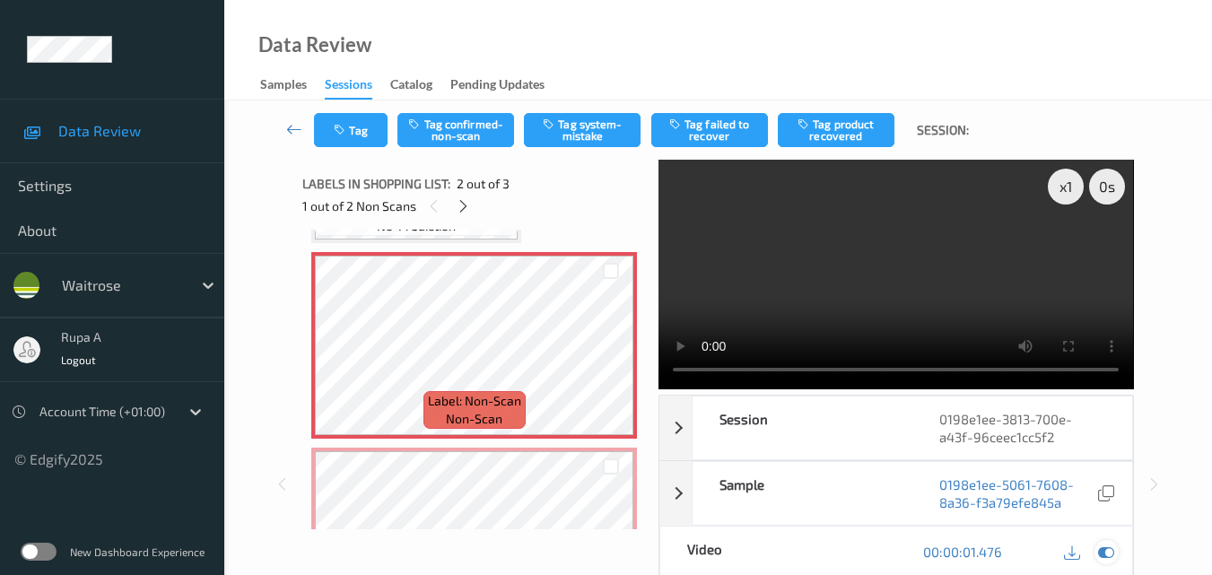
click at [1113, 546] on icon at bounding box center [1106, 552] width 16 height 16
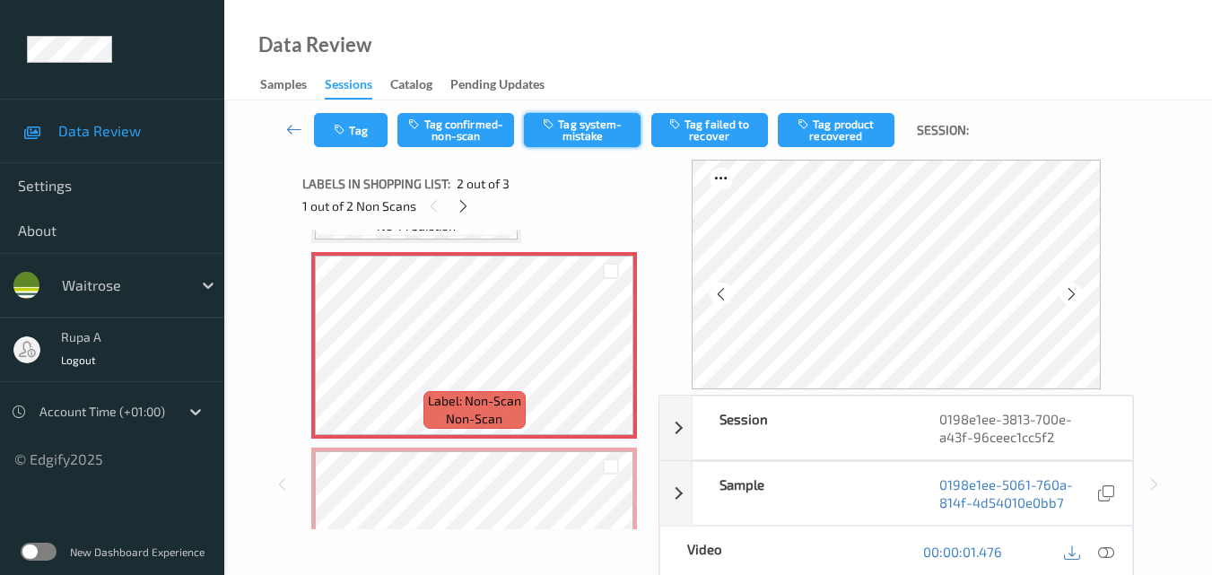
click at [566, 135] on button "Tag system-mistake" at bounding box center [582, 130] width 117 height 34
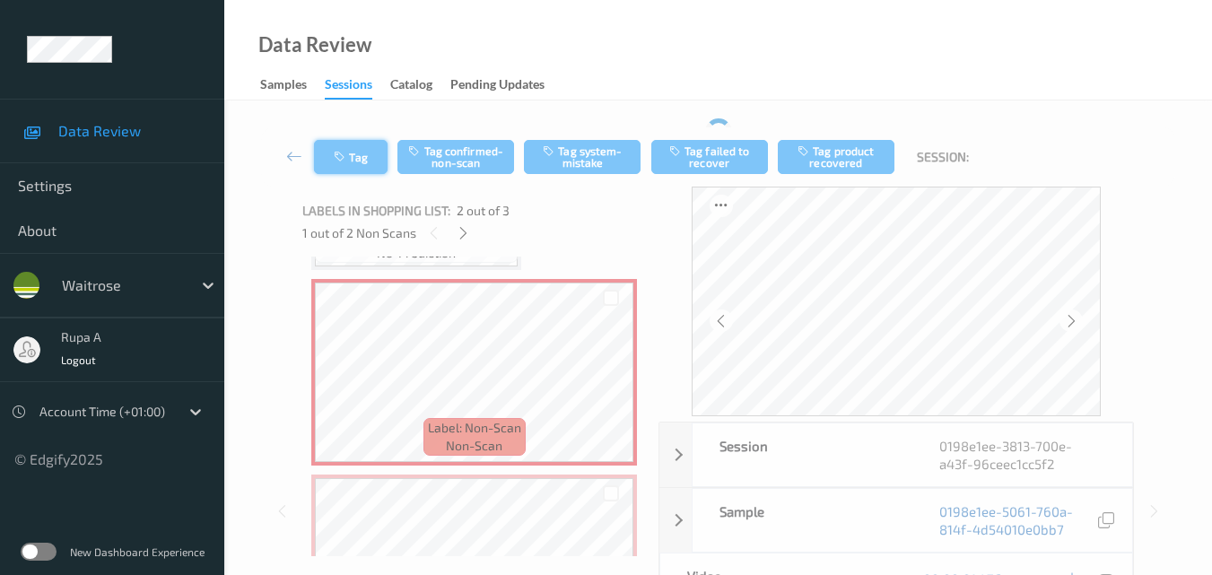
click at [333, 154] on button "Tag" at bounding box center [351, 157] width 74 height 34
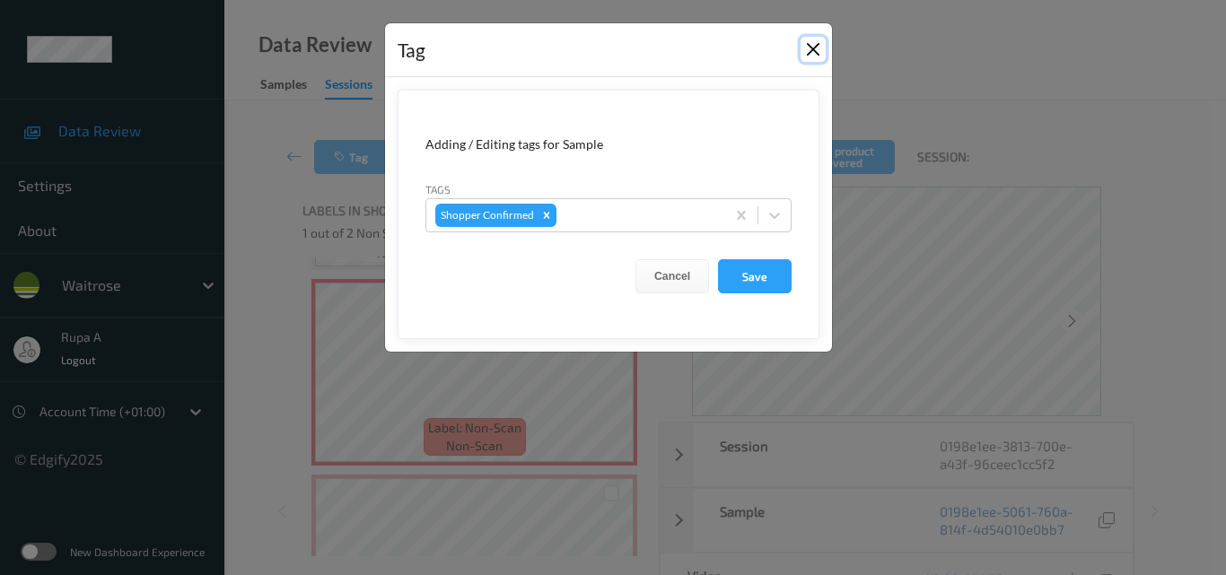
click at [814, 46] on button "Close" at bounding box center [812, 49] width 25 height 25
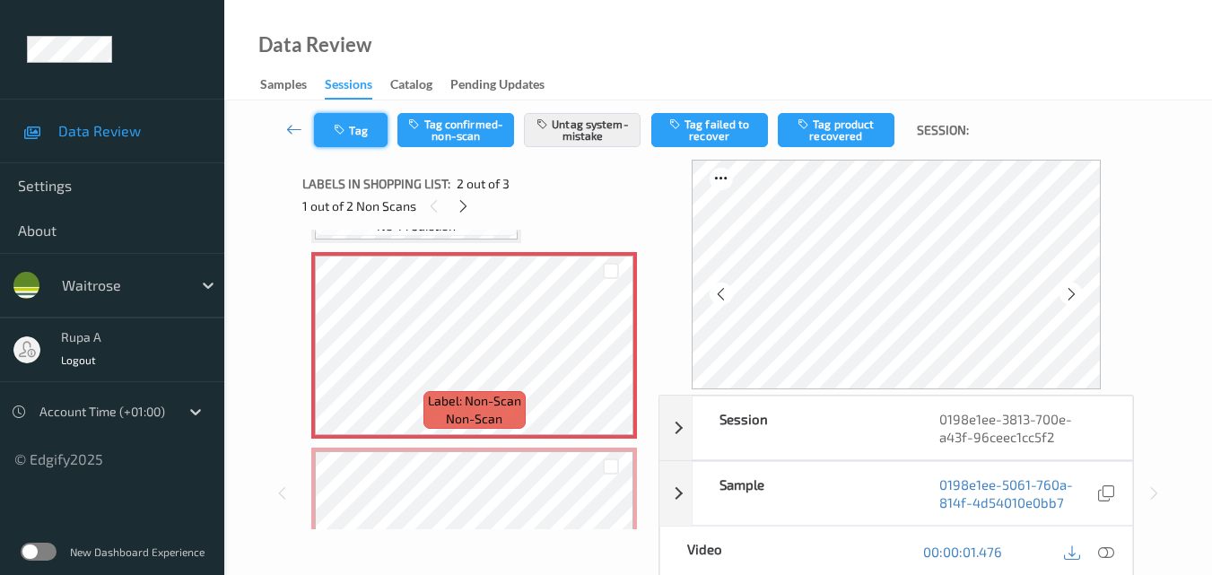
click at [353, 137] on button "Tag" at bounding box center [351, 130] width 74 height 34
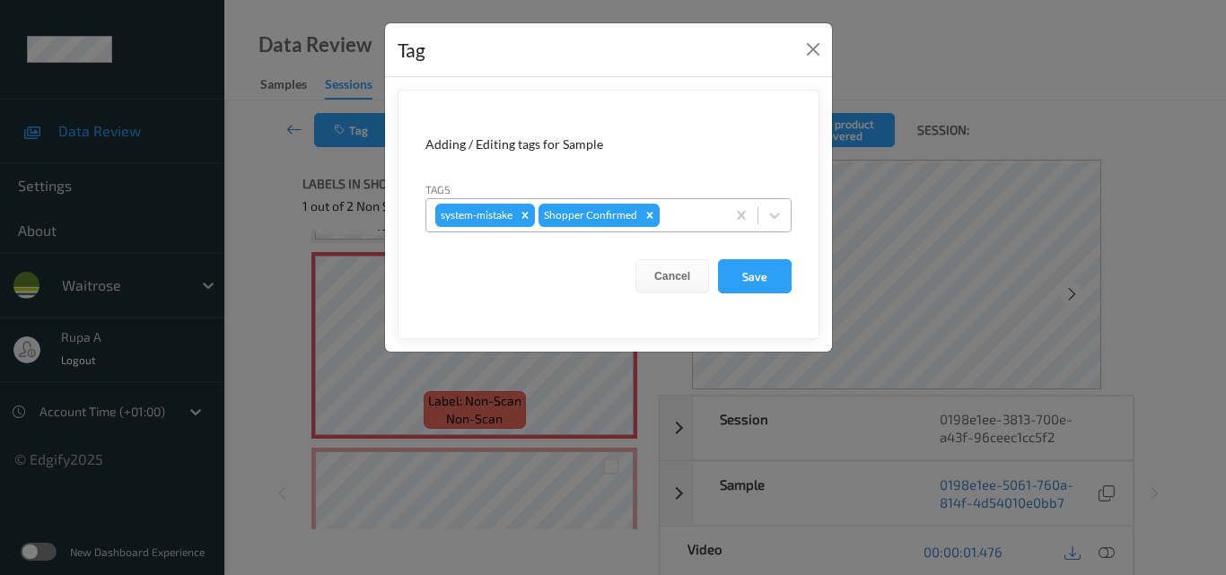
click at [664, 205] on div at bounding box center [689, 216] width 53 height 22
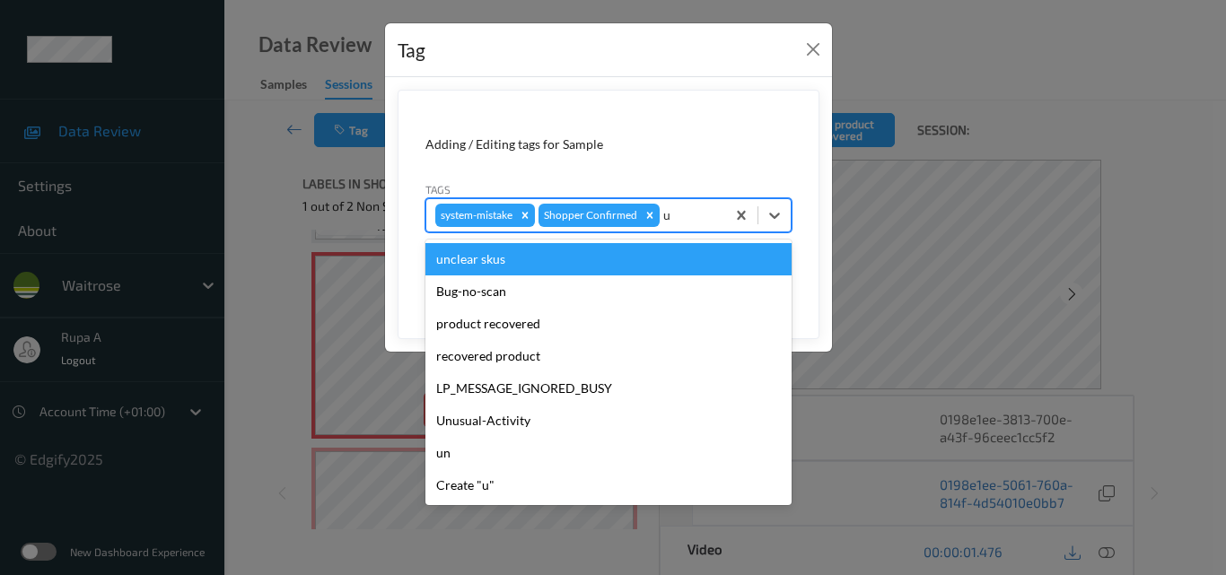
type input "un"
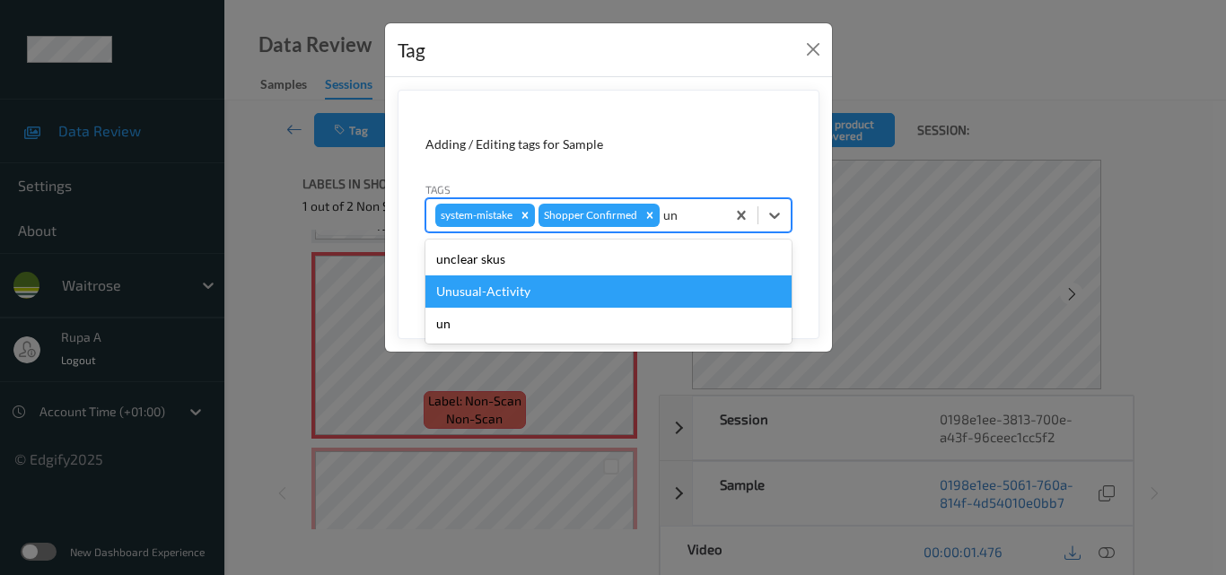
click at [630, 288] on div "Unusual-Activity" at bounding box center [608, 291] width 366 height 32
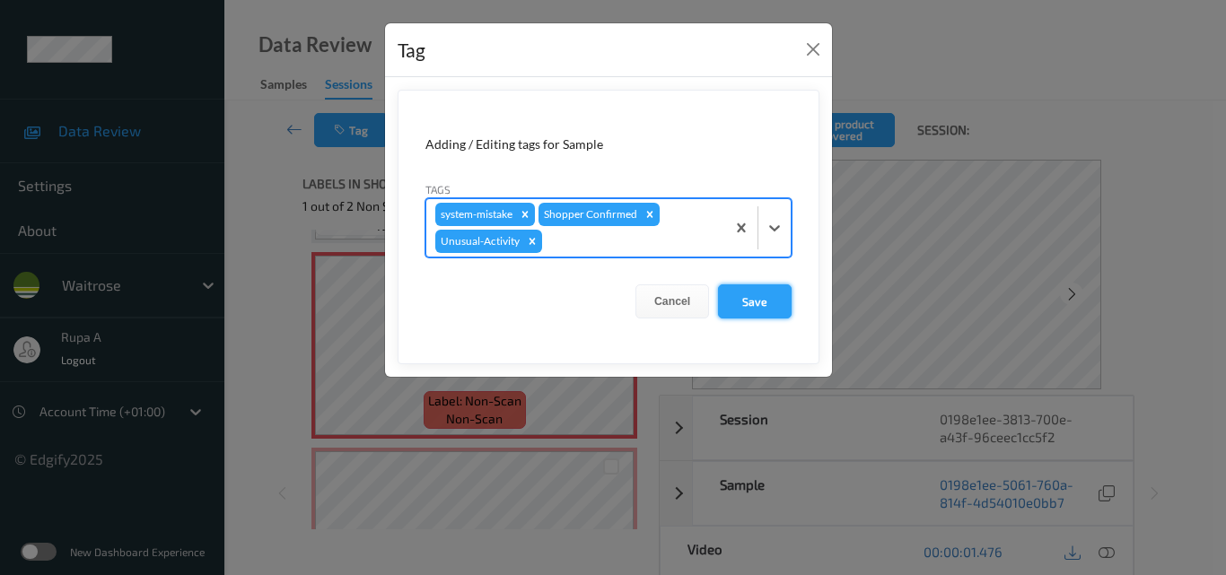
click at [776, 307] on button "Save" at bounding box center [755, 301] width 74 height 34
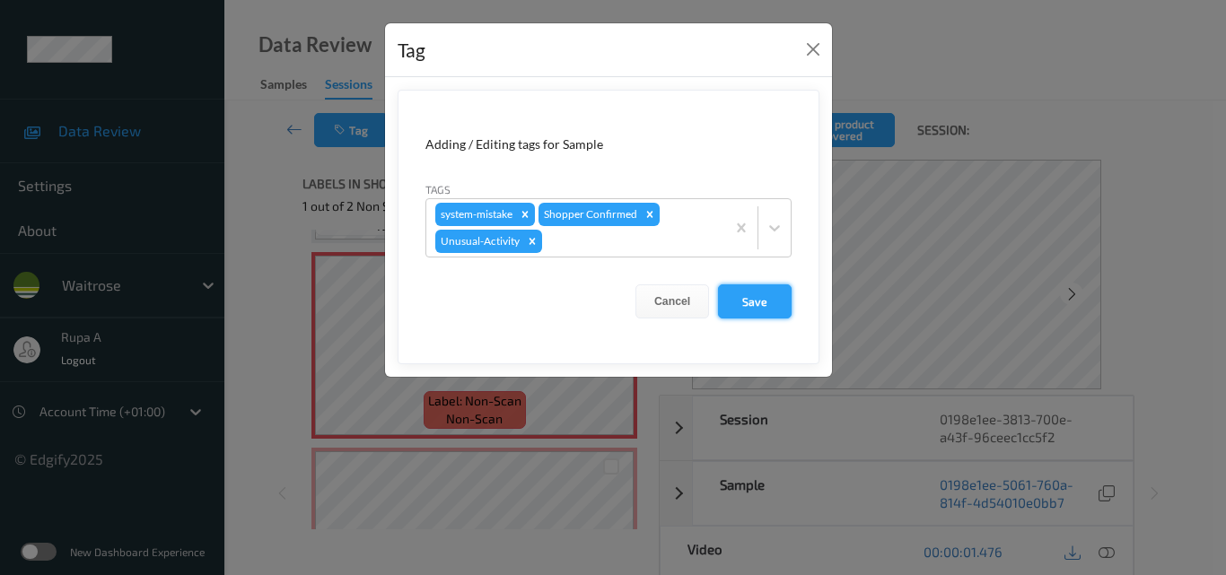
click at [758, 298] on button "Save" at bounding box center [755, 301] width 74 height 34
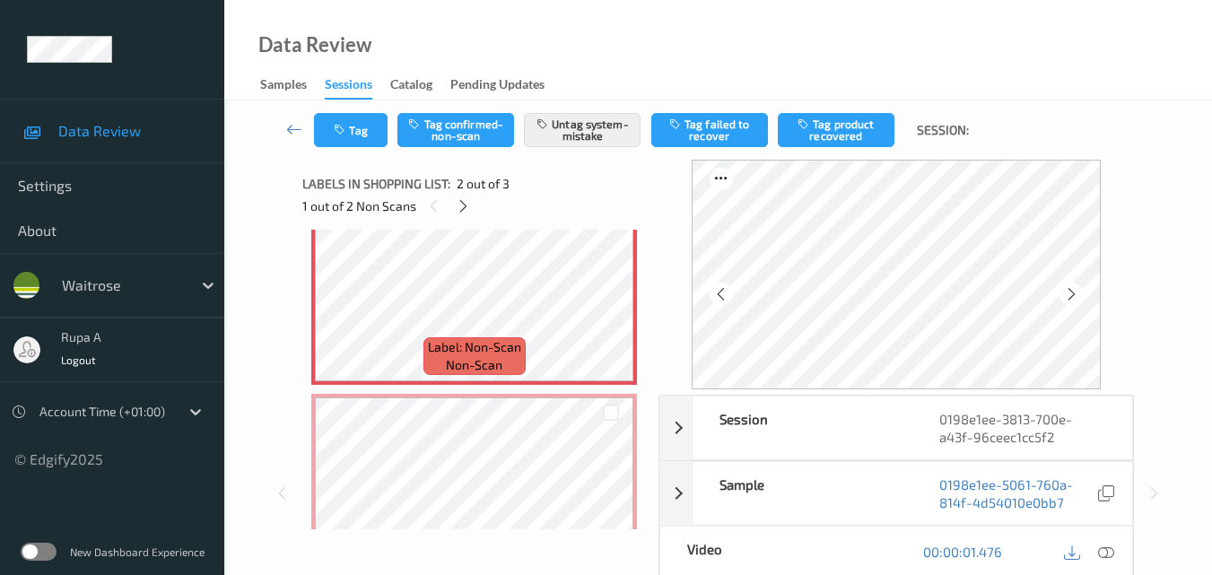
scroll to position [272, 0]
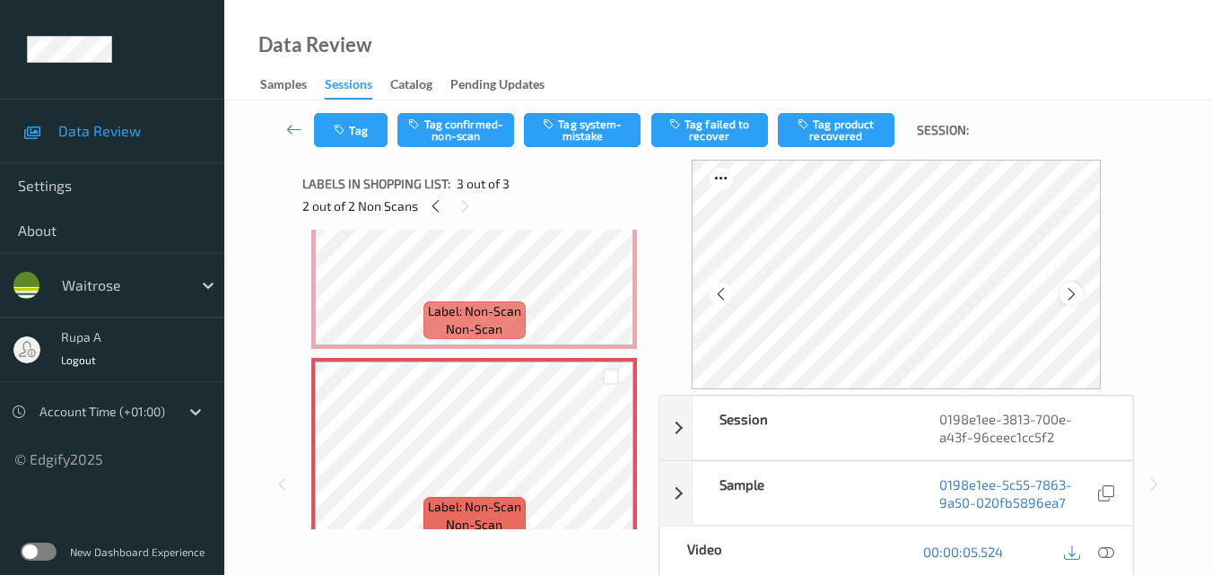
click at [1082, 297] on div at bounding box center [1071, 294] width 22 height 22
click at [1069, 296] on icon at bounding box center [1071, 294] width 15 height 16
click at [581, 135] on button "Tag system-mistake" at bounding box center [582, 130] width 117 height 34
click at [350, 137] on button "Tag" at bounding box center [351, 130] width 74 height 34
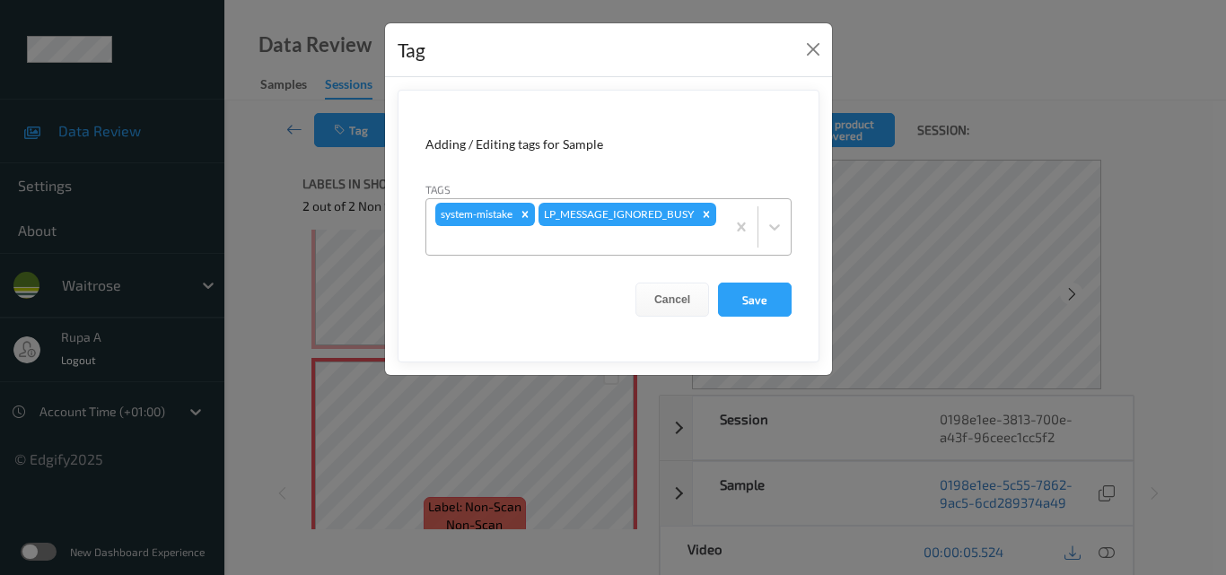
click at [675, 229] on div "system-mistake LP_MESSAGE_IGNORED_BUSY" at bounding box center [575, 227] width 299 height 56
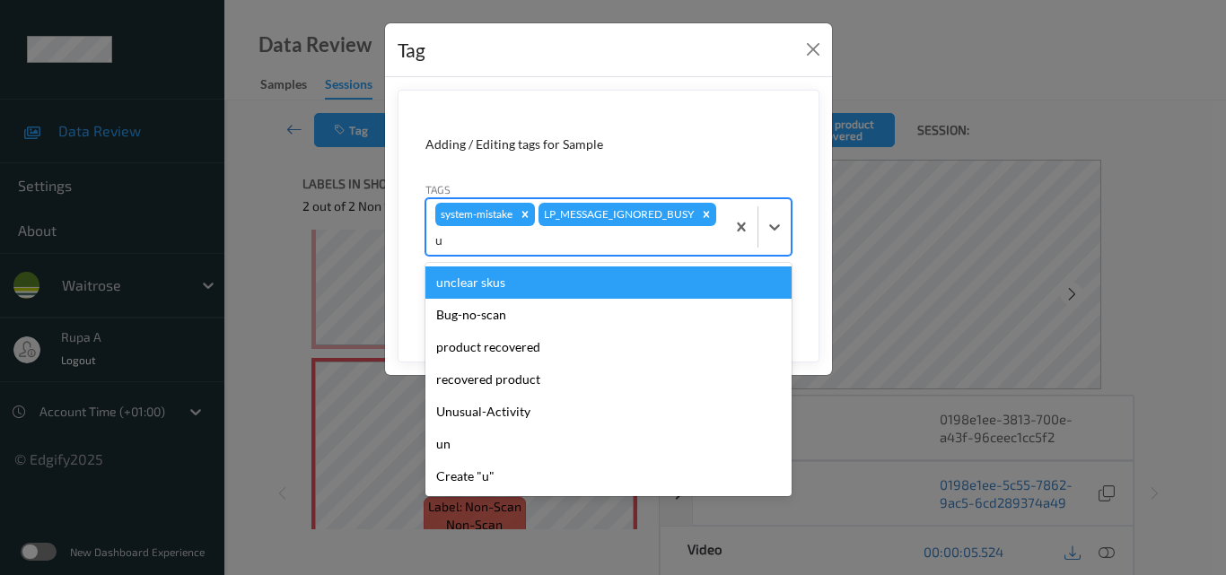
type input "un"
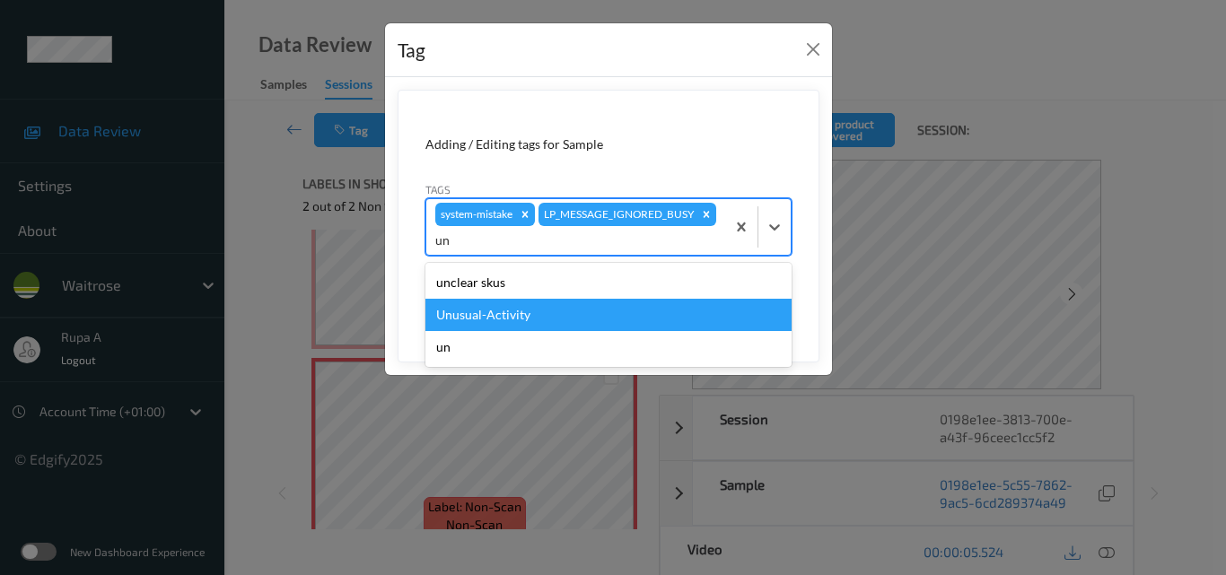
click at [508, 316] on div "Unusual-Activity" at bounding box center [608, 315] width 366 height 32
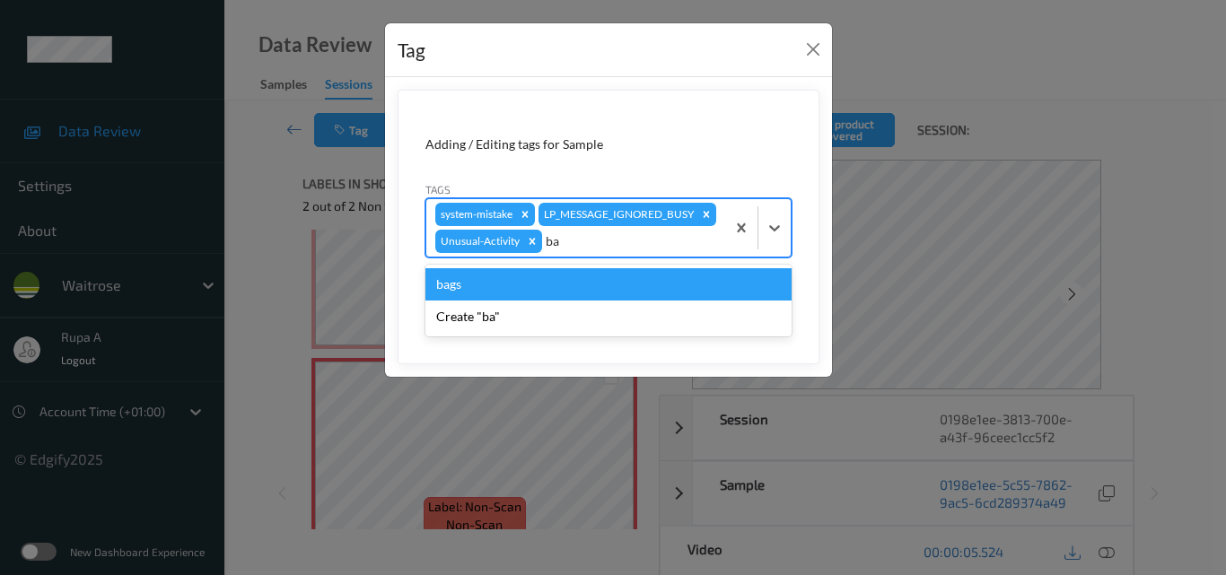
type input "bag"
click at [460, 301] on div "bags" at bounding box center [608, 284] width 366 height 32
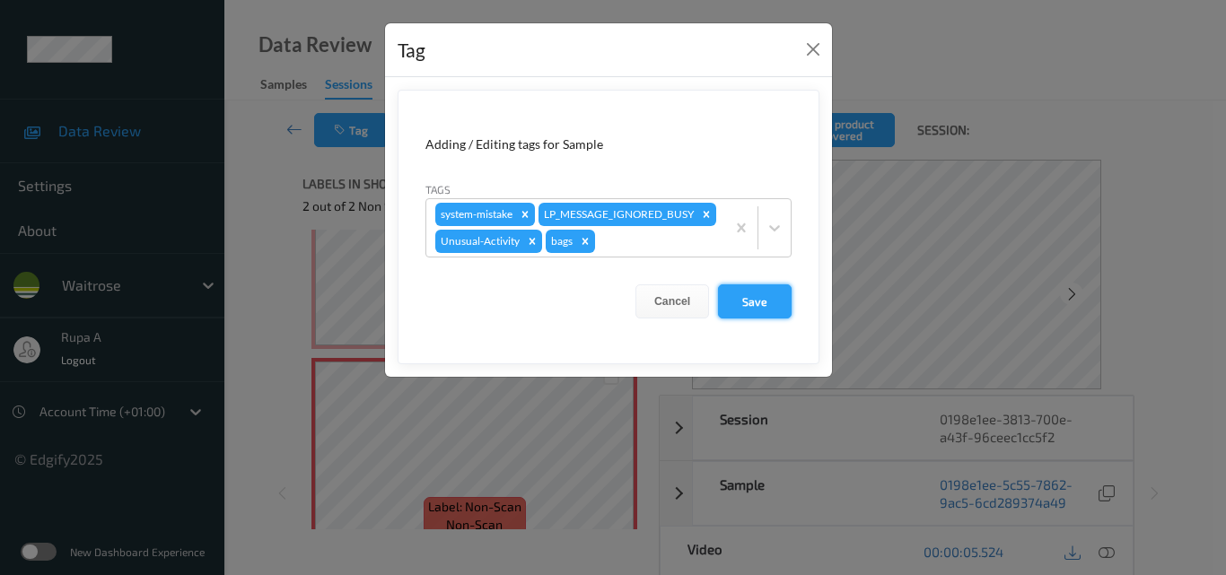
click at [739, 318] on button "Save" at bounding box center [755, 301] width 74 height 34
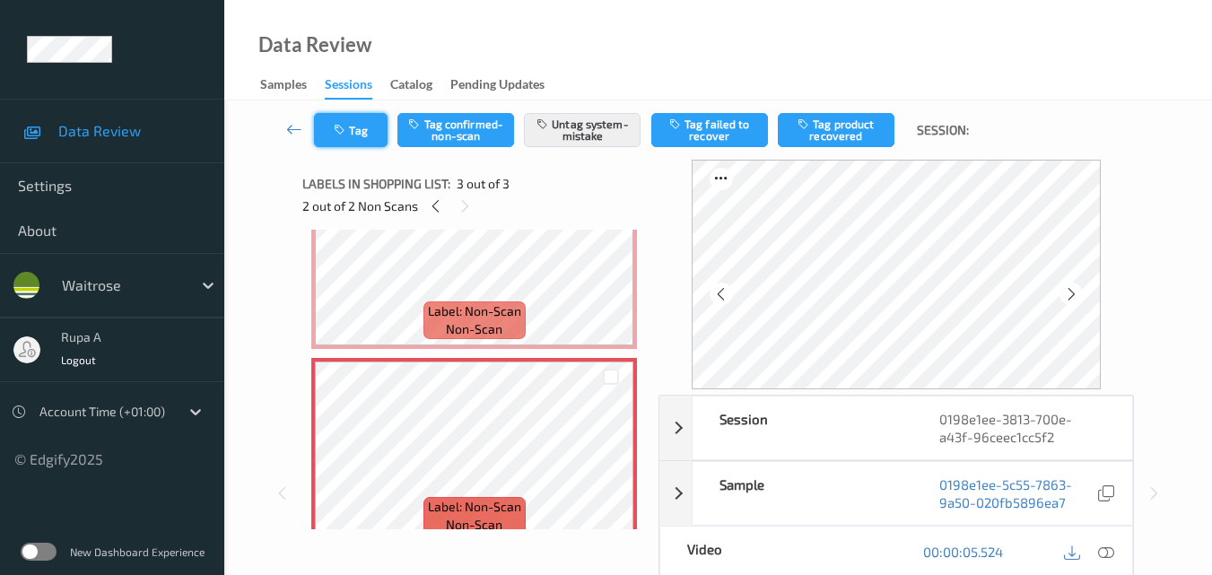
click at [365, 130] on button "Tag" at bounding box center [351, 130] width 74 height 34
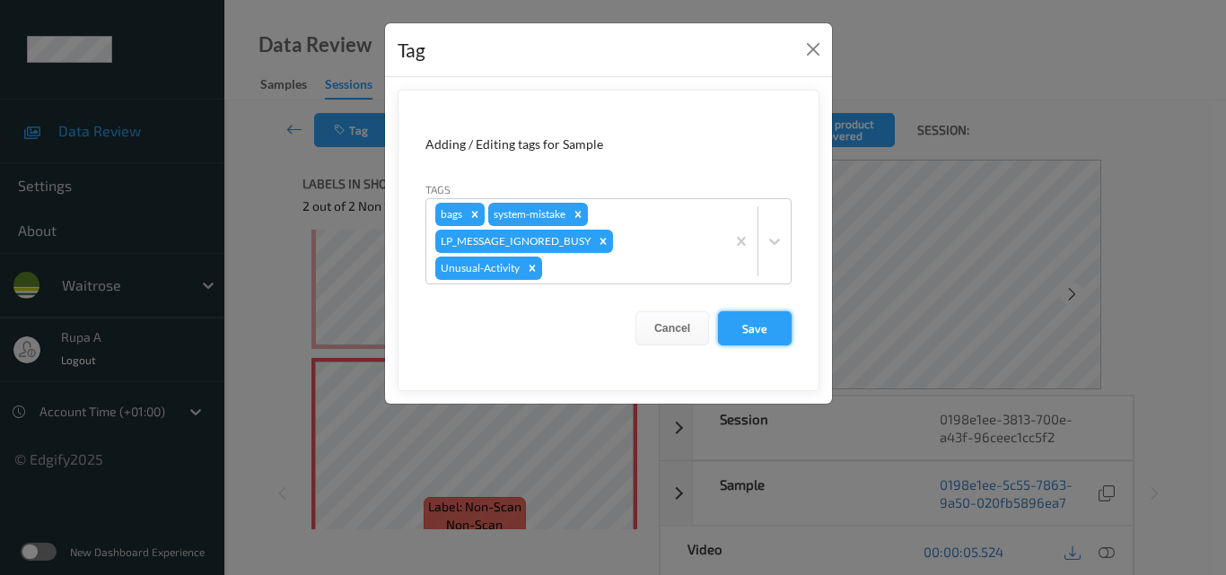
click at [757, 322] on button "Save" at bounding box center [755, 328] width 74 height 34
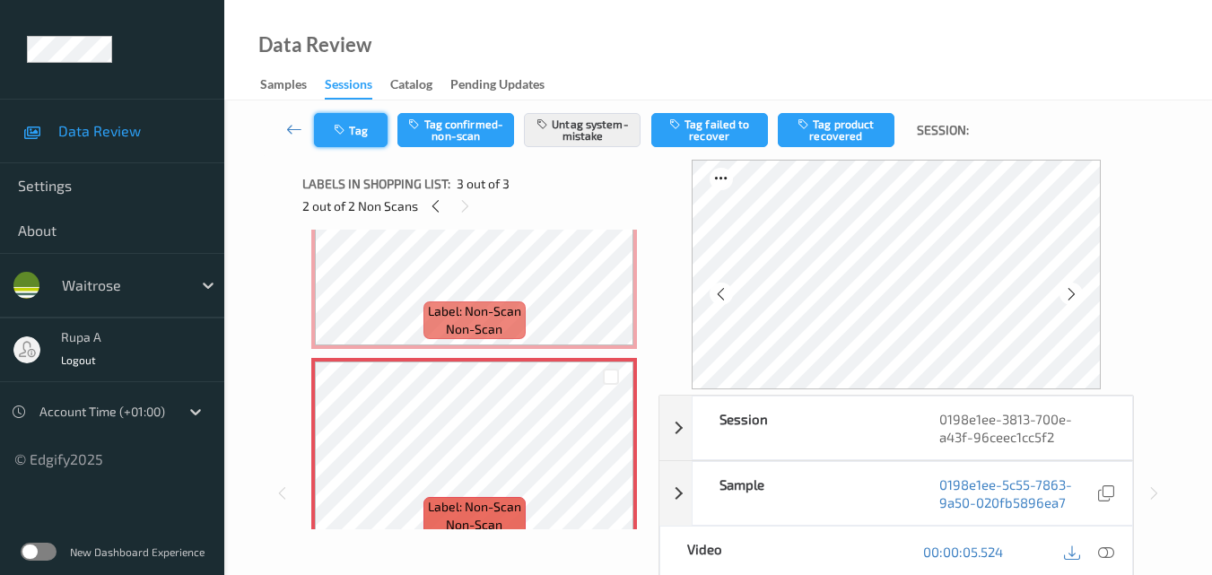
click at [363, 138] on button "Tag" at bounding box center [351, 130] width 74 height 34
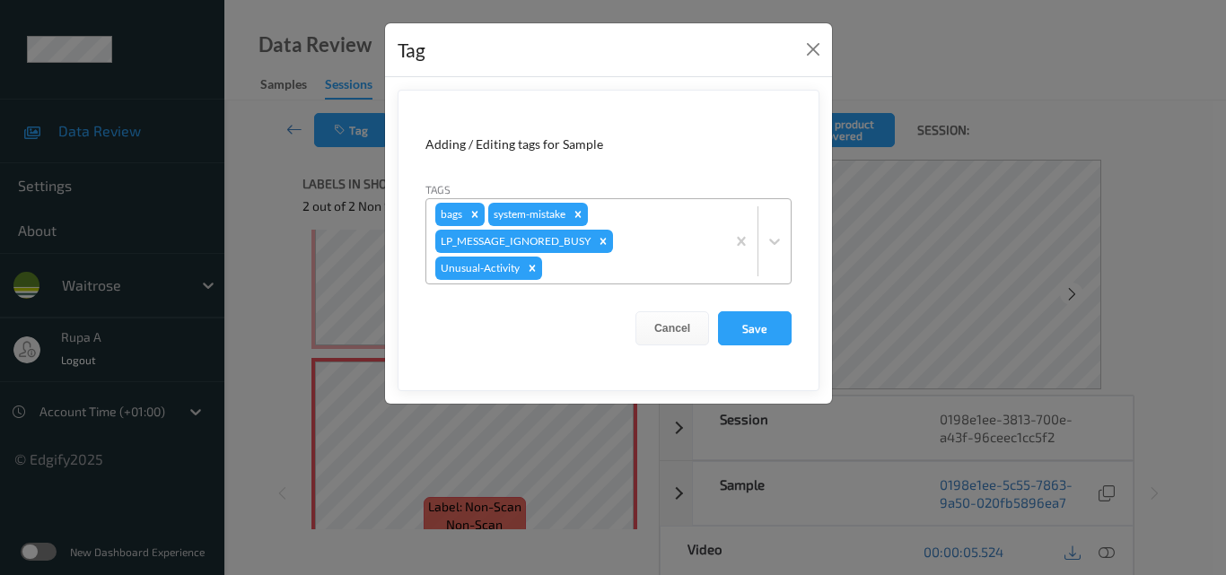
click at [616, 280] on div "bags system-mistake LP_MESSAGE_IGNORED_BUSY Unusual-Activity" at bounding box center [575, 241] width 299 height 84
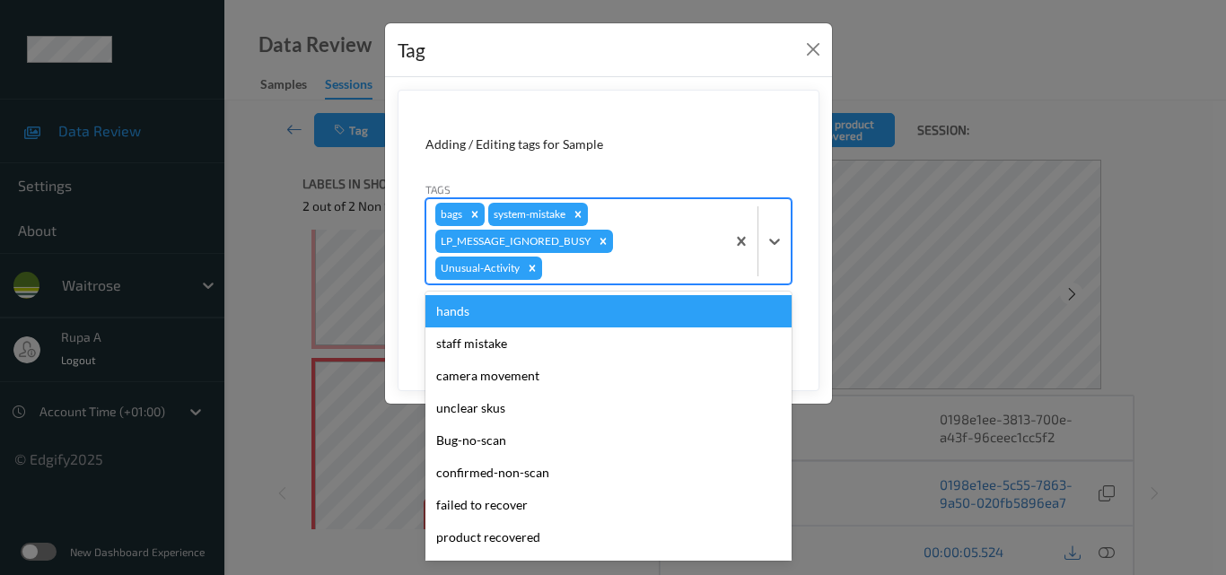
click at [811, 250] on form "Adding / Editing tags for Sample Tags option hands focused, 1 of 18. 18 results…" at bounding box center [608, 240] width 422 height 301
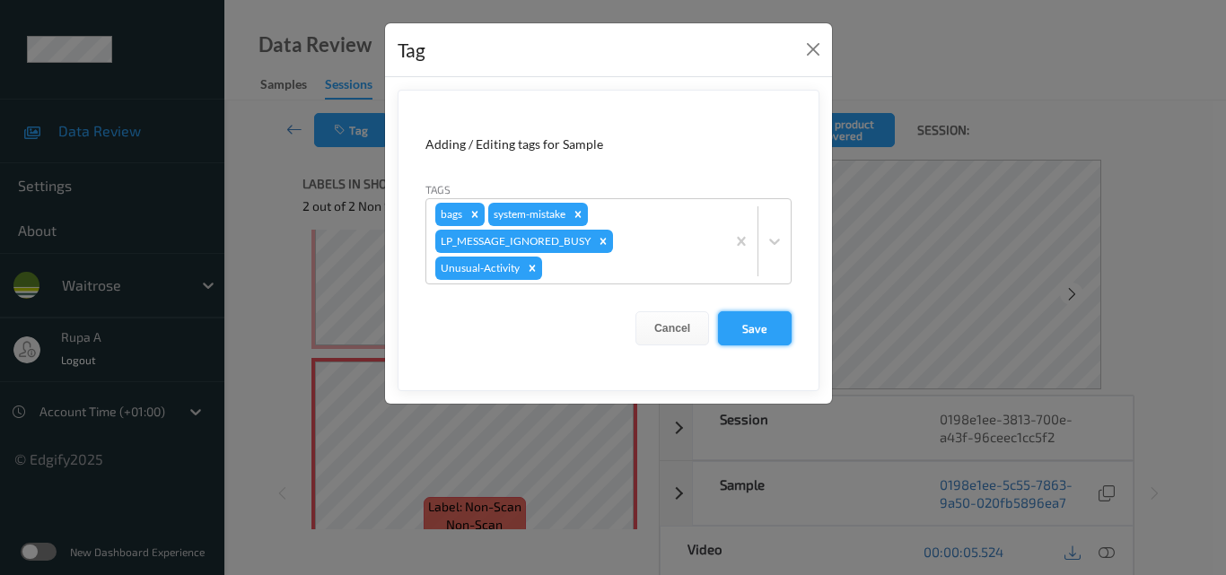
click at [756, 345] on button "Save" at bounding box center [755, 328] width 74 height 34
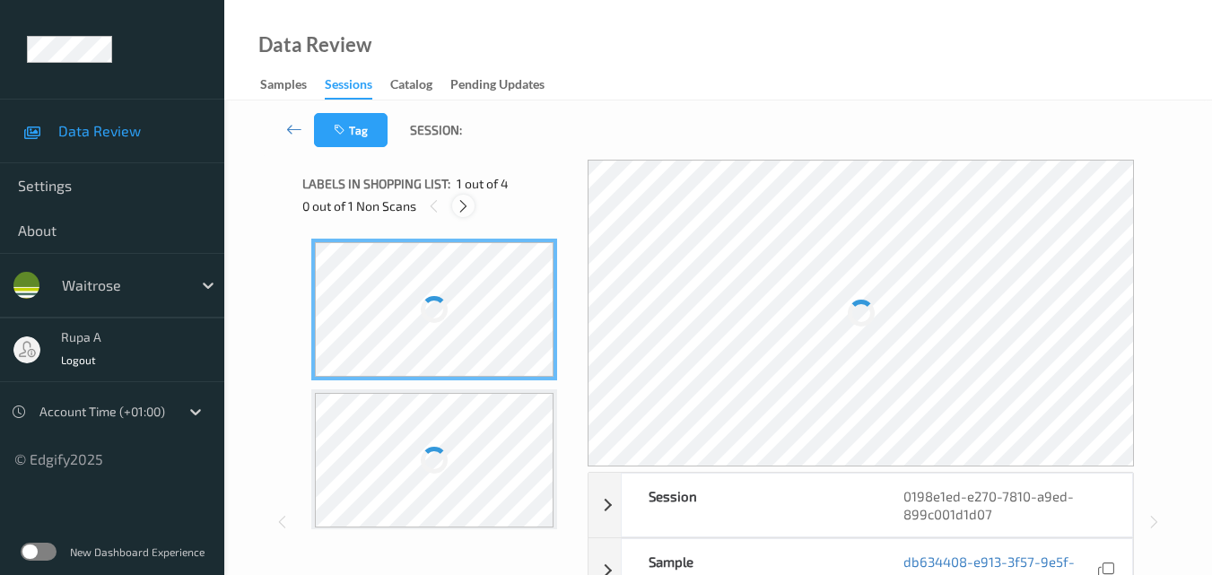
click at [463, 208] on icon at bounding box center [463, 206] width 15 height 16
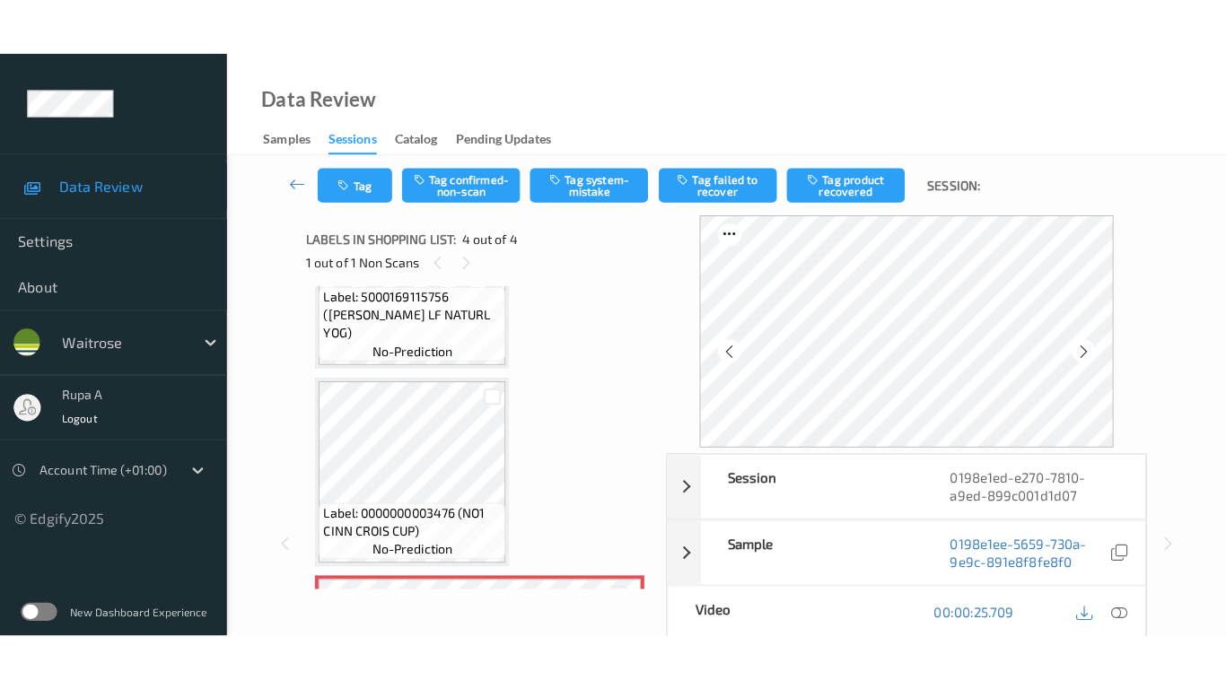
scroll to position [400, 0]
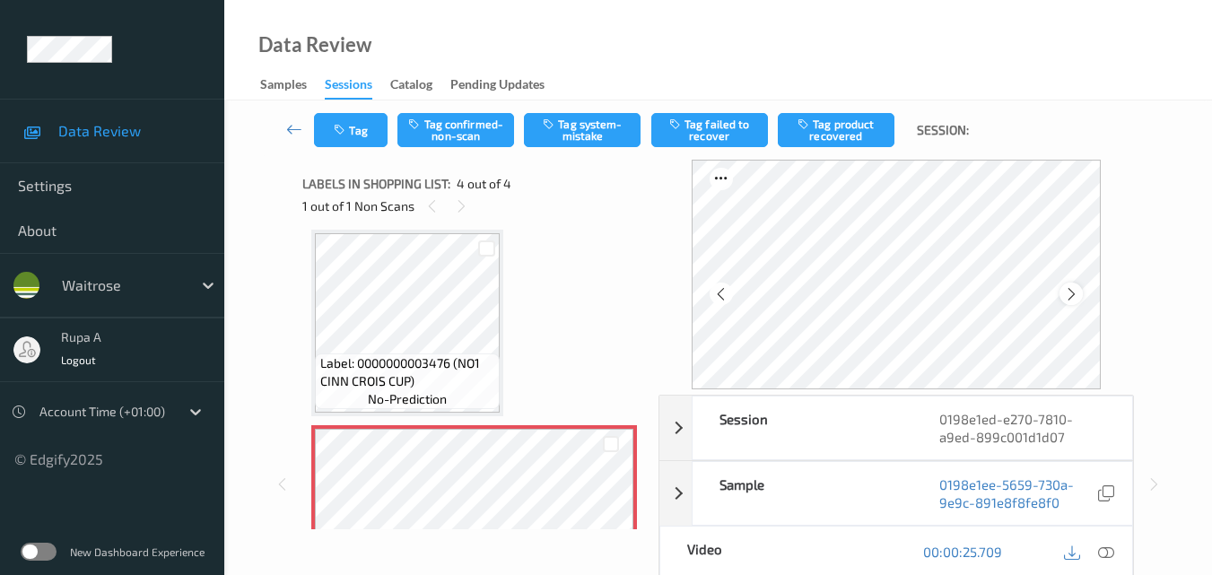
click at [1078, 290] on icon at bounding box center [1071, 294] width 15 height 16
click at [1078, 291] on icon at bounding box center [1071, 294] width 15 height 16
click at [1104, 553] on icon at bounding box center [1106, 552] width 16 height 16
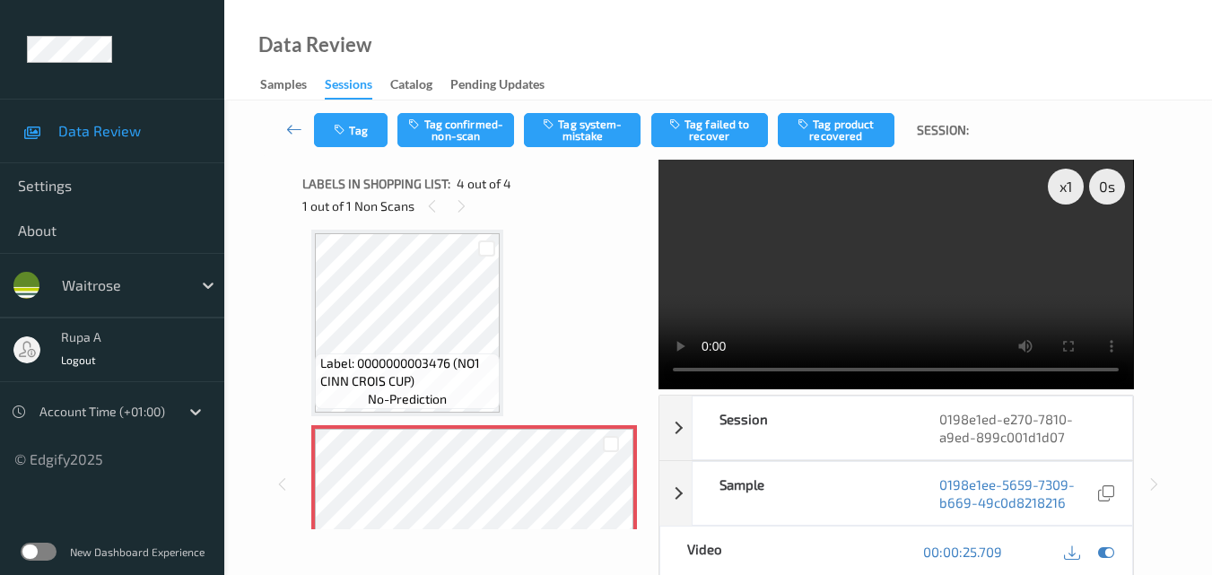
scroll to position [378, 0]
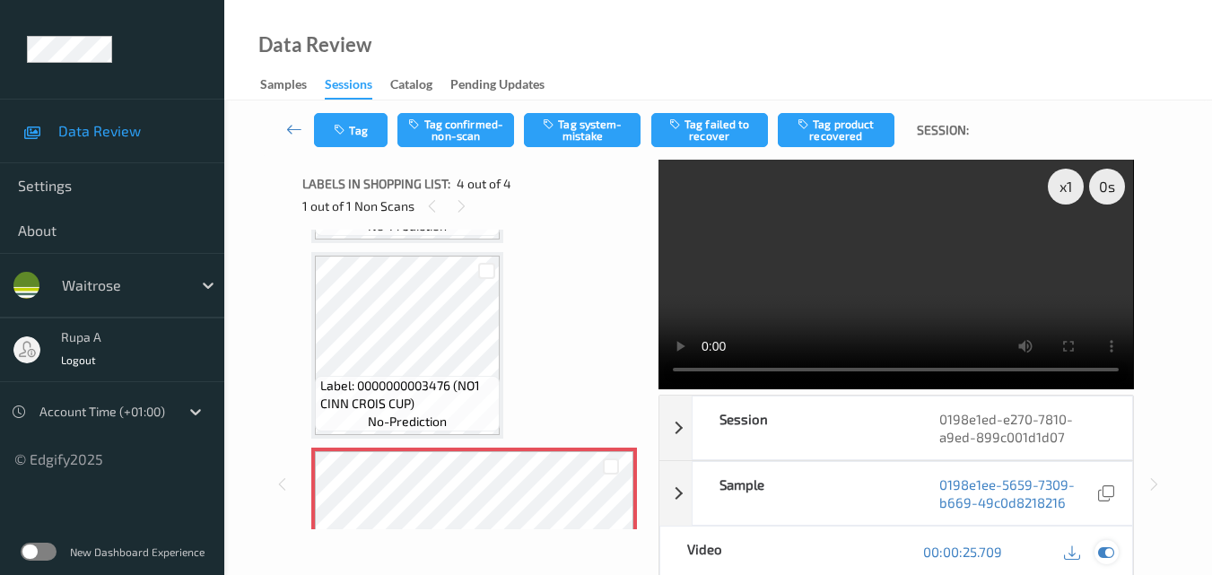
click at [1105, 559] on icon at bounding box center [1106, 552] width 16 height 16
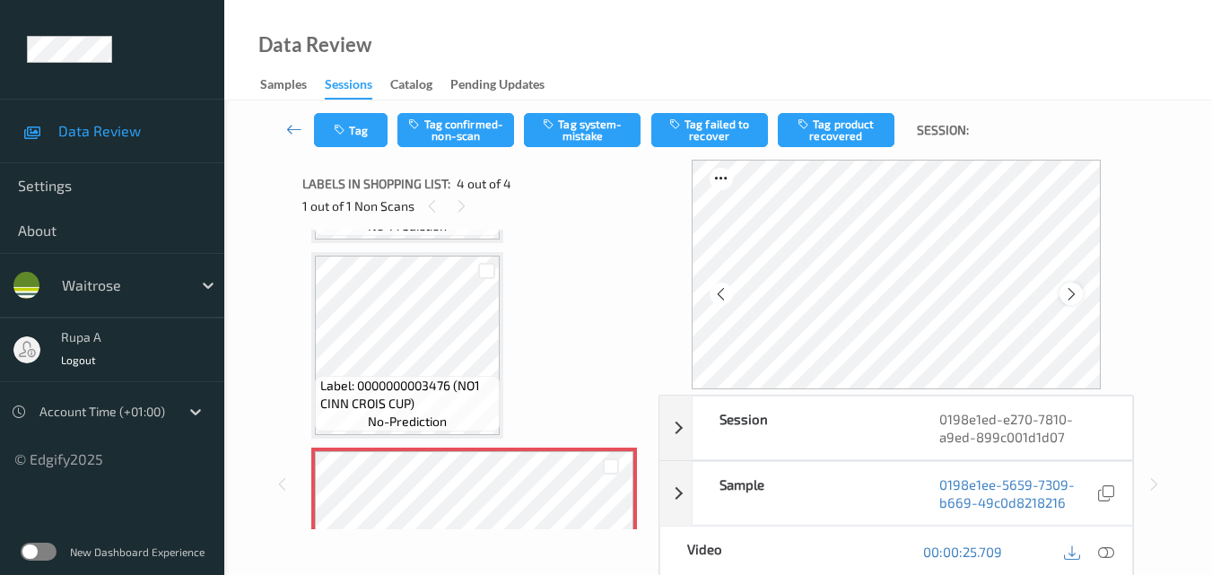
click at [1075, 296] on icon at bounding box center [1071, 294] width 15 height 16
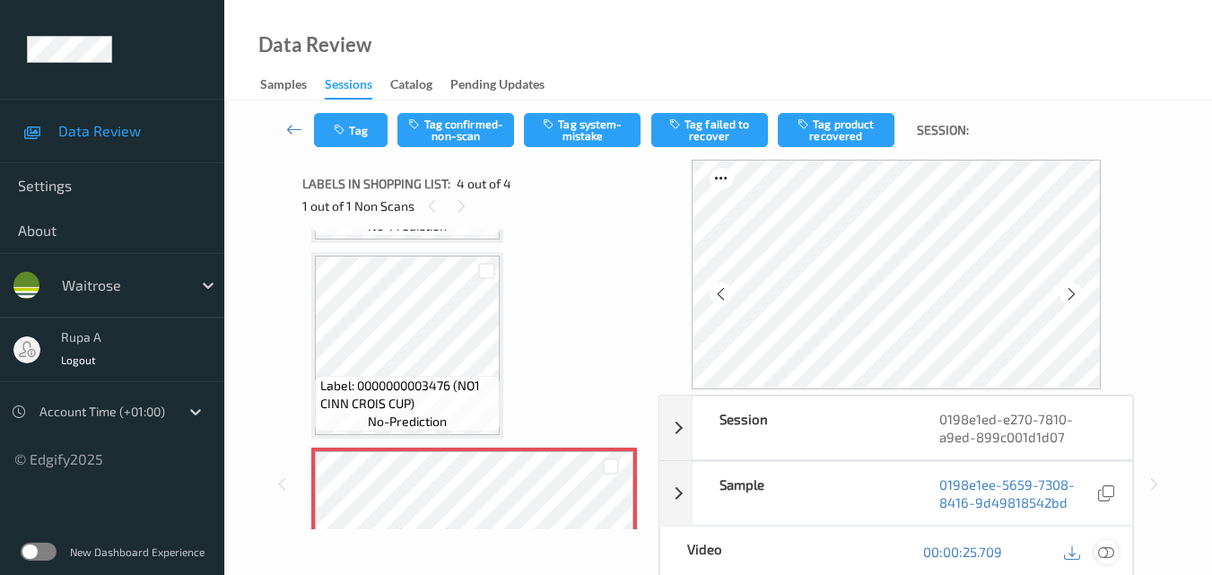
click at [1112, 553] on icon at bounding box center [1106, 552] width 16 height 16
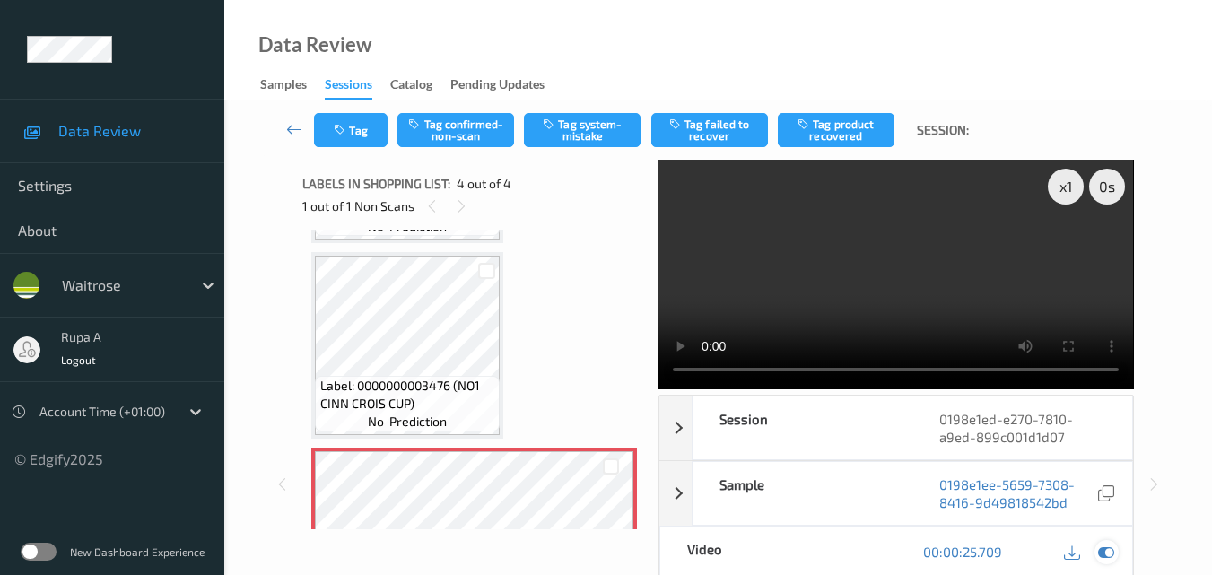
click at [1112, 560] on icon at bounding box center [1106, 552] width 16 height 16
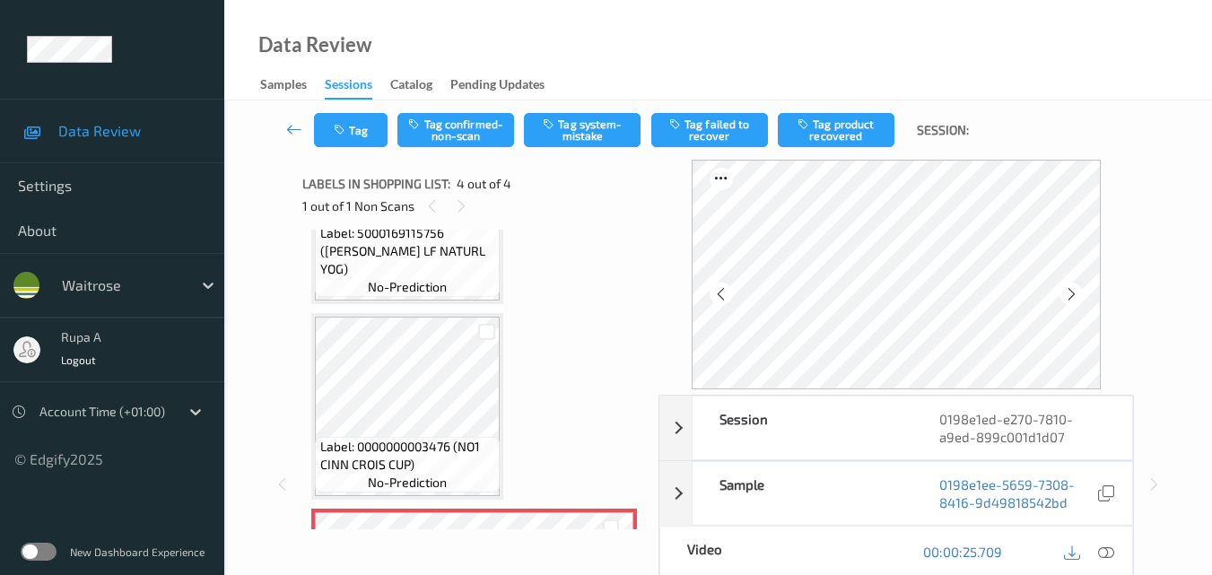
scroll to position [312, 0]
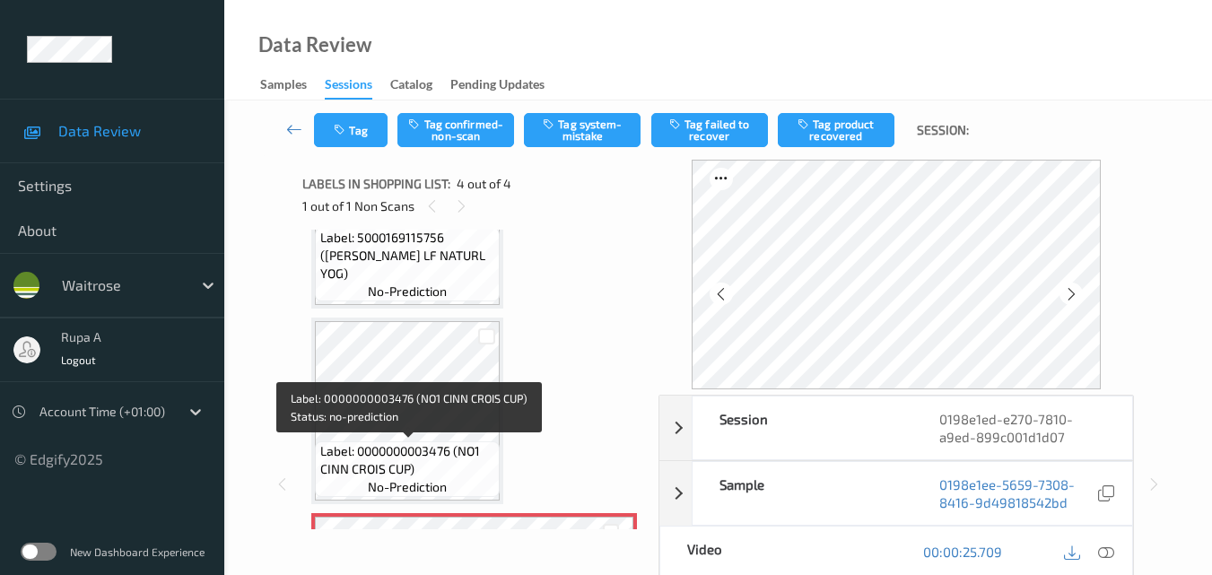
click at [435, 455] on span "Label: 0000000003476 (NO1 CINN CROIS CUP)" at bounding box center [408, 460] width 176 height 36
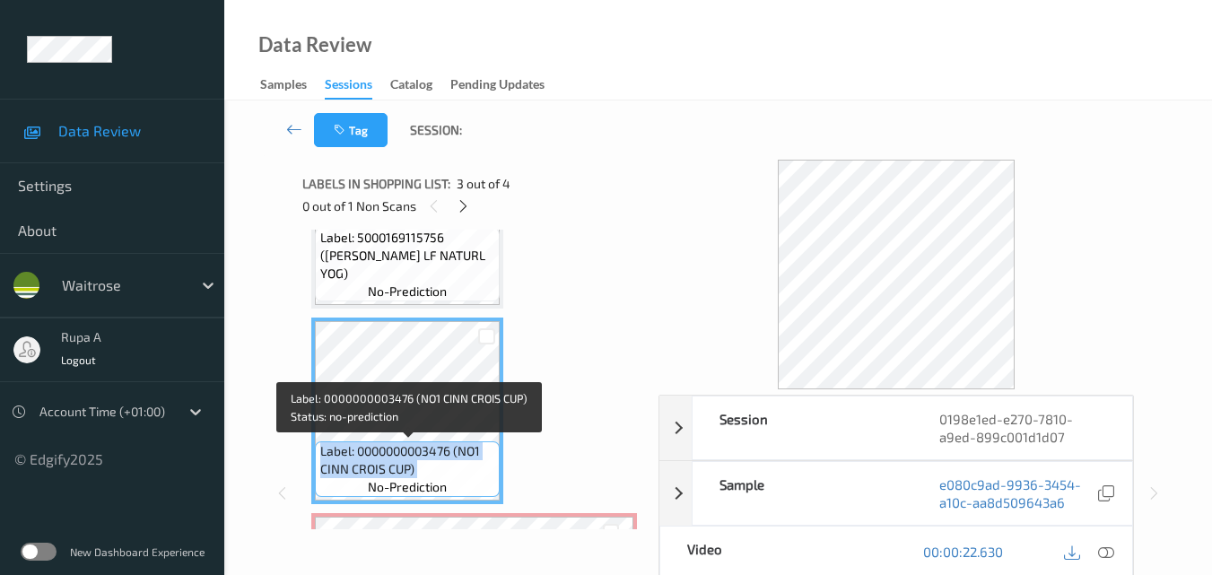
click at [435, 455] on span "Label: 0000000003476 (NO1 CINN CROIS CUP)" at bounding box center [408, 460] width 176 height 36
copy span "Label: 0000000003476 (NO1 CINN CROIS CUP)"
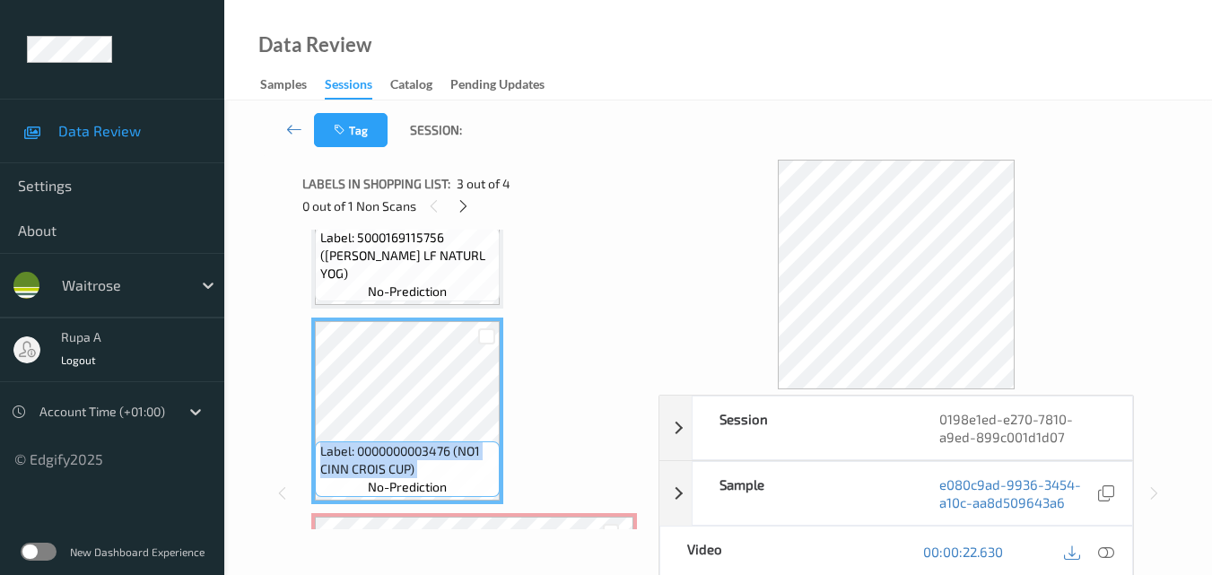
scroll to position [492, 0]
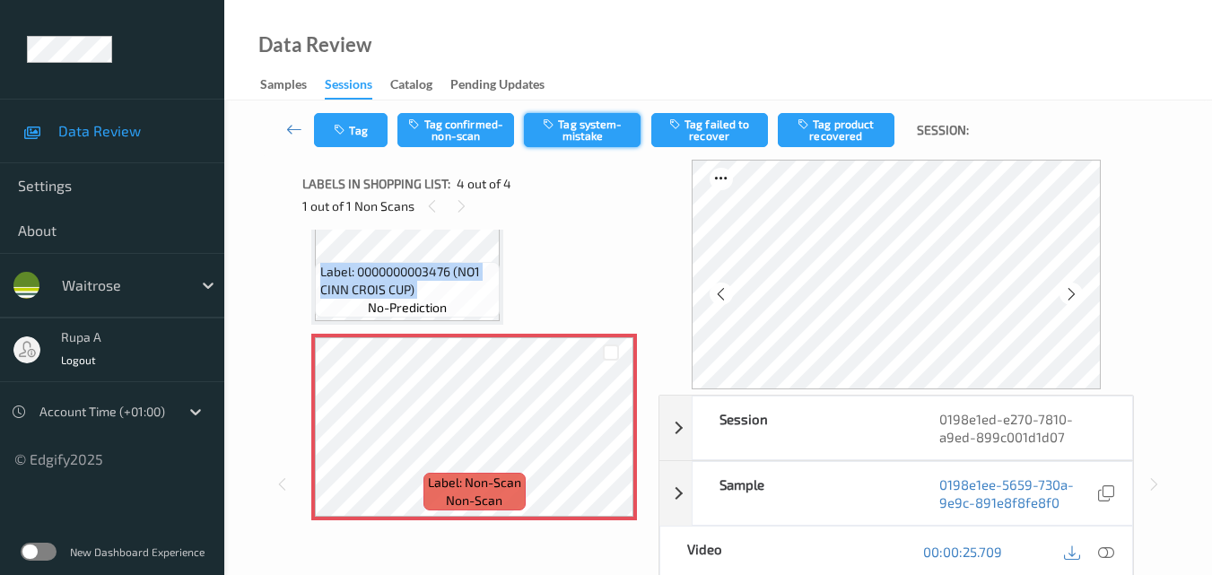
click at [586, 134] on button "Tag system-mistake" at bounding box center [582, 130] width 117 height 34
click at [346, 138] on button "Tag" at bounding box center [351, 130] width 74 height 34
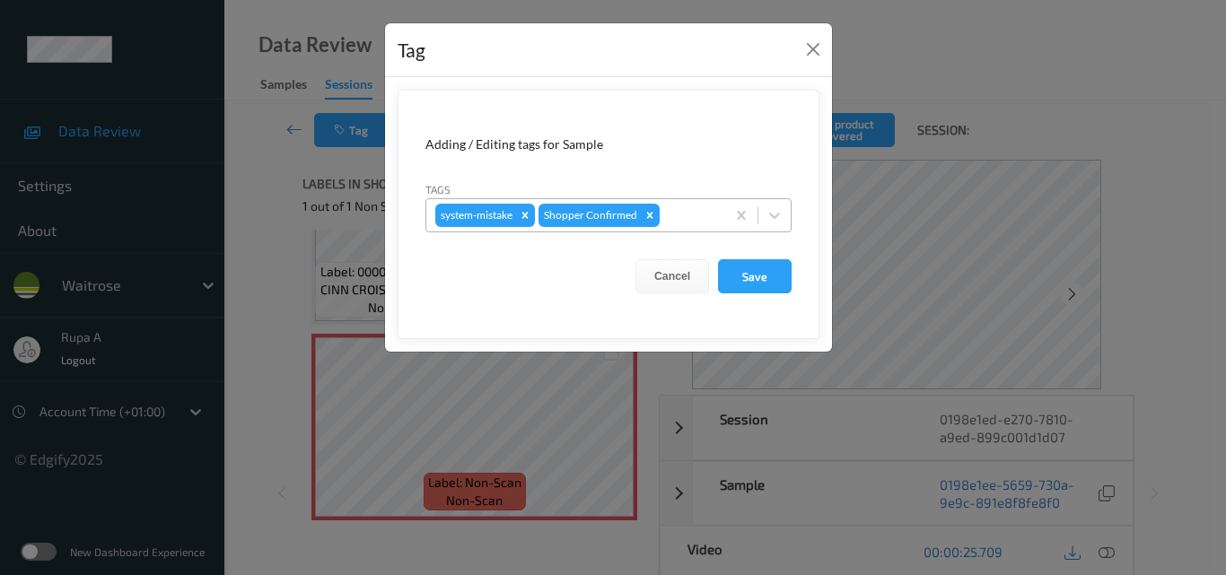
click at [685, 214] on div at bounding box center [689, 216] width 53 height 22
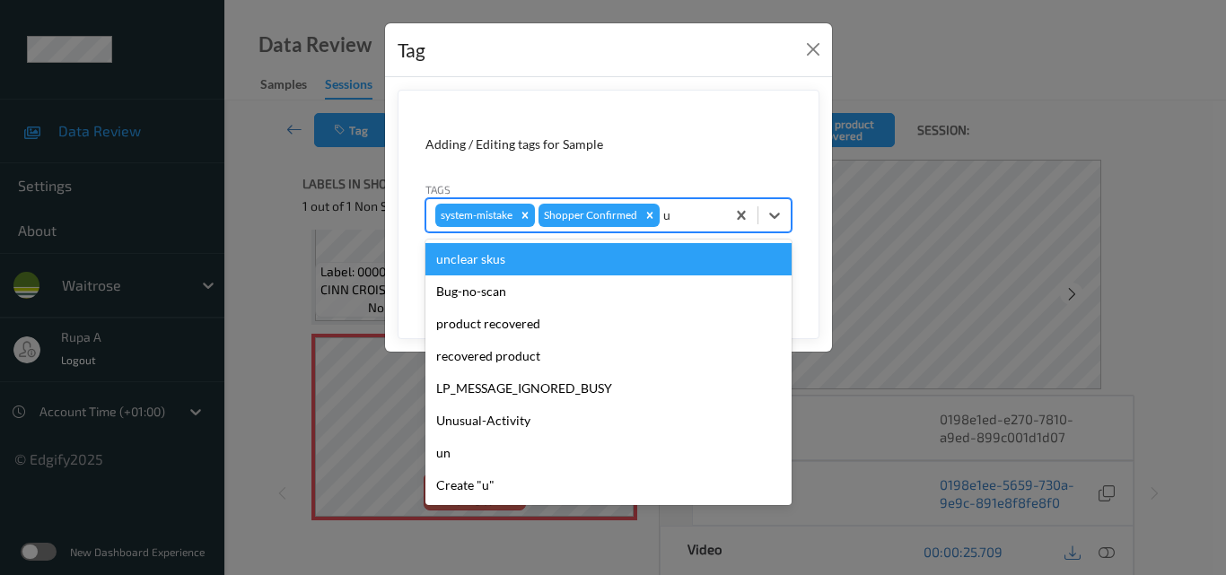
type input "un"
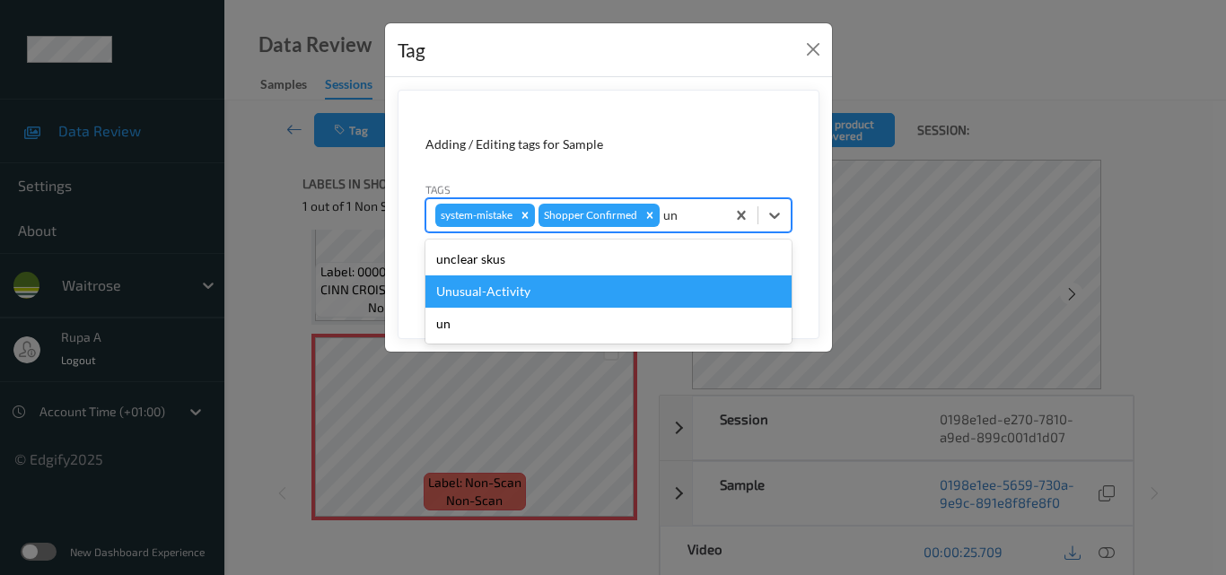
click at [527, 292] on div "Unusual-Activity" at bounding box center [608, 291] width 366 height 32
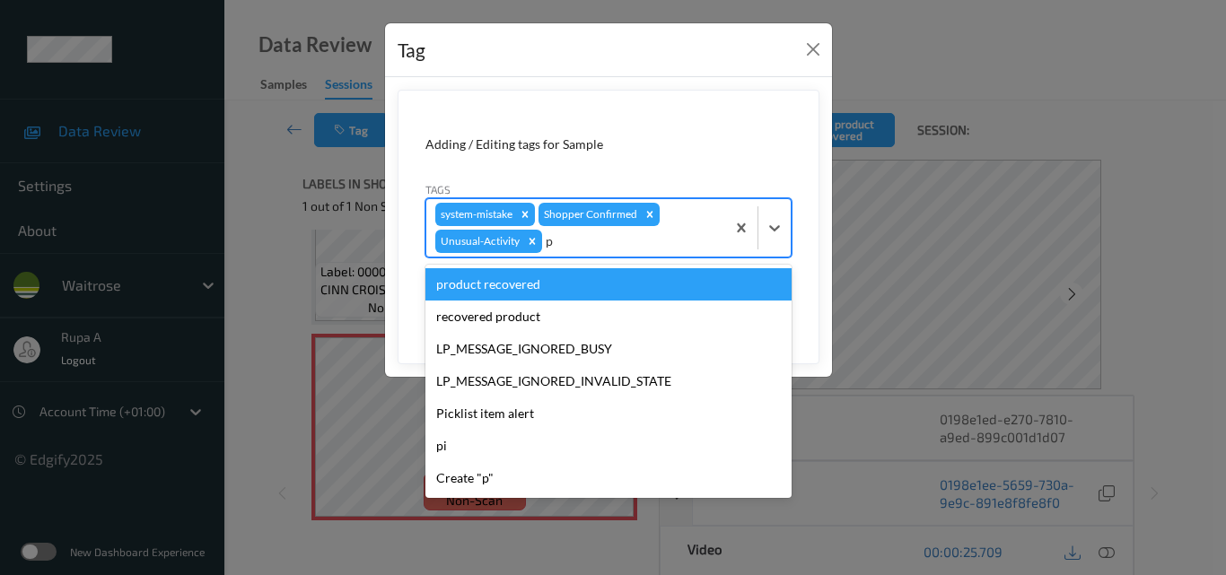
type input "pi"
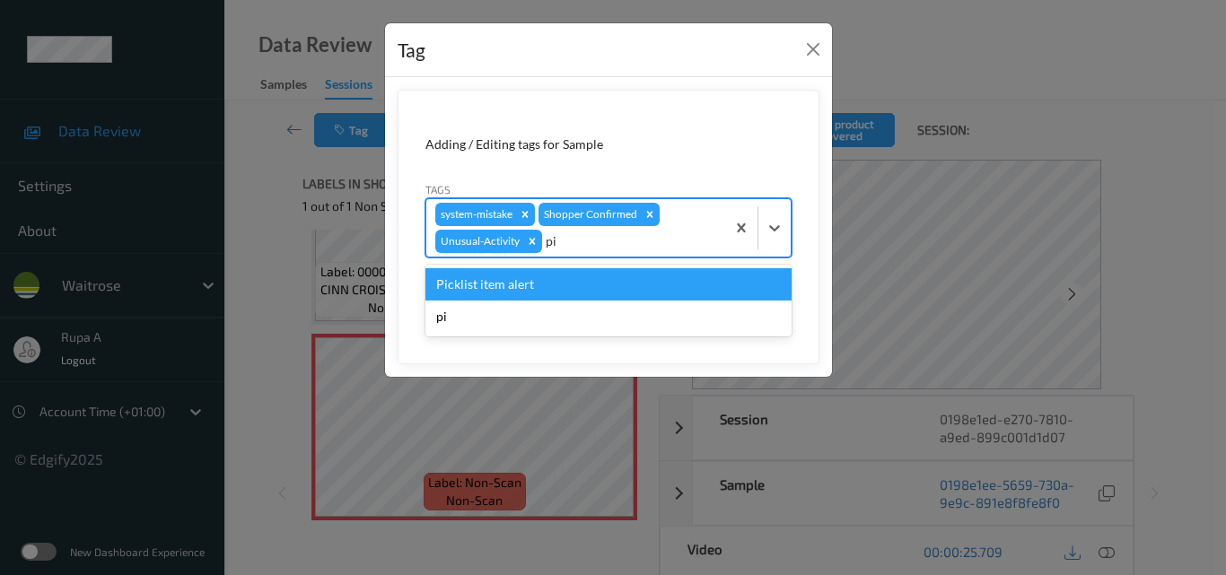
click at [527, 278] on div "Picklist item alert" at bounding box center [608, 284] width 366 height 32
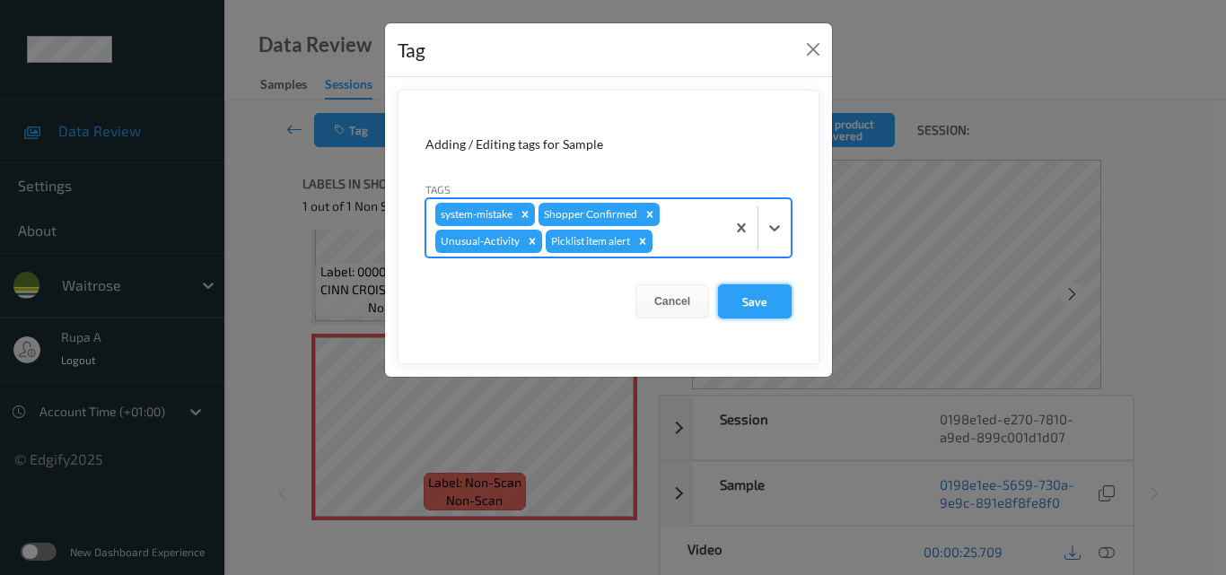
click at [776, 308] on button "Save" at bounding box center [755, 301] width 74 height 34
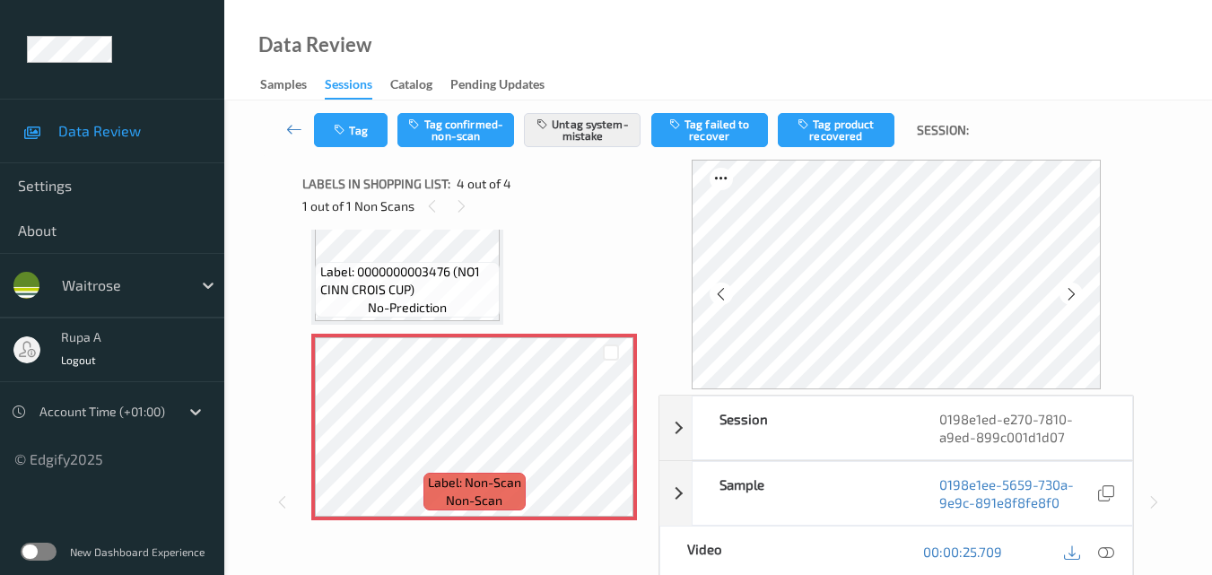
click at [588, 277] on div "Label: [CREDIT_CARD_NUMBER] (GU BLACKFOREST CCAKE) no-prediction Label: 5000169…" at bounding box center [474, 133] width 326 height 773
click at [383, 131] on button "Tag" at bounding box center [351, 130] width 74 height 34
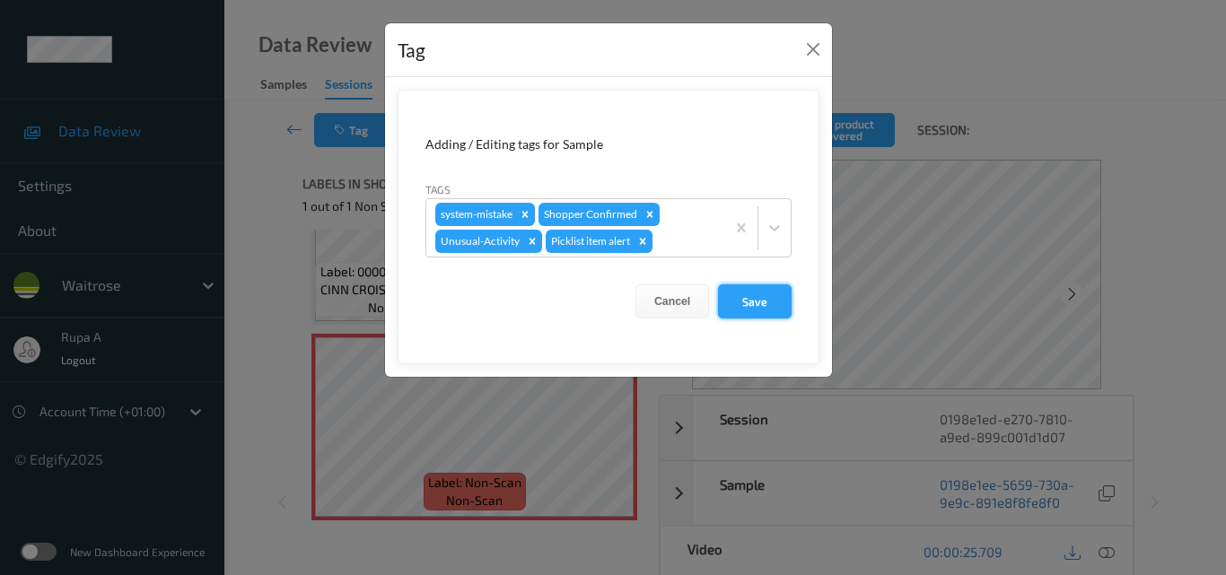
click at [737, 301] on button "Save" at bounding box center [755, 301] width 74 height 34
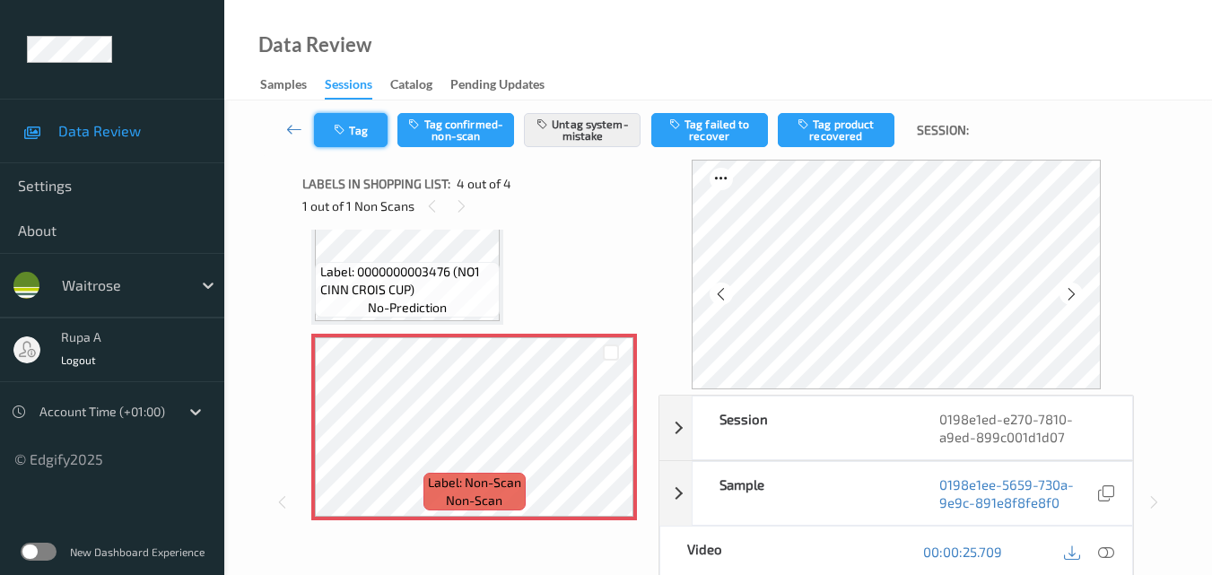
click at [358, 124] on button "Tag" at bounding box center [351, 130] width 74 height 34
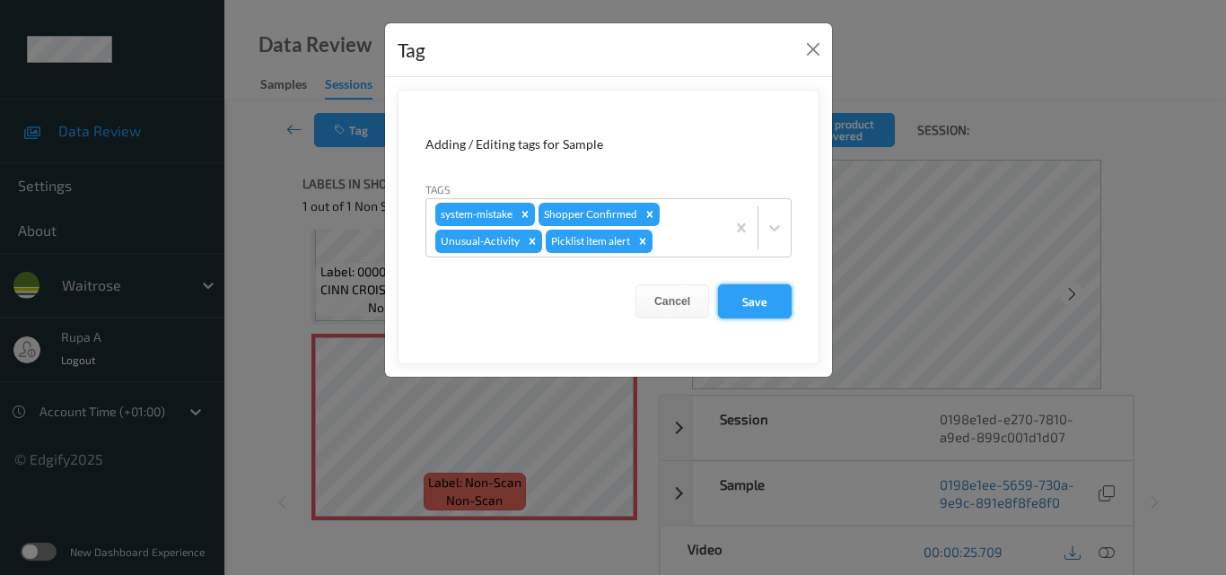
click at [761, 298] on button "Save" at bounding box center [755, 301] width 74 height 34
